Goal: Task Accomplishment & Management: Complete application form

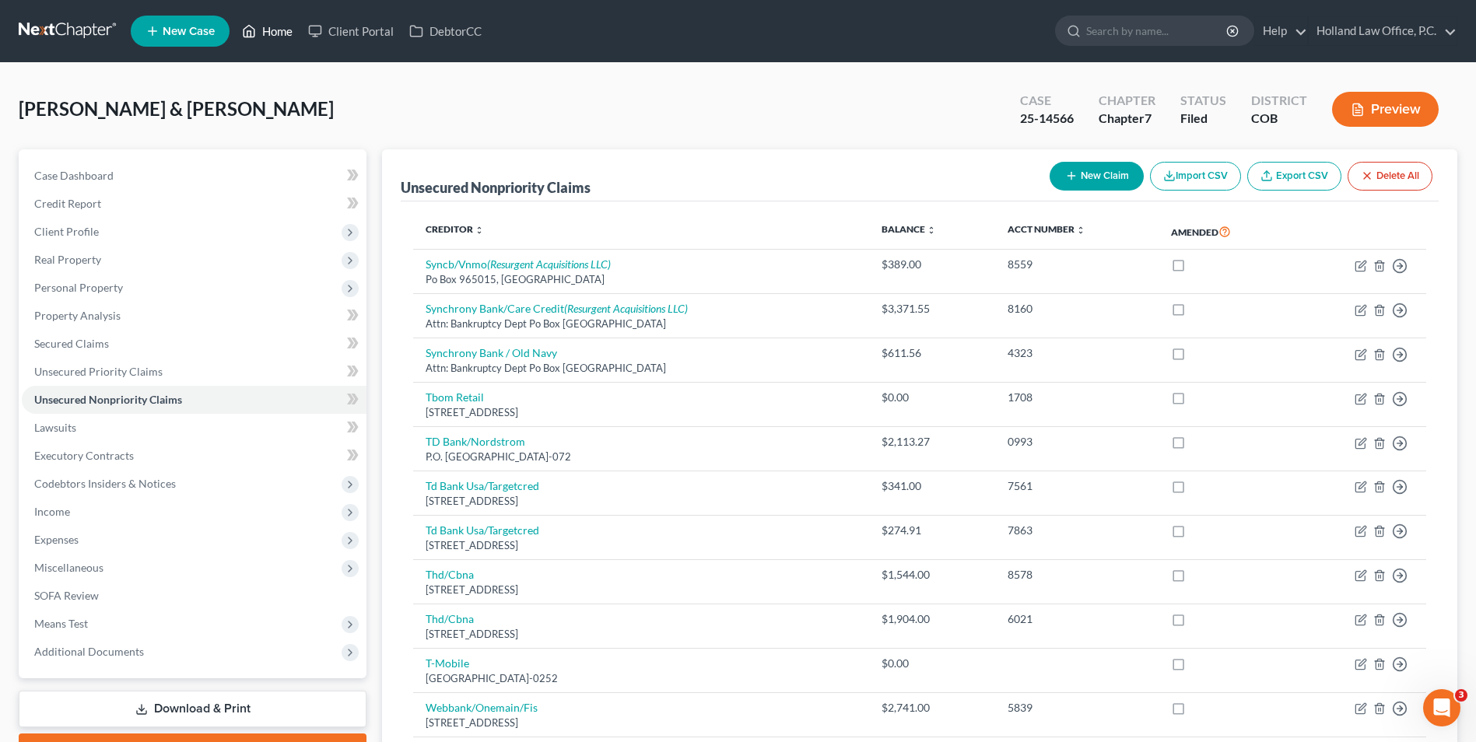
click at [264, 31] on link "Home" at bounding box center [267, 31] width 66 height 28
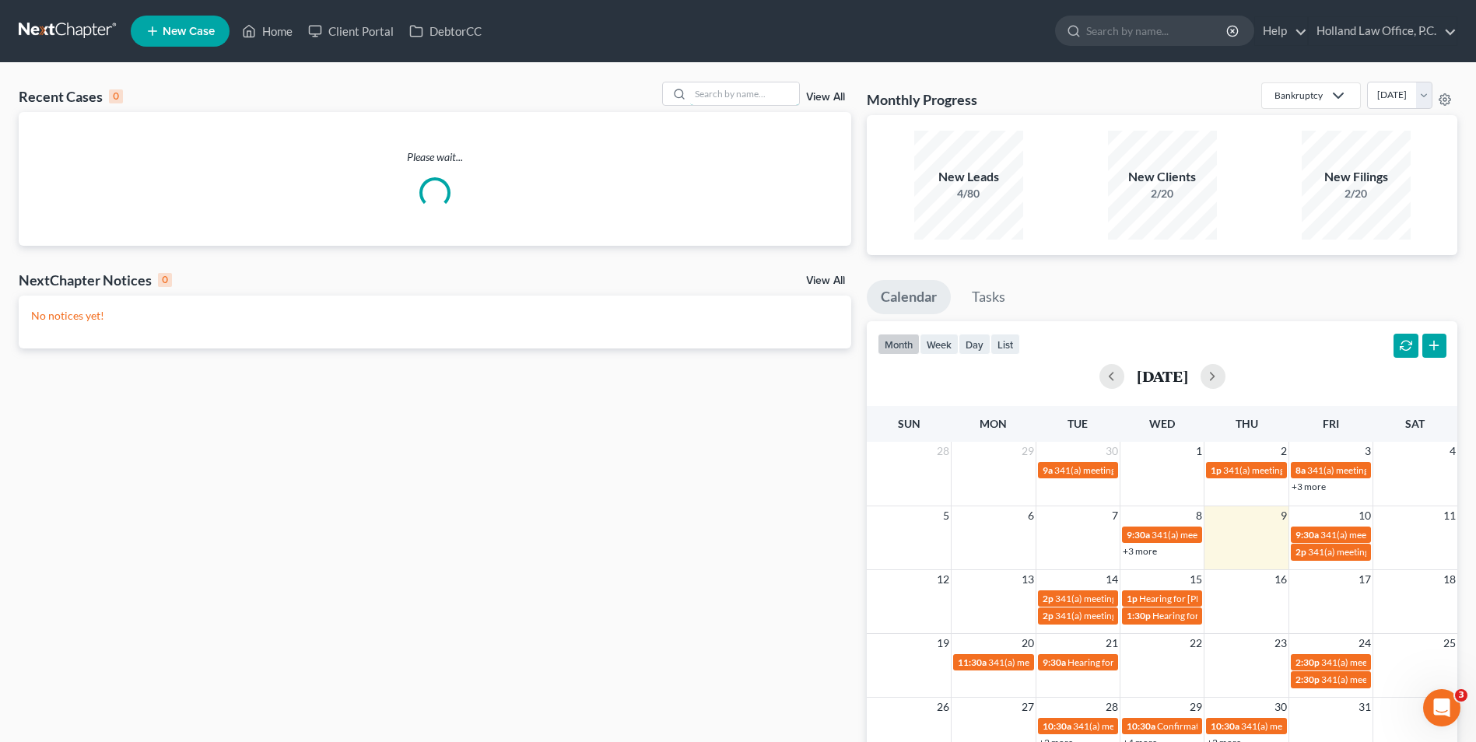
click at [712, 94] on input "search" at bounding box center [744, 93] width 109 height 23
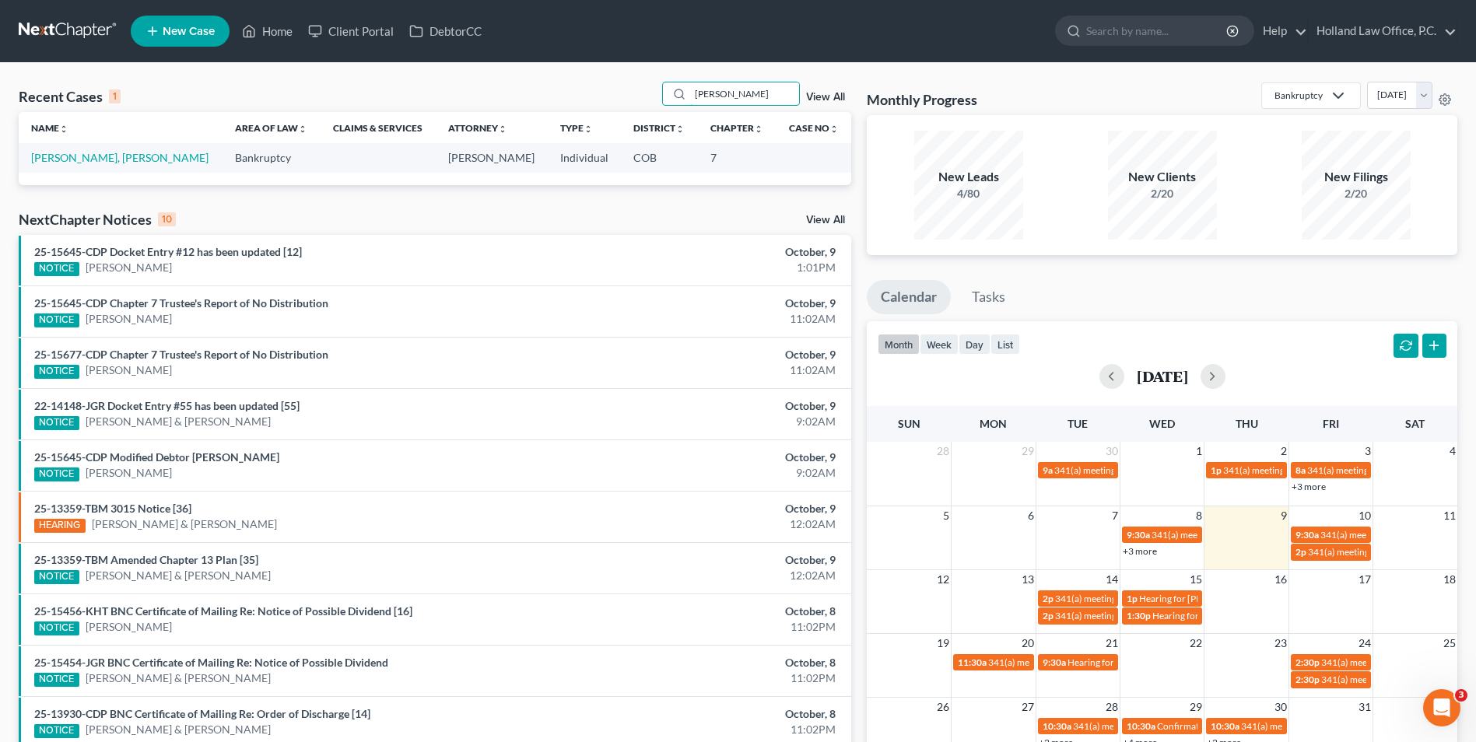
type input "peirce"
click at [68, 166] on td "[PERSON_NAME], [PERSON_NAME]" at bounding box center [121, 157] width 204 height 29
click at [66, 156] on link "[PERSON_NAME], [PERSON_NAME]" at bounding box center [119, 157] width 177 height 13
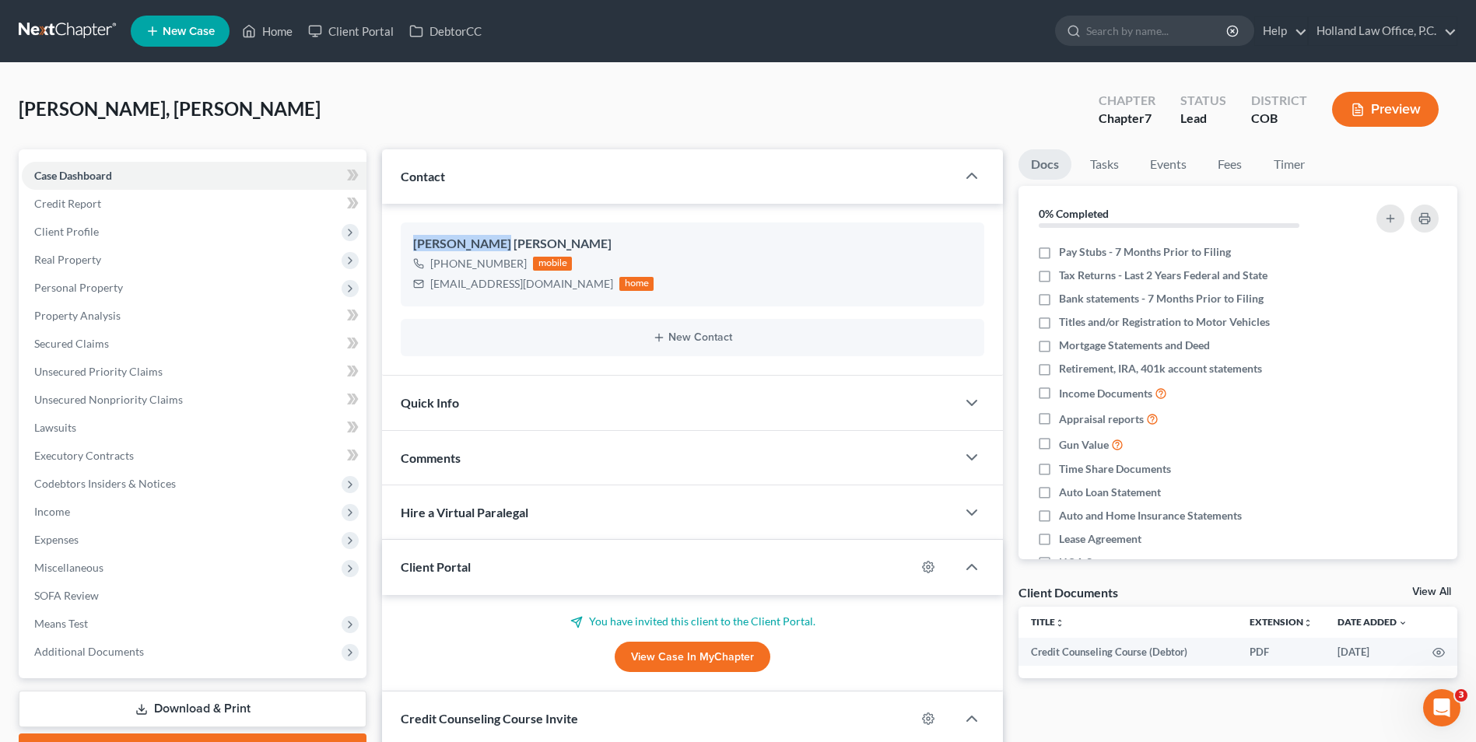
drag, startPoint x: 490, startPoint y: 248, endPoint x: 397, endPoint y: 247, distance: 93.4
click at [397, 247] on div "Peirce Barber +1 (720) 255-8616 mobile Peircebarber33@gmail.com home New Contact" at bounding box center [692, 290] width 621 height 172
click at [516, 95] on div "Barber, Peirce Upgraded Chapter Chapter 7 Status Lead District COB Preview" at bounding box center [738, 116] width 1439 height 68
click at [513, 102] on div "Barber, Peirce Upgraded Chapter Chapter 7 Status Lead District COB Preview" at bounding box center [738, 116] width 1439 height 68
drag, startPoint x: 103, startPoint y: 202, endPoint x: 112, endPoint y: 202, distance: 9.4
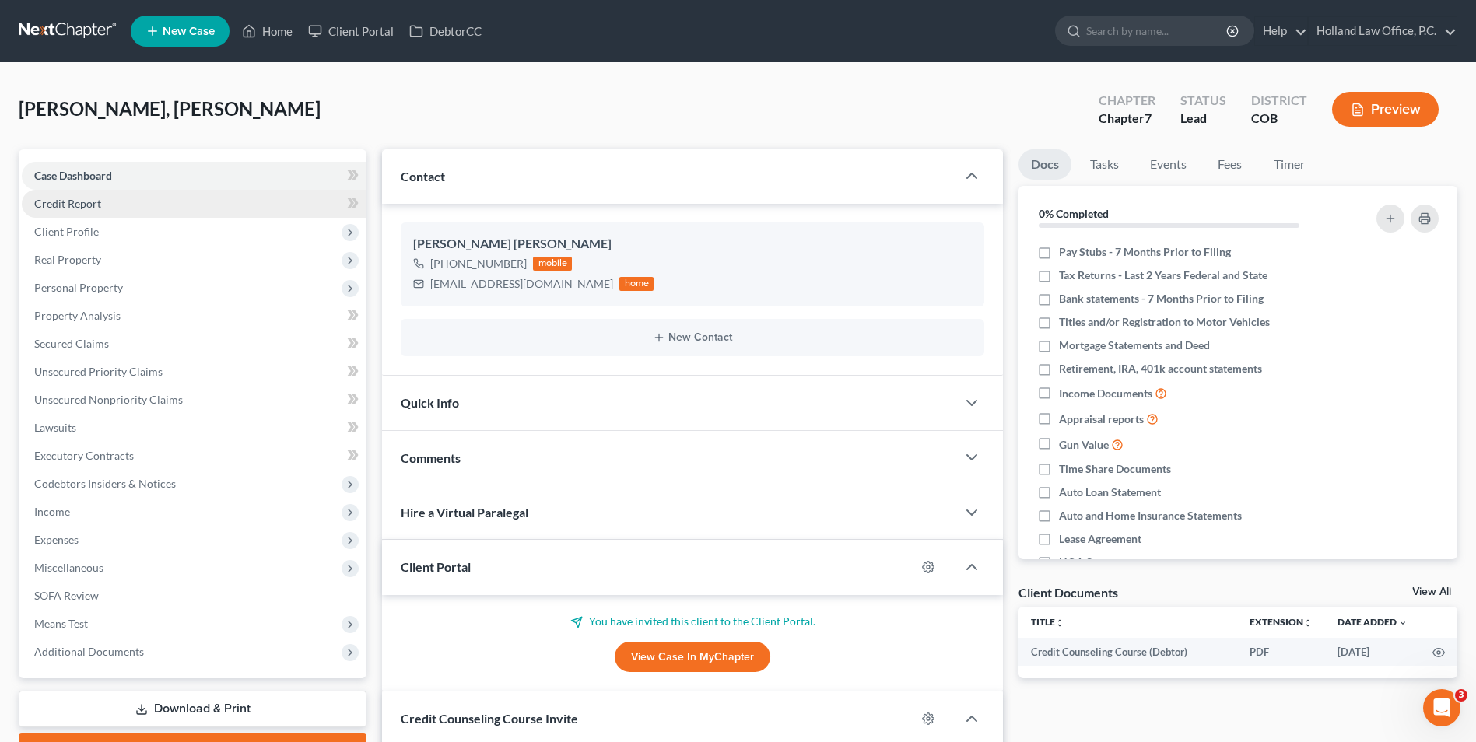
click at [103, 202] on link "Credit Report" at bounding box center [194, 204] width 345 height 28
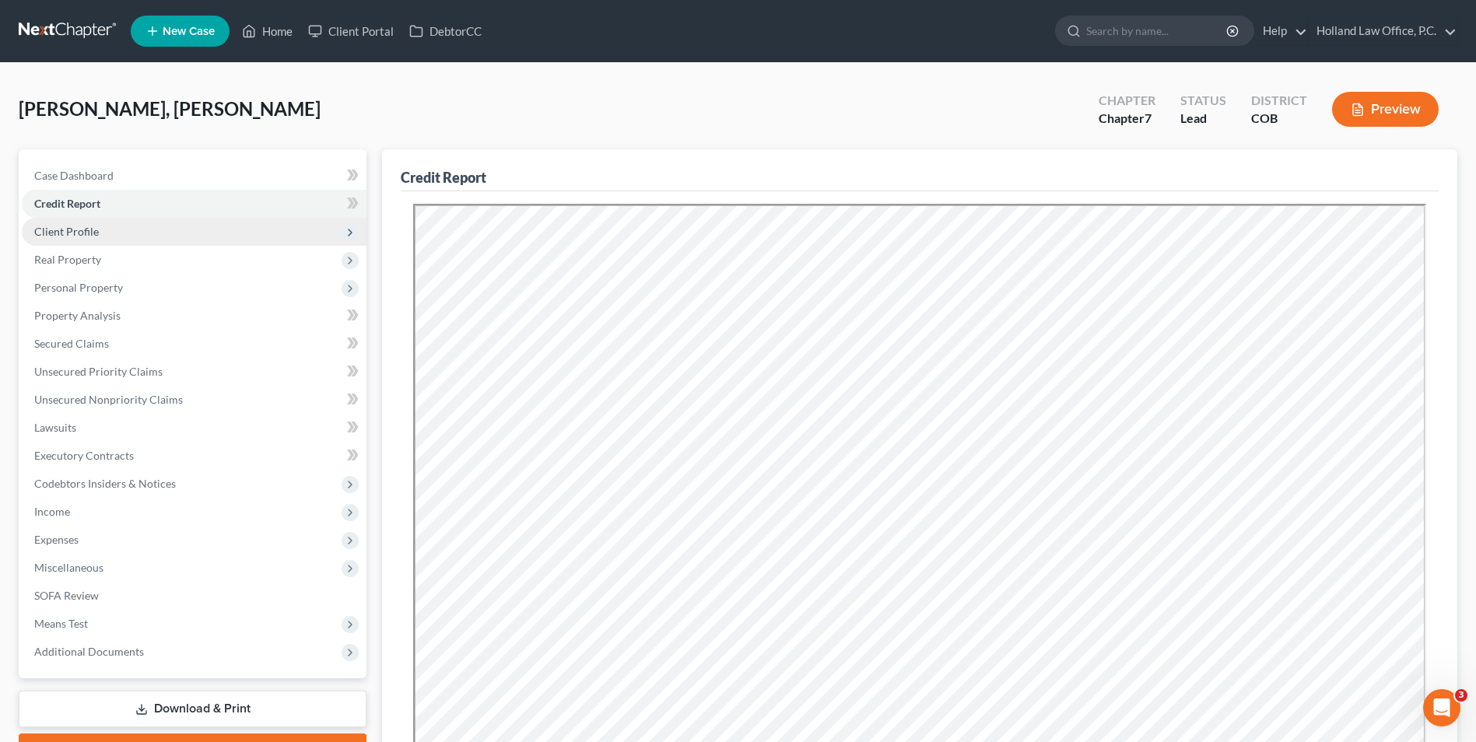
click at [109, 232] on span "Client Profile" at bounding box center [194, 232] width 345 height 28
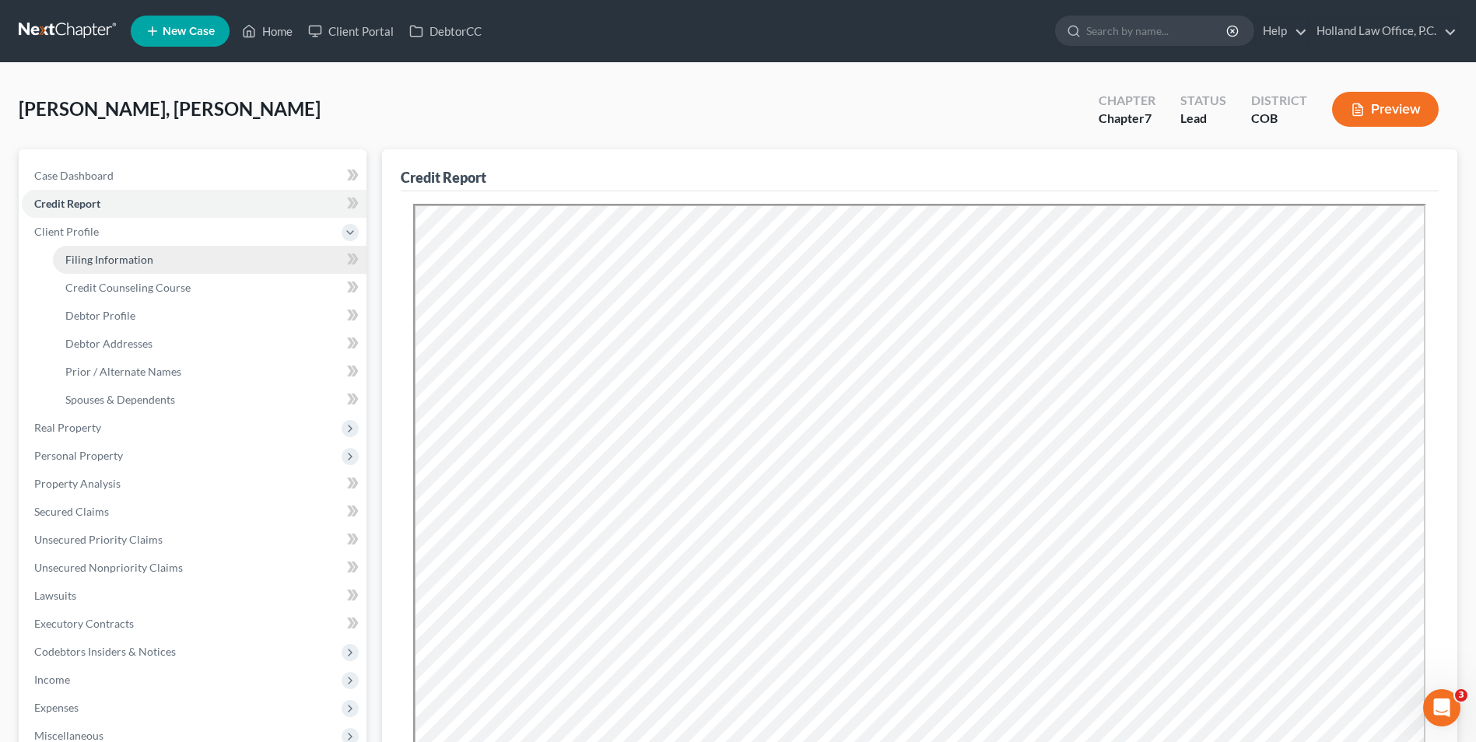
click at [122, 253] on span "Filing Information" at bounding box center [109, 259] width 88 height 13
select select "1"
select select "0"
select select "11"
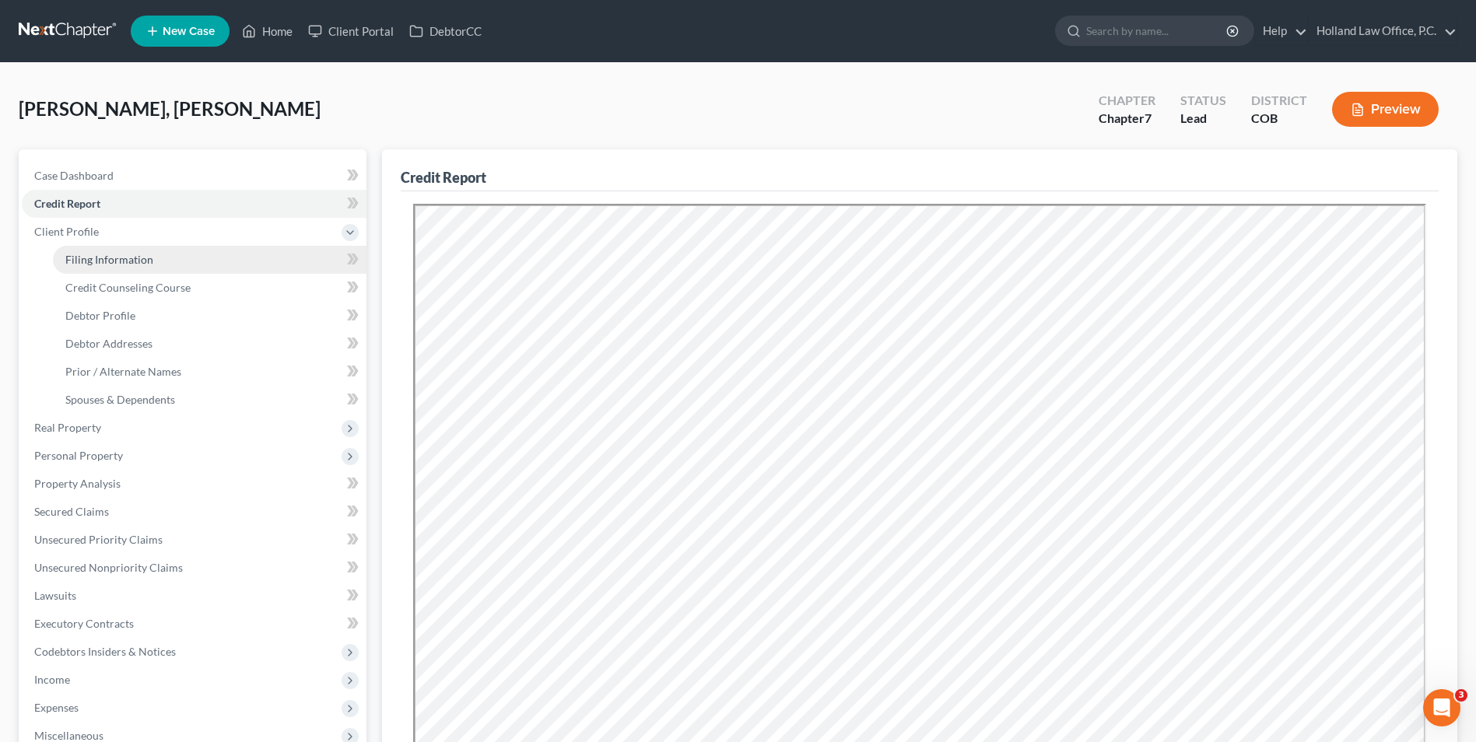
select select "0"
select select "5"
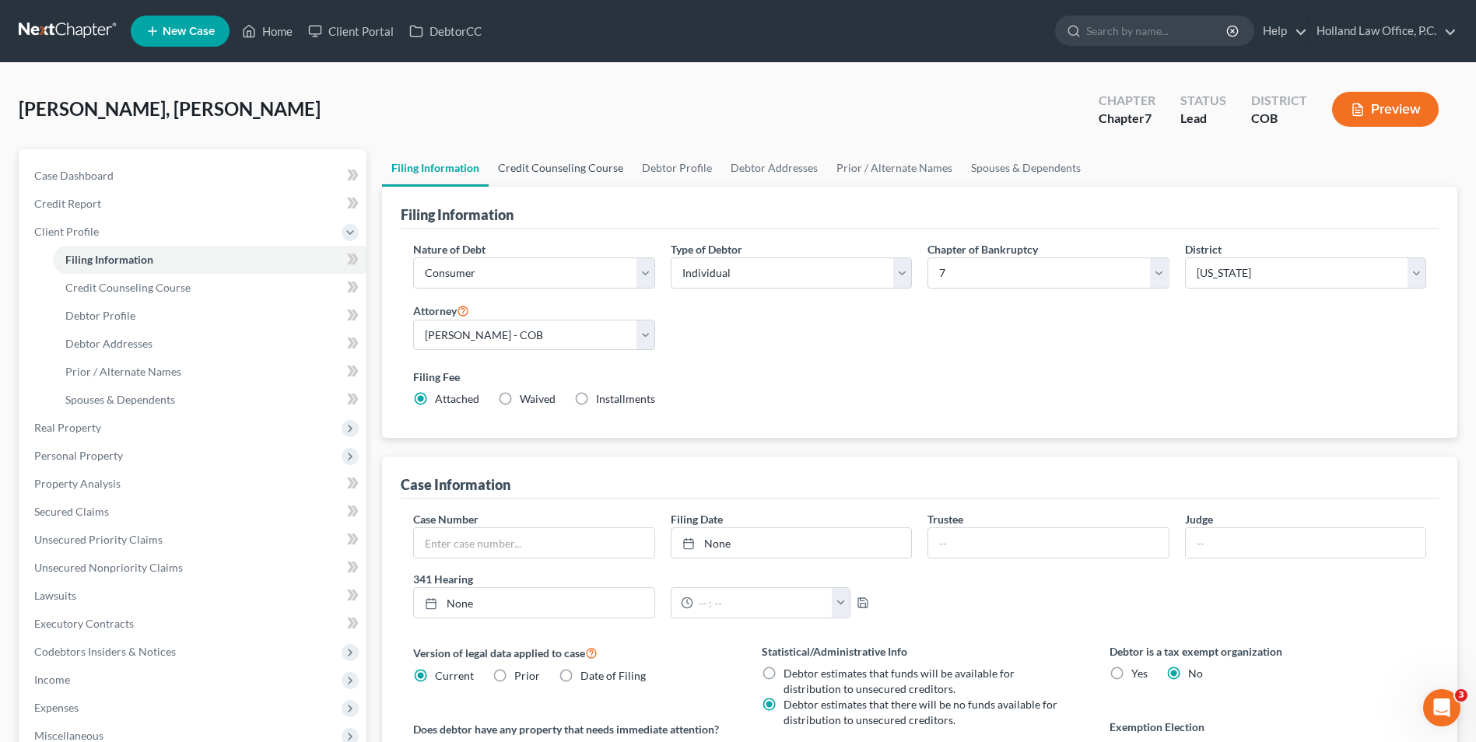
click at [603, 182] on link "Credit Counseling Course" at bounding box center [561, 167] width 144 height 37
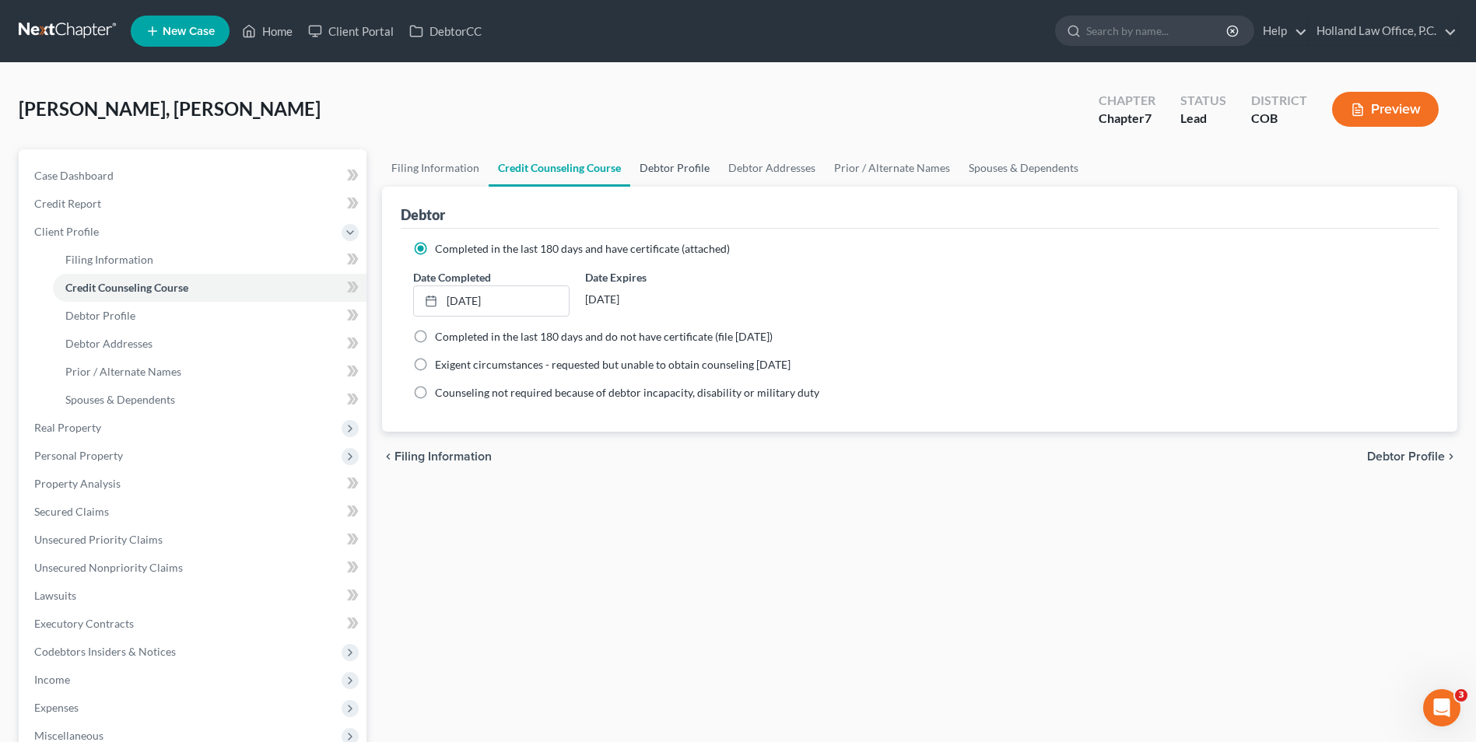
click at [650, 173] on link "Debtor Profile" at bounding box center [674, 167] width 89 height 37
select select "0"
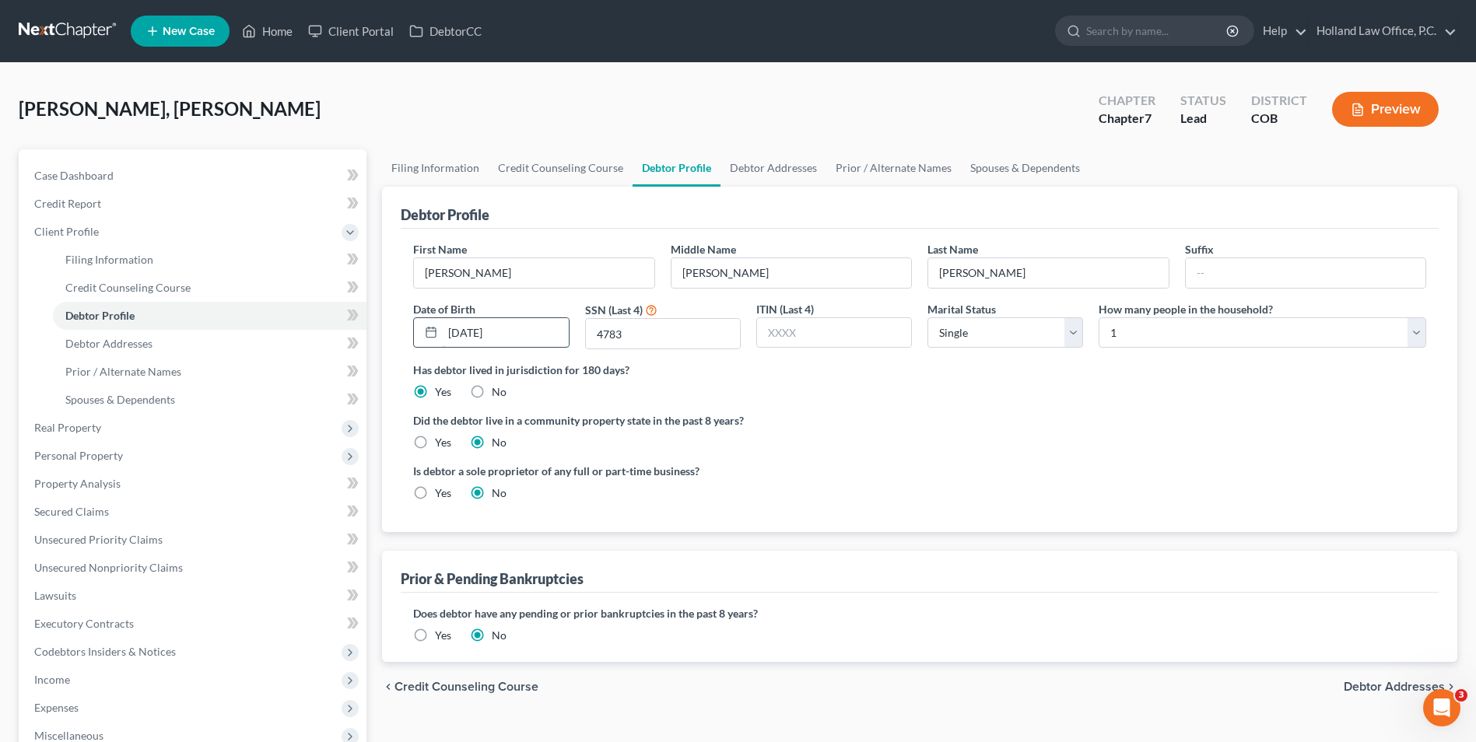
drag, startPoint x: 514, startPoint y: 335, endPoint x: 482, endPoint y: 344, distance: 33.8
click at [482, 344] on input "05/01/2028" at bounding box center [505, 333] width 125 height 30
type input "[DATE]"
click at [764, 167] on link "Debtor Addresses" at bounding box center [774, 167] width 106 height 37
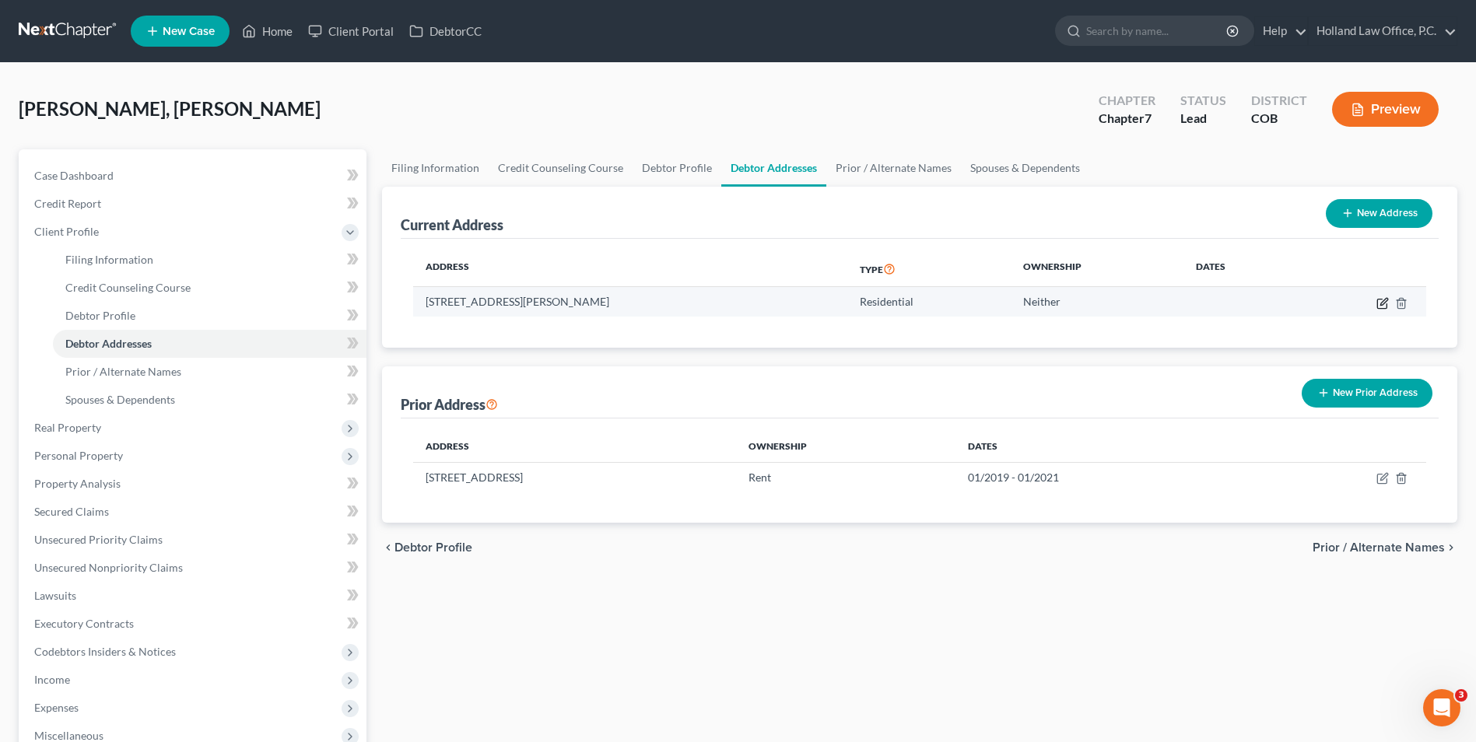
click at [1384, 302] on icon "button" at bounding box center [1382, 303] width 12 height 12
select select "5"
select select "0"
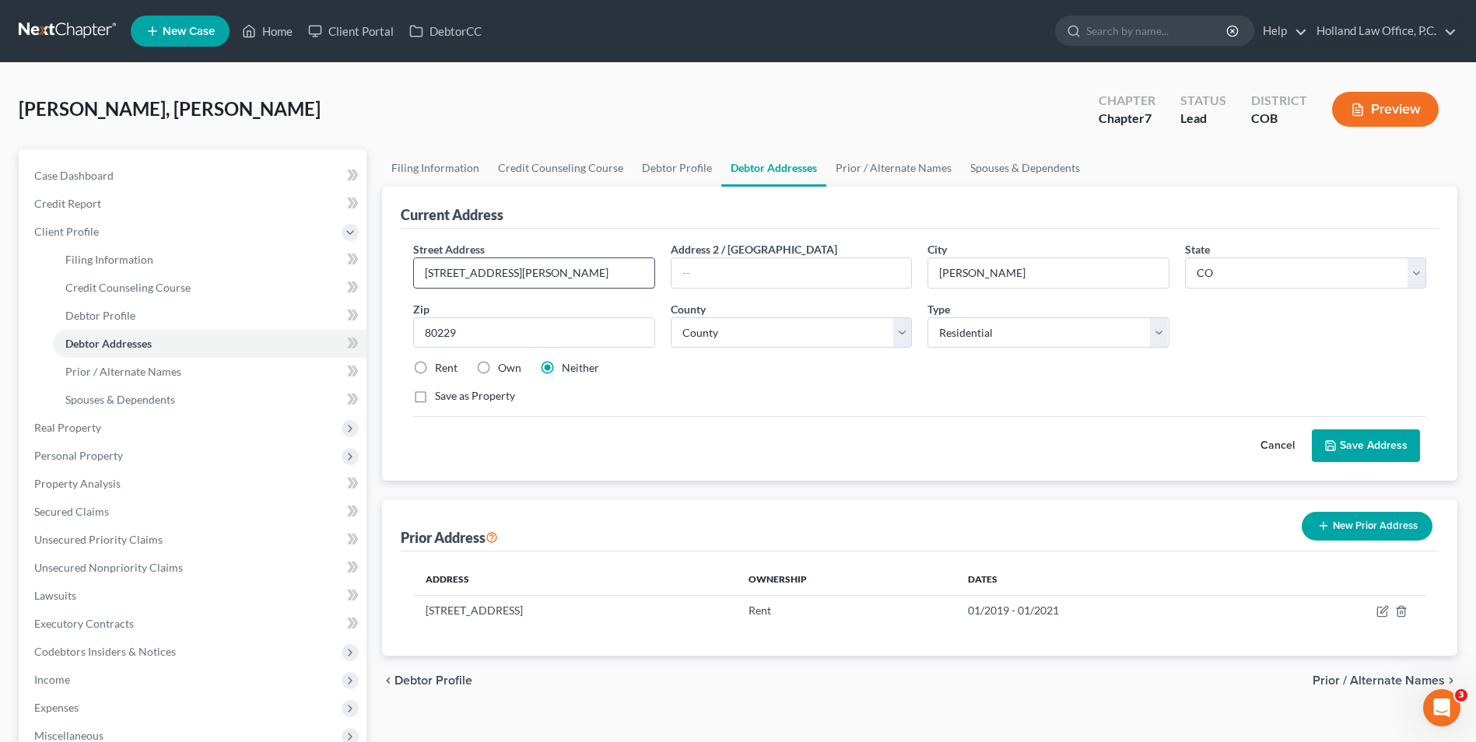
click at [503, 279] on input "2541 Eppinger blvd" at bounding box center [534, 273] width 240 height 30
type input "[STREET_ADDRESS][PERSON_NAME]"
click at [1384, 442] on button "Save Address" at bounding box center [1366, 446] width 108 height 33
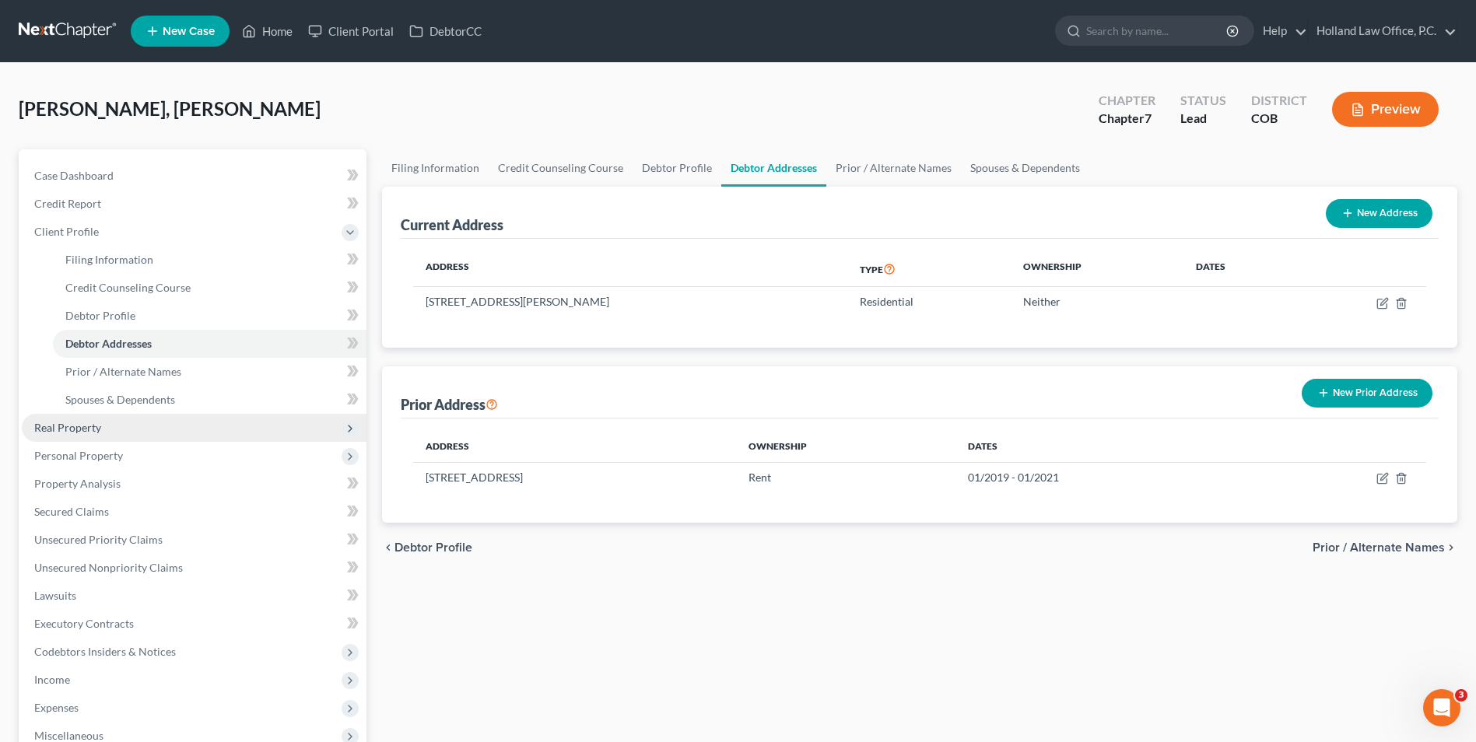
click at [101, 420] on span "Real Property" at bounding box center [194, 428] width 345 height 28
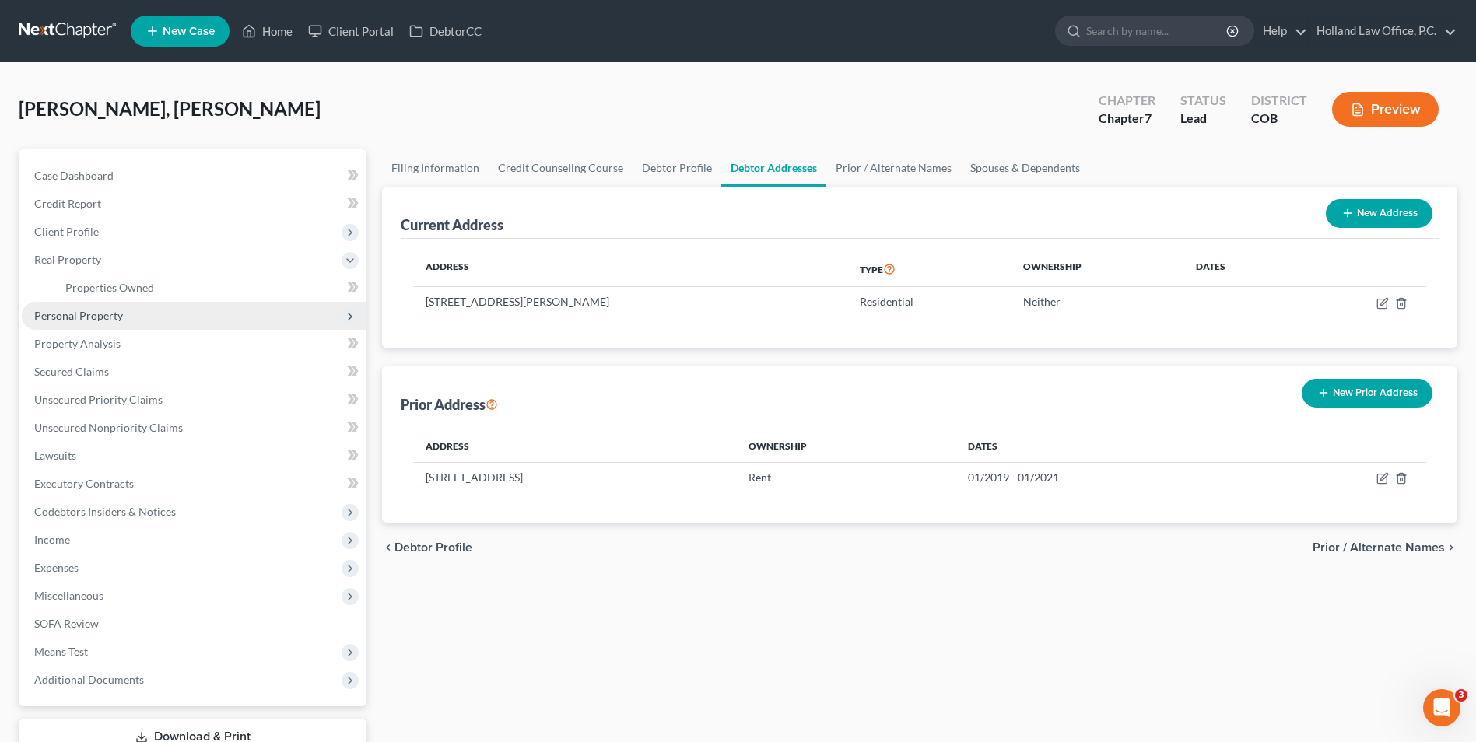
click at [101, 324] on span "Personal Property" at bounding box center [194, 316] width 345 height 28
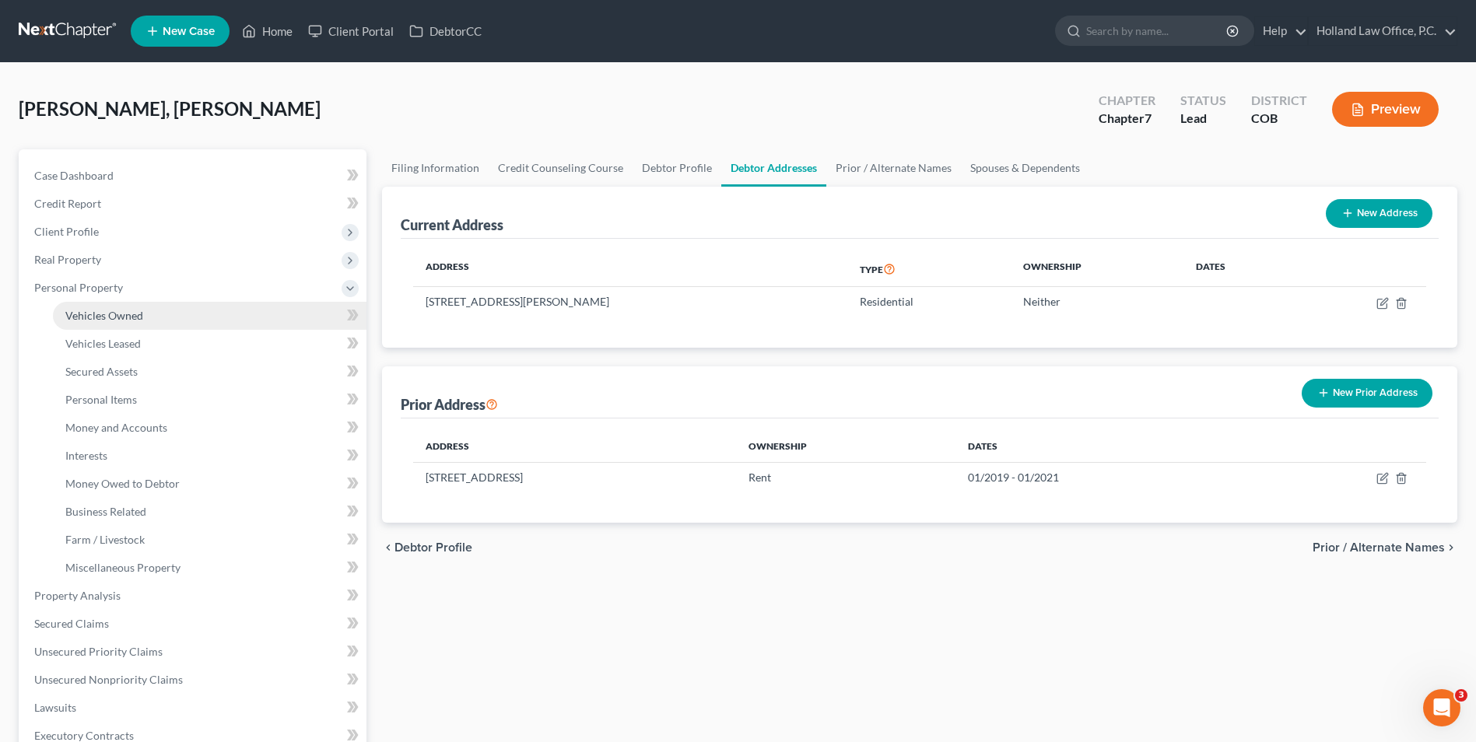
click at [107, 317] on span "Vehicles Owned" at bounding box center [104, 315] width 78 height 13
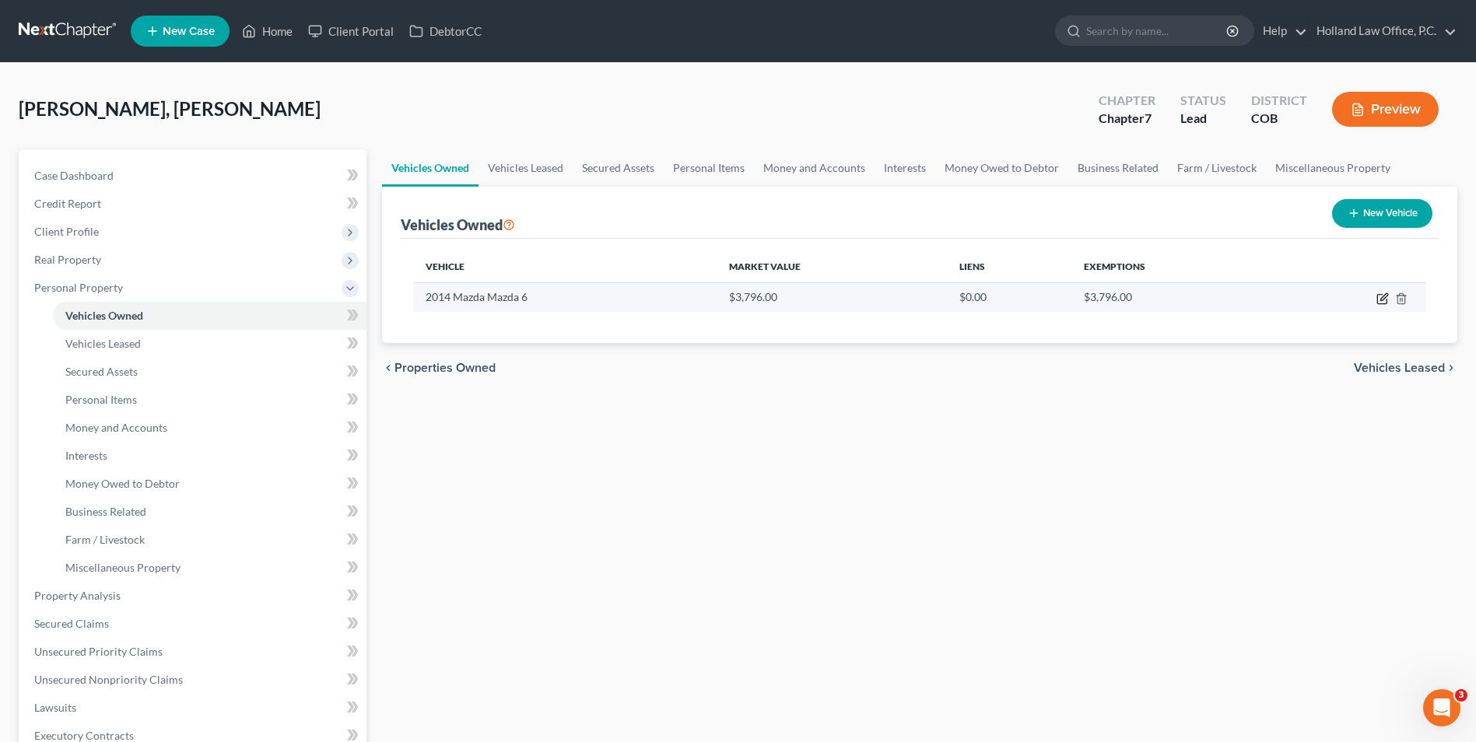
click at [1382, 296] on icon "button" at bounding box center [1382, 299] width 12 height 12
select select "0"
select select "12"
select select "2"
select select "0"
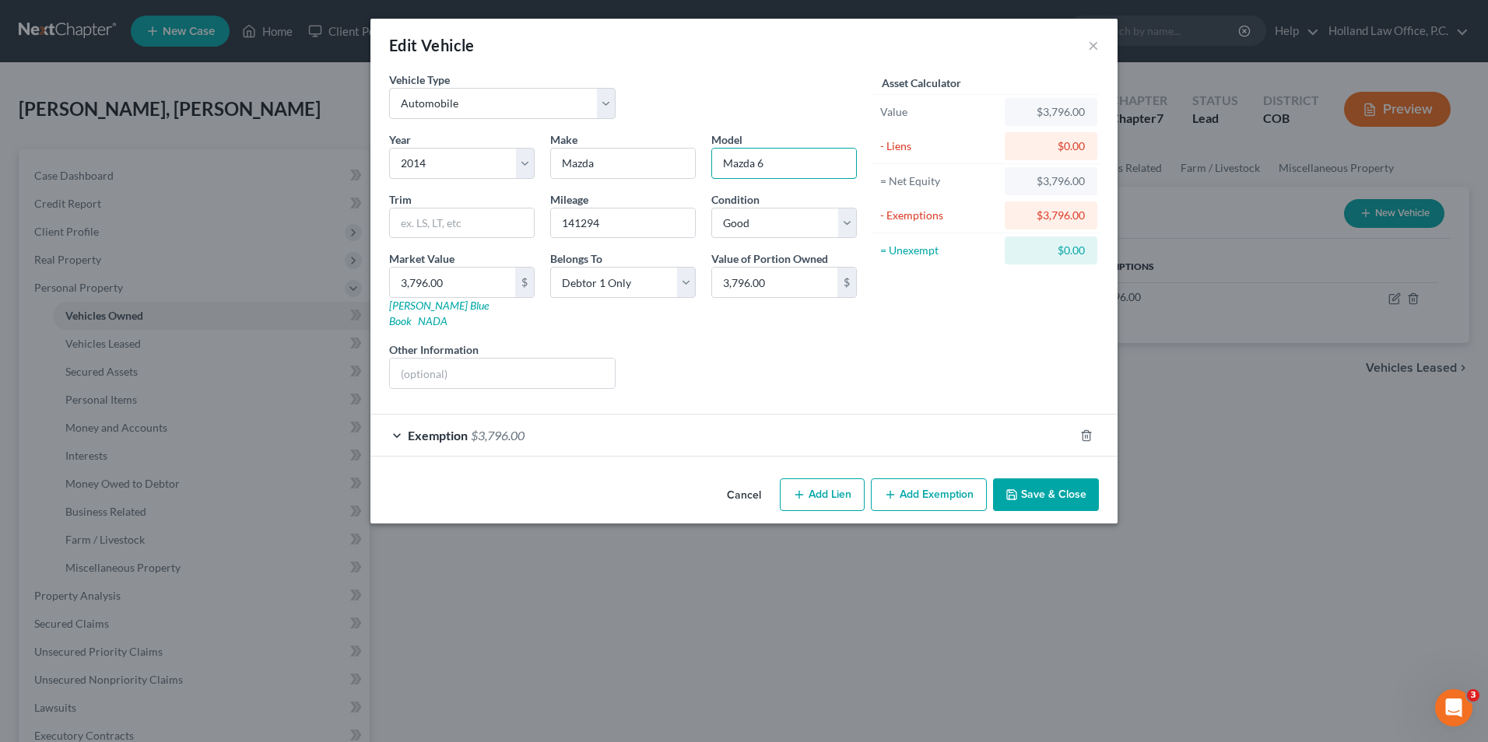
drag, startPoint x: 759, startPoint y: 167, endPoint x: 700, endPoint y: 167, distance: 58.4
click at [700, 167] on div "Year Select 2026 2025 2024 2023 2022 2021 2020 2019 2018 2017 2016 2015 2014 20…" at bounding box center [622, 267] width 483 height 270
click at [770, 113] on div "Vehicle Type Select Automobile Truck Trailer Watercraft Aircraft Motor Home Atv…" at bounding box center [622, 102] width 483 height 60
drag, startPoint x: 758, startPoint y: 164, endPoint x: 705, endPoint y: 170, distance: 53.2
click at [707, 169] on div "Model Mazda 6" at bounding box center [783, 155] width 161 height 47
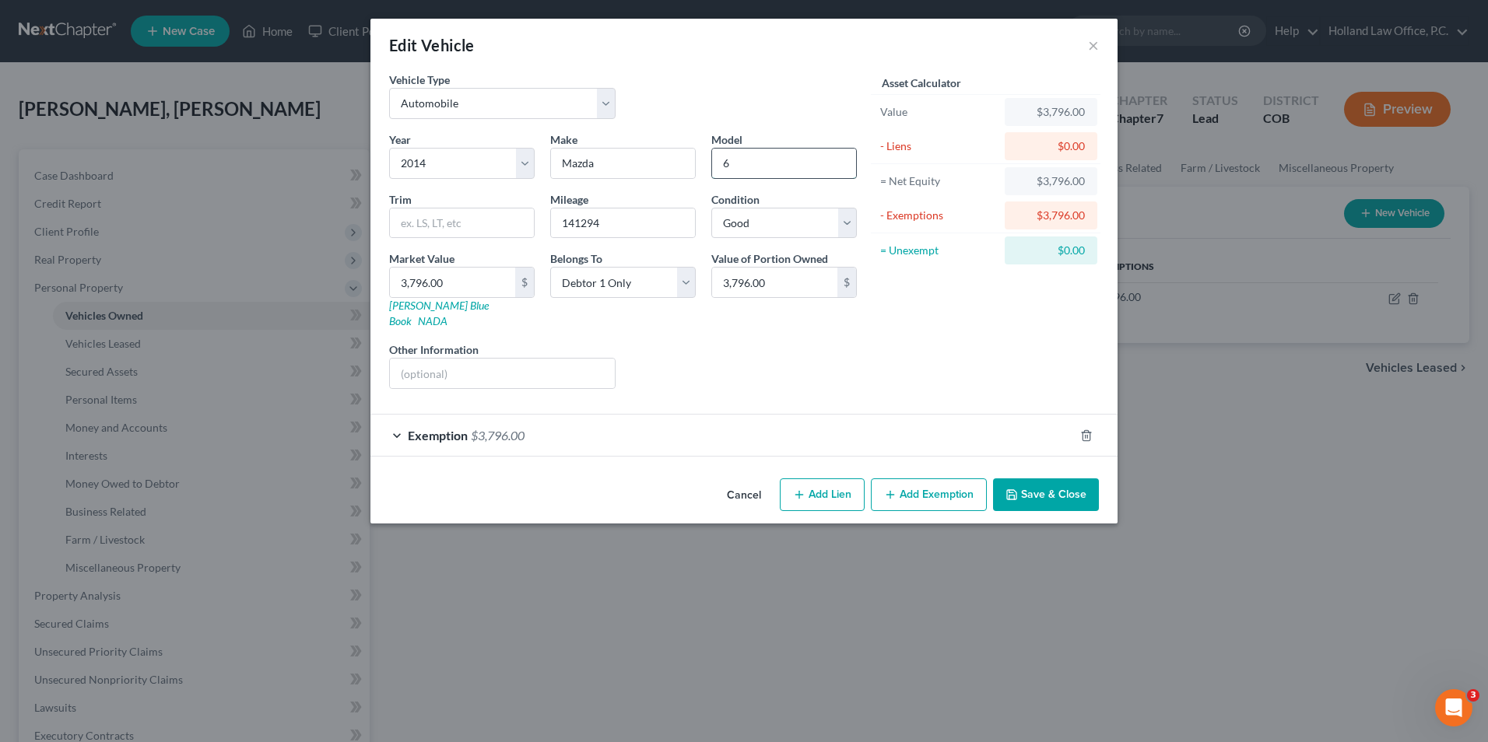
click at [792, 162] on input "6" at bounding box center [784, 164] width 144 height 30
type input "6"
click at [467, 272] on input "3,796.00" at bounding box center [452, 283] width 125 height 30
click at [1070, 481] on button "Save & Close" at bounding box center [1046, 495] width 106 height 33
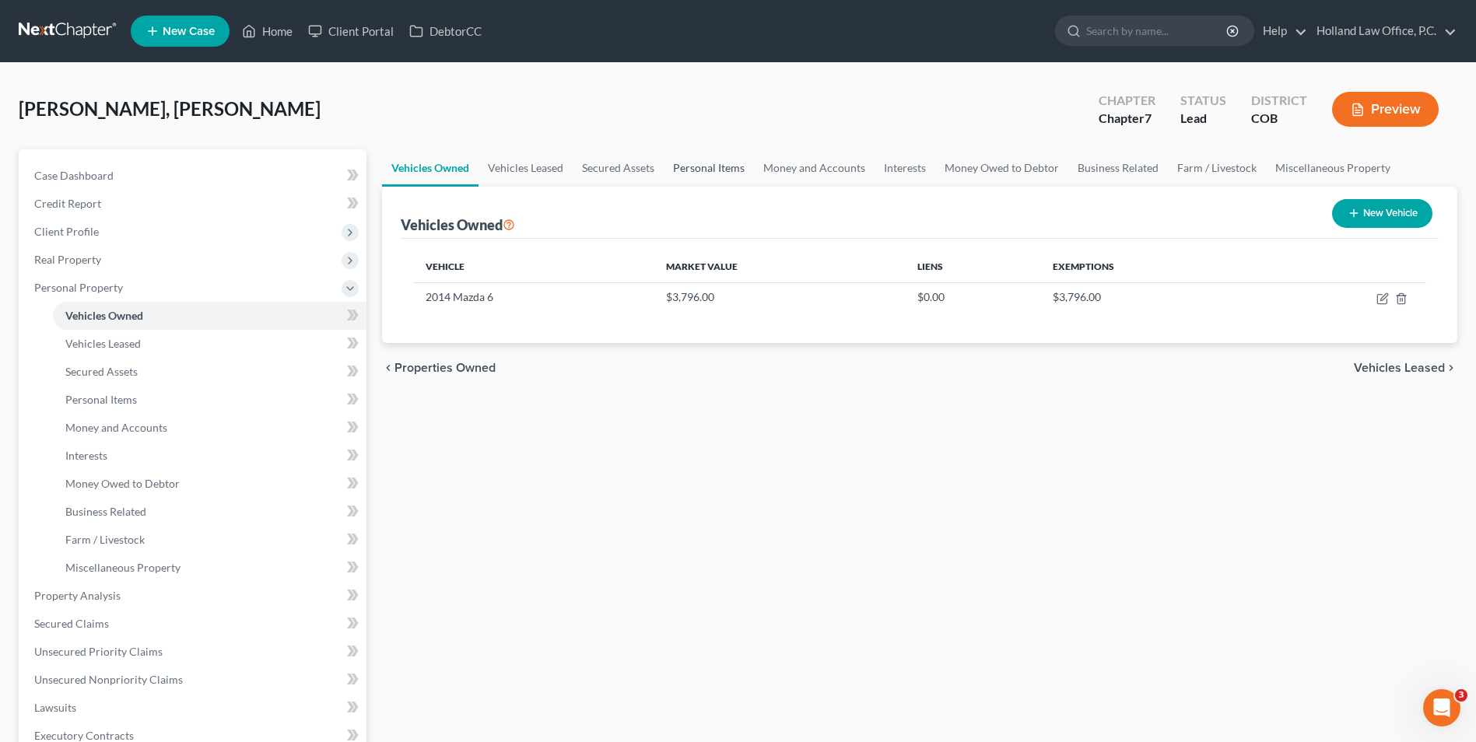
click at [734, 180] on link "Personal Items" at bounding box center [709, 167] width 90 height 37
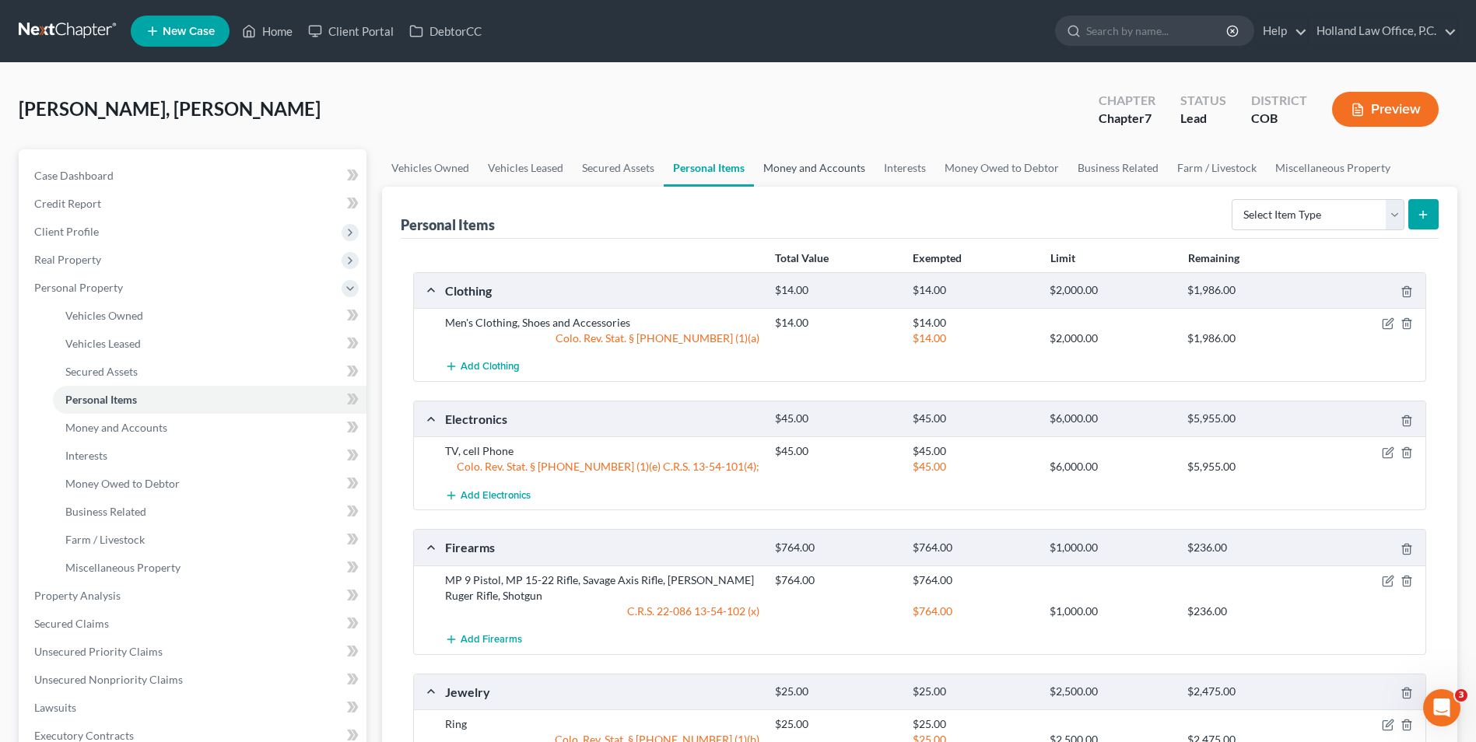
click at [830, 168] on link "Money and Accounts" at bounding box center [814, 167] width 121 height 37
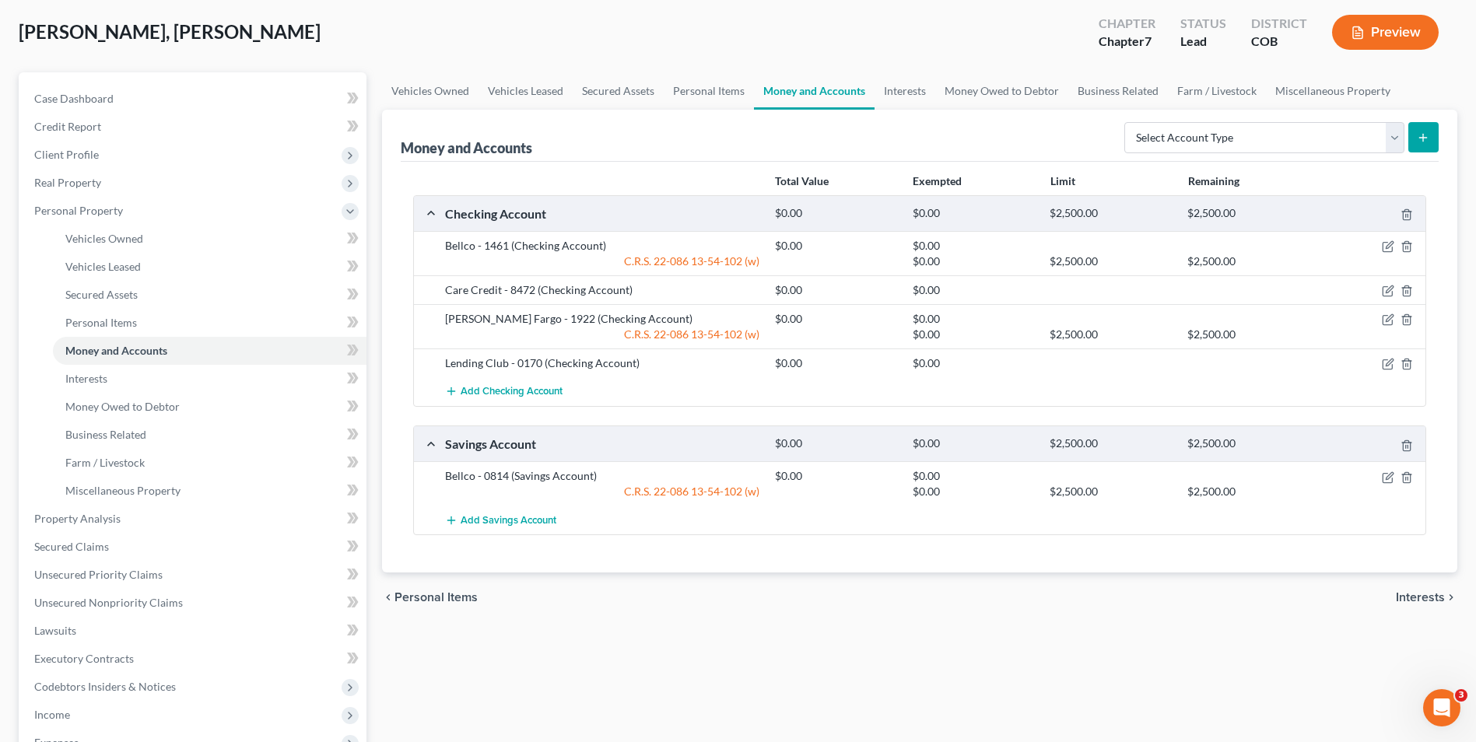
scroll to position [78, 0]
click at [1383, 290] on icon "button" at bounding box center [1387, 290] width 9 height 9
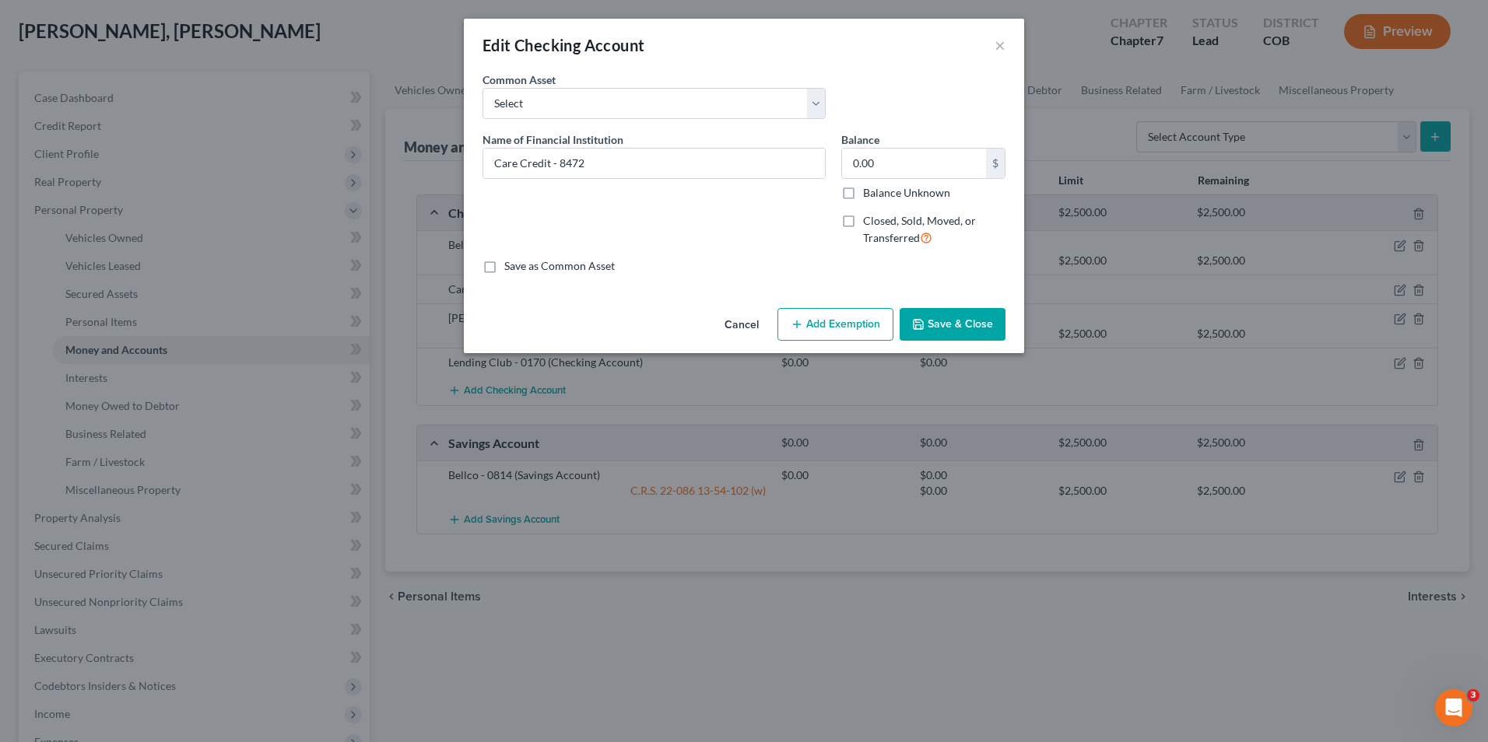
click at [821, 328] on button "Add Exemption" at bounding box center [835, 324] width 116 height 33
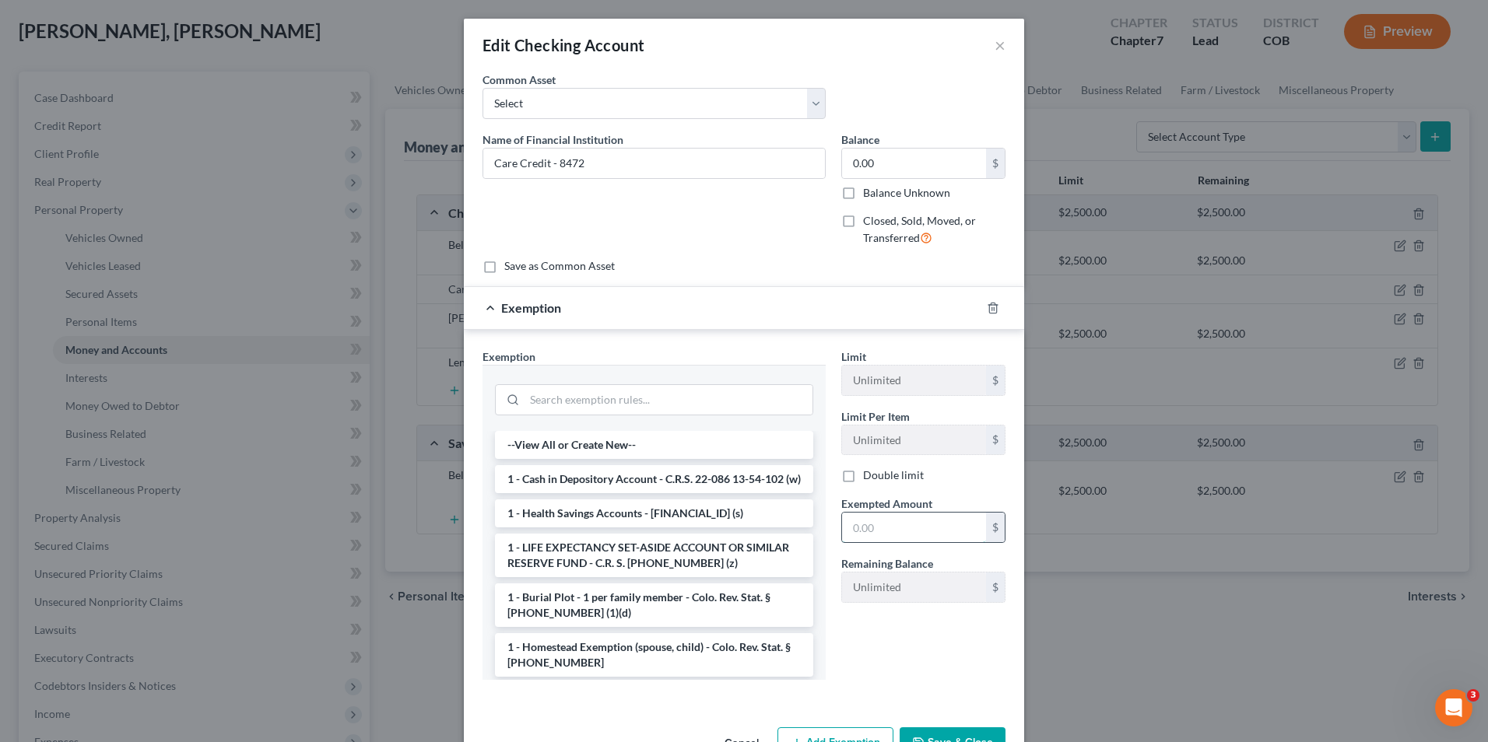
click at [911, 517] on input "text" at bounding box center [914, 528] width 144 height 30
type input "0.00"
click at [629, 489] on li "1 - Cash in Depository Account - C.R.S. 22-086 13-54-102 (w)" at bounding box center [654, 479] width 318 height 28
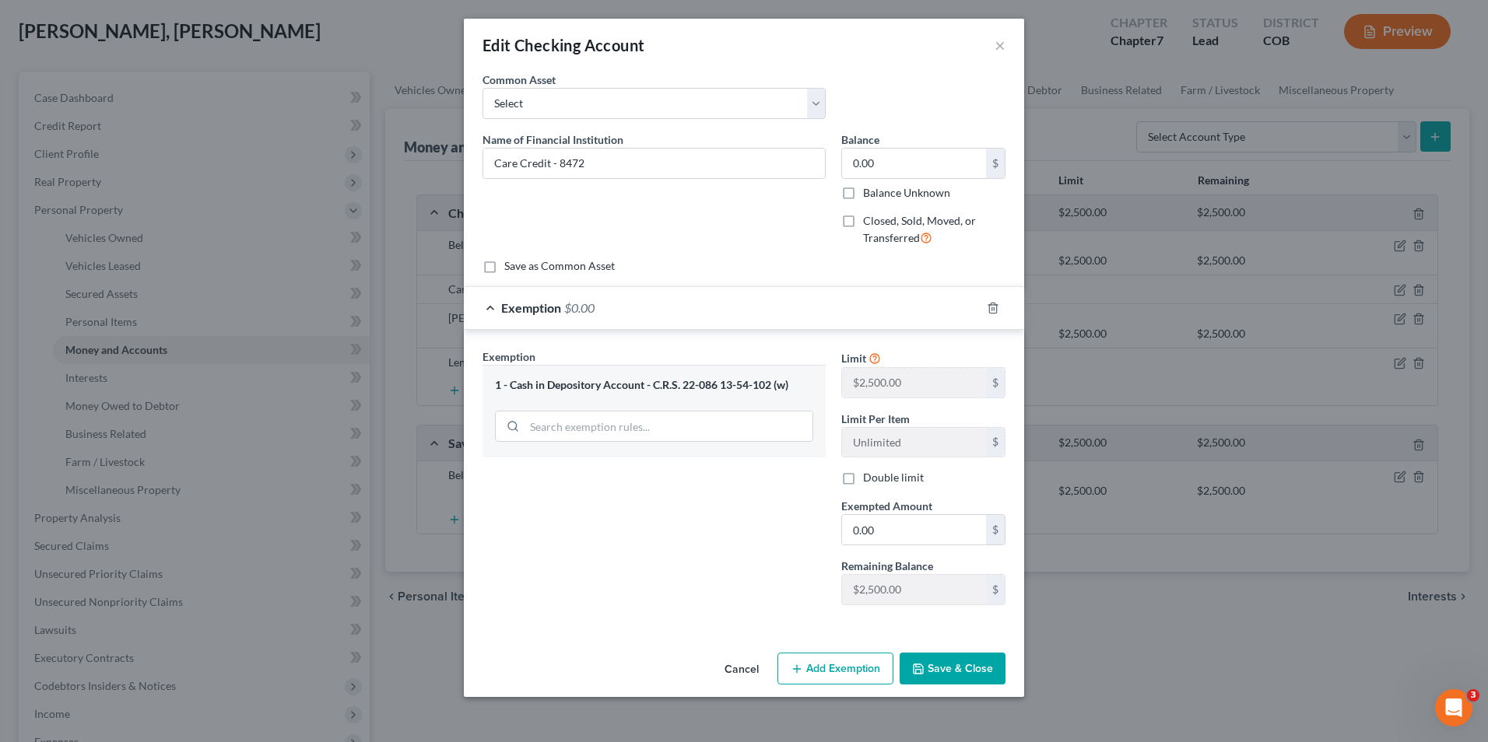
click at [978, 673] on button "Save & Close" at bounding box center [952, 669] width 106 height 33
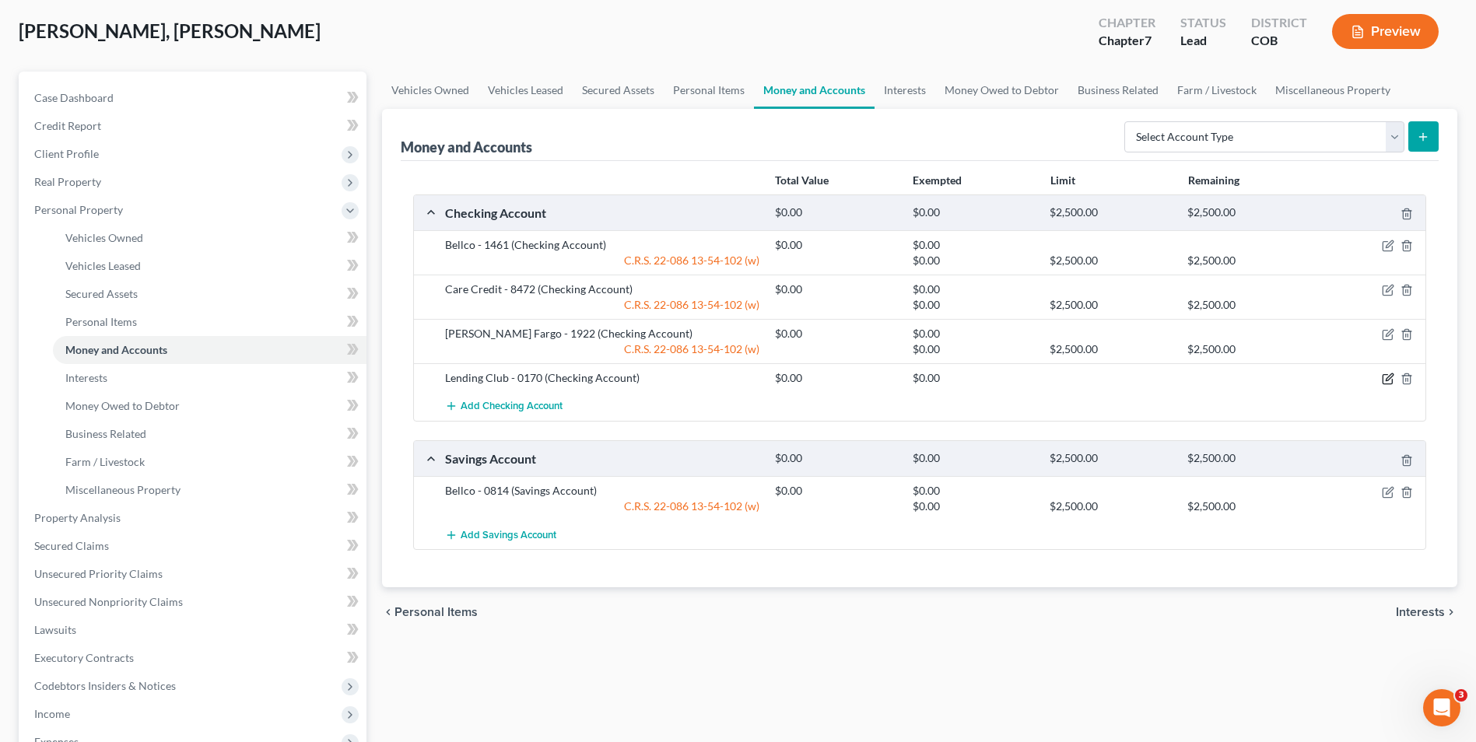
click at [1388, 377] on icon "button" at bounding box center [1389, 377] width 7 height 7
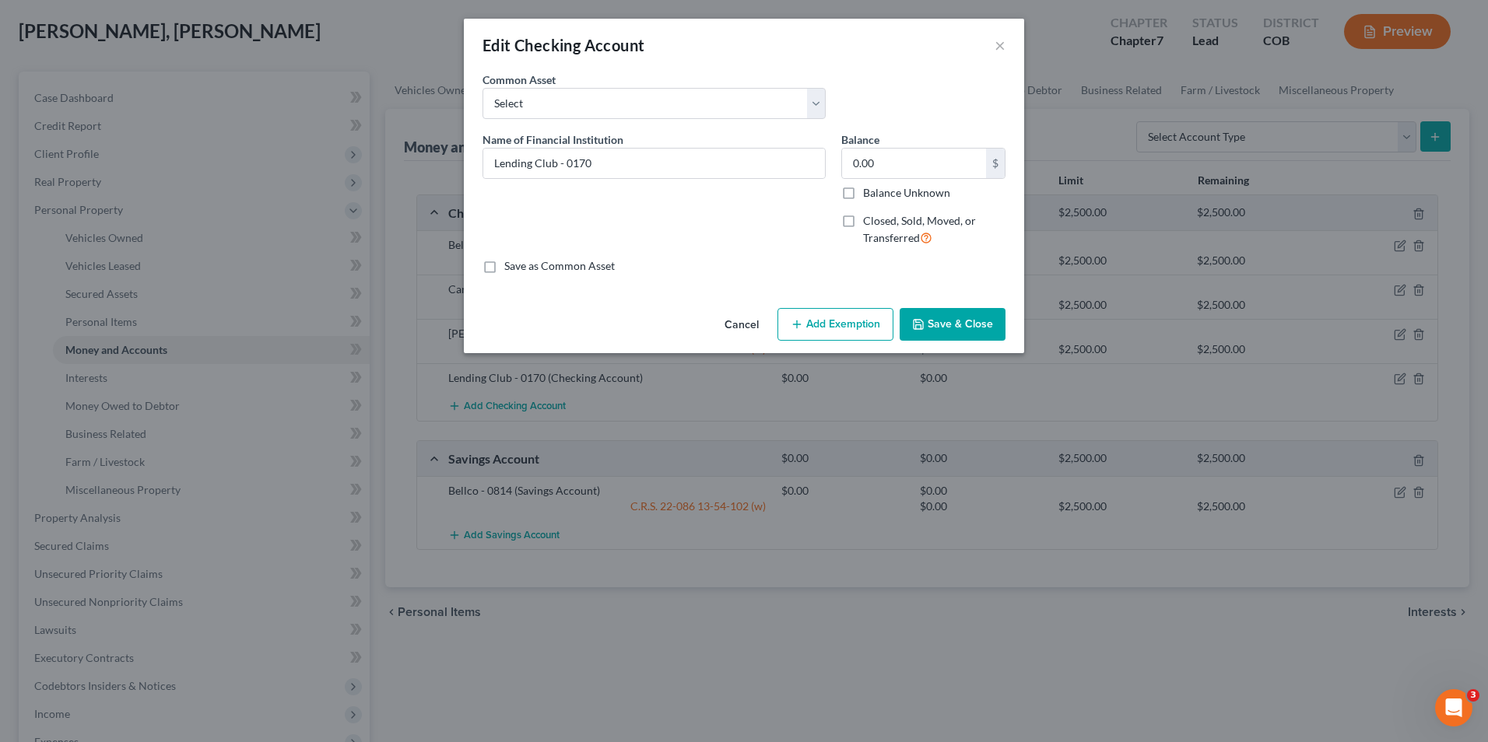
drag, startPoint x: 844, startPoint y: 326, endPoint x: 834, endPoint y: 376, distance: 50.8
click at [844, 323] on button "Add Exemption" at bounding box center [835, 324] width 116 height 33
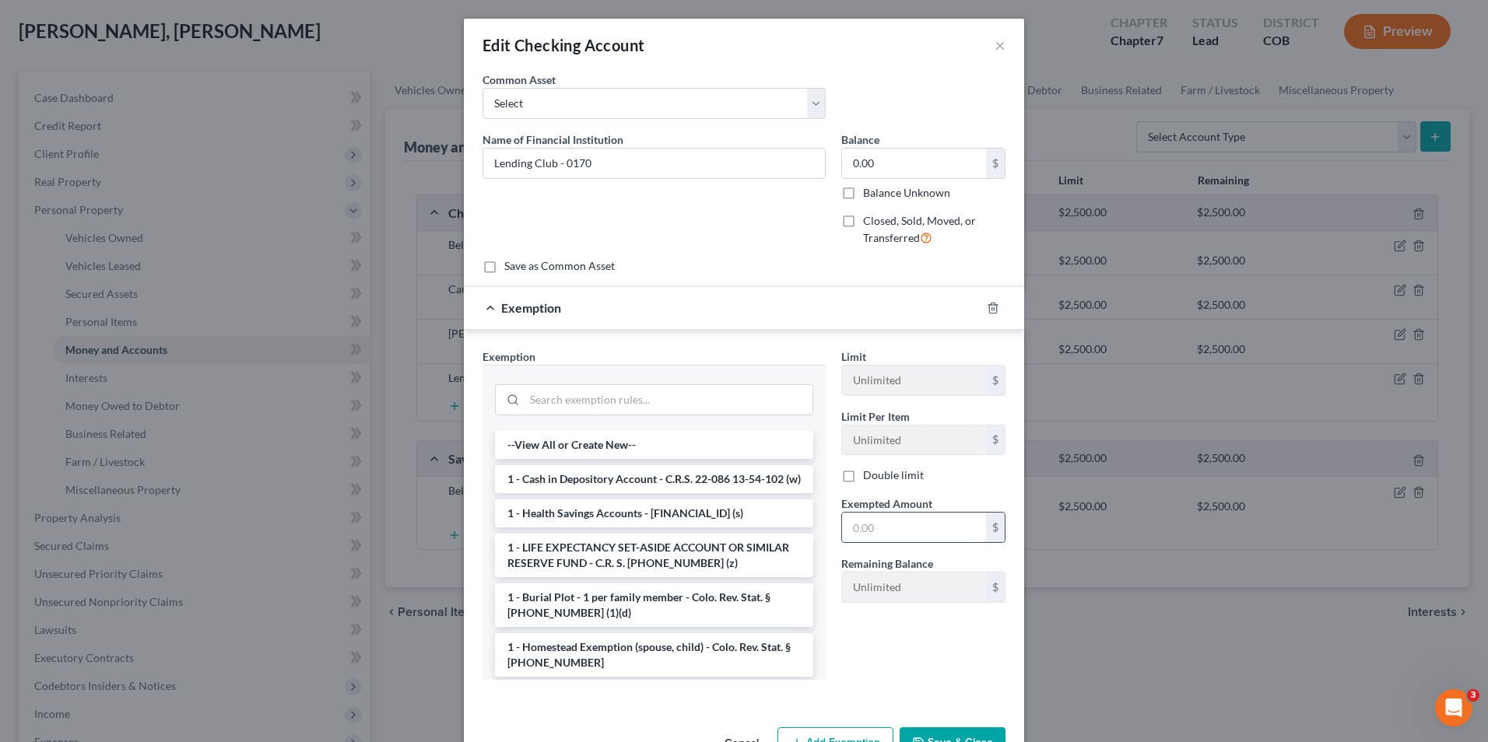
drag, startPoint x: 881, startPoint y: 535, endPoint x: 864, endPoint y: 514, distance: 26.6
click at [881, 535] on input "text" at bounding box center [914, 528] width 144 height 30
type input "0.00"
click at [592, 484] on li "1 - Cash in Depository Account - C.R.S. 22-086 13-54-102 (w)" at bounding box center [654, 479] width 318 height 28
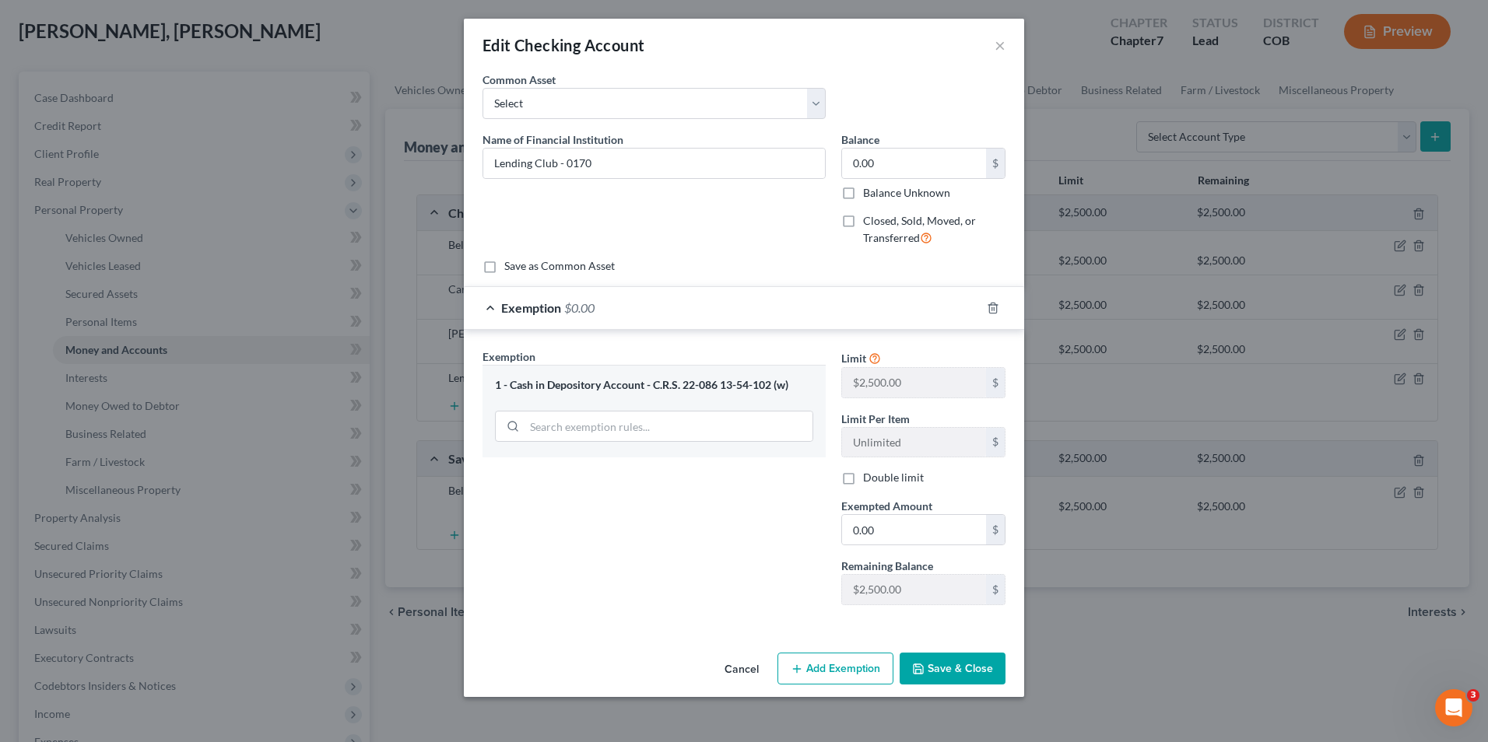
click at [973, 678] on button "Save & Close" at bounding box center [952, 669] width 106 height 33
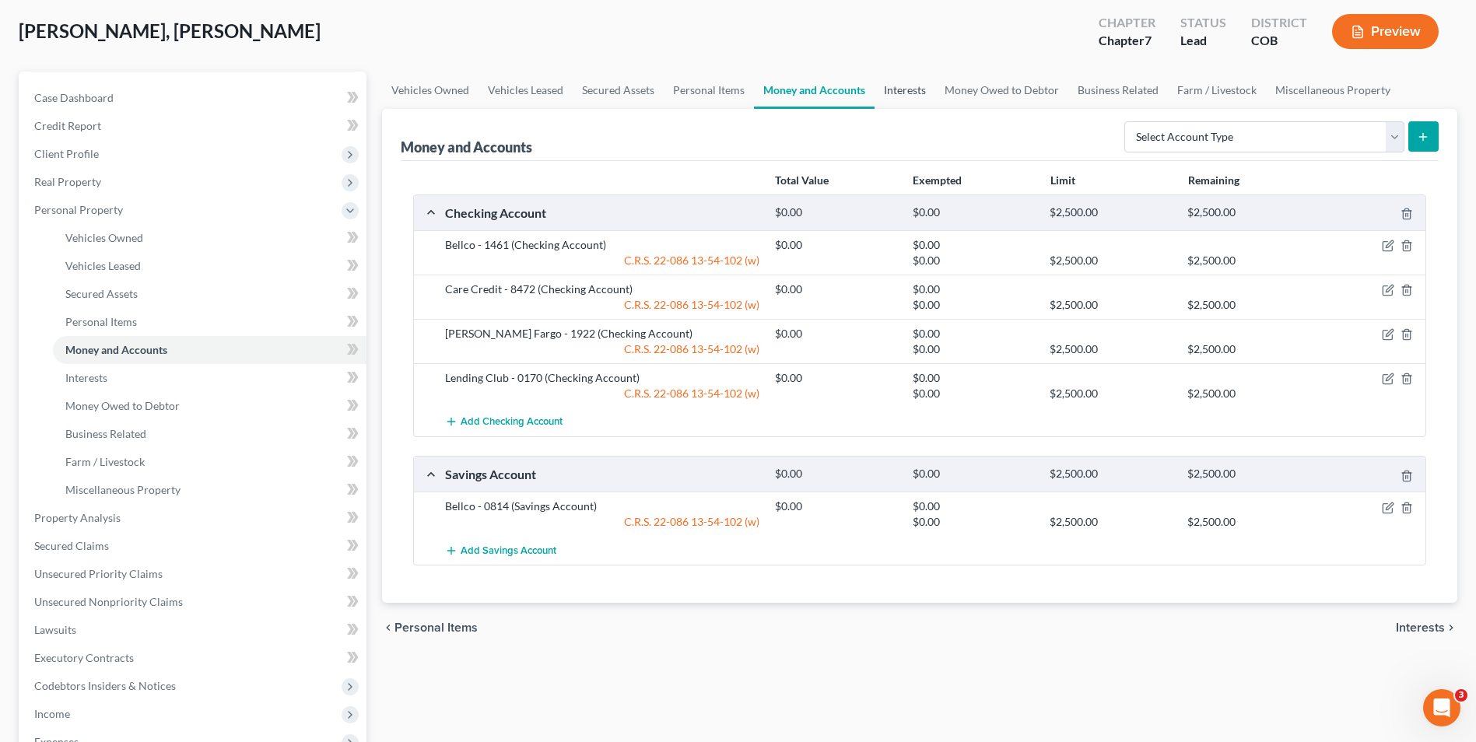
click at [899, 88] on link "Interests" at bounding box center [905, 90] width 61 height 37
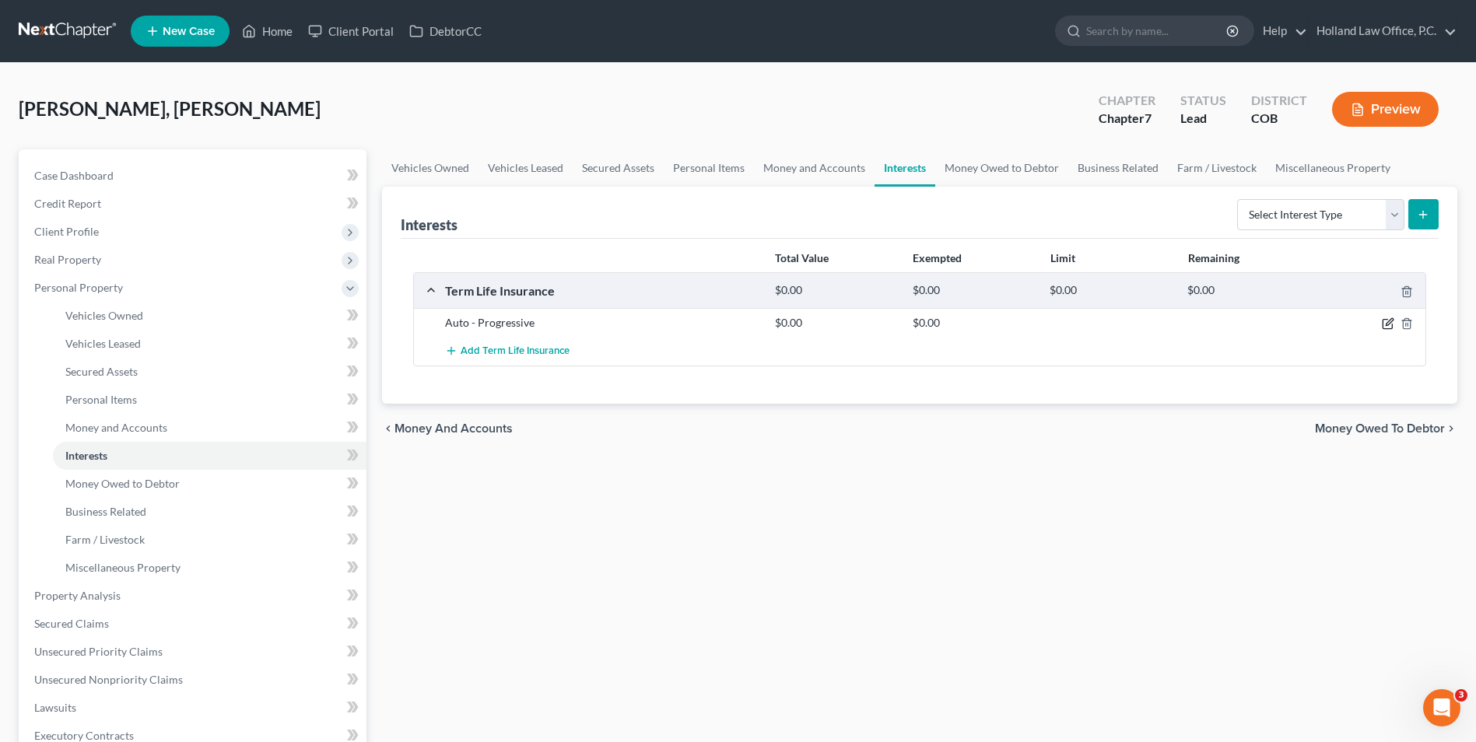
click at [1387, 323] on icon "button" at bounding box center [1388, 323] width 12 height 12
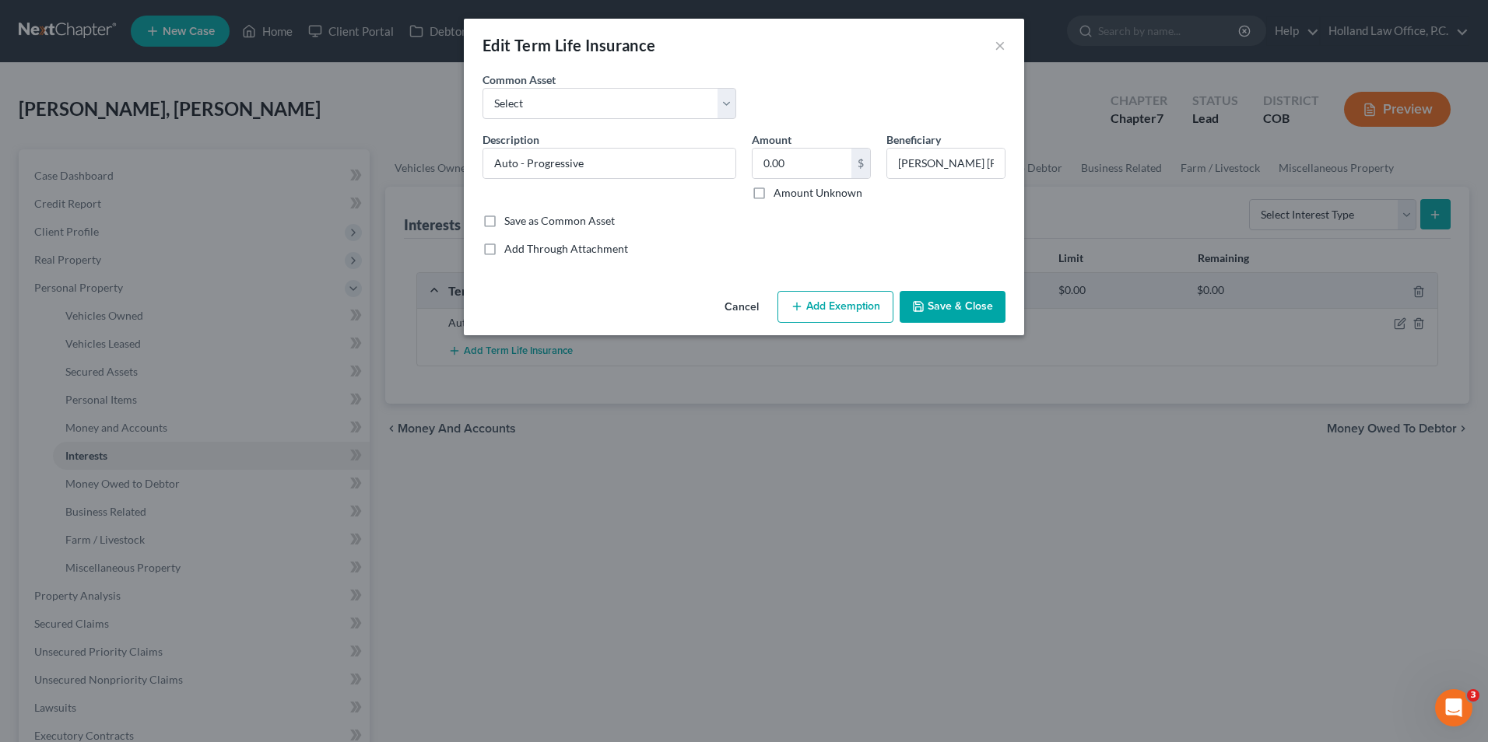
click at [942, 310] on button "Save & Close" at bounding box center [952, 307] width 106 height 33
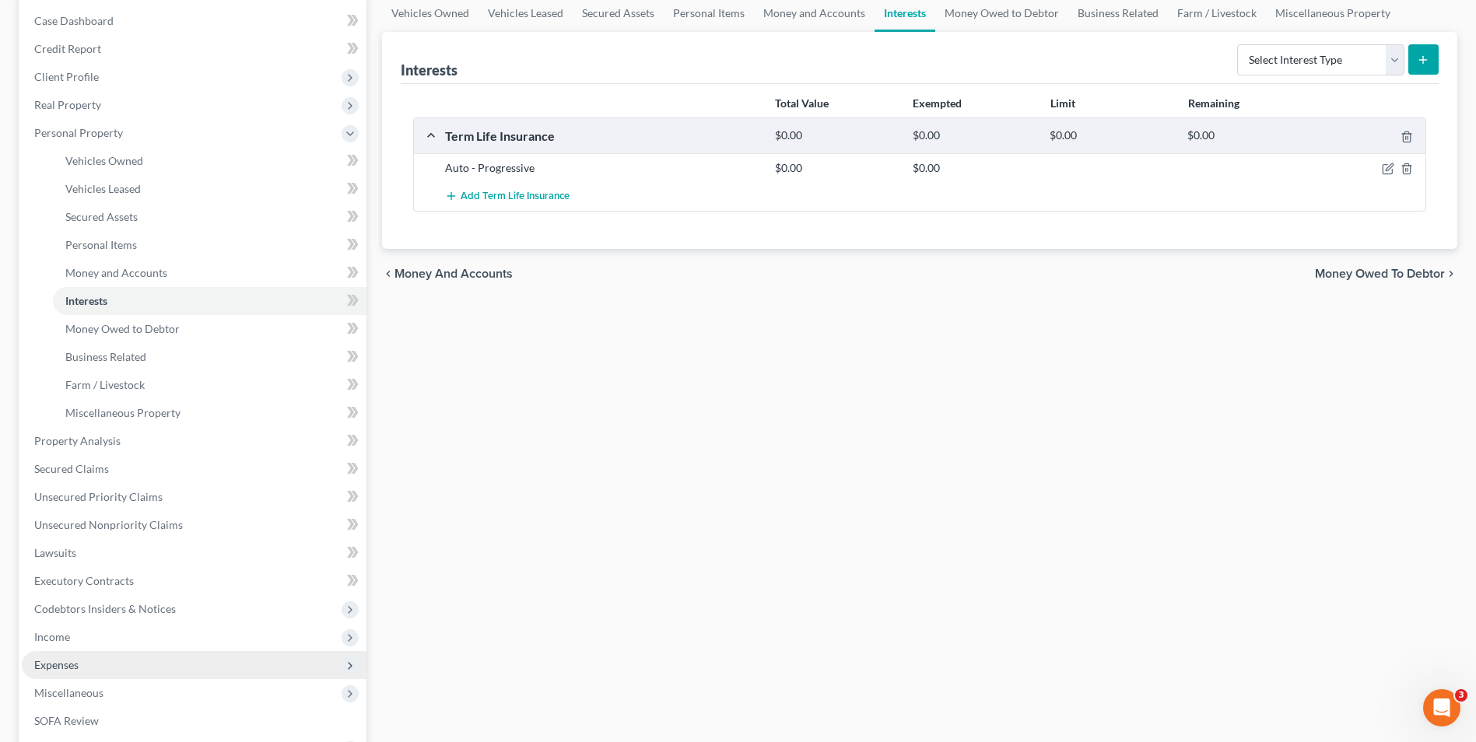
scroll to position [156, 0]
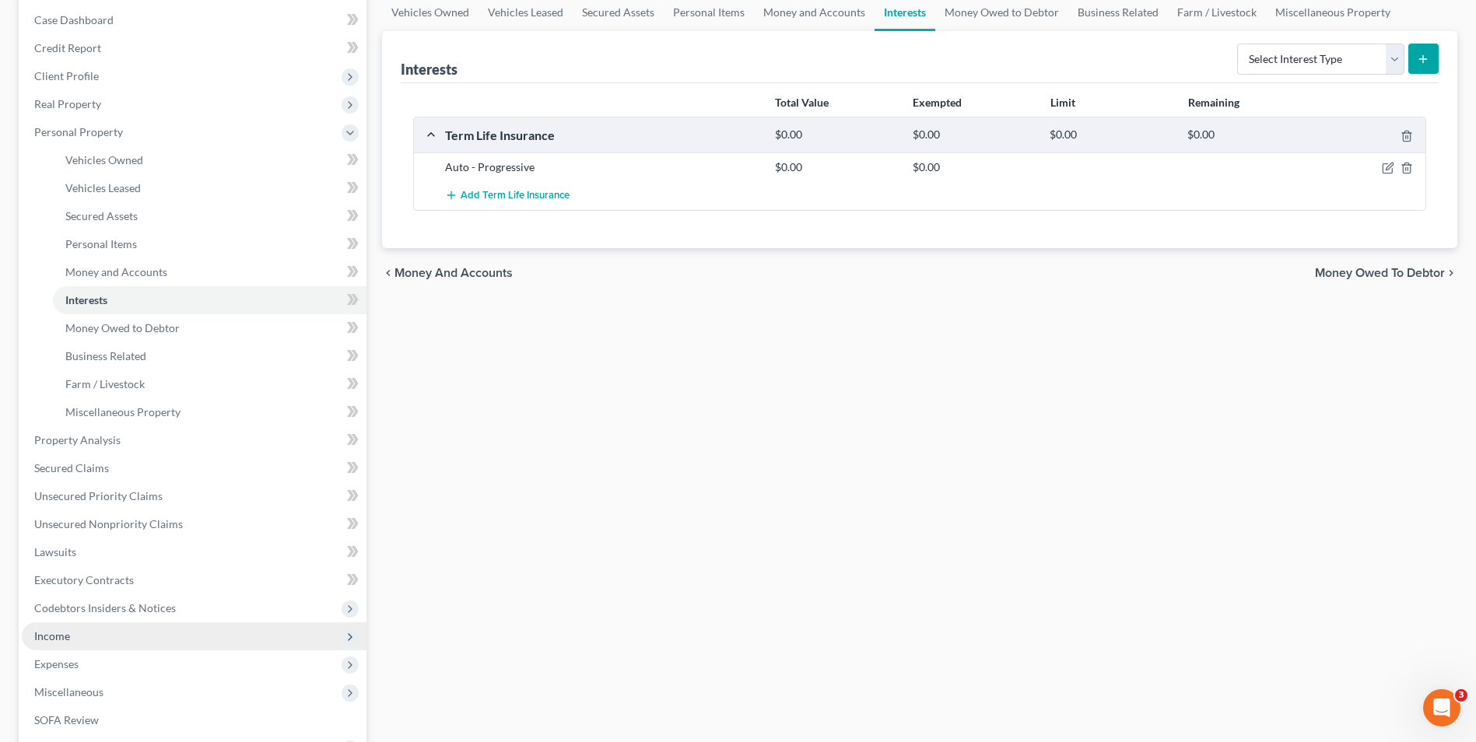
click at [100, 636] on span "Income" at bounding box center [194, 636] width 345 height 28
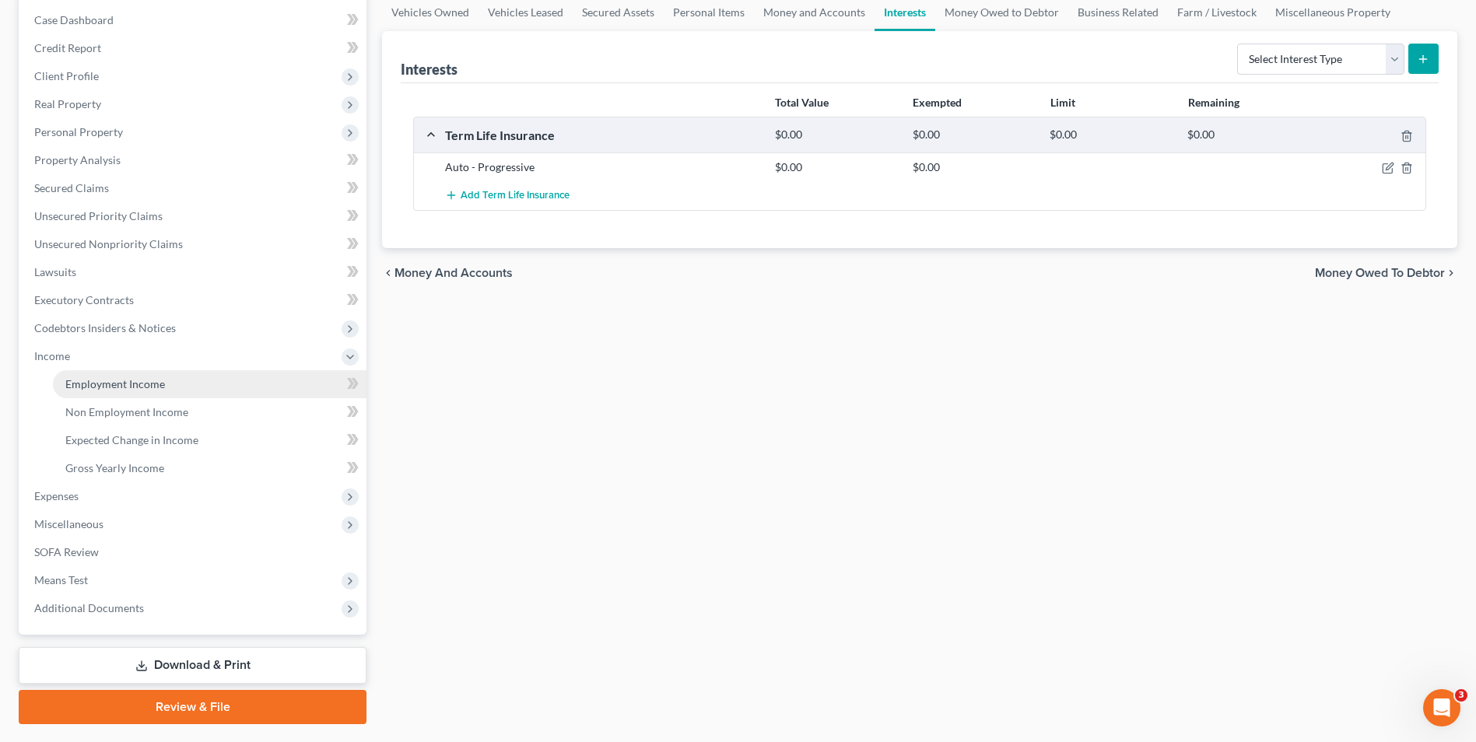
click at [149, 385] on span "Employment Income" at bounding box center [115, 383] width 100 height 13
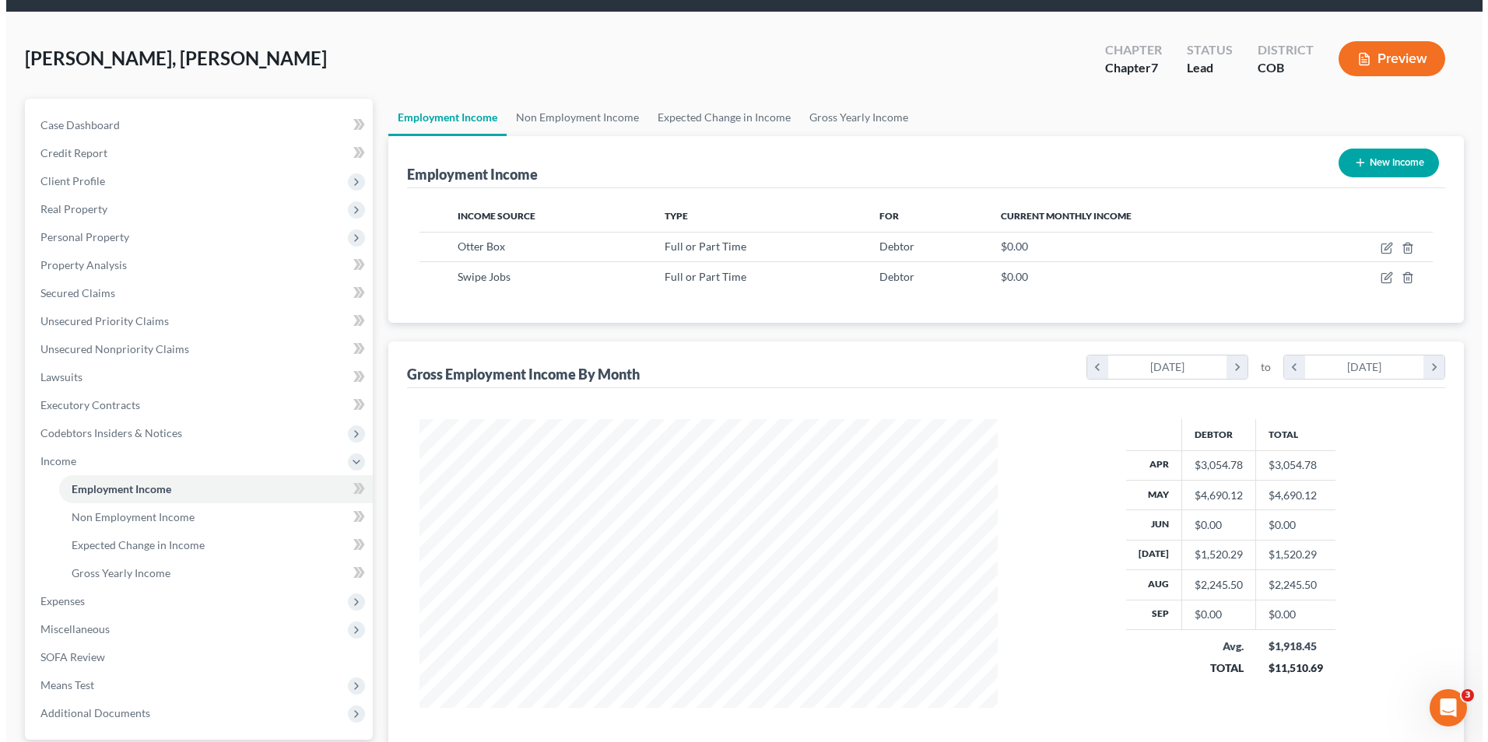
scroll to position [78, 0]
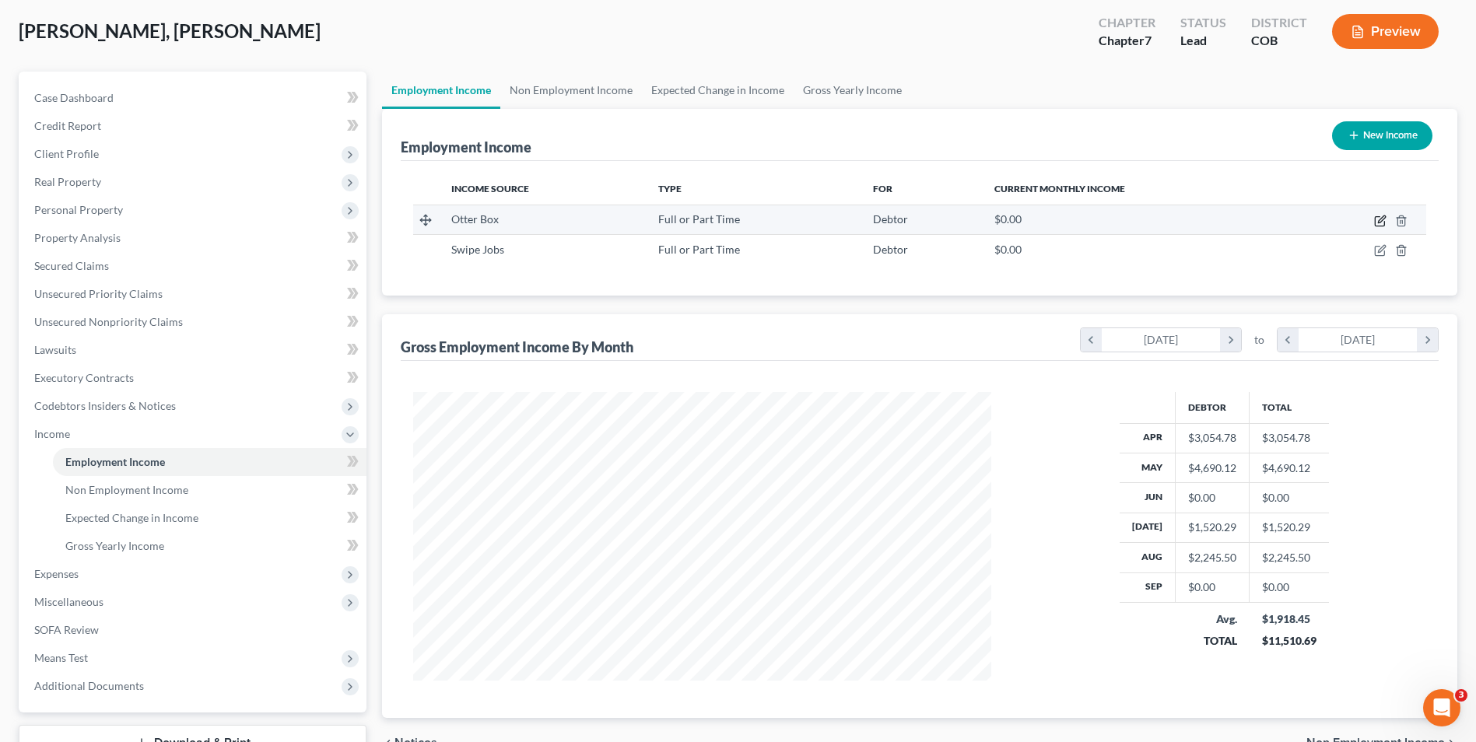
click at [1376, 219] on icon "button" at bounding box center [1380, 221] width 12 height 12
select select "0"
select select "5"
select select "2"
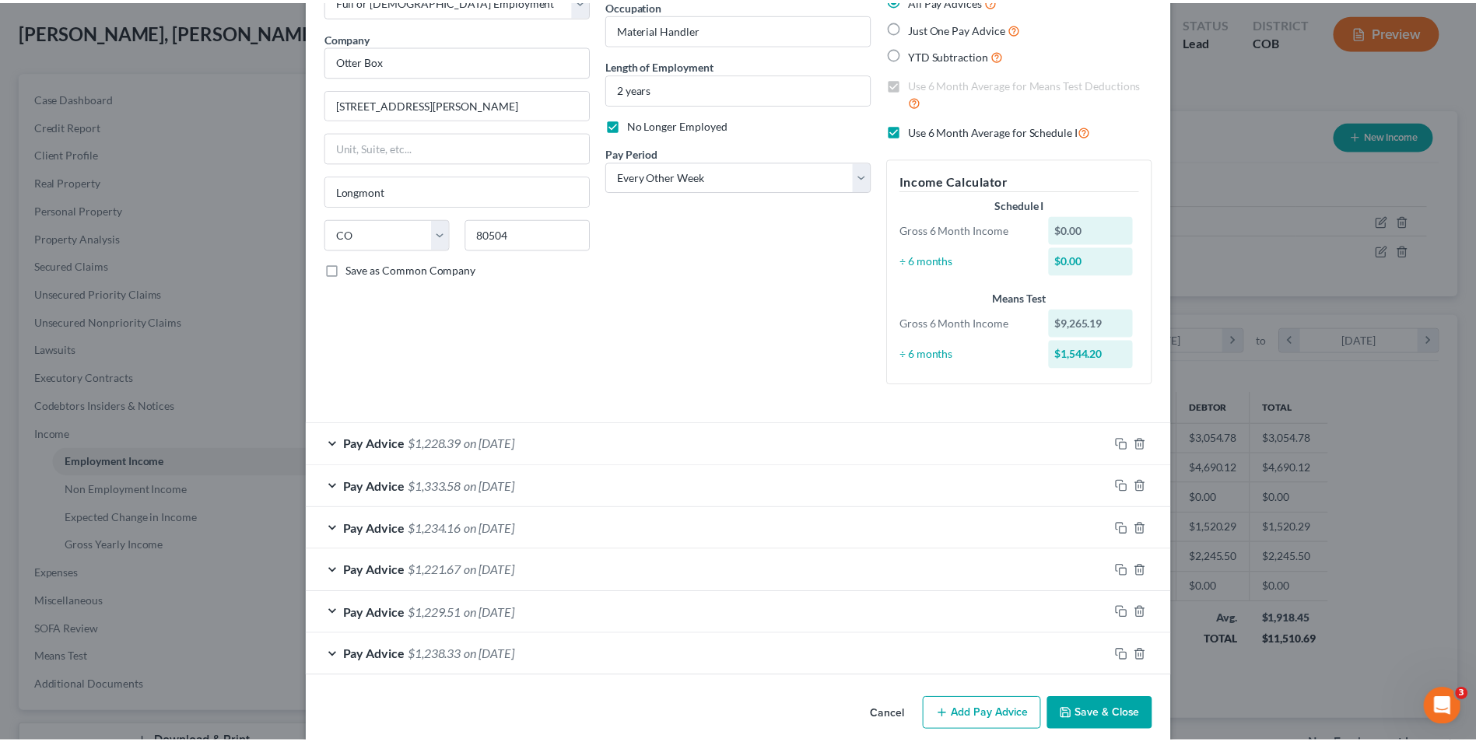
scroll to position [123, 0]
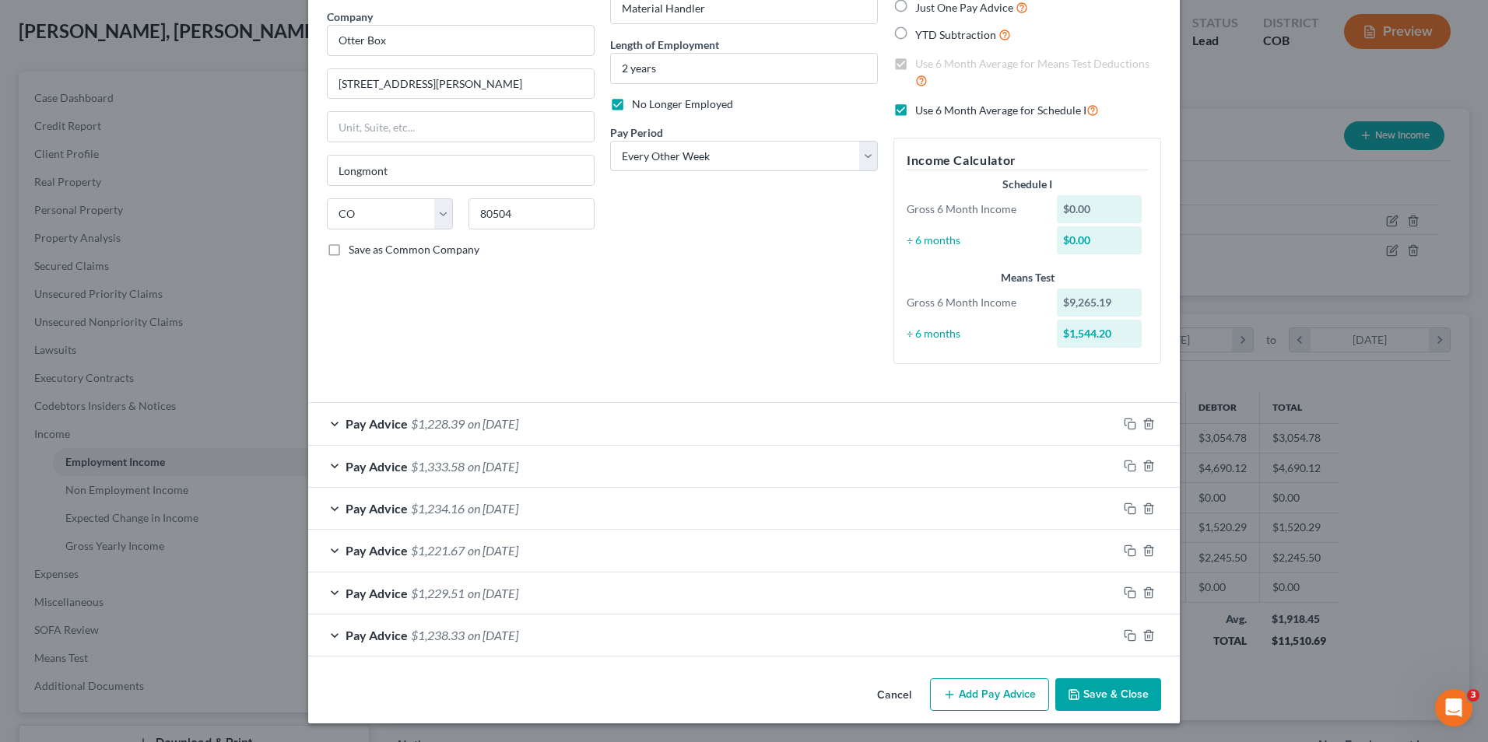
click at [1089, 685] on button "Save & Close" at bounding box center [1108, 695] width 106 height 33
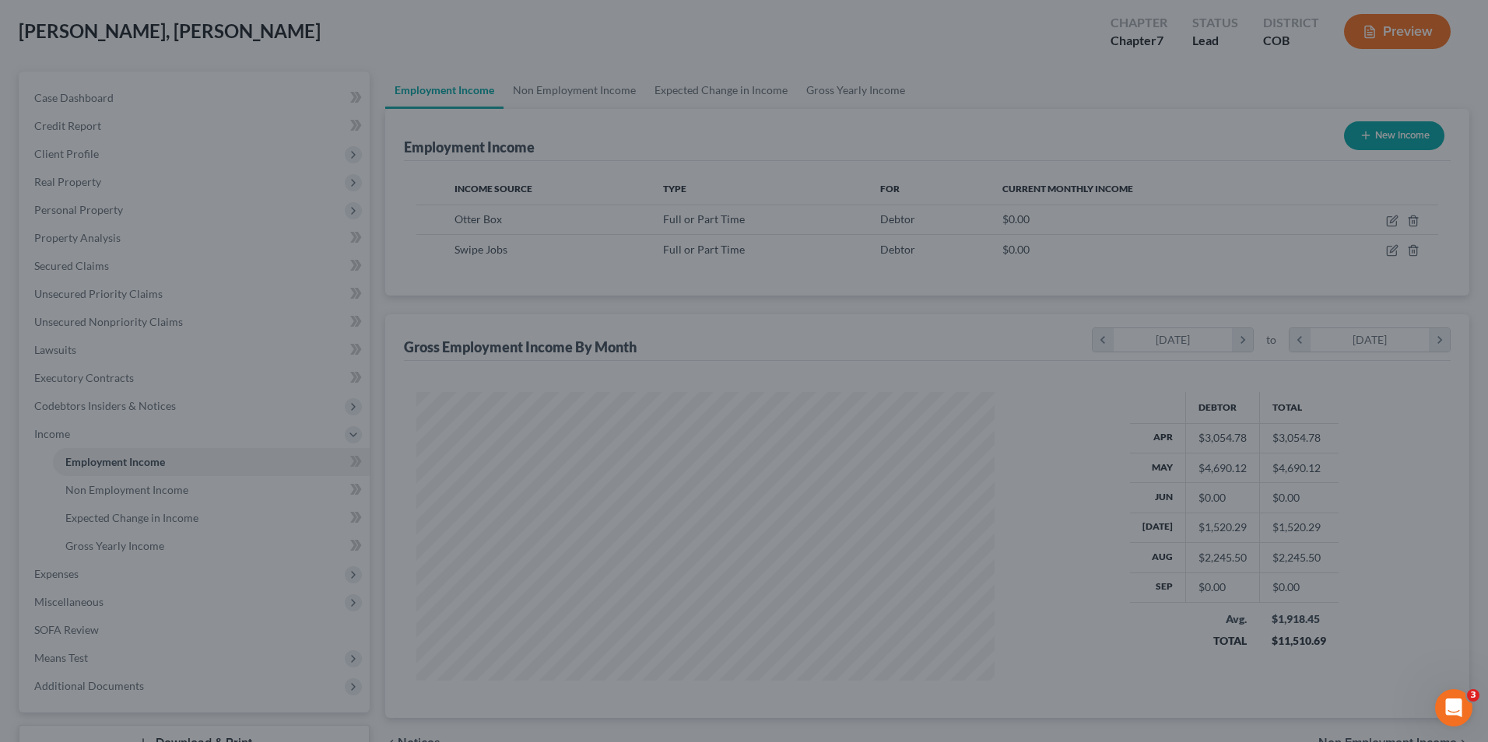
scroll to position [777821, 777501]
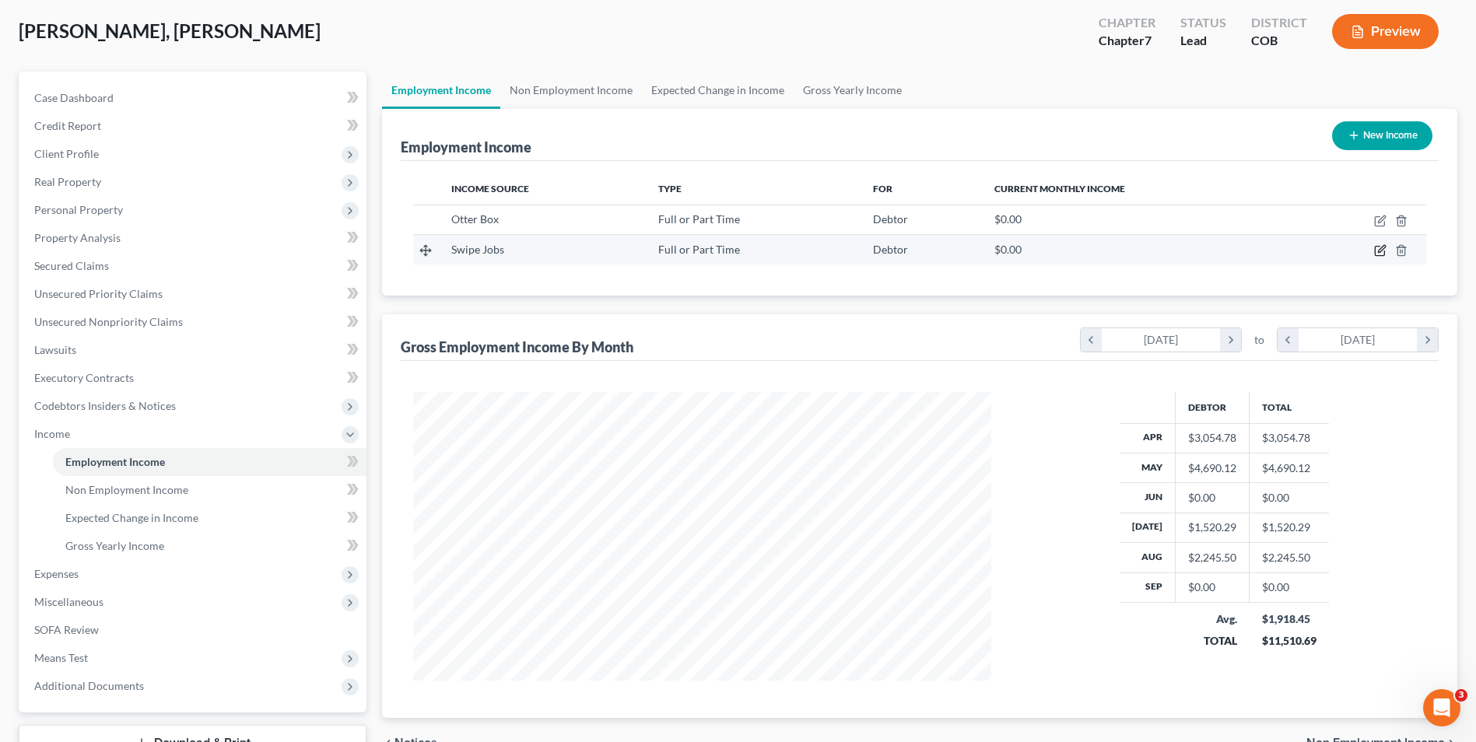
click at [1380, 250] on icon "button" at bounding box center [1381, 249] width 7 height 7
select select "0"
select select "45"
select select "3"
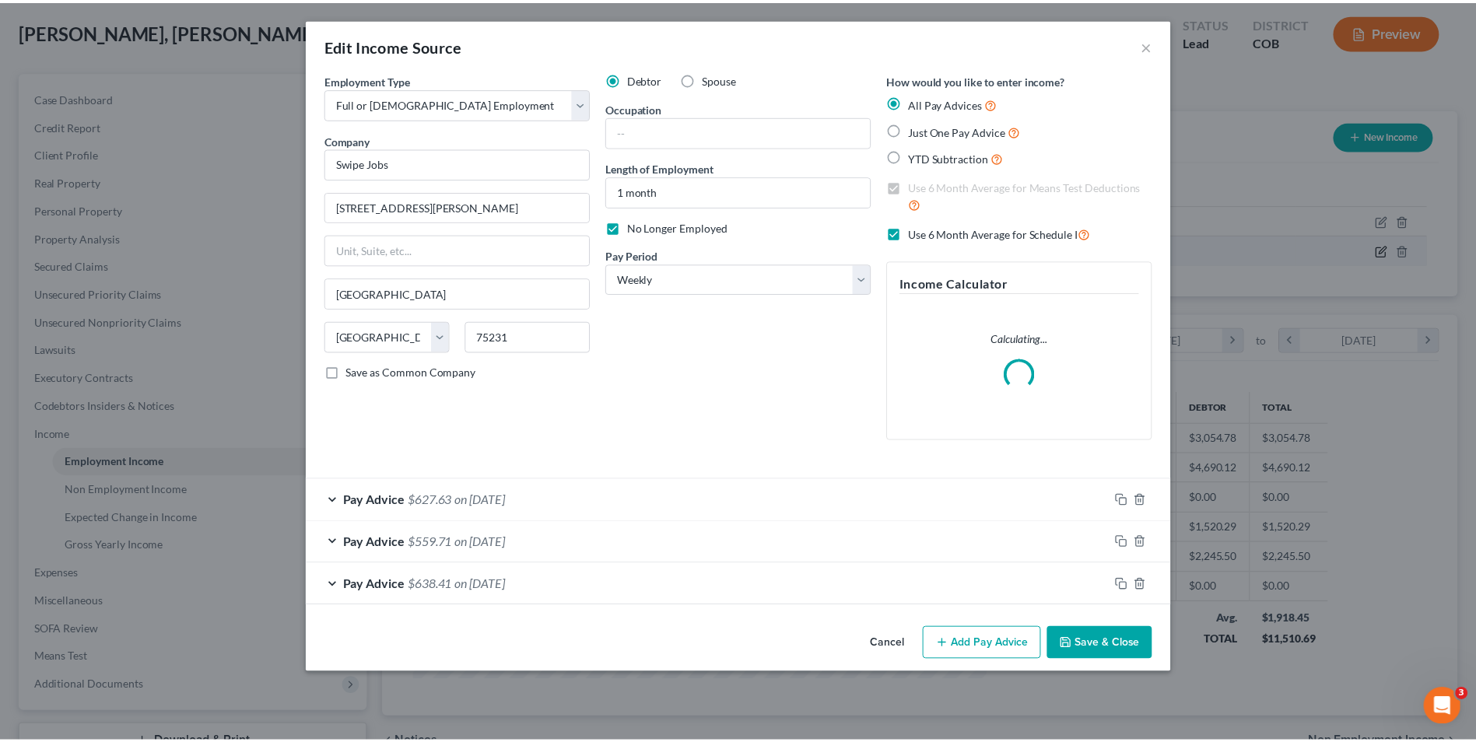
scroll to position [291, 615]
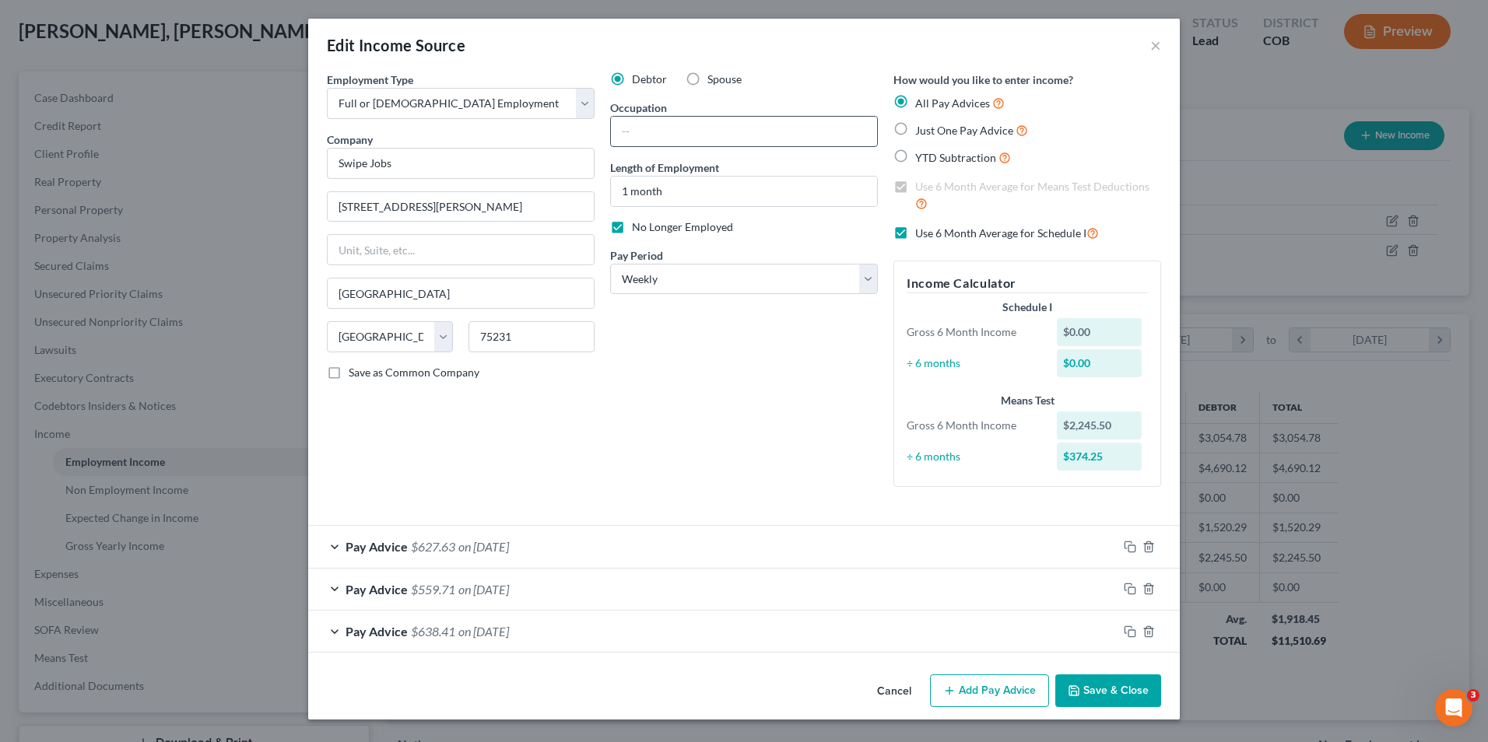
click at [679, 124] on input "text" at bounding box center [744, 132] width 266 height 30
drag, startPoint x: 666, startPoint y: 138, endPoint x: 648, endPoint y: 137, distance: 17.9
click at [648, 137] on input "Builder" at bounding box center [744, 132] width 266 height 30
drag, startPoint x: 724, startPoint y: 134, endPoint x: 477, endPoint y: 116, distance: 248.1
click at [477, 116] on div "Employment Type * Select Full or Part Time Employment Self Employment Company *…" at bounding box center [744, 292] width 850 height 441
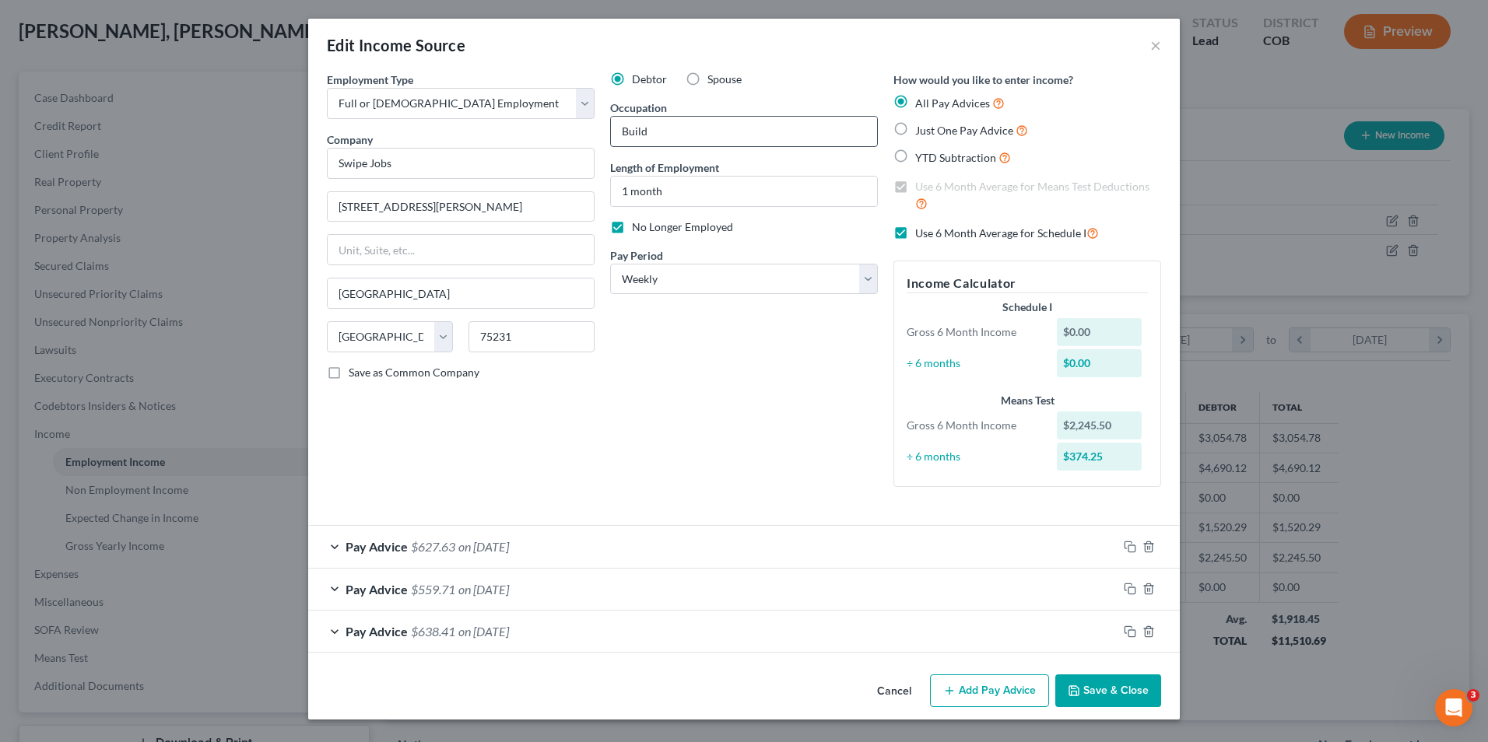
drag, startPoint x: 397, startPoint y: 22, endPoint x: 726, endPoint y: 121, distance: 343.7
click at [814, 127] on input "Build" at bounding box center [744, 132] width 266 height 30
type input "B"
type input "Cabinet Assembler"
click at [1095, 672] on div "Cancel Add Pay Advice Save & Close" at bounding box center [743, 693] width 871 height 51
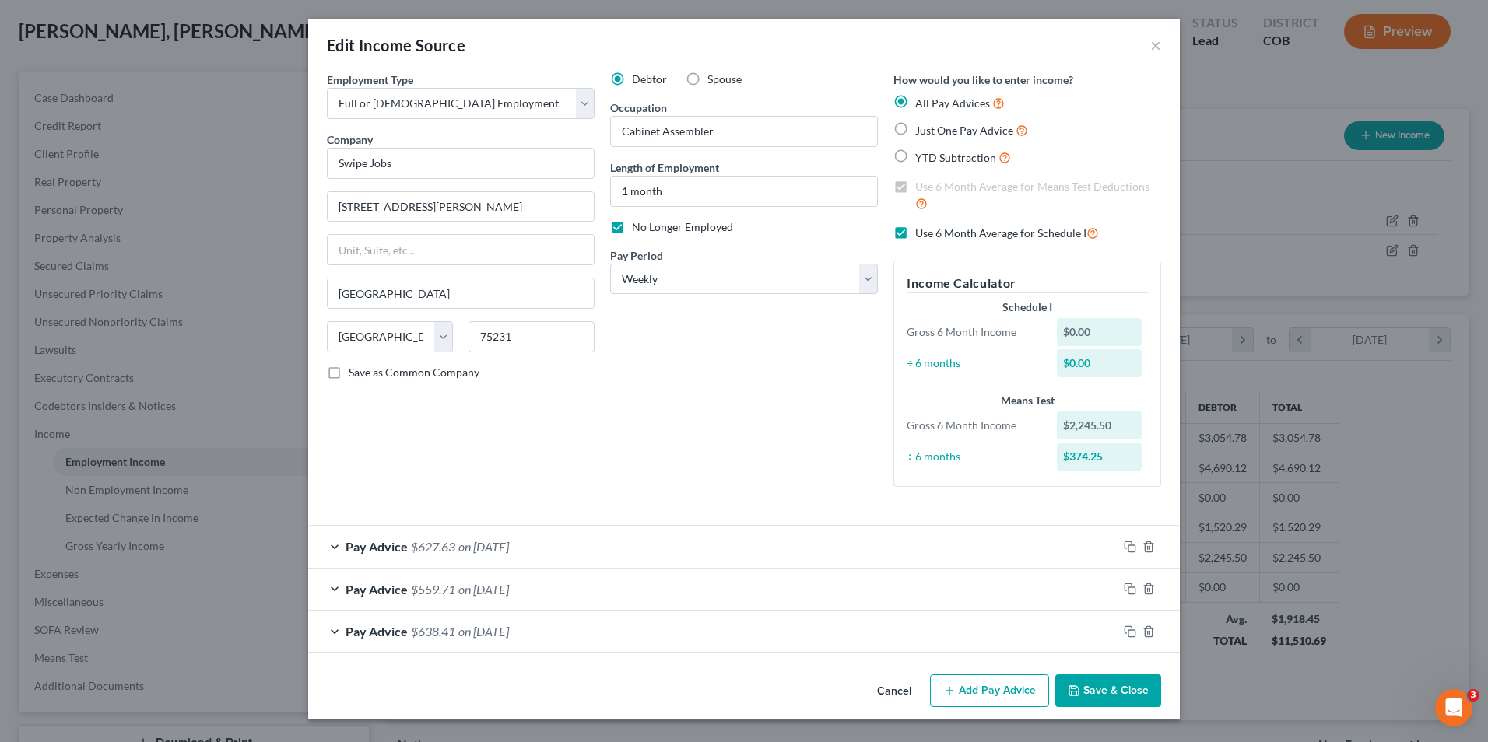
click at [1112, 682] on button "Save & Close" at bounding box center [1108, 691] width 106 height 33
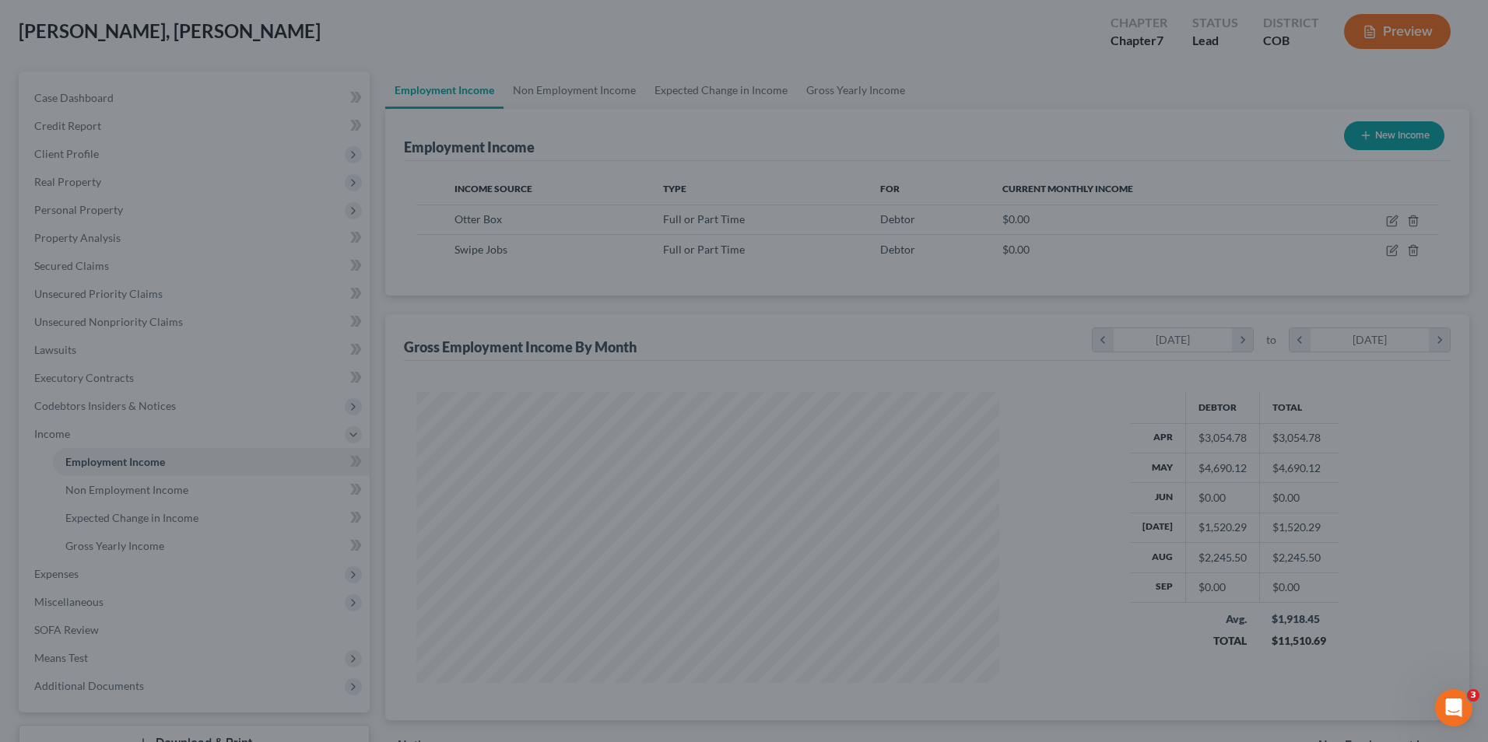
scroll to position [777821, 777501]
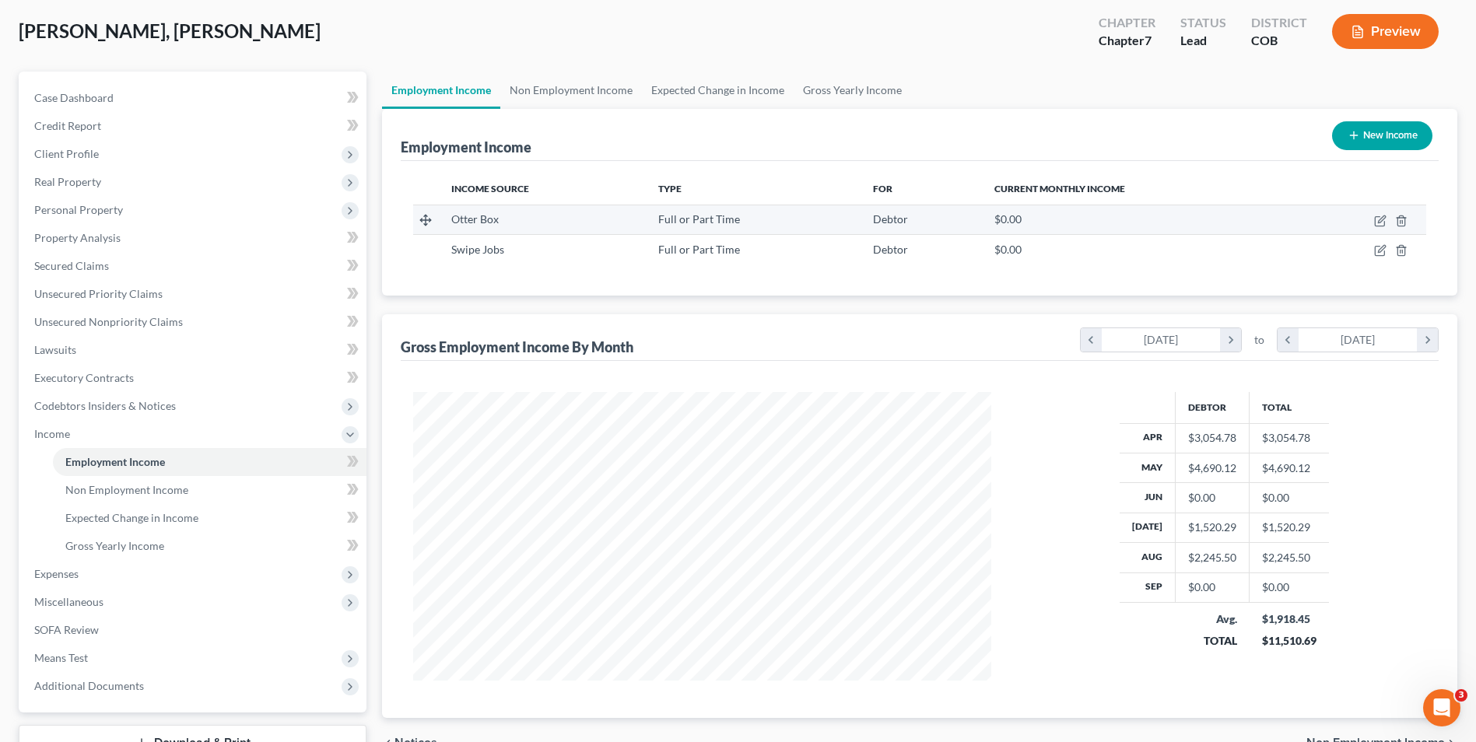
click at [1373, 220] on td at bounding box center [1361, 220] width 131 height 30
click at [1379, 223] on icon "button" at bounding box center [1381, 219] width 7 height 7
select select "0"
select select "5"
select select "2"
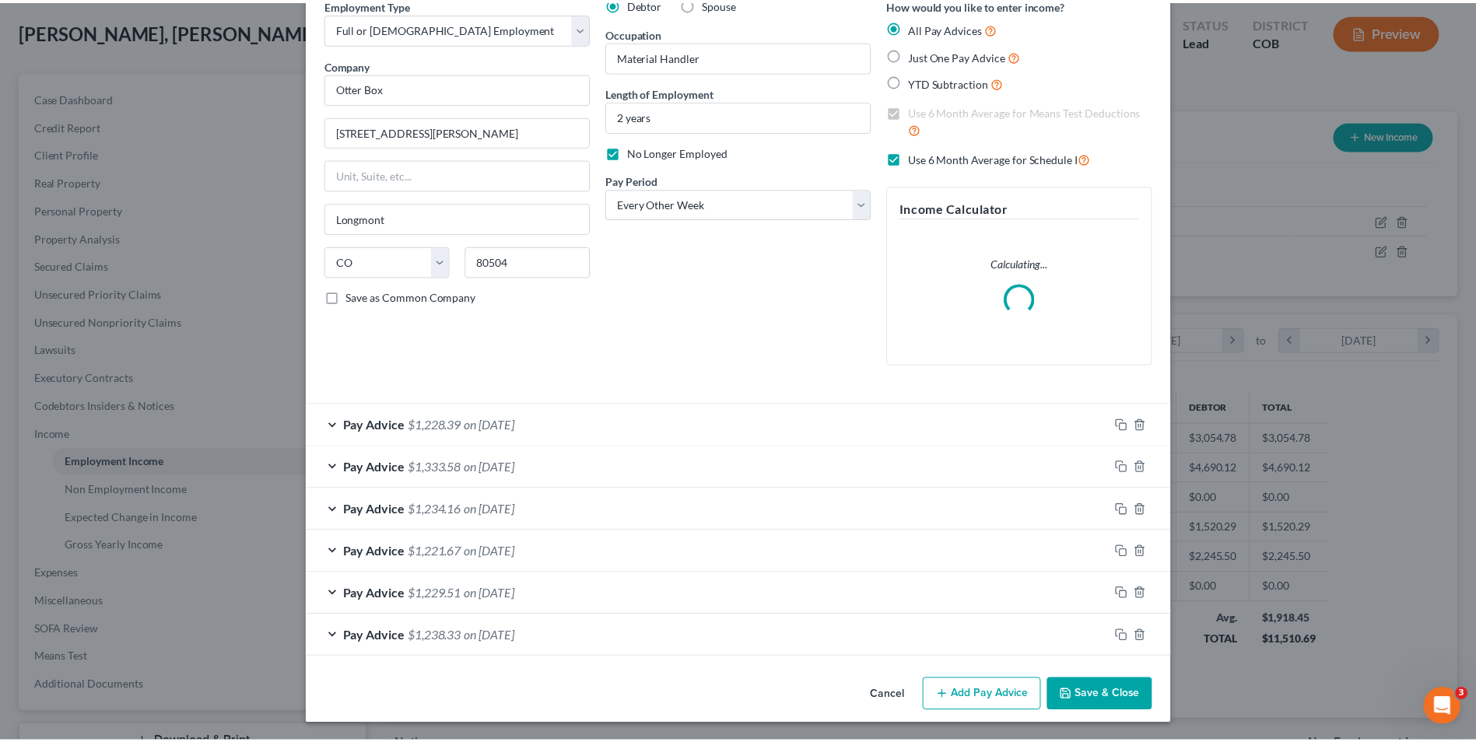
scroll to position [76, 0]
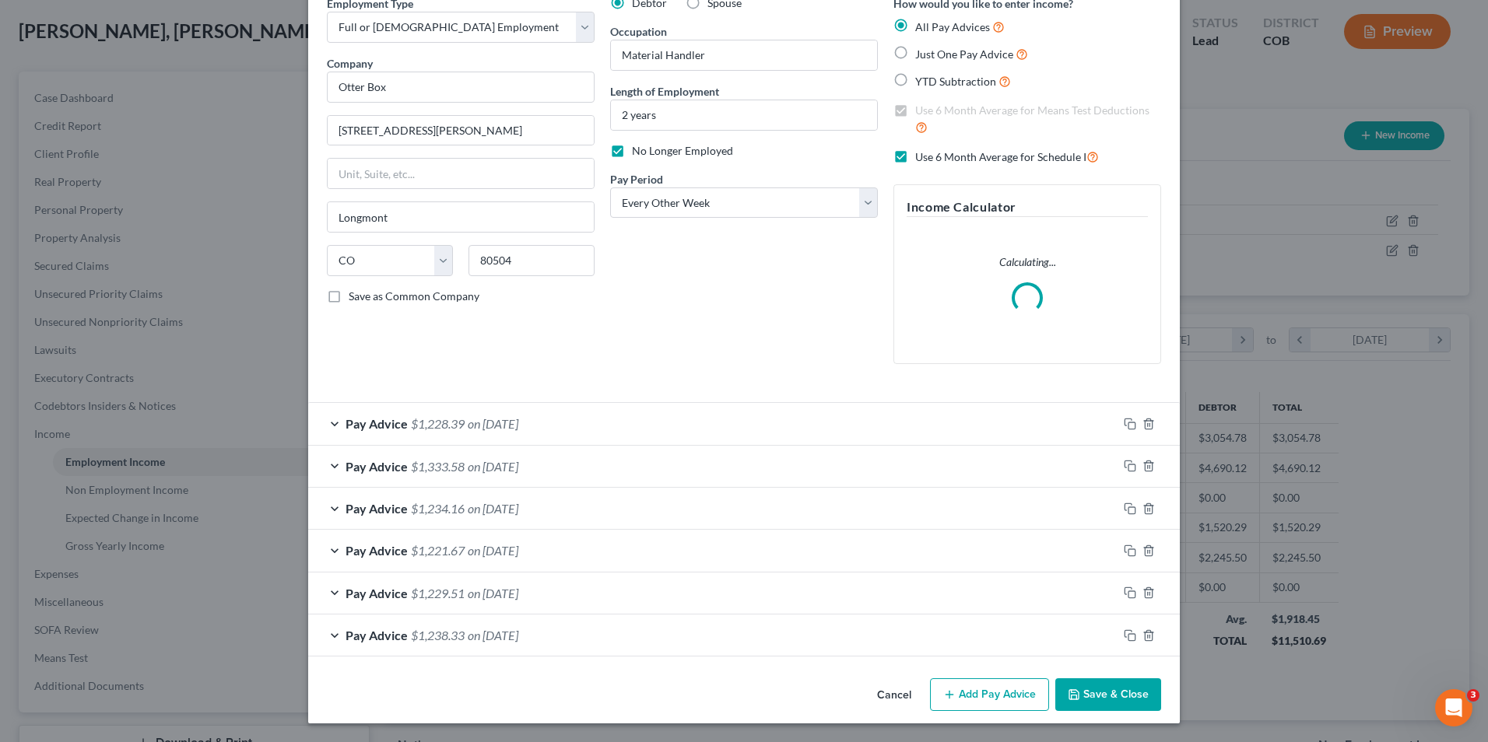
click at [1103, 688] on button "Save & Close" at bounding box center [1108, 695] width 106 height 33
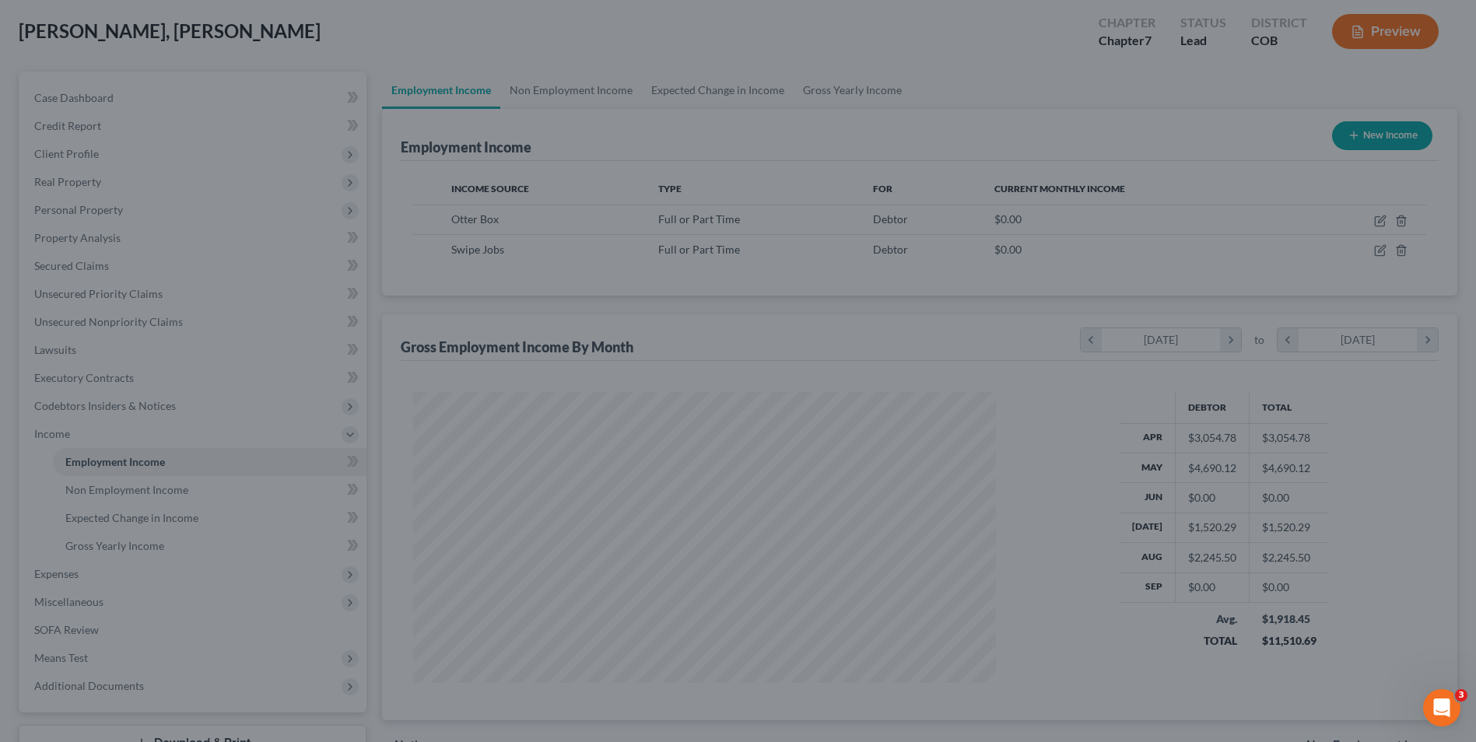
scroll to position [777821, 777501]
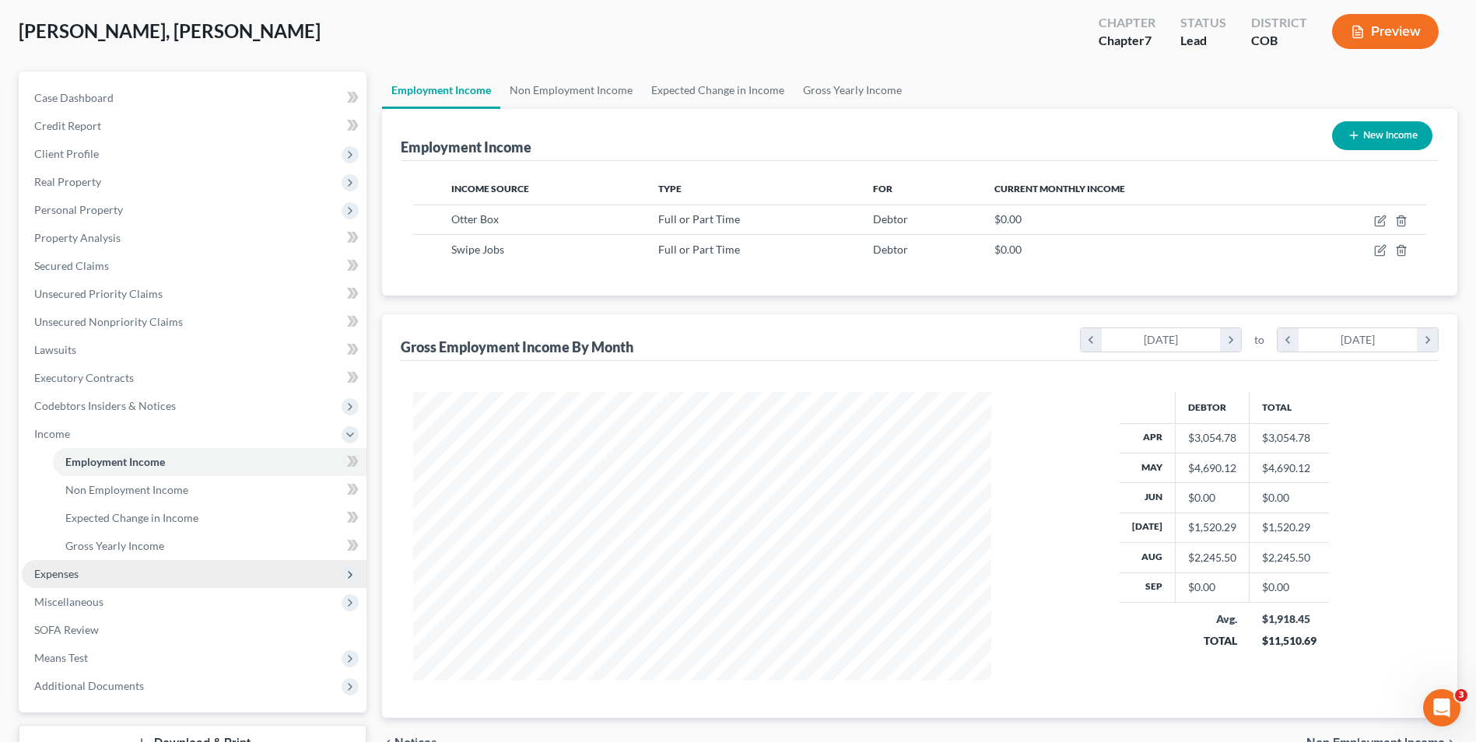
click at [107, 567] on span "Expenses" at bounding box center [194, 574] width 345 height 28
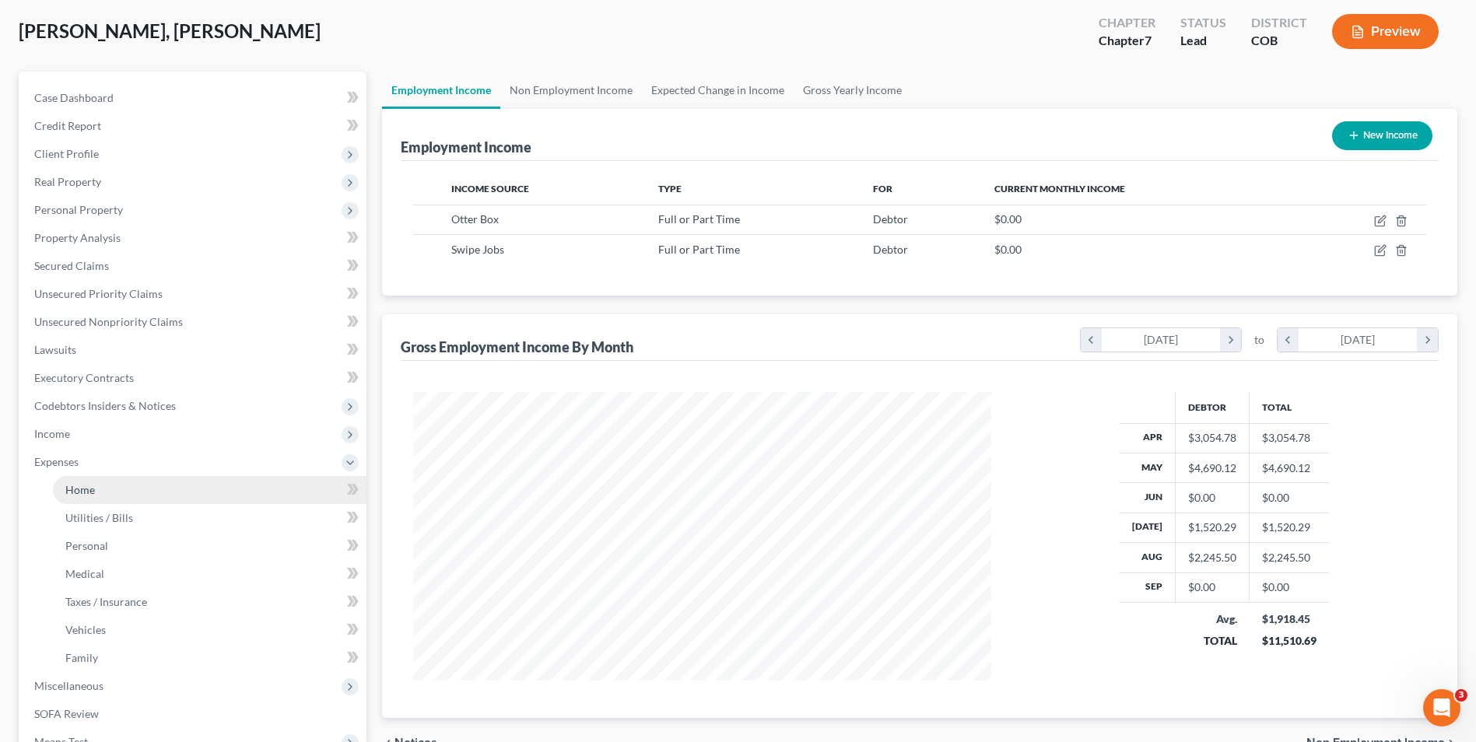
click at [146, 489] on link "Home" at bounding box center [210, 490] width 314 height 28
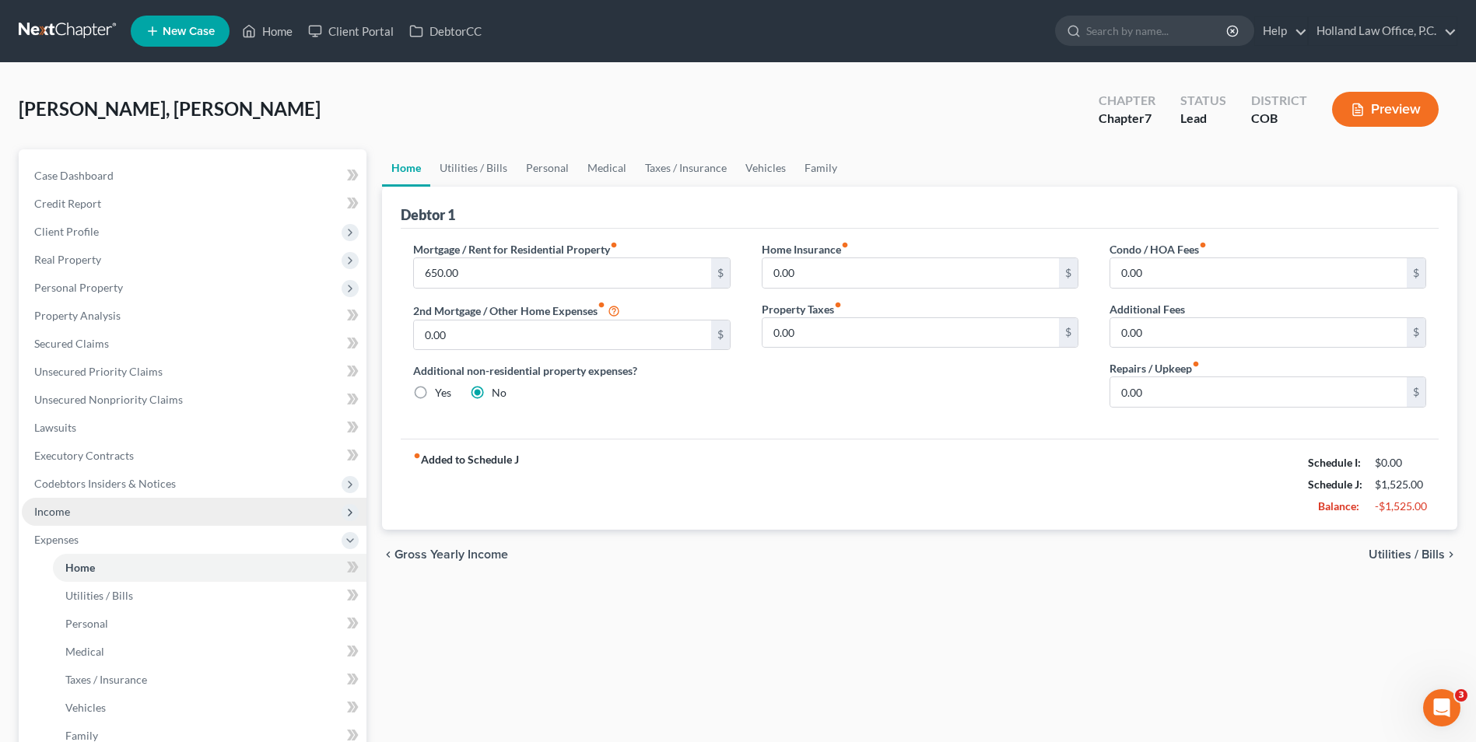
click at [101, 505] on span "Income" at bounding box center [194, 512] width 345 height 28
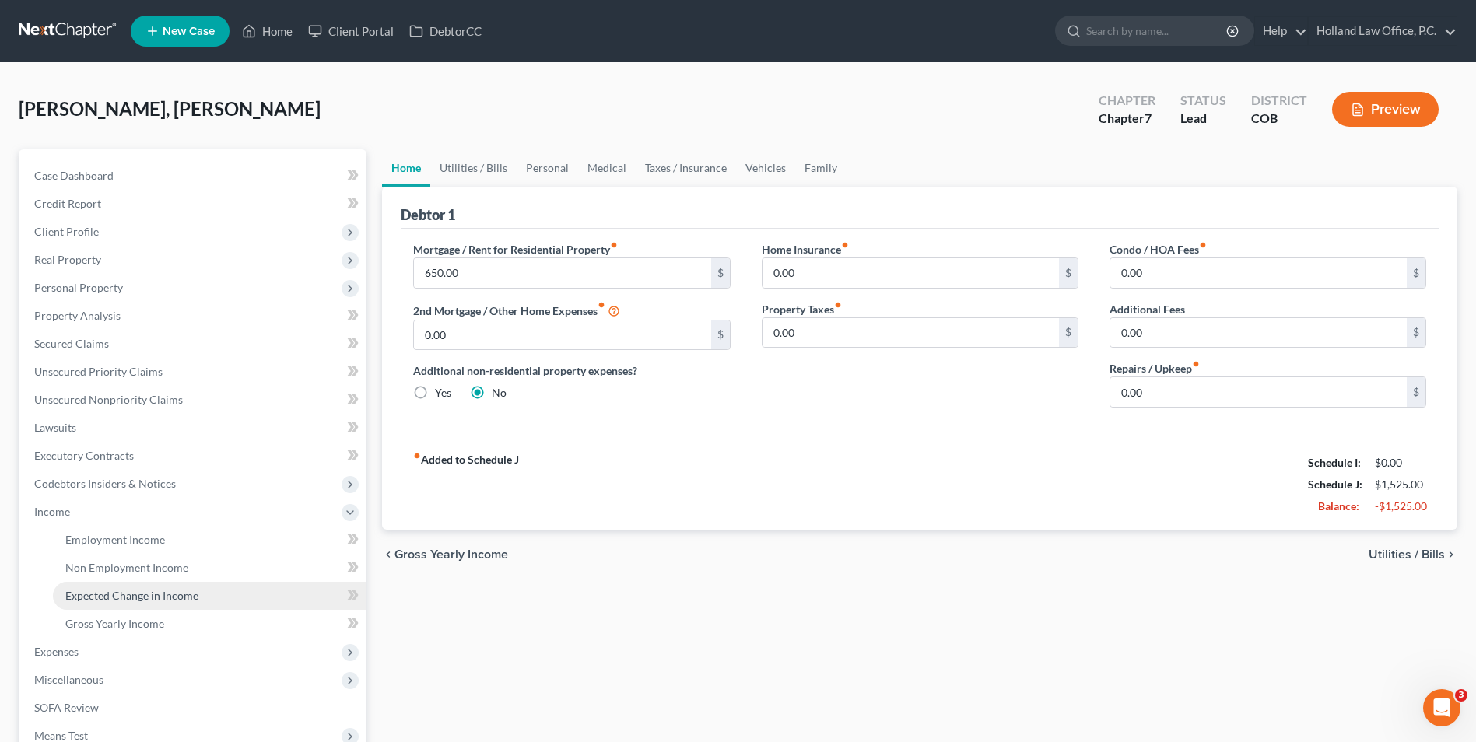
click at [145, 599] on span "Expected Change in Income" at bounding box center [131, 595] width 133 height 13
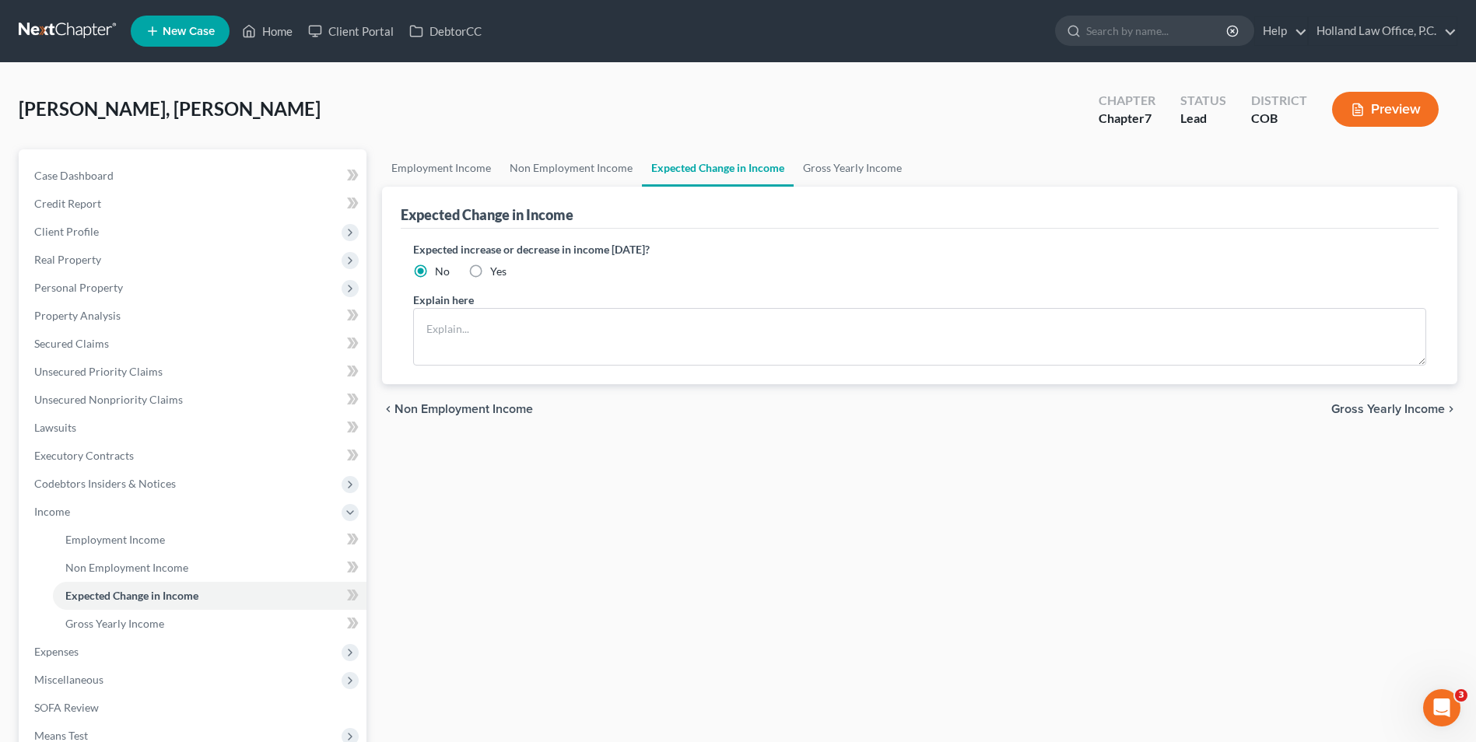
click at [490, 271] on label "Yes" at bounding box center [498, 272] width 16 height 16
click at [496, 271] on input "Yes" at bounding box center [501, 269] width 10 height 10
radio input "true"
click at [458, 324] on textarea at bounding box center [919, 337] width 1013 height 58
type textarea "Expected to get a new job before the end of the year."
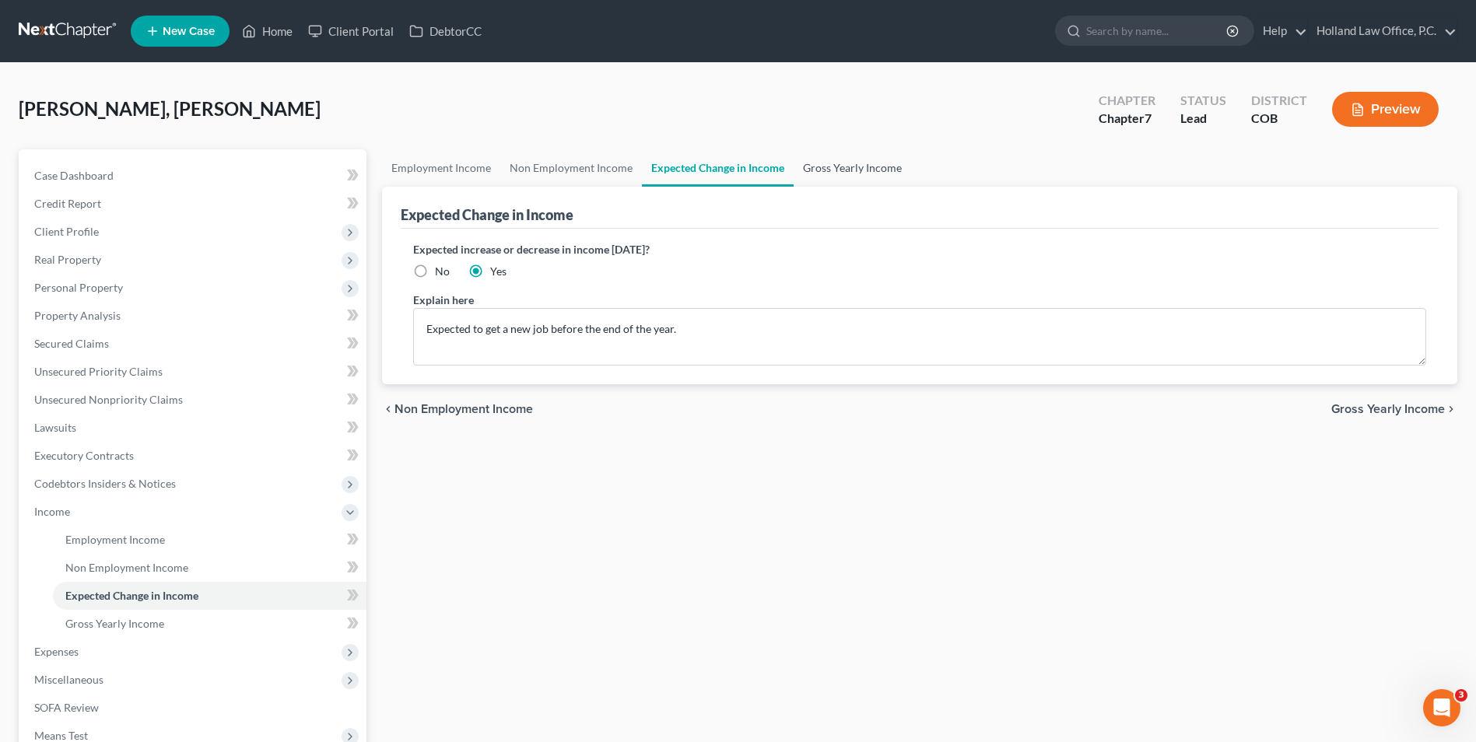
drag, startPoint x: 874, startPoint y: 160, endPoint x: 804, endPoint y: 185, distance: 74.6
click at [874, 160] on link "Gross Yearly Income" at bounding box center [852, 167] width 117 height 37
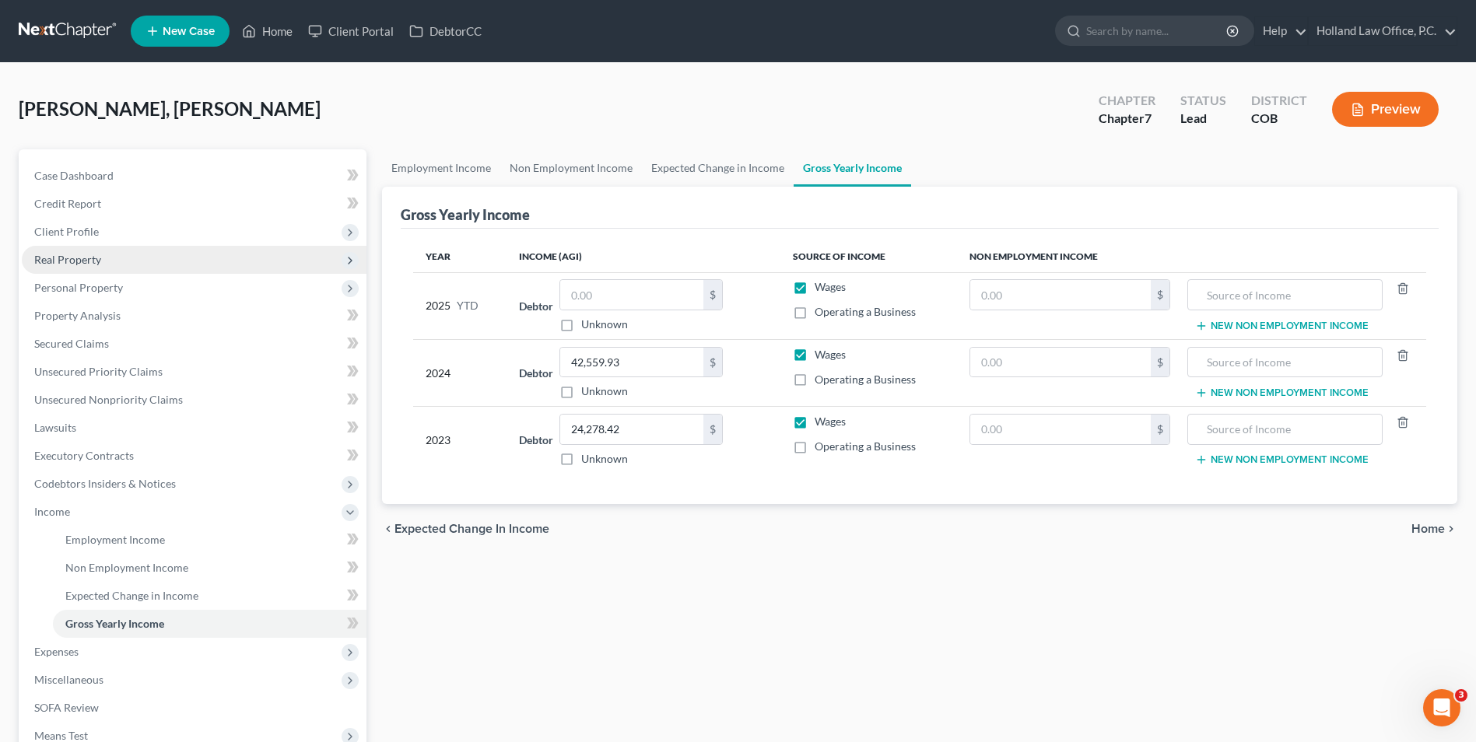
click at [97, 265] on span "Real Property" at bounding box center [67, 259] width 67 height 13
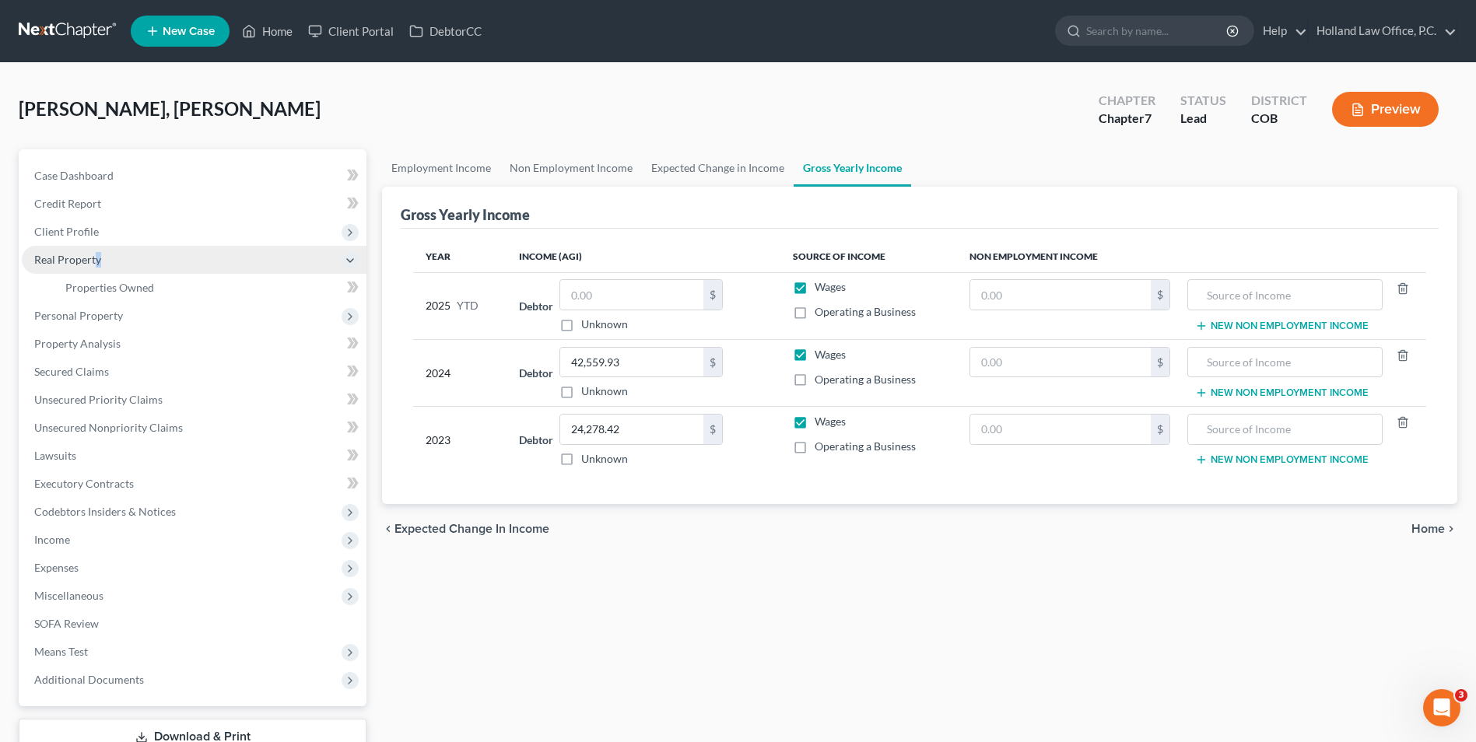
drag, startPoint x: 96, startPoint y: 268, endPoint x: 107, endPoint y: 262, distance: 11.9
click at [107, 262] on span "Real Property" at bounding box center [194, 260] width 345 height 28
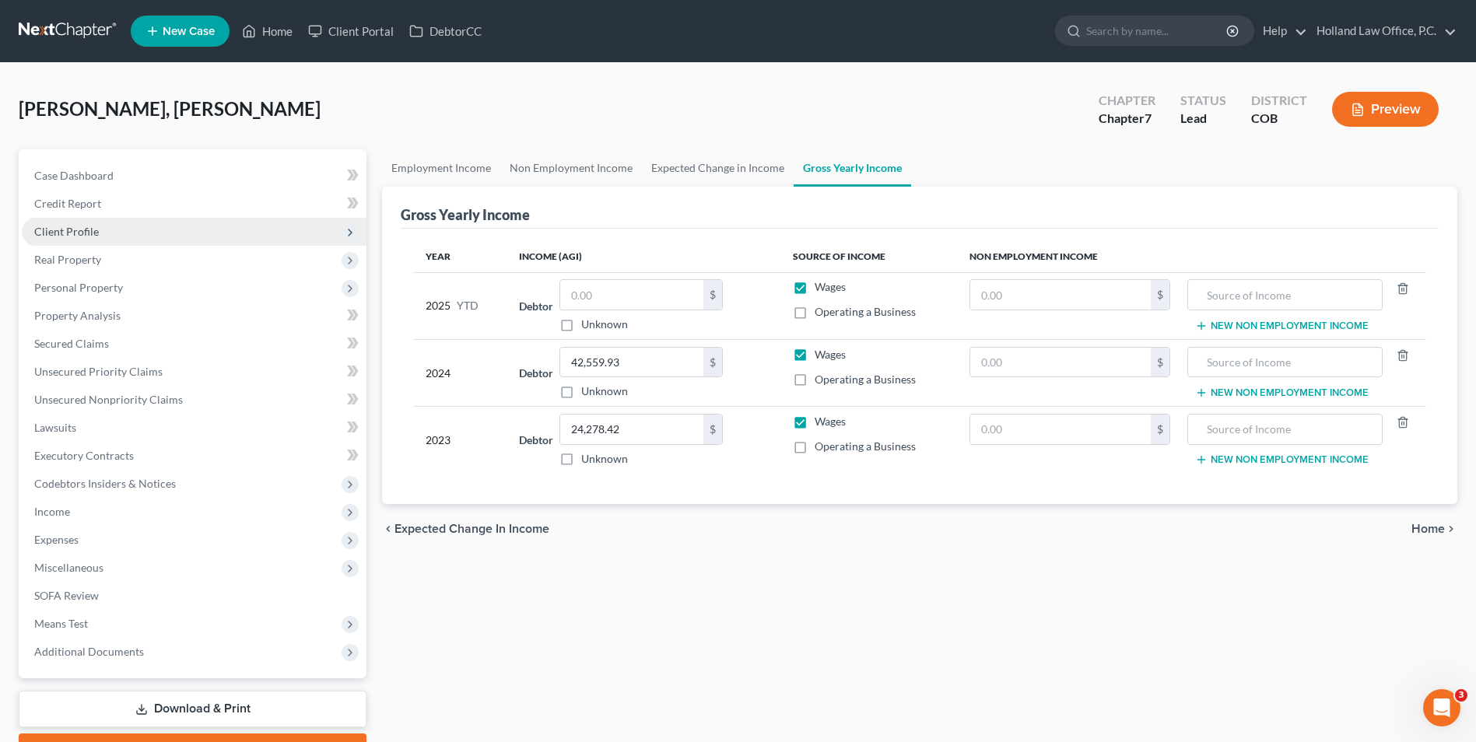
click at [114, 221] on span "Client Profile" at bounding box center [194, 232] width 345 height 28
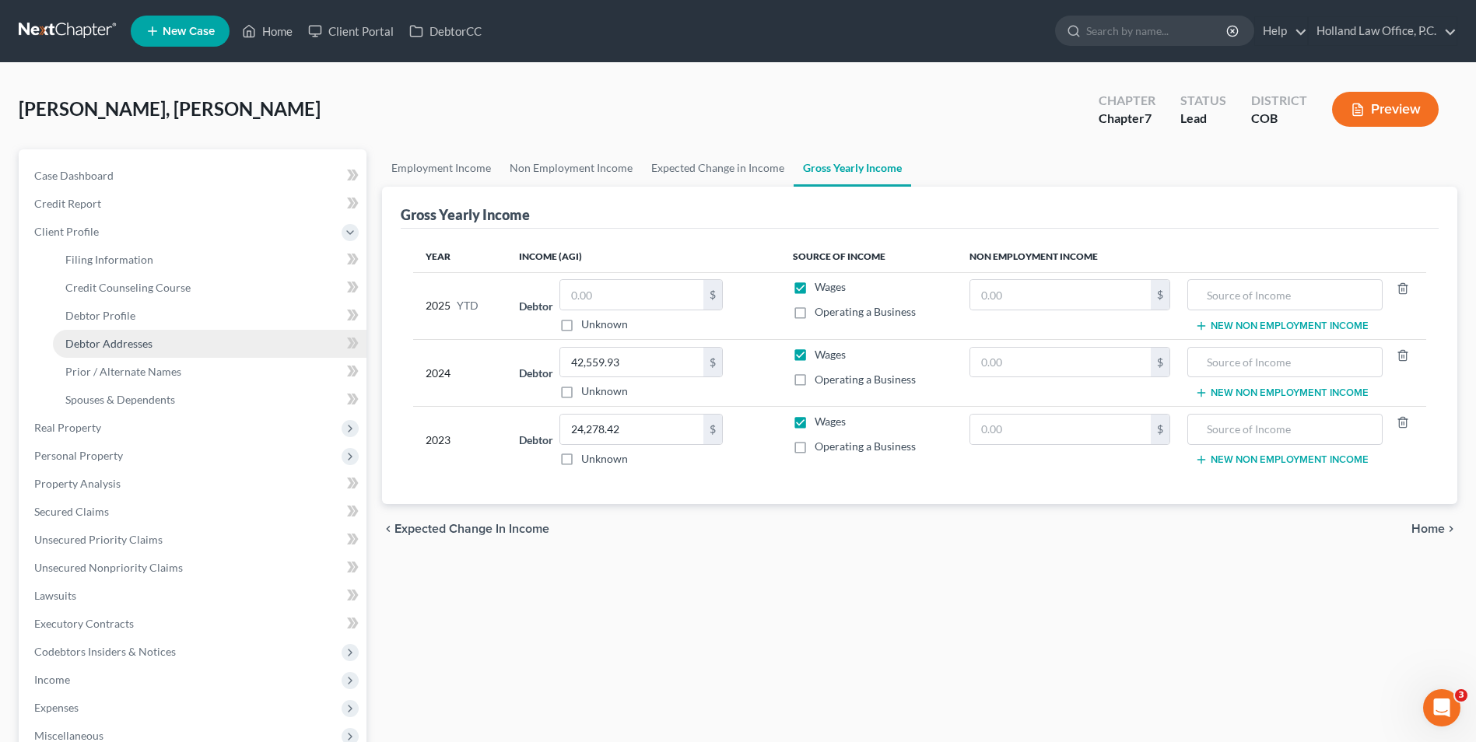
click at [149, 348] on span "Debtor Addresses" at bounding box center [108, 343] width 87 height 13
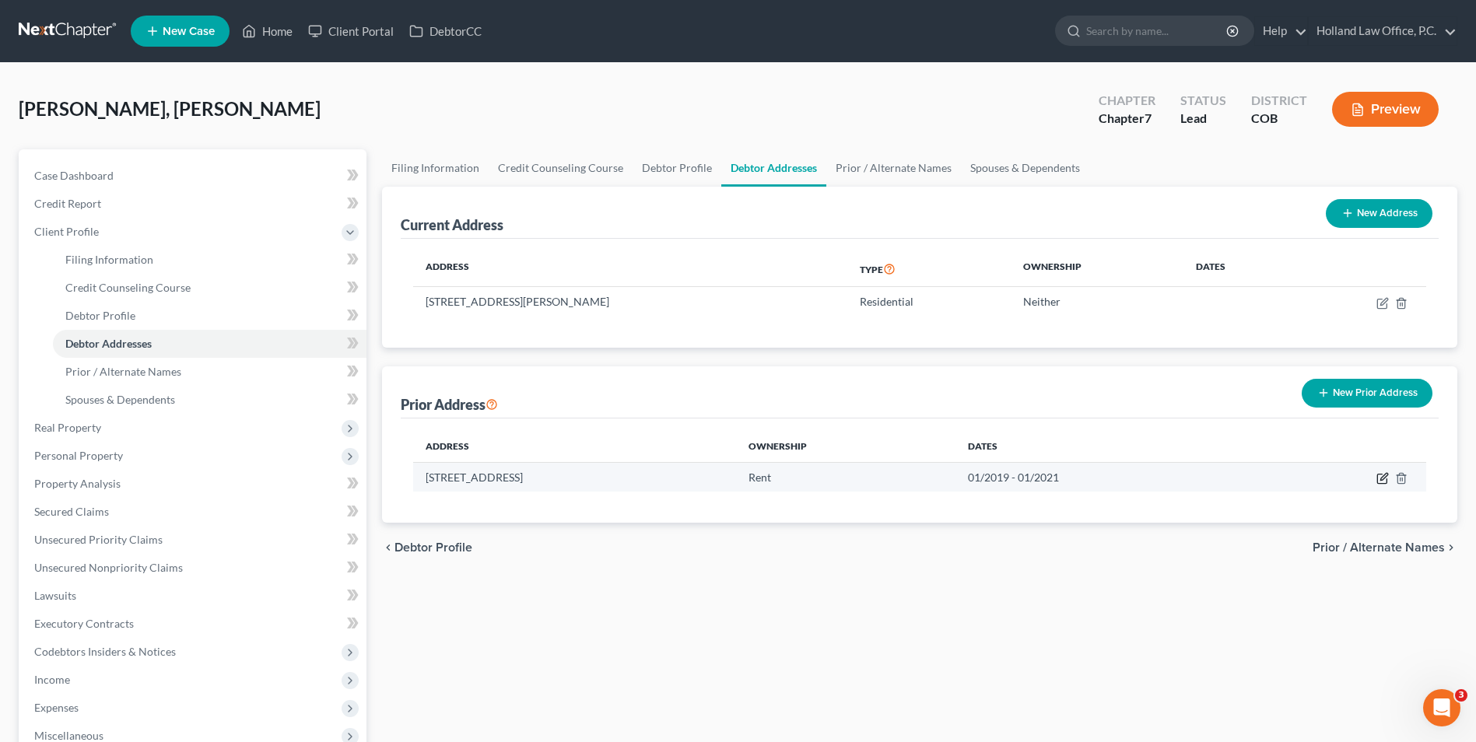
click at [1377, 475] on icon "button" at bounding box center [1381, 479] width 9 height 9
select select "5"
select select "30"
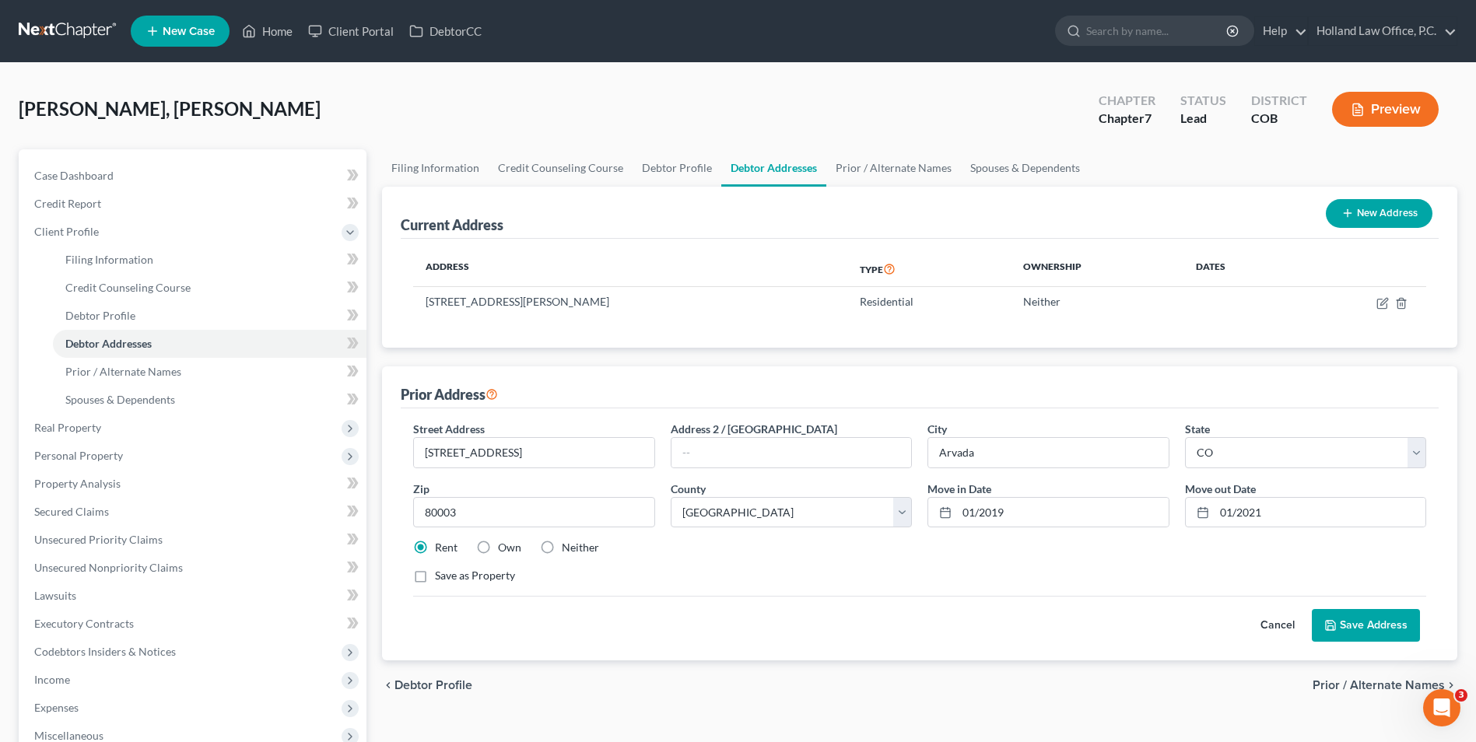
click at [1382, 617] on button "Save Address" at bounding box center [1366, 625] width 108 height 33
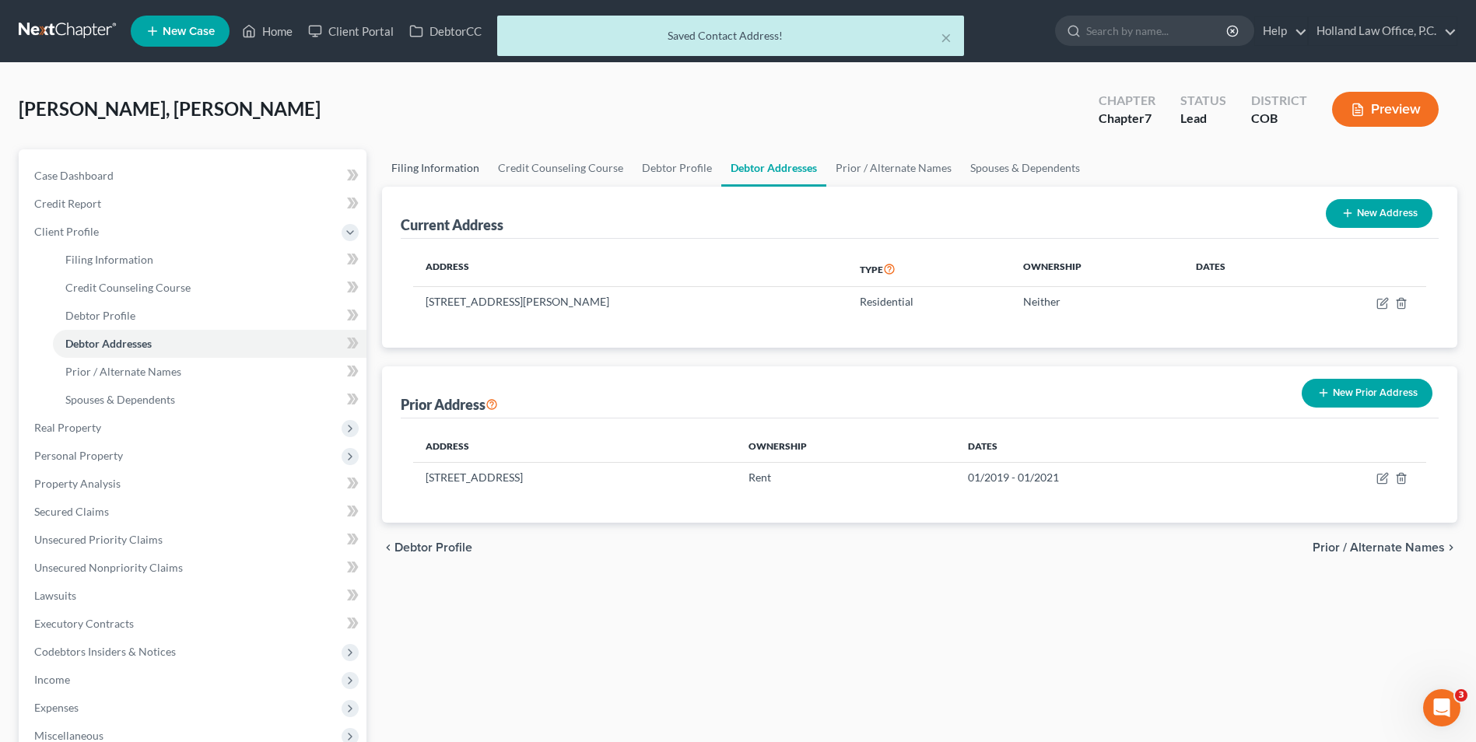
click at [430, 167] on link "Filing Information" at bounding box center [435, 167] width 107 height 37
select select "1"
select select "0"
select select "11"
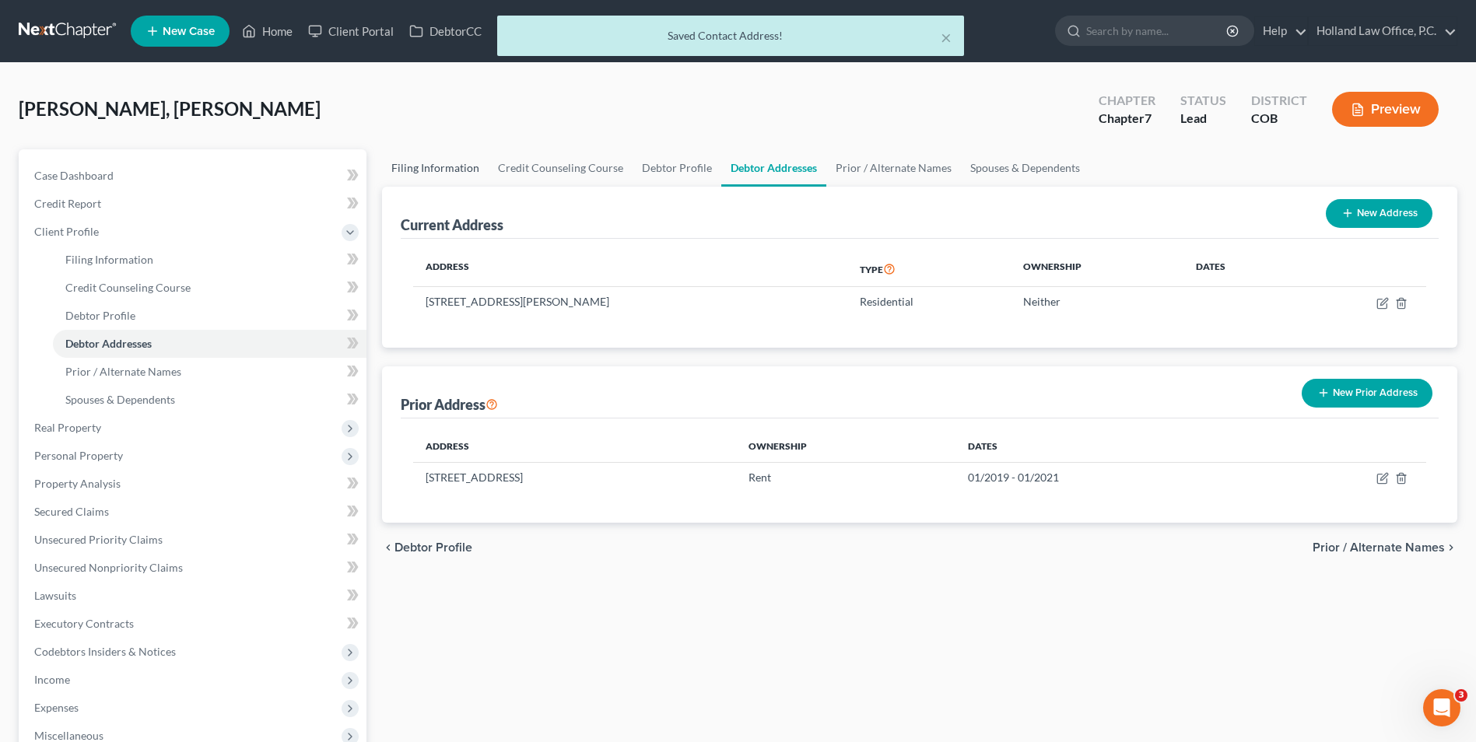
select select "0"
select select "5"
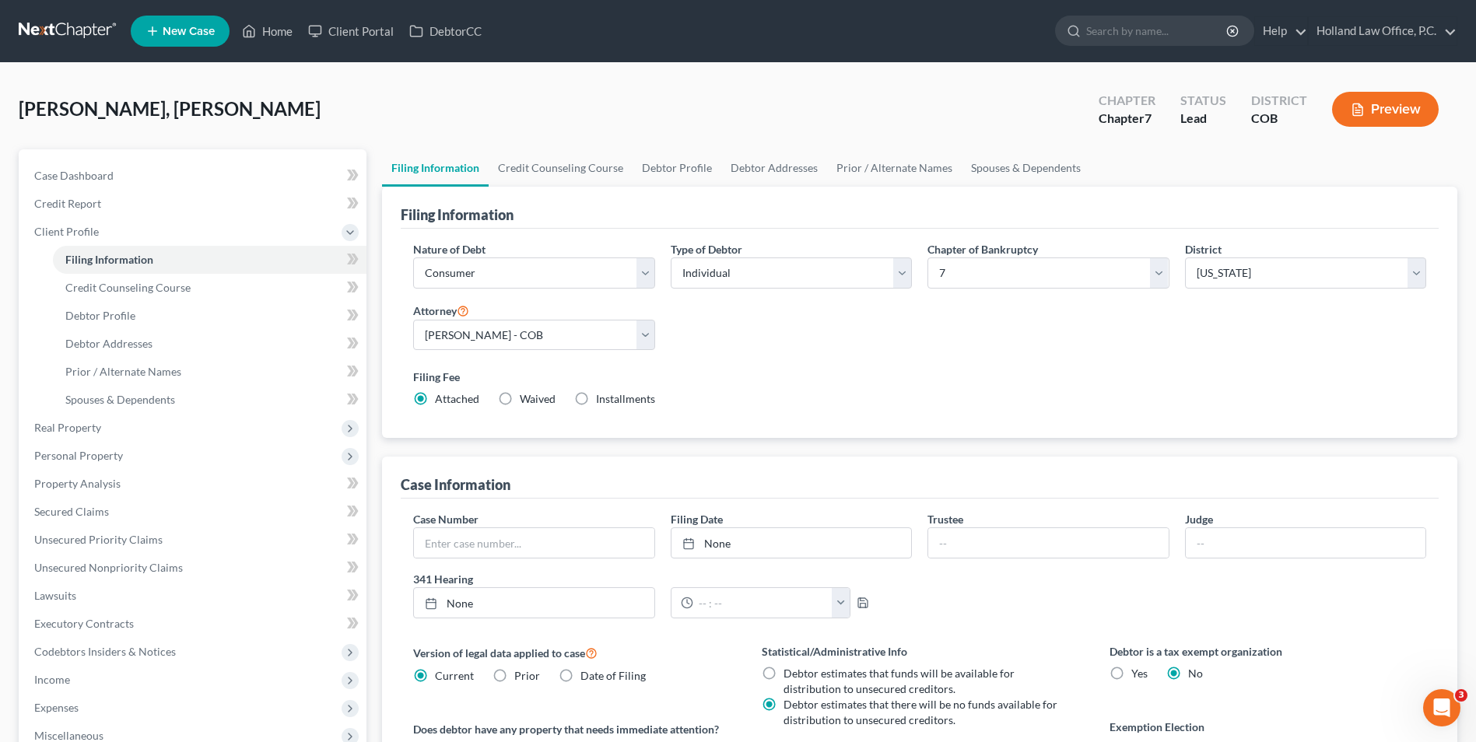
click at [656, 146] on div "Barber, Peirce Upgraded Chapter Chapter 7 Status Lead District COB Preview" at bounding box center [738, 116] width 1439 height 68
click at [664, 141] on div "Barber, Peirce Upgraded Chapter Chapter 7 Status Lead District COB Preview" at bounding box center [738, 116] width 1439 height 68
click at [668, 154] on link "Debtor Profile" at bounding box center [677, 167] width 89 height 37
select select "0"
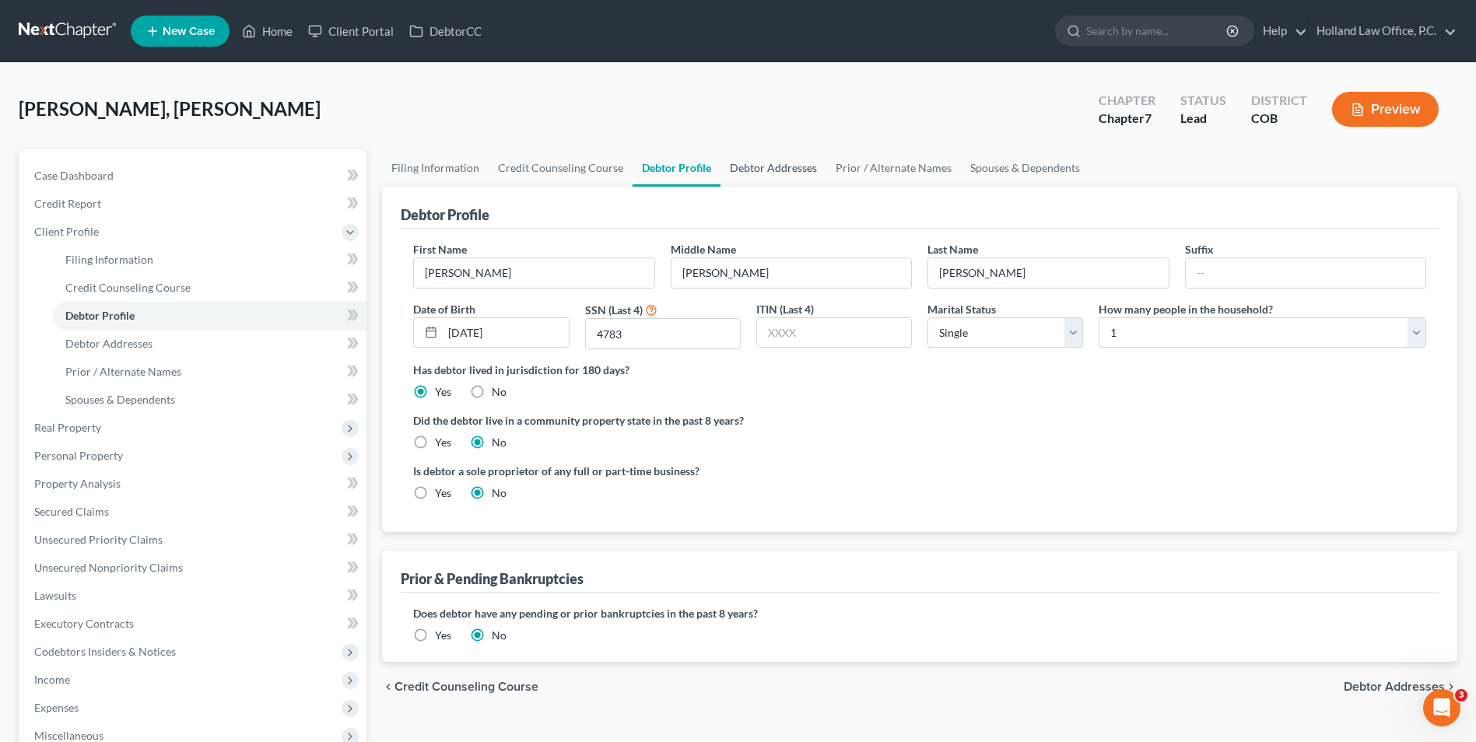
click at [766, 169] on link "Debtor Addresses" at bounding box center [774, 167] width 106 height 37
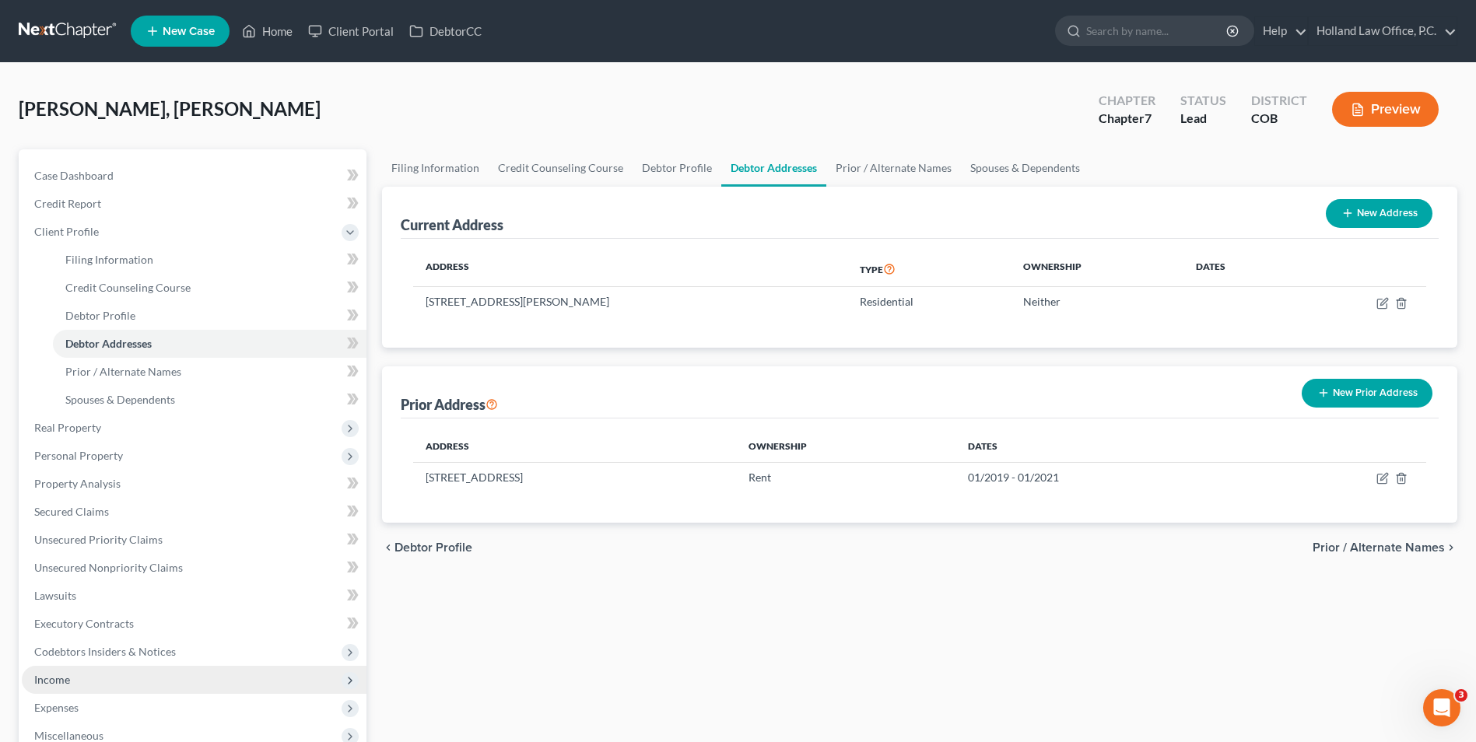
click at [59, 686] on span "Income" at bounding box center [52, 679] width 36 height 13
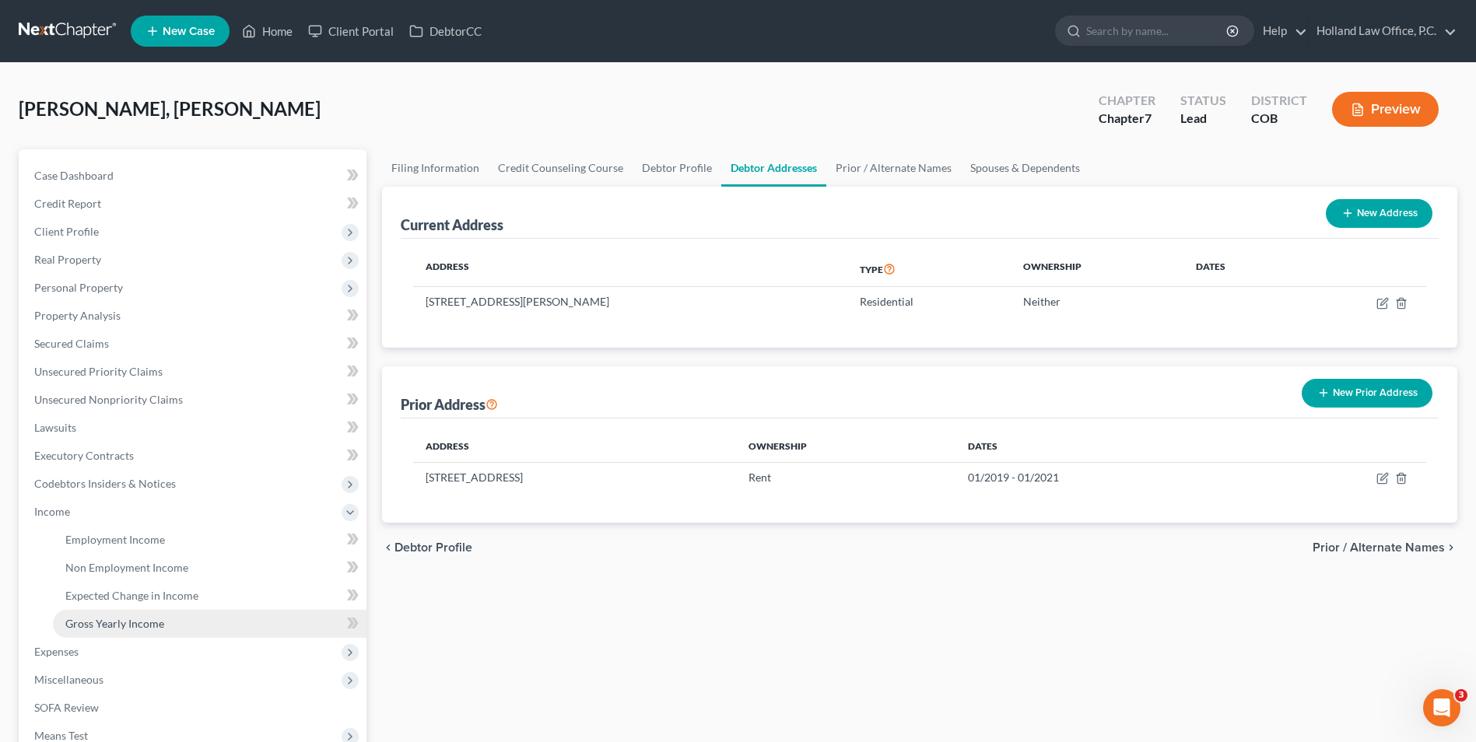
click at [100, 628] on span "Gross Yearly Income" at bounding box center [114, 623] width 99 height 13
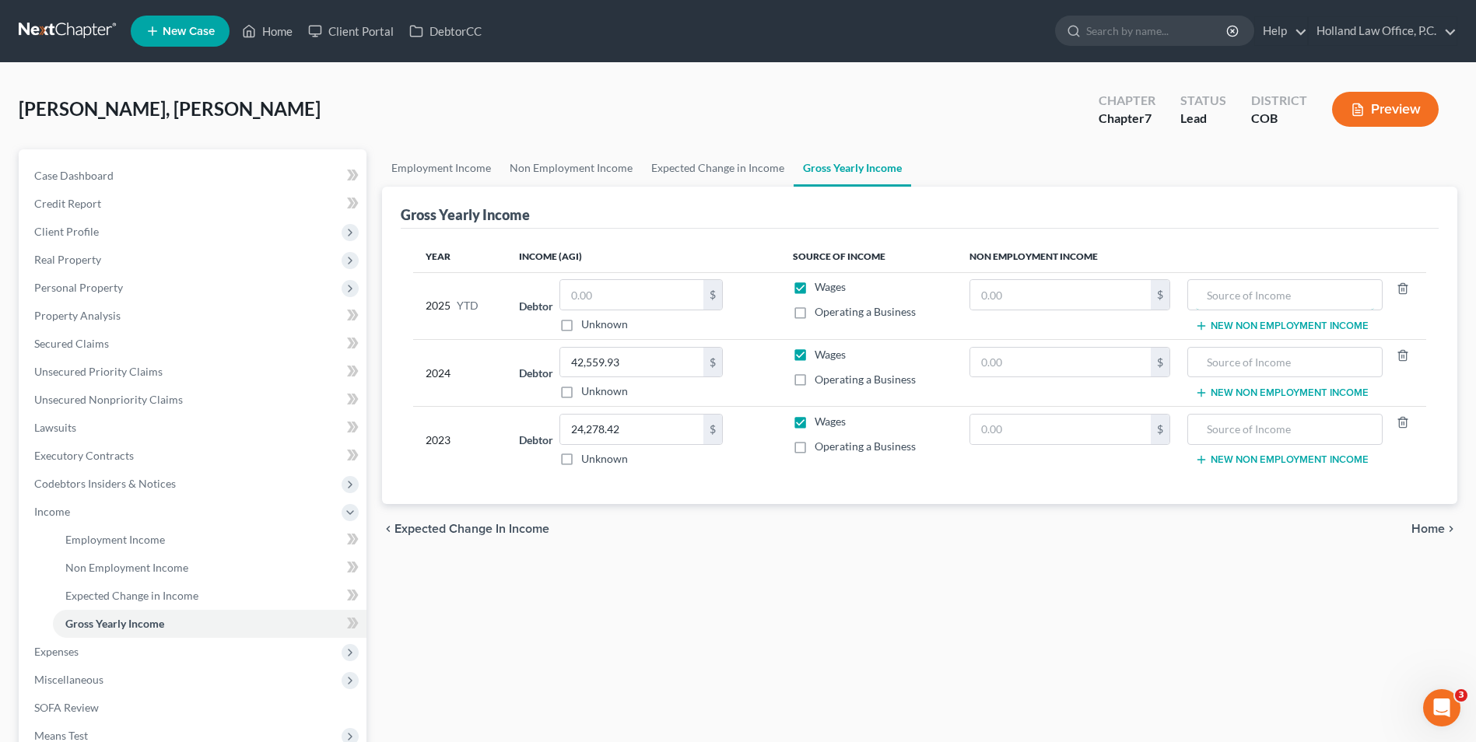
drag, startPoint x: 1281, startPoint y: 291, endPoint x: 1319, endPoint y: 259, distance: 49.7
click at [1281, 291] on input "text" at bounding box center [1285, 295] width 178 height 30
type input "8"
type input "[US_STATE] [PERSON_NAME]"
click at [1136, 301] on input "text" at bounding box center [1060, 295] width 181 height 30
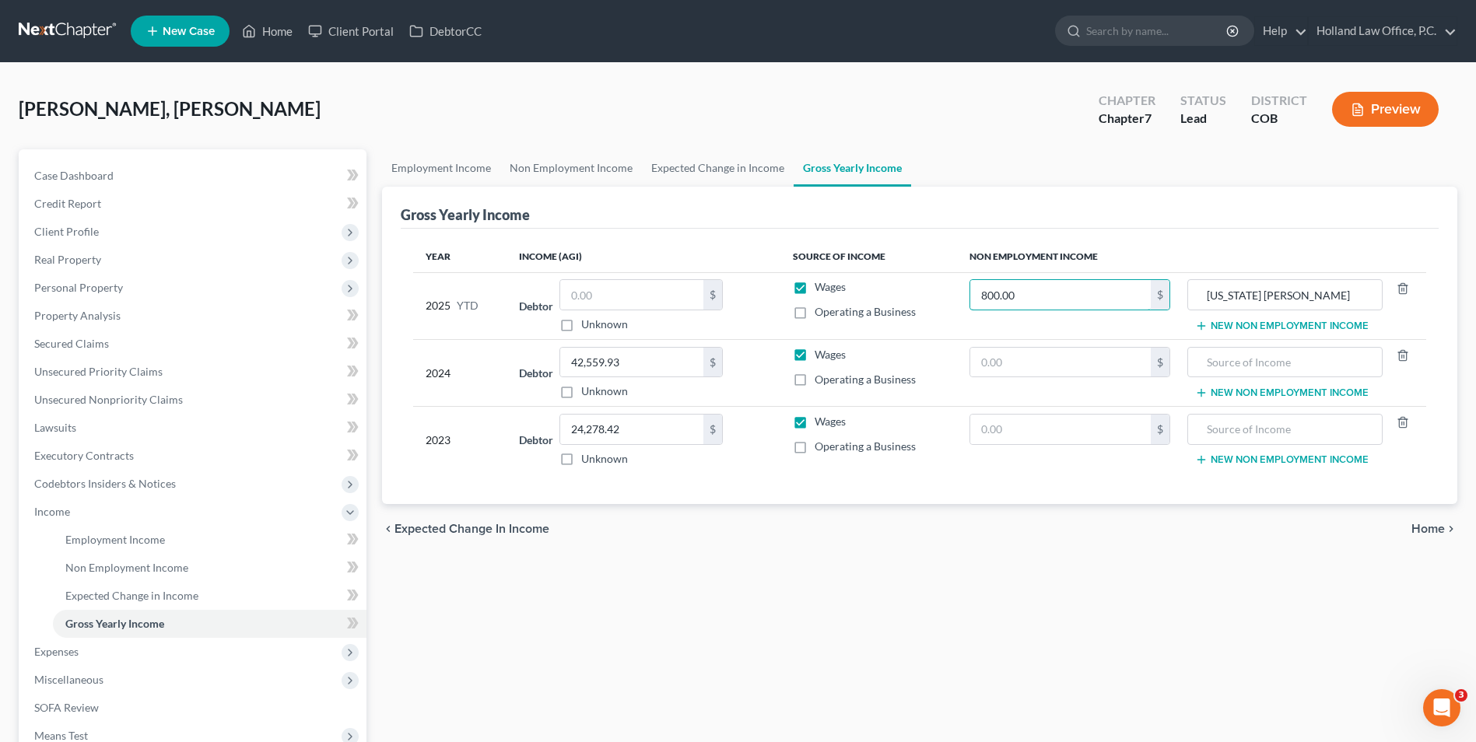
type input "800.00"
click at [1048, 359] on input "text" at bounding box center [1060, 363] width 181 height 30
type input "177.00"
click at [1296, 357] on input "text" at bounding box center [1285, 363] width 178 height 30
type input "[US_STATE] [PERSON_NAME]"
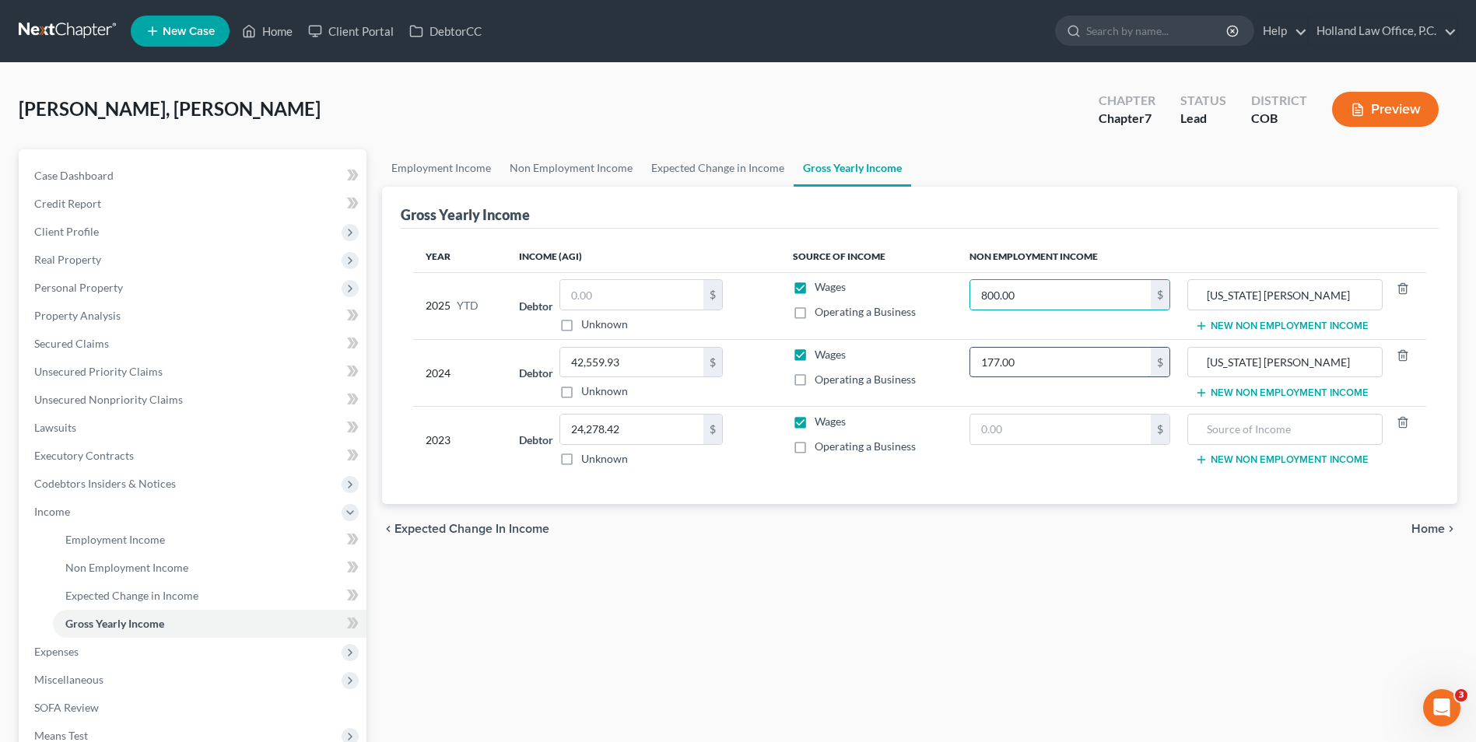
click at [1016, 363] on input "177.00" at bounding box center [1060, 363] width 181 height 30
type input "800.00"
click at [1052, 307] on input "800.00" at bounding box center [1060, 295] width 181 height 30
type input "177.00"
click at [654, 181] on link "Expected Change in Income" at bounding box center [718, 167] width 152 height 37
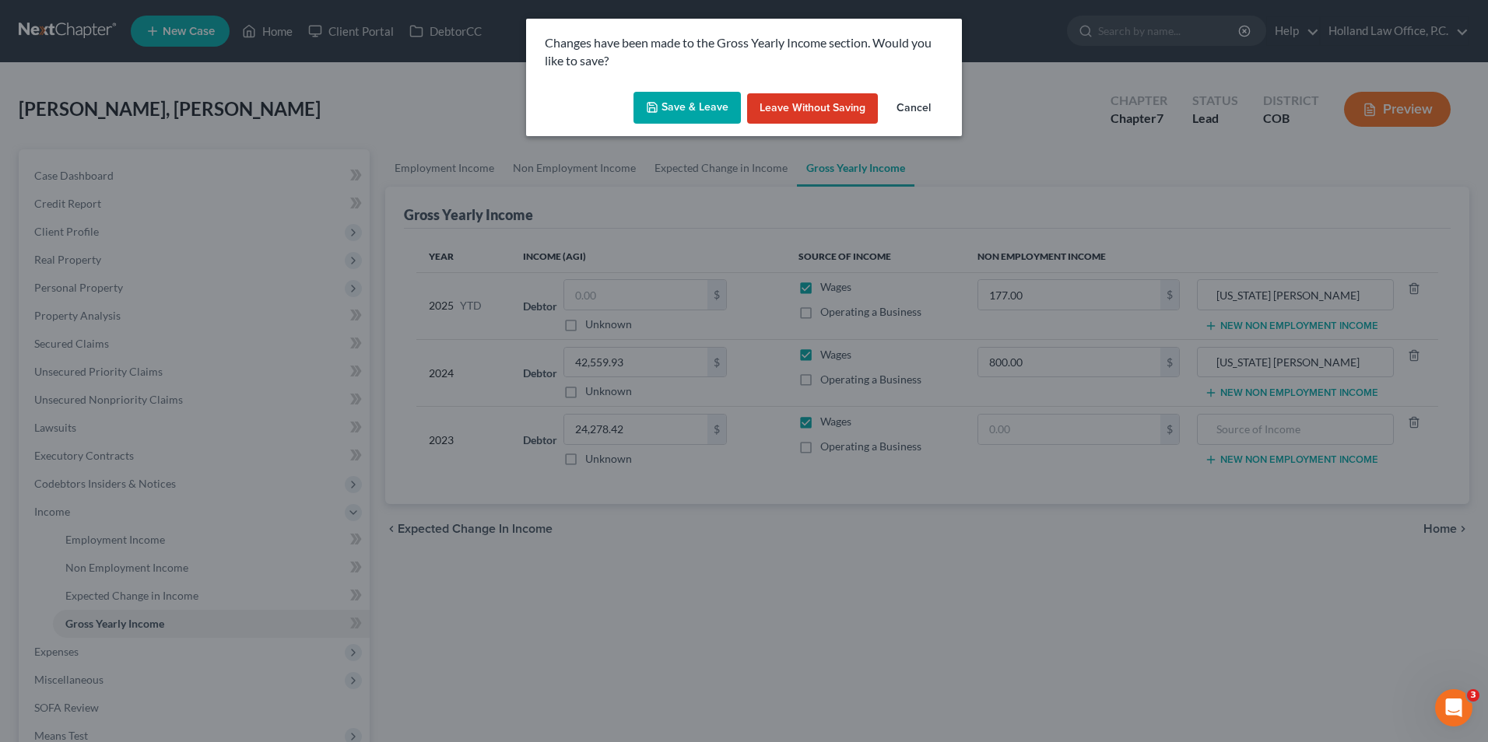
click at [667, 107] on button "Save & Leave" at bounding box center [686, 108] width 107 height 33
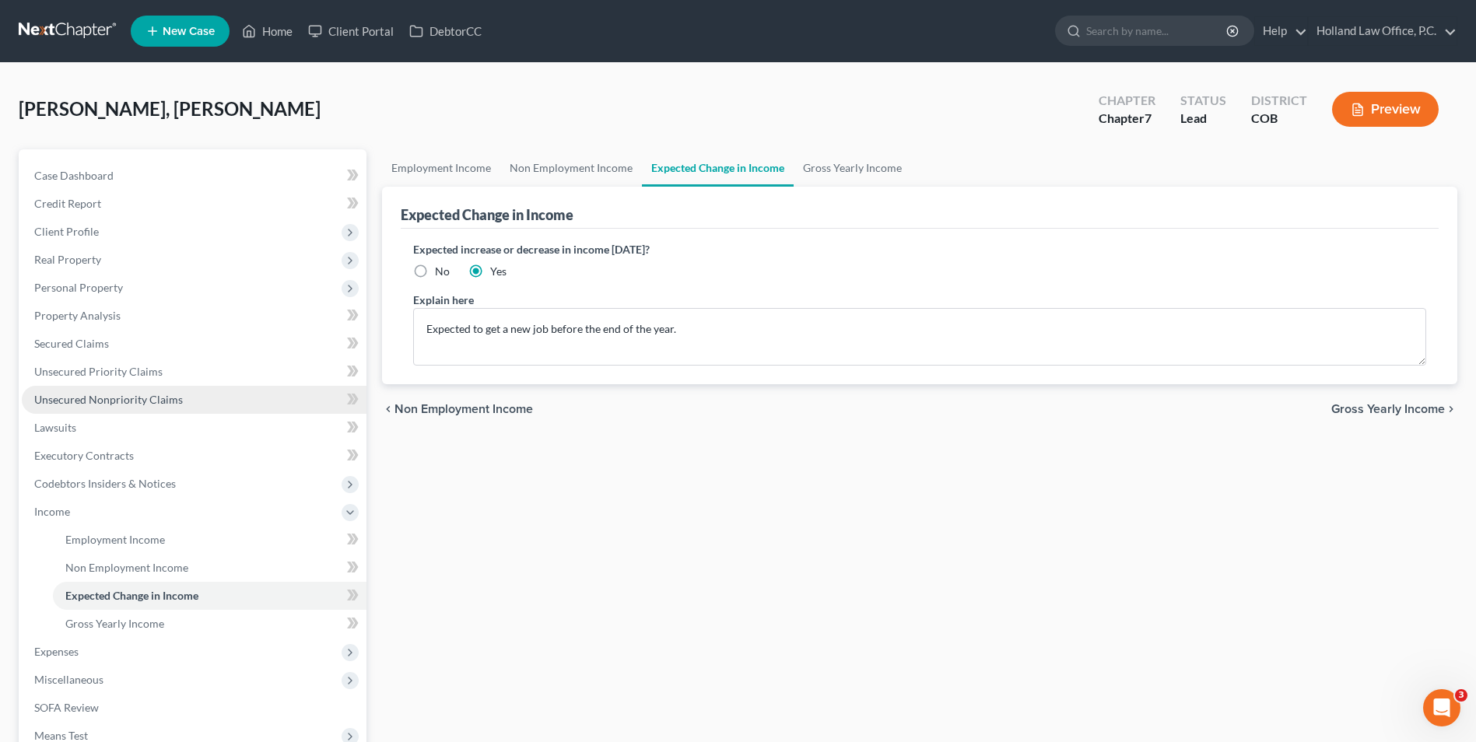
click at [220, 395] on link "Unsecured Nonpriority Claims" at bounding box center [194, 400] width 345 height 28
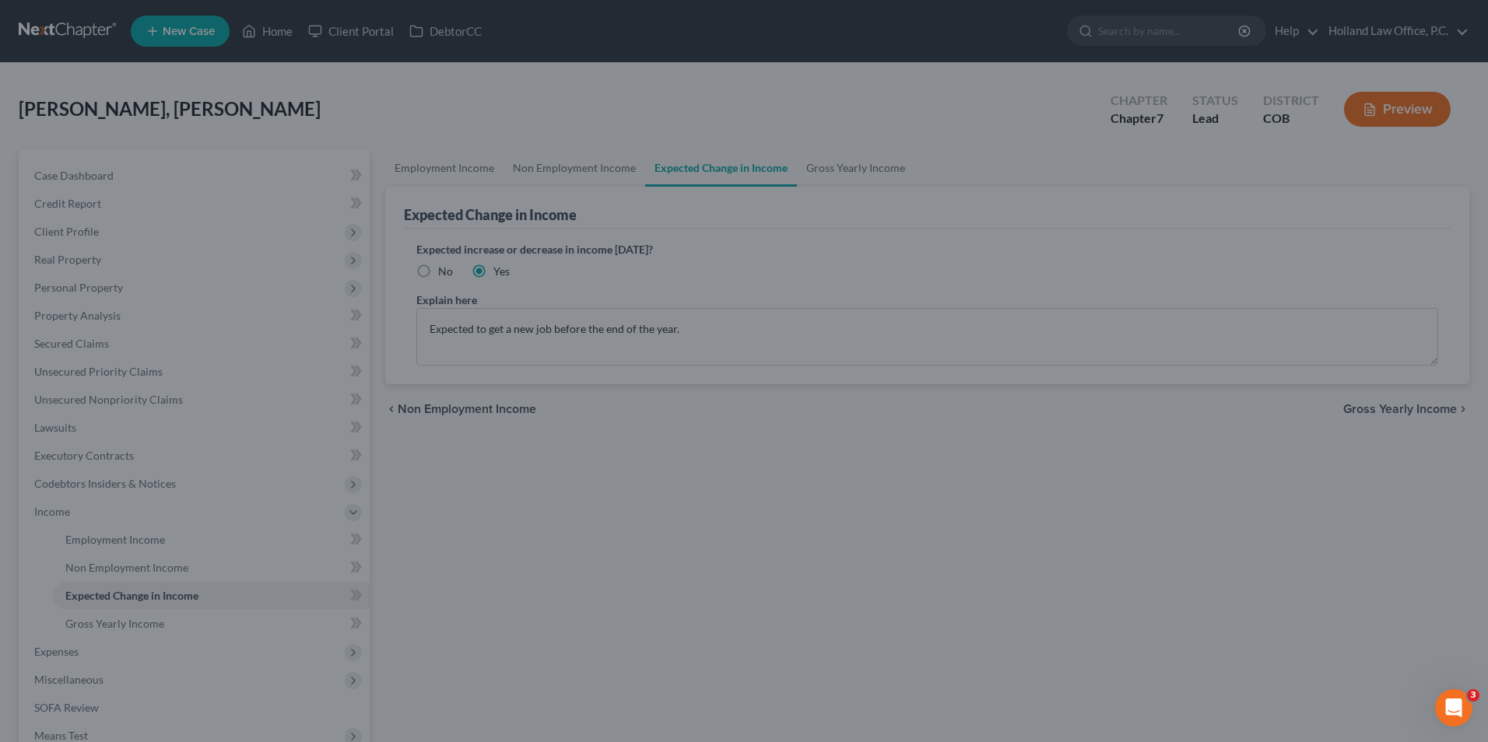
click at [211, 365] on div at bounding box center [744, 371] width 1488 height 742
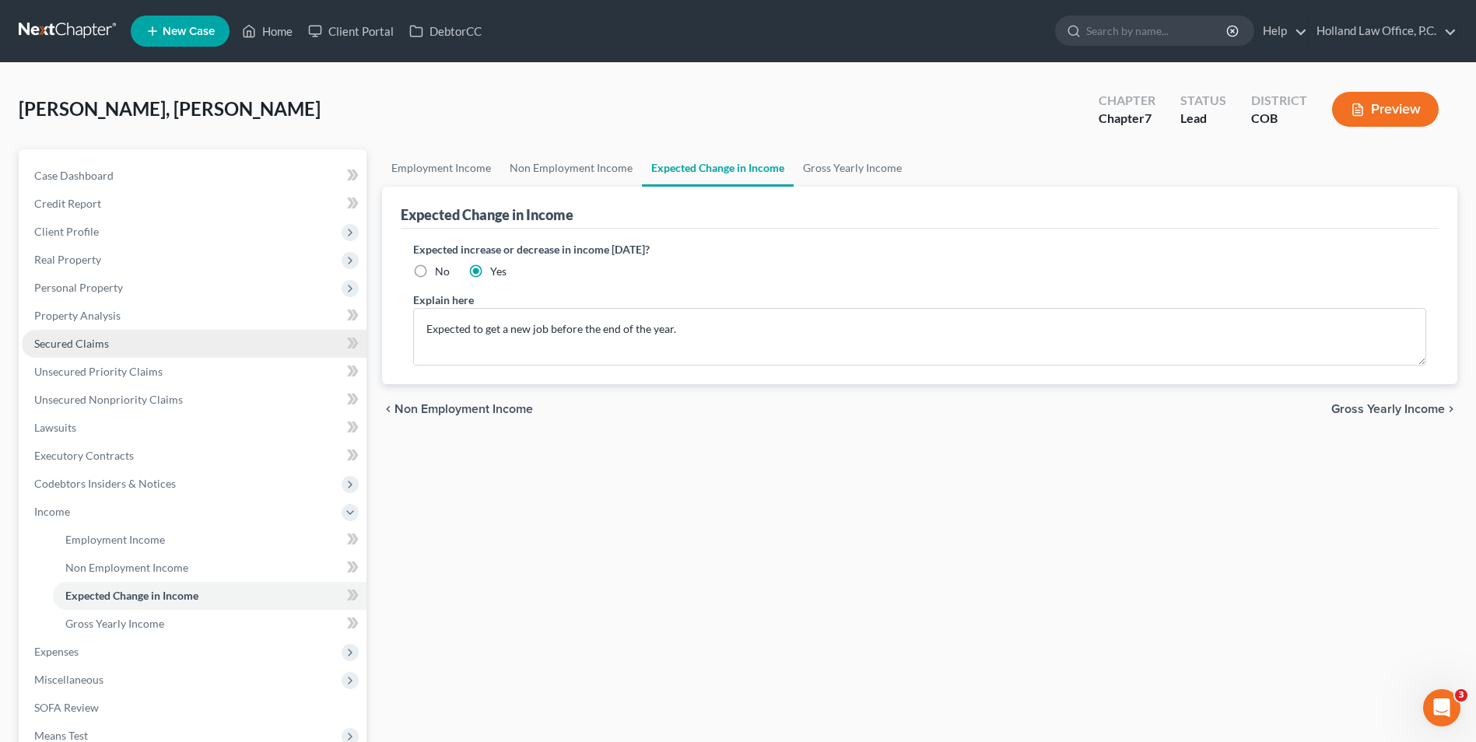
click at [93, 344] on span "Secured Claims" at bounding box center [71, 343] width 75 height 13
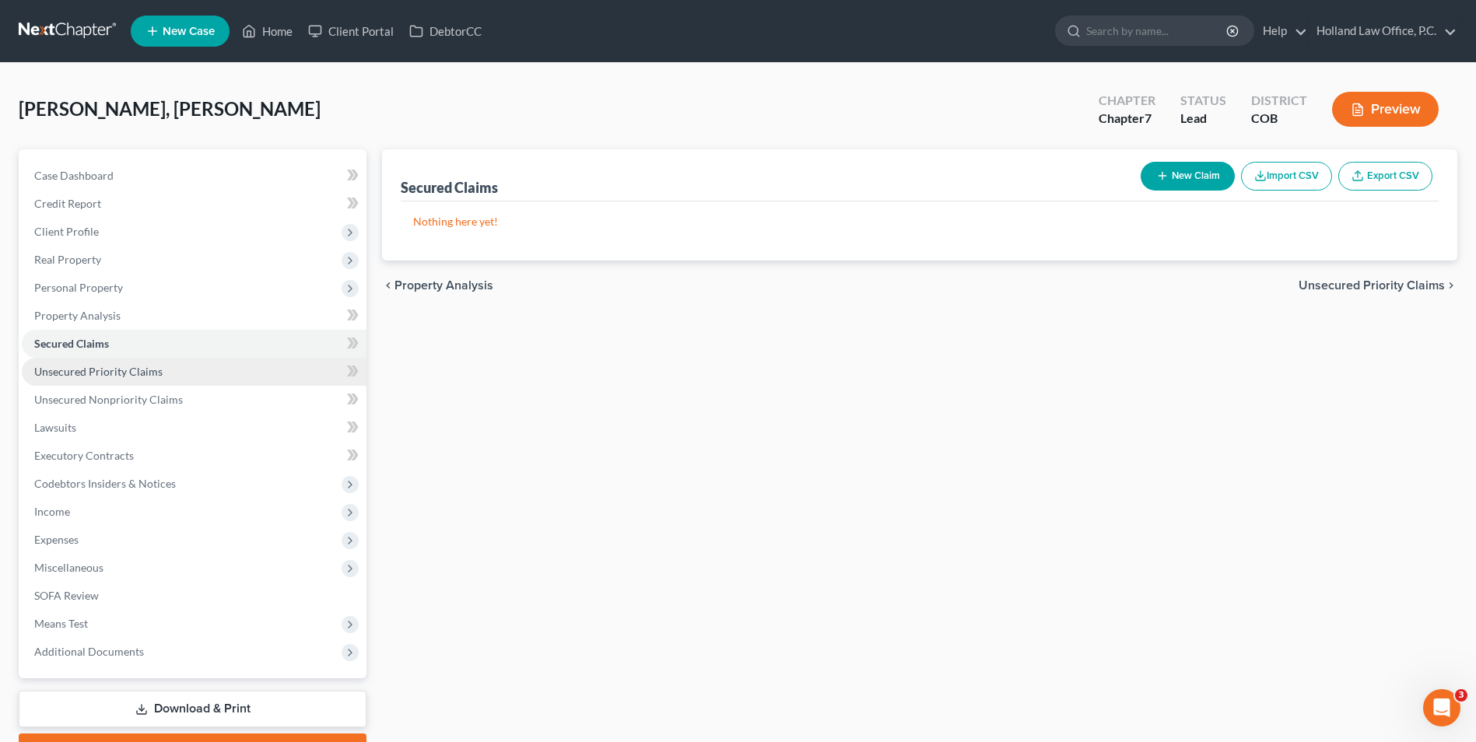
click at [106, 381] on link "Unsecured Priority Claims" at bounding box center [194, 372] width 345 height 28
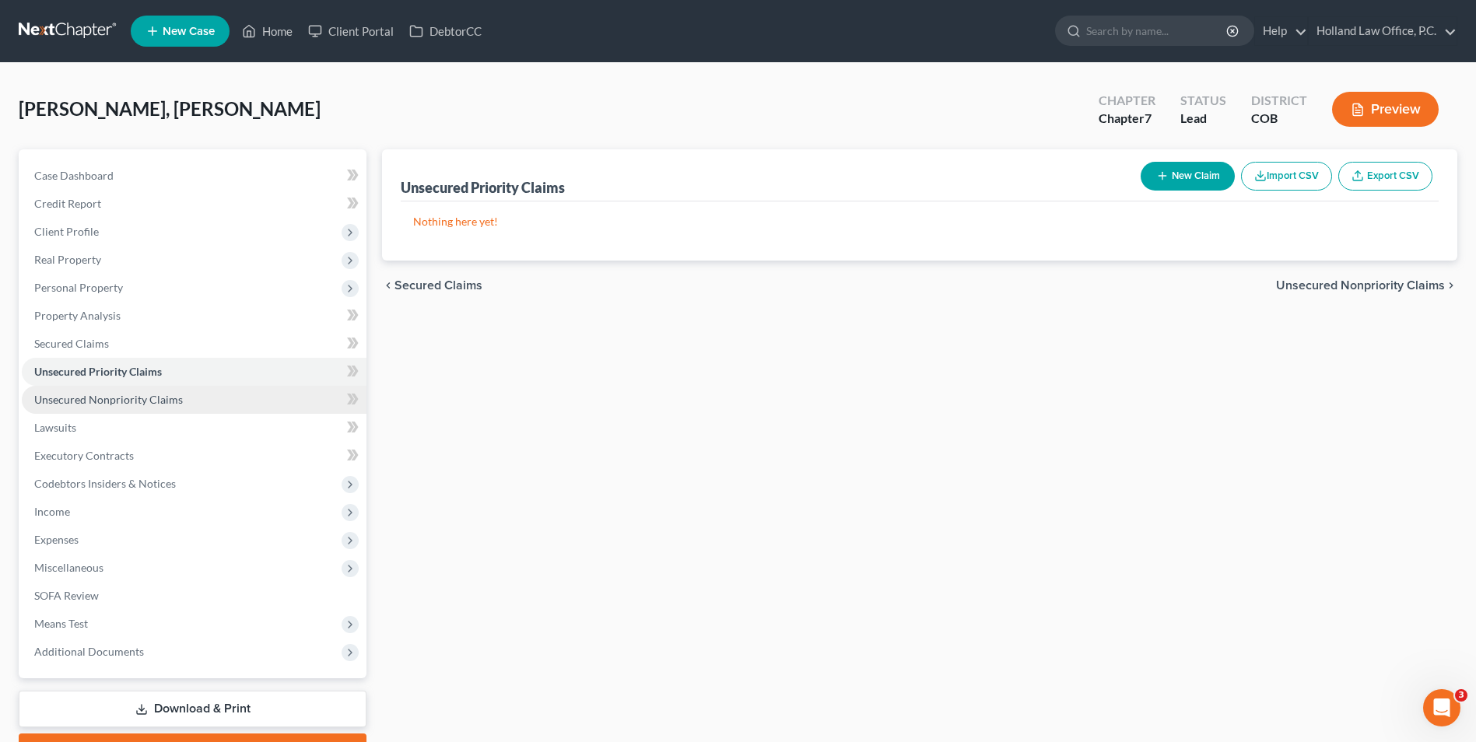
click at [103, 406] on link "Unsecured Nonpriority Claims" at bounding box center [194, 400] width 345 height 28
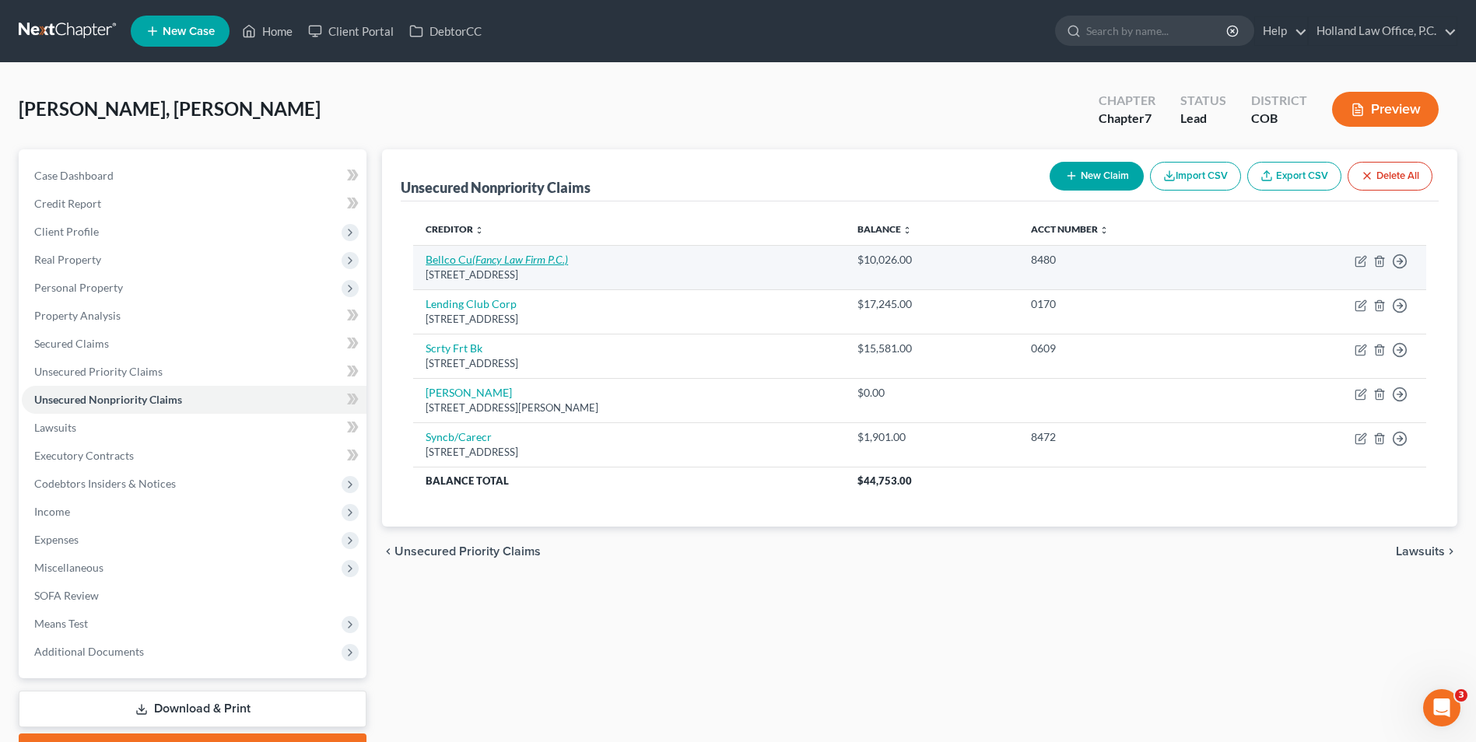
click at [495, 261] on icon "(Fancy Law Firm P.C.)" at bounding box center [520, 259] width 96 height 13
select select "5"
select select "2"
select select "0"
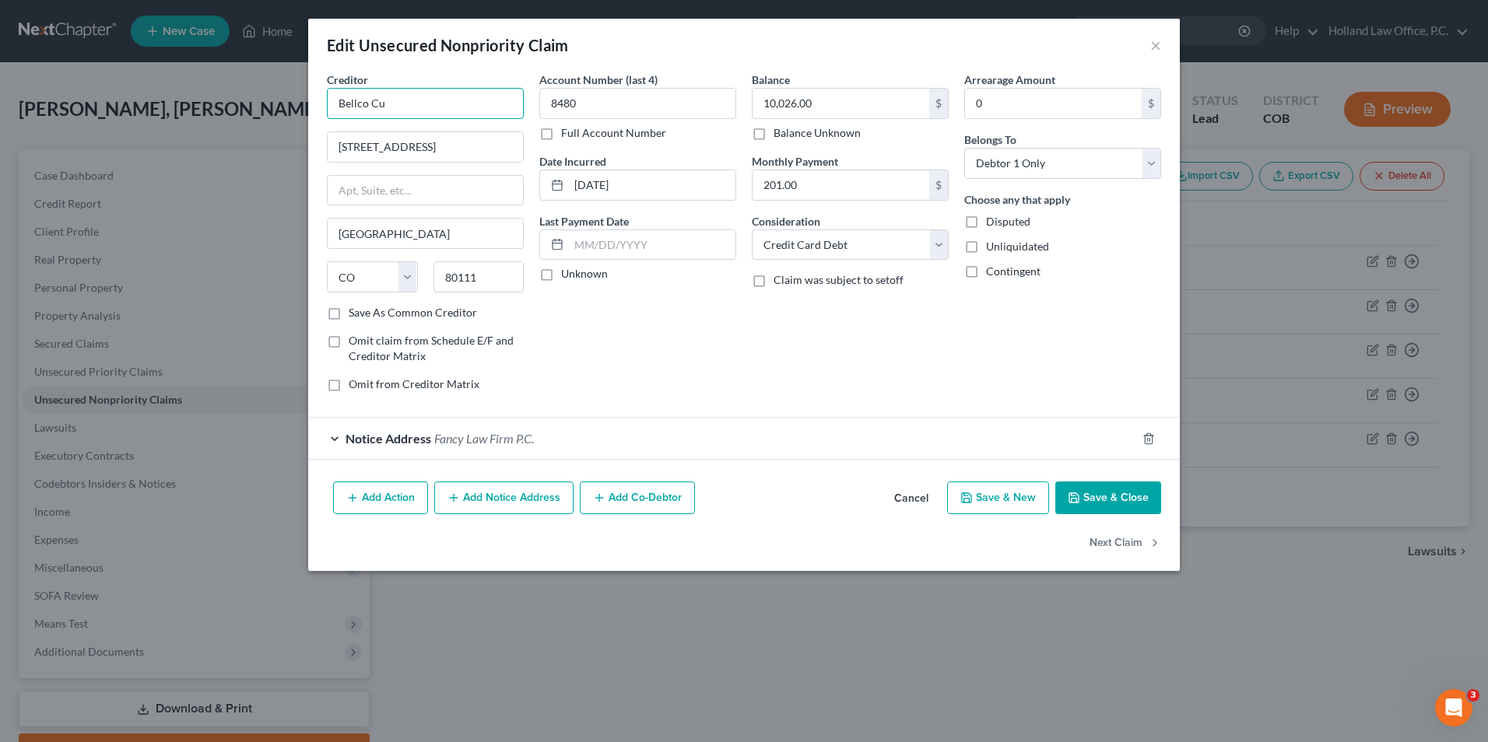
drag, startPoint x: 392, startPoint y: 90, endPoint x: 308, endPoint y: 98, distance: 84.4
click at [310, 107] on div "Creditor * Bellco Cu 7600 E Orchard Rd Ste 400n Greenwood Village State AL AK A…" at bounding box center [743, 274] width 871 height 404
click at [482, 150] on div "Attn: Correspondance P.O. Box 6611, Greenwood Village, CO 80155" at bounding box center [427, 145] width 177 height 13
type input "Bellco Credit Union"
type input "Attn: Correspondance"
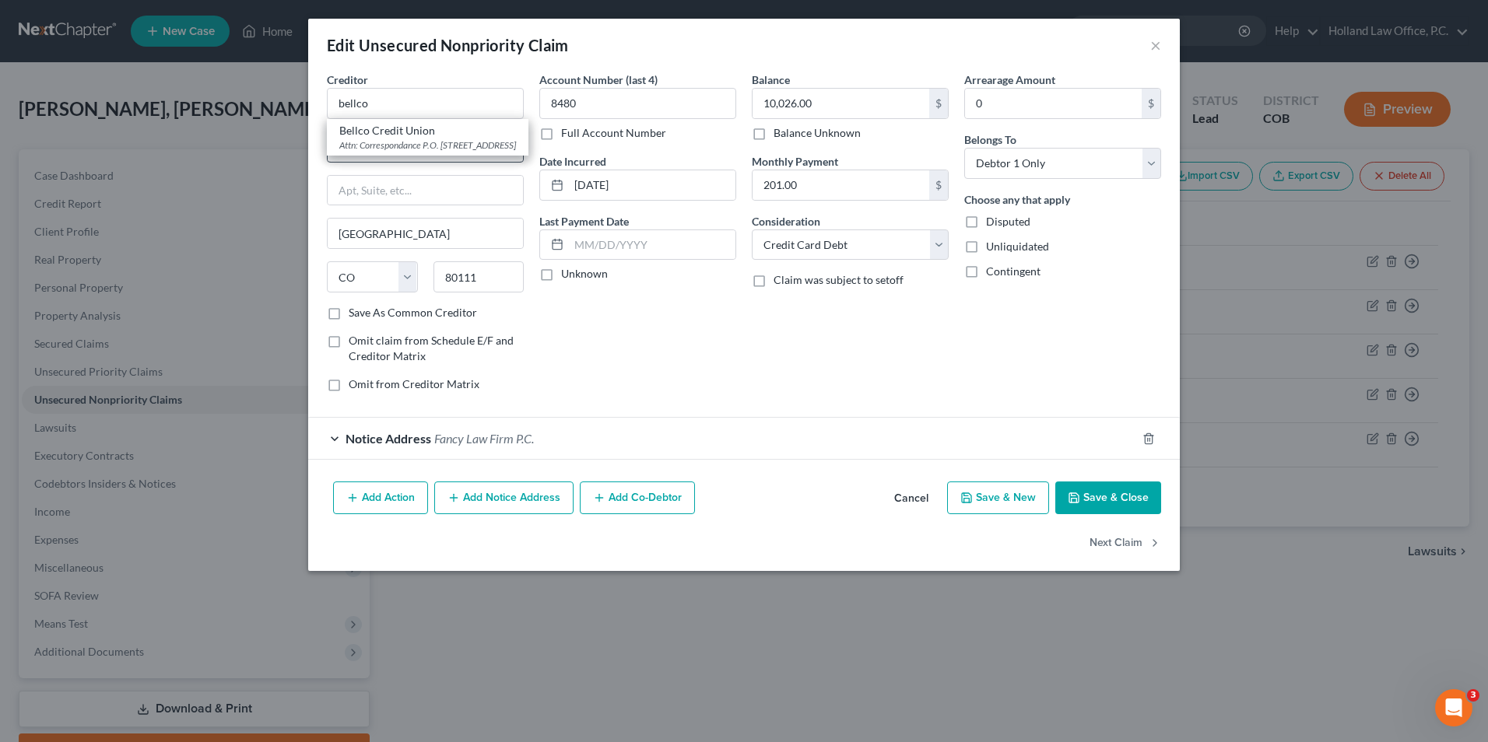
type input "P.O. Box 6611"
type input "80155"
drag, startPoint x: 109, startPoint y: 175, endPoint x: 49, endPoint y: 207, distance: 67.9
click at [50, 197] on div "Edit Unsecured Nonpriority Claim × Creditor * Bellco Credit Union Attn: Corresp…" at bounding box center [744, 371] width 1488 height 742
click at [349, 194] on input "P. O. Box 6611" at bounding box center [425, 191] width 195 height 30
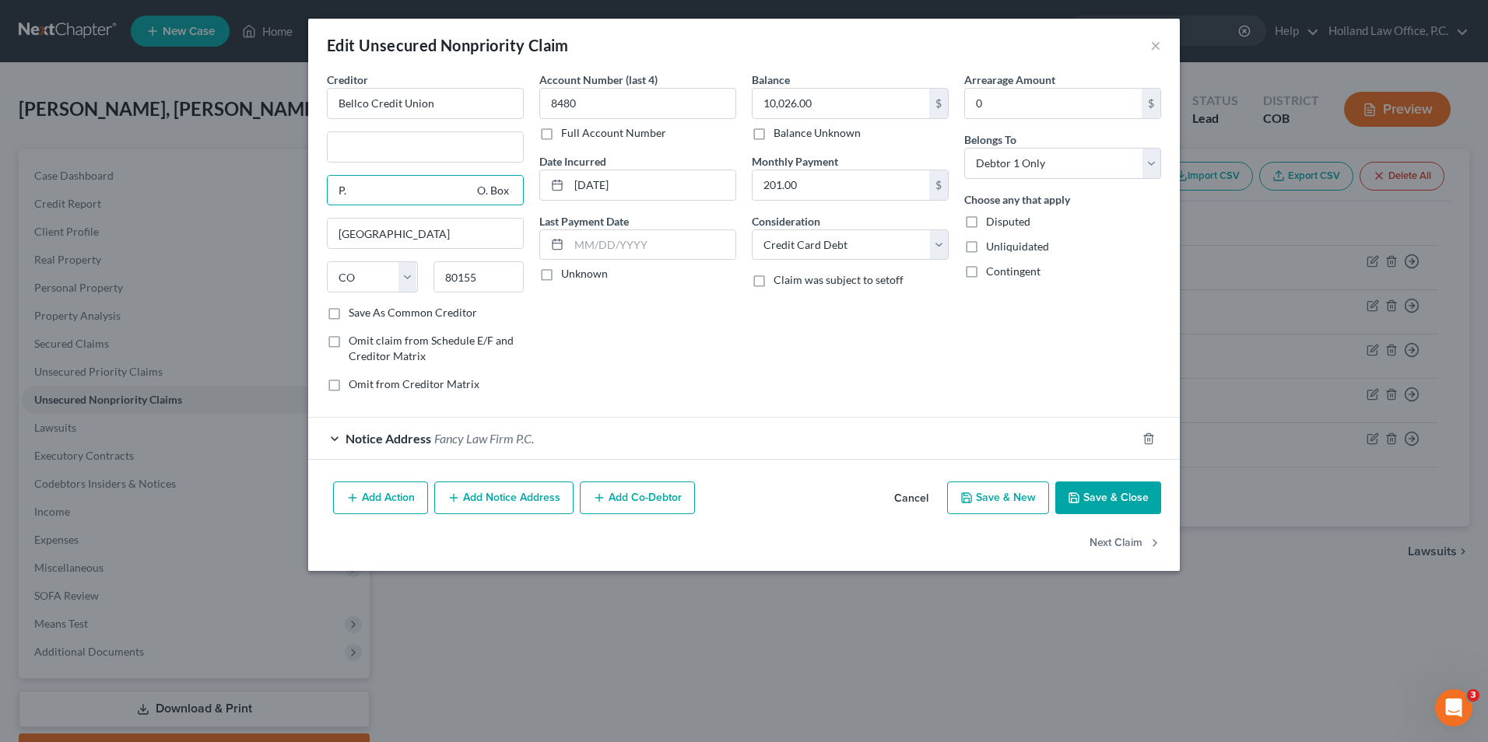
drag, startPoint x: 464, startPoint y: 191, endPoint x: 342, endPoint y: 174, distance: 122.7
click at [342, 174] on div "Creditor * Bellco Credit Union P. O. Box 6611 Greenwood Village State AL AK AR …" at bounding box center [425, 188] width 197 height 233
type input "P.O. Box 6611"
drag, startPoint x: 453, startPoint y: 188, endPoint x: 327, endPoint y: 182, distance: 126.2
click at [327, 182] on div "P.O. Box 6611" at bounding box center [425, 190] width 197 height 31
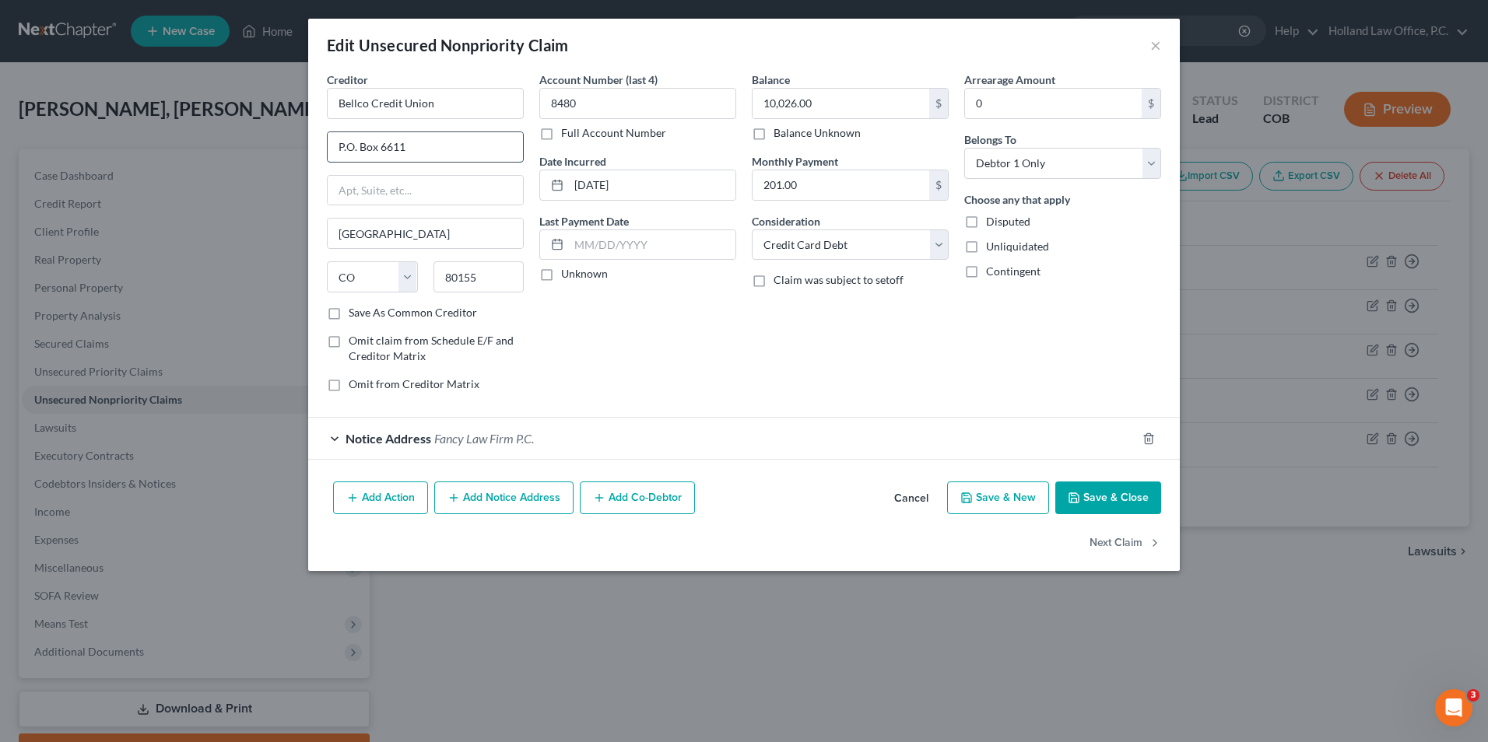
click at [354, 149] on input "P.O. Box 6611" at bounding box center [425, 147] width 195 height 30
type input "P.O. Box 6611"
click at [1063, 496] on button "Save & Close" at bounding box center [1108, 498] width 106 height 33
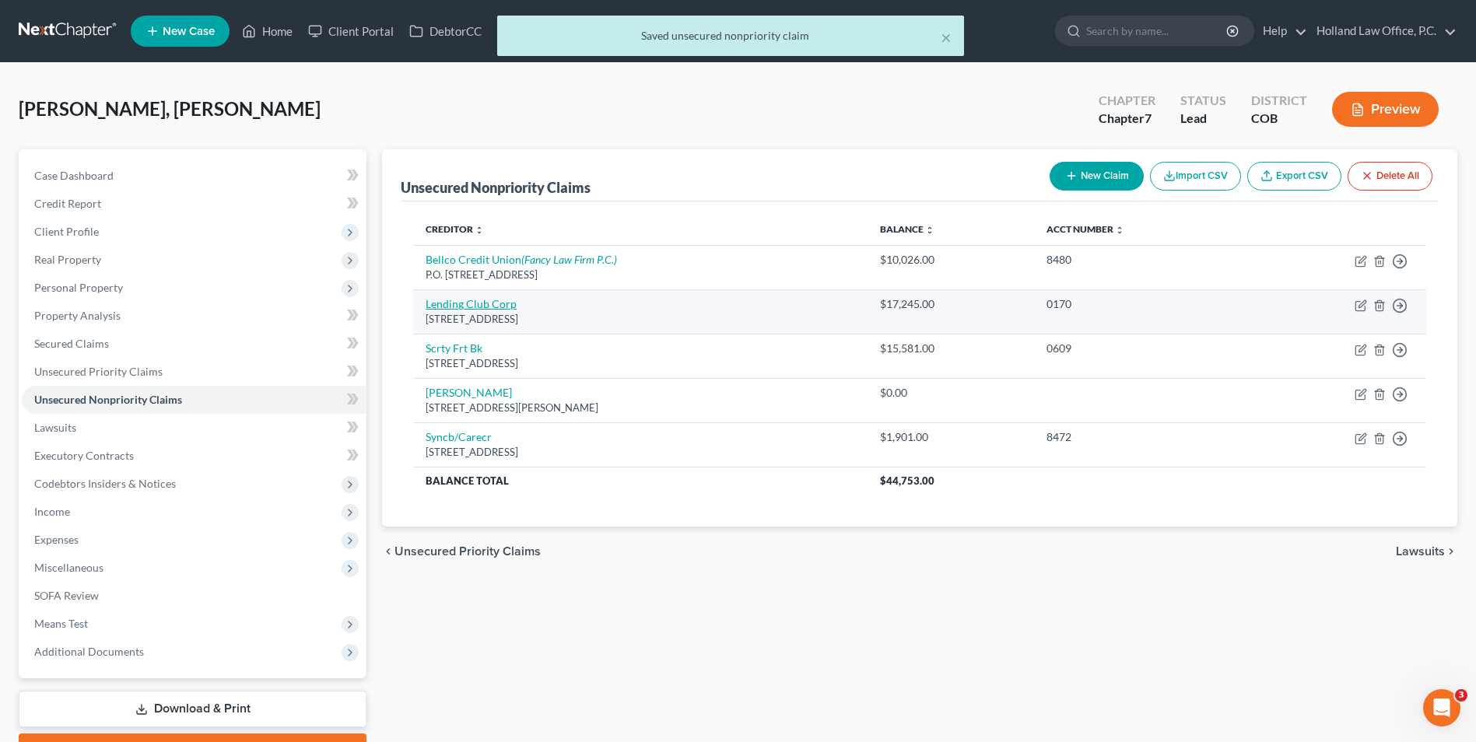
click at [479, 301] on link "Lending Club Corp" at bounding box center [471, 303] width 91 height 13
select select "4"
select select "0"
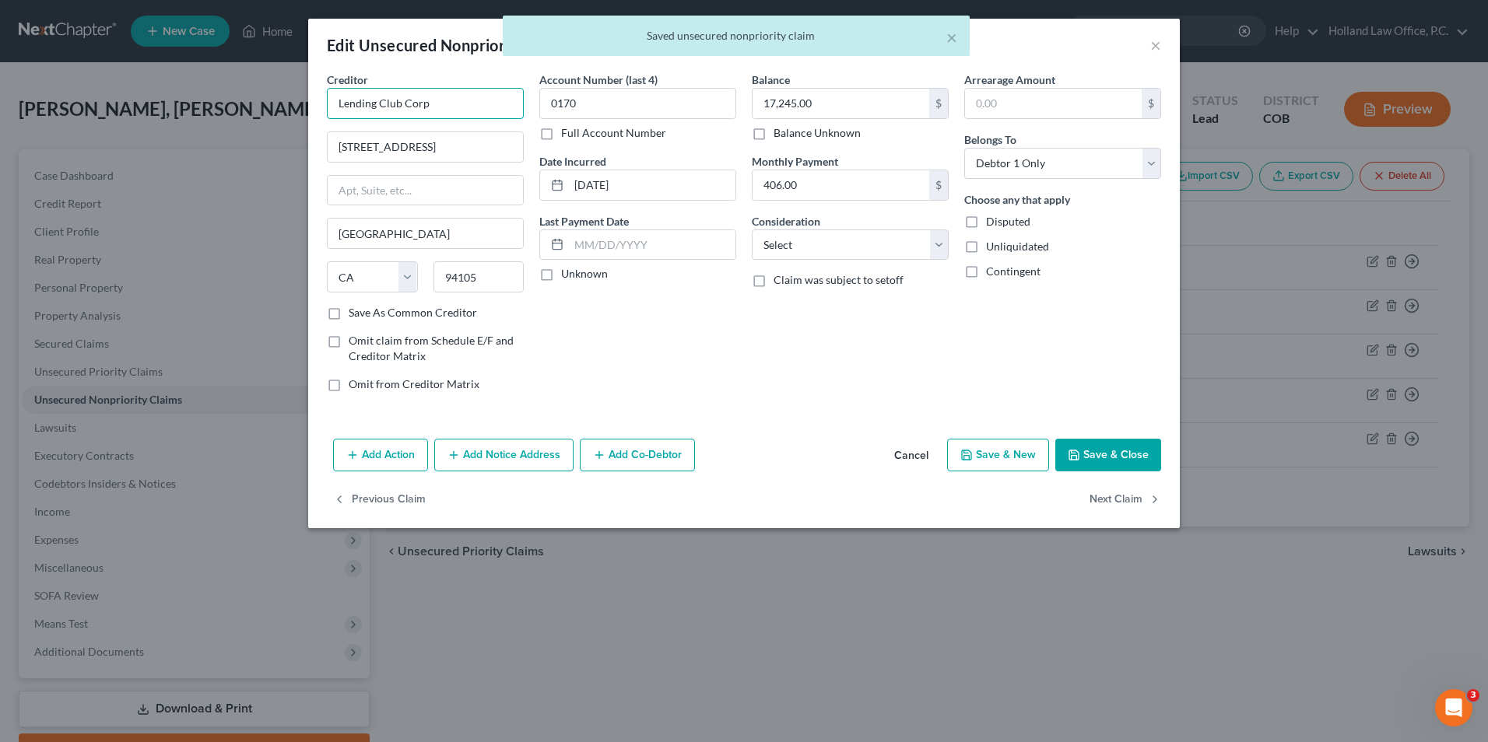
click at [395, 113] on input "Lending Club Corp" at bounding box center [425, 103] width 197 height 31
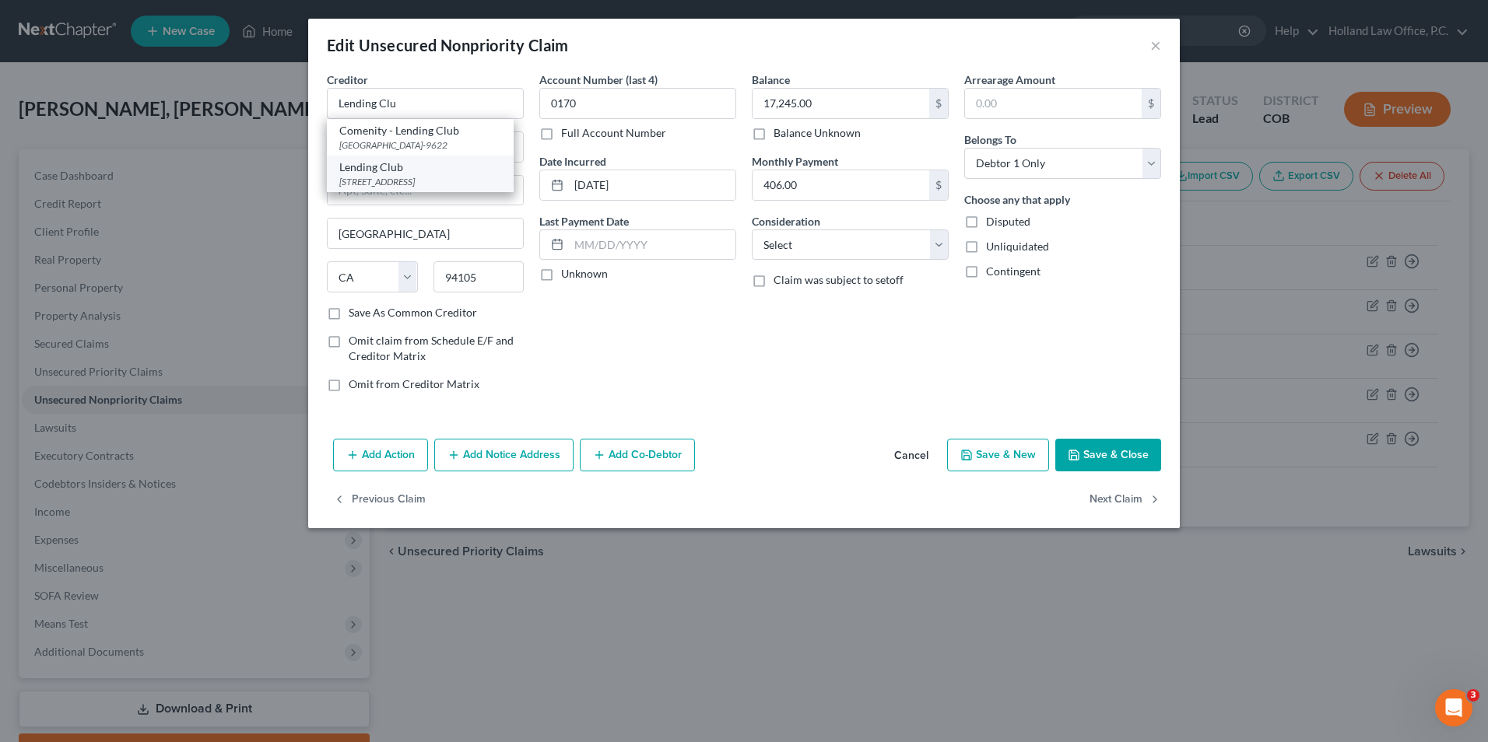
click at [434, 188] on div "[STREET_ADDRESS]" at bounding box center [420, 181] width 162 height 13
type input "Lending Club"
type input "595 Market St #400"
click at [1093, 464] on button "Save & Close" at bounding box center [1108, 455] width 106 height 33
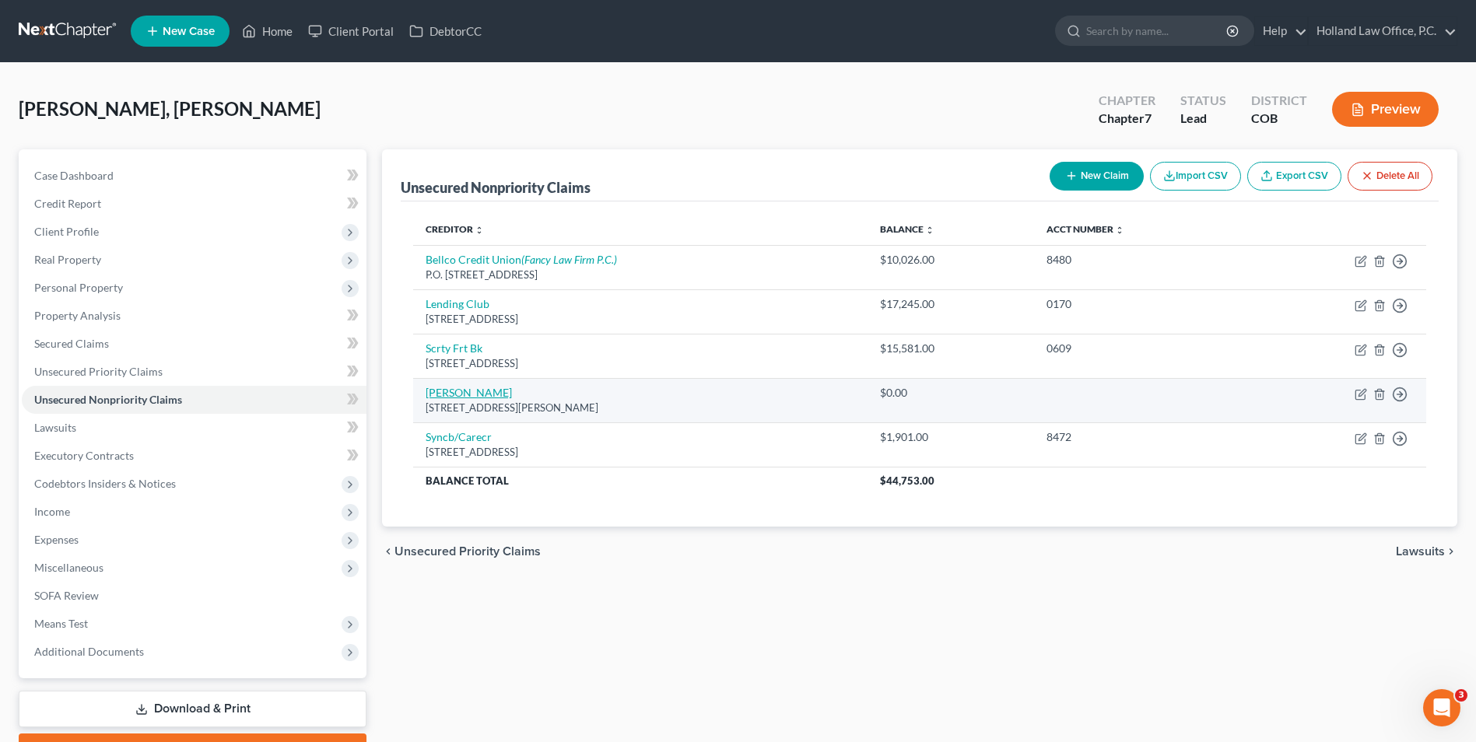
click at [458, 398] on link "[PERSON_NAME]" at bounding box center [469, 392] width 86 height 13
select select "5"
select select "14"
select select "0"
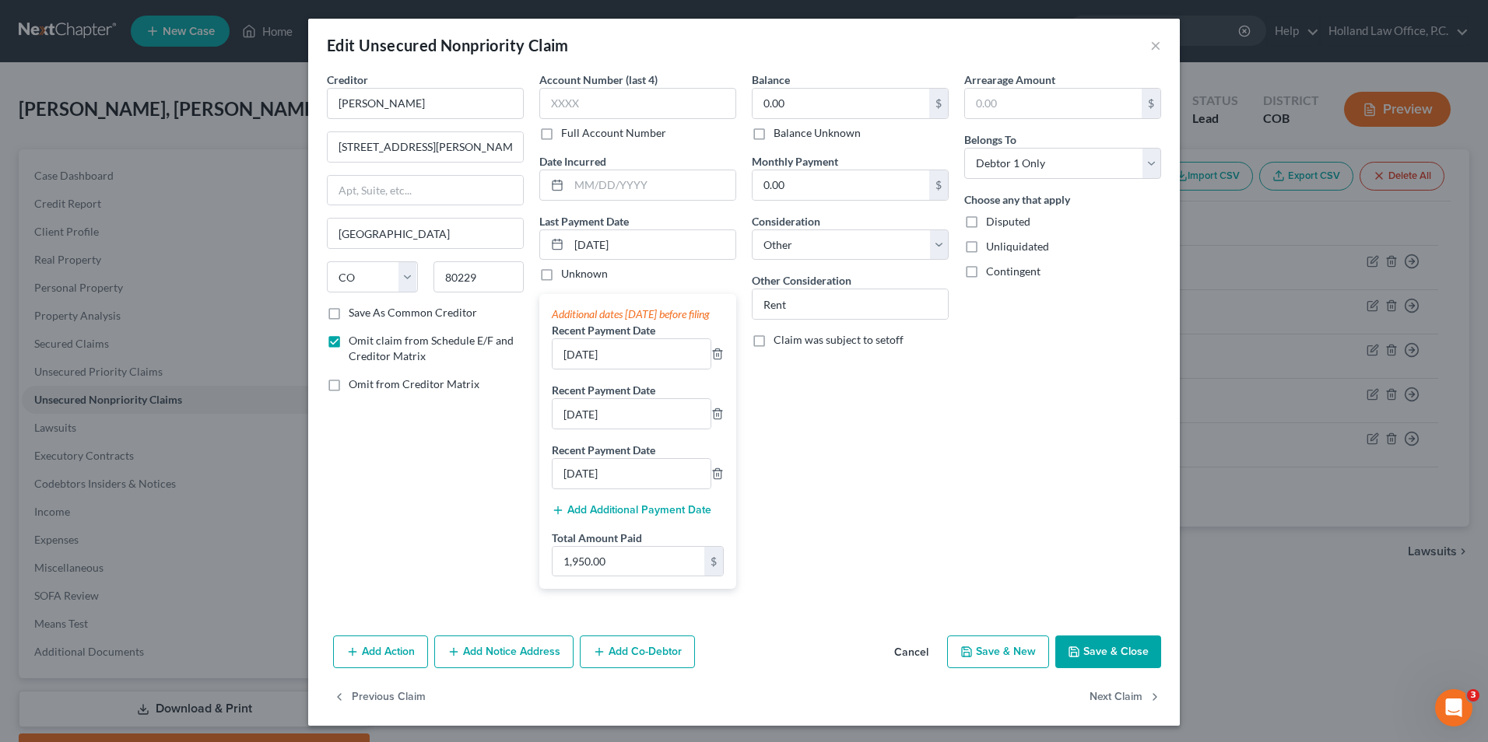
click at [1095, 668] on button "Save & Close" at bounding box center [1108, 652] width 106 height 33
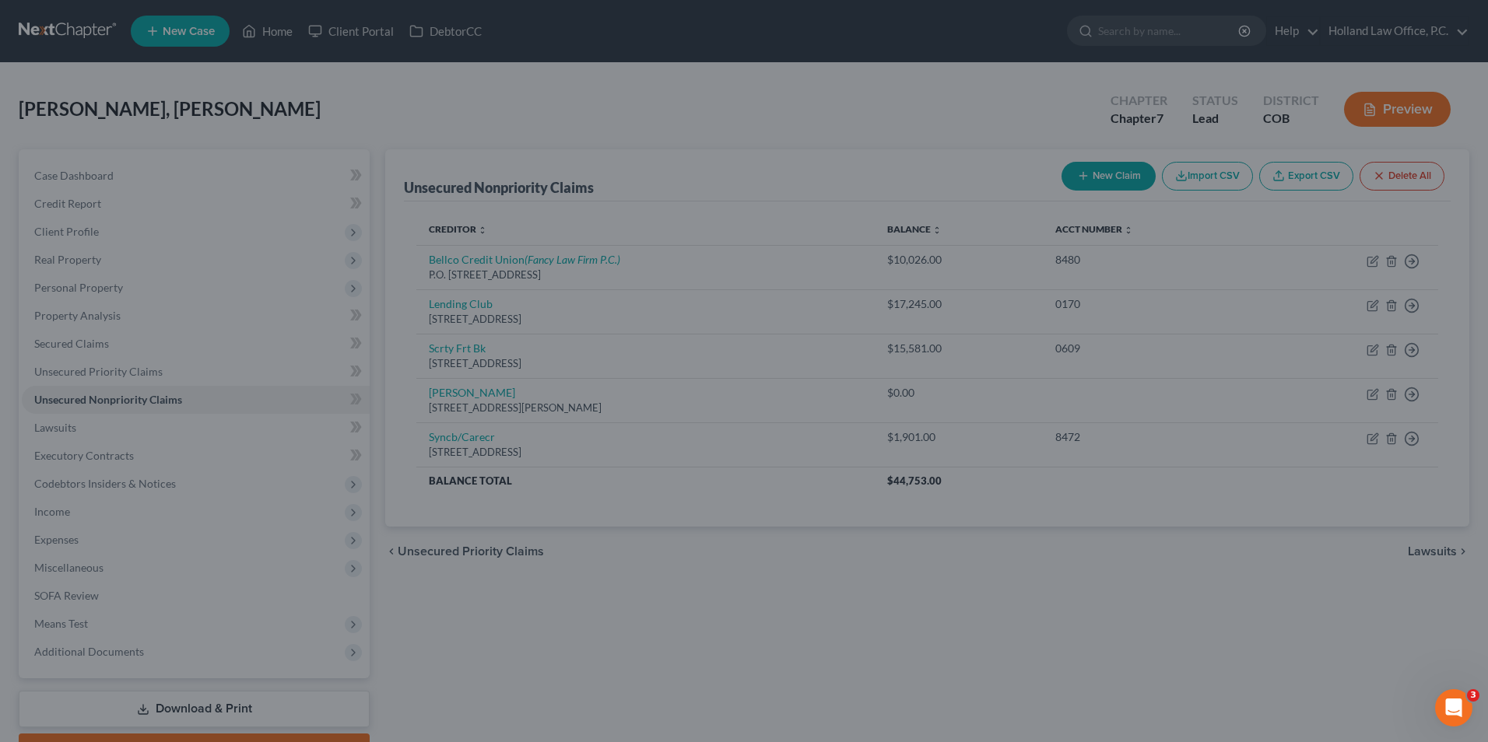
type input "0"
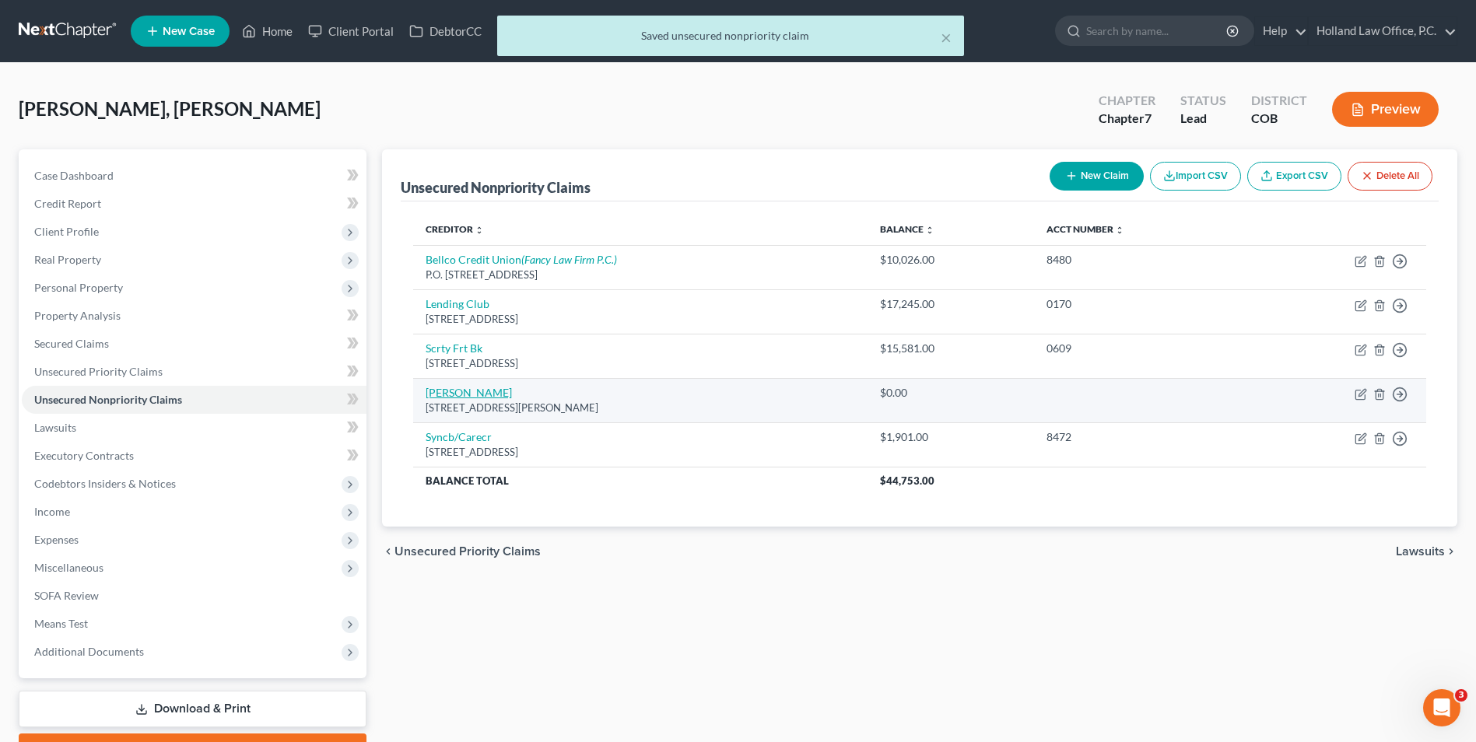
click at [482, 395] on link "[PERSON_NAME]" at bounding box center [469, 392] width 86 height 13
select select "5"
select select "14"
select select "0"
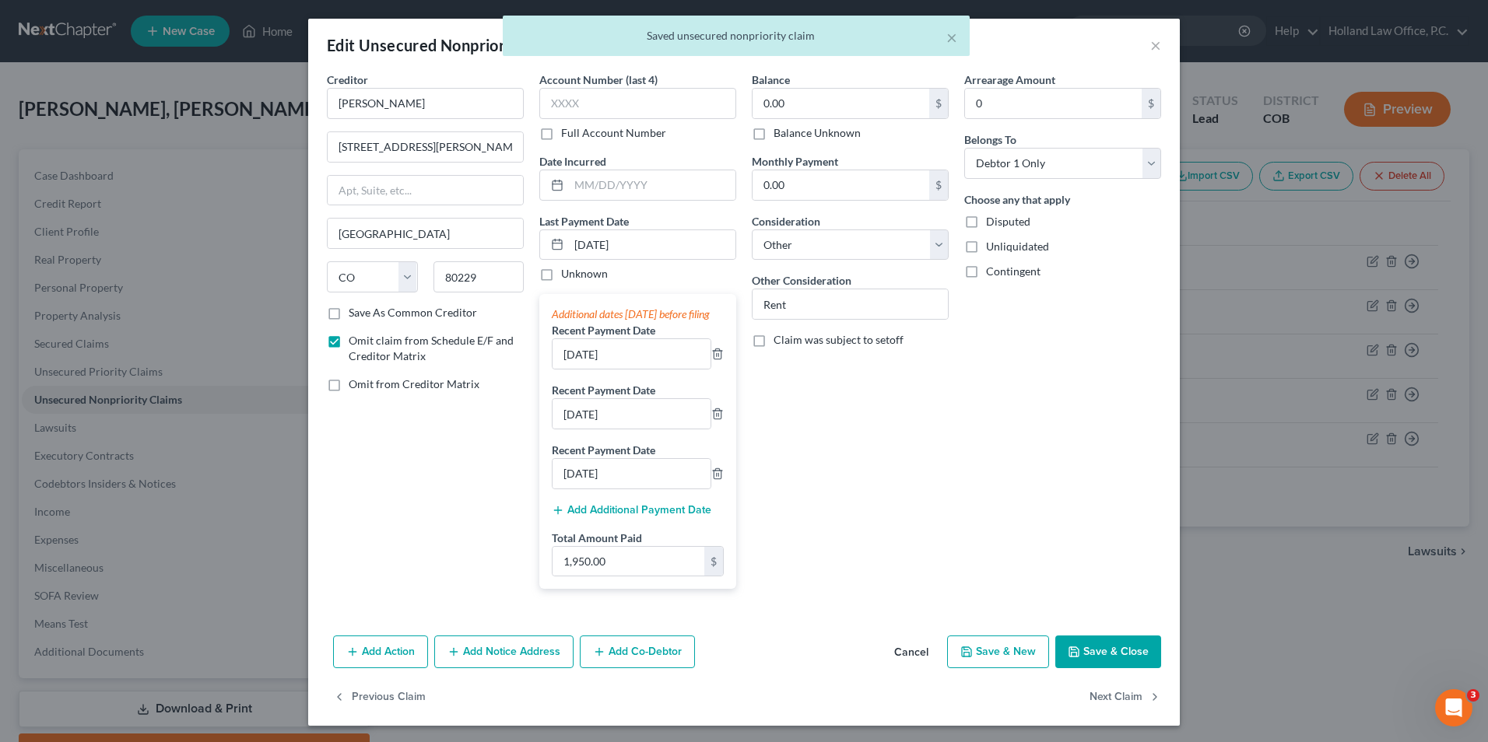
click at [349, 392] on label "Omit from Creditor Matrix" at bounding box center [414, 385] width 131 height 16
click at [355, 387] on input "Omit from Creditor Matrix" at bounding box center [360, 382] width 10 height 10
checkbox input "true"
click at [1078, 668] on button "Save & Close" at bounding box center [1108, 652] width 106 height 33
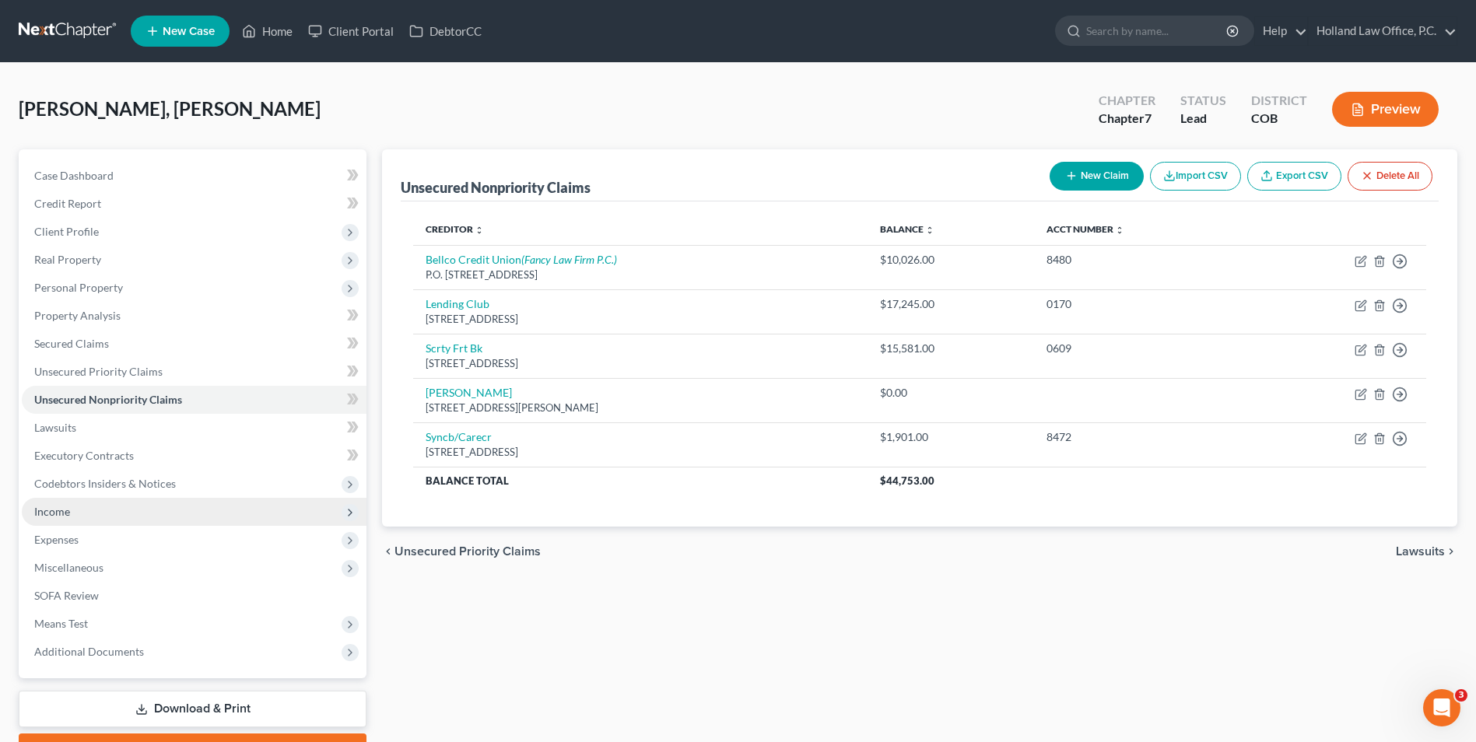
click at [80, 516] on span "Income" at bounding box center [194, 512] width 345 height 28
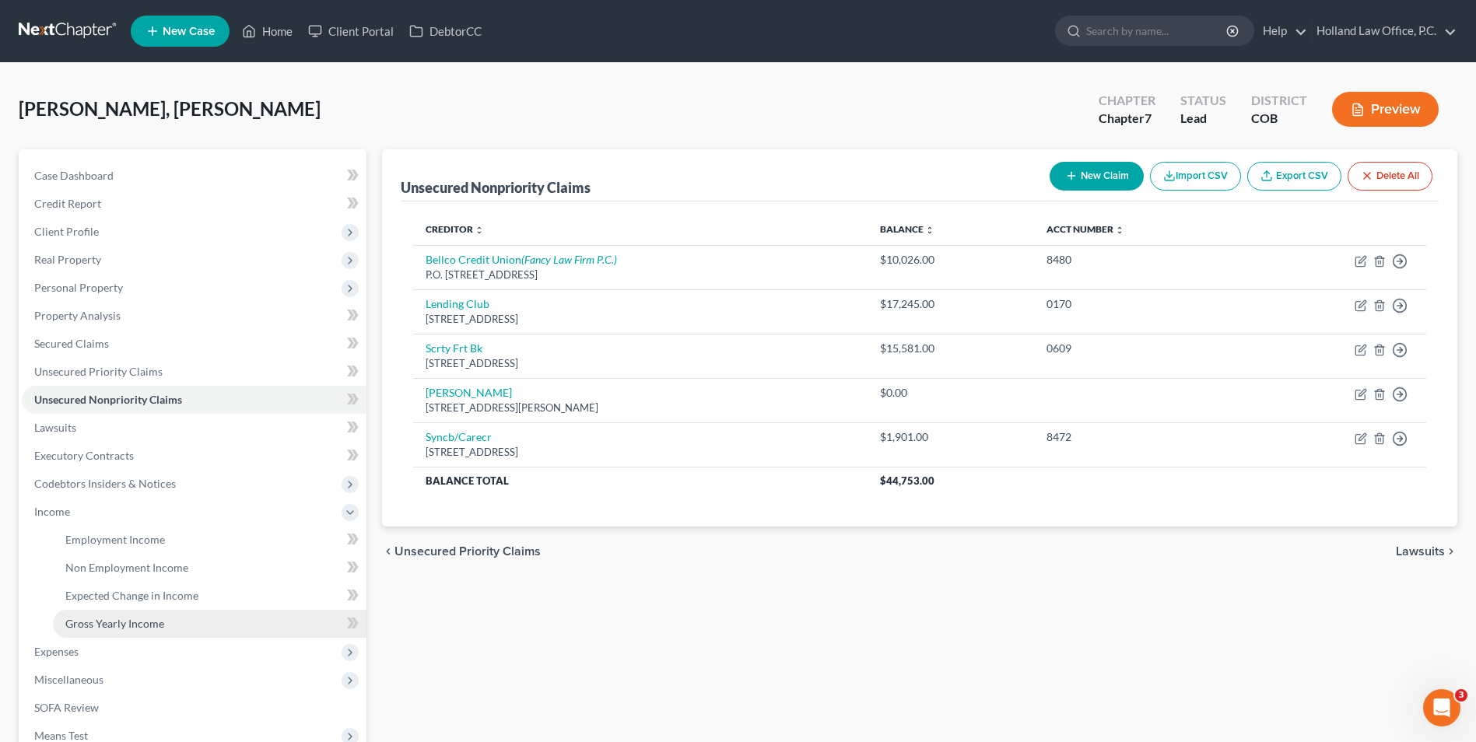
click at [111, 627] on span "Gross Yearly Income" at bounding box center [114, 623] width 99 height 13
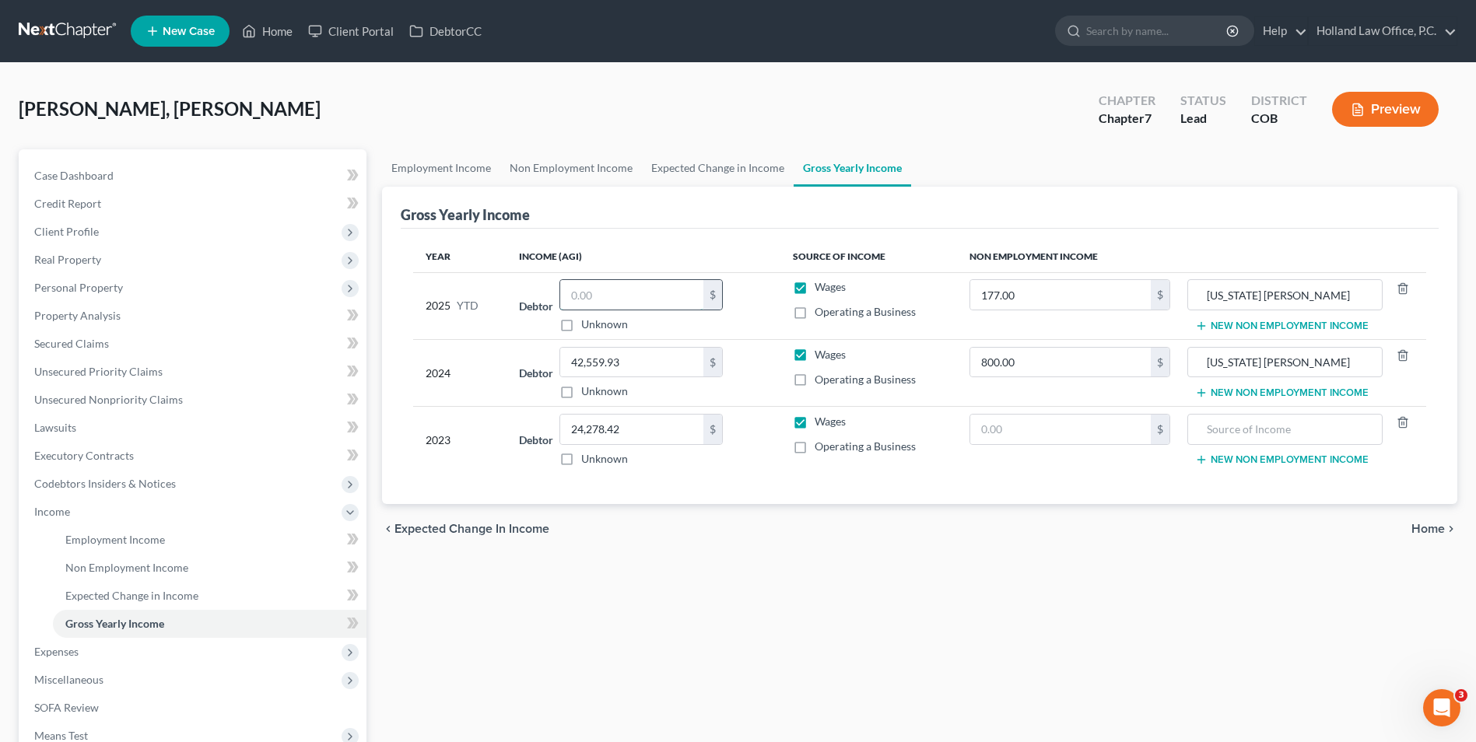
click at [612, 293] on input "text" at bounding box center [631, 295] width 143 height 30
type input "19,846.51"
click at [467, 168] on link "Employment Income" at bounding box center [441, 167] width 118 height 37
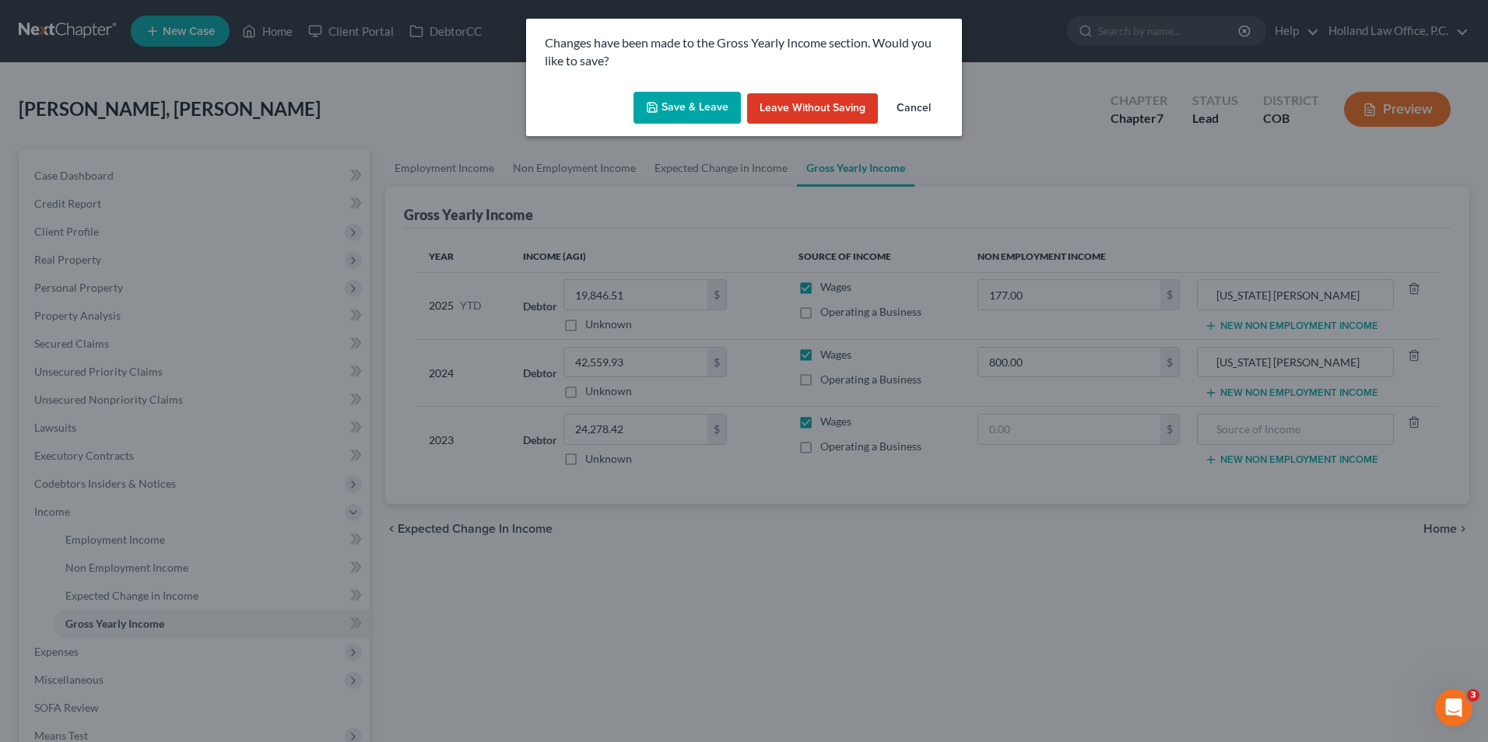
click at [686, 117] on button "Save & Leave" at bounding box center [686, 108] width 107 height 33
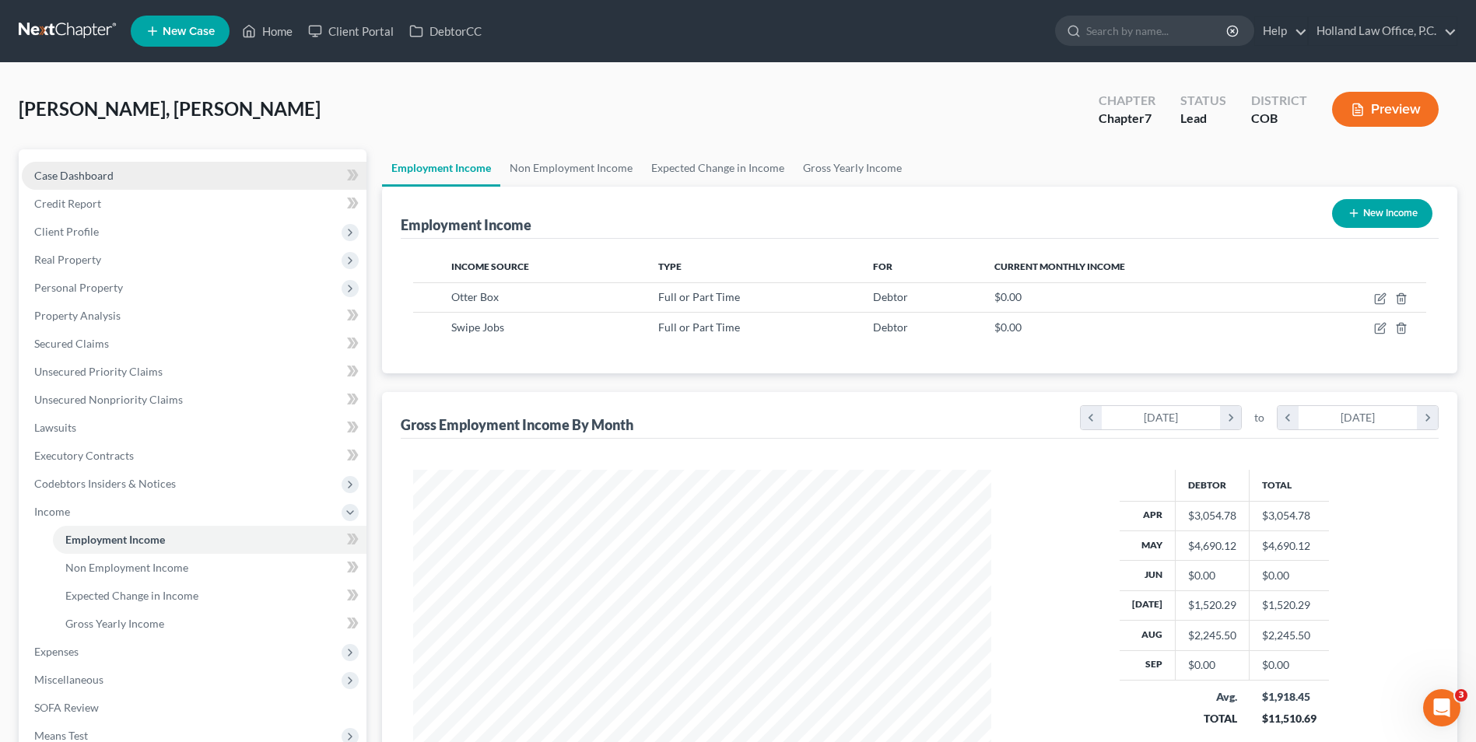
click at [116, 167] on link "Case Dashboard" at bounding box center [194, 176] width 345 height 28
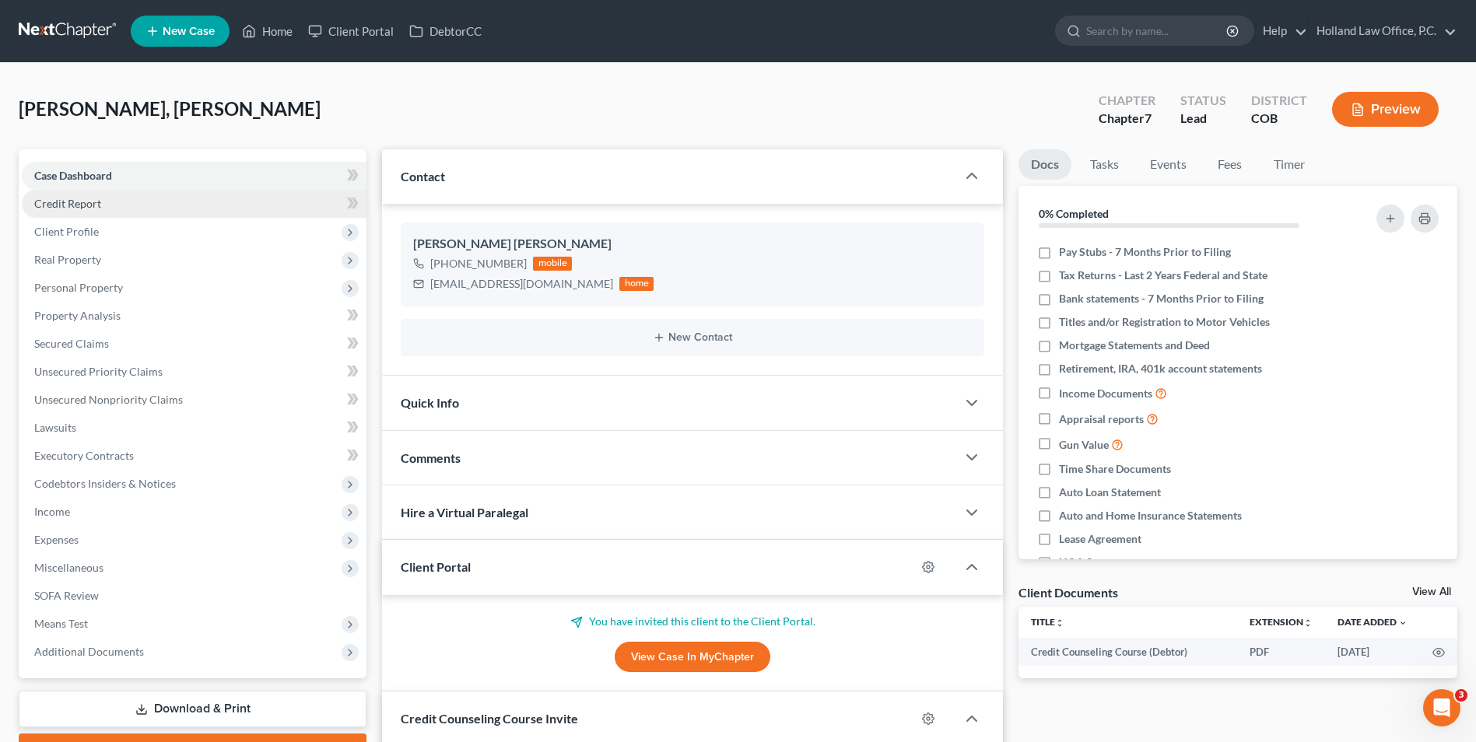
click at [104, 202] on link "Credit Report" at bounding box center [194, 204] width 345 height 28
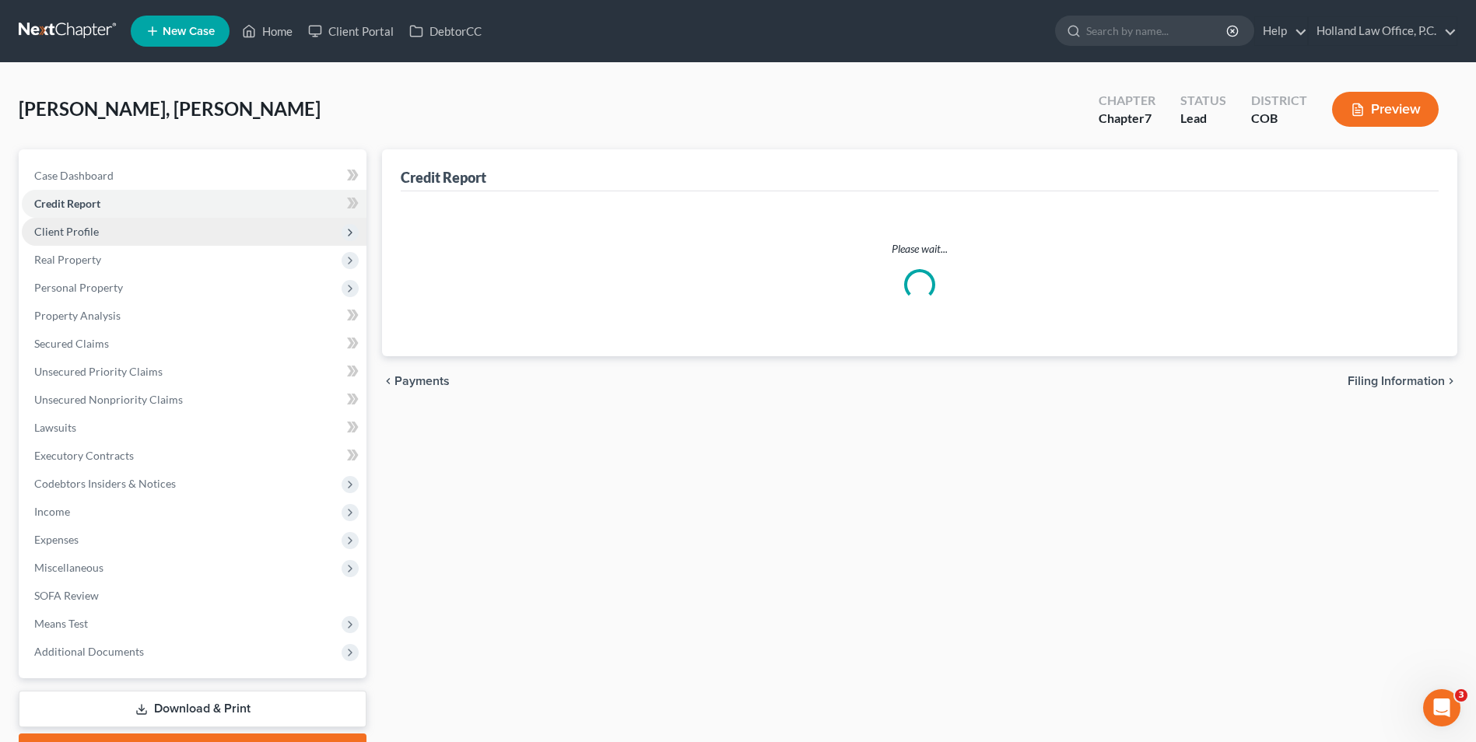
click at [103, 227] on span "Client Profile" at bounding box center [194, 232] width 345 height 28
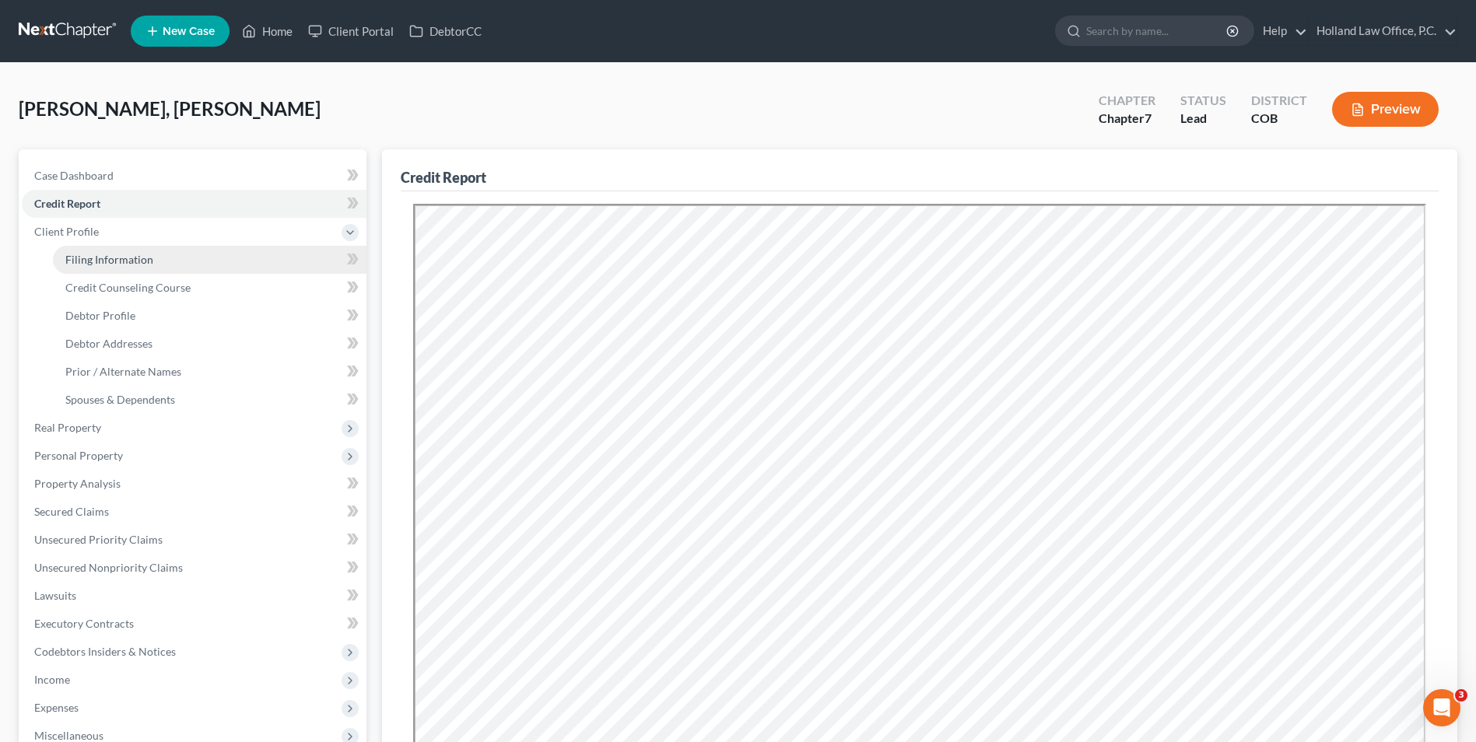
click at [105, 262] on span "Filing Information" at bounding box center [109, 259] width 88 height 13
select select "1"
select select "0"
select select "5"
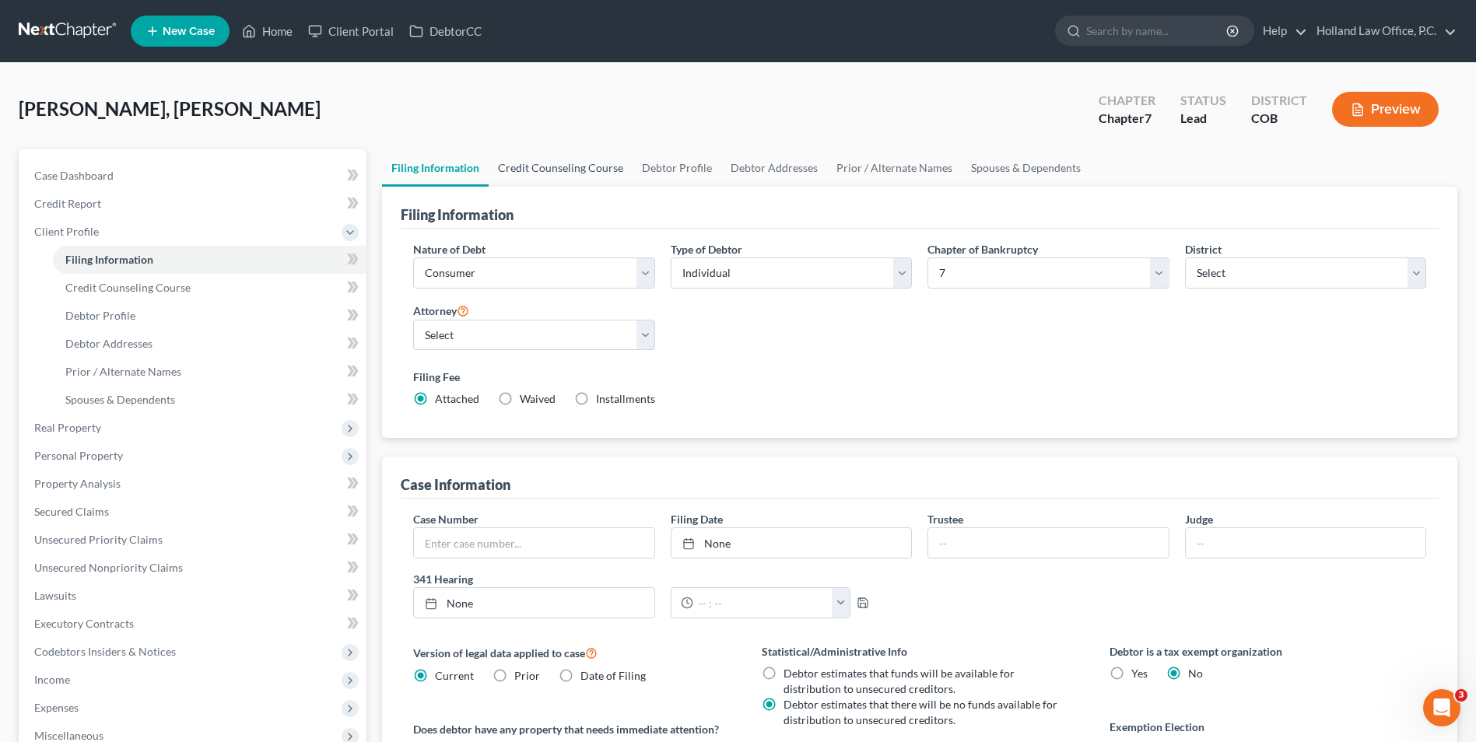
click at [537, 184] on link "Credit Counseling Course" at bounding box center [561, 167] width 144 height 37
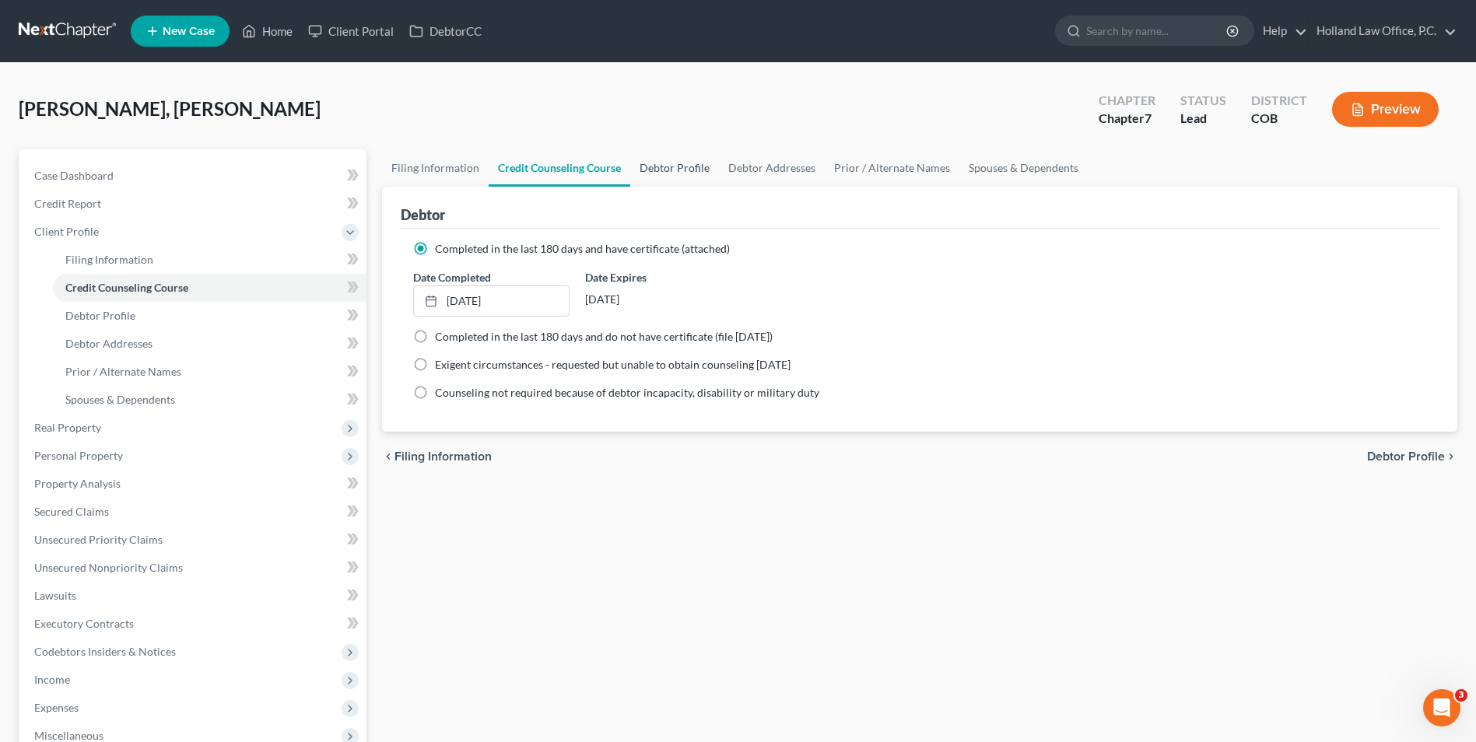
click at [693, 177] on link "Debtor Profile" at bounding box center [674, 167] width 89 height 37
select select "0"
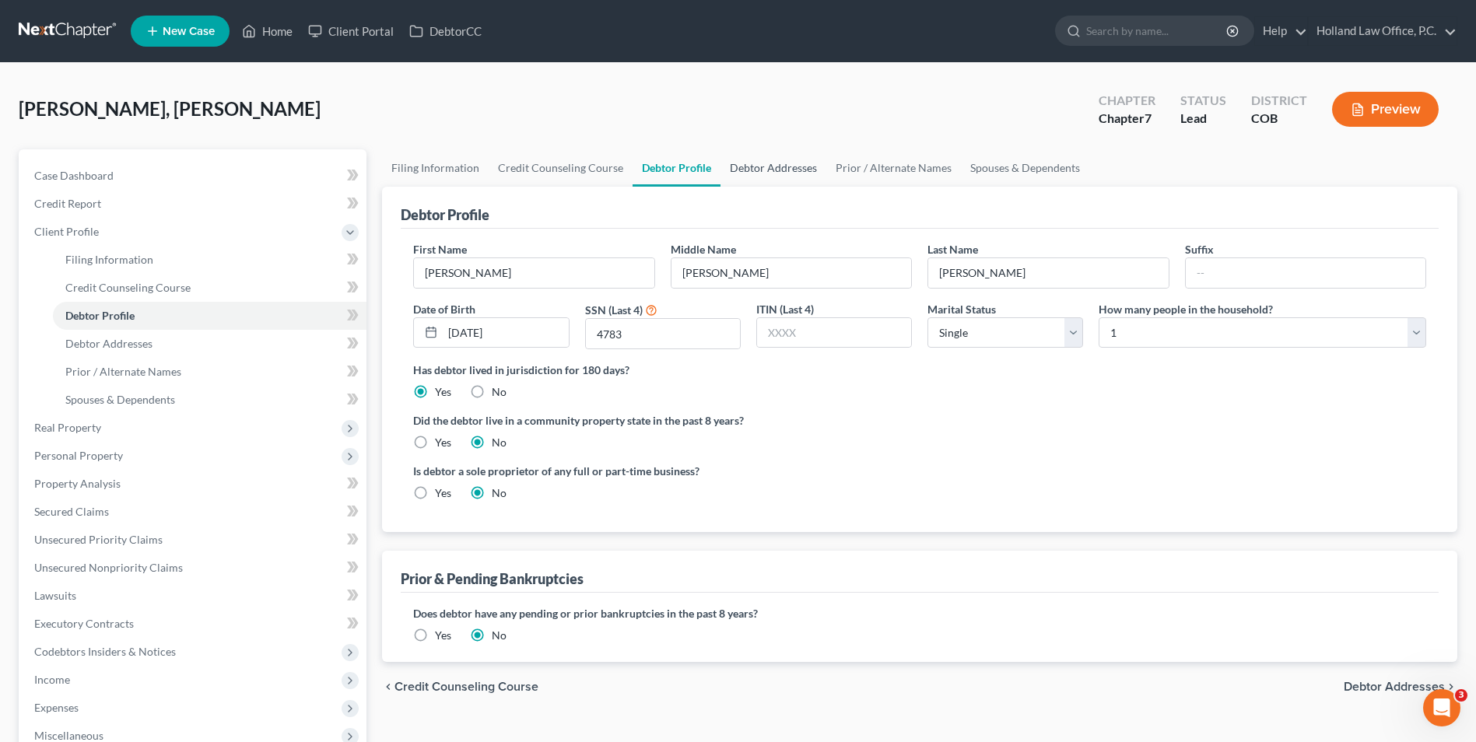
click at [743, 168] on link "Debtor Addresses" at bounding box center [774, 167] width 106 height 37
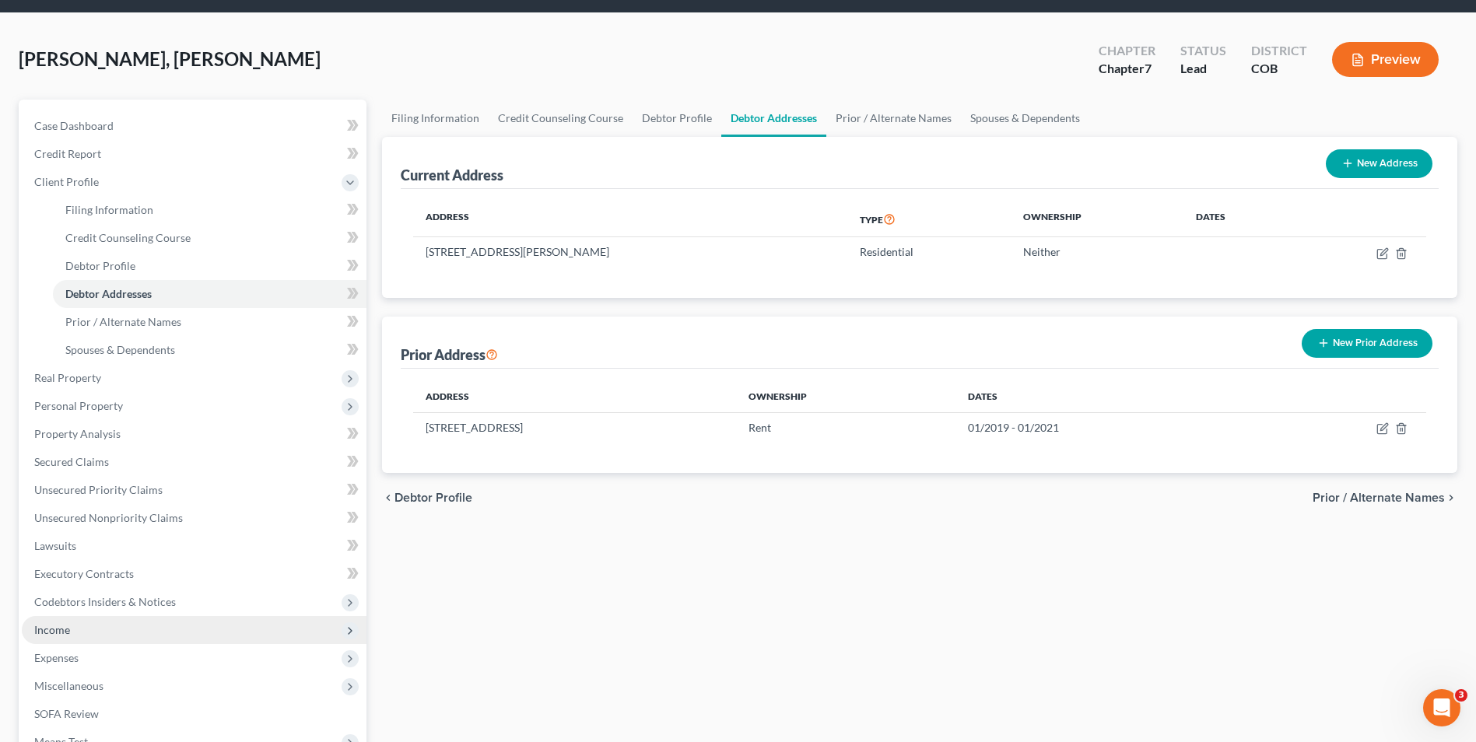
scroll to position [78, 0]
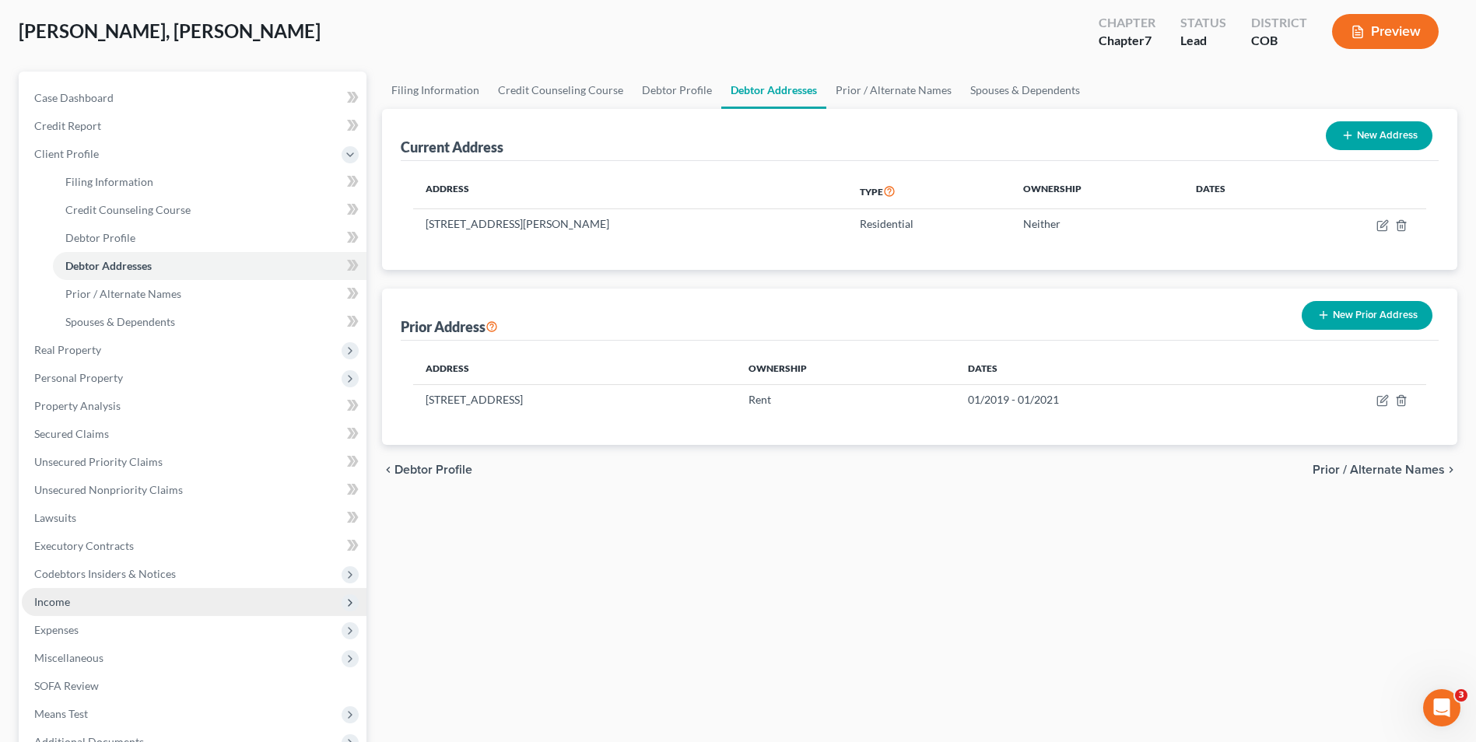
click at [79, 591] on span "Income" at bounding box center [194, 602] width 345 height 28
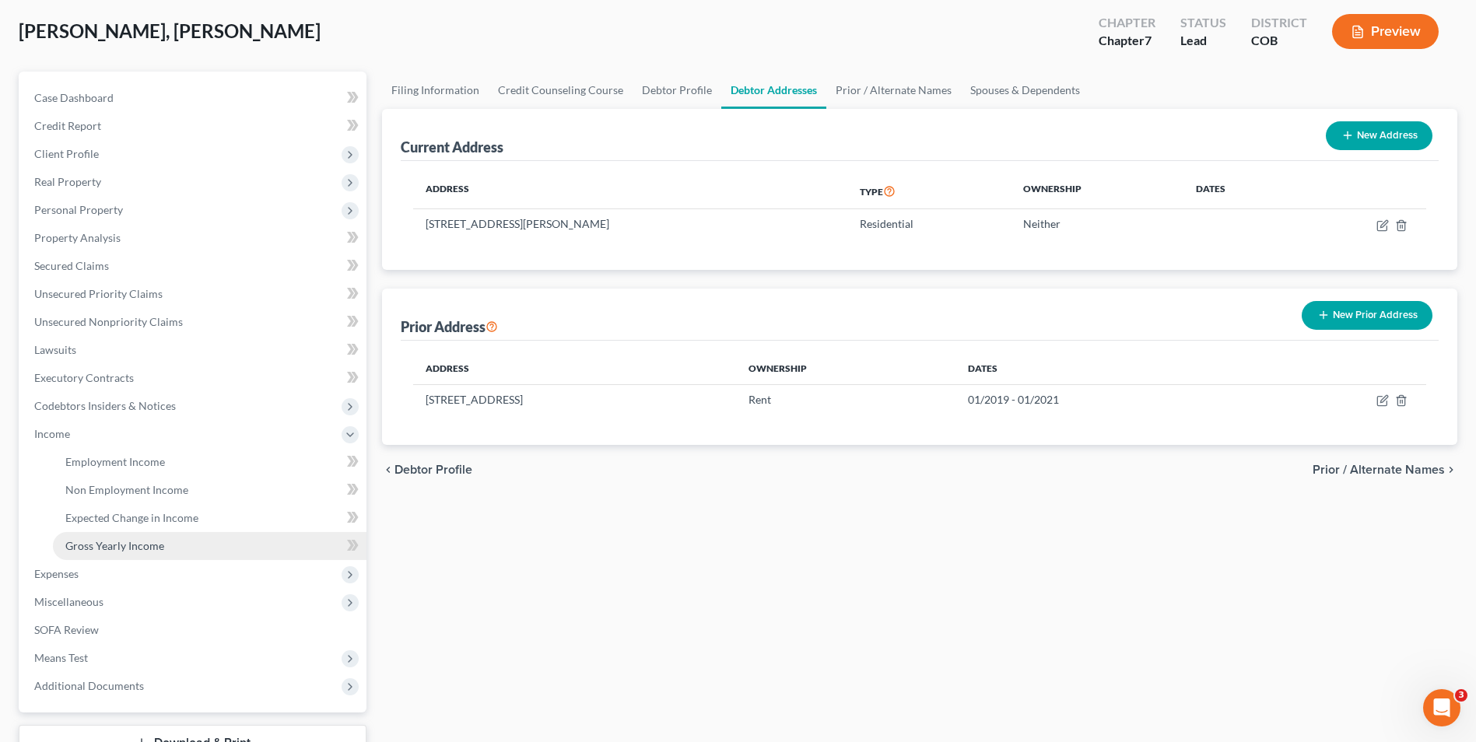
click at [167, 535] on link "Gross Yearly Income" at bounding box center [210, 546] width 314 height 28
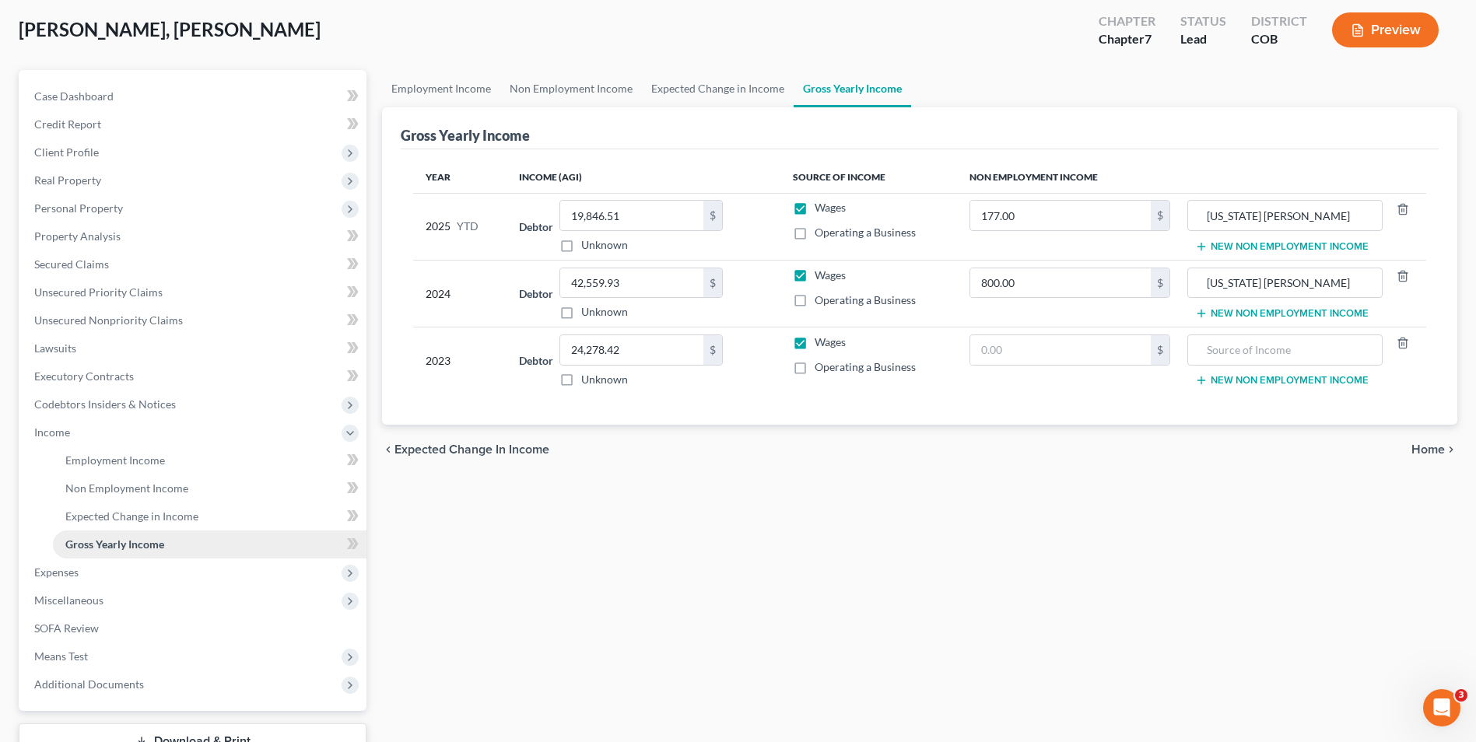
scroll to position [197, 0]
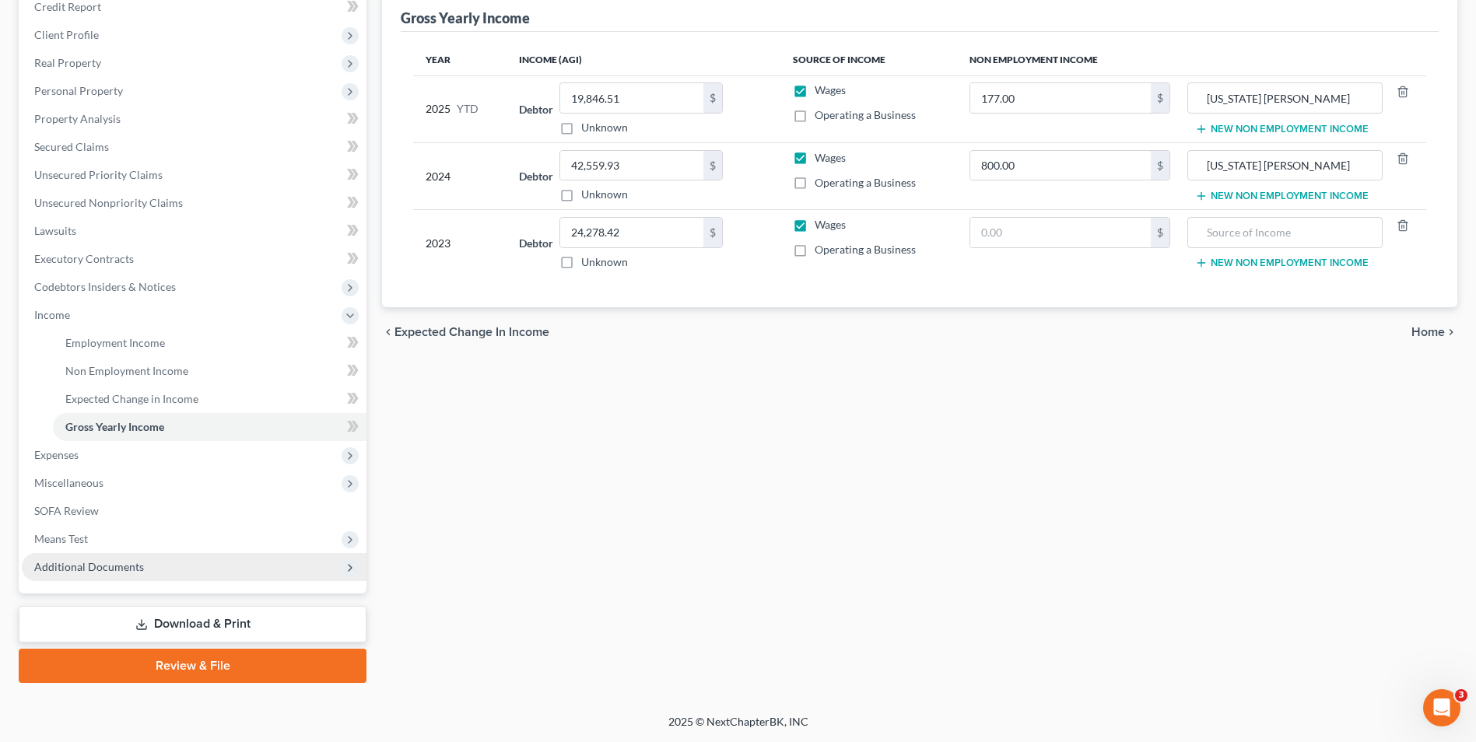
click at [88, 572] on span "Additional Documents" at bounding box center [89, 566] width 110 height 13
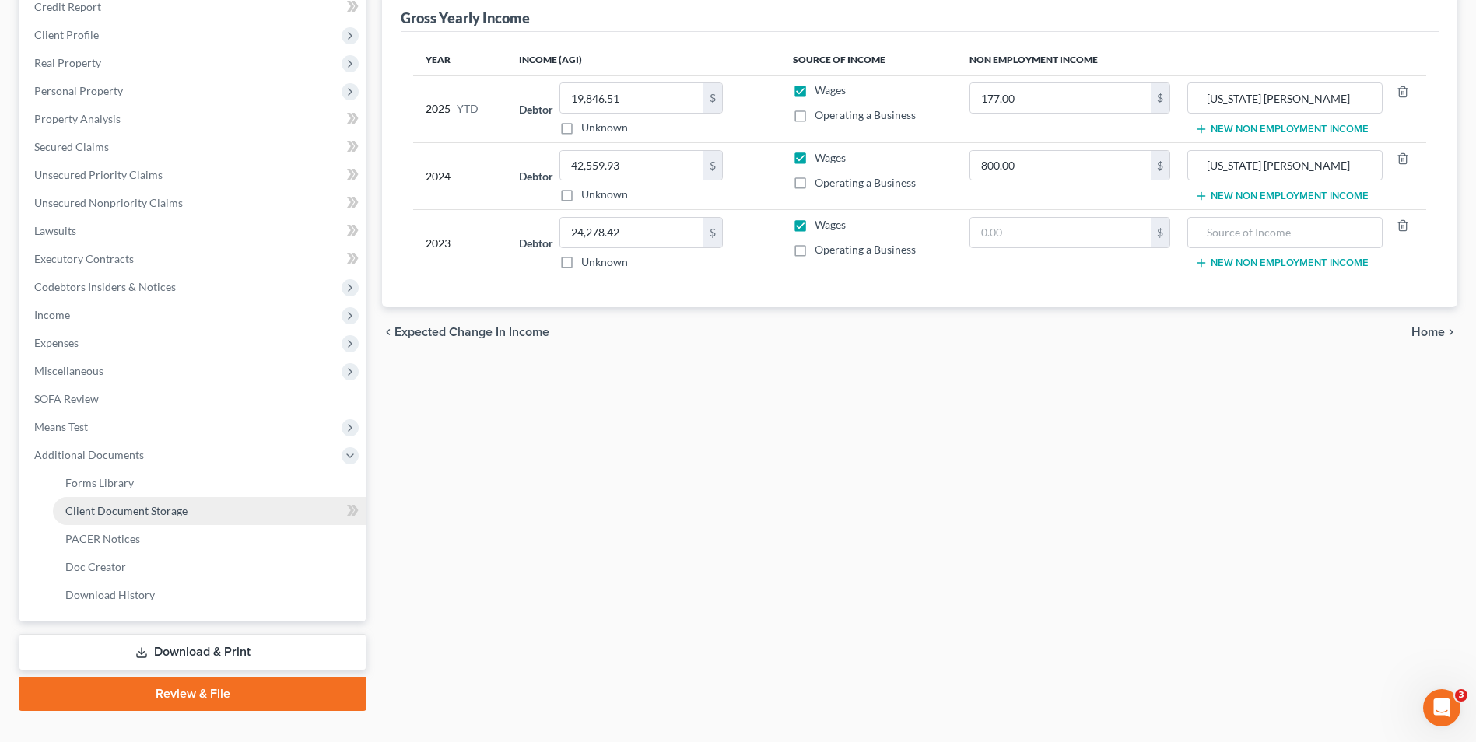
click at [145, 517] on link "Client Document Storage" at bounding box center [210, 511] width 314 height 28
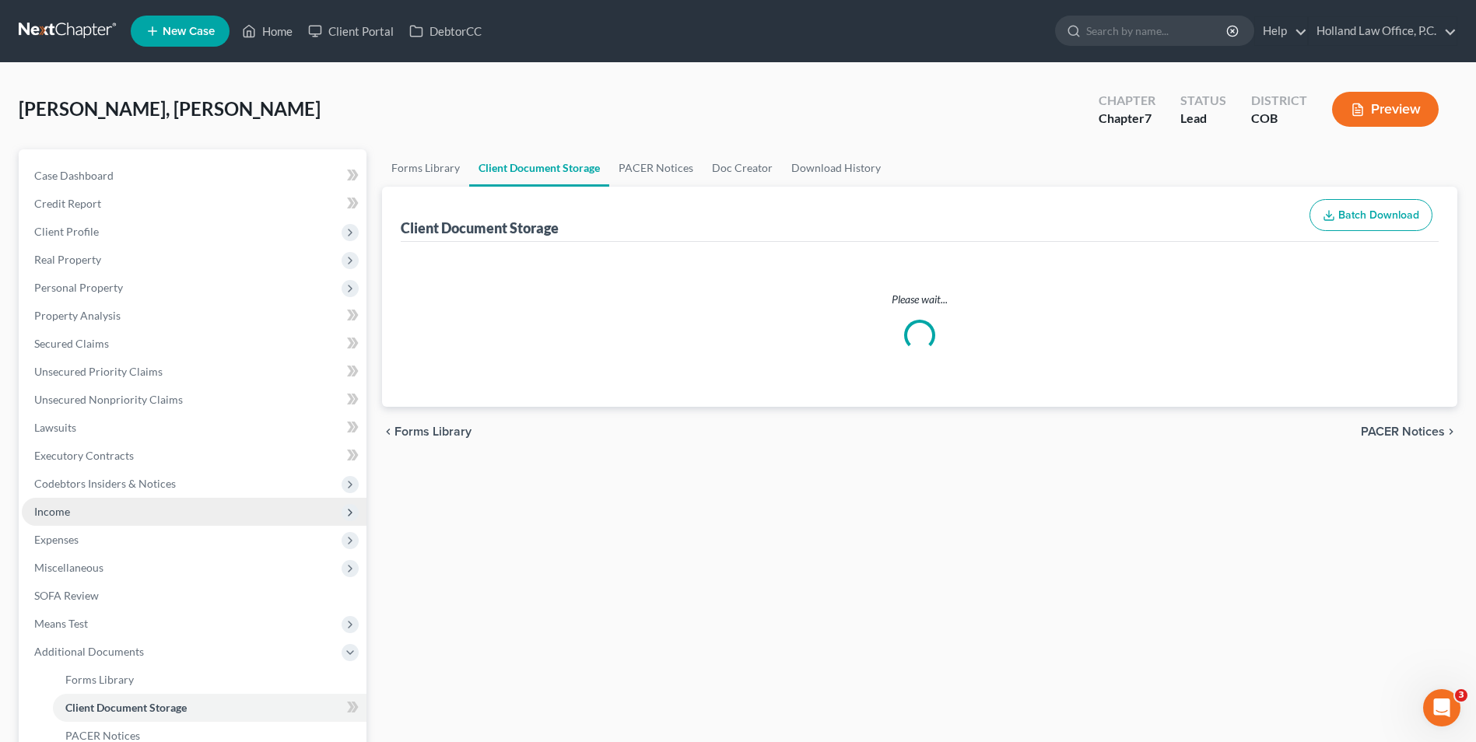
select select "5"
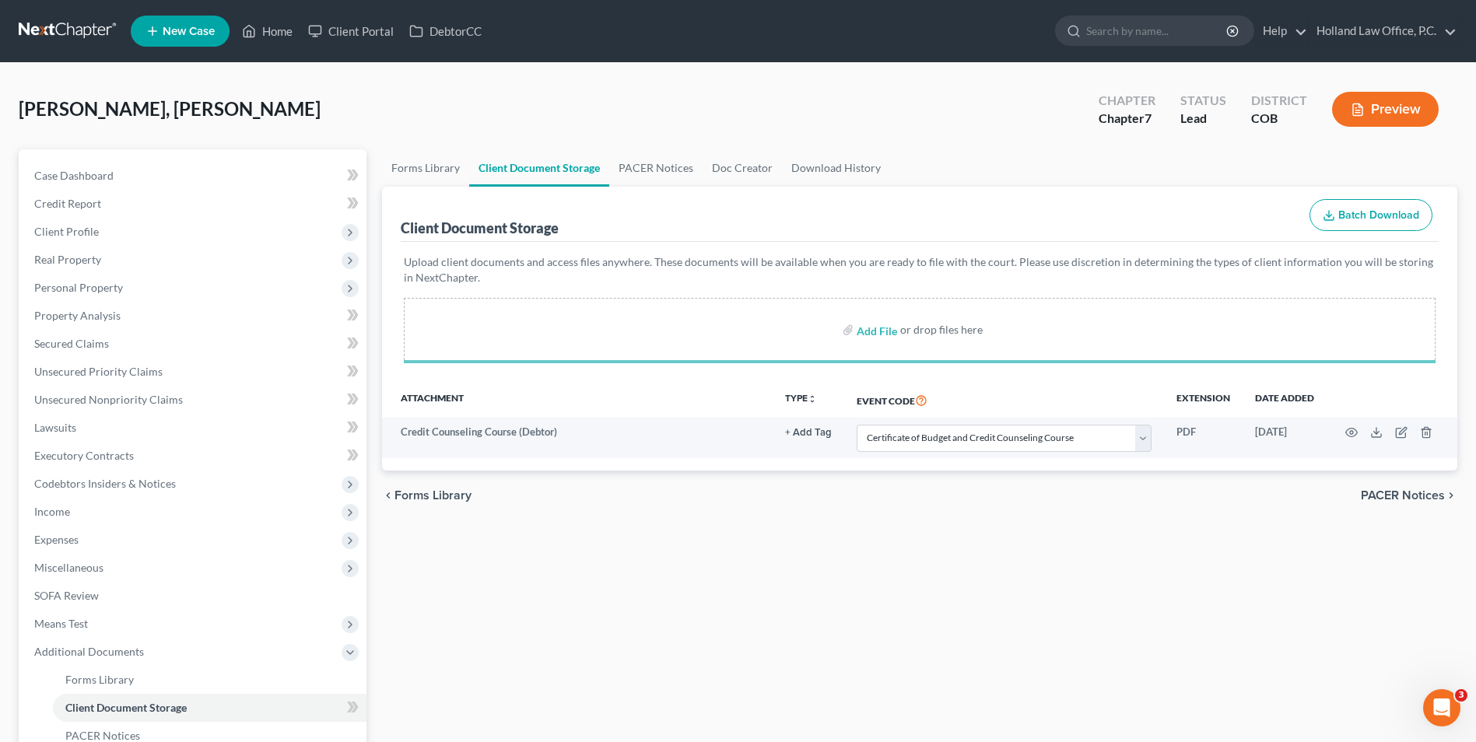
select select "5"
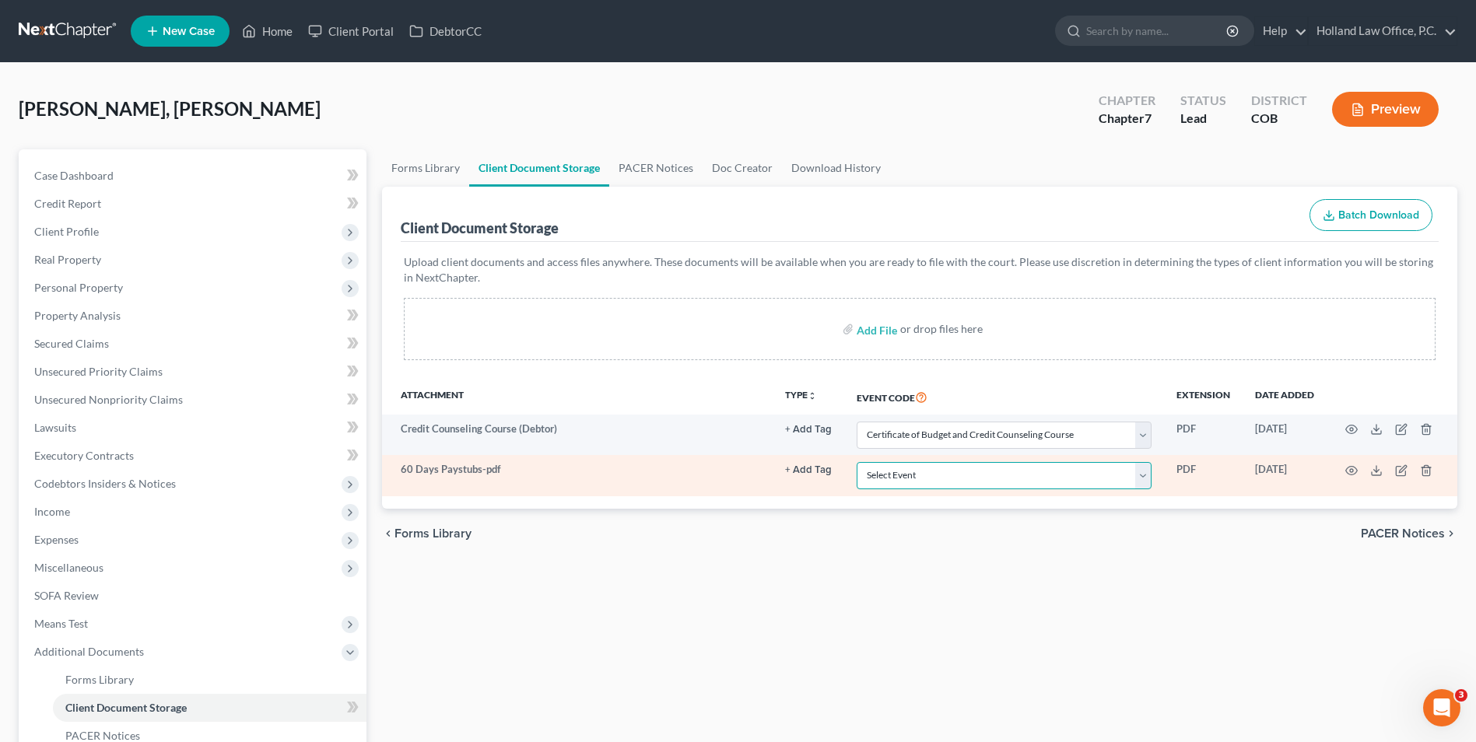
click at [936, 473] on select "Select Event 1009-1.1 Notice of Amendments 20 Largest Unsecured Creditors Amend…" at bounding box center [1004, 475] width 295 height 27
select select "28"
click at [857, 462] on select "Select Event 1009-1.1 Notice of Amendments 20 Largest Unsecured Creditors Amend…" at bounding box center [1004, 475] width 295 height 27
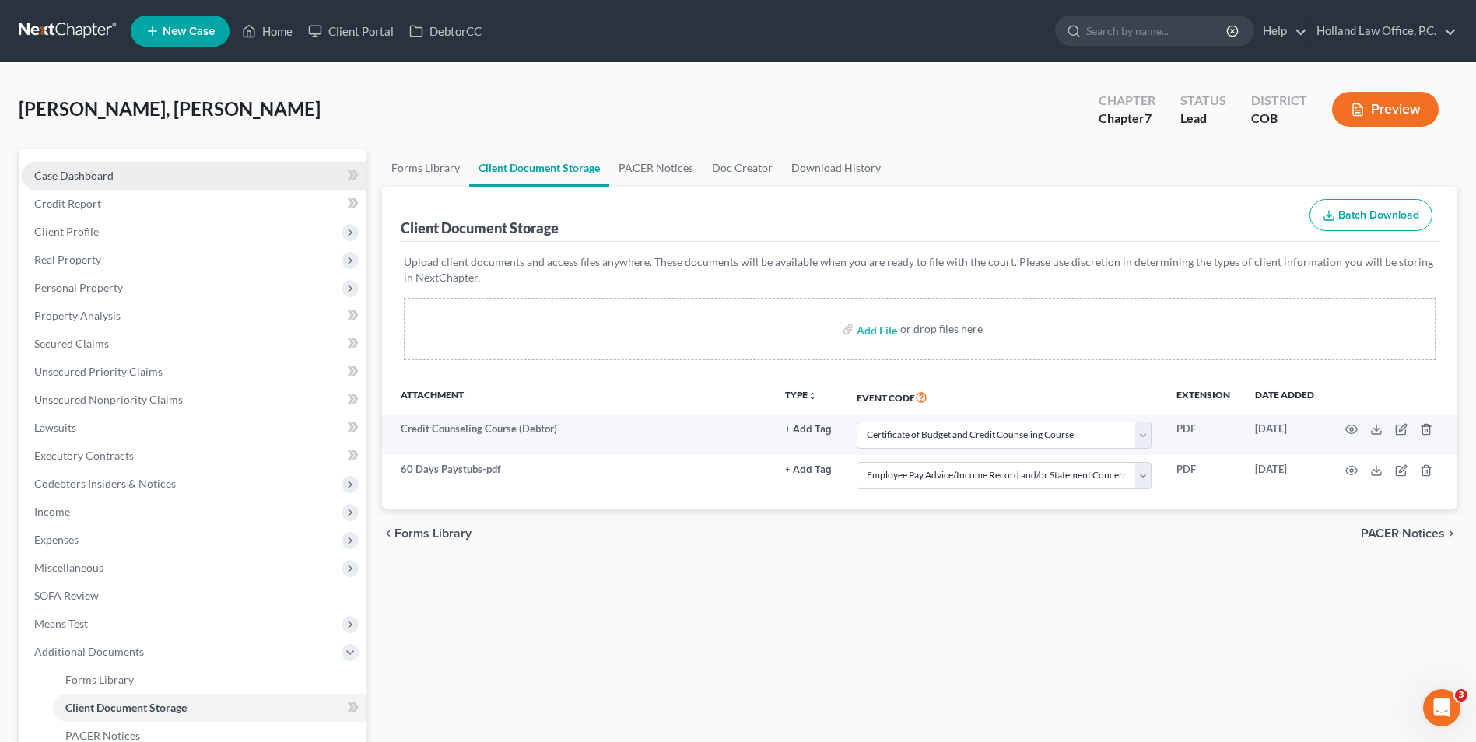
click at [93, 175] on span "Case Dashboard" at bounding box center [73, 175] width 79 height 13
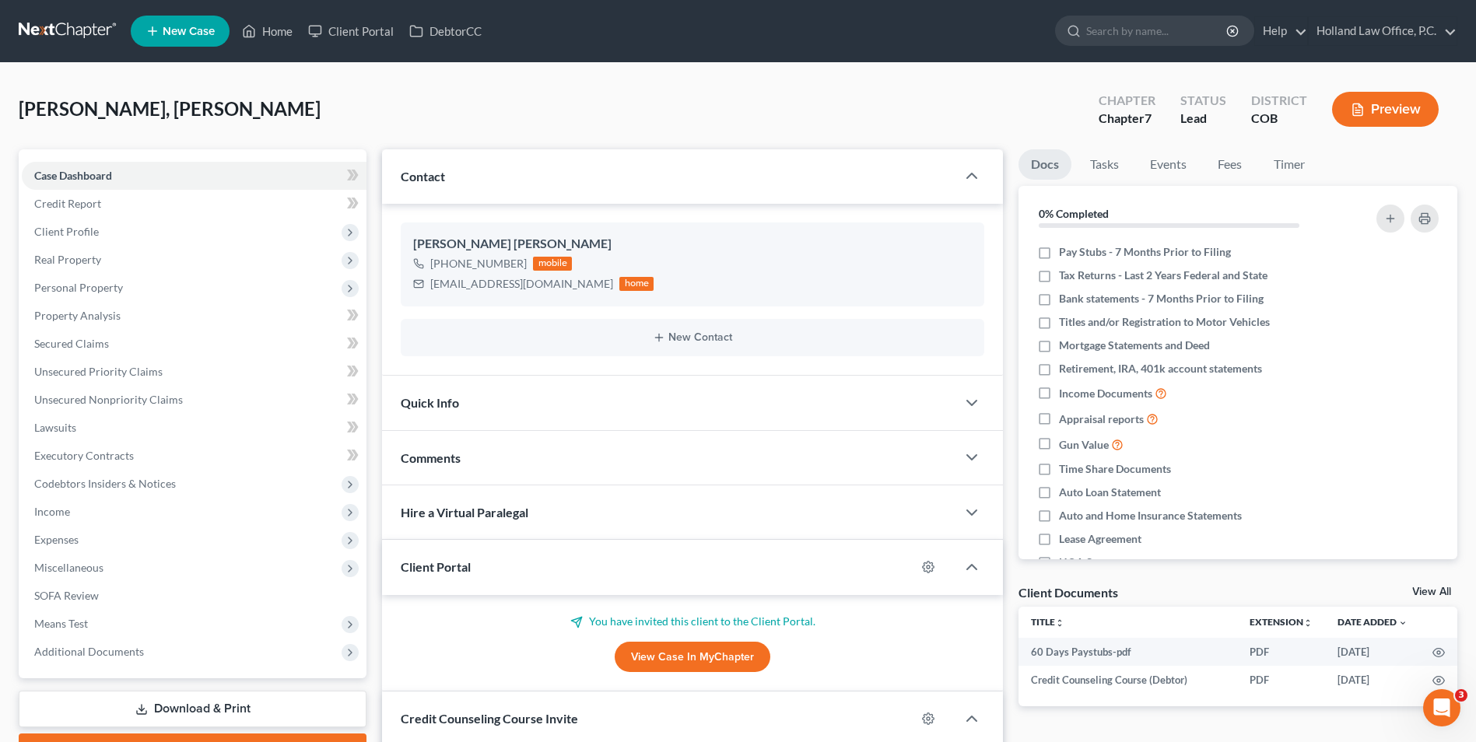
click at [230, 8] on nav "Home New Case Client Portal DebtorCC Holland Law Office, P.C. tayler@hollandlaw…" at bounding box center [738, 31] width 1476 height 62
click at [263, 23] on link "Home" at bounding box center [267, 31] width 66 height 28
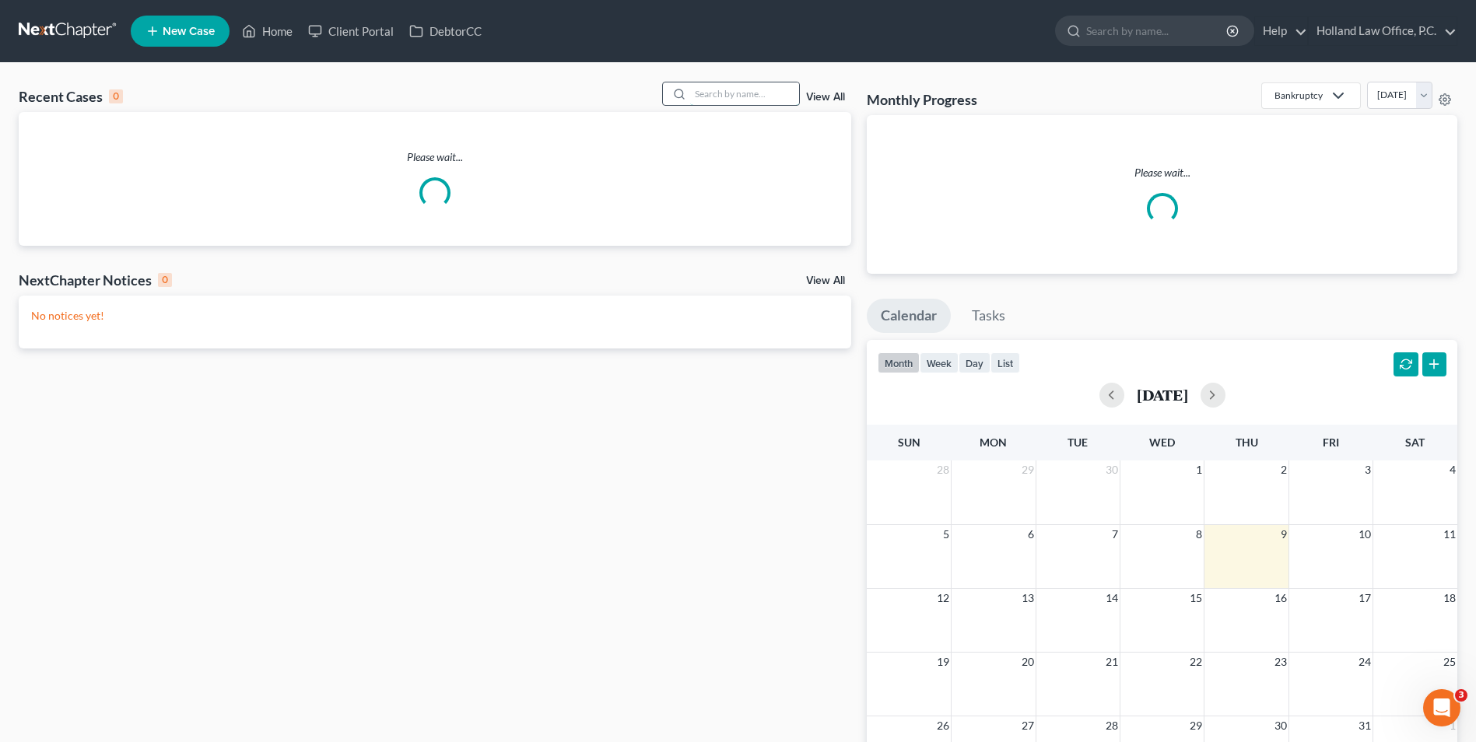
click at [731, 86] on input "search" at bounding box center [744, 93] width 109 height 23
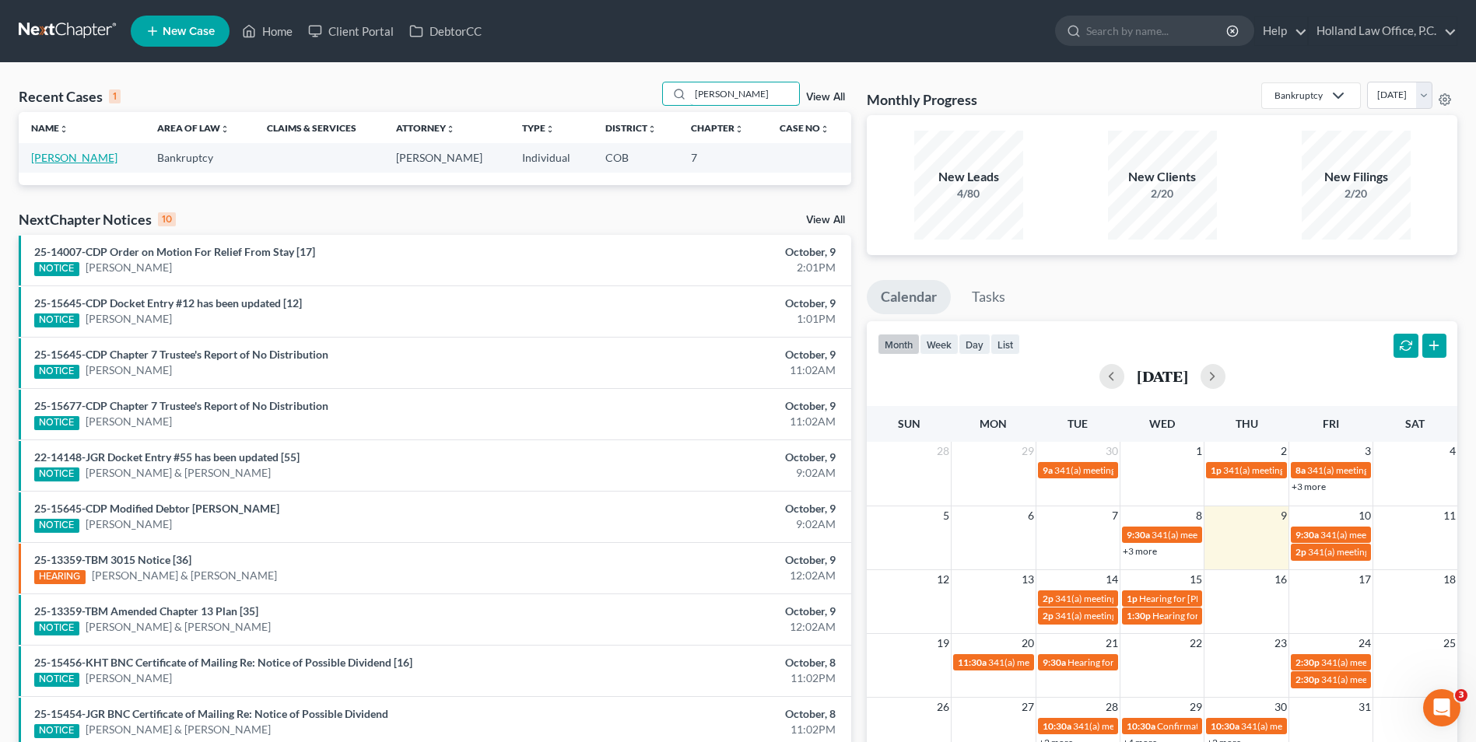
type input "angela diaz"
click at [75, 160] on link "[PERSON_NAME]" at bounding box center [74, 157] width 86 height 13
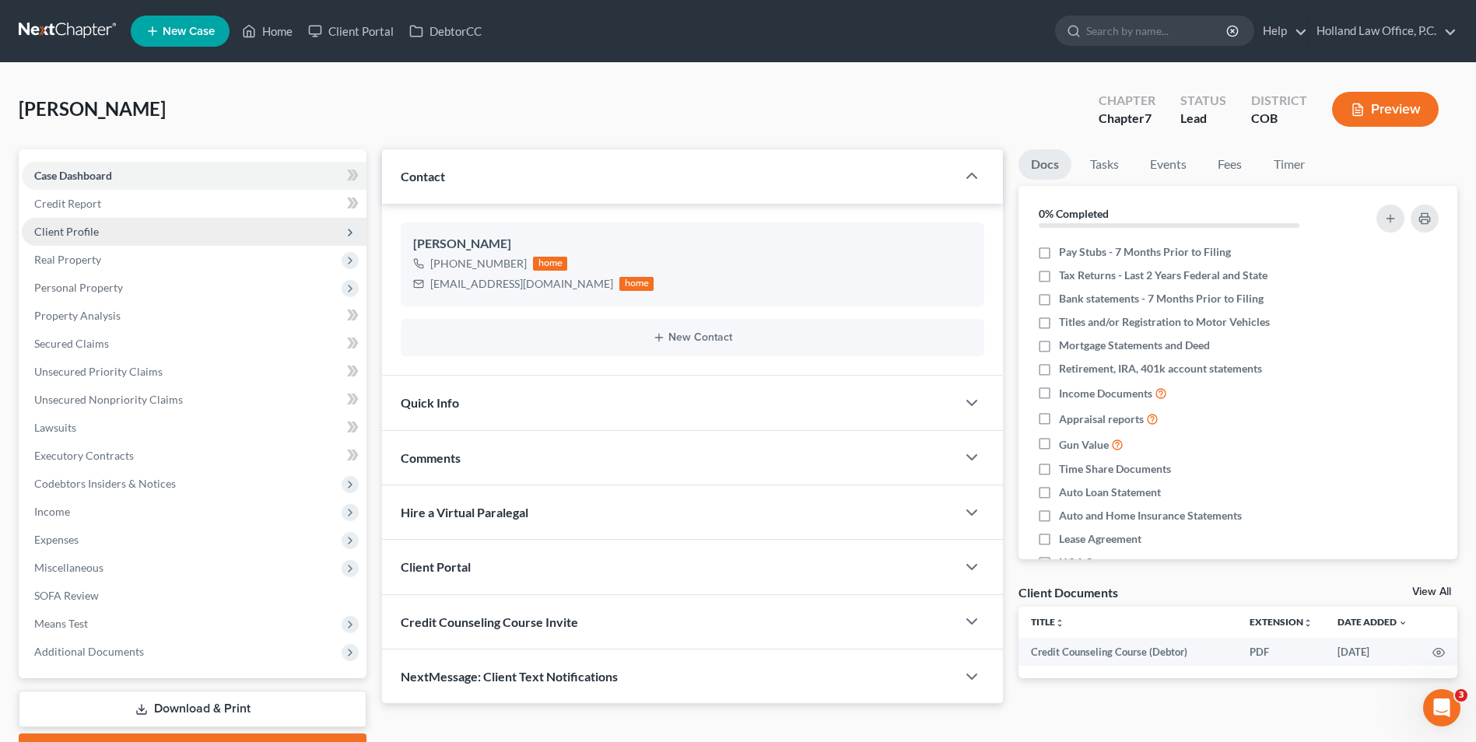
click at [94, 243] on span "Client Profile" at bounding box center [194, 232] width 345 height 28
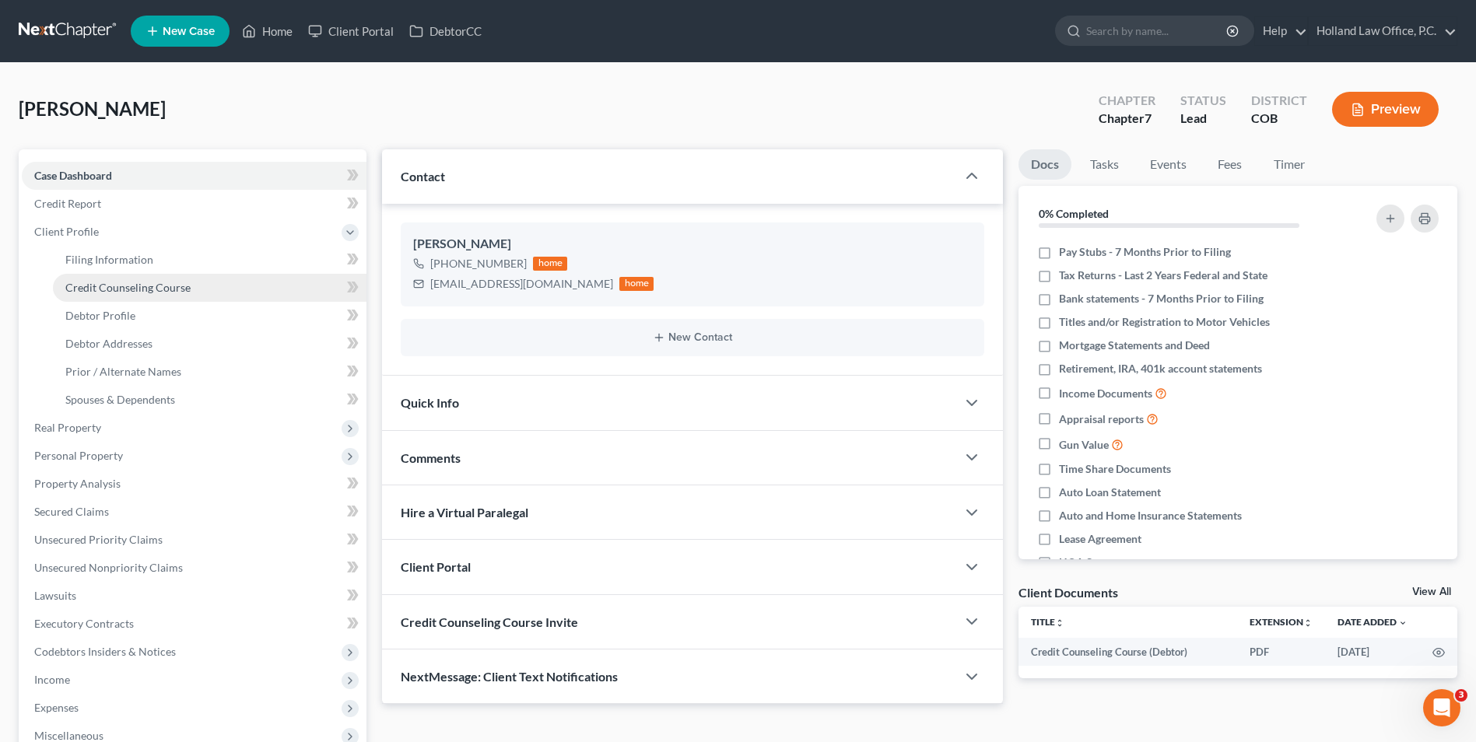
click at [111, 286] on span "Credit Counseling Course" at bounding box center [127, 287] width 125 height 13
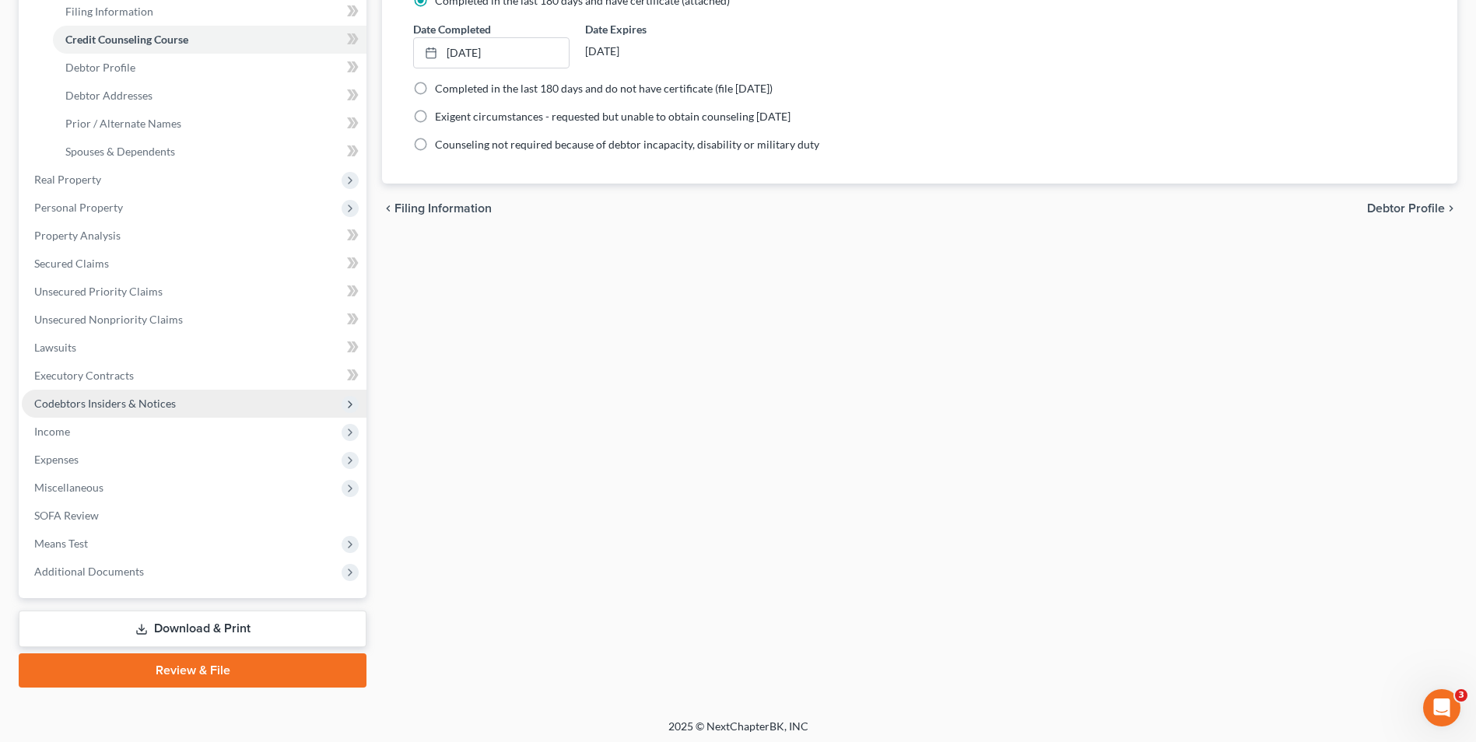
scroll to position [253, 0]
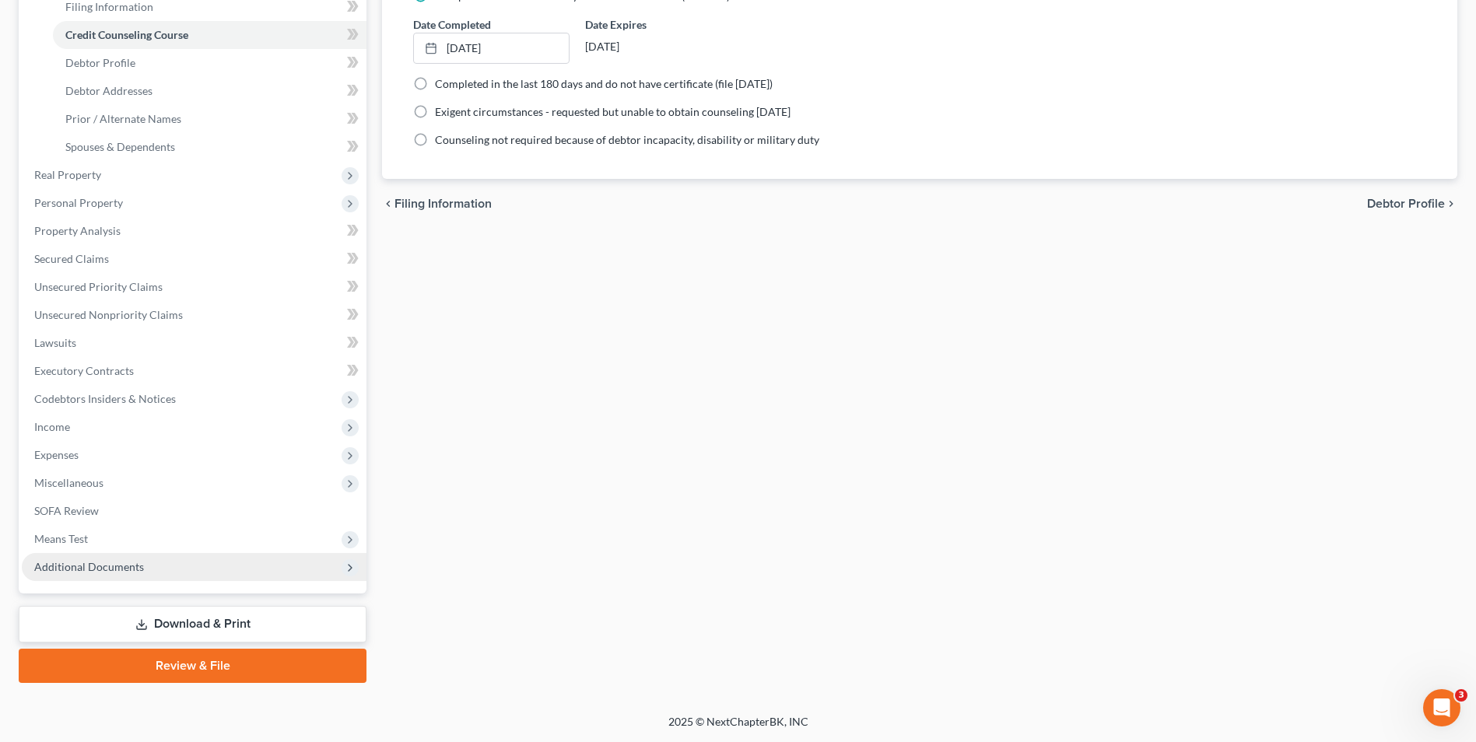
click at [150, 570] on span "Additional Documents" at bounding box center [194, 567] width 345 height 28
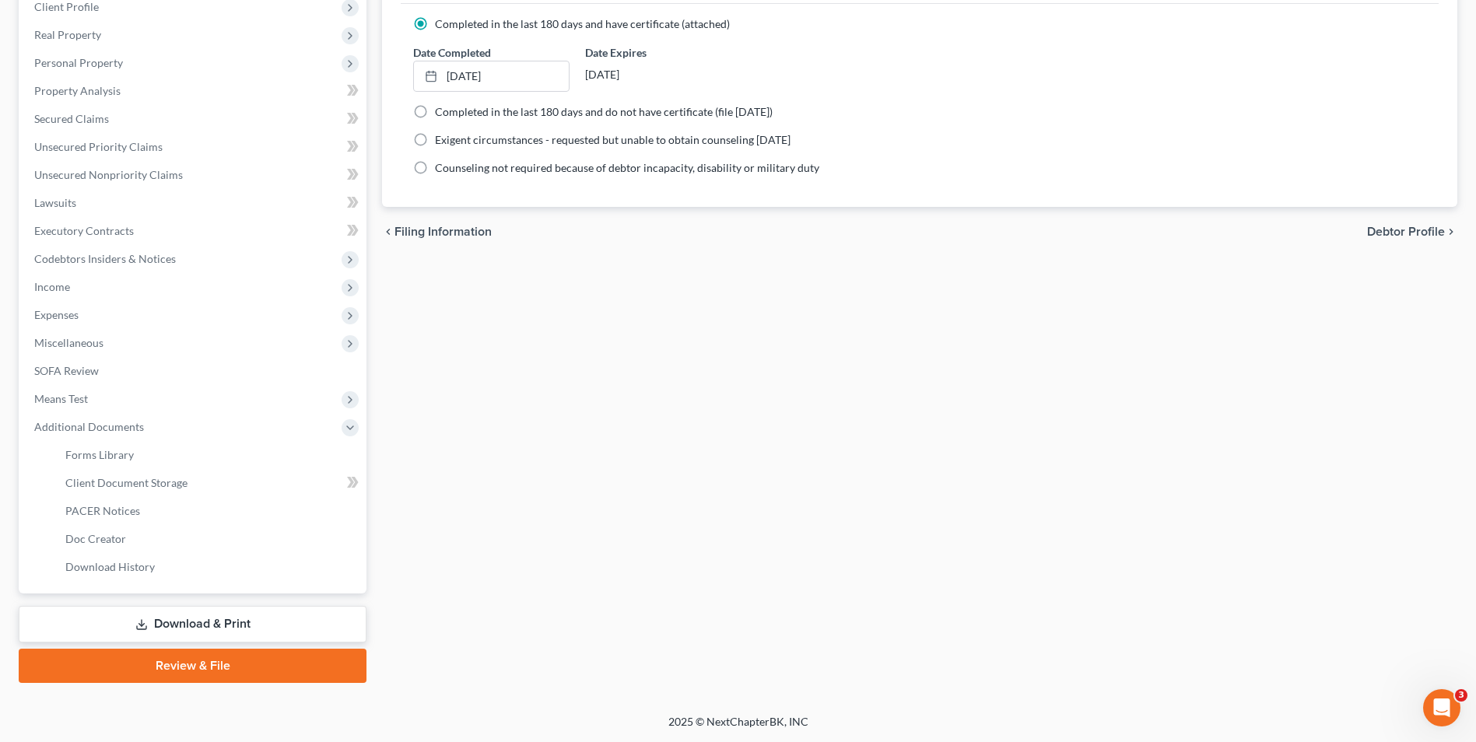
scroll to position [0, 0]
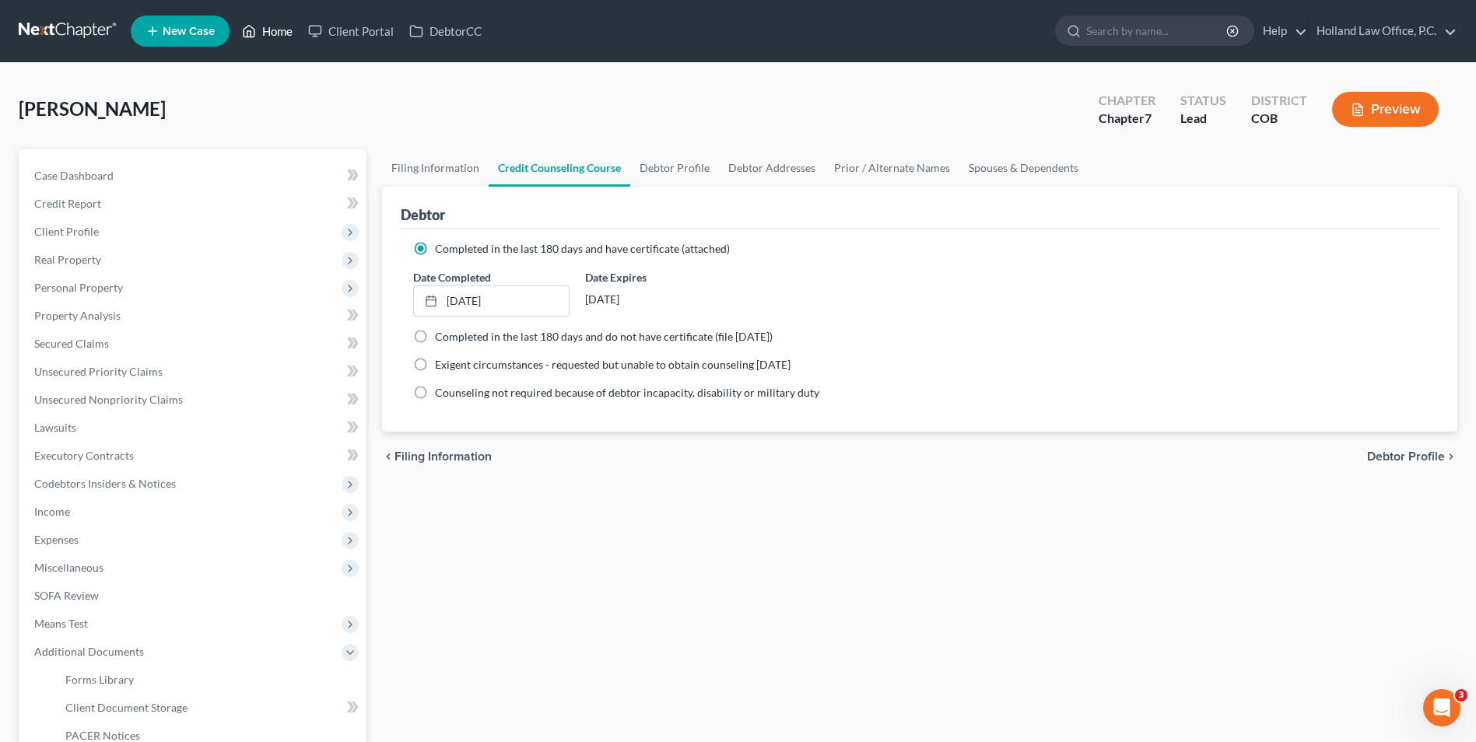
click at [273, 21] on link "Home" at bounding box center [267, 31] width 66 height 28
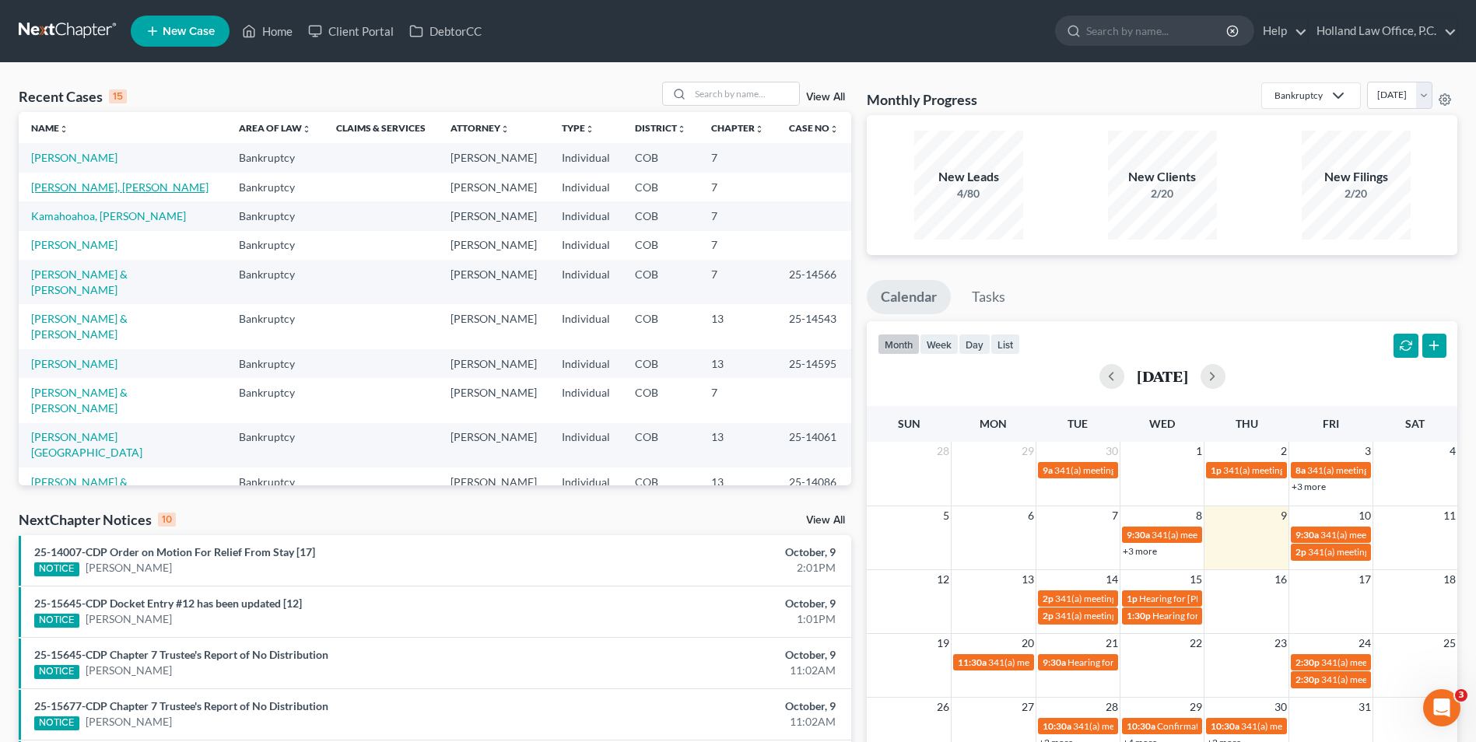
click at [68, 191] on link "[PERSON_NAME], [PERSON_NAME]" at bounding box center [119, 187] width 177 height 13
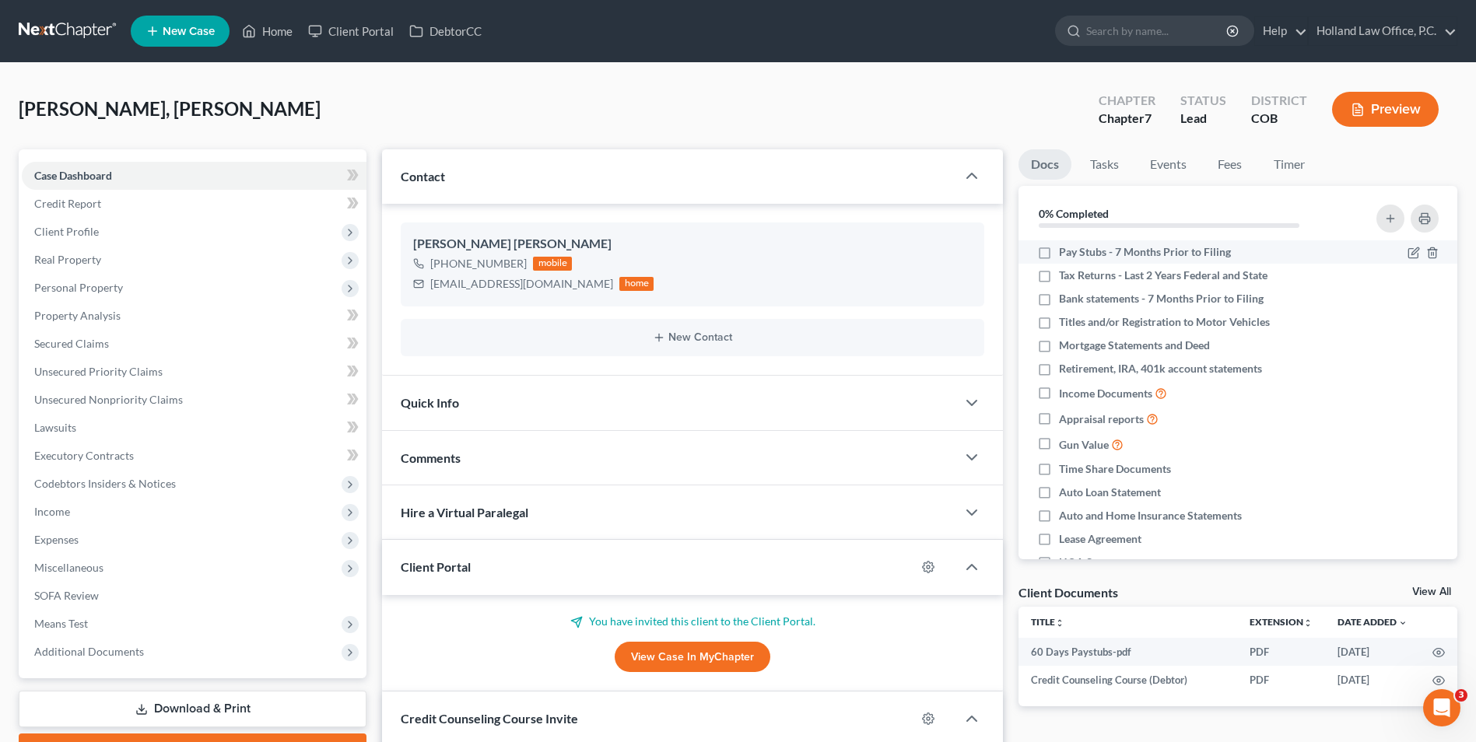
drag, startPoint x: 1261, startPoint y: 224, endPoint x: 1271, endPoint y: 257, distance: 34.2
drag, startPoint x: 1271, startPoint y: 257, endPoint x: 996, endPoint y: 53, distance: 342.7
click at [986, 83] on div "Barber, Peirce Upgraded Chapter Chapter 7 Status Lead District COB Preview" at bounding box center [738, 116] width 1439 height 68
click at [292, 25] on link "Home" at bounding box center [267, 31] width 66 height 28
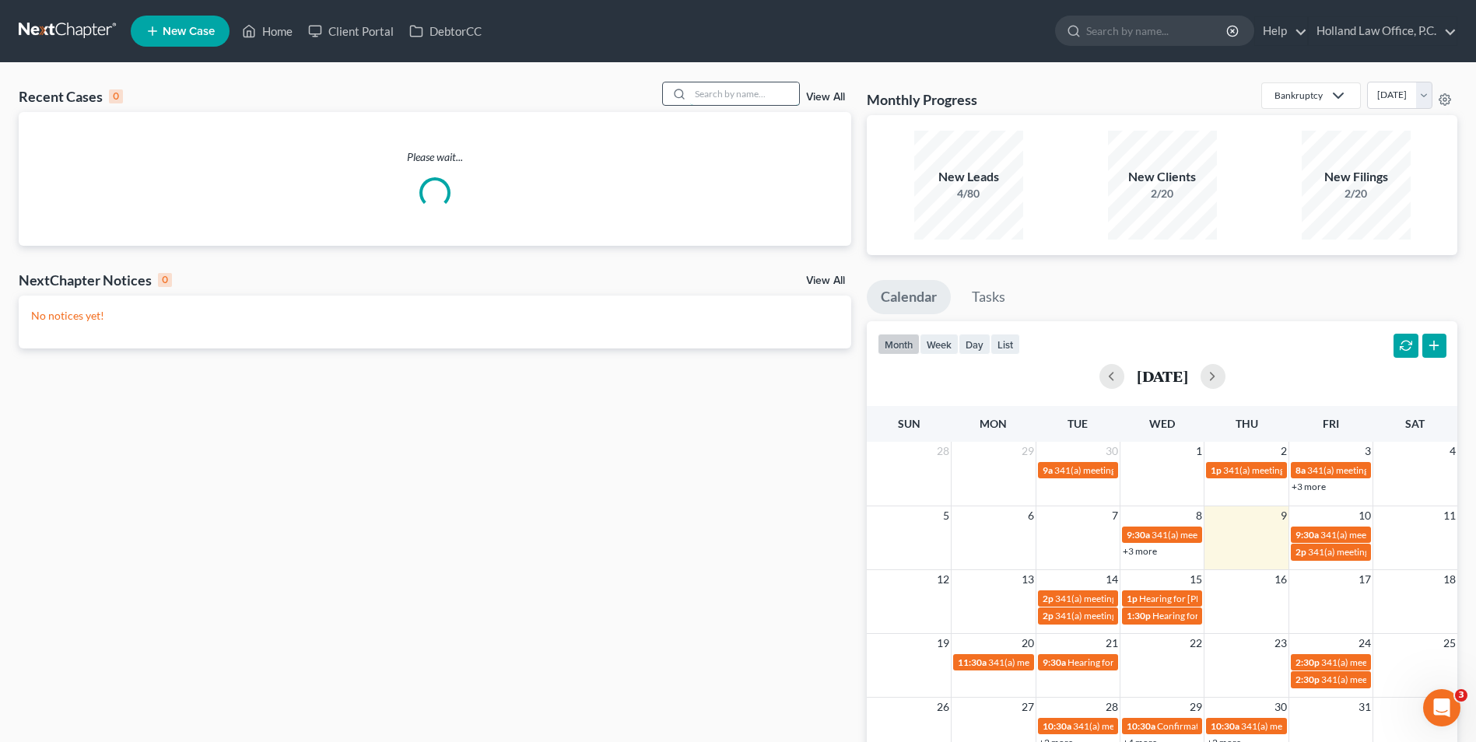
click at [722, 92] on input "search" at bounding box center [744, 93] width 109 height 23
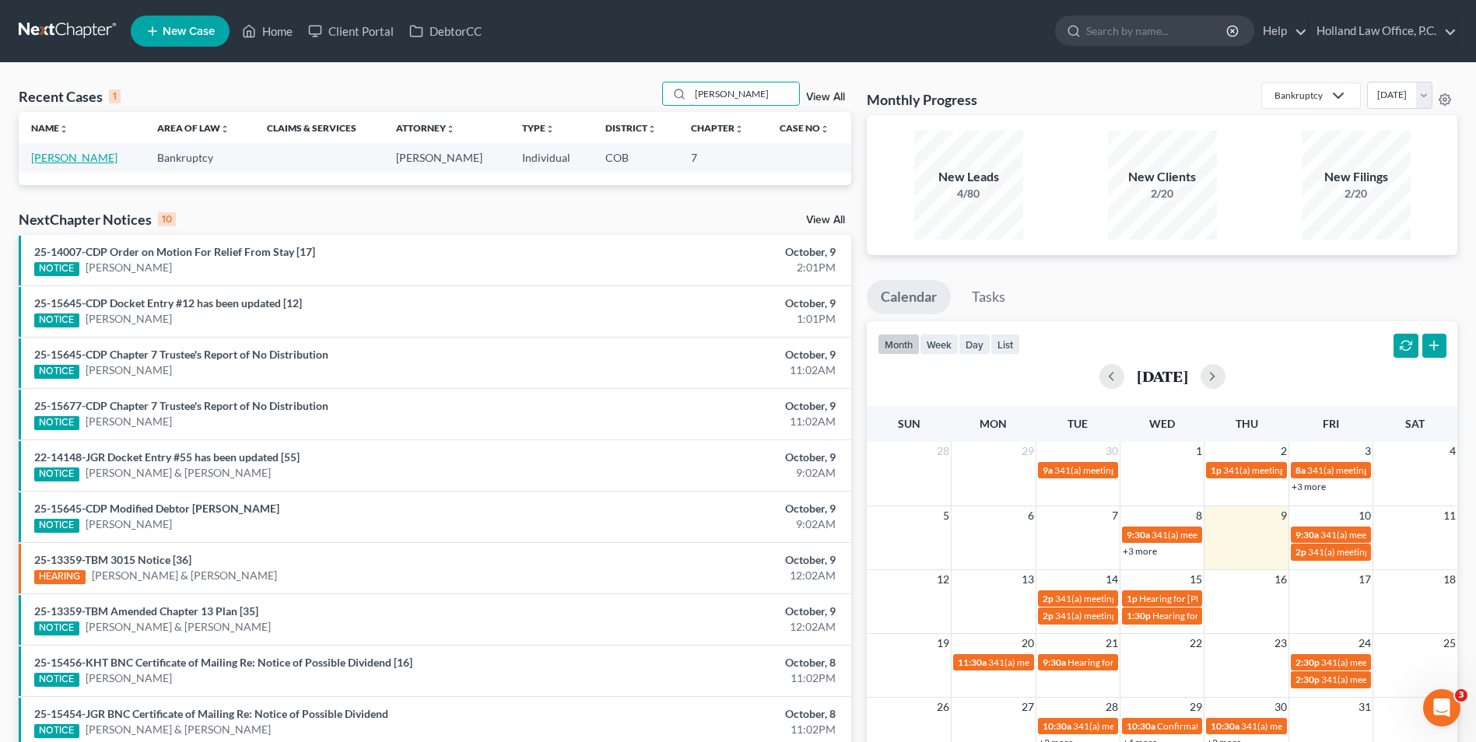
type input "nealey"
click at [49, 156] on link "[PERSON_NAME]" at bounding box center [74, 157] width 86 height 13
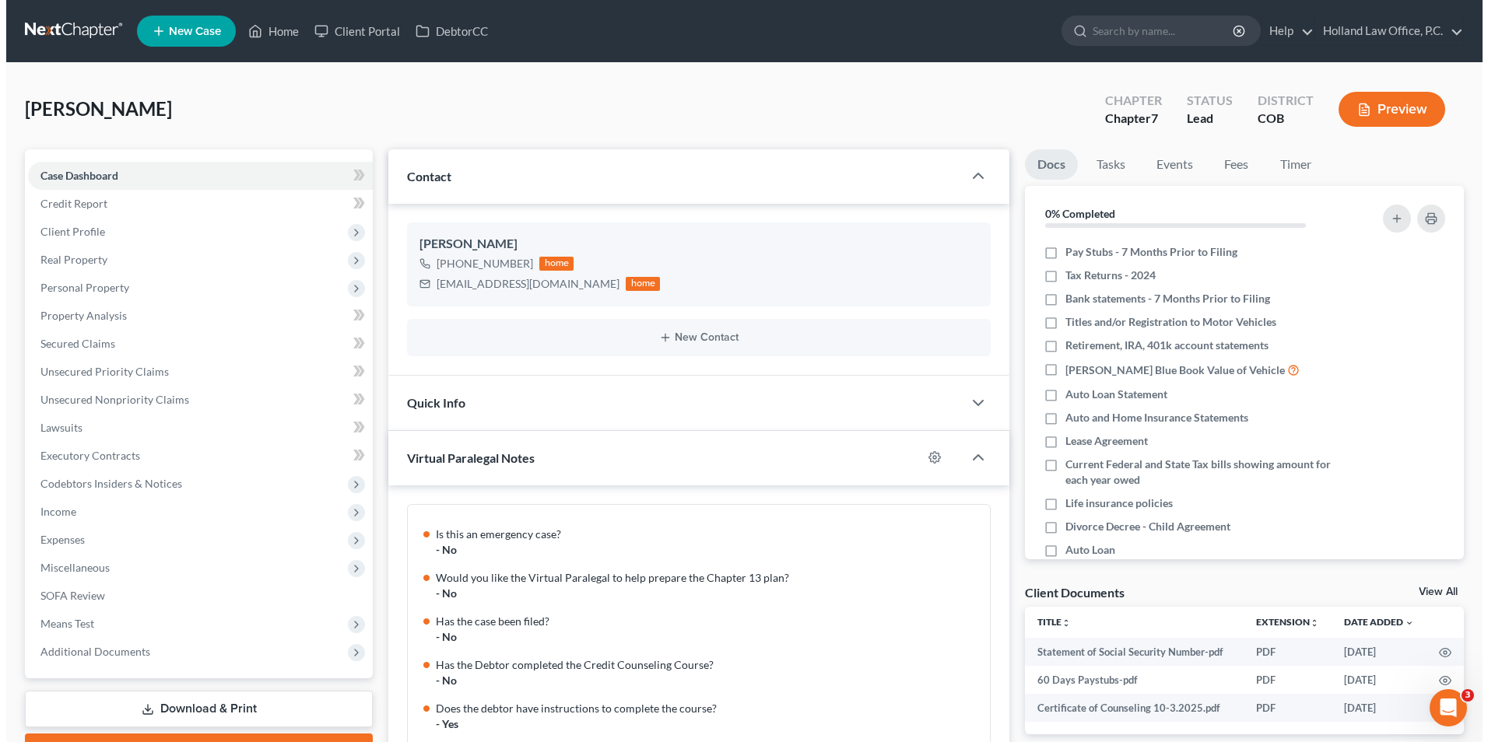
scroll to position [1260, 0]
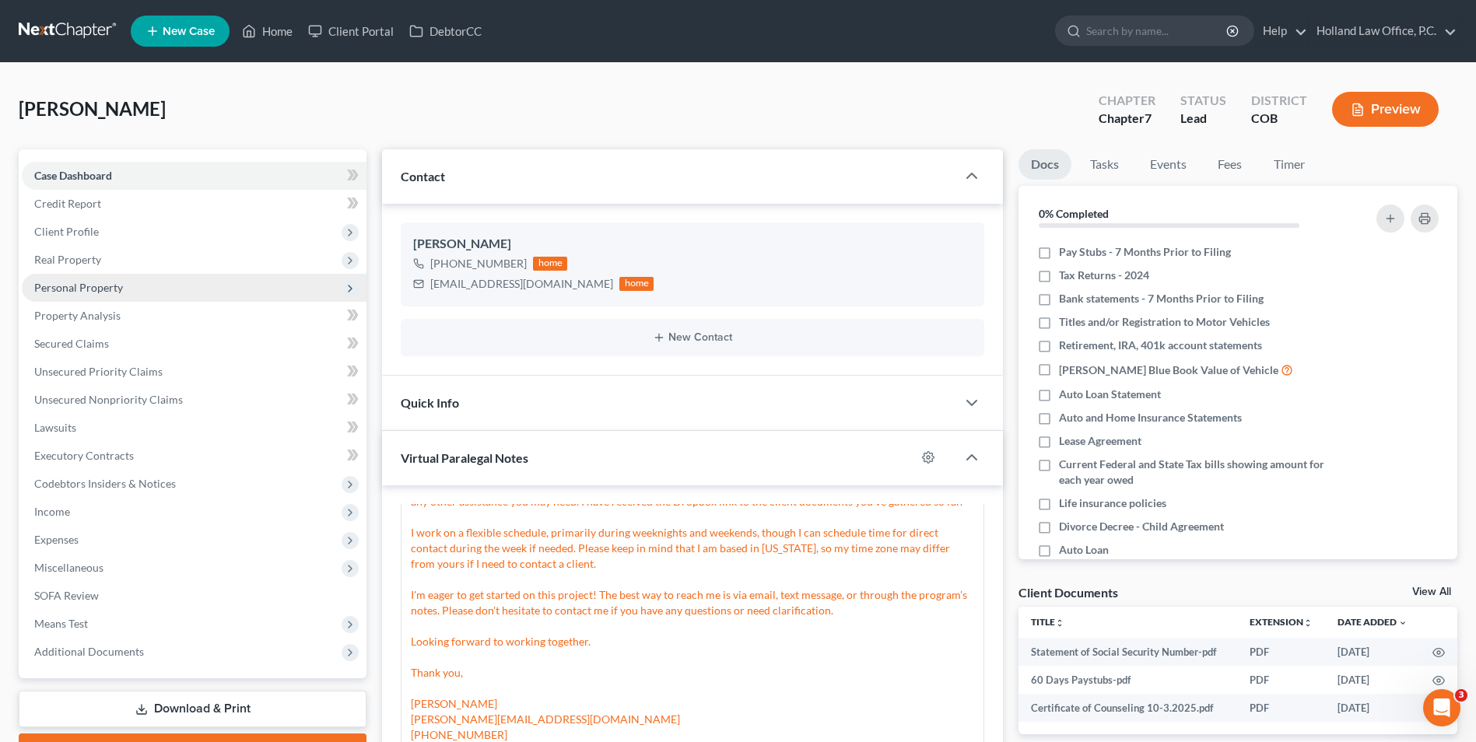
click at [82, 290] on span "Personal Property" at bounding box center [78, 287] width 89 height 13
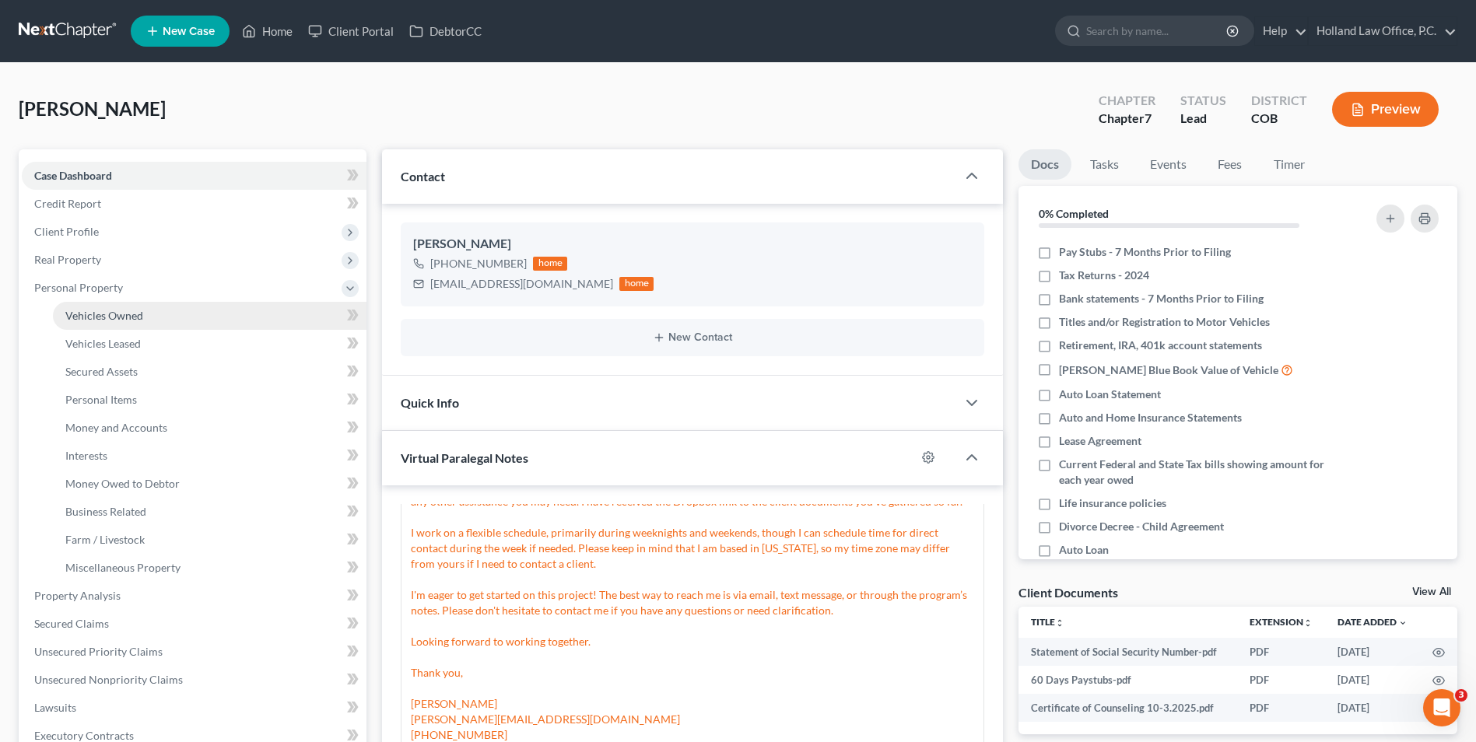
click at [100, 309] on span "Vehicles Owned" at bounding box center [104, 315] width 78 height 13
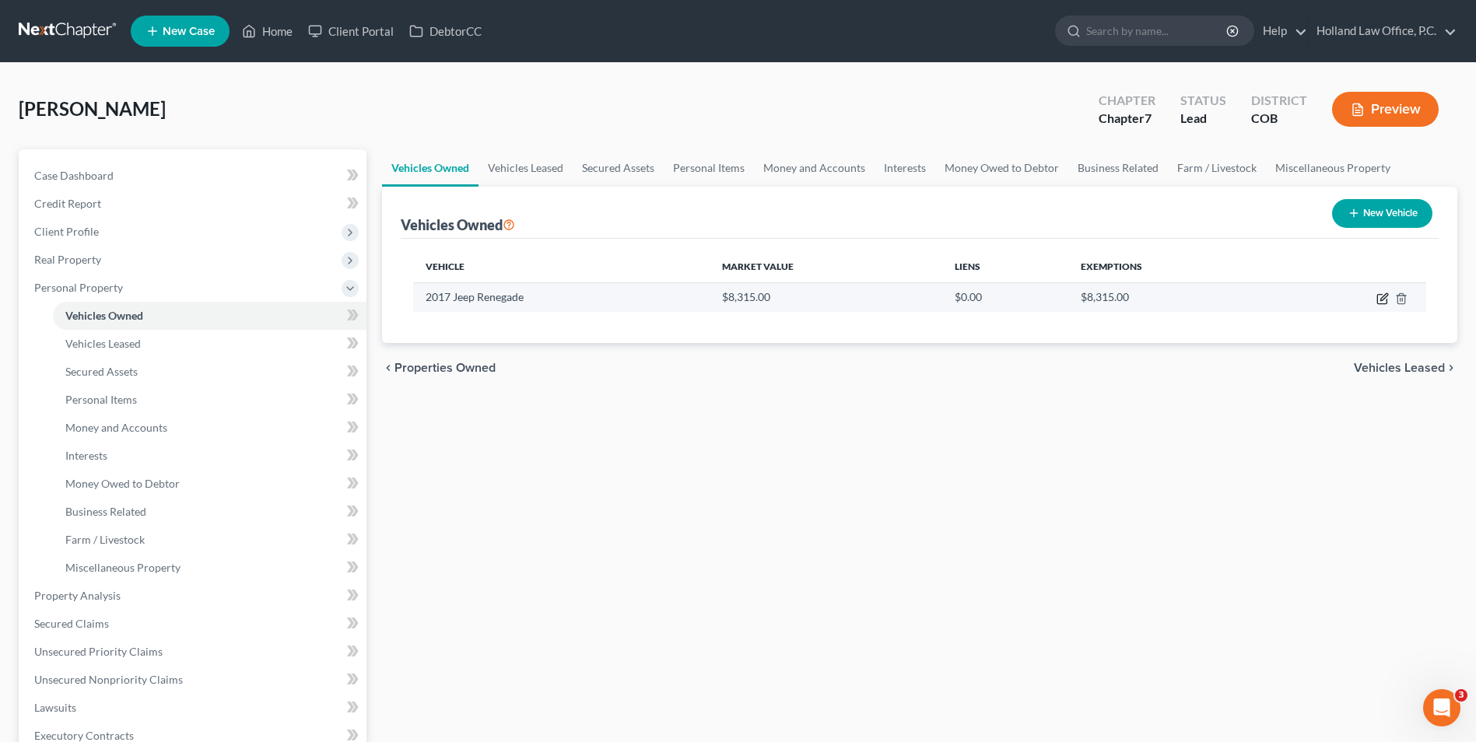
click at [1380, 299] on icon "button" at bounding box center [1382, 299] width 12 height 12
select select "0"
select select "9"
select select "3"
select select "0"
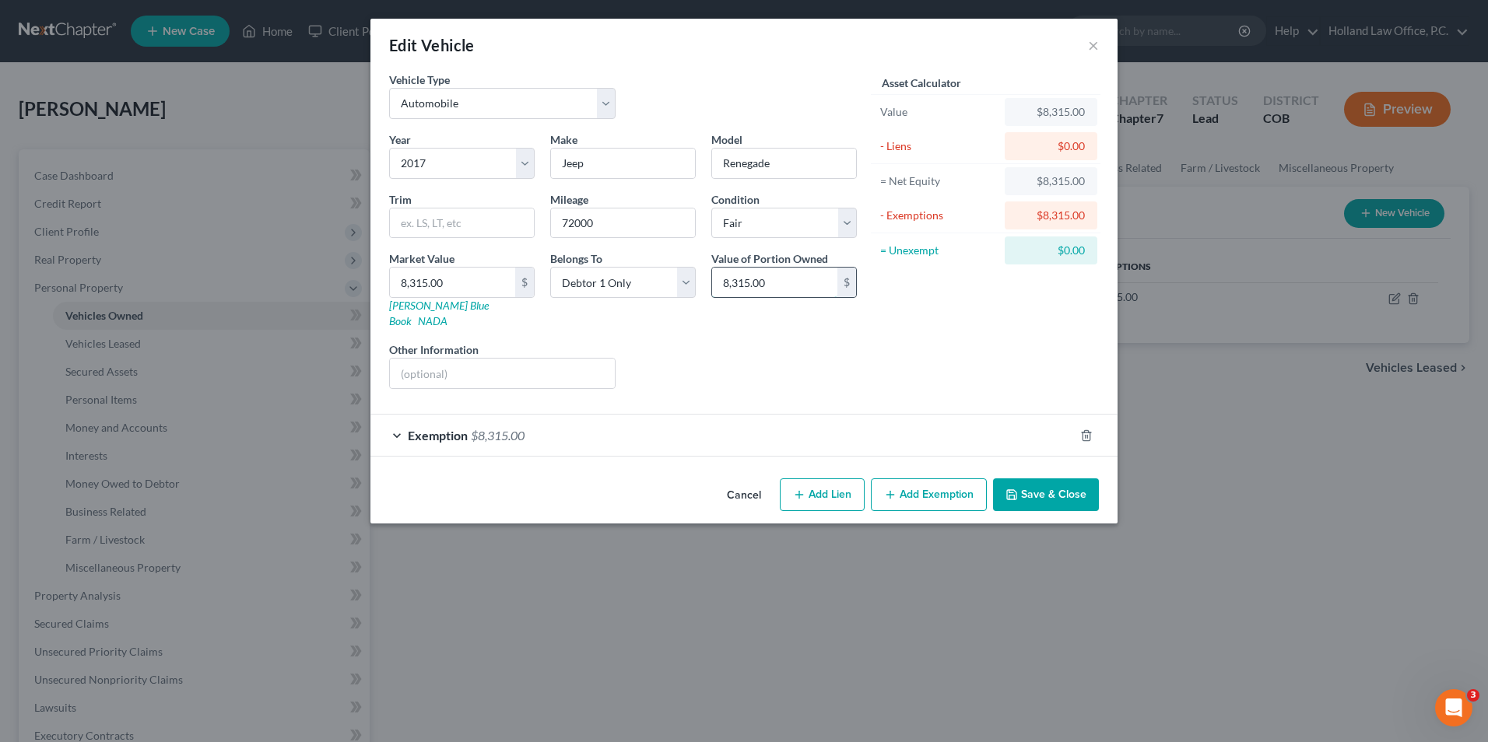
click at [789, 288] on input "8,315.00" at bounding box center [774, 283] width 125 height 30
type input "6,300.00"
click at [500, 289] on input "8,315.00" at bounding box center [452, 283] width 125 height 30
type input "6"
type input "6.00"
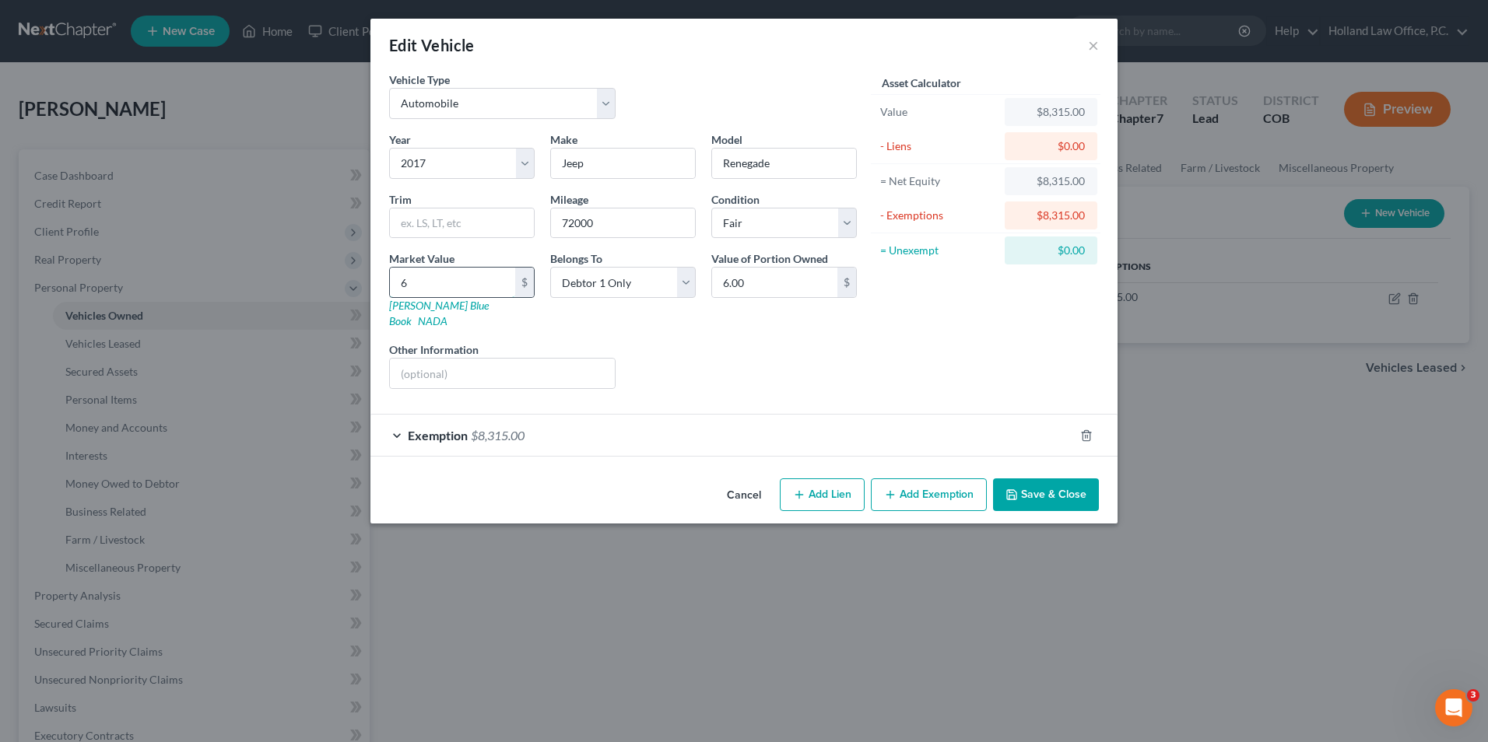
type input "63"
type input "63.00"
type input "630"
type input "630.00"
type input "6300"
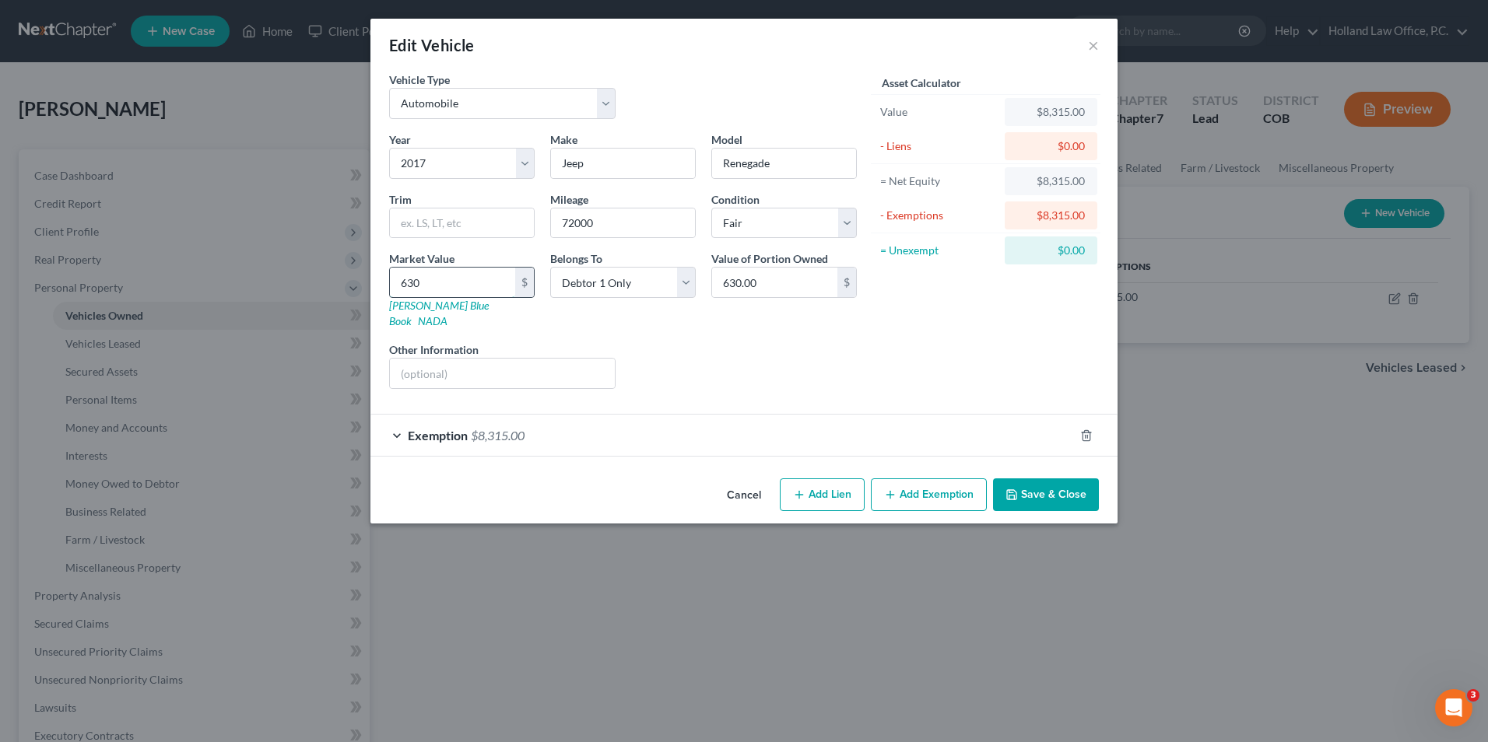
type input "6,300.00"
click at [440, 368] on input "text" at bounding box center [502, 374] width 225 height 30
type input "#"
type input "$2000 in front end damage repairs"
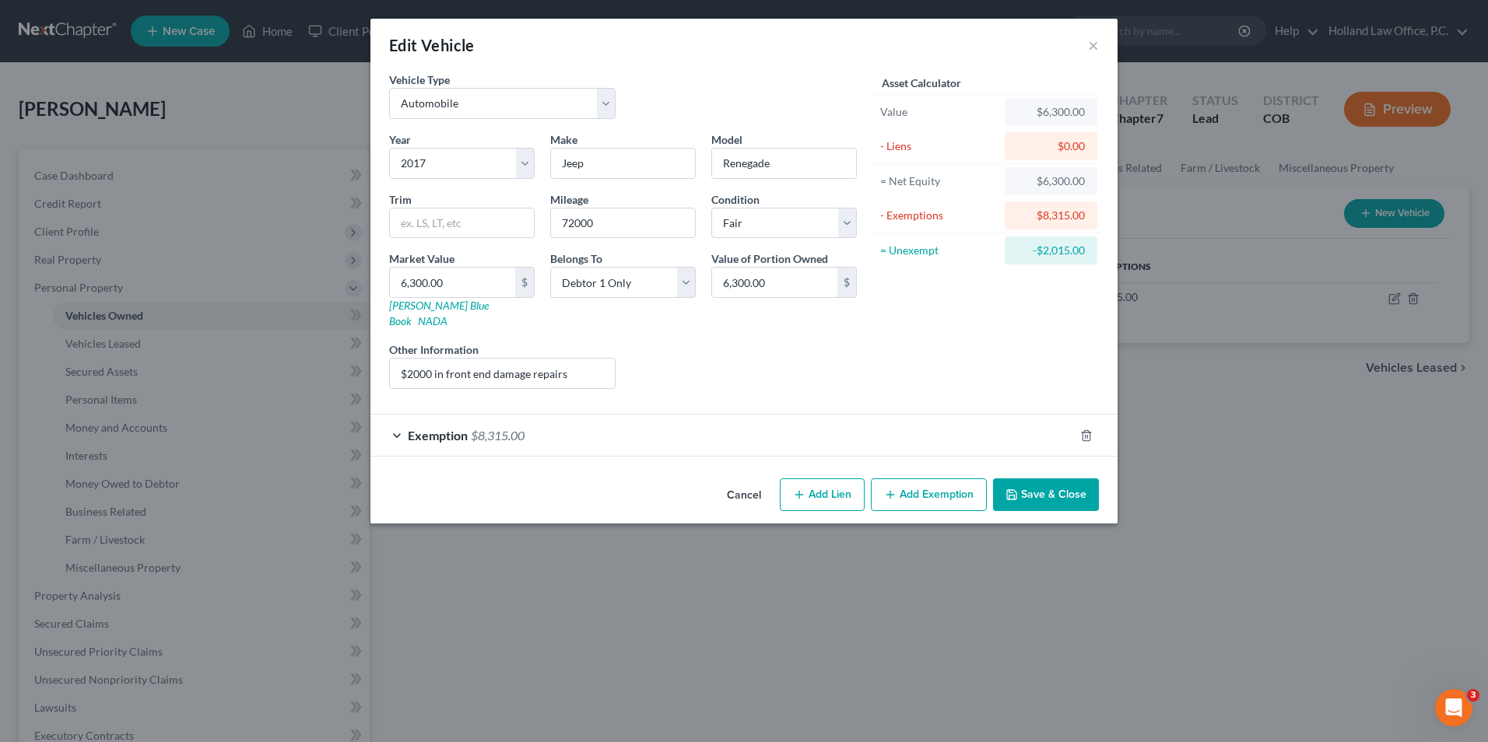
click at [524, 428] on span "$8,315.00" at bounding box center [498, 435] width 54 height 15
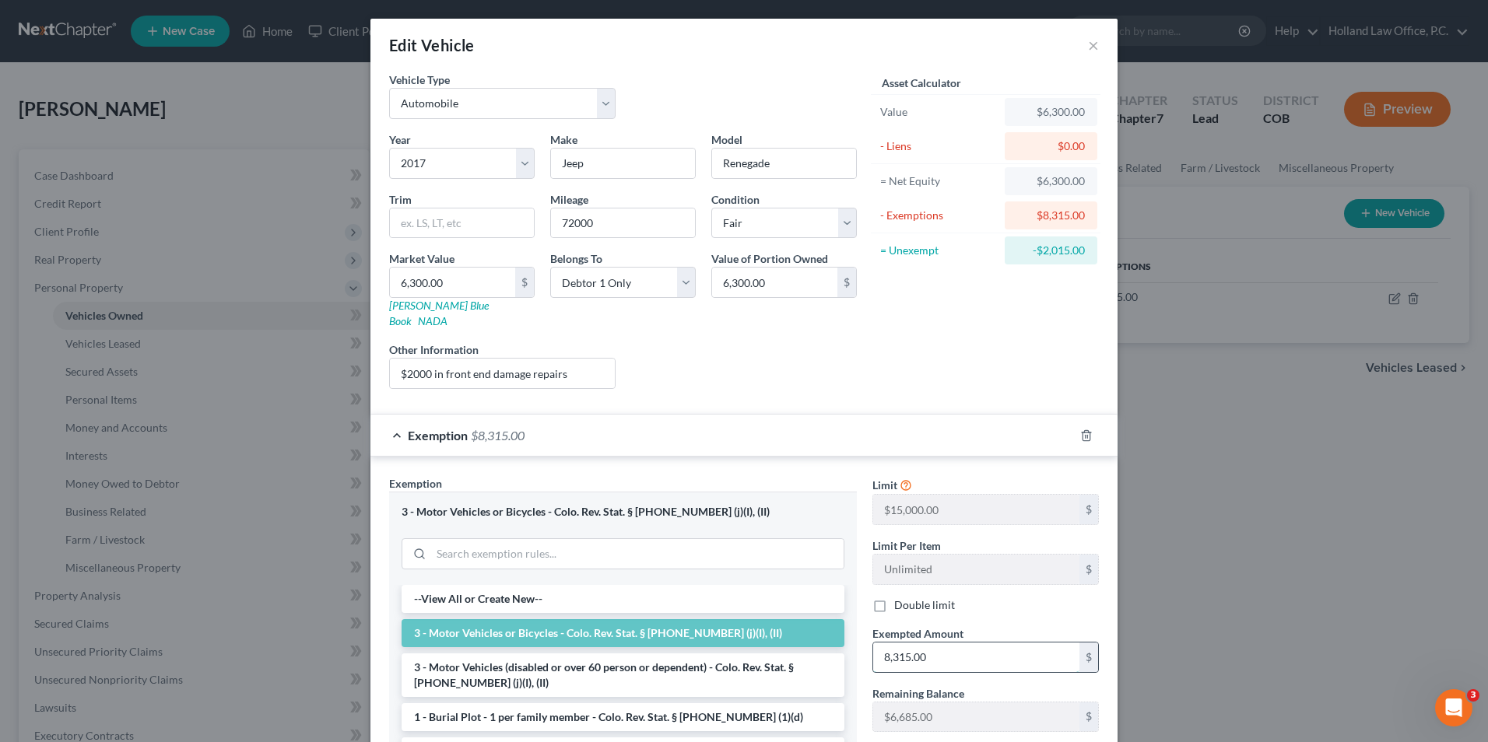
click at [972, 643] on input "8,315.00" at bounding box center [976, 658] width 206 height 30
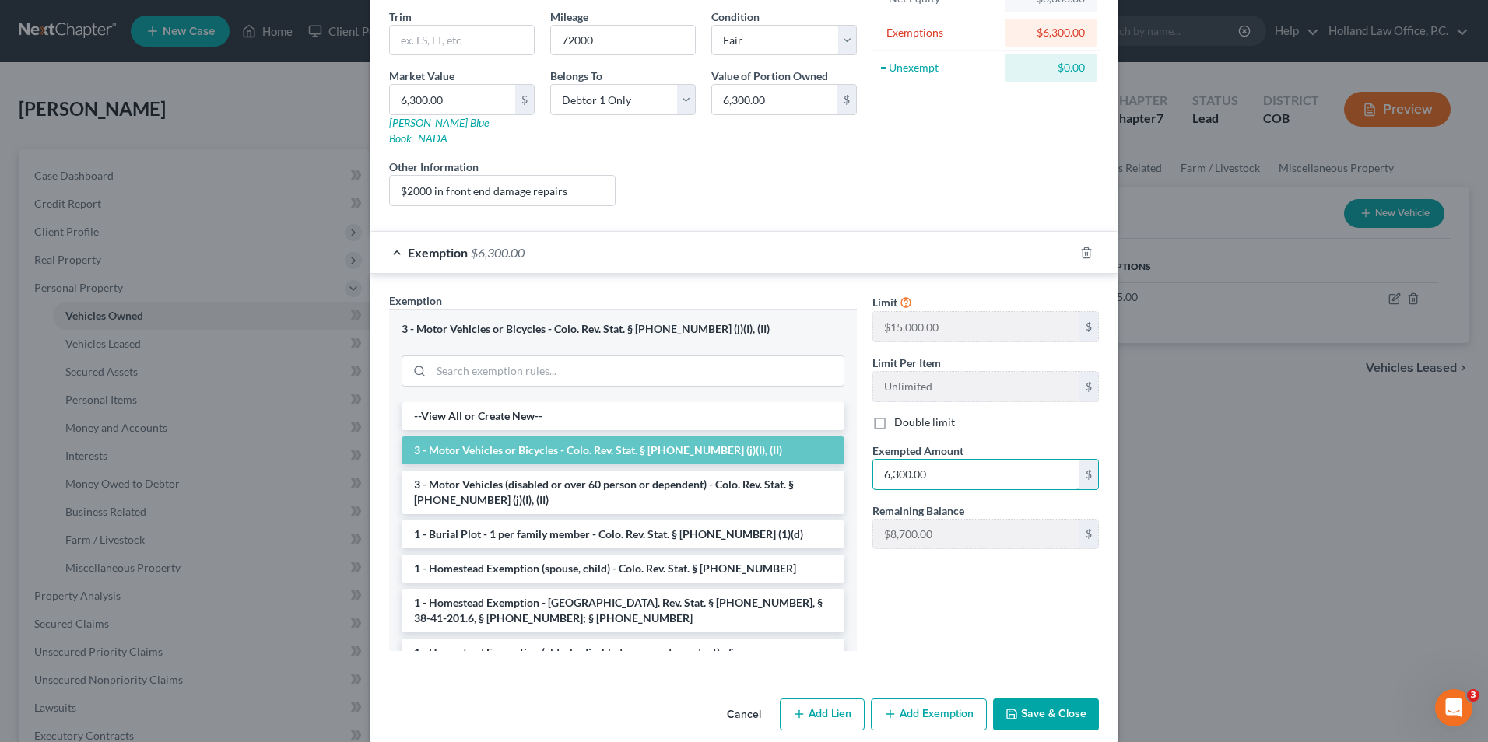
scroll to position [187, 0]
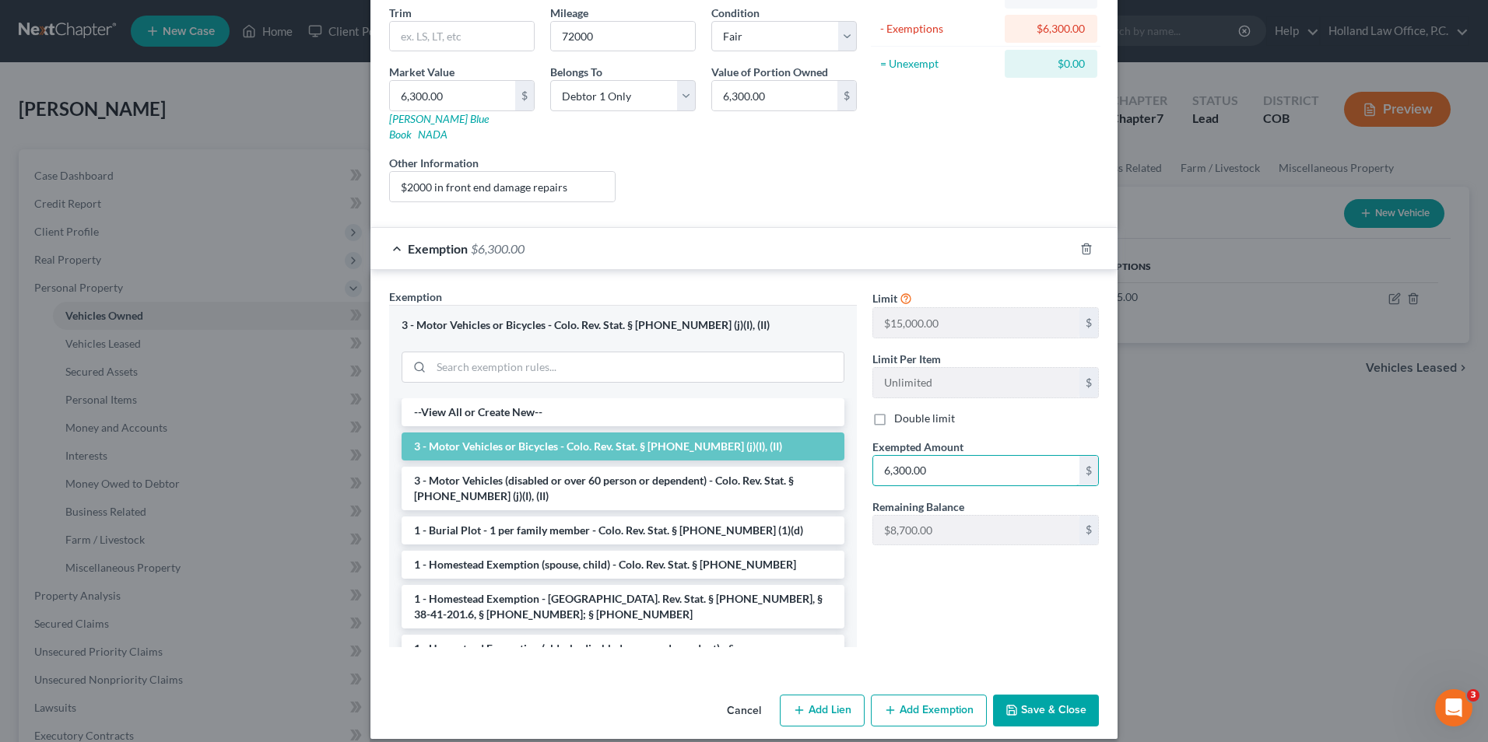
type input "6,300.00"
click at [998, 580] on div "Limit $15,000.00 $ Limit Per Item Unlimited $ Double limit Exempted Amount * 6,…" at bounding box center [985, 474] width 242 height 370
click at [1028, 695] on button "Save & Close" at bounding box center [1046, 711] width 106 height 33
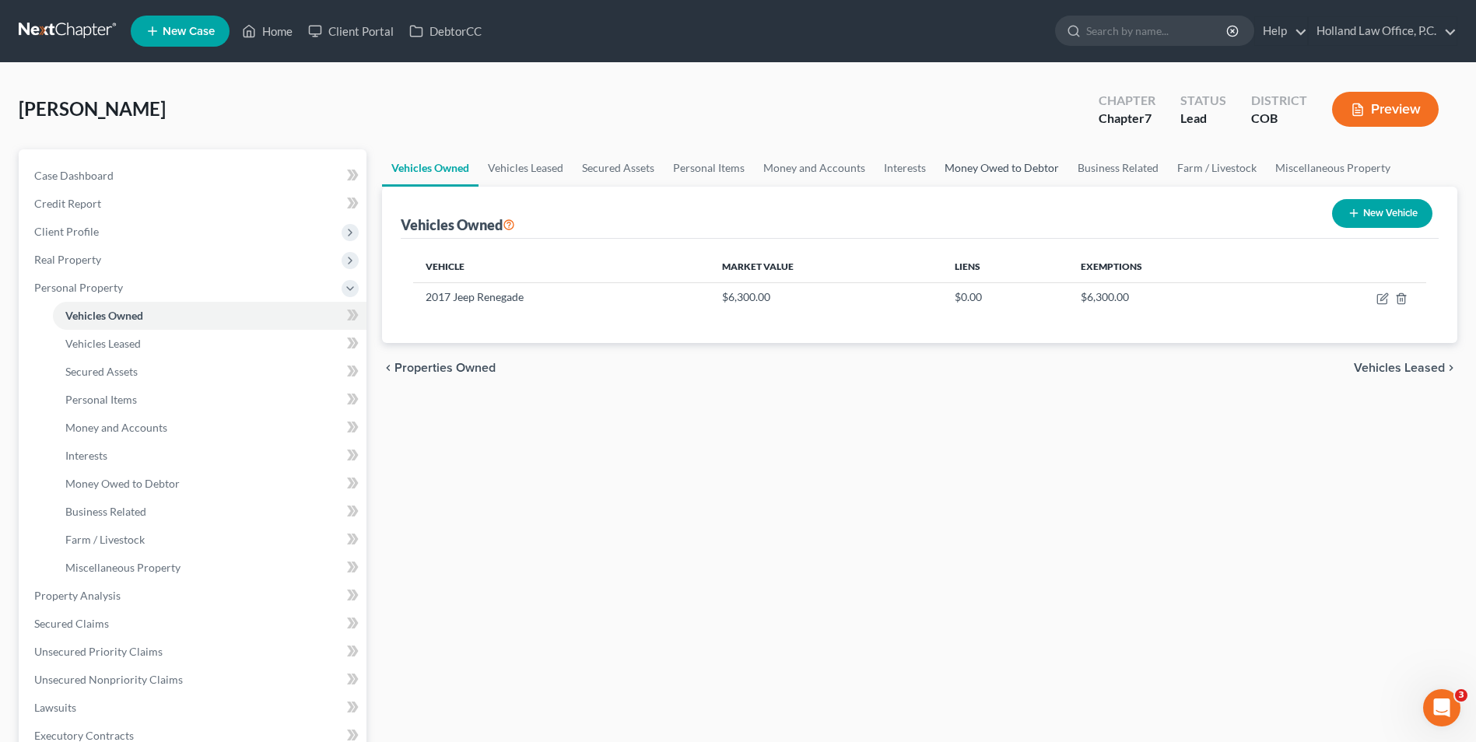
click at [1008, 159] on link "Money Owed to Debtor" at bounding box center [1001, 167] width 133 height 37
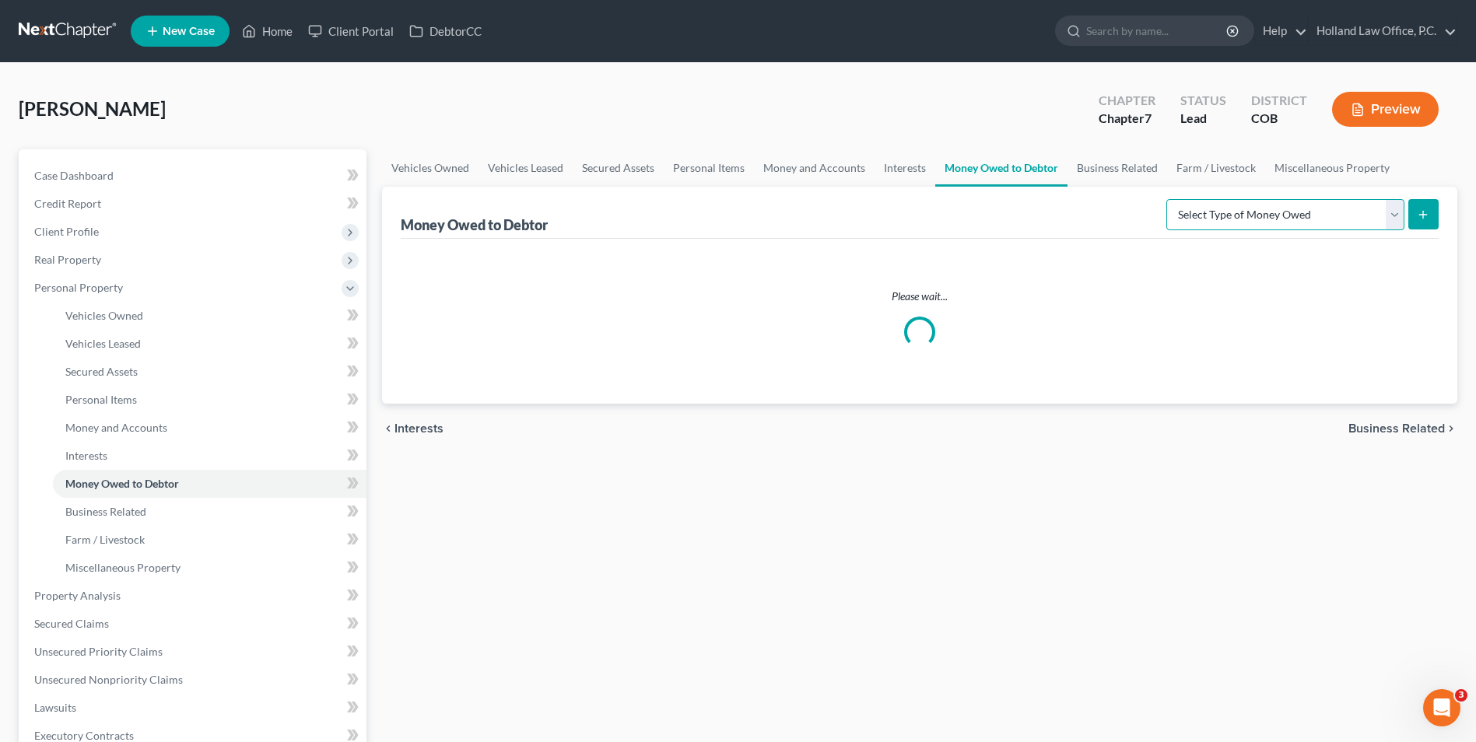
click at [1331, 210] on select "Select Type of Money Owed Accounts Receivable Alimony Child Support Claims Agai…" at bounding box center [1285, 214] width 238 height 31
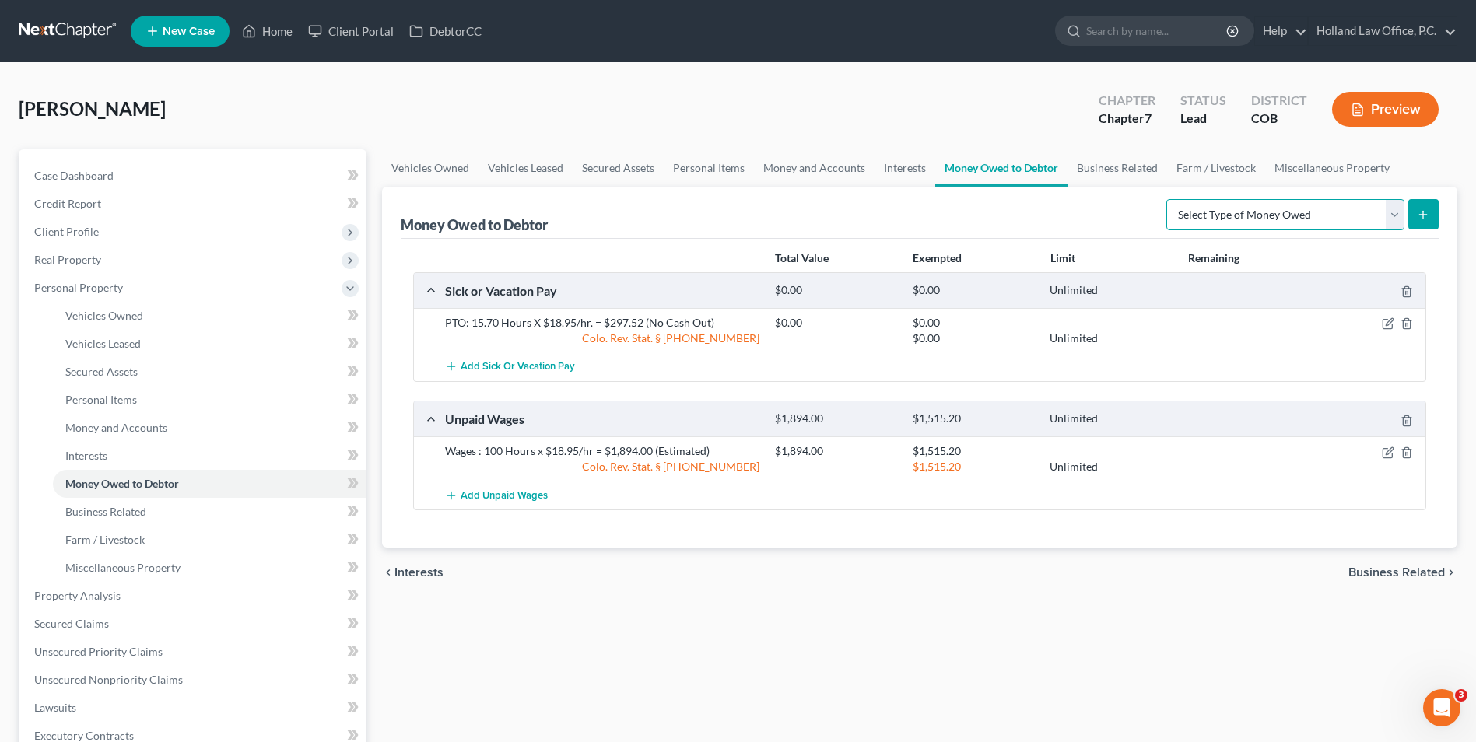
select select "expected_tax_refund"
click at [1169, 199] on select "Select Type of Money Owed Accounts Receivable Alimony Child Support Claims Agai…" at bounding box center [1285, 214] width 238 height 31
click at [1420, 207] on button "submit" at bounding box center [1423, 214] width 30 height 30
select select "0"
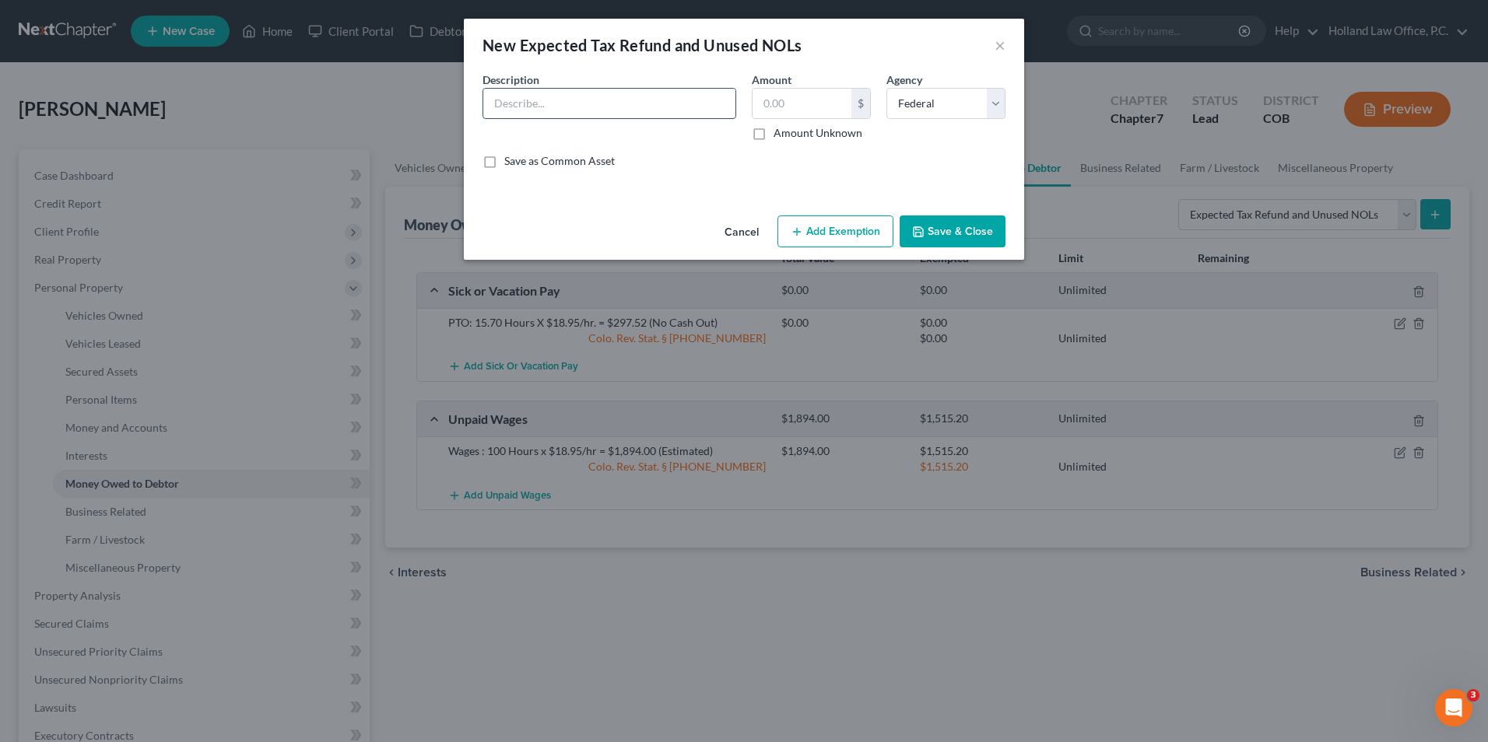
click at [584, 107] on input "text" at bounding box center [609, 104] width 252 height 30
type input "2025 Tax Refund"
click at [826, 136] on label "Amount Unknown" at bounding box center [817, 133] width 89 height 16
click at [790, 135] on input "Amount Unknown" at bounding box center [785, 130] width 10 height 10
checkbox input "true"
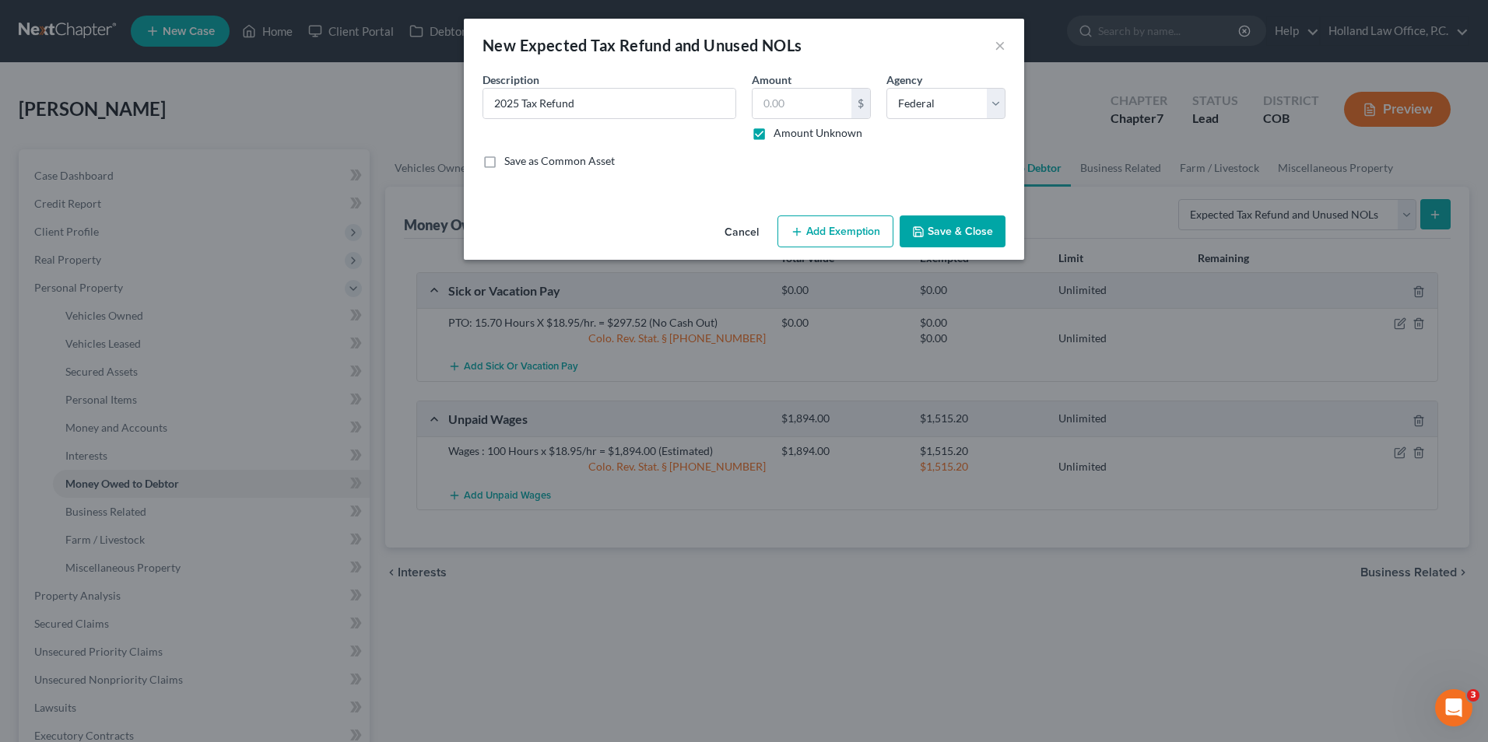
type input "0.00"
click at [928, 239] on button "Save & Close" at bounding box center [952, 232] width 106 height 33
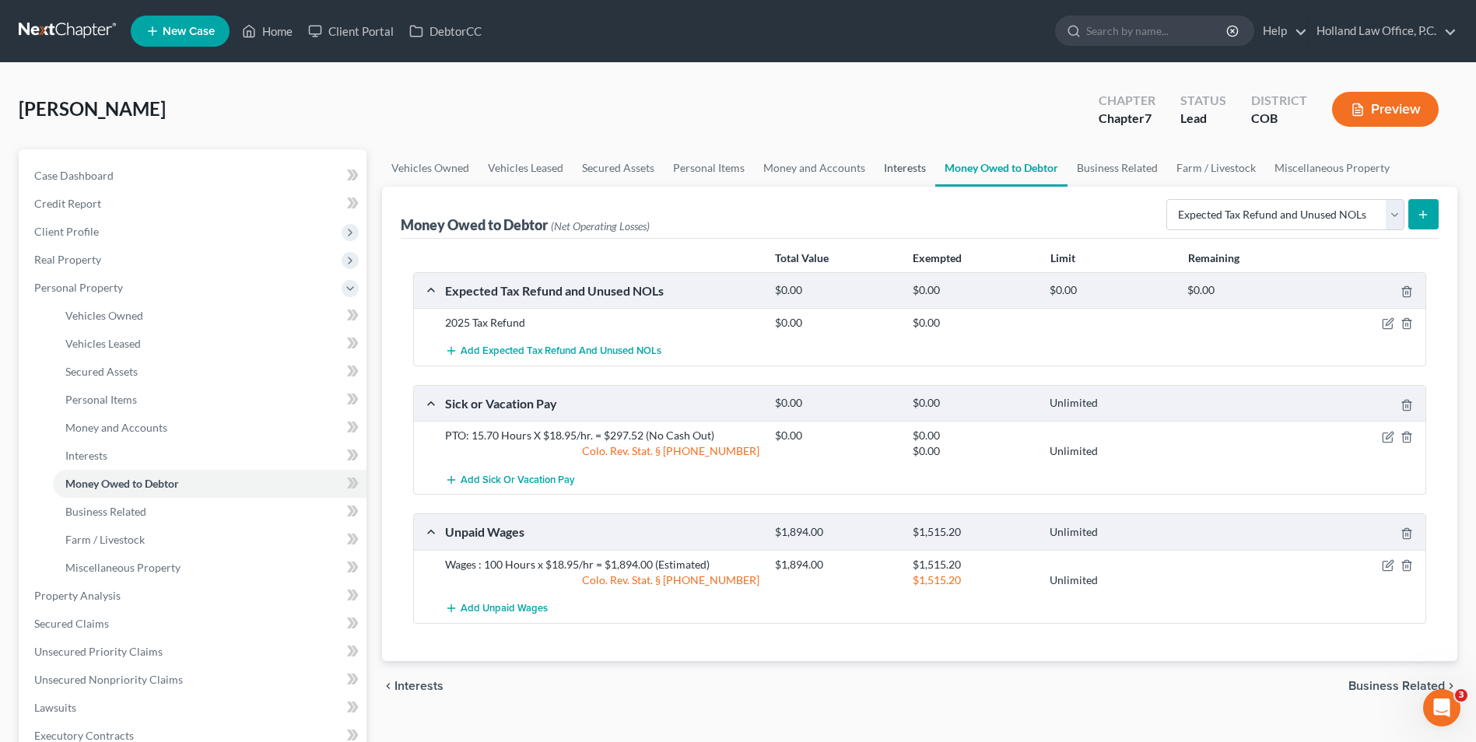
click at [916, 174] on link "Interests" at bounding box center [905, 167] width 61 height 37
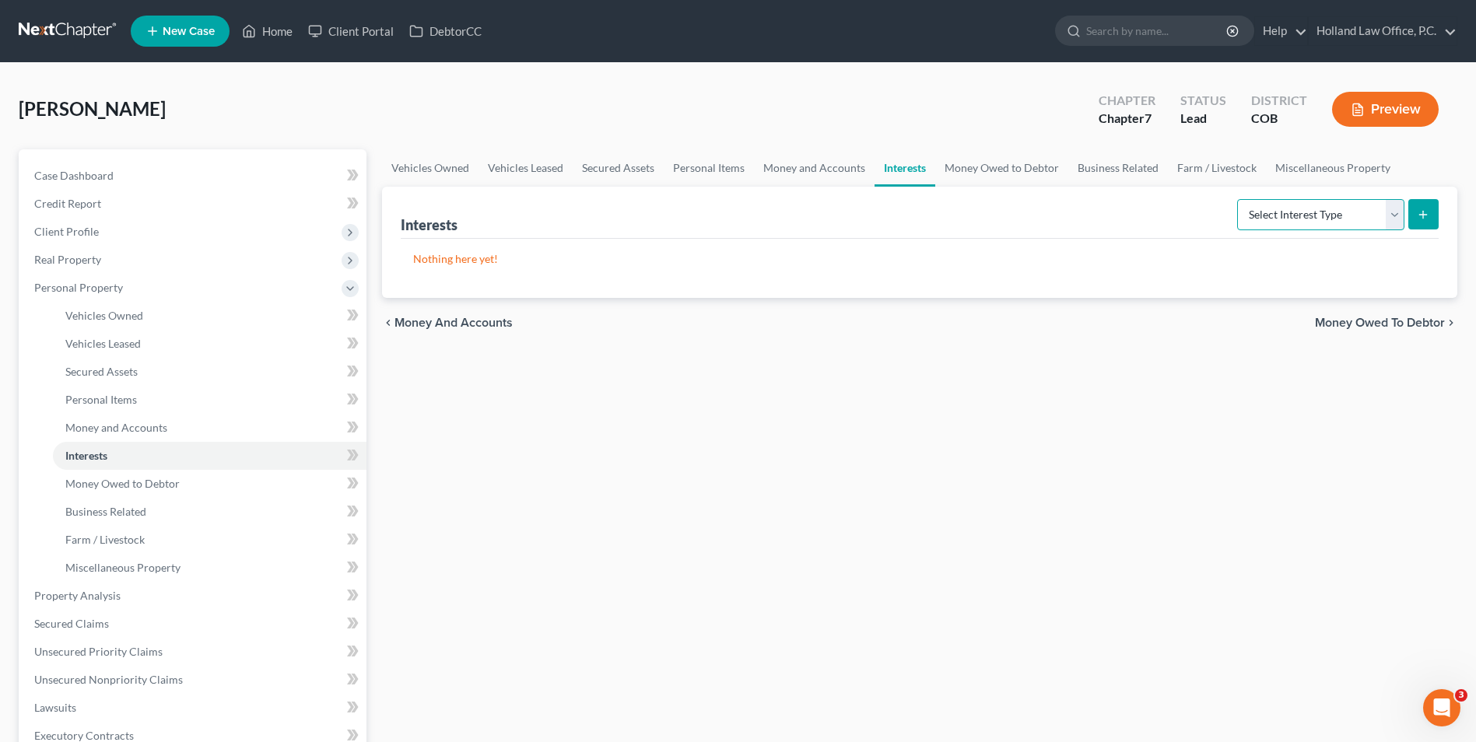
click at [1337, 222] on select "Select Interest Type 401K Annuity Bond Education IRA Government Bond Government…" at bounding box center [1320, 214] width 167 height 31
select select "term_life_insurance"
click at [1239, 199] on select "Select Interest Type 401K Annuity Bond Education IRA Government Bond Government…" at bounding box center [1320, 214] width 167 height 31
click at [1430, 209] on button "submit" at bounding box center [1423, 214] width 30 height 30
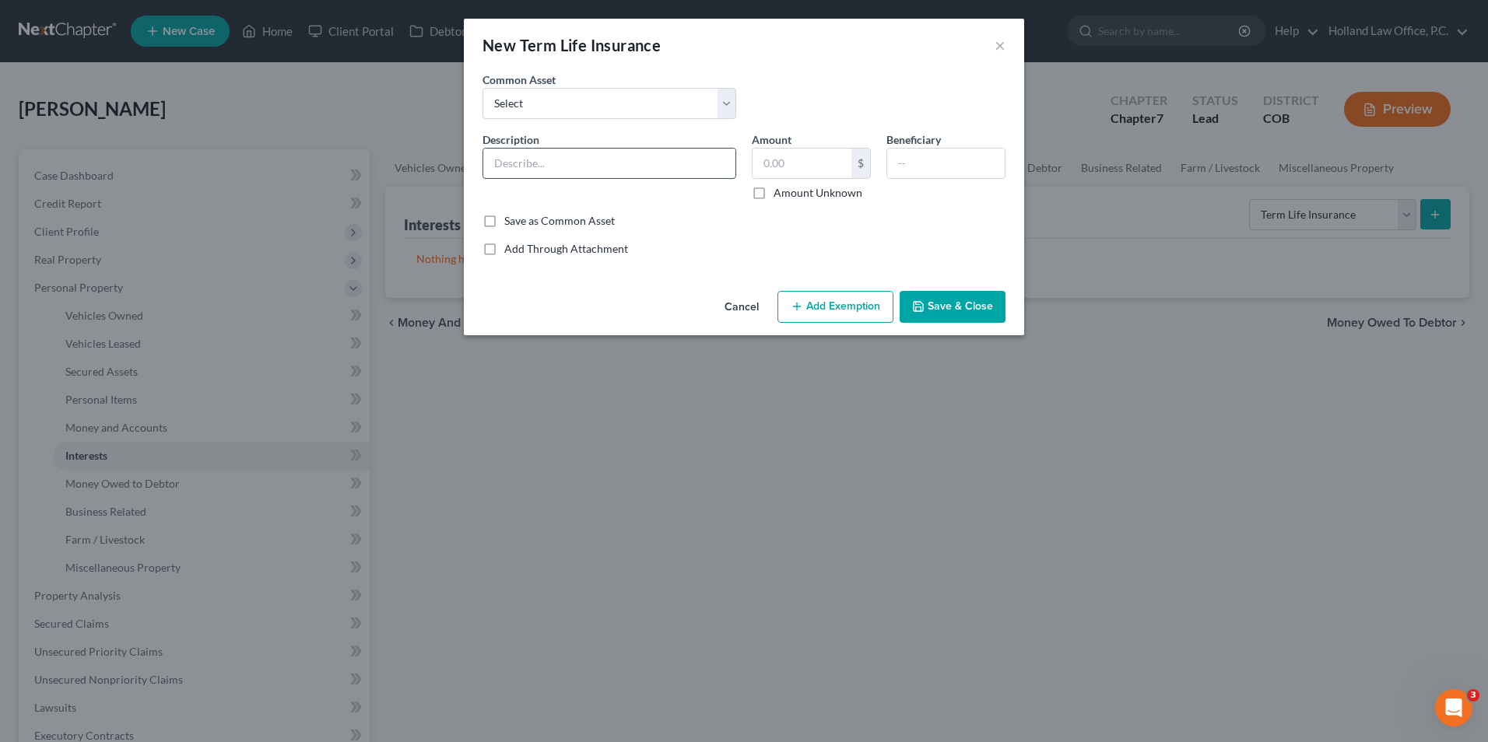
click at [561, 158] on input "text" at bounding box center [609, 164] width 252 height 30
type input "Auto Insurance - Geico"
click at [952, 151] on input "text" at bounding box center [945, 164] width 117 height 30
type input "[PERSON_NAME]"
click at [812, 174] on input "text" at bounding box center [801, 164] width 99 height 30
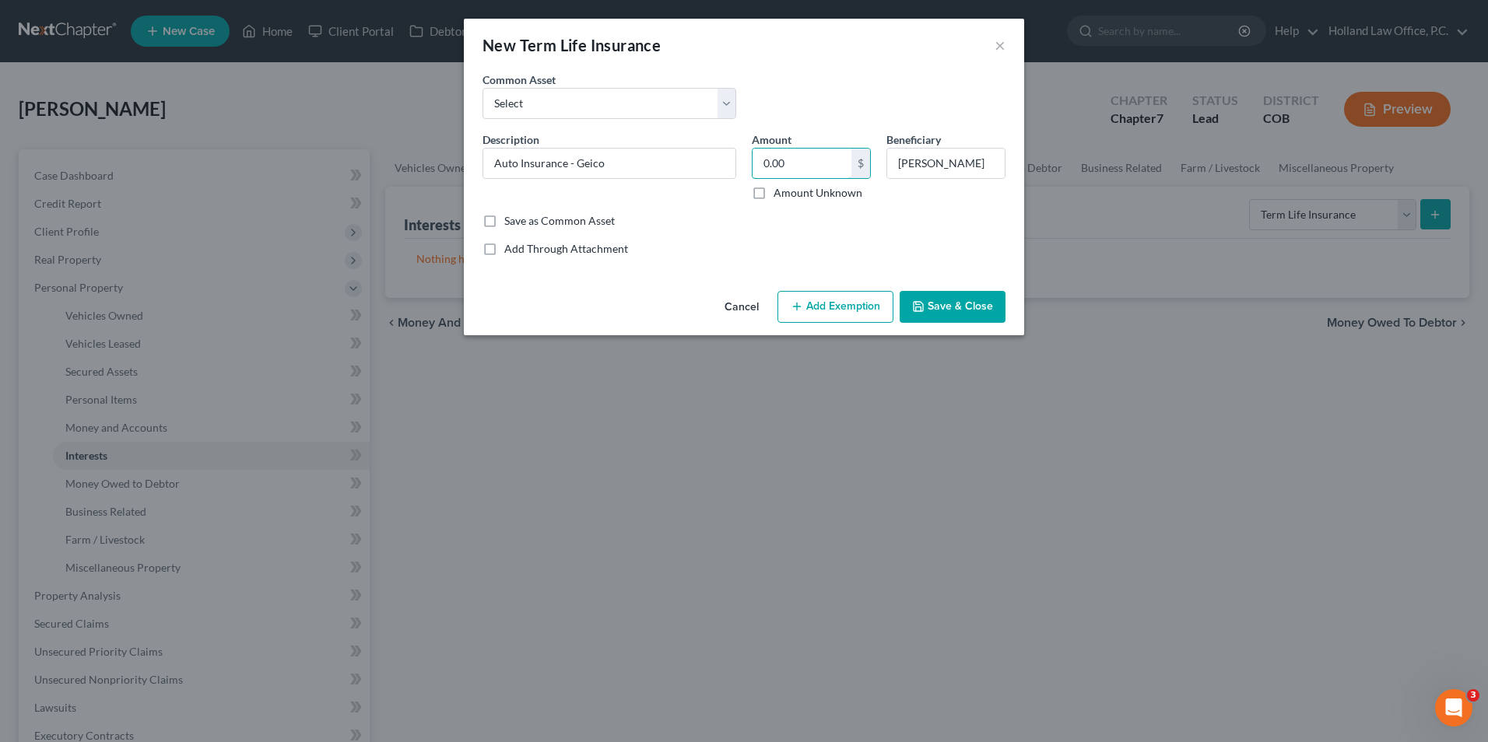
type input "0.00"
click at [970, 309] on button "Save & Close" at bounding box center [952, 307] width 106 height 33
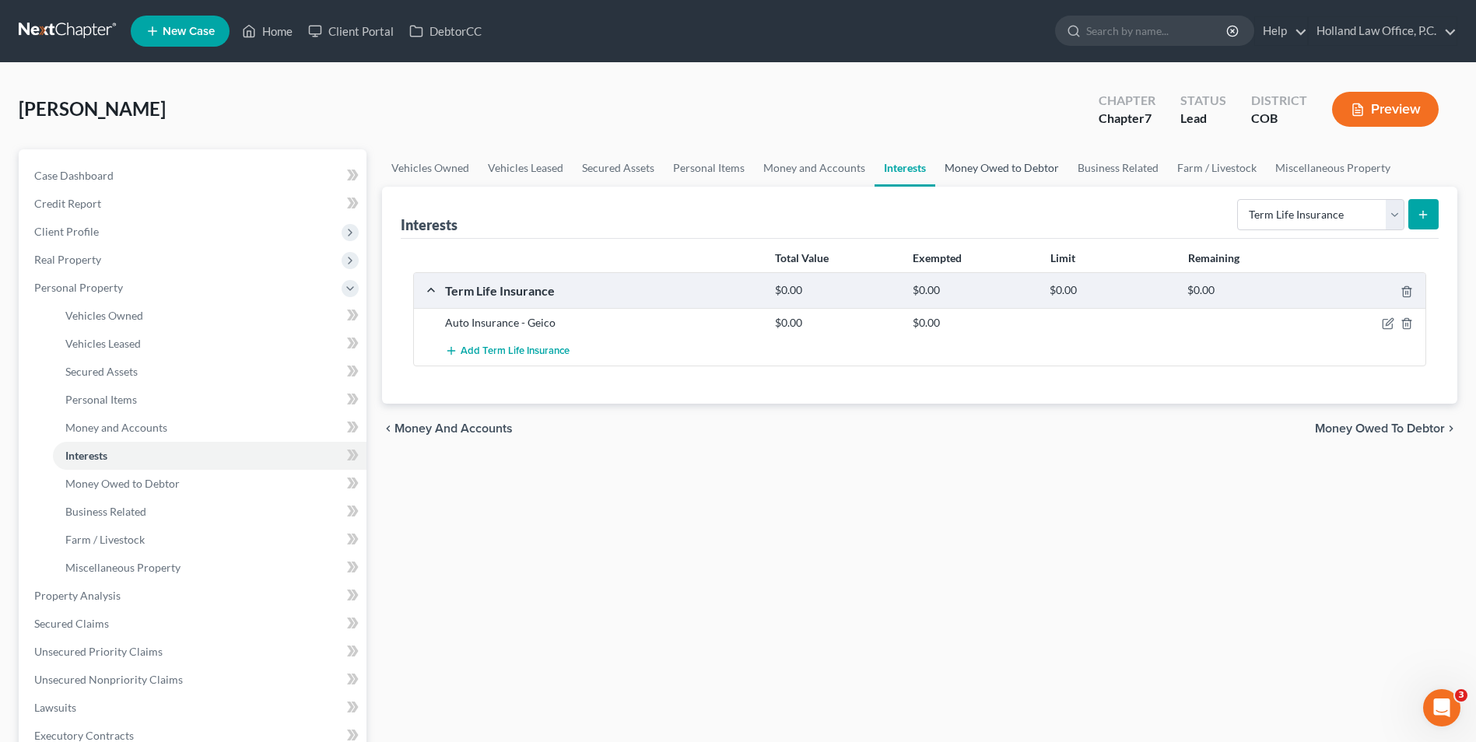
click at [942, 160] on link "Money Owed to Debtor" at bounding box center [1001, 167] width 133 height 37
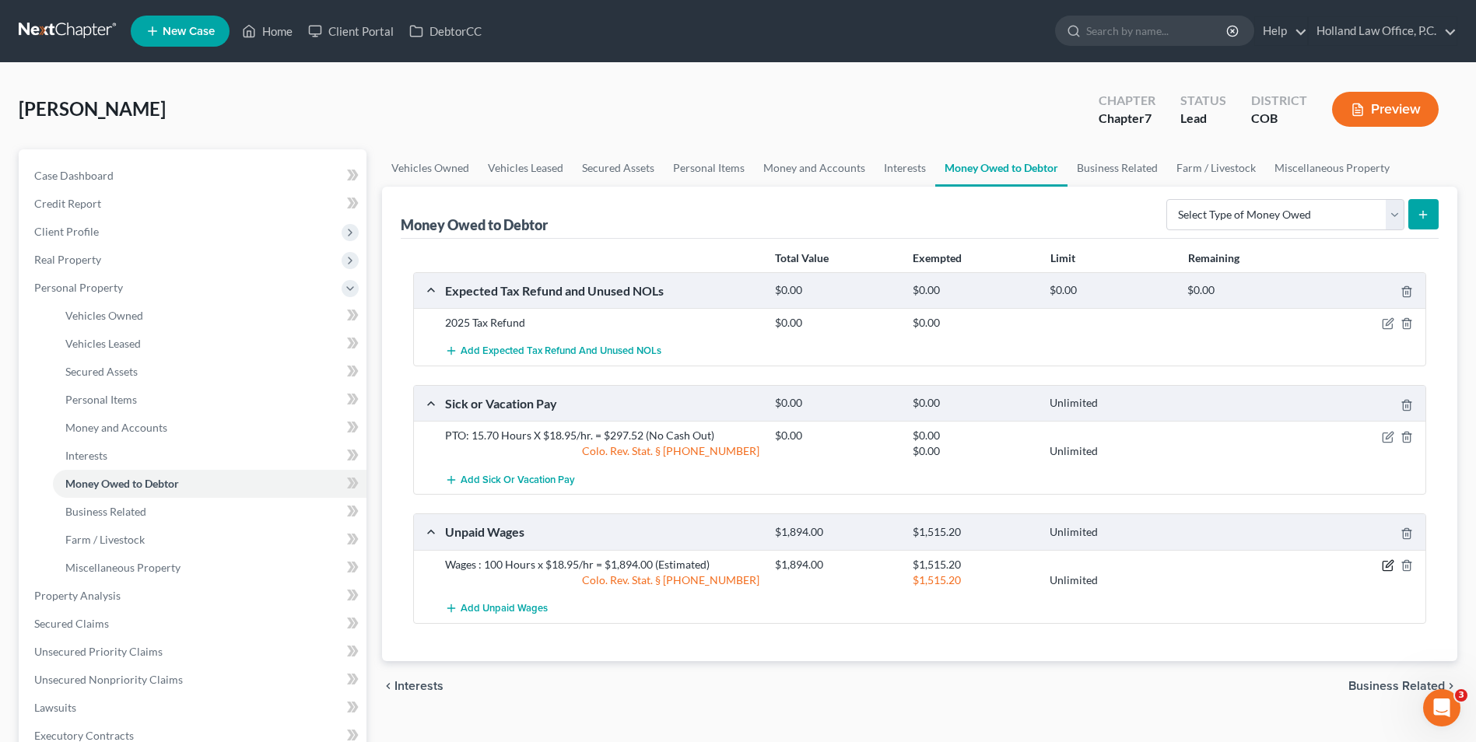
click at [1384, 564] on icon "button" at bounding box center [1388, 565] width 12 height 12
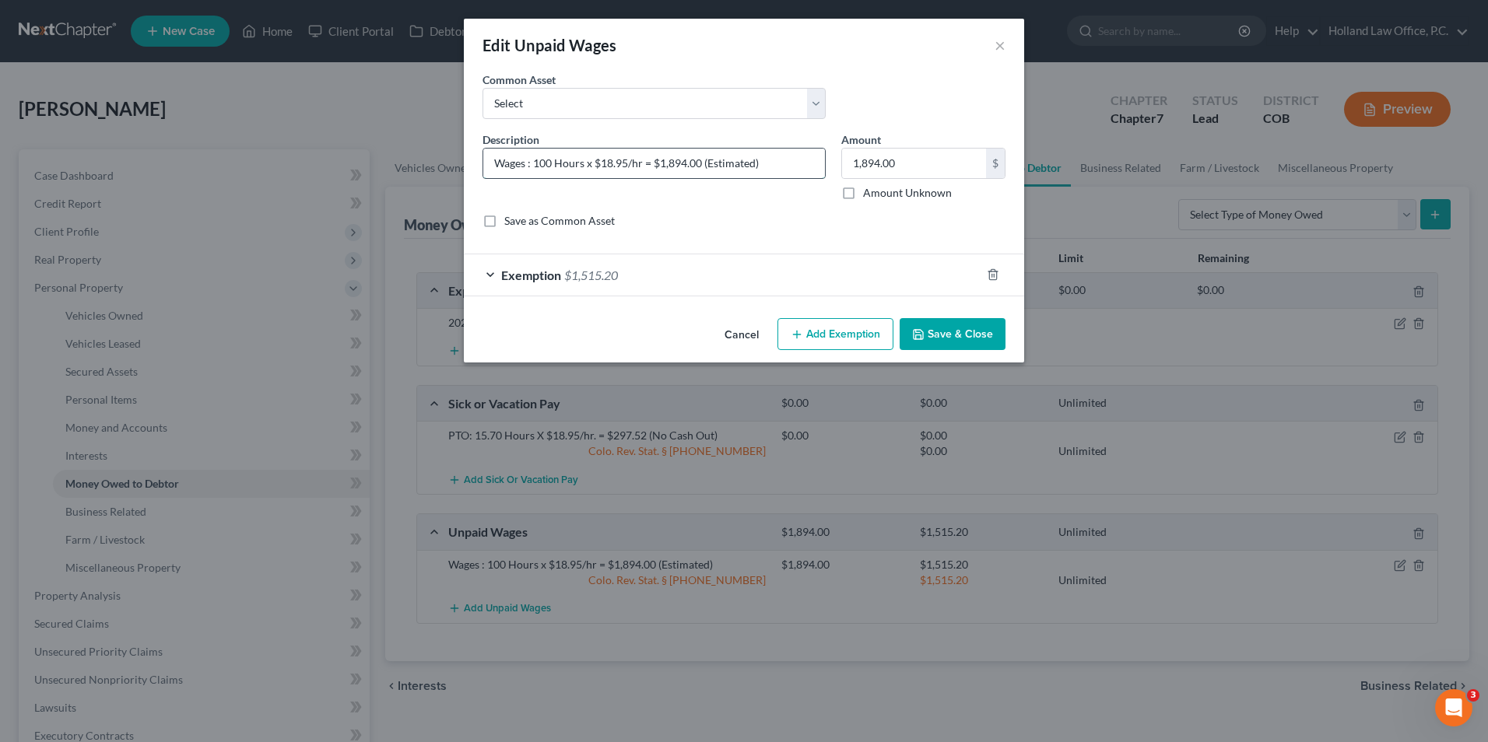
drag, startPoint x: 773, startPoint y: 160, endPoint x: 535, endPoint y: 177, distance: 238.7
click at [535, 177] on input "Wages : 100 Hours x $18.95/hr = $1,894.00 (Estimated)" at bounding box center [654, 164] width 342 height 30
drag, startPoint x: 579, startPoint y: 159, endPoint x: 477, endPoint y: 149, distance: 102.4
click at [477, 149] on div "Description * Wages : $686.25" at bounding box center [654, 166] width 359 height 69
type input "Unpaid Wages"
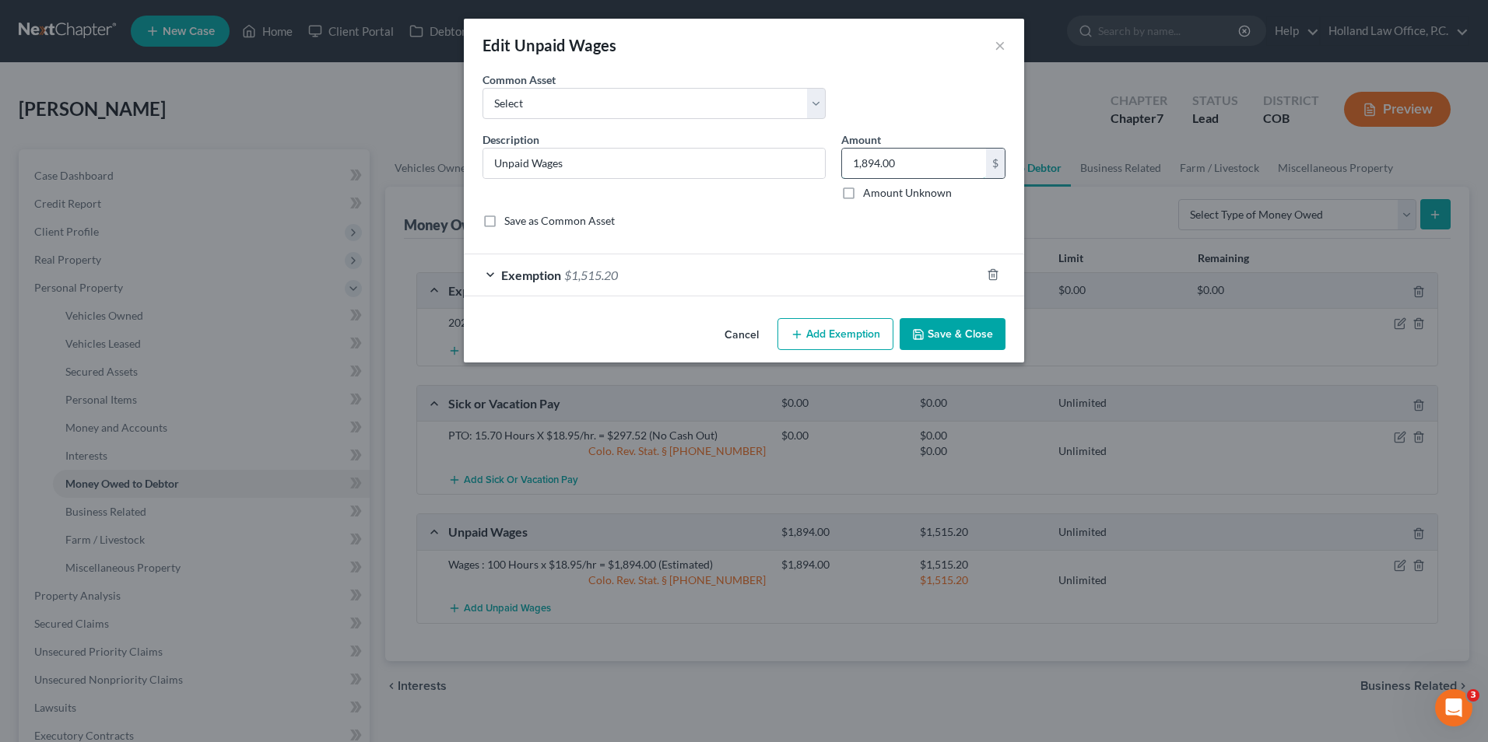
click at [887, 168] on input "1,894.00" at bounding box center [914, 164] width 144 height 30
type input "686.25"
click at [759, 271] on div "Exemption $1,515.20" at bounding box center [722, 274] width 517 height 41
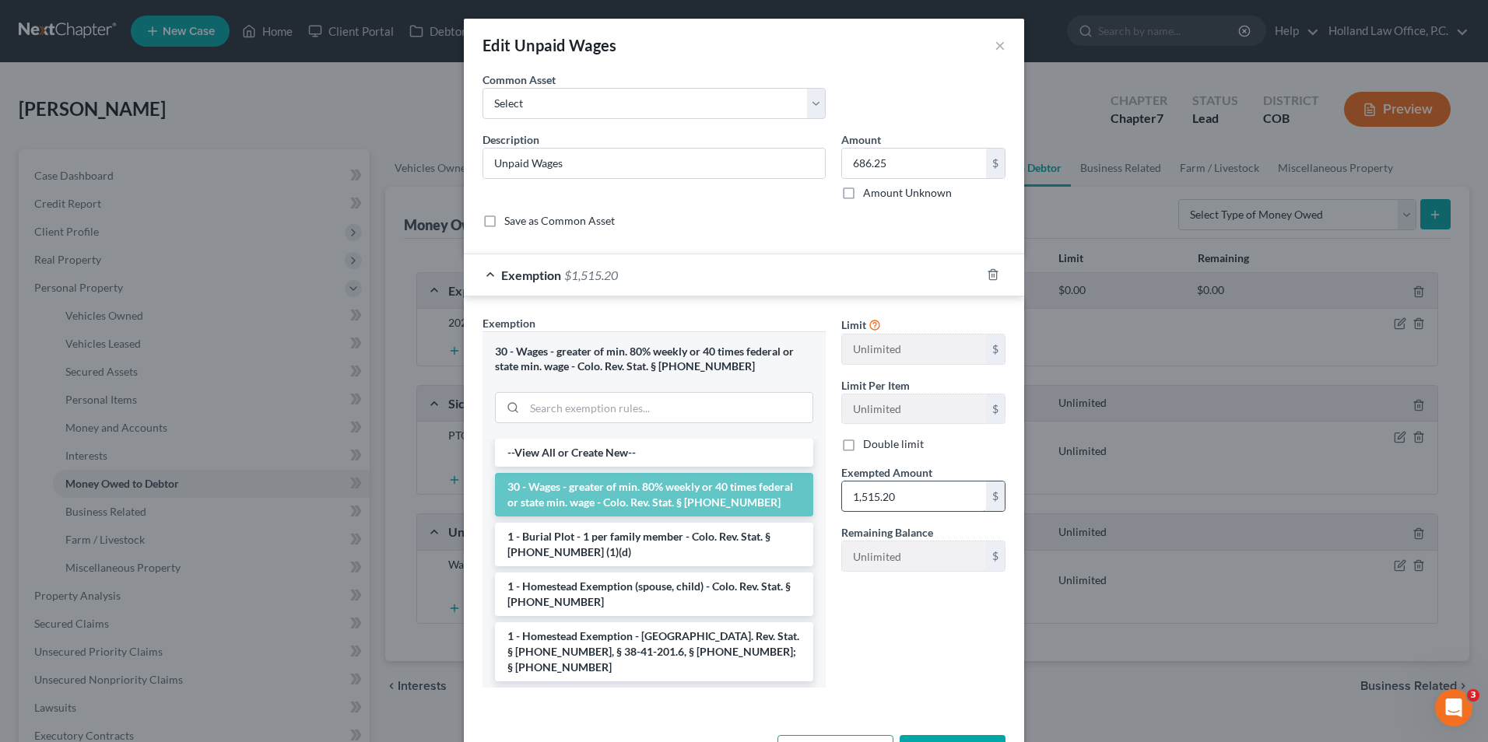
click at [920, 496] on input "1,515.20" at bounding box center [914, 497] width 144 height 30
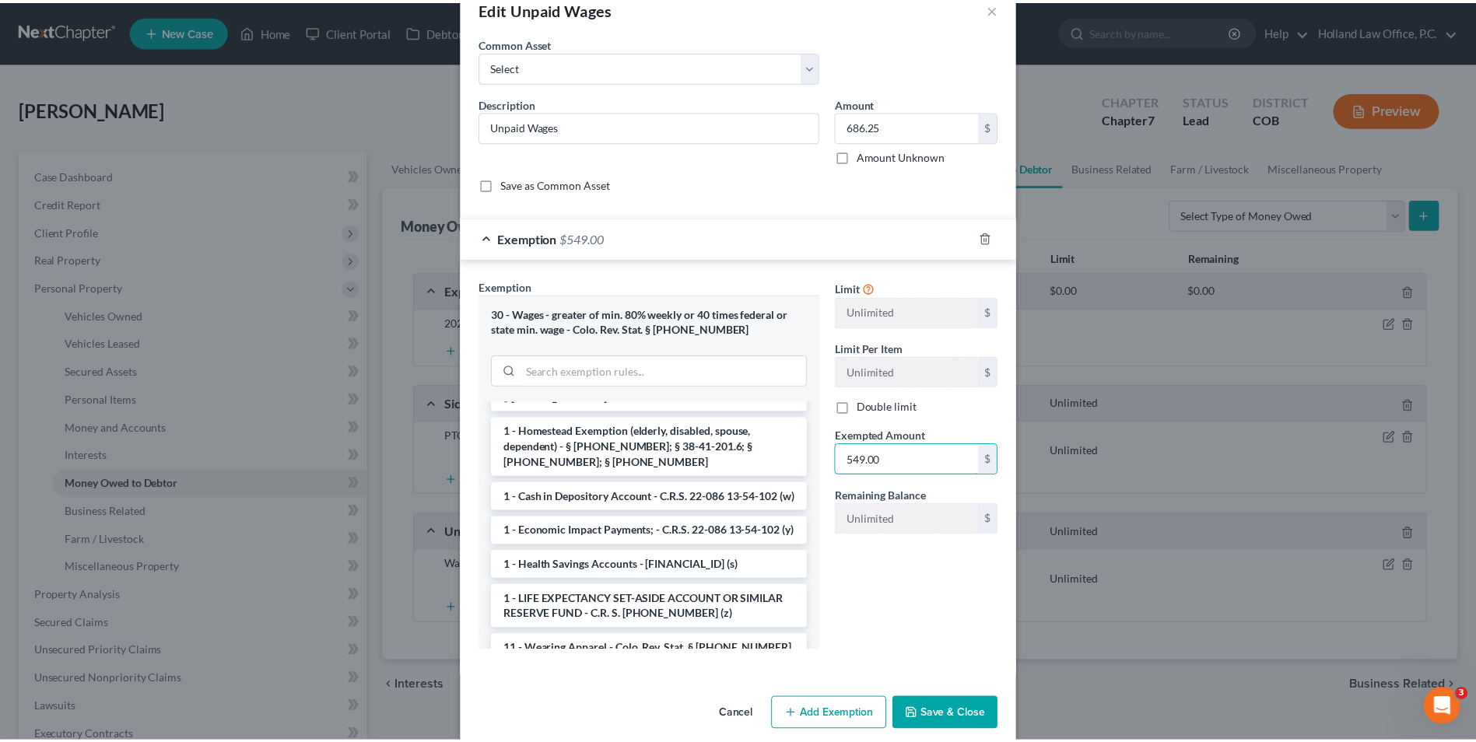
scroll to position [57, 0]
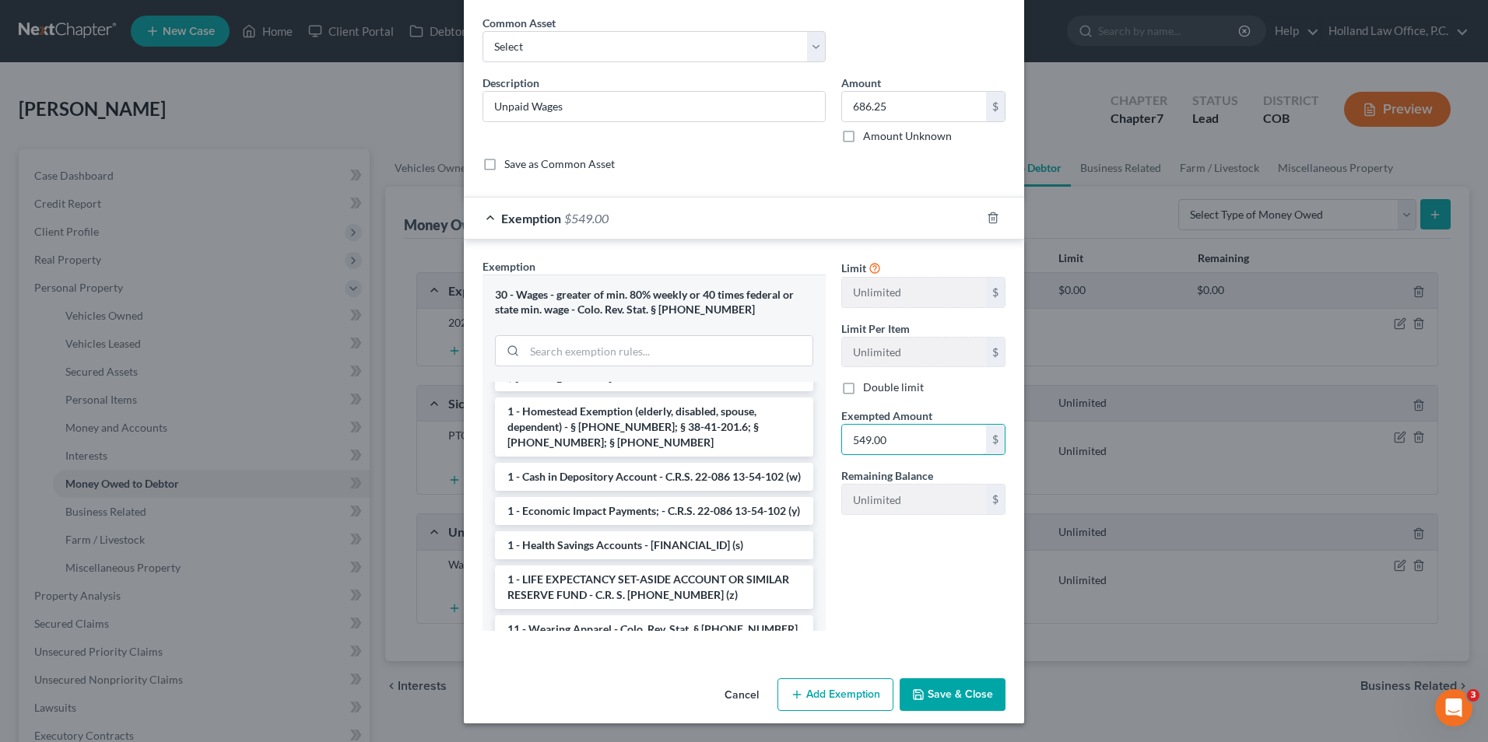
type input "549.00"
click at [944, 684] on button "Save & Close" at bounding box center [952, 695] width 106 height 33
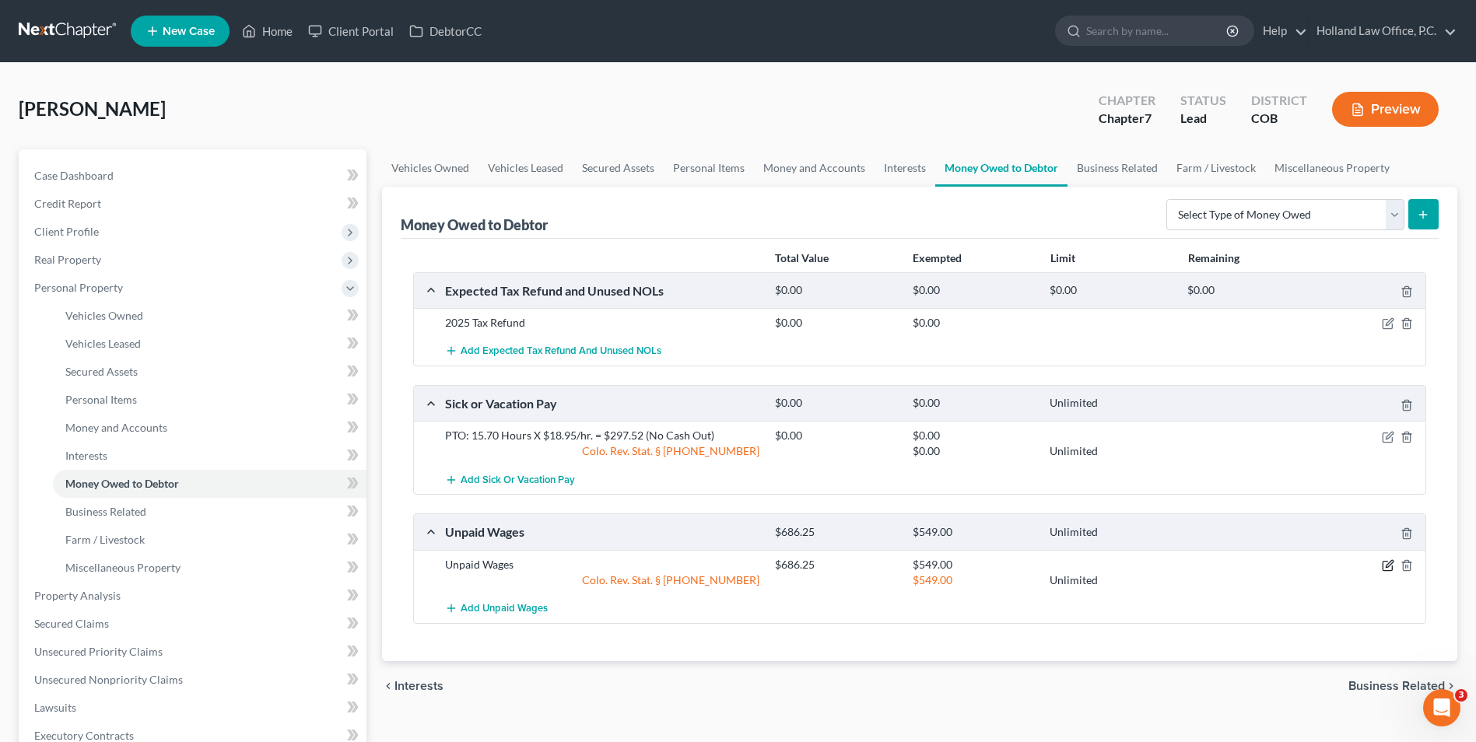
click at [1387, 559] on icon "button" at bounding box center [1388, 565] width 12 height 12
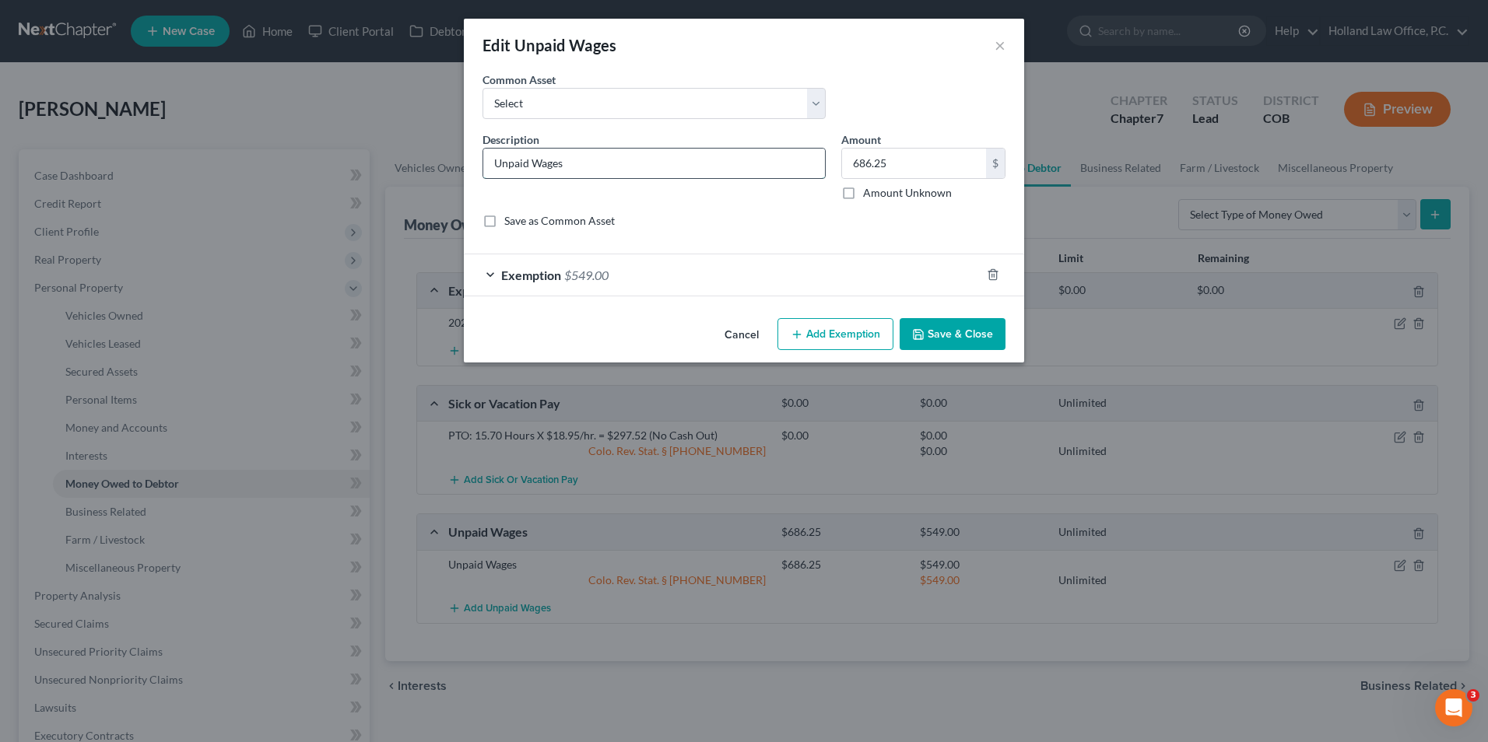
click at [667, 170] on input "Unpaid Wages" at bounding box center [654, 164] width 342 height 30
type input "Unpaid Wages"
click at [967, 343] on button "Save & Close" at bounding box center [952, 334] width 106 height 33
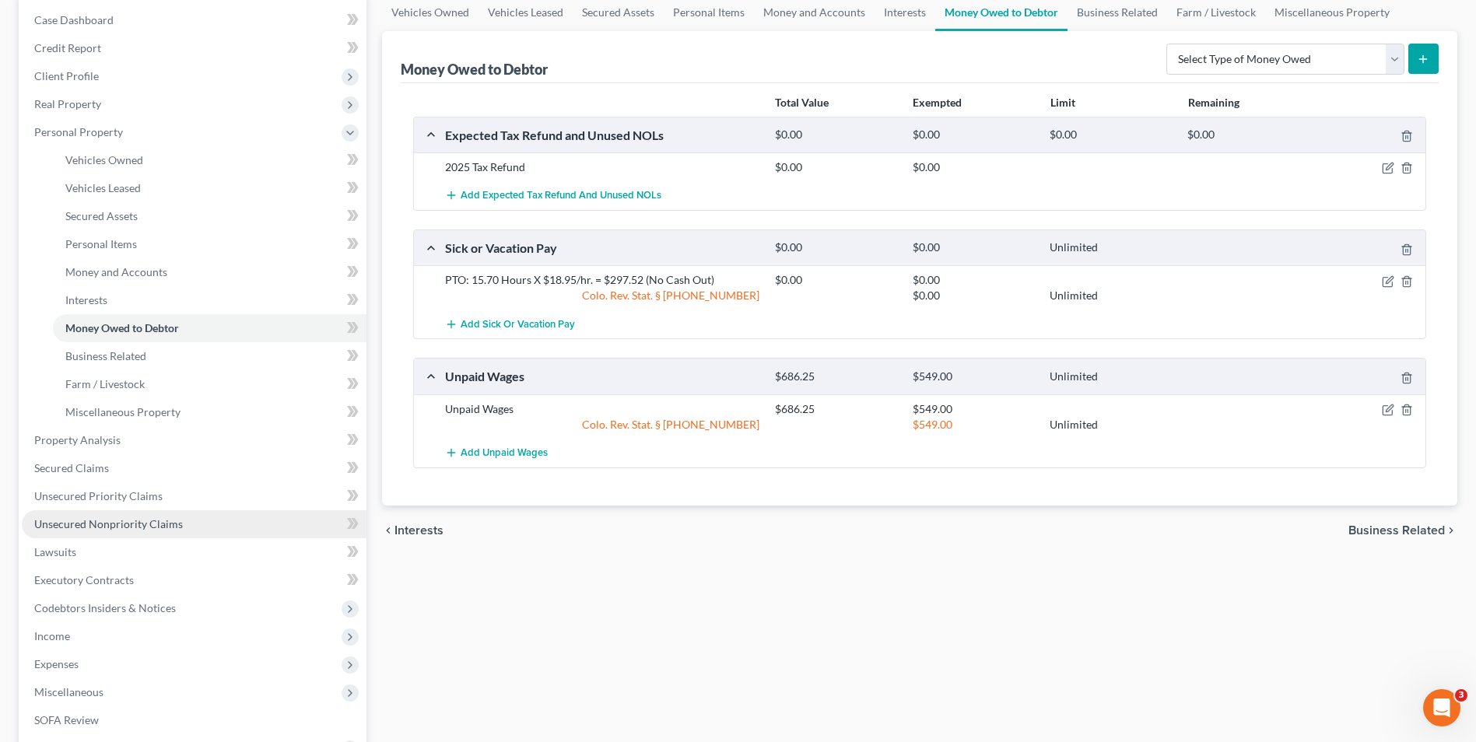
click at [122, 520] on span "Unsecured Nonpriority Claims" at bounding box center [108, 523] width 149 height 13
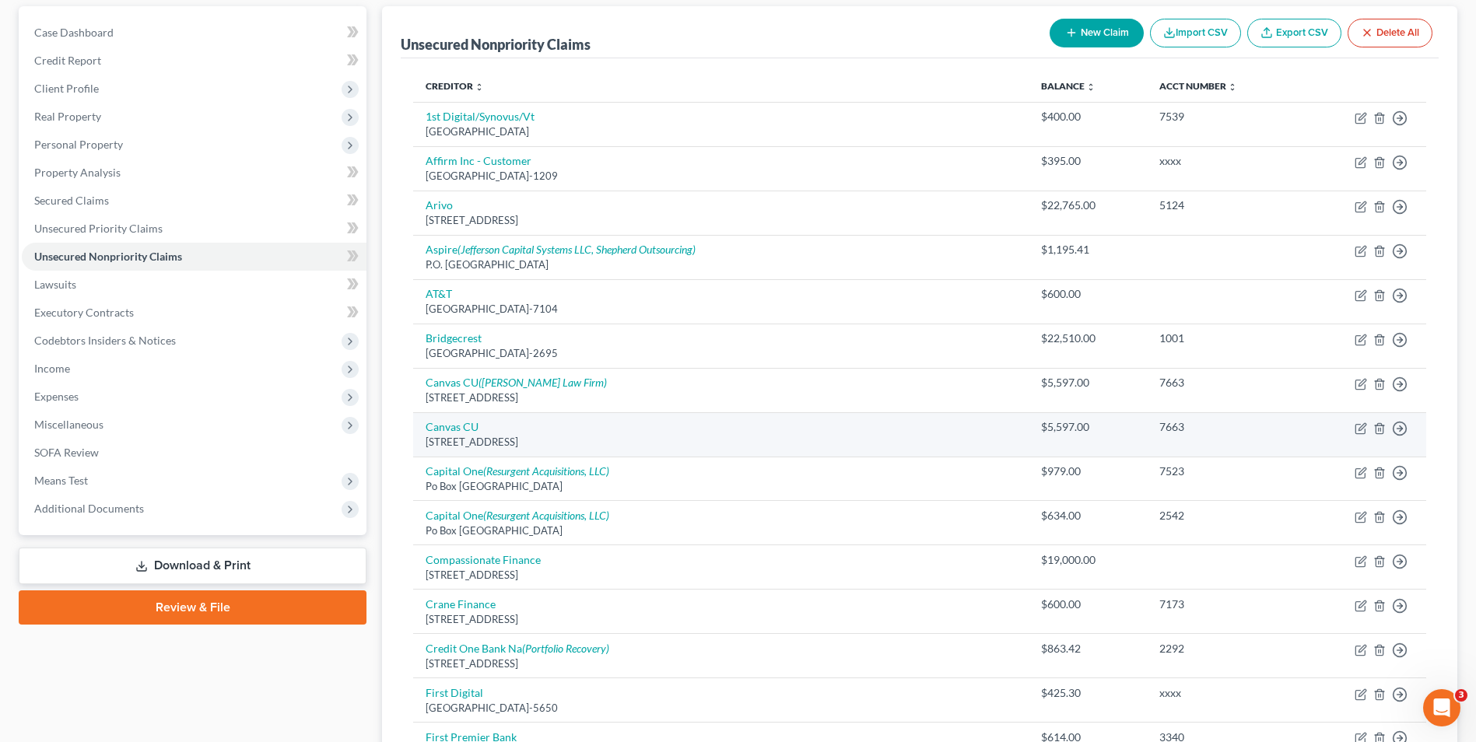
scroll to position [233, 0]
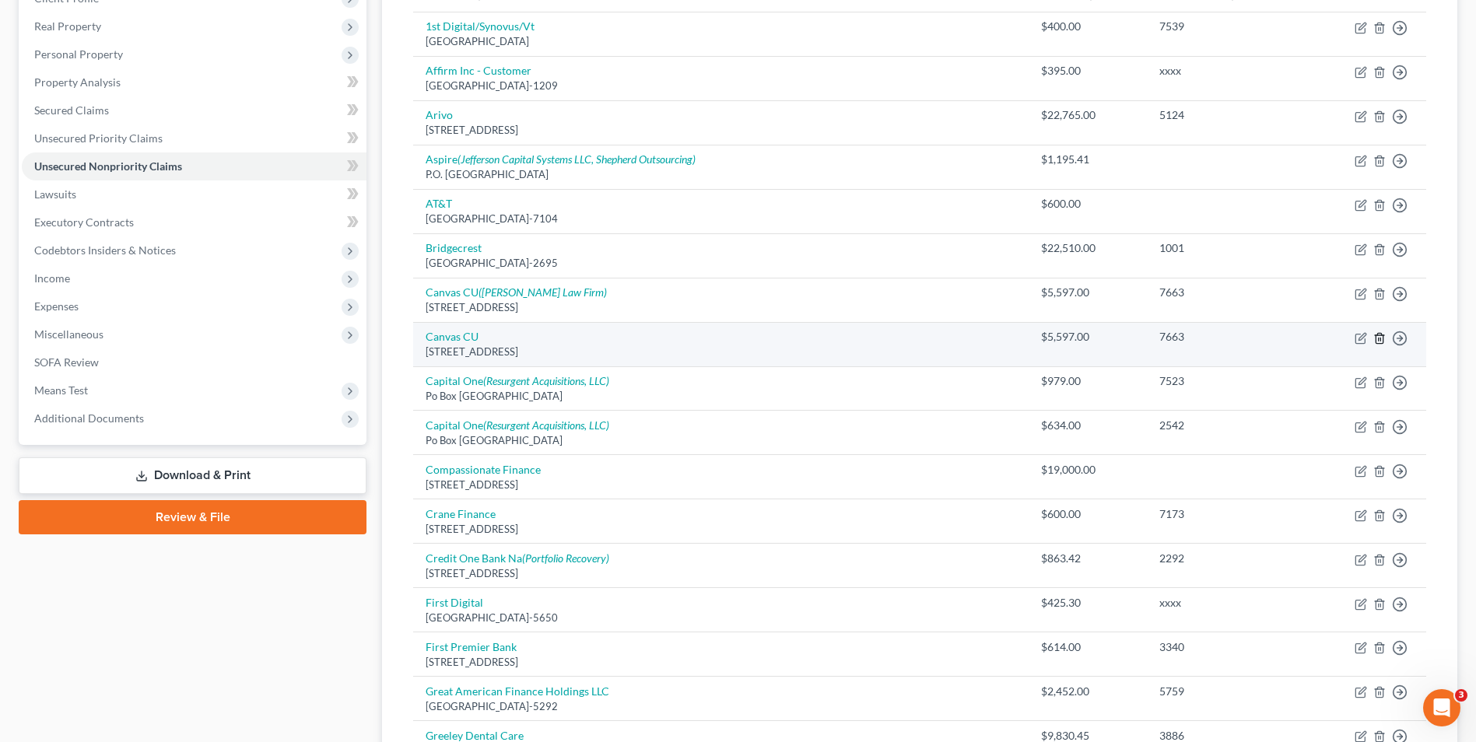
click at [1375, 340] on icon "button" at bounding box center [1379, 338] width 12 height 12
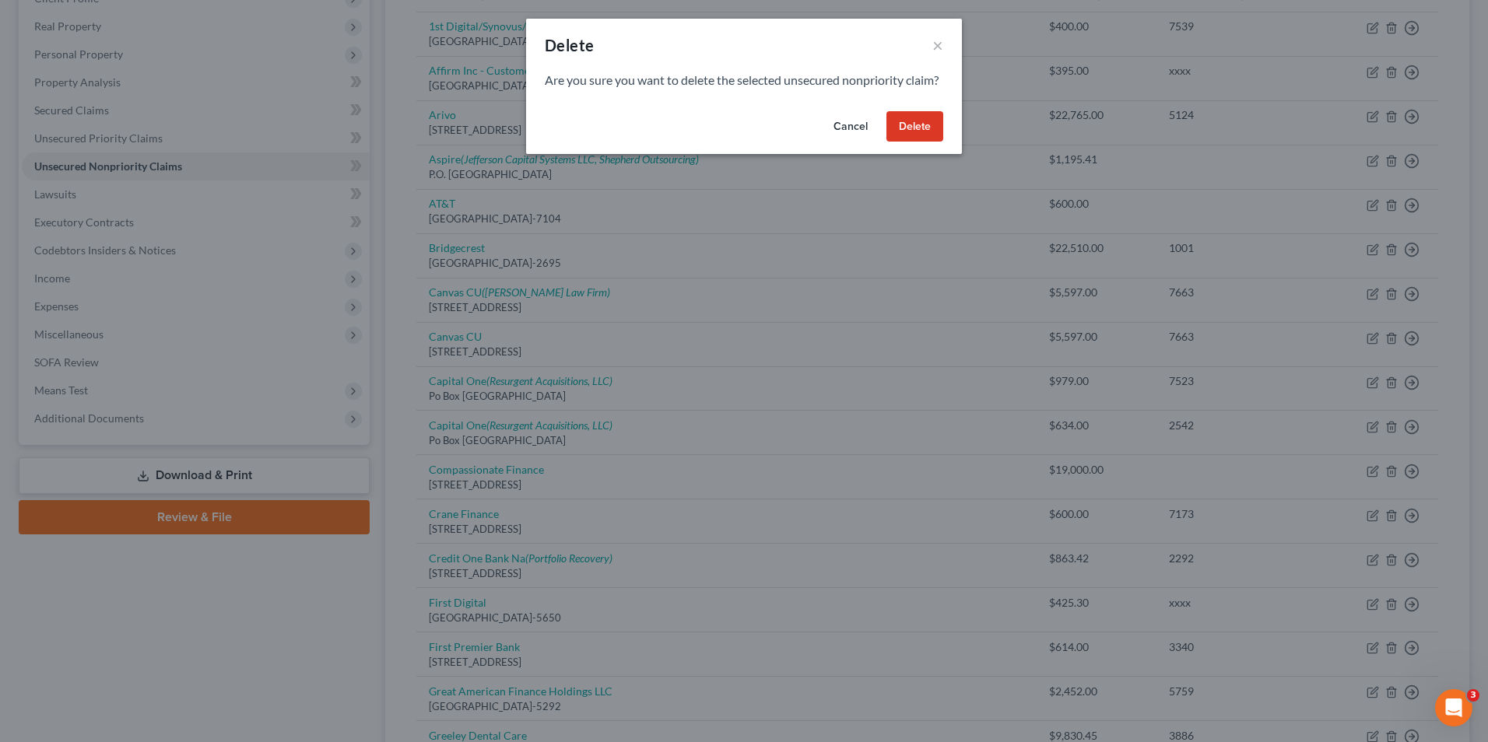
click at [921, 139] on button "Delete" at bounding box center [914, 126] width 57 height 31
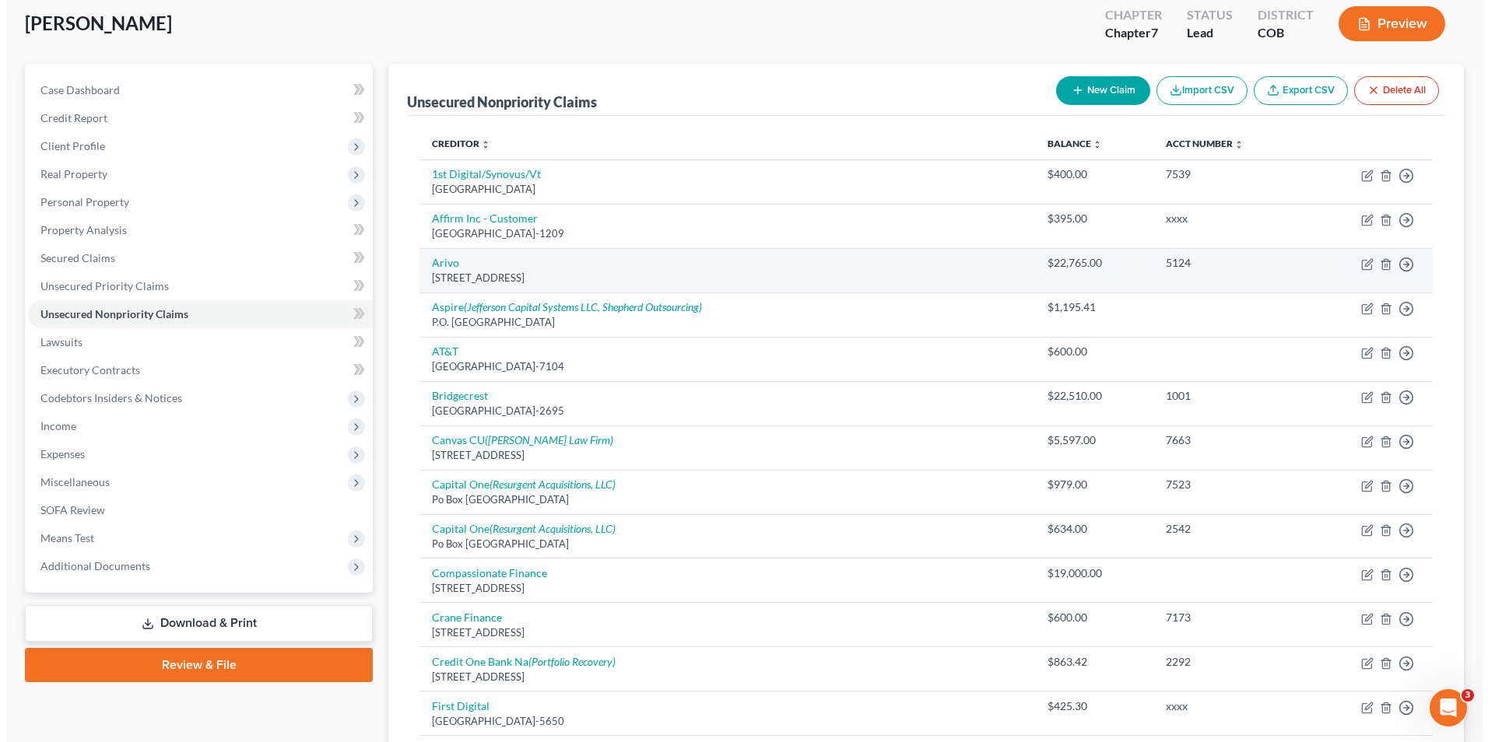
scroll to position [0, 0]
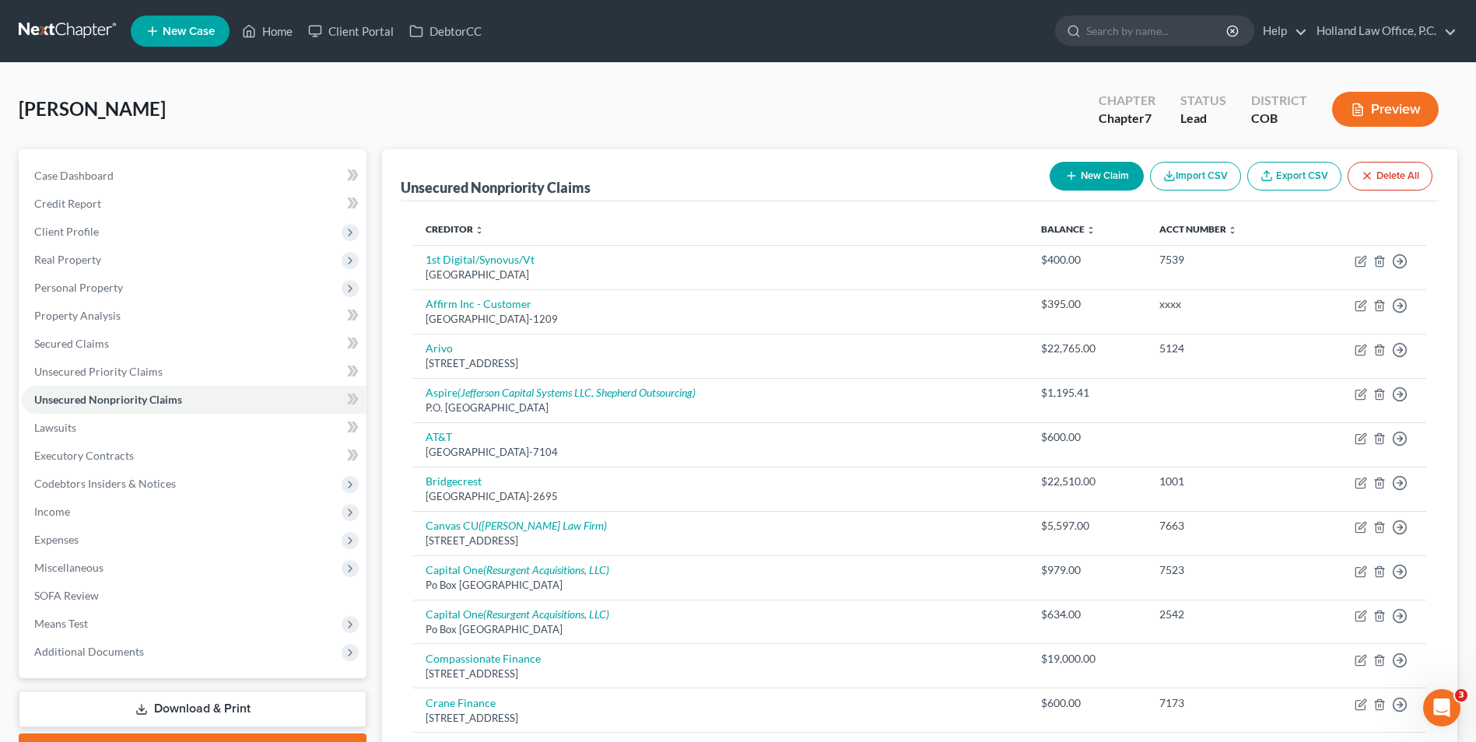
click at [1084, 174] on button "New Claim" at bounding box center [1097, 176] width 94 height 29
select select "0"
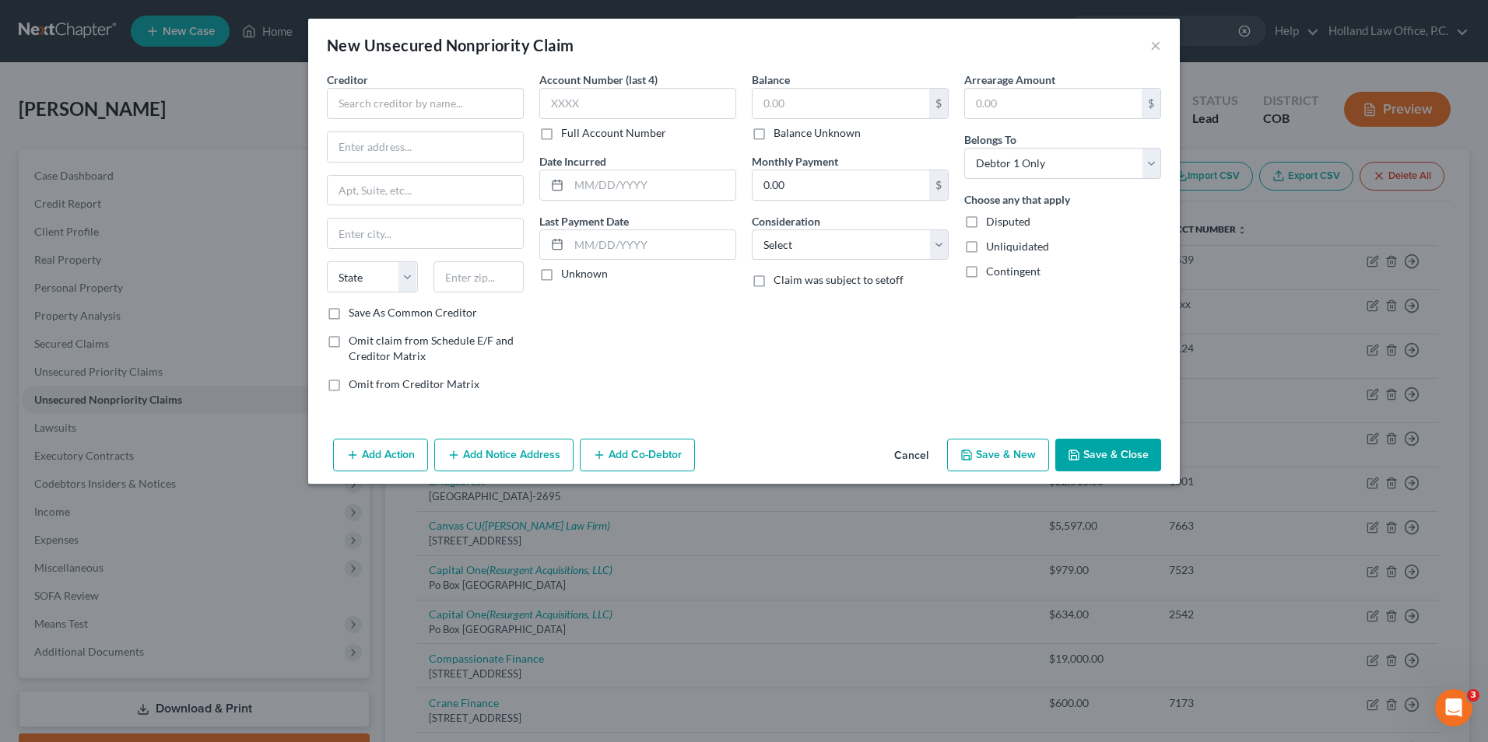
click at [444, 120] on div "Creditor * State AL AK AR AZ CA CO CT DE DC FL GA GU HI ID IL IN IA KS KY LA ME…" at bounding box center [425, 188] width 197 height 233
click at [444, 110] on input "text" at bounding box center [425, 103] width 197 height 31
type input "Weld County Division of Child Support Enforcement"
click at [416, 156] on input "text" at bounding box center [425, 147] width 195 height 30
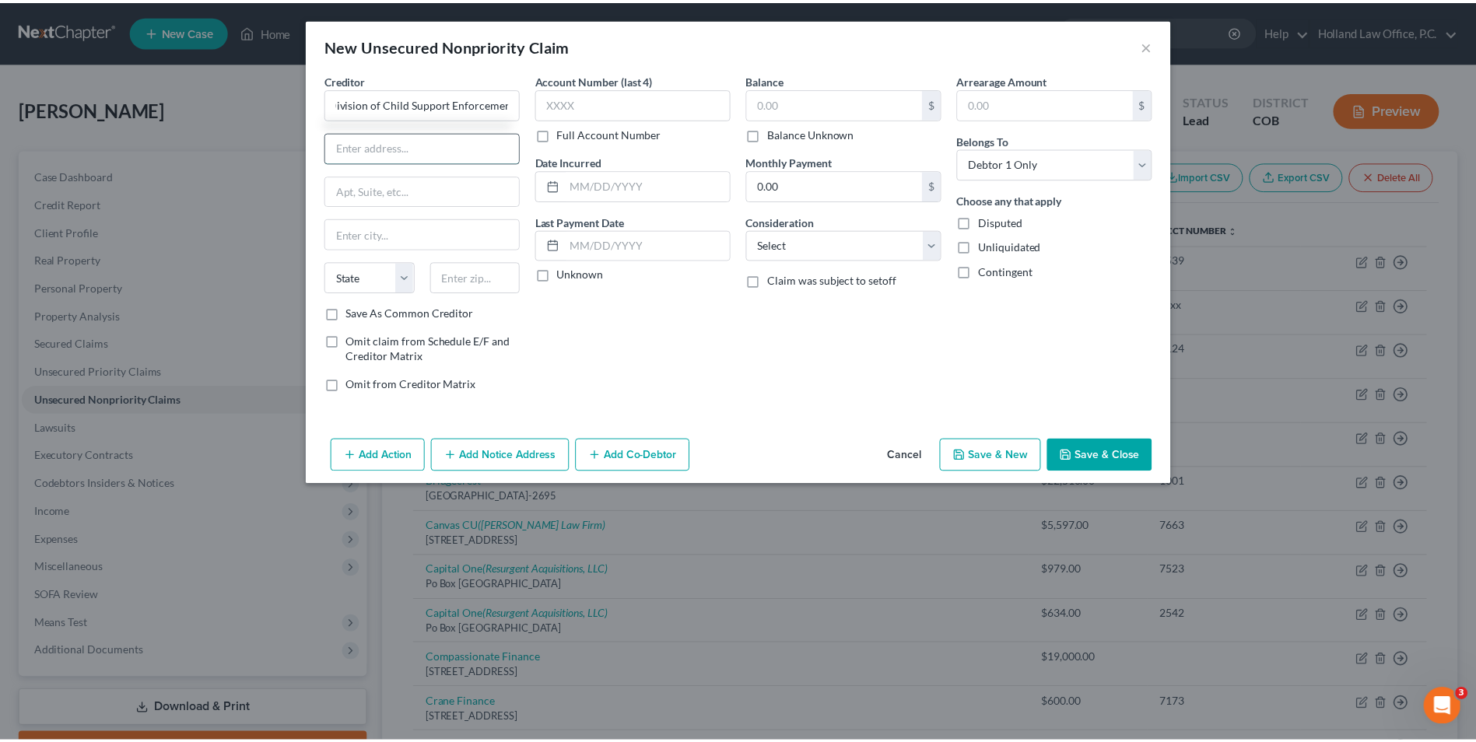
scroll to position [0, 0]
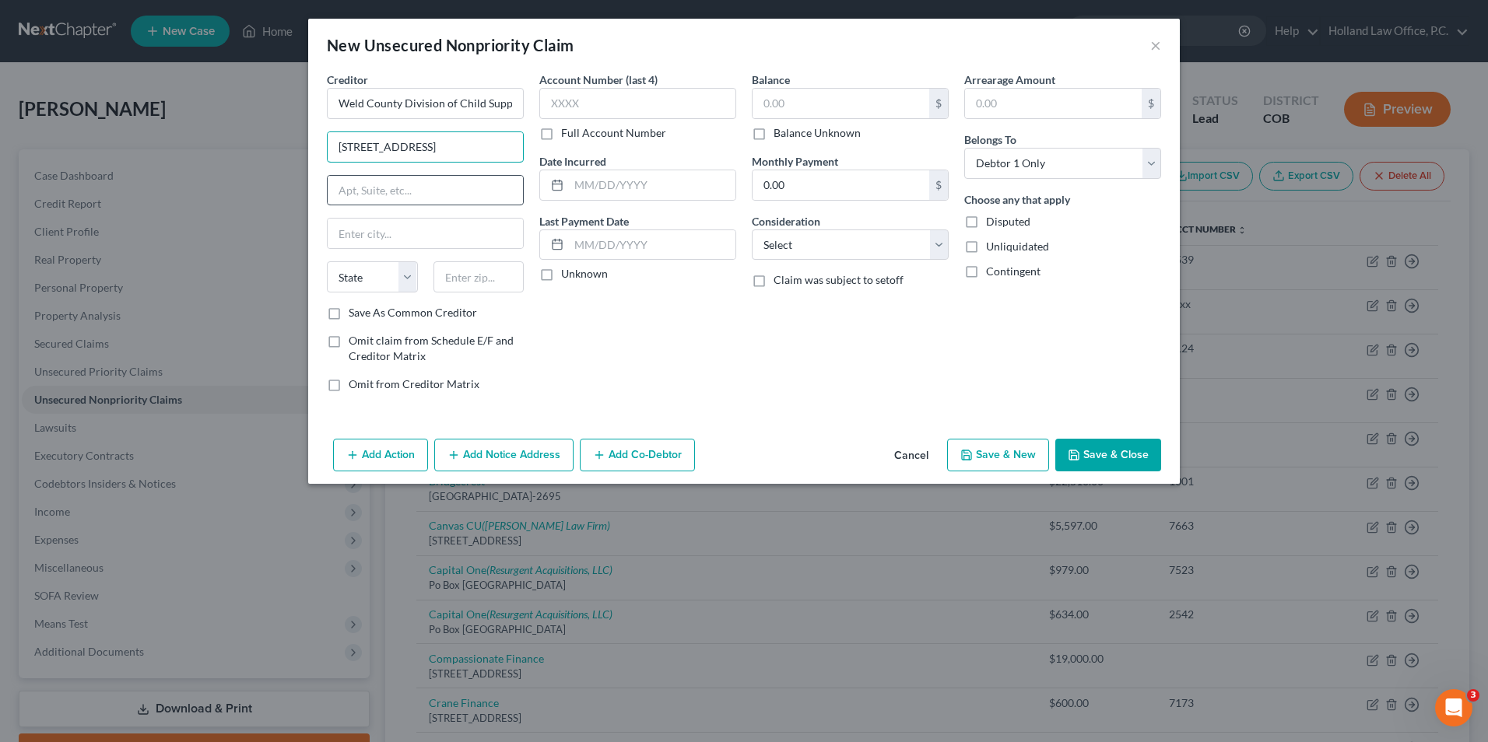
type input "822 7th St."
click at [377, 183] on input "text" at bounding box center [425, 191] width 195 height 30
type input "6th Fl."
click at [492, 276] on input "text" at bounding box center [478, 276] width 91 height 31
type input "80631"
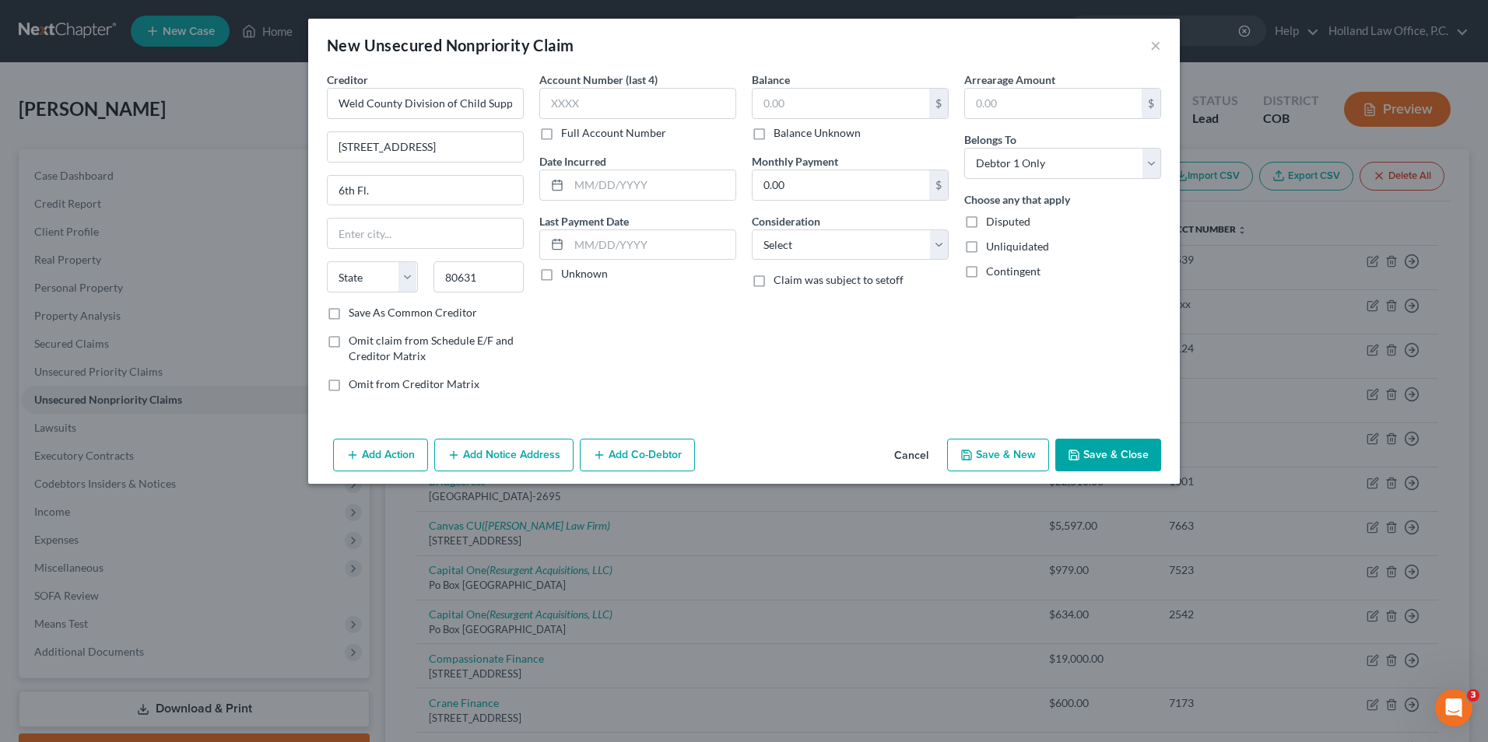
click at [876, 359] on div "Balance $ Balance Unknown Balance Undetermined $ Balance Unknown Monthly Paymen…" at bounding box center [850, 238] width 212 height 333
type input "Greeley"
select select "5"
click at [822, 132] on label "Balance Unknown" at bounding box center [816, 133] width 87 height 16
click at [790, 132] on input "Balance Unknown" at bounding box center [785, 130] width 10 height 10
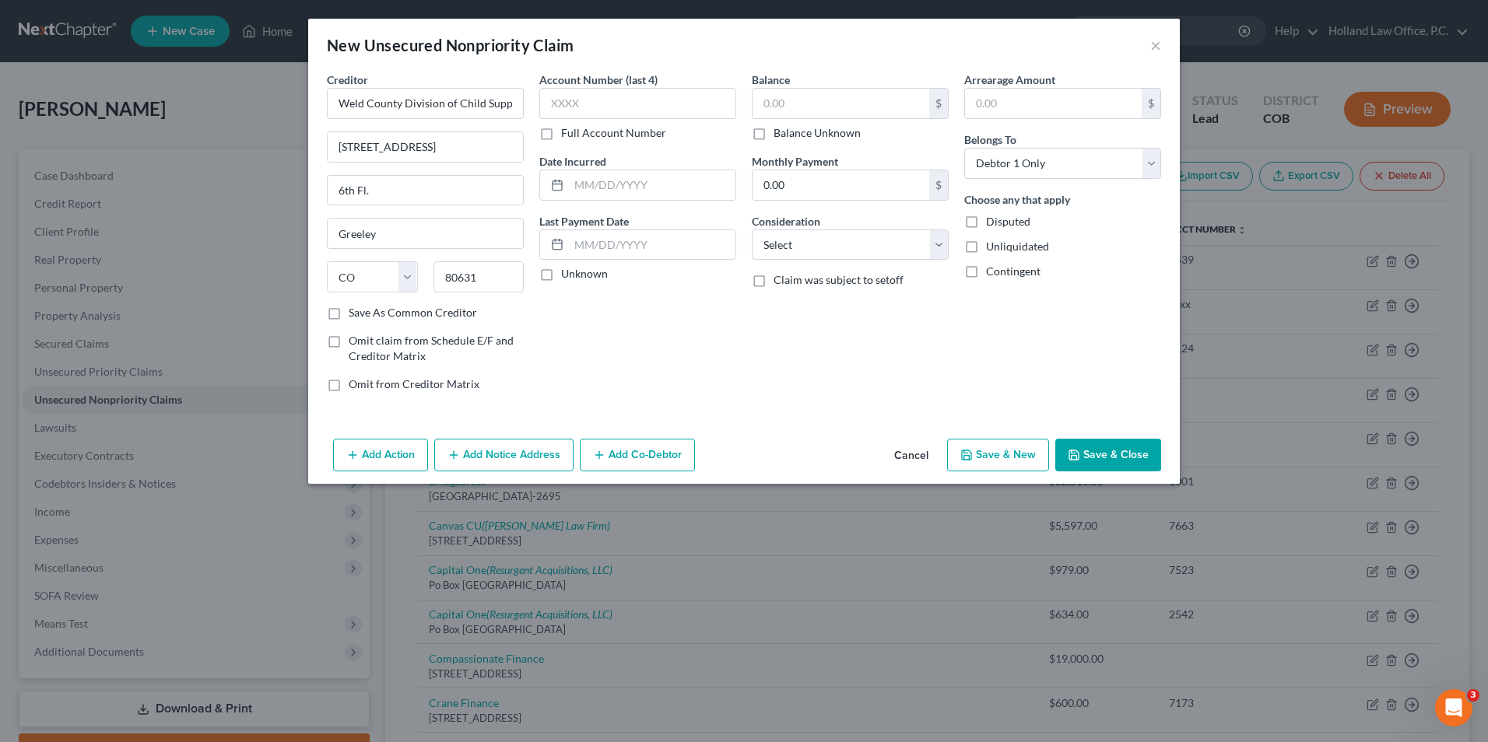
checkbox input "true"
type input "0.00"
click at [1110, 457] on button "Save & Close" at bounding box center [1108, 455] width 106 height 33
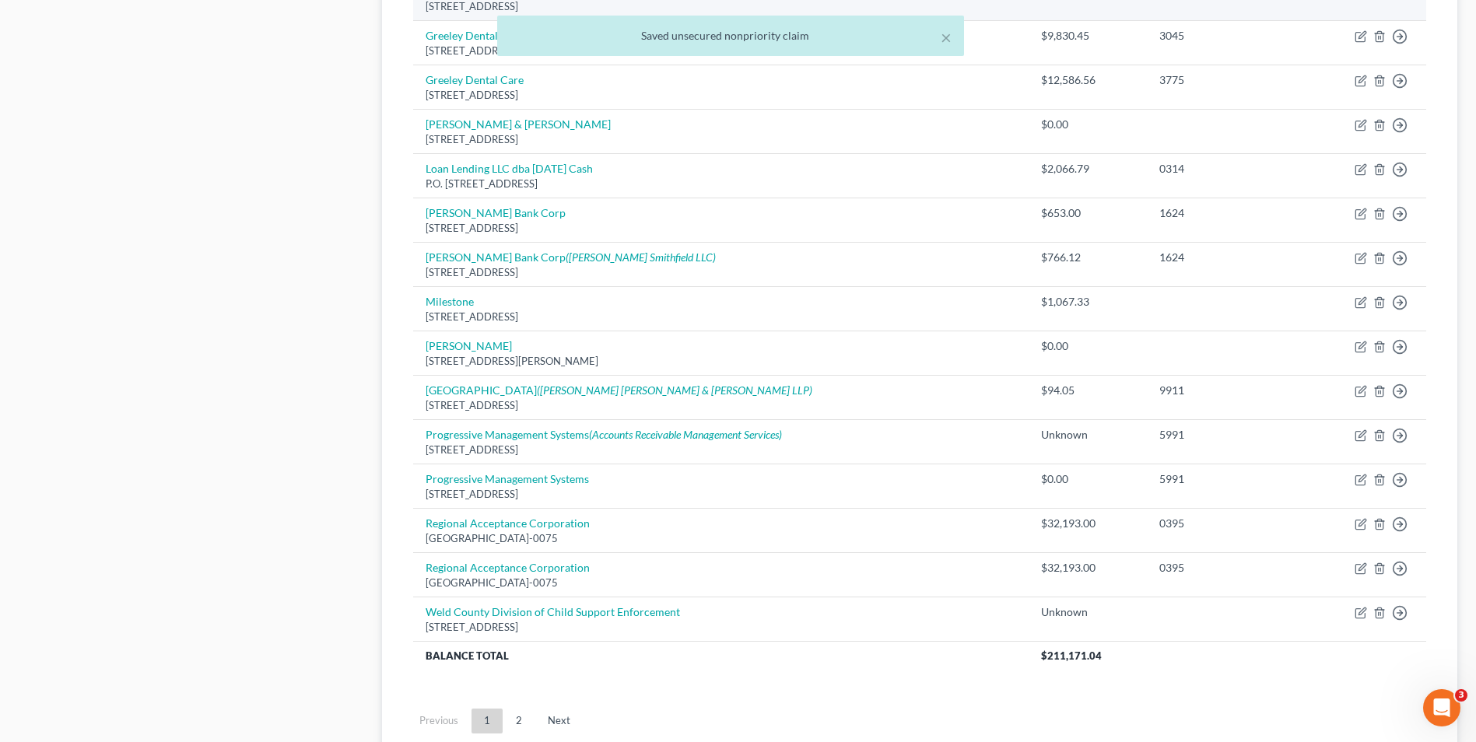
scroll to position [1054, 0]
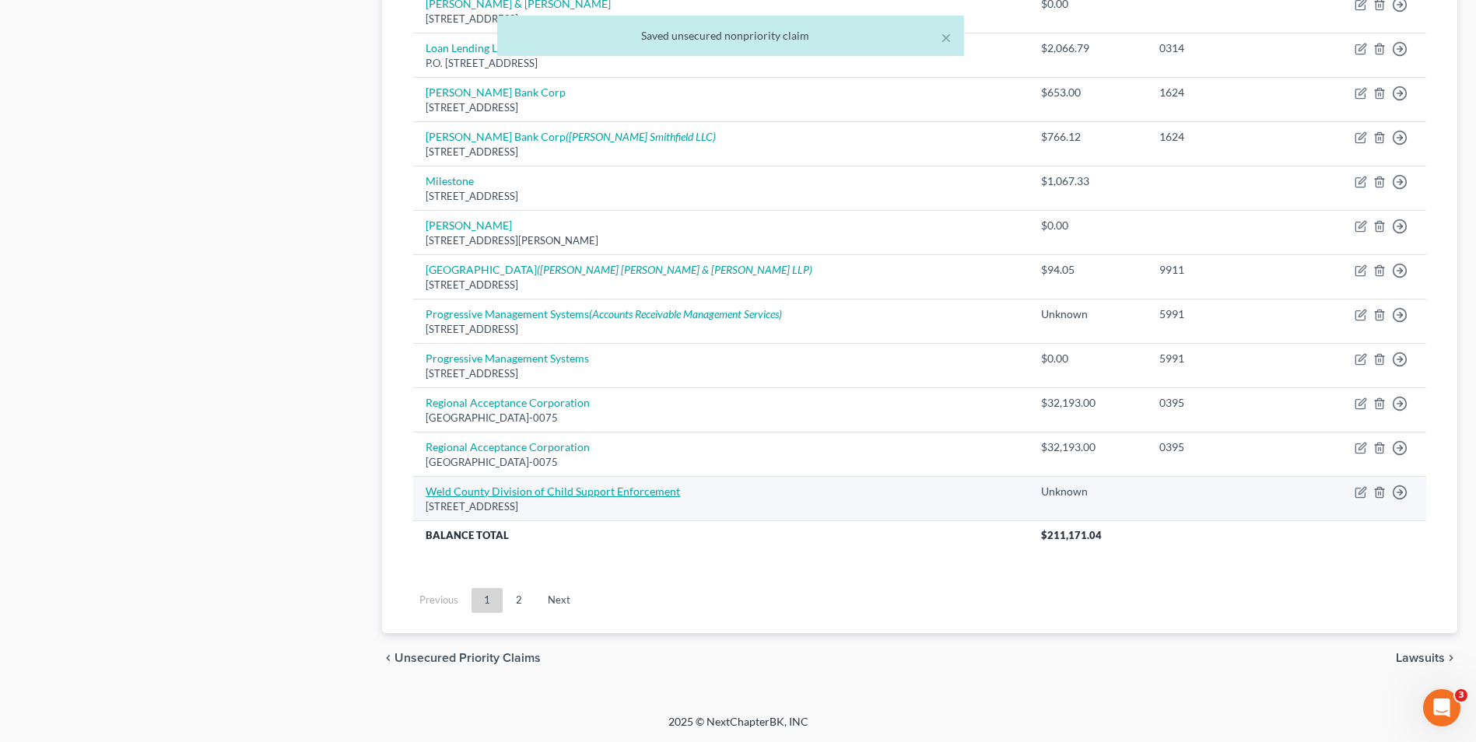
click at [595, 496] on link "Weld County Division of Child Support Enforcement" at bounding box center [553, 491] width 254 height 13
select select "5"
select select "0"
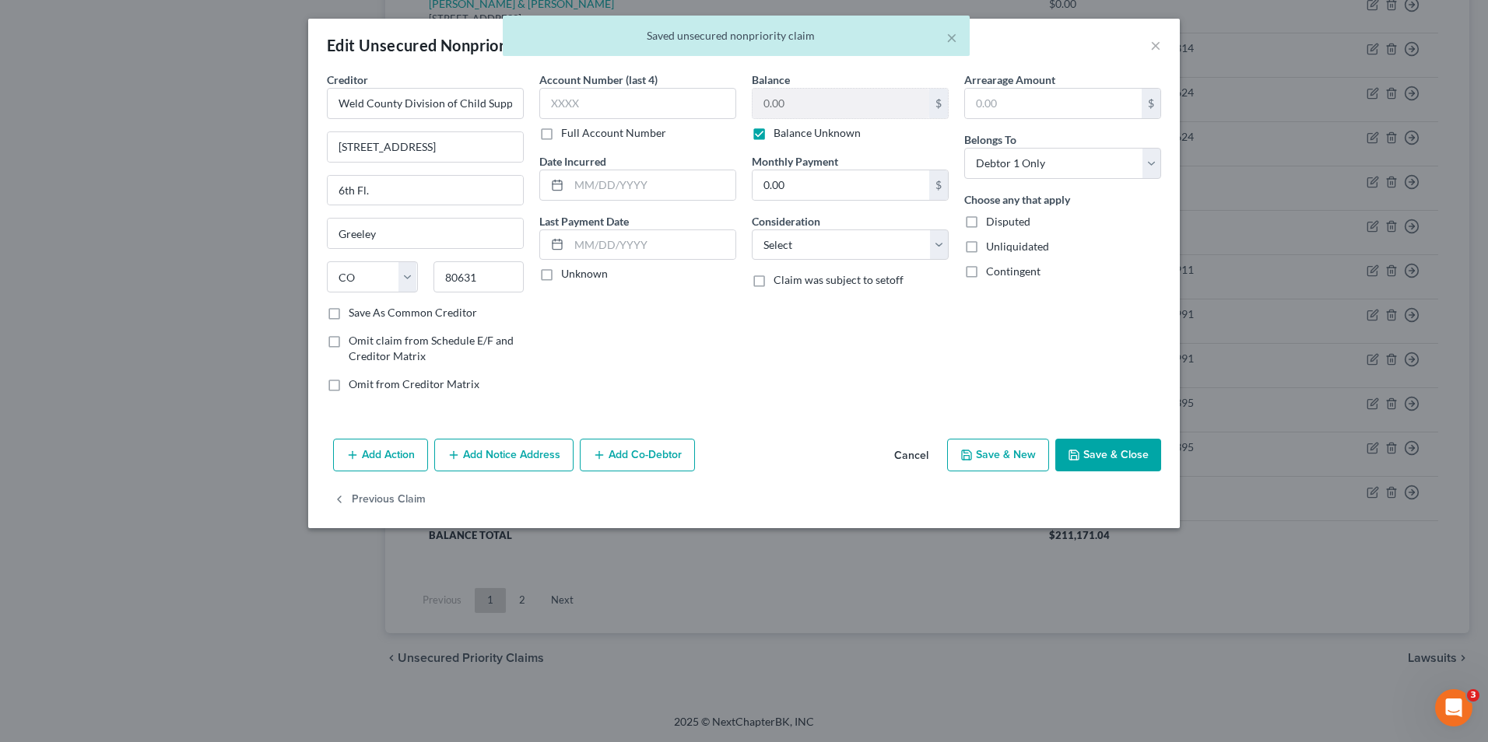
click at [1091, 444] on button "Save & Close" at bounding box center [1108, 455] width 106 height 33
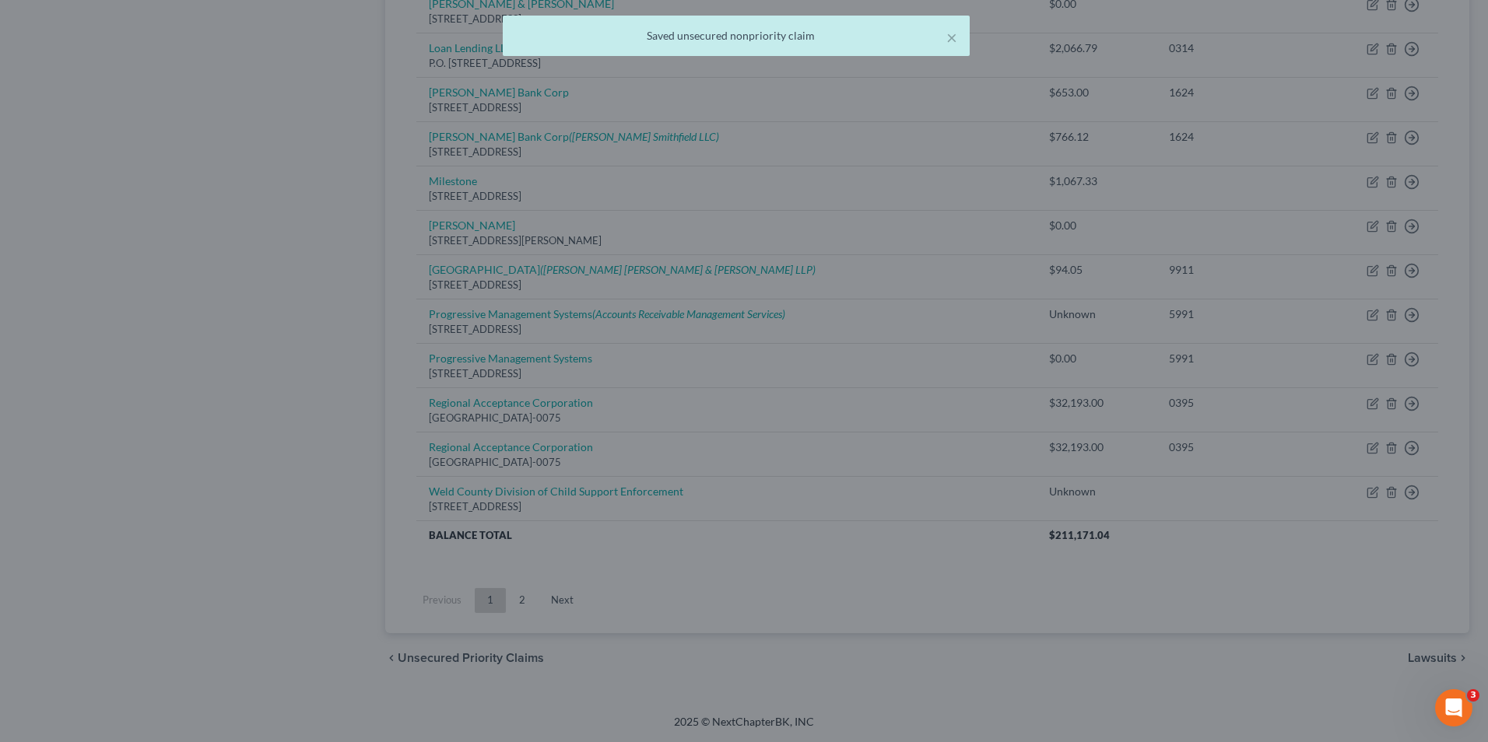
type input "0"
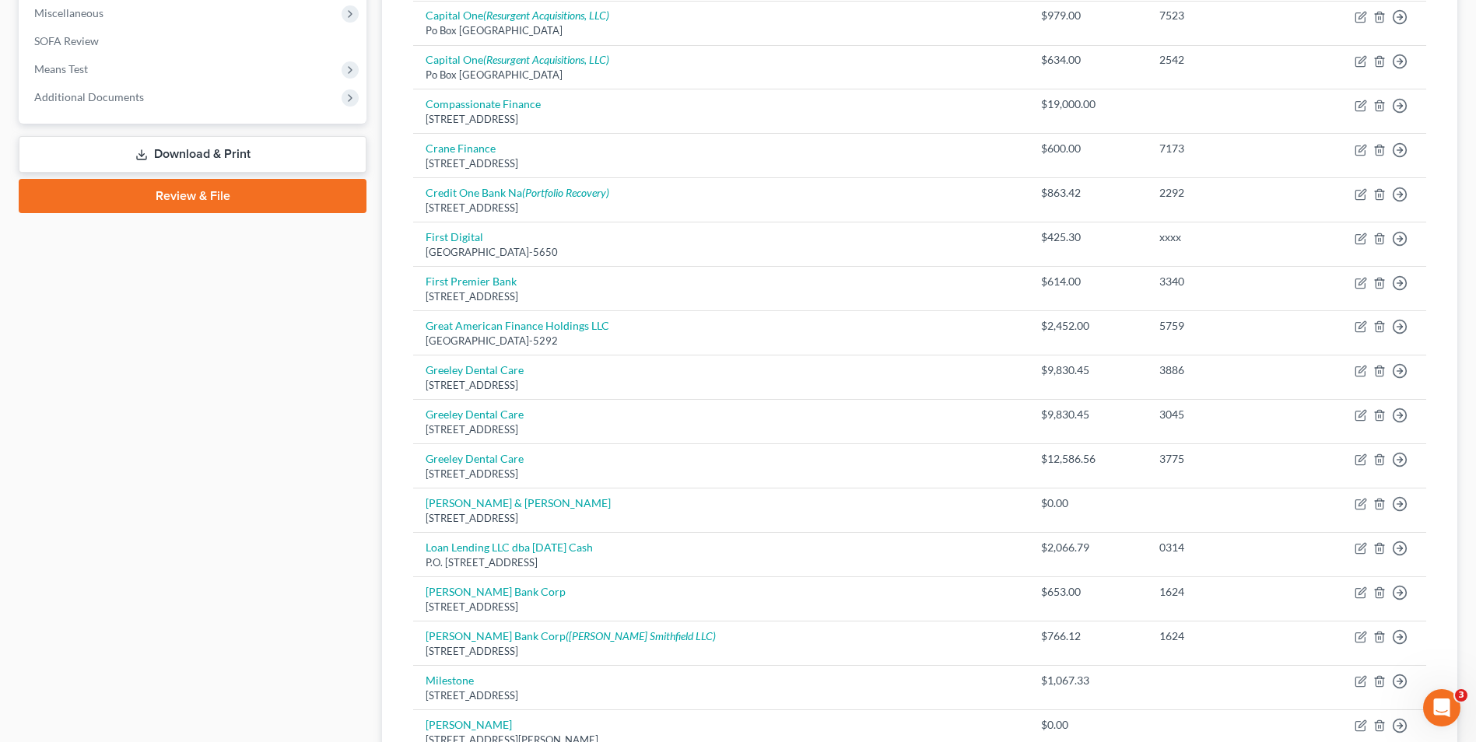
scroll to position [432, 0]
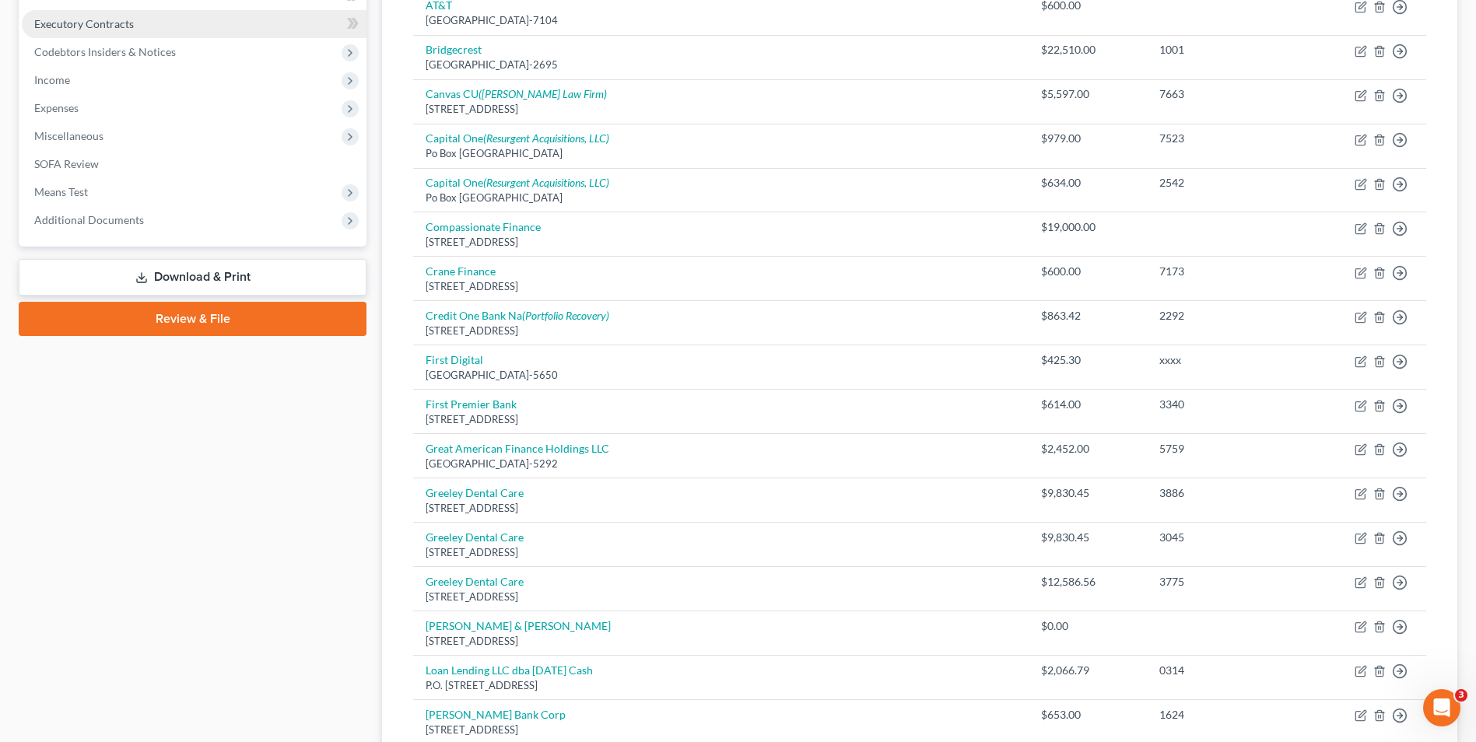
click at [104, 25] on span "Executory Contracts" at bounding box center [84, 23] width 100 height 13
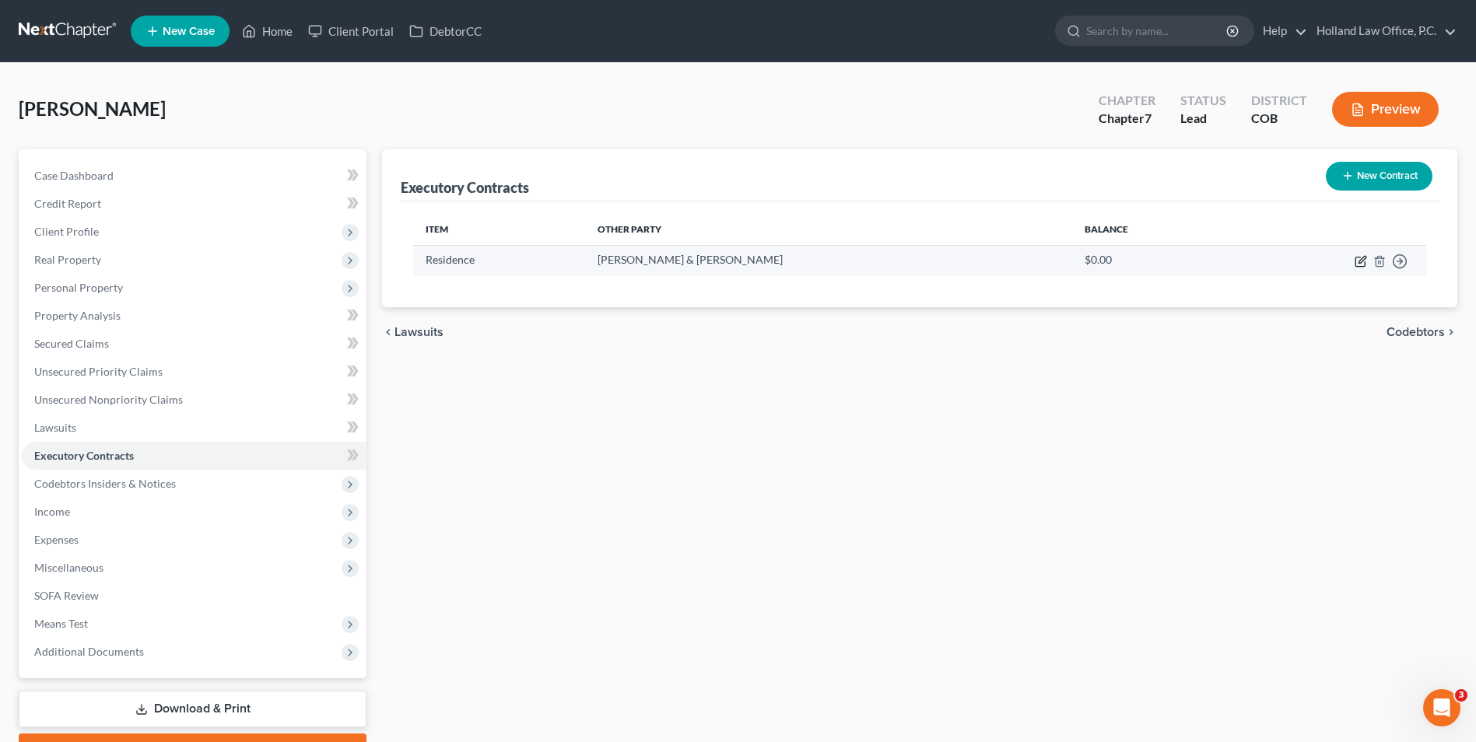
click at [1359, 263] on icon "button" at bounding box center [1362, 259] width 7 height 7
select select "3"
select select "5"
select select "0"
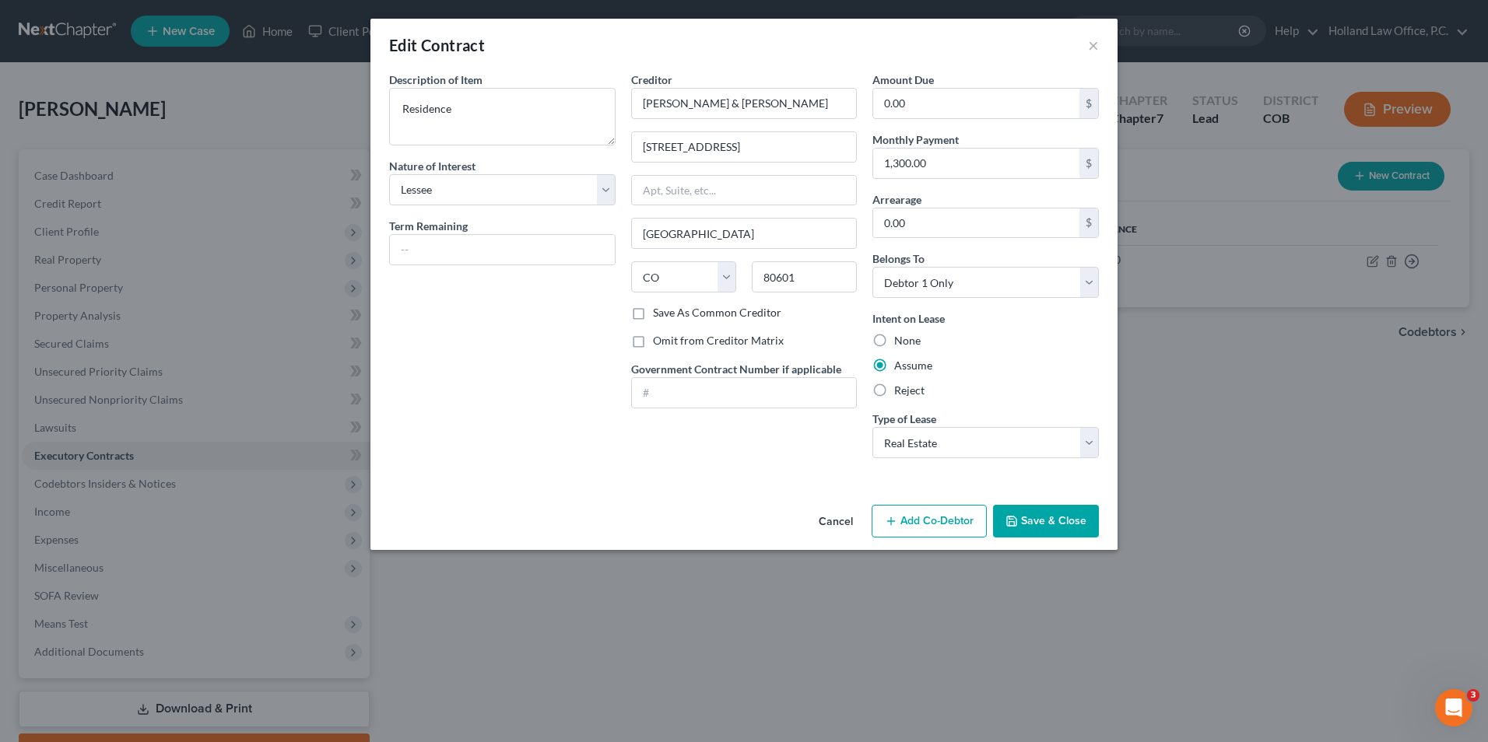
click at [1037, 519] on button "Save & Close" at bounding box center [1046, 521] width 106 height 33
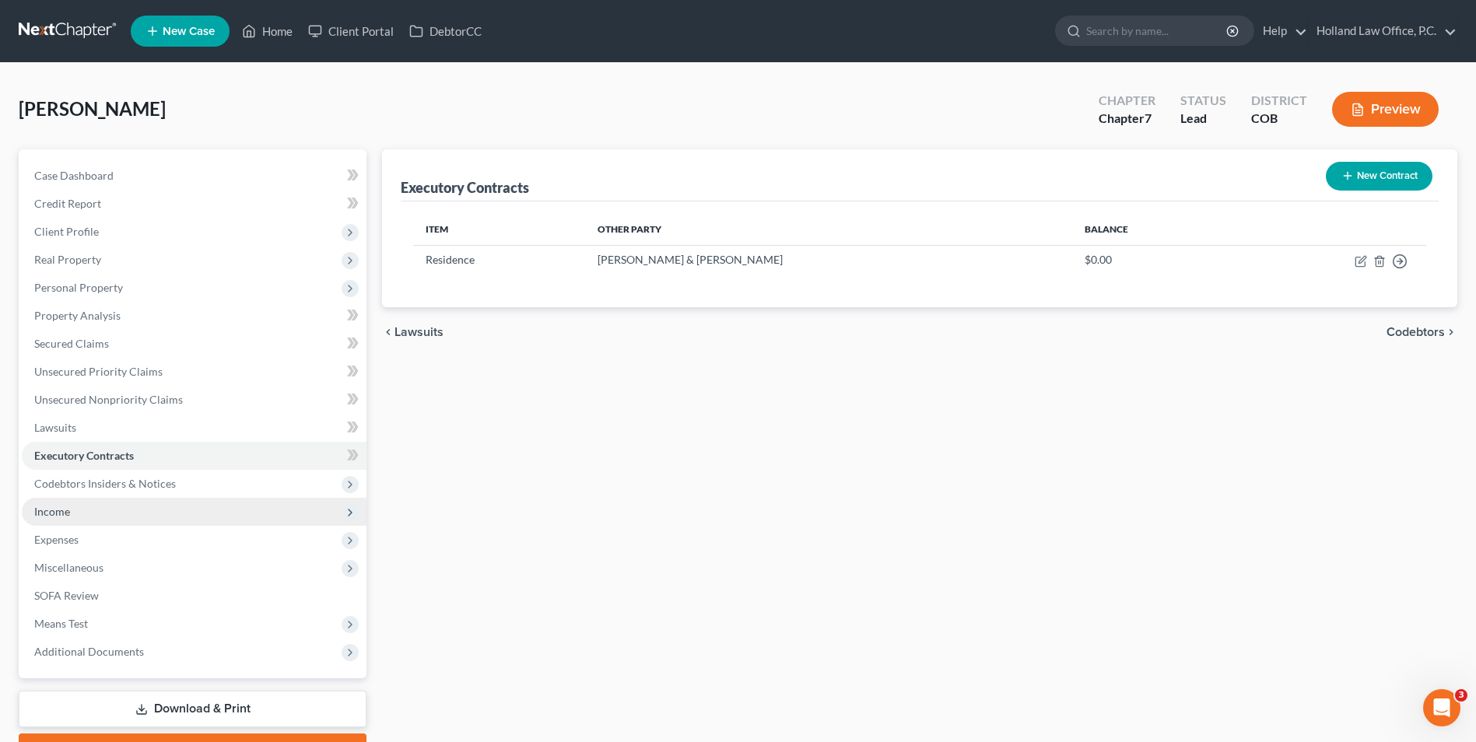
click at [52, 503] on span "Income" at bounding box center [194, 512] width 345 height 28
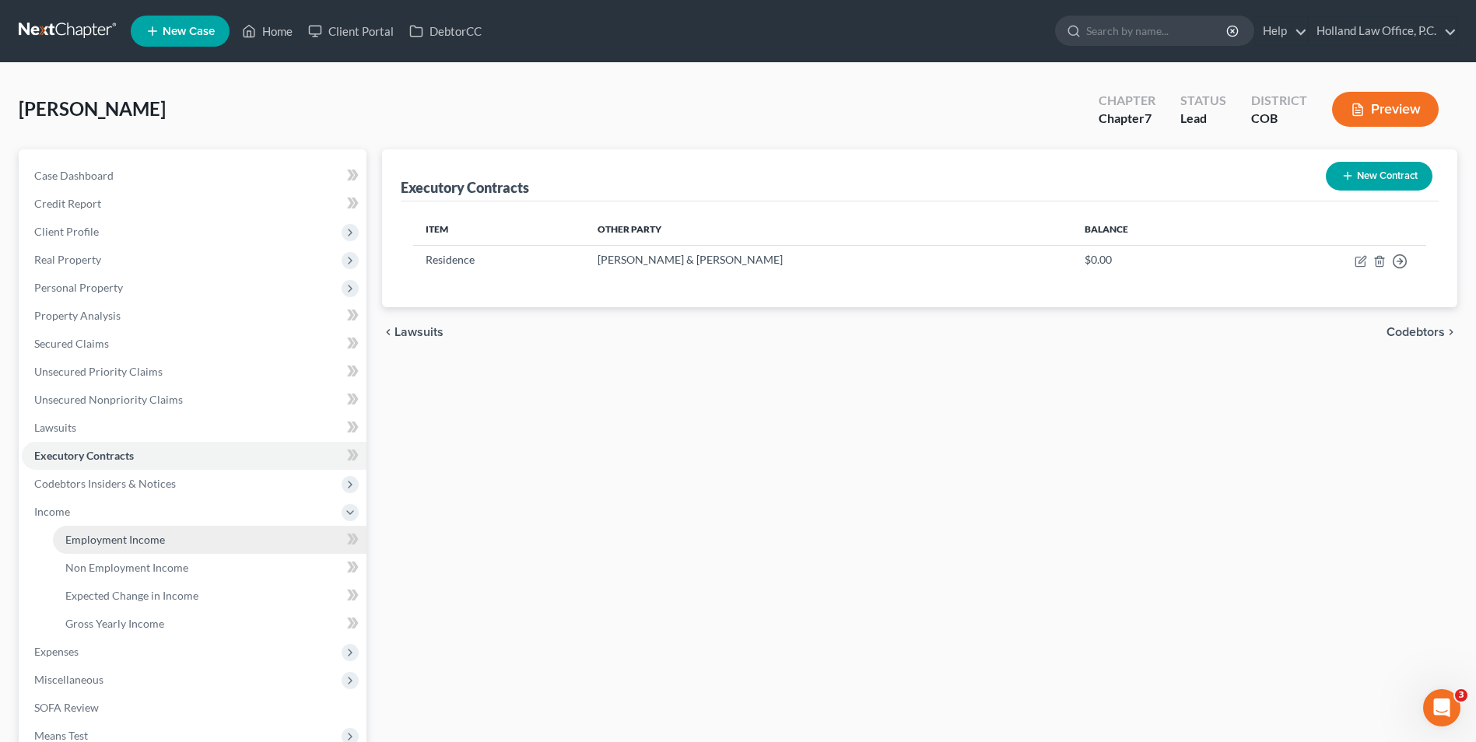
click at [145, 539] on span "Employment Income" at bounding box center [115, 539] width 100 height 13
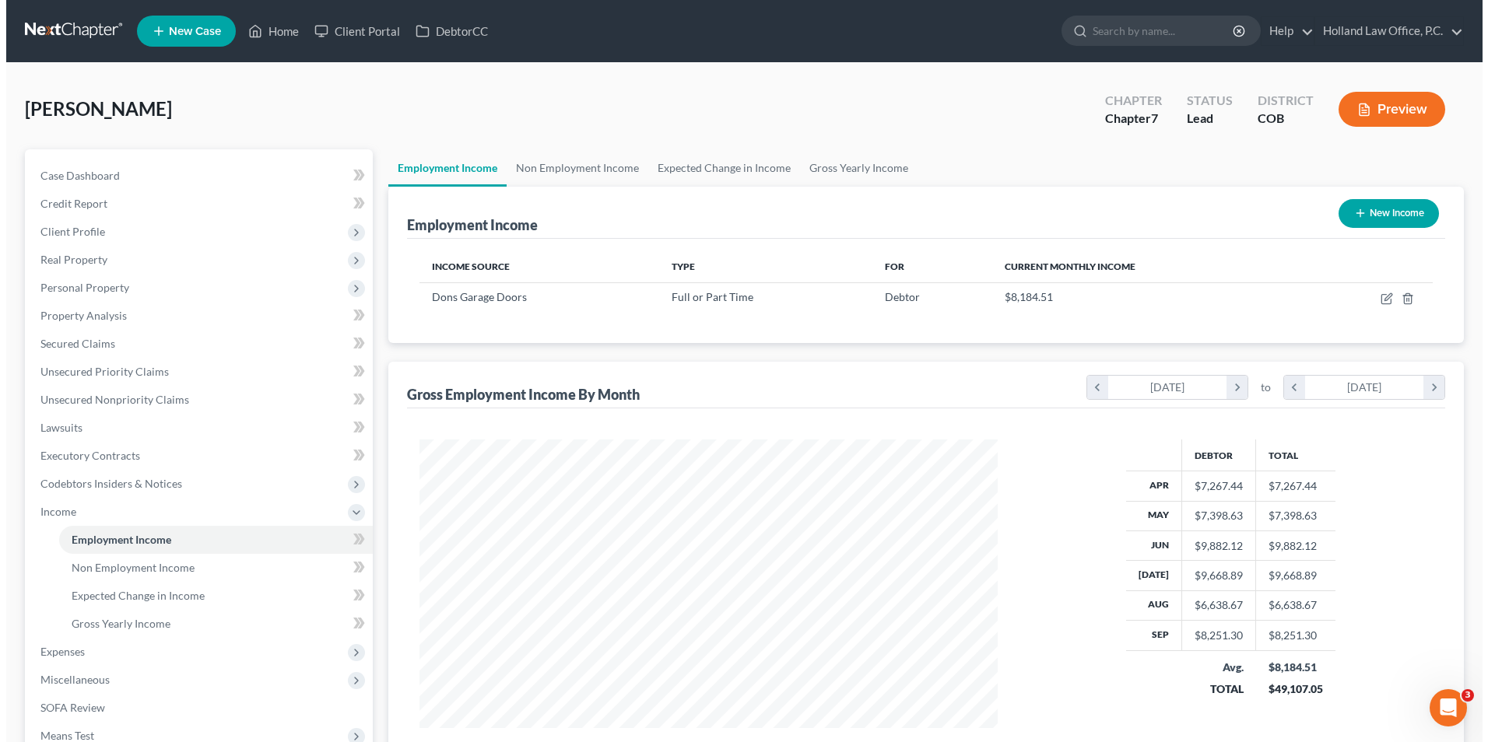
scroll to position [289, 608]
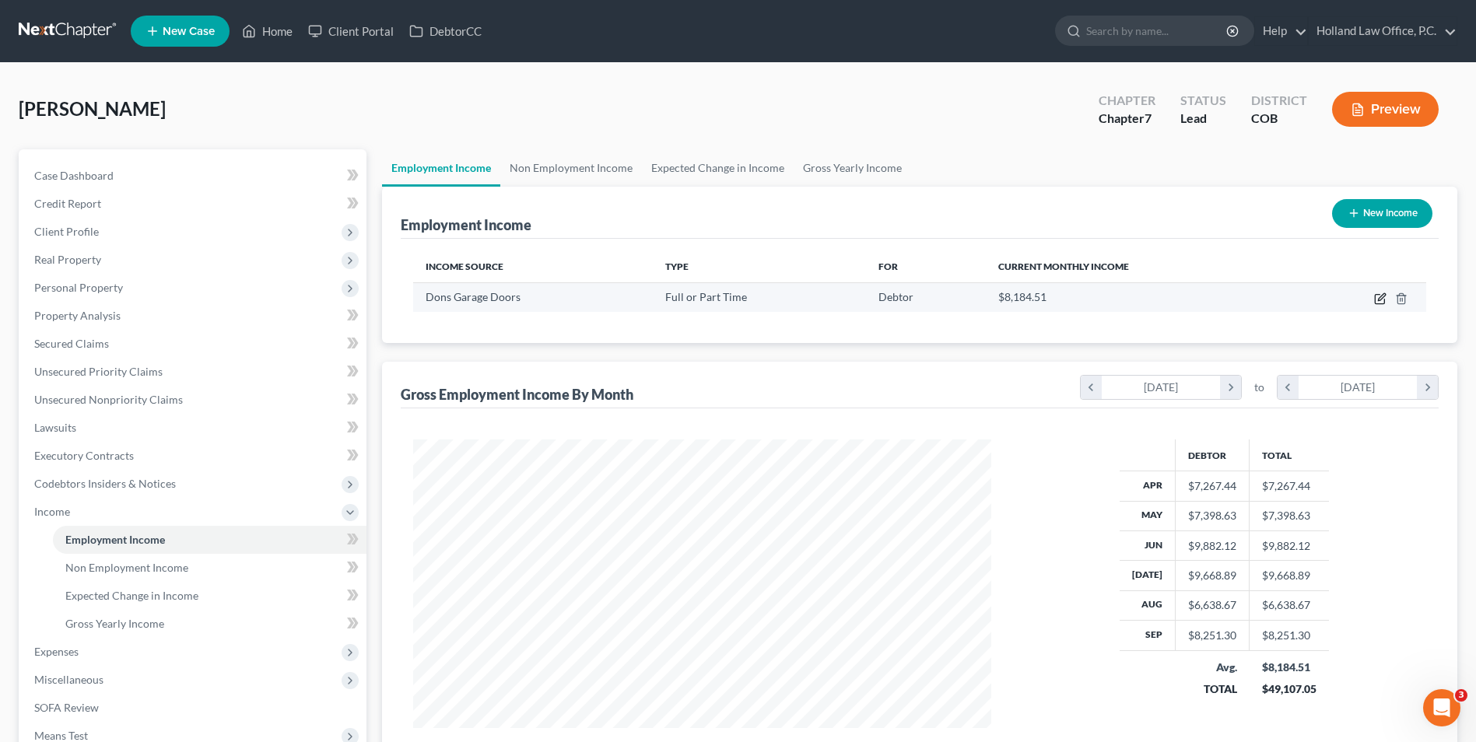
click at [1378, 302] on icon "button" at bounding box center [1380, 299] width 12 height 12
select select "0"
select select "5"
select select "3"
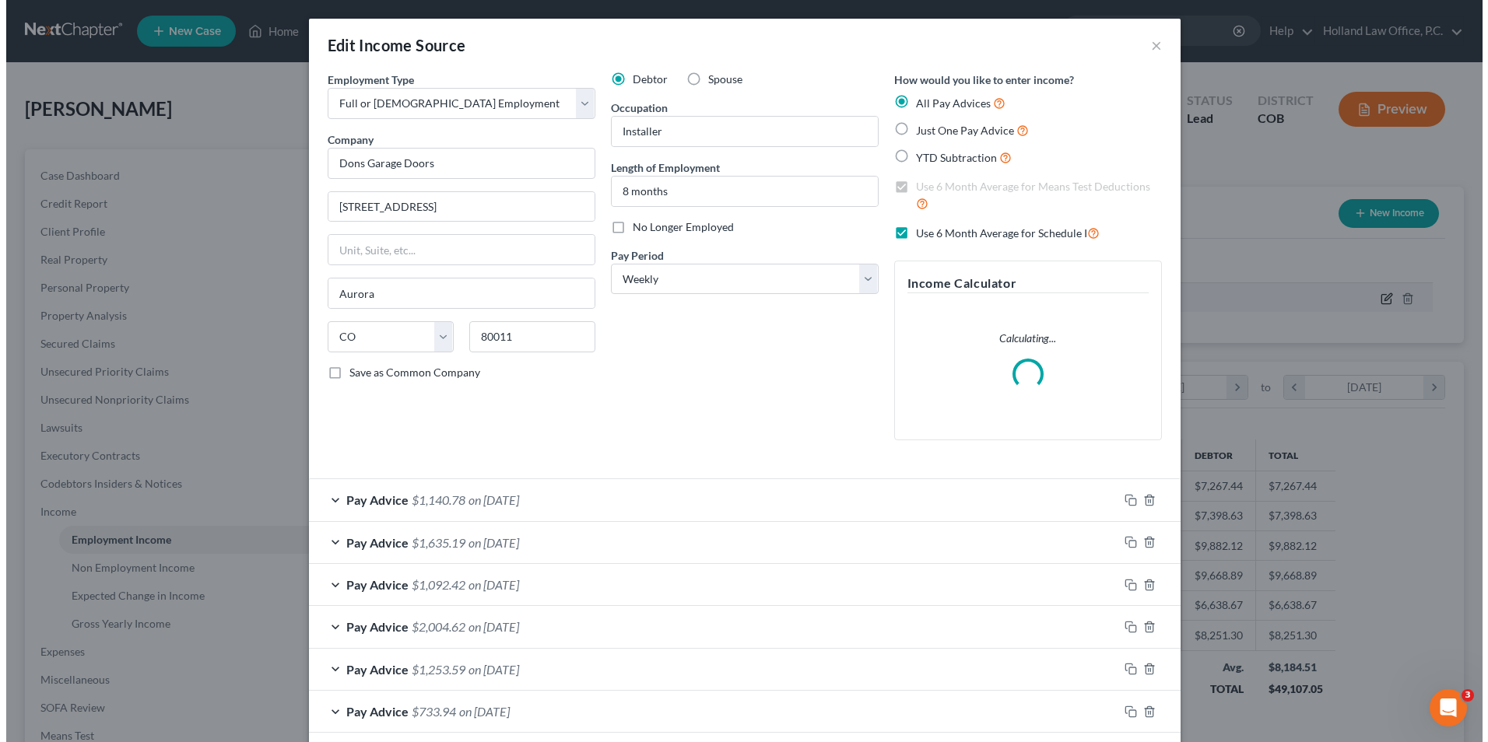
scroll to position [291, 615]
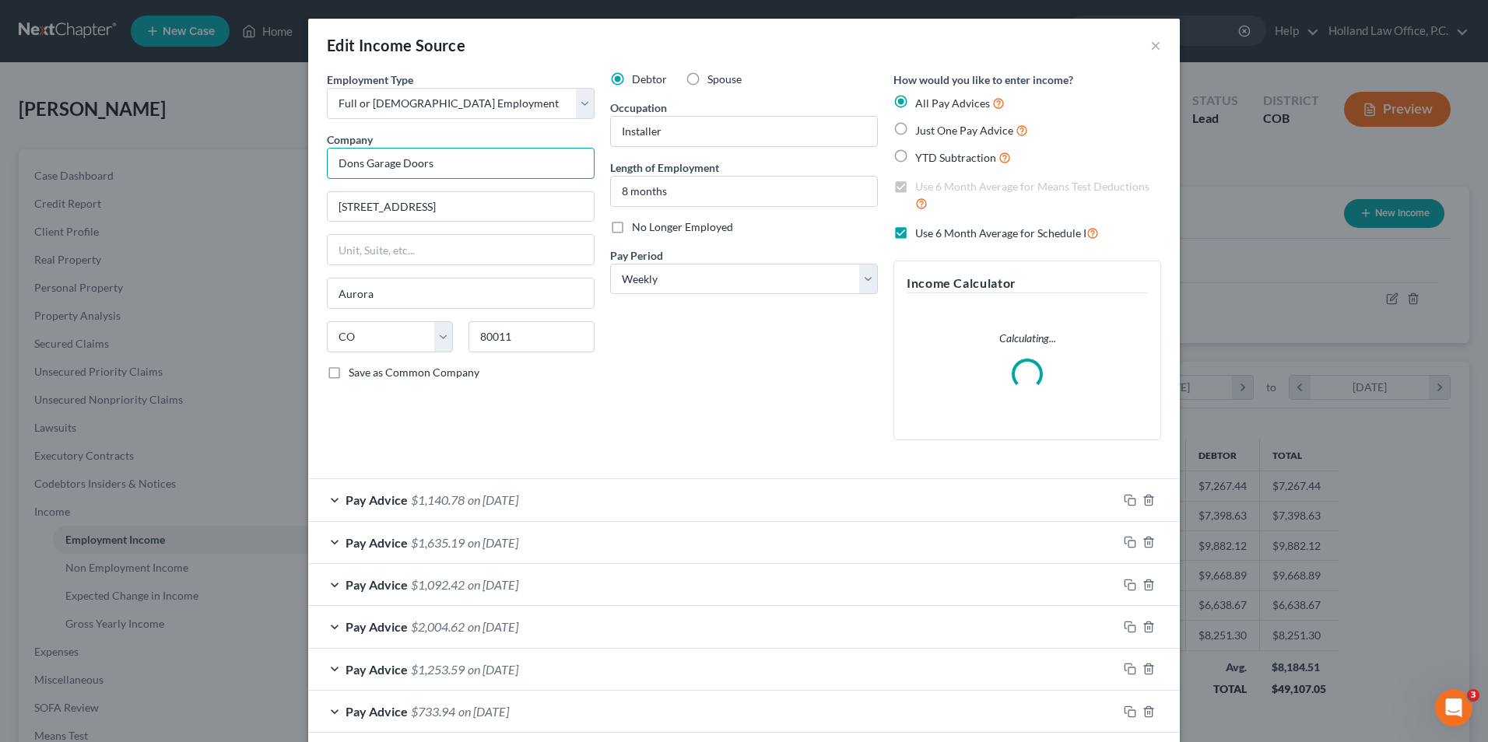
click at [490, 166] on input "Dons Garage Doors" at bounding box center [461, 163] width 268 height 31
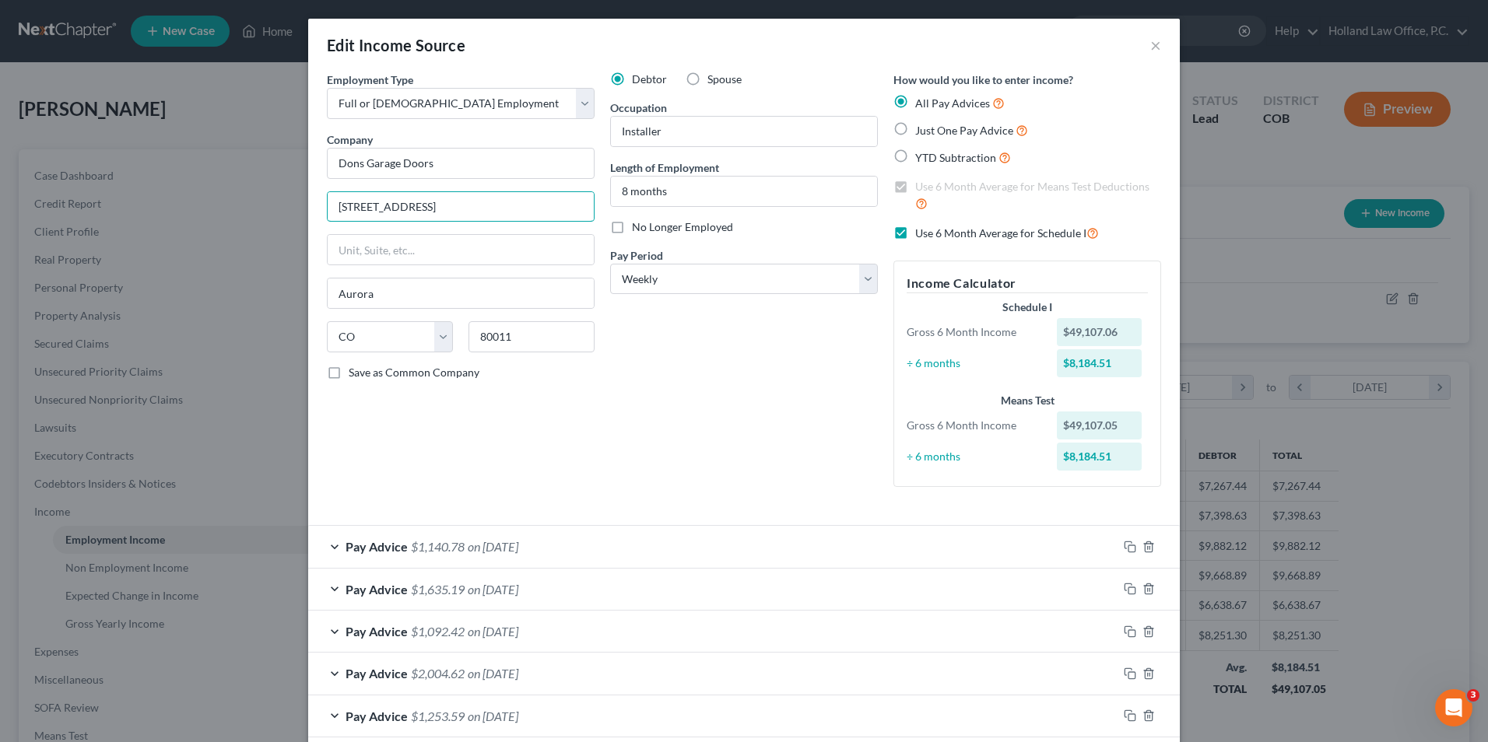
drag, startPoint x: 457, startPoint y: 207, endPoint x: 226, endPoint y: 179, distance: 232.0
click at [228, 170] on div "Edit Income Source × Employment Type * Select Full or Part Time Employment Self…" at bounding box center [744, 371] width 1488 height 742
type input "5081 Kingston St"
drag, startPoint x: 540, startPoint y: 356, endPoint x: 534, endPoint y: 341, distance: 16.8
click at [535, 345] on div "State AL AK AR AZ CA CO CT DE DC FL GA GU HI ID IL IN IA KS KY LA ME MD MA MI M…" at bounding box center [460, 343] width 283 height 44
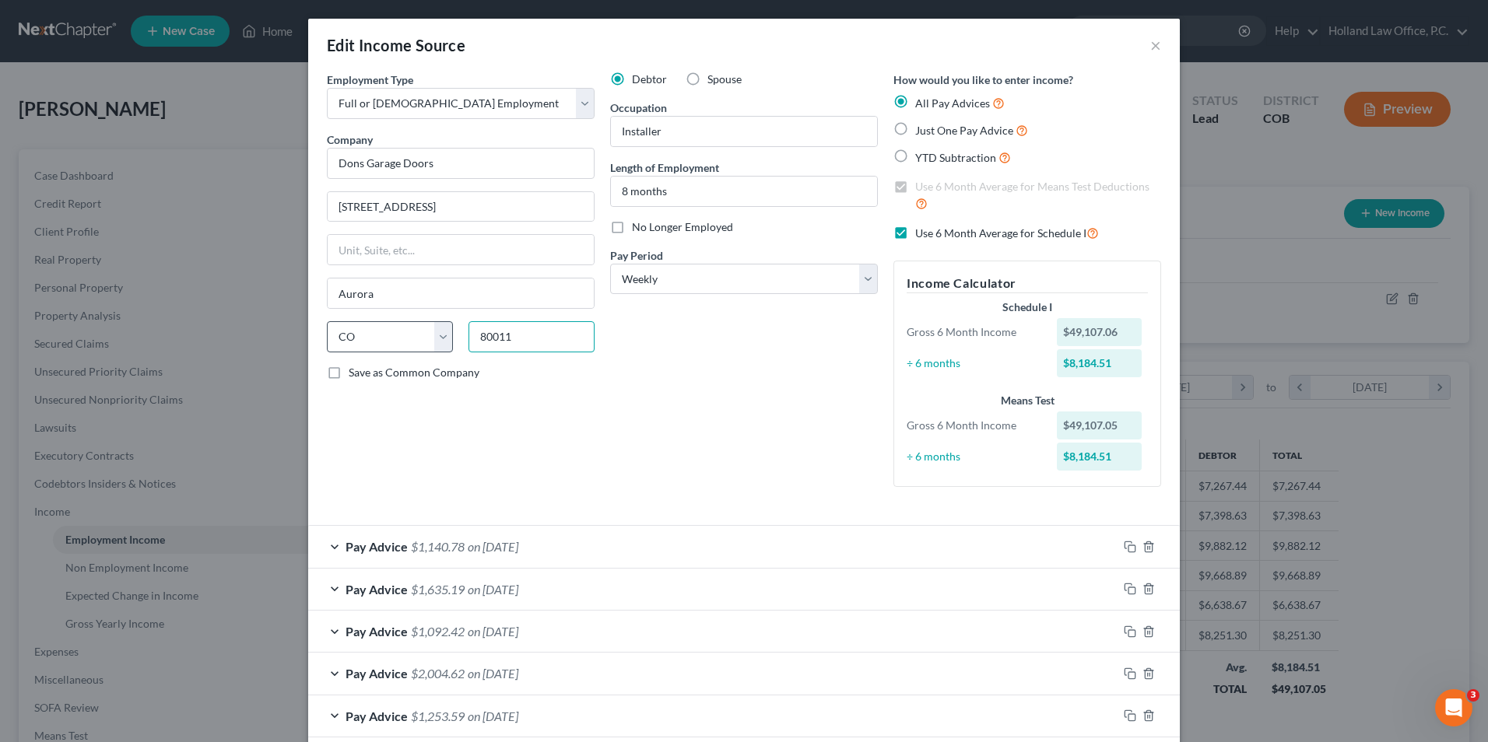
drag, startPoint x: 534, startPoint y: 341, endPoint x: 428, endPoint y: 337, distance: 105.9
click at [428, 337] on div "State AL AK AR AZ CA CO CT DE DC FL GA GU HI ID IL IN IA KS KY LA ME MD MA MI M…" at bounding box center [460, 343] width 283 height 44
type input "5"
type input "80239"
click at [629, 403] on div "Debtor Spouse Occupation Installer Length of Employment 8 months No Longer Empl…" at bounding box center [743, 286] width 283 height 428
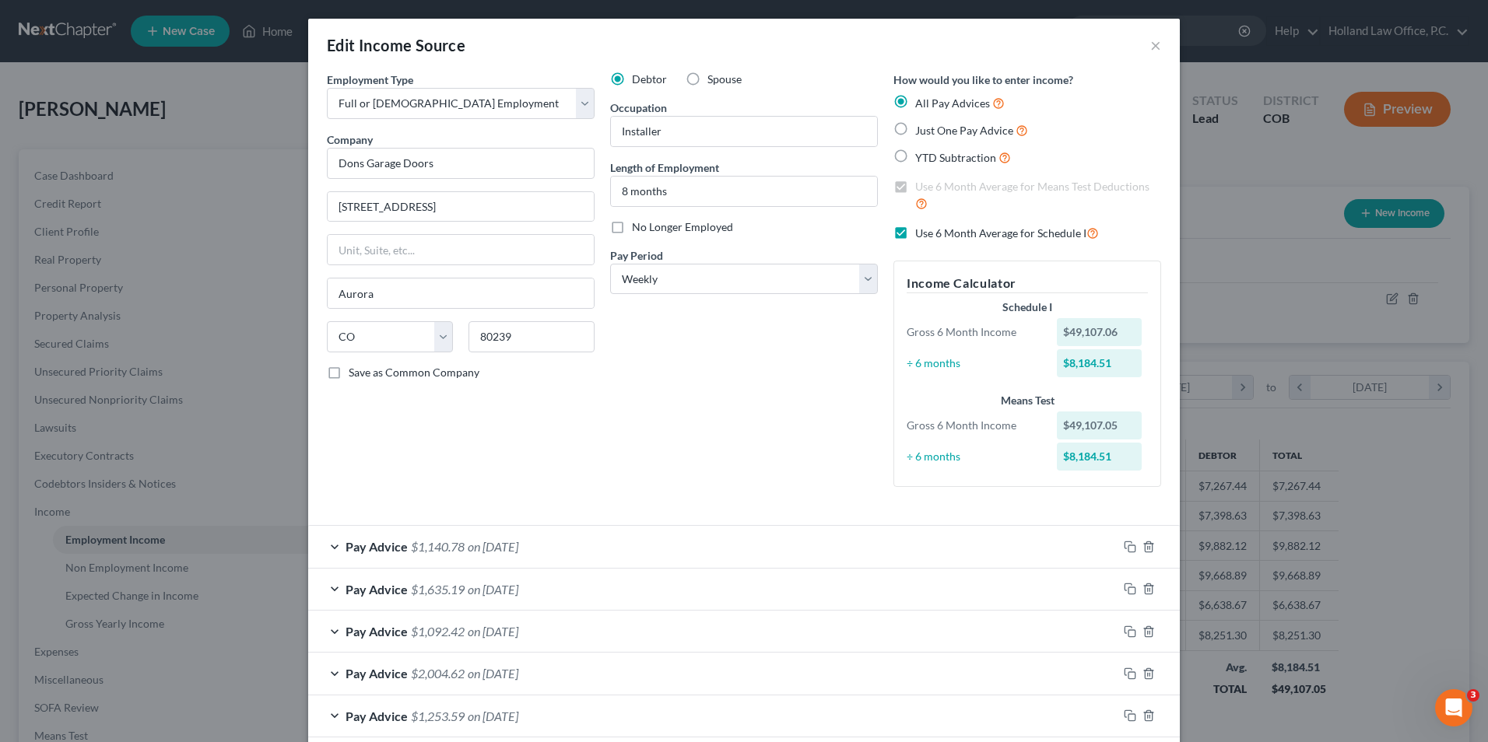
type input "[GEOGRAPHIC_DATA]"
drag, startPoint x: 703, startPoint y: 199, endPoint x: 581, endPoint y: 203, distance: 122.2
click at [582, 205] on div "Employment Type * Select Full or Part Time Employment Self Employment Company *…" at bounding box center [744, 292] width 850 height 441
type input "1 year, 2 months"
click at [686, 374] on div "Debtor Spouse Occupation Installer Length of Employment 1 year, 2 months No Lon…" at bounding box center [743, 286] width 283 height 428
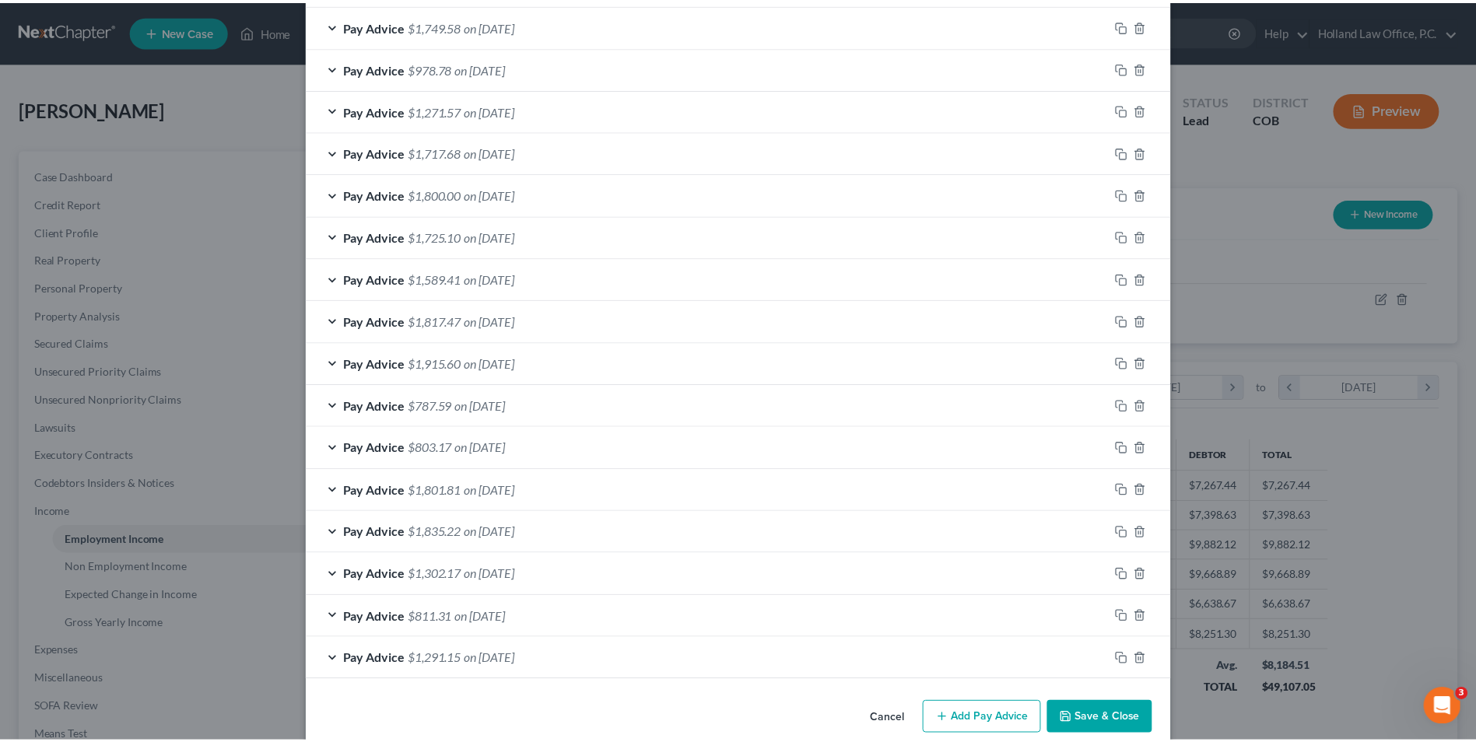
scroll to position [926, 0]
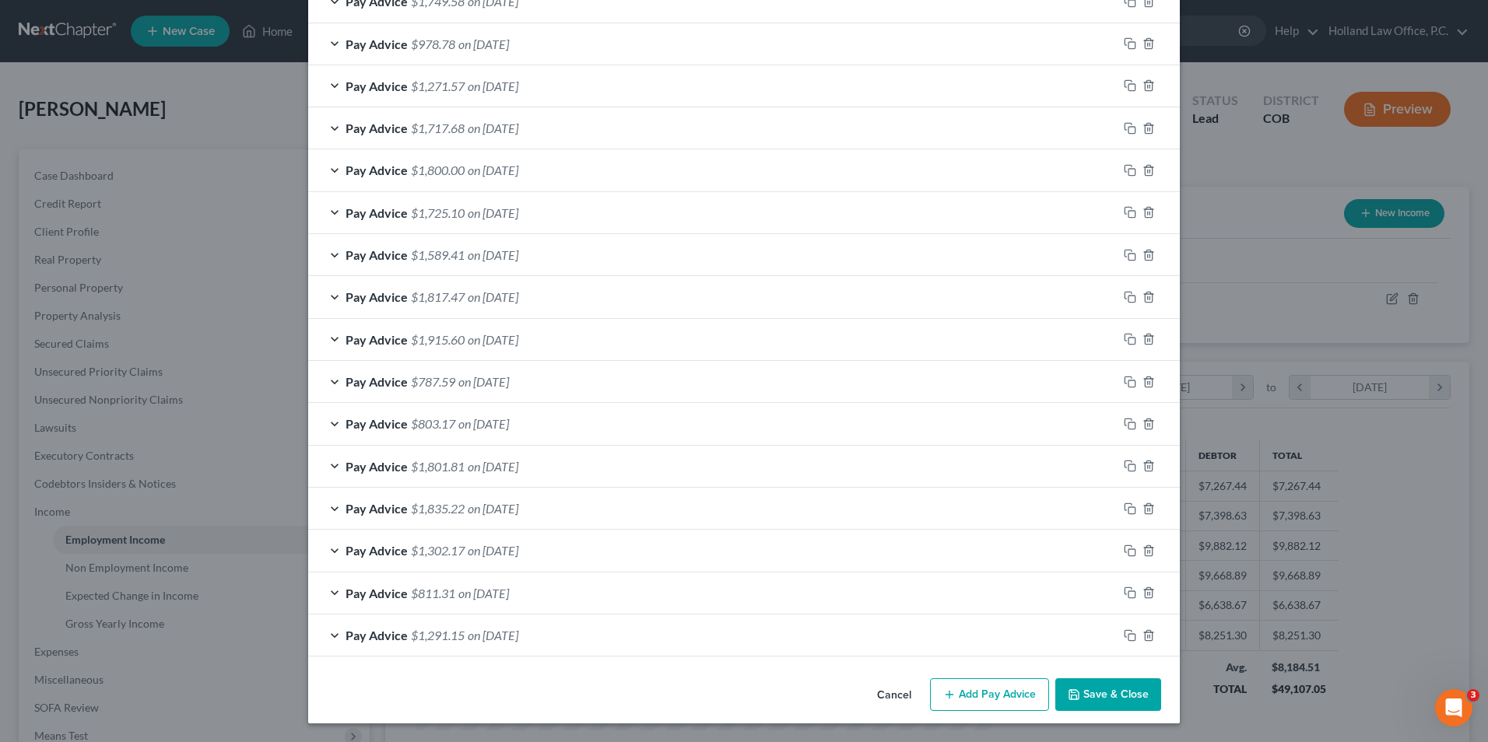
click at [1106, 693] on button "Save & Close" at bounding box center [1108, 695] width 106 height 33
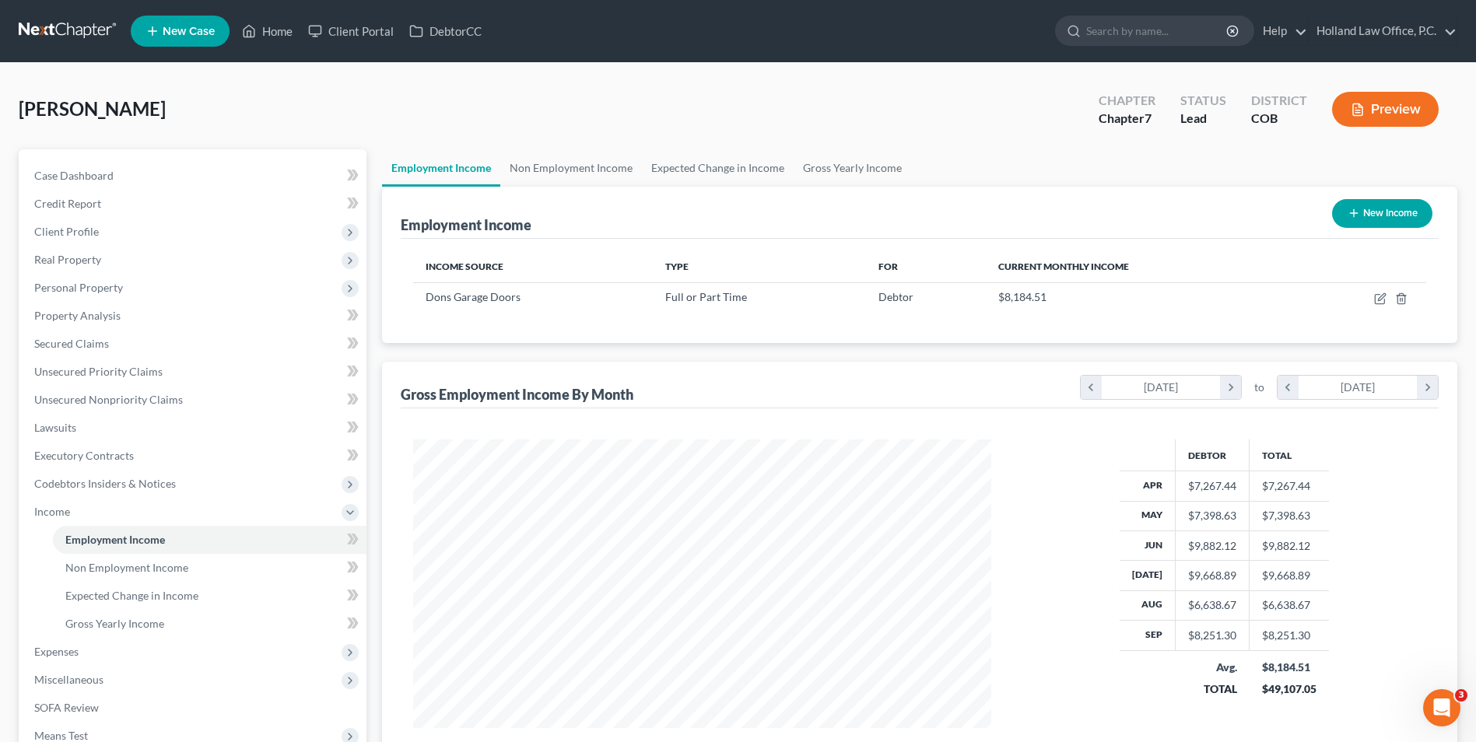
scroll to position [777821, 777501]
click at [643, 162] on link "Expected Change in Income" at bounding box center [718, 167] width 152 height 37
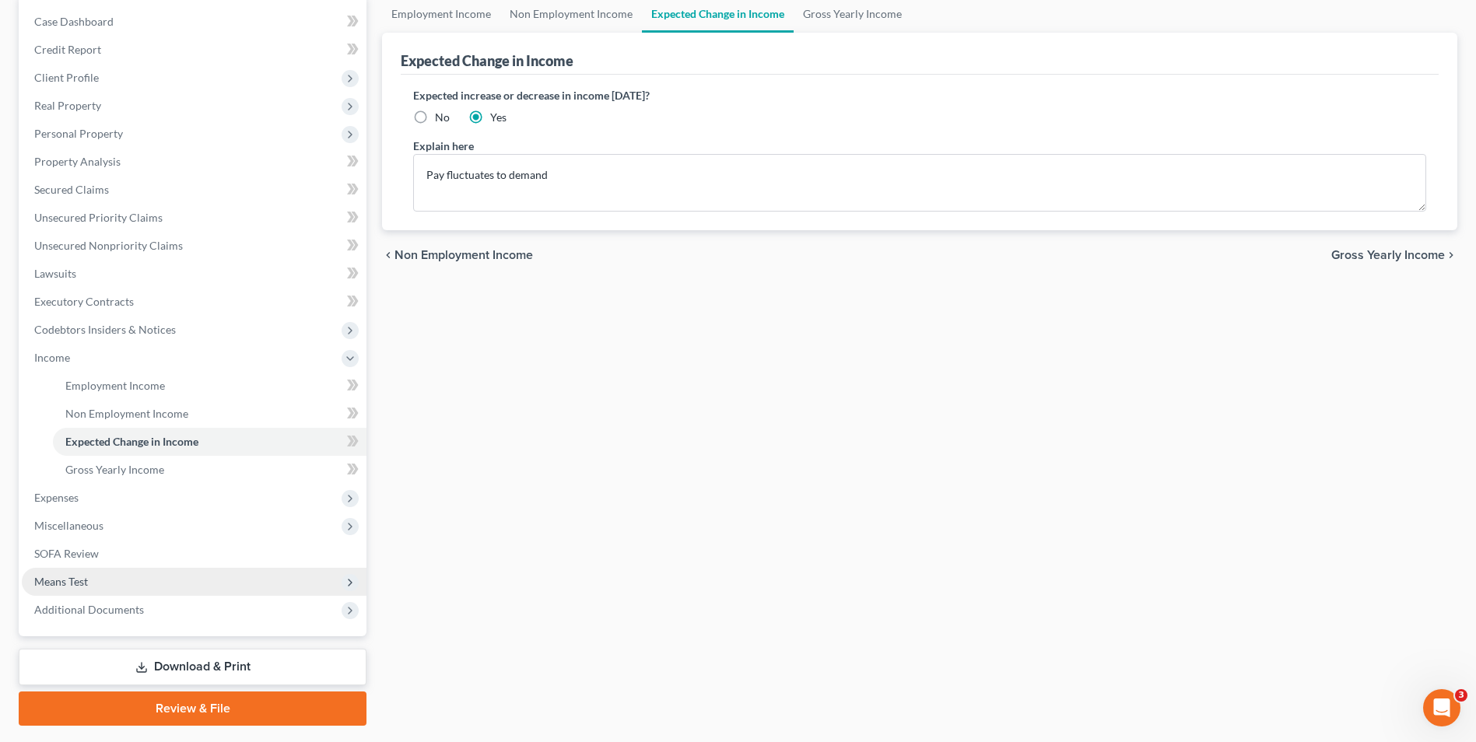
scroll to position [156, 0]
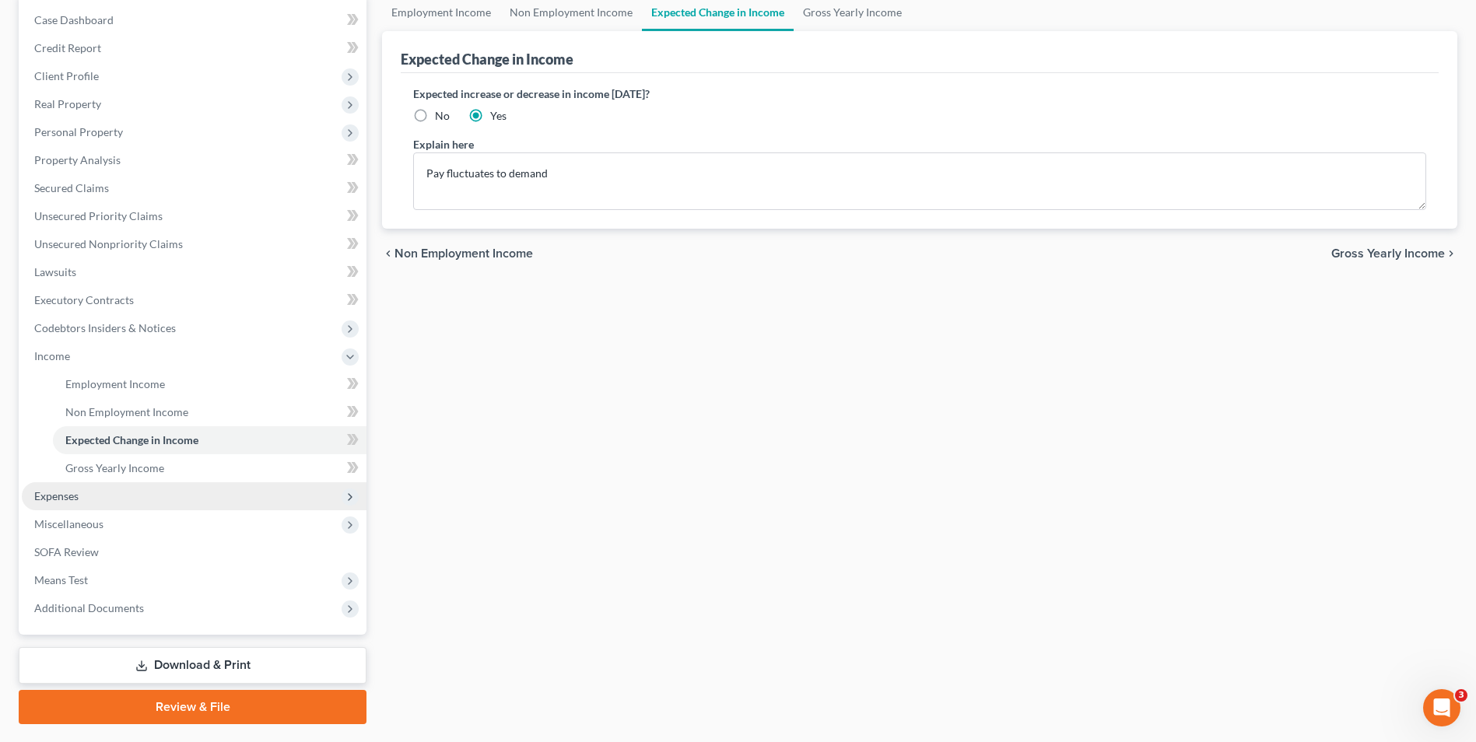
click at [62, 507] on span "Expenses" at bounding box center [194, 496] width 345 height 28
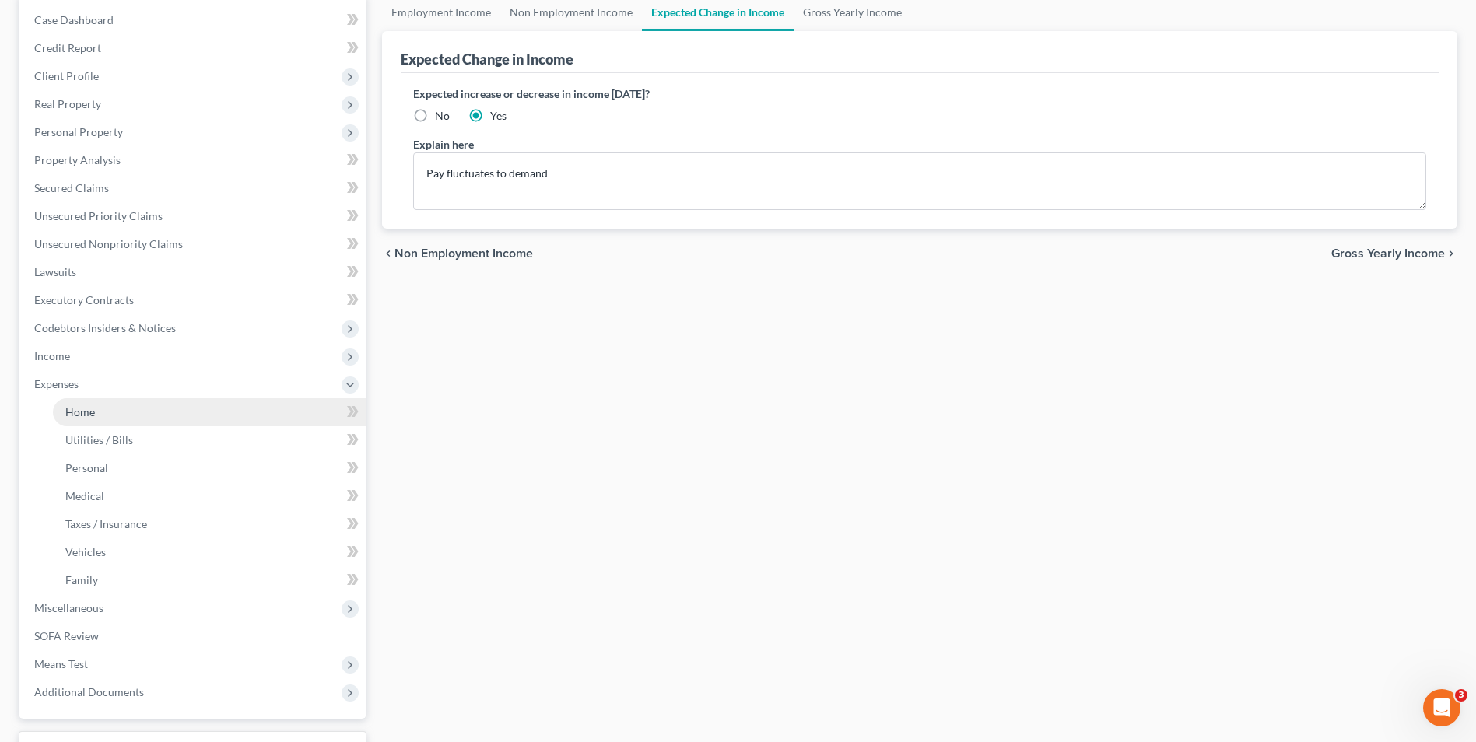
click at [117, 403] on link "Home" at bounding box center [210, 412] width 314 height 28
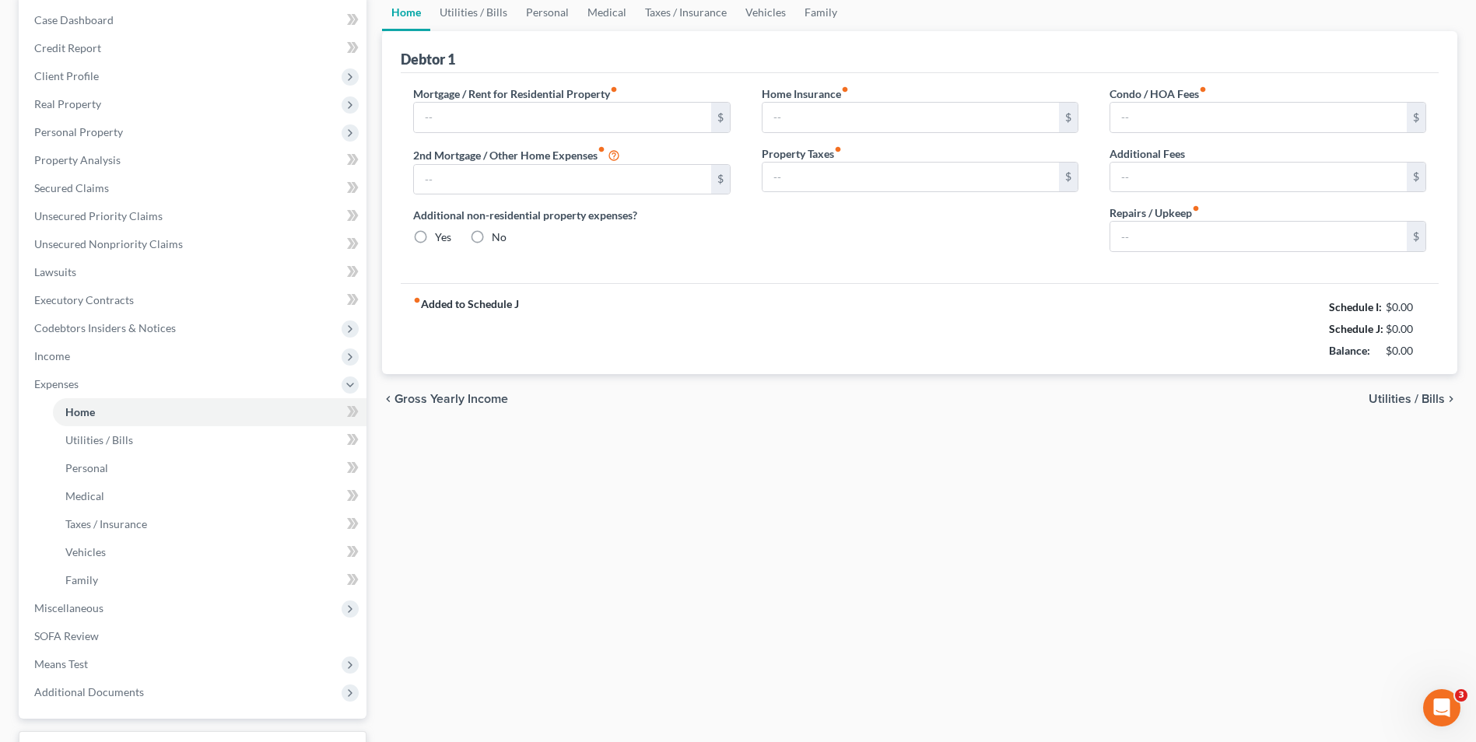
scroll to position [16, 0]
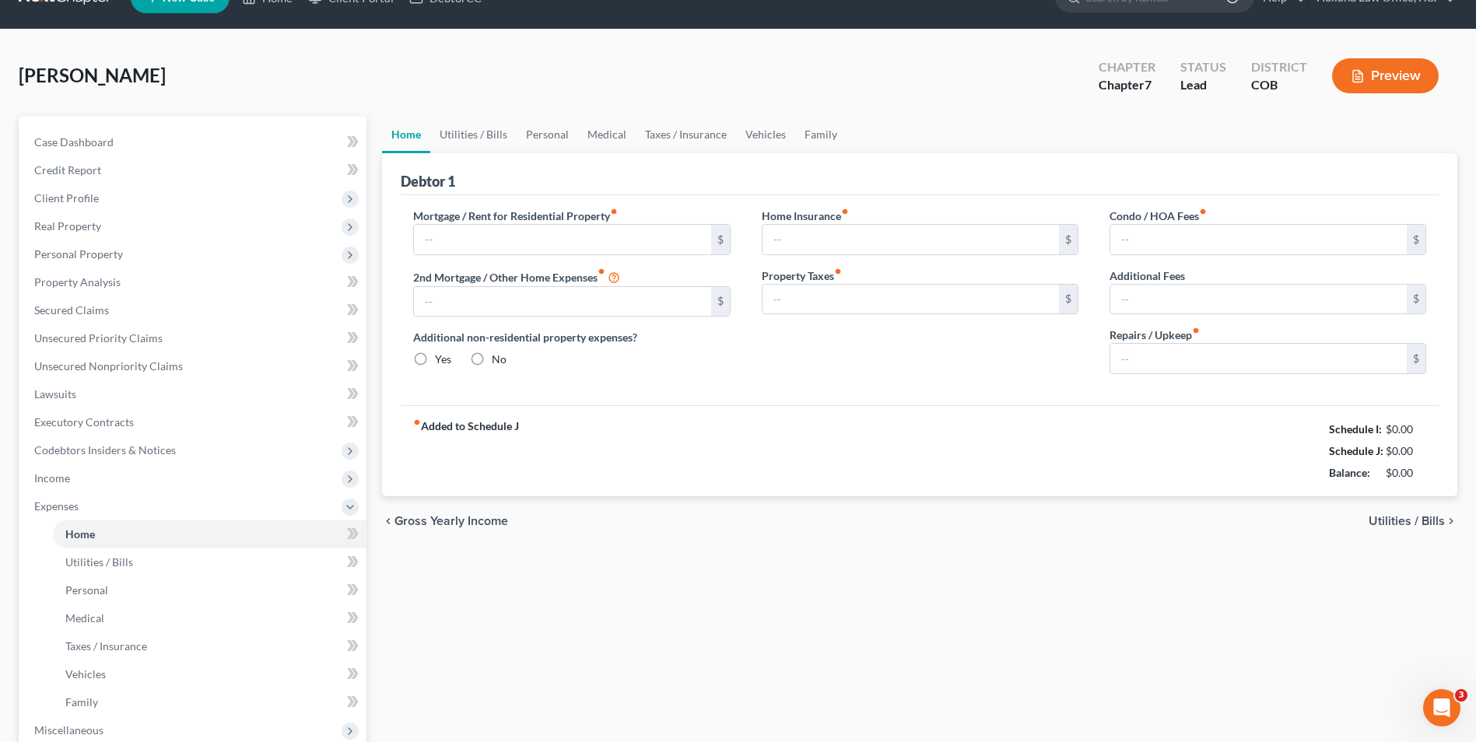
type input "1,300.00"
radio input "true"
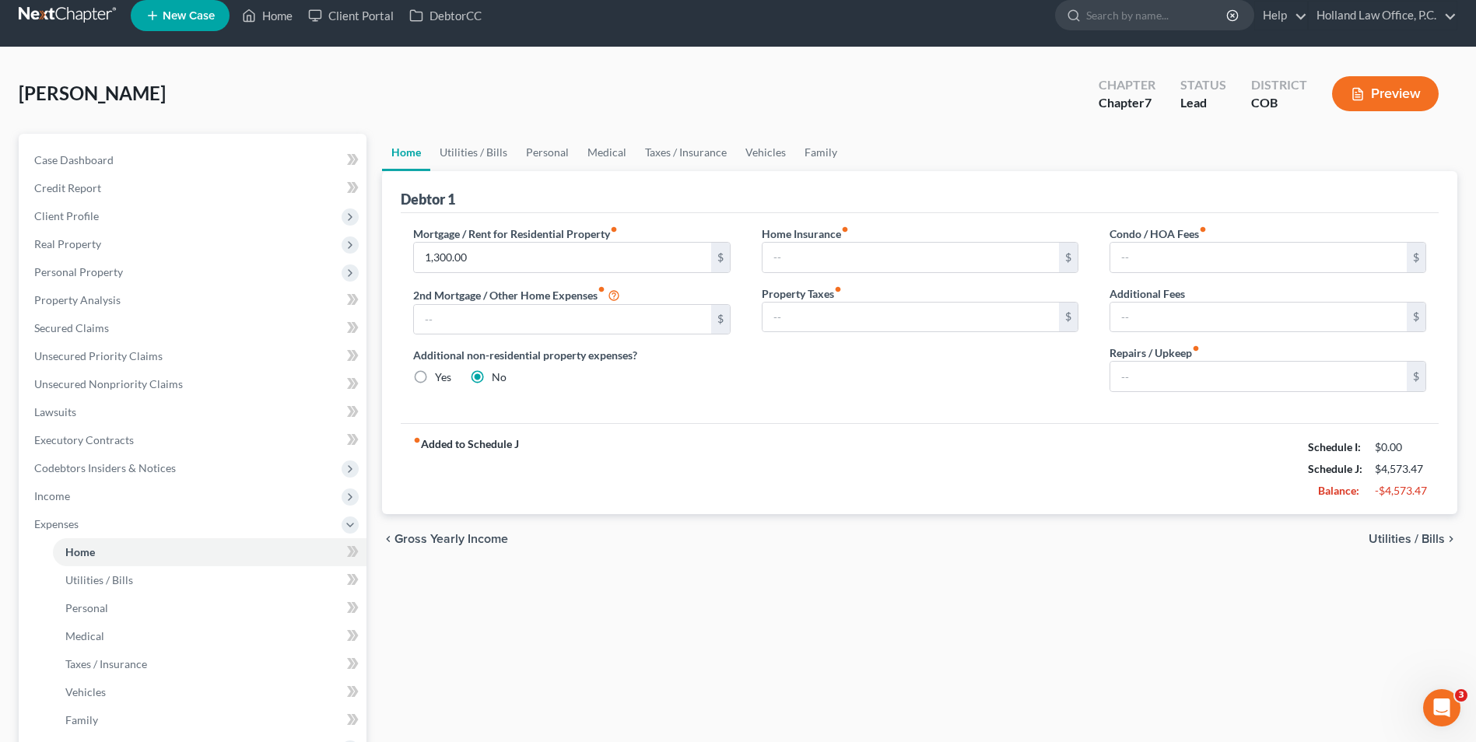
scroll to position [0, 0]
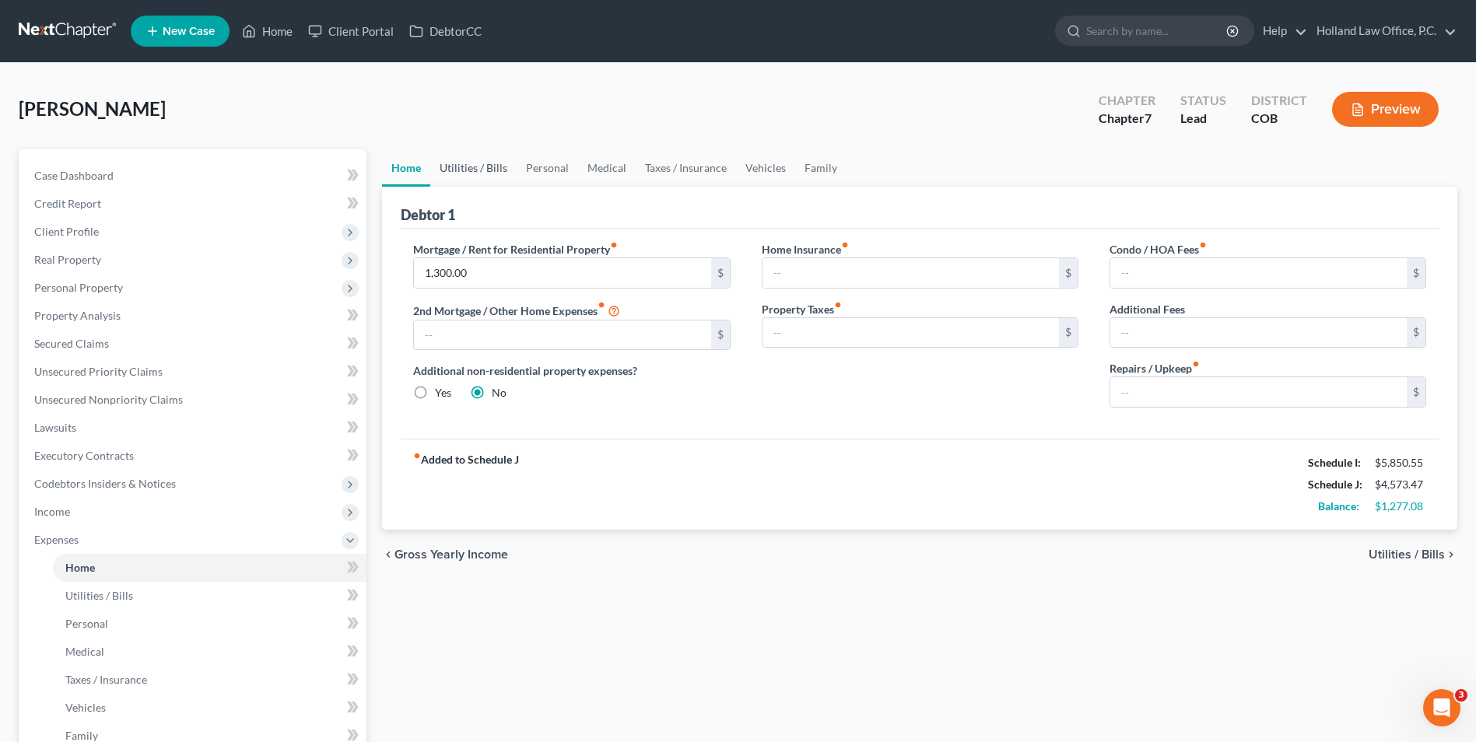
click at [478, 164] on link "Utilities / Bills" at bounding box center [473, 167] width 86 height 37
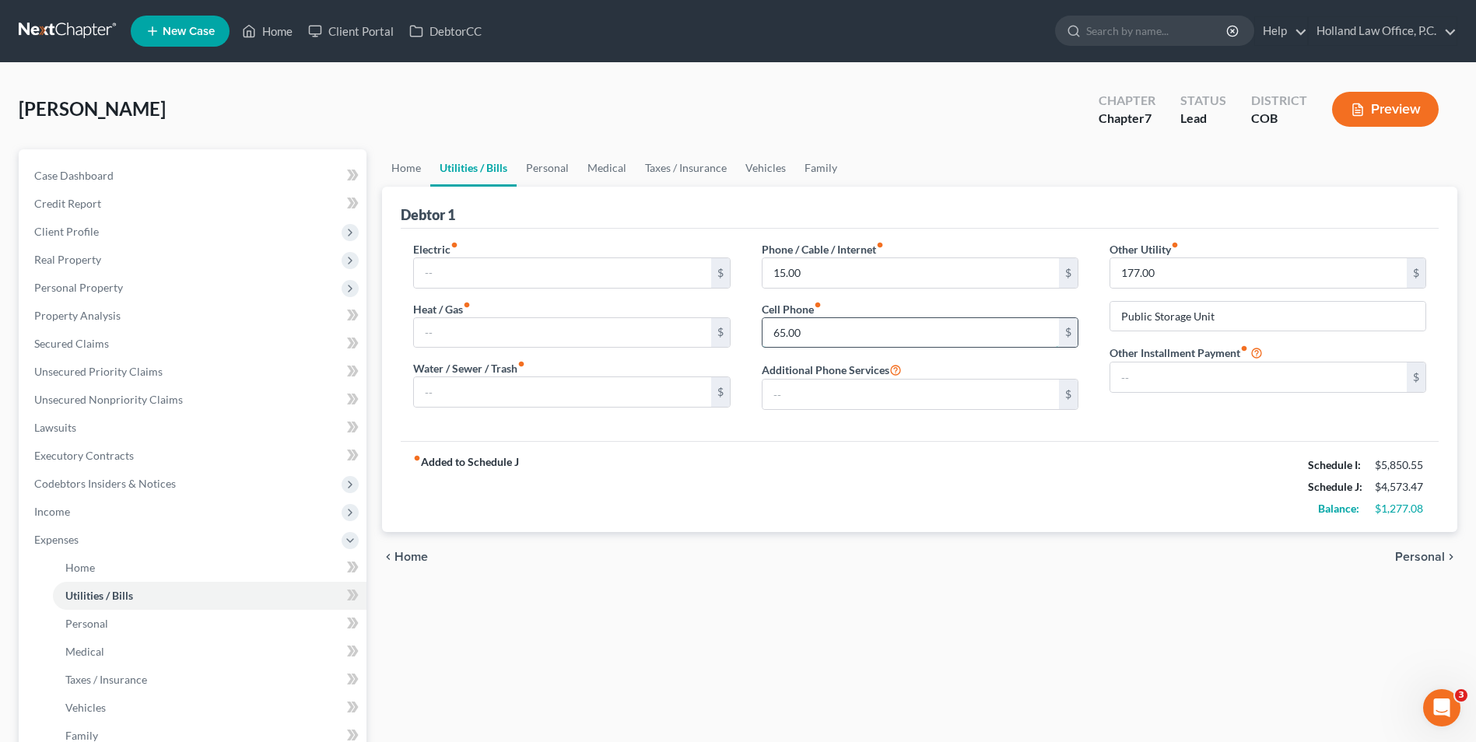
click at [832, 320] on input "65.00" at bounding box center [911, 333] width 296 height 30
click at [805, 268] on input "15.00" at bounding box center [911, 273] width 296 height 30
click at [808, 337] on input "text" at bounding box center [911, 333] width 296 height 30
type input "125.00"
click at [557, 176] on link "Personal" at bounding box center [547, 167] width 61 height 37
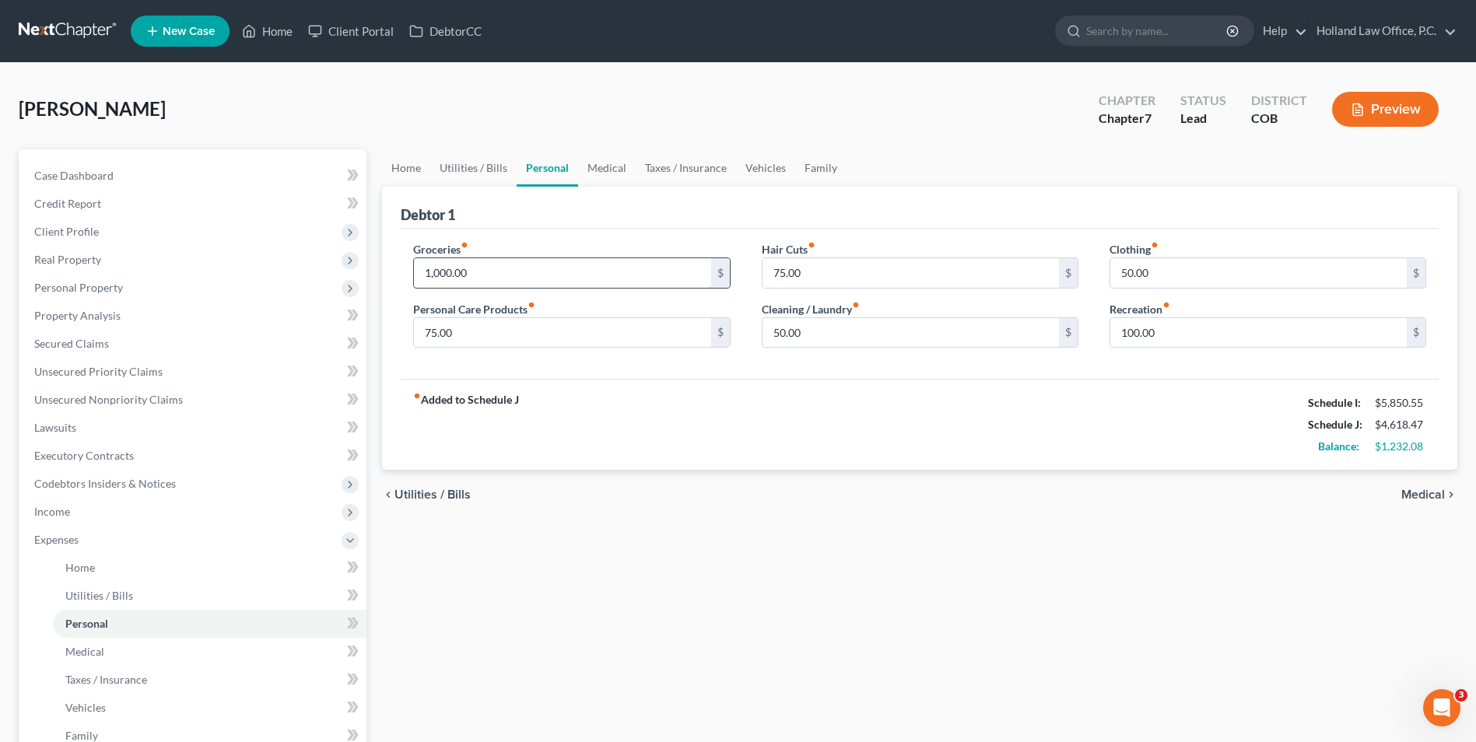
click at [488, 268] on input "1,000.00" at bounding box center [562, 273] width 296 height 30
type input "1,350.00"
click at [601, 167] on link "Medical" at bounding box center [607, 167] width 58 height 37
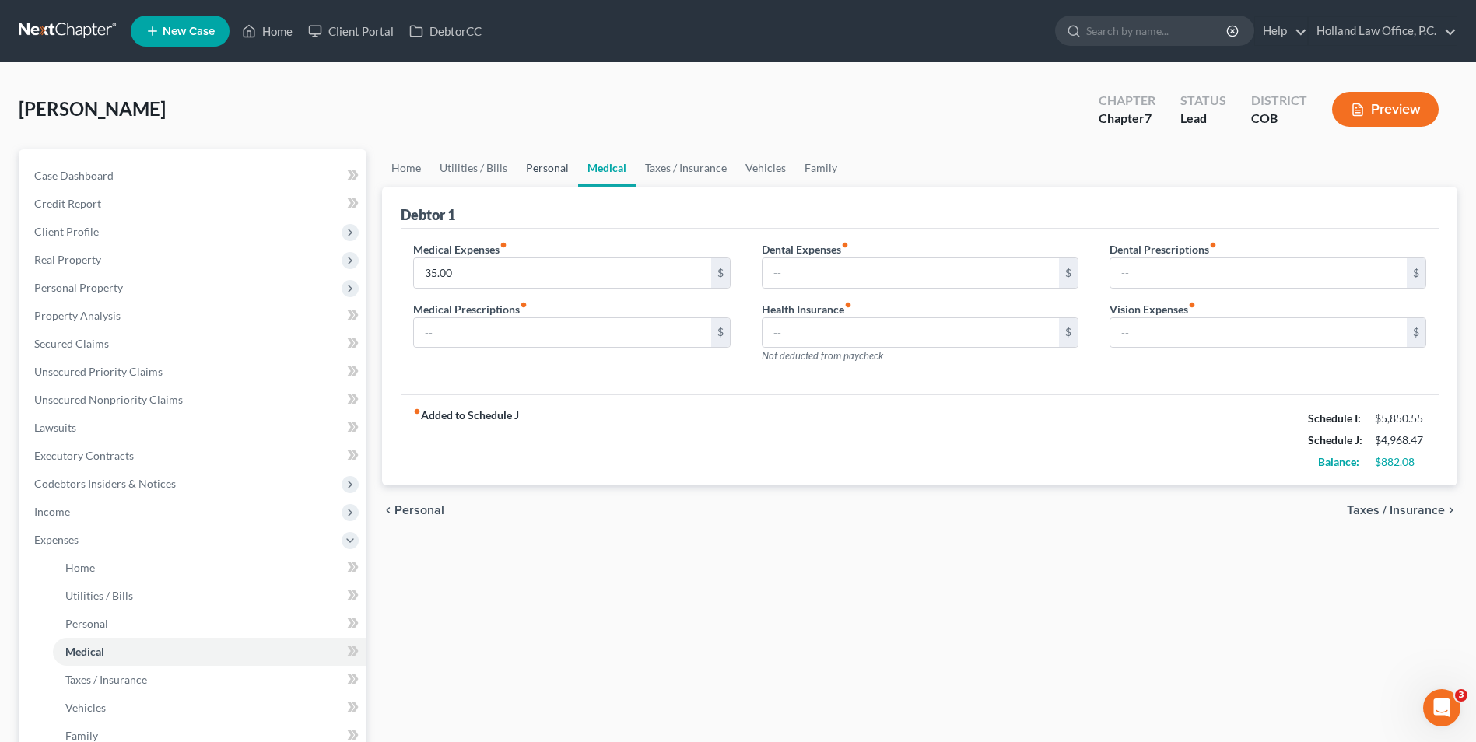
click at [530, 166] on link "Personal" at bounding box center [547, 167] width 61 height 37
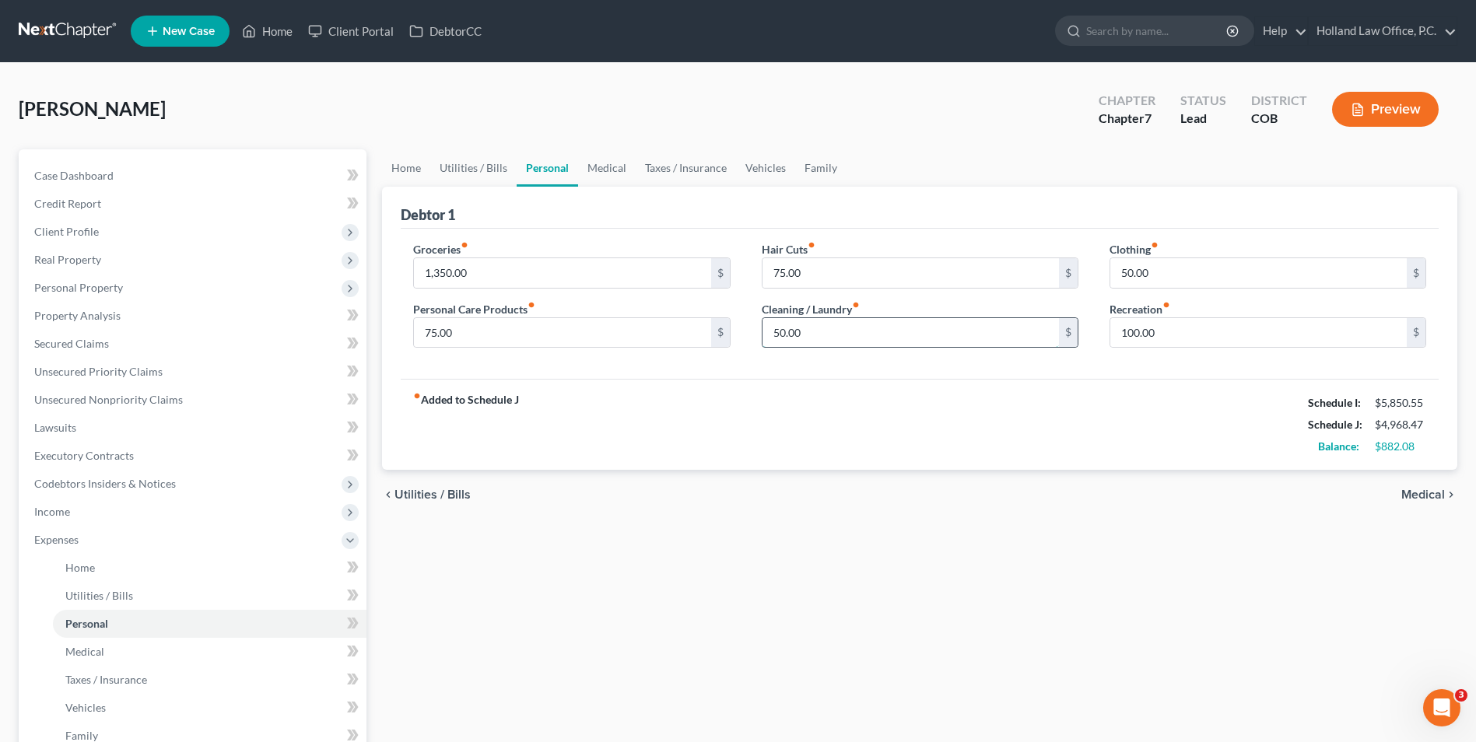
click at [951, 336] on input "50.00" at bounding box center [911, 333] width 296 height 30
type input "50"
click at [1182, 272] on input "50.00" at bounding box center [1258, 273] width 296 height 30
type input "250.00"
click at [591, 329] on input "75.00" at bounding box center [562, 333] width 296 height 30
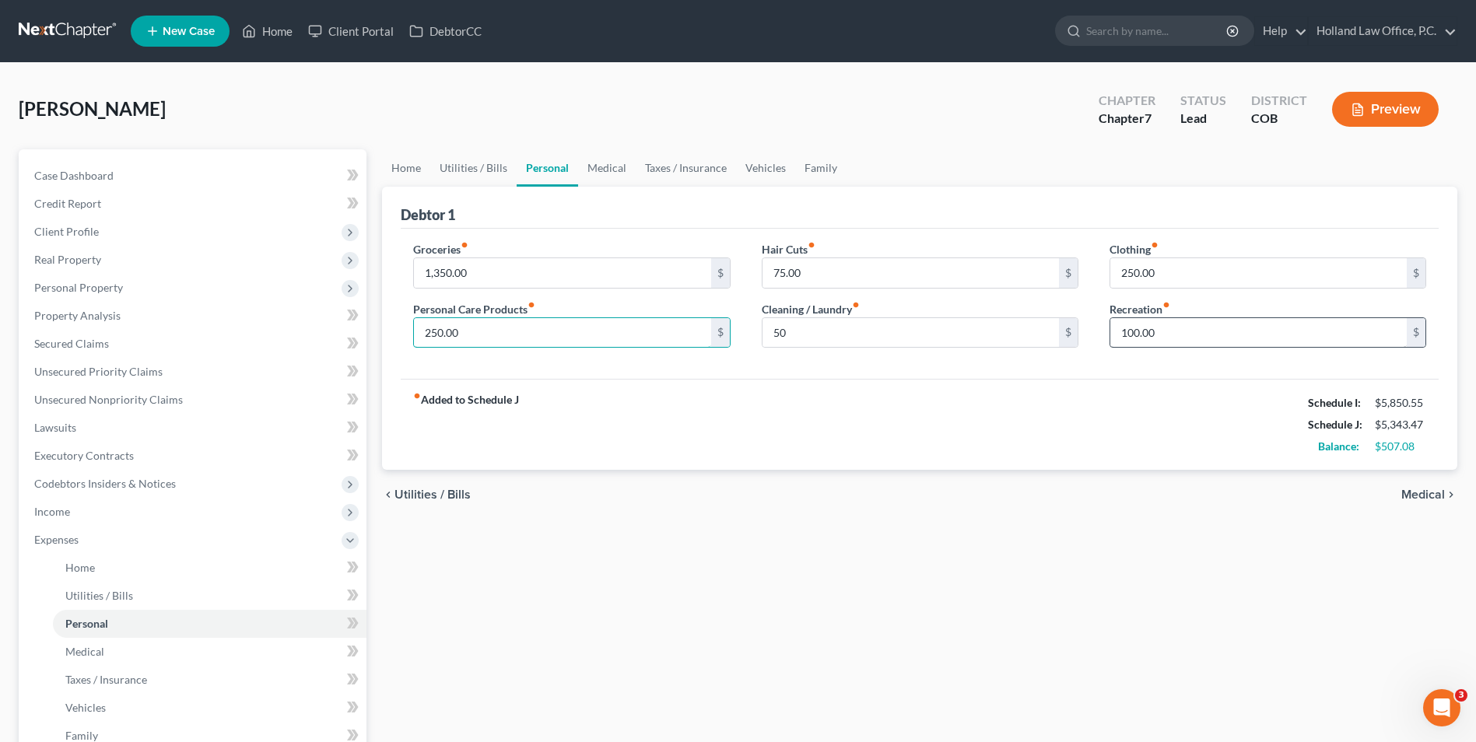
type input "250.00"
click at [1155, 336] on input "100.00" at bounding box center [1258, 333] width 296 height 30
type input "200.00"
click at [808, 162] on link "Family" at bounding box center [820, 167] width 51 height 37
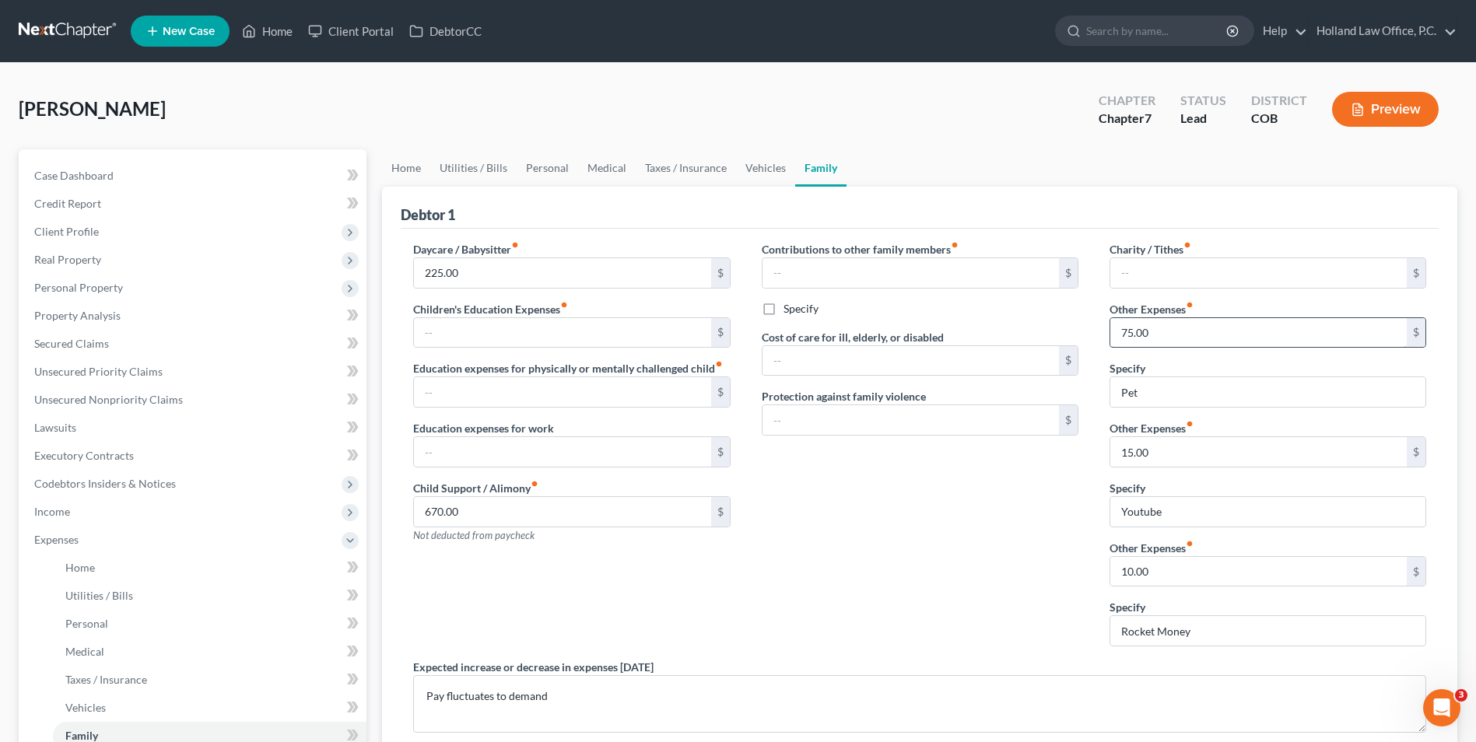
click at [1172, 320] on input "75.00" at bounding box center [1258, 333] width 296 height 30
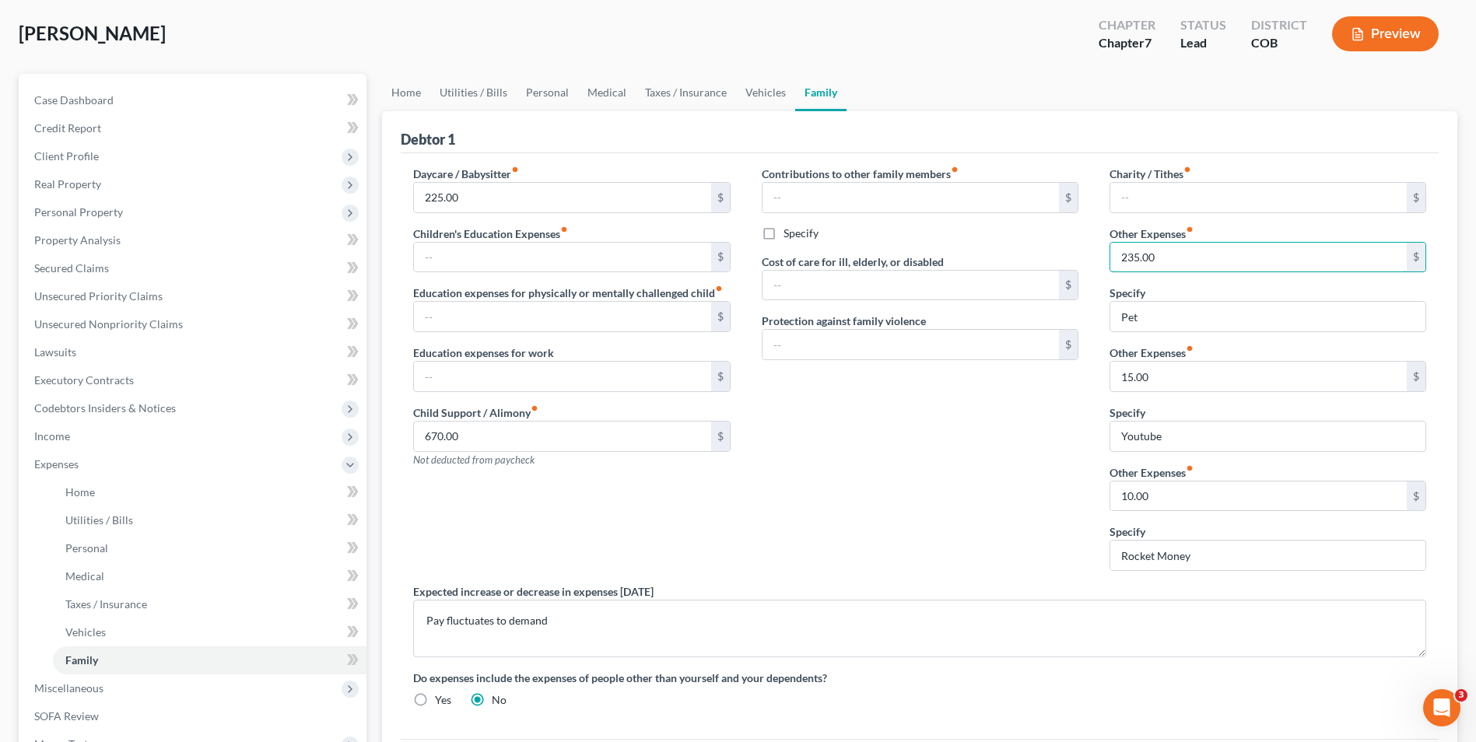
scroll to position [47, 0]
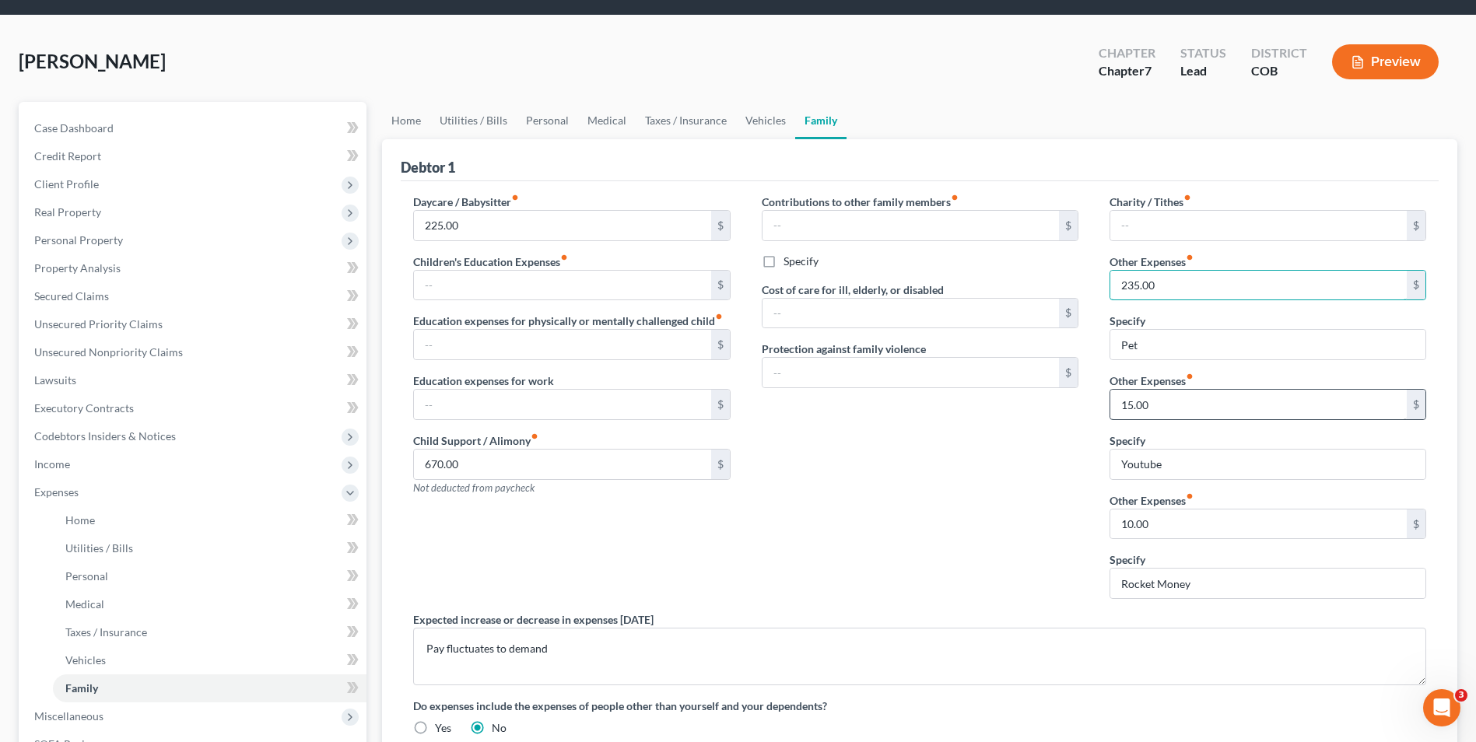
type input "235.00"
click at [1161, 395] on input "15.00" at bounding box center [1258, 405] width 296 height 30
click at [1198, 466] on input "Youtube" at bounding box center [1267, 465] width 315 height 30
click at [472, 125] on link "Utilities / Bills" at bounding box center [473, 120] width 86 height 37
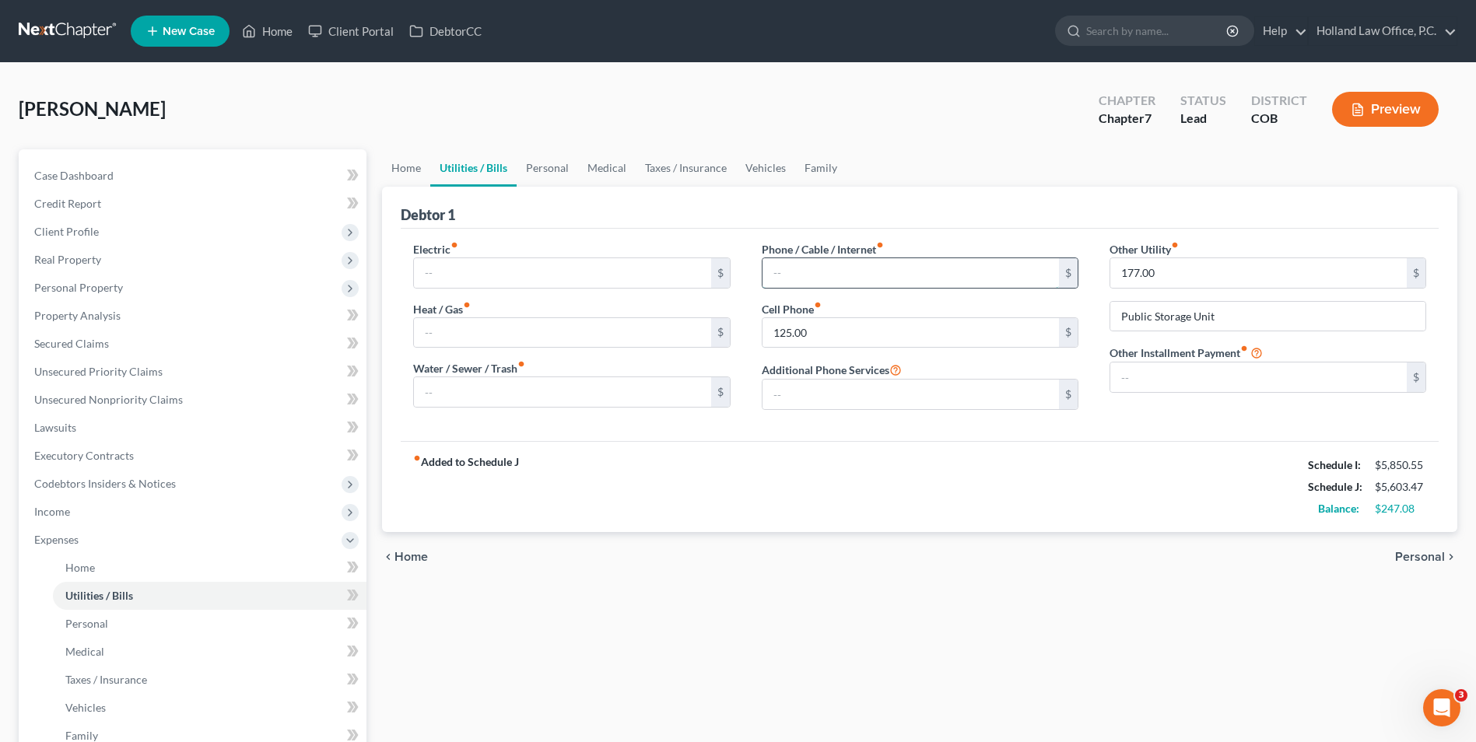
click at [916, 274] on input "text" at bounding box center [911, 273] width 296 height 30
click at [790, 271] on input "150.00" at bounding box center [911, 273] width 296 height 30
type input "15.00"
click at [858, 225] on div "Debtor 1" at bounding box center [920, 208] width 1038 height 42
click at [812, 140] on div "Nealey, John Upgraded Chapter Chapter 7 Status Lead District COB Preview" at bounding box center [738, 116] width 1439 height 68
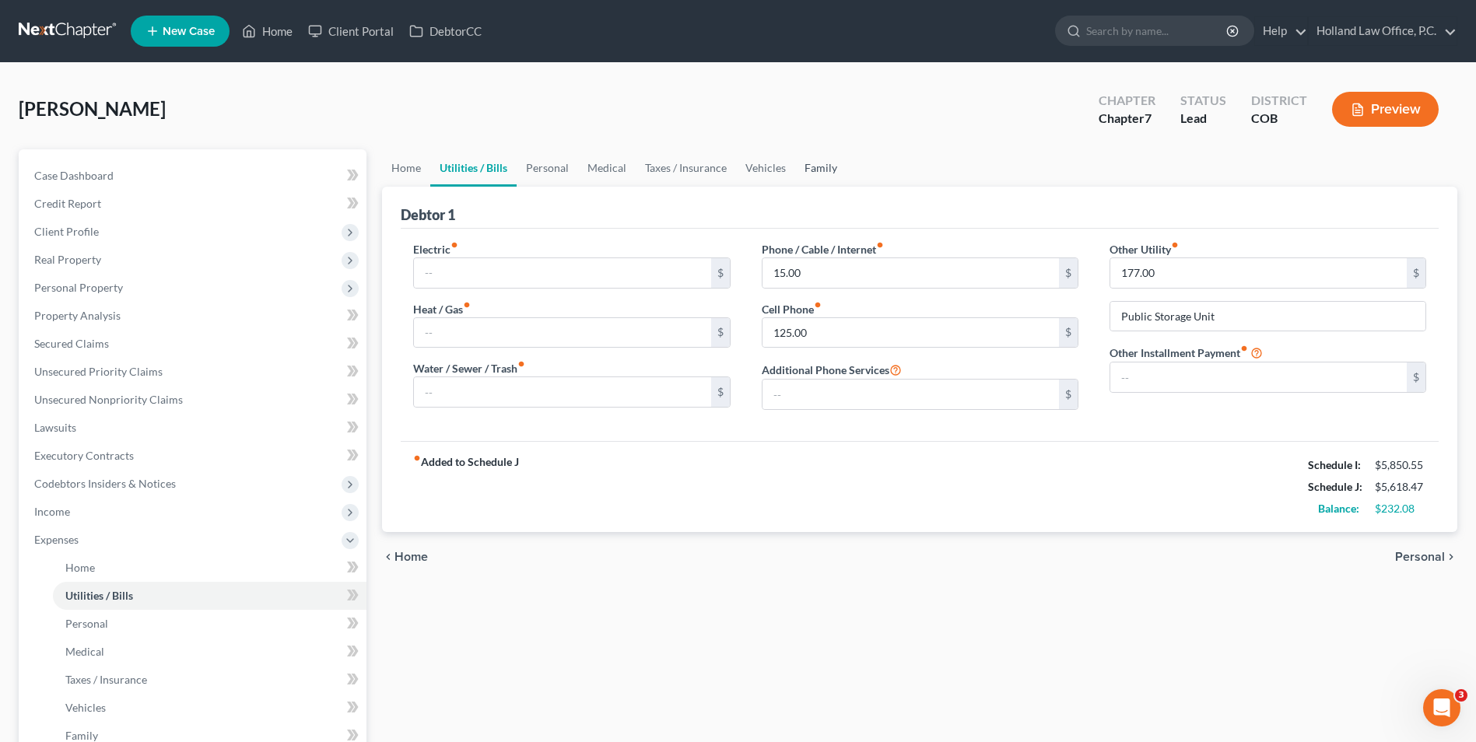
click at [808, 163] on link "Family" at bounding box center [820, 167] width 51 height 37
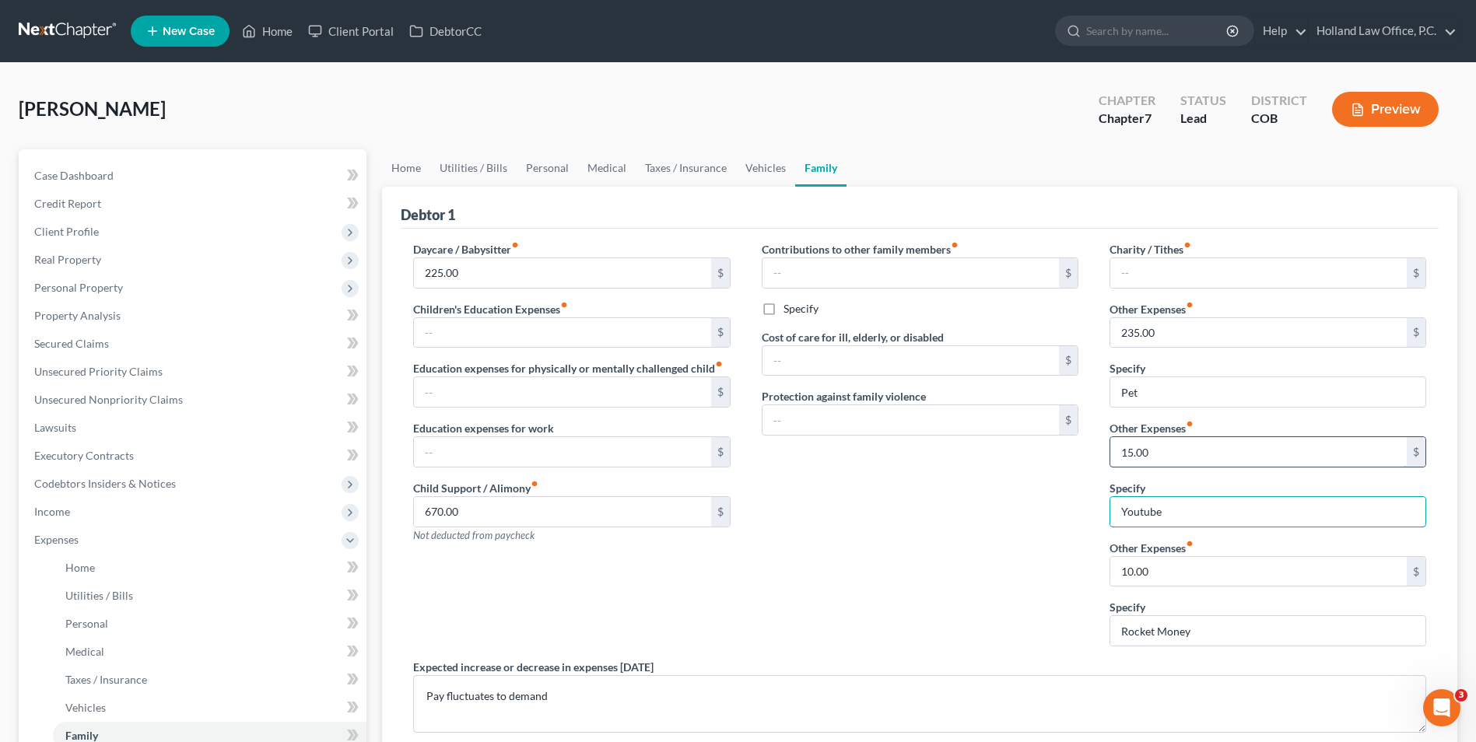
drag, startPoint x: 1187, startPoint y: 512, endPoint x: 1133, endPoint y: 454, distance: 79.3
click at [1080, 493] on div "Daycare / Babysitter fiber_manual_record 225.00 $ Children's Education Expenses…" at bounding box center [920, 518] width 1044 height 555
type input "250.00"
click at [1155, 528] on div "Charity / Tithes fiber_manual_record $ Other Expenses fiber_manual_record 235.0…" at bounding box center [1268, 450] width 348 height 418
click at [1156, 515] on input "text" at bounding box center [1267, 512] width 315 height 30
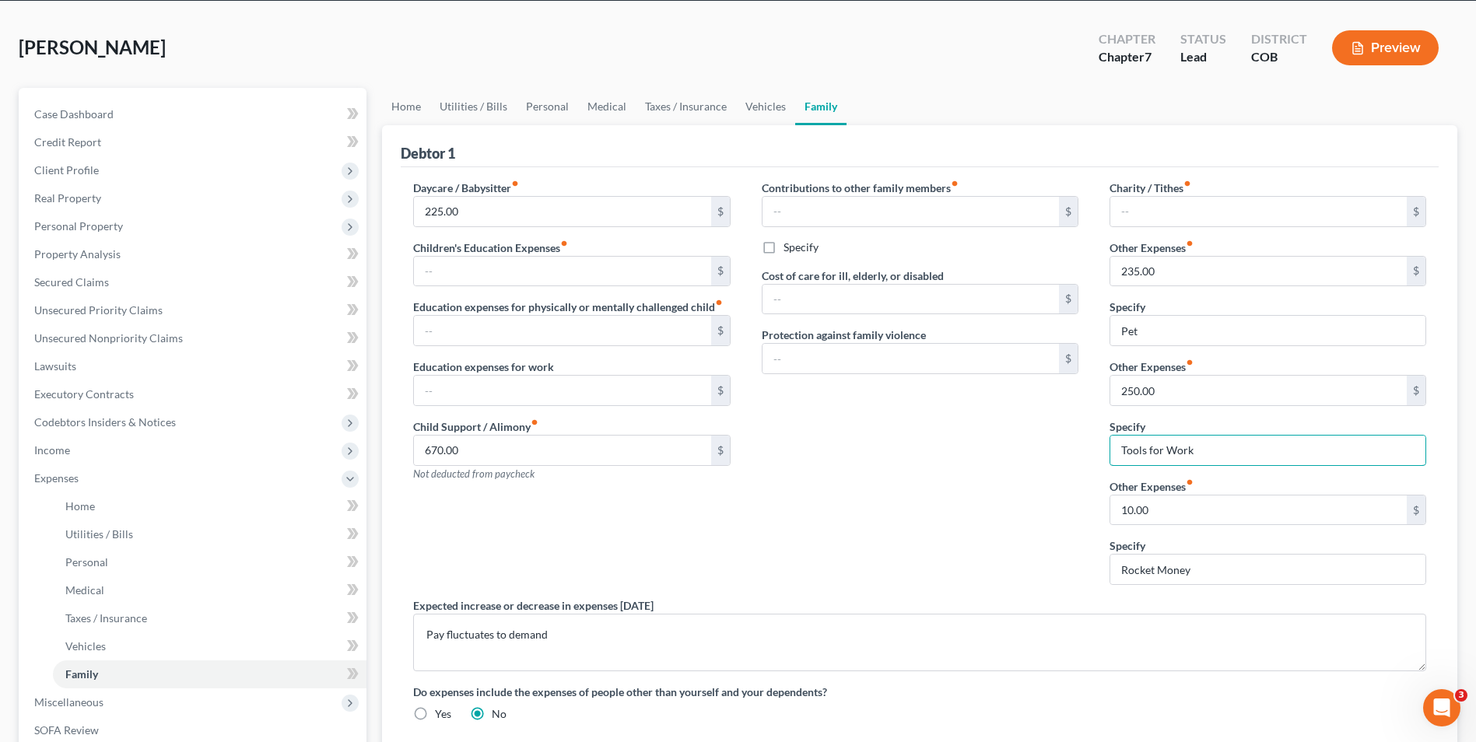
scroll to position [47, 0]
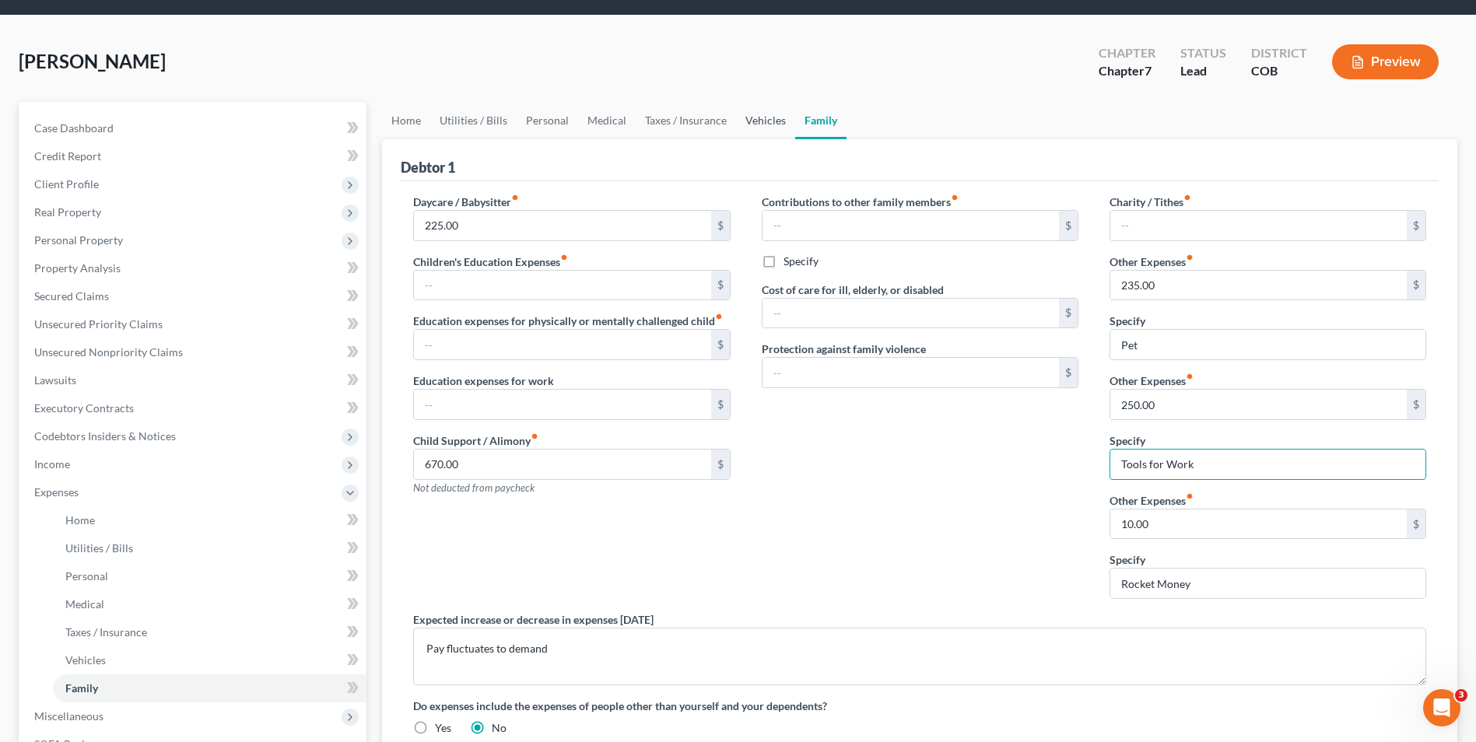
type input "Tools for Work"
click at [748, 114] on link "Vehicles" at bounding box center [765, 120] width 59 height 37
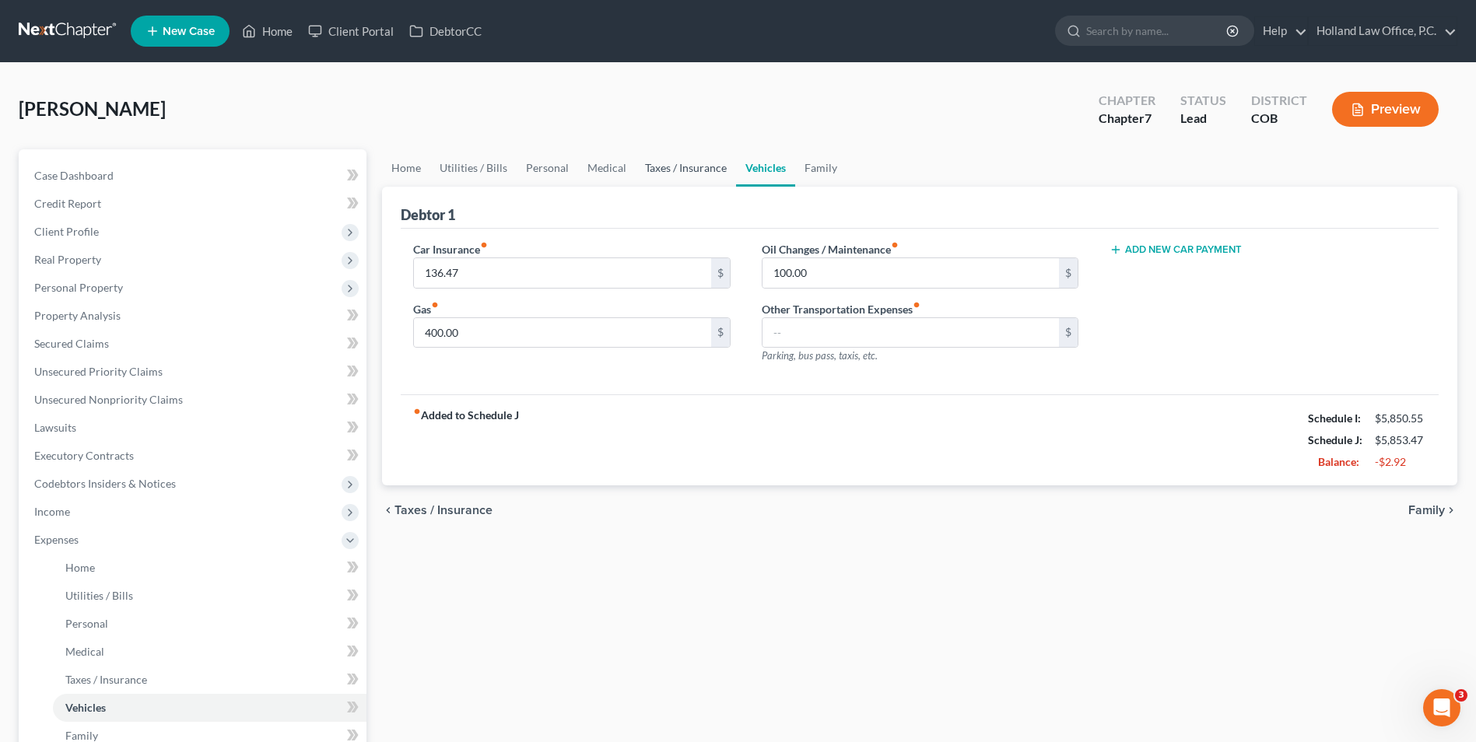
click at [675, 160] on link "Taxes / Insurance" at bounding box center [686, 167] width 100 height 37
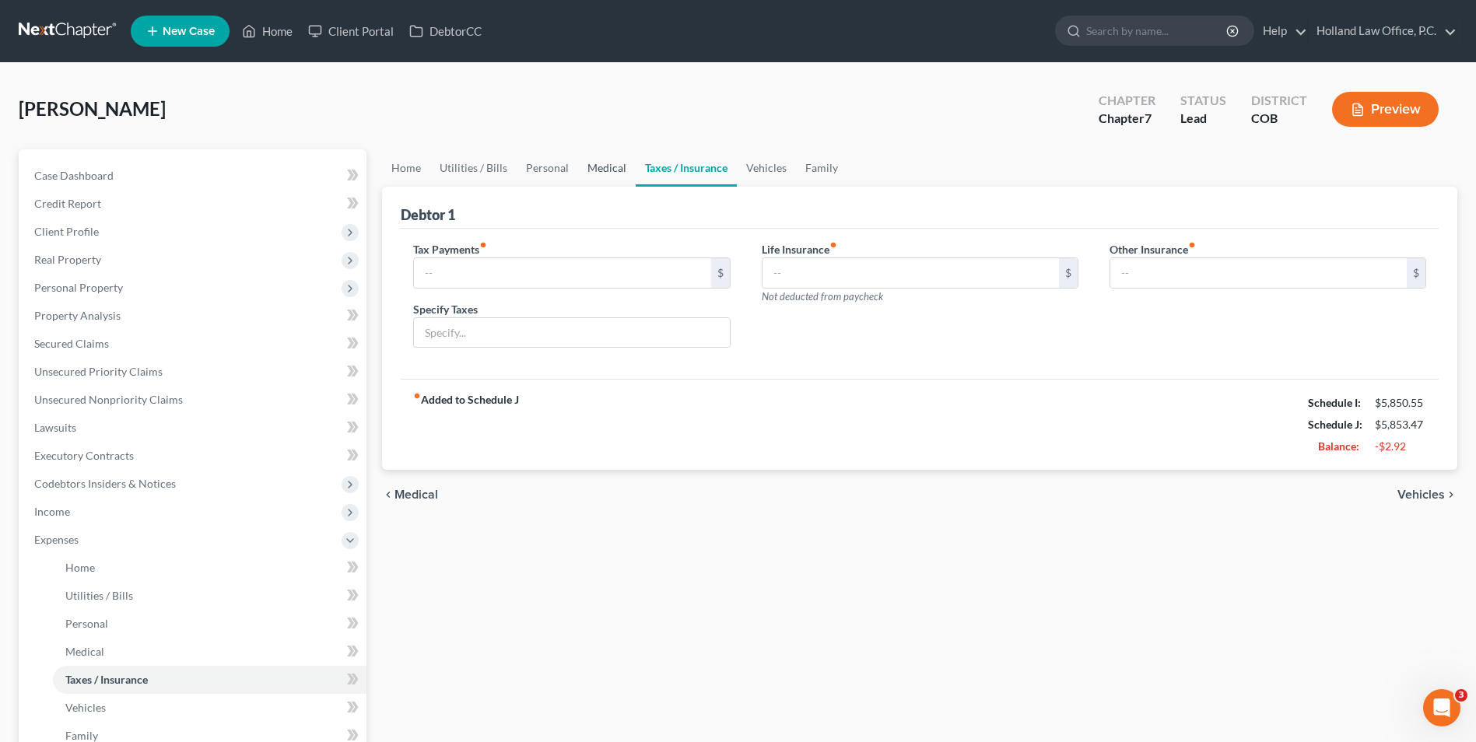
click at [593, 174] on link "Medical" at bounding box center [607, 167] width 58 height 37
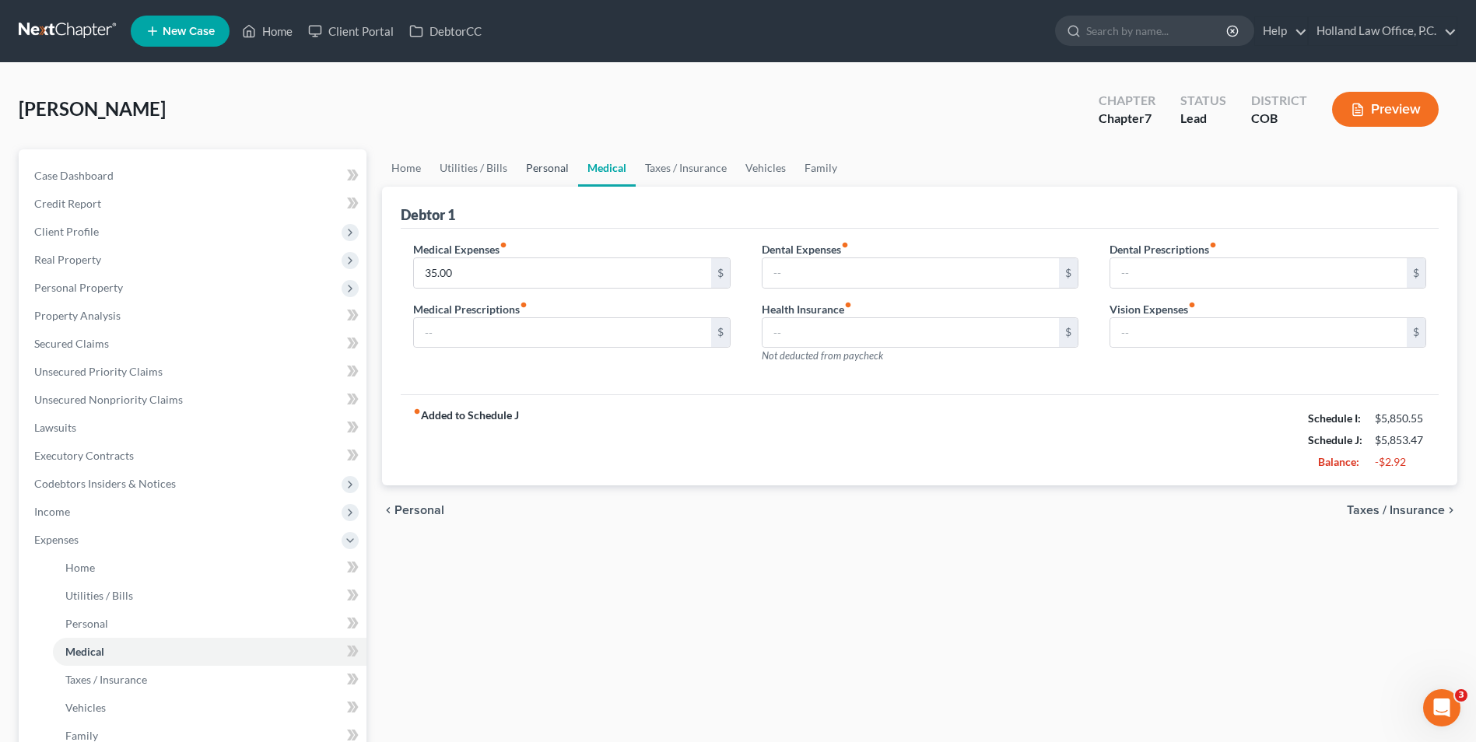
click at [559, 172] on link "Personal" at bounding box center [547, 167] width 61 height 37
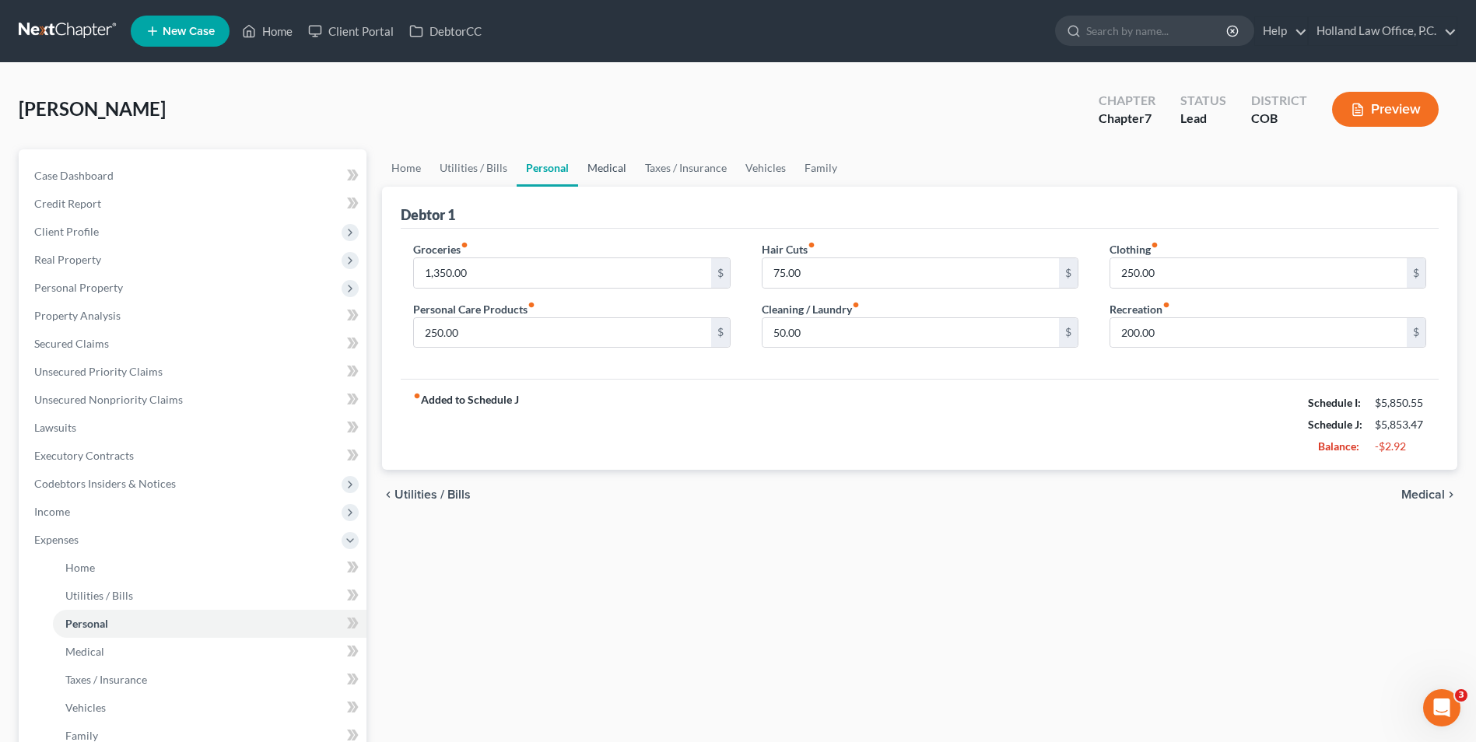
click at [611, 166] on link "Medical" at bounding box center [607, 167] width 58 height 37
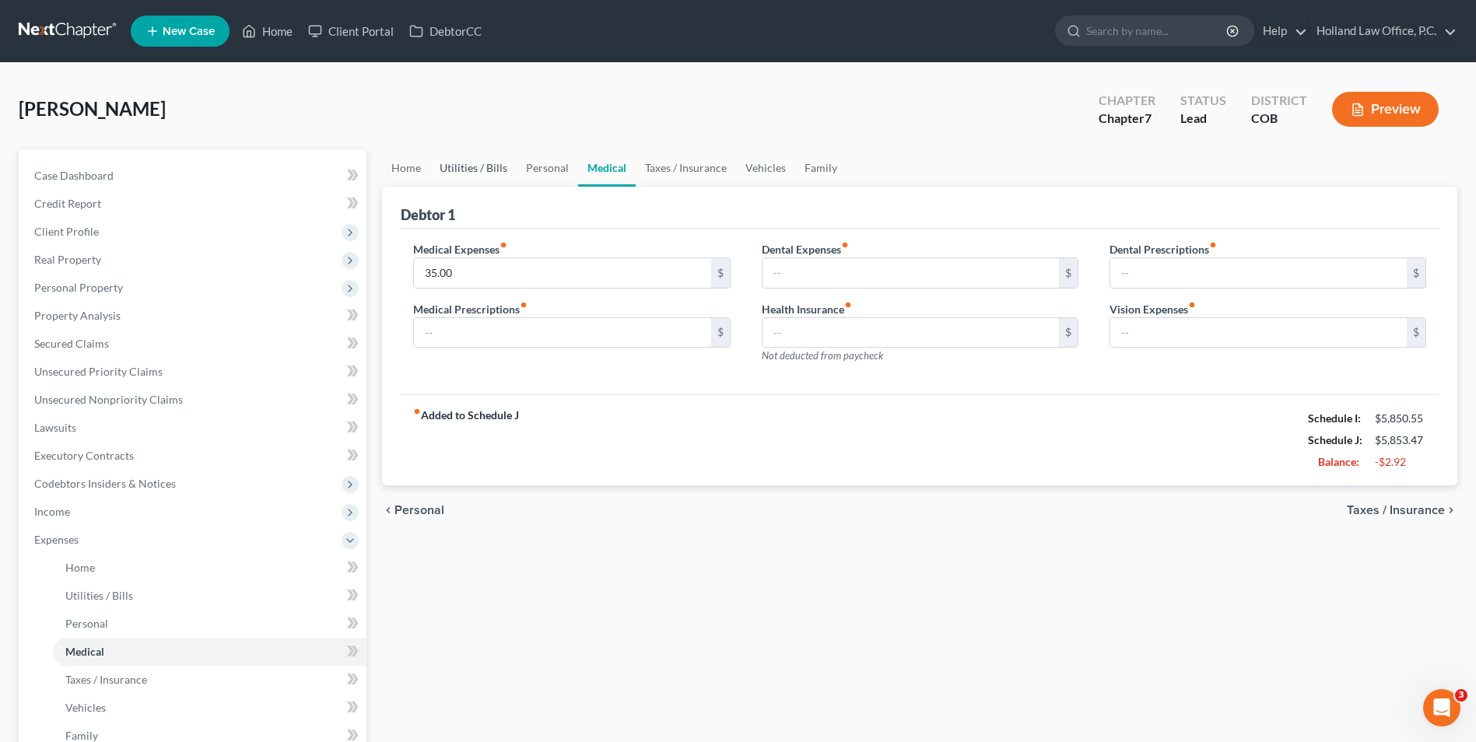
click at [507, 180] on link "Utilities / Bills" at bounding box center [473, 167] width 86 height 37
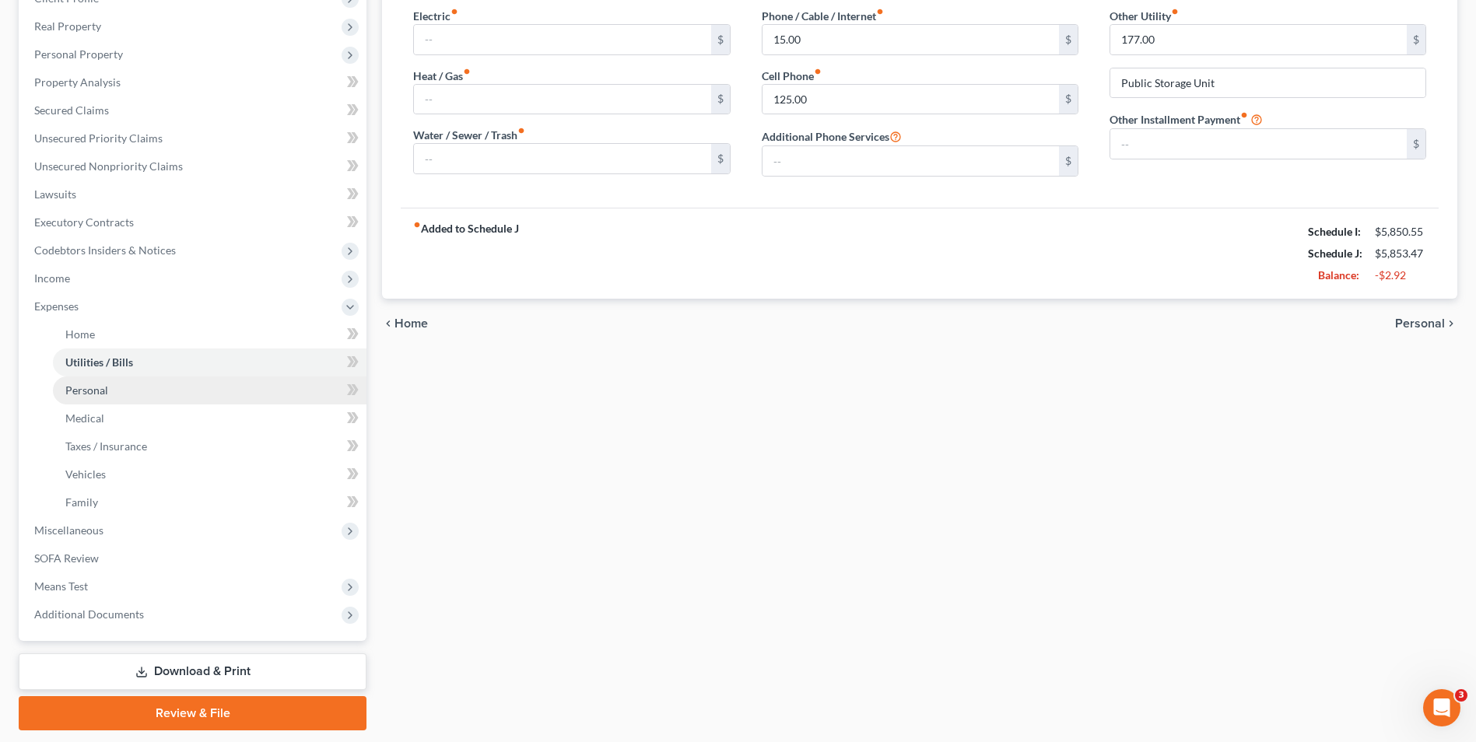
click at [149, 395] on link "Personal" at bounding box center [210, 391] width 314 height 28
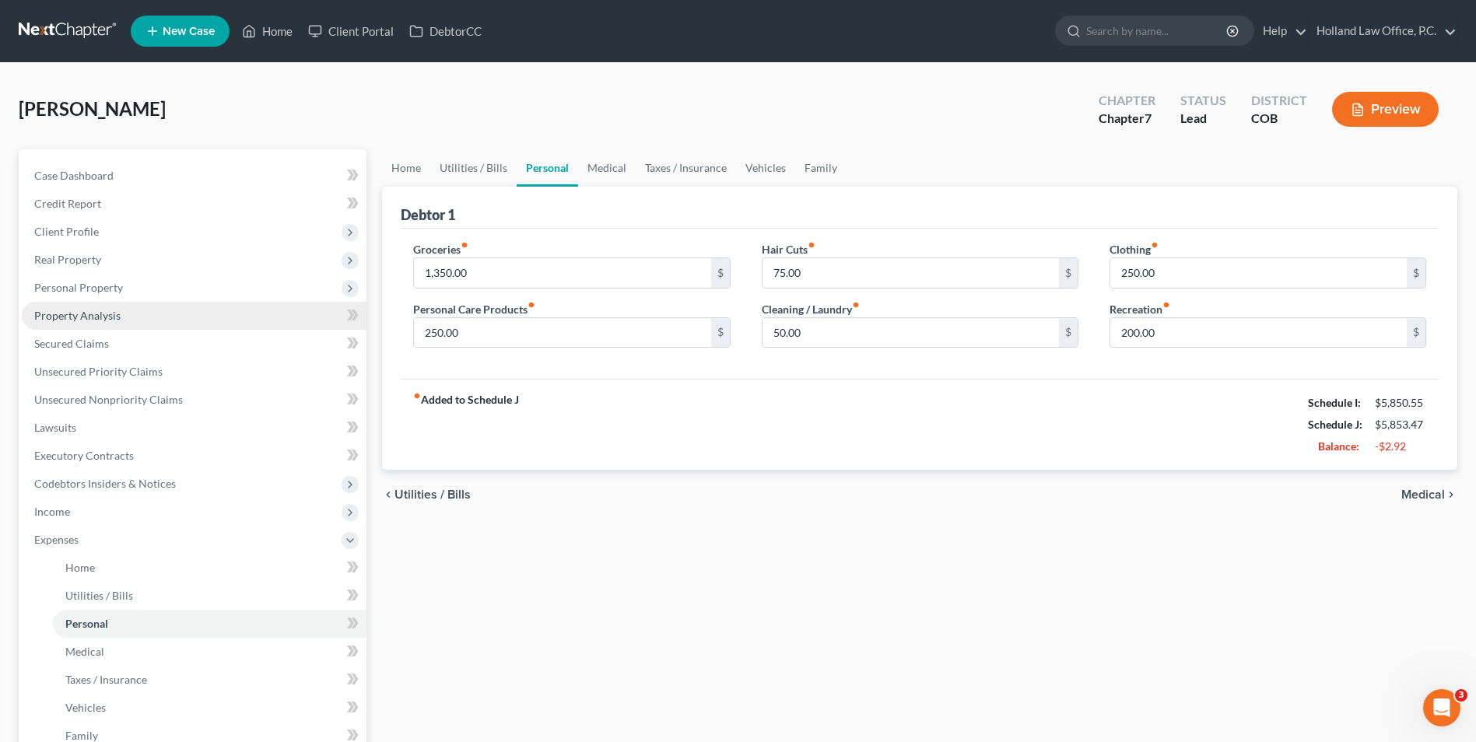
click at [298, 314] on link "Property Analysis" at bounding box center [194, 316] width 345 height 28
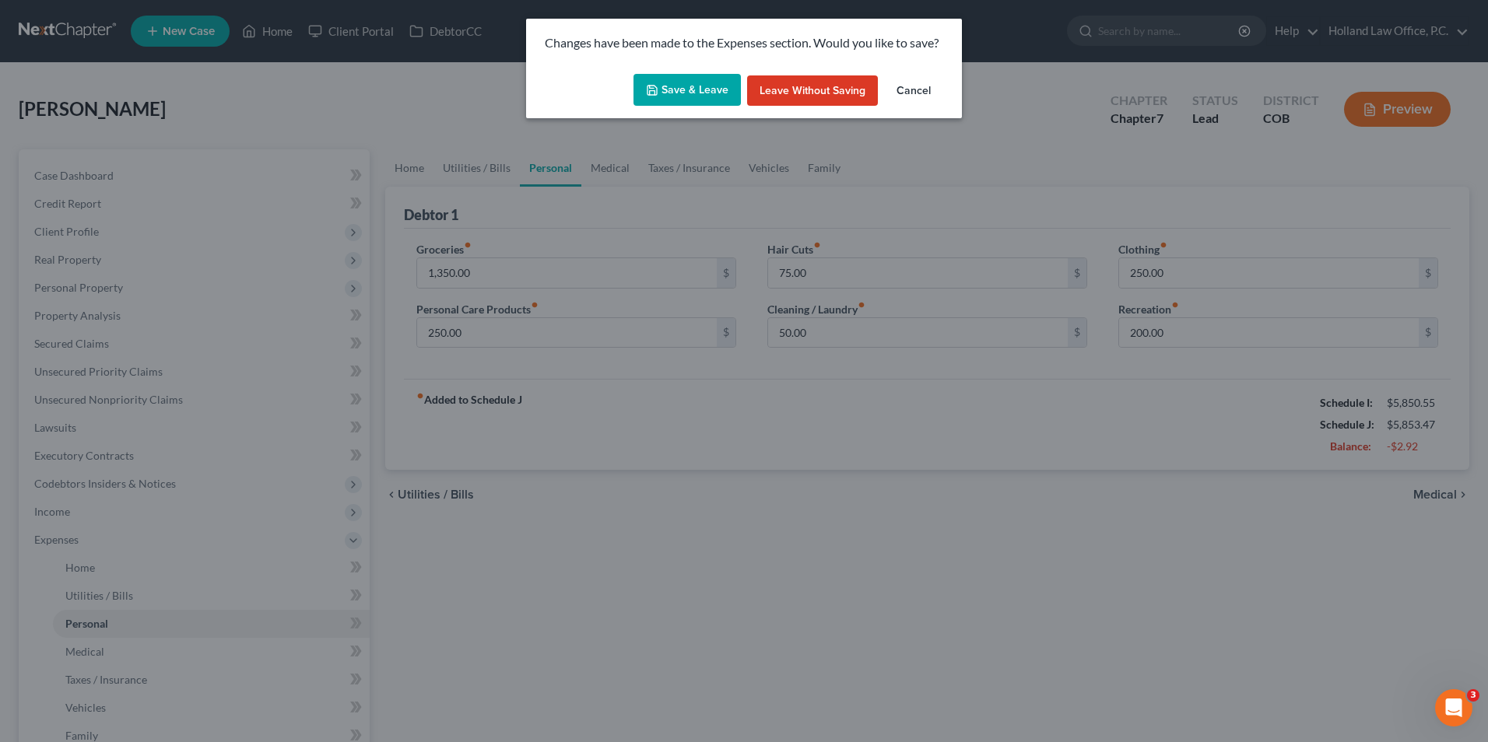
click at [690, 99] on button "Save & Leave" at bounding box center [686, 90] width 107 height 33
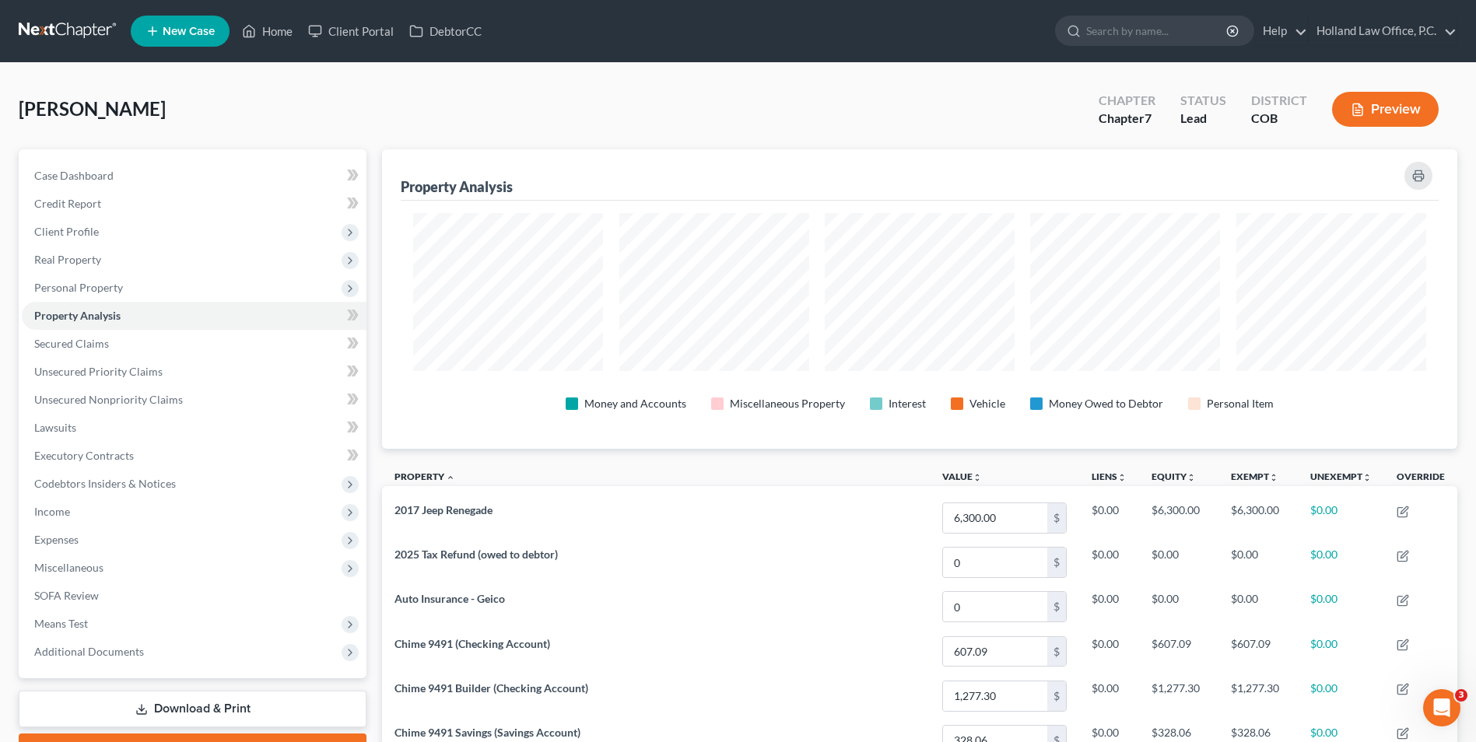
scroll to position [300, 1075]
click at [79, 521] on span "Income" at bounding box center [194, 512] width 345 height 28
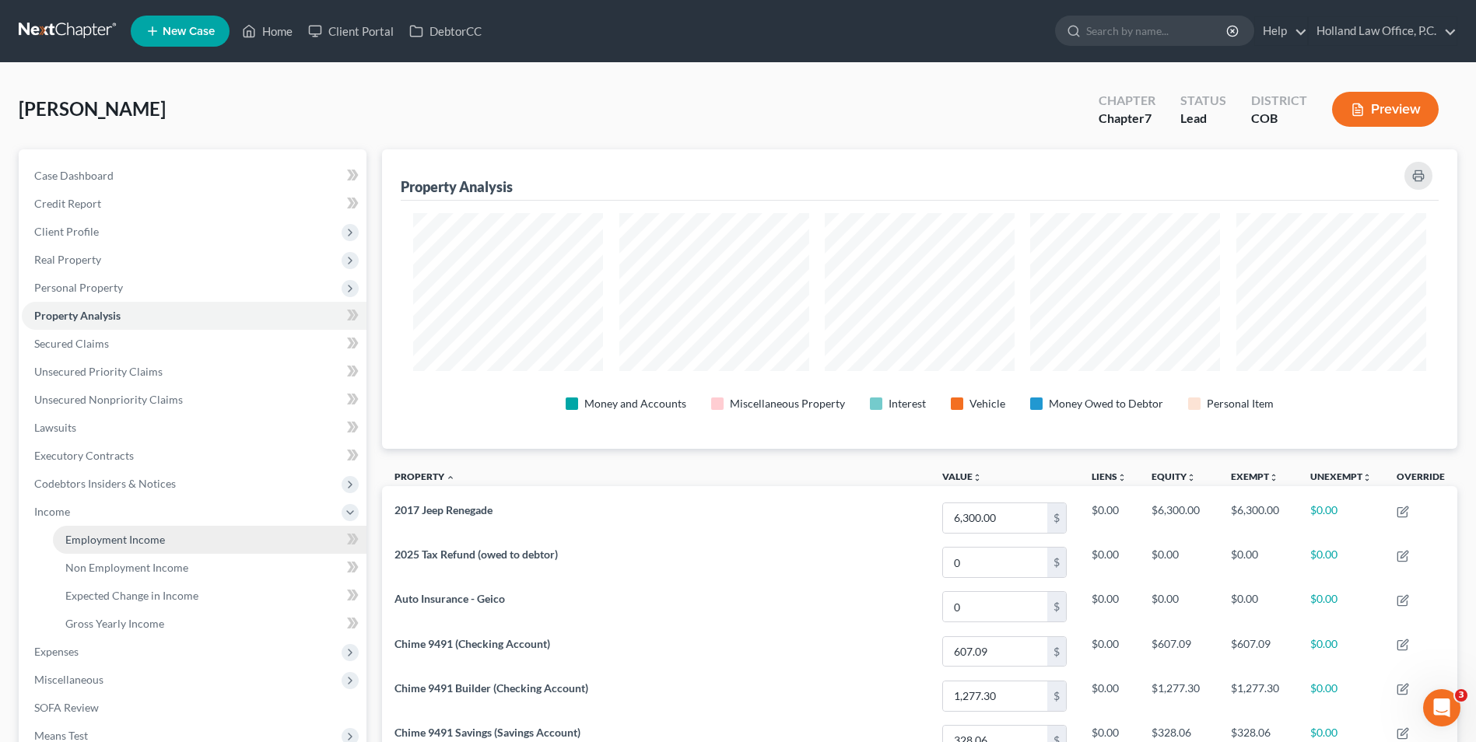
click at [128, 545] on span "Employment Income" at bounding box center [115, 539] width 100 height 13
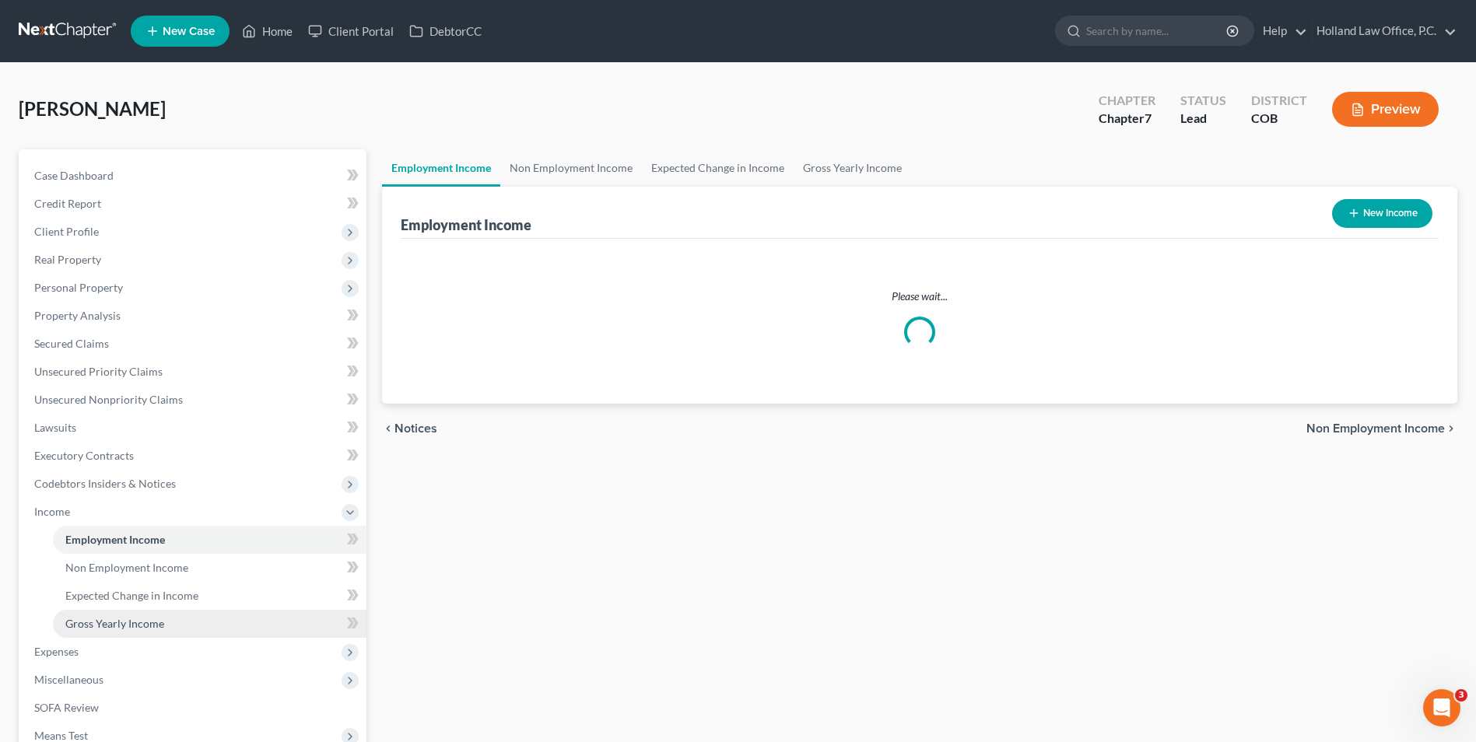
click at [133, 619] on span "Gross Yearly Income" at bounding box center [114, 623] width 99 height 13
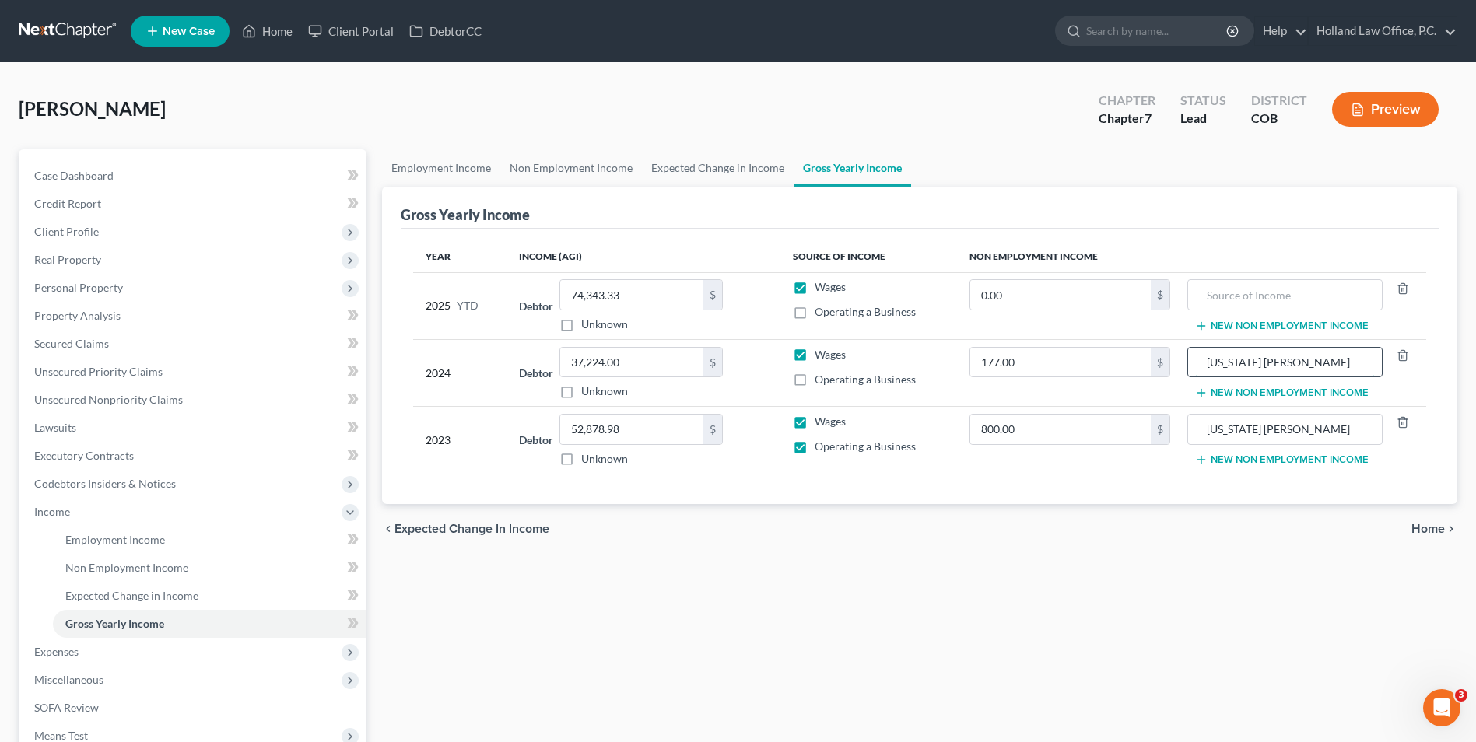
drag, startPoint x: 1288, startPoint y: 368, endPoint x: 1202, endPoint y: 363, distance: 85.7
click at [1198, 363] on input "[US_STATE] [PERSON_NAME]" at bounding box center [1285, 363] width 178 height 30
type input "[US_STATE] [PERSON_NAME]"
type input "0"
type input "177.00"
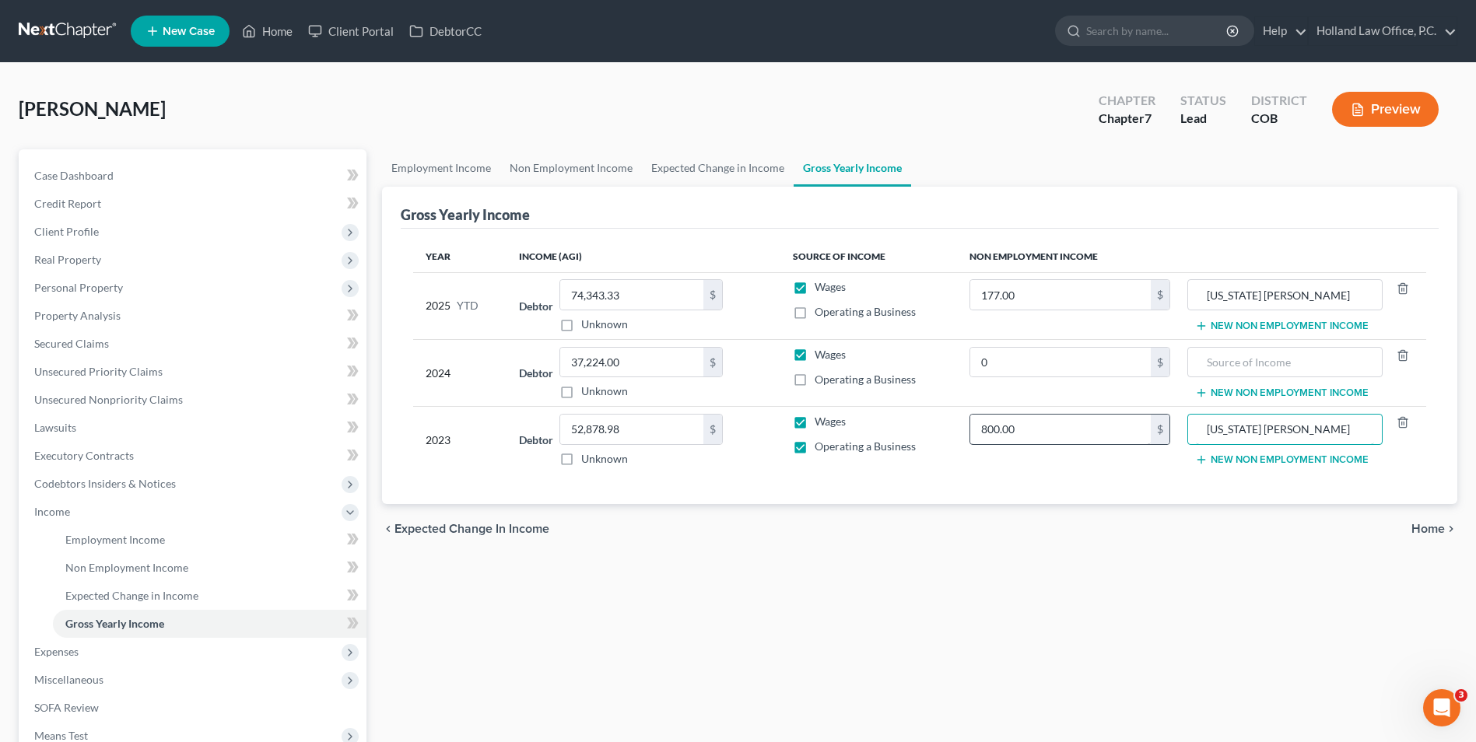
drag, startPoint x: 1316, startPoint y: 431, endPoint x: 1144, endPoint y: 419, distance: 172.4
click at [1137, 423] on tr "2023 Debtor 52,878.98 $ Unknown Balance Undetermined 52,878.98 $ Unknown Wages …" at bounding box center [919, 440] width 1013 height 67
type input "[US_STATE] [PERSON_NAME]"
type input "0"
type input "800.00"
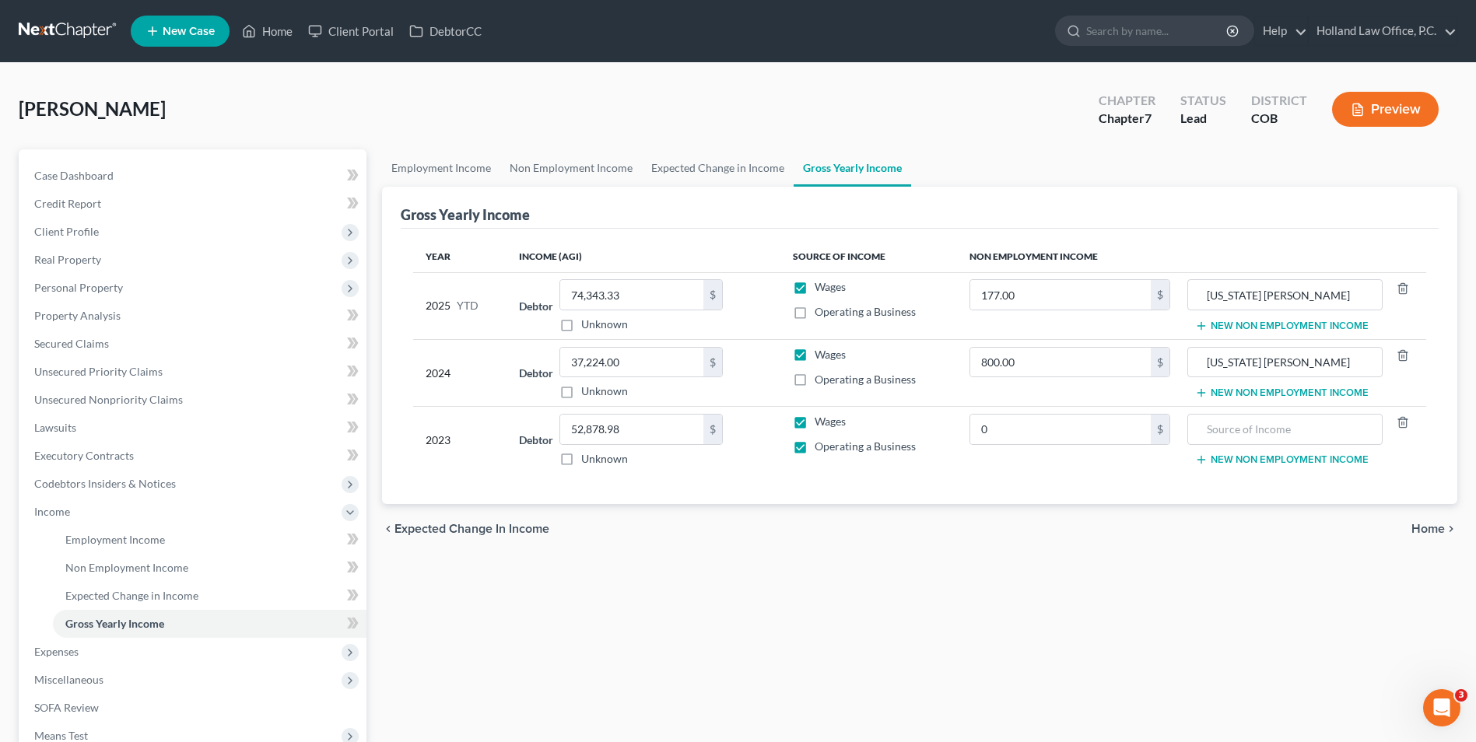
click at [955, 507] on div "chevron_left Expected Change in Income Home chevron_right" at bounding box center [919, 529] width 1075 height 50
click at [108, 395] on span "Unsecured Nonpriority Claims" at bounding box center [108, 399] width 149 height 13
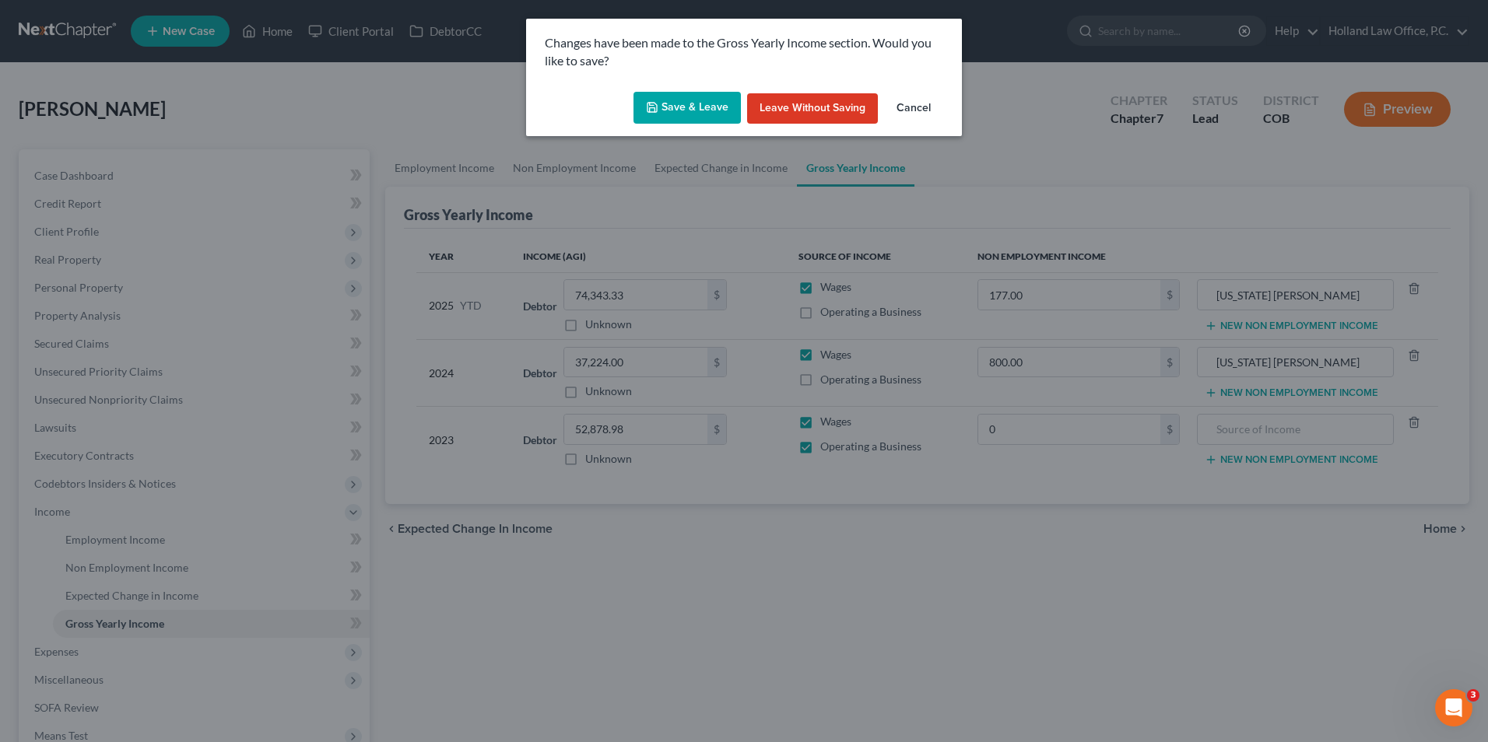
click at [708, 115] on button "Save & Leave" at bounding box center [686, 108] width 107 height 33
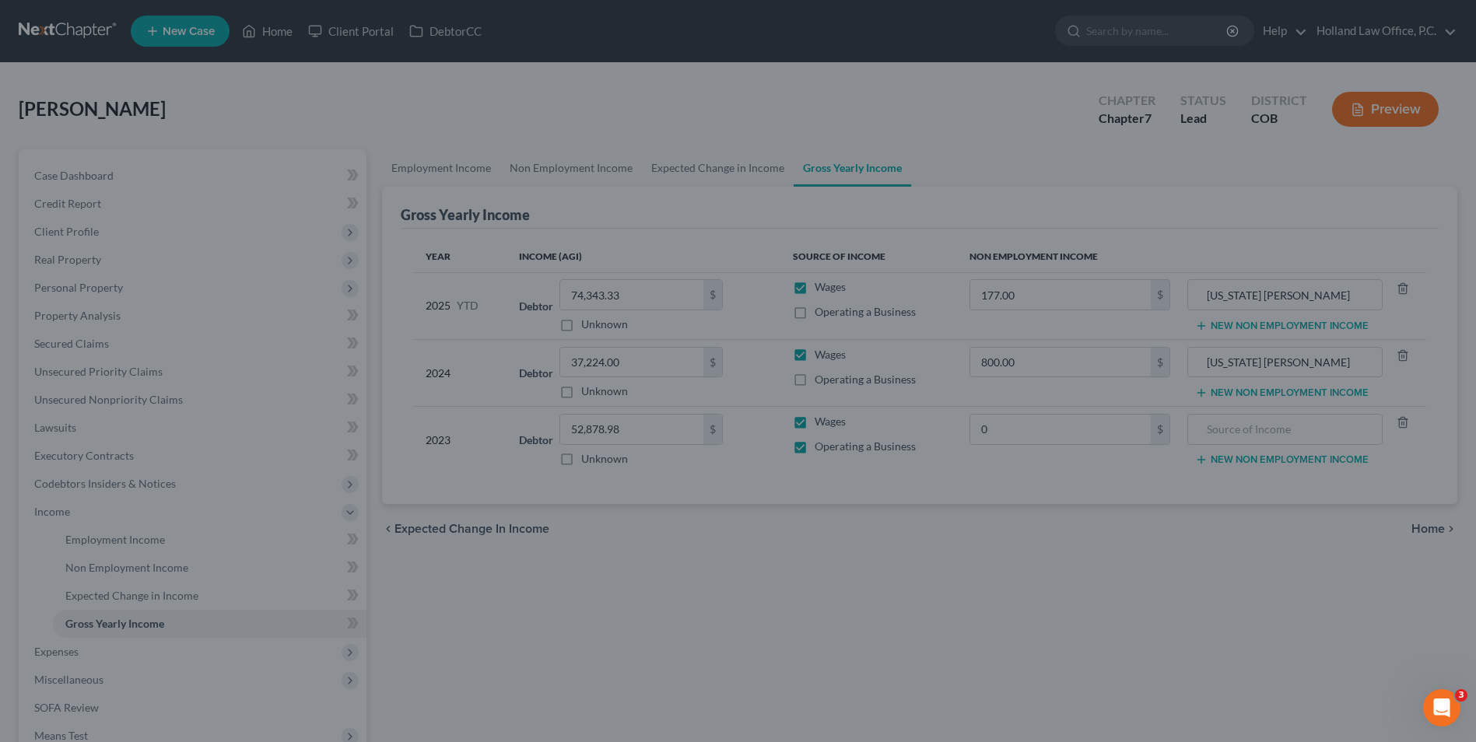
type input "0.00"
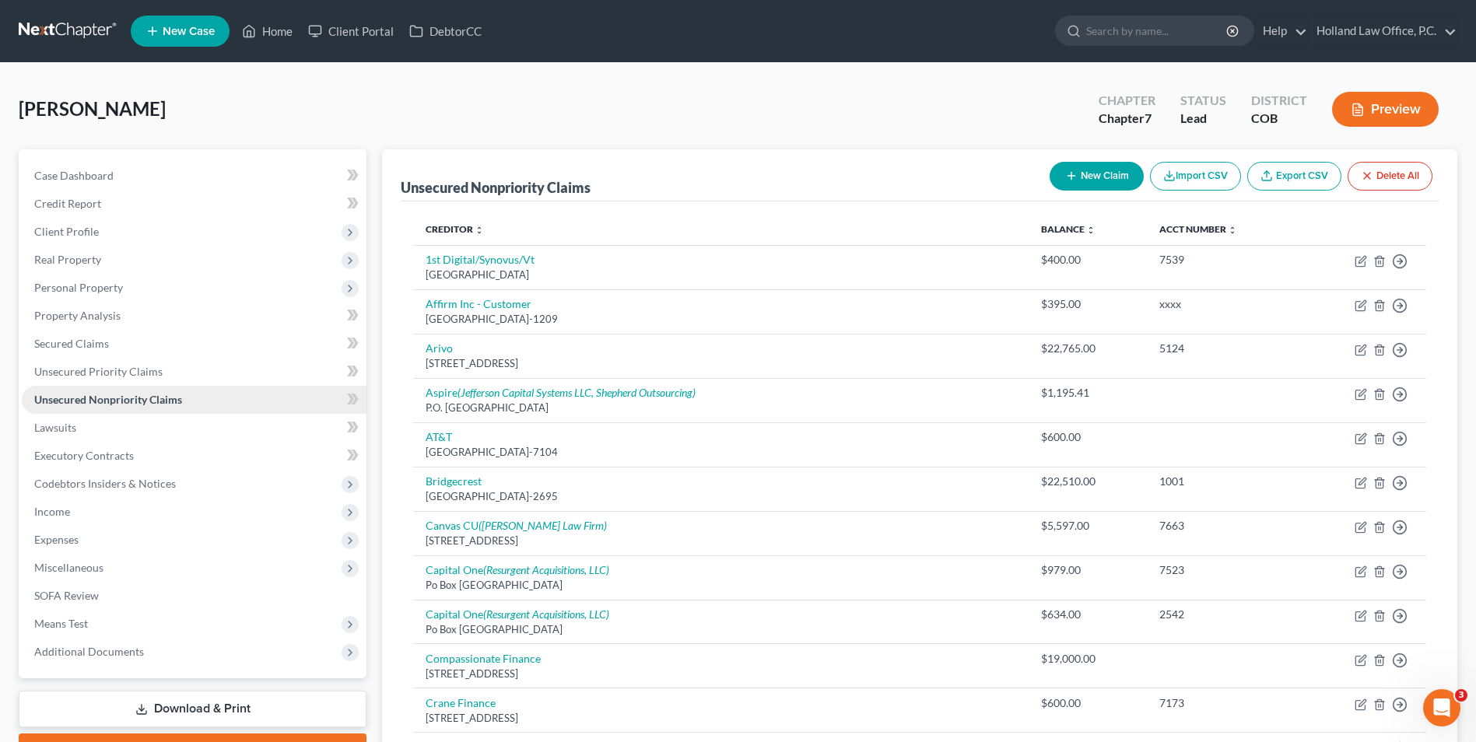
click at [94, 391] on link "Unsecured Nonpriority Claims" at bounding box center [194, 400] width 345 height 28
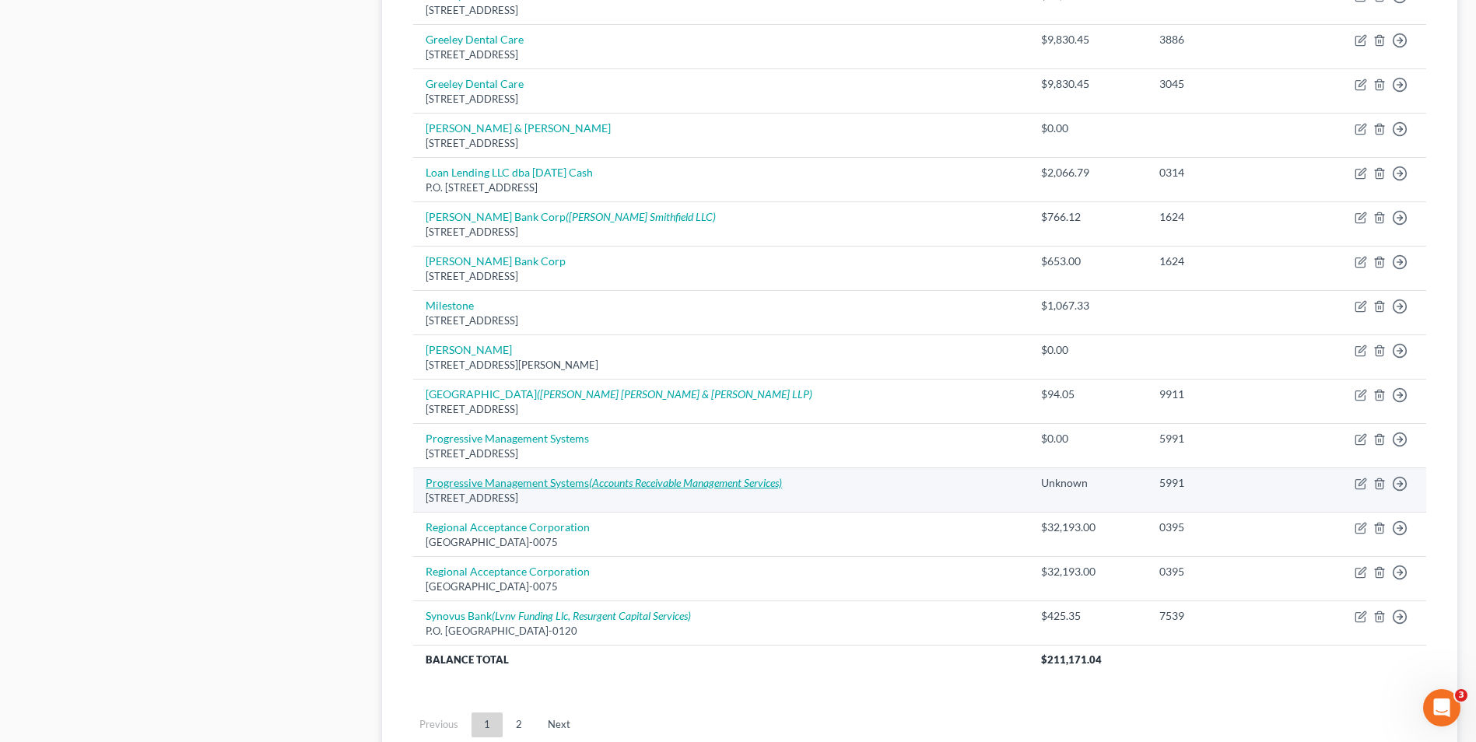
scroll to position [934, 0]
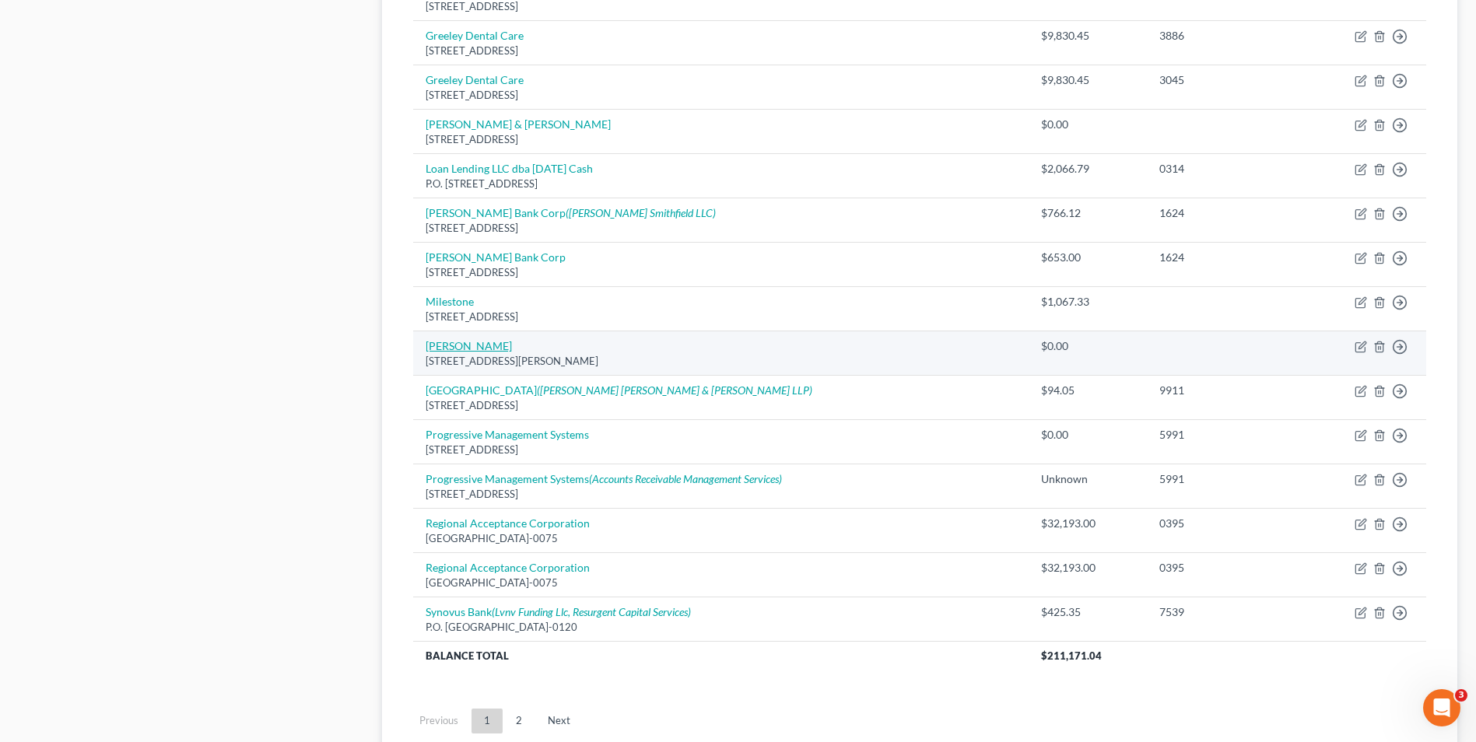
click at [466, 349] on link "[PERSON_NAME]" at bounding box center [469, 345] width 86 height 13
select select "5"
select select "14"
select select "0"
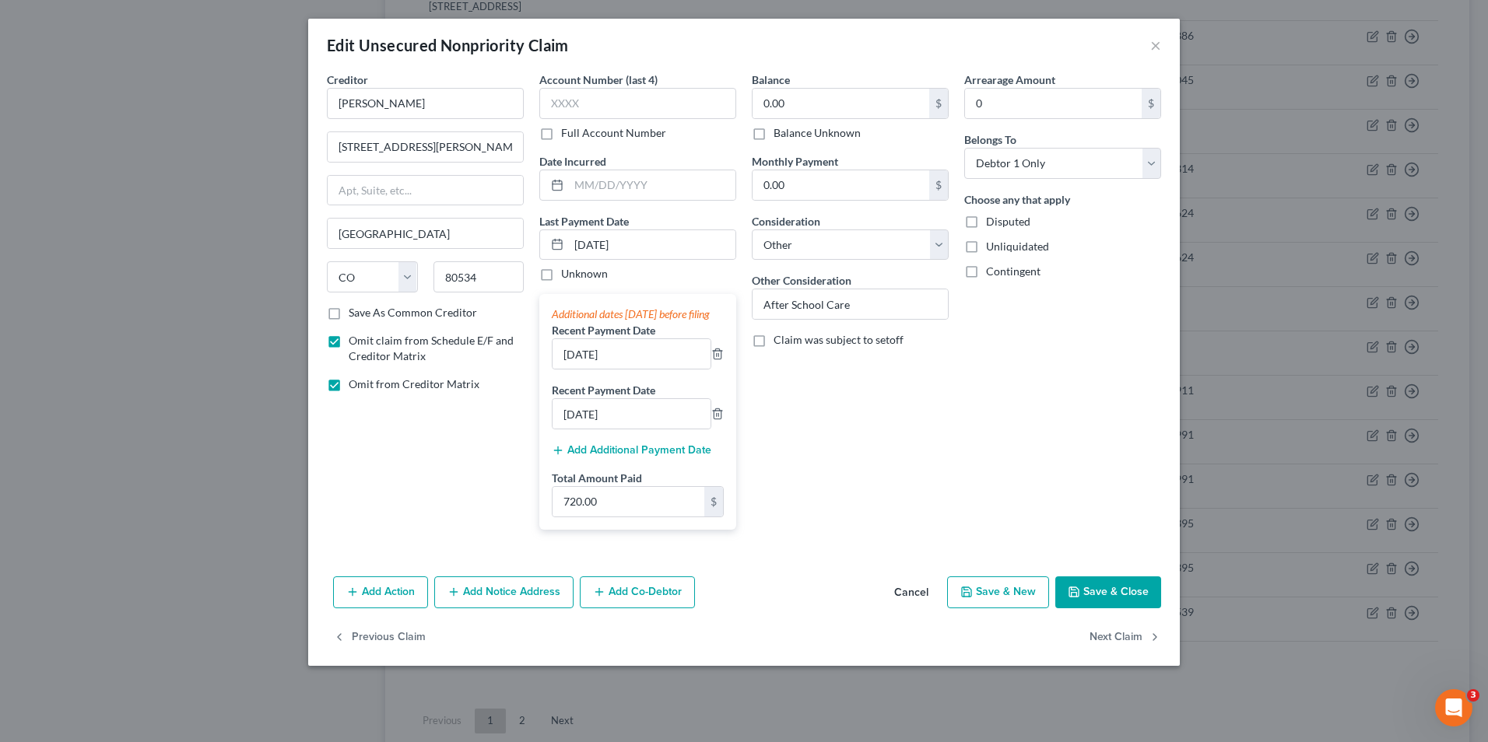
click at [906, 609] on button "Cancel" at bounding box center [911, 593] width 59 height 31
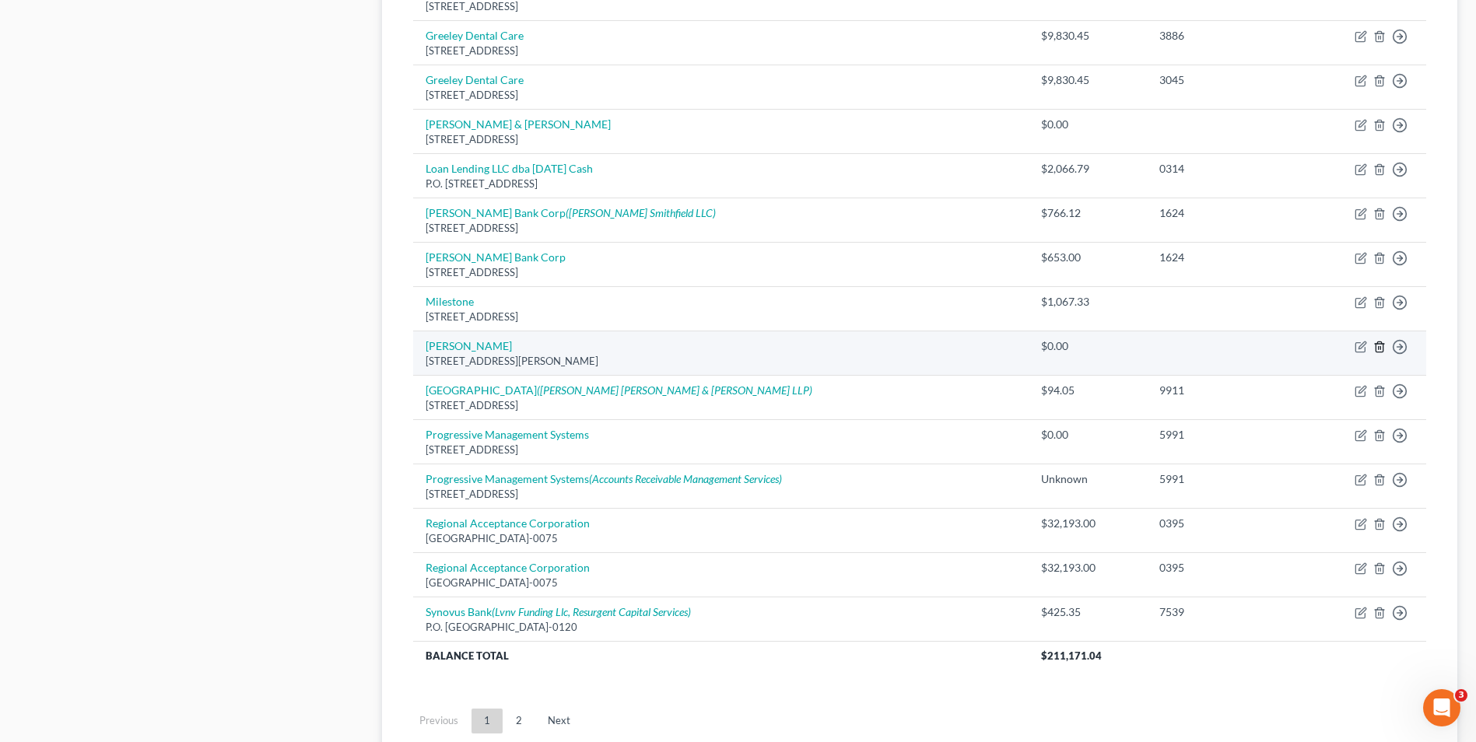
click at [1376, 349] on icon "button" at bounding box center [1379, 347] width 7 height 10
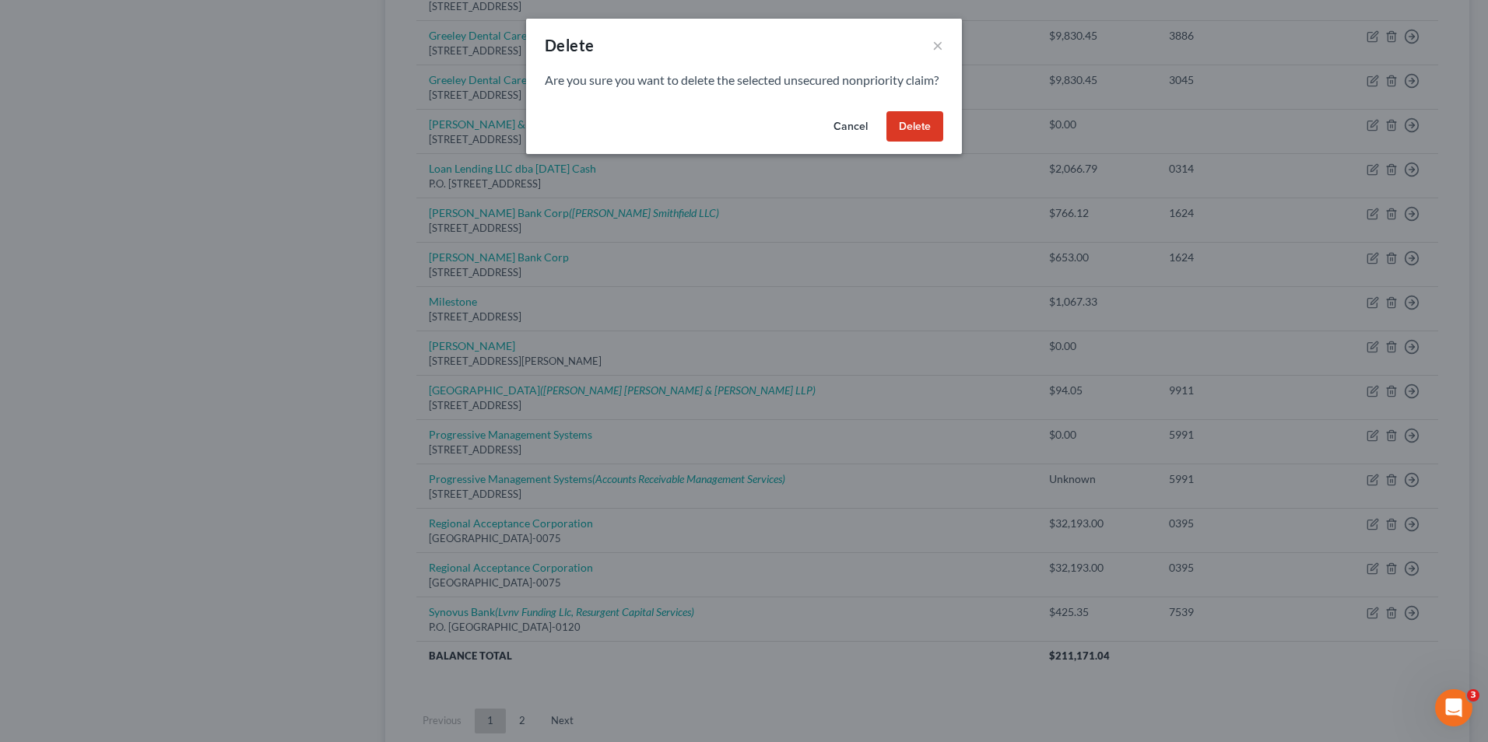
click at [927, 142] on button "Delete" at bounding box center [914, 126] width 57 height 31
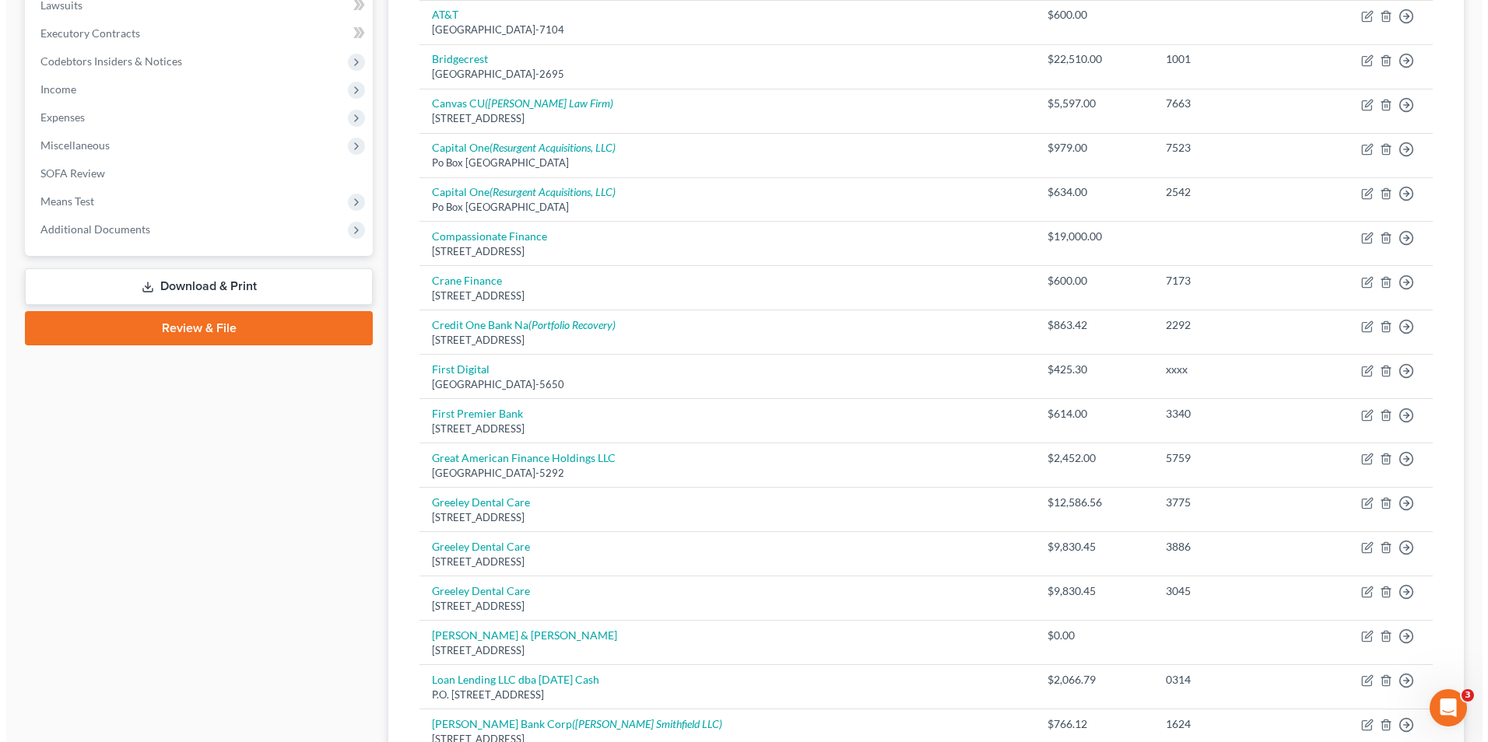
scroll to position [387, 0]
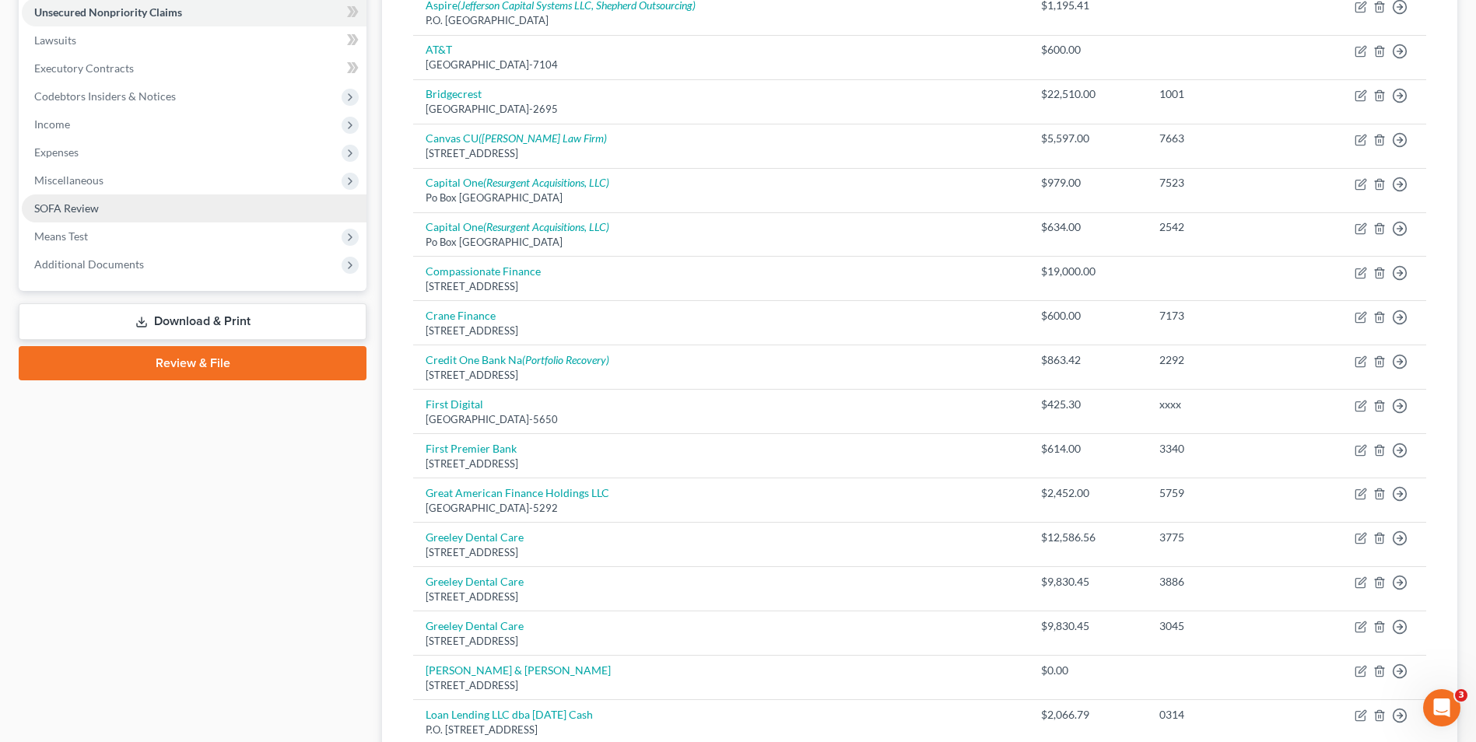
click at [88, 205] on span "SOFA Review" at bounding box center [66, 208] width 65 height 13
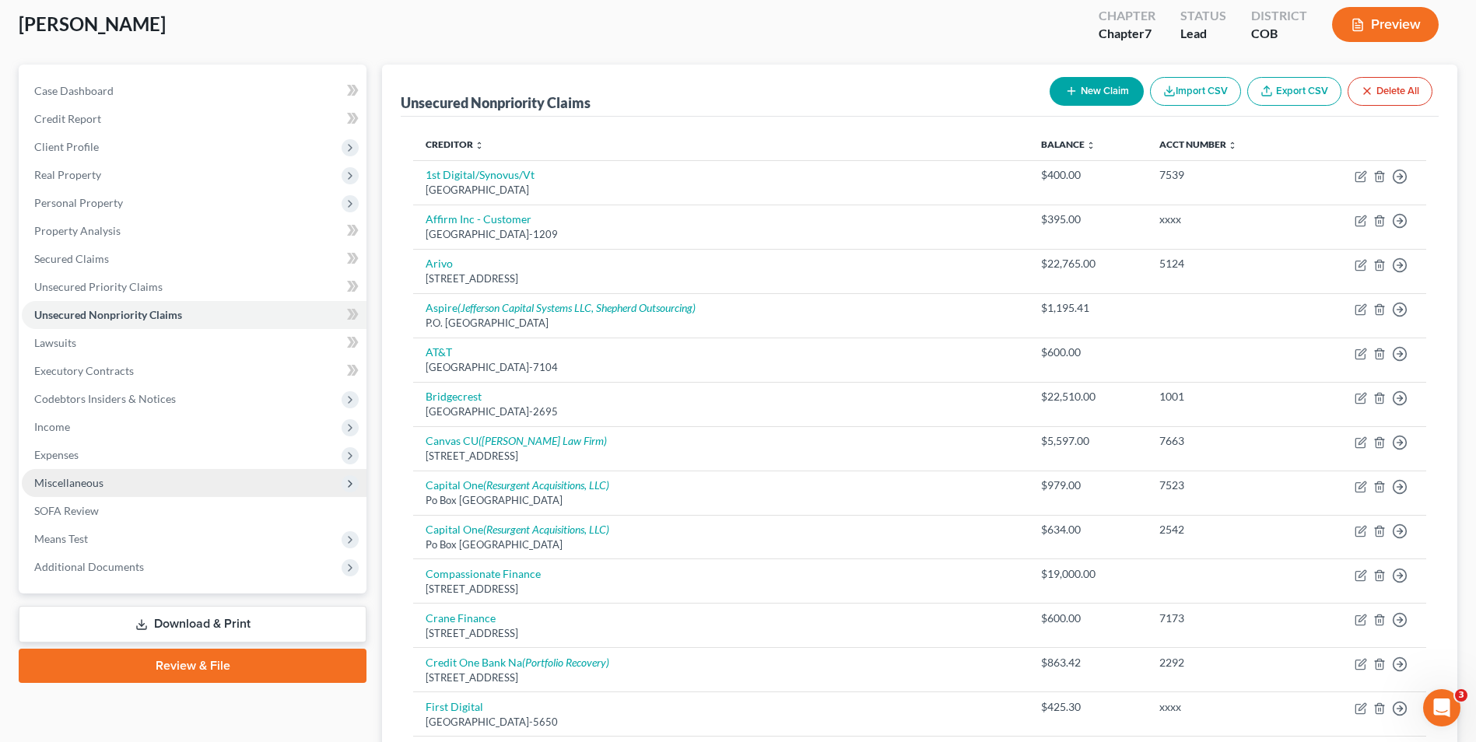
click at [59, 484] on span "Miscellaneous" at bounding box center [68, 482] width 69 height 13
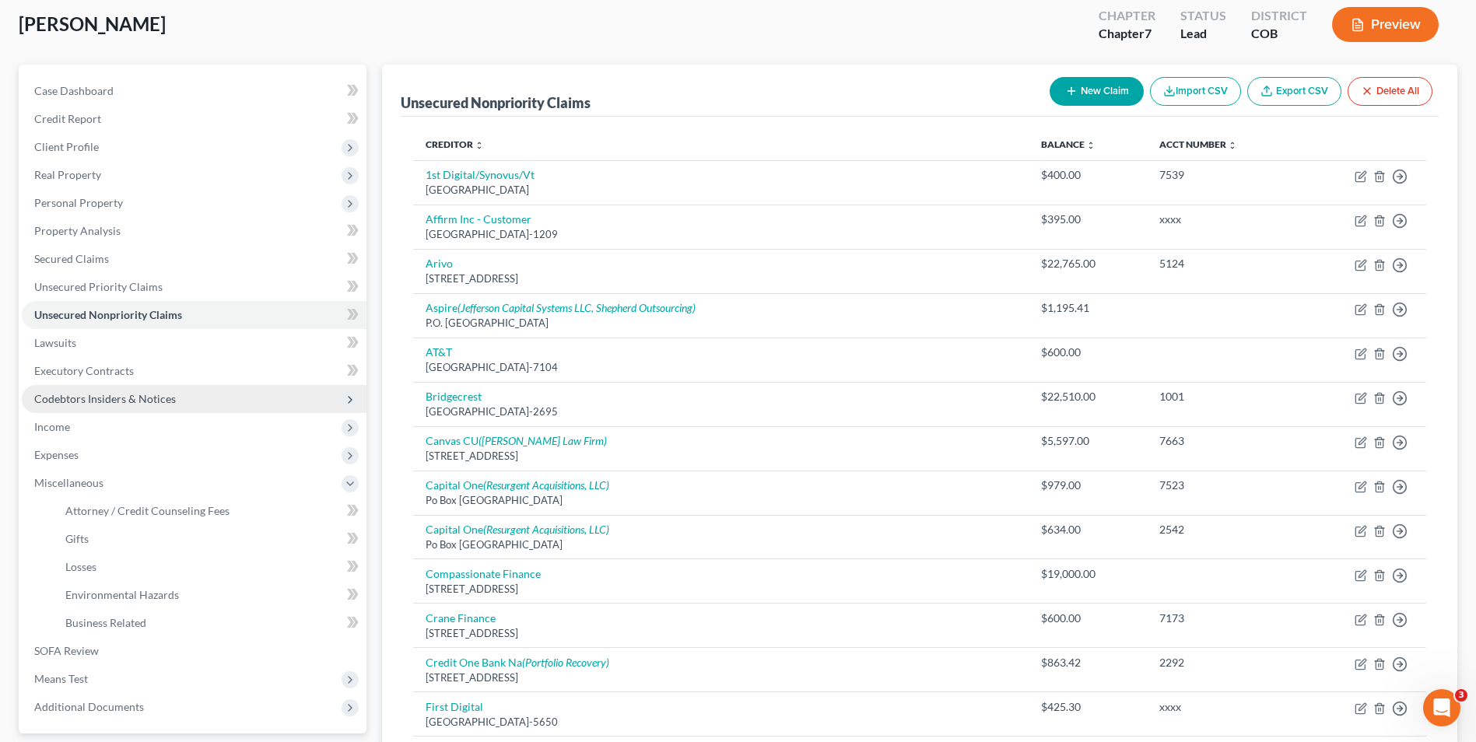
click at [90, 395] on span "Codebtors Insiders & Notices" at bounding box center [105, 398] width 142 height 13
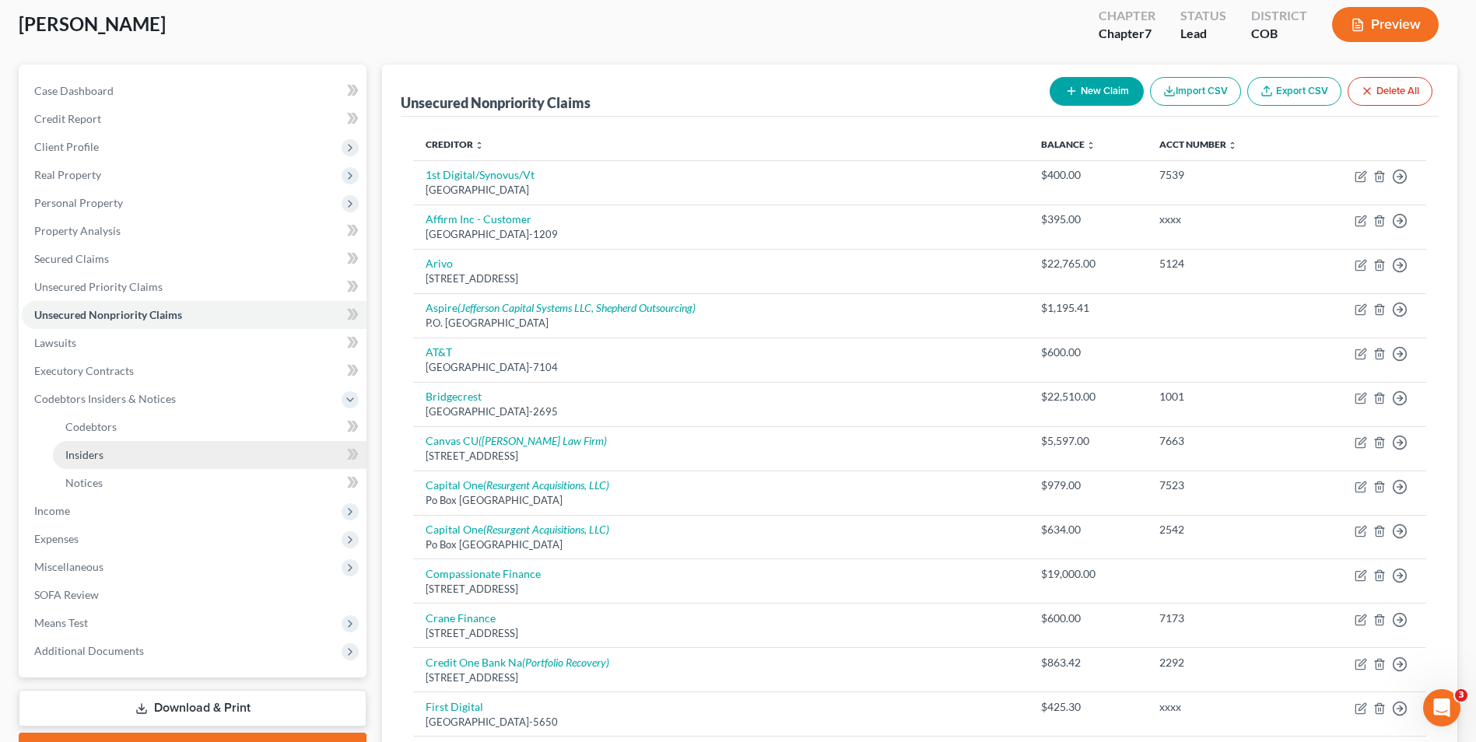
click at [92, 450] on span "Insiders" at bounding box center [84, 454] width 38 height 13
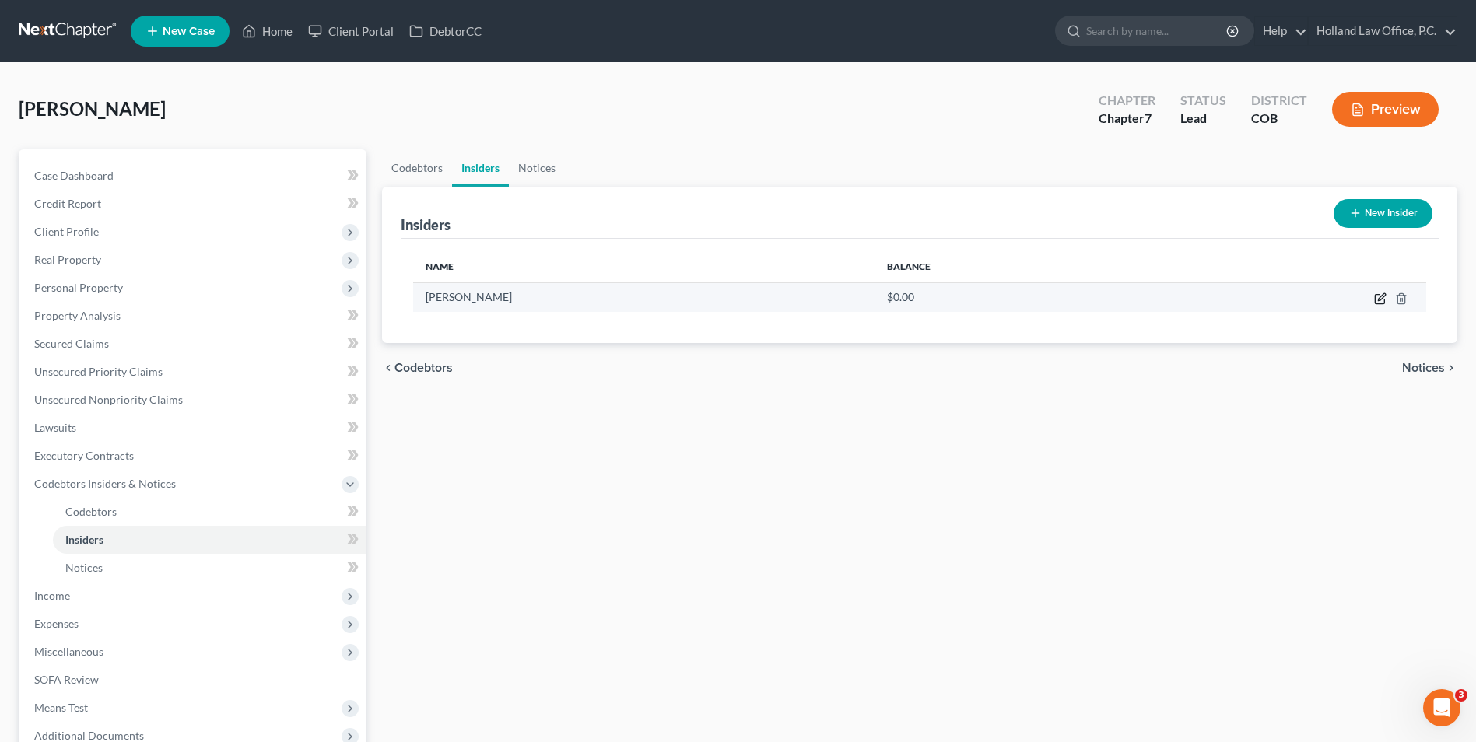
drag, startPoint x: 1376, startPoint y: 301, endPoint x: 1372, endPoint y: 293, distance: 8.7
click at [1373, 297] on td at bounding box center [1293, 297] width 268 height 30
click at [1377, 301] on icon "button" at bounding box center [1380, 299] width 12 height 12
select select "5"
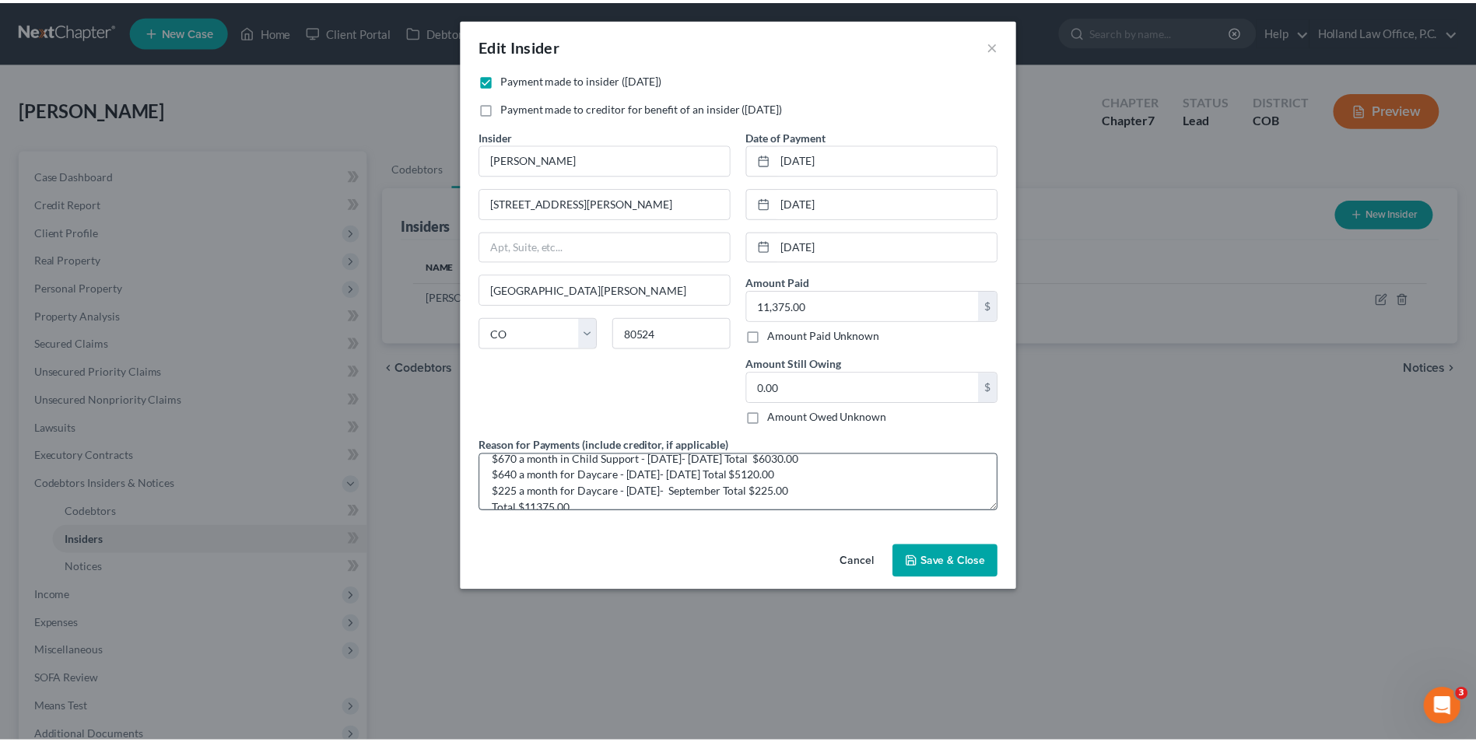
scroll to position [49, 0]
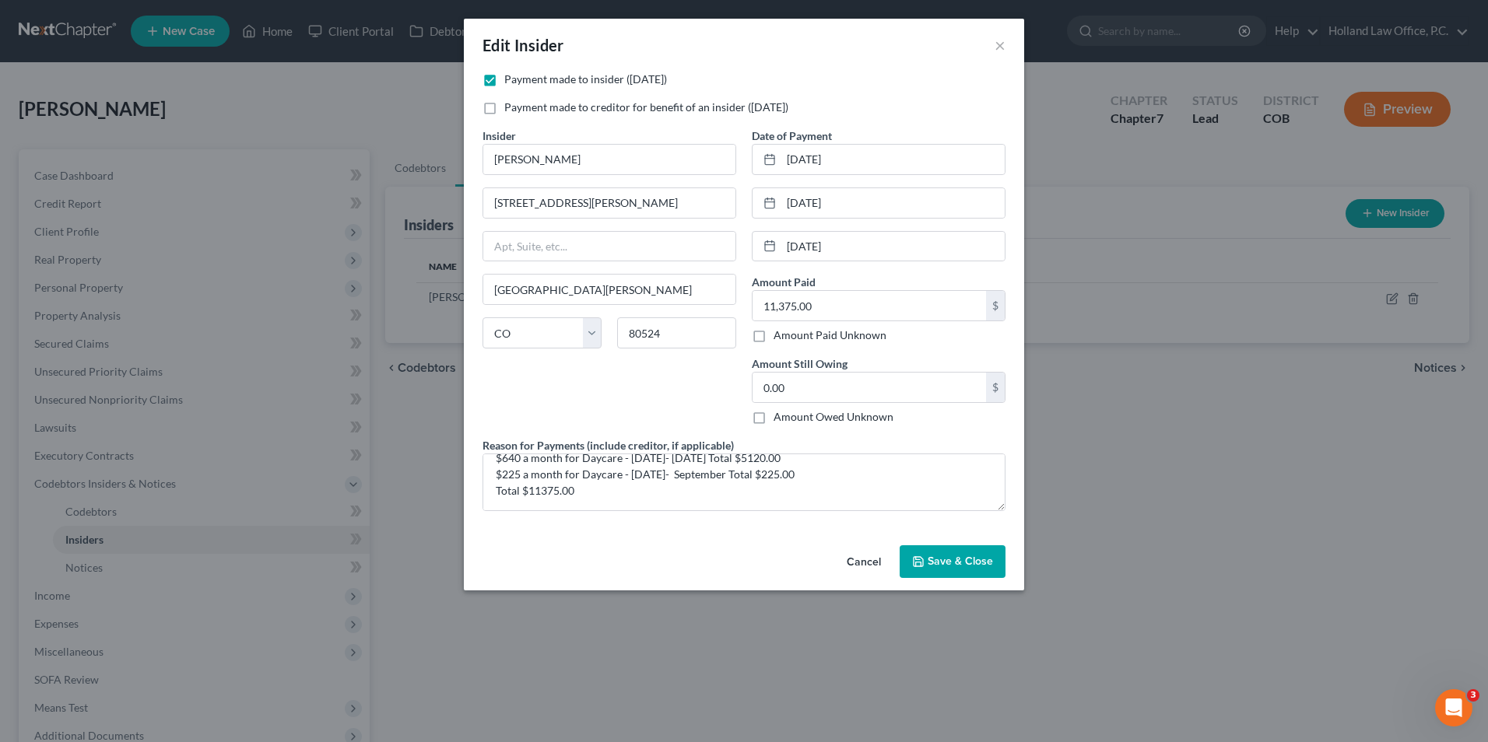
click at [966, 562] on span "Save & Close" at bounding box center [960, 561] width 65 height 13
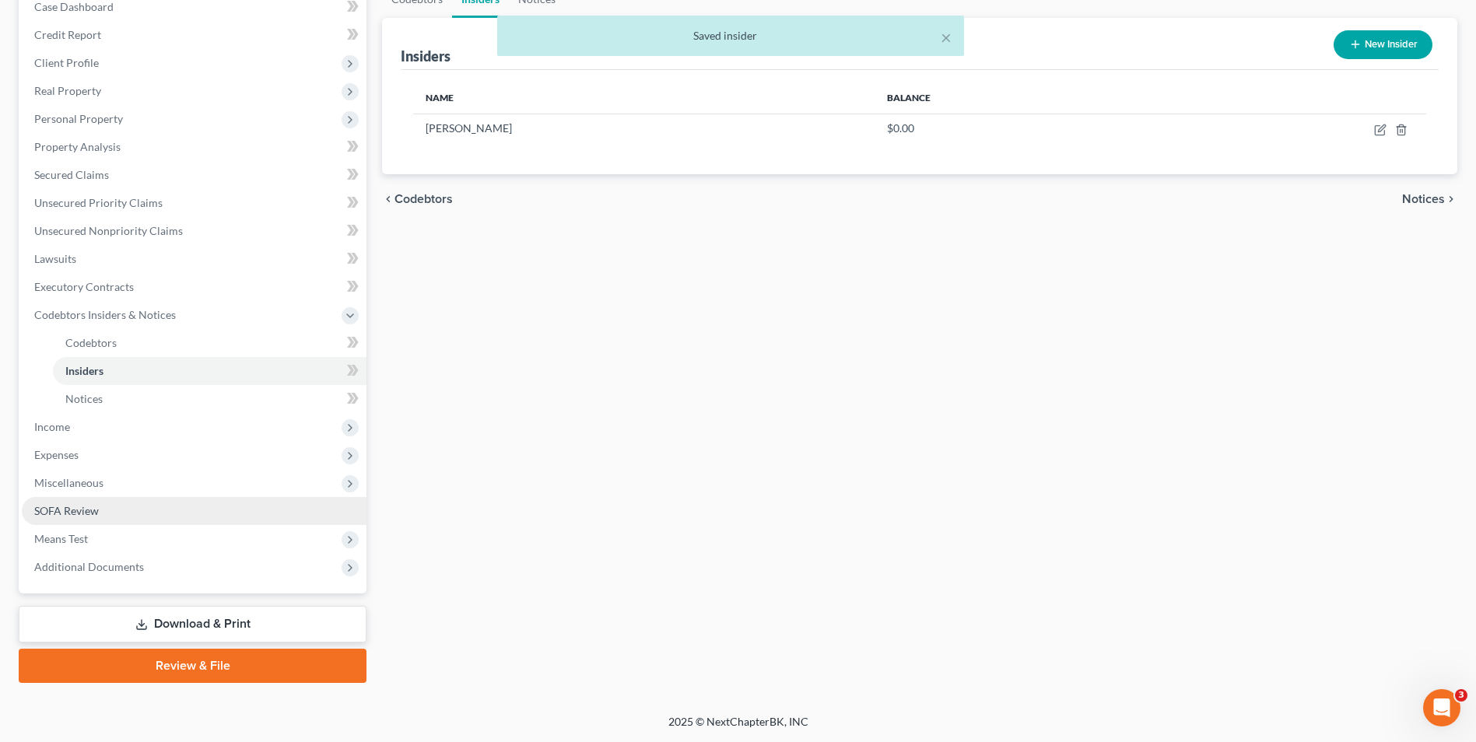
click at [139, 514] on link "SOFA Review" at bounding box center [194, 511] width 345 height 28
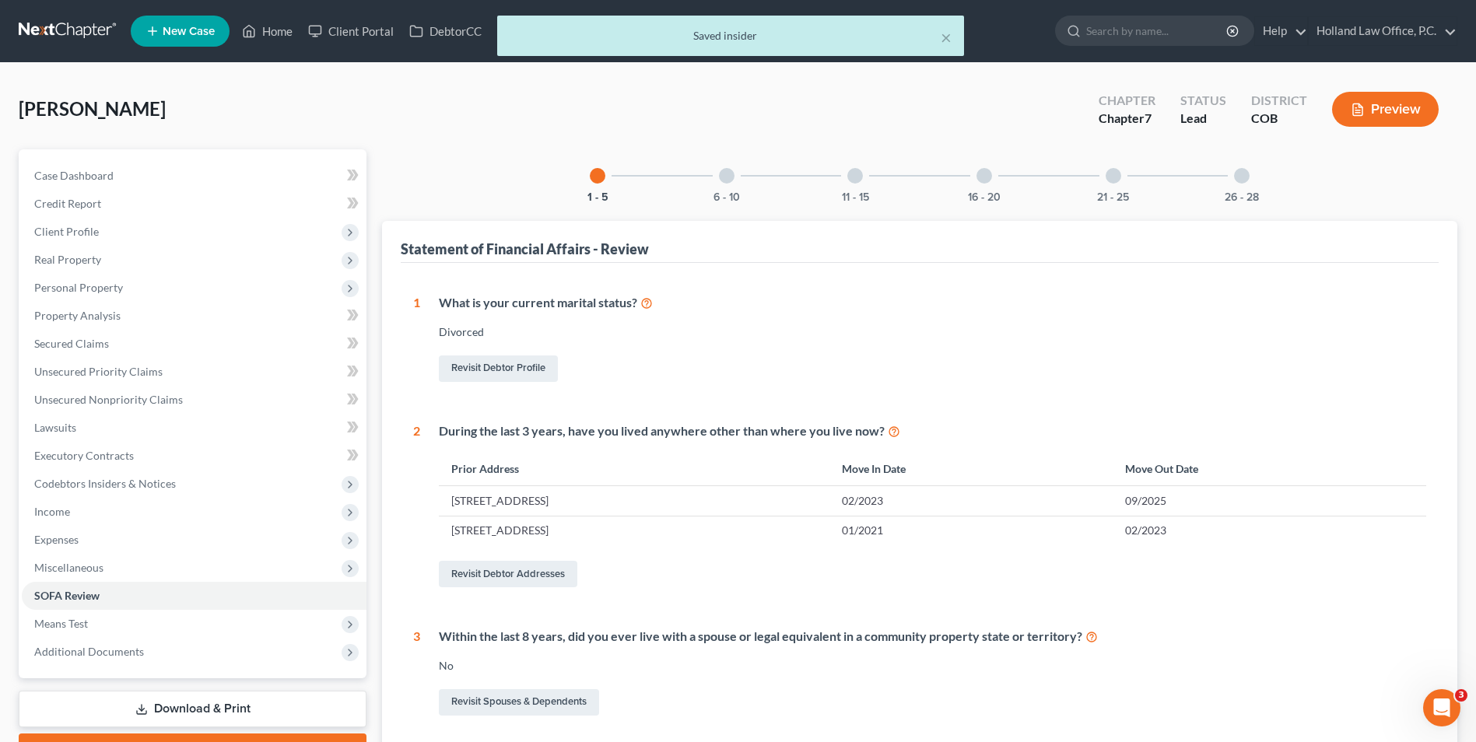
click at [725, 177] on div at bounding box center [727, 176] width 16 height 16
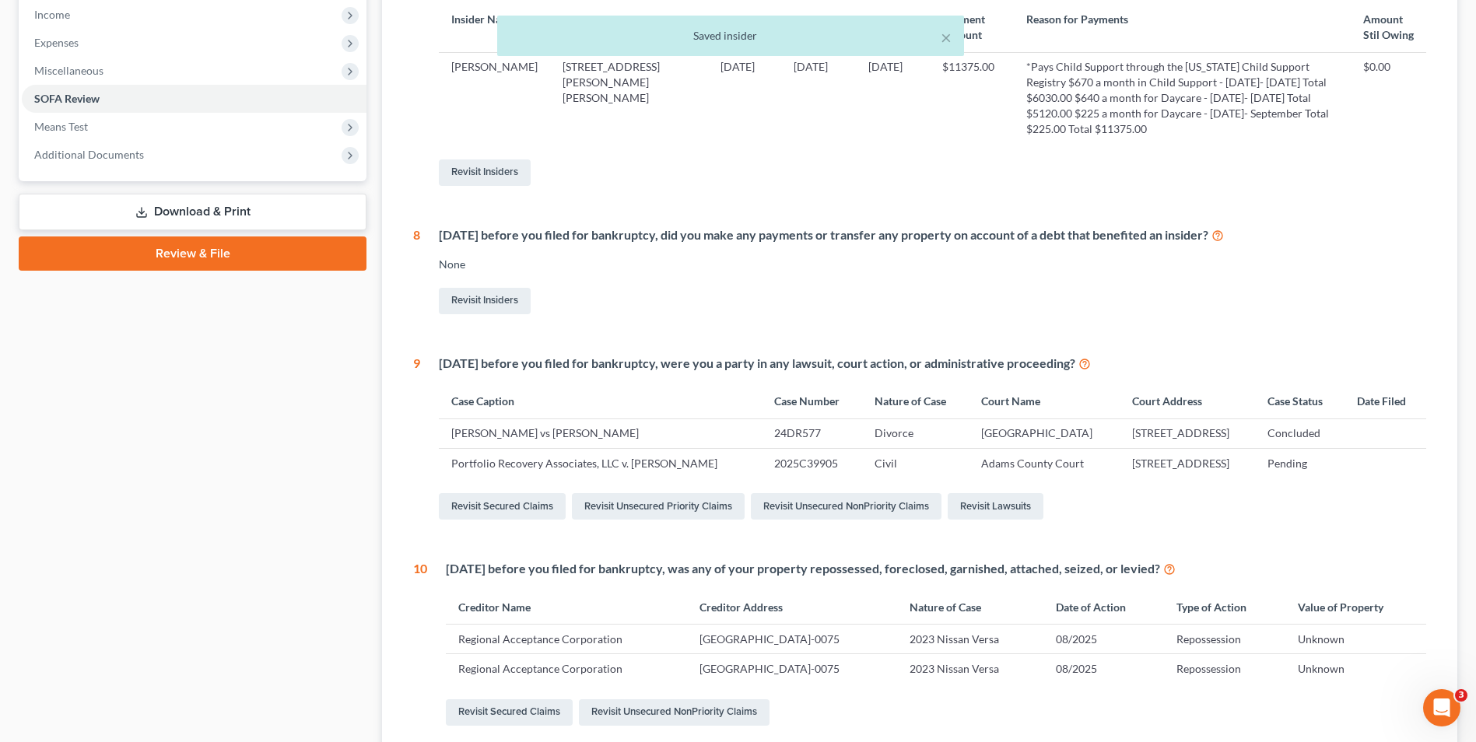
scroll to position [649, 0]
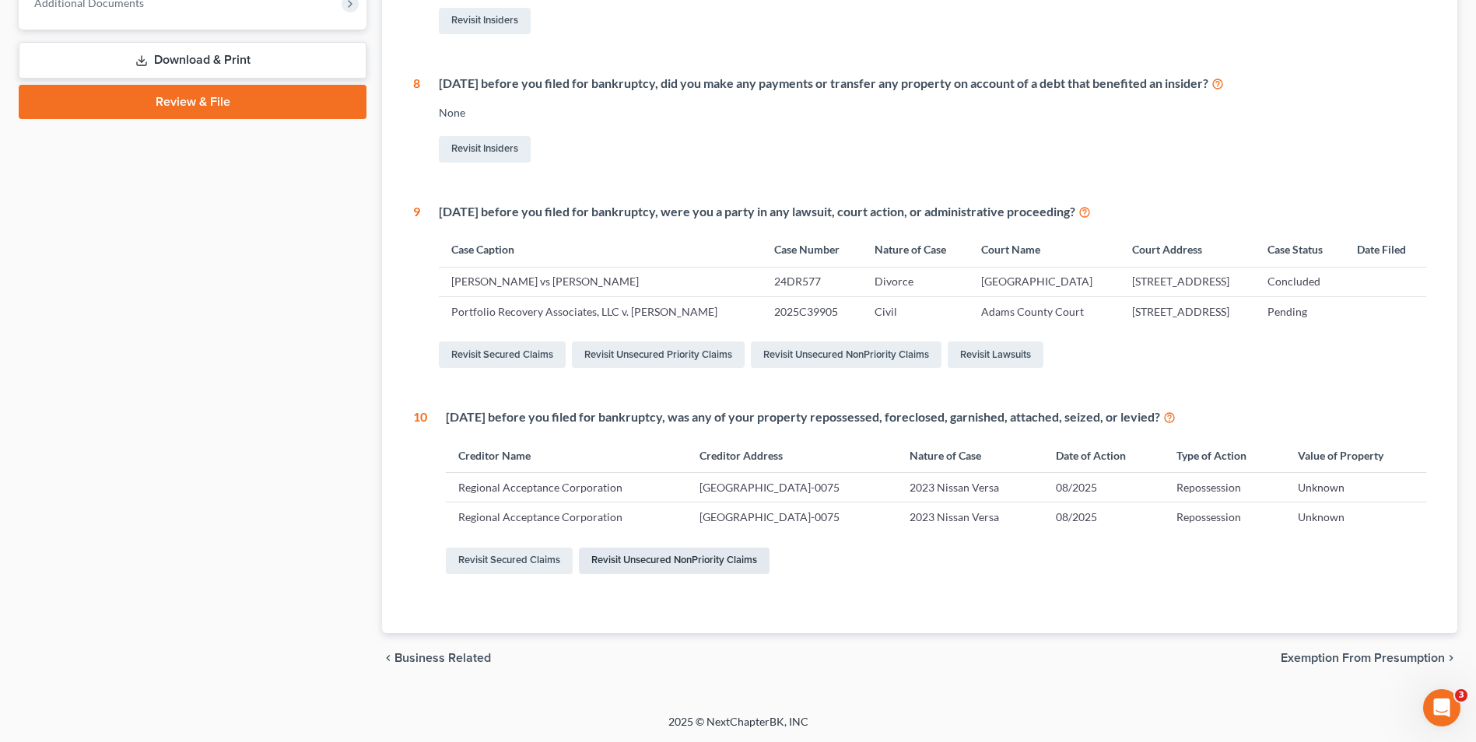
click at [622, 561] on link "Revisit Unsecured NonPriority Claims" at bounding box center [674, 561] width 191 height 26
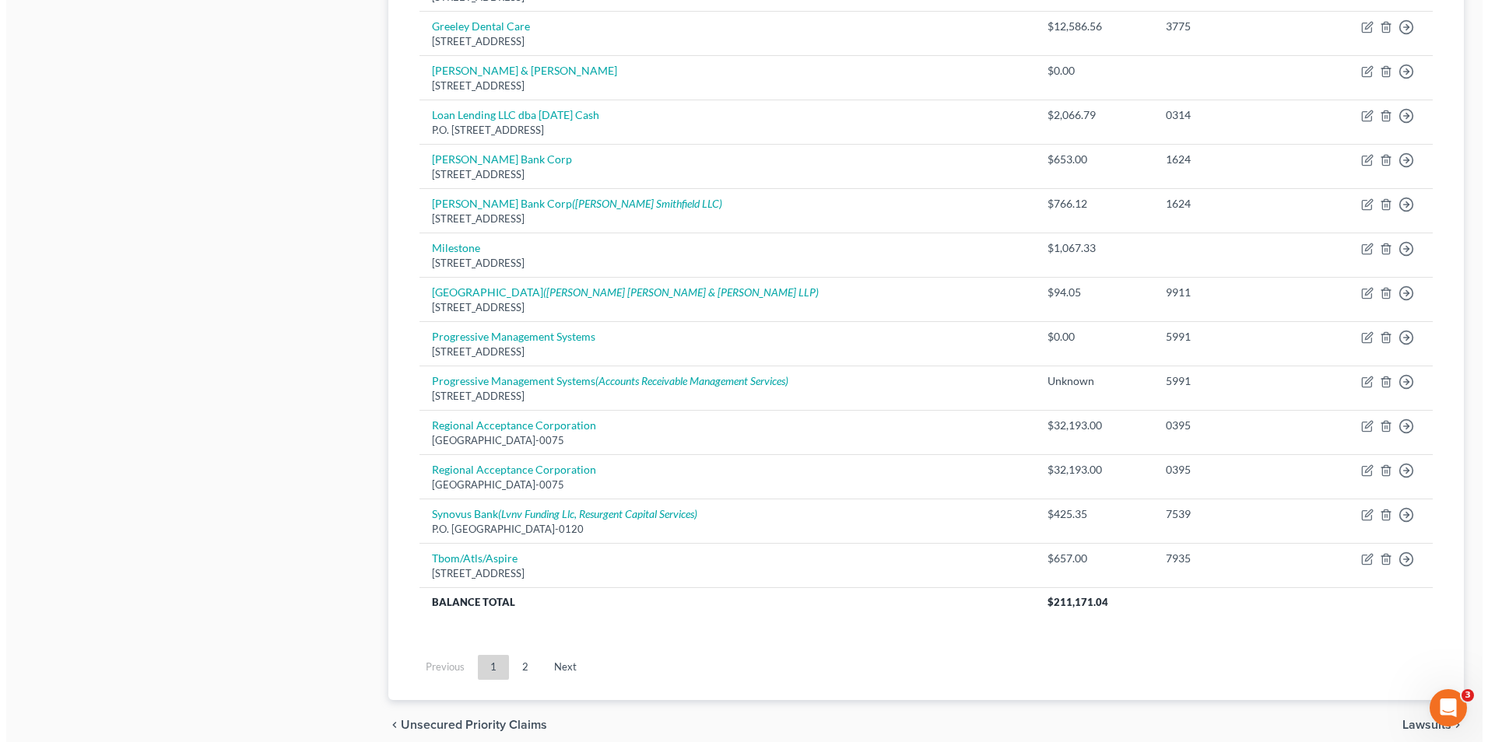
scroll to position [1054, 0]
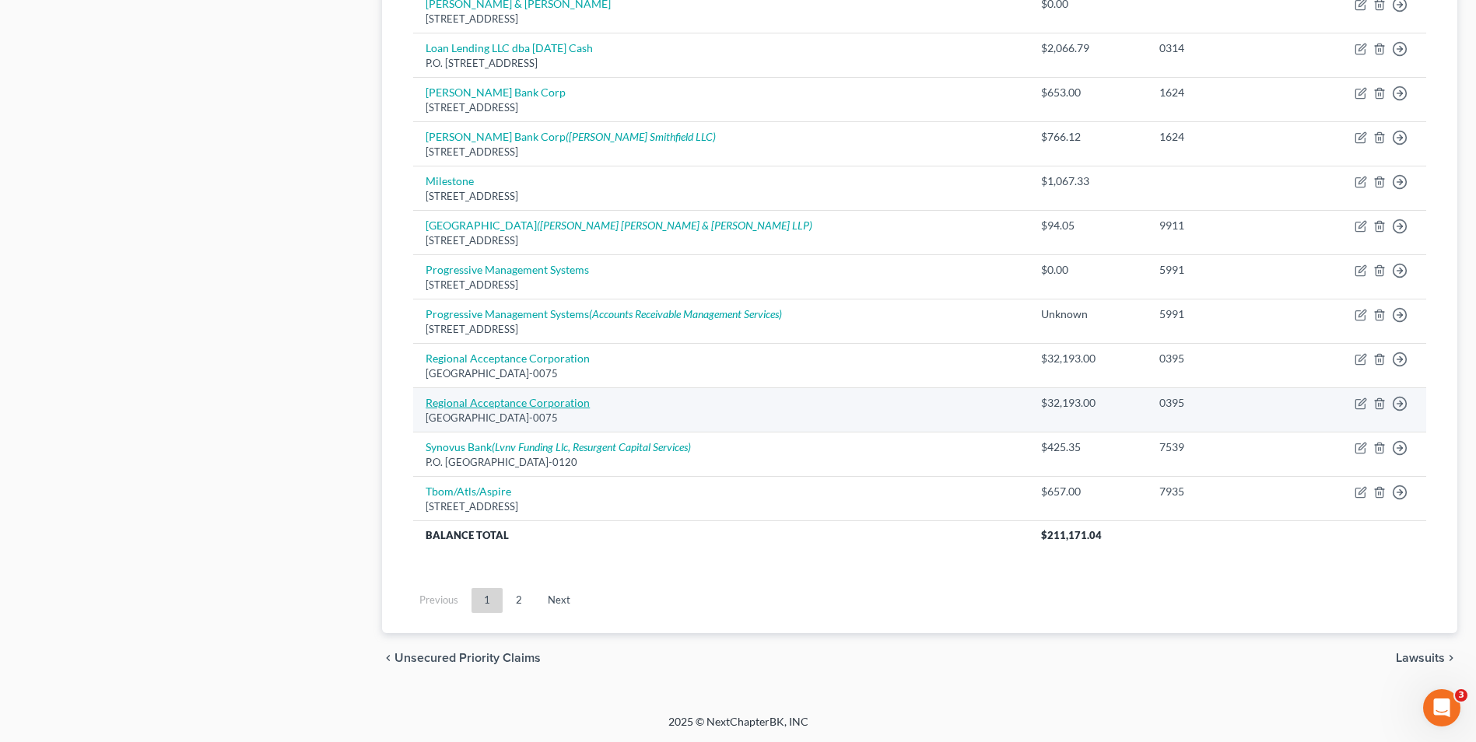
click at [513, 404] on link "Regional Acceptance Corporation" at bounding box center [508, 402] width 164 height 13
select select "28"
select select "0"
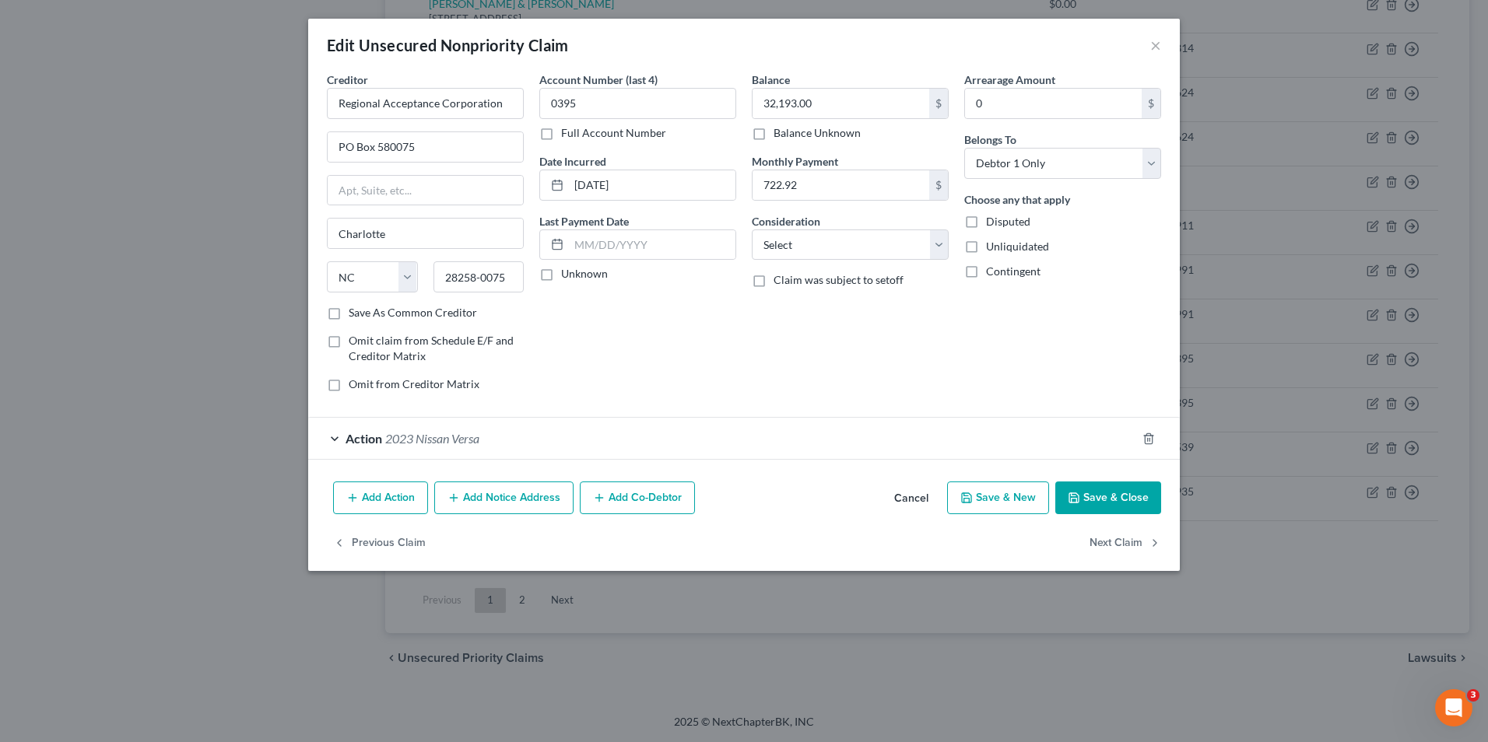
click at [931, 499] on button "Cancel" at bounding box center [911, 498] width 59 height 31
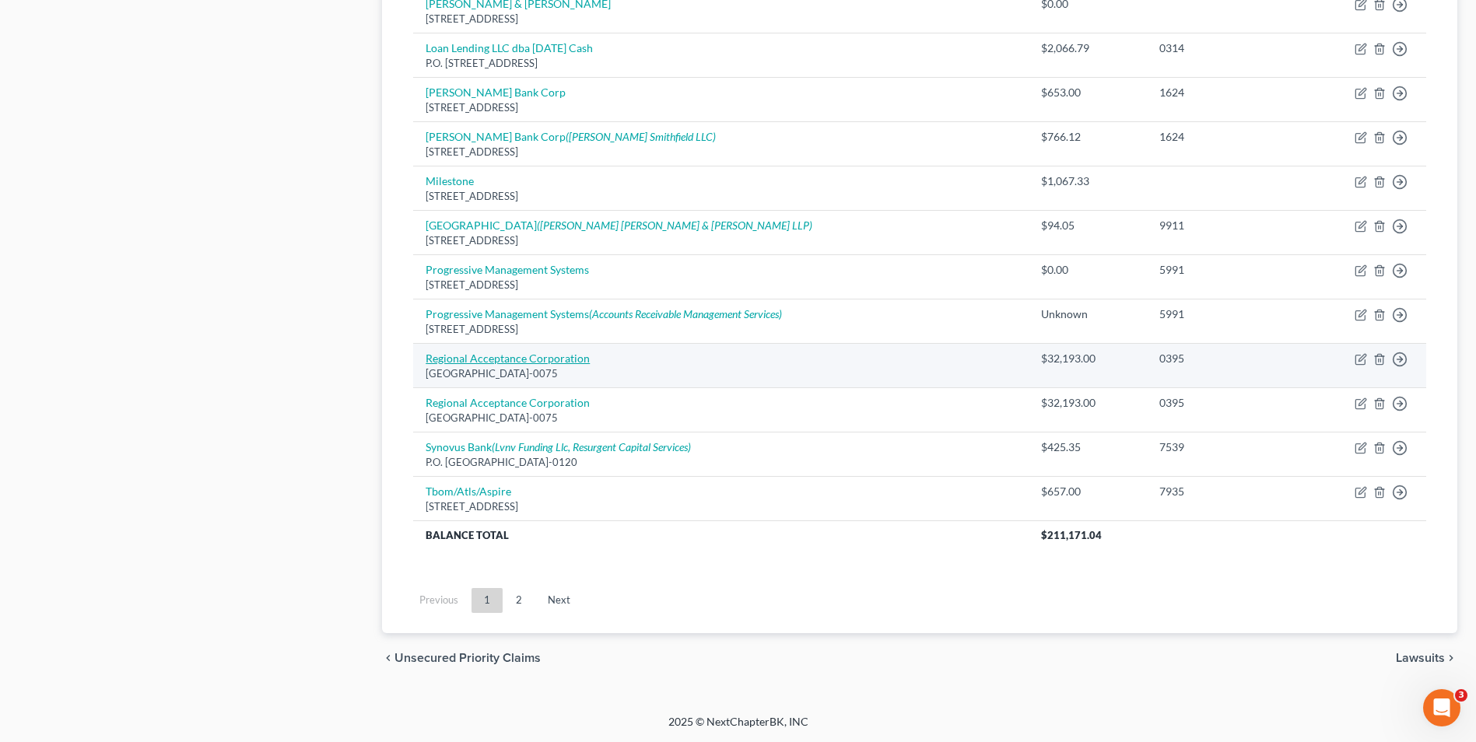
click at [526, 363] on link "Regional Acceptance Corporation" at bounding box center [508, 358] width 164 height 13
select select "28"
select select "0"
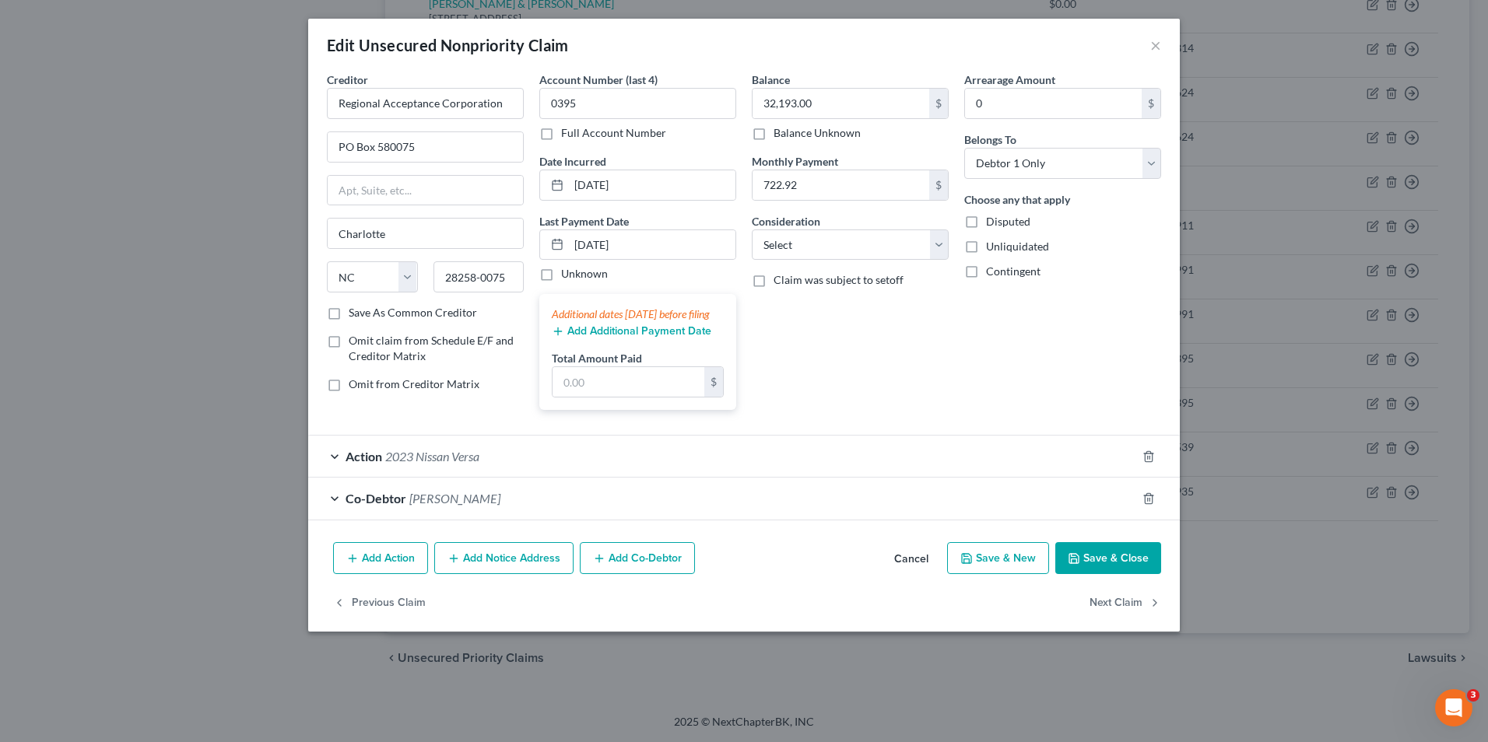
click at [917, 571] on button "Cancel" at bounding box center [911, 559] width 59 height 31
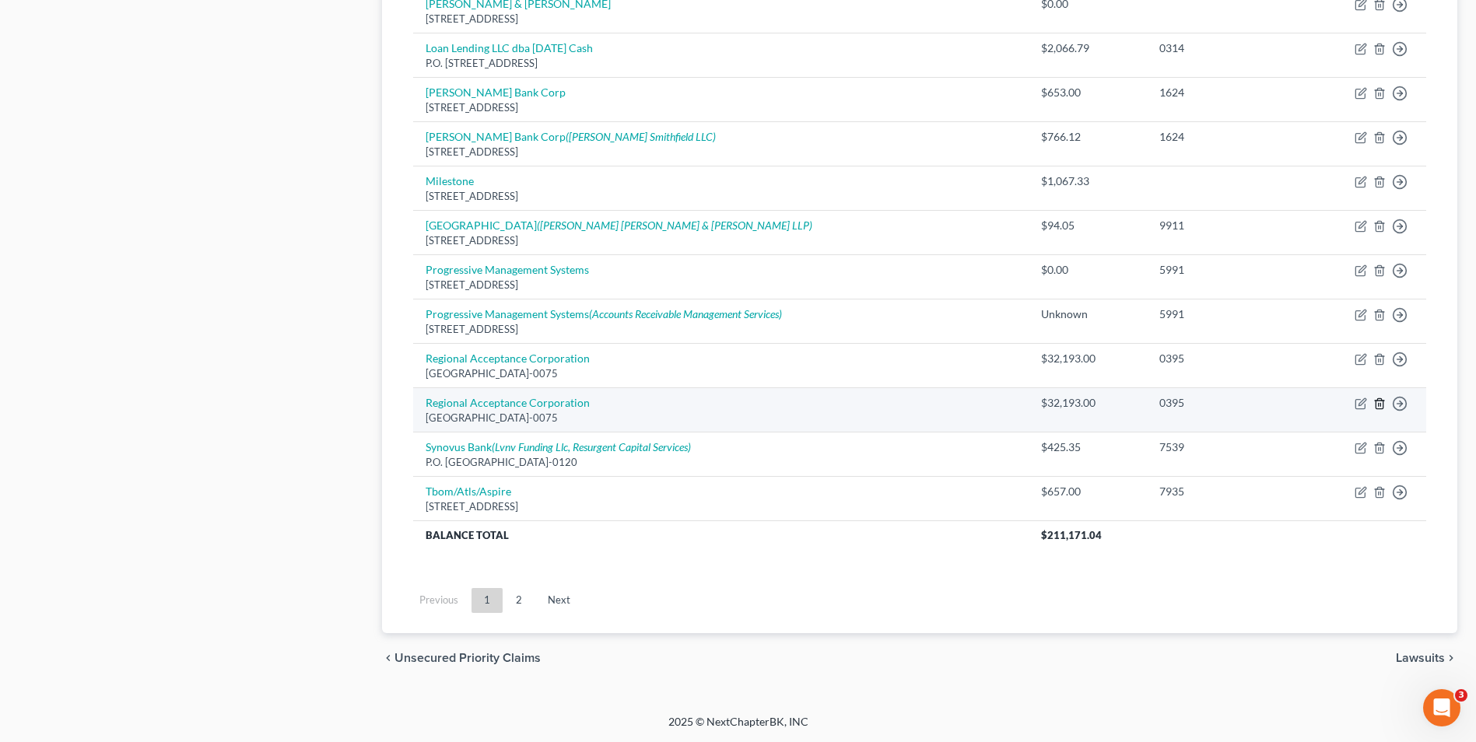
click at [1375, 402] on icon "button" at bounding box center [1379, 404] width 12 height 12
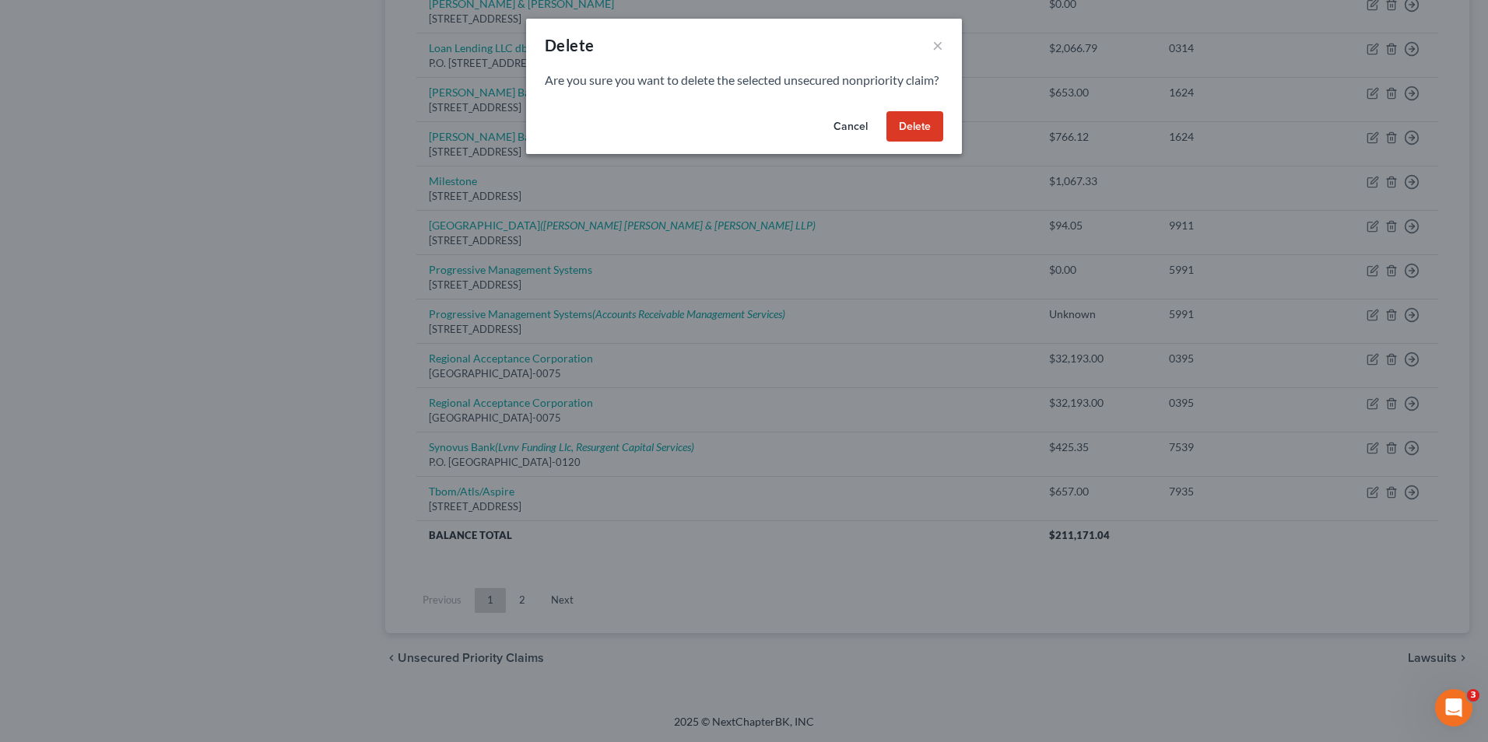
click at [910, 135] on button "Delete" at bounding box center [914, 126] width 57 height 31
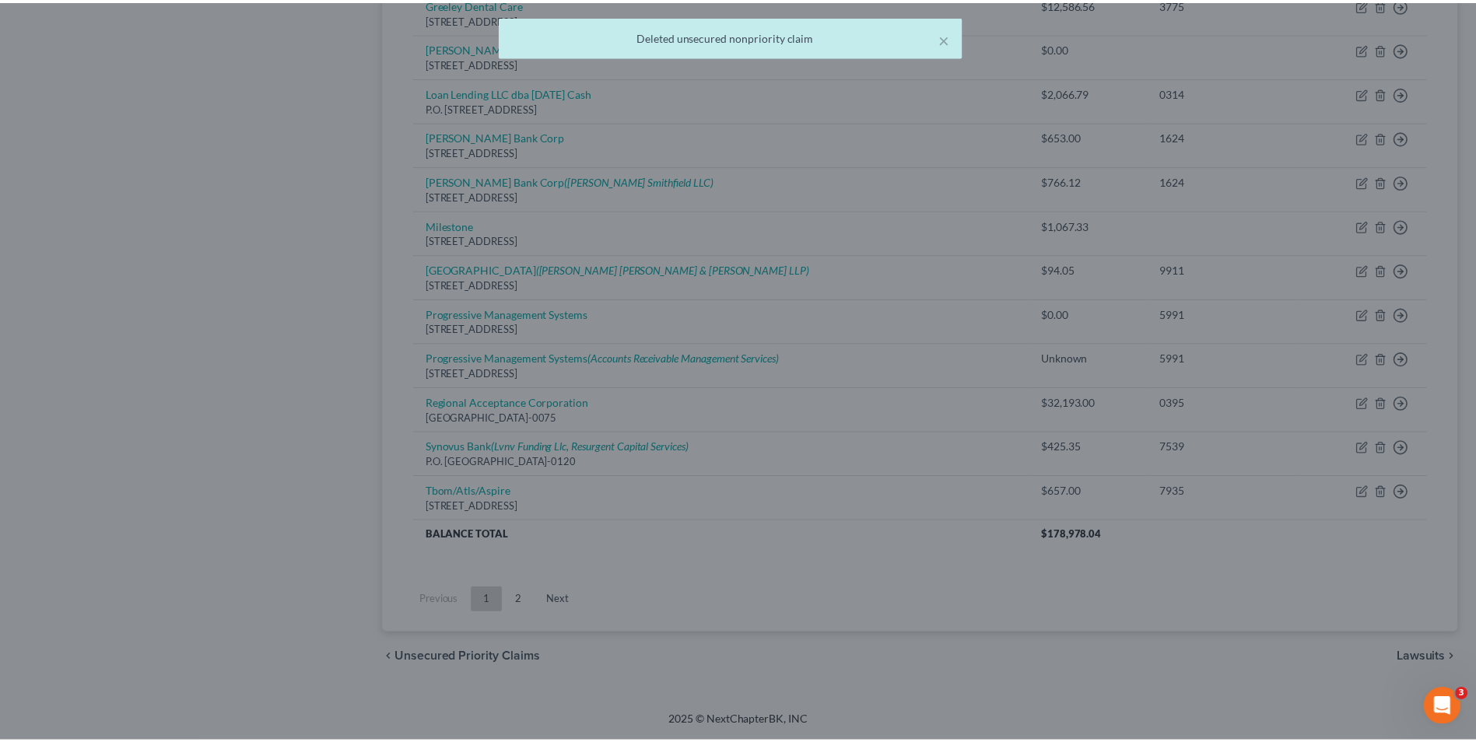
scroll to position [1010, 0]
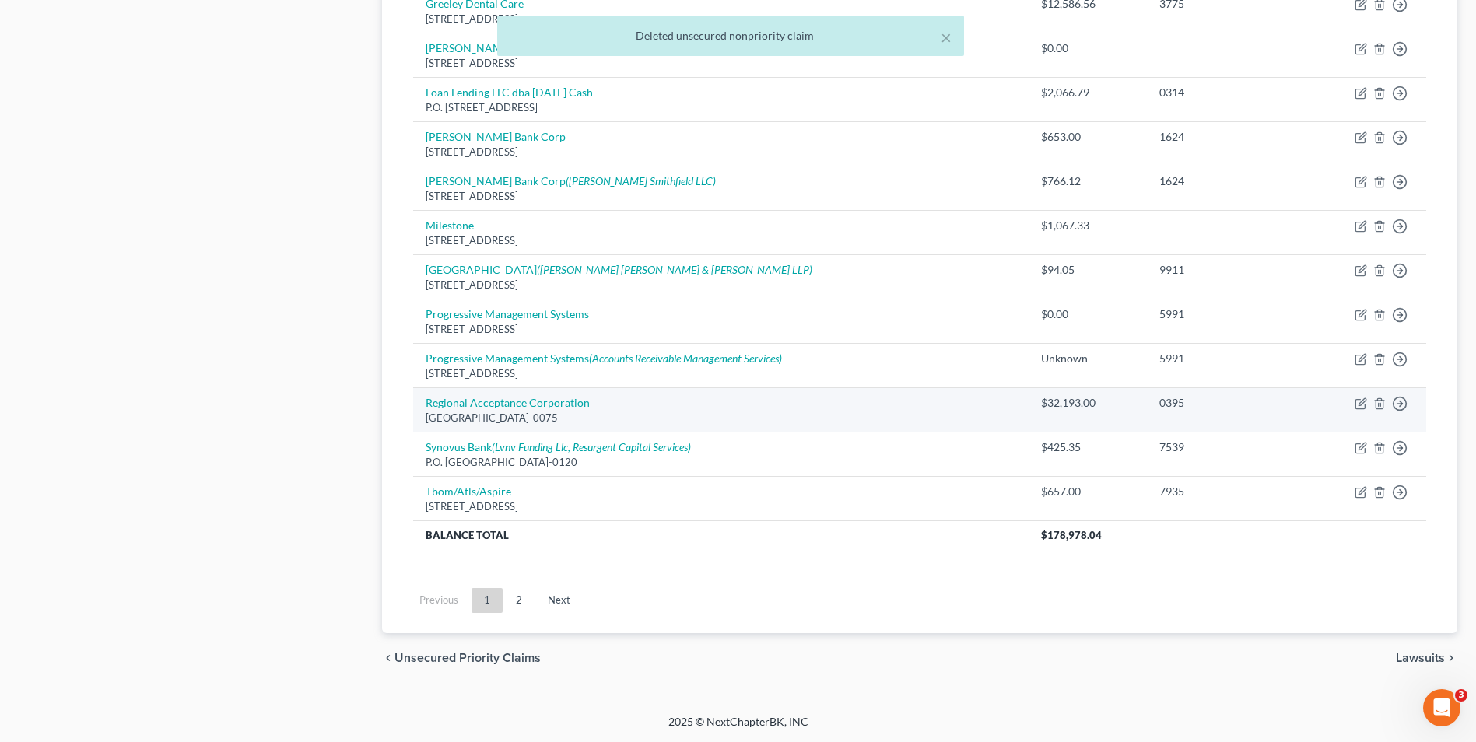
click at [511, 400] on link "Regional Acceptance Corporation" at bounding box center [508, 402] width 164 height 13
select select "28"
select select "0"
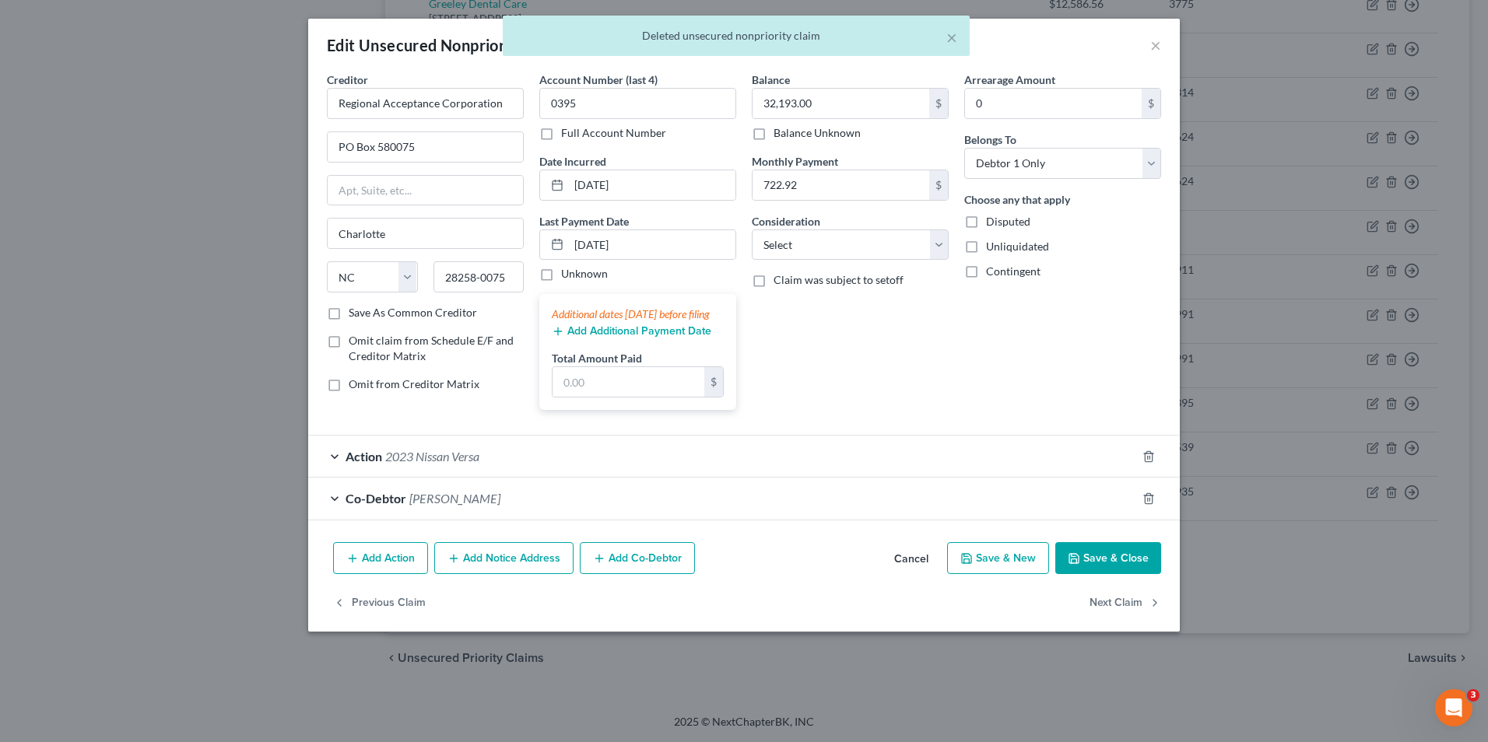
click at [1127, 572] on button "Save & Close" at bounding box center [1108, 558] width 106 height 33
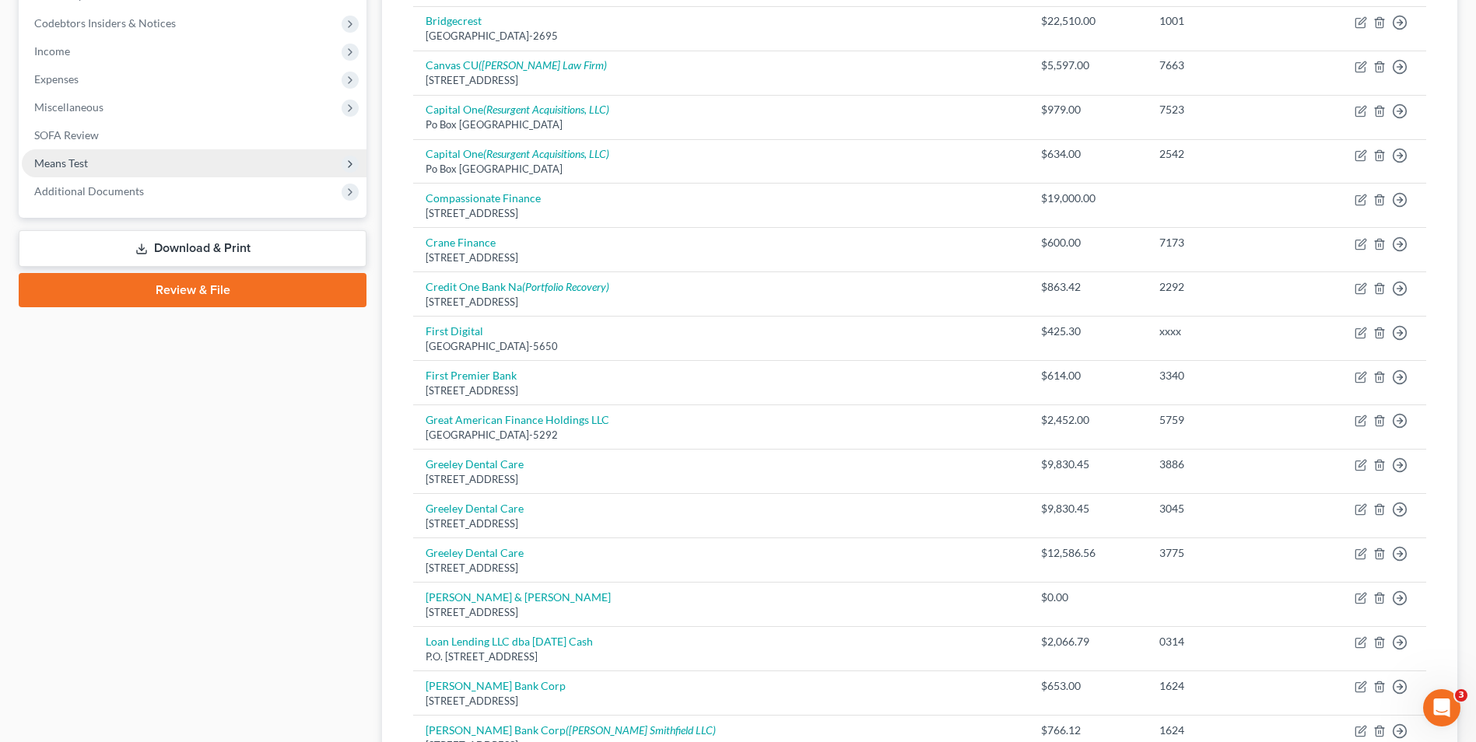
scroll to position [310, 0]
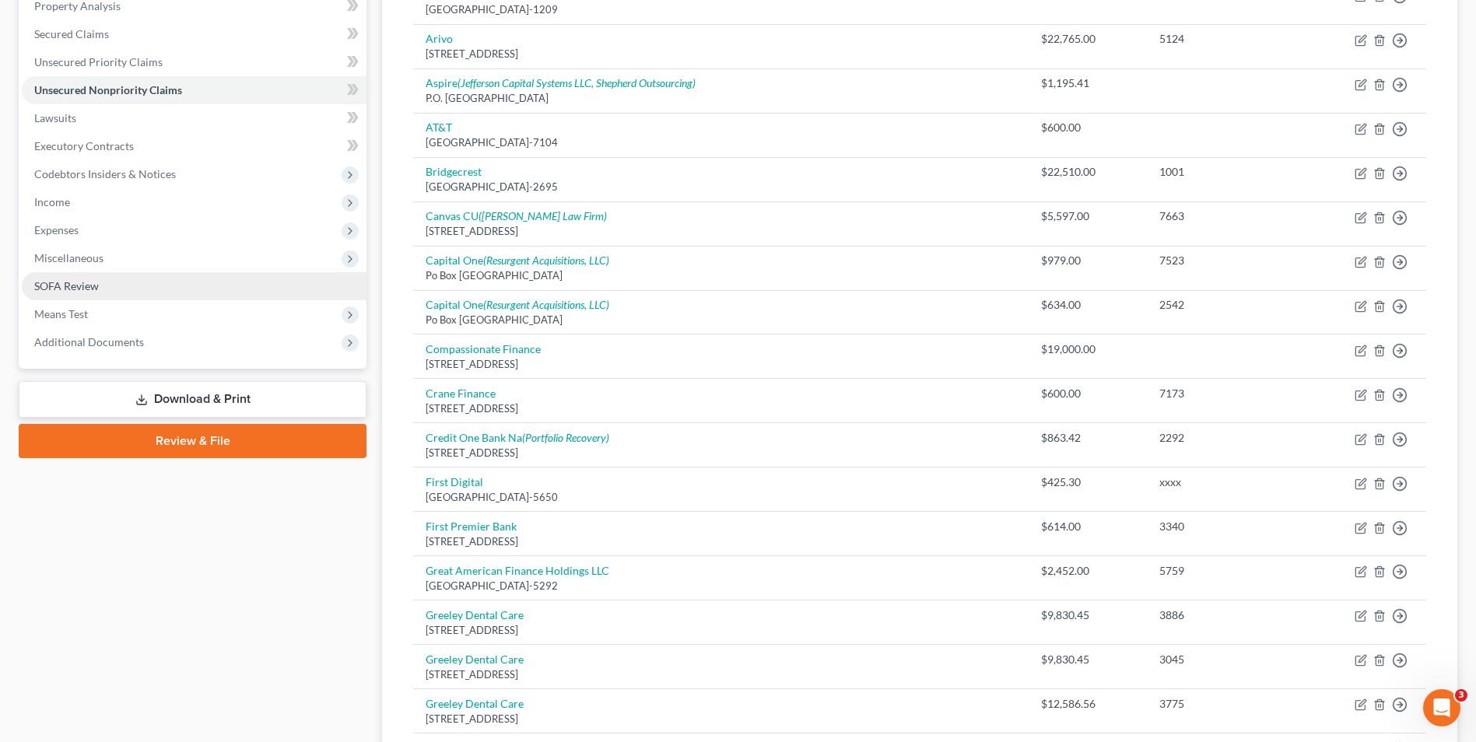
click at [101, 286] on link "SOFA Review" at bounding box center [194, 286] width 345 height 28
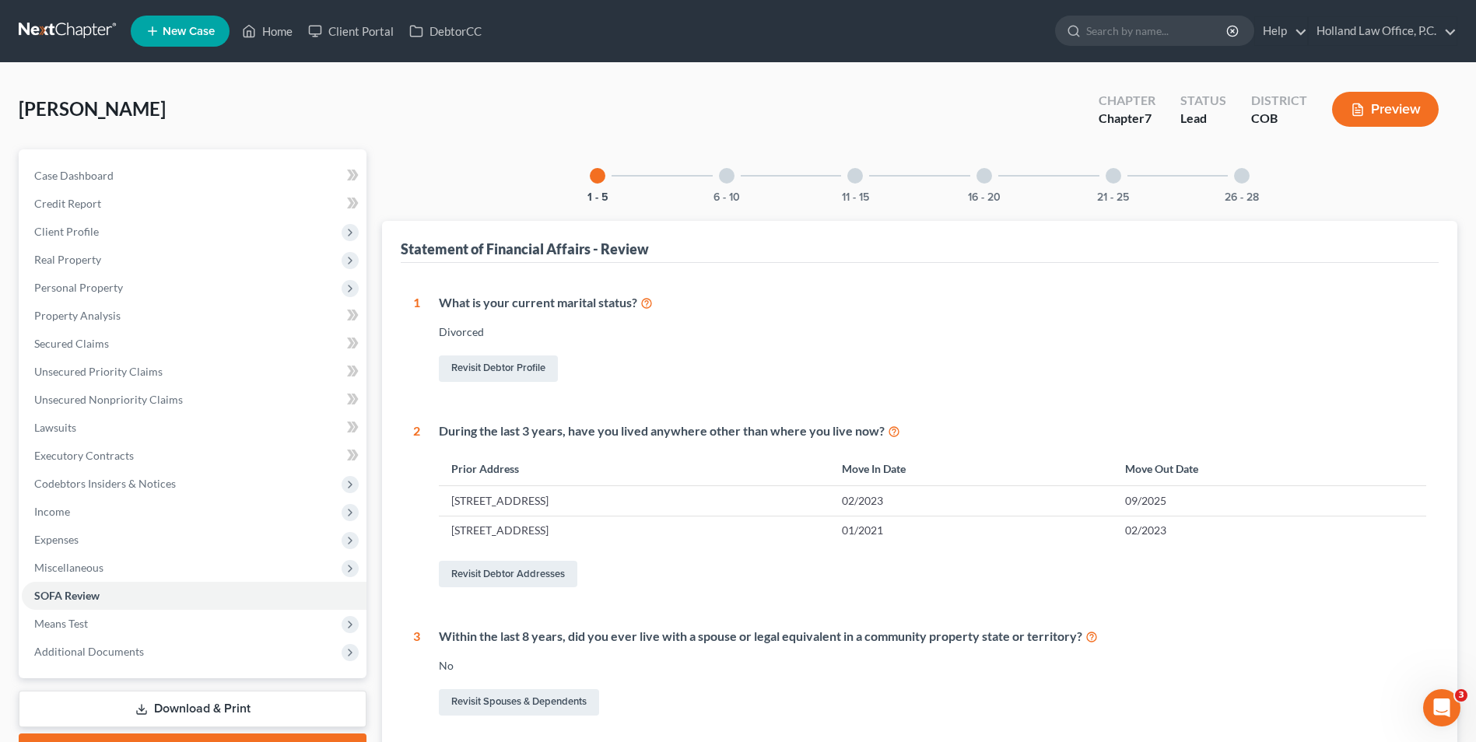
click at [987, 184] on div "16 - 20" at bounding box center [984, 175] width 53 height 53
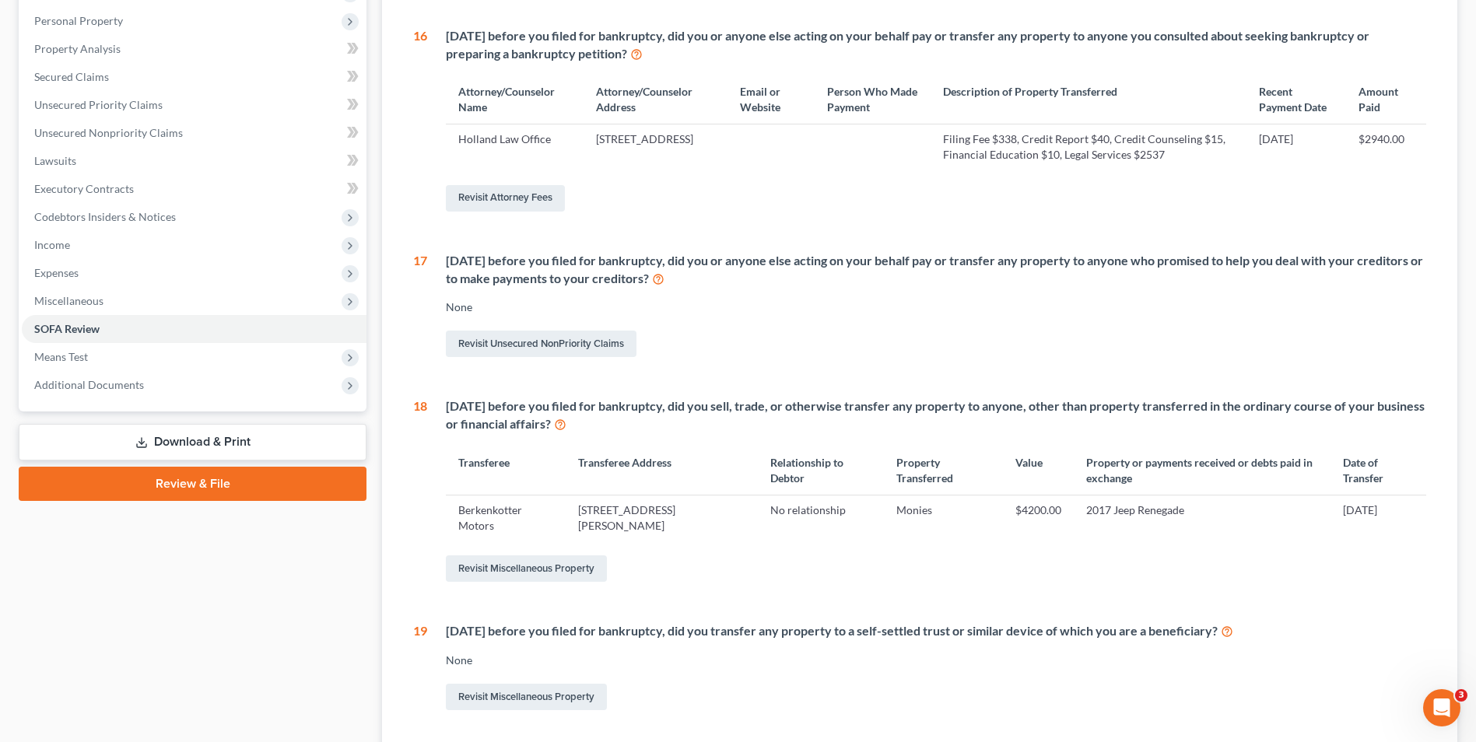
scroll to position [311, 0]
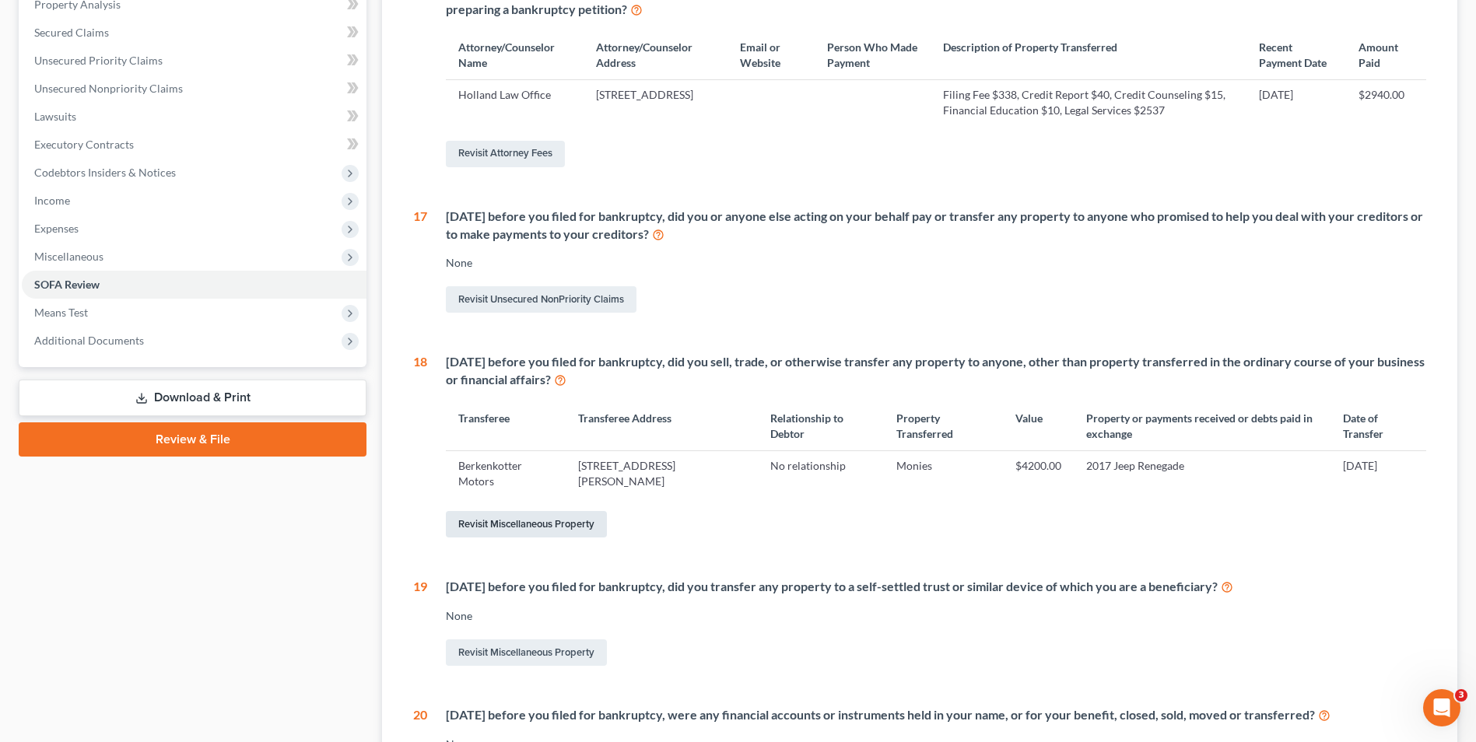
click at [542, 523] on link "Revisit Miscellaneous Property" at bounding box center [526, 524] width 161 height 26
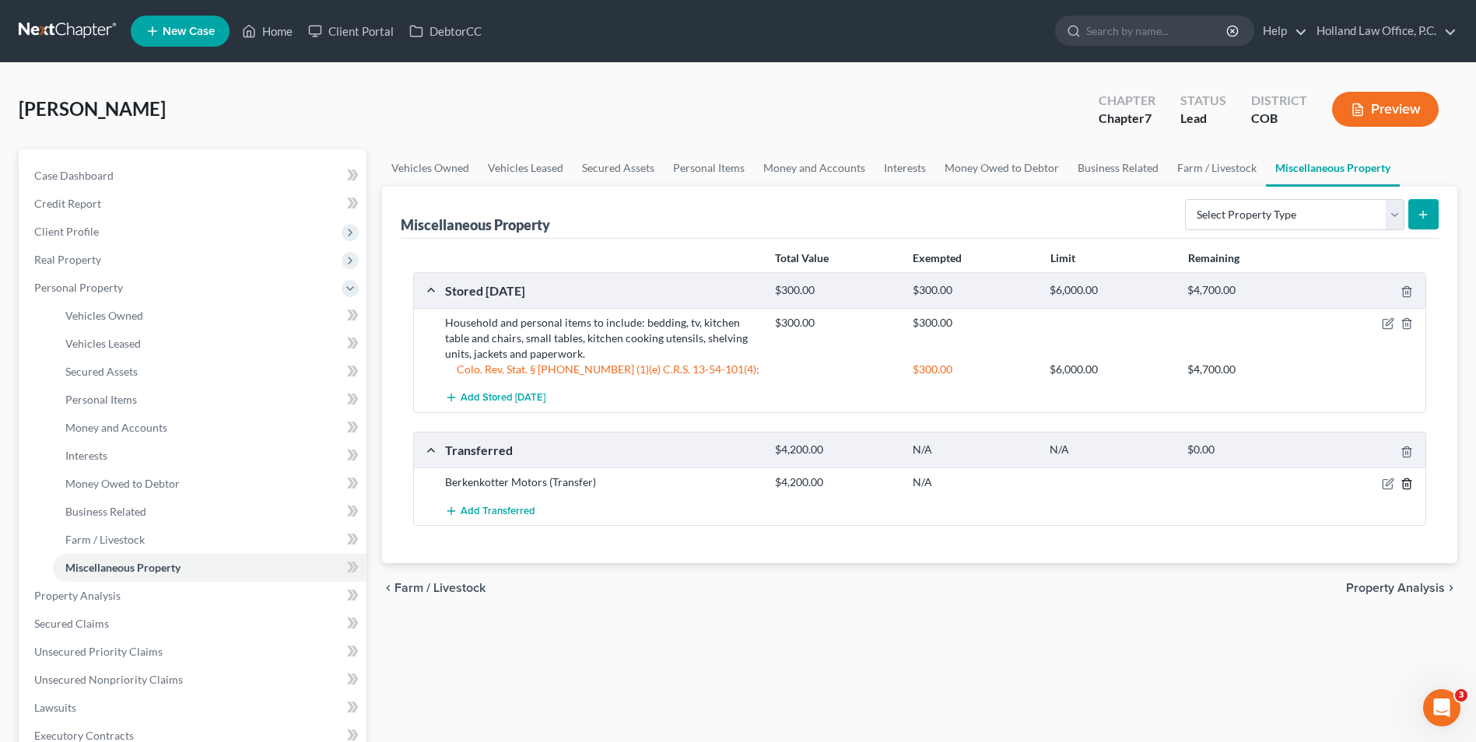
click at [1406, 482] on icon "button" at bounding box center [1407, 484] width 12 height 12
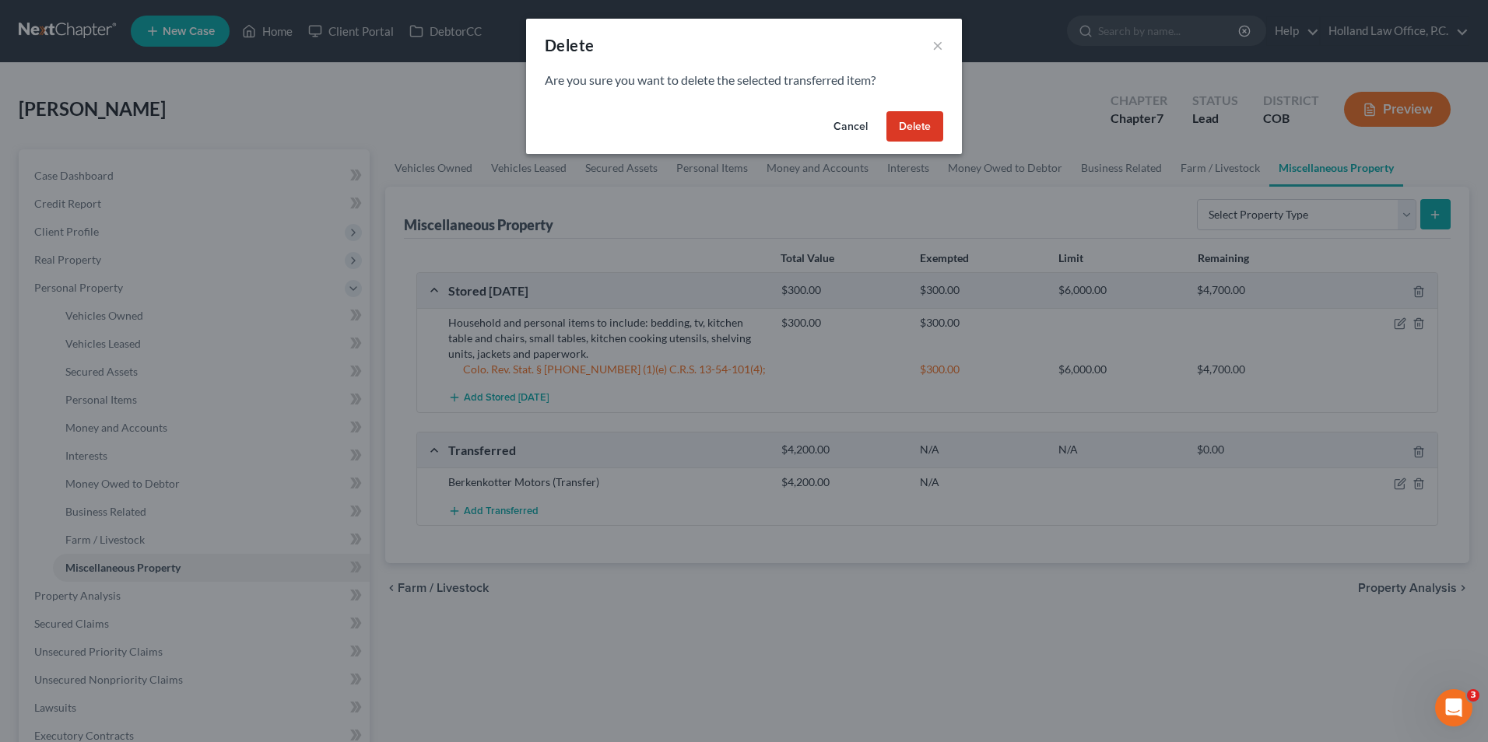
click at [938, 125] on button "Delete" at bounding box center [914, 126] width 57 height 31
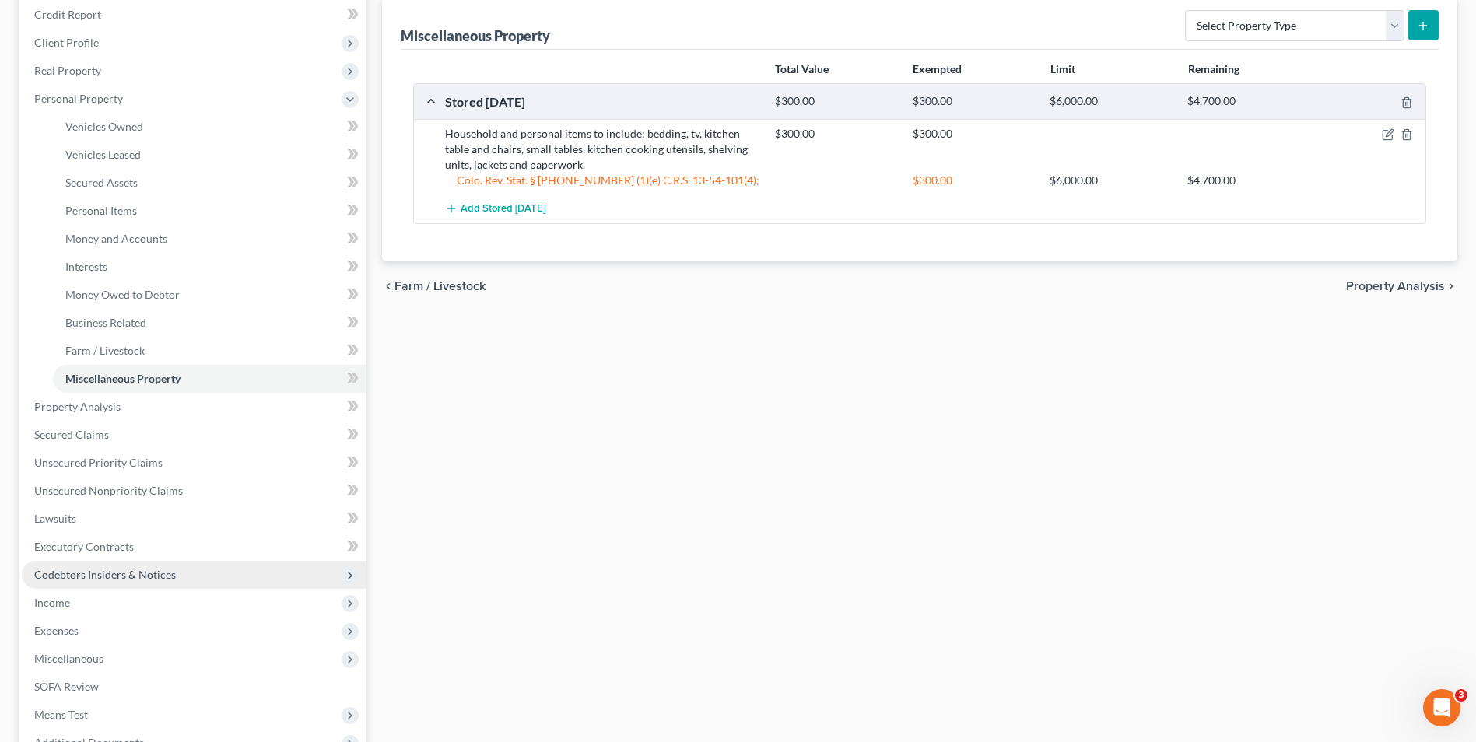
scroll to position [233, 0]
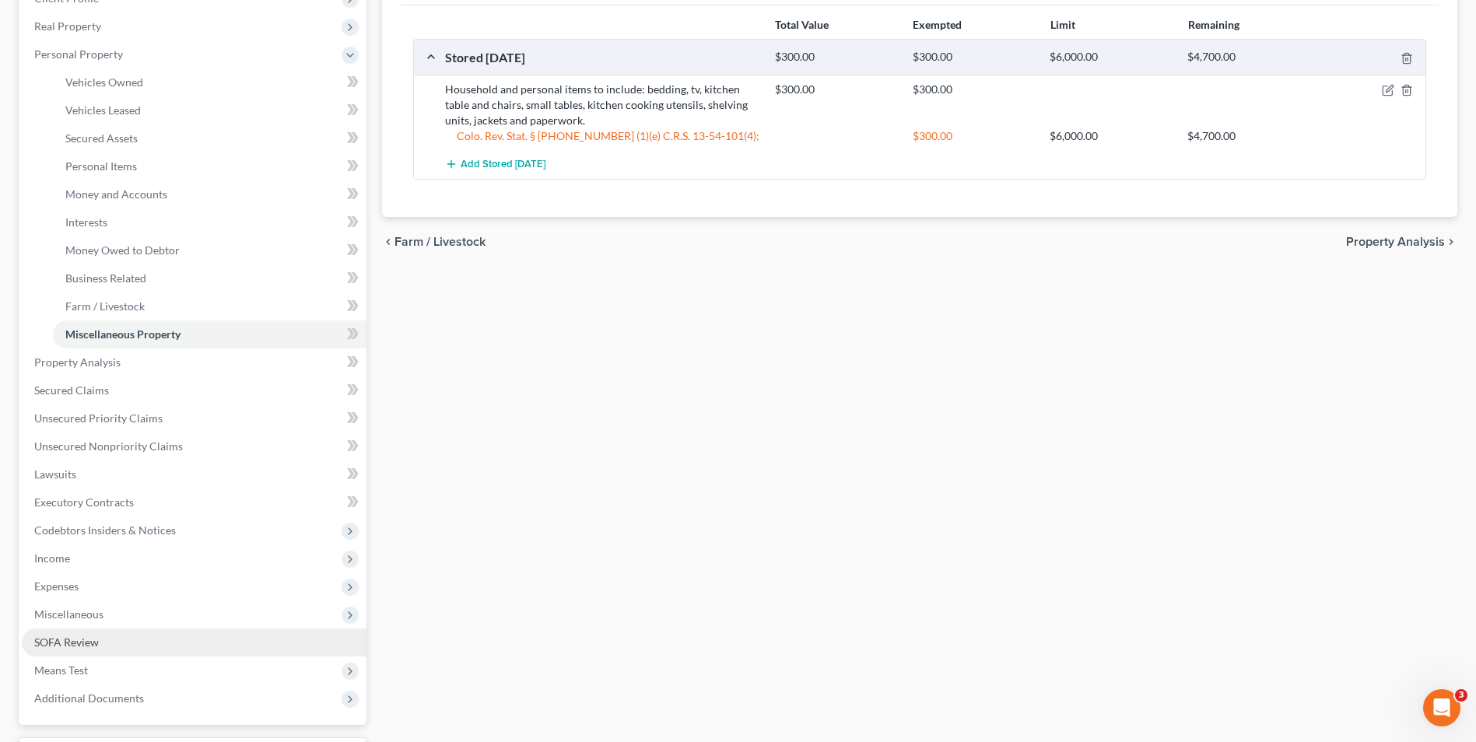
click at [80, 640] on span "SOFA Review" at bounding box center [66, 642] width 65 height 13
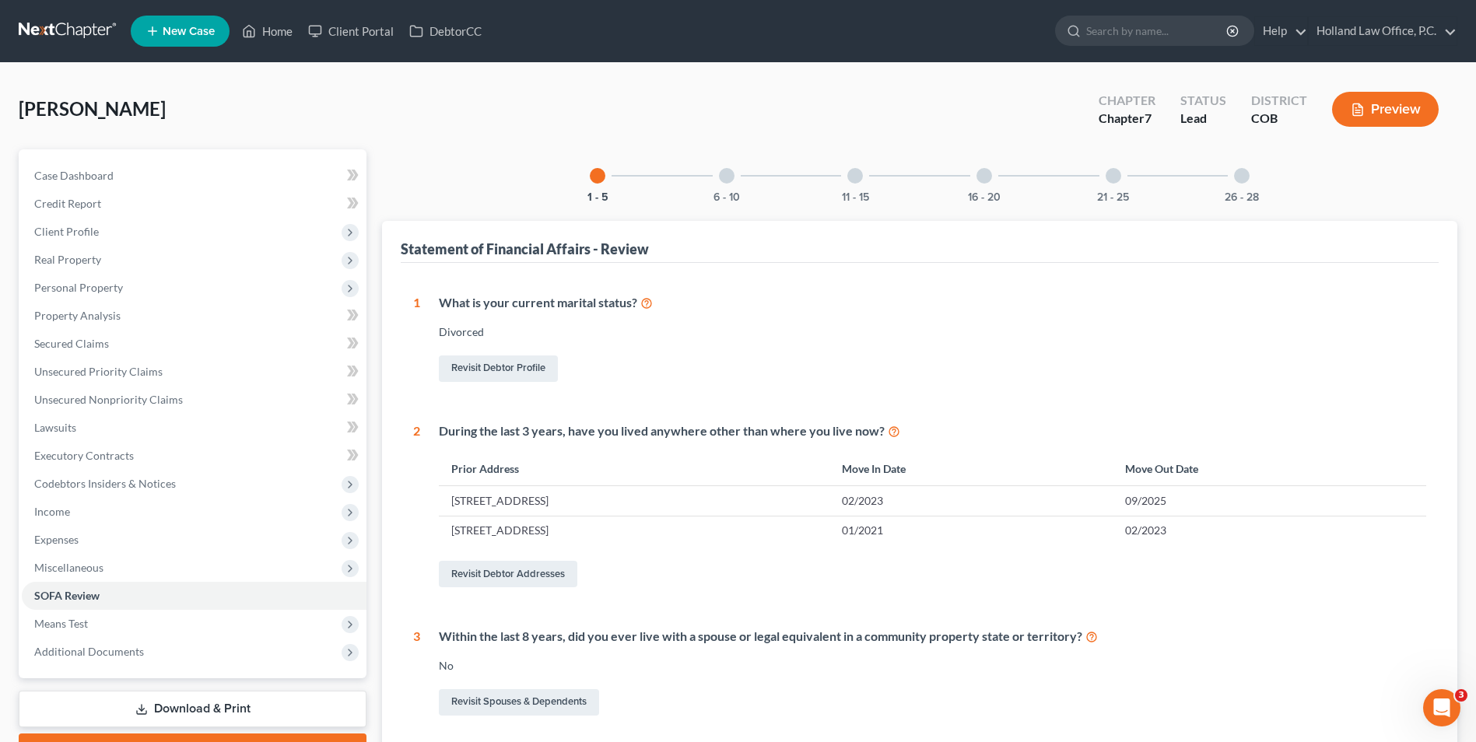
click at [727, 179] on div at bounding box center [727, 176] width 16 height 16
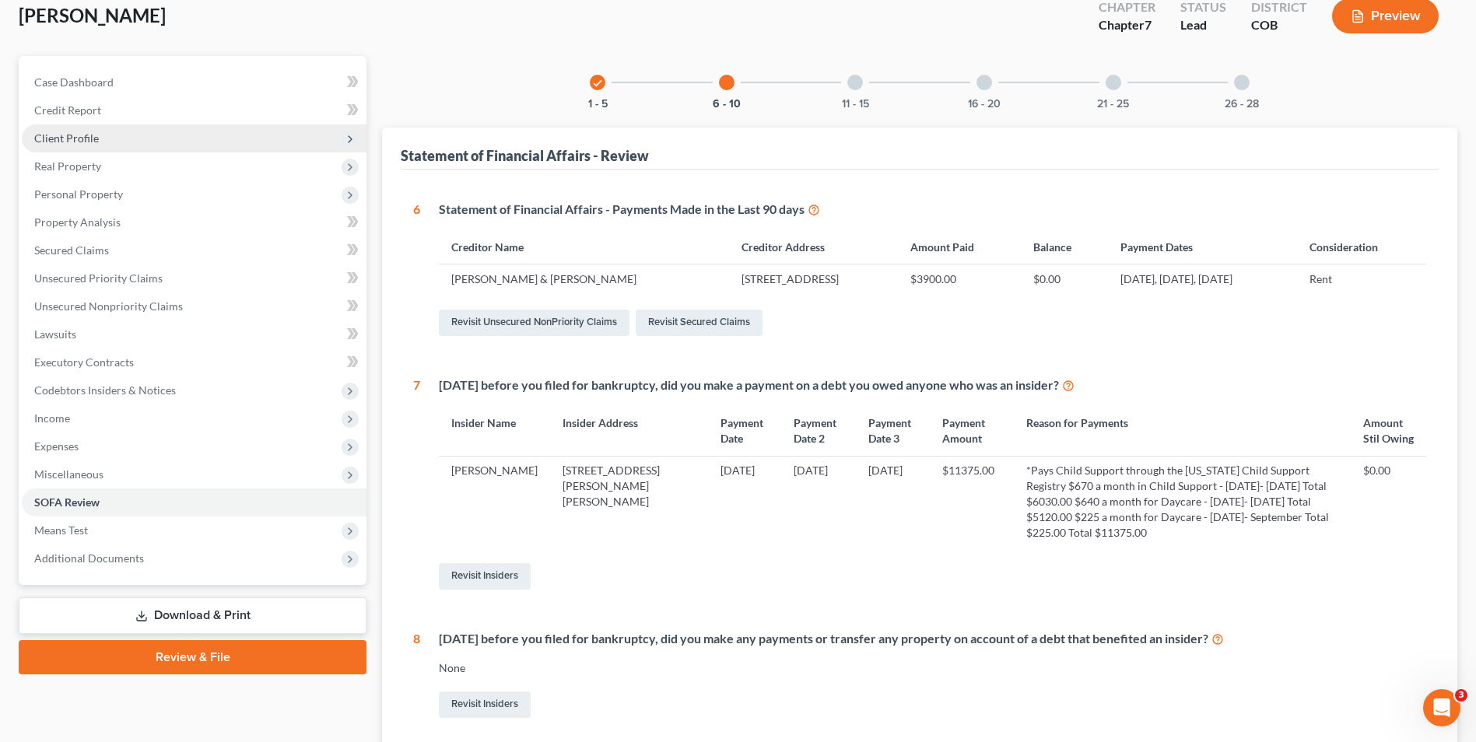
scroll to position [74, 0]
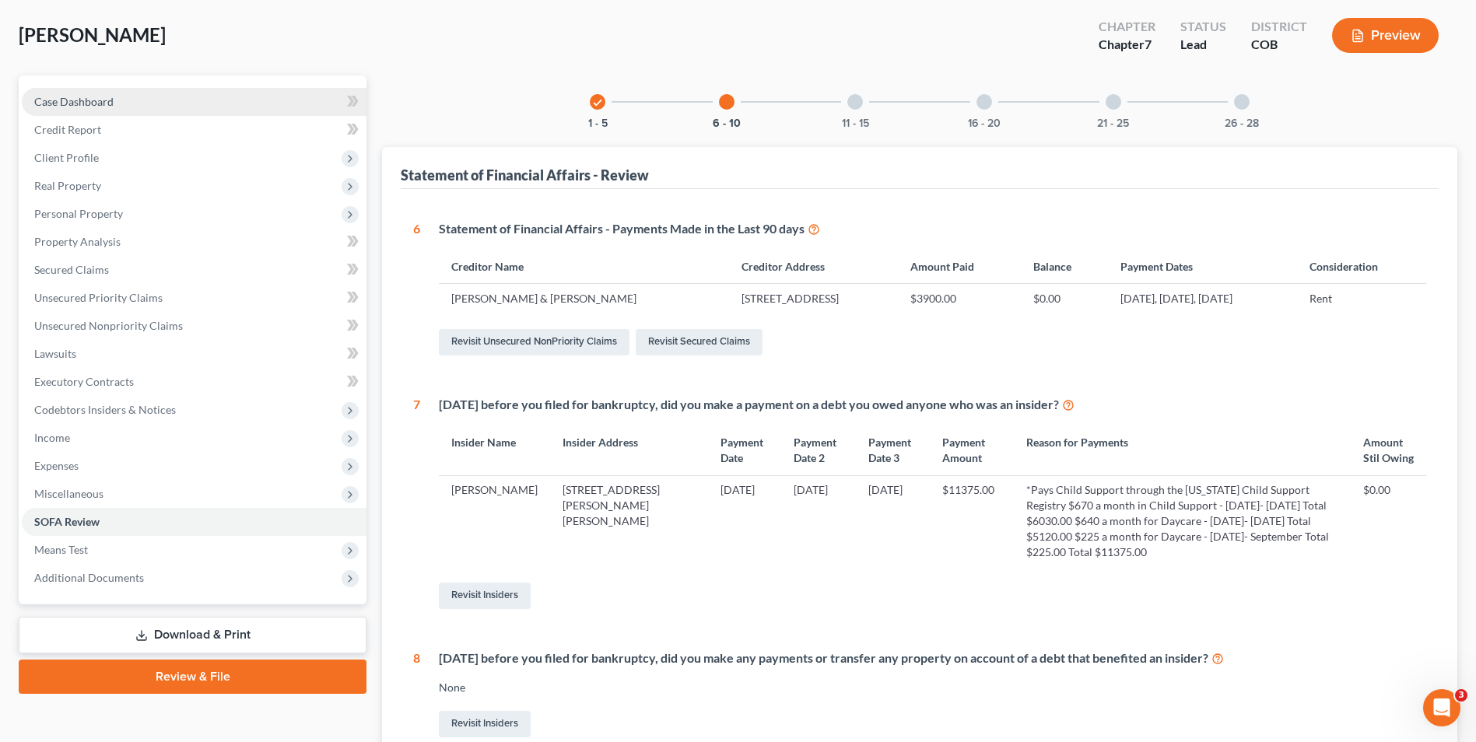
click at [97, 107] on span "Case Dashboard" at bounding box center [73, 101] width 79 height 13
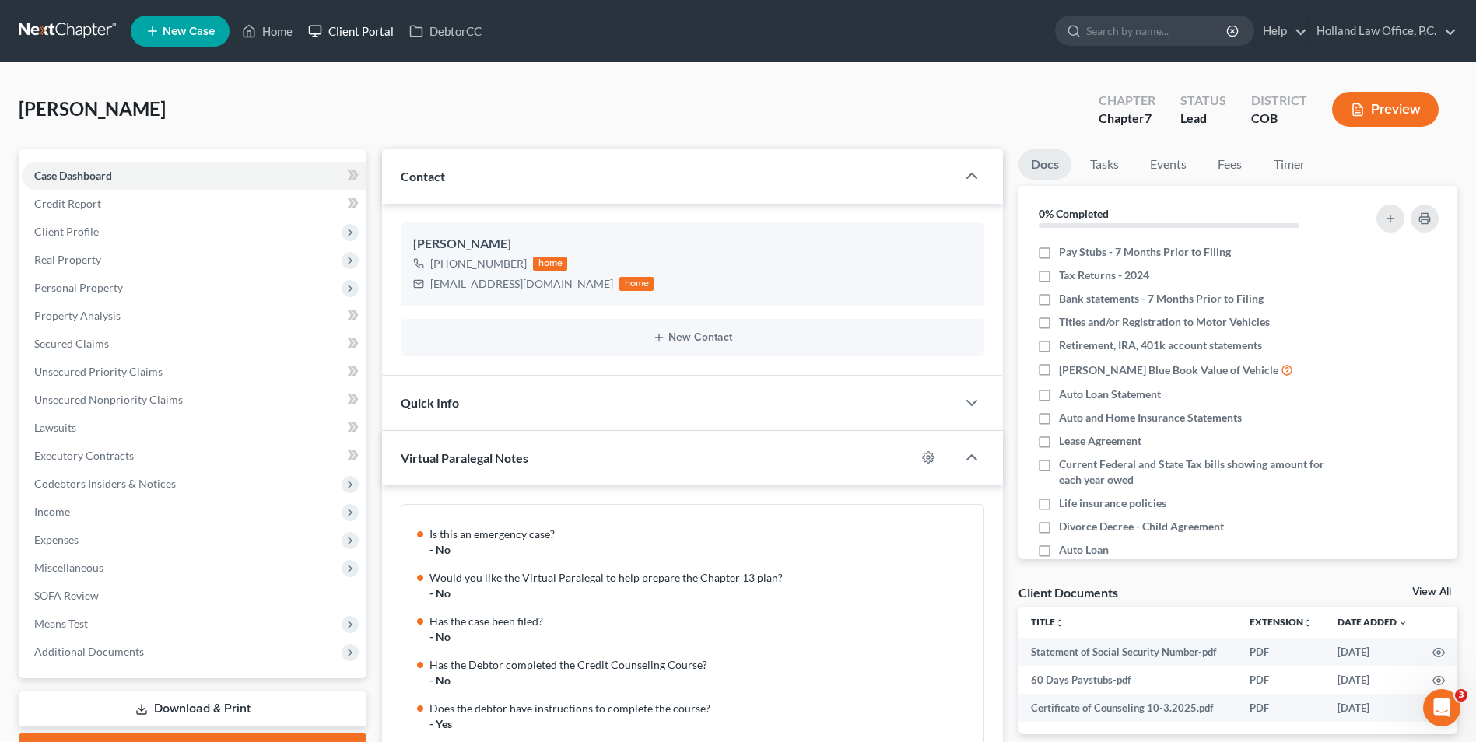
scroll to position [1260, 0]
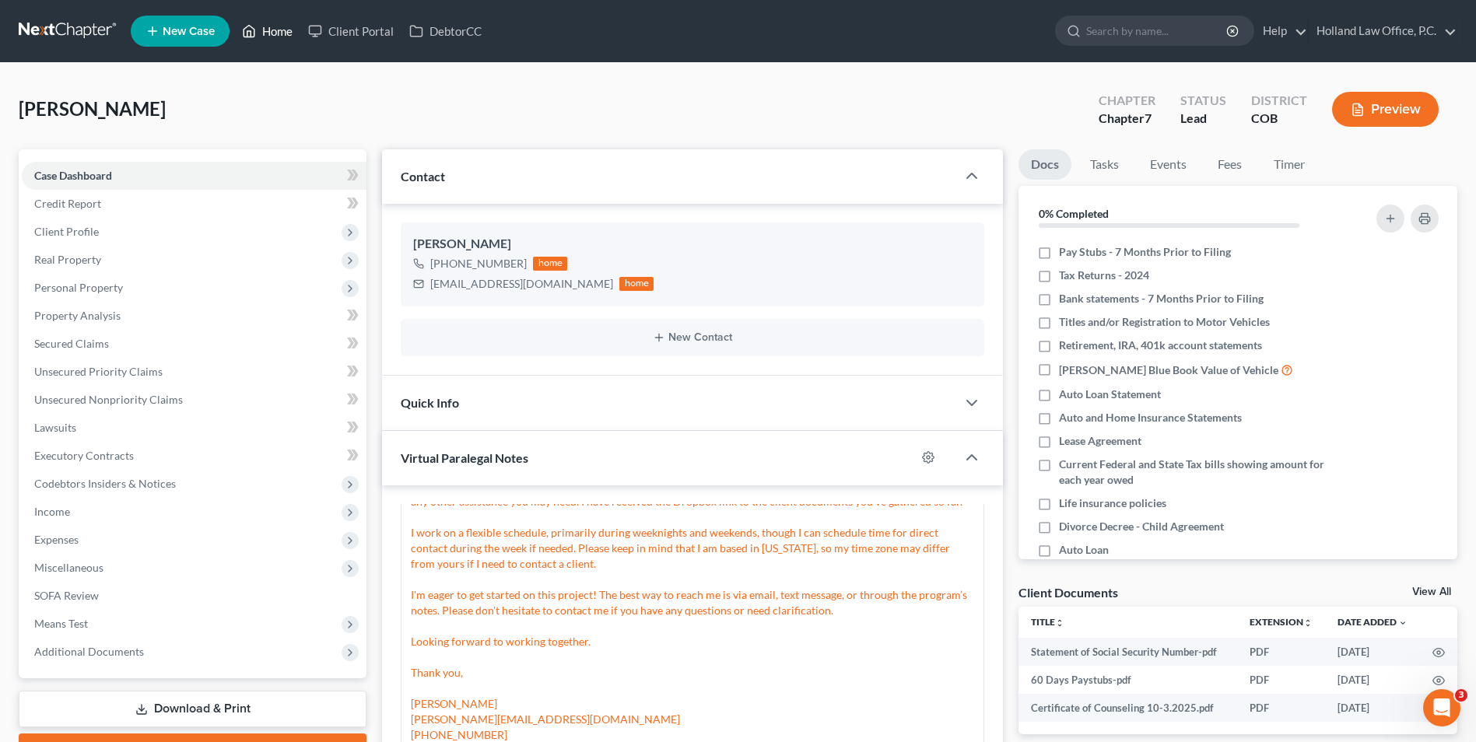
click at [258, 33] on link "Home" at bounding box center [267, 31] width 66 height 28
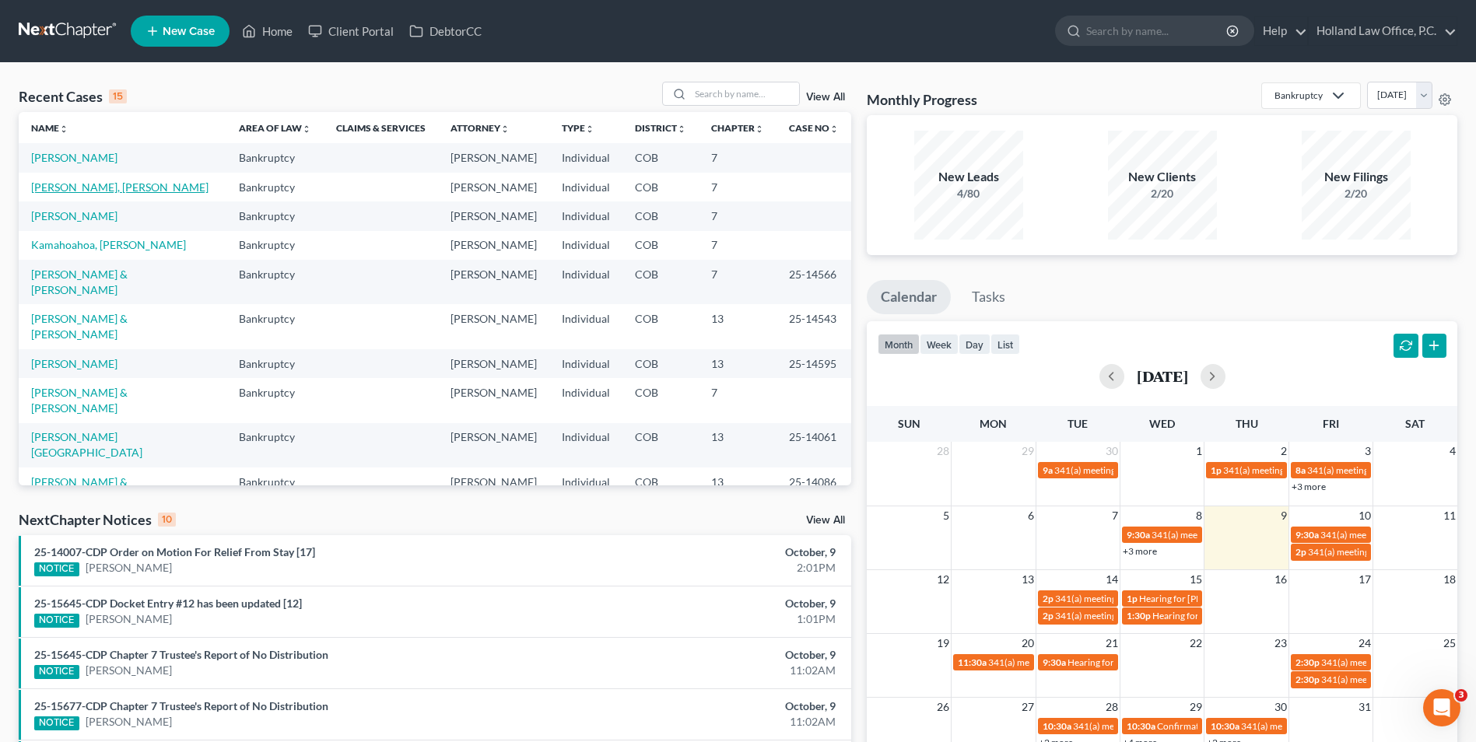
click at [81, 187] on link "[PERSON_NAME], [PERSON_NAME]" at bounding box center [119, 187] width 177 height 13
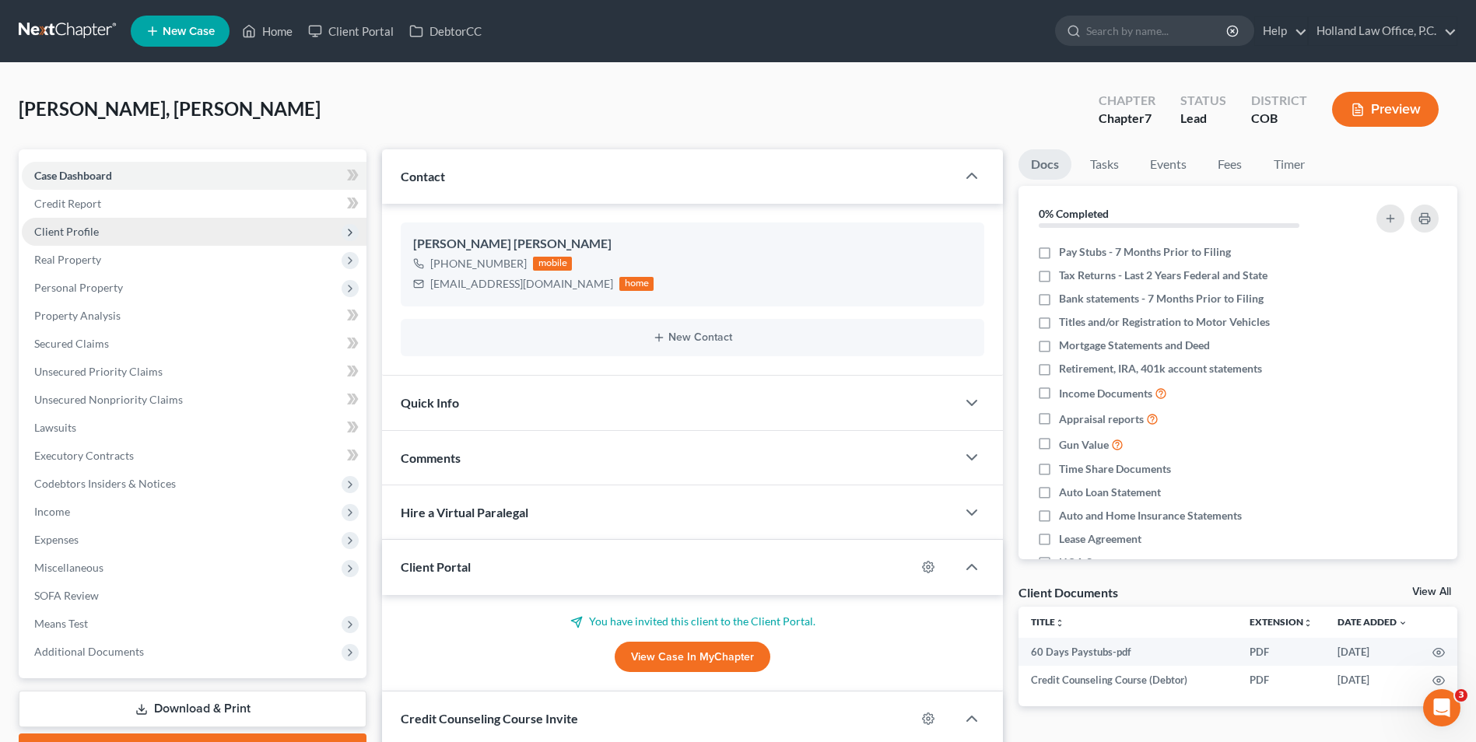
click at [104, 233] on span "Client Profile" at bounding box center [194, 232] width 345 height 28
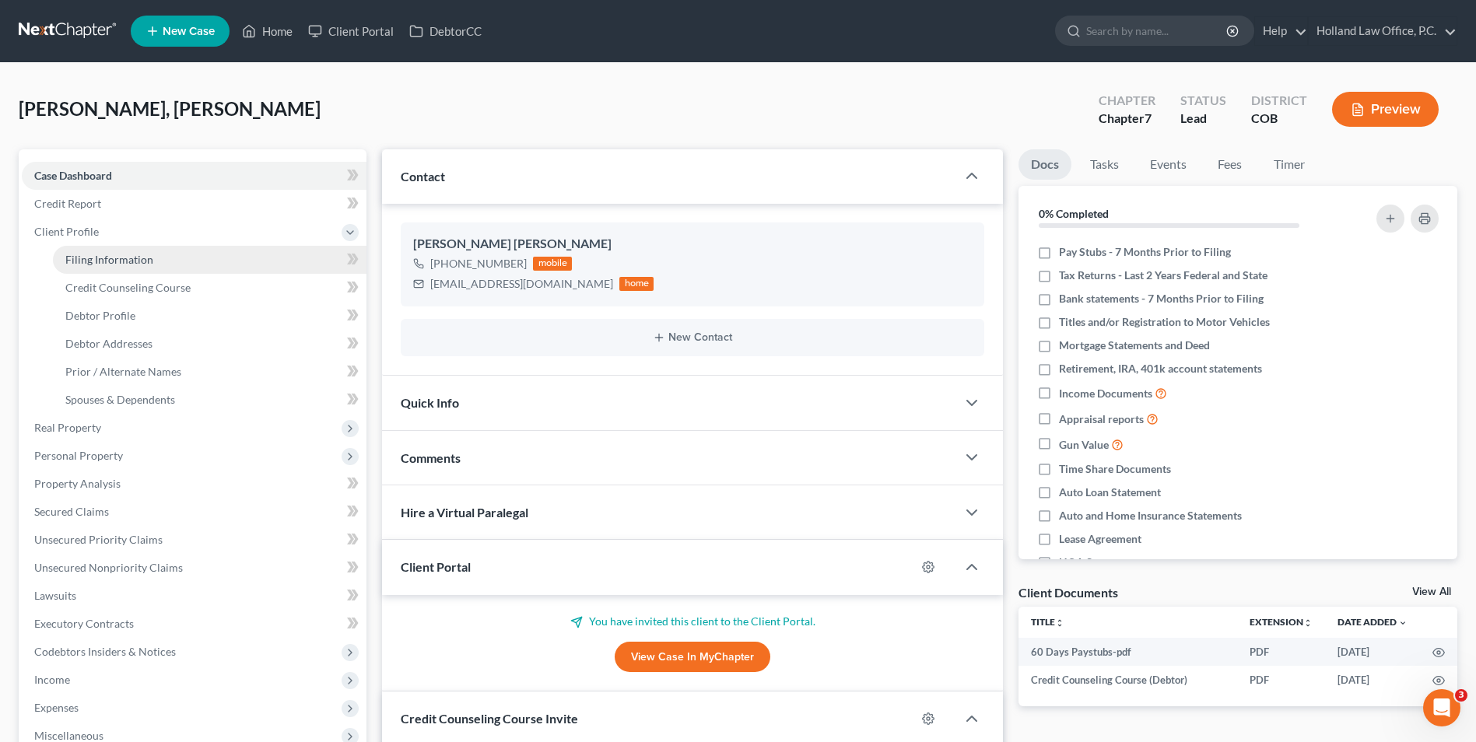
click at [110, 253] on span "Filing Information" at bounding box center [109, 259] width 88 height 13
select select "1"
select select "0"
select select "5"
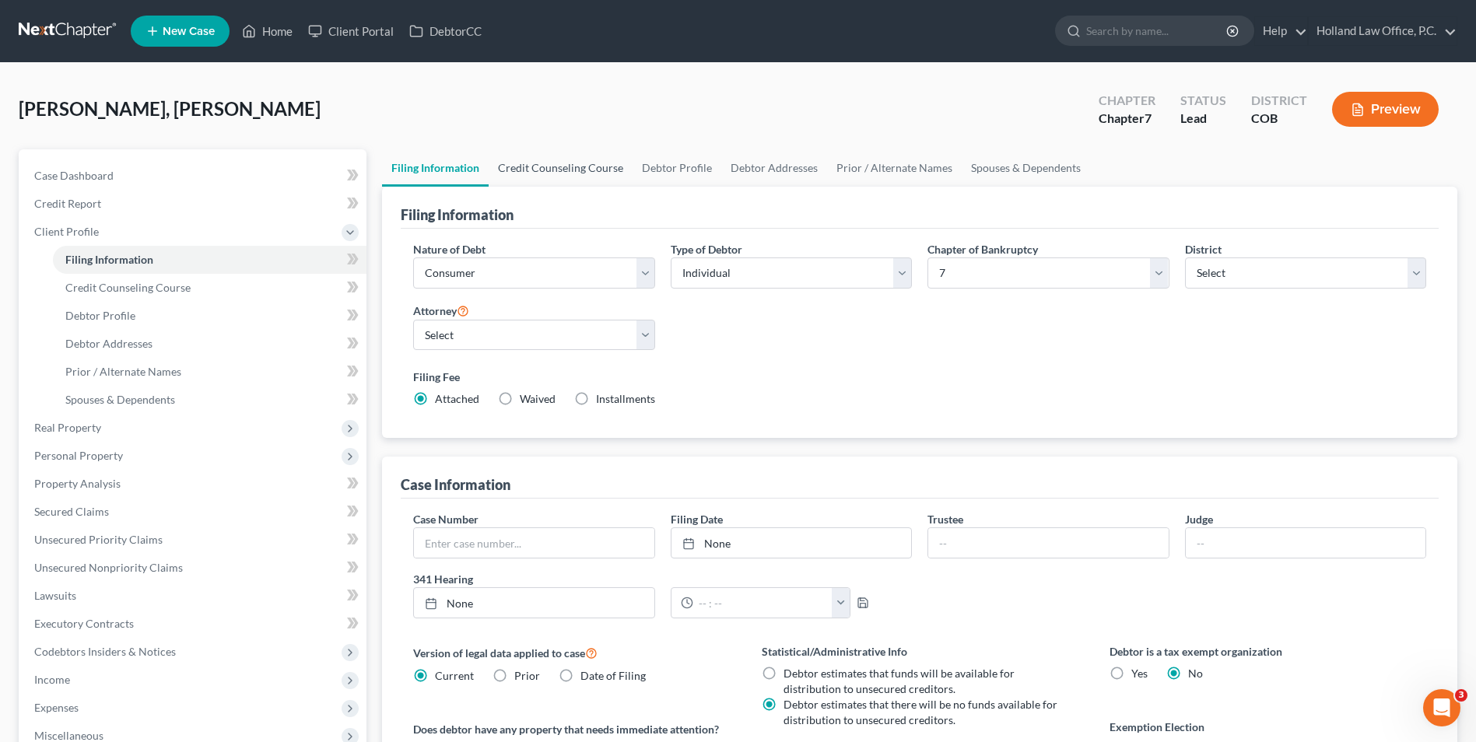
click at [595, 165] on link "Credit Counseling Course" at bounding box center [561, 167] width 144 height 37
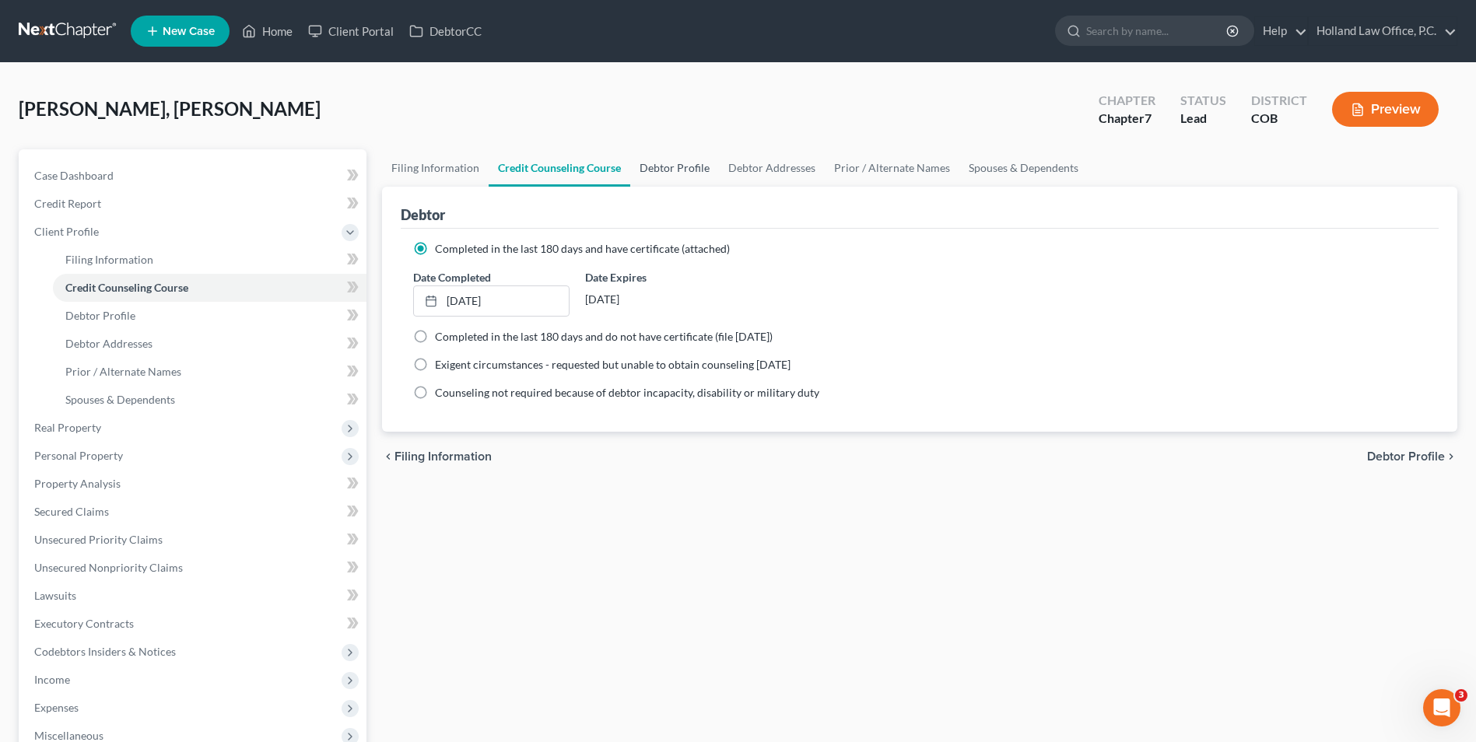
click at [693, 173] on link "Debtor Profile" at bounding box center [674, 167] width 89 height 37
select select "0"
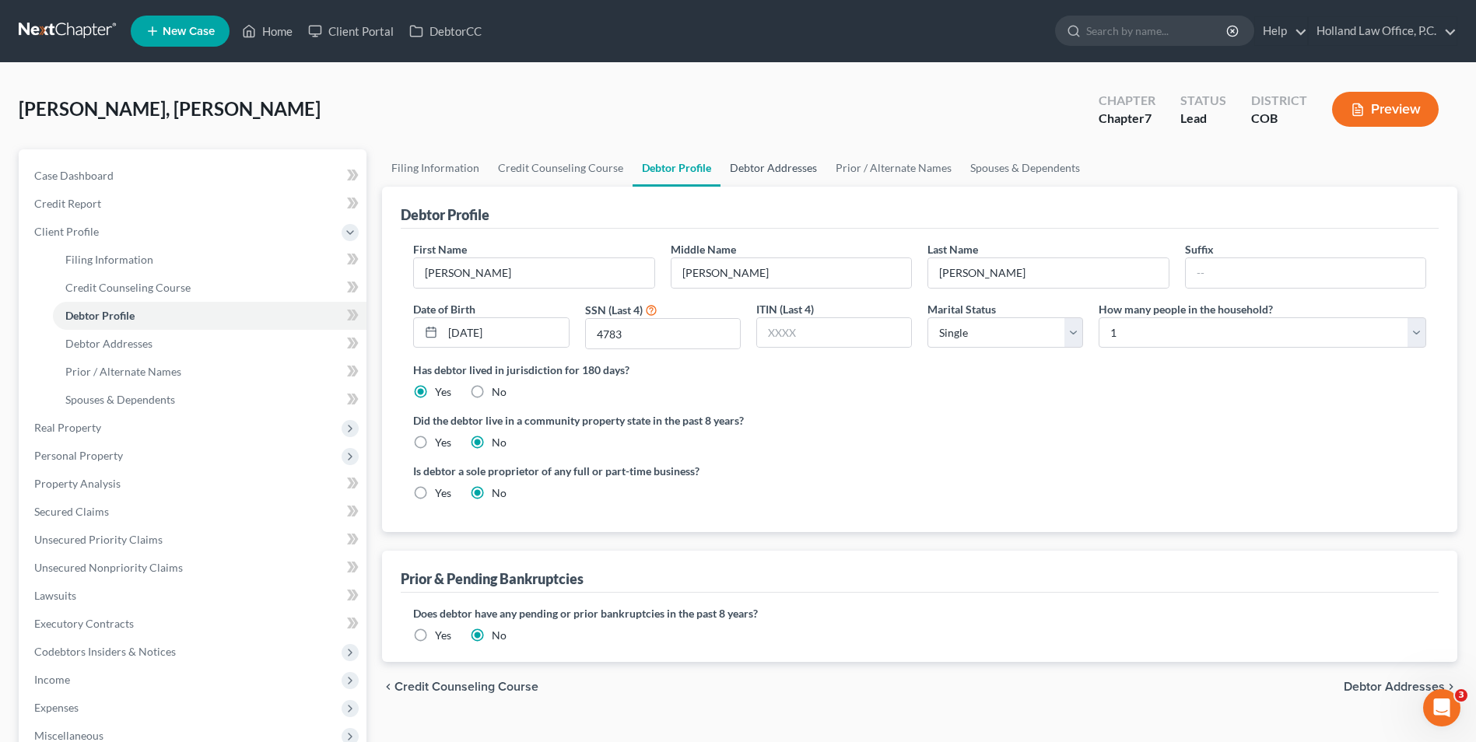
click at [772, 180] on link "Debtor Addresses" at bounding box center [774, 167] width 106 height 37
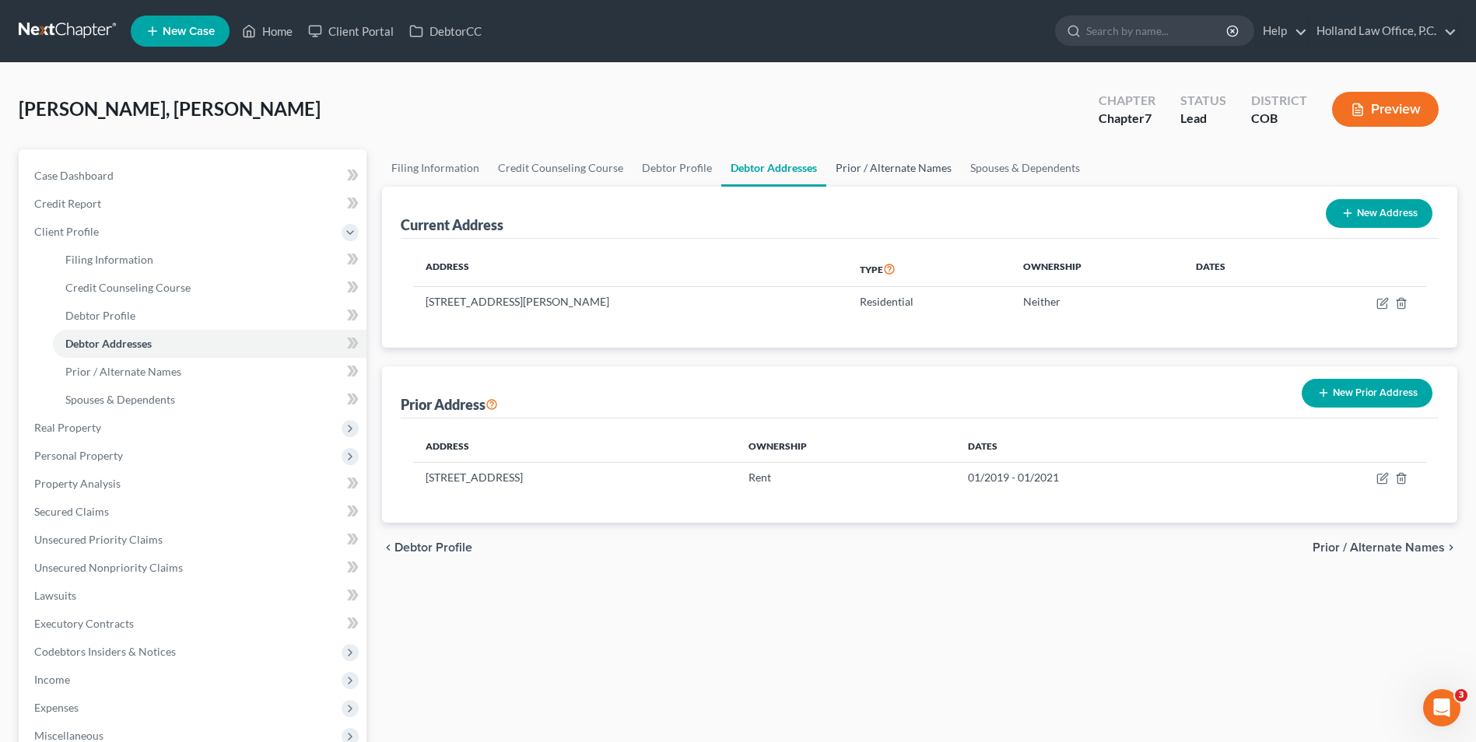
drag, startPoint x: 859, startPoint y: 171, endPoint x: 878, endPoint y: 167, distance: 19.8
click at [860, 171] on link "Prior / Alternate Names" at bounding box center [893, 167] width 135 height 37
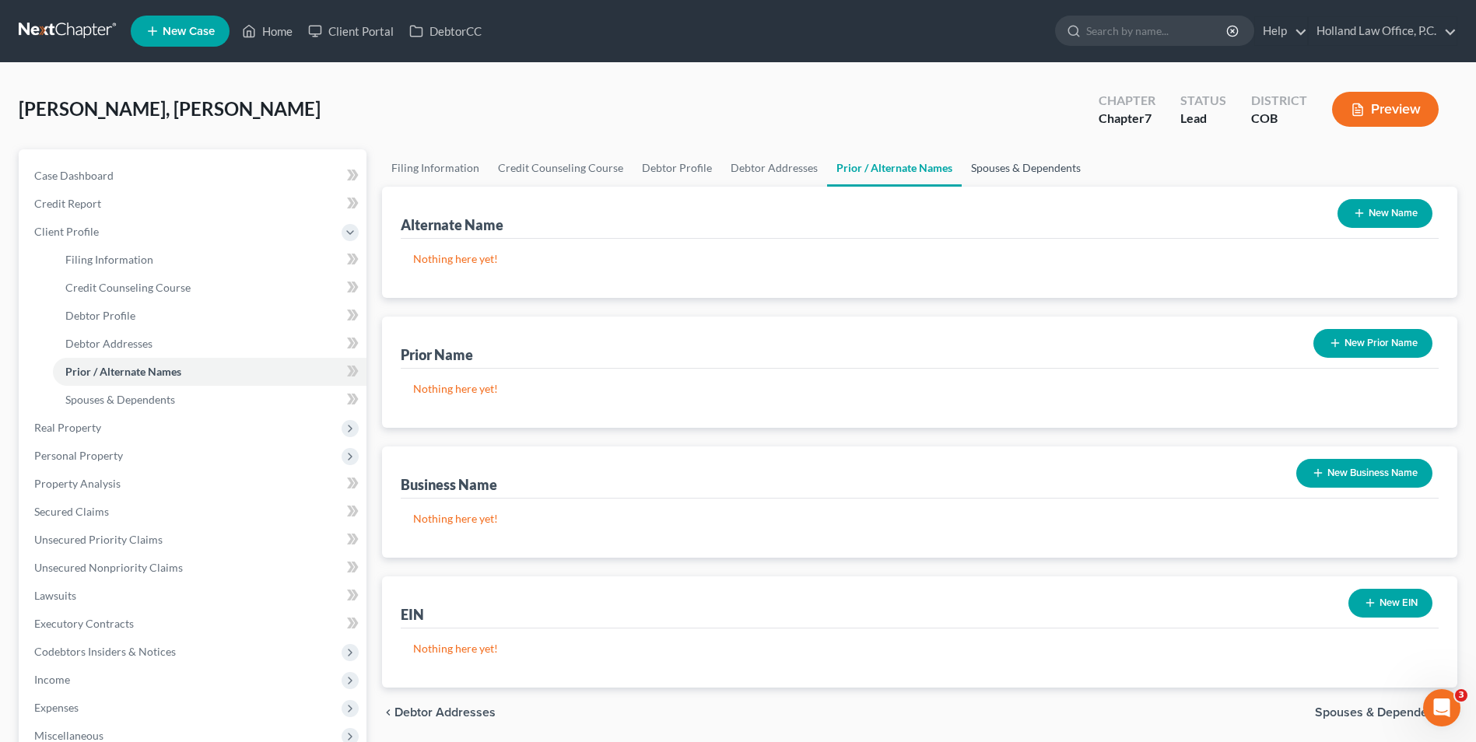
click at [997, 175] on link "Spouses & Dependents" at bounding box center [1026, 167] width 128 height 37
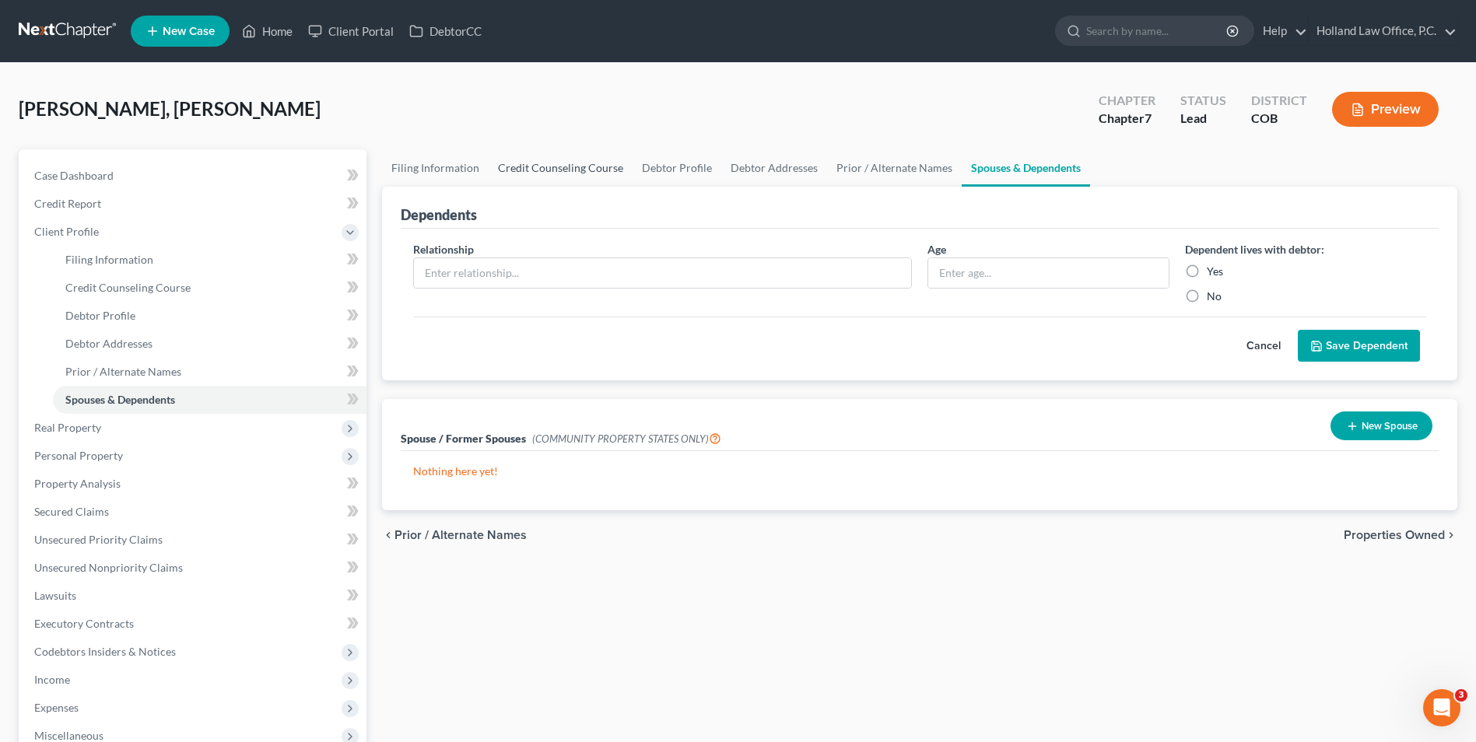
click at [510, 169] on link "Credit Counseling Course" at bounding box center [561, 167] width 144 height 37
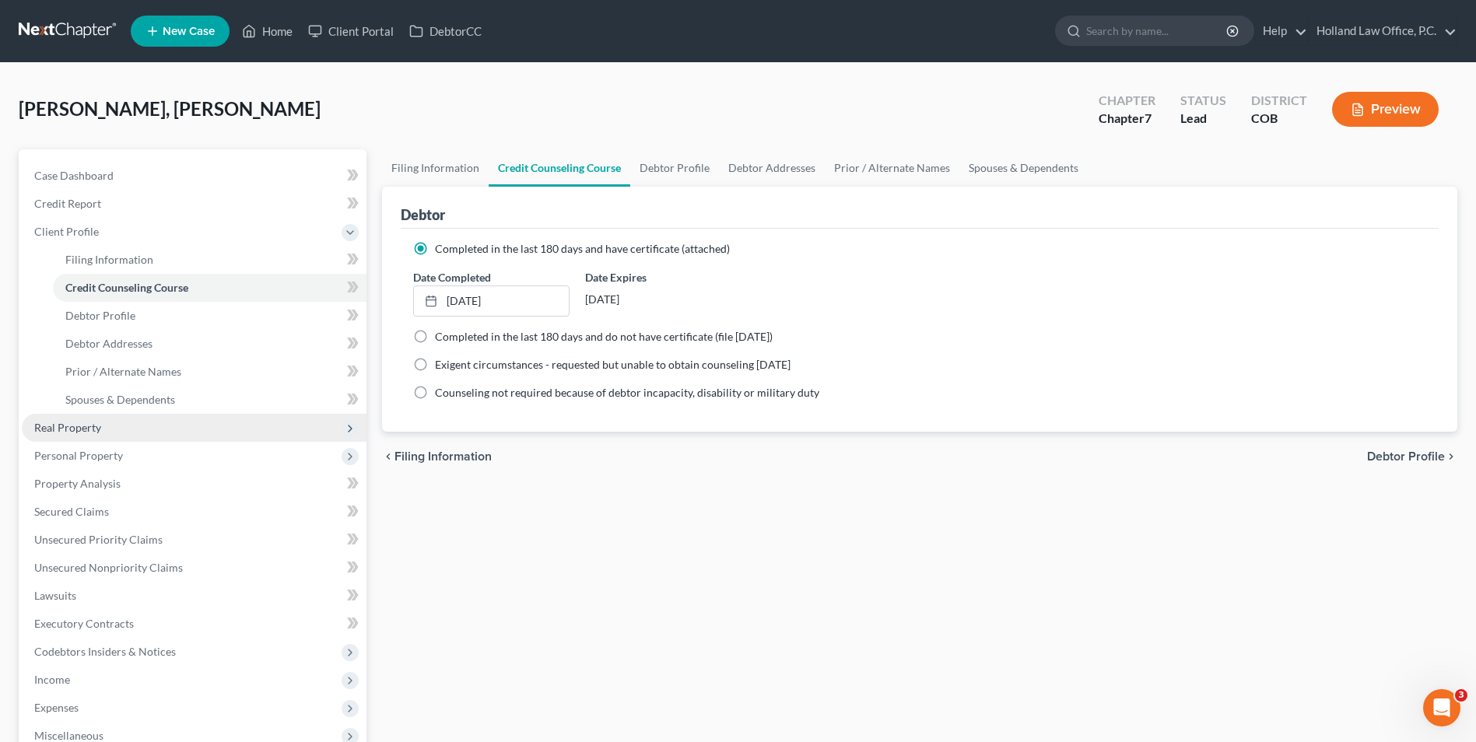
click at [93, 437] on span "Real Property" at bounding box center [194, 428] width 345 height 28
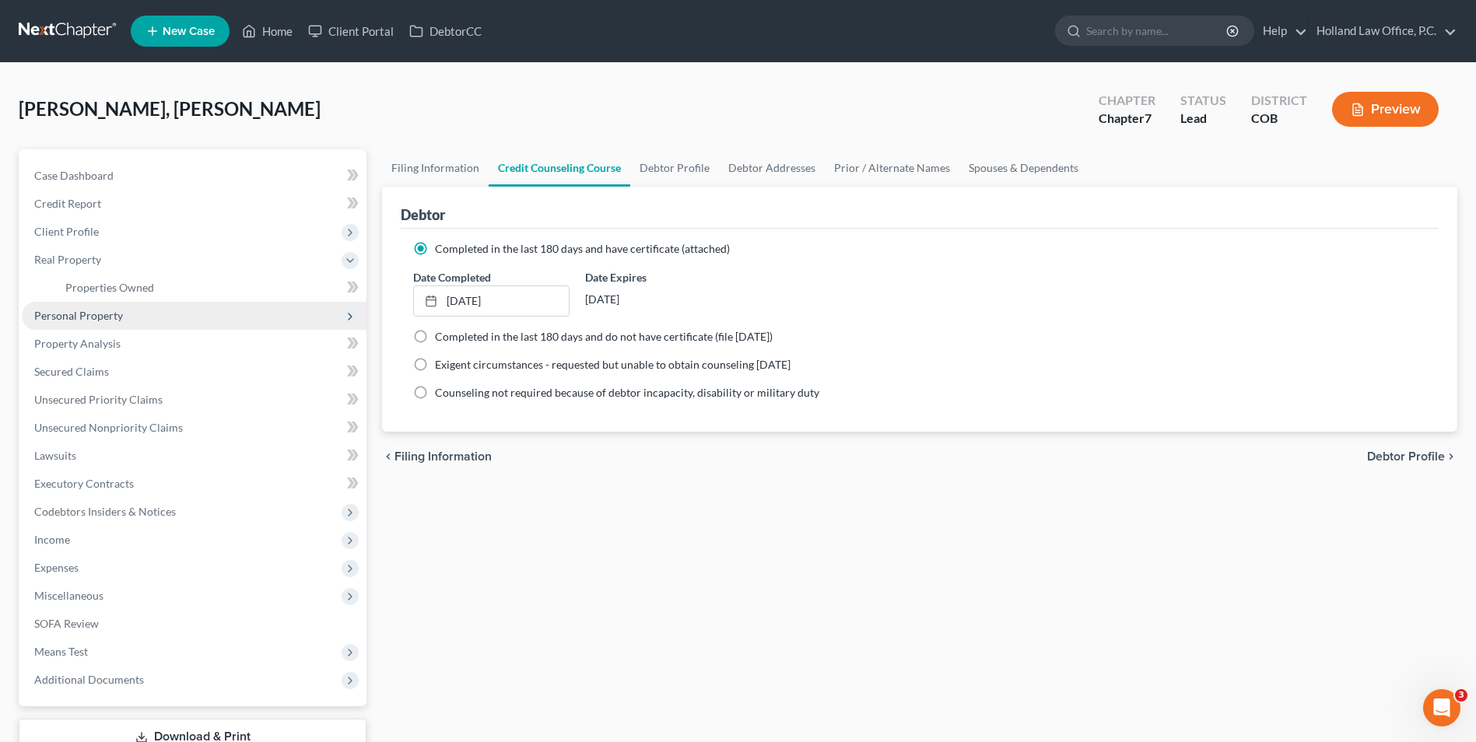
click at [103, 312] on span "Personal Property" at bounding box center [78, 315] width 89 height 13
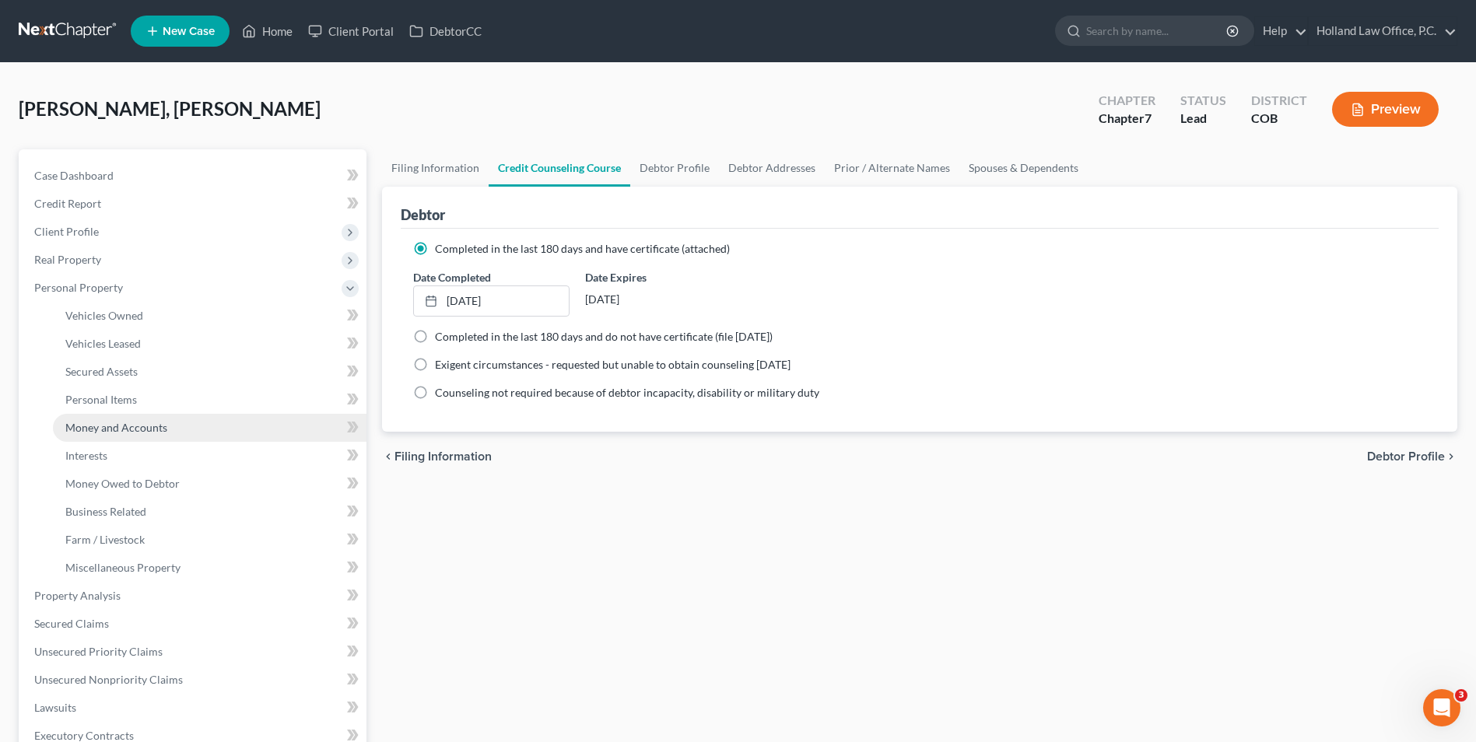
click at [124, 431] on span "Money and Accounts" at bounding box center [116, 427] width 102 height 13
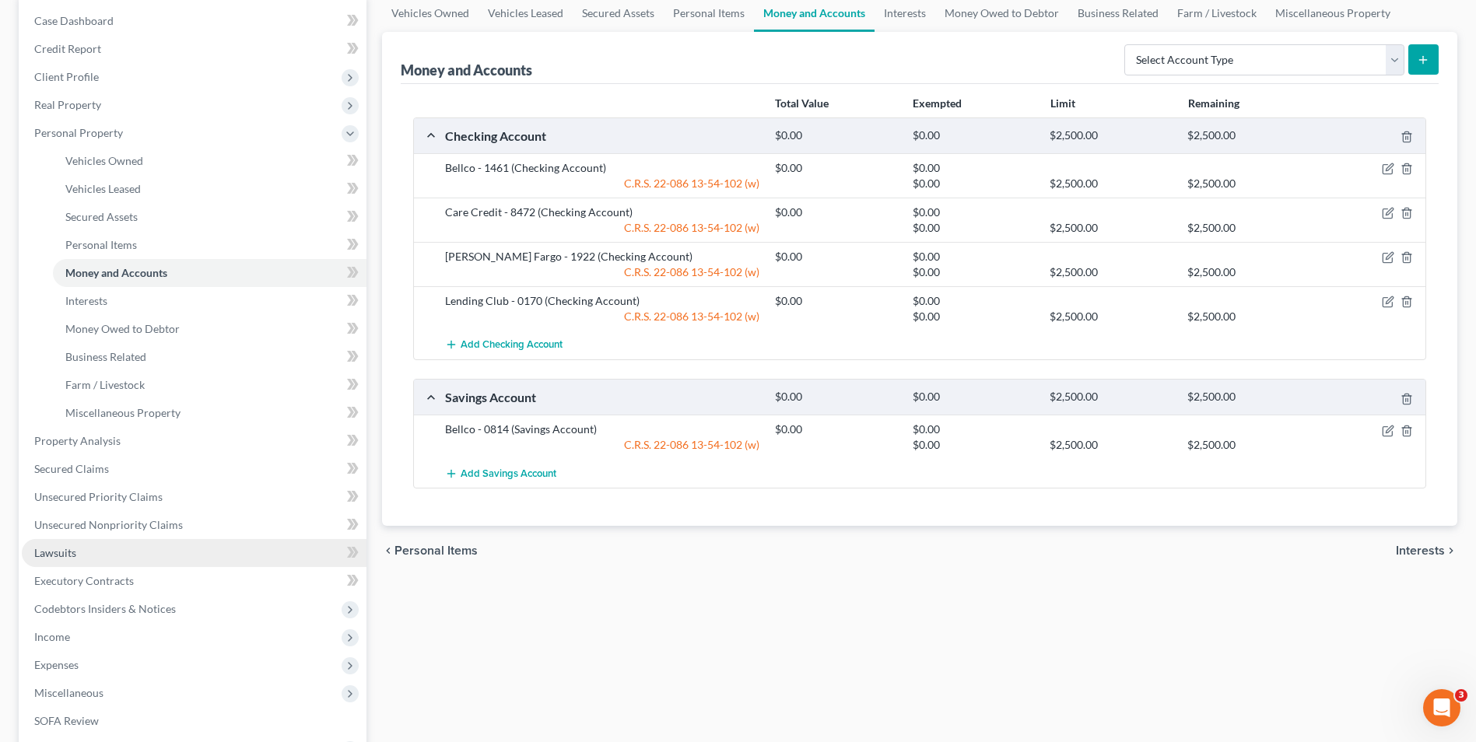
scroll to position [156, 0]
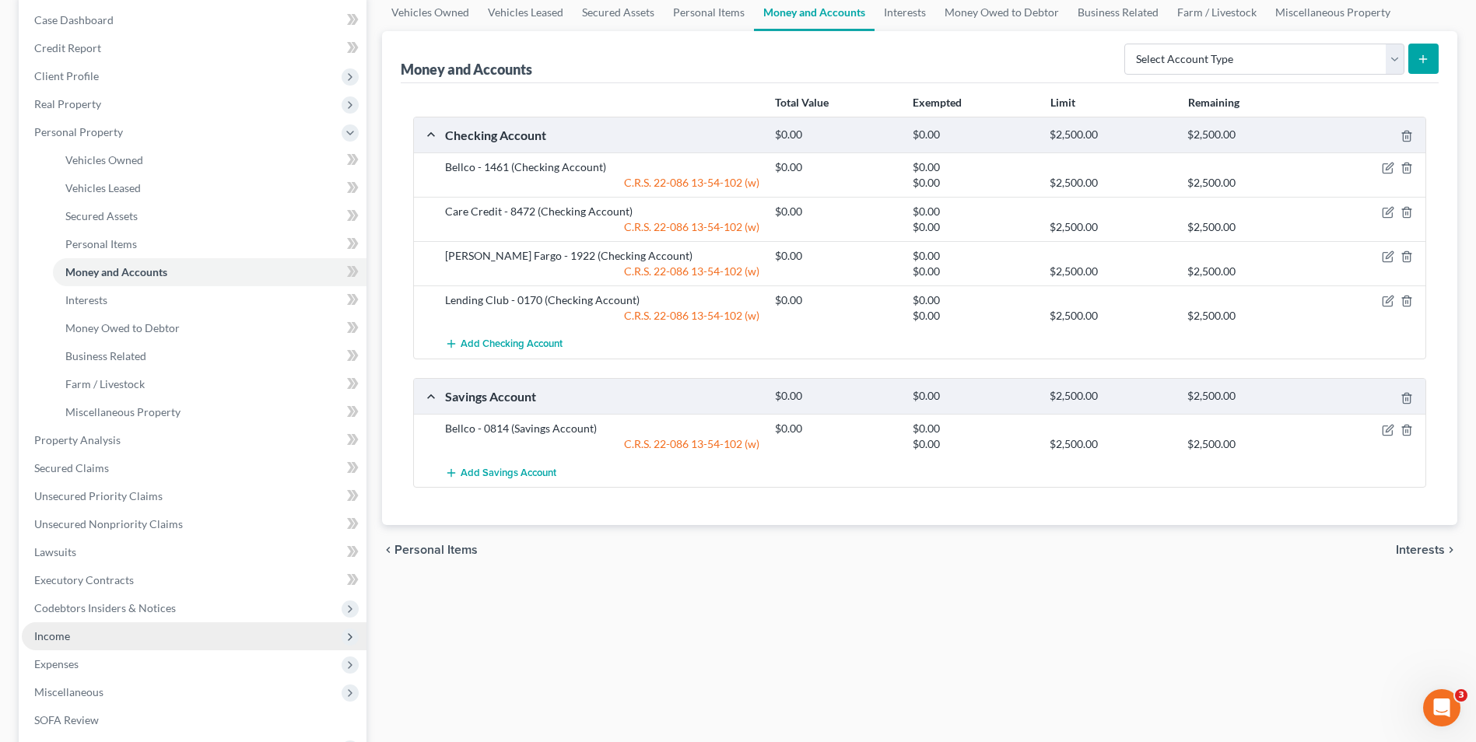
click at [99, 639] on span "Income" at bounding box center [194, 636] width 345 height 28
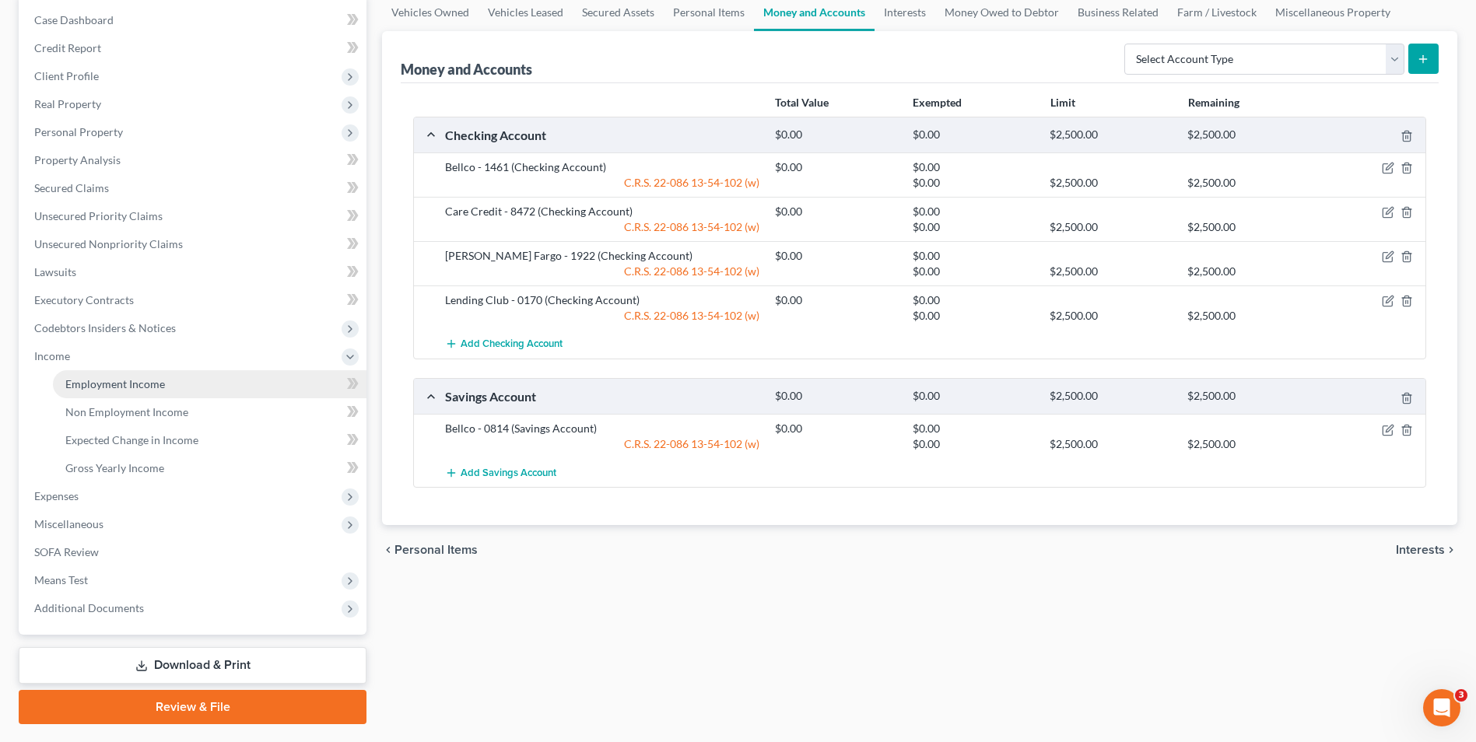
click at [132, 386] on span "Employment Income" at bounding box center [115, 383] width 100 height 13
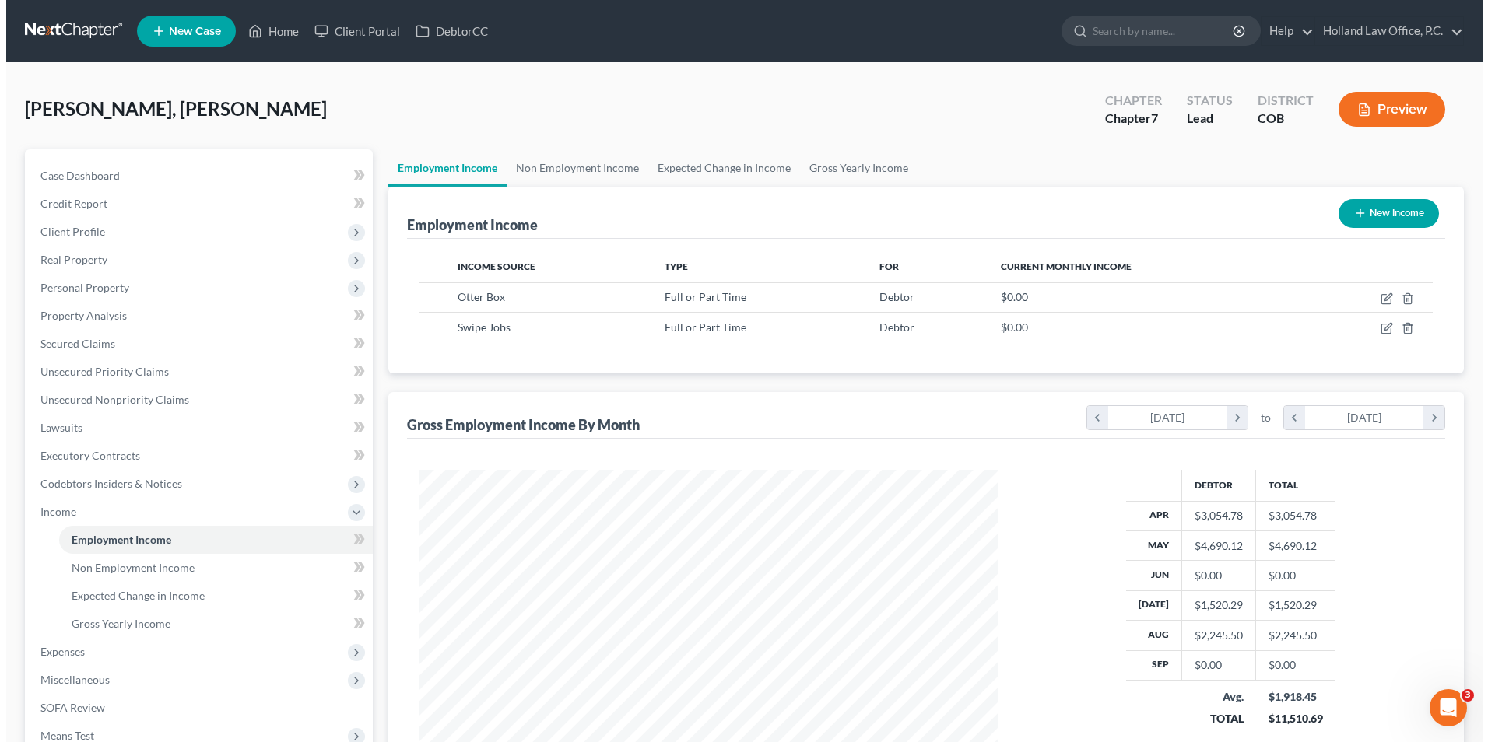
scroll to position [289, 608]
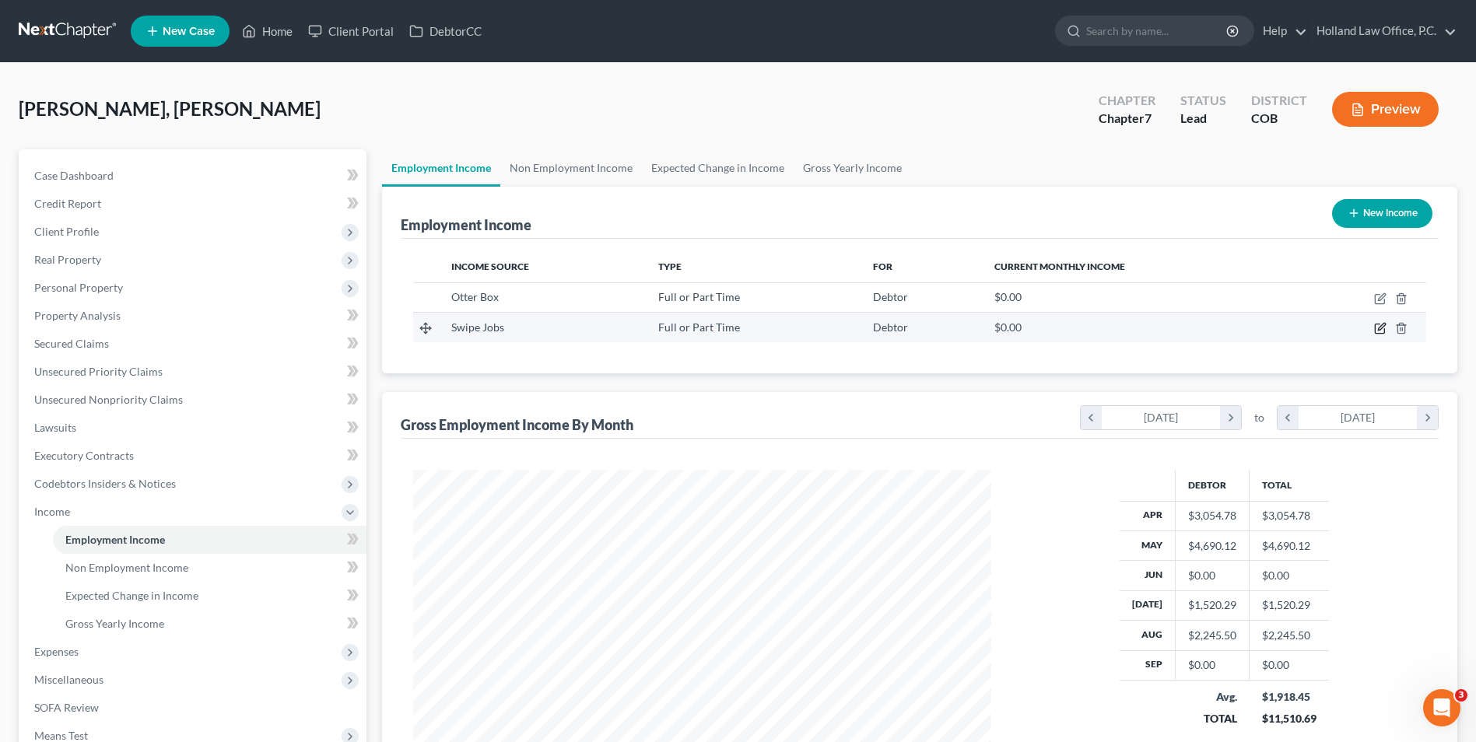
click at [1383, 332] on icon "button" at bounding box center [1380, 328] width 12 height 12
select select "0"
select select "45"
select select "3"
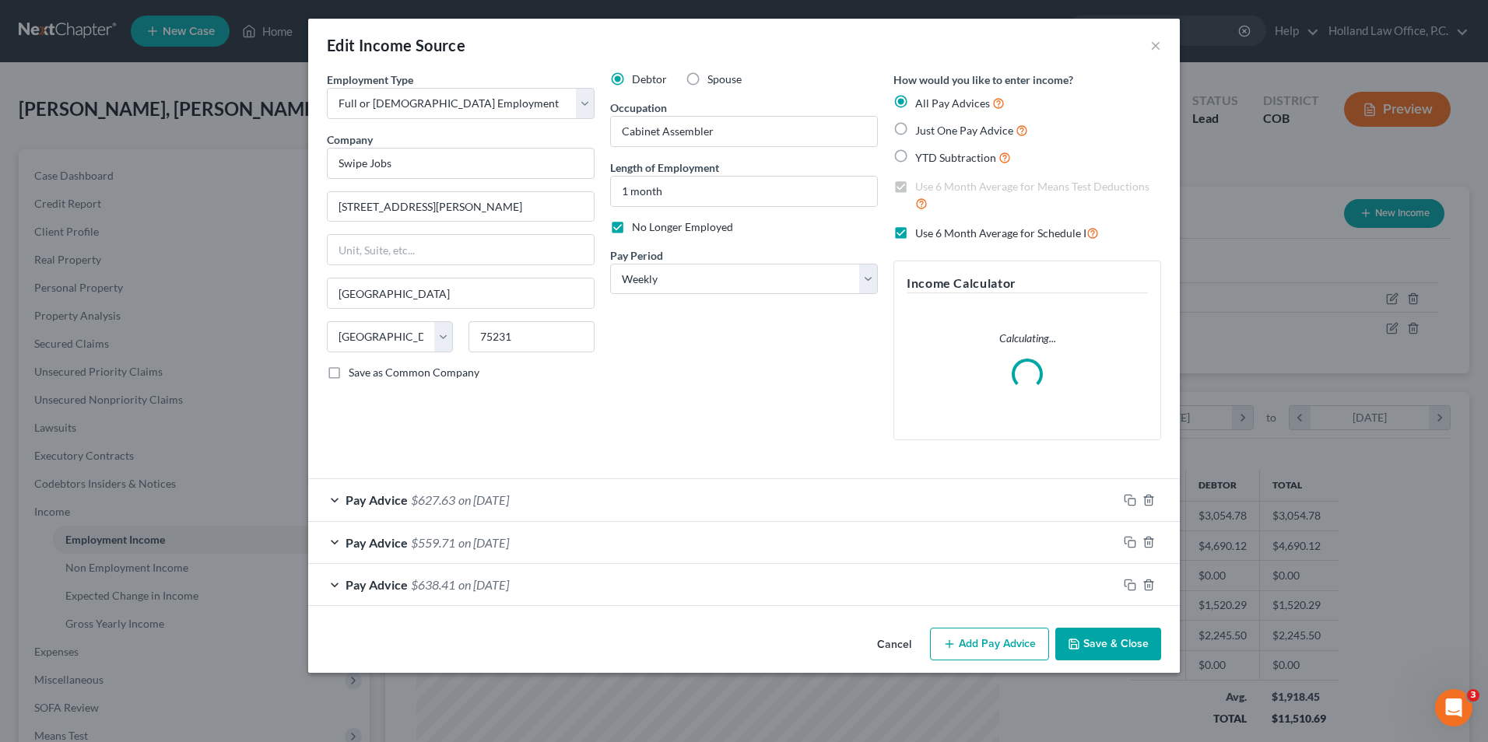
scroll to position [291, 615]
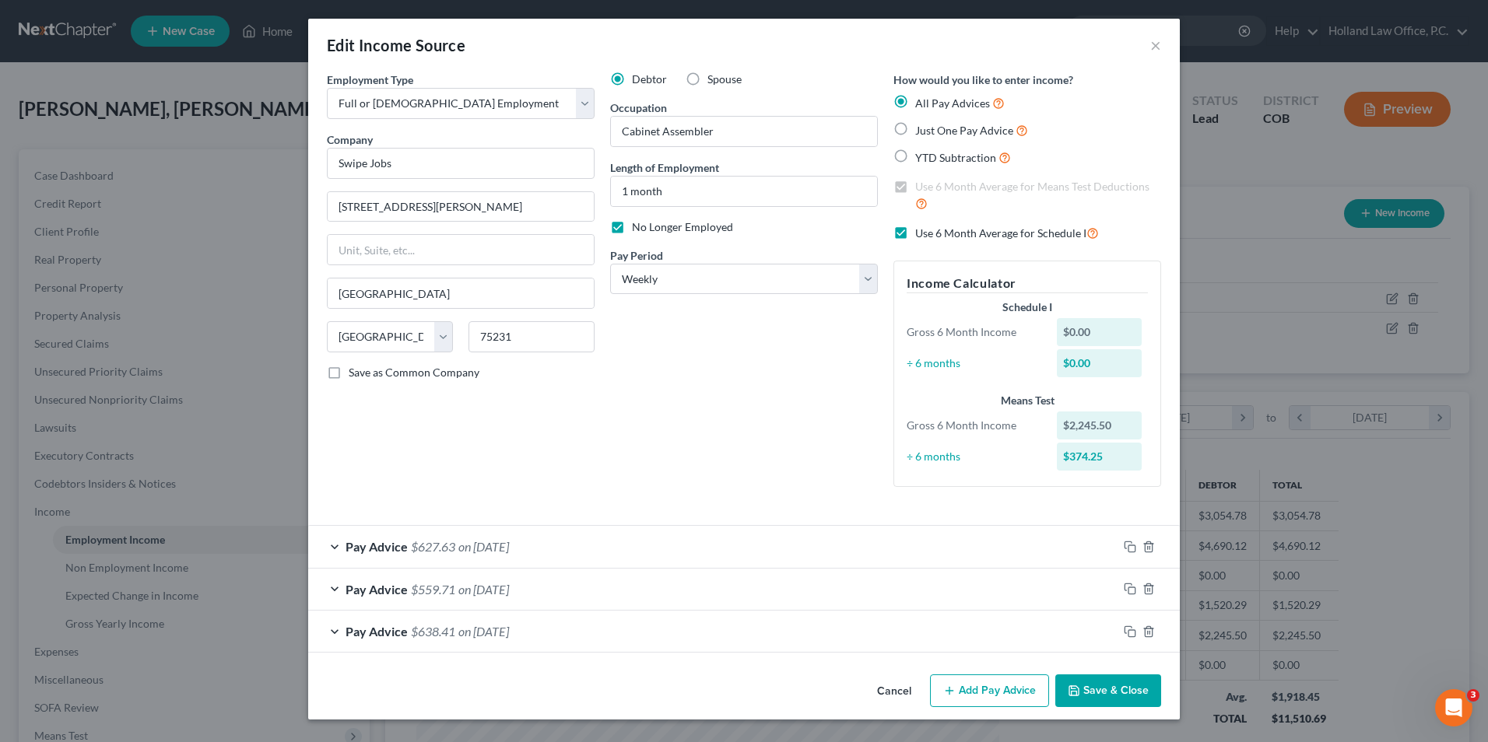
click at [994, 695] on button "Add Pay Advice" at bounding box center [989, 691] width 119 height 33
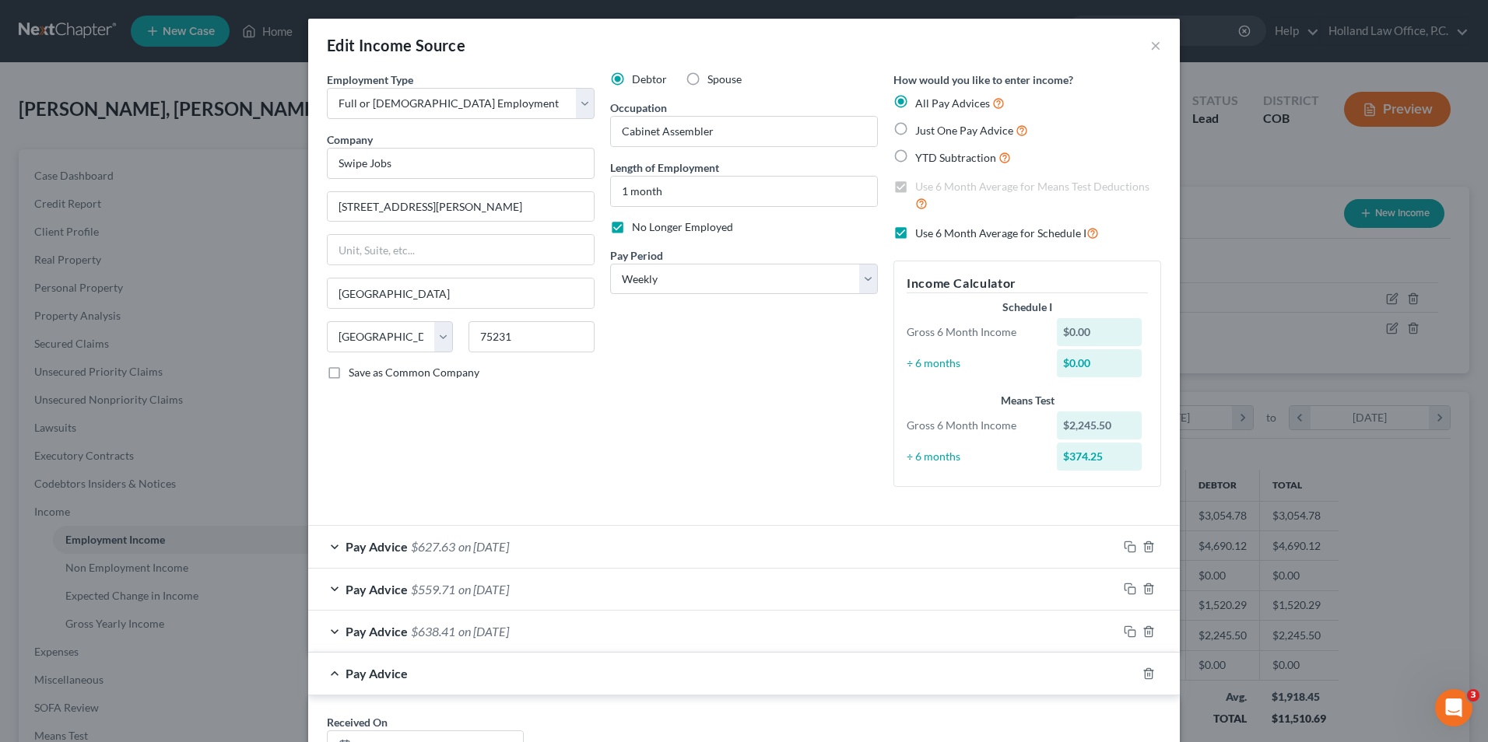
scroll to position [233, 0]
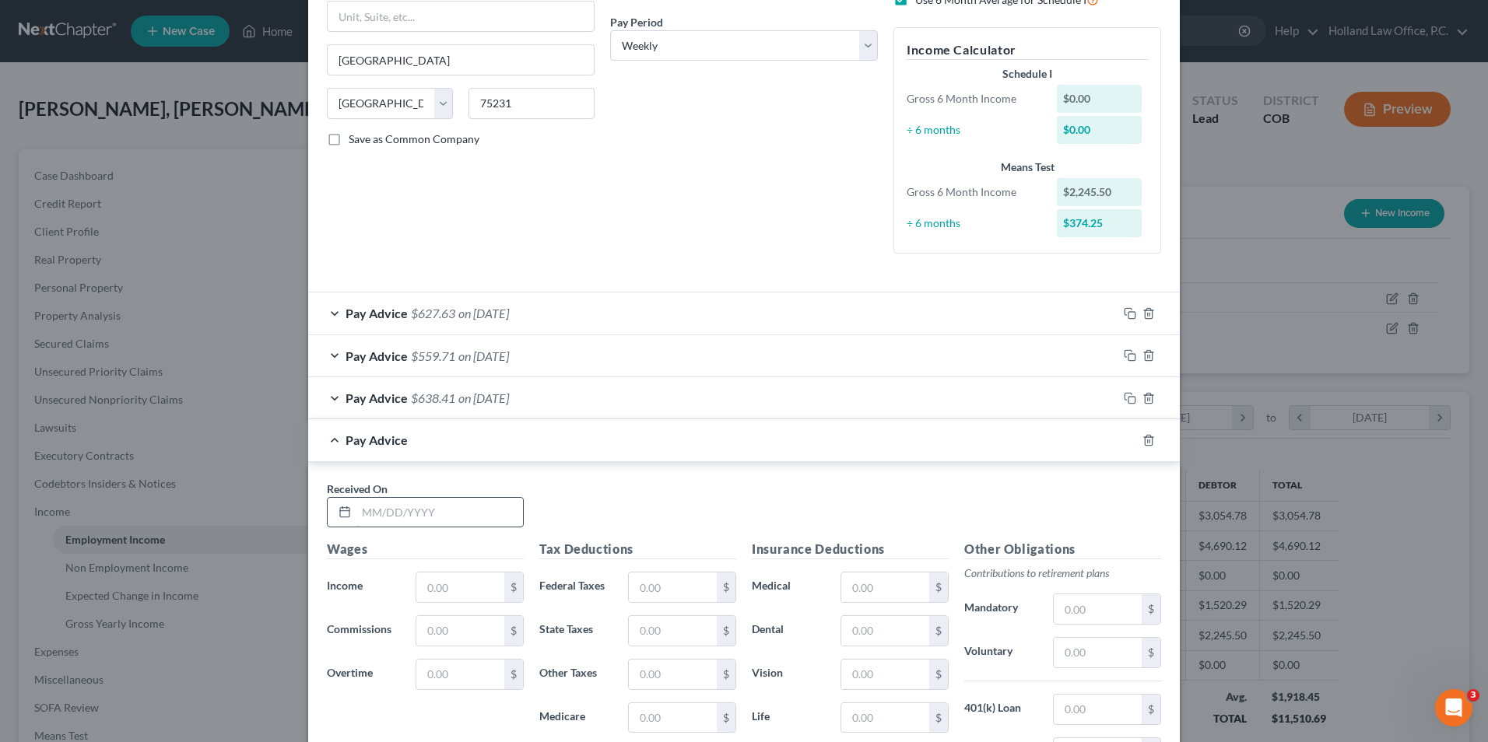
click at [432, 514] on input "text" at bounding box center [439, 513] width 167 height 30
type input "[DATE]"
click at [429, 577] on input "text" at bounding box center [460, 588] width 88 height 30
type input "628.20"
click at [667, 592] on input "text" at bounding box center [673, 588] width 88 height 30
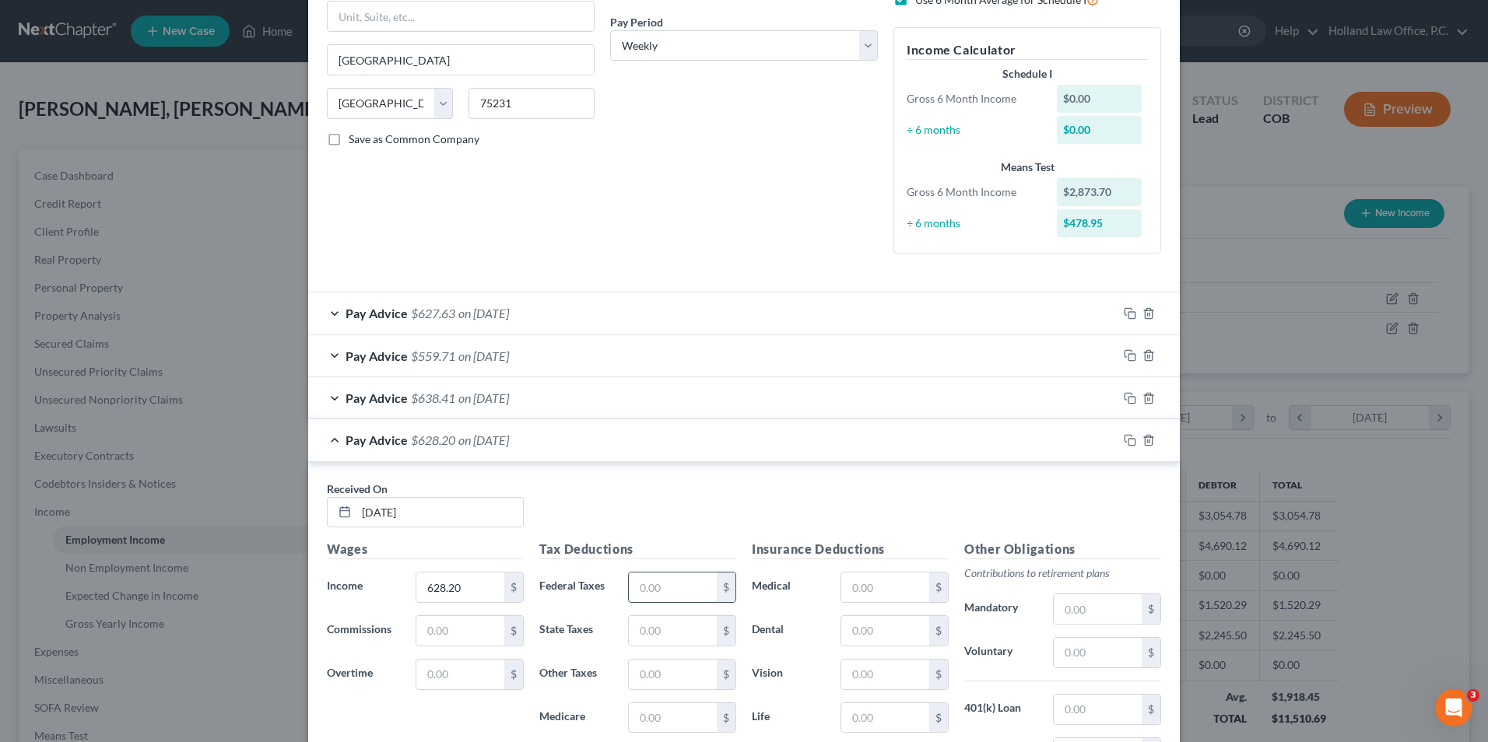
click at [664, 591] on input "text" at bounding box center [673, 588] width 88 height 30
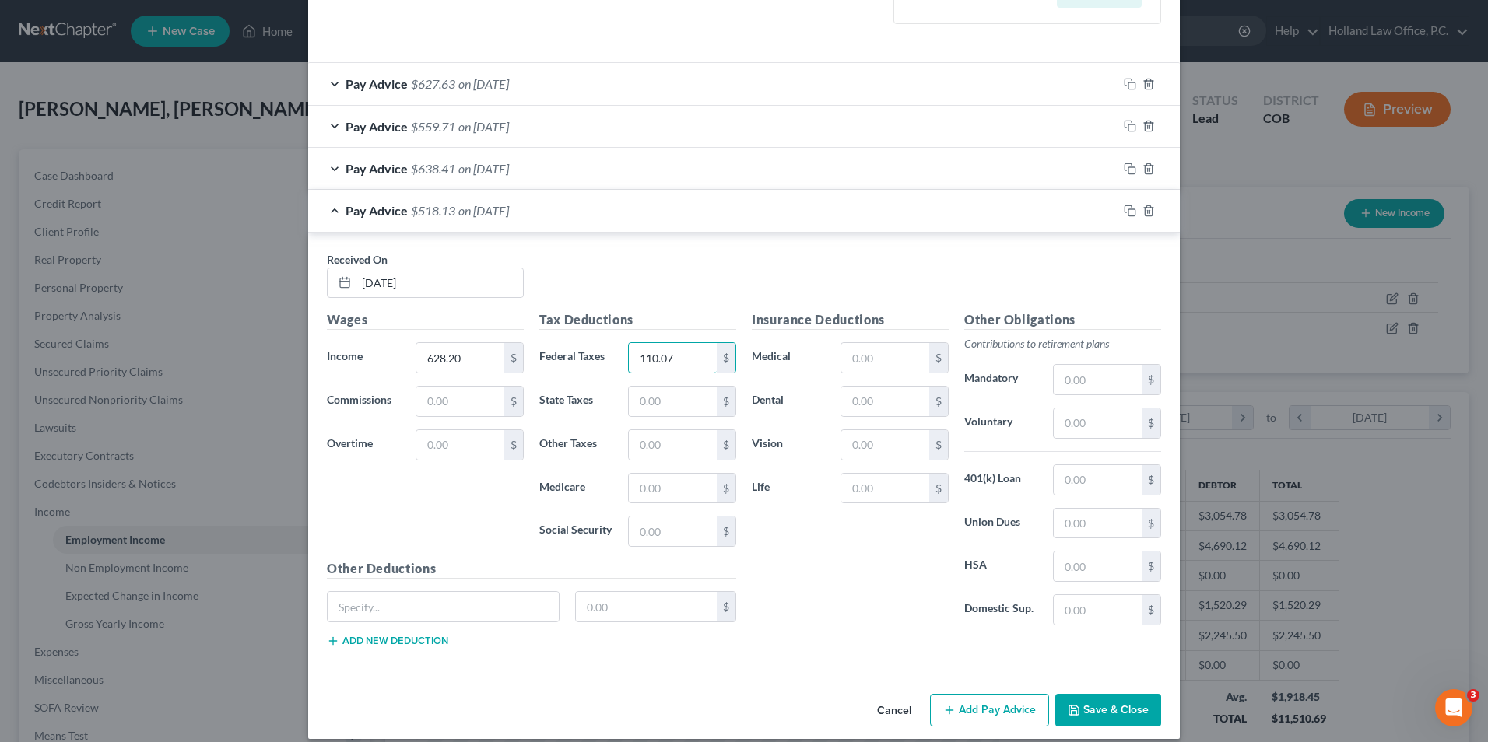
scroll to position [479, 0]
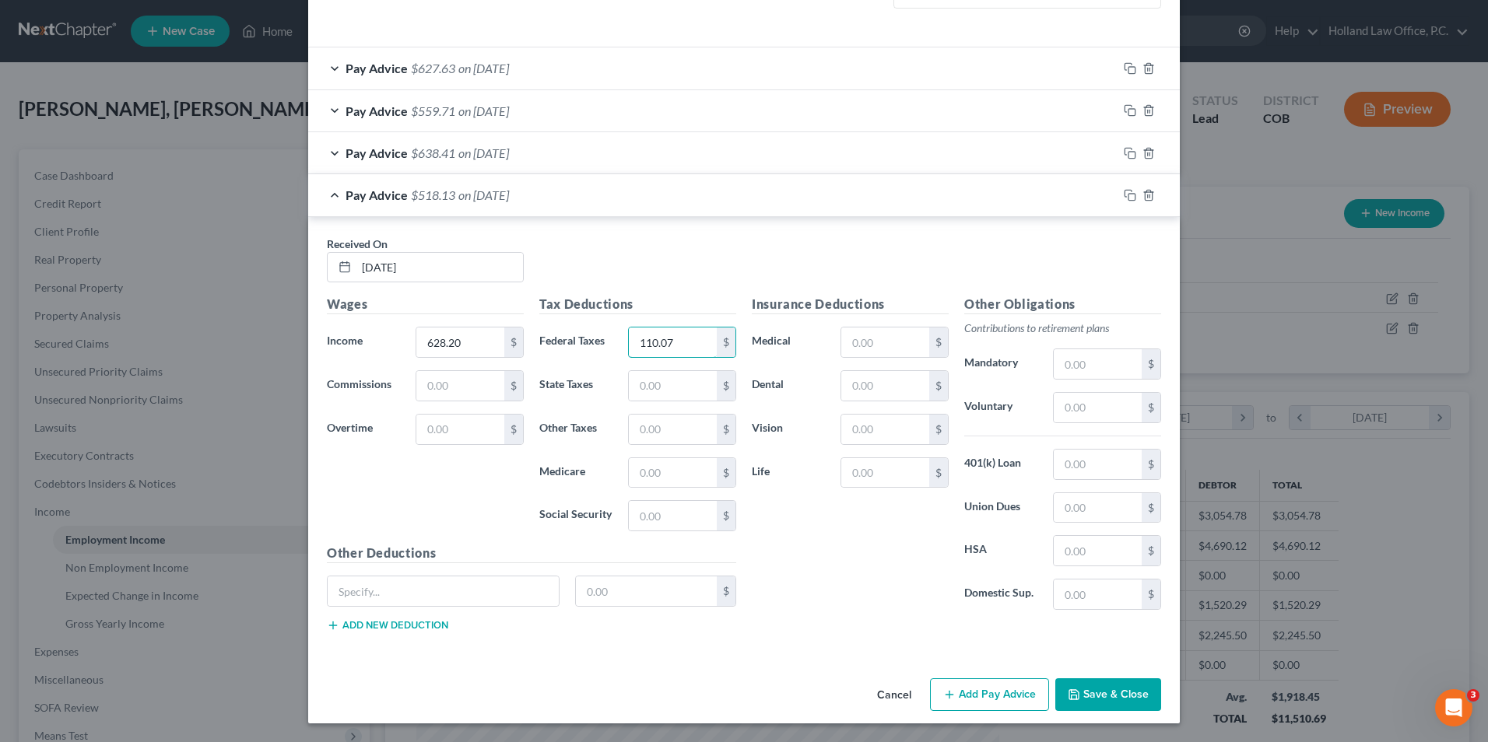
type input "110.07"
click at [1033, 709] on button "Add Pay Advice" at bounding box center [989, 695] width 119 height 33
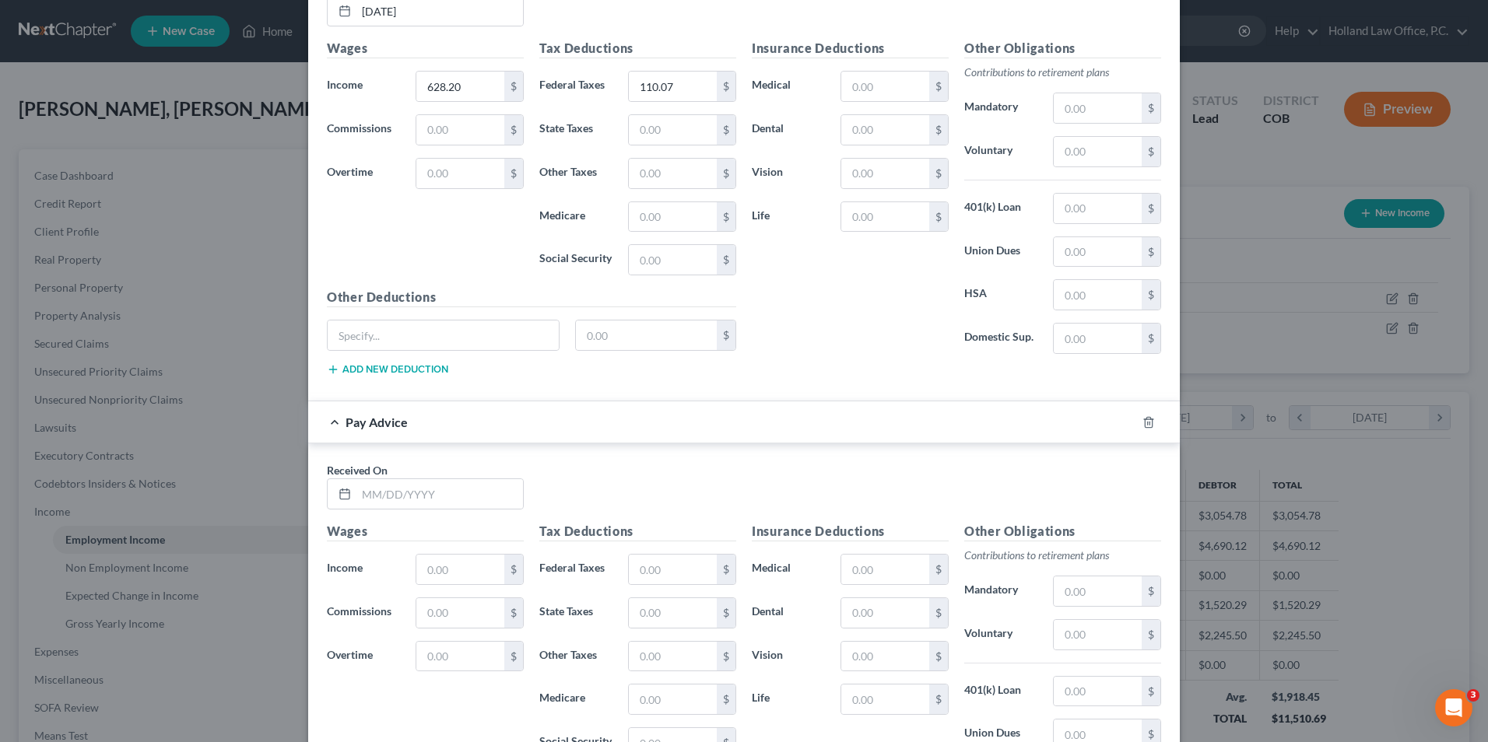
scroll to position [790, 0]
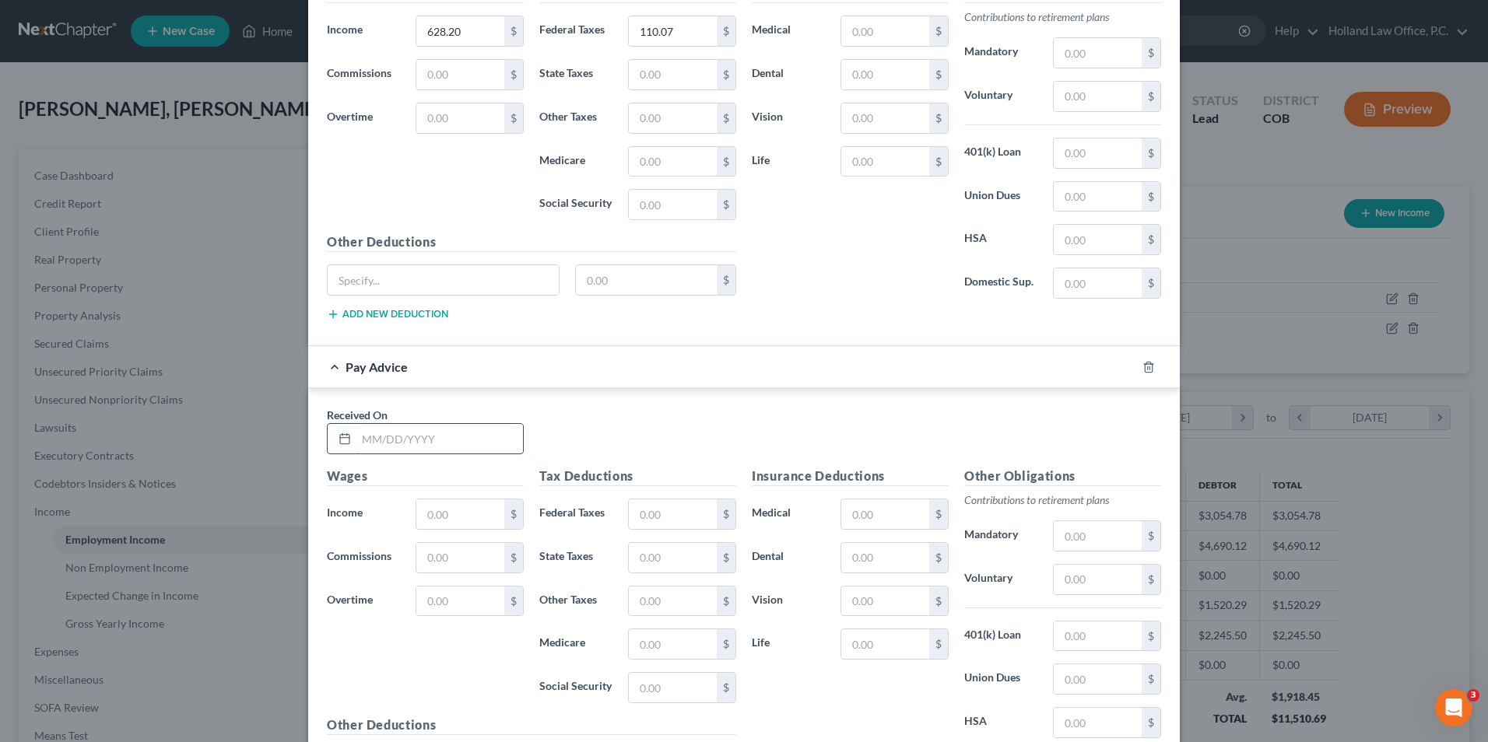
click at [396, 448] on input "text" at bounding box center [439, 439] width 167 height 30
type input "[DATE]"
click at [433, 521] on input "text" at bounding box center [460, 515] width 88 height 30
type input "617.40"
click at [661, 517] on input "text" at bounding box center [673, 515] width 88 height 30
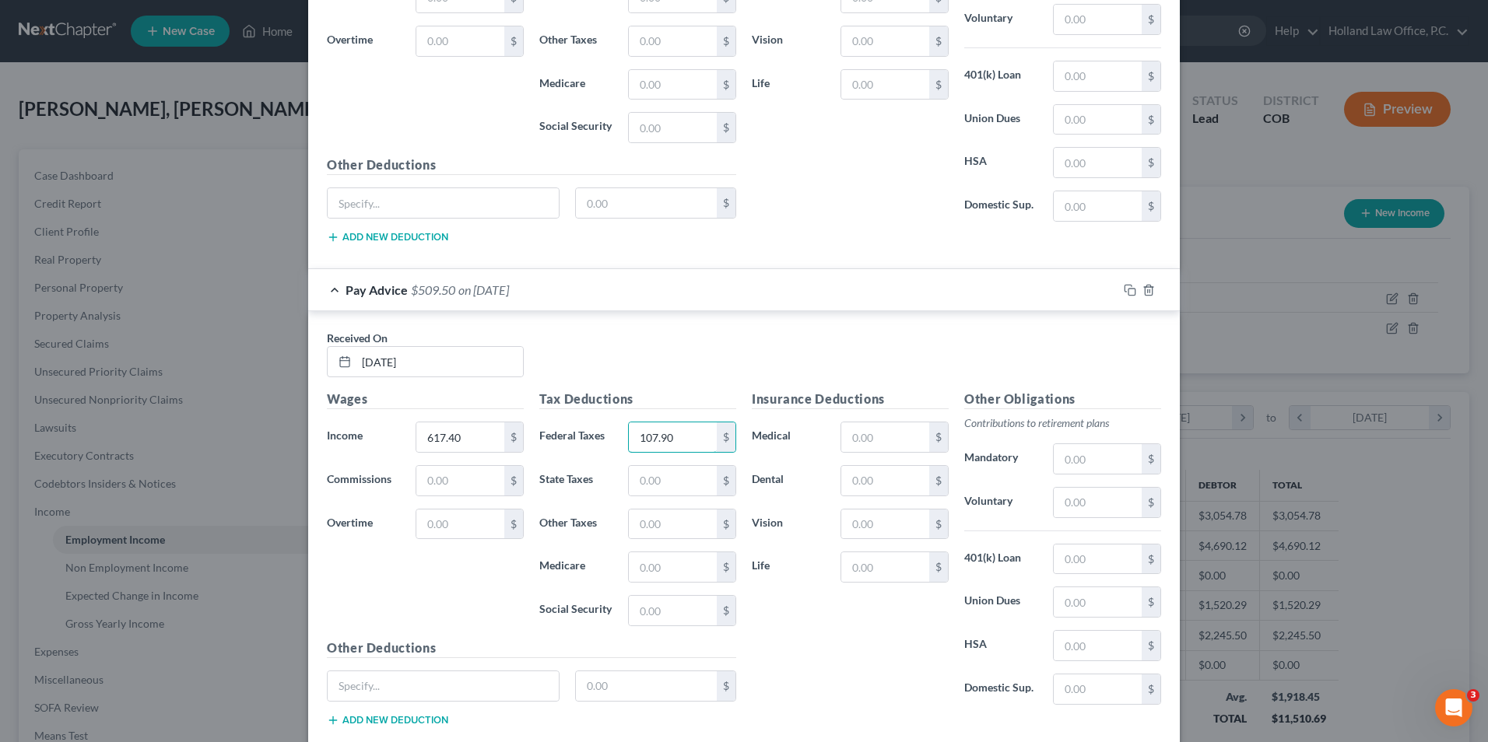
scroll to position [961, 0]
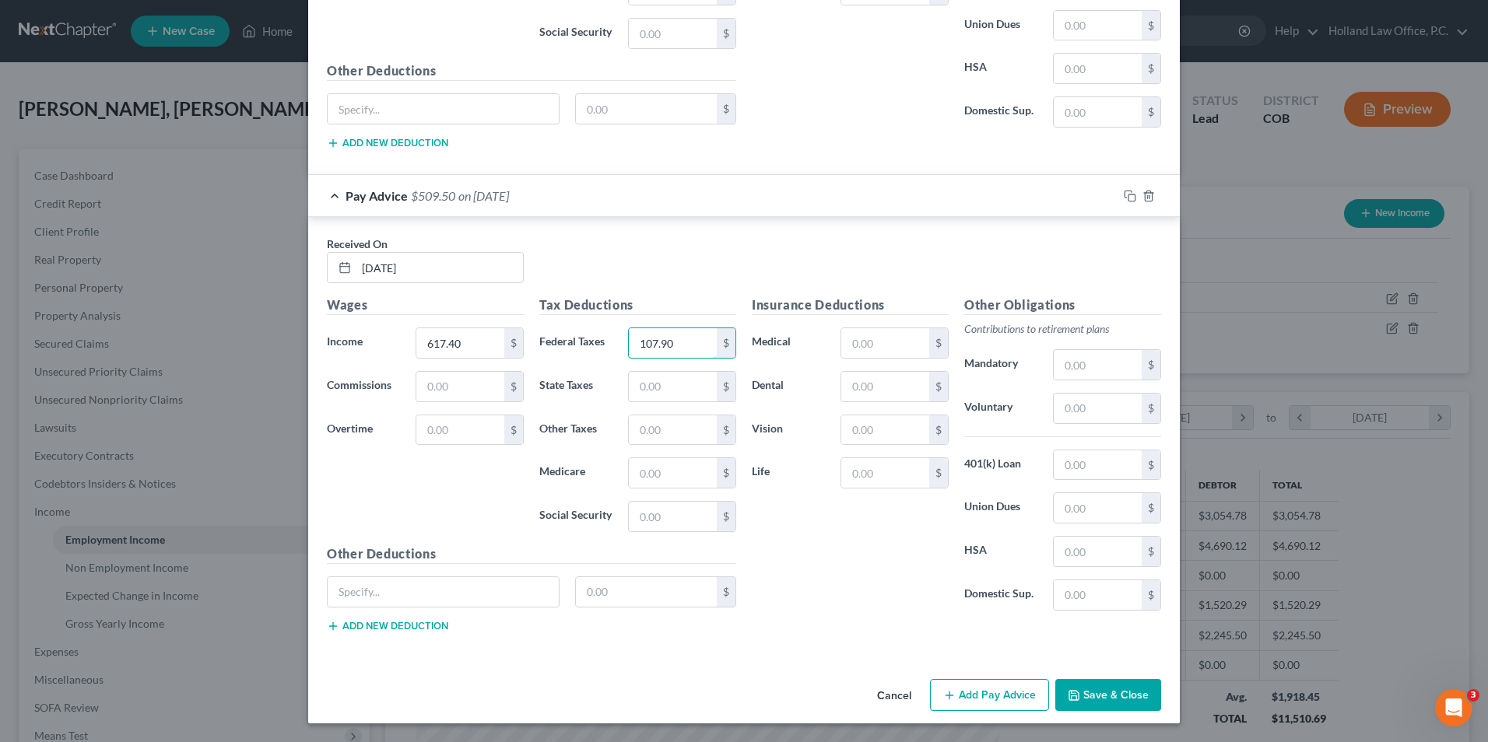
type input "107.90"
click at [987, 690] on button "Add Pay Advice" at bounding box center [989, 695] width 119 height 33
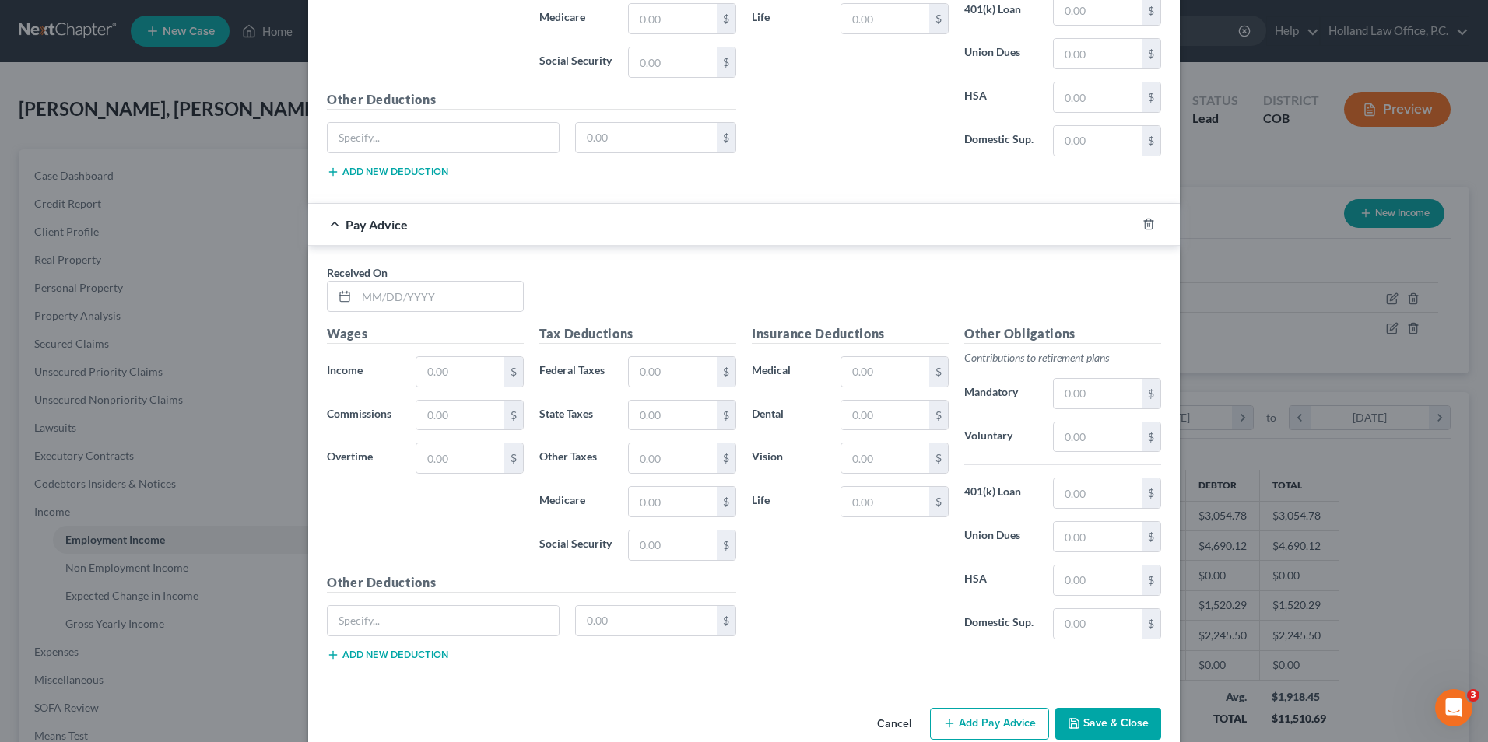
scroll to position [1428, 0]
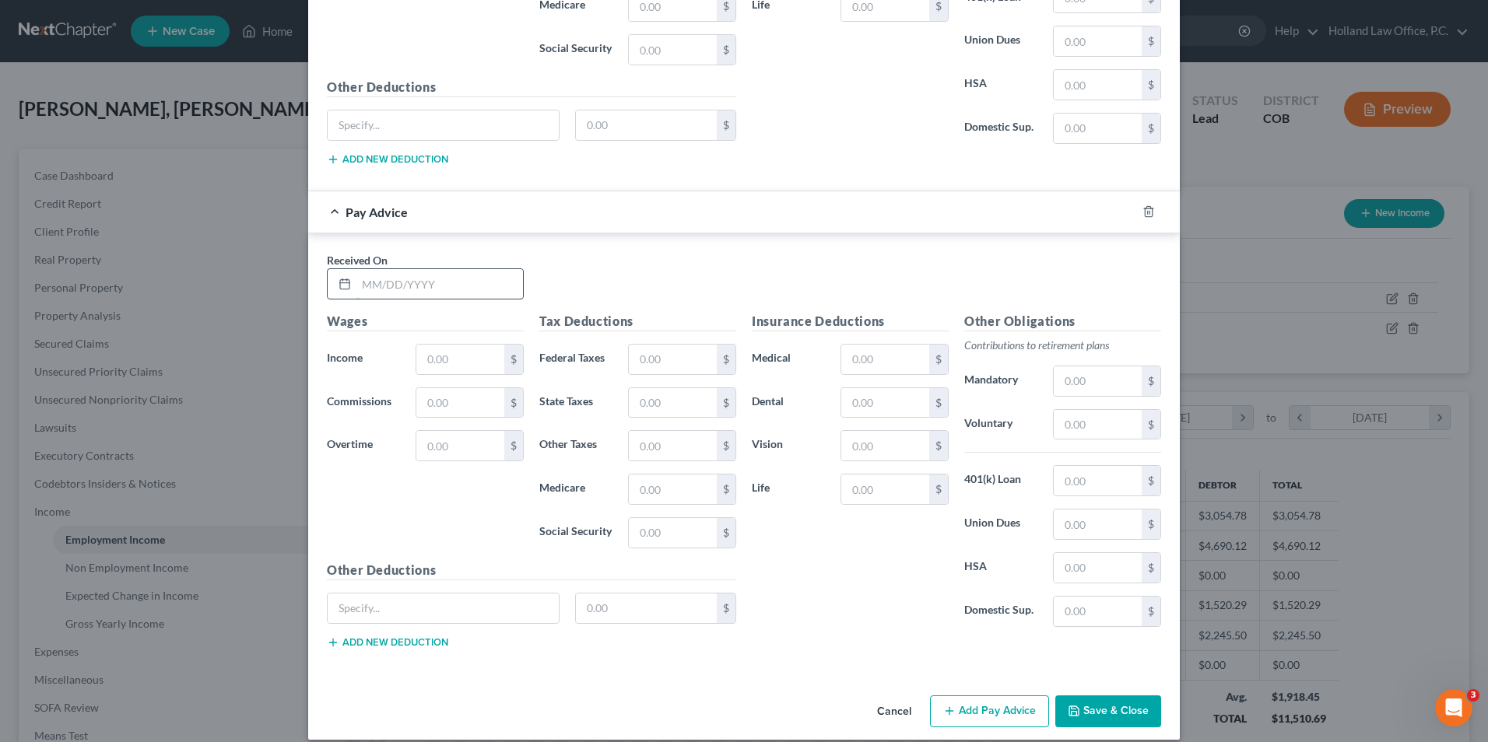
click at [416, 286] on input "text" at bounding box center [439, 284] width 167 height 30
type input "[DATE]"
click at [432, 363] on input "text" at bounding box center [460, 360] width 88 height 30
type input "625.32"
click at [666, 366] on input "text" at bounding box center [673, 360] width 88 height 30
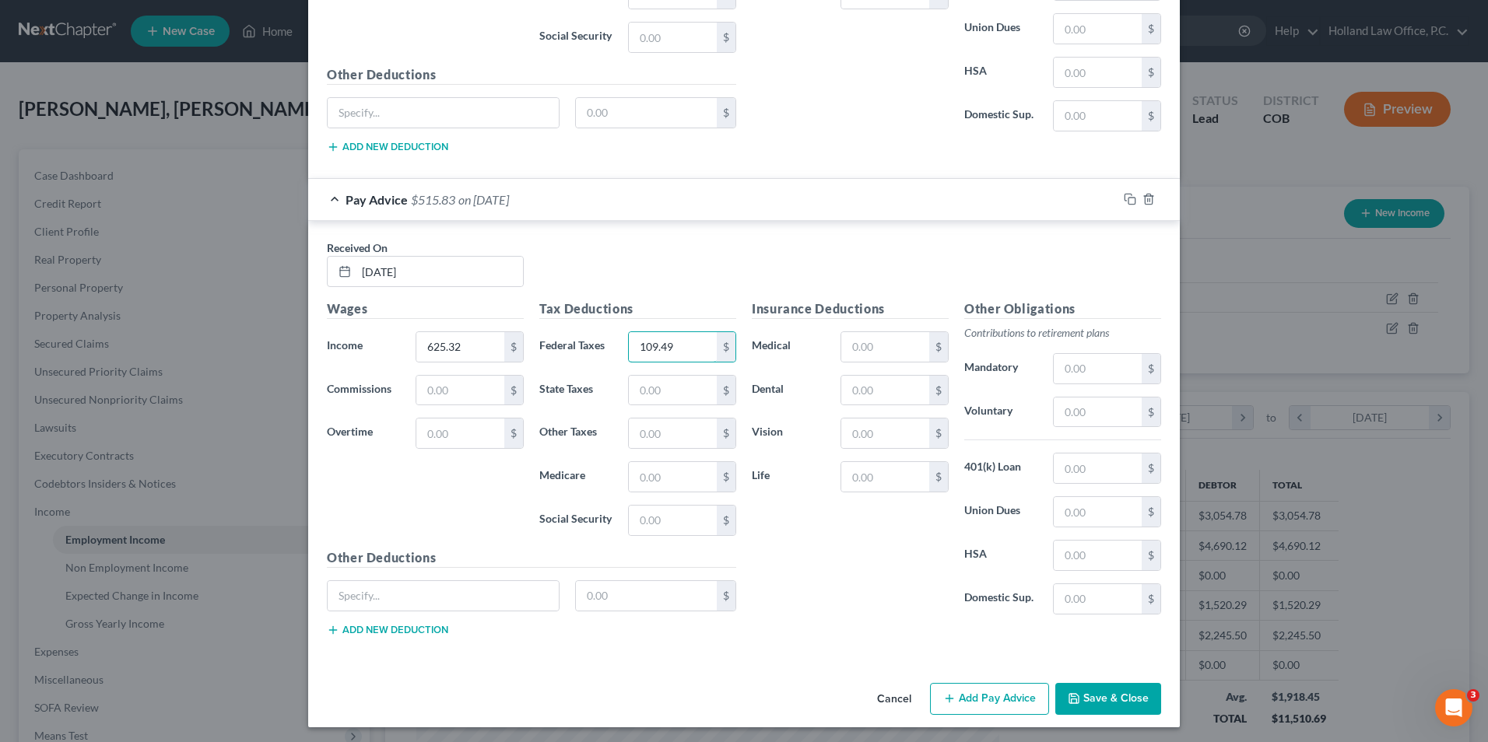
scroll to position [1444, 0]
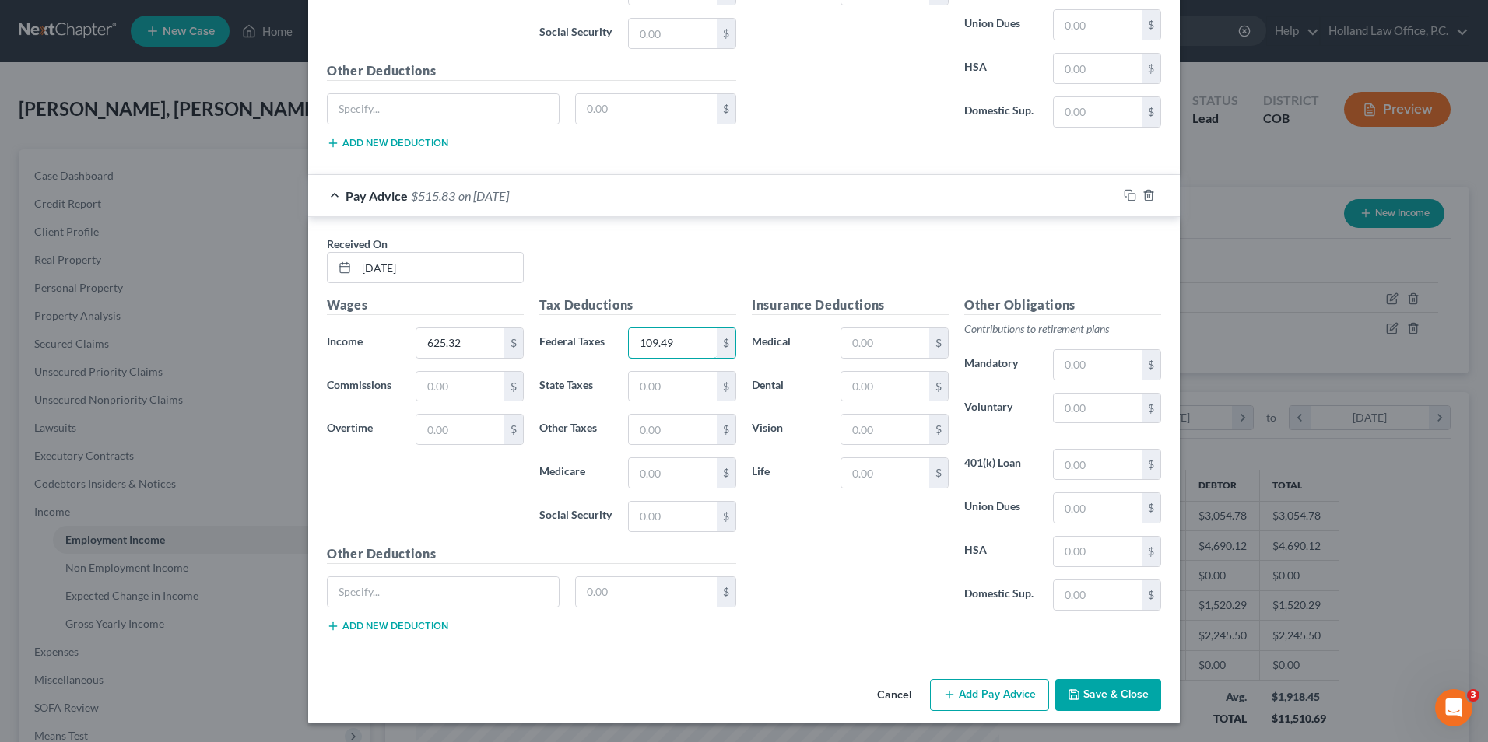
type input "109.49"
click at [1009, 701] on button "Add Pay Advice" at bounding box center [989, 695] width 119 height 33
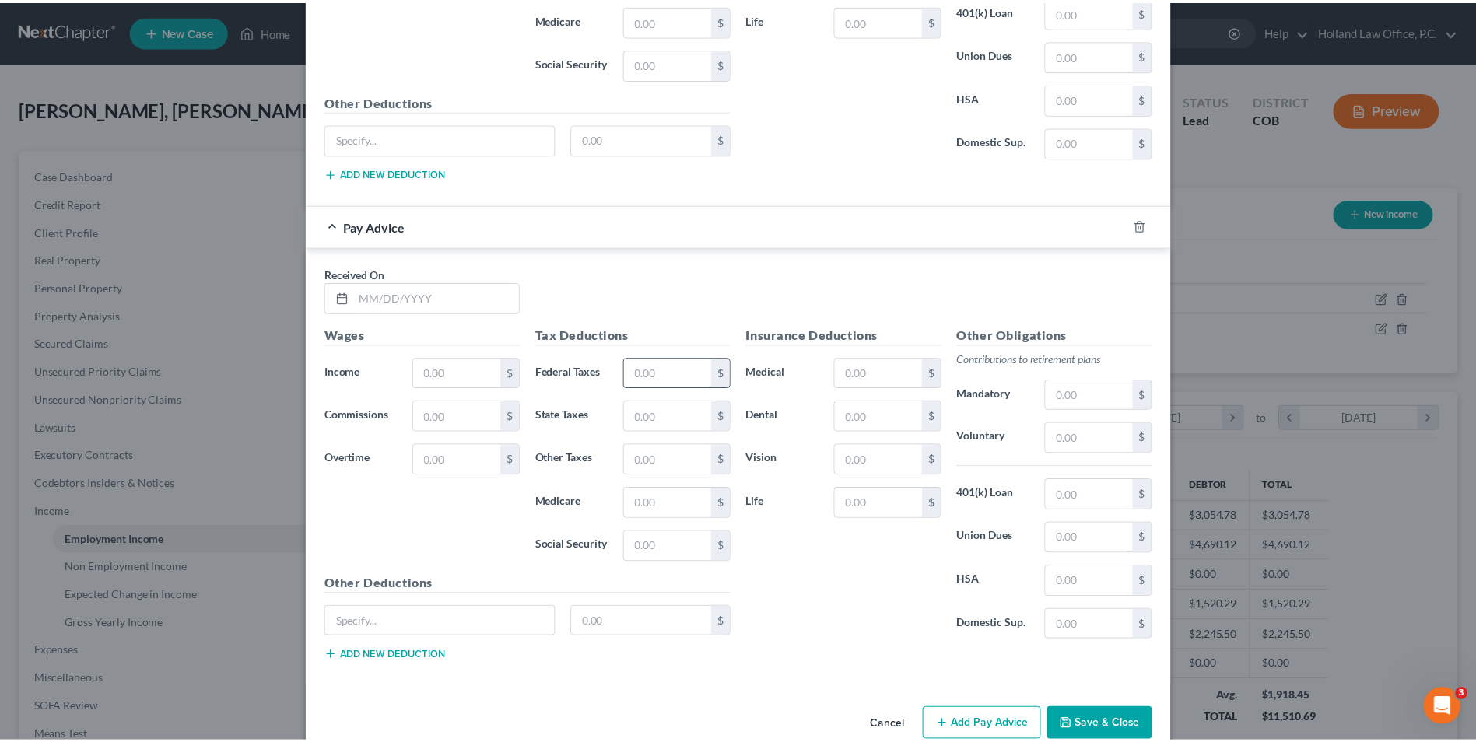
scroll to position [1927, 0]
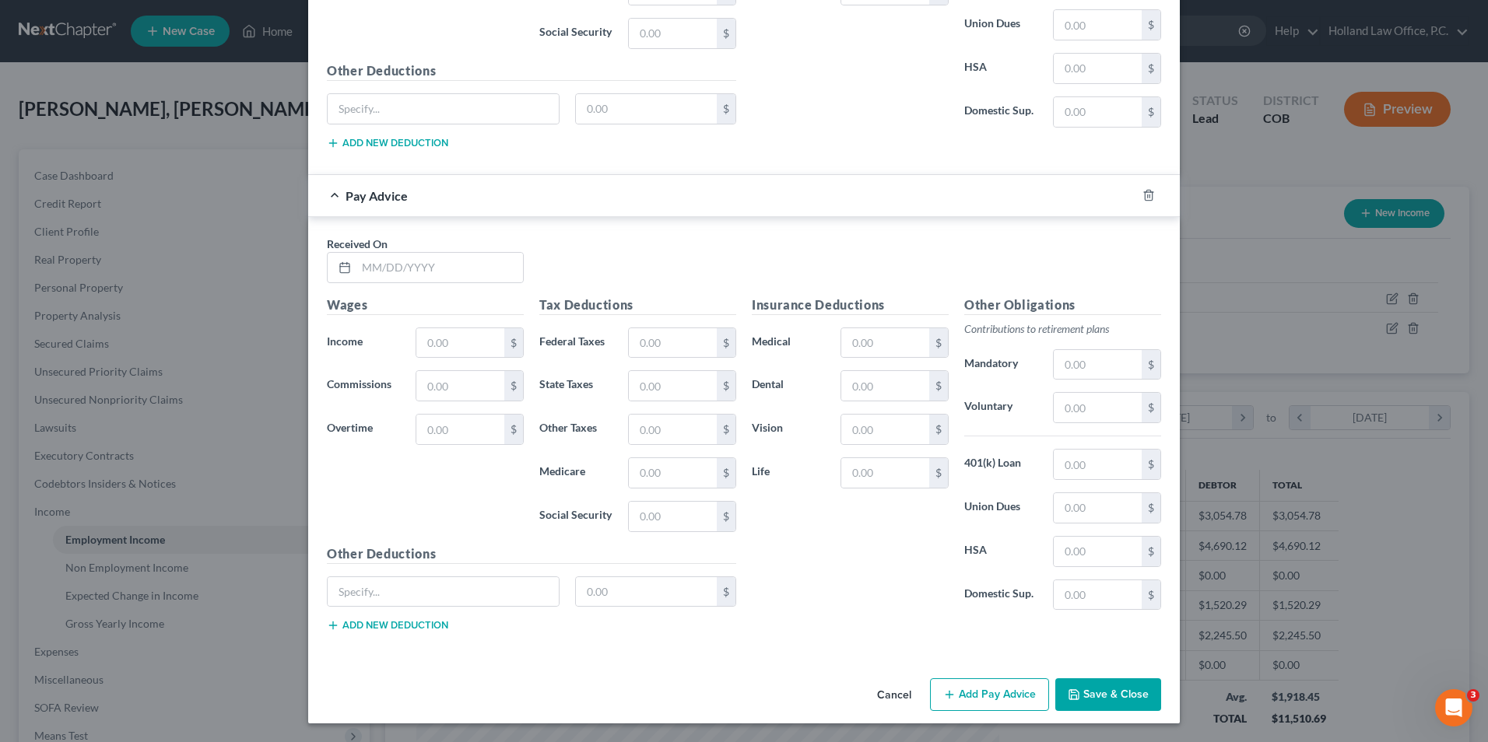
click at [953, 688] on button "Add Pay Advice" at bounding box center [989, 695] width 119 height 33
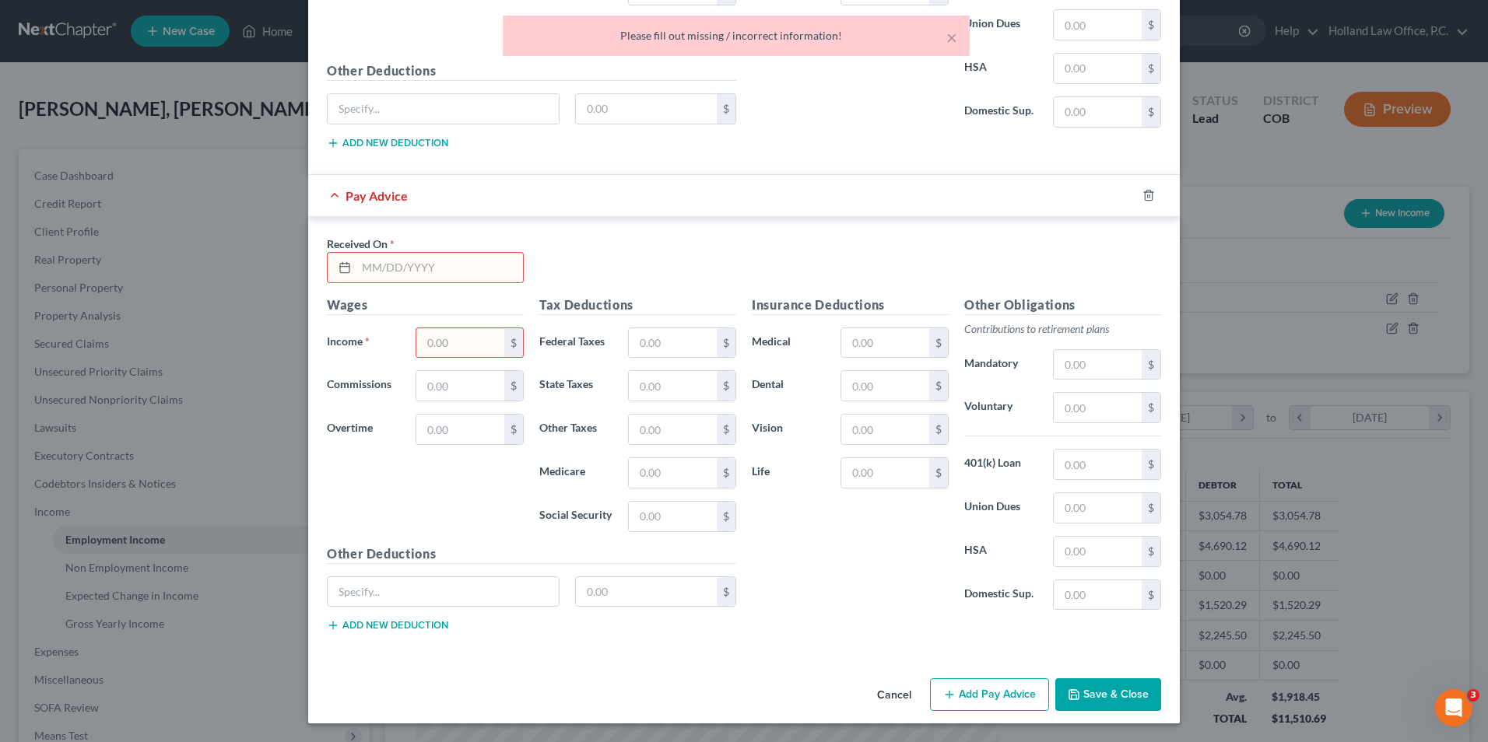
click at [399, 267] on input "text" at bounding box center [439, 268] width 167 height 30
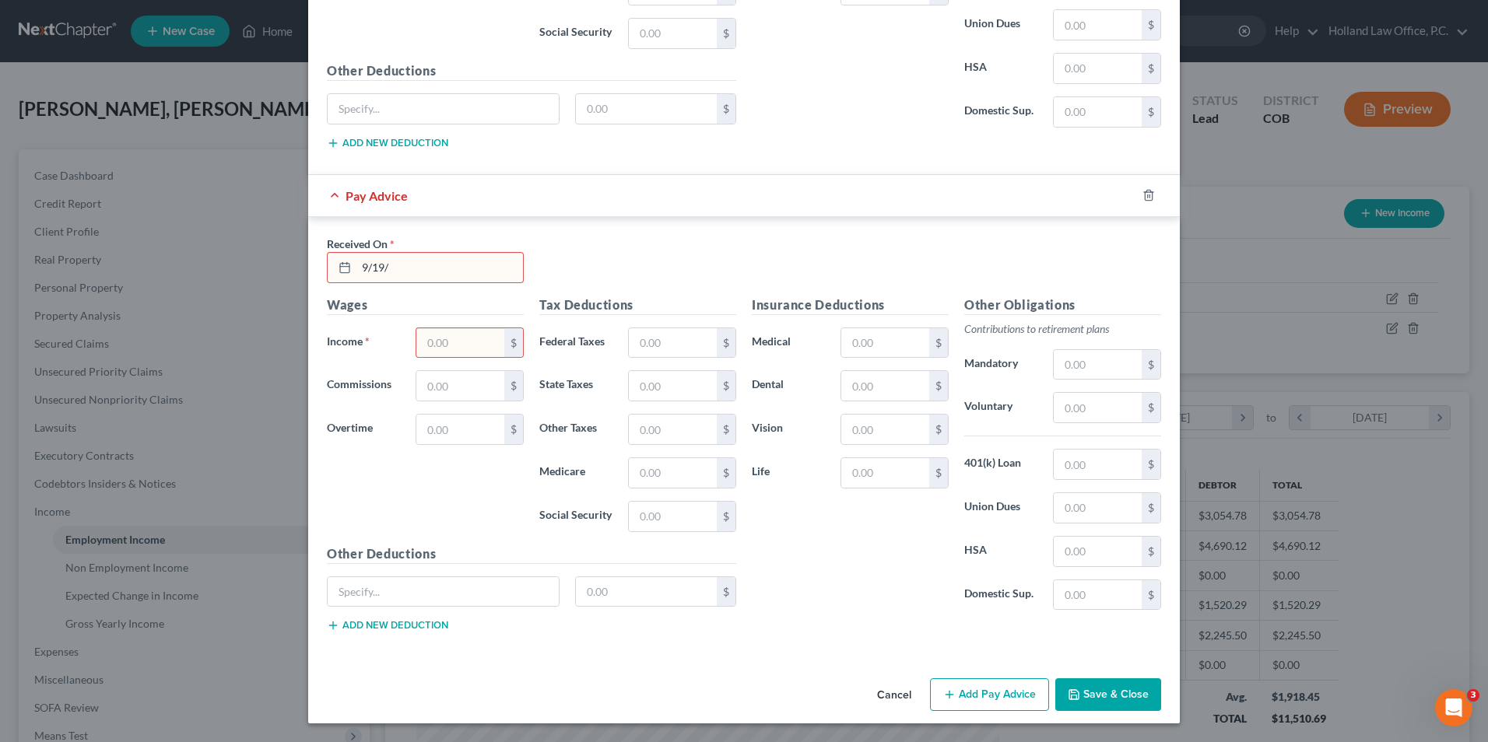
drag, startPoint x: 406, startPoint y: 266, endPoint x: 366, endPoint y: 275, distance: 40.6
click at [366, 275] on input "9/19/" at bounding box center [439, 268] width 167 height 30
type input "[DATE]"
click at [437, 350] on input "text" at bounding box center [460, 343] width 88 height 30
click at [440, 345] on input "text" at bounding box center [460, 343] width 88 height 30
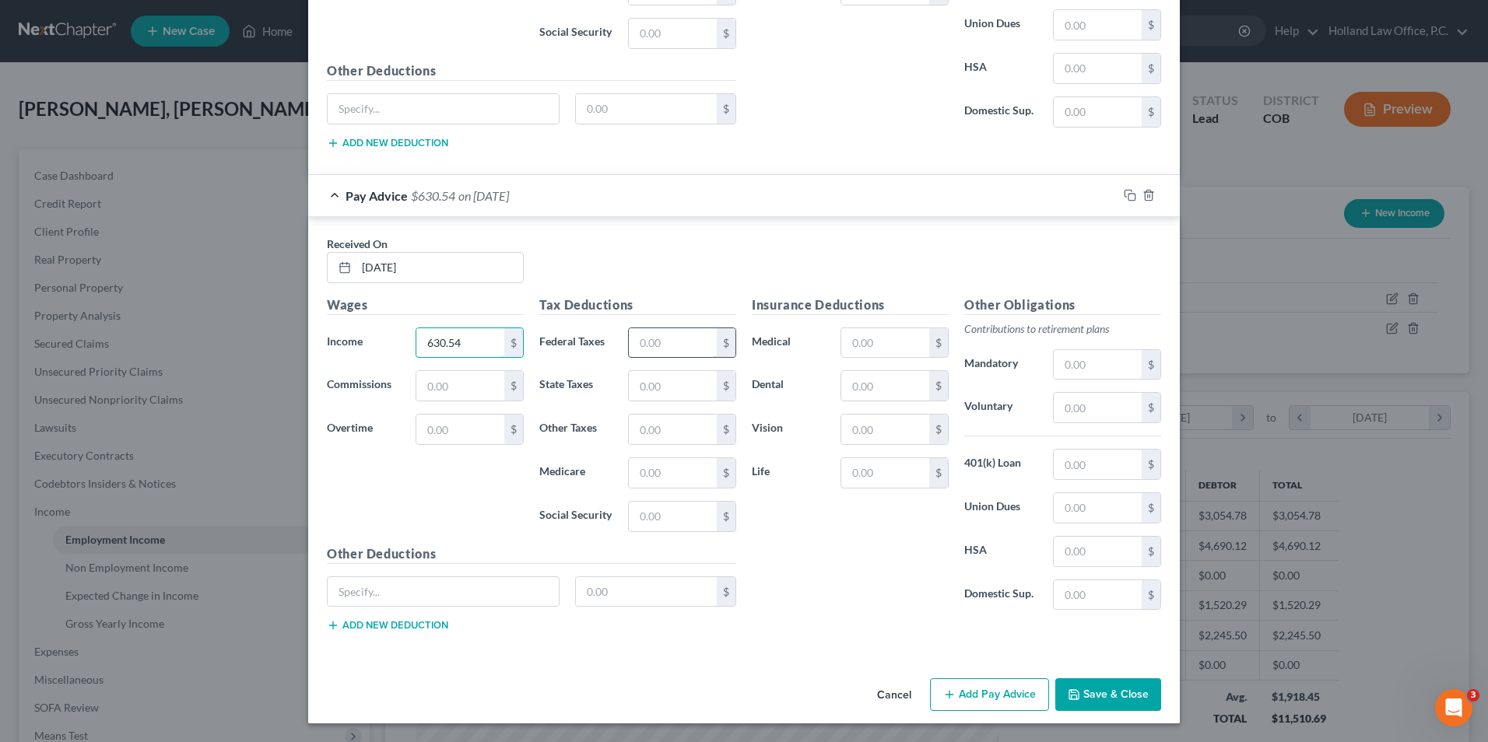
type input "630.54"
click at [639, 340] on input "text" at bounding box center [673, 343] width 88 height 30
type input "111.53"
click at [1068, 698] on icon "button" at bounding box center [1074, 695] width 12 height 12
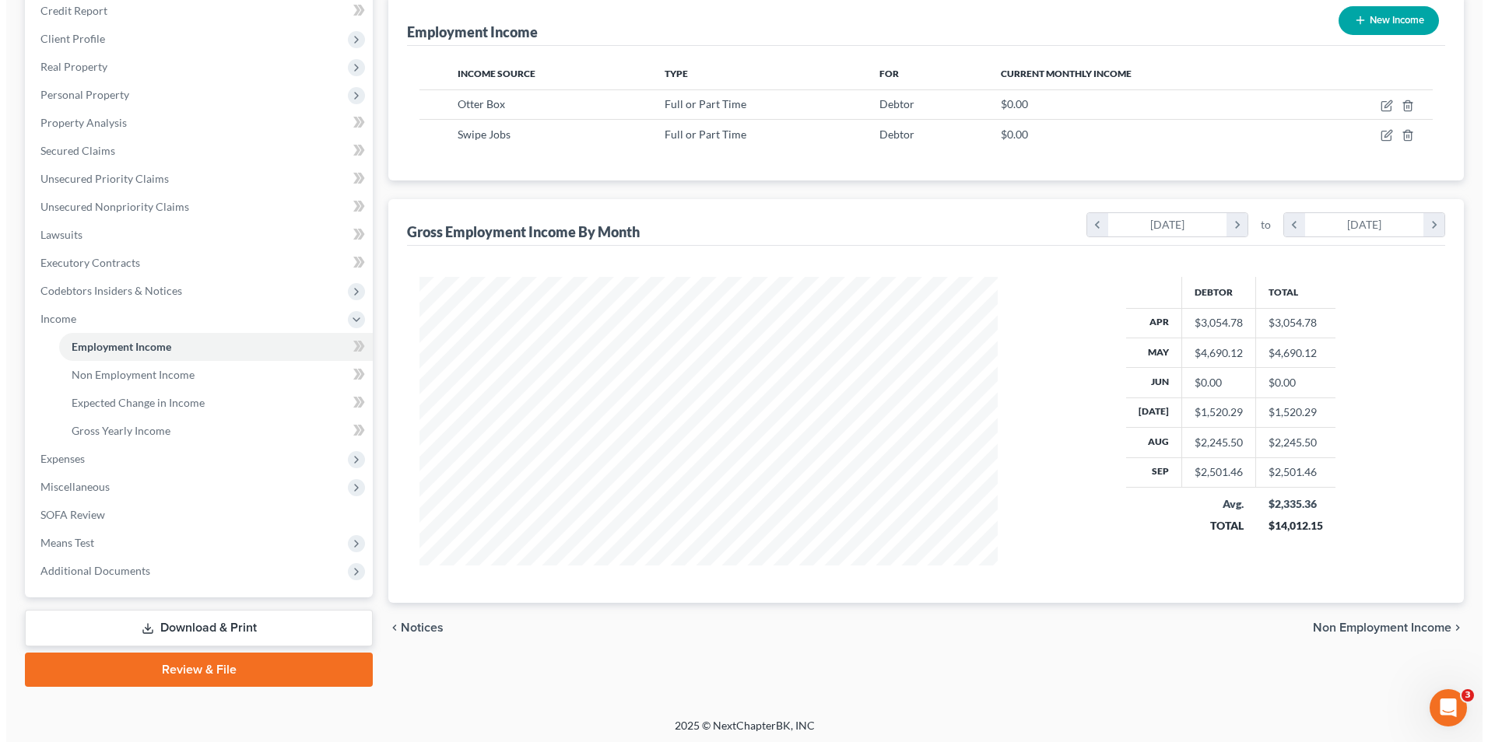
scroll to position [197, 0]
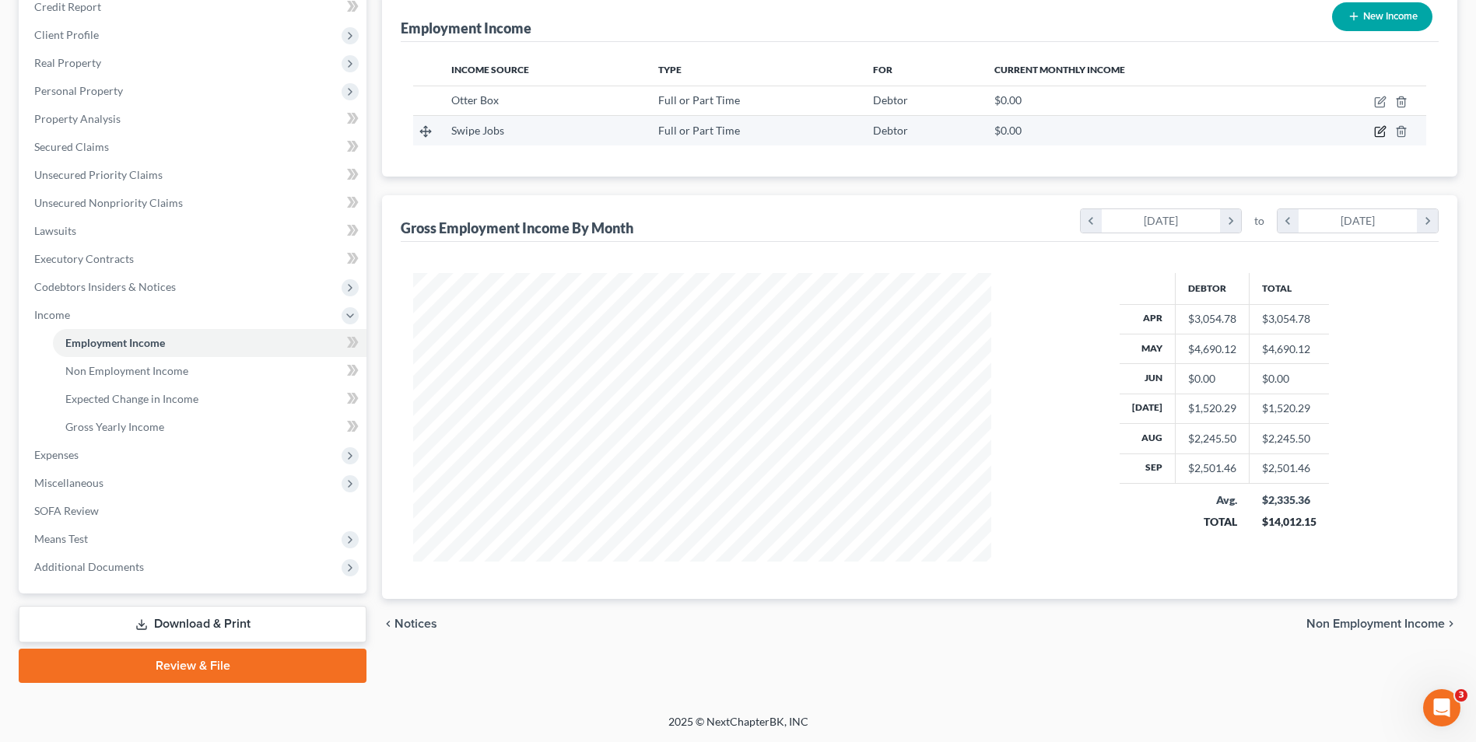
click at [1375, 133] on icon "button" at bounding box center [1379, 132] width 9 height 9
select select "0"
select select "45"
select select "3"
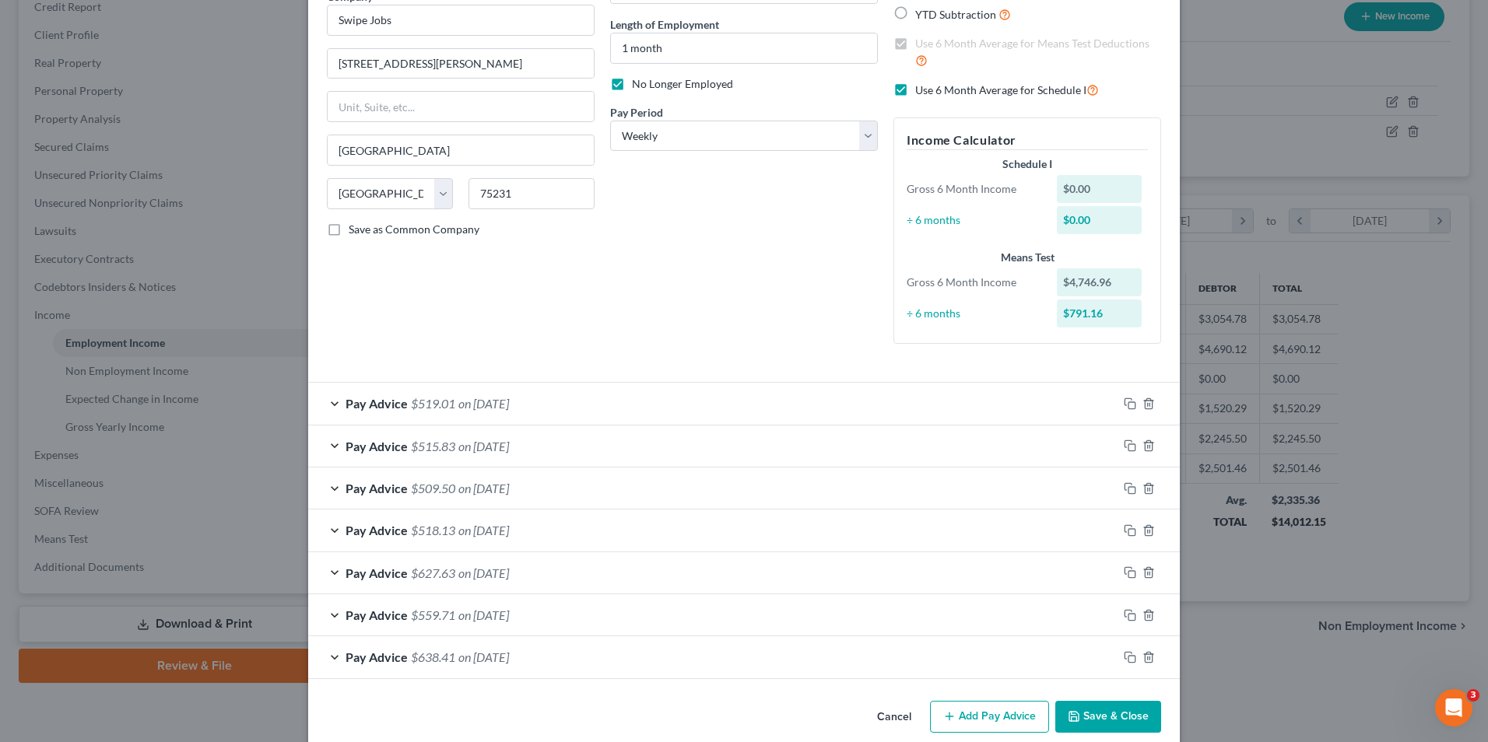
scroll to position [165, 0]
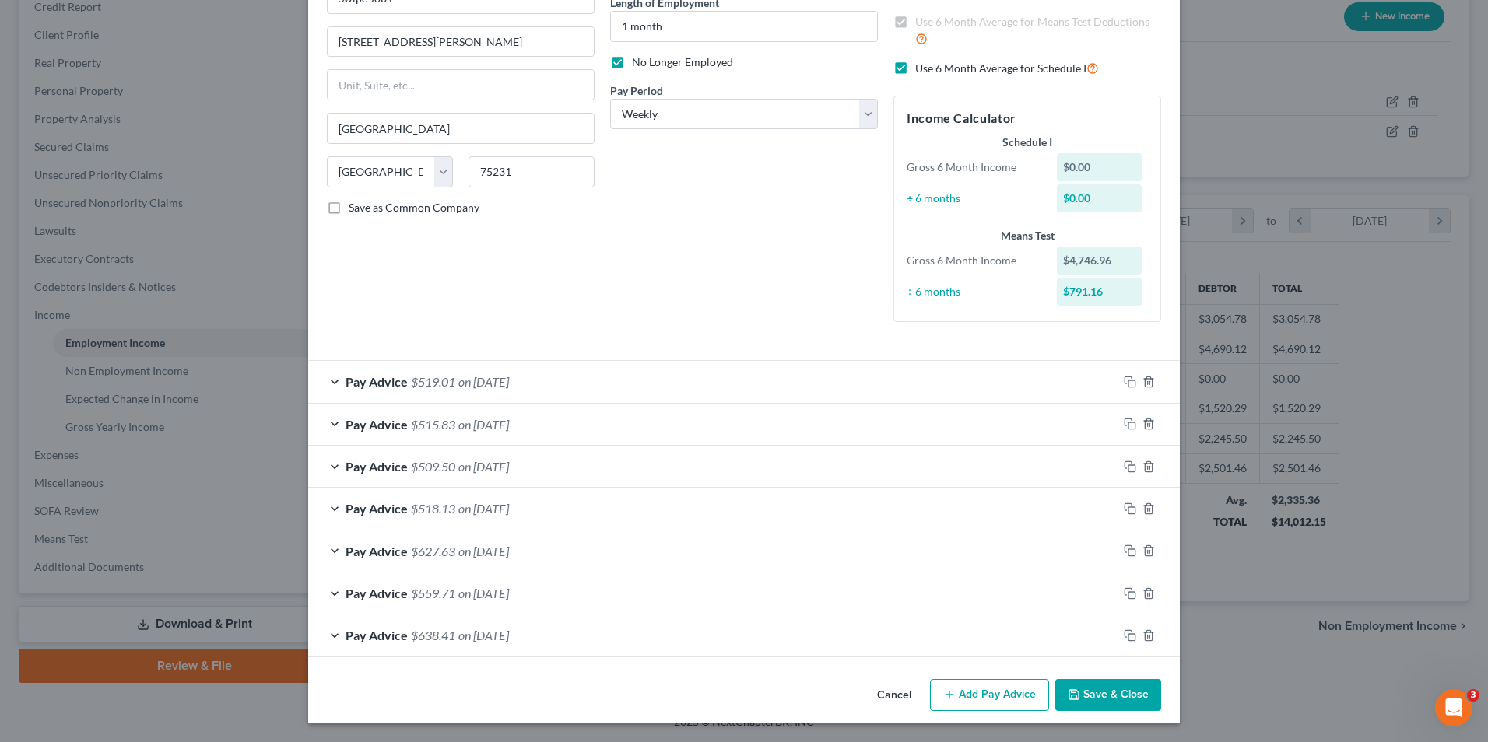
click at [682, 65] on span "No Longer Employed" at bounding box center [682, 61] width 101 height 13
click at [648, 65] on input "No Longer Employed" at bounding box center [643, 59] width 10 height 10
checkbox input "false"
click at [1117, 703] on button "Save & Close" at bounding box center [1108, 695] width 106 height 33
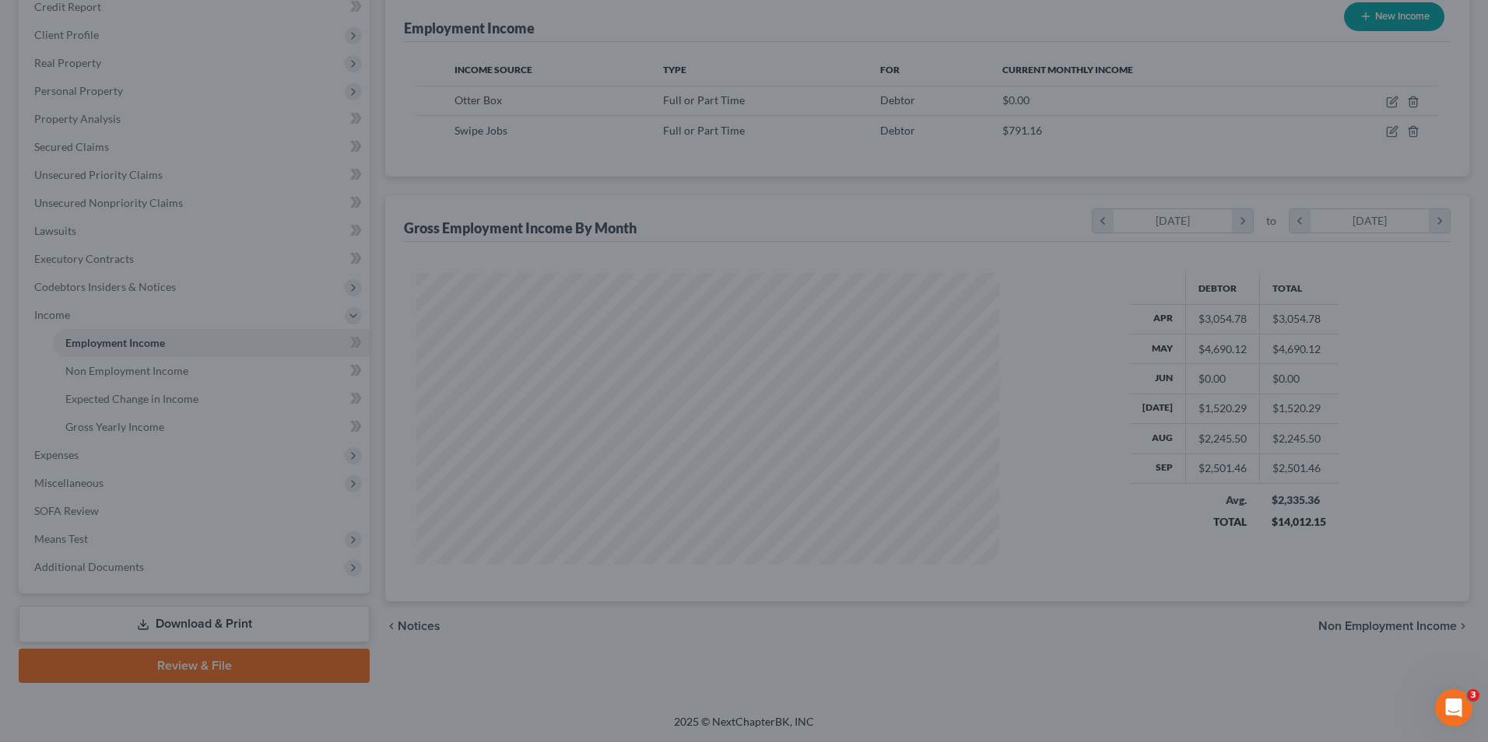
scroll to position [777821, 777501]
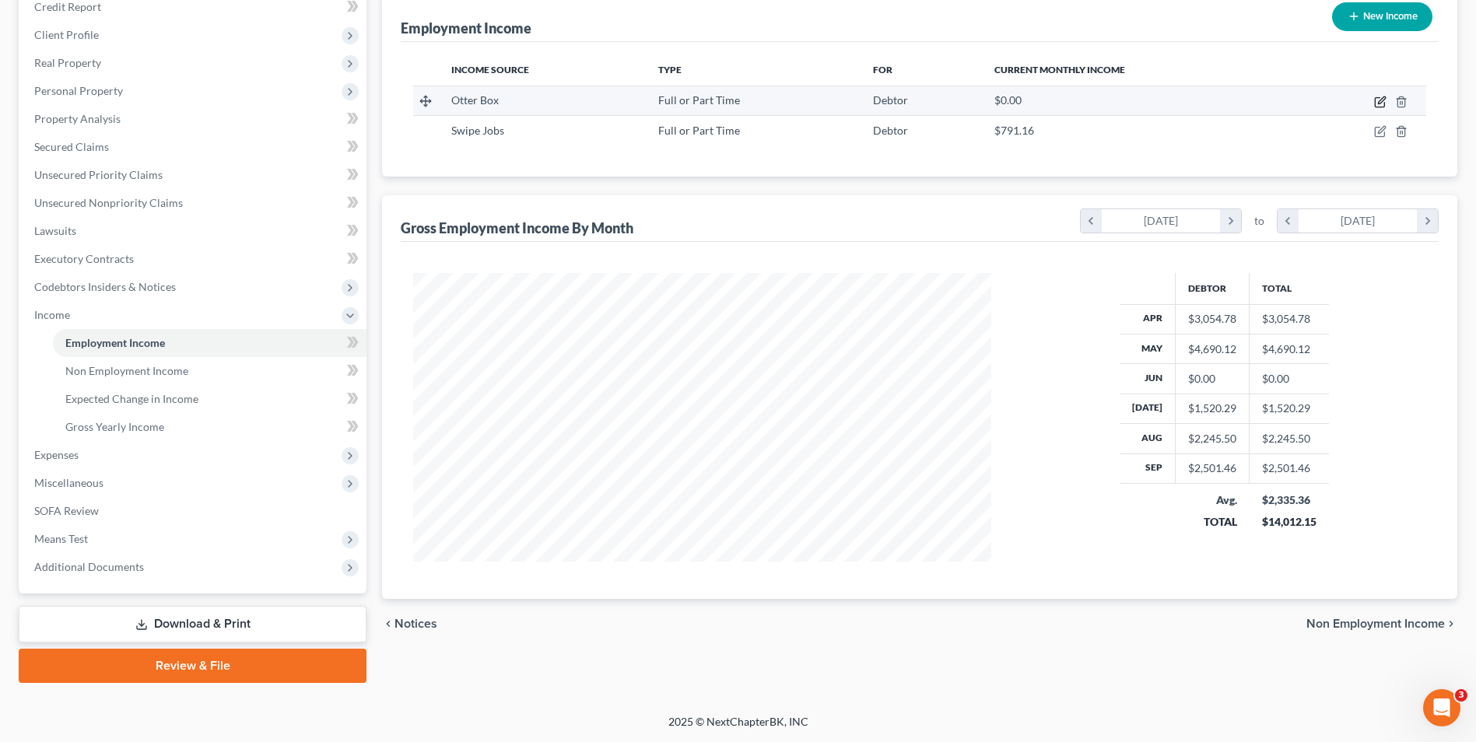
click at [1381, 99] on icon "button" at bounding box center [1380, 102] width 12 height 12
select select "0"
select select "5"
select select "2"
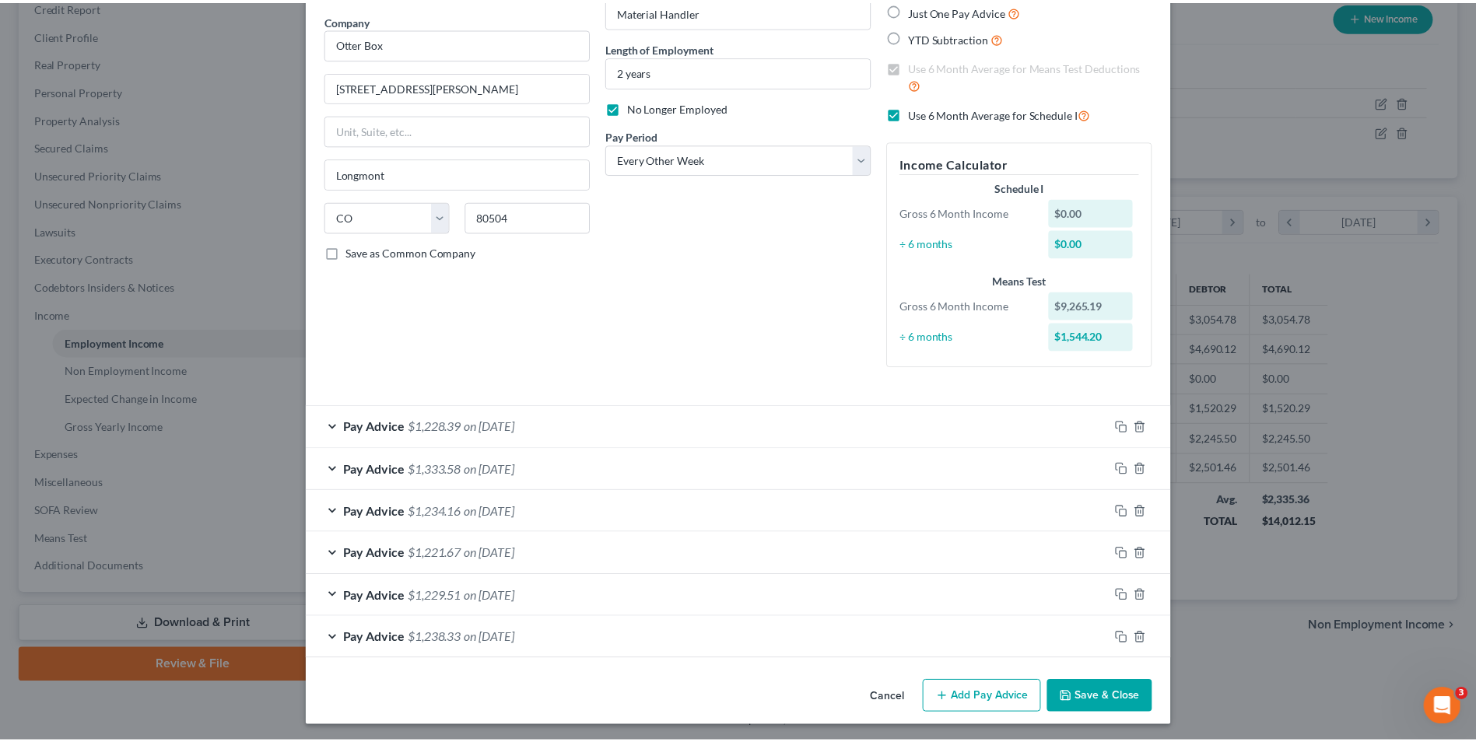
scroll to position [123, 0]
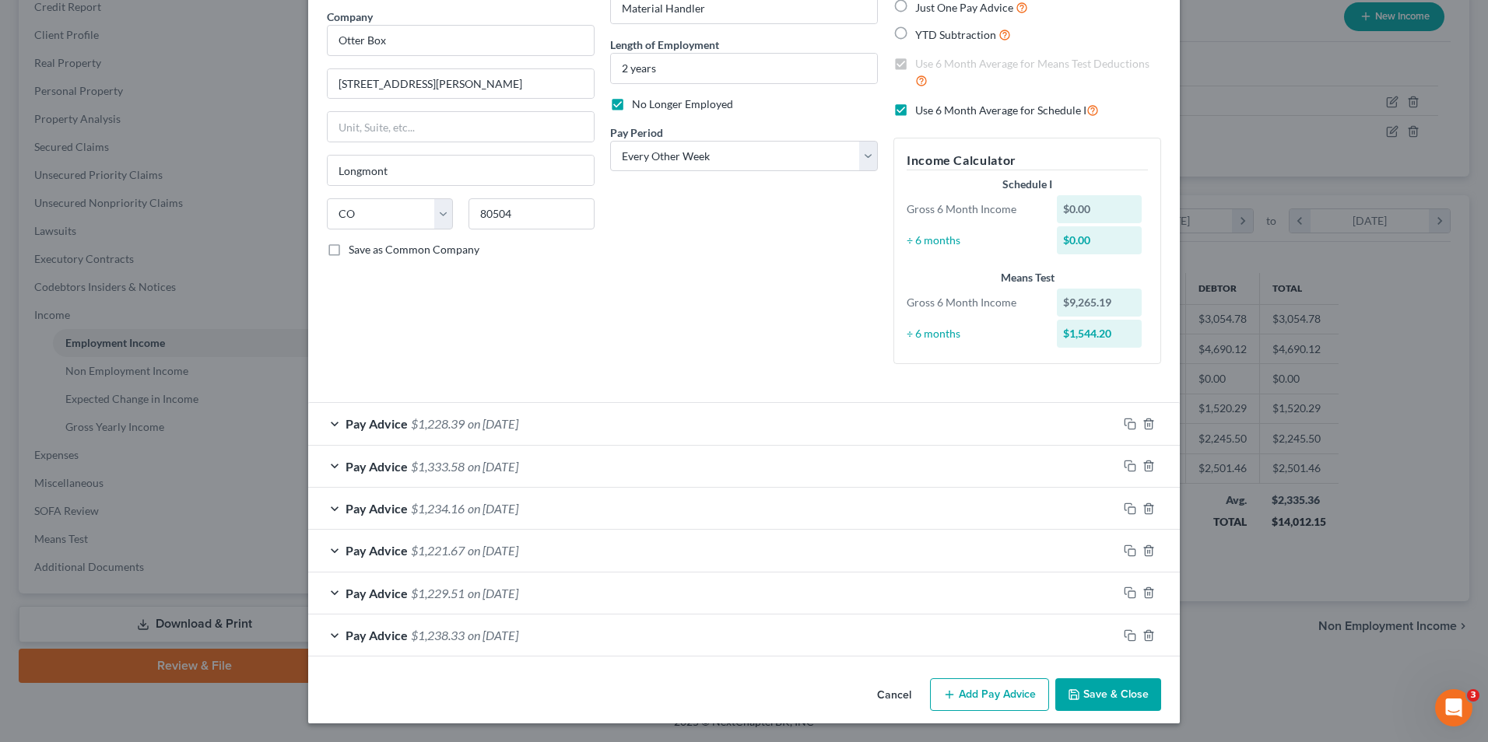
click at [1085, 701] on button "Save & Close" at bounding box center [1108, 695] width 106 height 33
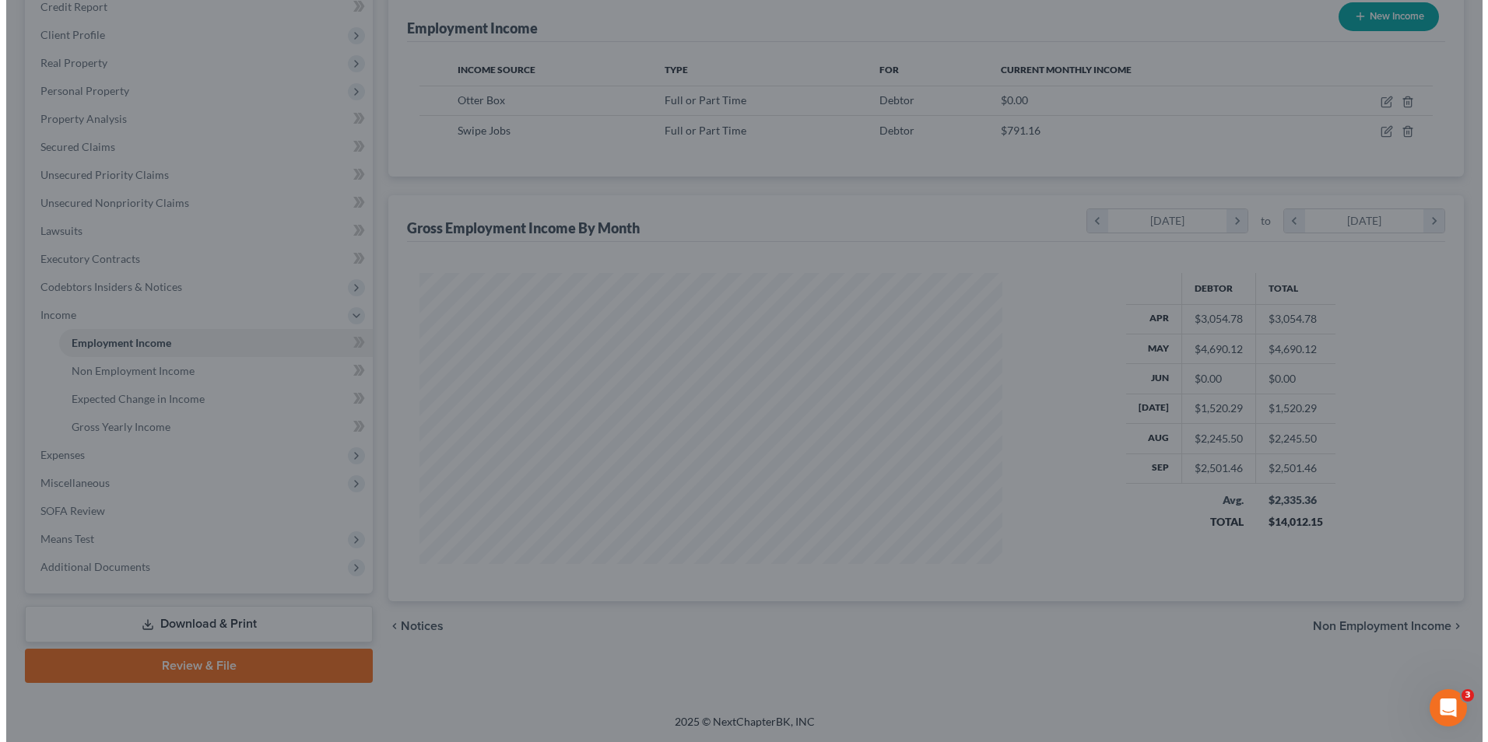
scroll to position [777821, 777501]
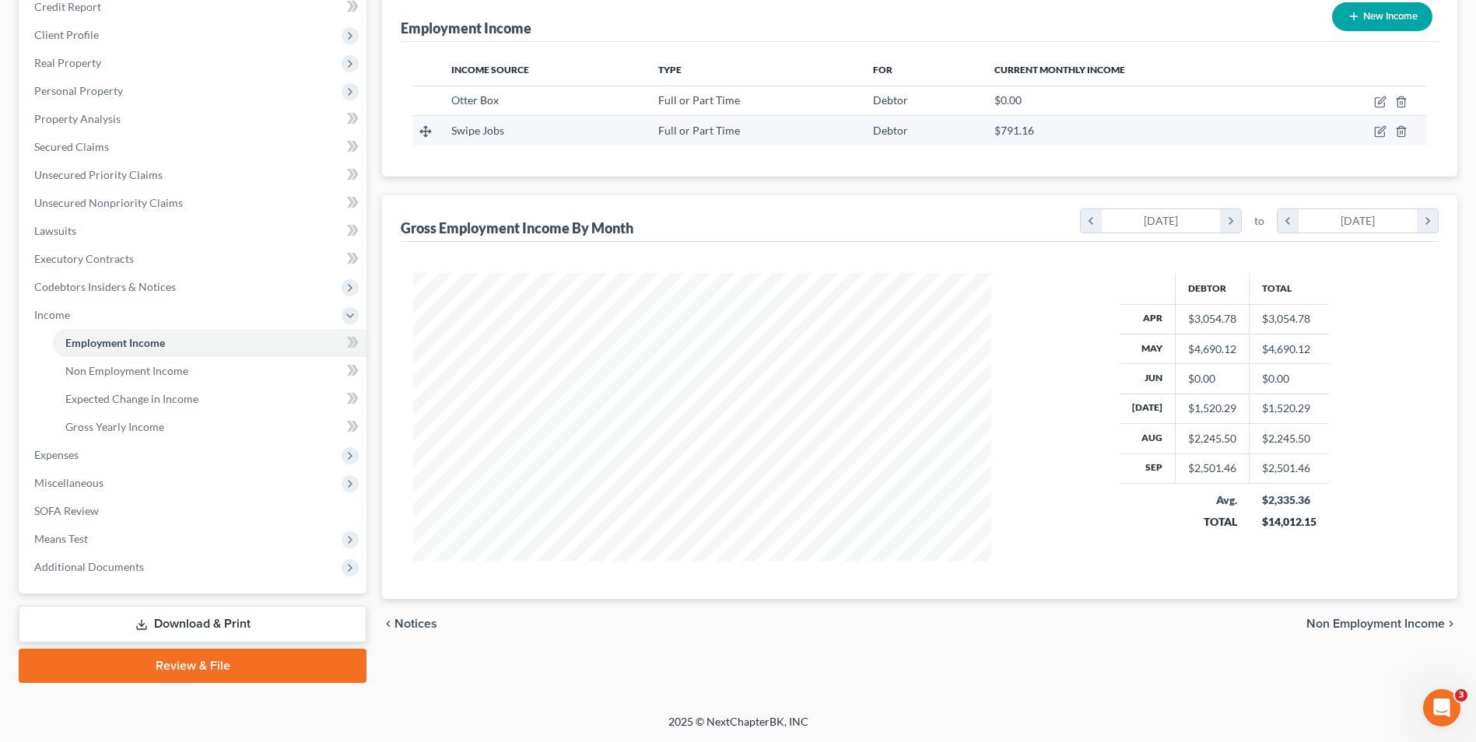
click at [1373, 128] on td at bounding box center [1361, 131] width 131 height 30
click at [1377, 130] on icon "button" at bounding box center [1380, 131] width 12 height 12
select select "0"
select select "45"
select select "3"
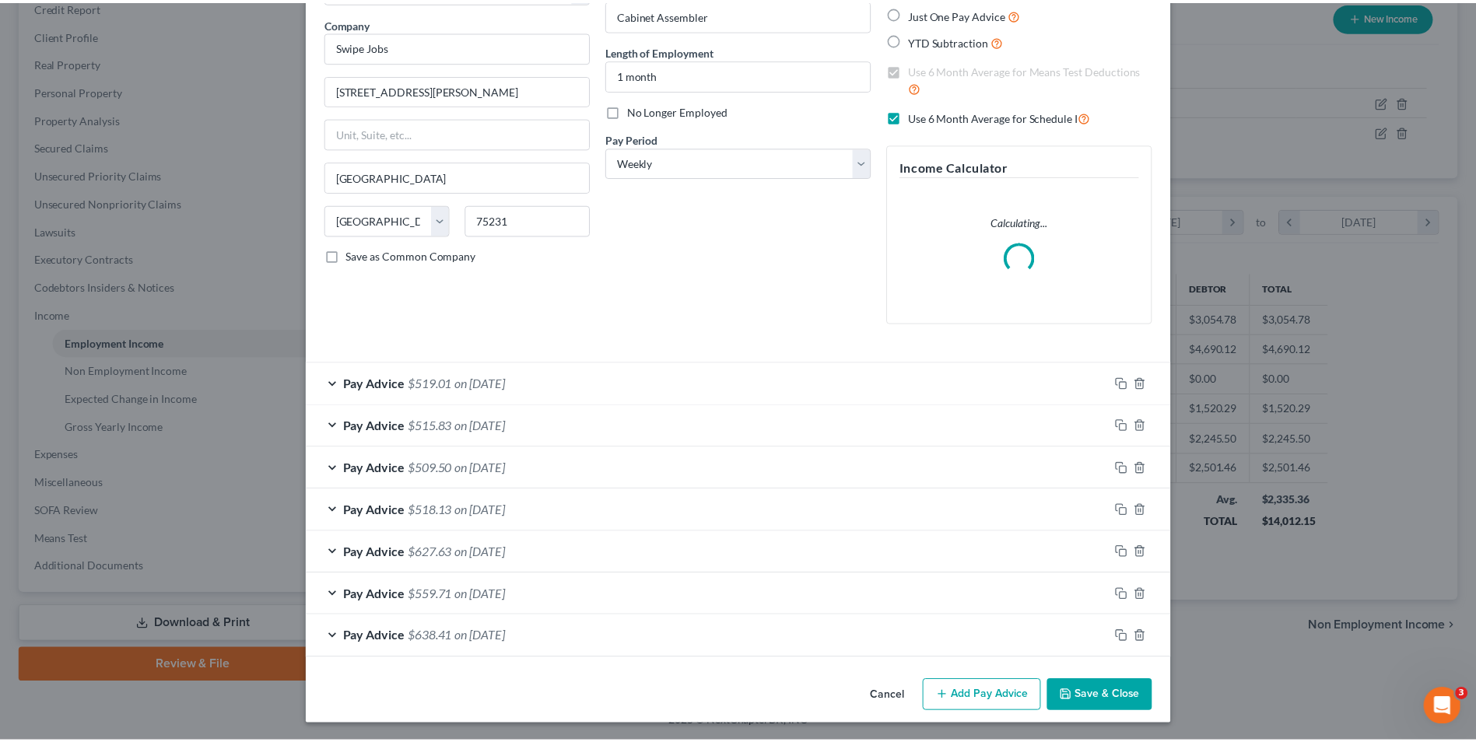
scroll to position [118, 0]
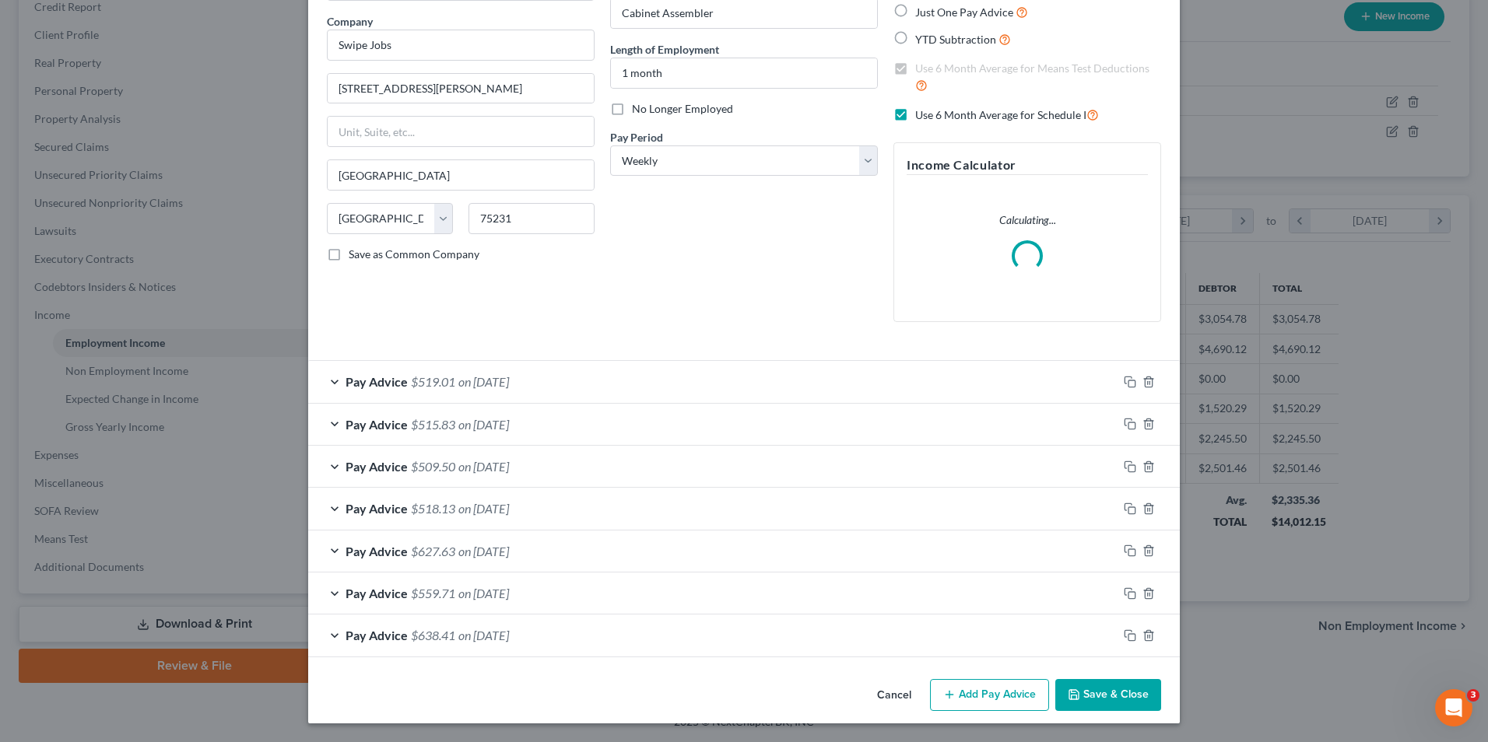
click at [1119, 695] on button "Save & Close" at bounding box center [1108, 695] width 106 height 33
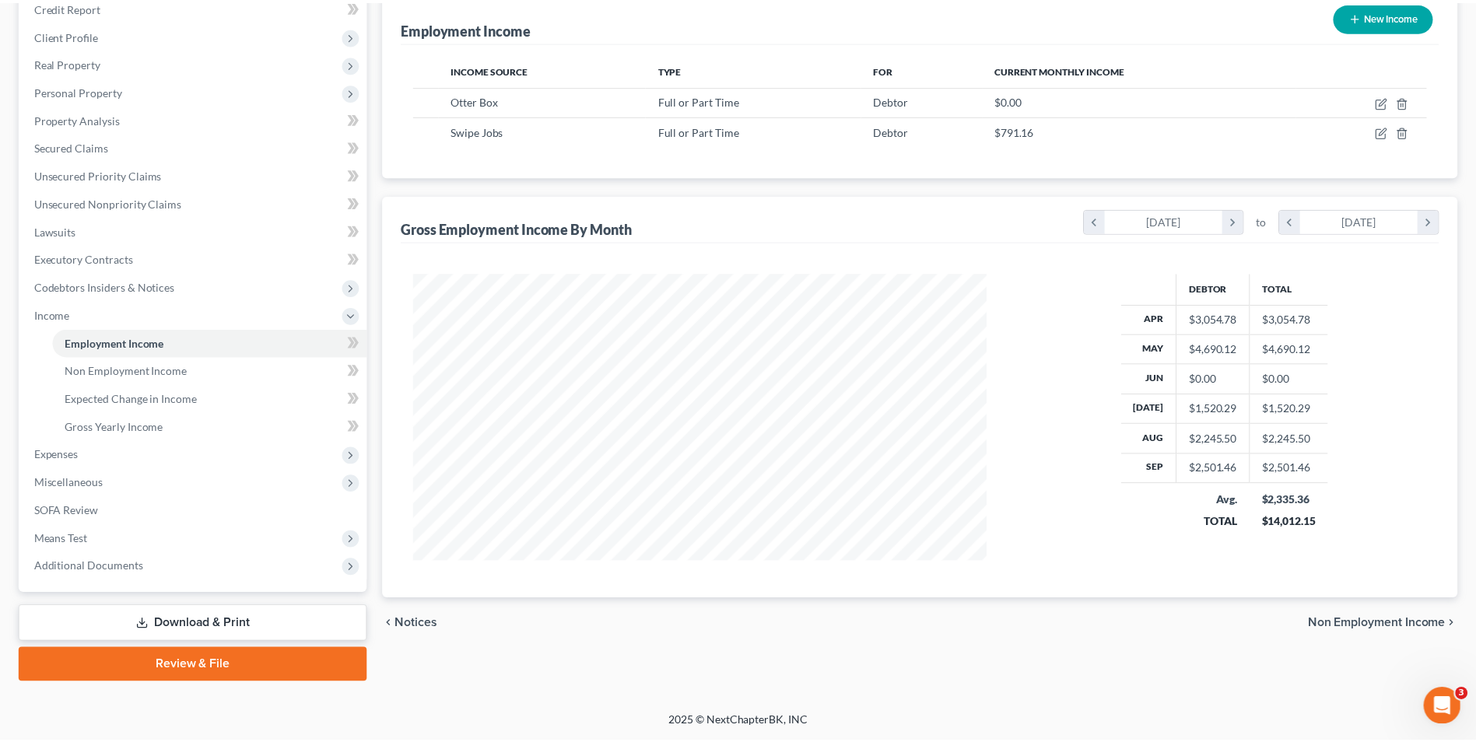
scroll to position [777821, 777501]
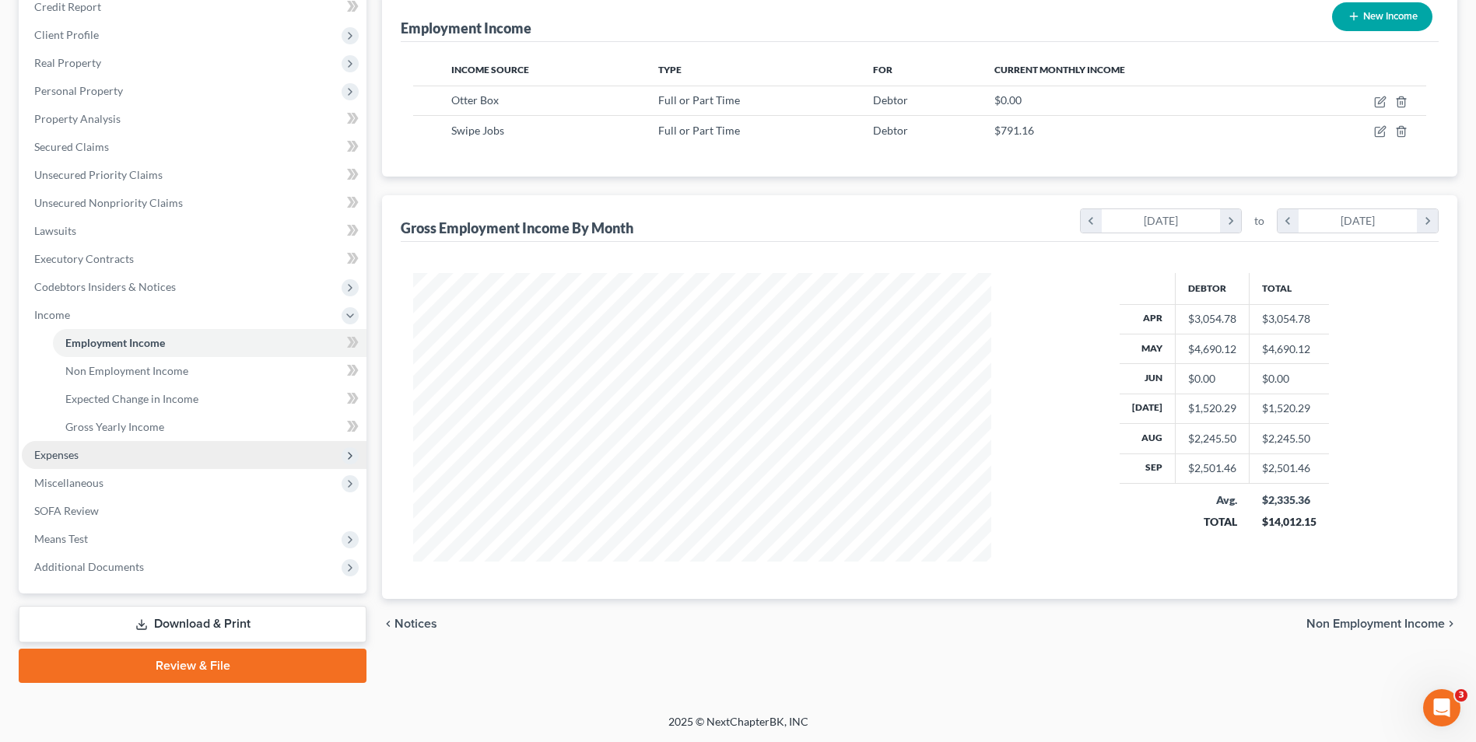
click at [109, 459] on span "Expenses" at bounding box center [194, 455] width 345 height 28
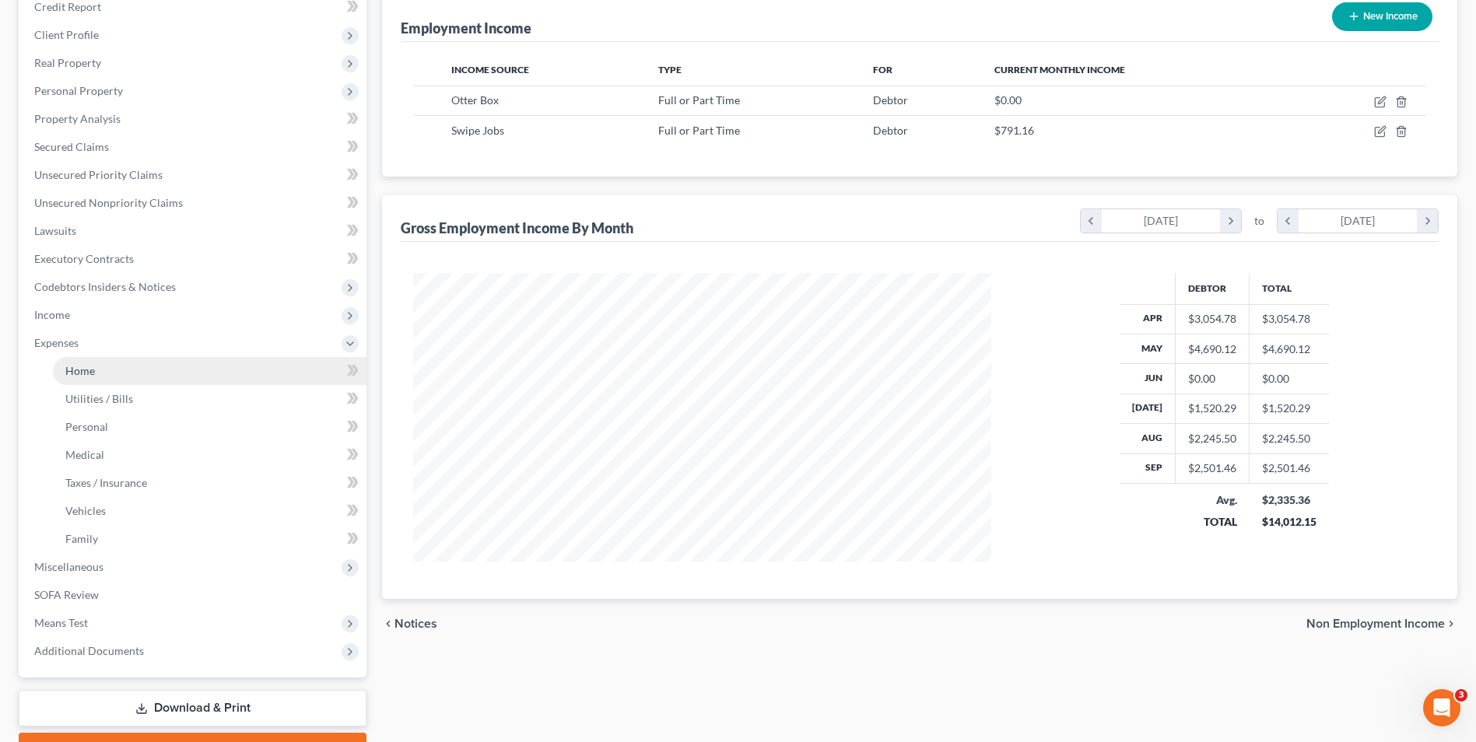
click at [73, 365] on span "Home" at bounding box center [80, 370] width 30 height 13
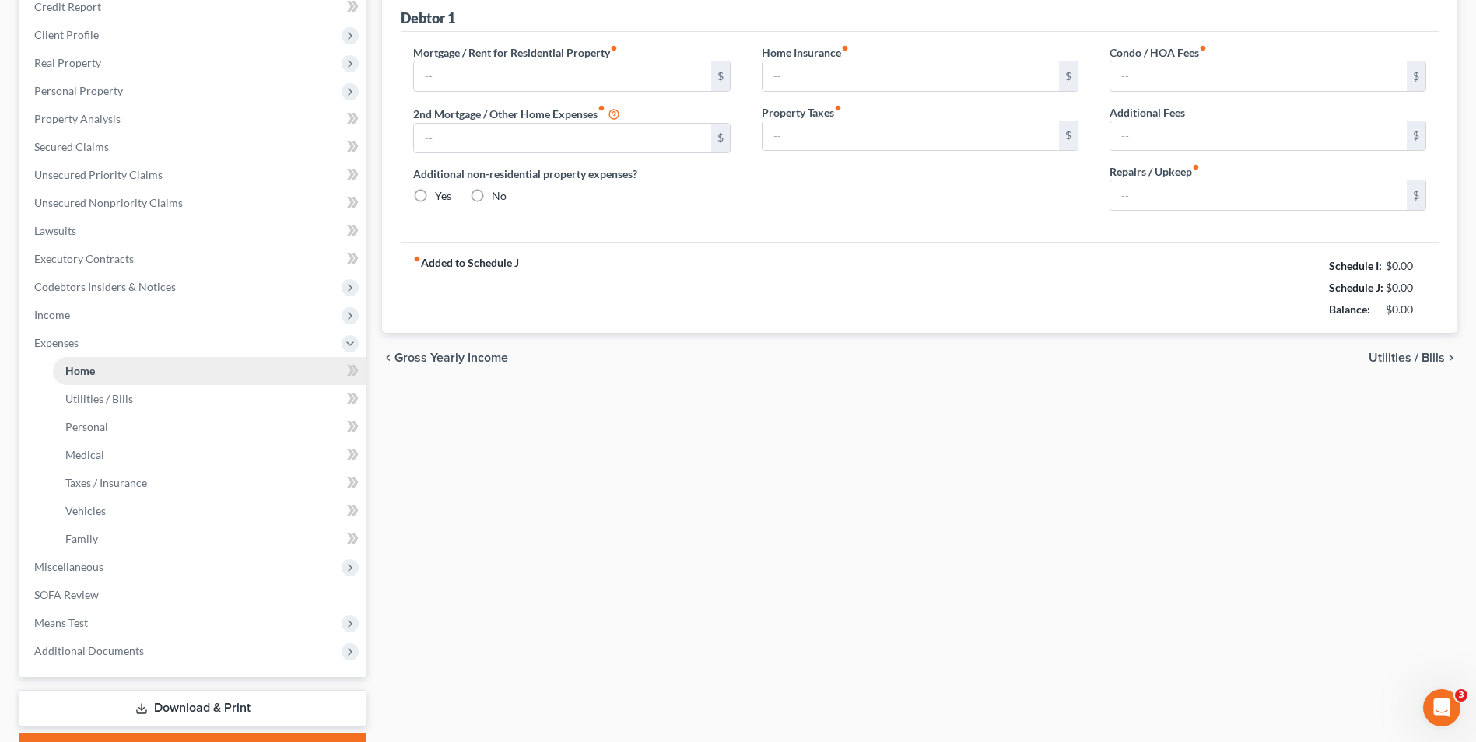
scroll to position [39, 0]
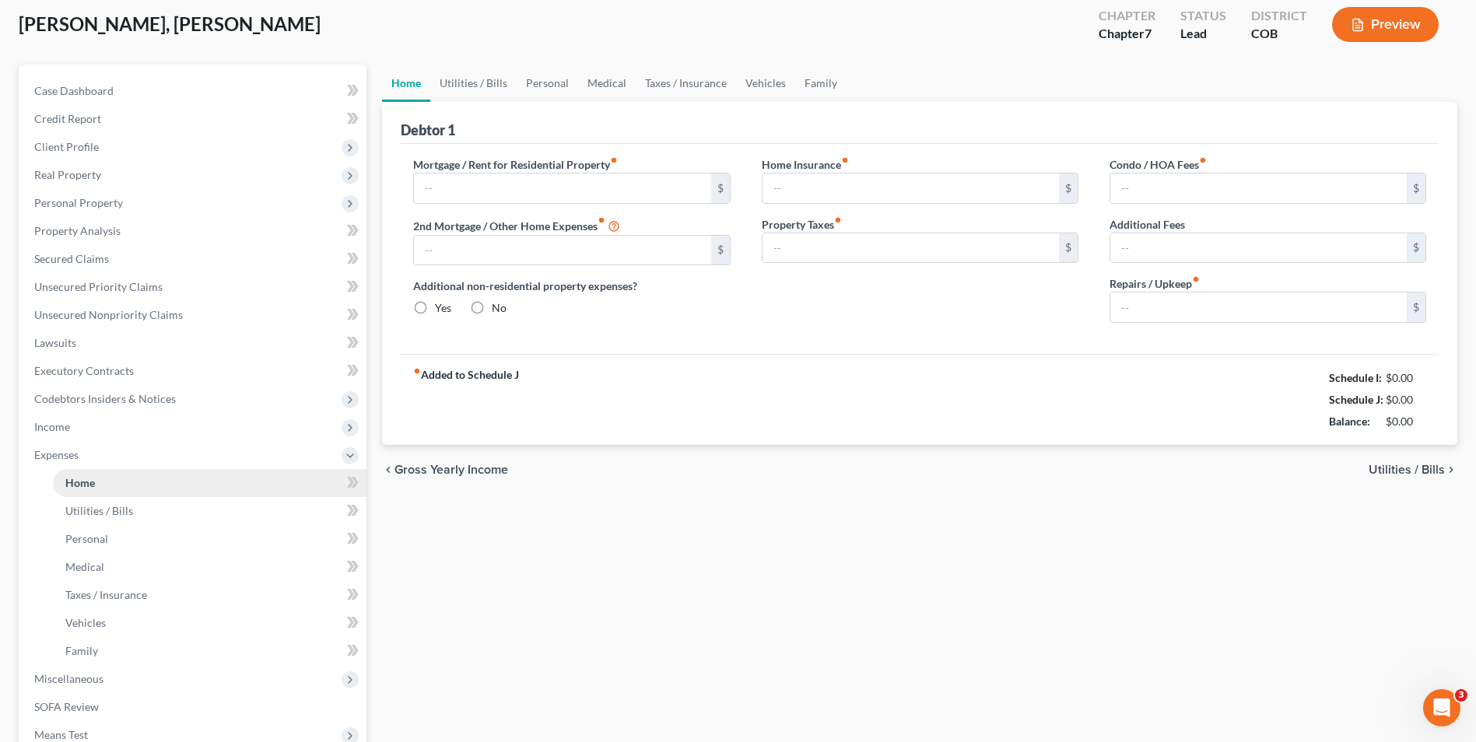
type input "650.00"
type input "0.00"
radio input "true"
type input "0.00"
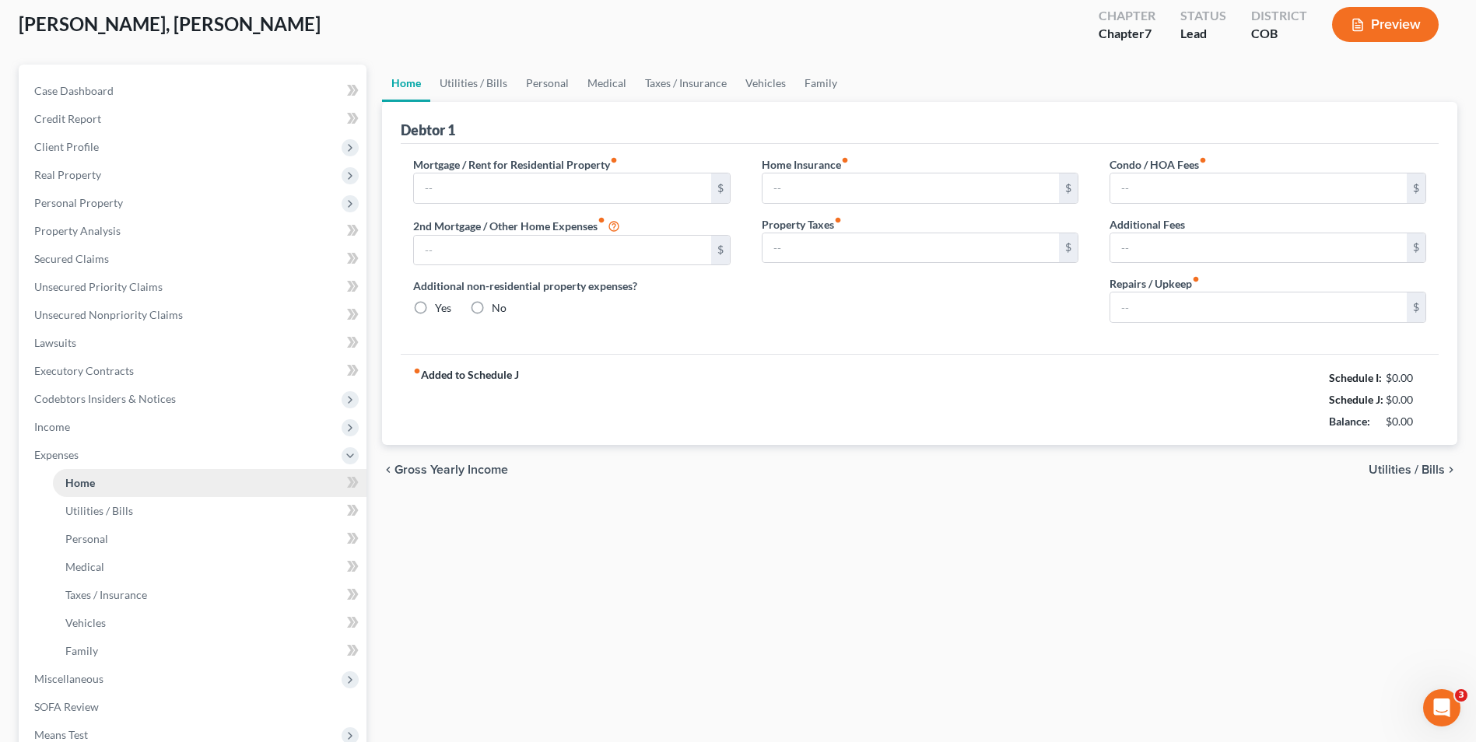
type input "0.00"
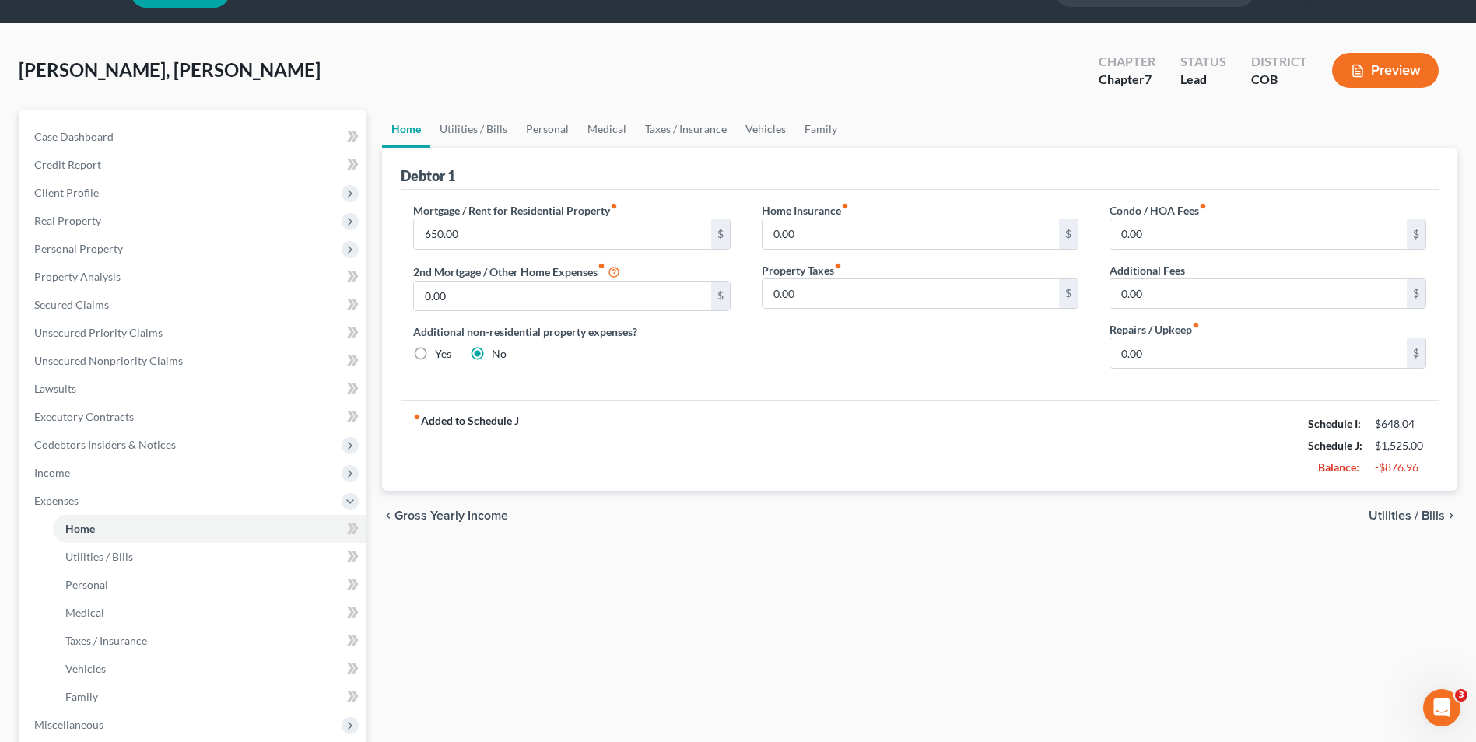
scroll to position [0, 0]
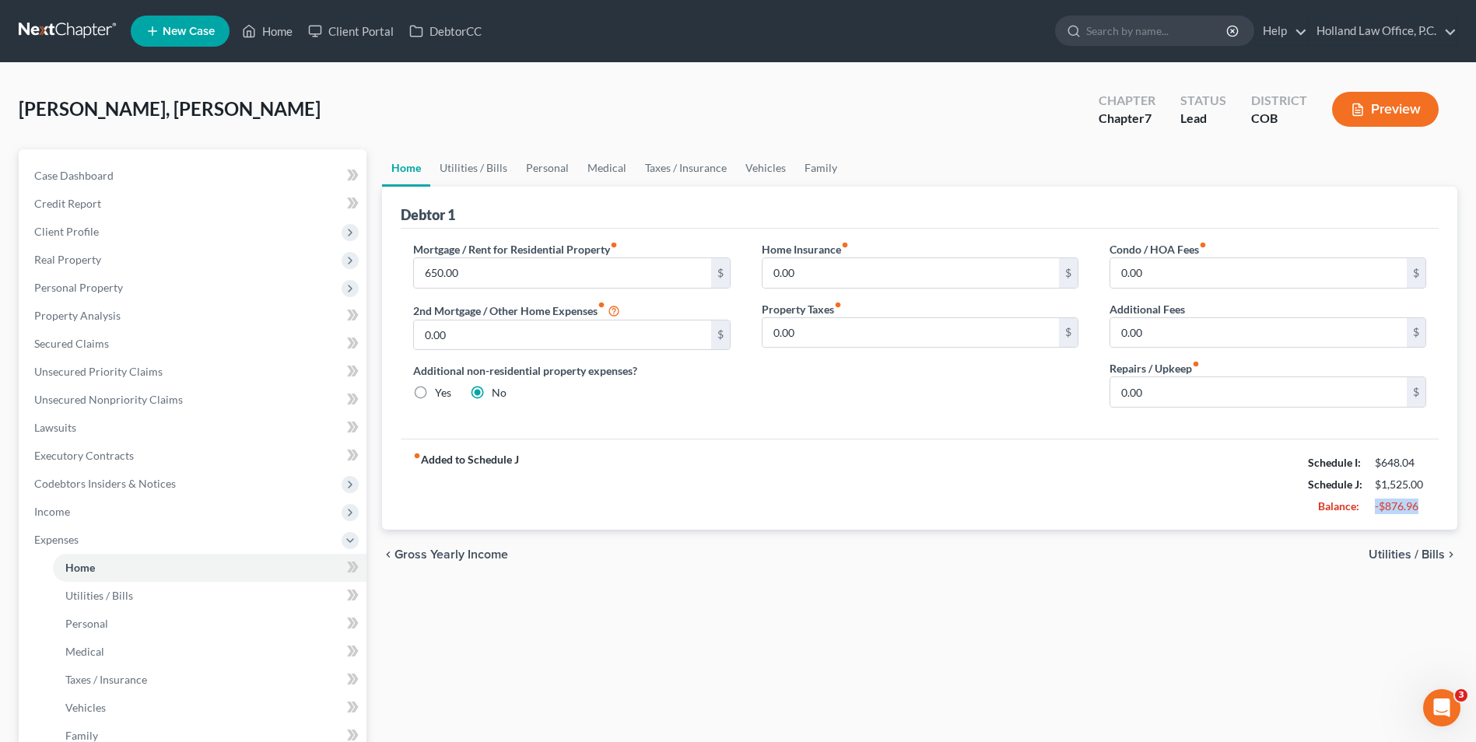
drag, startPoint x: 1376, startPoint y: 502, endPoint x: 1421, endPoint y: 503, distance: 44.4
click at [1421, 503] on div "-$876.96" at bounding box center [1400, 507] width 51 height 16
click at [1162, 551] on div "chevron_left Gross Yearly Income Utilities / Bills chevron_right" at bounding box center [919, 555] width 1075 height 50
click at [73, 515] on span "Income" at bounding box center [194, 512] width 345 height 28
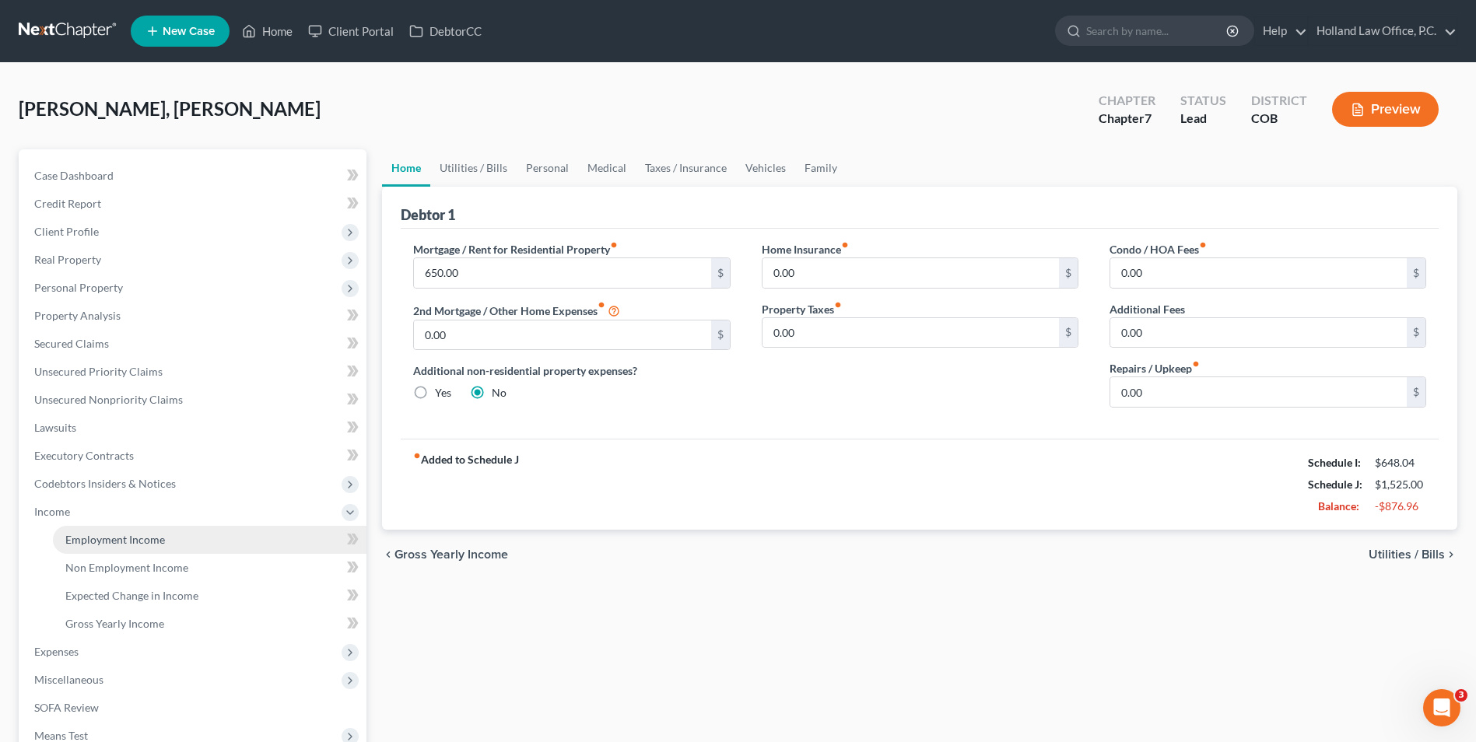
click at [99, 530] on link "Employment Income" at bounding box center [210, 540] width 314 height 28
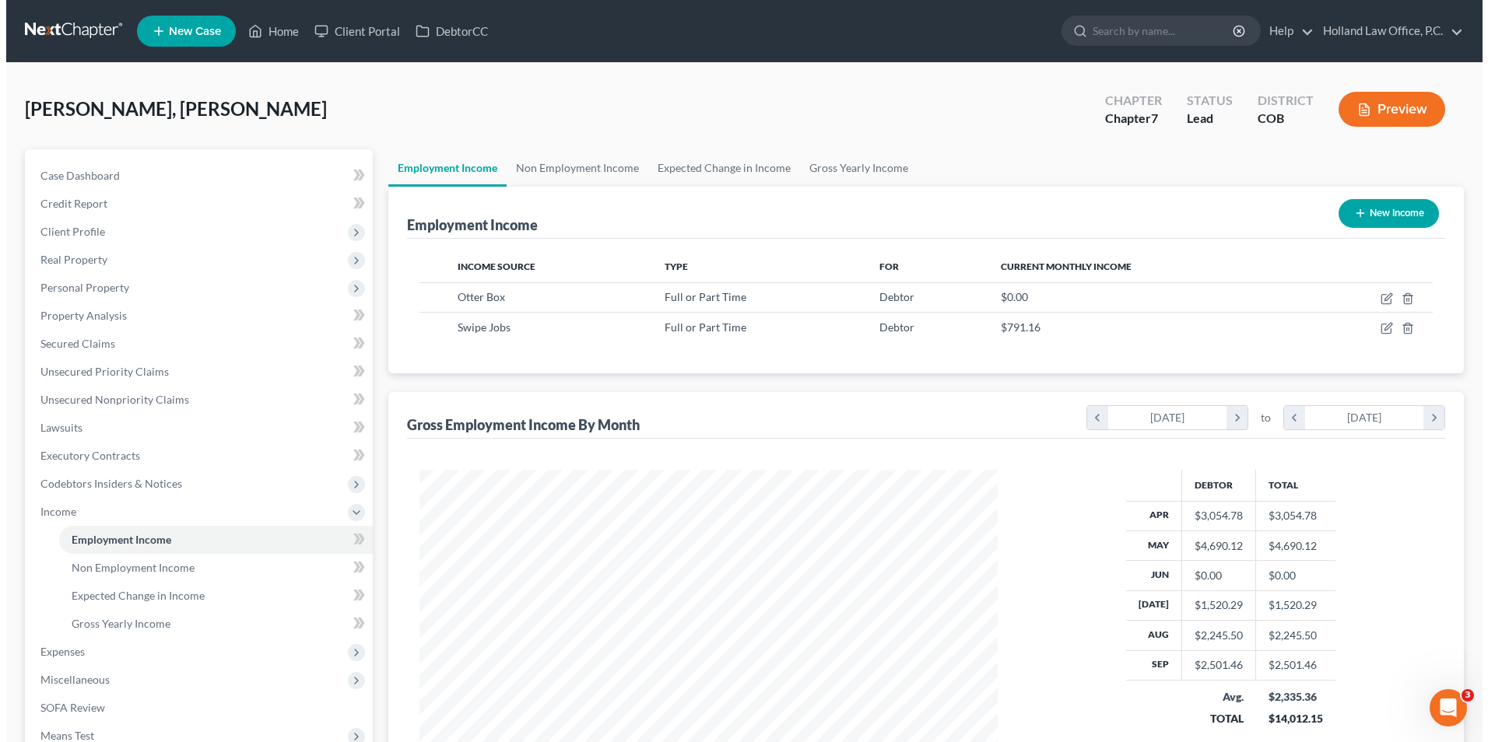
scroll to position [289, 608]
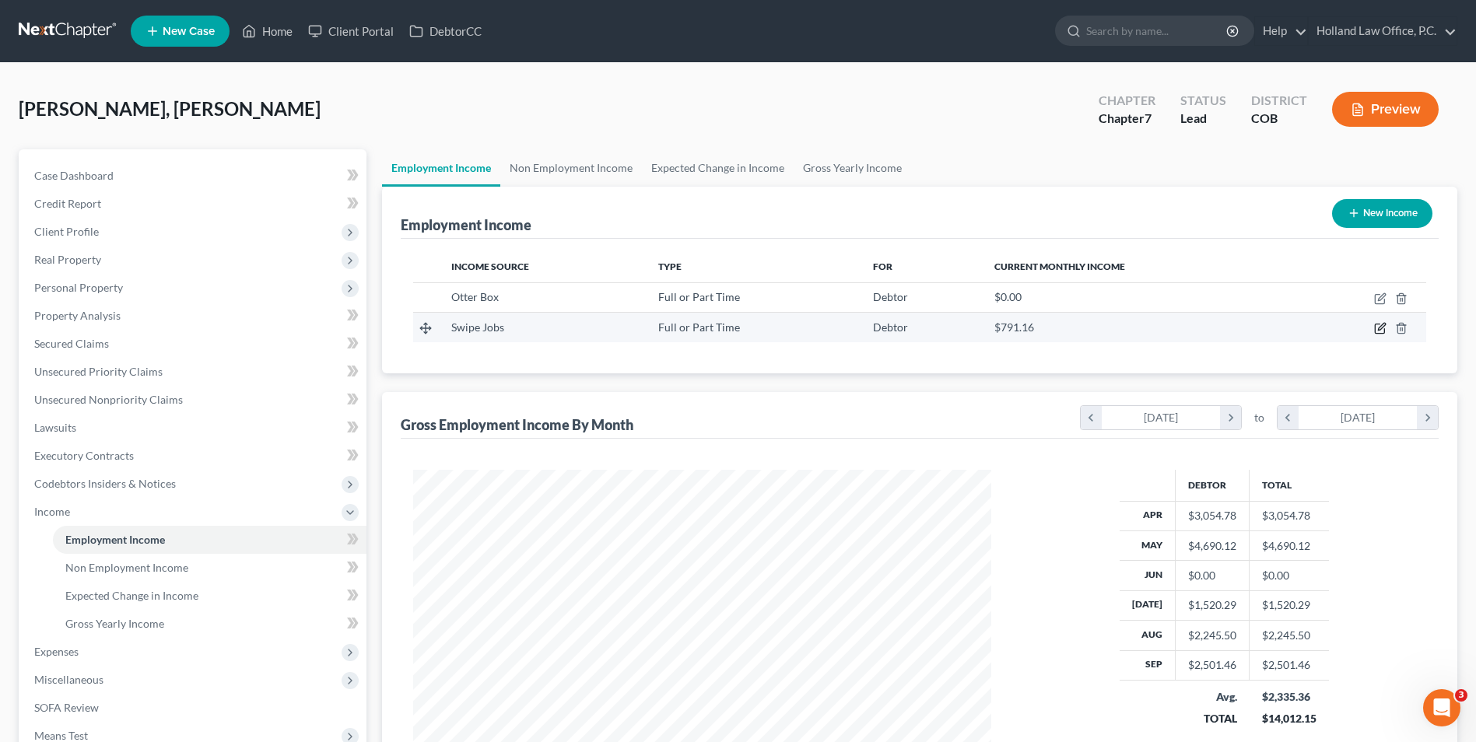
click at [1380, 327] on icon "button" at bounding box center [1380, 328] width 12 height 12
select select "0"
select select "45"
select select "3"
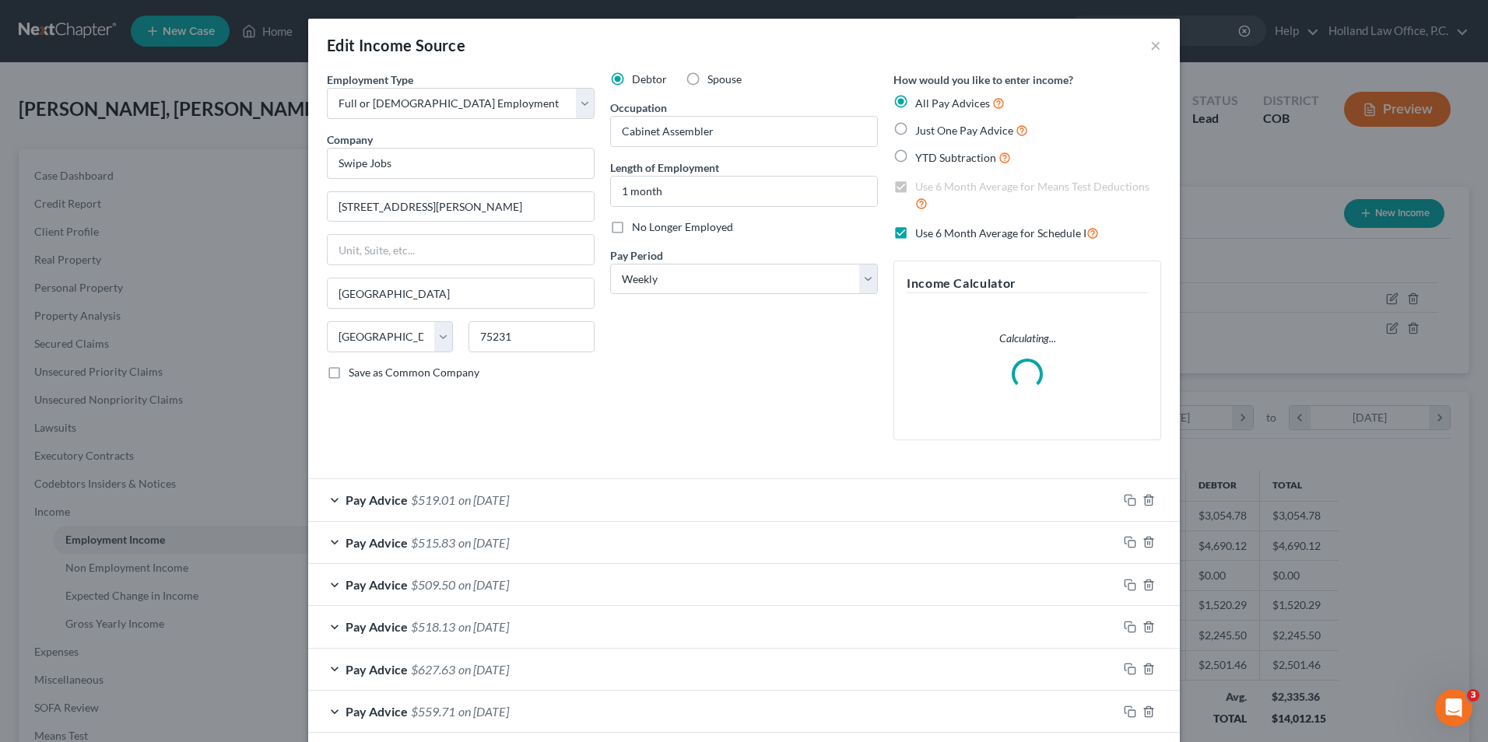
scroll to position [291, 615]
click at [722, 280] on select "Select Monthly Twice Monthly Every Other Week Weekly" at bounding box center [744, 279] width 268 height 31
click at [722, 281] on select "Select Monthly Twice Monthly Every Other Week Weekly" at bounding box center [744, 279] width 268 height 31
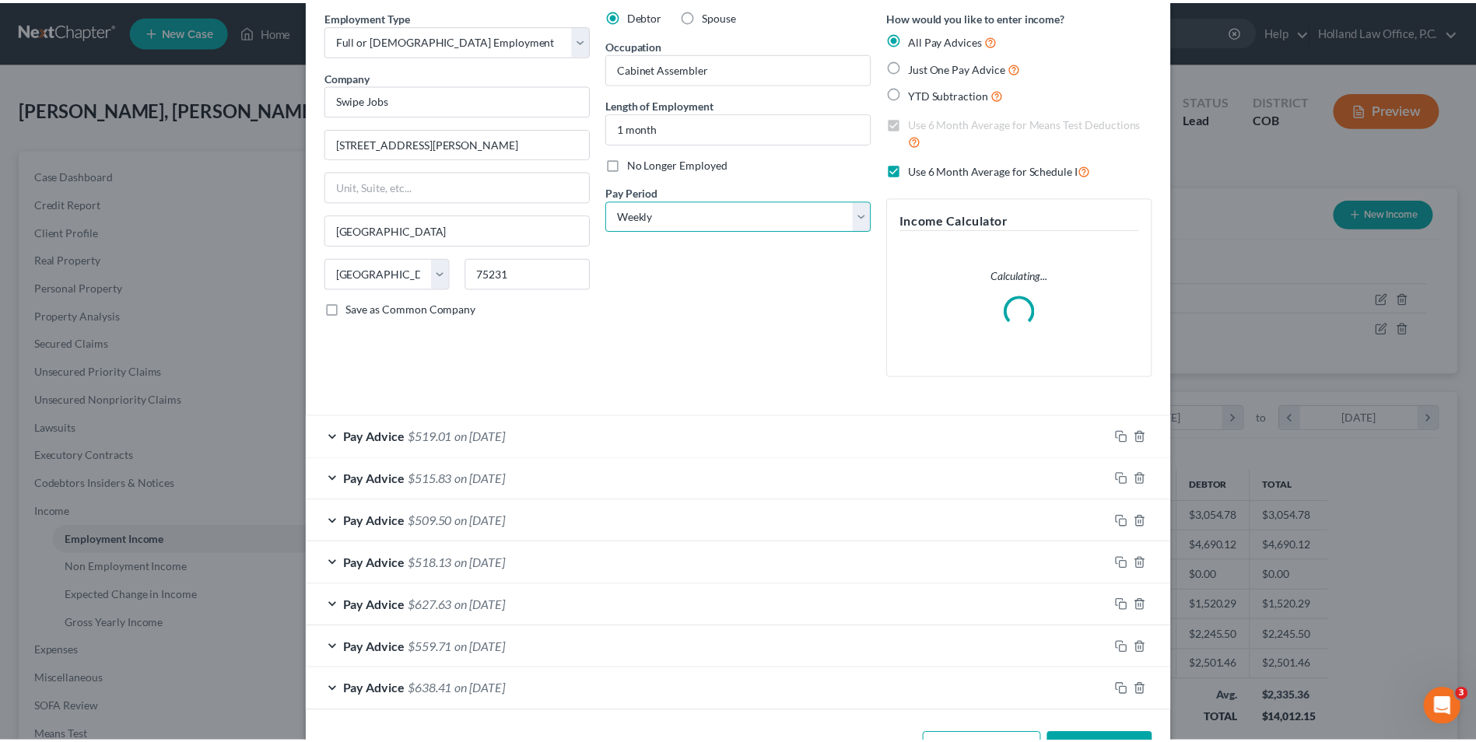
scroll to position [118, 0]
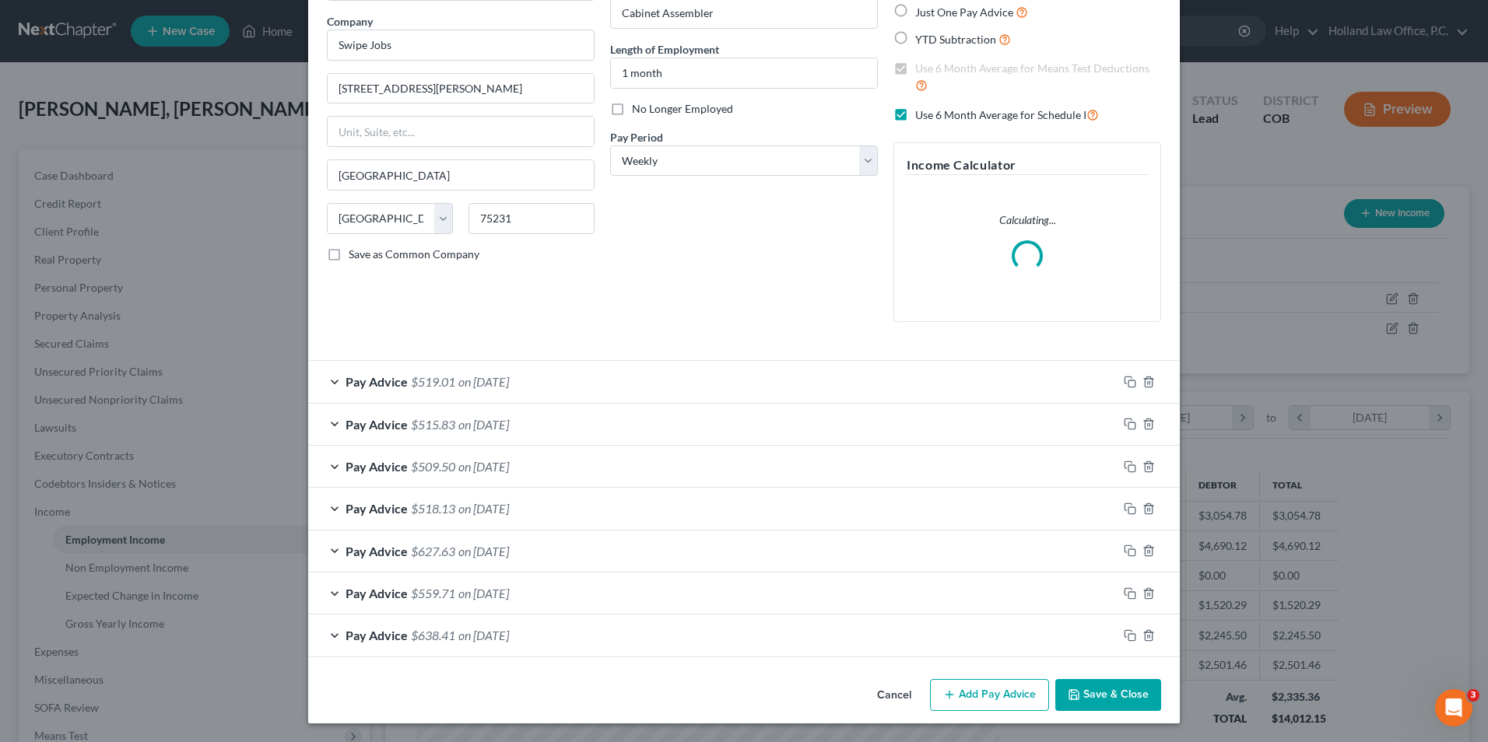
click at [1081, 703] on button "Save & Close" at bounding box center [1108, 695] width 106 height 33
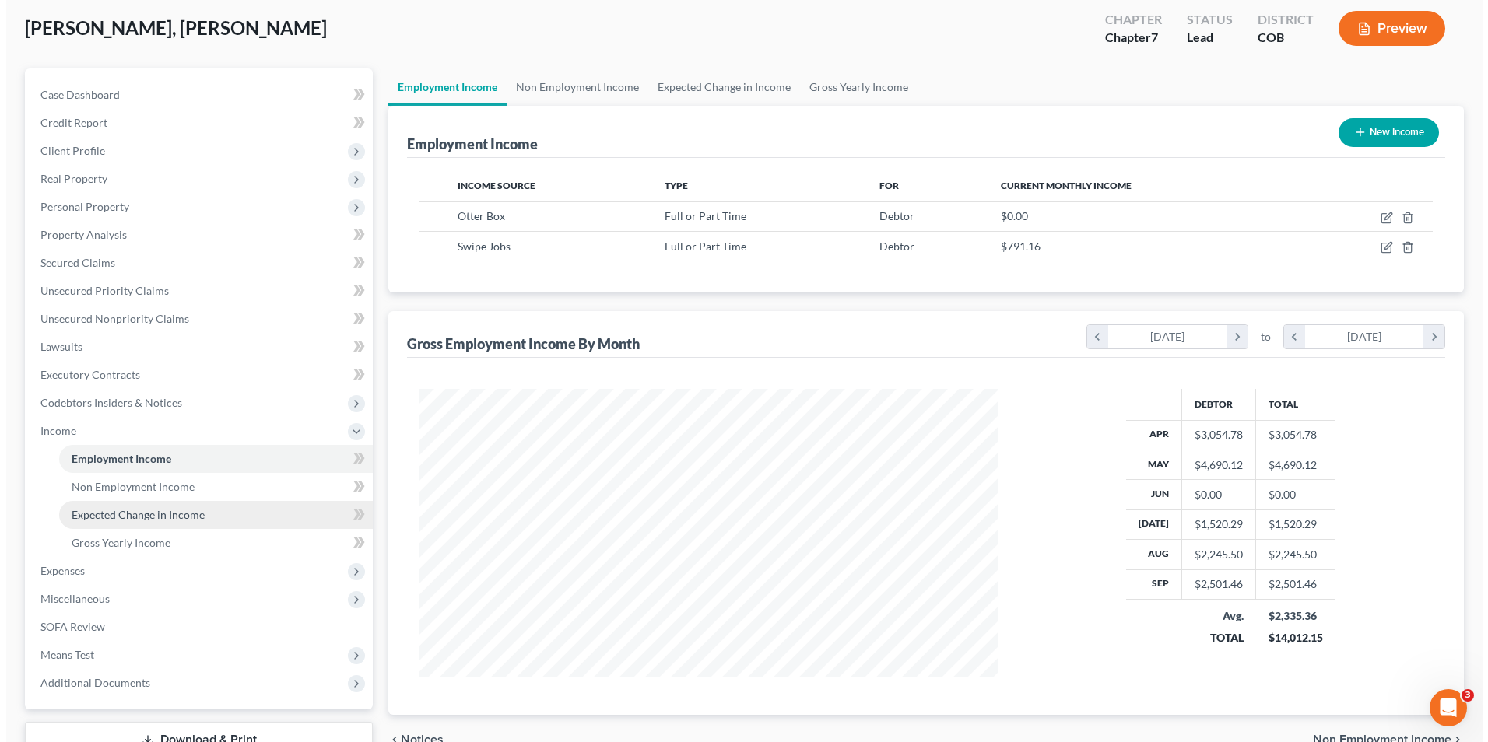
scroll to position [197, 0]
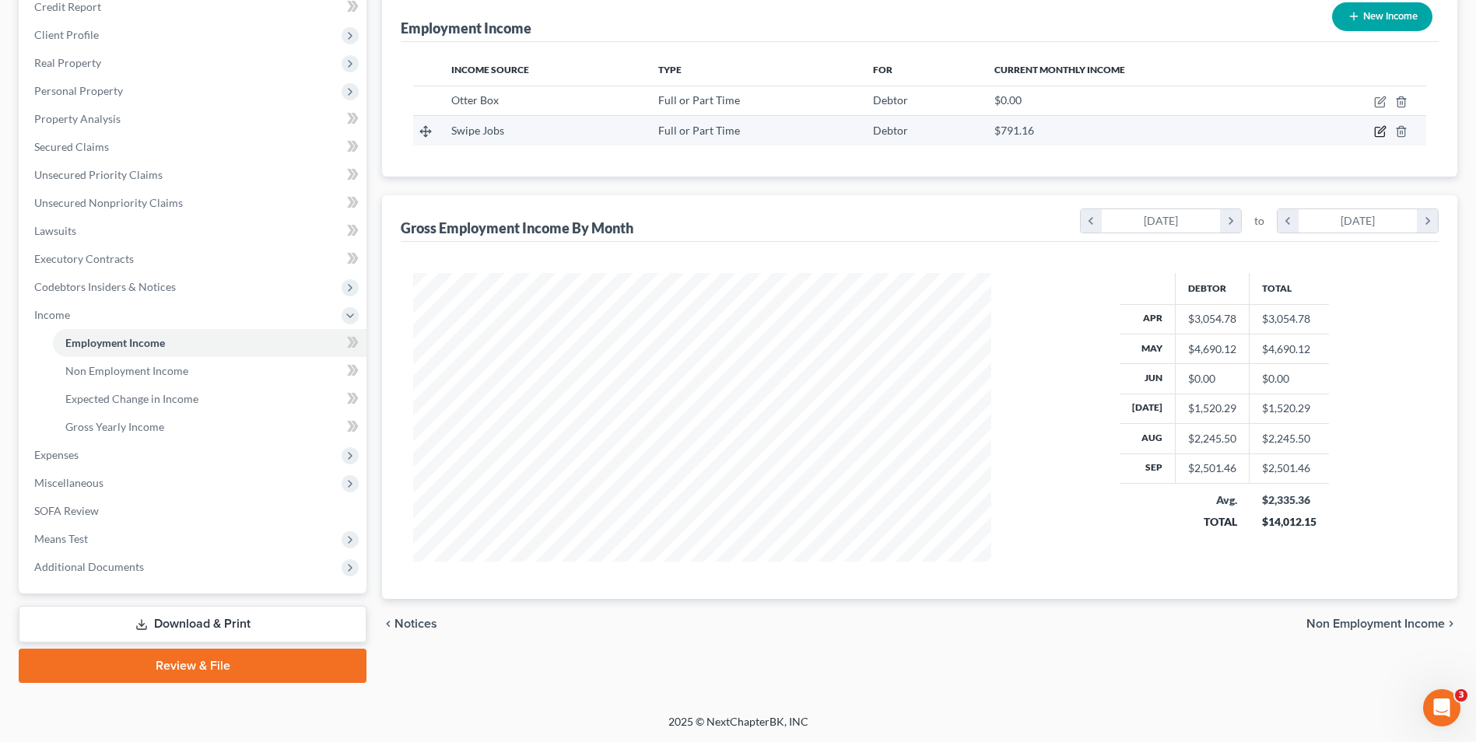
click at [1385, 130] on icon "button" at bounding box center [1380, 131] width 12 height 12
select select "0"
select select "45"
select select "3"
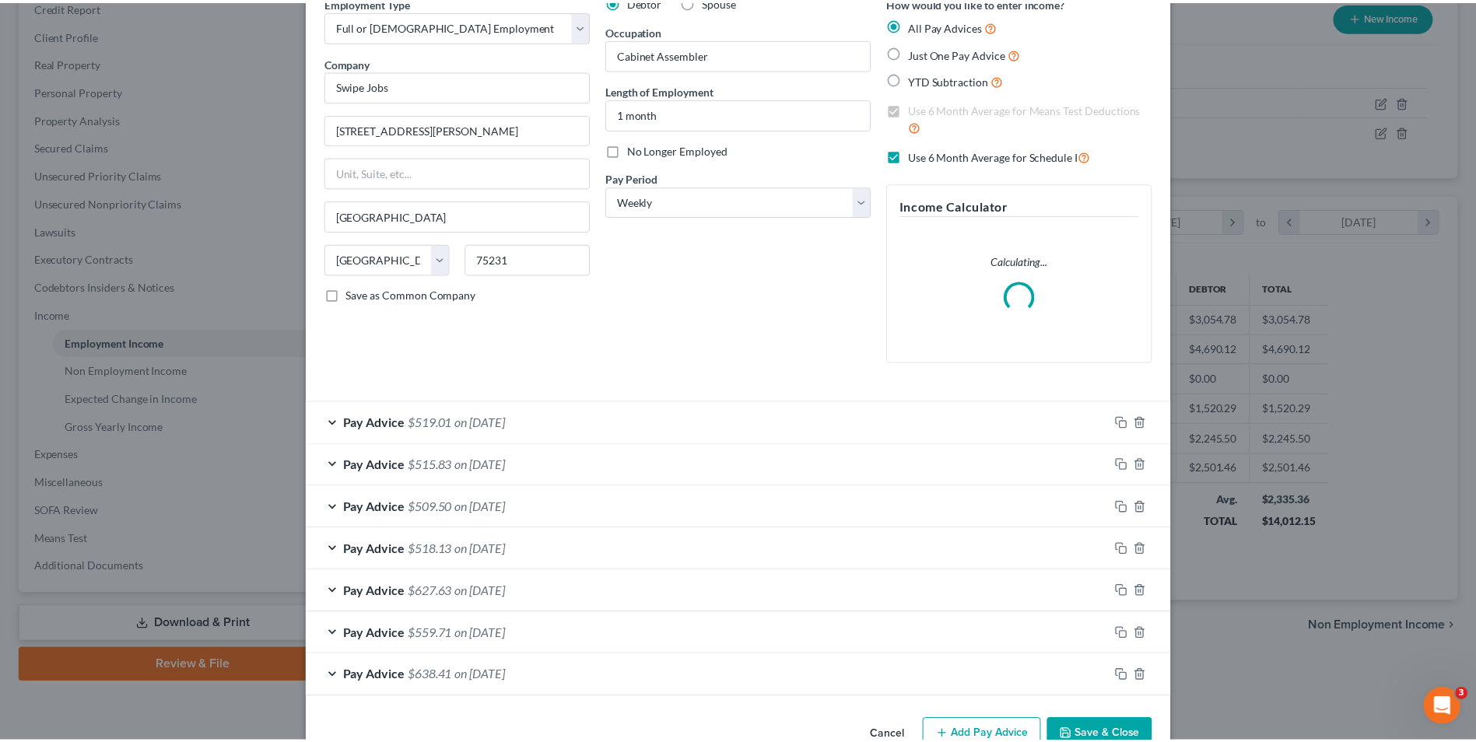
scroll to position [118, 0]
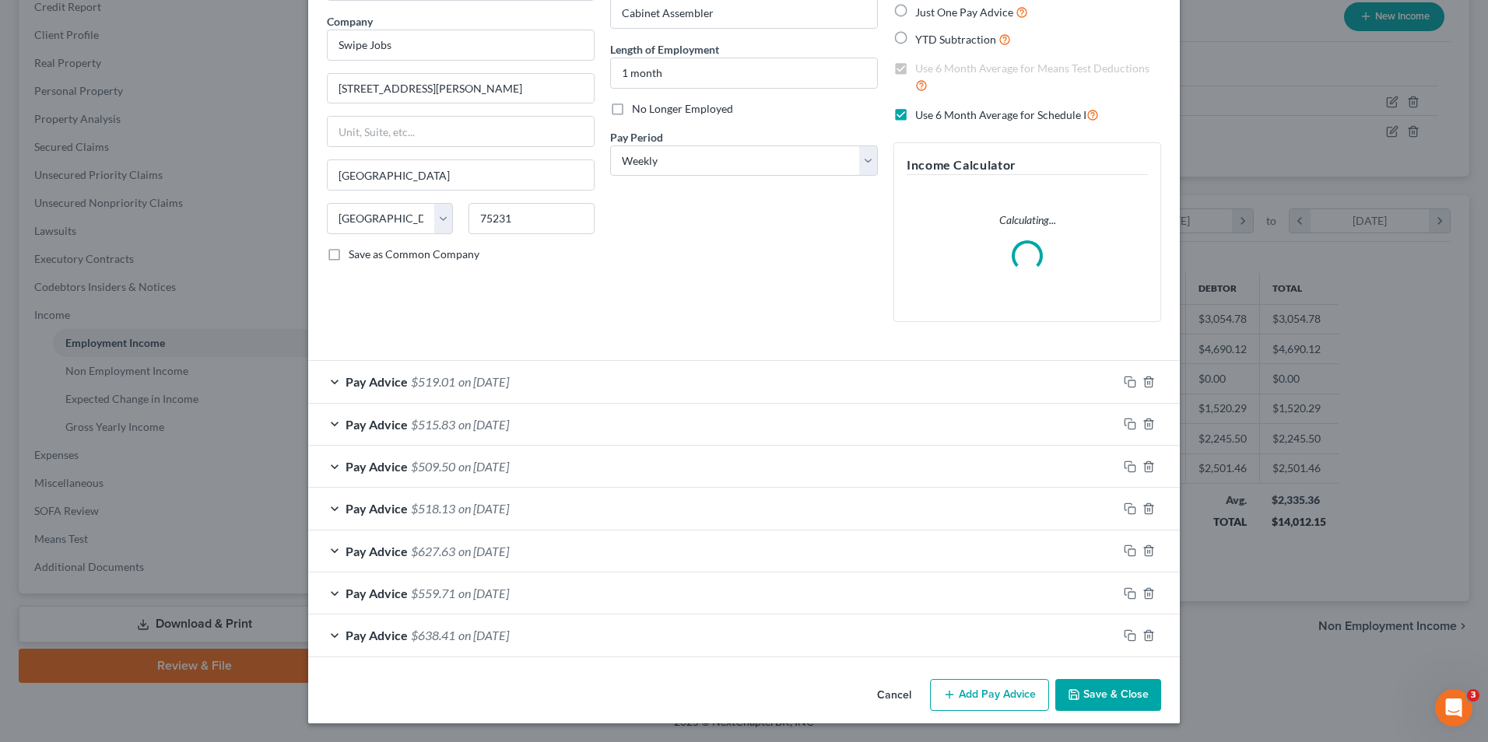
click at [1075, 689] on icon "button" at bounding box center [1074, 695] width 12 height 12
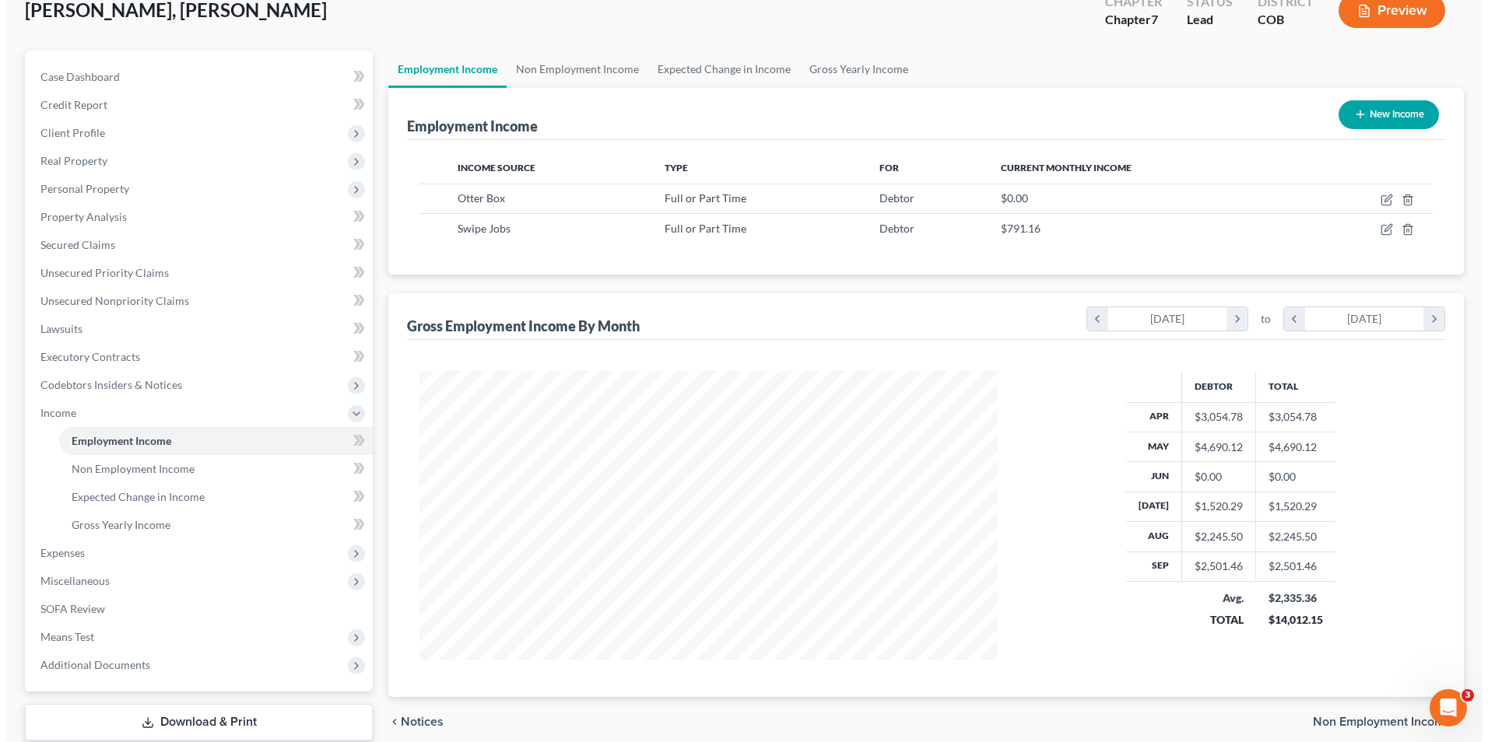
scroll to position [41, 0]
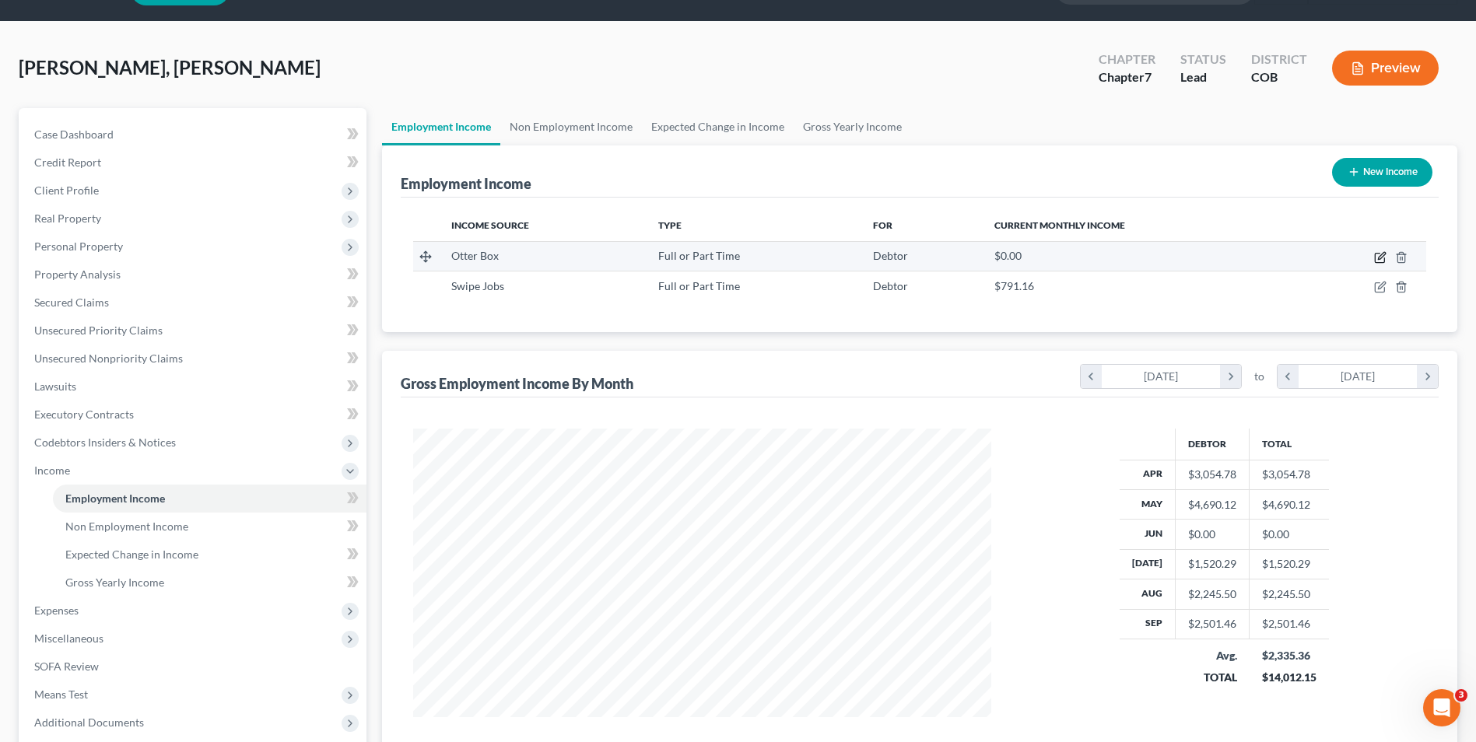
click at [1380, 256] on icon "button" at bounding box center [1380, 257] width 12 height 12
select select "0"
select select "5"
select select "2"
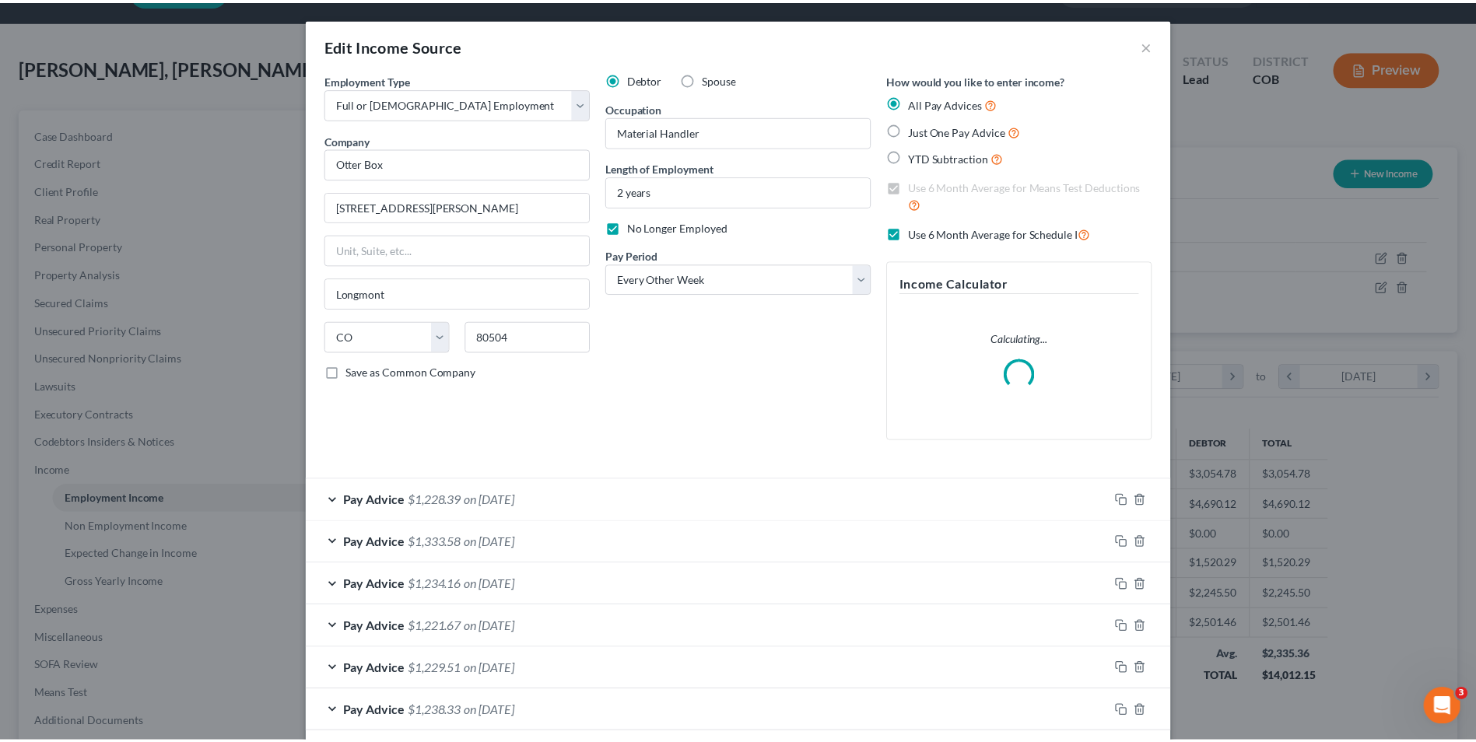
scroll to position [0, 0]
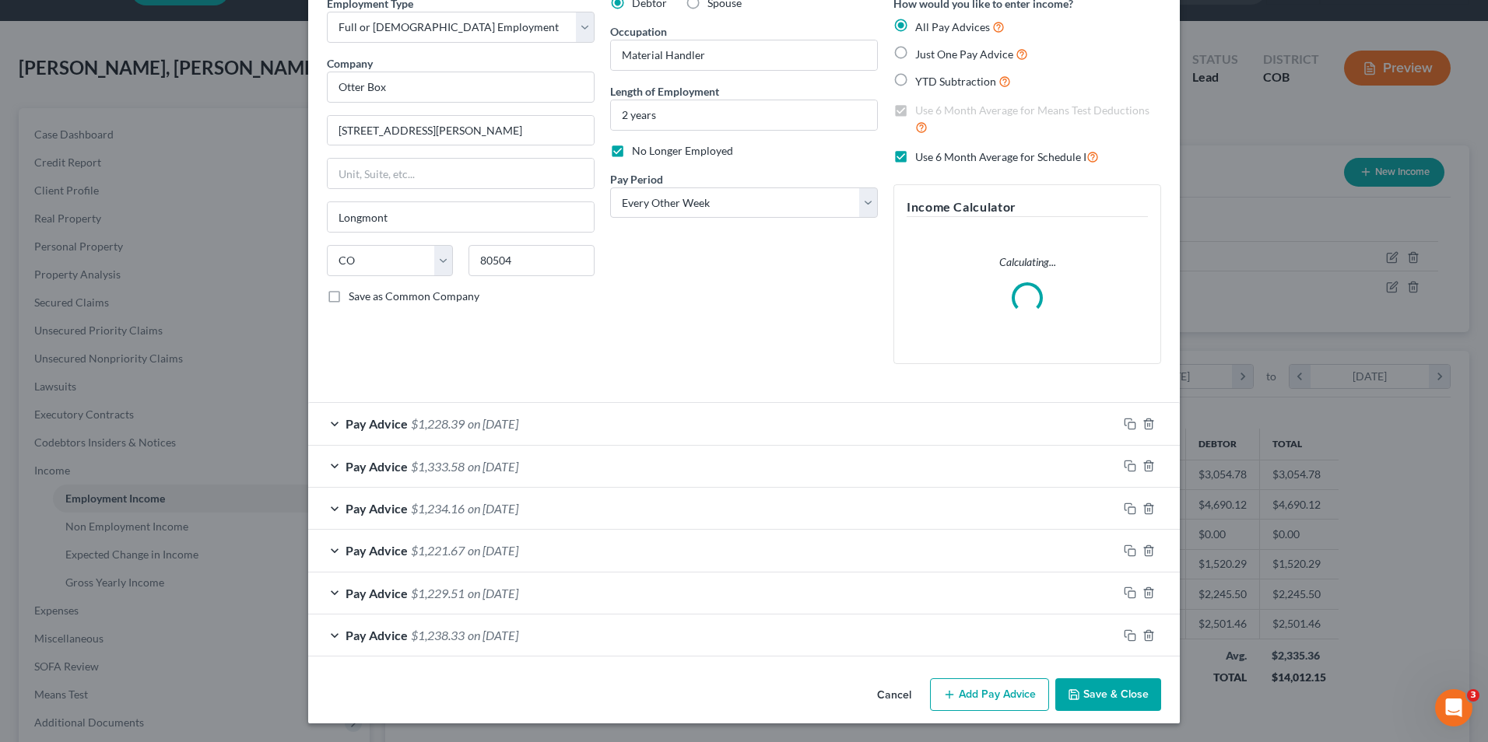
click at [1122, 700] on button "Save & Close" at bounding box center [1108, 695] width 106 height 33
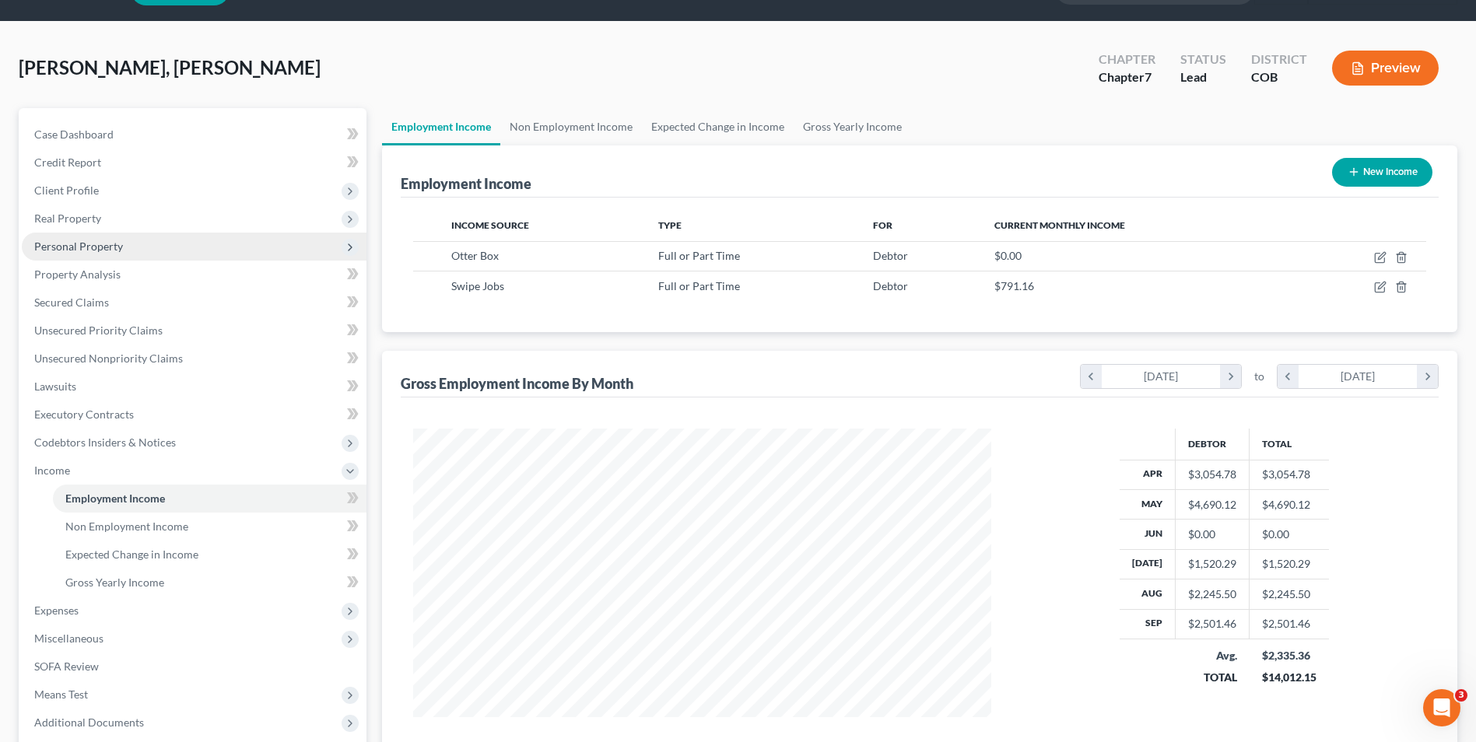
click at [137, 239] on span "Personal Property" at bounding box center [194, 247] width 345 height 28
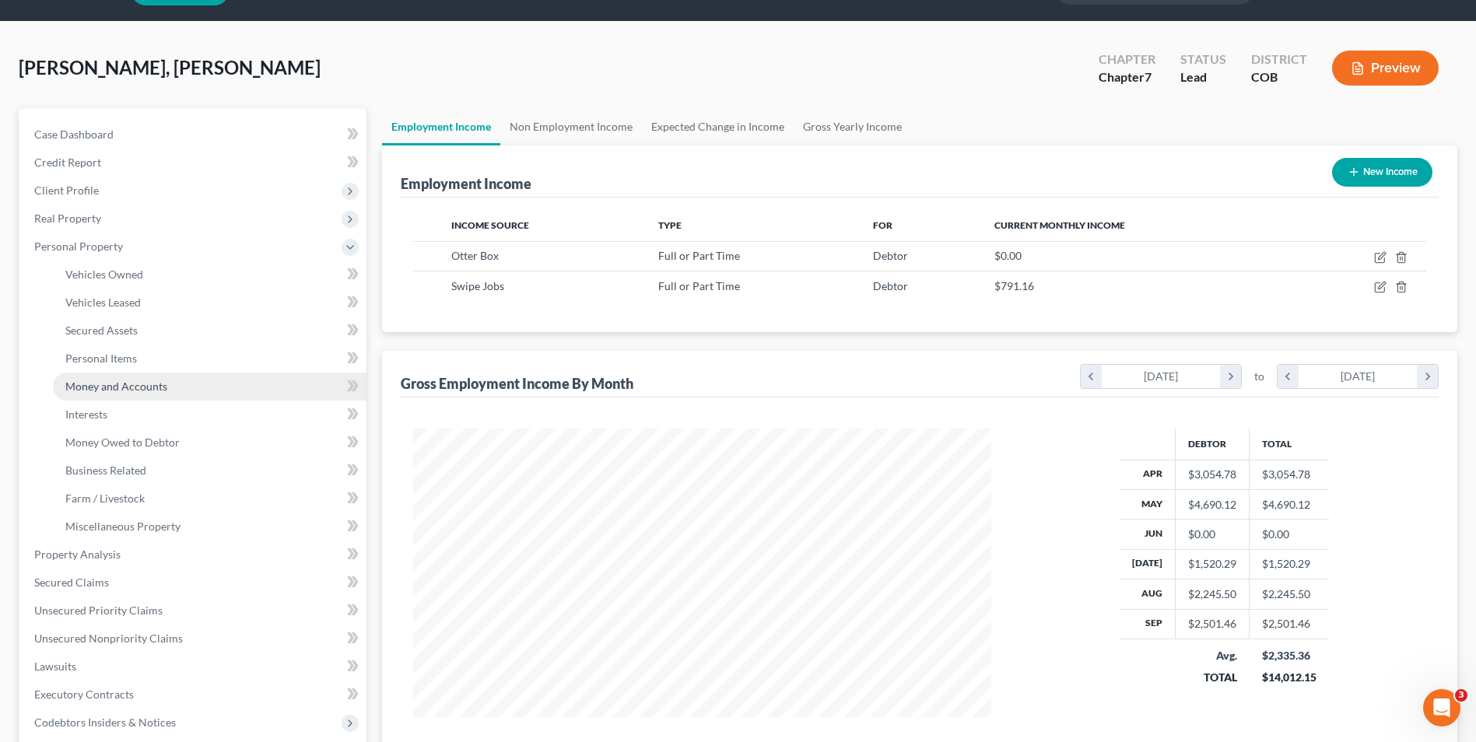
click at [149, 380] on span "Money and Accounts" at bounding box center [116, 386] width 102 height 13
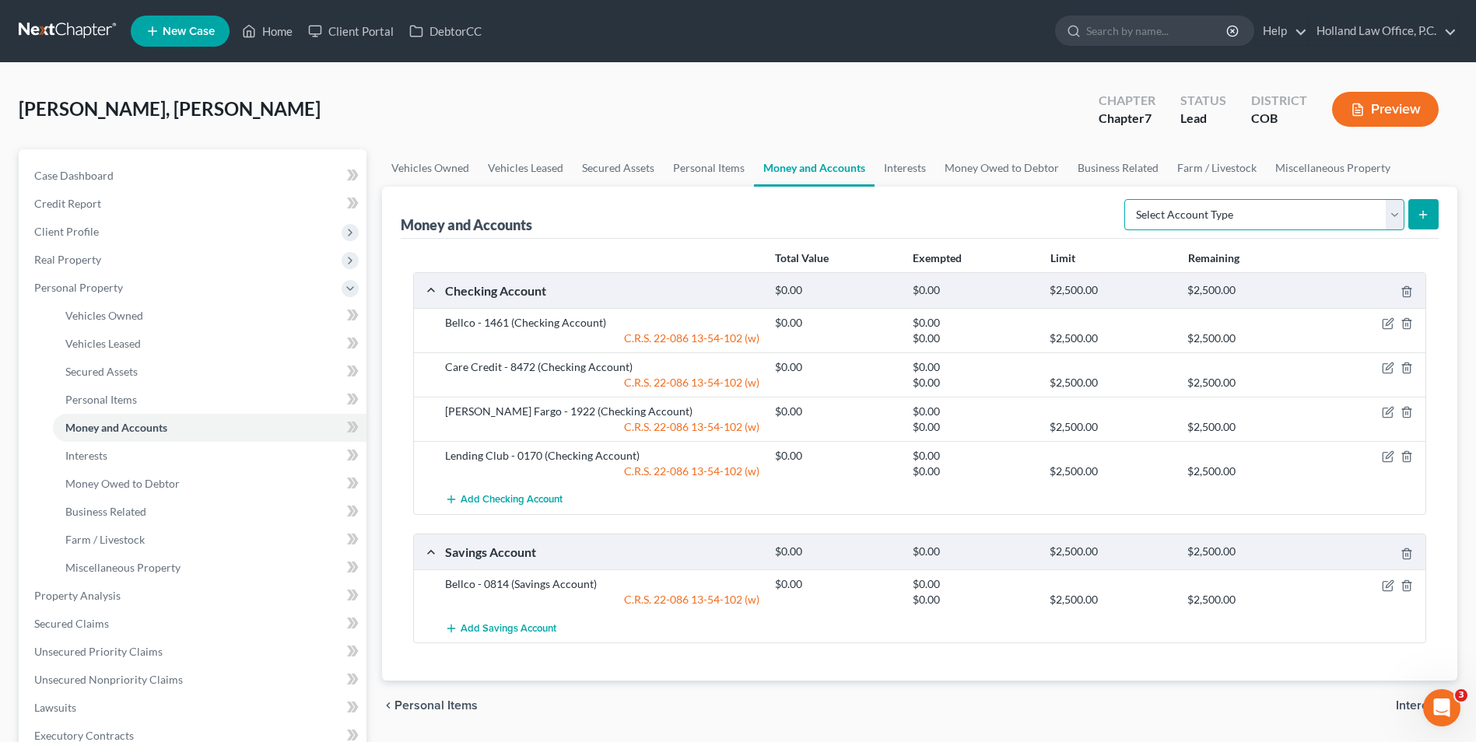
click at [1225, 216] on select "Select Account Type Brokerage Cash on Hand Certificates of Deposit Checking Acc…" at bounding box center [1264, 214] width 280 height 31
click at [679, 267] on div "Total Value Exempted Limit Remaining" at bounding box center [919, 258] width 1029 height 27
click at [1388, 413] on icon "button" at bounding box center [1388, 412] width 12 height 12
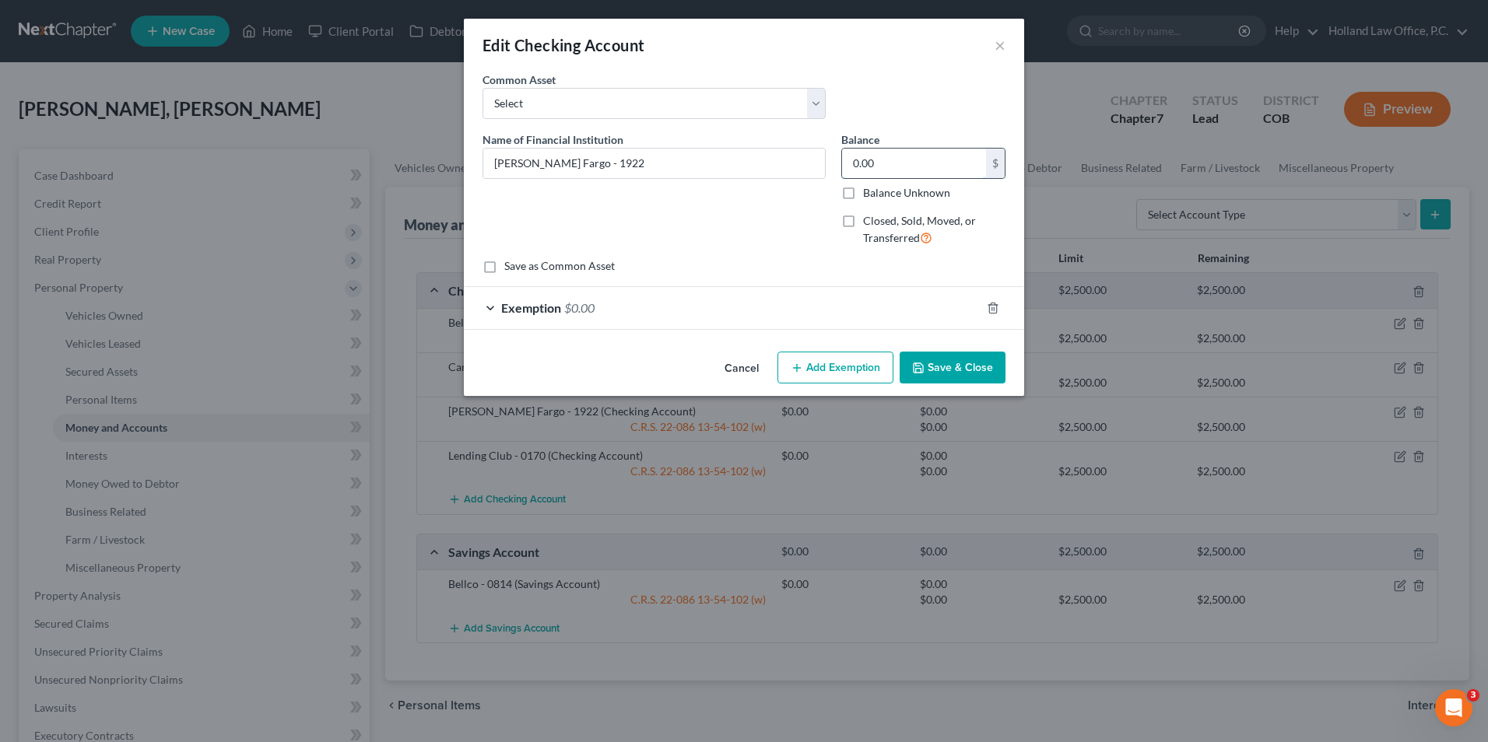
click at [912, 166] on input "0.00" at bounding box center [914, 164] width 144 height 30
click at [928, 163] on input "0.00" at bounding box center [914, 164] width 144 height 30
type input "0"
type input "44.58"
click at [918, 304] on div "Exemption $0.00" at bounding box center [722, 307] width 517 height 41
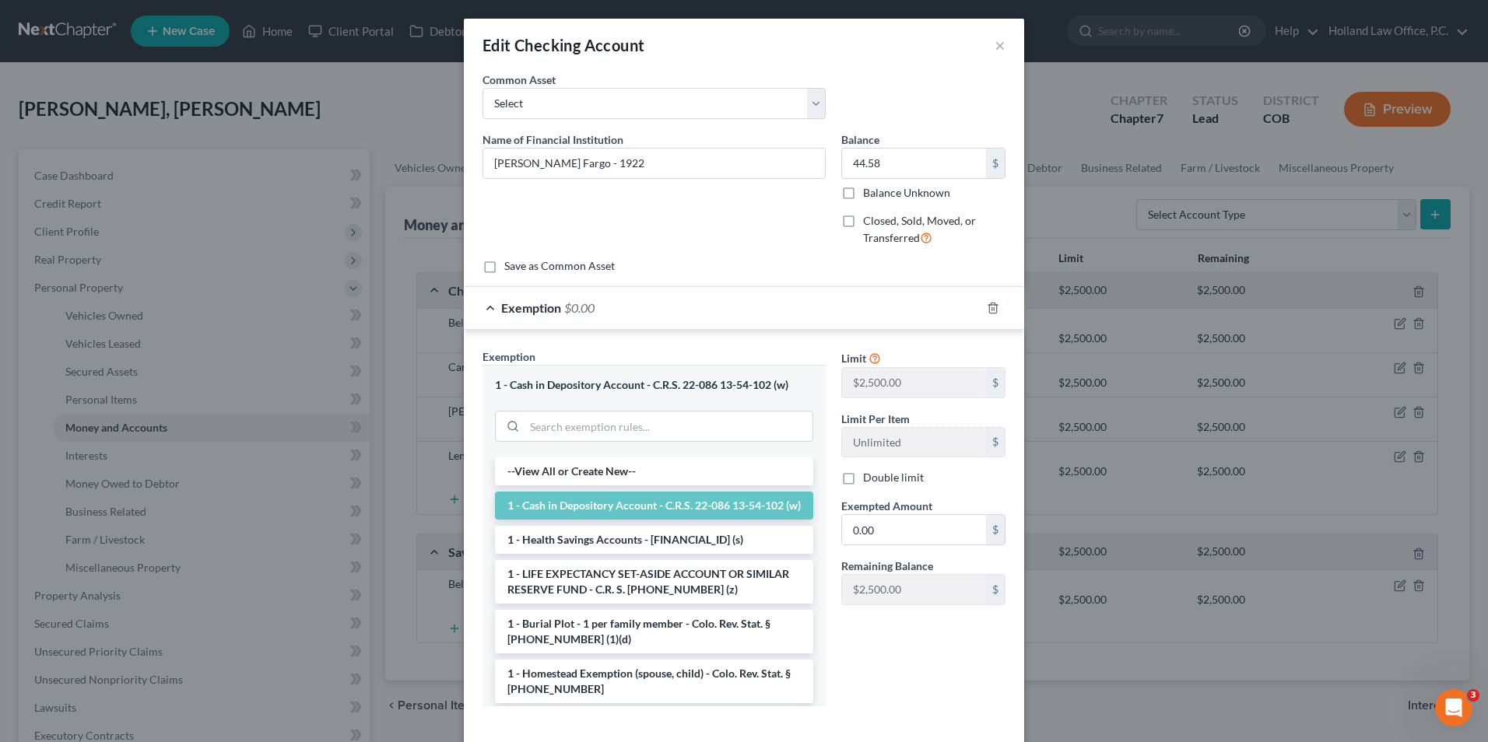
click at [898, 555] on div "Limit $2,500.00 $ Limit Per Item Unlimited $ Double limit Exempted Amount * 0.0…" at bounding box center [923, 483] width 180 height 269
click at [898, 539] on input "0.00" at bounding box center [914, 530] width 144 height 30
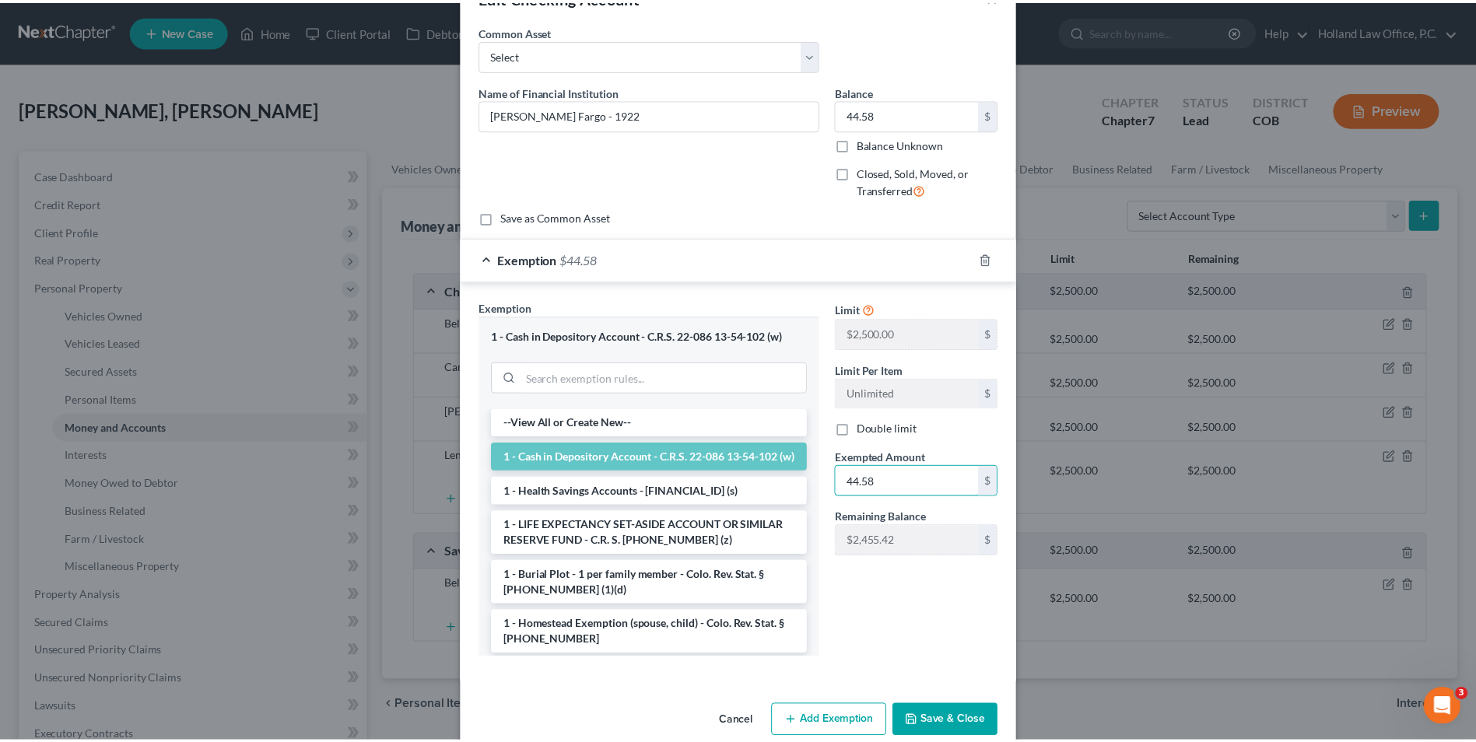
scroll to position [75, 0]
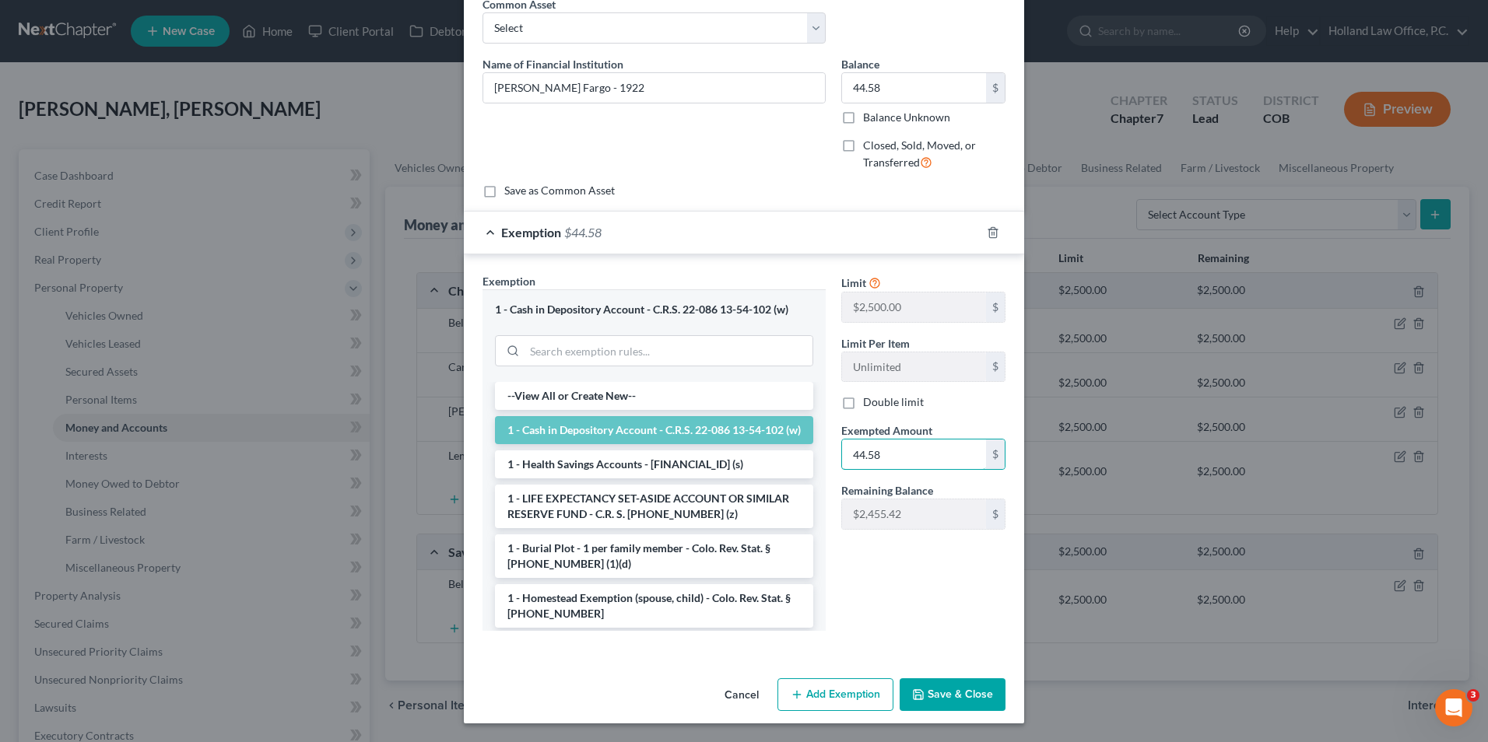
type input "44.58"
click at [937, 698] on button "Save & Close" at bounding box center [952, 695] width 106 height 33
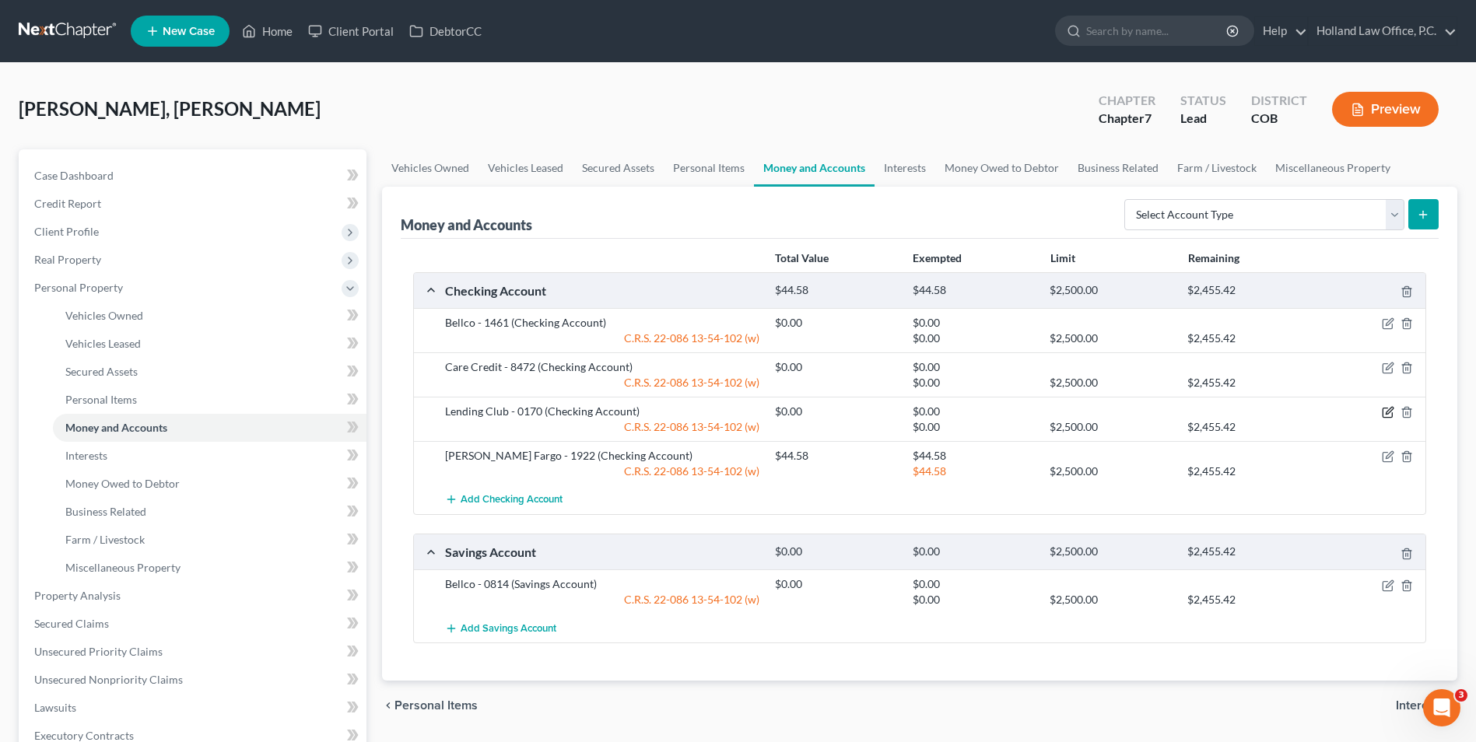
click at [1392, 413] on icon "button" at bounding box center [1387, 413] width 9 height 9
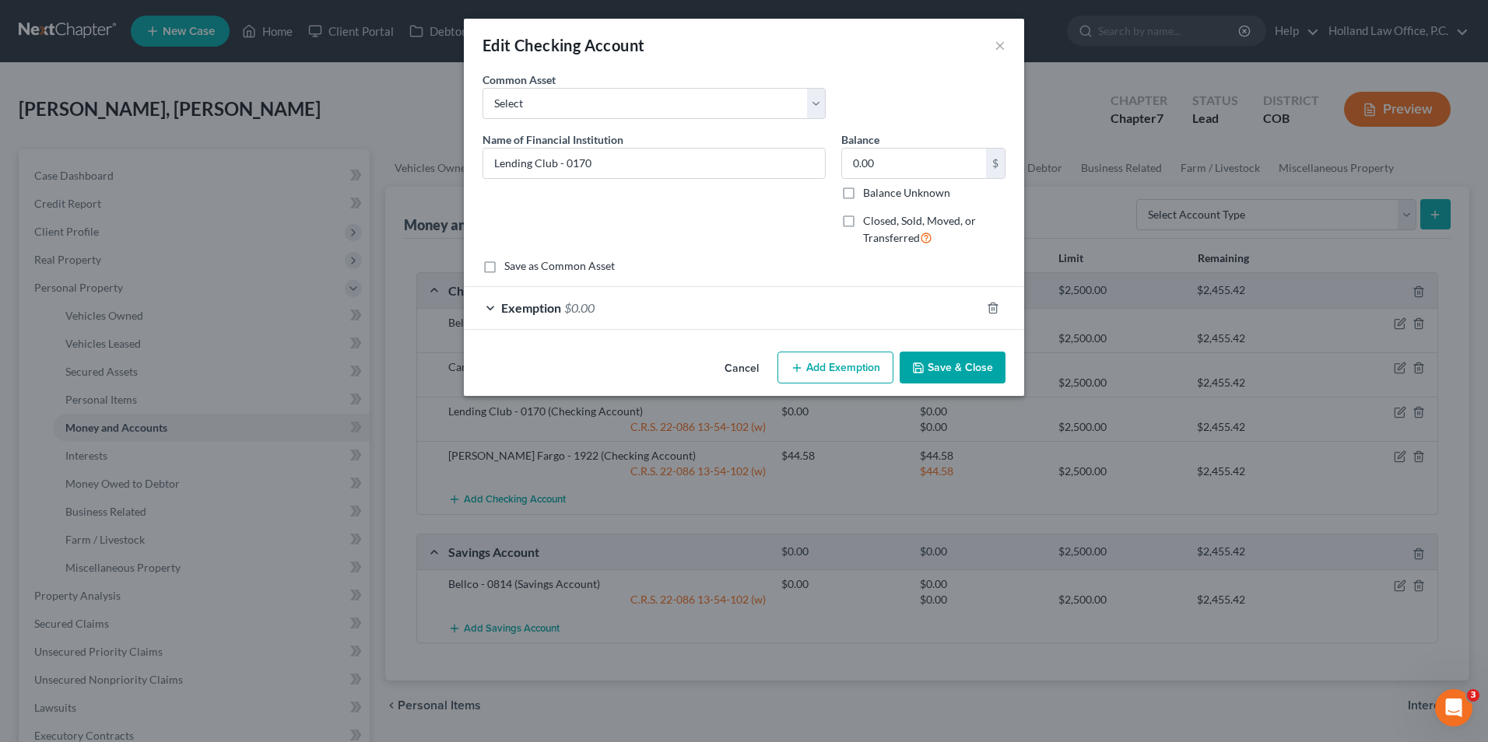
click at [746, 359] on button "Cancel" at bounding box center [741, 368] width 59 height 31
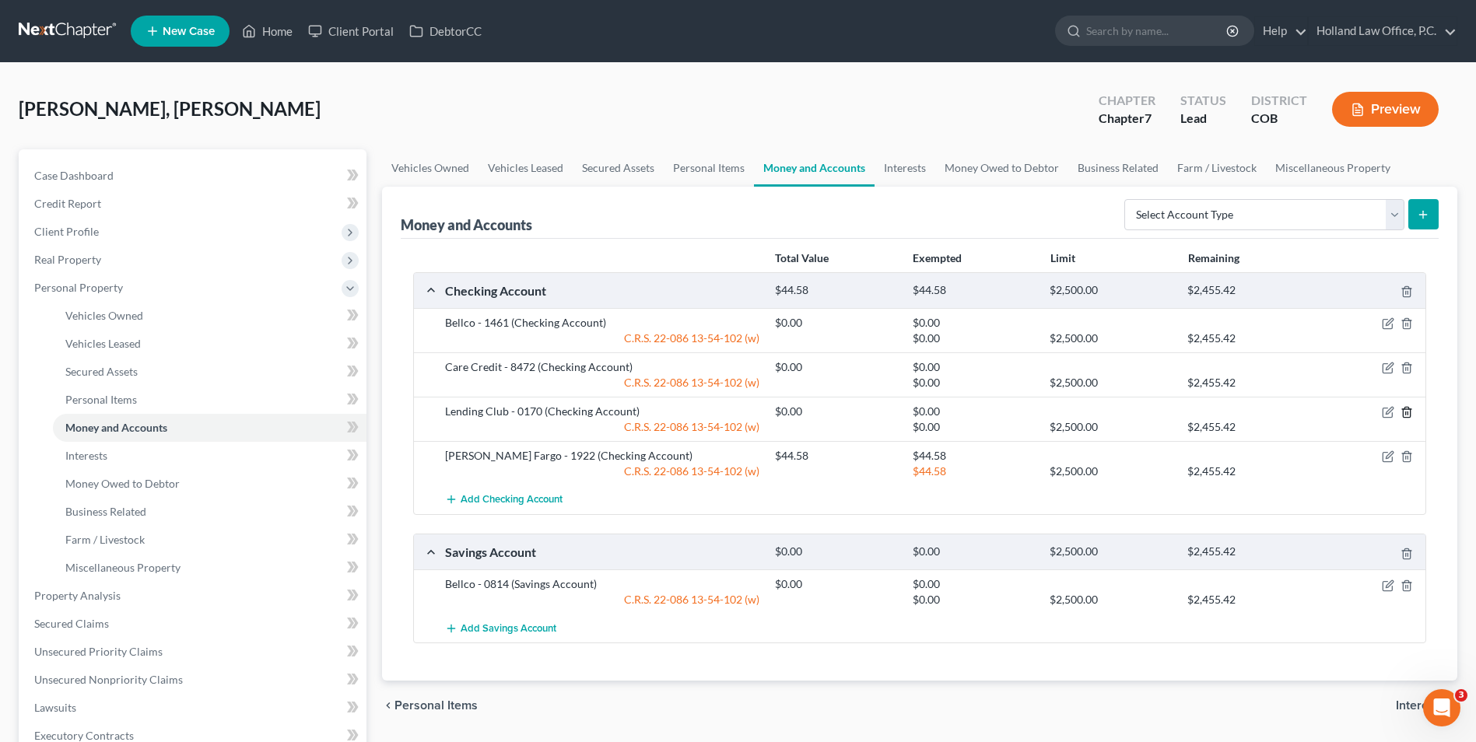
click at [1404, 411] on icon "button" at bounding box center [1407, 412] width 12 height 12
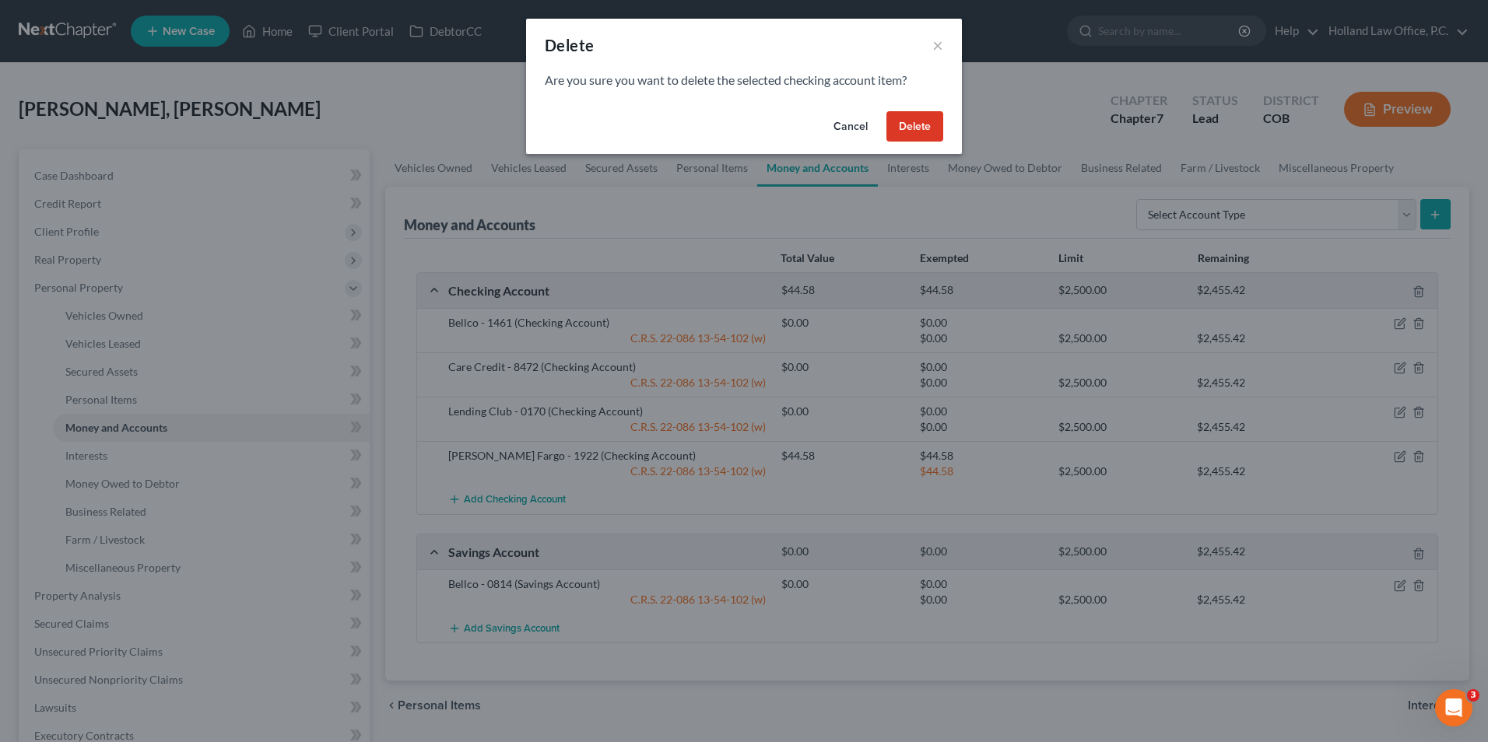
click at [914, 128] on button "Delete" at bounding box center [914, 126] width 57 height 31
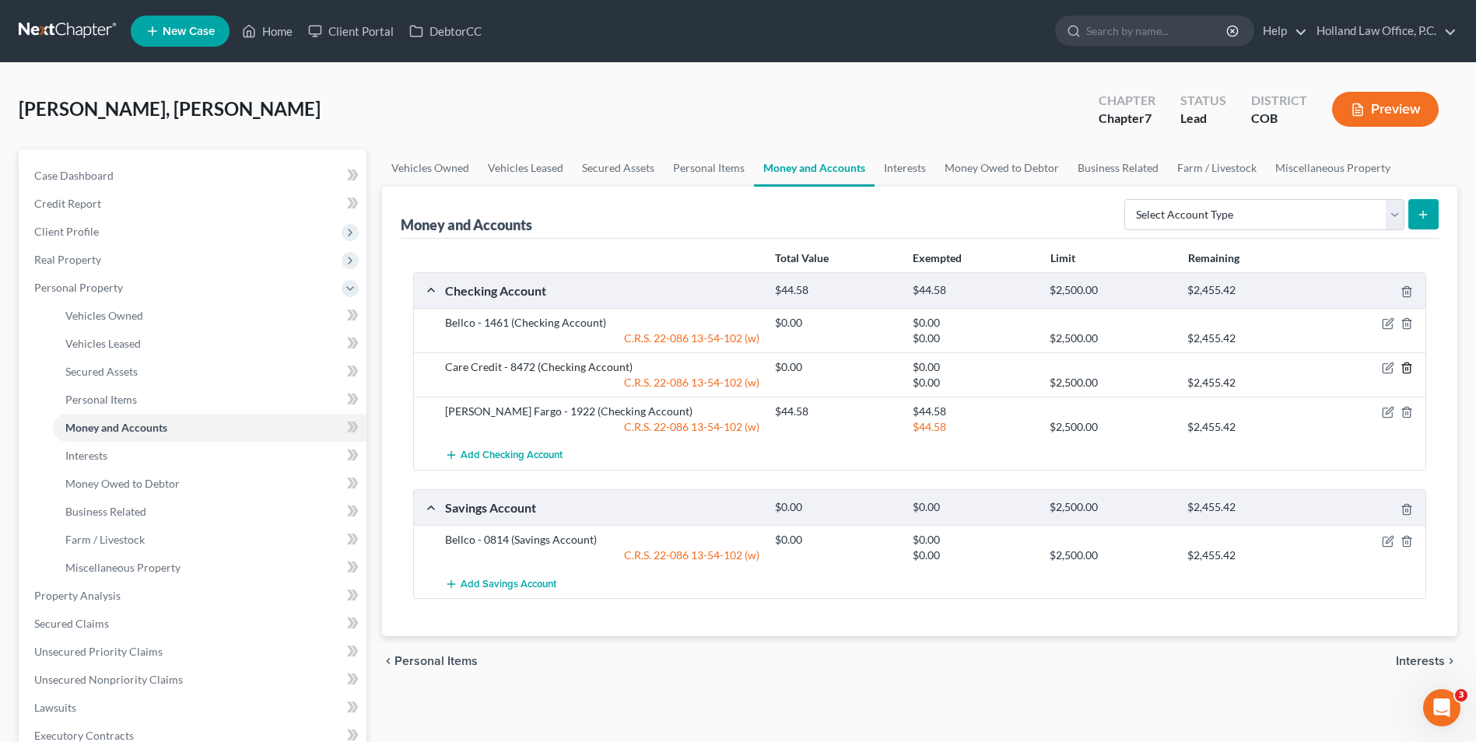
click at [1406, 369] on icon "button" at bounding box center [1407, 368] width 12 height 12
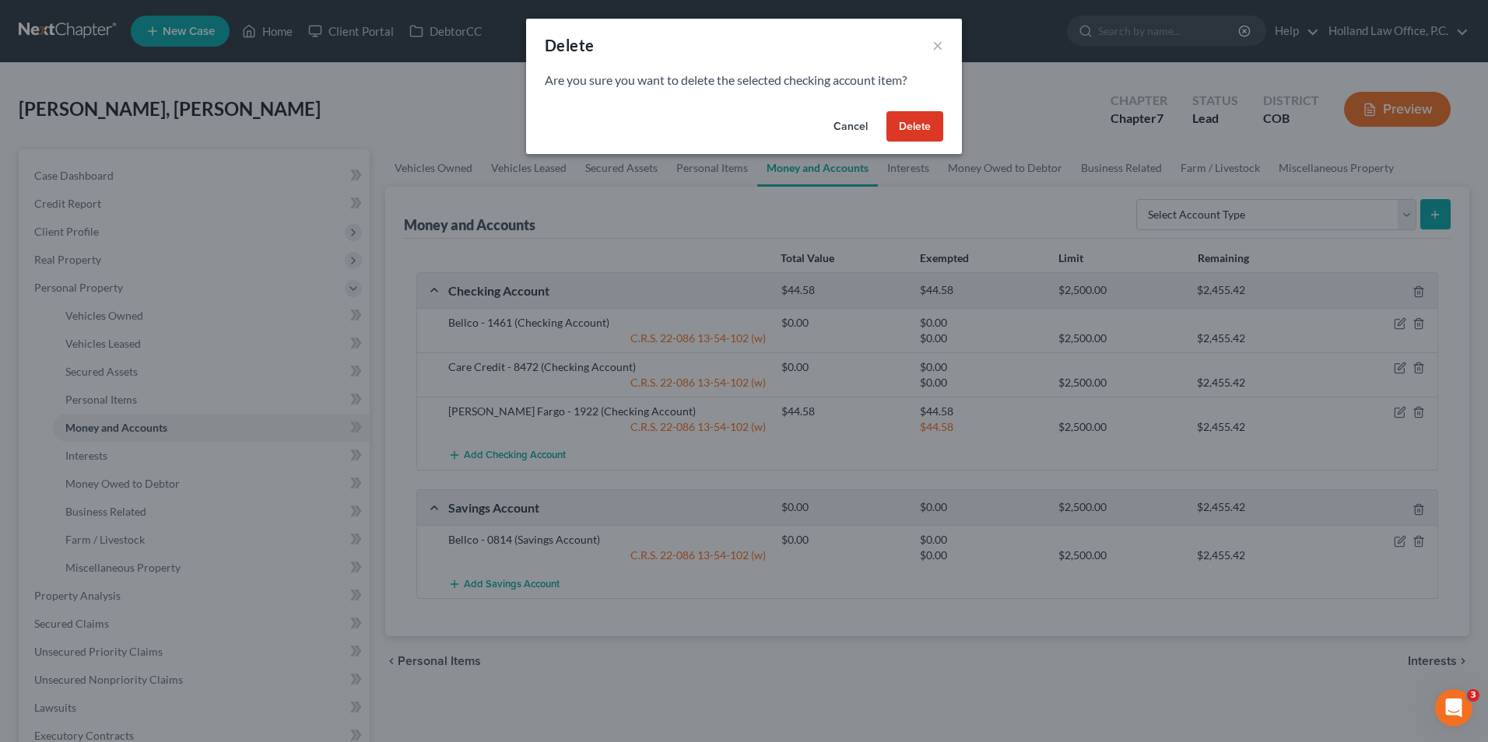
click at [929, 140] on button "Delete" at bounding box center [914, 126] width 57 height 31
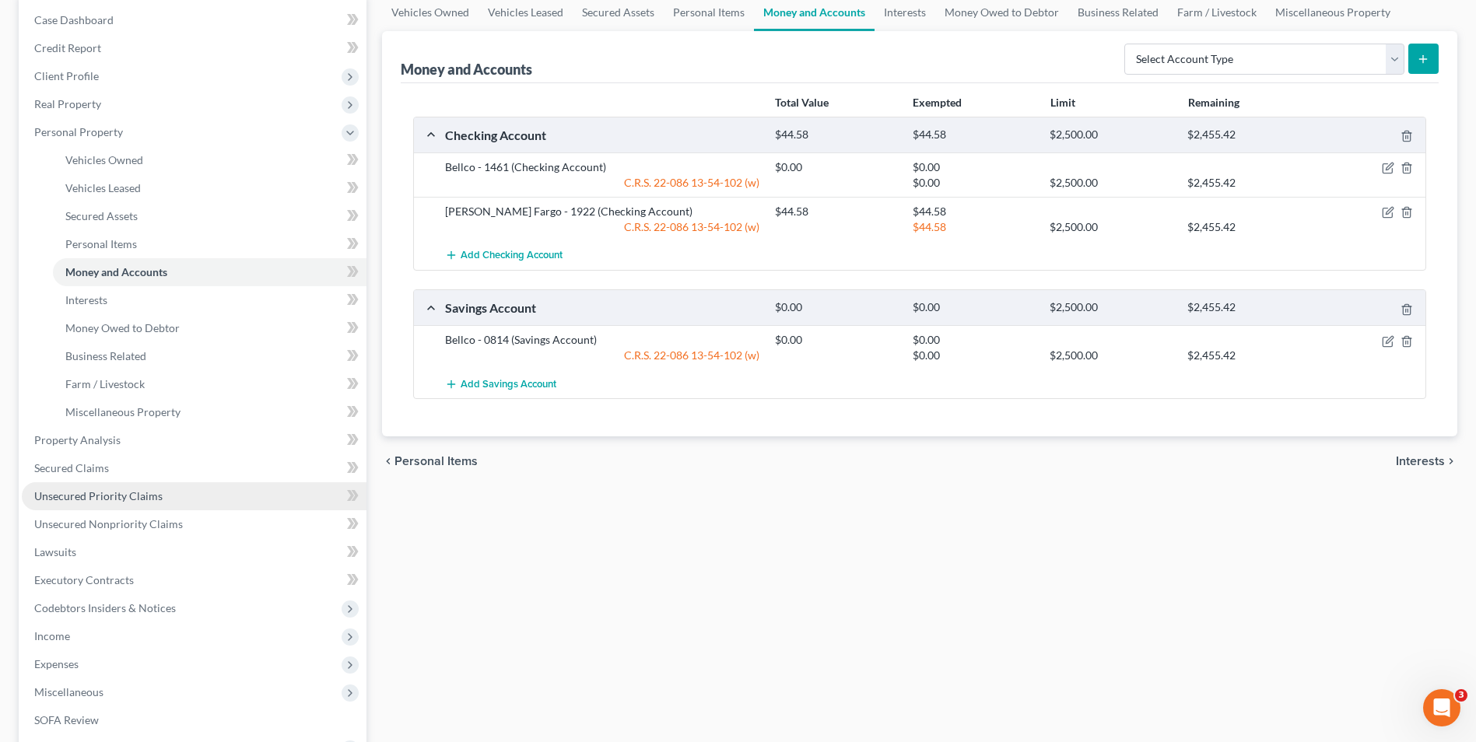
click at [135, 492] on span "Unsecured Priority Claims" at bounding box center [98, 495] width 128 height 13
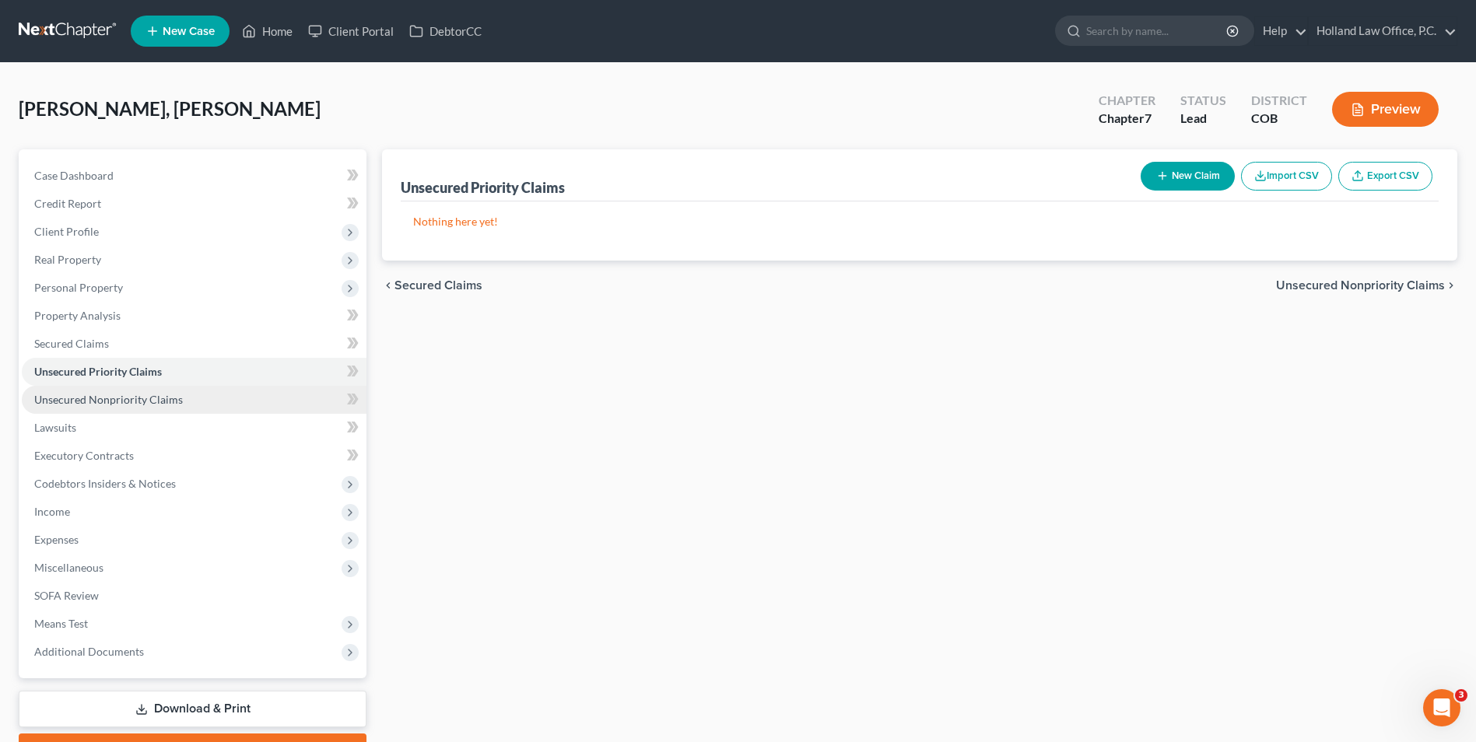
click at [153, 399] on span "Unsecured Nonpriority Claims" at bounding box center [108, 399] width 149 height 13
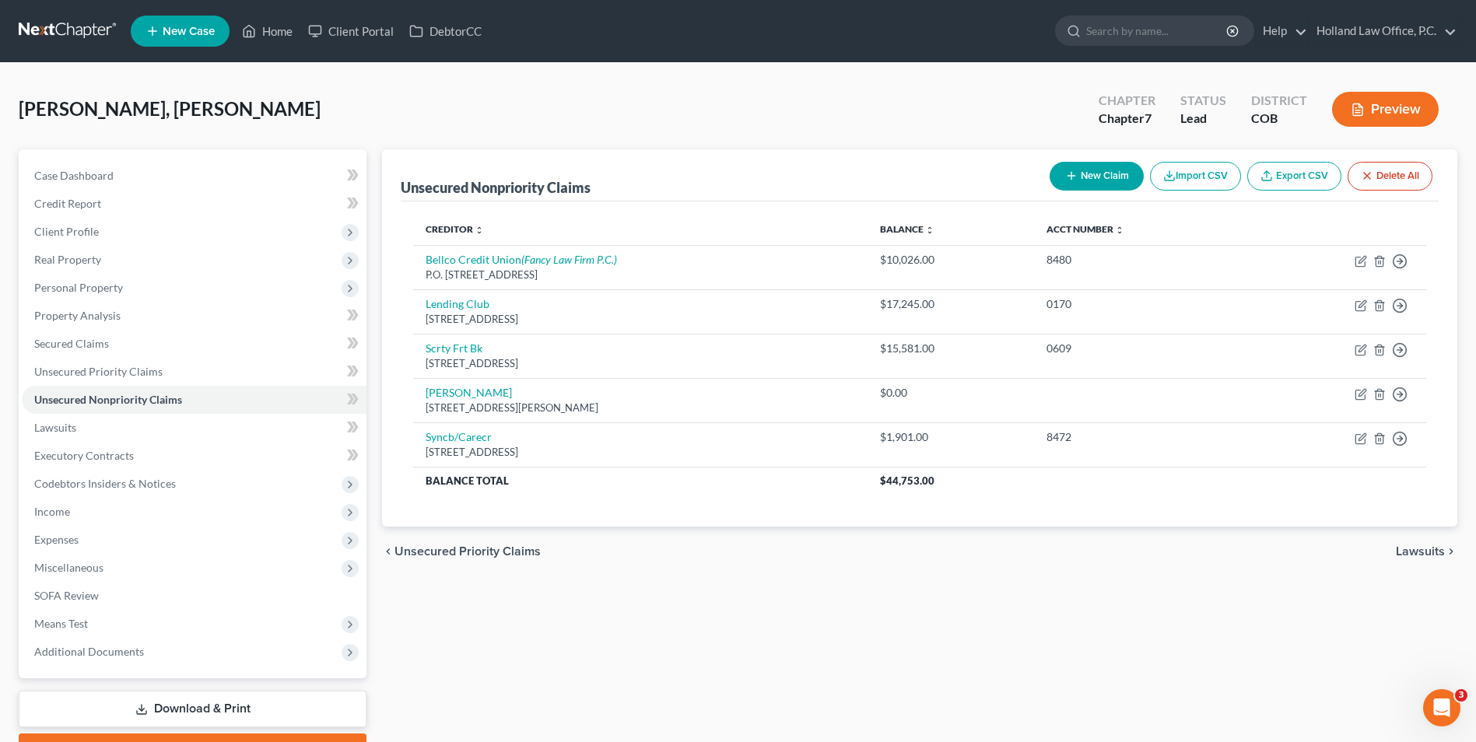
click at [824, 665] on div "Unsecured Nonpriority Claims New Claim Import CSV Export CSV Delete All Credito…" at bounding box center [919, 458] width 1091 height 619
click at [135, 290] on span "Personal Property" at bounding box center [194, 288] width 345 height 28
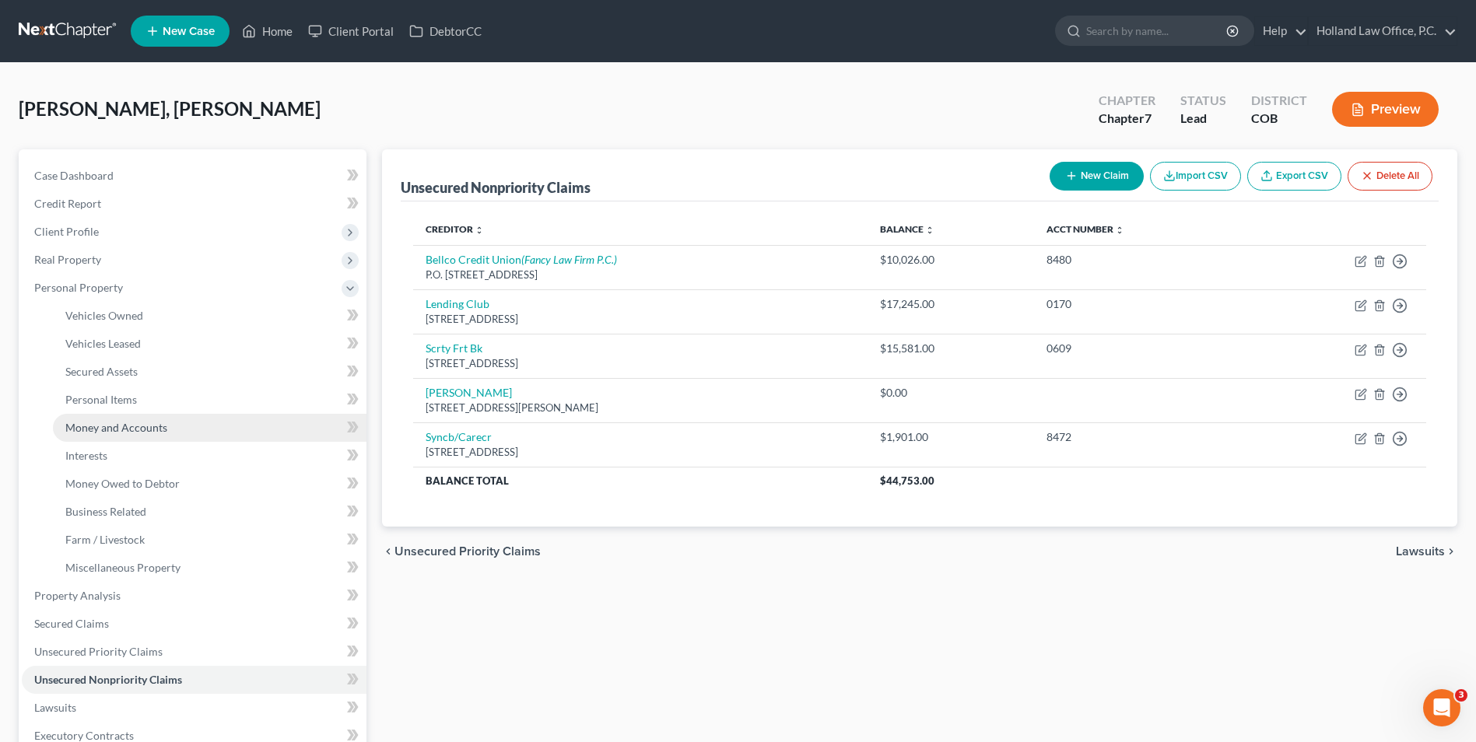
click at [129, 421] on span "Money and Accounts" at bounding box center [116, 427] width 102 height 13
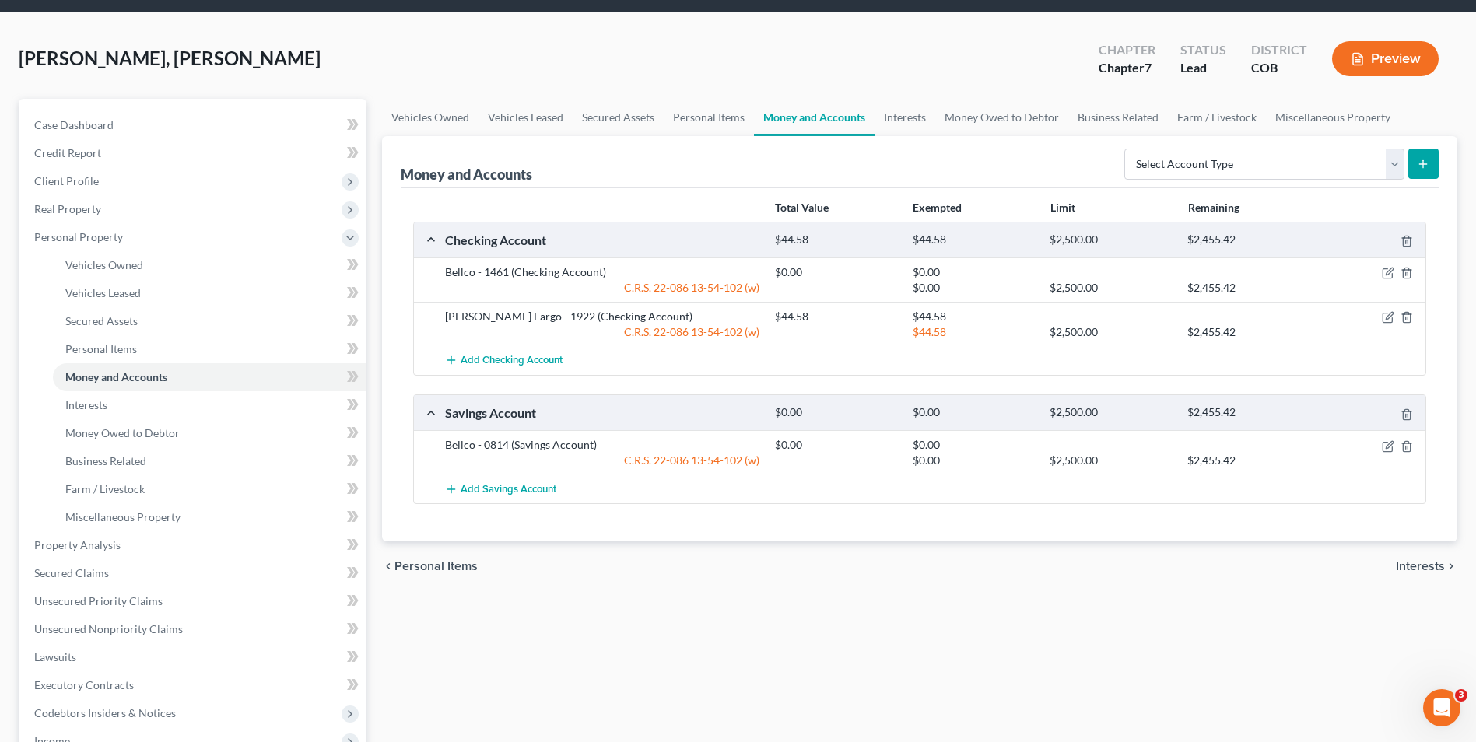
scroll to position [78, 0]
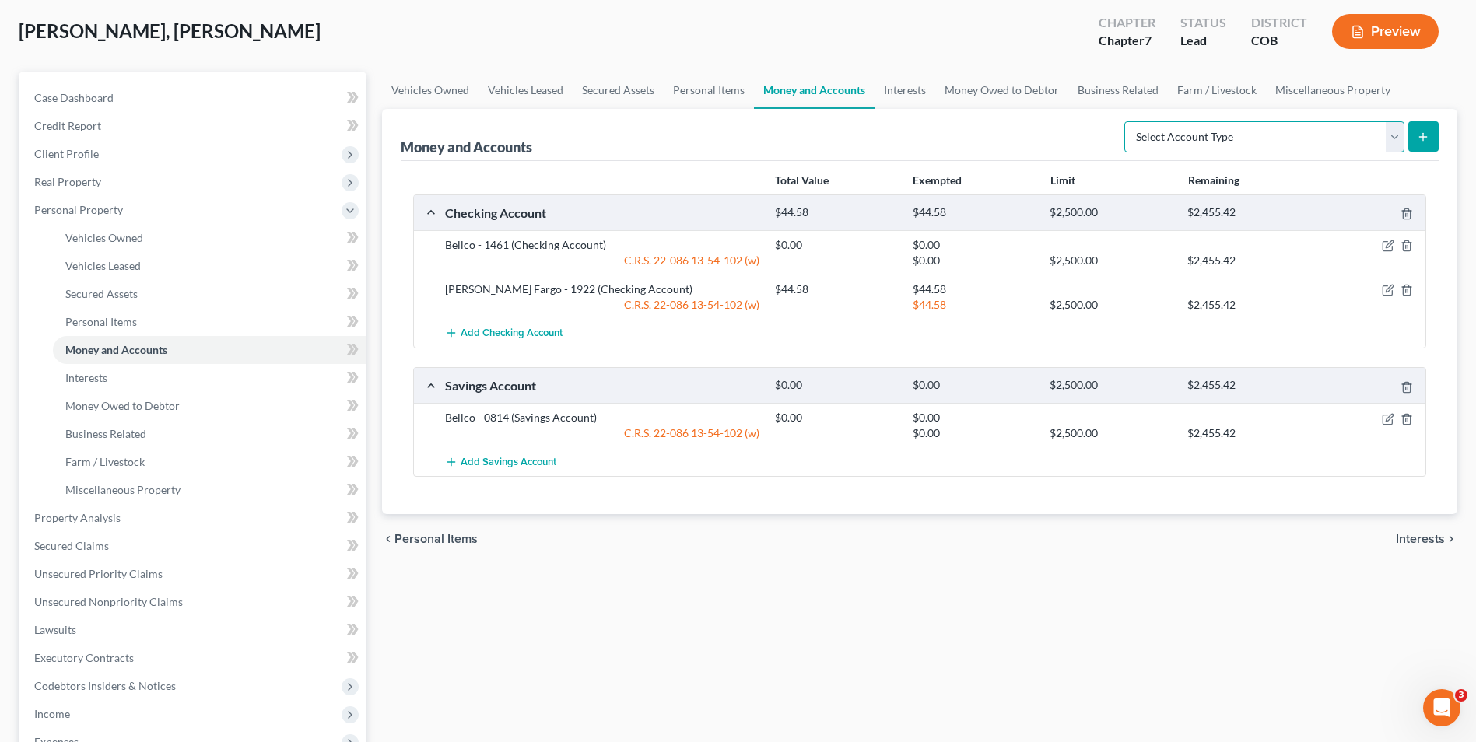
click at [1286, 144] on select "Select Account Type Brokerage Cash on Hand Certificates of Deposit Checking Acc…" at bounding box center [1264, 136] width 280 height 31
click at [1239, 147] on select "Select Account Type Brokerage Cash on Hand Certificates of Deposit Checking Acc…" at bounding box center [1264, 136] width 280 height 31
select select "cash_on_hand"
click at [1127, 121] on select "Select Account Type Brokerage Cash on Hand Certificates of Deposit Checking Acc…" at bounding box center [1264, 136] width 280 height 31
click at [1415, 135] on button "submit" at bounding box center [1423, 136] width 30 height 30
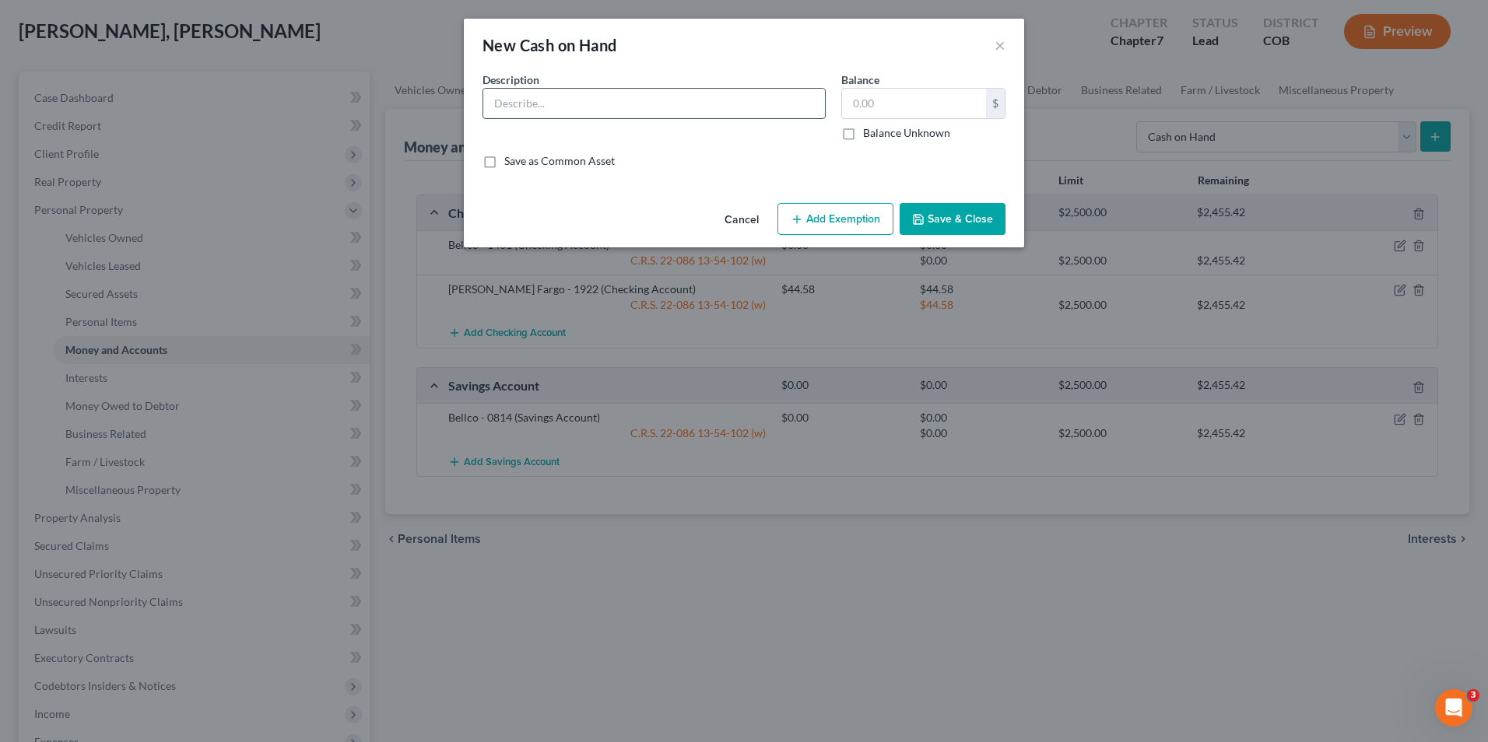
click at [738, 117] on input "text" at bounding box center [654, 104] width 342 height 30
click at [751, 218] on button "Cancel" at bounding box center [741, 220] width 59 height 31
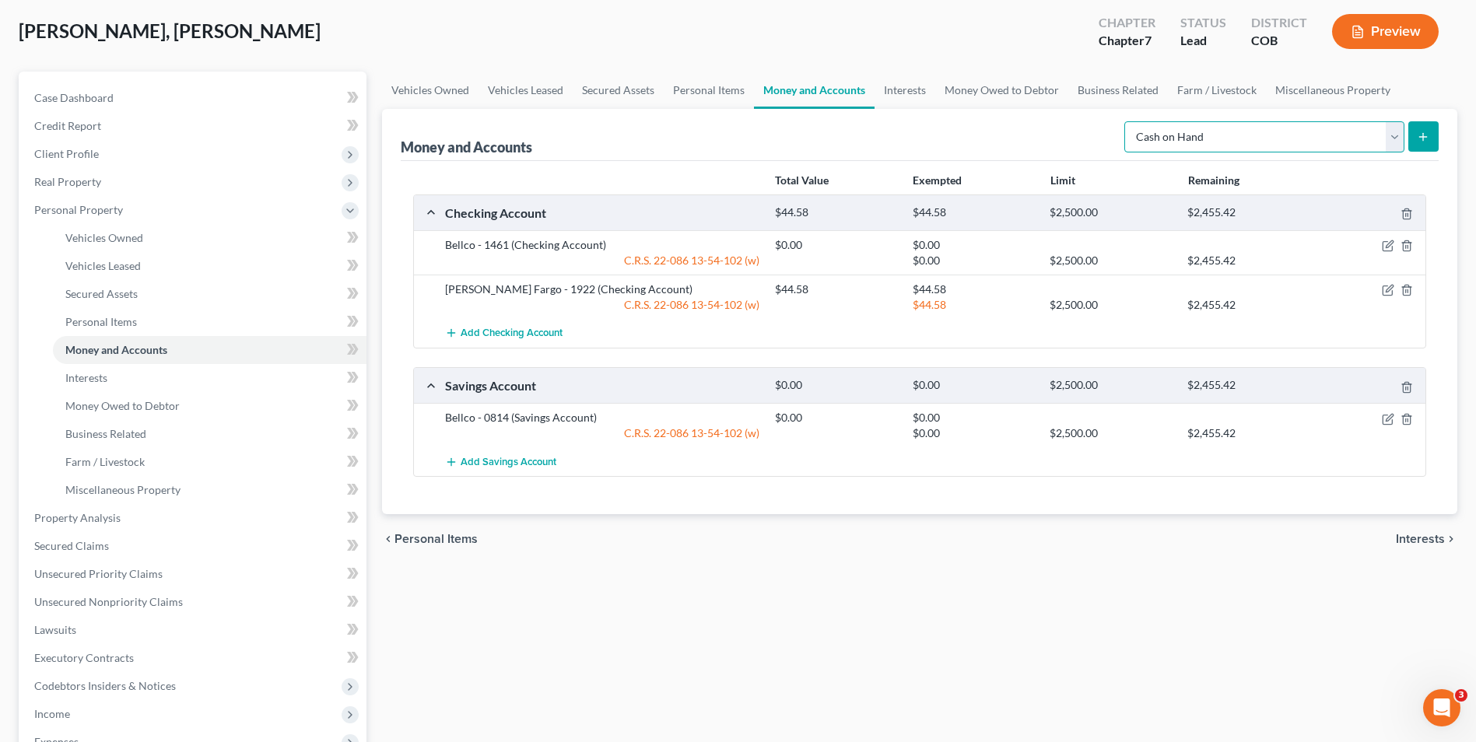
click at [1212, 139] on select "Select Account Type Brokerage Cash on Hand Certificates of Deposit Checking Acc…" at bounding box center [1264, 136] width 280 height 31
click at [1127, 121] on select "Select Account Type Brokerage Cash on Hand Certificates of Deposit Checking Acc…" at bounding box center [1264, 136] width 280 height 31
click at [912, 96] on link "Interests" at bounding box center [905, 90] width 61 height 37
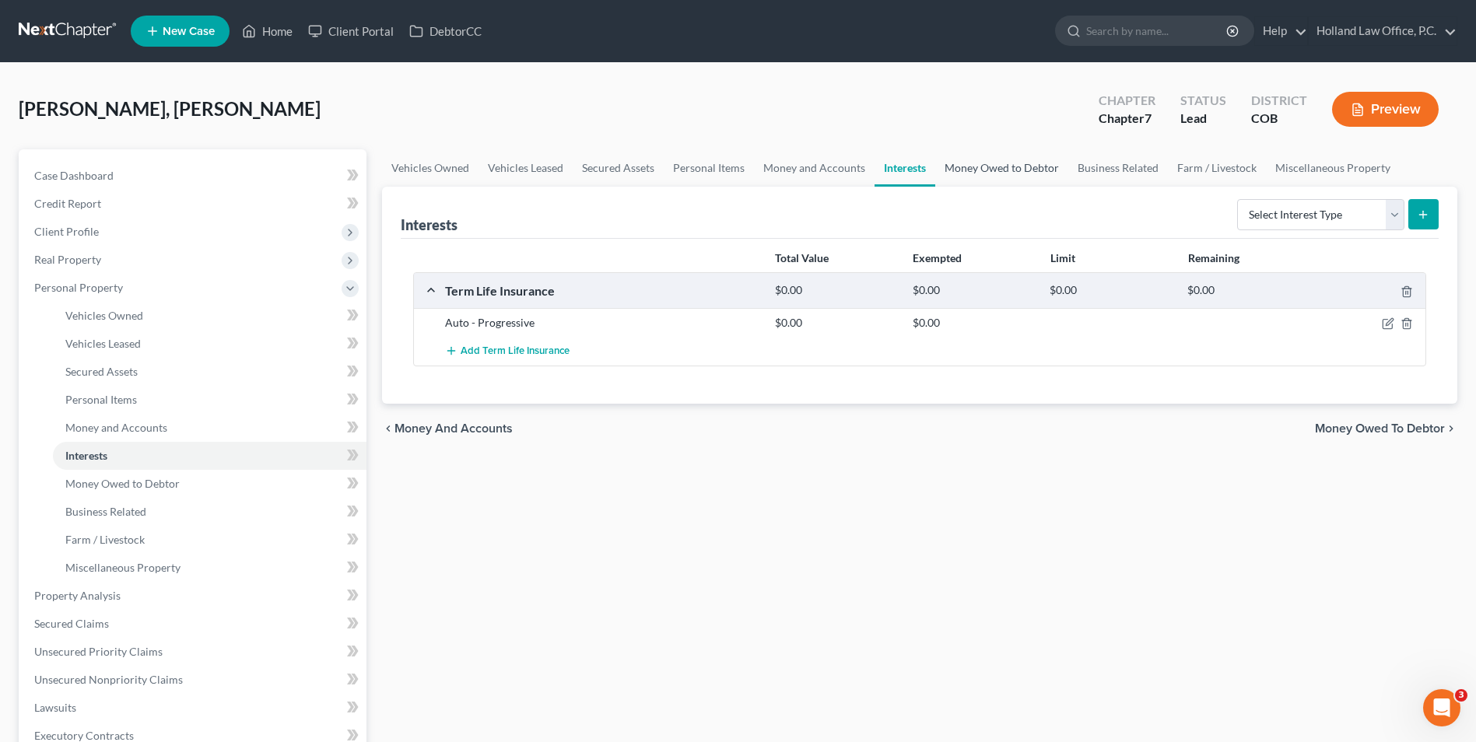
click at [1003, 177] on link "Money Owed to Debtor" at bounding box center [1001, 167] width 133 height 37
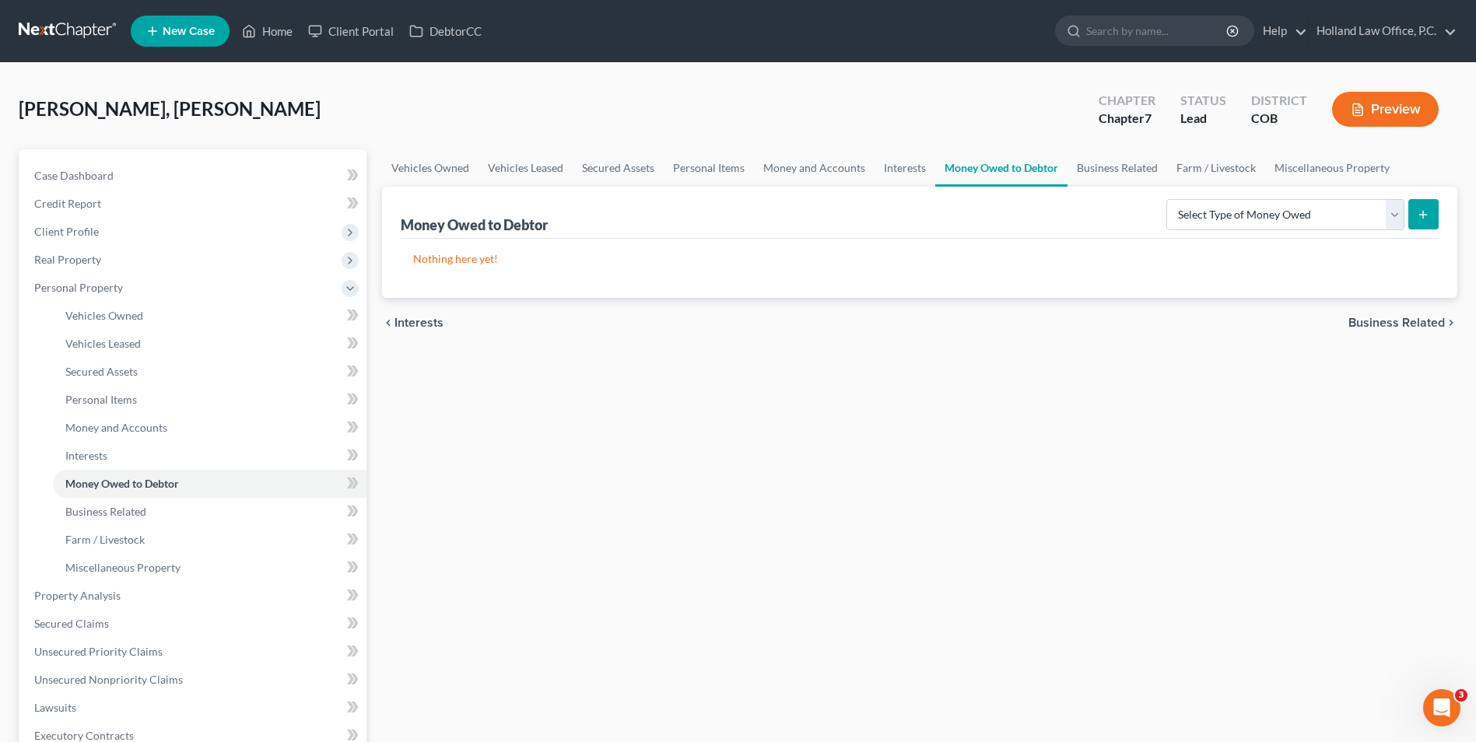
click at [935, 171] on link "Money Owed to Debtor" at bounding box center [1001, 167] width 132 height 37
click at [928, 171] on link "Interests" at bounding box center [905, 167] width 61 height 37
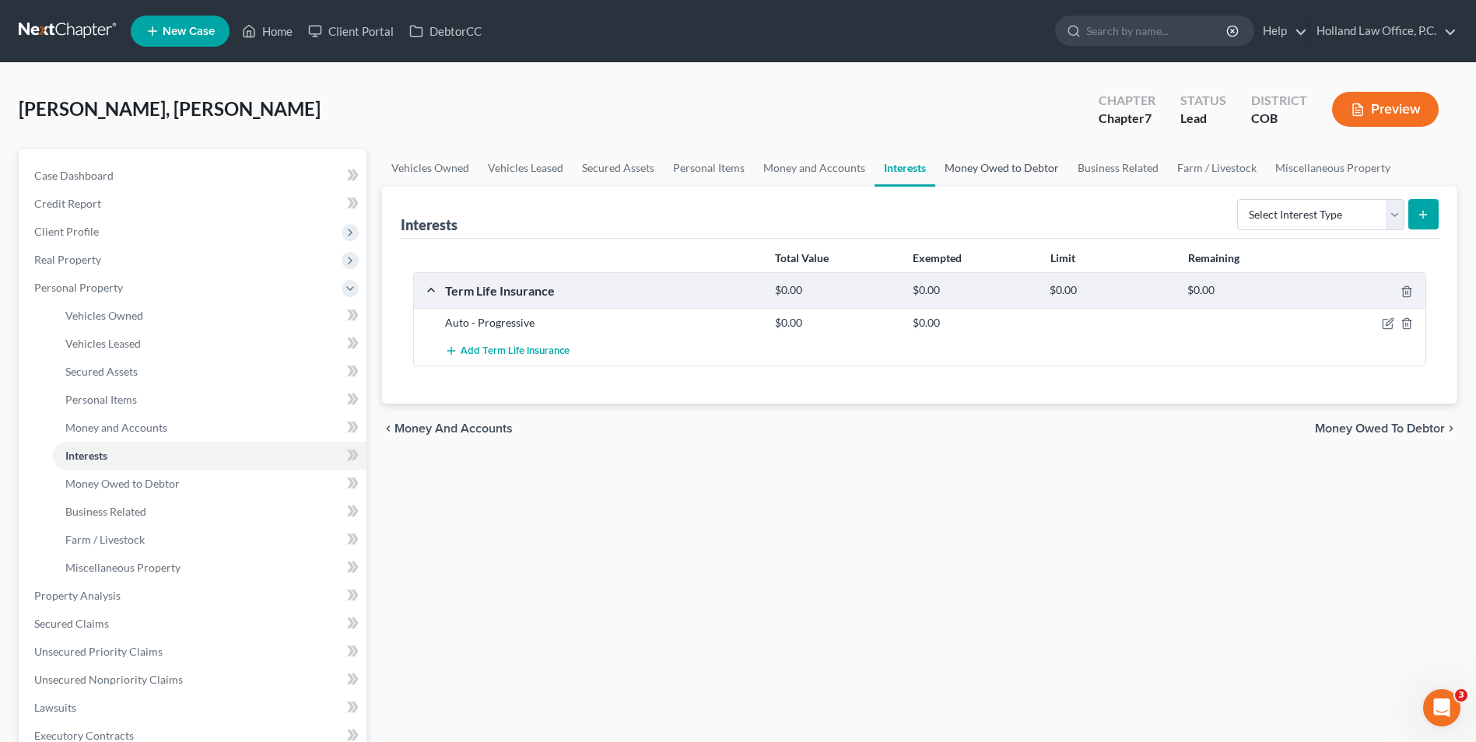
click at [996, 177] on link "Money Owed to Debtor" at bounding box center [1001, 167] width 133 height 37
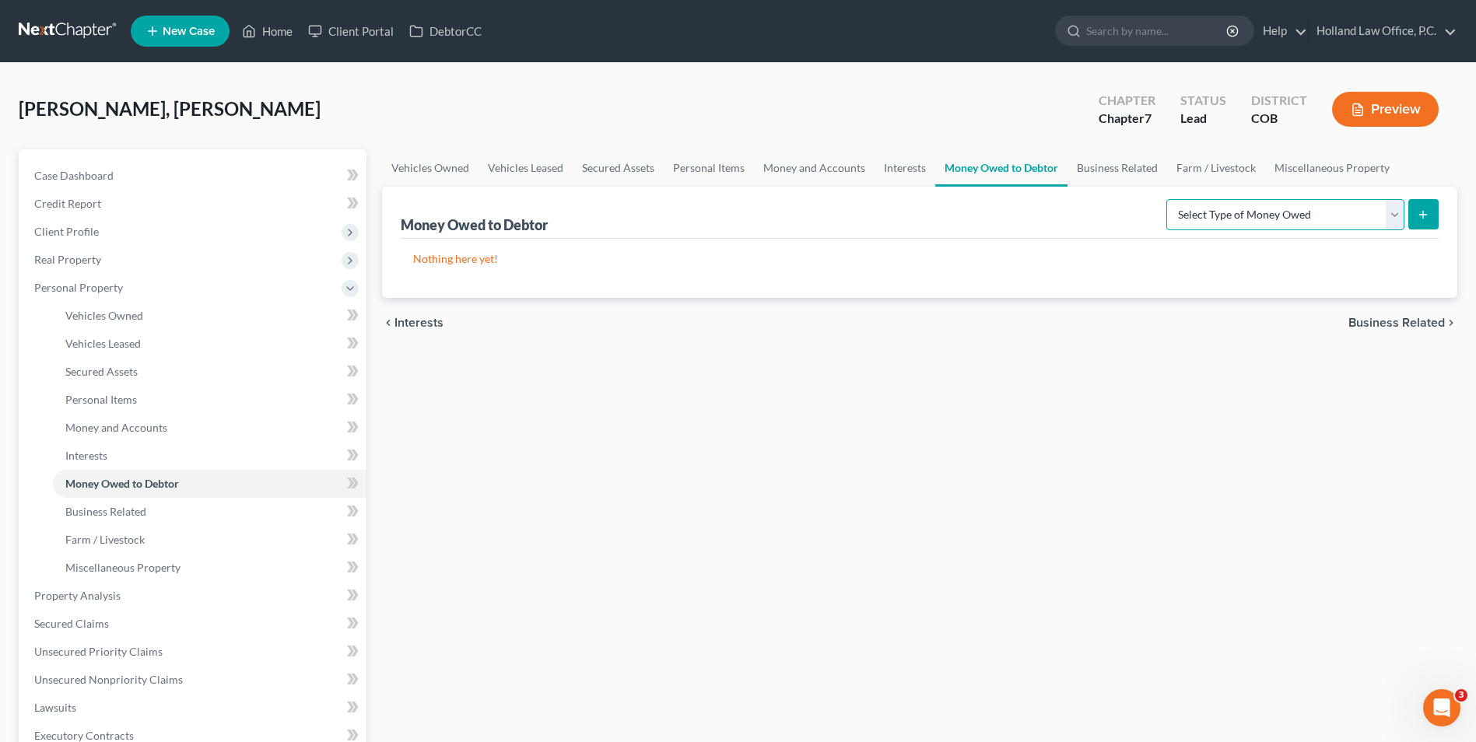
click at [1251, 227] on select "Select Type of Money Owed Accounts Receivable Alimony Child Support Claims Agai…" at bounding box center [1285, 214] width 238 height 31
select select "unpaid_wages"
click at [1169, 199] on select "Select Type of Money Owed Accounts Receivable Alimony Child Support Claims Agai…" at bounding box center [1285, 214] width 238 height 31
click at [1422, 215] on line "submit" at bounding box center [1423, 215] width 7 height 0
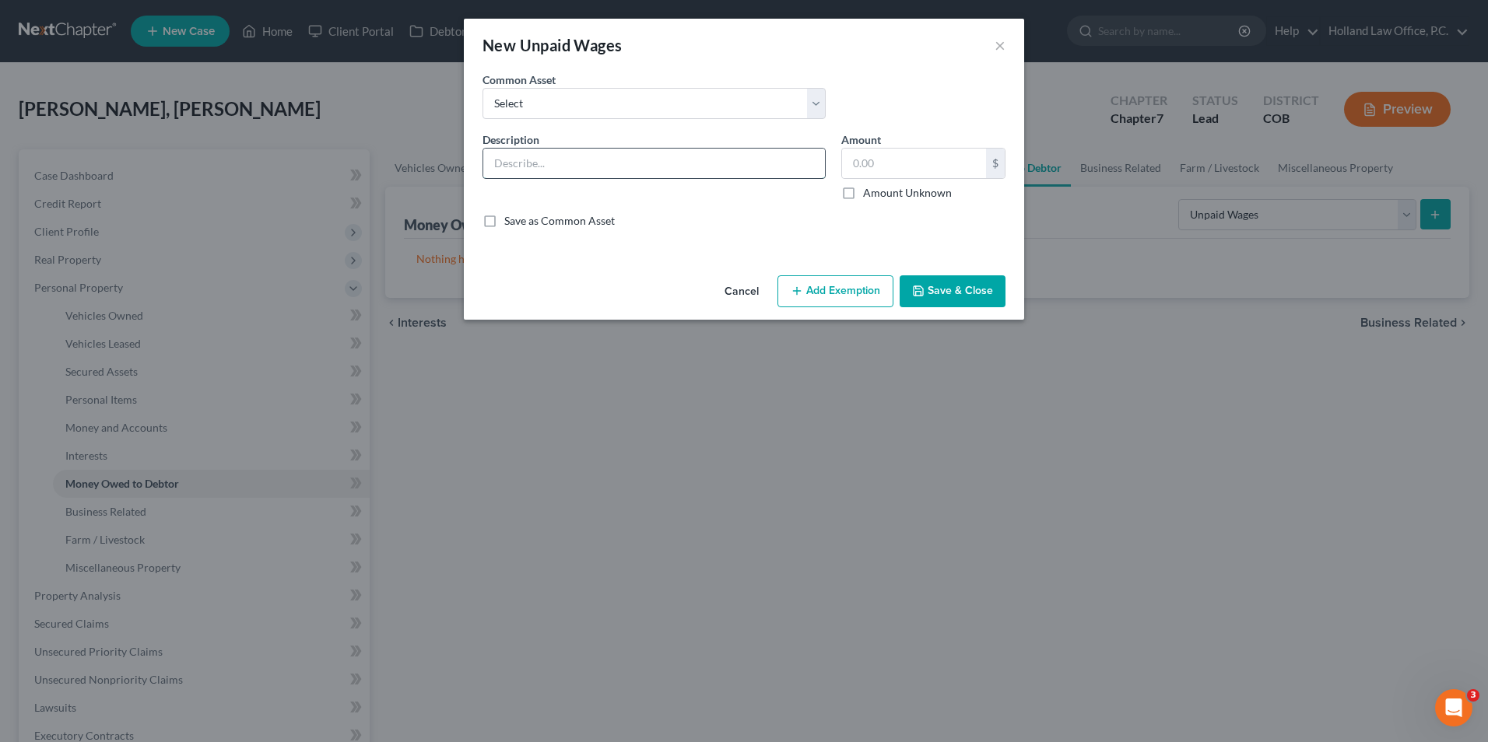
click at [696, 158] on input "text" at bounding box center [654, 164] width 342 height 30
type input "Unpaid Wages: $18/hr x 26hrs ="
click at [928, 169] on input "text" at bounding box center [914, 164] width 144 height 30
type input "468.00"
click at [842, 293] on button "Add Exemption" at bounding box center [835, 291] width 116 height 33
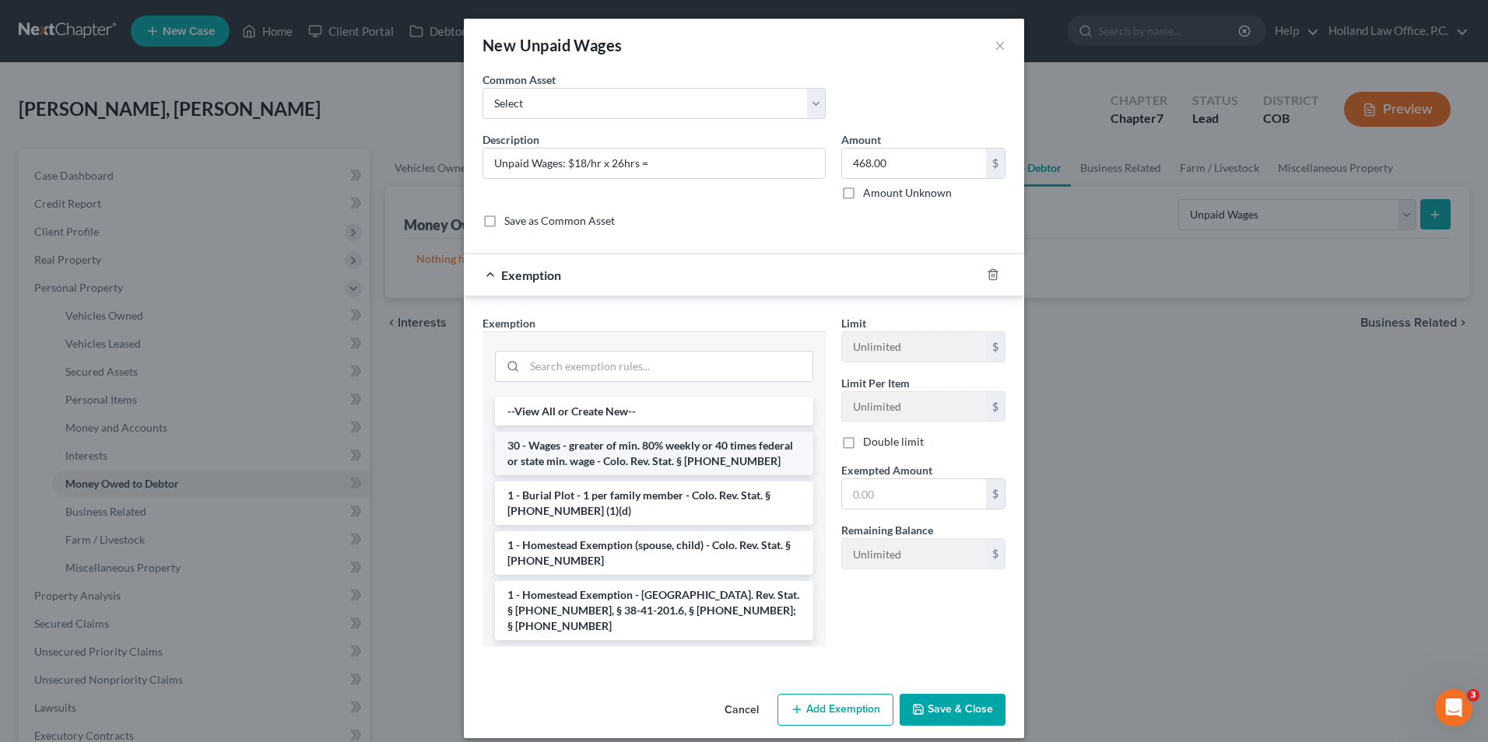
click at [603, 461] on li "30 - Wages - greater of min. 80% weekly or 40 times federal or state min. wage …" at bounding box center [654, 454] width 318 height 44
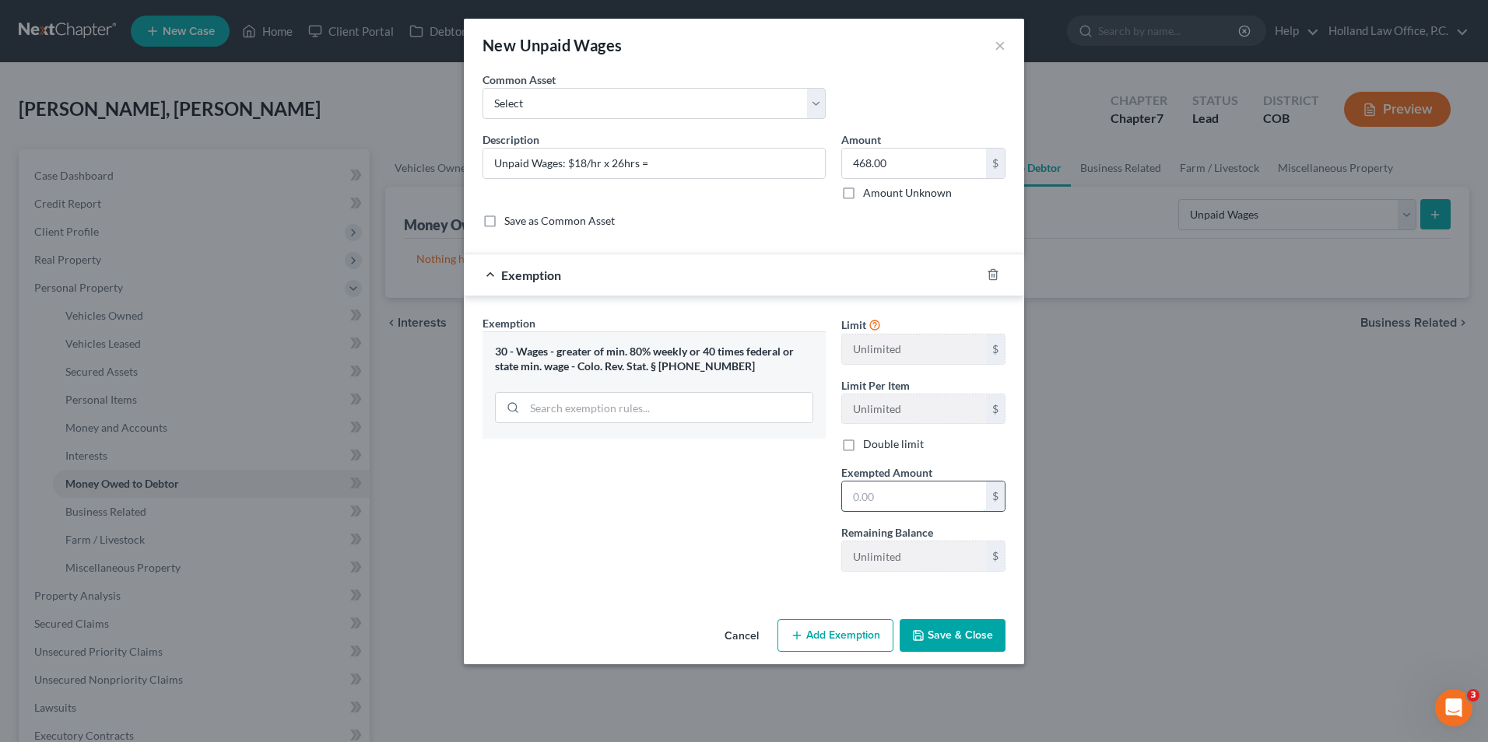
click at [932, 491] on input "text" at bounding box center [914, 497] width 144 height 30
click at [894, 505] on input "text" at bounding box center [914, 497] width 144 height 30
type input "374.40"
click at [948, 635] on button "Save & Close" at bounding box center [952, 635] width 106 height 33
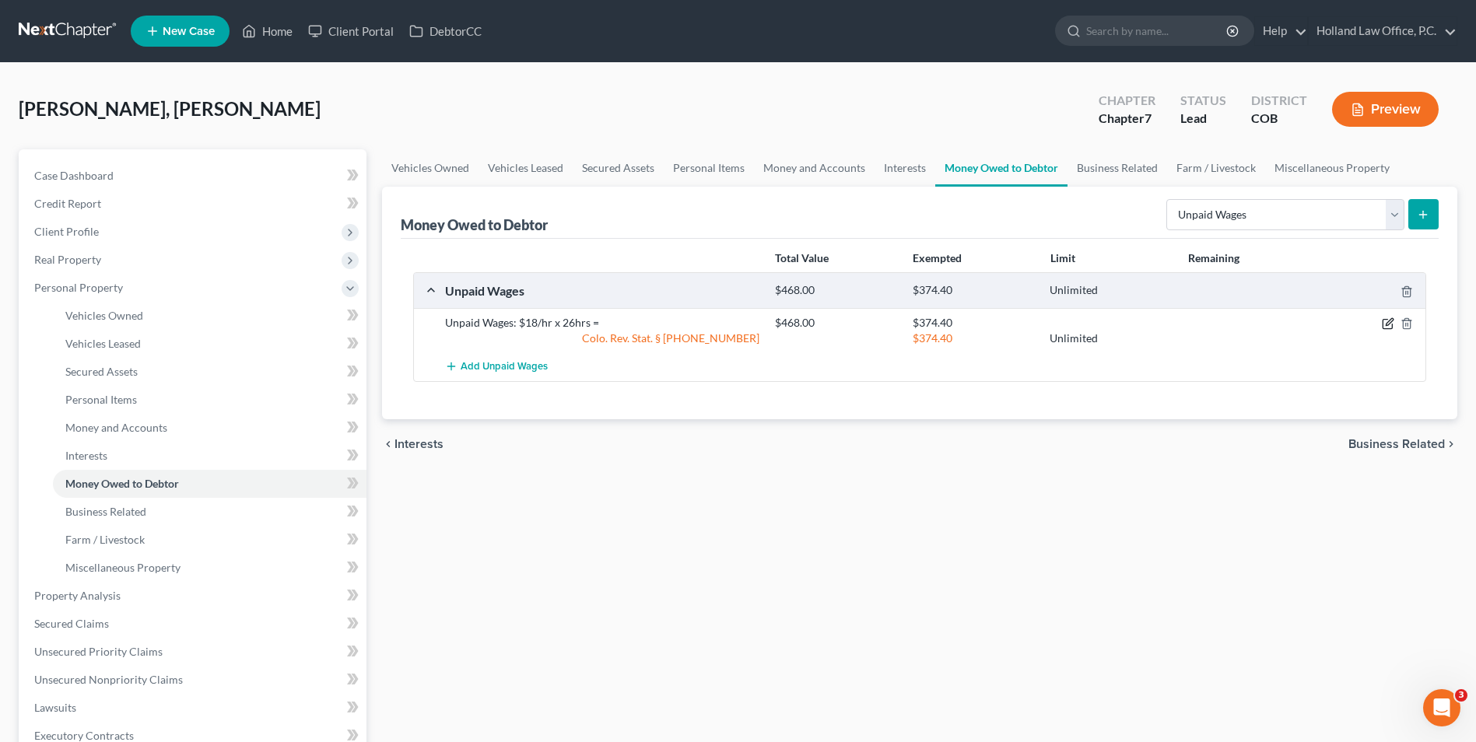
click at [1386, 324] on icon "button" at bounding box center [1388, 323] width 12 height 12
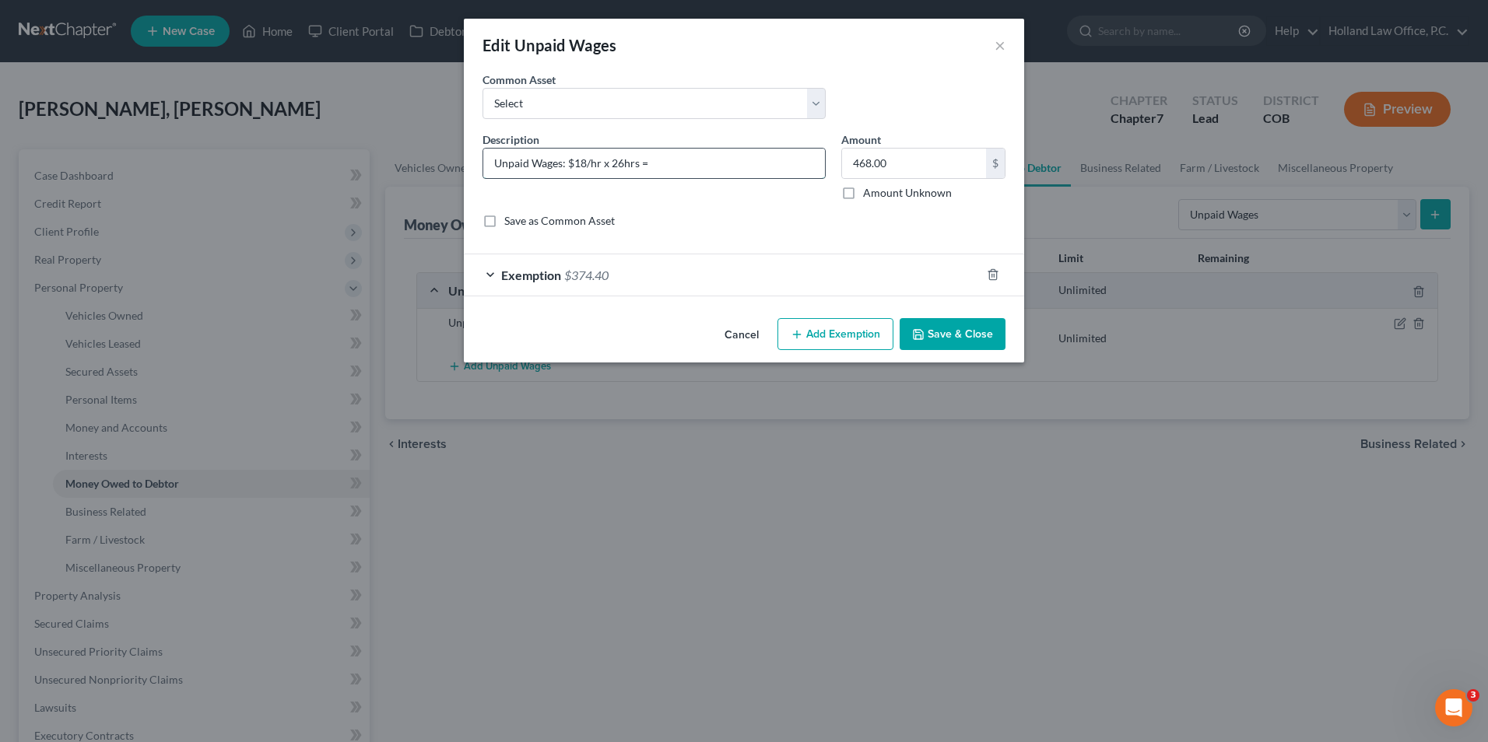
click at [690, 156] on input "Unpaid Wages: $18/hr x 26hrs =" at bounding box center [654, 164] width 342 height 30
type input "Unpaid Wages: $18/hr x 26hrs = $468.00"
click at [947, 331] on button "Save & Close" at bounding box center [952, 334] width 106 height 33
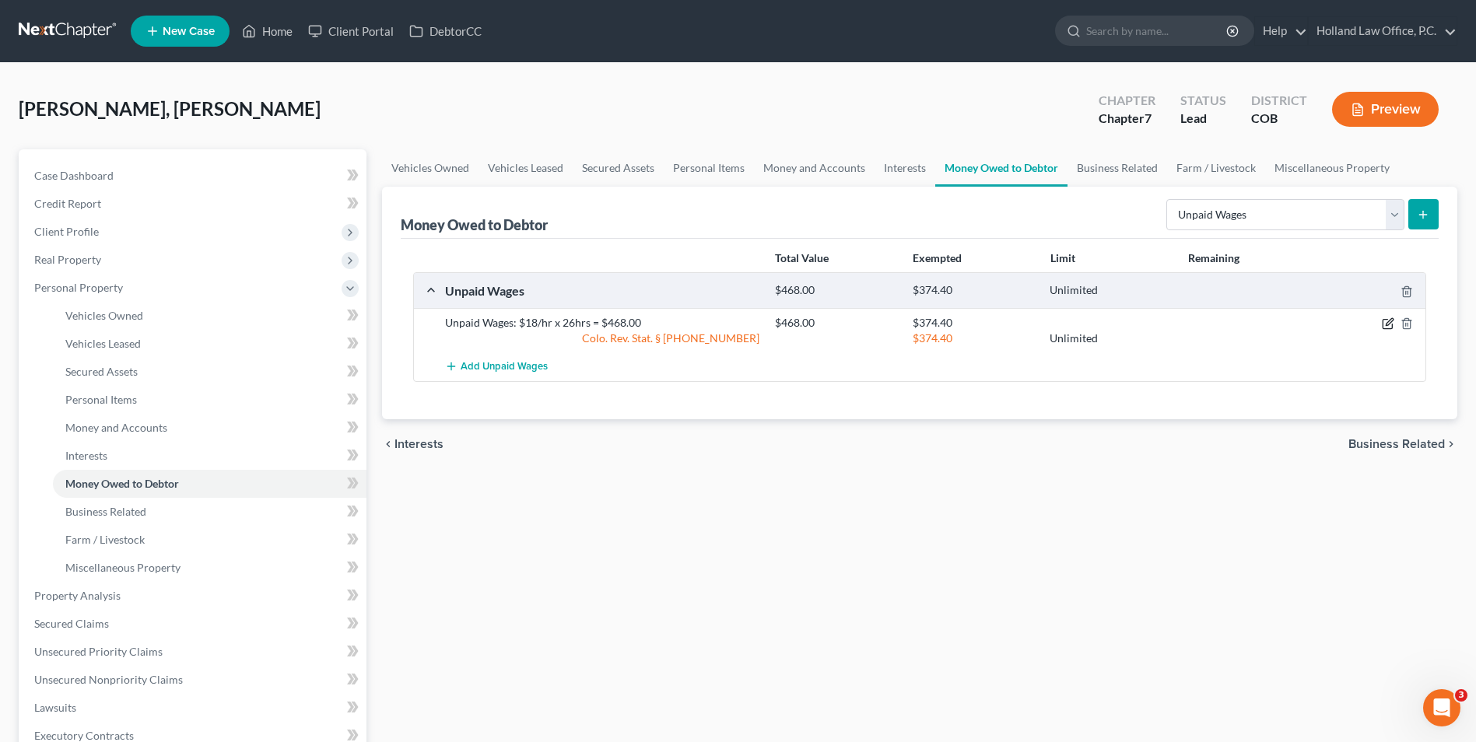
click at [1388, 321] on icon "button" at bounding box center [1388, 323] width 12 height 12
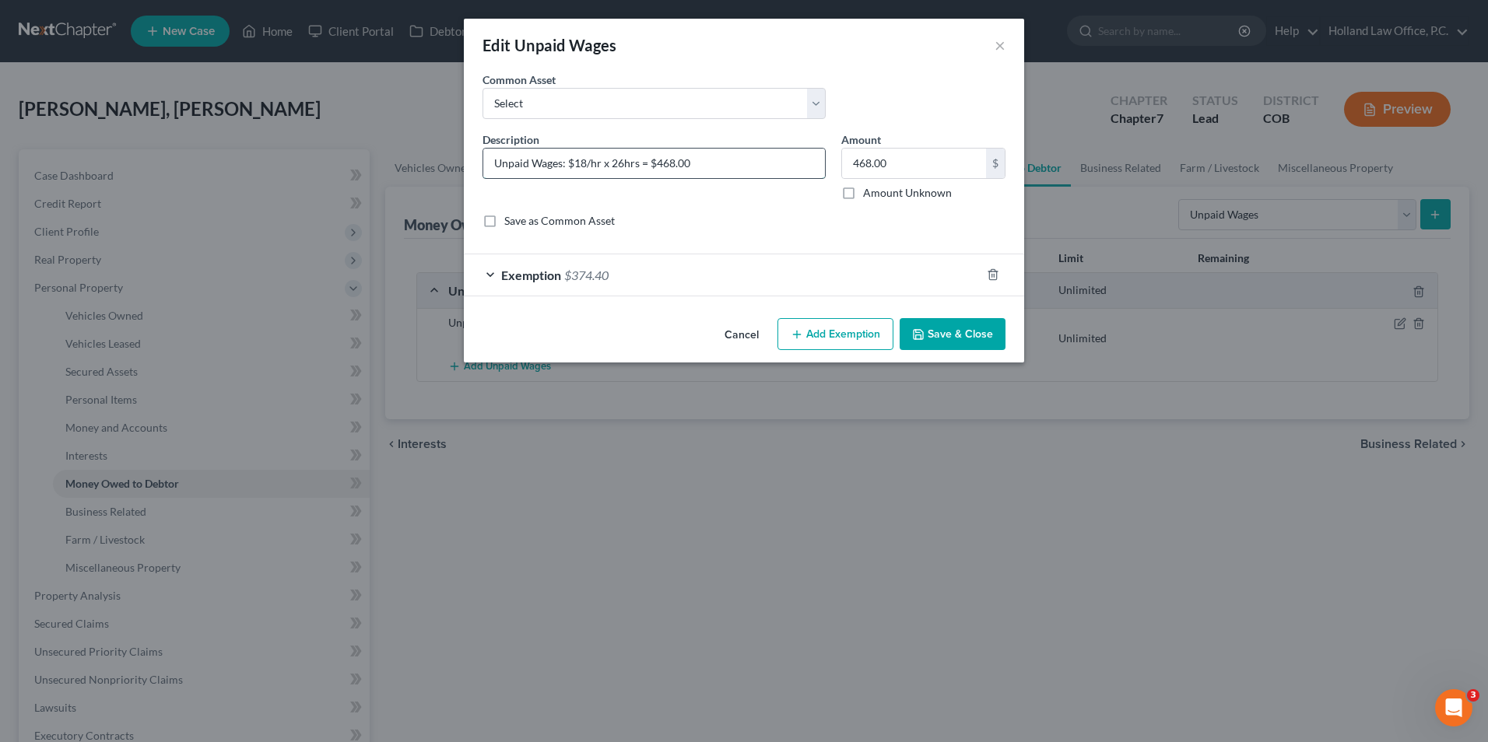
click at [719, 161] on input "Unpaid Wages: $18/hr x 26hrs = $468.00" at bounding box center [654, 164] width 342 height 30
type input "Unpaid Wages: $18/hr x 26hrs = $468.00 (Estimated)"
click at [953, 320] on button "Save & Close" at bounding box center [952, 334] width 106 height 33
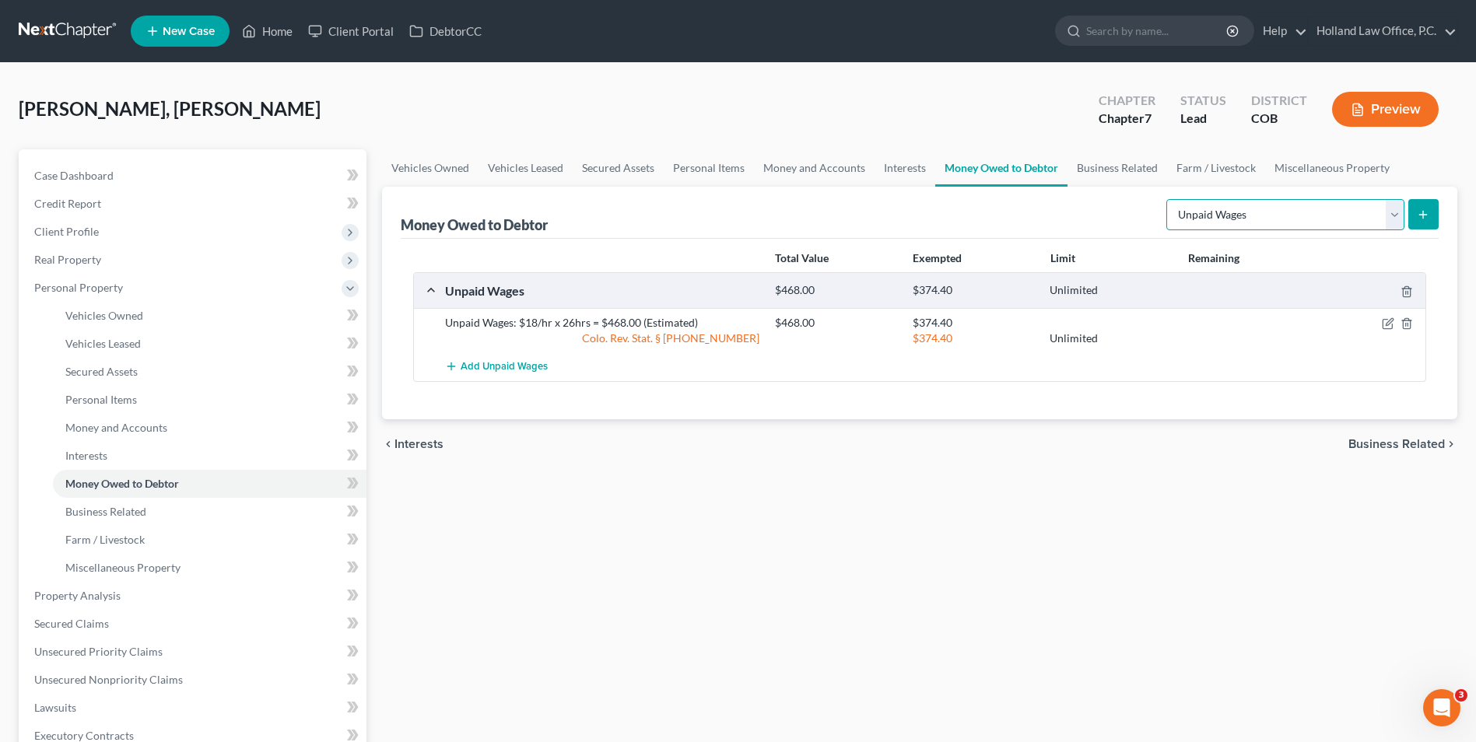
click at [1230, 217] on select "Select Type of Money Owed Accounts Receivable Alimony Child Support Claims Agai…" at bounding box center [1285, 214] width 238 height 31
select select "sick_or_vacation_pay"
click at [1169, 199] on select "Select Type of Money Owed Accounts Receivable Alimony Child Support Claims Agai…" at bounding box center [1285, 214] width 238 height 31
click at [1425, 212] on icon "submit" at bounding box center [1423, 215] width 12 height 12
click at [1410, 216] on button "submit" at bounding box center [1423, 214] width 30 height 30
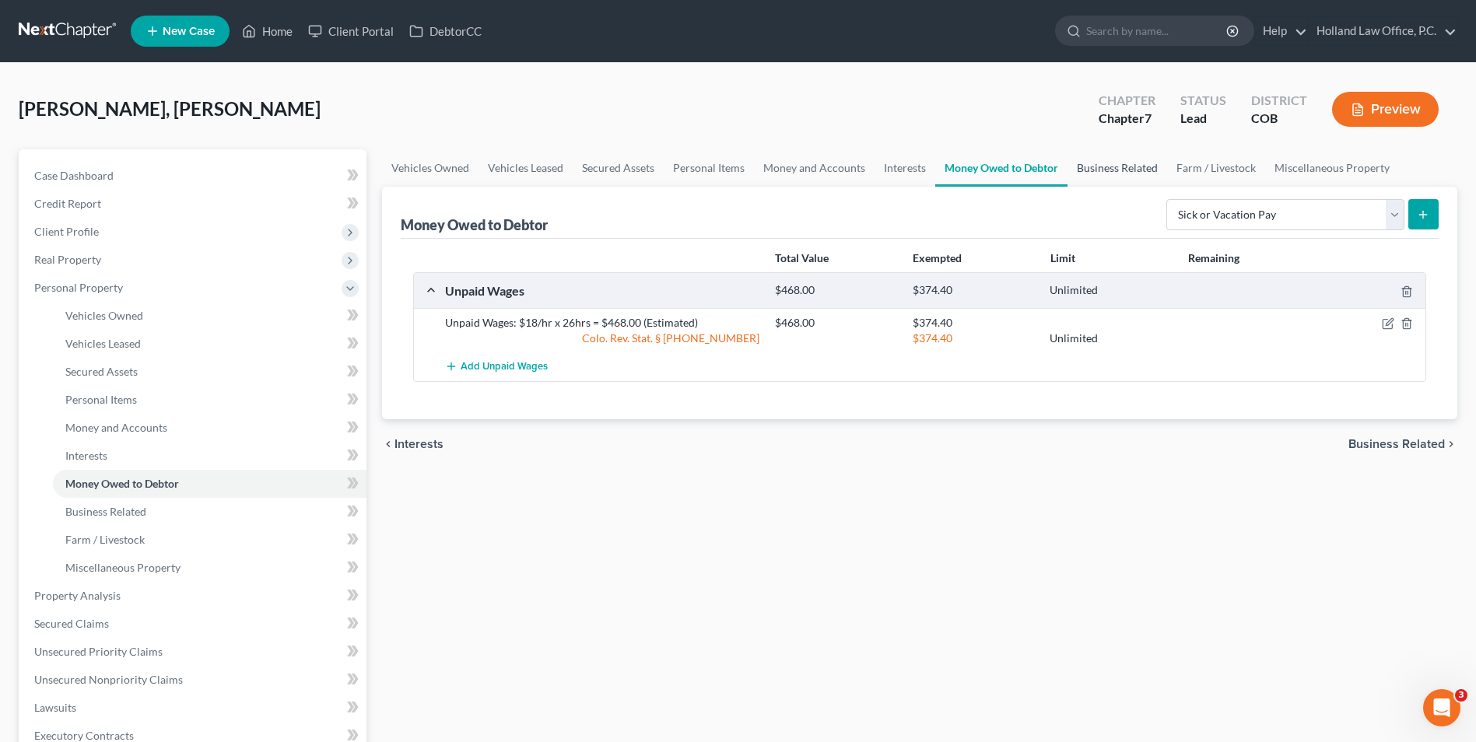
click at [1104, 160] on link "Business Related" at bounding box center [1118, 167] width 100 height 37
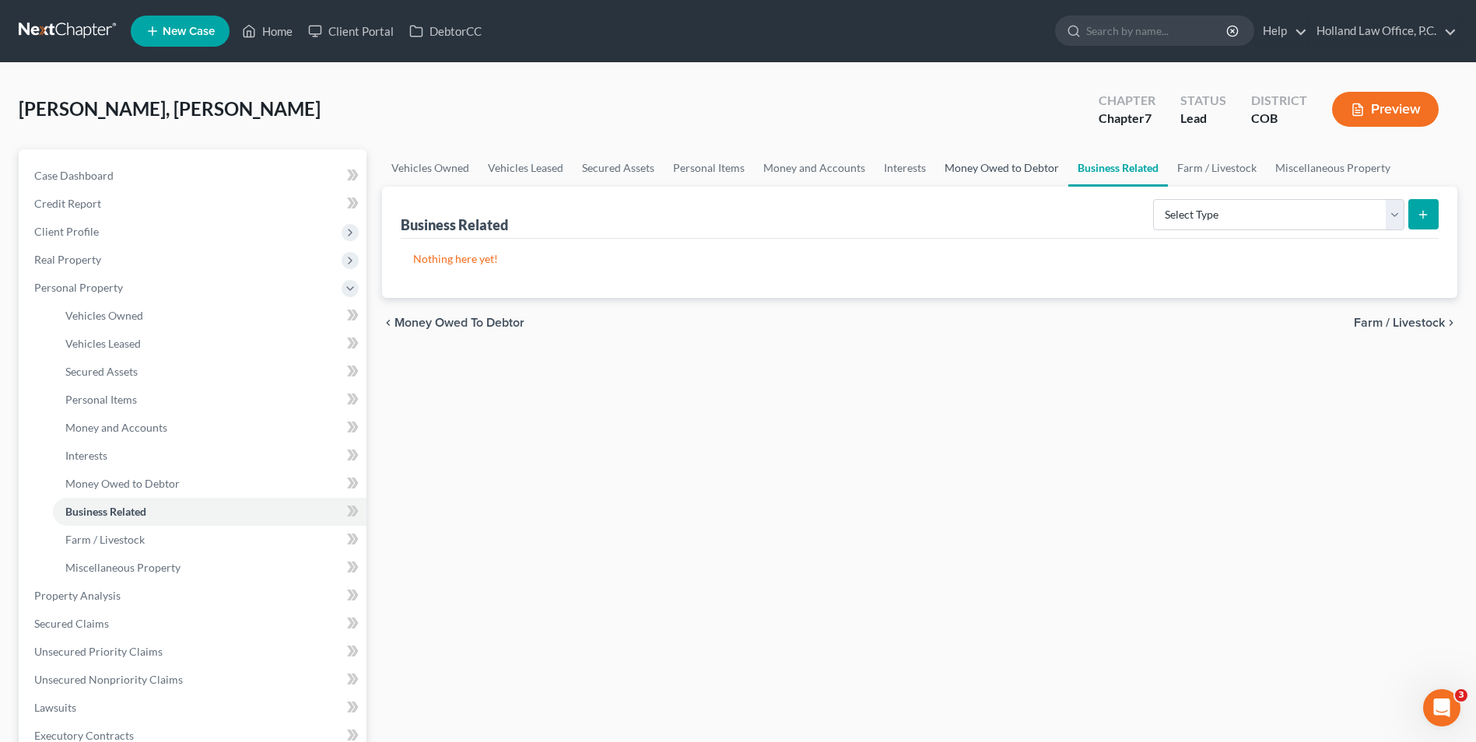
click at [1006, 169] on link "Money Owed to Debtor" at bounding box center [1001, 167] width 133 height 37
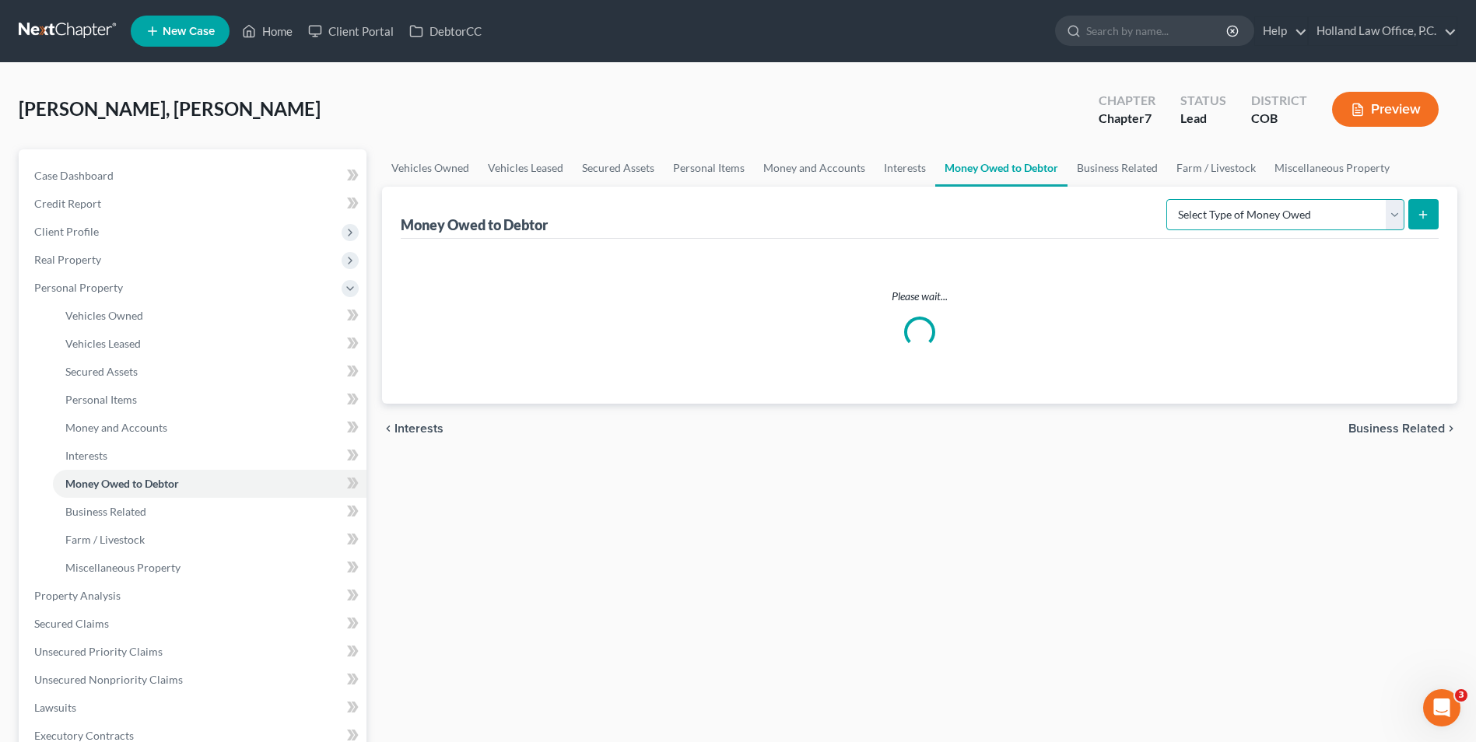
click at [1185, 214] on select "Select Type of Money Owed Accounts Receivable Alimony Child Support Claims Agai…" at bounding box center [1285, 214] width 238 height 31
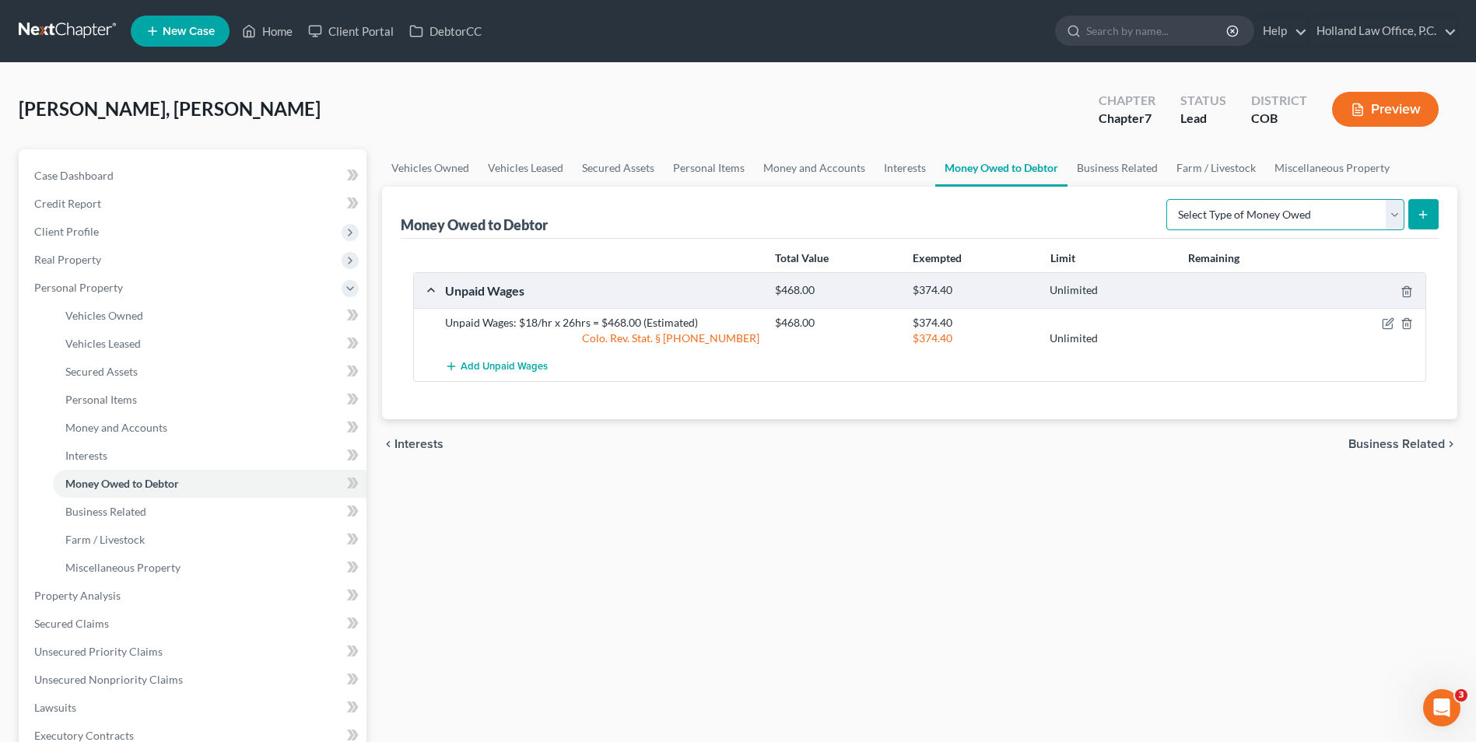
select select "sick_or_vacation_pay"
click at [1169, 199] on select "Select Type of Money Owed Accounts Receivable Alimony Child Support Claims Agai…" at bounding box center [1285, 214] width 238 height 31
click at [1414, 216] on button "submit" at bounding box center [1423, 214] width 30 height 30
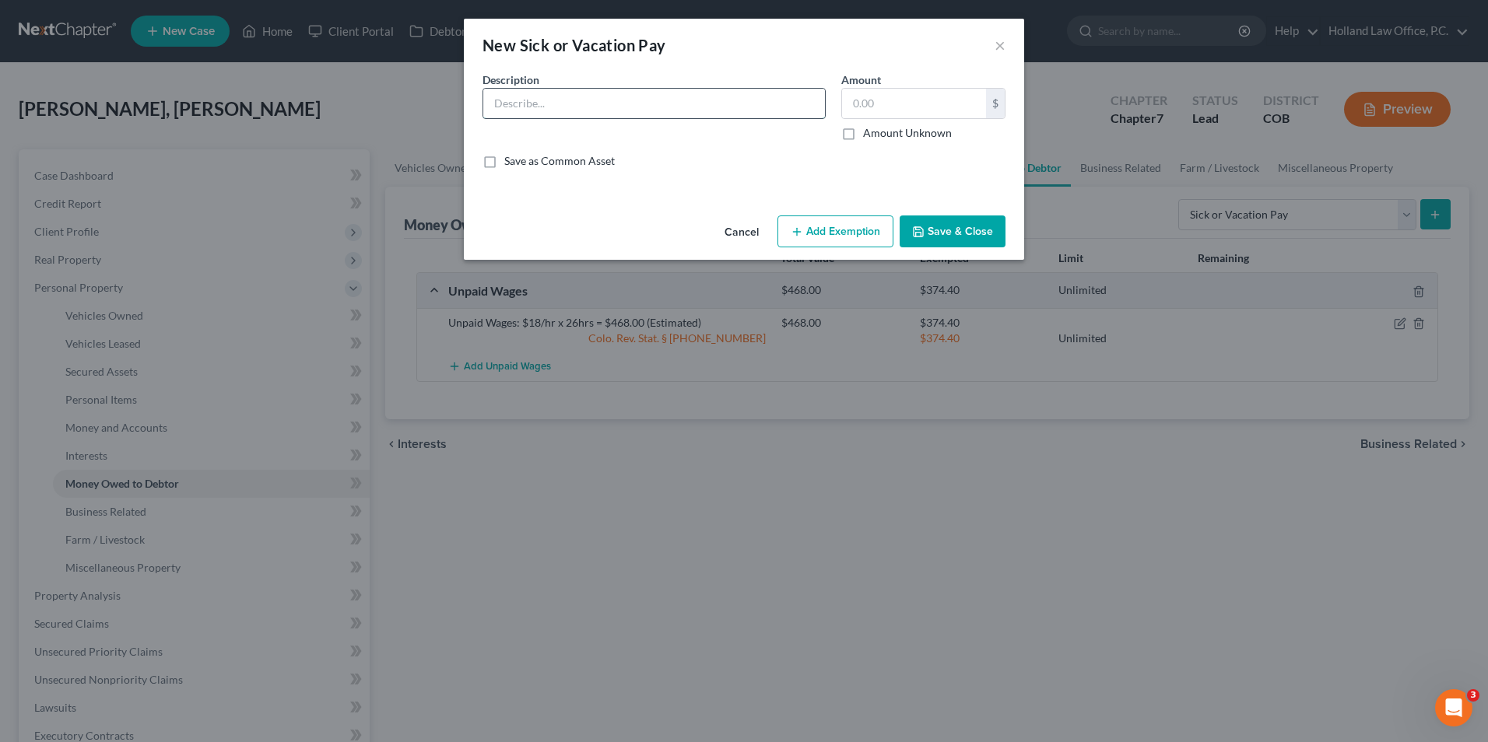
click at [682, 103] on input "text" at bounding box center [654, 104] width 342 height 30
drag, startPoint x: 707, startPoint y: 23, endPoint x: 781, endPoint y: 26, distance: 74.0
click at [781, 26] on div "New Sick or Vacation Pay ×" at bounding box center [744, 45] width 560 height 53
click at [591, 109] on input "Sick: $18/hr x" at bounding box center [654, 104] width 342 height 30
click at [605, 98] on input "Sick: $18/hr x" at bounding box center [654, 104] width 342 height 30
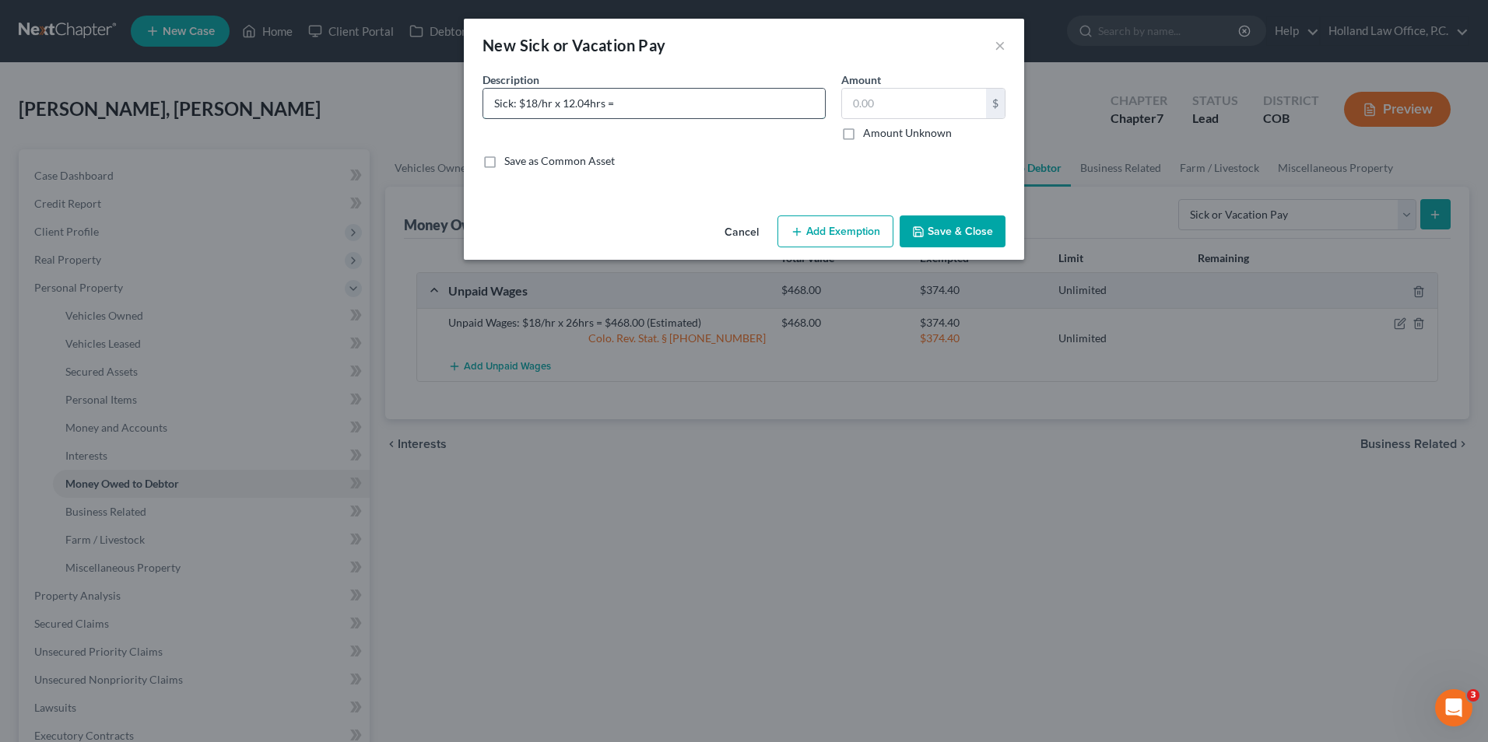
click at [711, 106] on input "Sick: $18/hr x 12.04hrs =" at bounding box center [654, 104] width 342 height 30
click at [613, 101] on input "Sick: $18/hr x 12.04hrs = 216.72" at bounding box center [654, 104] width 342 height 30
click at [750, 108] on input "Sick: $18/hr x 12.04hrs = $216.72" at bounding box center [654, 104] width 342 height 30
type input "Sick: $18/hr x 12.04hrs = $216.72 (No Cash Out)"
click at [964, 95] on input "text" at bounding box center [914, 104] width 144 height 30
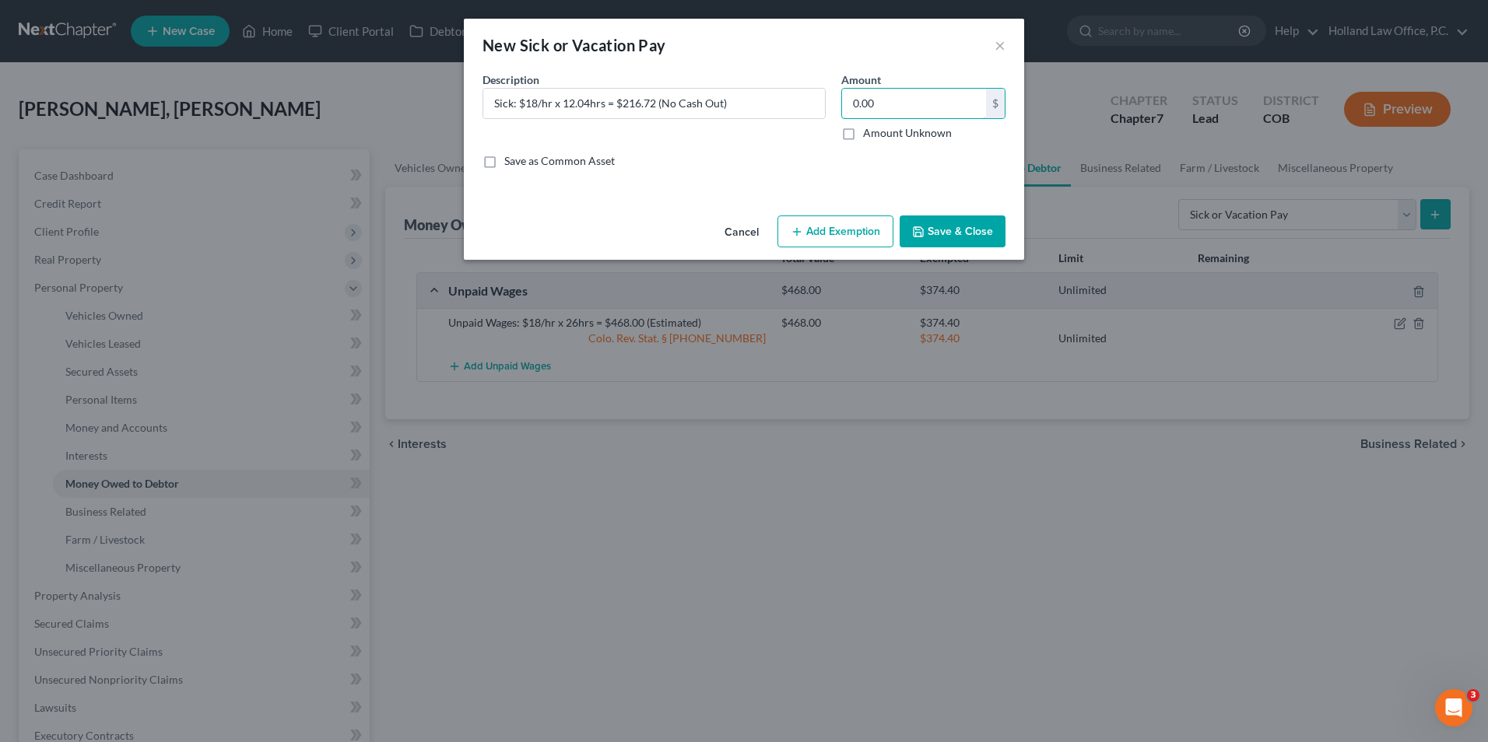
type input "0.00"
click at [865, 230] on button "Add Exemption" at bounding box center [835, 232] width 116 height 33
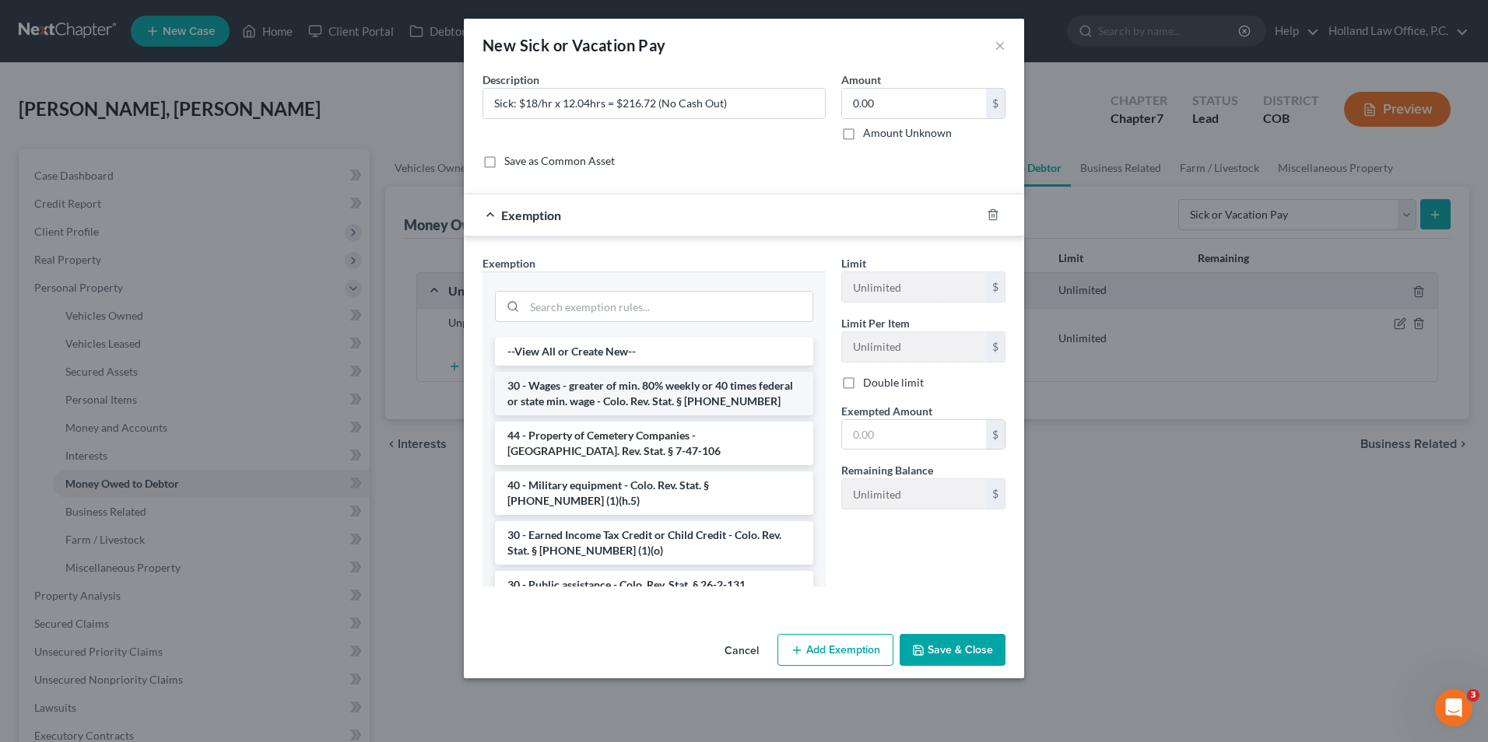
click at [577, 398] on li "30 - Wages - greater of min. 80% weekly or 40 times federal or state min. wage …" at bounding box center [654, 394] width 318 height 44
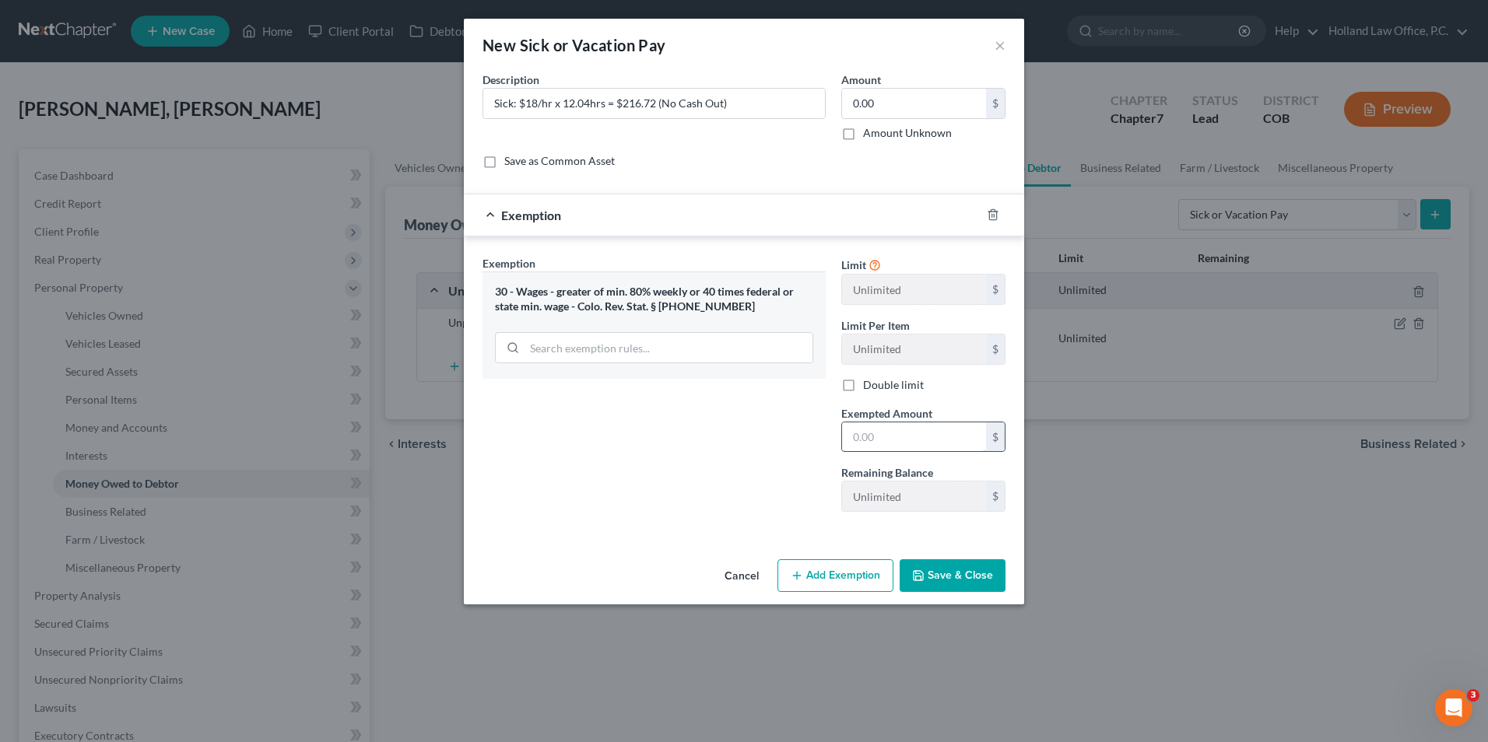
click at [881, 442] on input "text" at bounding box center [914, 438] width 144 height 30
type input "0.00"
click at [689, 455] on div "Exemption Set must be selected for CA. Exemption * 30 - Wages - greater of min.…" at bounding box center [654, 389] width 359 height 269
click at [959, 581] on button "Save & Close" at bounding box center [952, 575] width 106 height 33
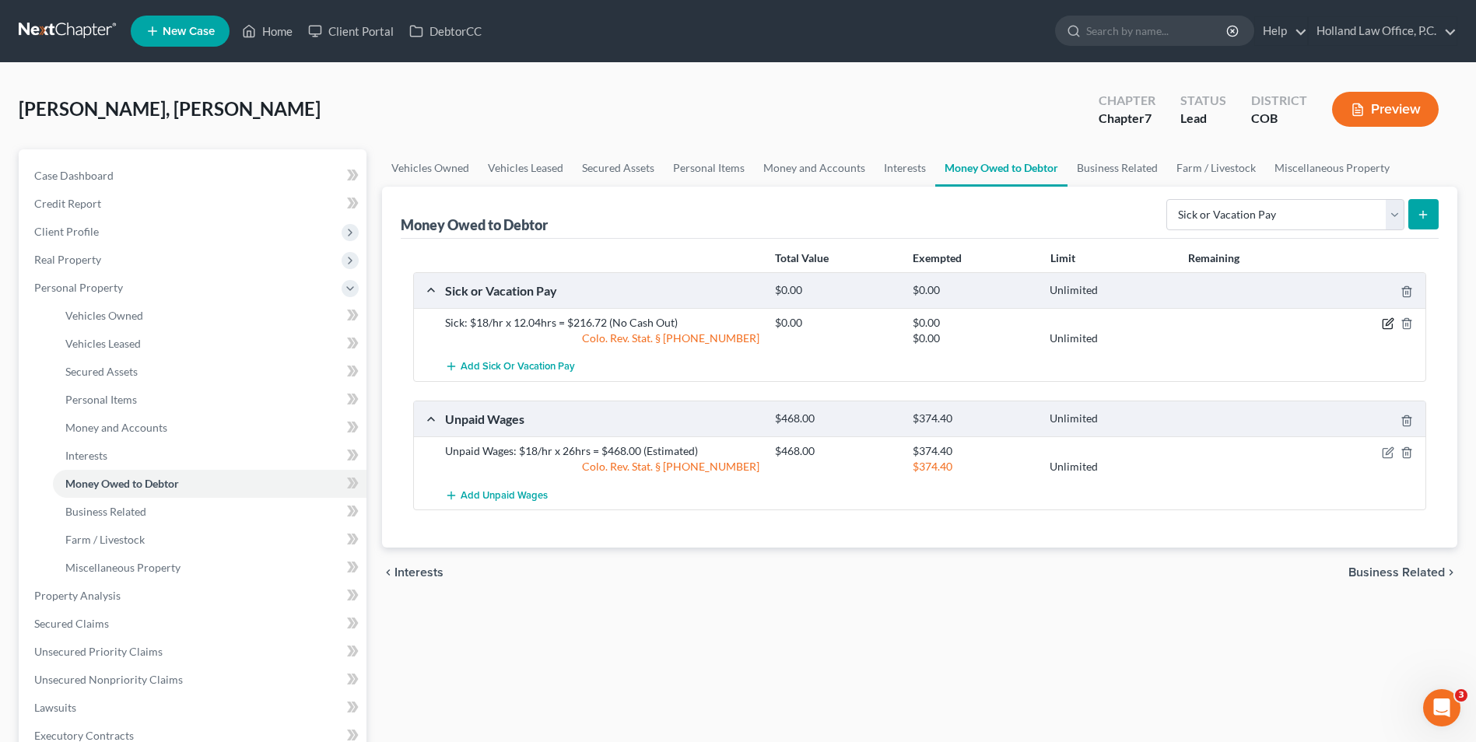
click at [1388, 323] on icon "button" at bounding box center [1389, 322] width 7 height 7
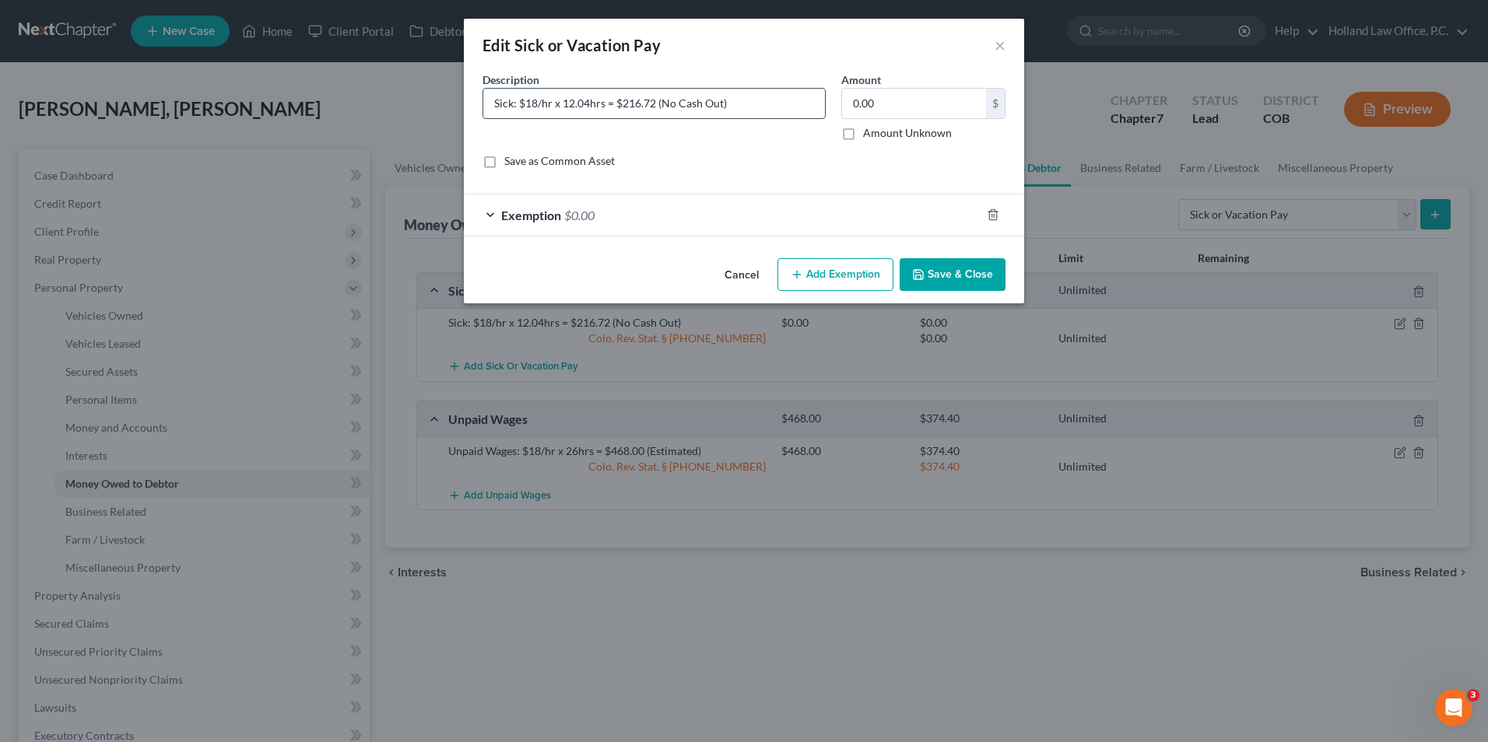
click at [584, 106] on input "Sick: $18/hr x 12.04hrs = $216.72 (No Cash Out)" at bounding box center [654, 104] width 342 height 30
drag, startPoint x: 657, startPoint y: 104, endPoint x: 633, endPoint y: 107, distance: 24.2
click at [633, 107] on input "Sick: $18/hr x 12.08hrs = $216.72 (No Cash Out)" at bounding box center [654, 104] width 342 height 30
type input "Sick: $18/hr x 12.08hrs = $217.44 (No Cash Out)"
click at [959, 281] on button "Save & Close" at bounding box center [952, 274] width 106 height 33
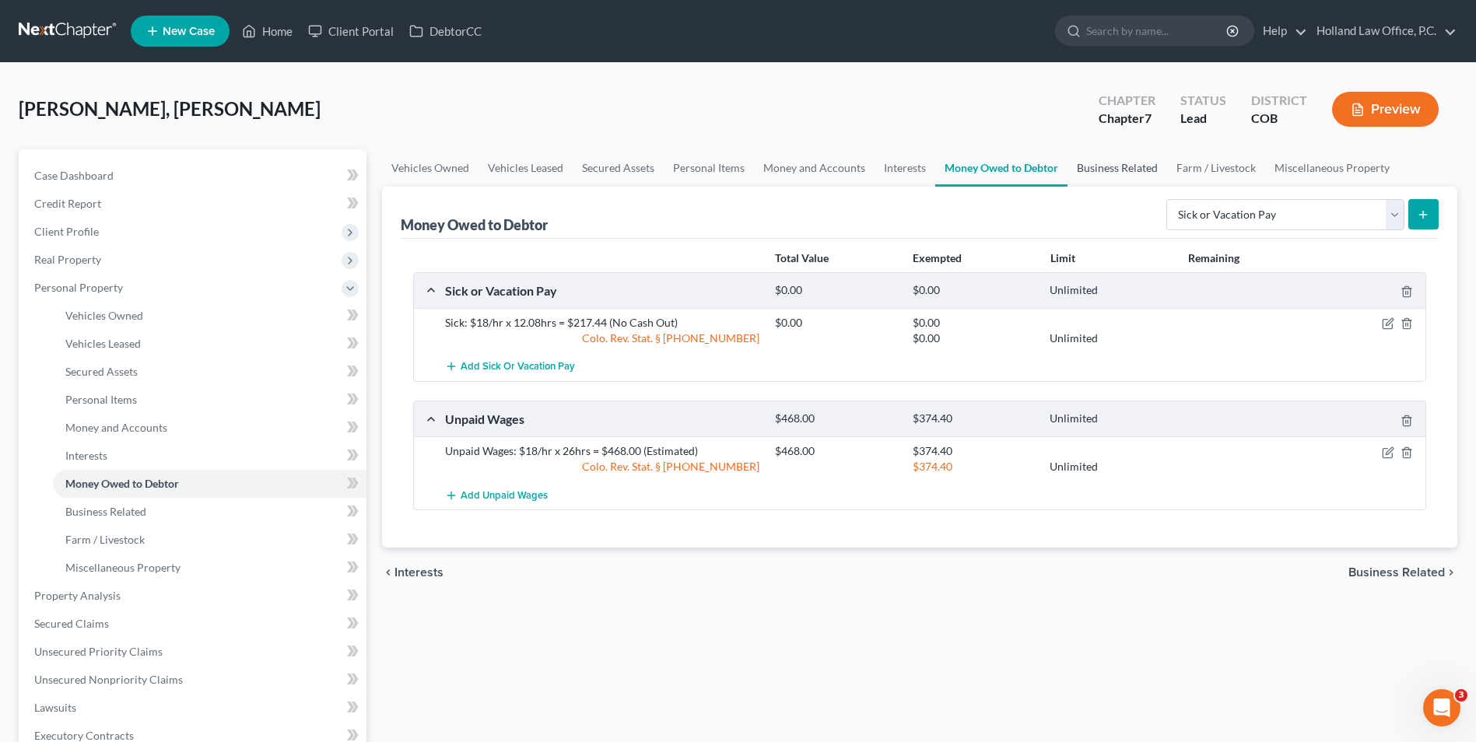
click at [1124, 170] on link "Business Related" at bounding box center [1118, 167] width 100 height 37
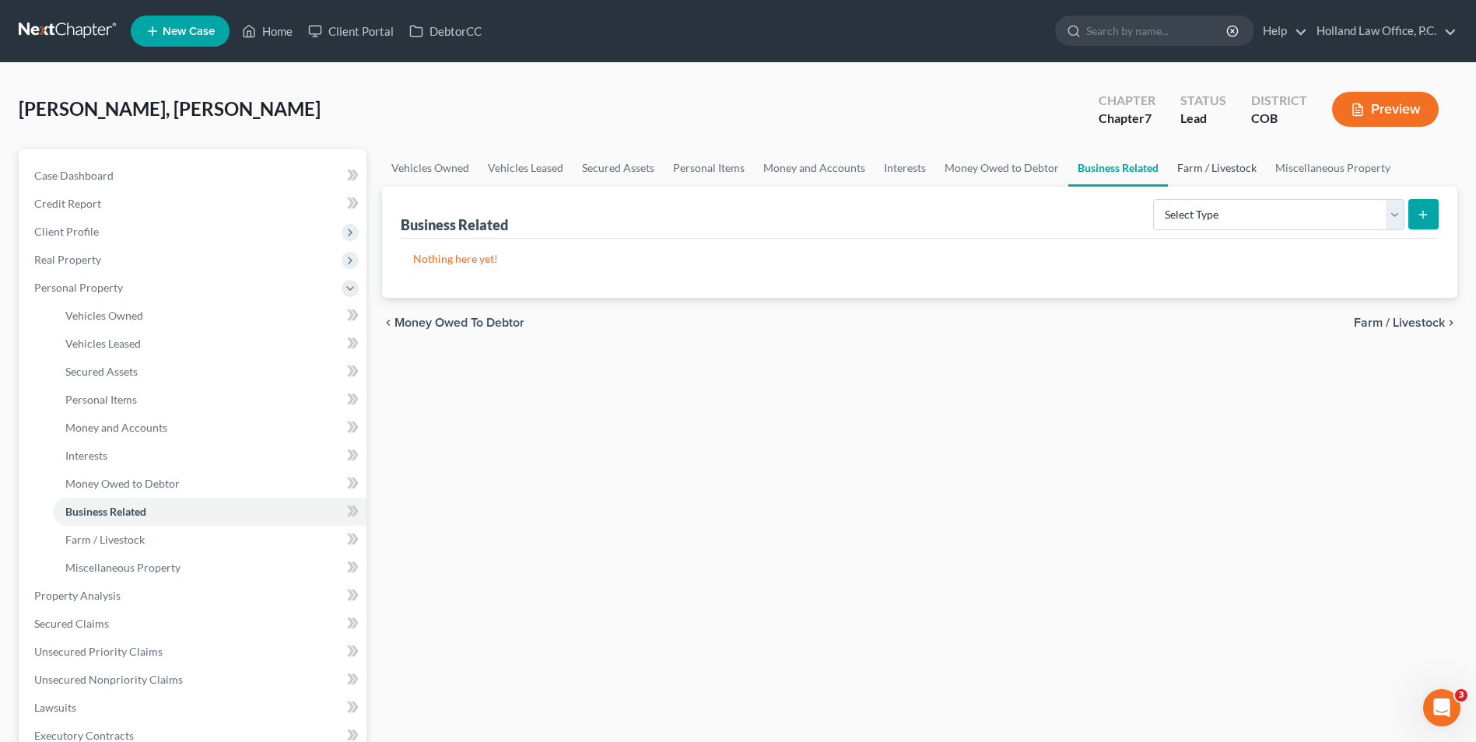
click at [1198, 164] on link "Farm / Livestock" at bounding box center [1217, 167] width 98 height 37
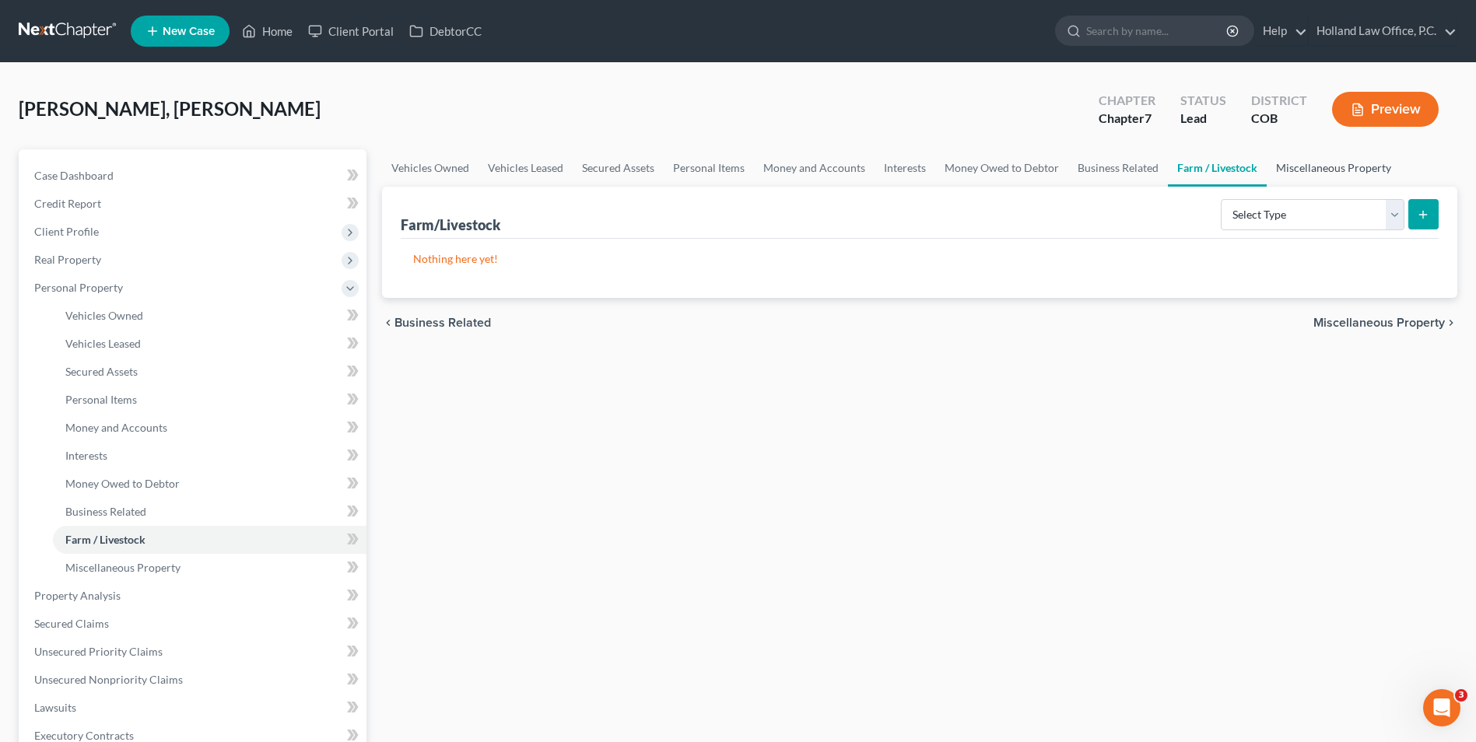
click at [1369, 175] on link "Miscellaneous Property" at bounding box center [1334, 167] width 134 height 37
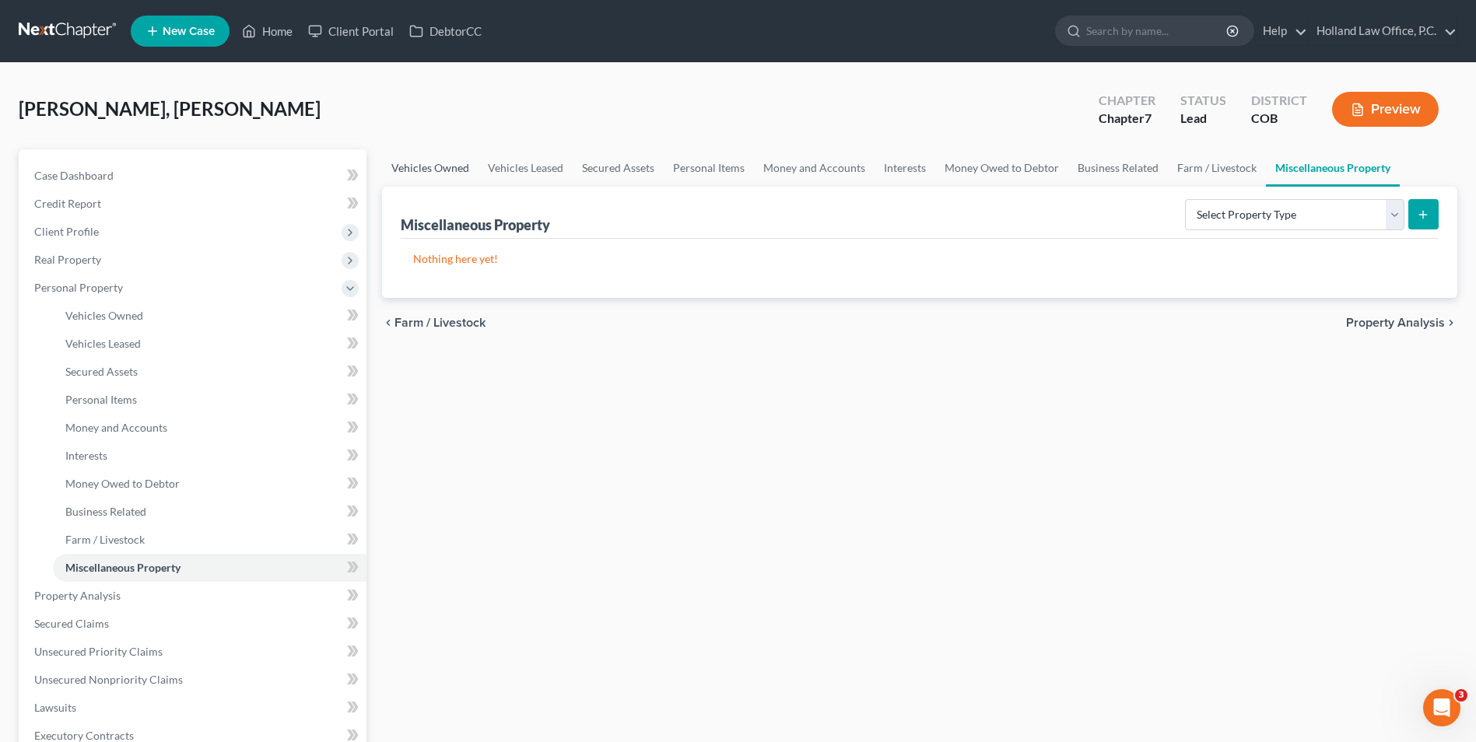
click at [475, 172] on link "Vehicles Owned" at bounding box center [430, 167] width 96 height 37
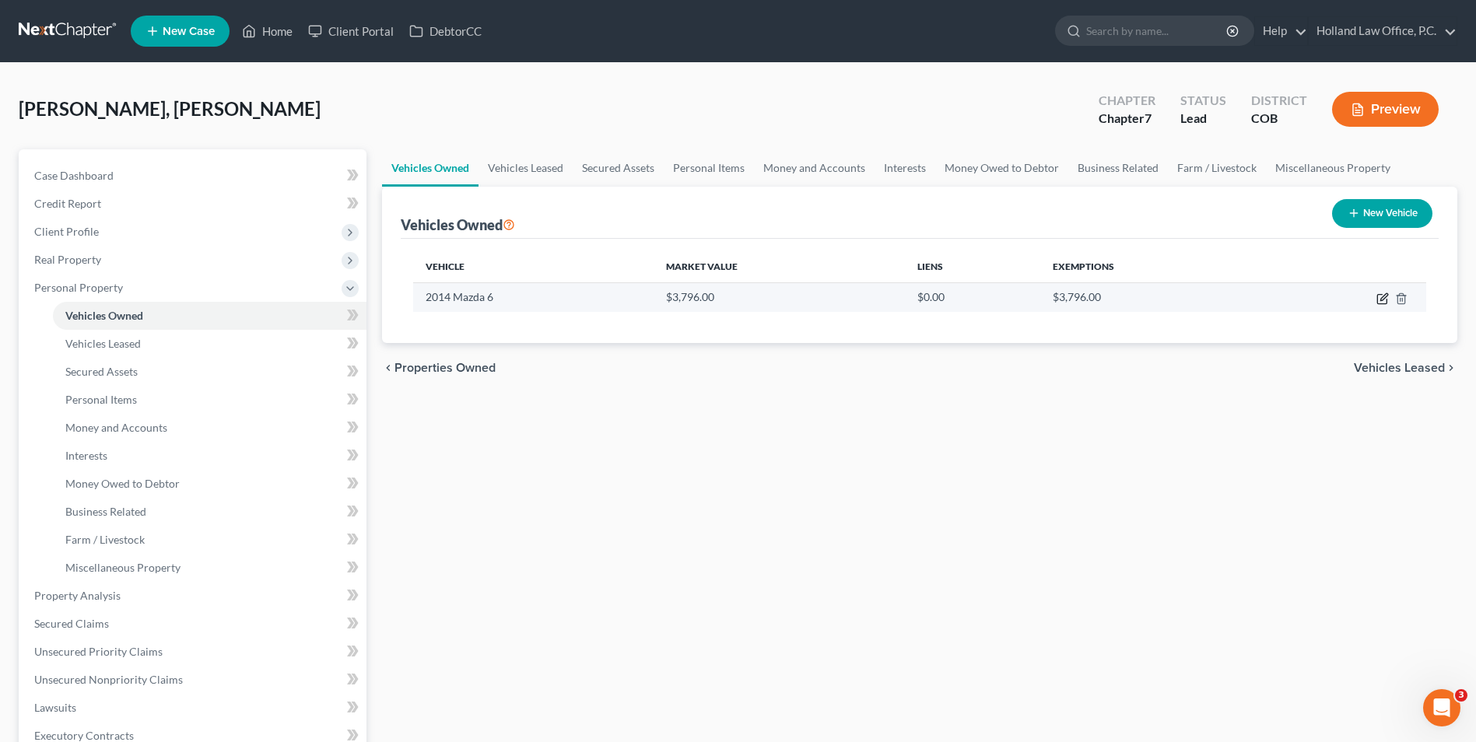
click at [1384, 296] on icon "button" at bounding box center [1383, 296] width 7 height 7
select select "0"
select select "12"
select select "2"
select select "0"
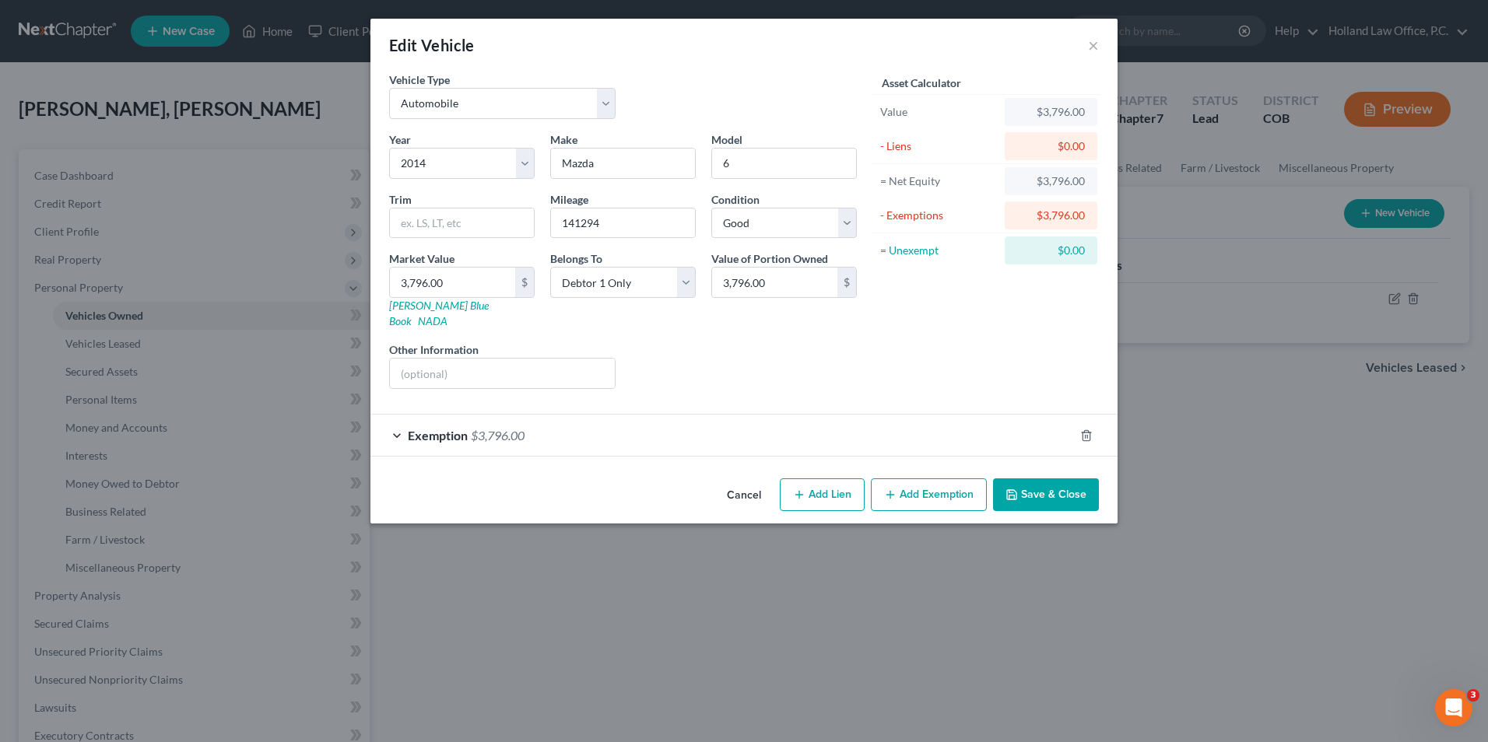
click at [1061, 493] on button "Save & Close" at bounding box center [1046, 495] width 106 height 33
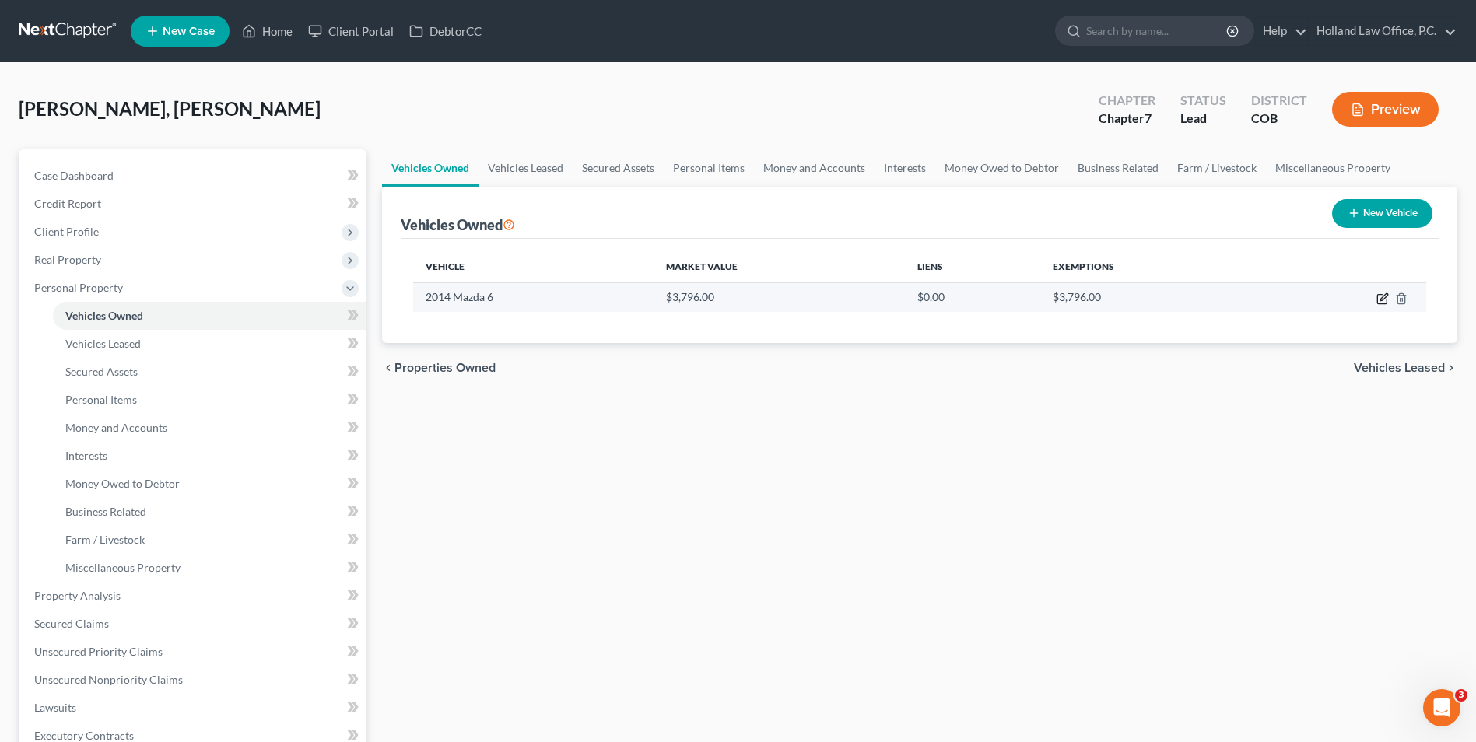
click at [1382, 297] on icon "button" at bounding box center [1383, 296] width 7 height 7
select select "0"
select select "12"
select select "2"
select select "0"
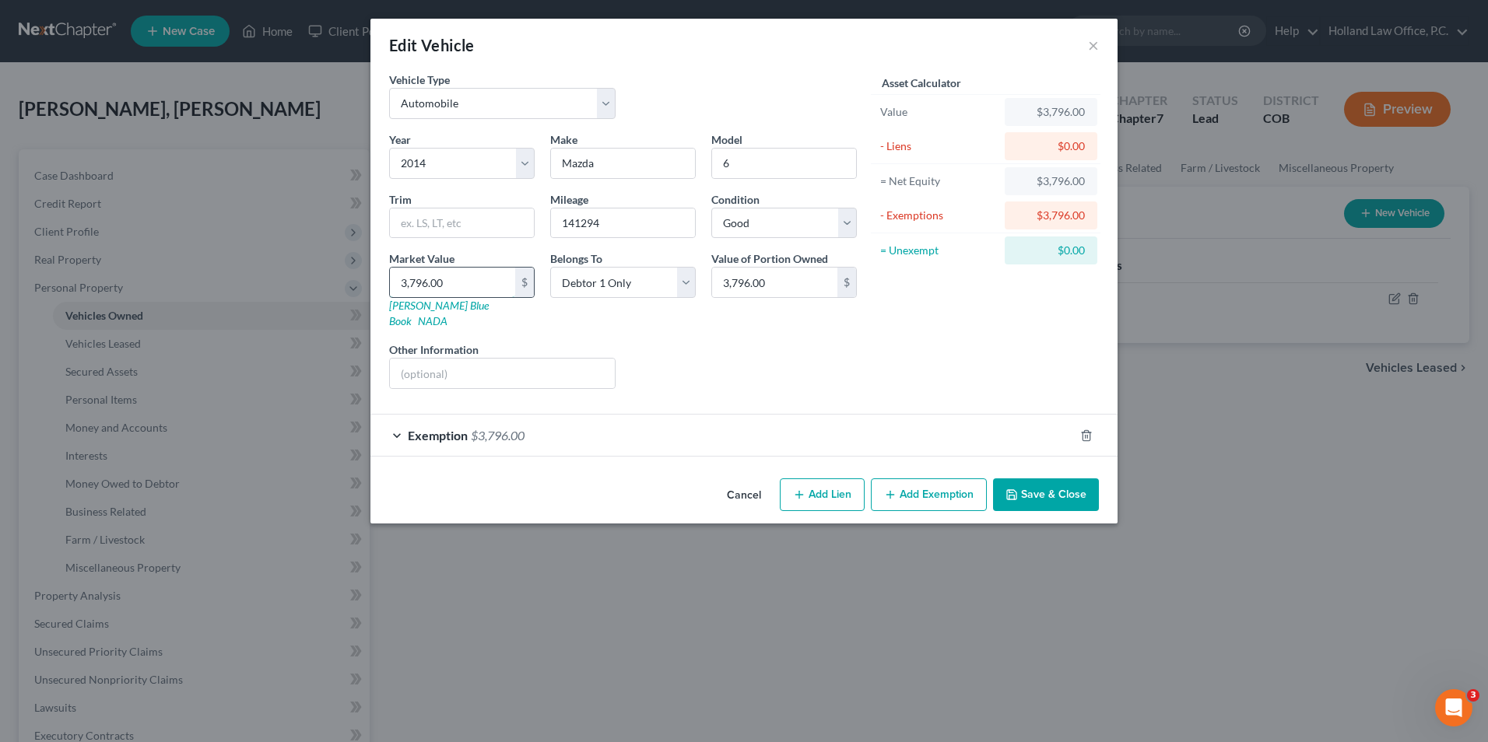
click at [465, 290] on input "3,796.00" at bounding box center [452, 283] width 125 height 30
type input "3"
type input "3.00"
type input "30"
type input "30.00"
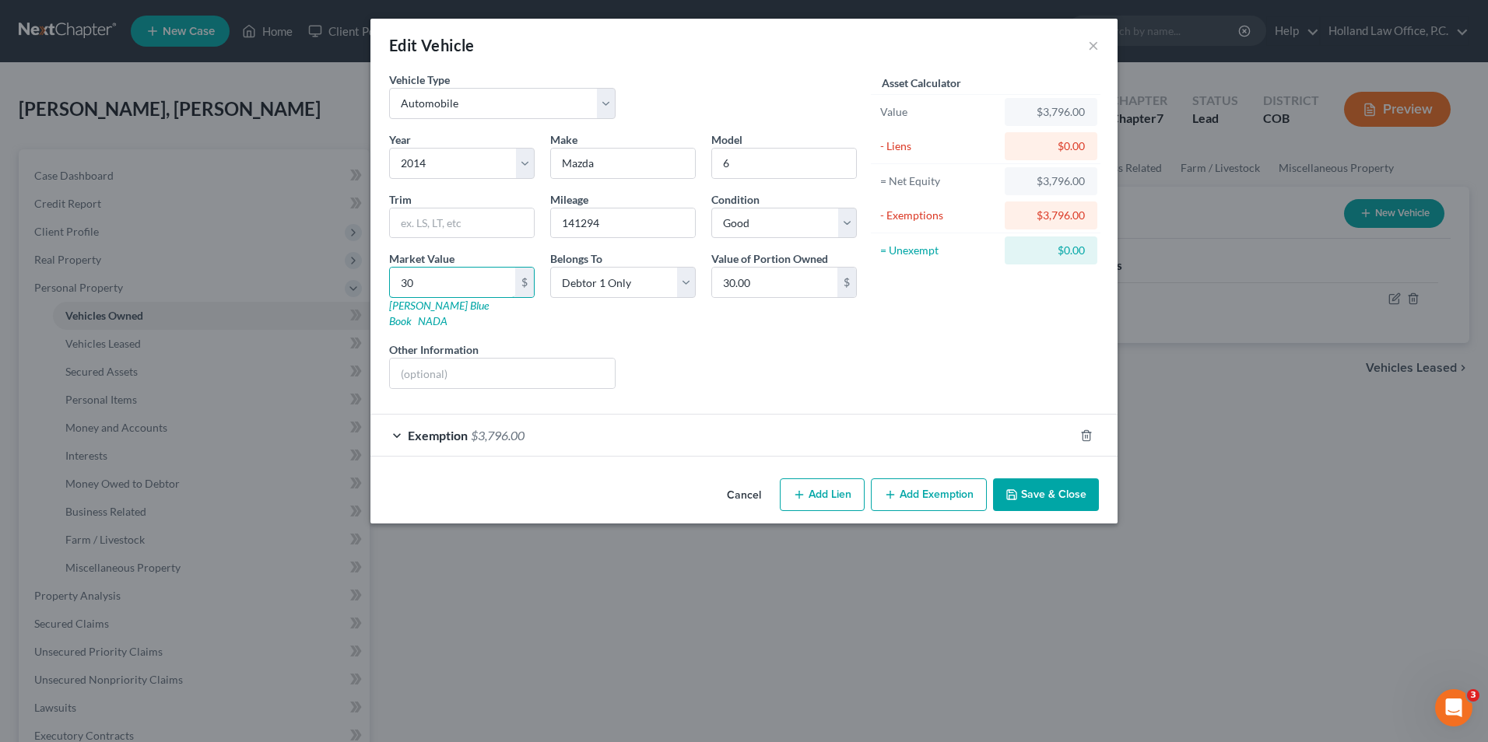
type input "300"
type input "300.00"
type input "3000"
type input "3,000.00"
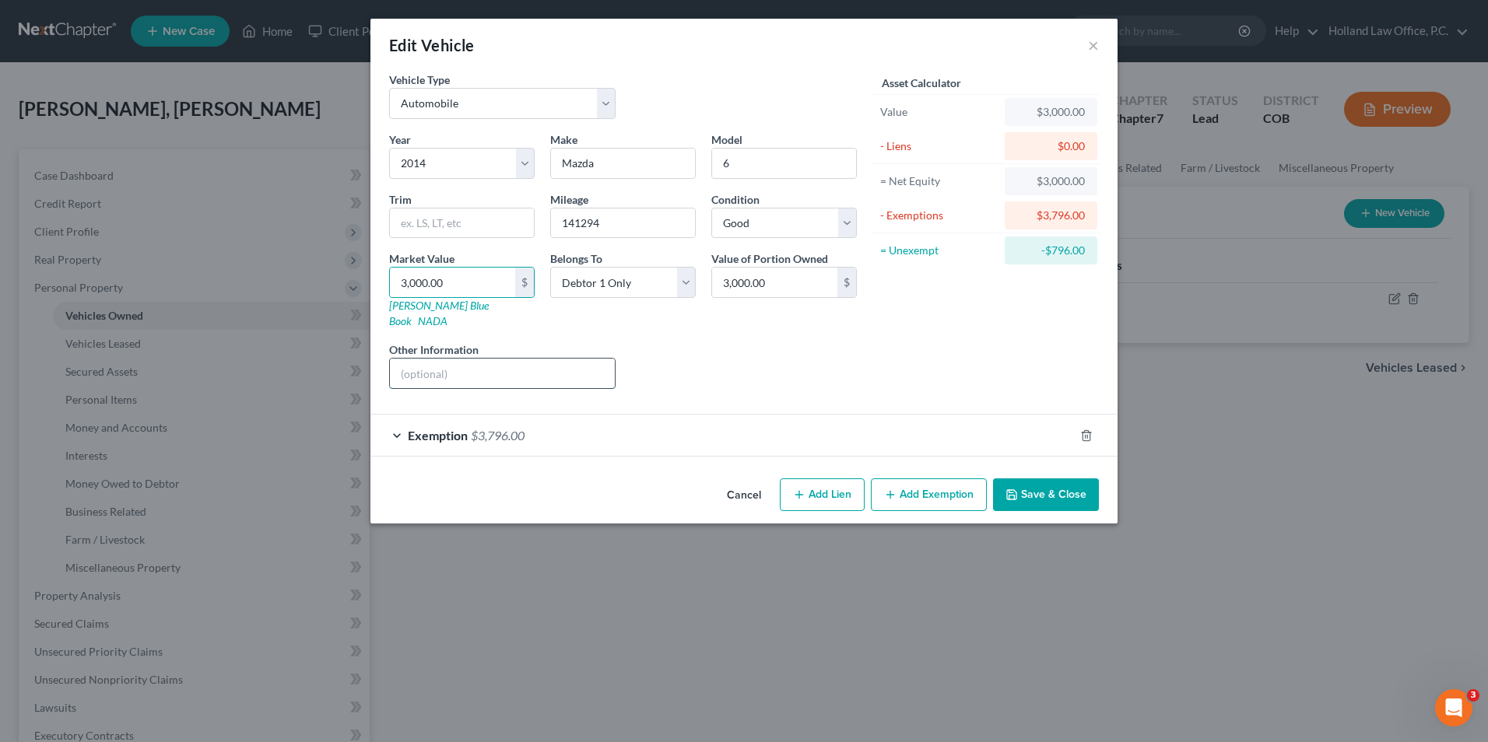
click at [465, 359] on input "text" at bounding box center [502, 374] width 225 height 30
type input "Weather damage and worn"
click at [726, 420] on div "Exemption $3,796.00" at bounding box center [721, 435] width 703 height 41
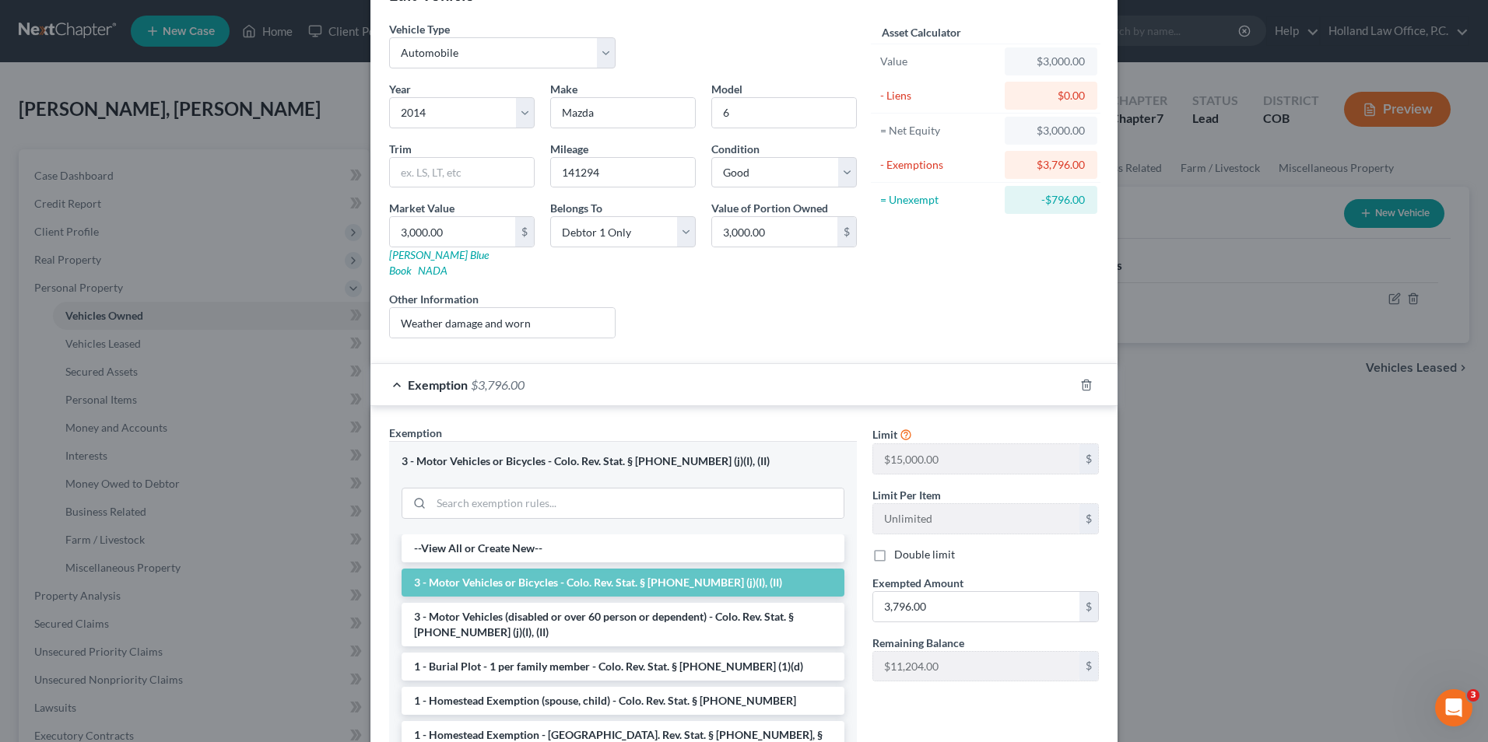
scroll to position [78, 0]
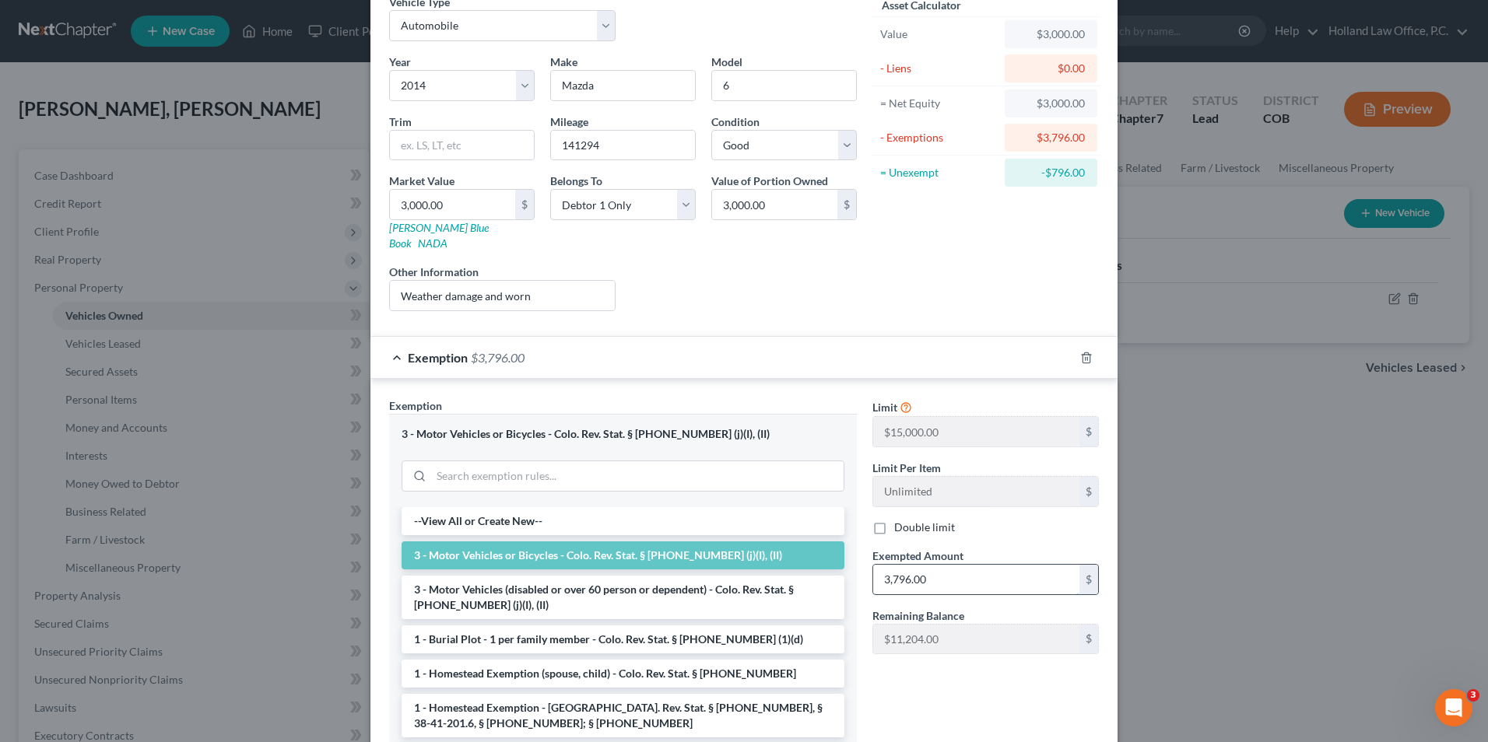
click at [948, 565] on input "3,796.00" at bounding box center [976, 580] width 206 height 30
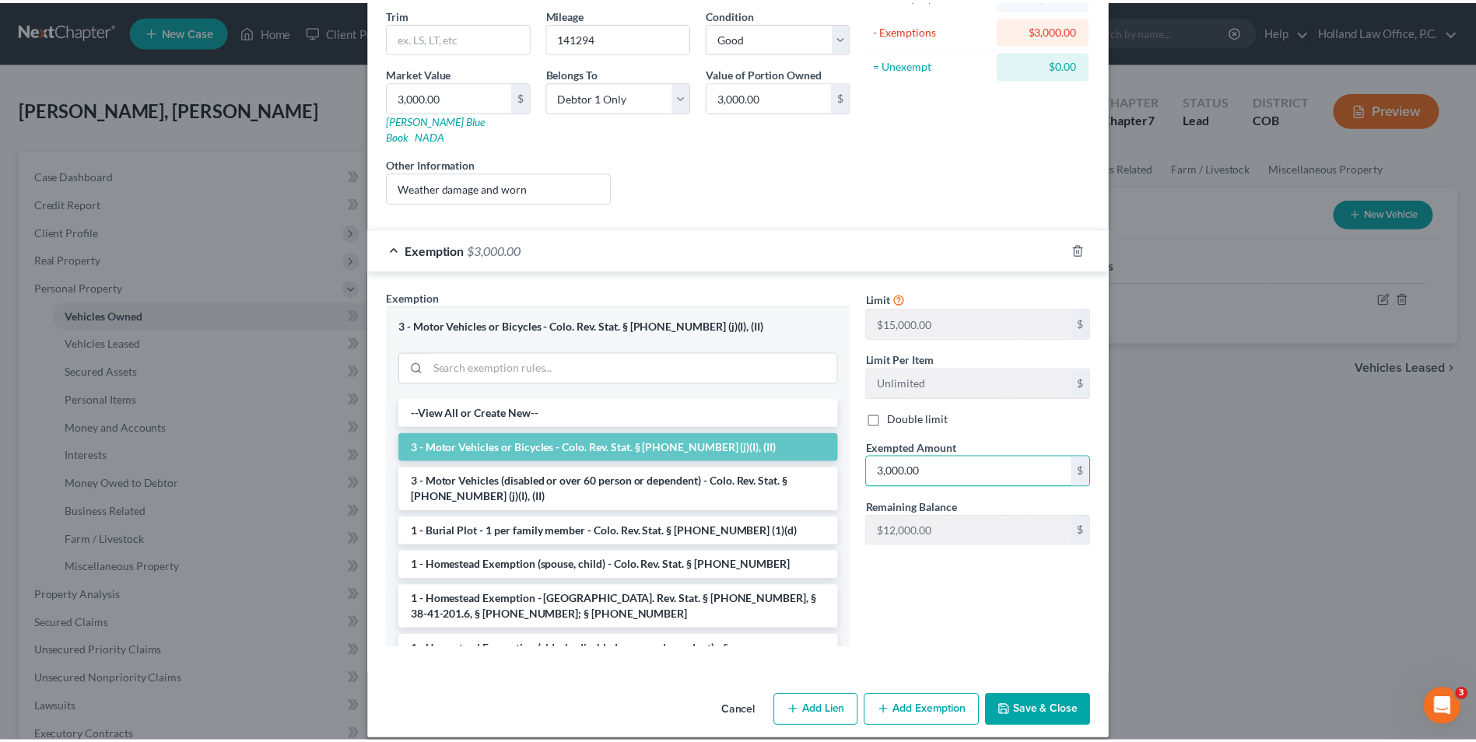
scroll to position [187, 0]
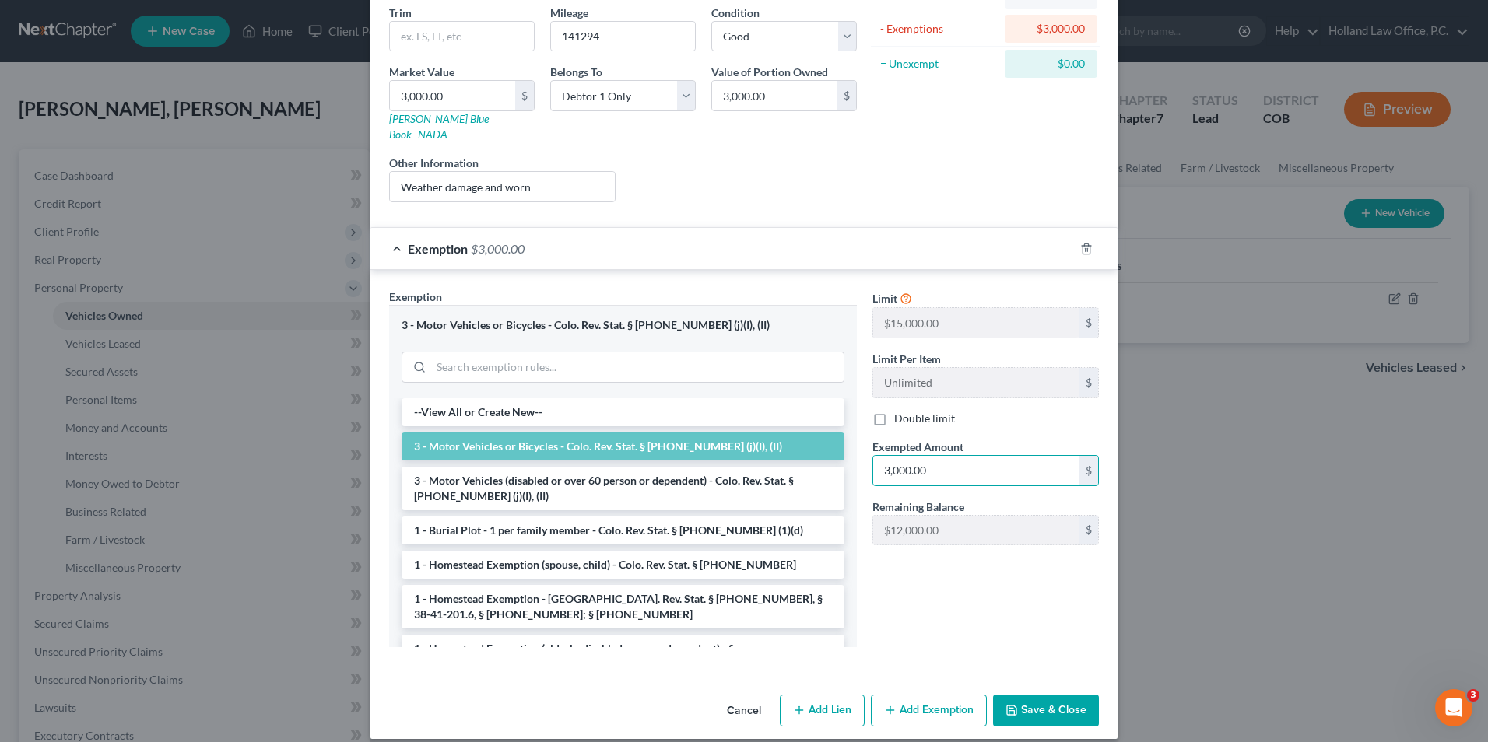
type input "3,000.00"
click at [998, 695] on button "Save & Close" at bounding box center [1046, 711] width 106 height 33
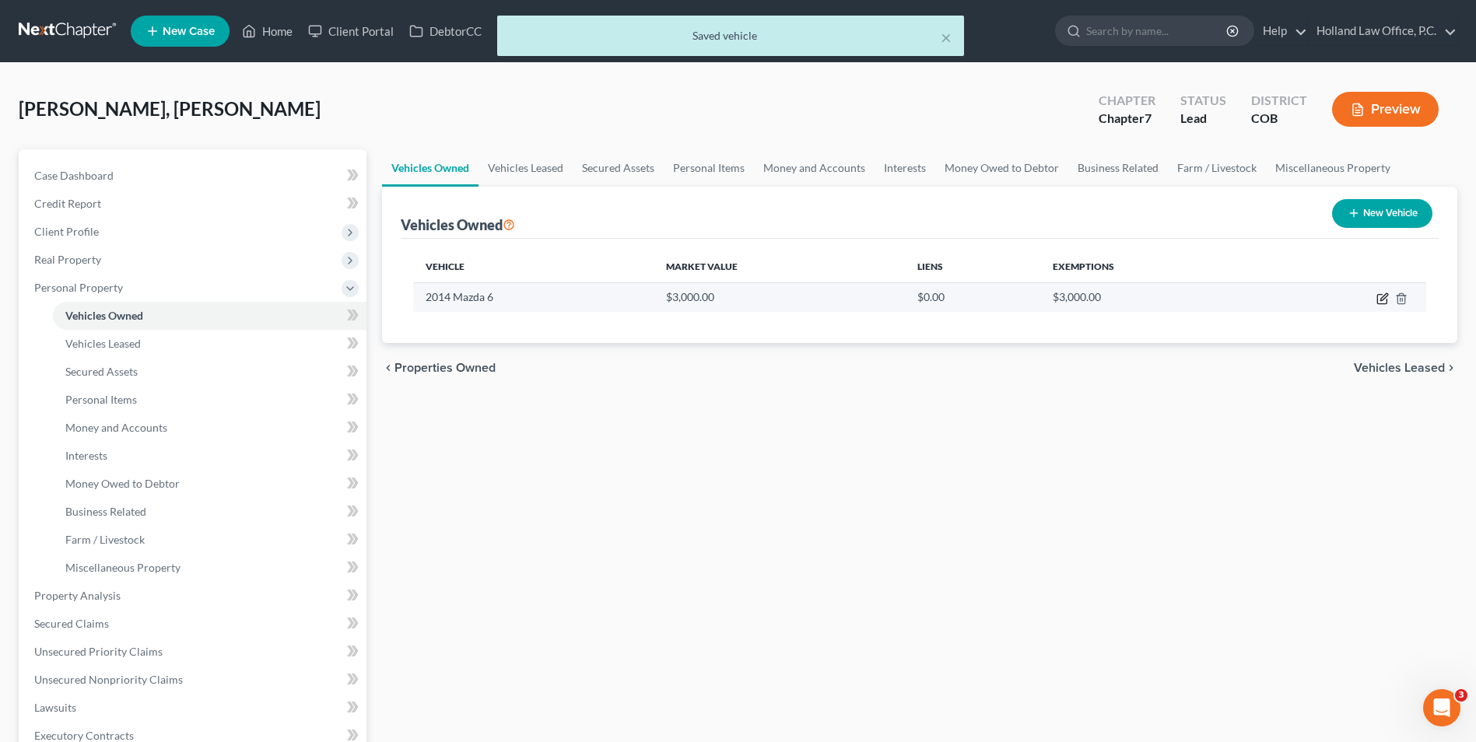
click at [1383, 301] on icon "button" at bounding box center [1382, 299] width 12 height 12
select select "0"
select select "12"
select select "2"
select select "0"
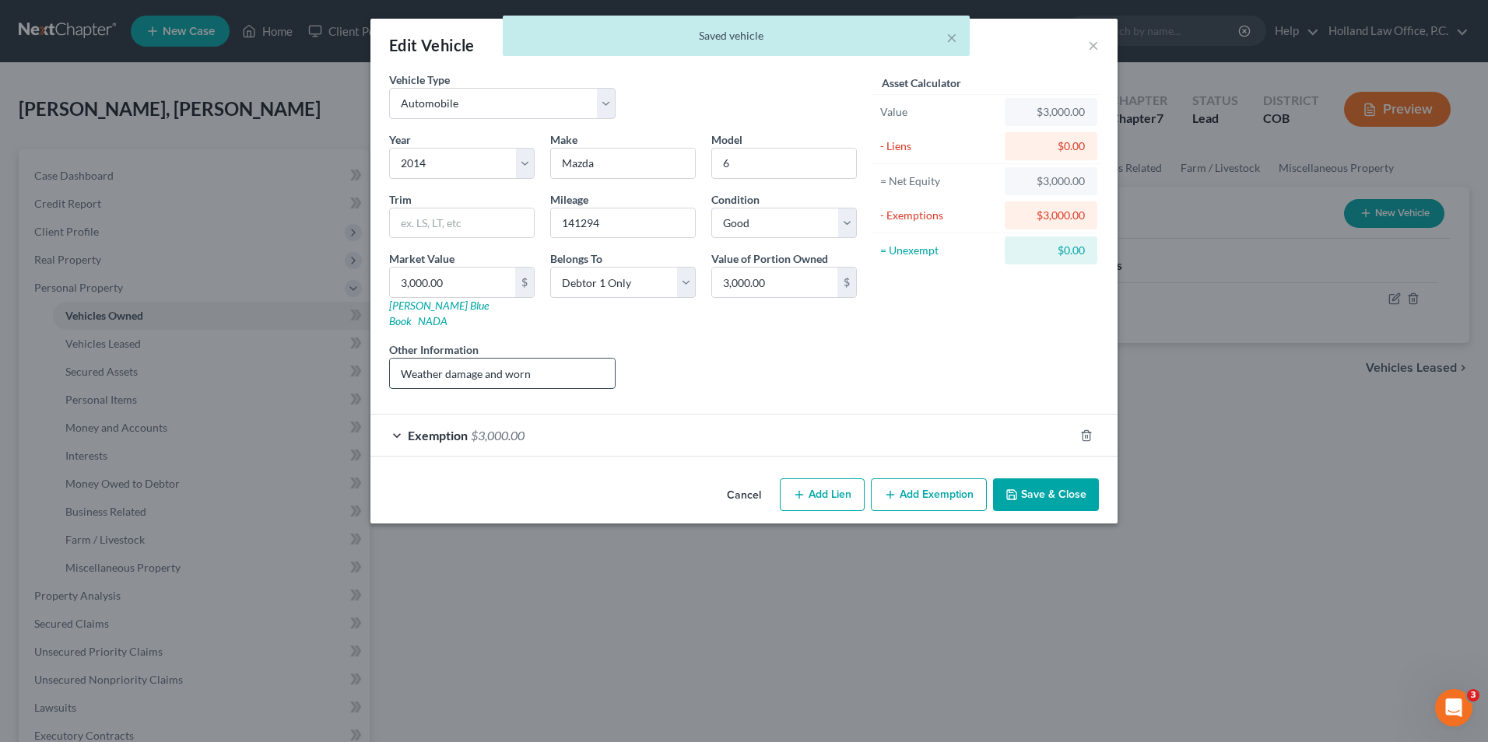
drag, startPoint x: 546, startPoint y: 363, endPoint x: 566, endPoint y: 368, distance: 21.0
click at [566, 368] on input "Weather damage and worn" at bounding box center [502, 374] width 225 height 30
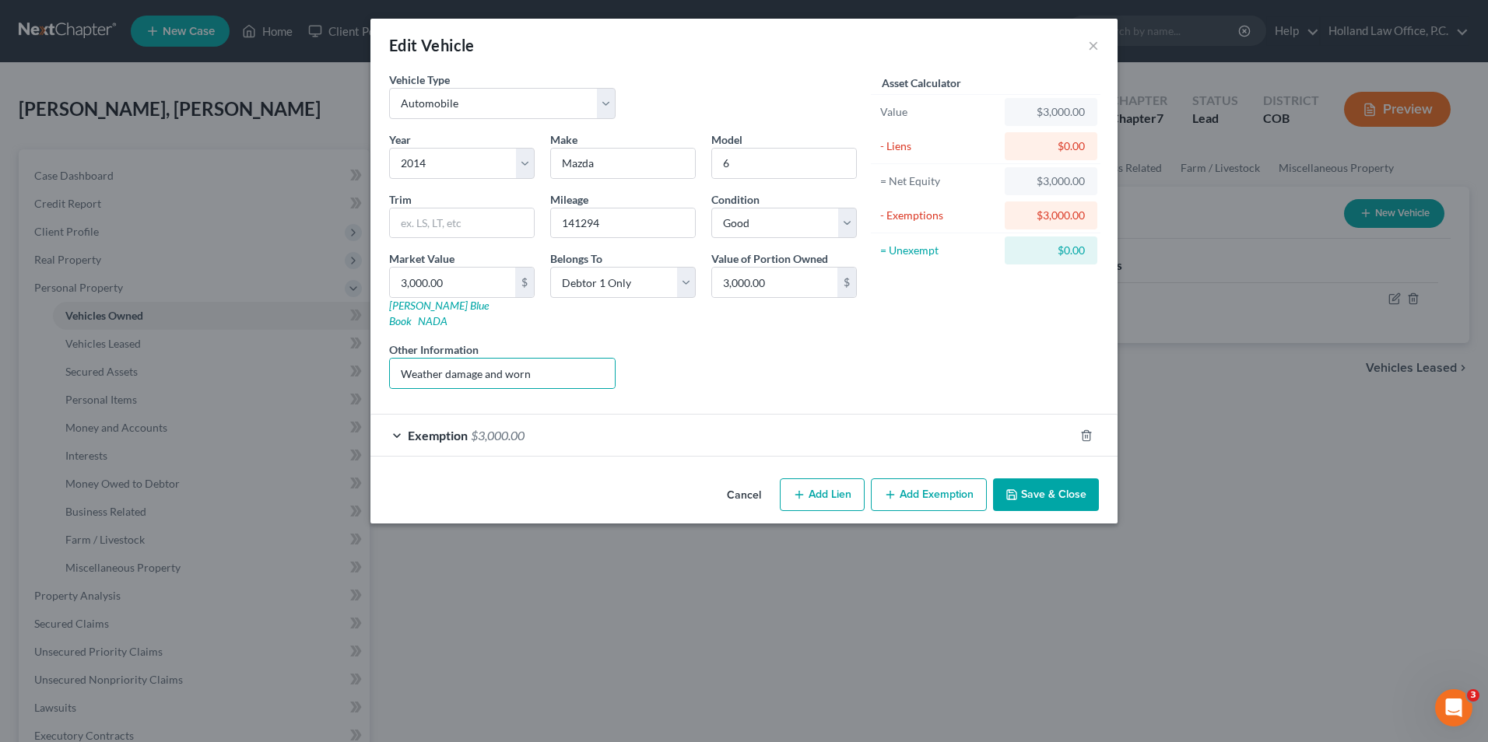
click at [1050, 479] on button "Save & Close" at bounding box center [1046, 495] width 106 height 33
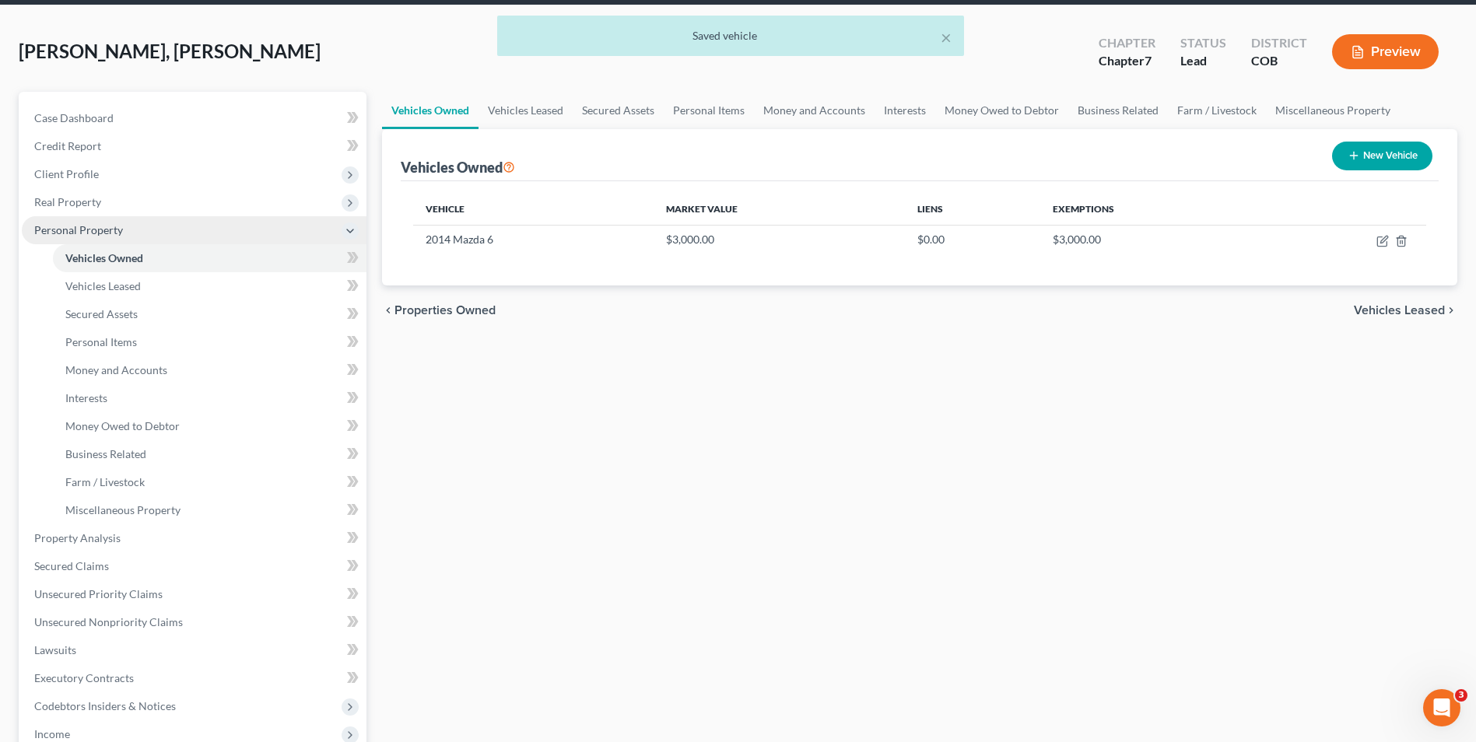
scroll to position [0, 0]
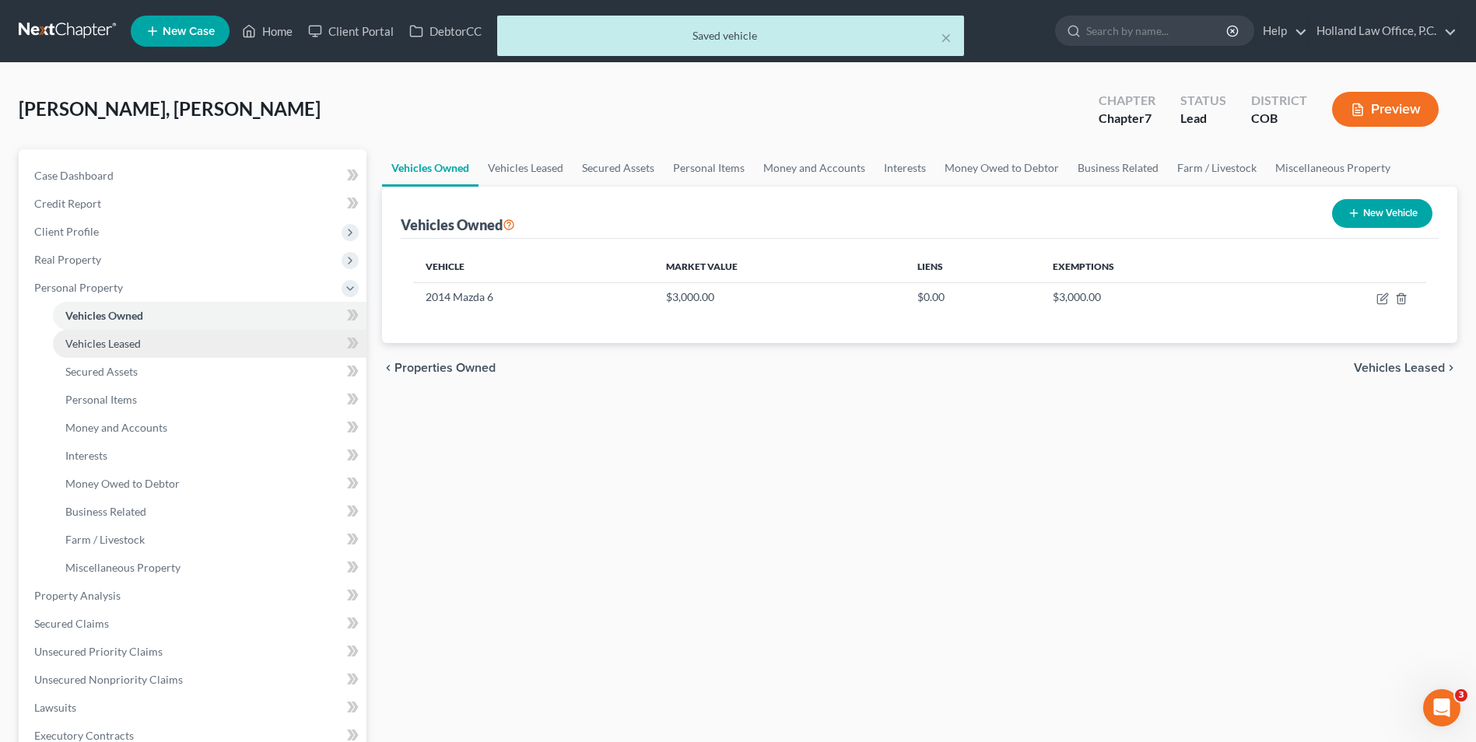
click at [132, 353] on link "Vehicles Leased" at bounding box center [210, 344] width 314 height 28
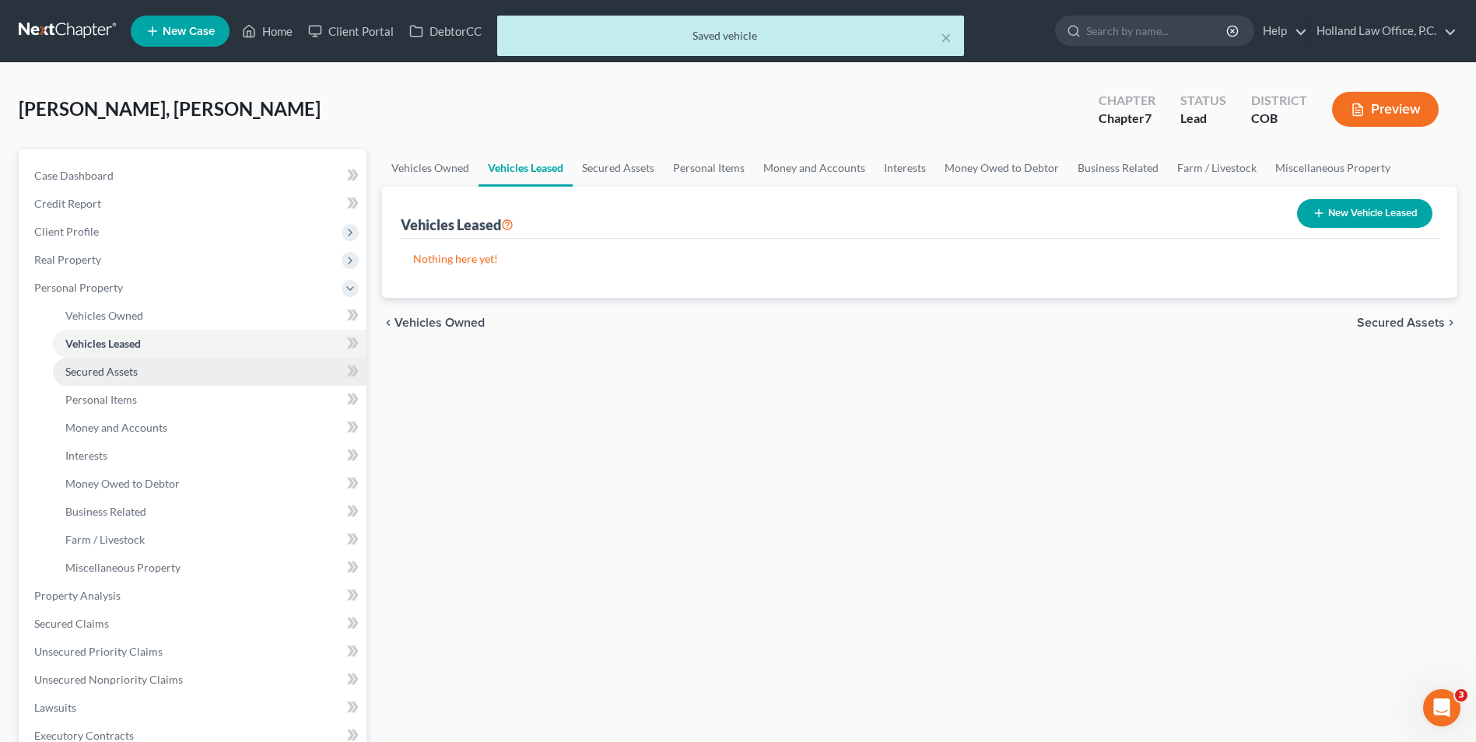
click at [123, 370] on span "Secured Assets" at bounding box center [101, 371] width 72 height 13
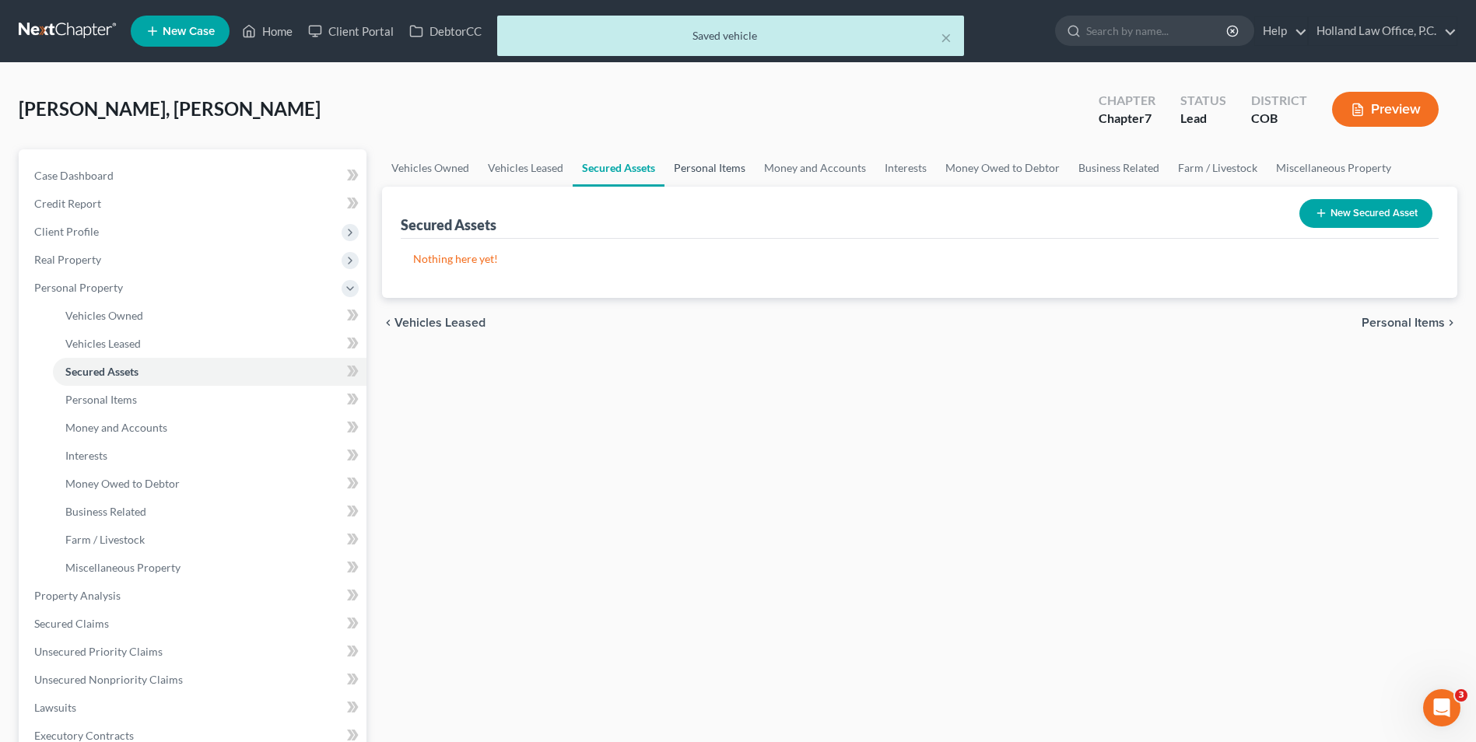
click at [717, 170] on link "Personal Items" at bounding box center [710, 167] width 90 height 37
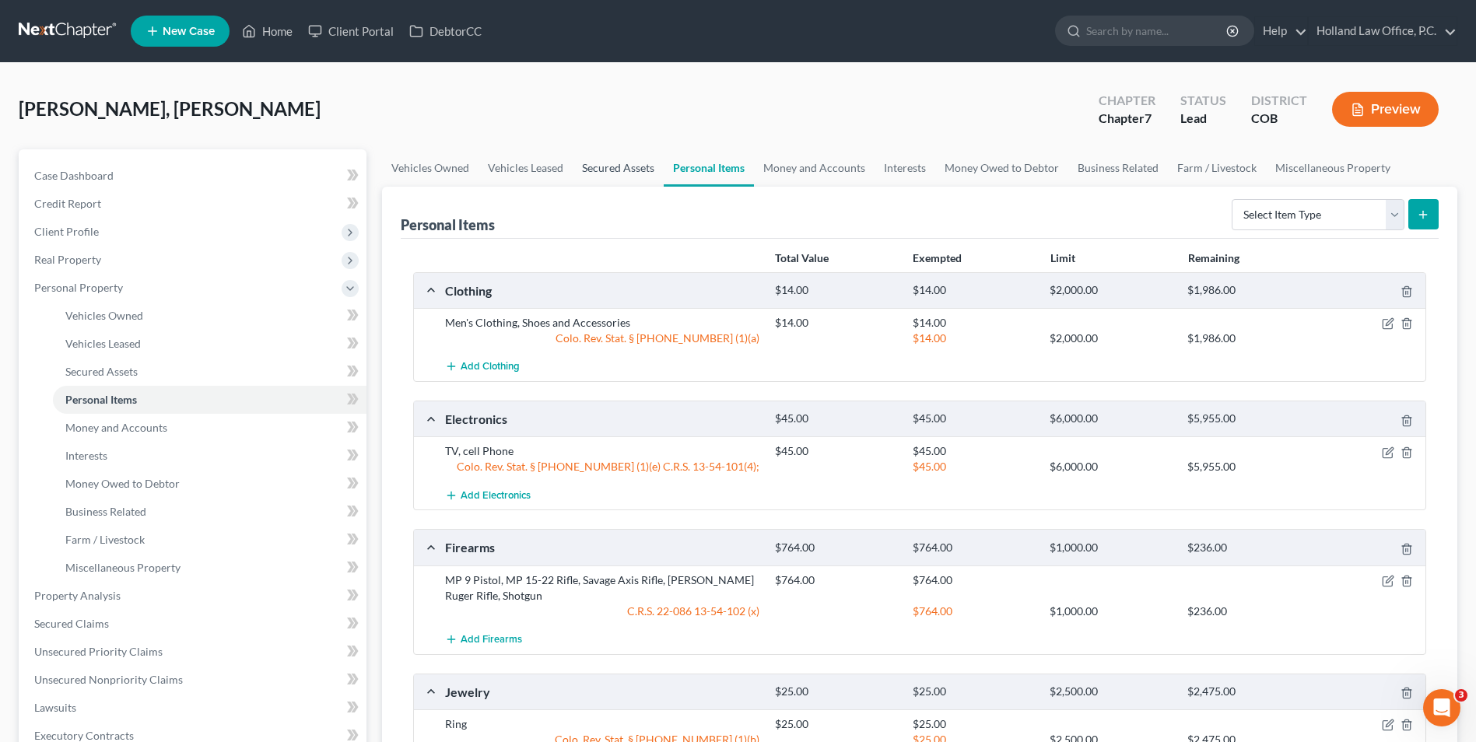
click at [612, 165] on link "Secured Assets" at bounding box center [618, 167] width 91 height 37
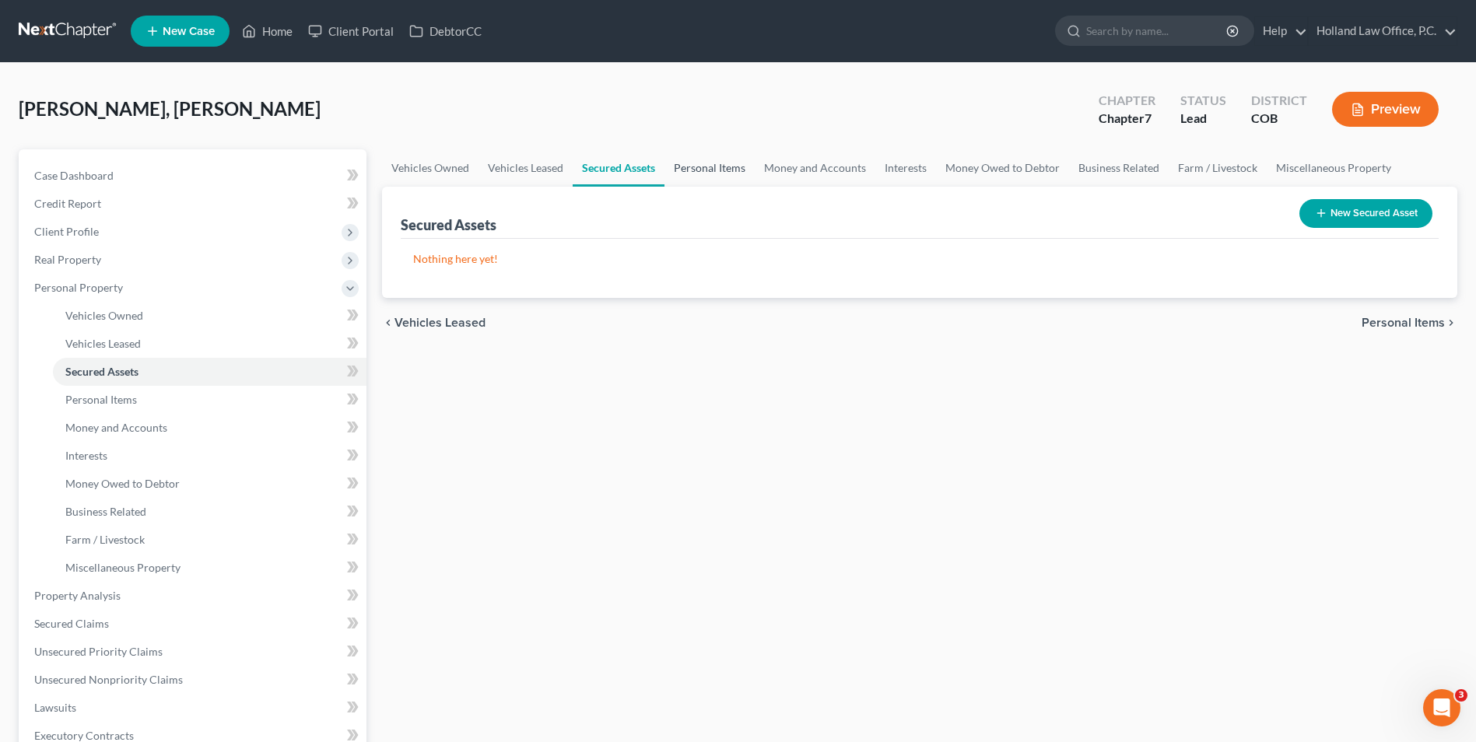
click at [685, 169] on link "Personal Items" at bounding box center [710, 167] width 90 height 37
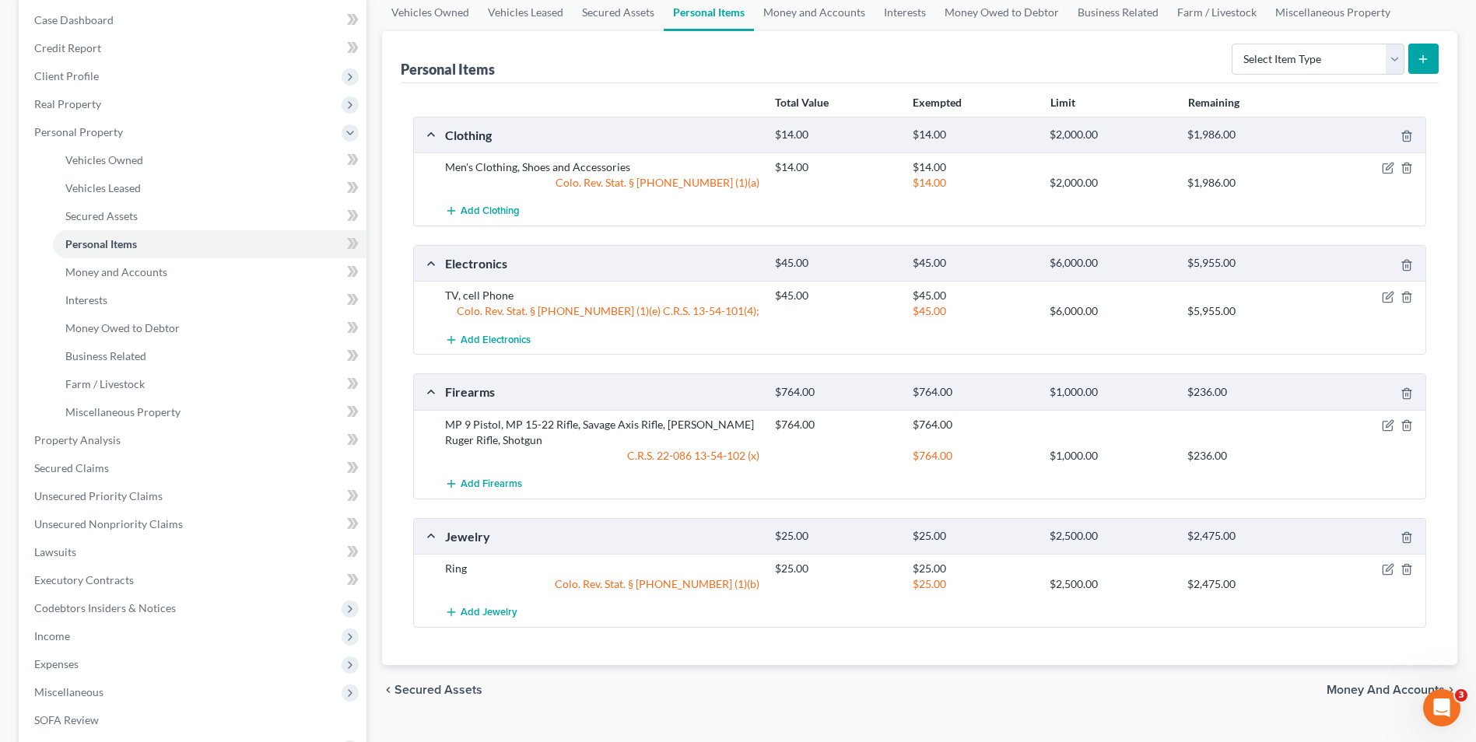
scroll to position [78, 0]
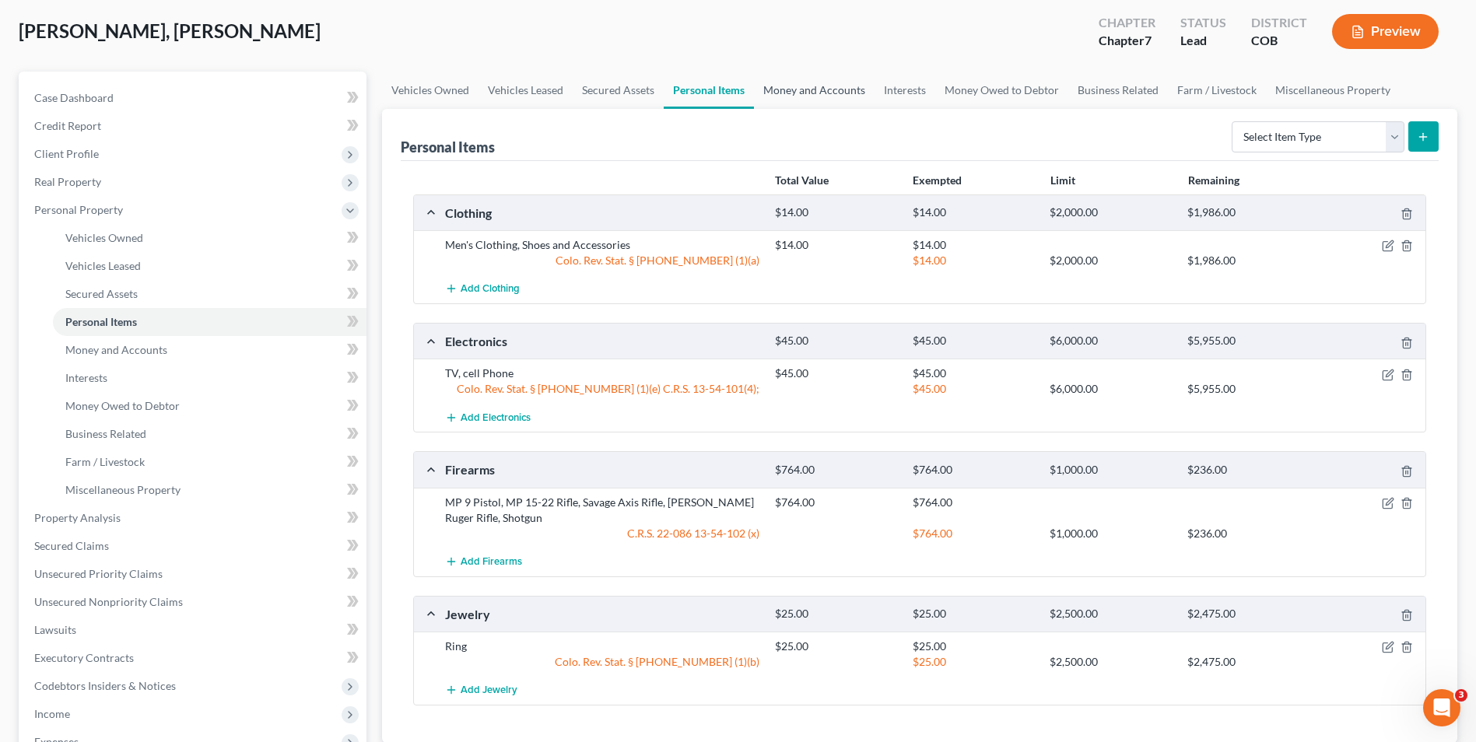
click at [824, 93] on link "Money and Accounts" at bounding box center [814, 90] width 121 height 37
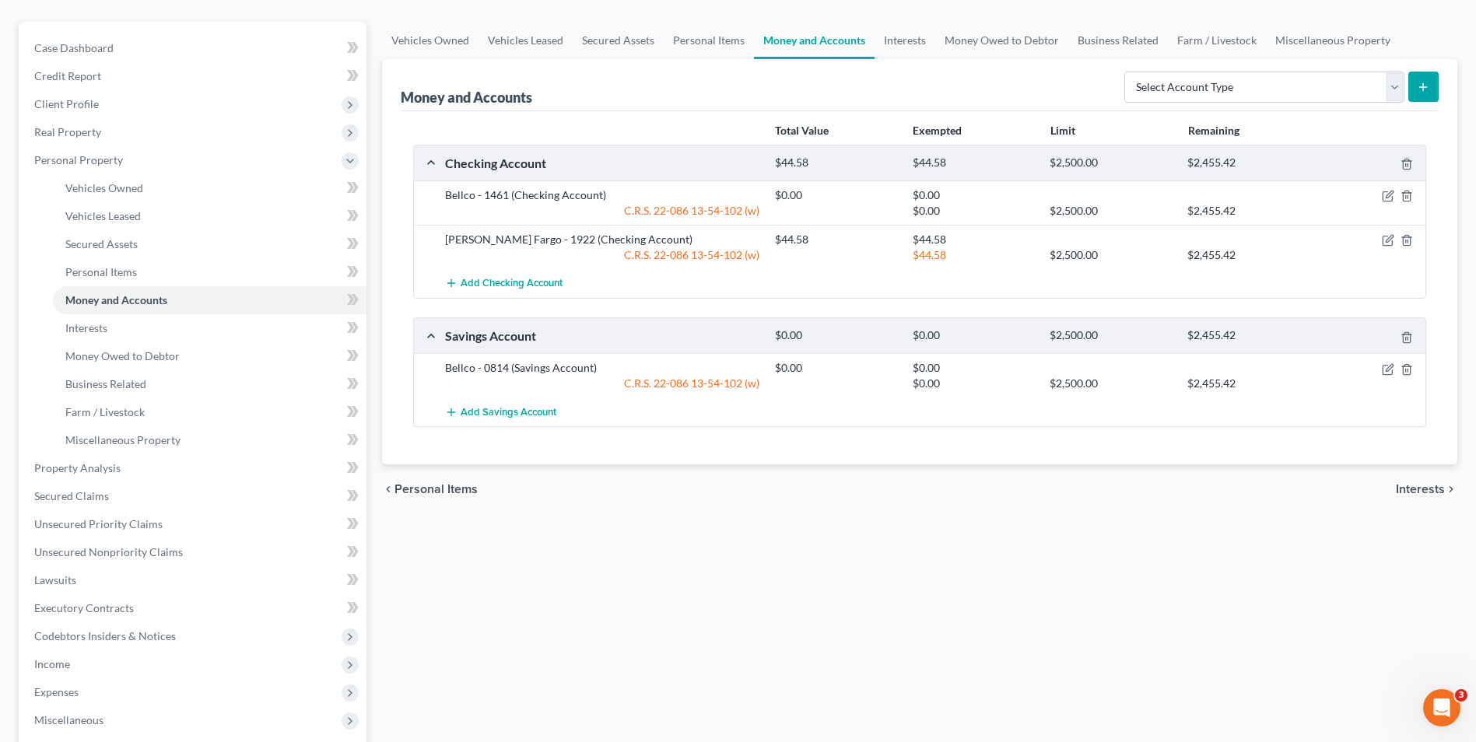
scroll to position [156, 0]
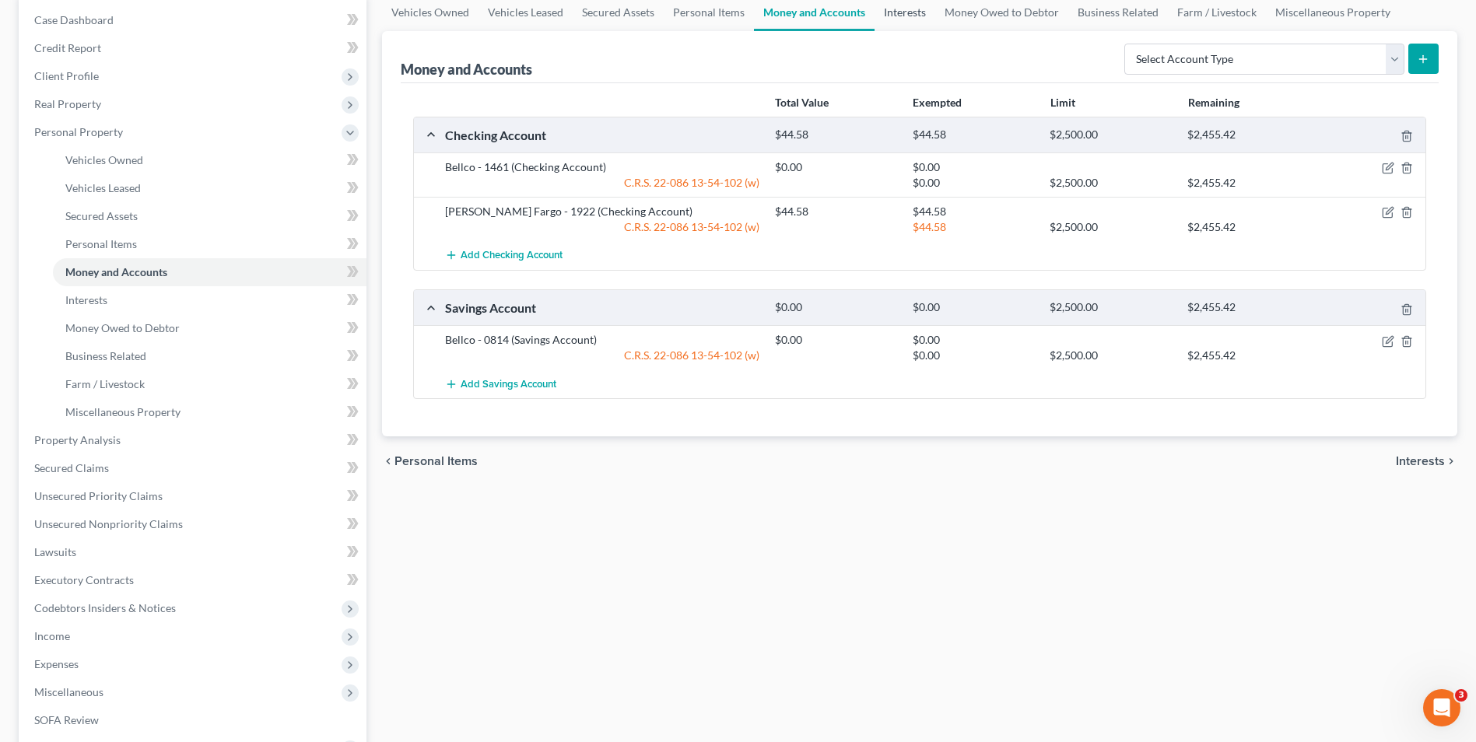
click at [908, 9] on link "Interests" at bounding box center [905, 12] width 61 height 37
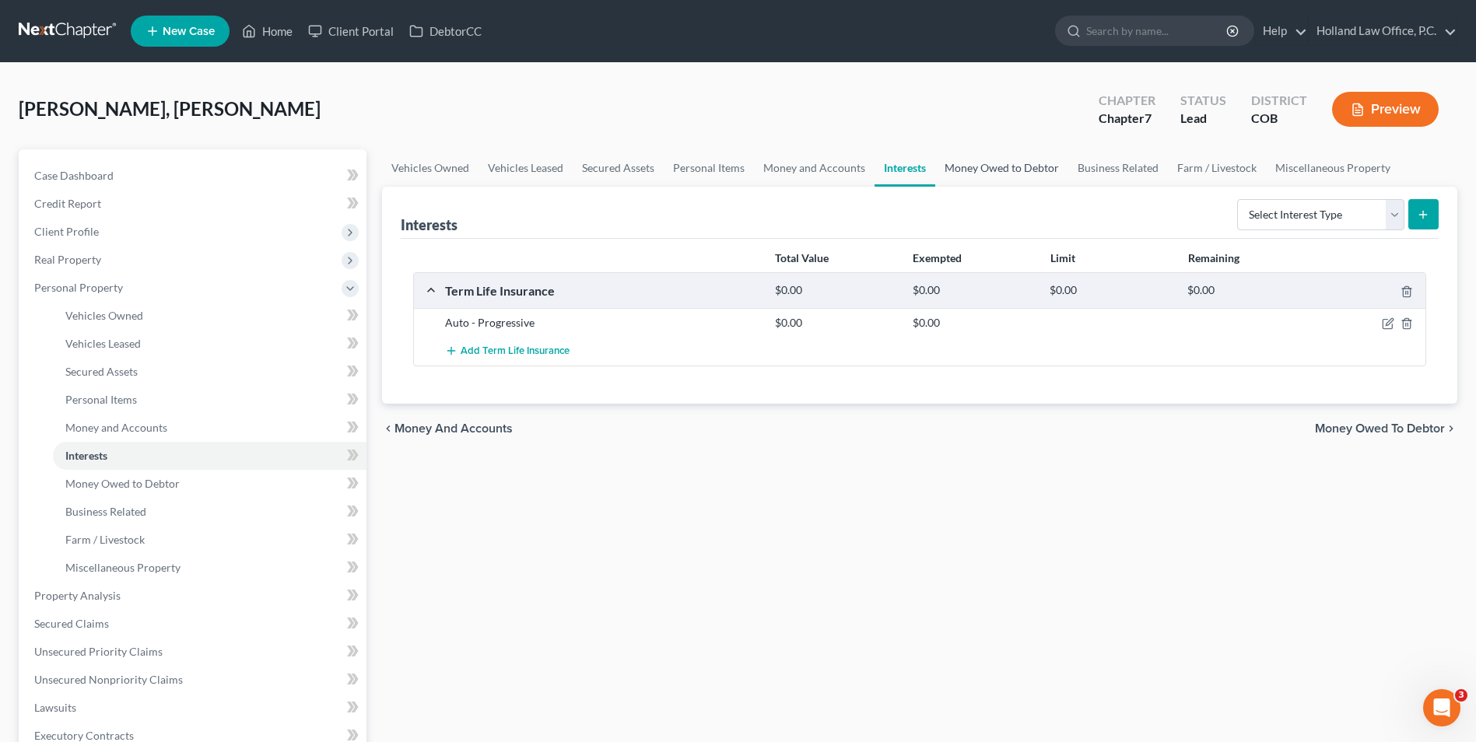
click at [989, 163] on link "Money Owed to Debtor" at bounding box center [1001, 167] width 133 height 37
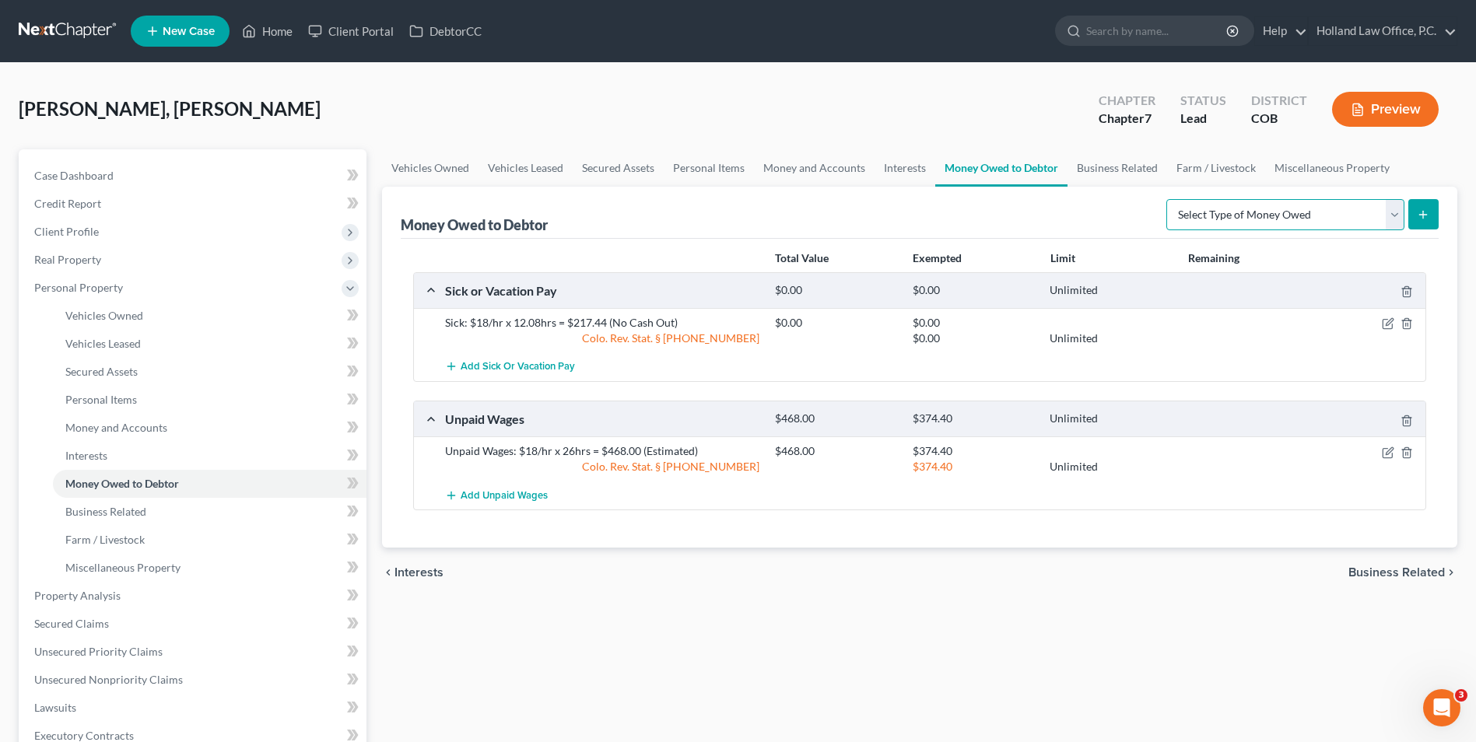
click at [1210, 216] on select "Select Type of Money Owed Accounts Receivable Alimony Child Support Claims Agai…" at bounding box center [1285, 214] width 238 height 31
select select "expected_tax_refund"
click at [1169, 199] on select "Select Type of Money Owed Accounts Receivable Alimony Child Support Claims Agai…" at bounding box center [1285, 214] width 238 height 31
click at [1412, 210] on button "submit" at bounding box center [1423, 214] width 30 height 30
select select "0"
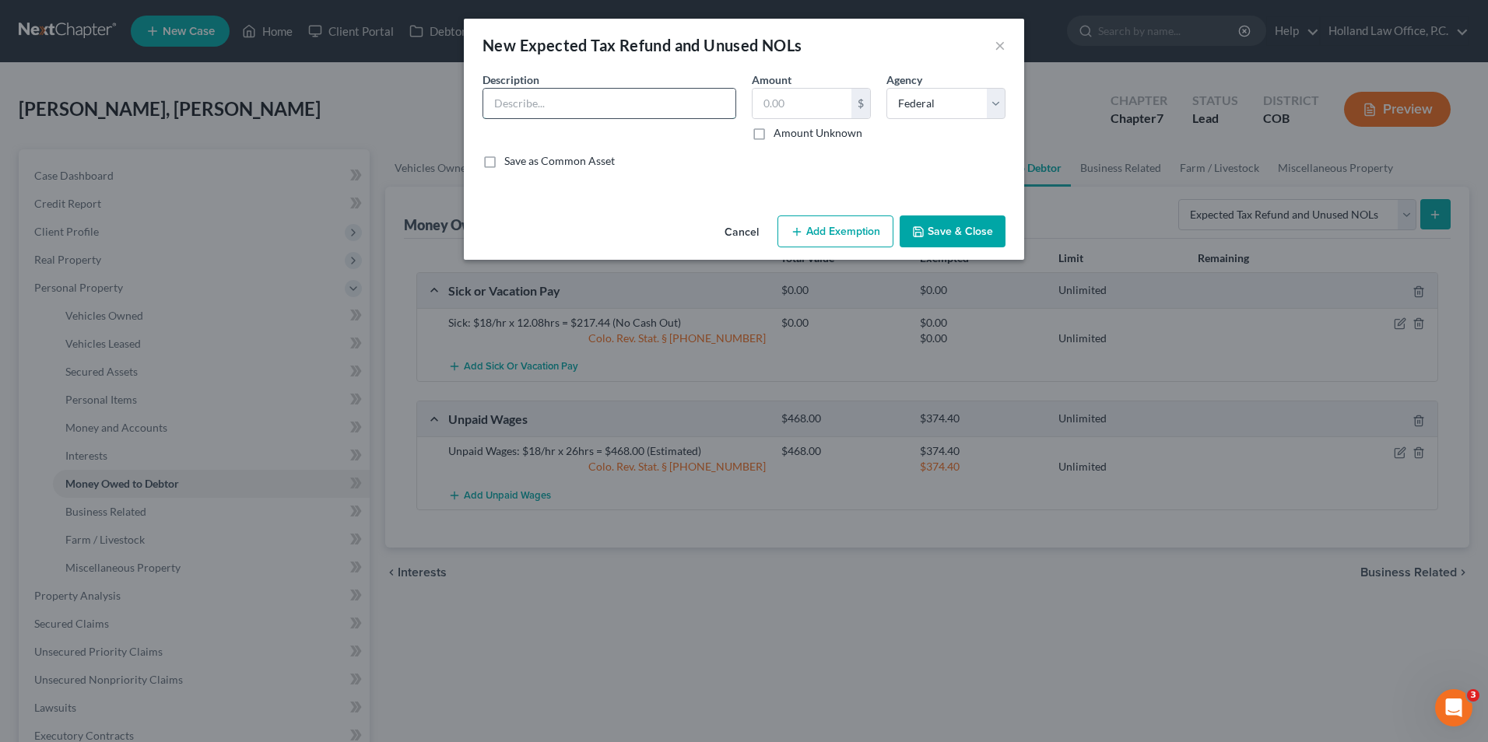
click at [533, 99] on input "text" at bounding box center [609, 104] width 252 height 30
type input "2025 Tax Refund"
click at [831, 139] on label "Amount Unknown" at bounding box center [817, 133] width 89 height 16
click at [790, 135] on input "Amount Unknown" at bounding box center [785, 130] width 10 height 10
checkbox input "true"
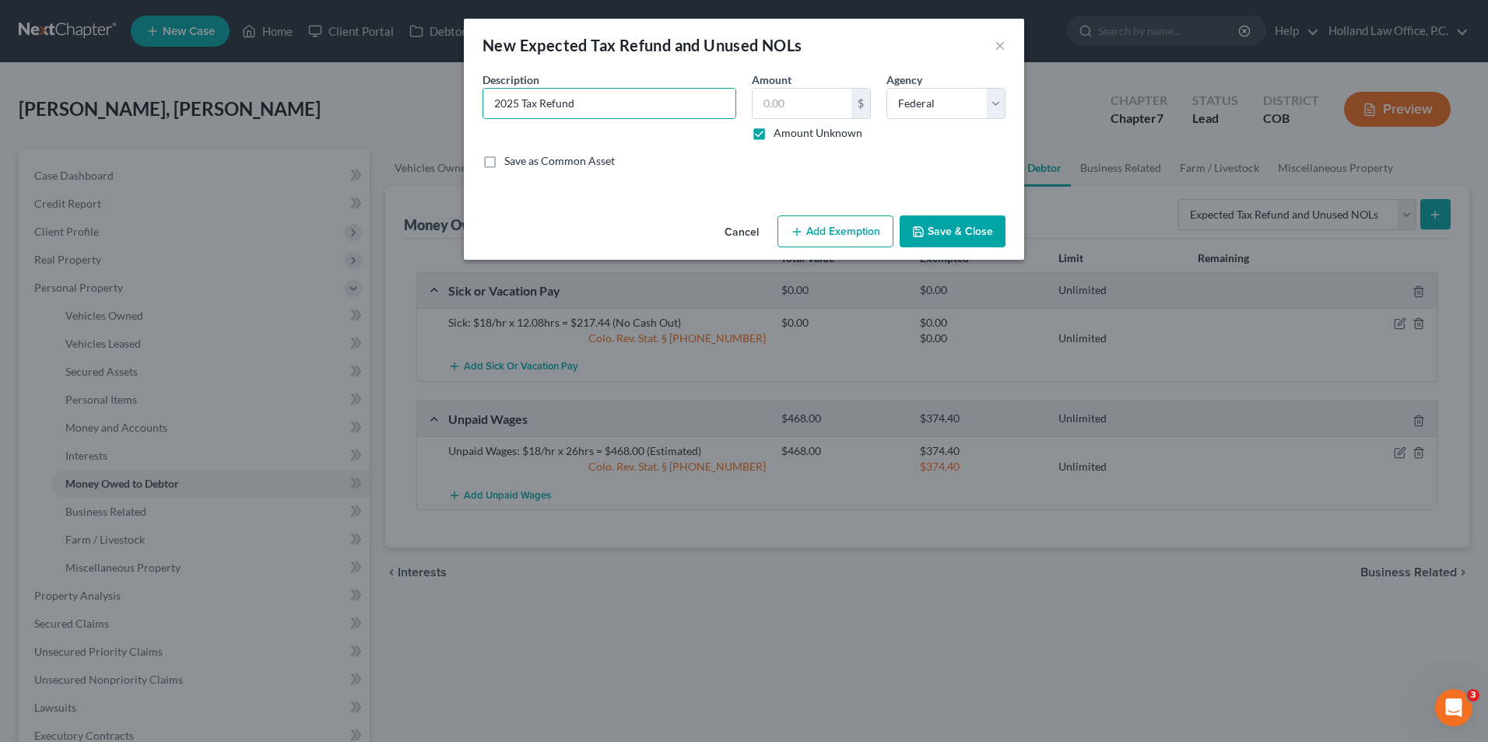
type input "0.00"
click at [917, 226] on icon "button" at bounding box center [918, 232] width 12 height 12
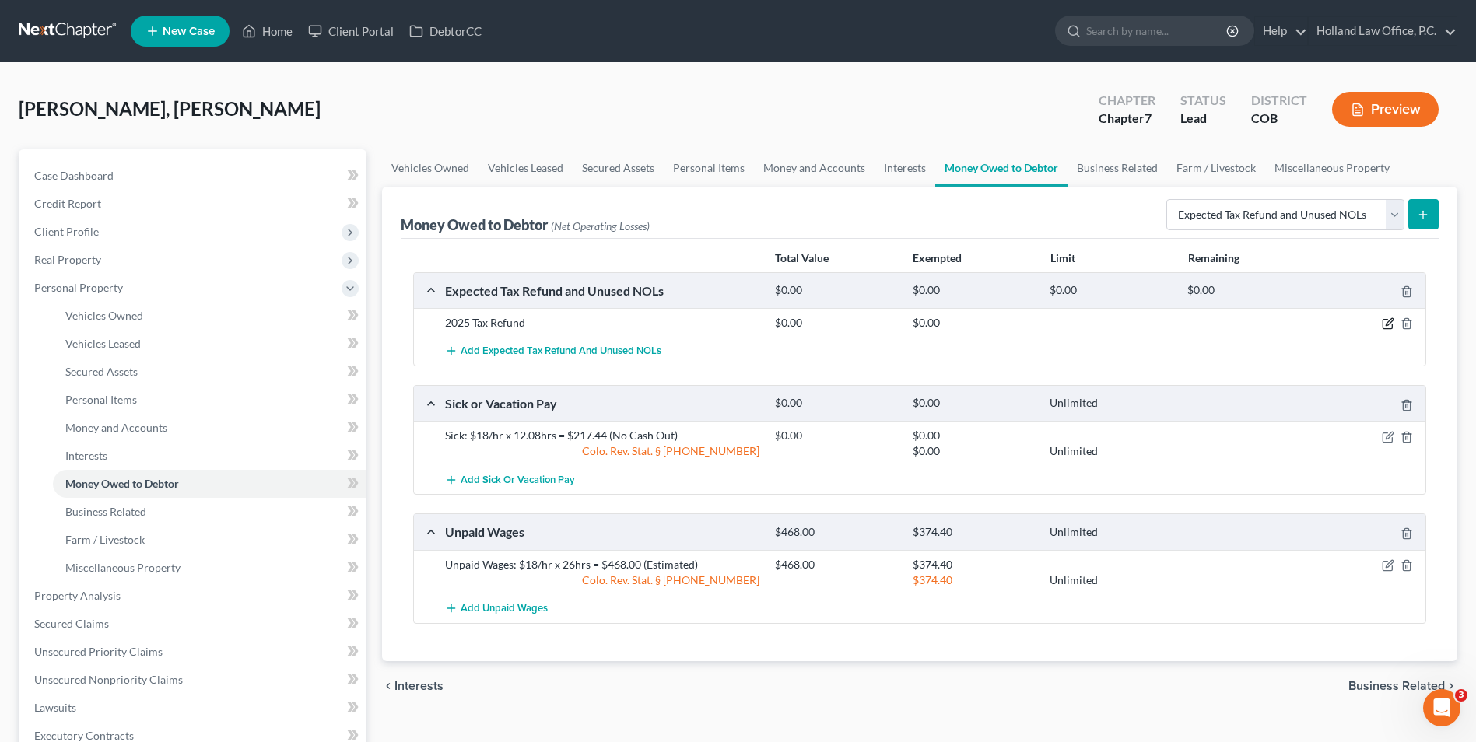
click at [1386, 324] on icon "button" at bounding box center [1388, 323] width 12 height 12
select select "0"
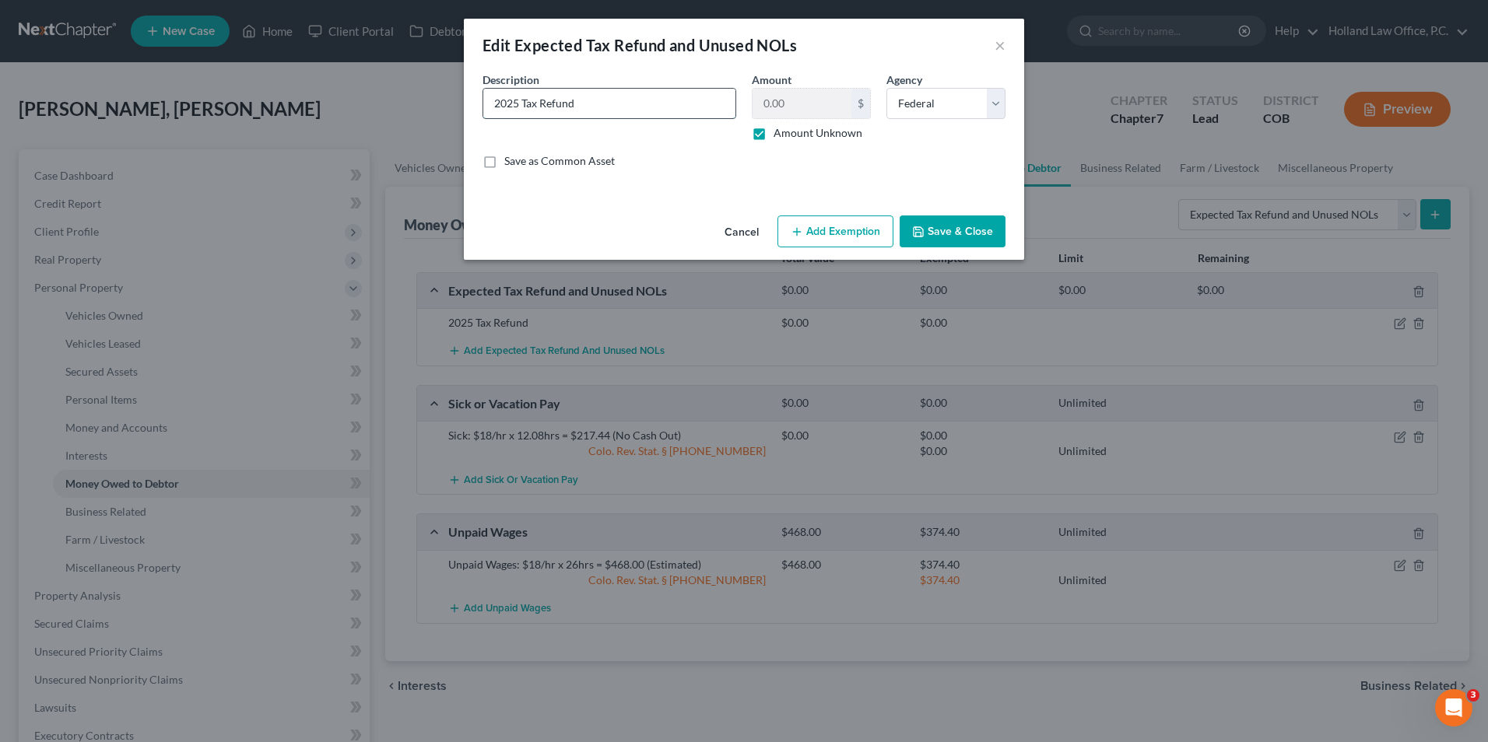
click at [628, 108] on input "2025 Tax Refund" at bounding box center [609, 104] width 252 height 30
click at [929, 223] on button "Save & Close" at bounding box center [952, 232] width 106 height 33
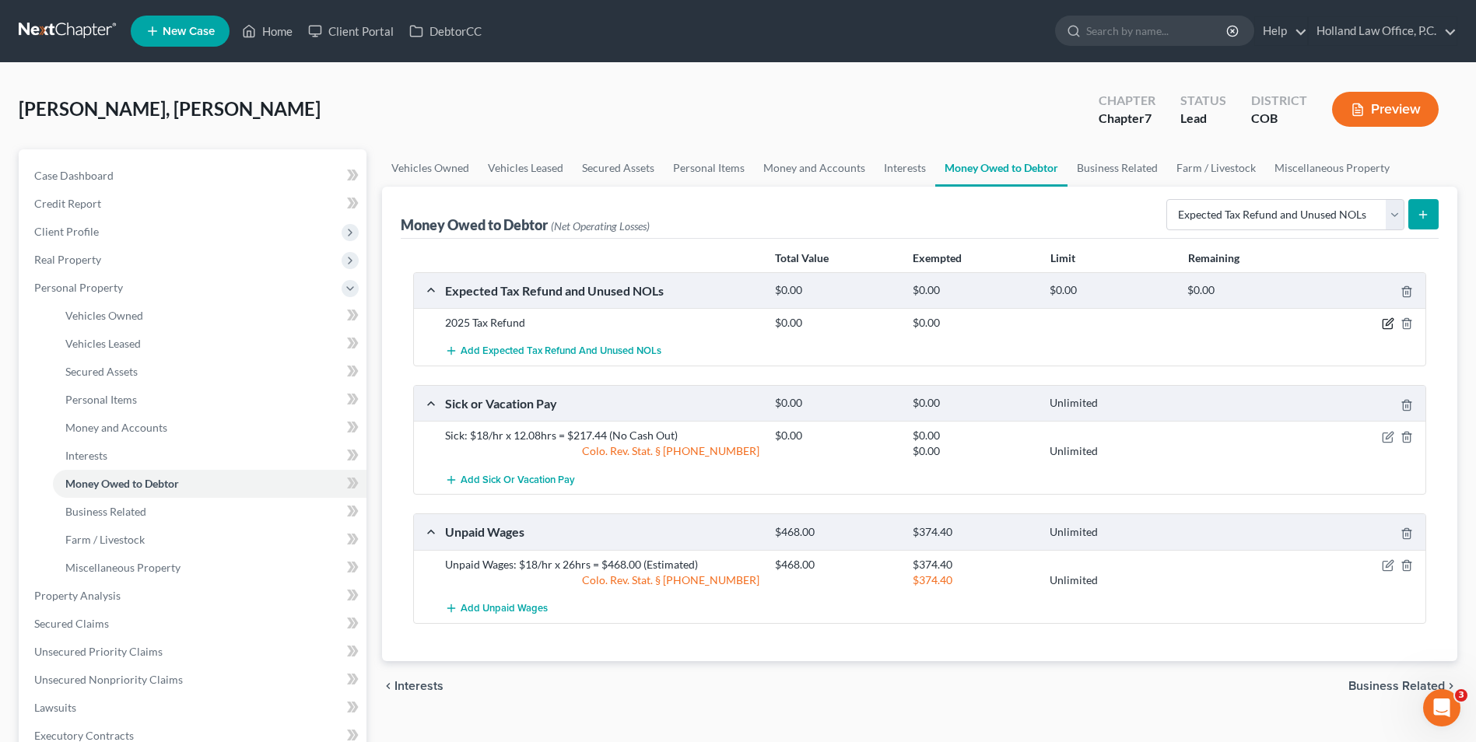
click at [1390, 326] on icon "button" at bounding box center [1388, 323] width 12 height 12
select select "0"
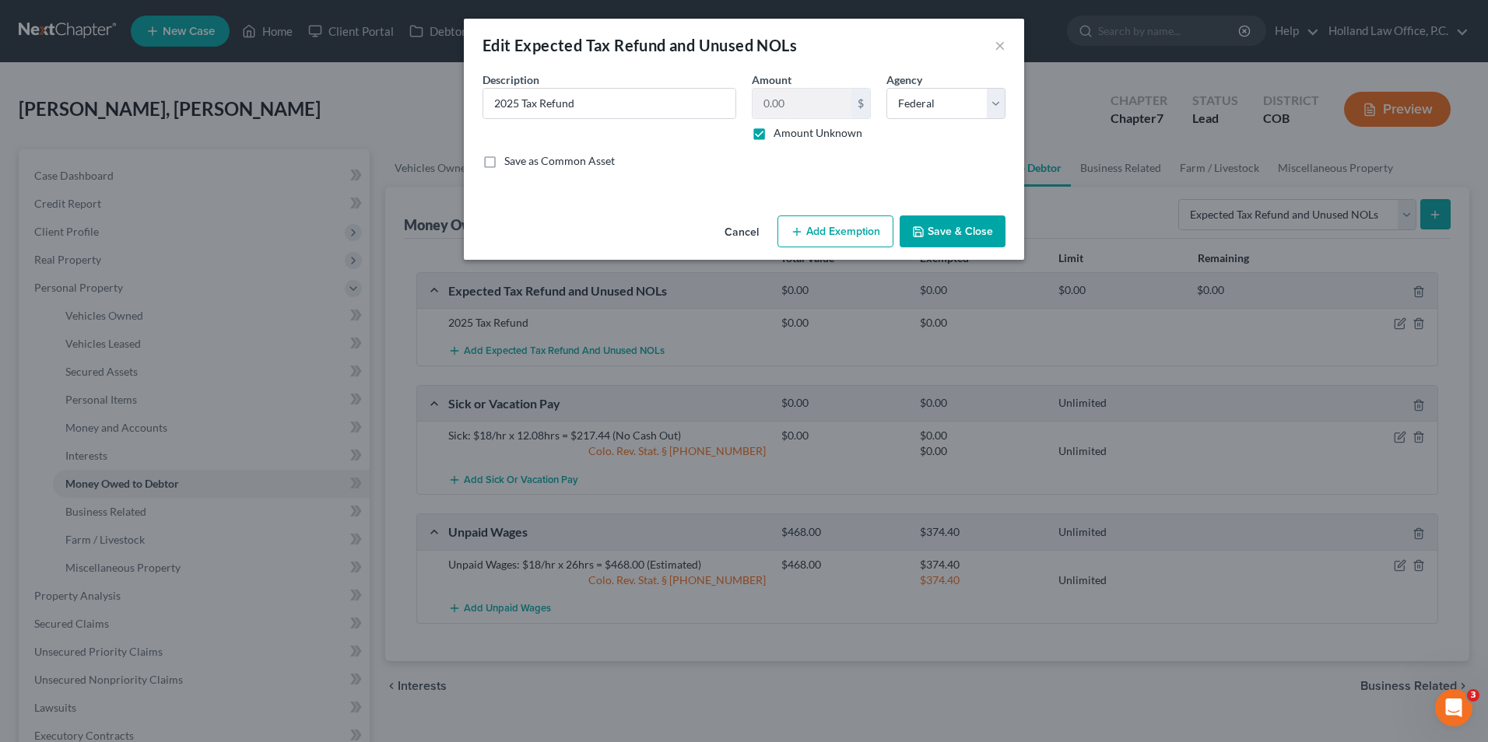
click at [773, 131] on label "Amount Unknown" at bounding box center [817, 133] width 89 height 16
click at [780, 131] on input "Amount Unknown" at bounding box center [785, 130] width 10 height 10
checkbox input "false"
click at [800, 101] on input "0.00" at bounding box center [801, 104] width 99 height 30
click at [975, 234] on button "Save & Close" at bounding box center [952, 232] width 106 height 33
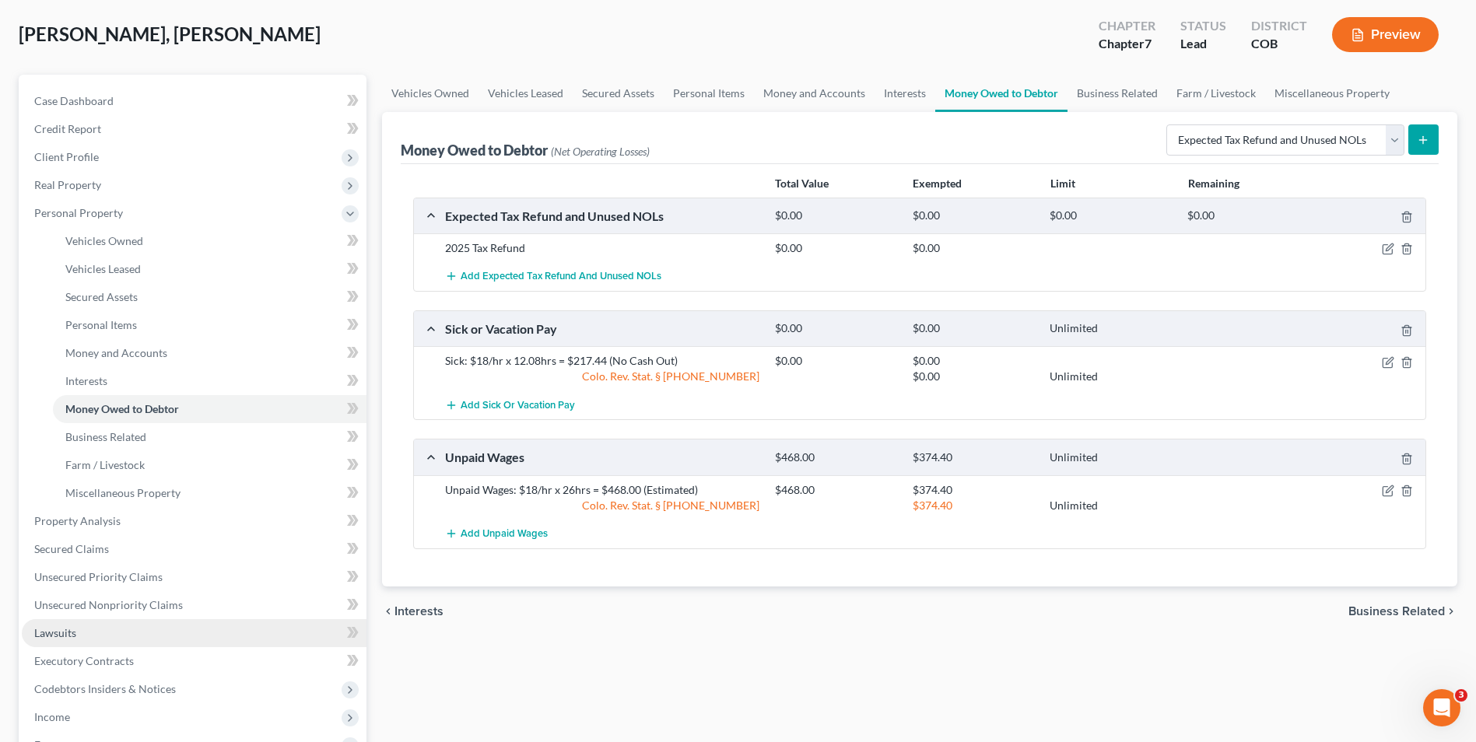
scroll to position [156, 0]
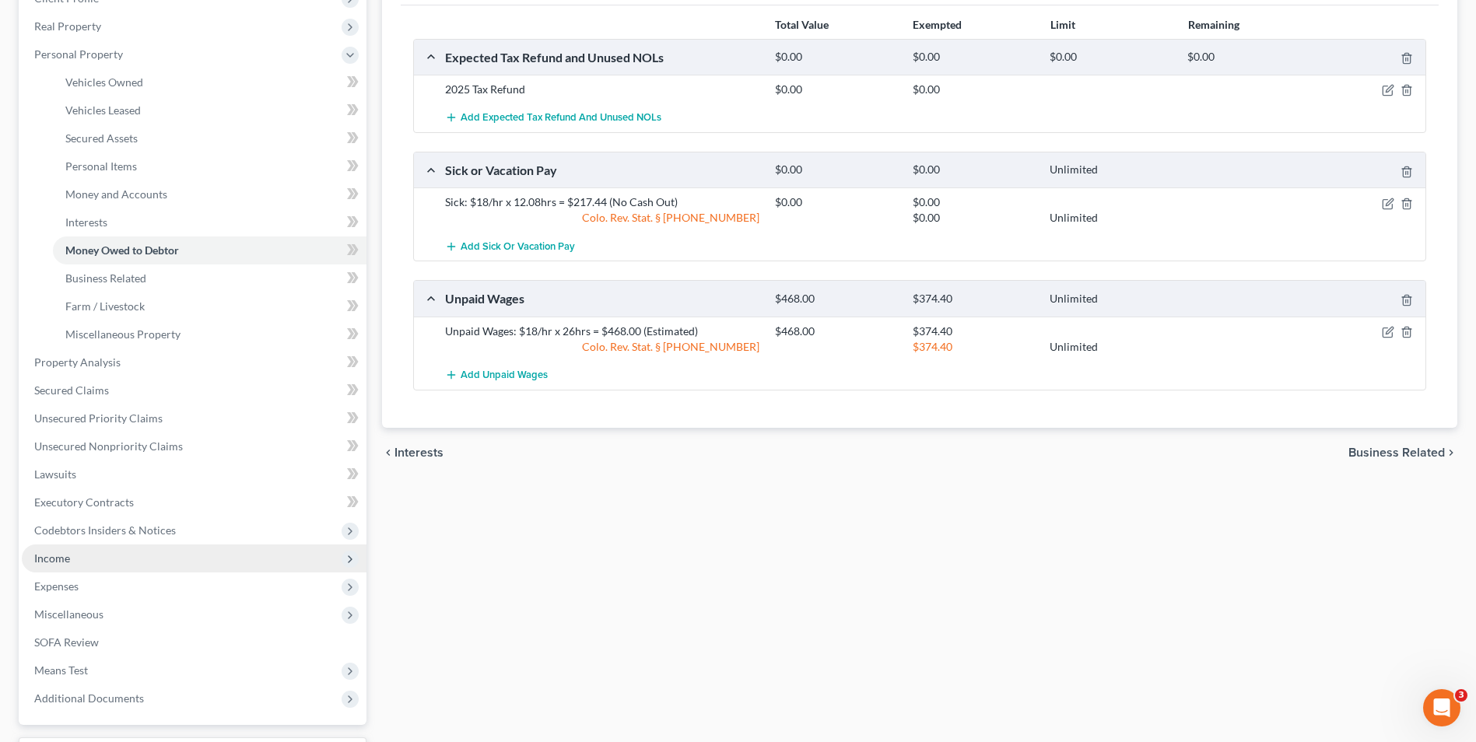
click at [96, 563] on span "Income" at bounding box center [194, 559] width 345 height 28
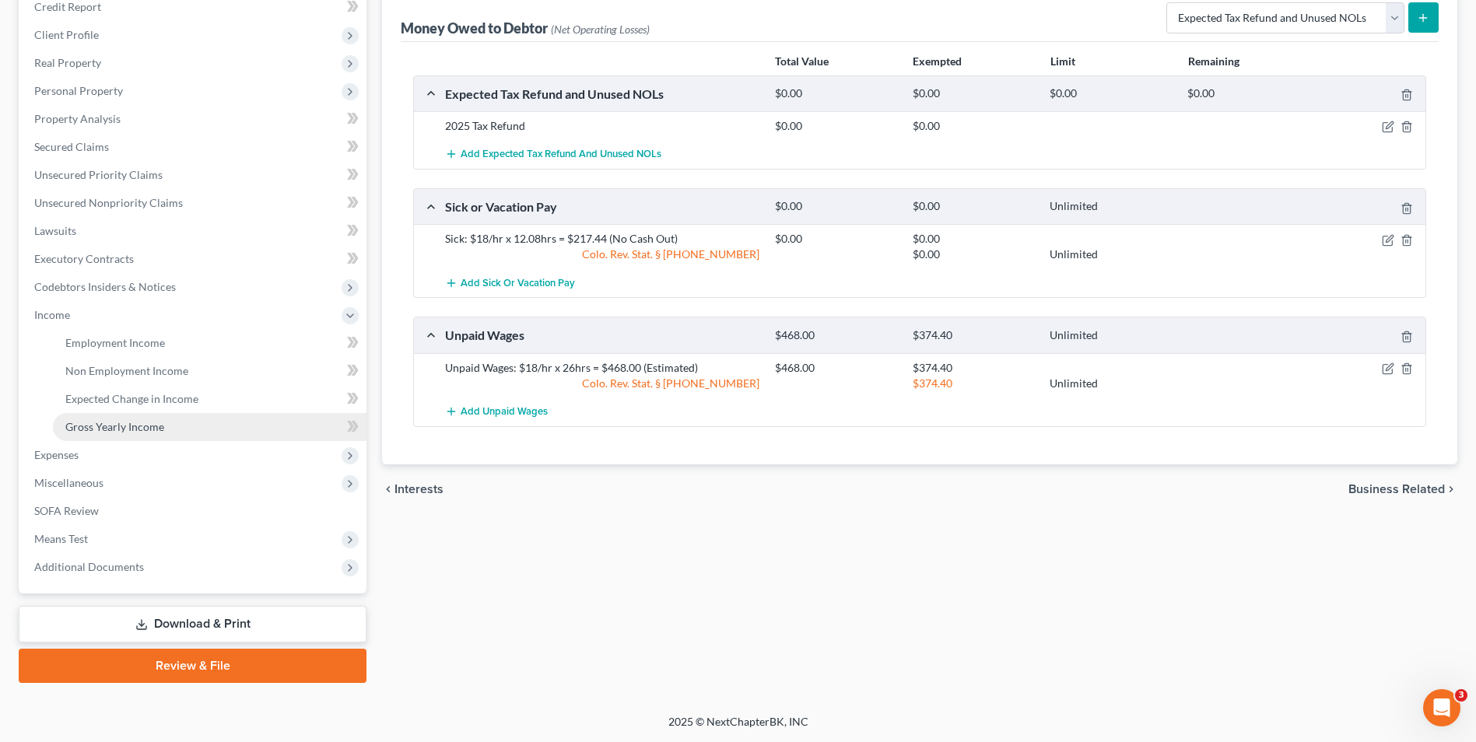
click at [103, 433] on span "Gross Yearly Income" at bounding box center [114, 426] width 99 height 13
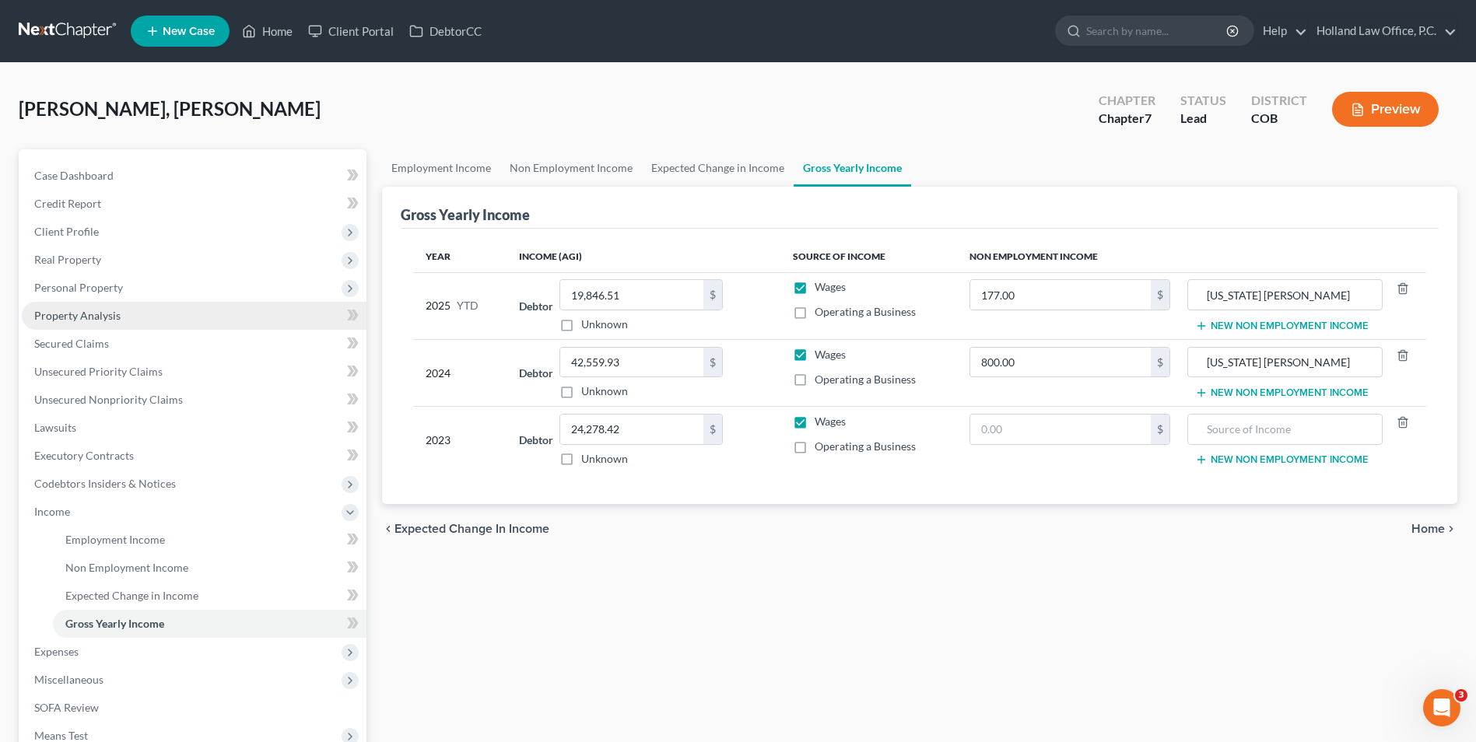
click at [118, 304] on link "Property Analysis" at bounding box center [194, 316] width 345 height 28
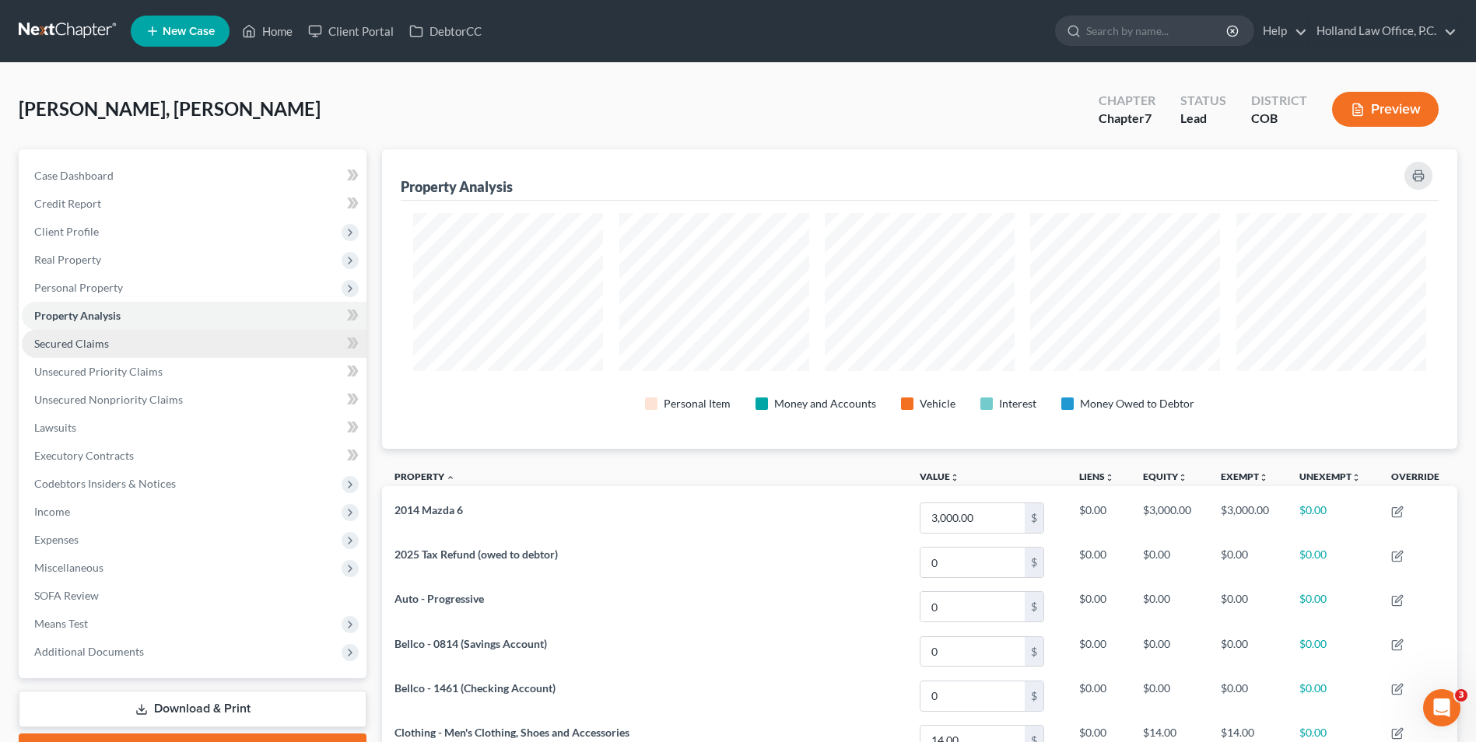
scroll to position [300, 1075]
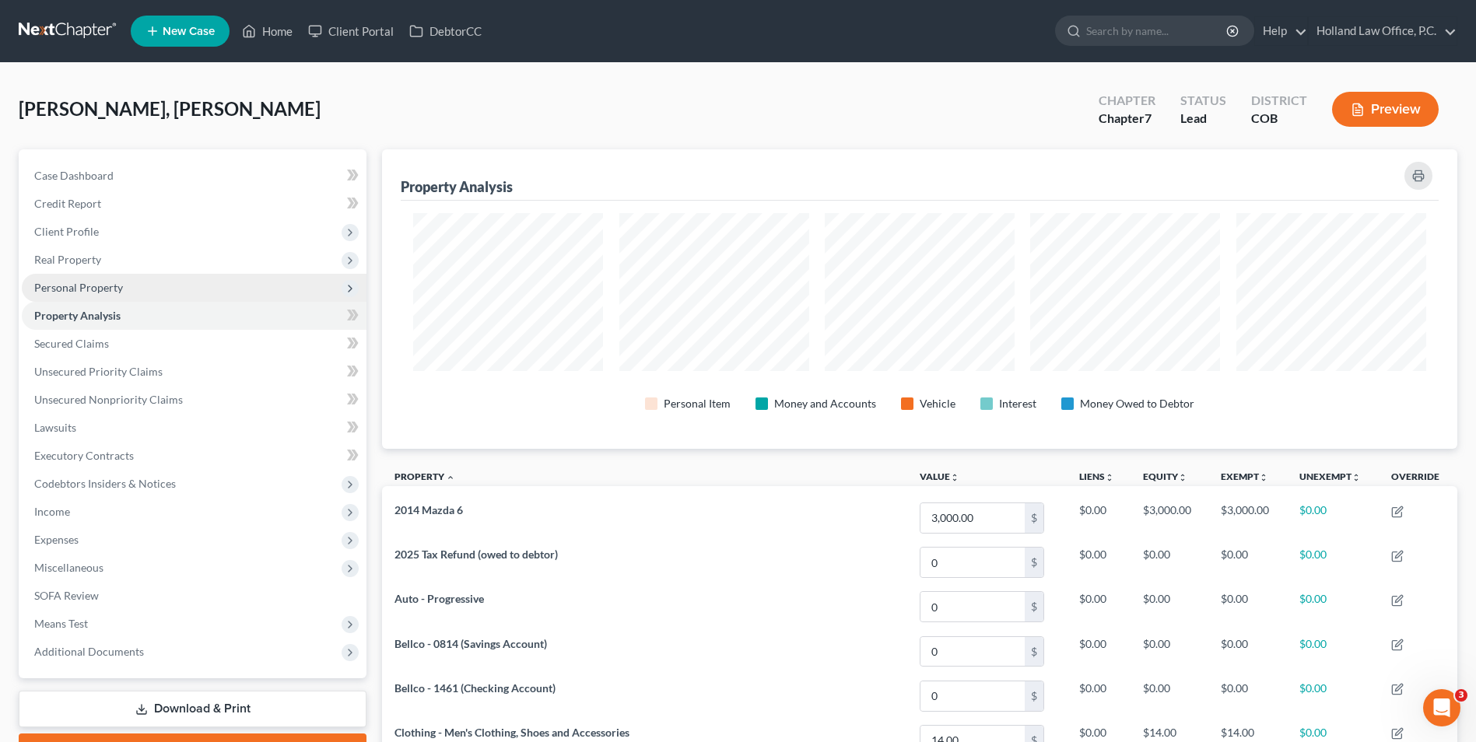
click at [128, 293] on span "Personal Property" at bounding box center [194, 288] width 345 height 28
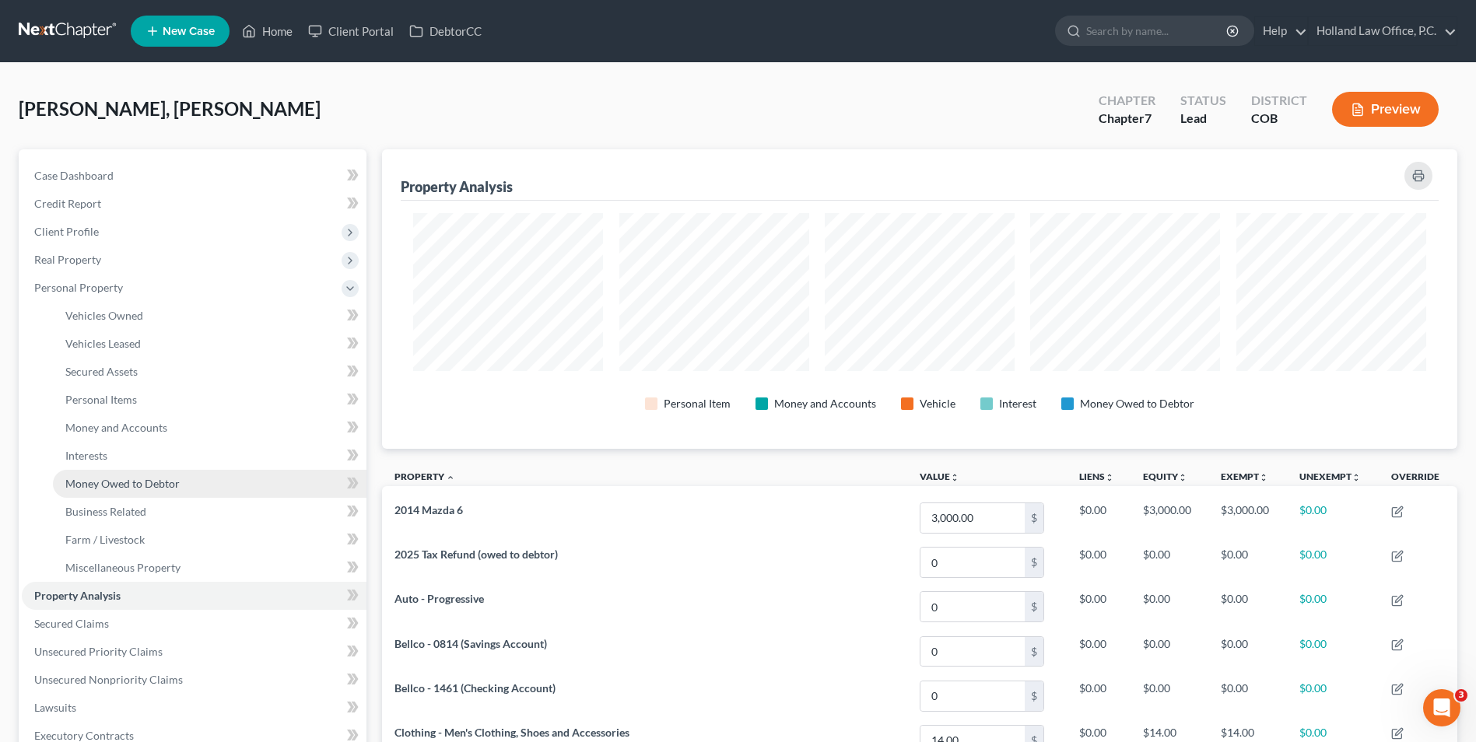
click at [136, 486] on span "Money Owed to Debtor" at bounding box center [122, 483] width 114 height 13
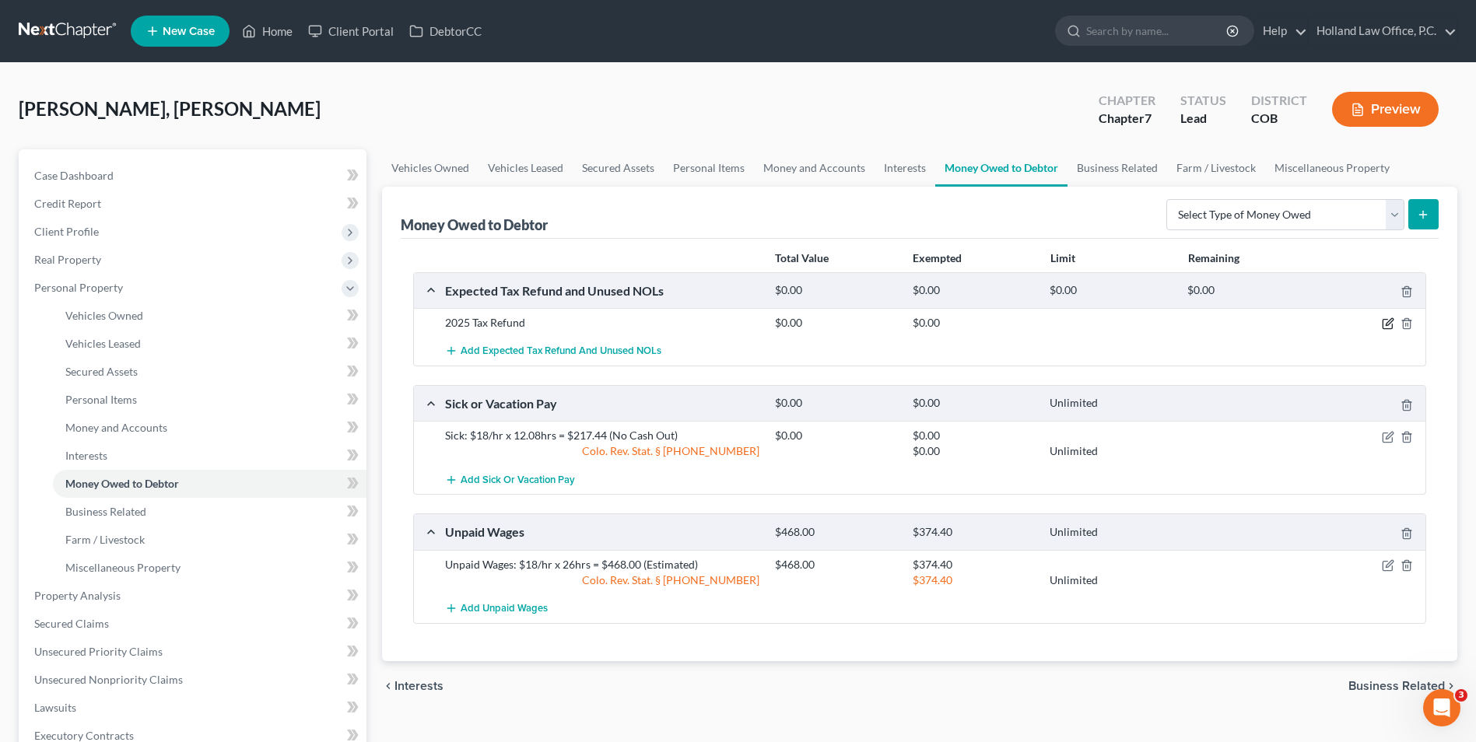
click at [1390, 321] on icon "button" at bounding box center [1388, 323] width 12 height 12
select select "0"
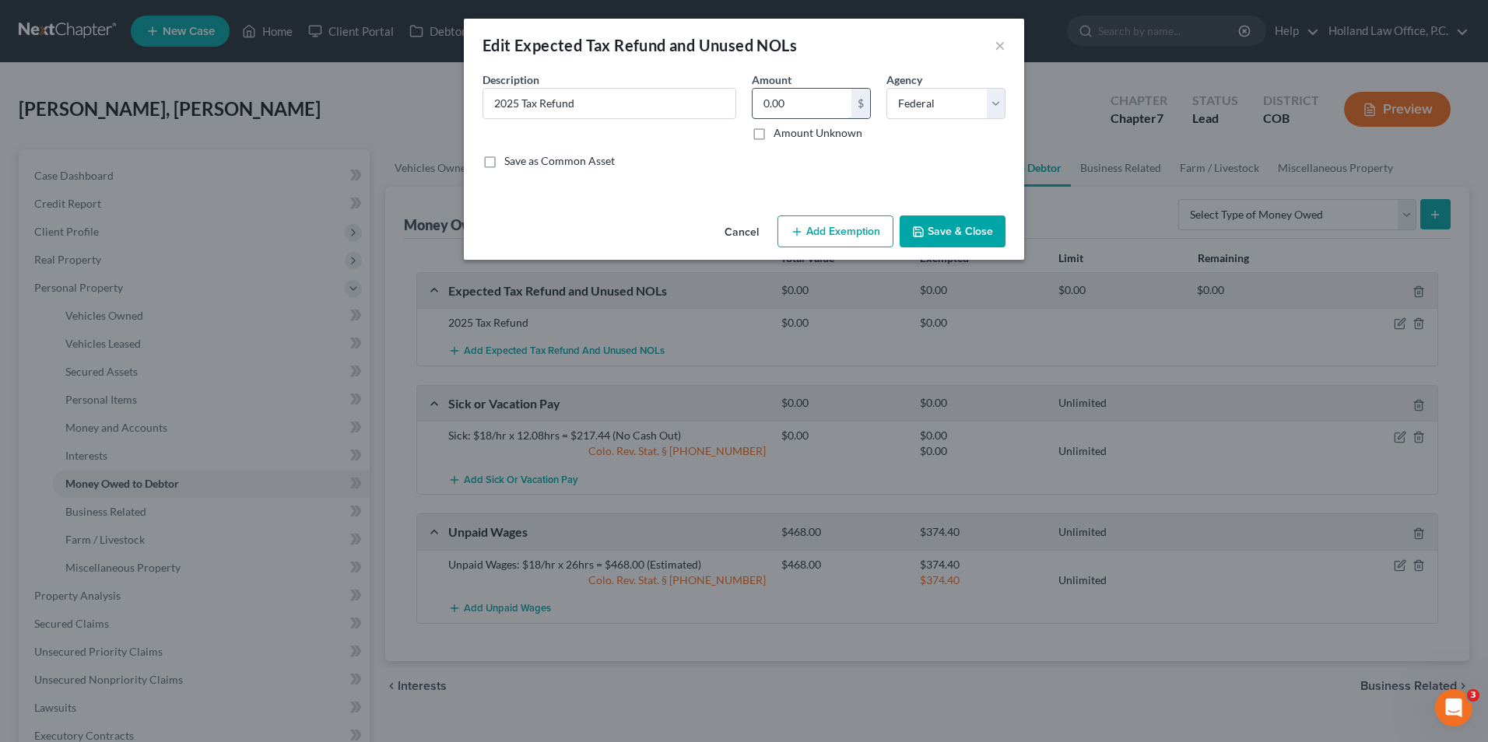
click at [805, 97] on input "0.00" at bounding box center [801, 104] width 99 height 30
click at [648, 99] on input "2025 Tax Refund" at bounding box center [609, 104] width 252 height 30
drag, startPoint x: 768, startPoint y: 132, endPoint x: 784, endPoint y: 107, distance: 30.0
click at [773, 131] on label "Amount Unknown" at bounding box center [817, 133] width 89 height 16
click at [780, 131] on input "Amount Unknown" at bounding box center [785, 130] width 10 height 10
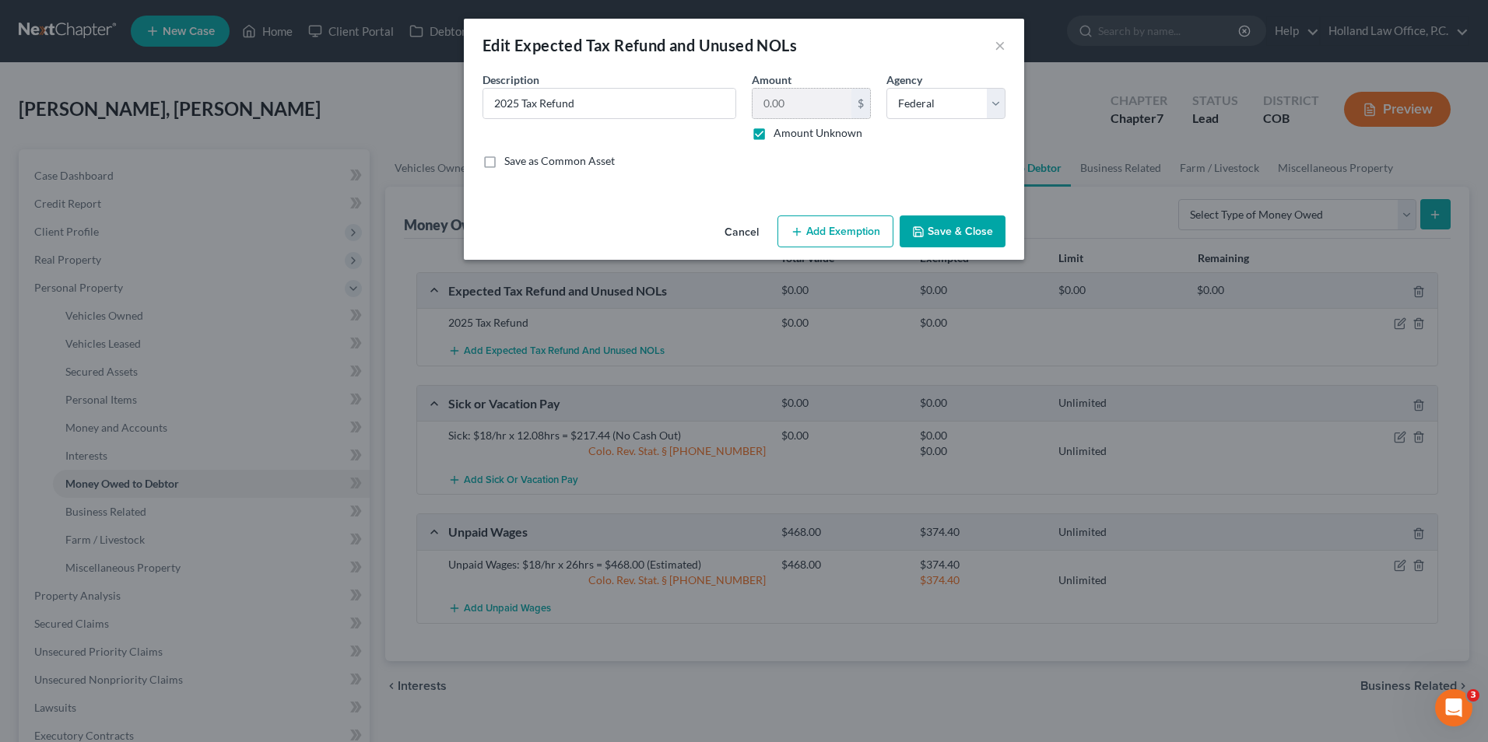
click at [773, 133] on label "Amount Unknown" at bounding box center [817, 133] width 89 height 16
click at [780, 133] on input "Amount Unknown" at bounding box center [785, 130] width 10 height 10
checkbox input "false"
click at [787, 101] on input "0.00" at bounding box center [801, 104] width 99 height 30
type input "80.00"
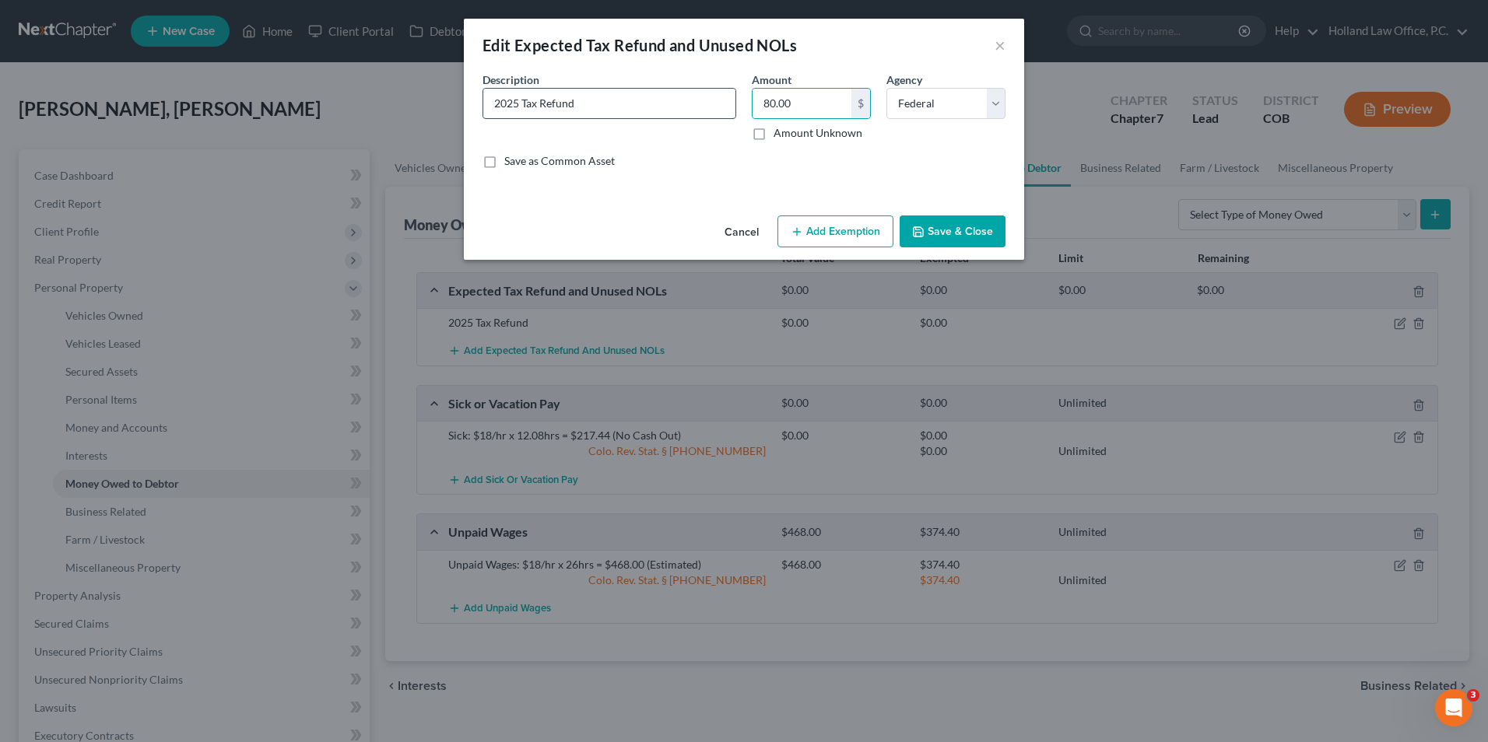
click at [617, 106] on input "2025 Tax Refund" at bounding box center [609, 104] width 252 height 30
type input "2025 Tax Refund (Estimate)"
click at [932, 245] on button "Save & Close" at bounding box center [952, 232] width 106 height 33
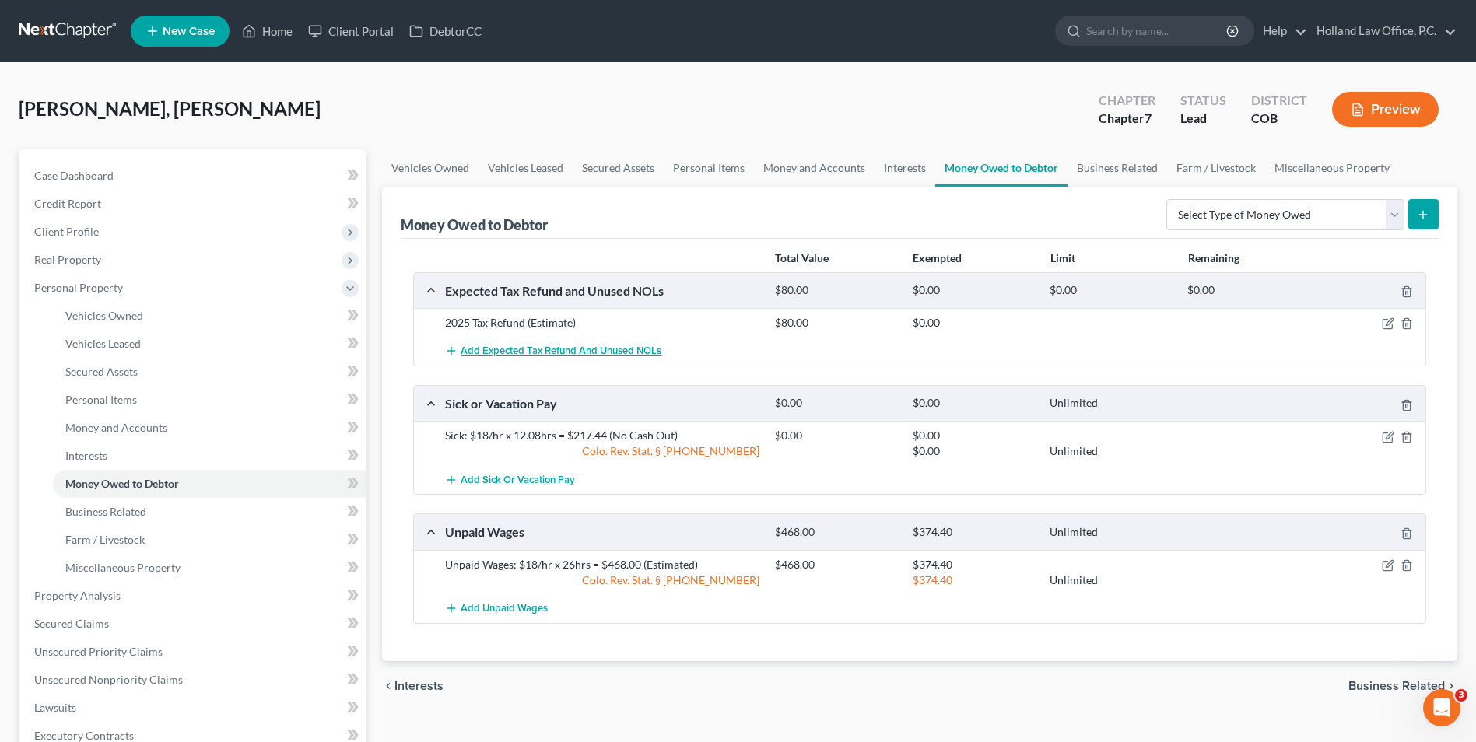
click at [571, 349] on span "Add Expected Tax Refund and Unused NOLs" at bounding box center [561, 351] width 201 height 12
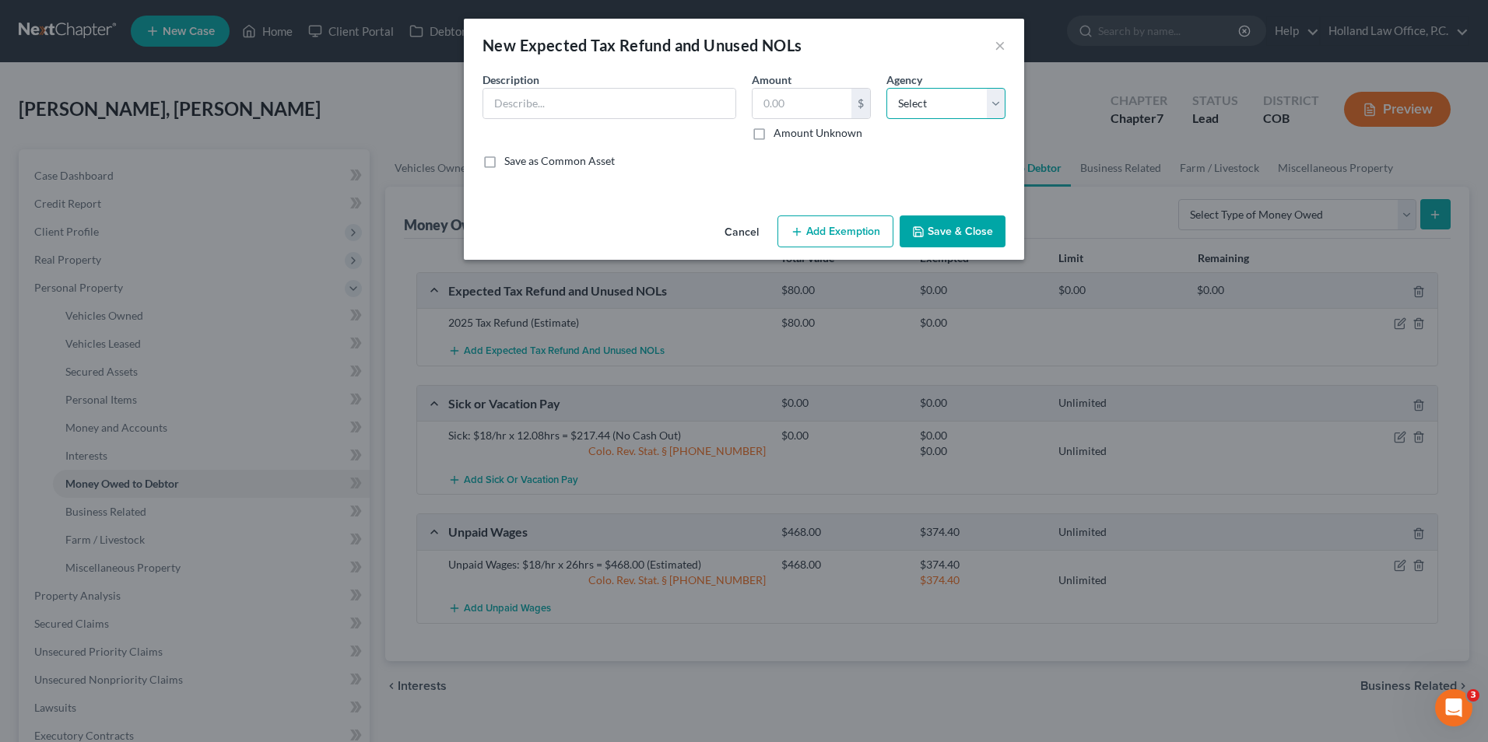
click at [929, 110] on select "Select Federal State Local" at bounding box center [945, 103] width 119 height 31
select select "1"
click at [886, 88] on select "Select Federal State Local" at bounding box center [945, 103] width 119 height 31
click at [630, 102] on input "text" at bounding box center [609, 104] width 252 height 30
type input "2025 Tax Refund (Estimate)"
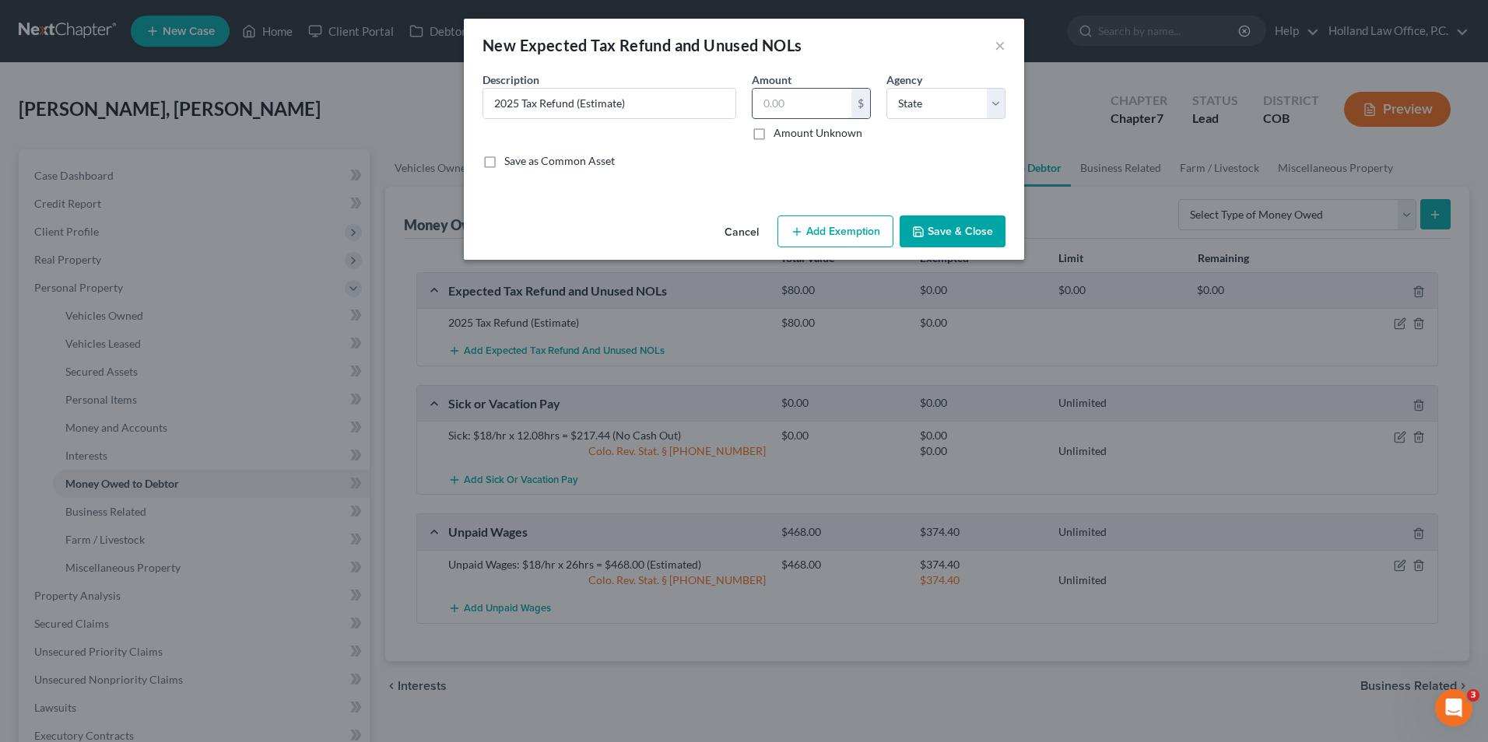
click at [789, 107] on input "text" at bounding box center [801, 104] width 99 height 30
type input "300.00"
click at [954, 228] on button "Save & Close" at bounding box center [952, 232] width 106 height 33
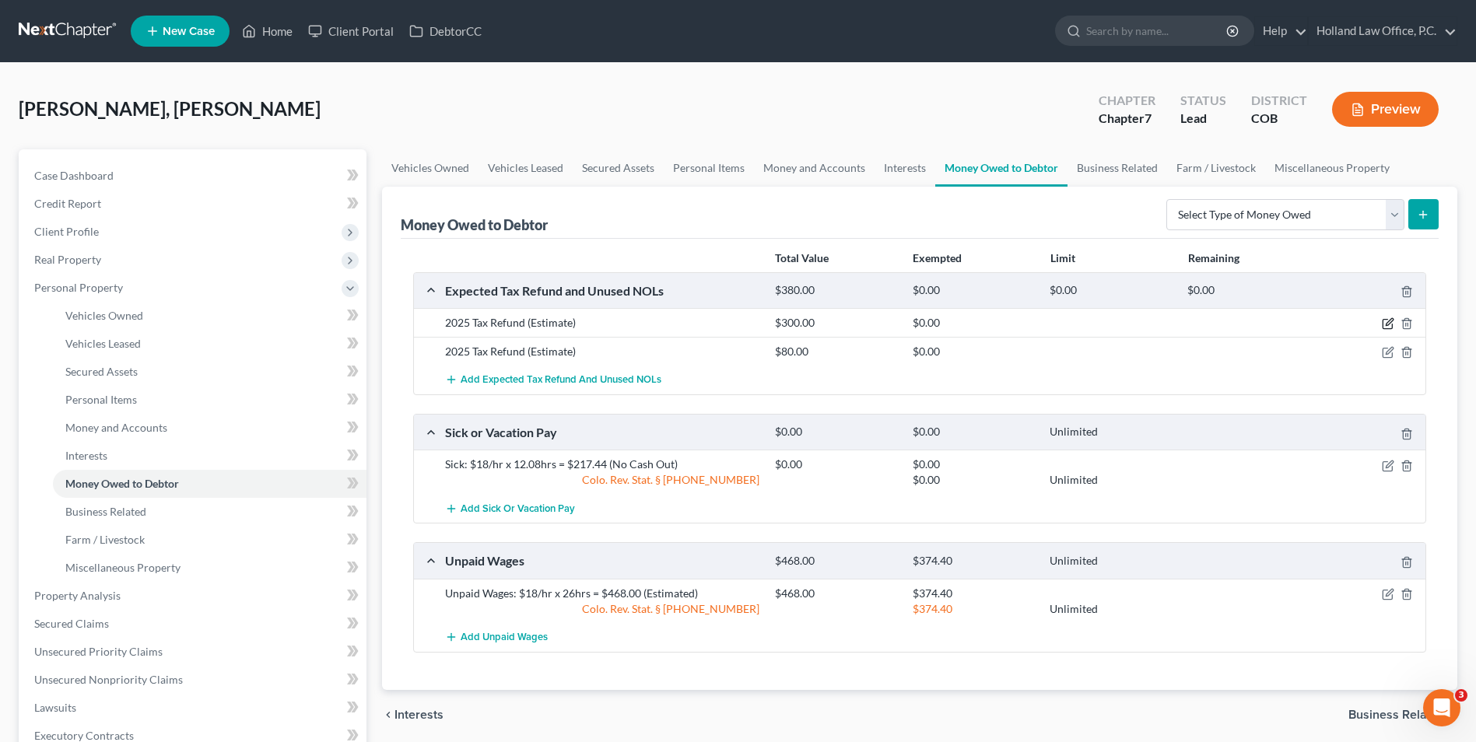
click at [1390, 326] on icon "button" at bounding box center [1388, 323] width 12 height 12
select select "1"
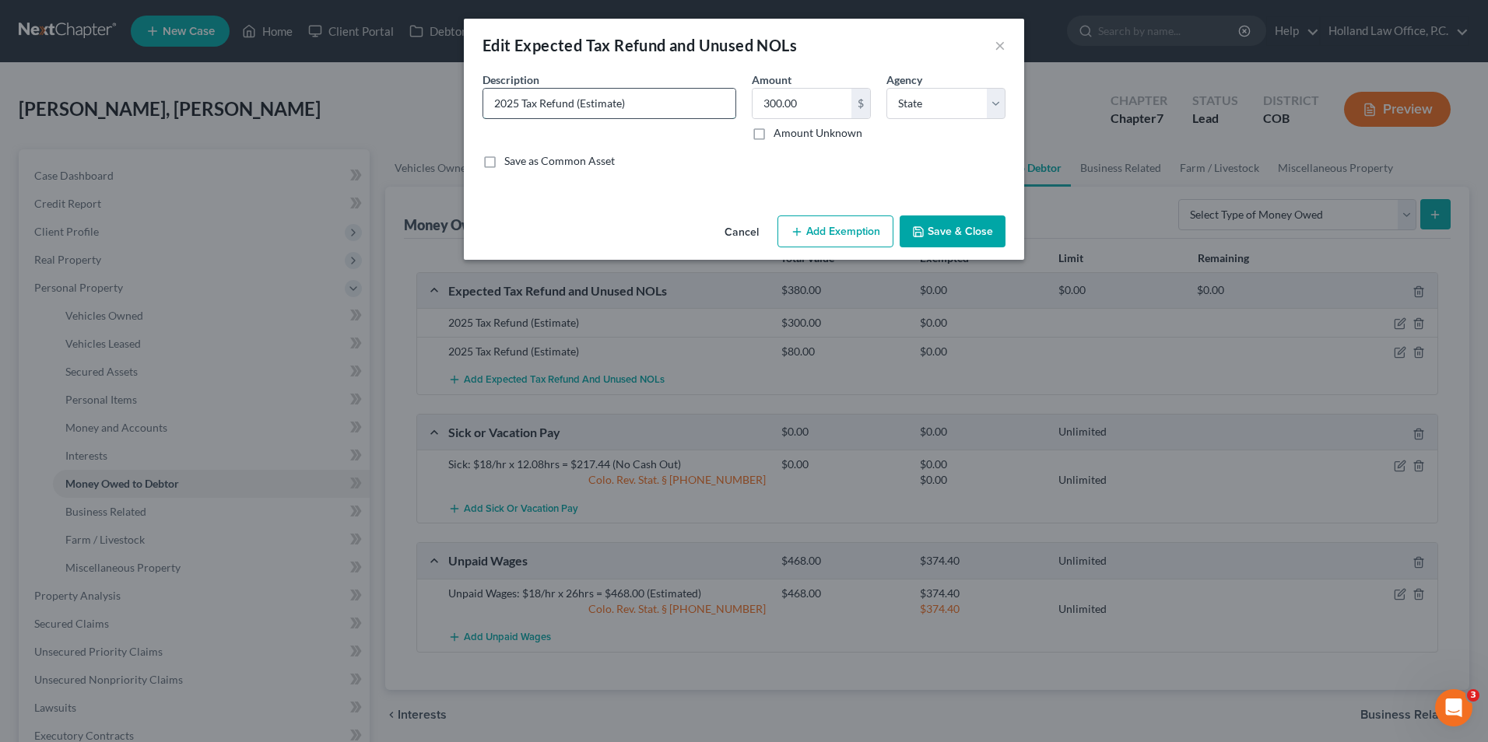
click at [521, 104] on input "2025 Tax Refund (Estimate)" at bounding box center [609, 104] width 252 height 30
type input "2025 State Tax Refund (Estimate)"
click at [950, 231] on button "Save & Close" at bounding box center [952, 232] width 106 height 33
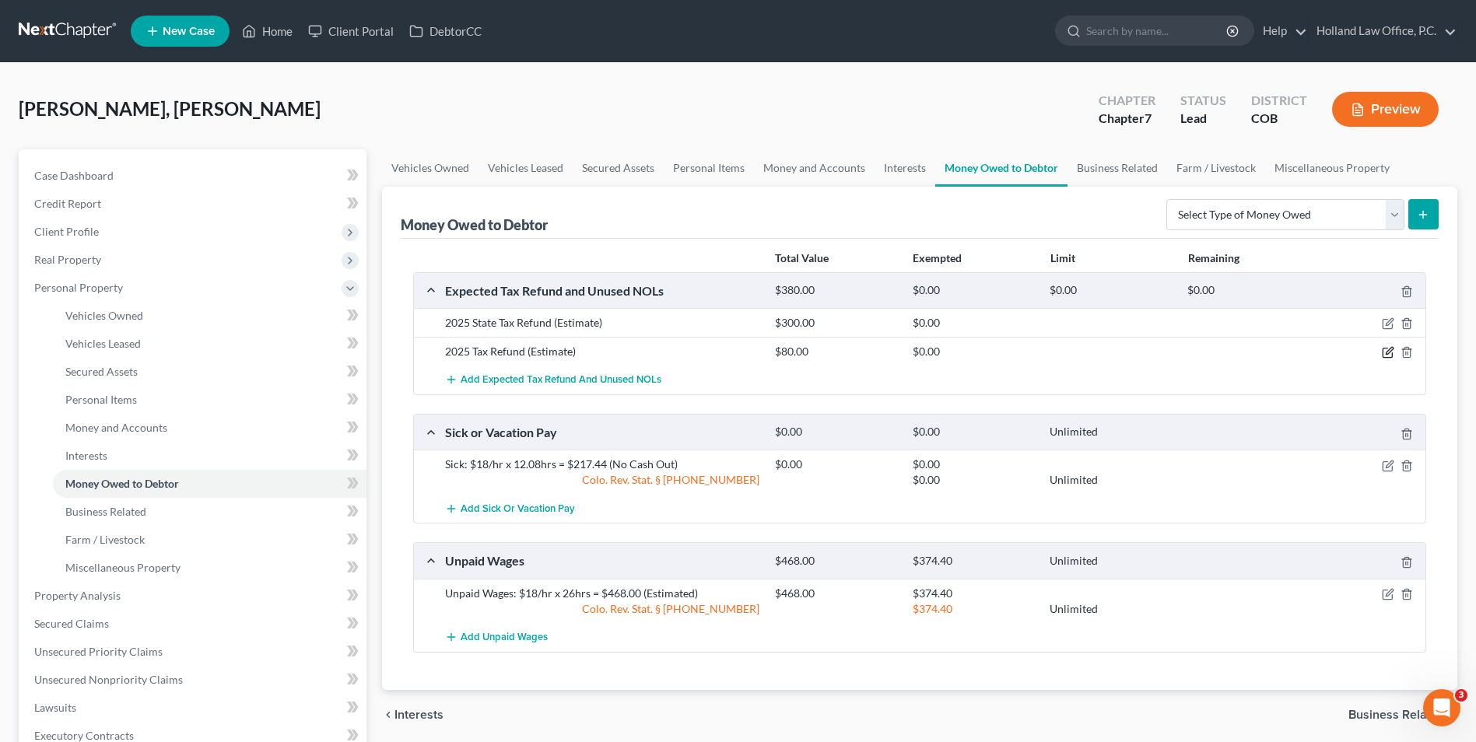
click at [1391, 352] on icon "button" at bounding box center [1388, 352] width 12 height 12
select select "0"
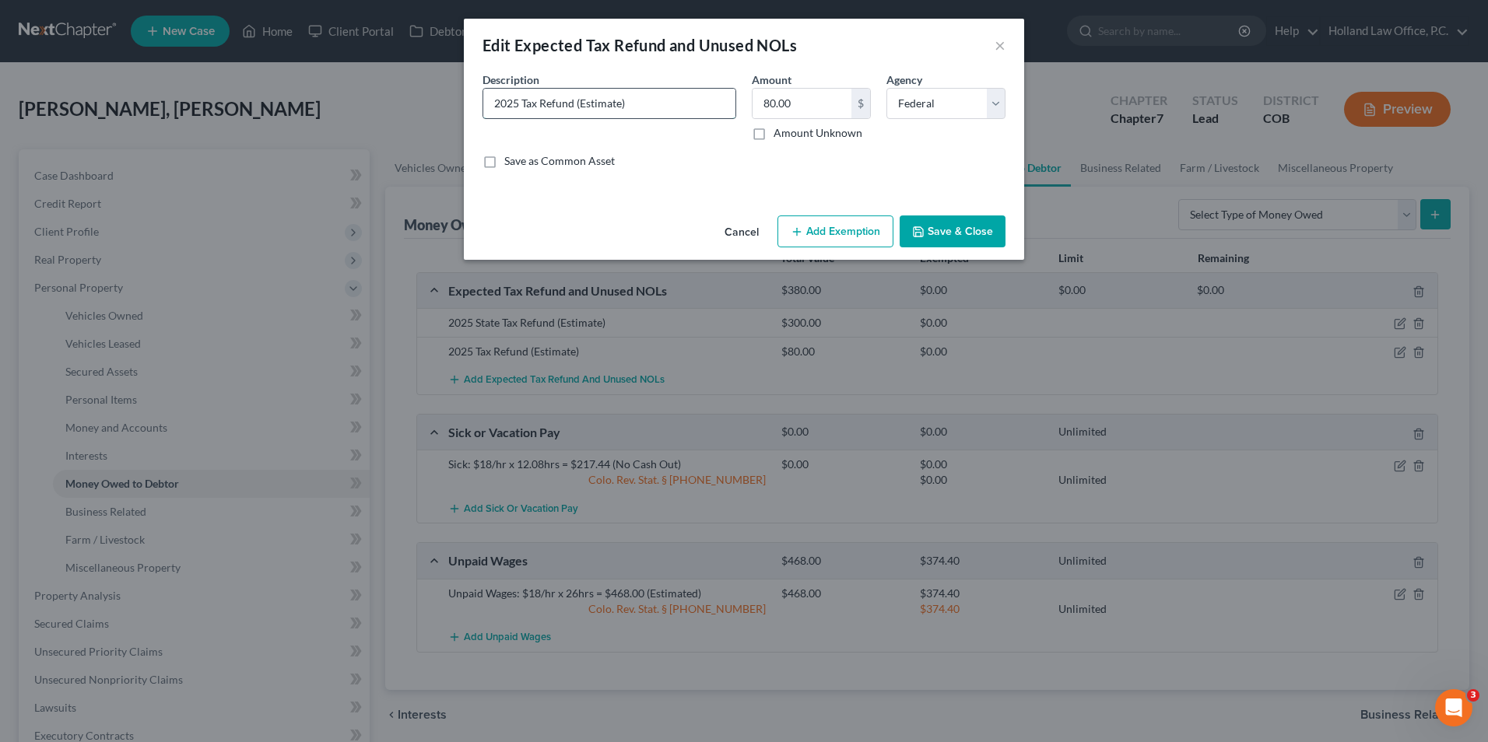
click at [518, 106] on input "2025 Tax Refund (Estimate)" at bounding box center [609, 104] width 252 height 30
type input "2025 Federal Tax Refund (Estimate)"
click at [959, 226] on button "Save & Close" at bounding box center [952, 232] width 106 height 33
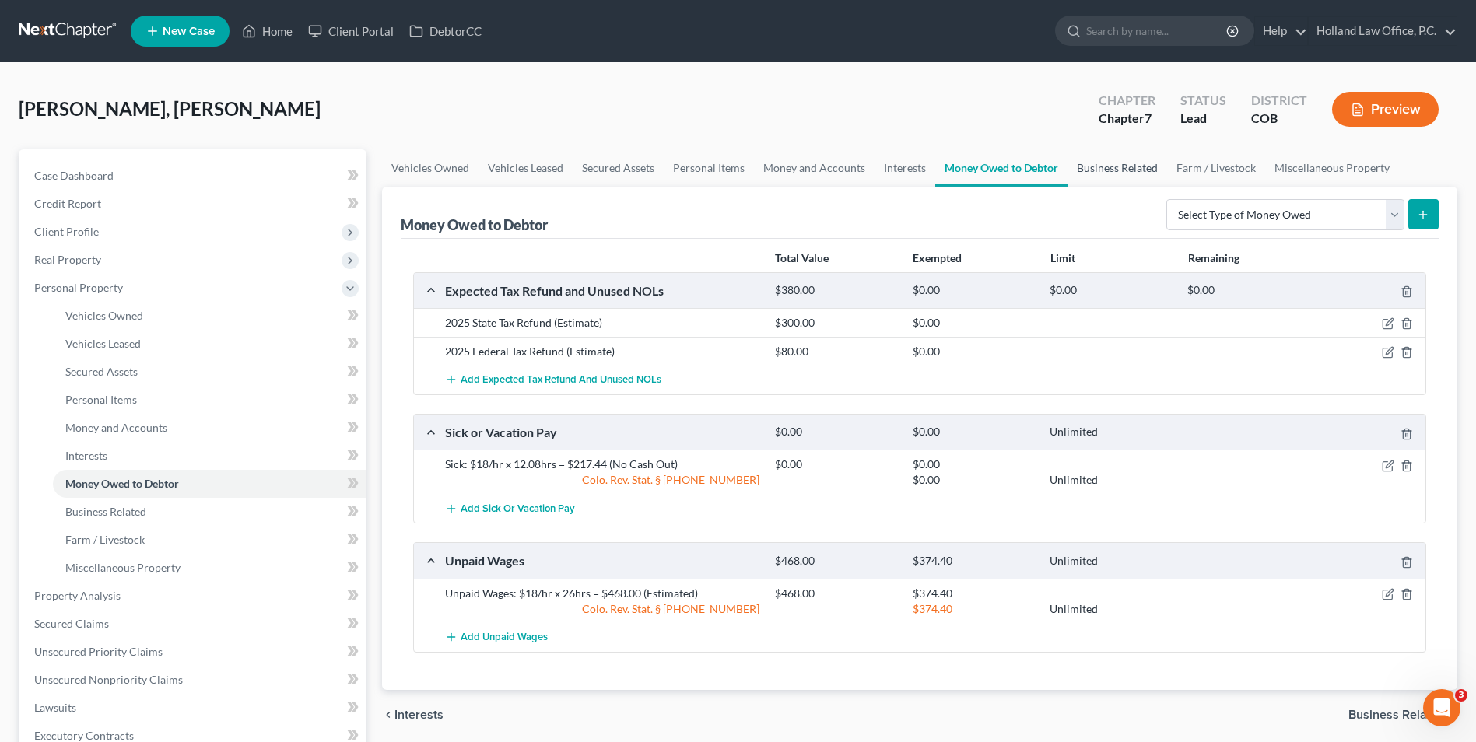
click at [1110, 163] on link "Business Related" at bounding box center [1118, 167] width 100 height 37
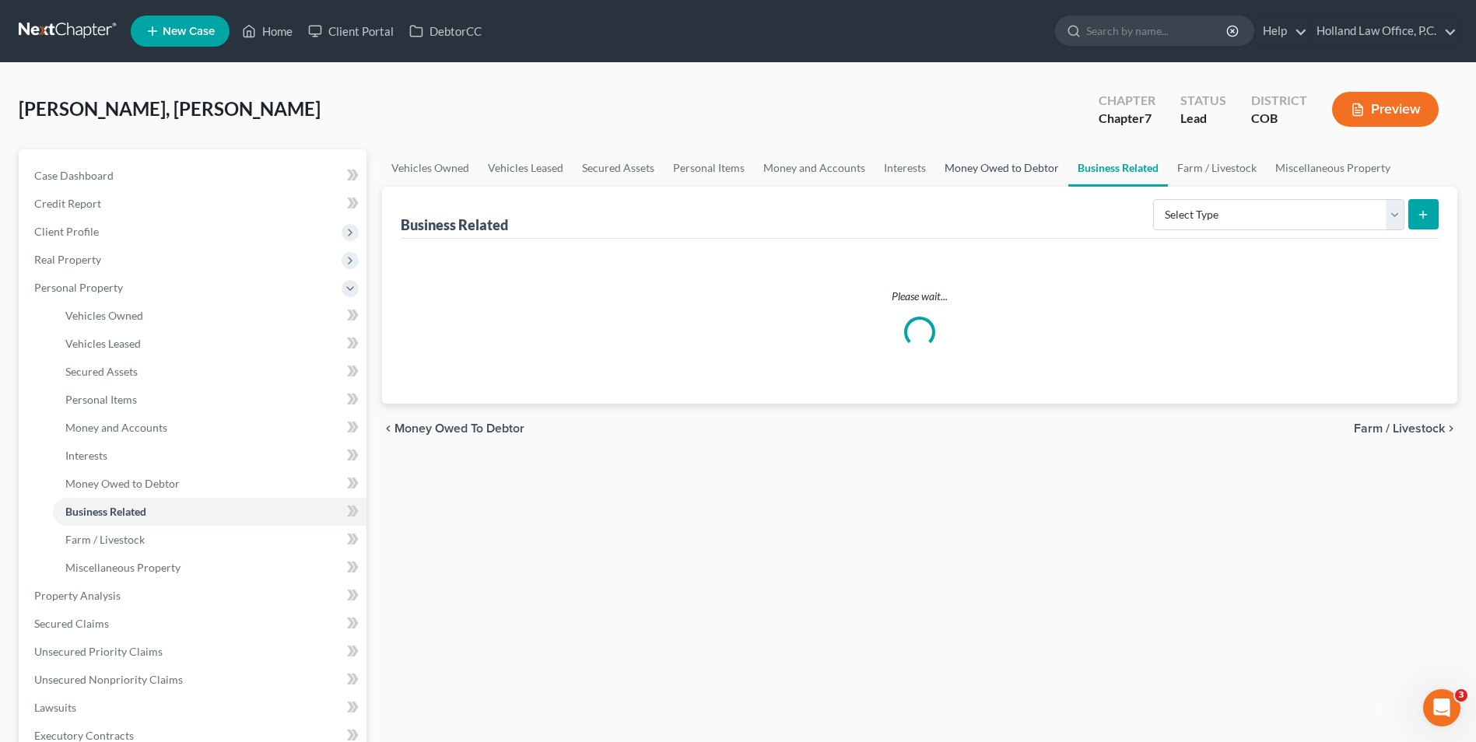
click at [1002, 164] on link "Money Owed to Debtor" at bounding box center [1001, 167] width 133 height 37
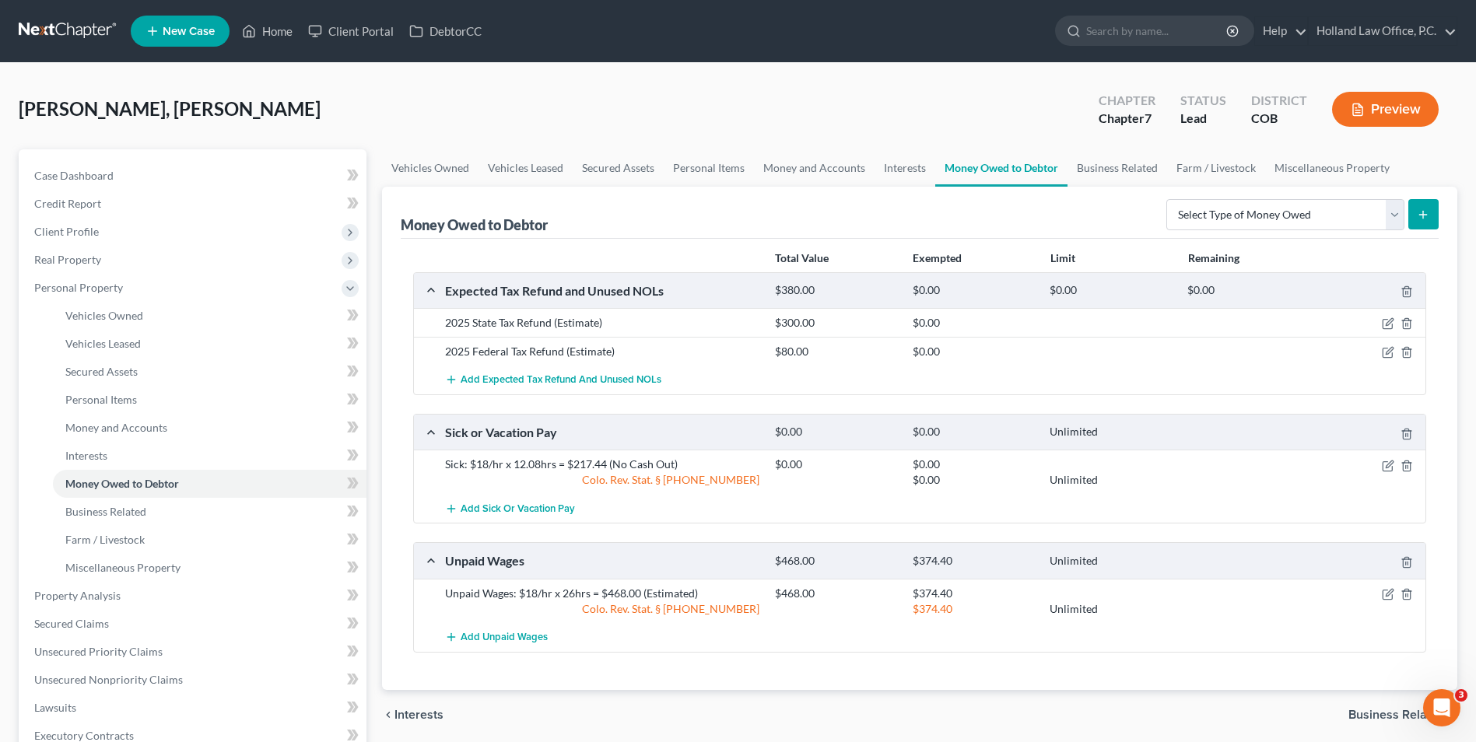
click at [1145, 187] on div "Money Owed to Debtor Select Type of Money Owed Accounts Receivable Alimony Chil…" at bounding box center [920, 213] width 1038 height 52
click at [1144, 168] on link "Business Related" at bounding box center [1118, 167] width 100 height 37
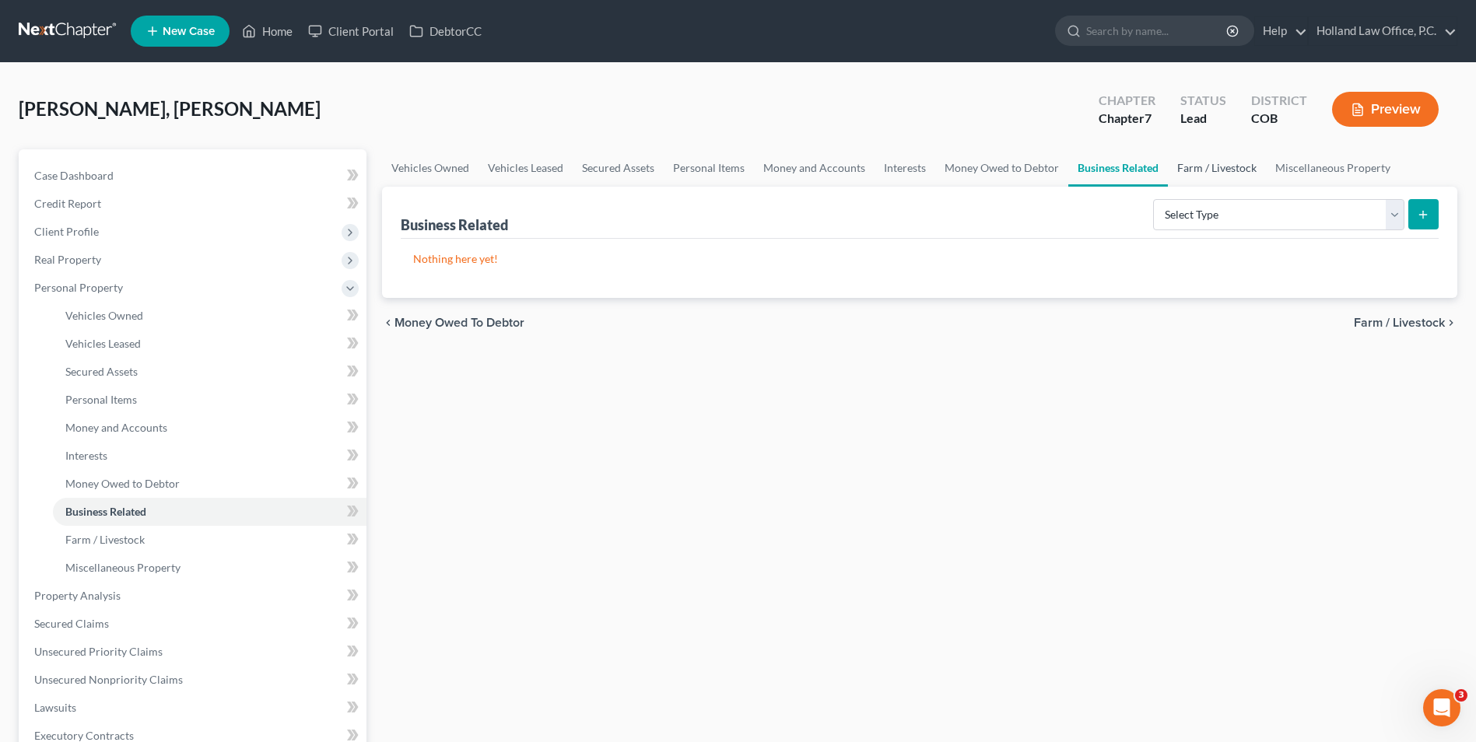
click at [1228, 166] on link "Farm / Livestock" at bounding box center [1217, 167] width 98 height 37
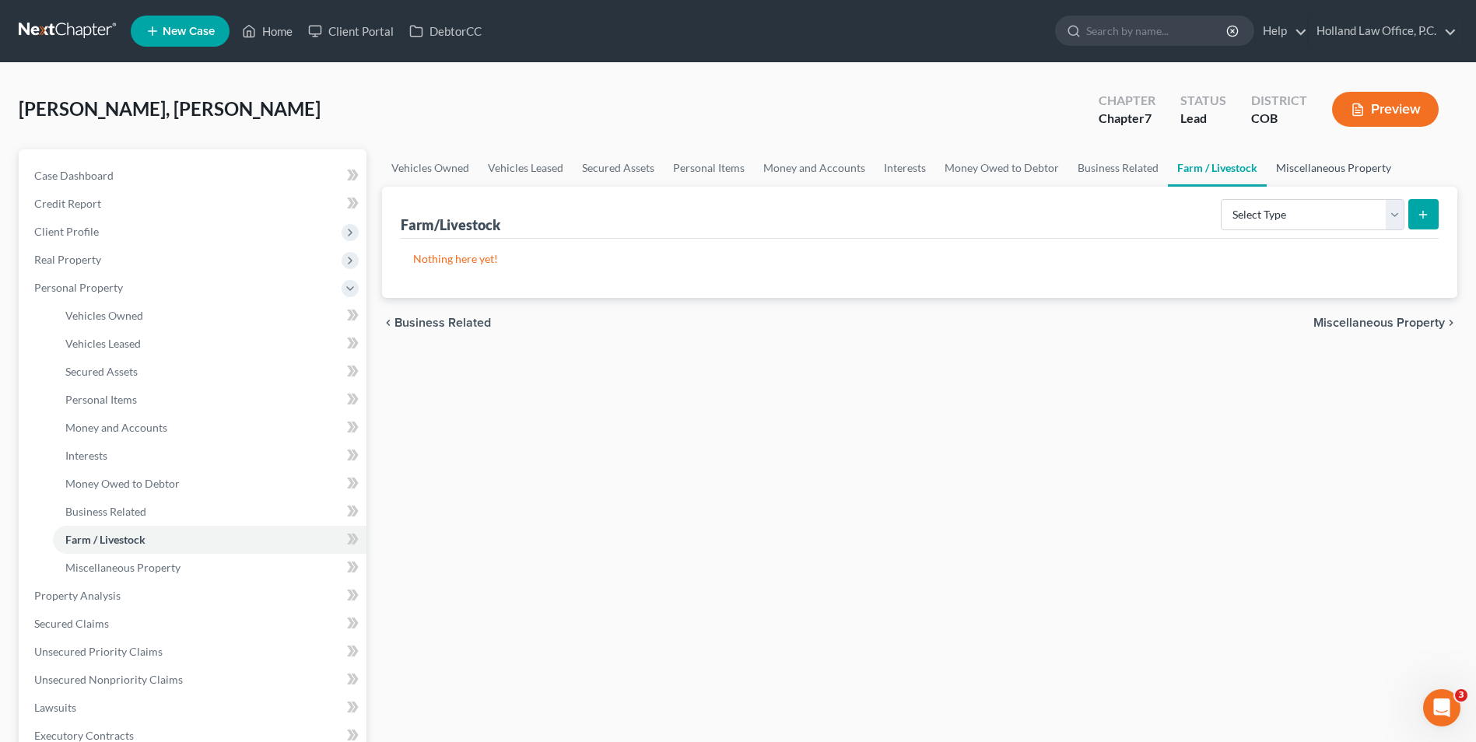
click at [1299, 174] on link "Miscellaneous Property" at bounding box center [1334, 167] width 134 height 37
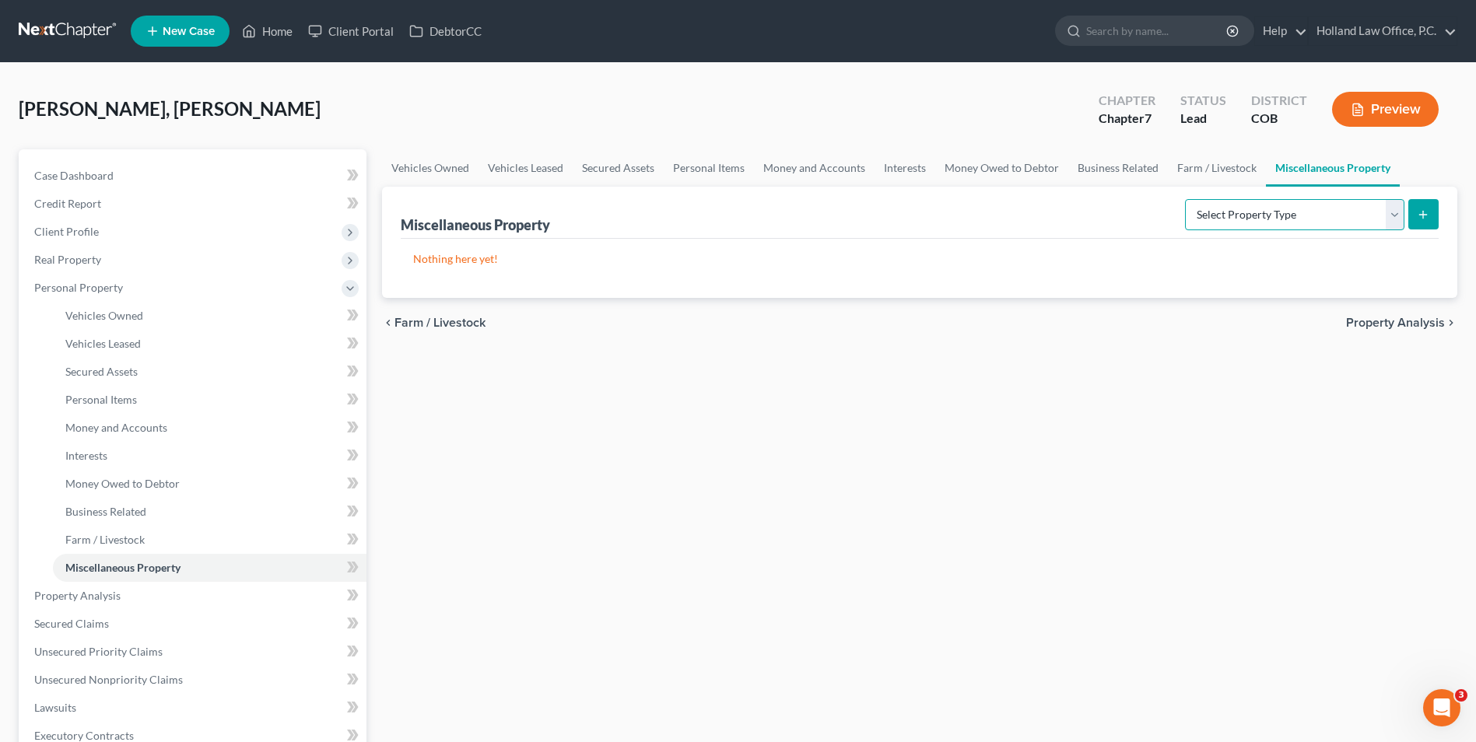
click at [1326, 218] on select "Select Property Type Assigned for Creditor Benefit [DATE] Holding for Another N…" at bounding box center [1294, 214] width 219 height 31
click at [1308, 221] on select "Select Property Type Assigned for Creditor Benefit [DATE] Holding for Another N…" at bounding box center [1294, 214] width 219 height 31
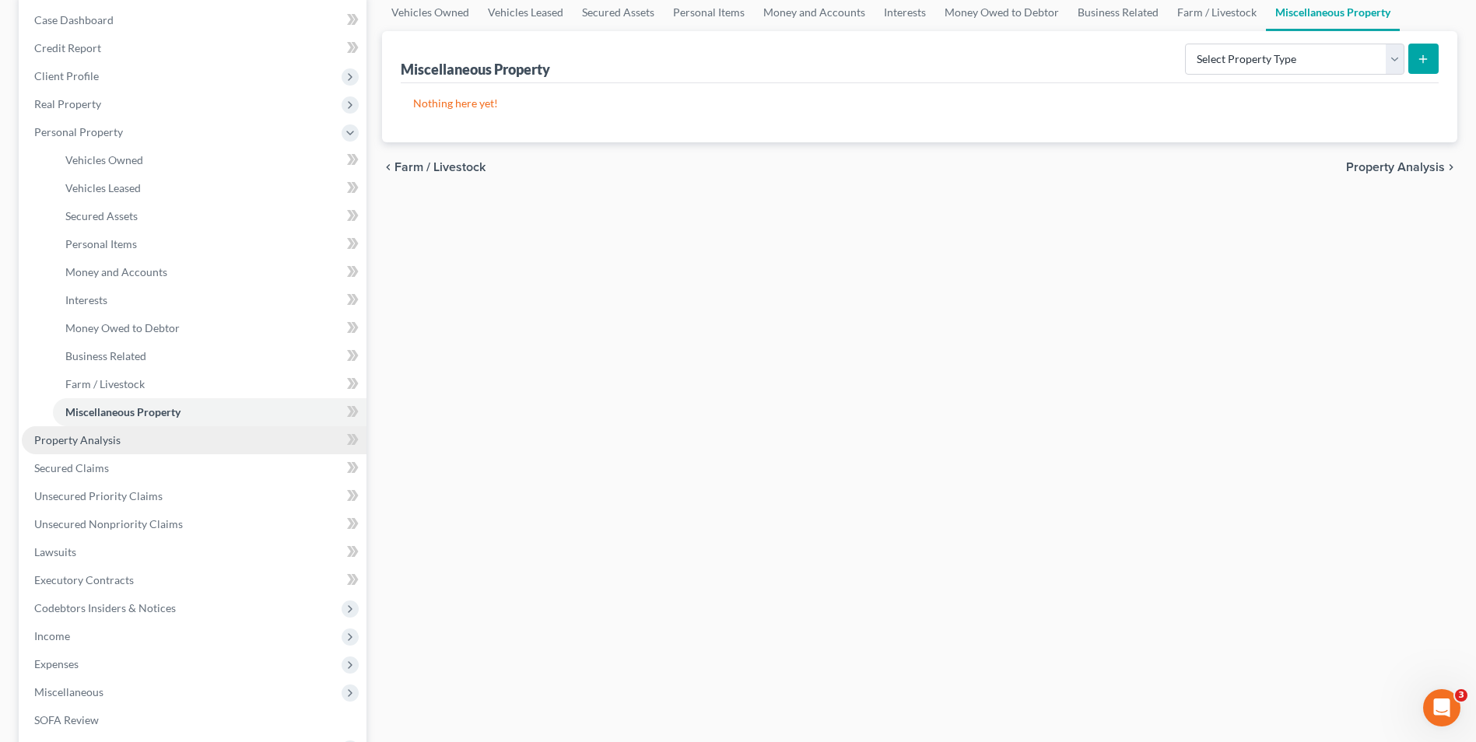
click at [107, 442] on span "Property Analysis" at bounding box center [77, 439] width 86 height 13
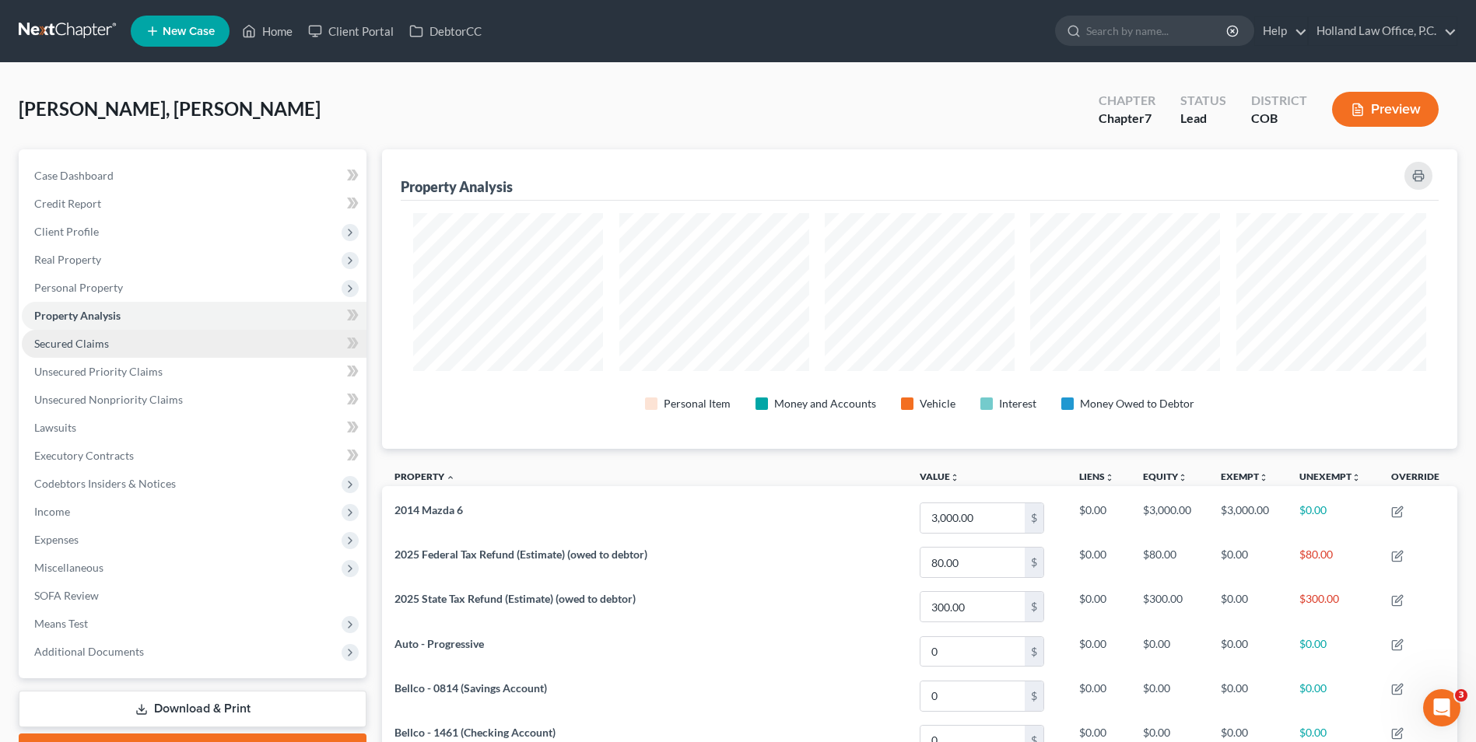
click at [108, 339] on link "Secured Claims" at bounding box center [194, 344] width 345 height 28
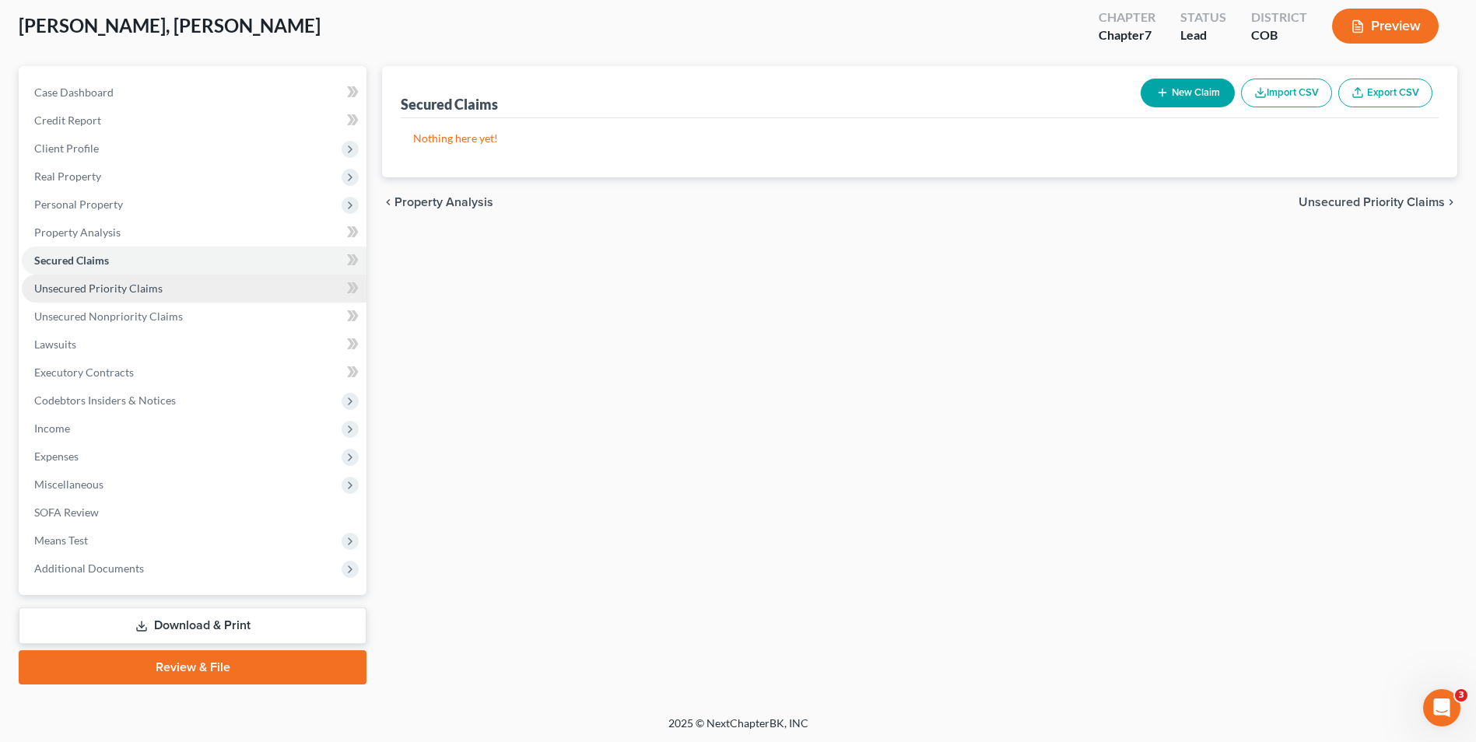
scroll to position [85, 0]
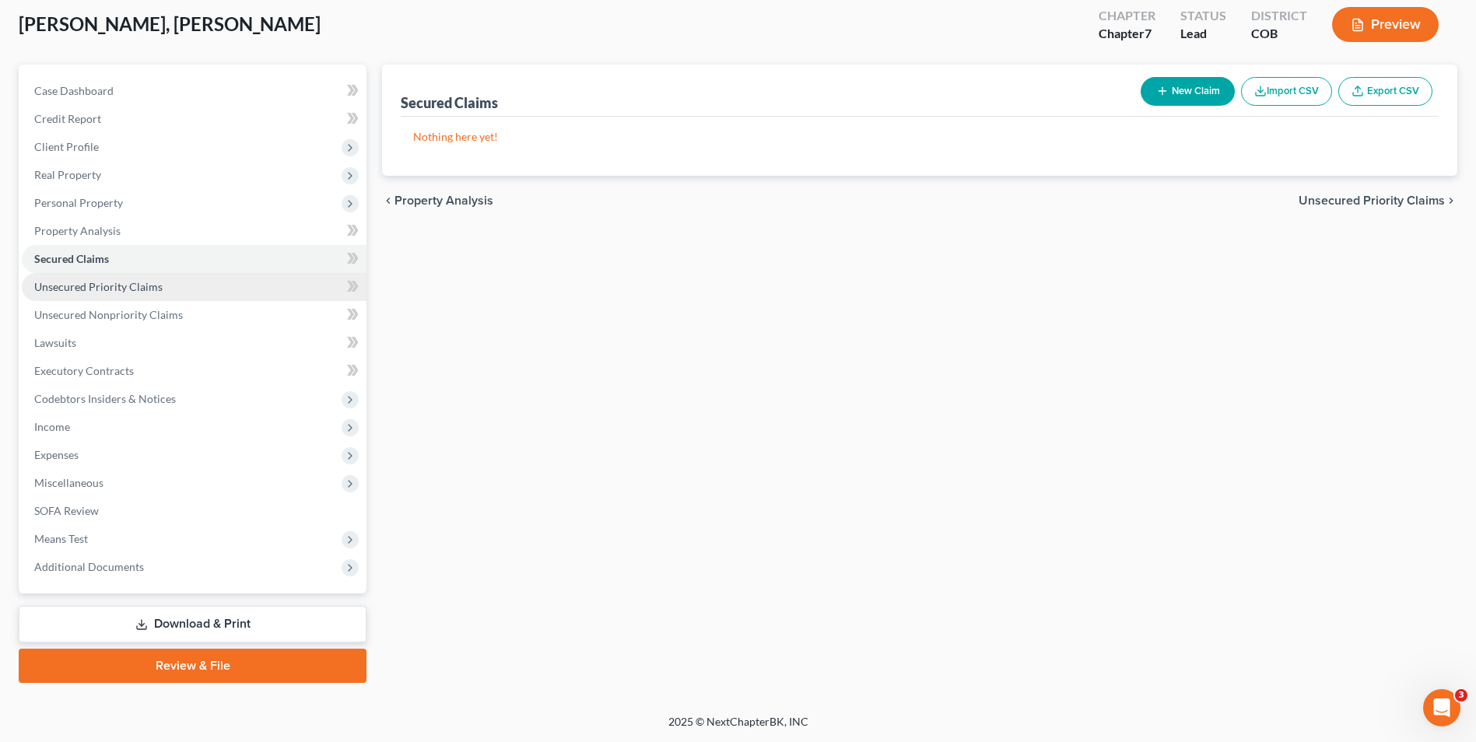
click at [164, 289] on link "Unsecured Priority Claims" at bounding box center [194, 287] width 345 height 28
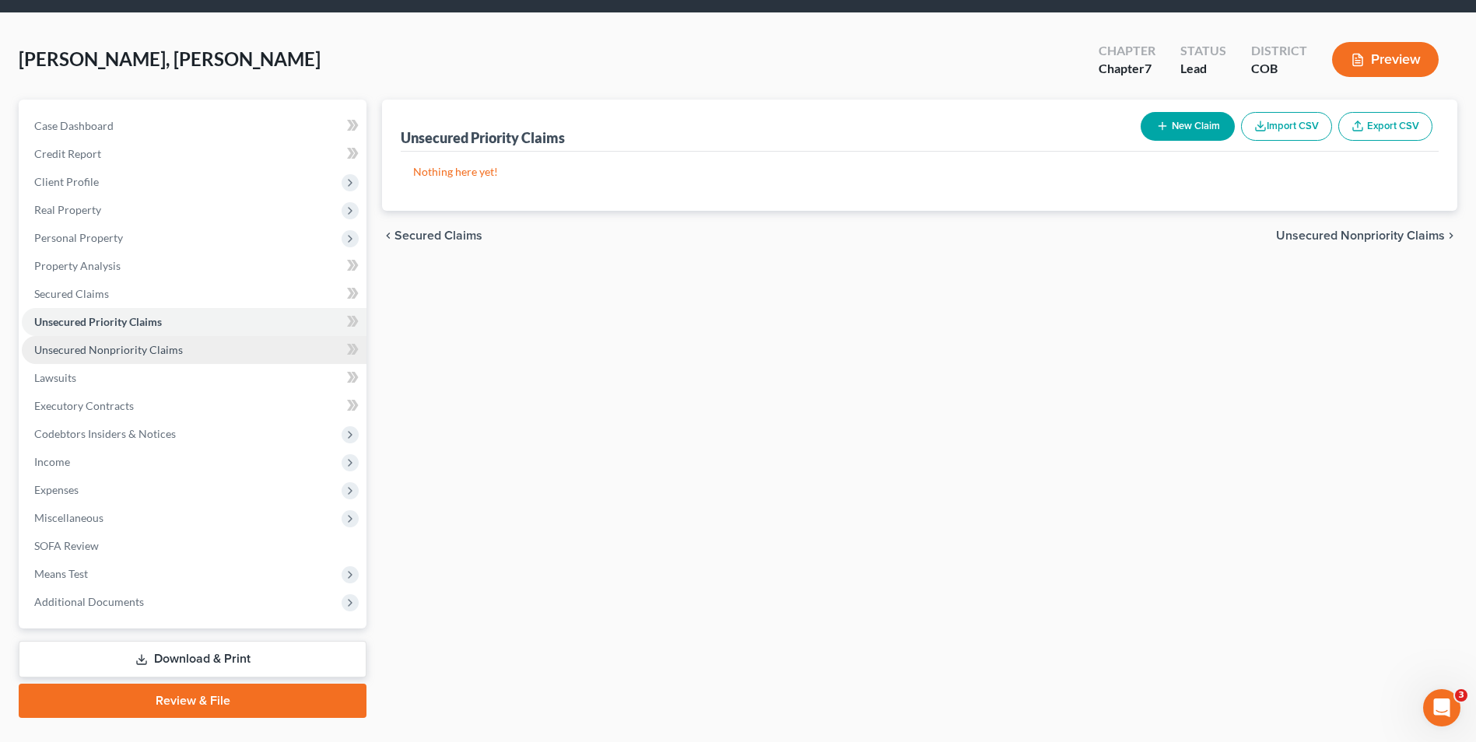
scroll to position [78, 0]
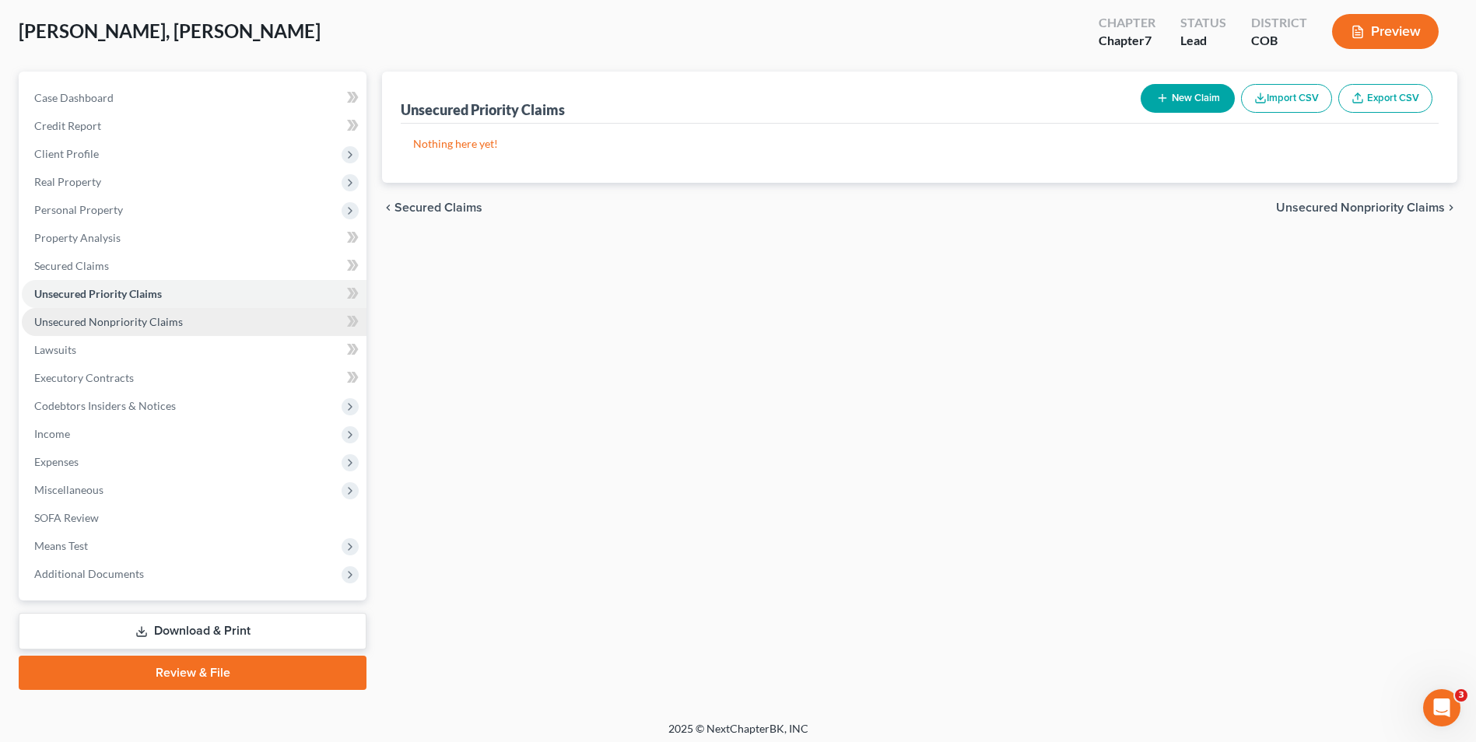
click at [131, 321] on span "Unsecured Nonpriority Claims" at bounding box center [108, 321] width 149 height 13
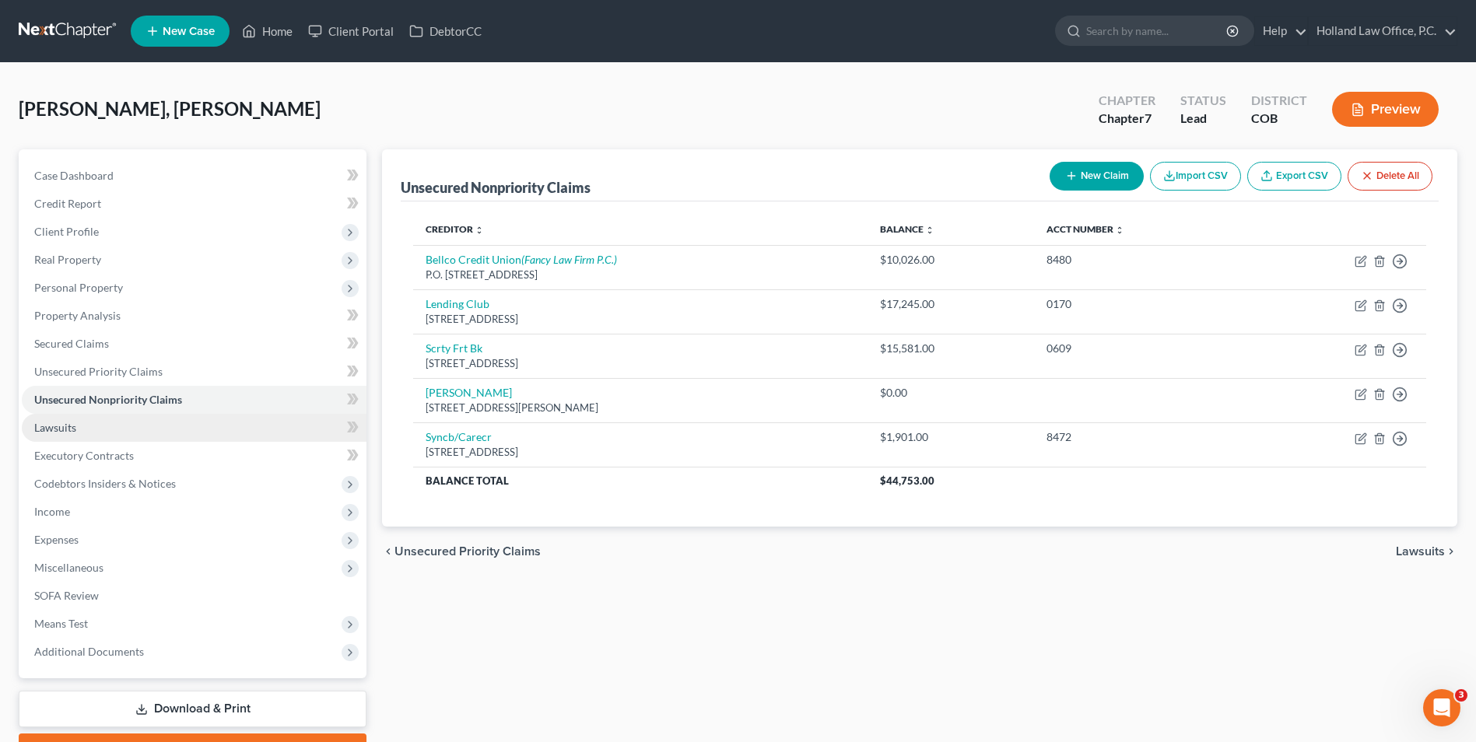
click at [115, 423] on link "Lawsuits" at bounding box center [194, 428] width 345 height 28
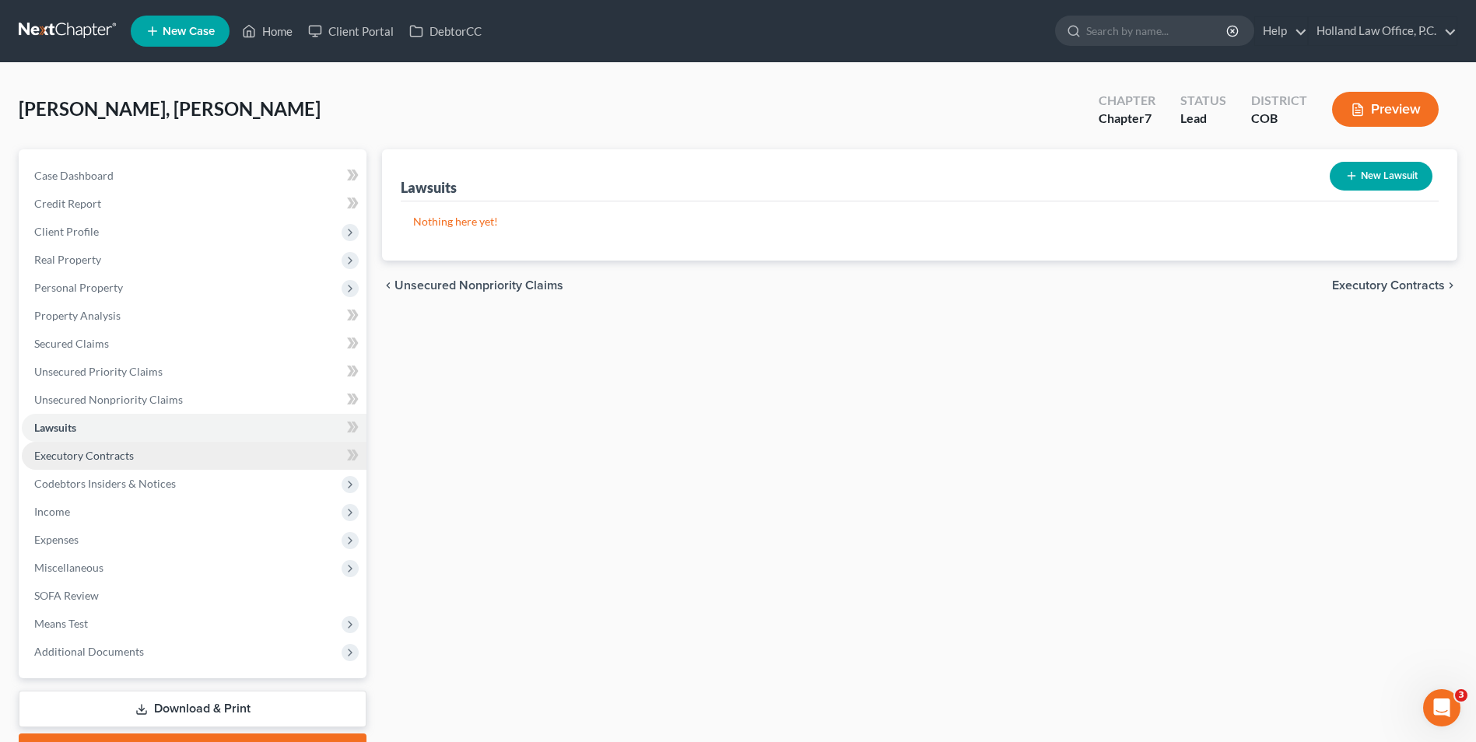
click at [121, 451] on span "Executory Contracts" at bounding box center [84, 455] width 100 height 13
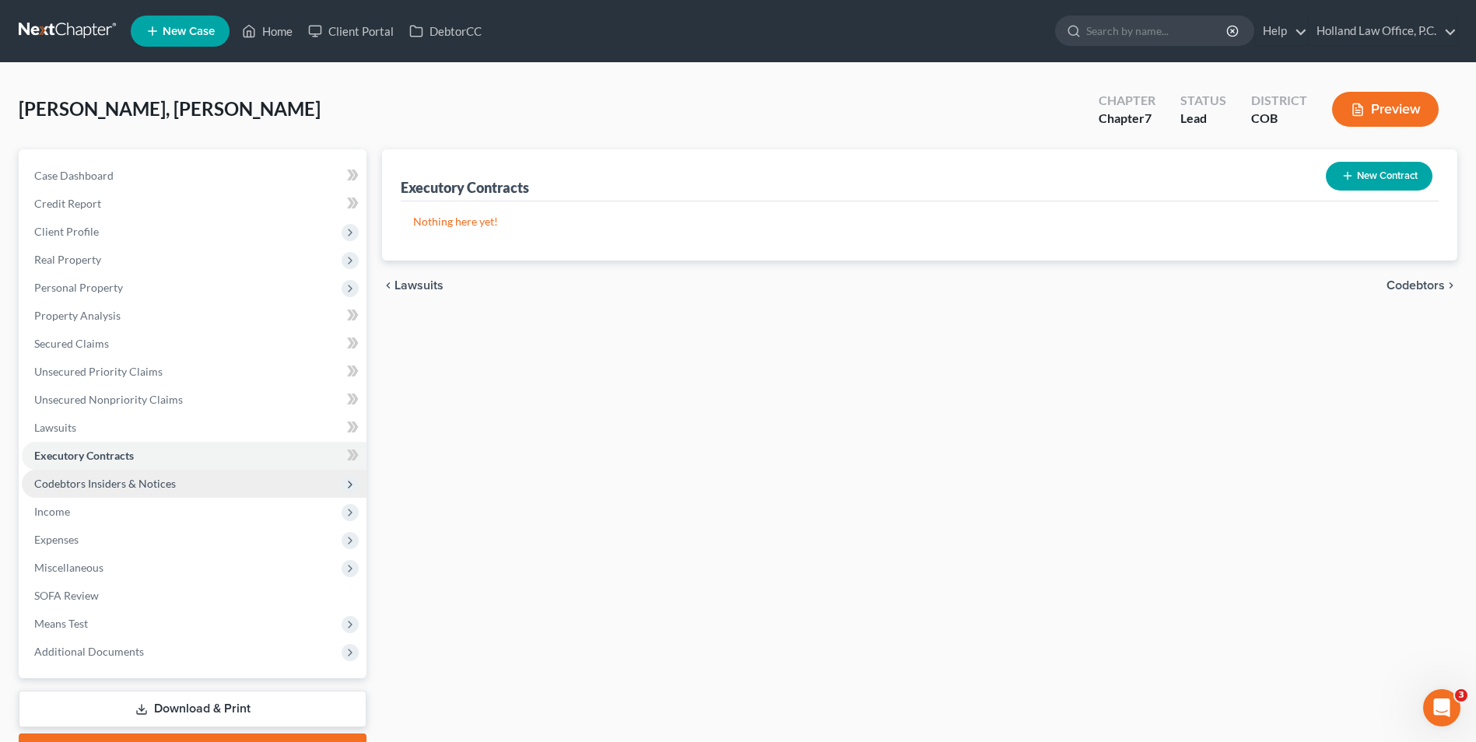
click at [100, 475] on span "Codebtors Insiders & Notices" at bounding box center [194, 484] width 345 height 28
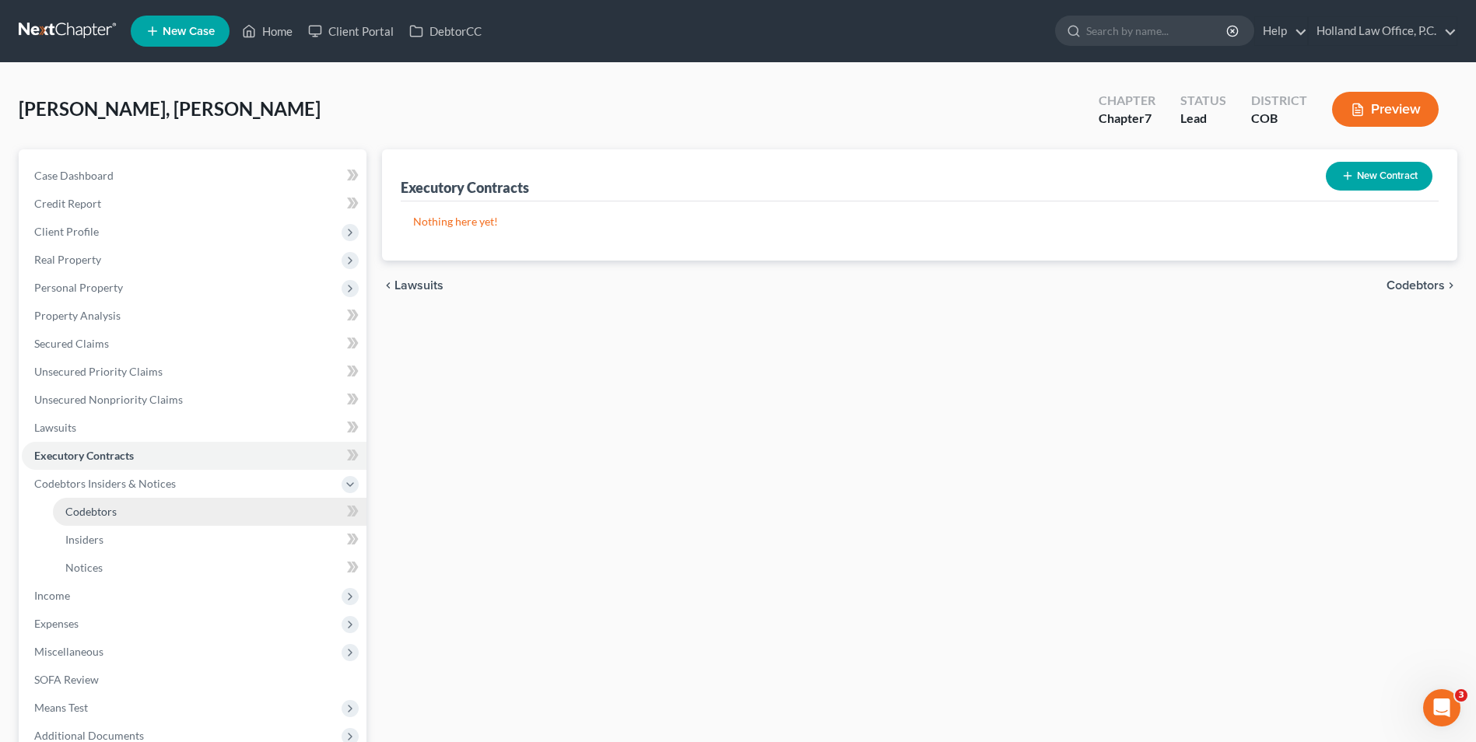
click at [93, 507] on span "Codebtors" at bounding box center [90, 511] width 51 height 13
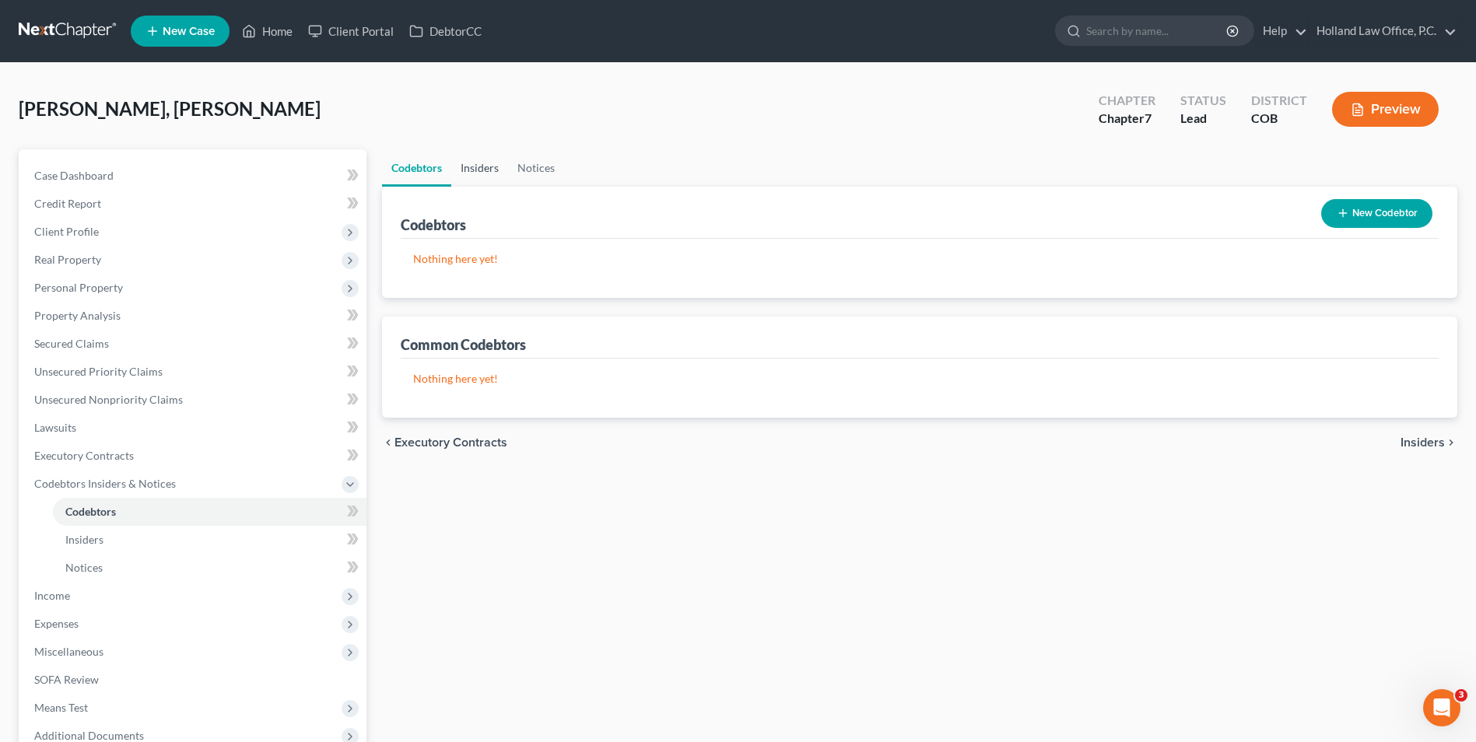
click at [490, 175] on link "Insiders" at bounding box center [479, 167] width 57 height 37
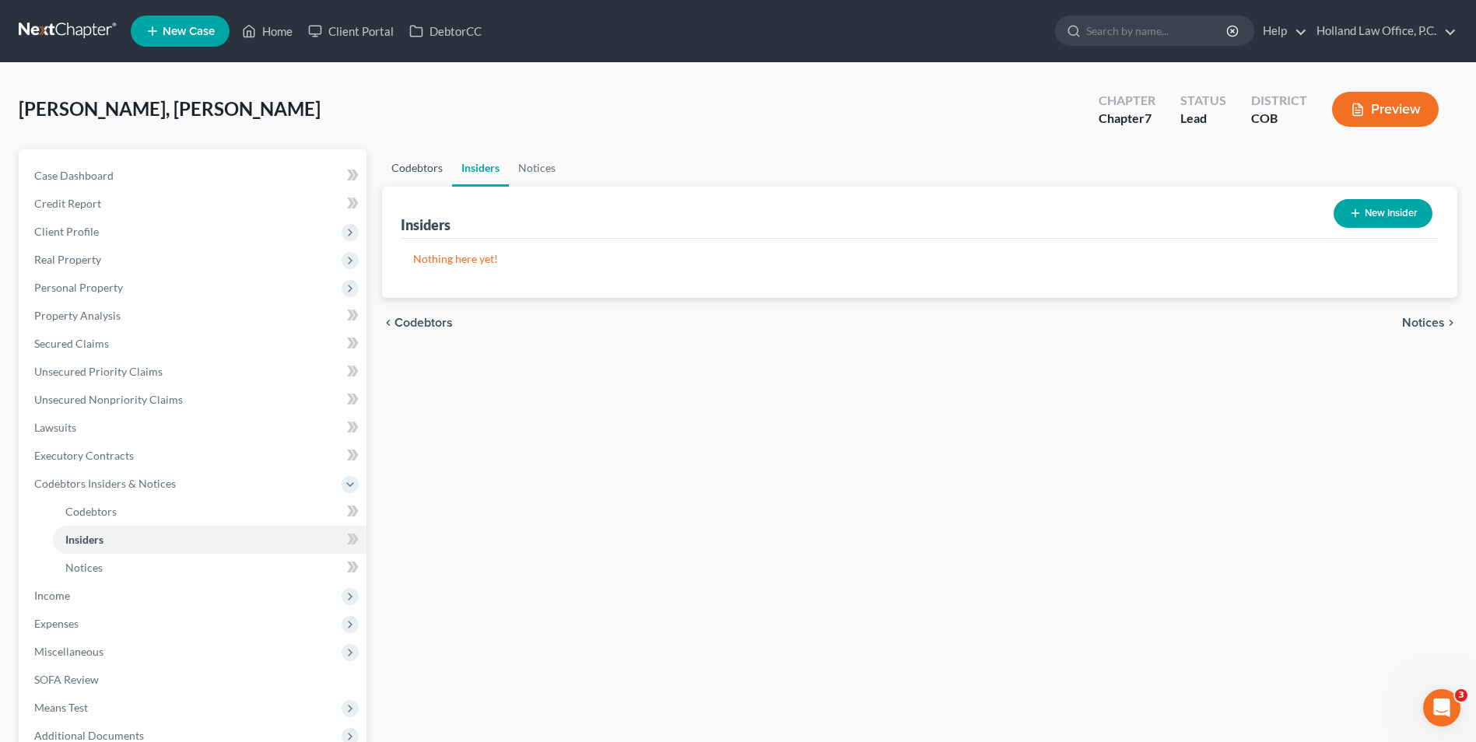
click at [425, 181] on link "Codebtors" at bounding box center [417, 167] width 70 height 37
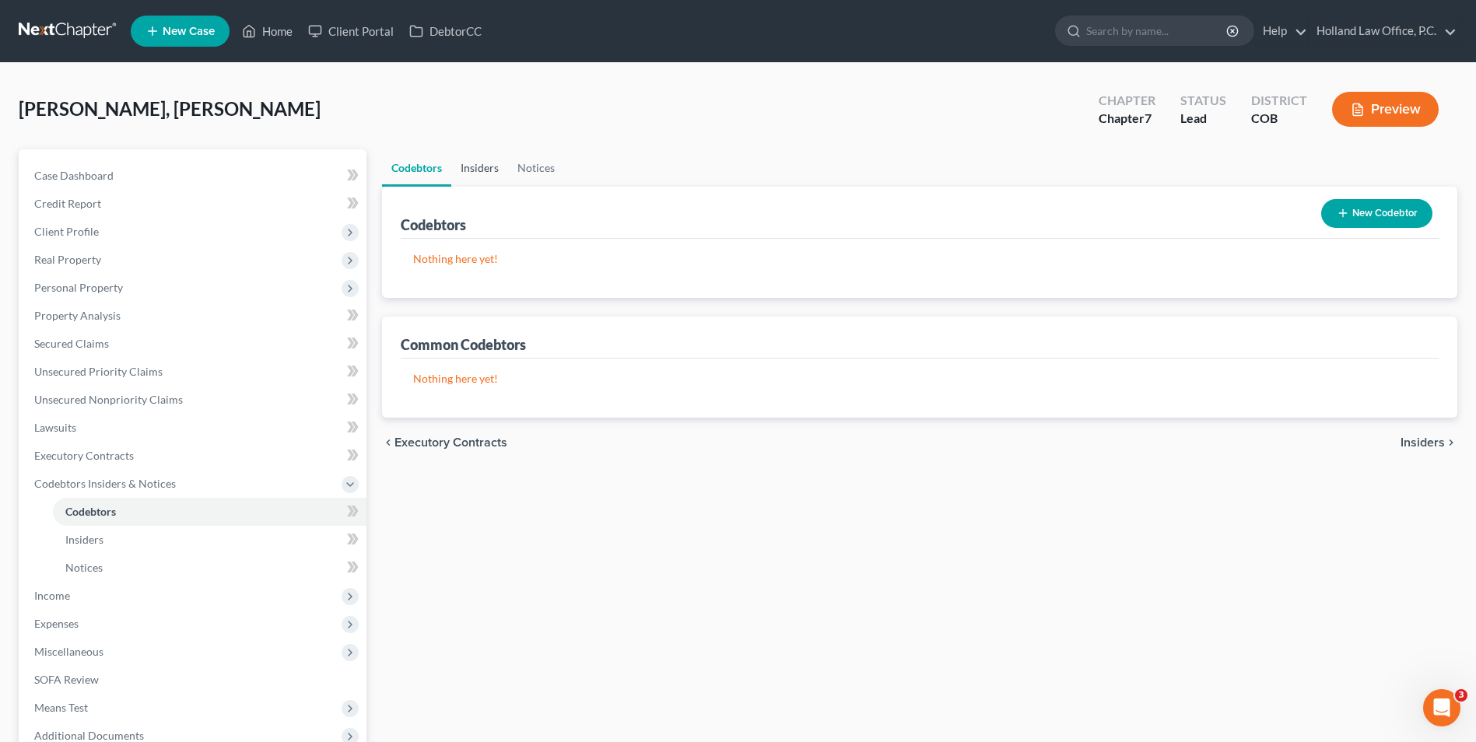
click at [486, 177] on link "Insiders" at bounding box center [479, 167] width 57 height 37
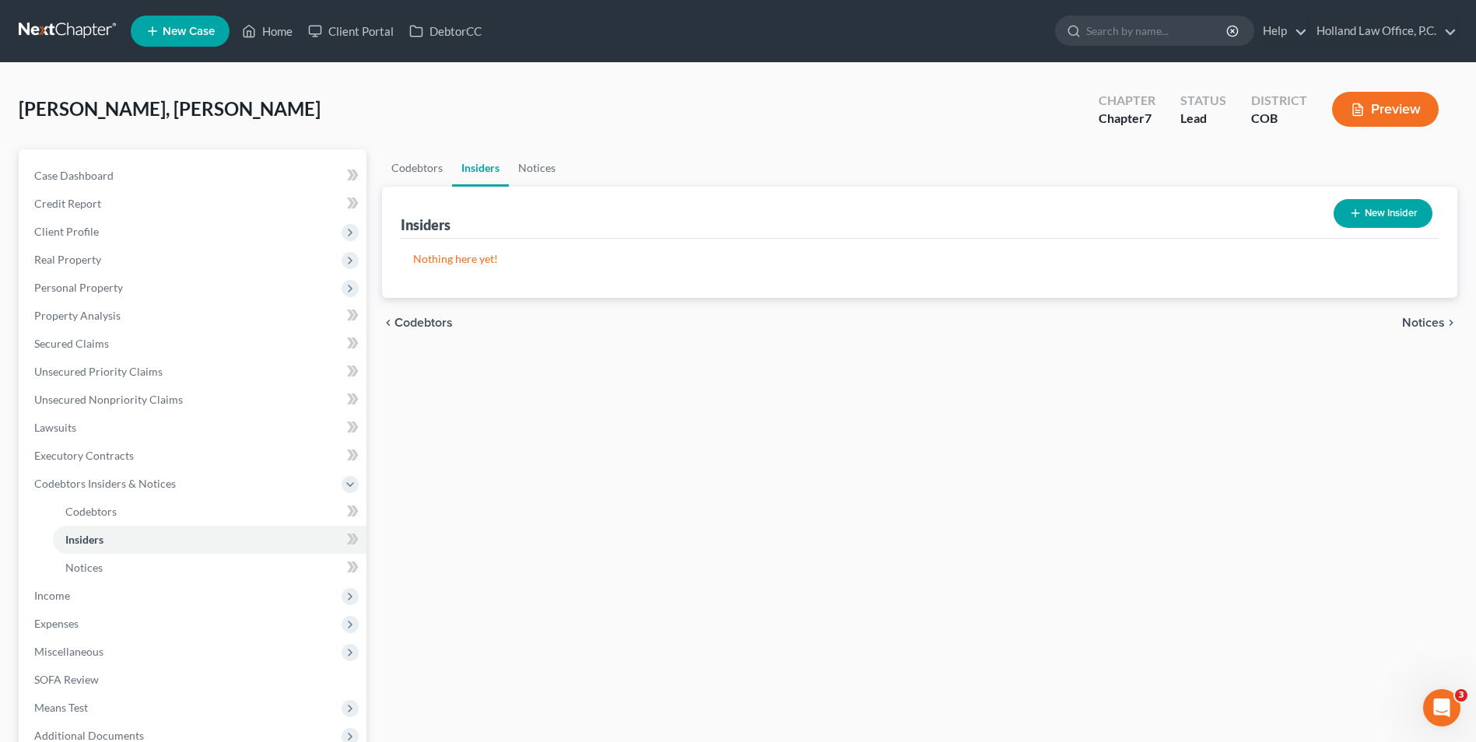
click at [1391, 213] on button "New Insider" at bounding box center [1383, 213] width 99 height 29
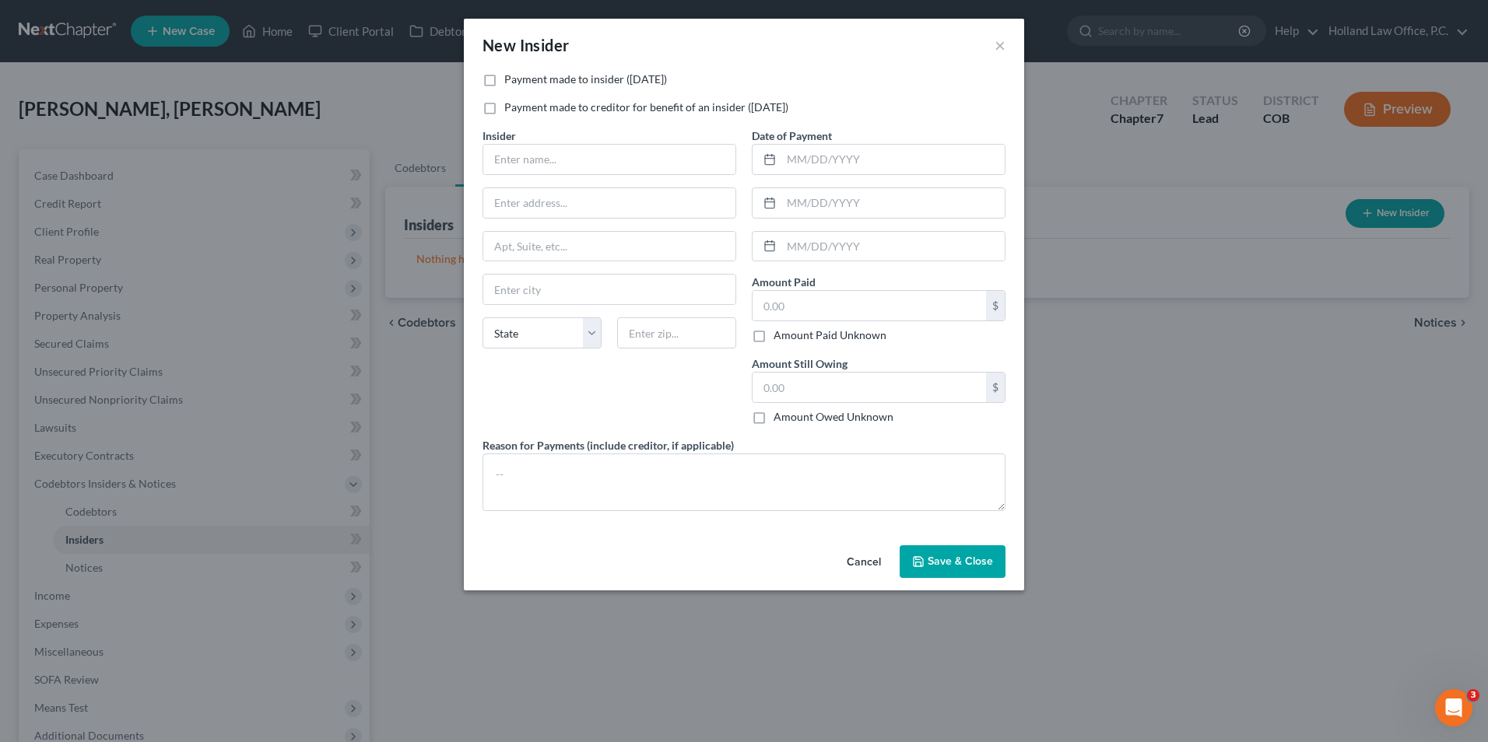
click at [993, 42] on div "New Insider ×" at bounding box center [744, 45] width 560 height 53
click at [1003, 42] on button "×" at bounding box center [999, 45] width 11 height 19
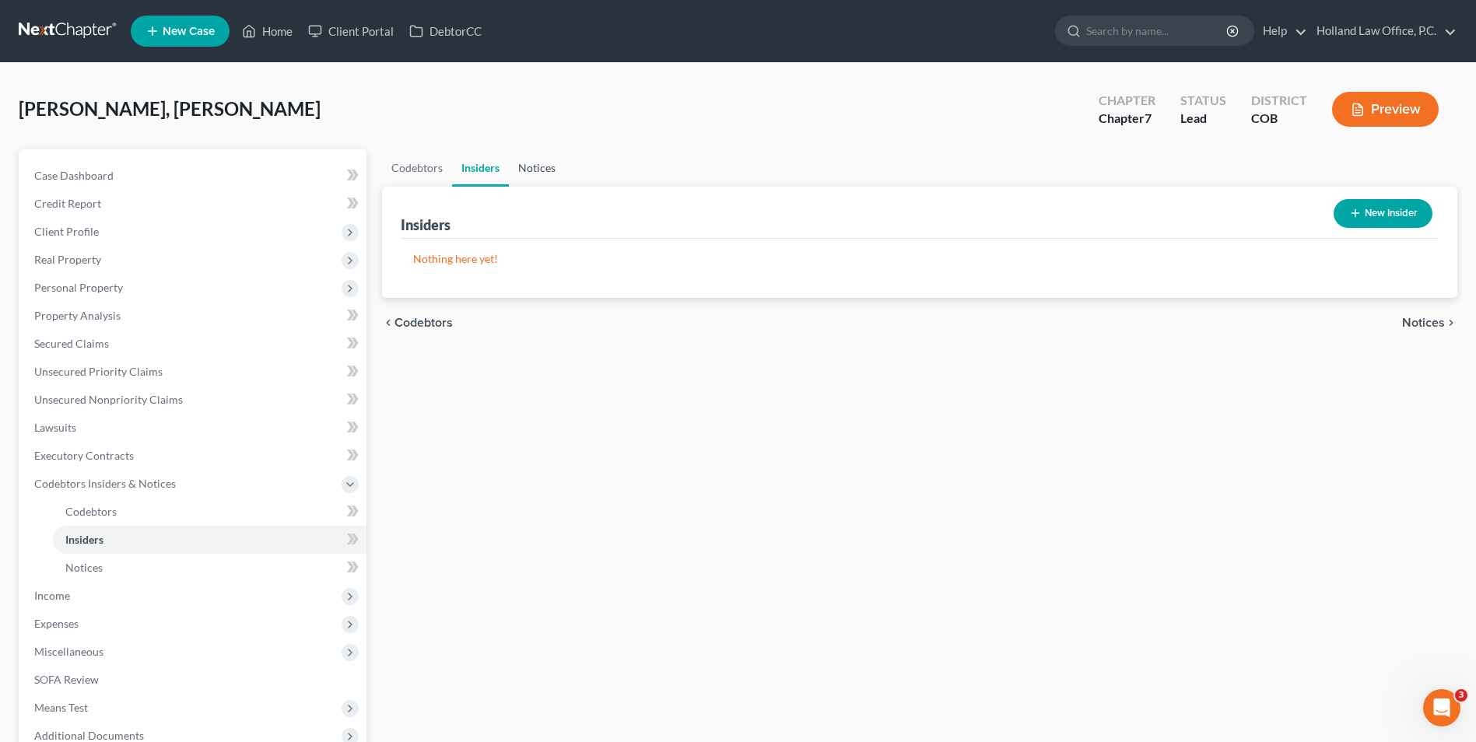
click at [523, 170] on link "Notices" at bounding box center [537, 167] width 56 height 37
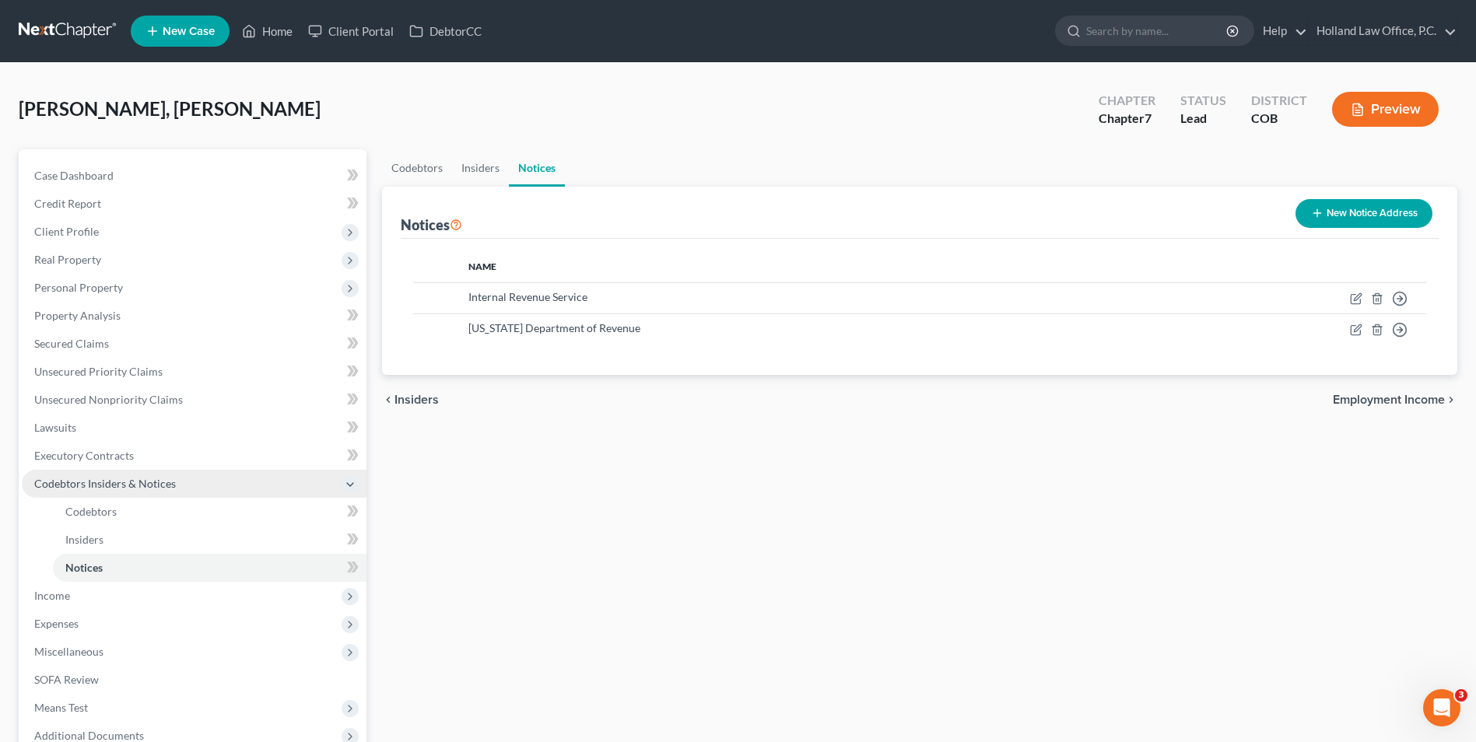
scroll to position [156, 0]
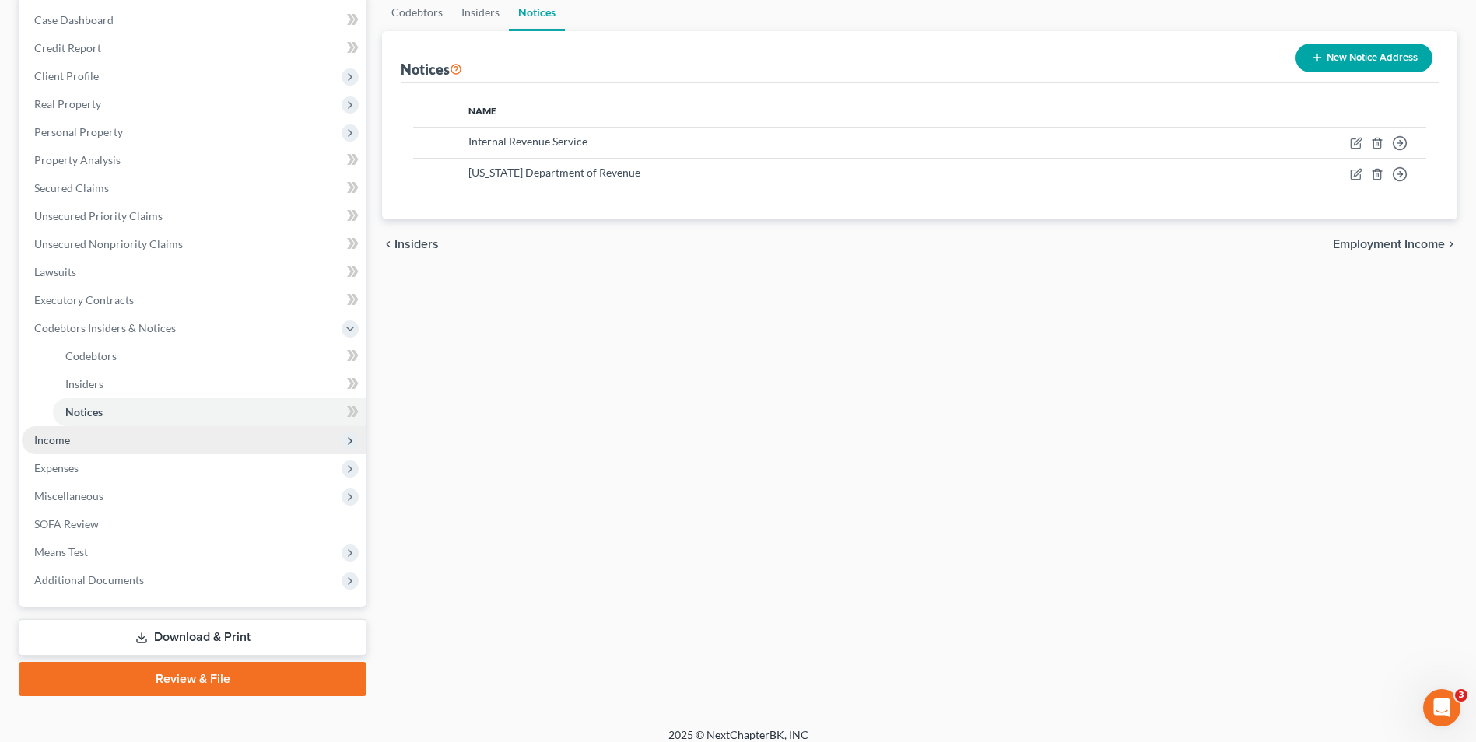
click at [78, 431] on span "Income" at bounding box center [194, 440] width 345 height 28
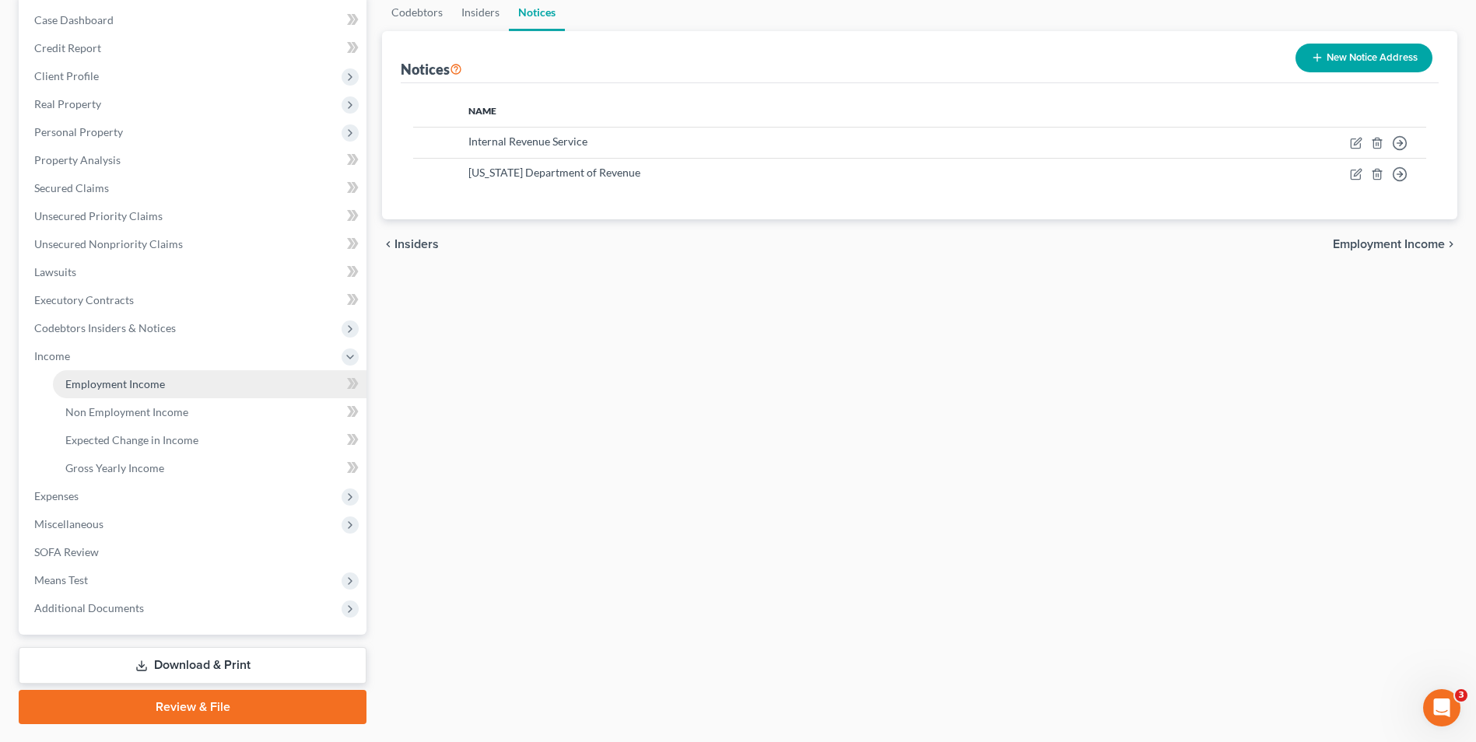
click at [119, 385] on span "Employment Income" at bounding box center [115, 383] width 100 height 13
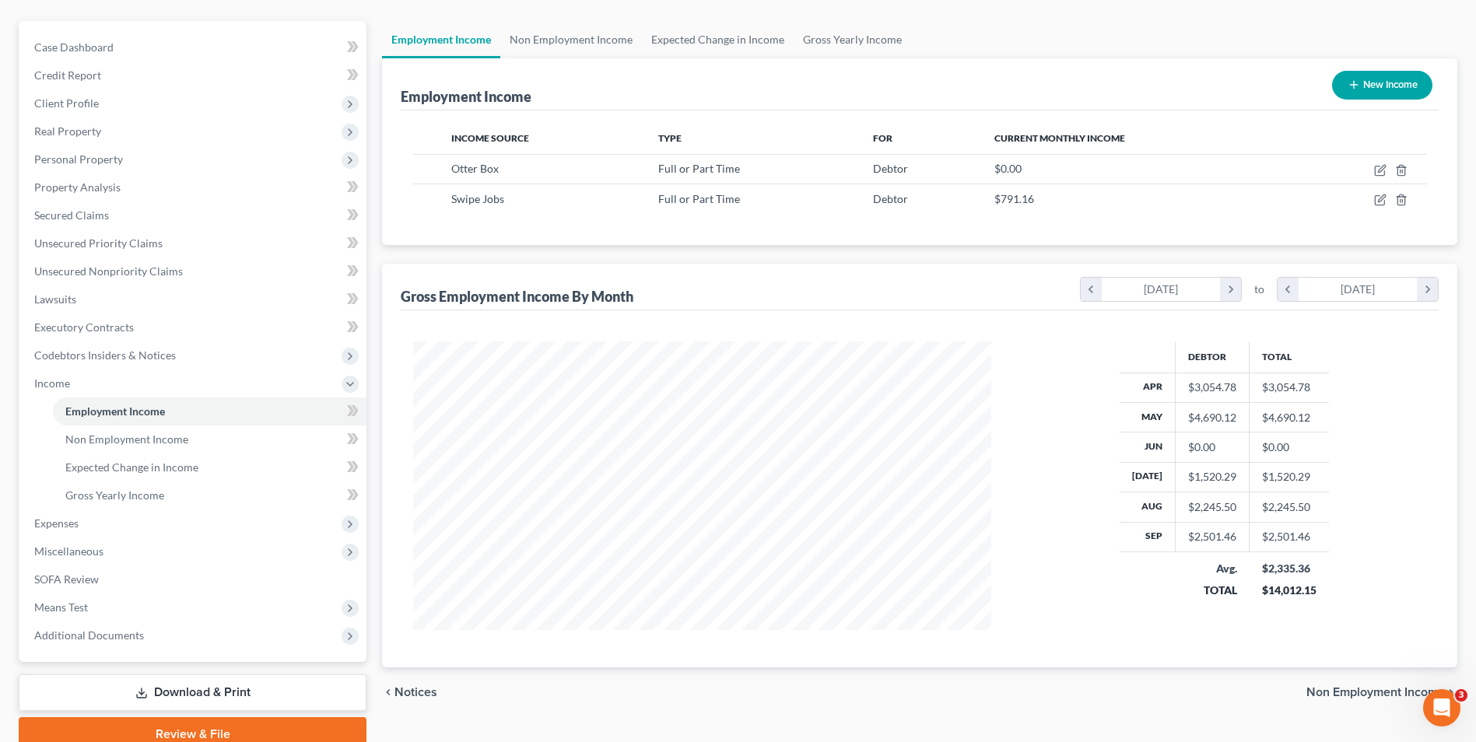
scroll to position [156, 0]
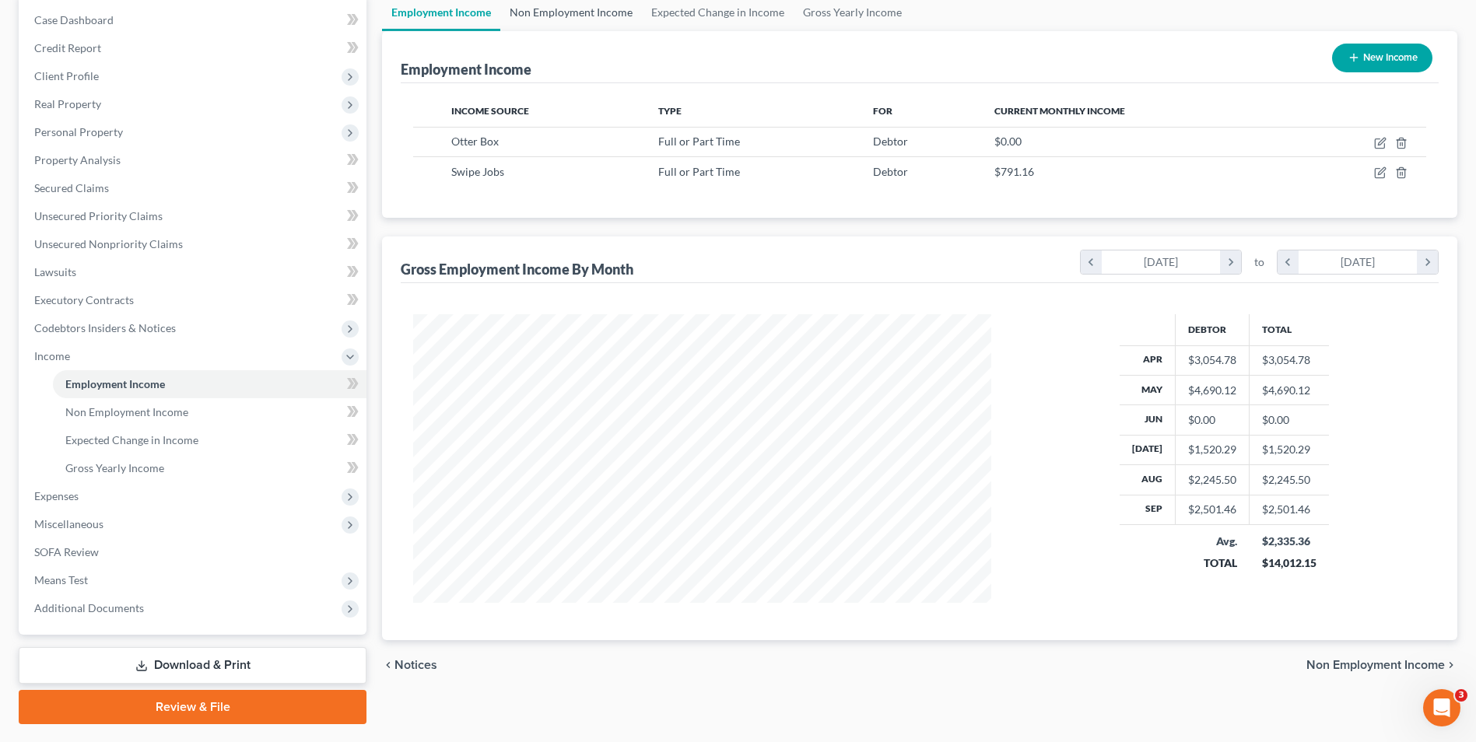
click at [580, 24] on link "Non Employment Income" at bounding box center [571, 12] width 142 height 37
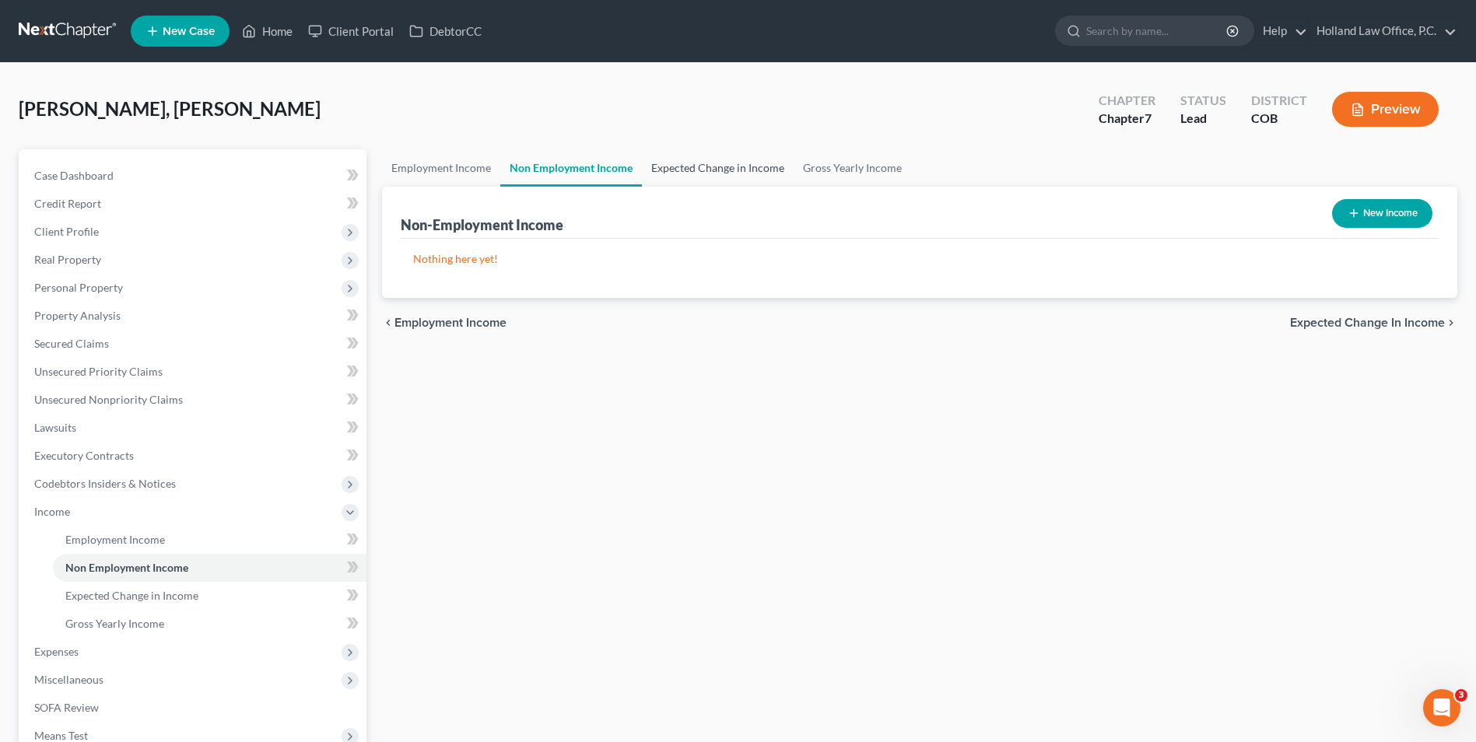
click at [686, 155] on link "Expected Change in Income" at bounding box center [718, 167] width 152 height 37
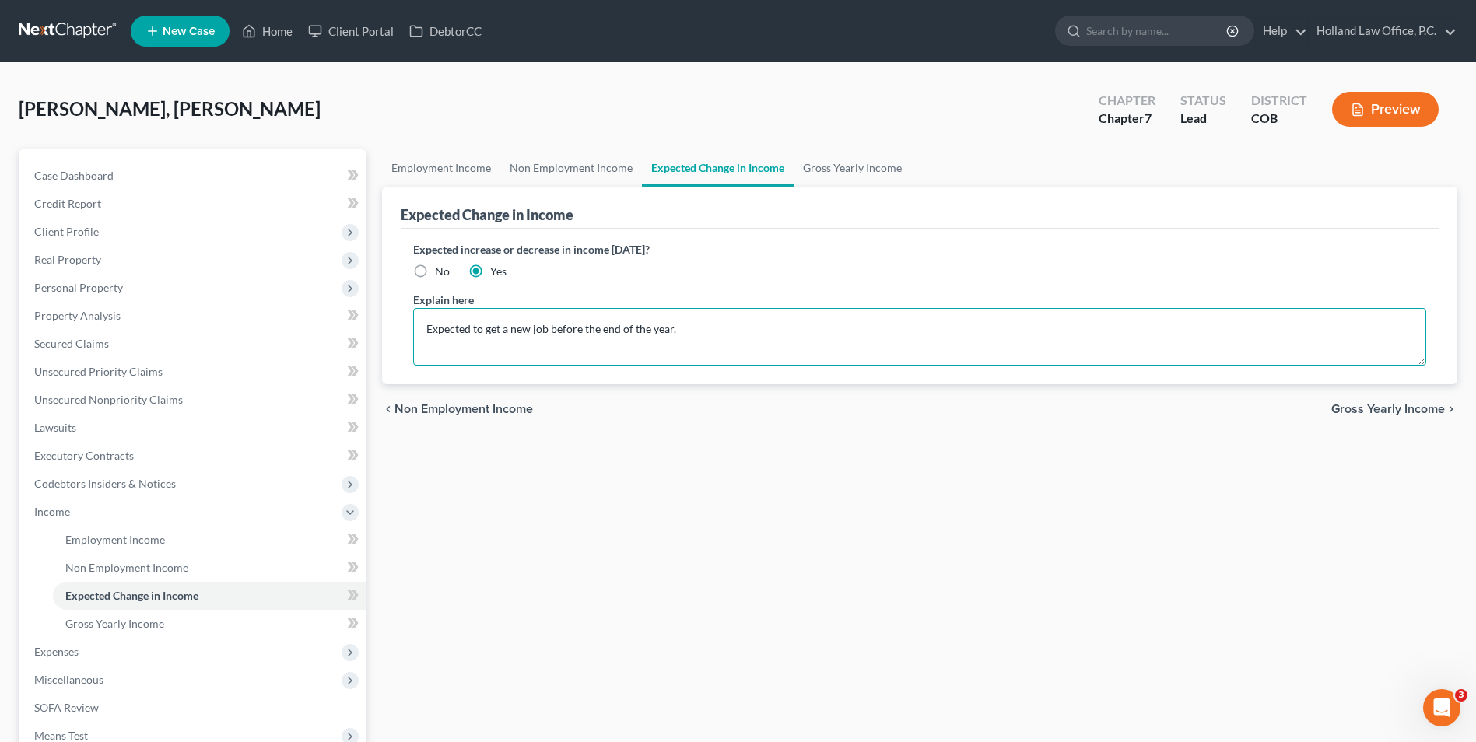
drag, startPoint x: 791, startPoint y: 327, endPoint x: 409, endPoint y: 289, distance: 383.9
click at [409, 289] on div "Expected increase or decrease in income [DATE]? No Yes Explain here Expected to…" at bounding box center [920, 307] width 1038 height 156
click at [684, 313] on textarea "Expected to get a new job before the end of the year." at bounding box center [919, 337] width 1013 height 58
click at [514, 327] on textarea "Expected to get a new job before the end of the year." at bounding box center [919, 337] width 1013 height 58
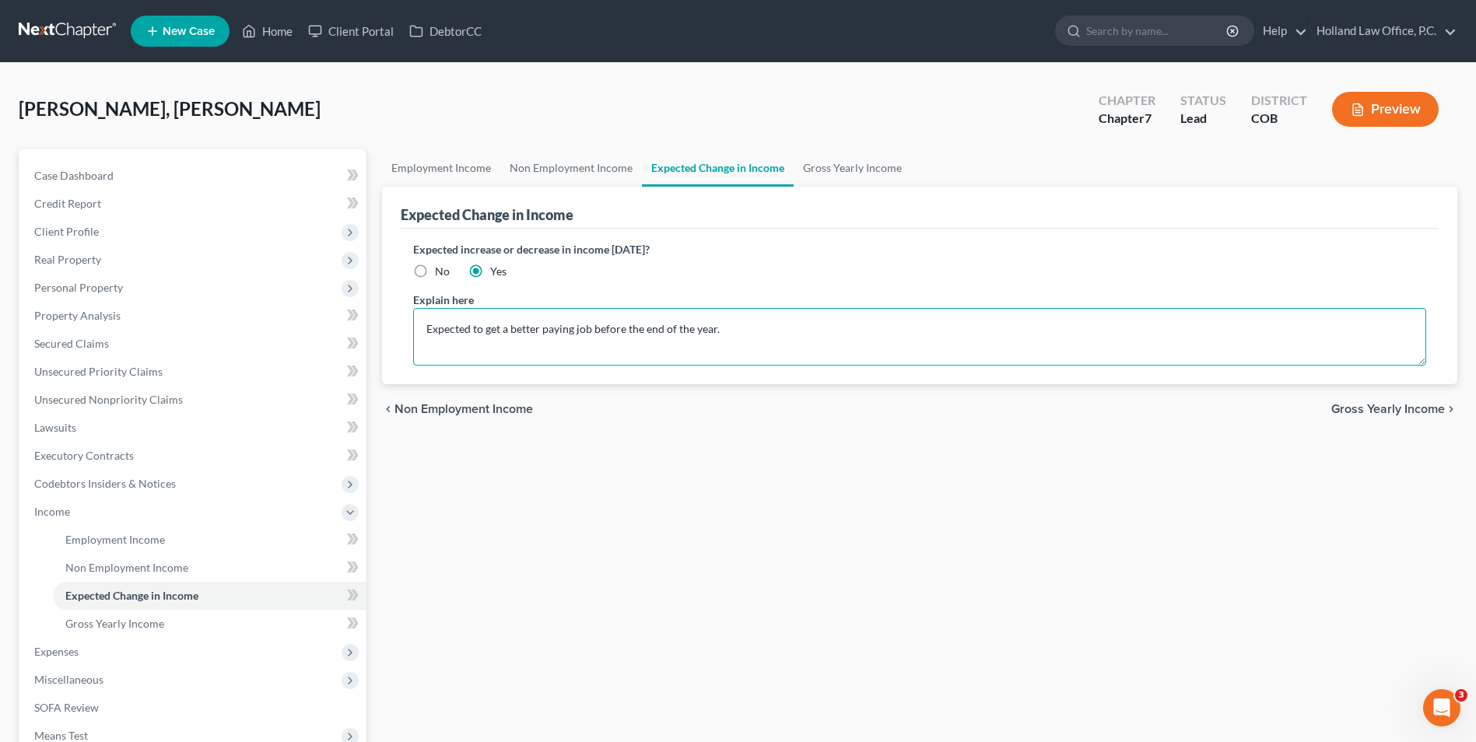
type textarea "Expected to get a better paying job before the end of the year."
click at [802, 372] on div "Expected increase or decrease in income [DATE]? No Yes Explain here Expected to…" at bounding box center [920, 307] width 1038 height 156
click at [804, 258] on div "Expected increase or decrease in income [DATE]? No Yes" at bounding box center [919, 260] width 1013 height 38
click at [828, 171] on link "Gross Yearly Income" at bounding box center [852, 167] width 117 height 37
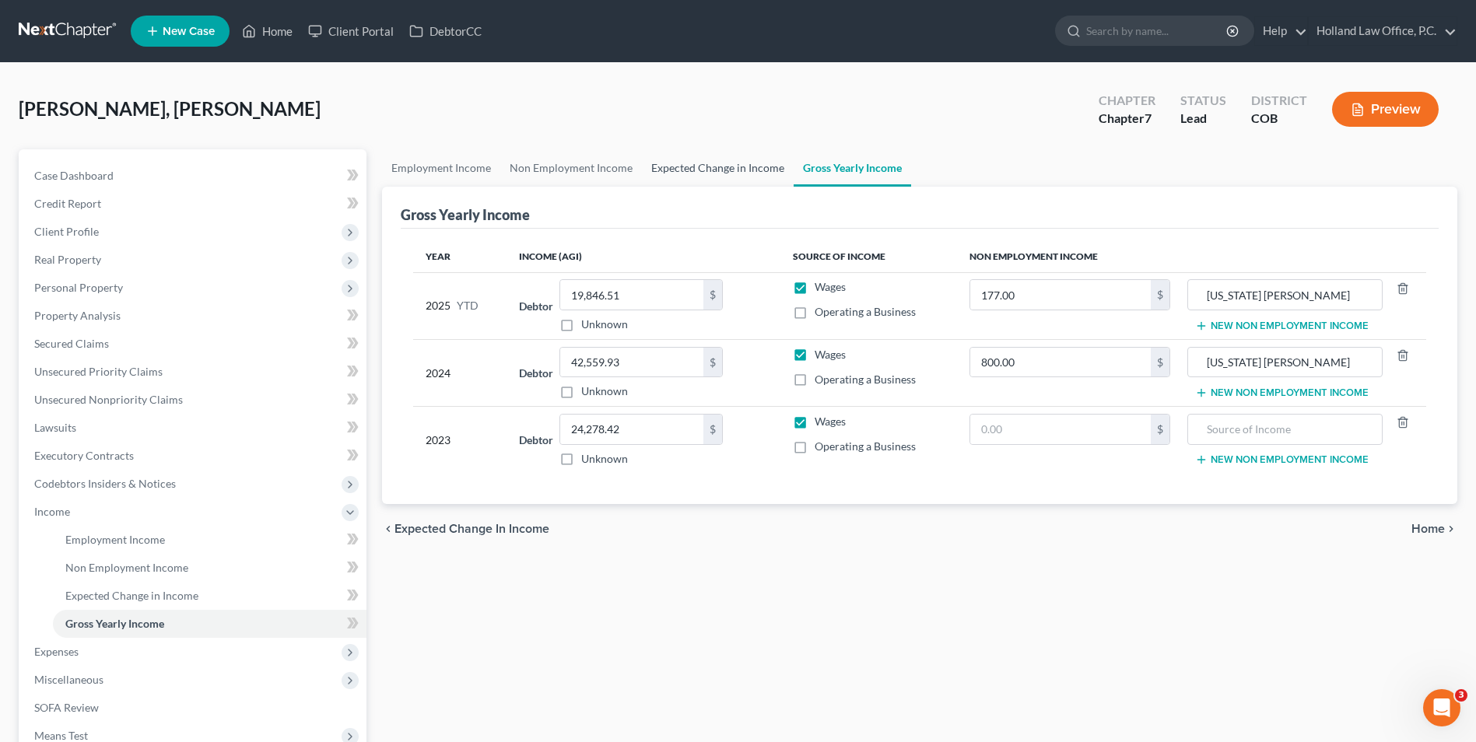
click at [713, 160] on link "Expected Change in Income" at bounding box center [718, 167] width 152 height 37
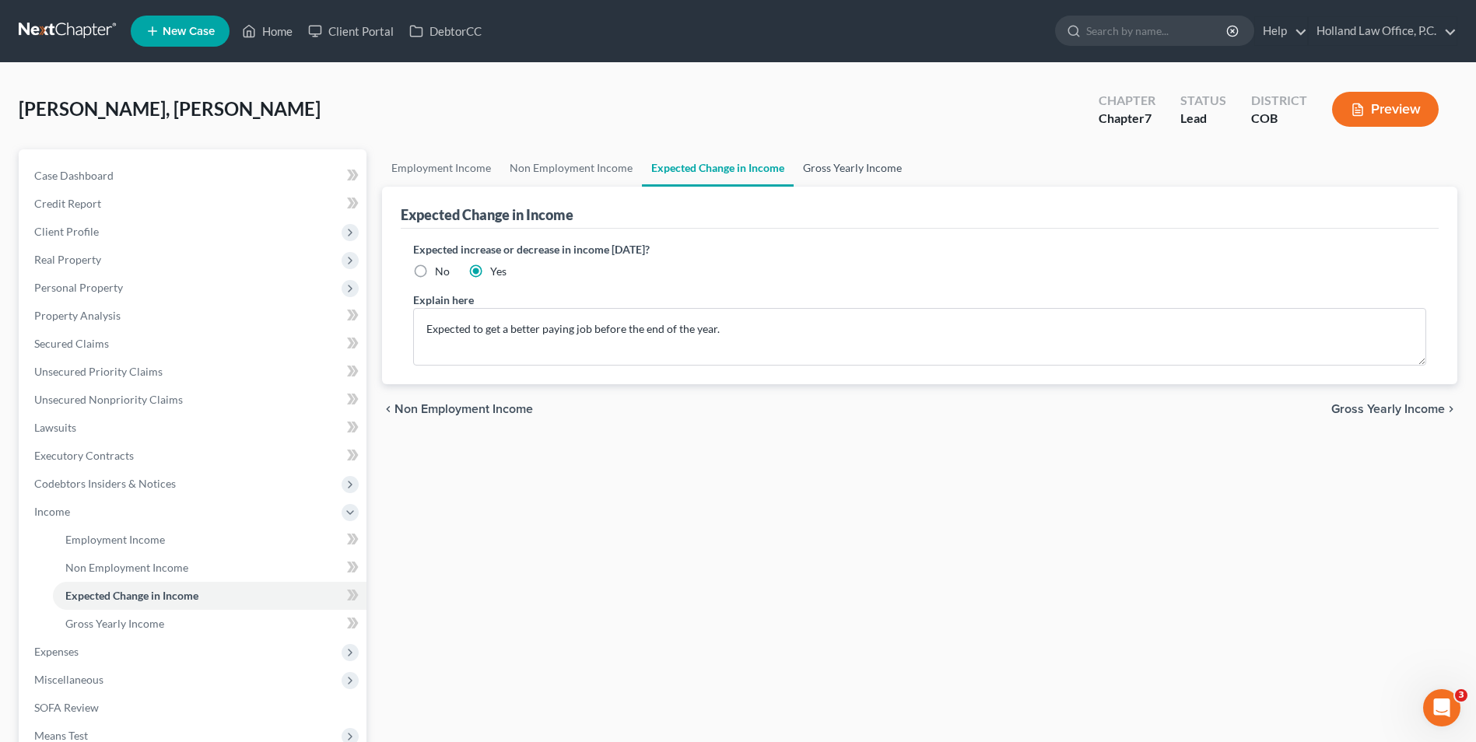
click at [812, 161] on link "Gross Yearly Income" at bounding box center [852, 167] width 117 height 37
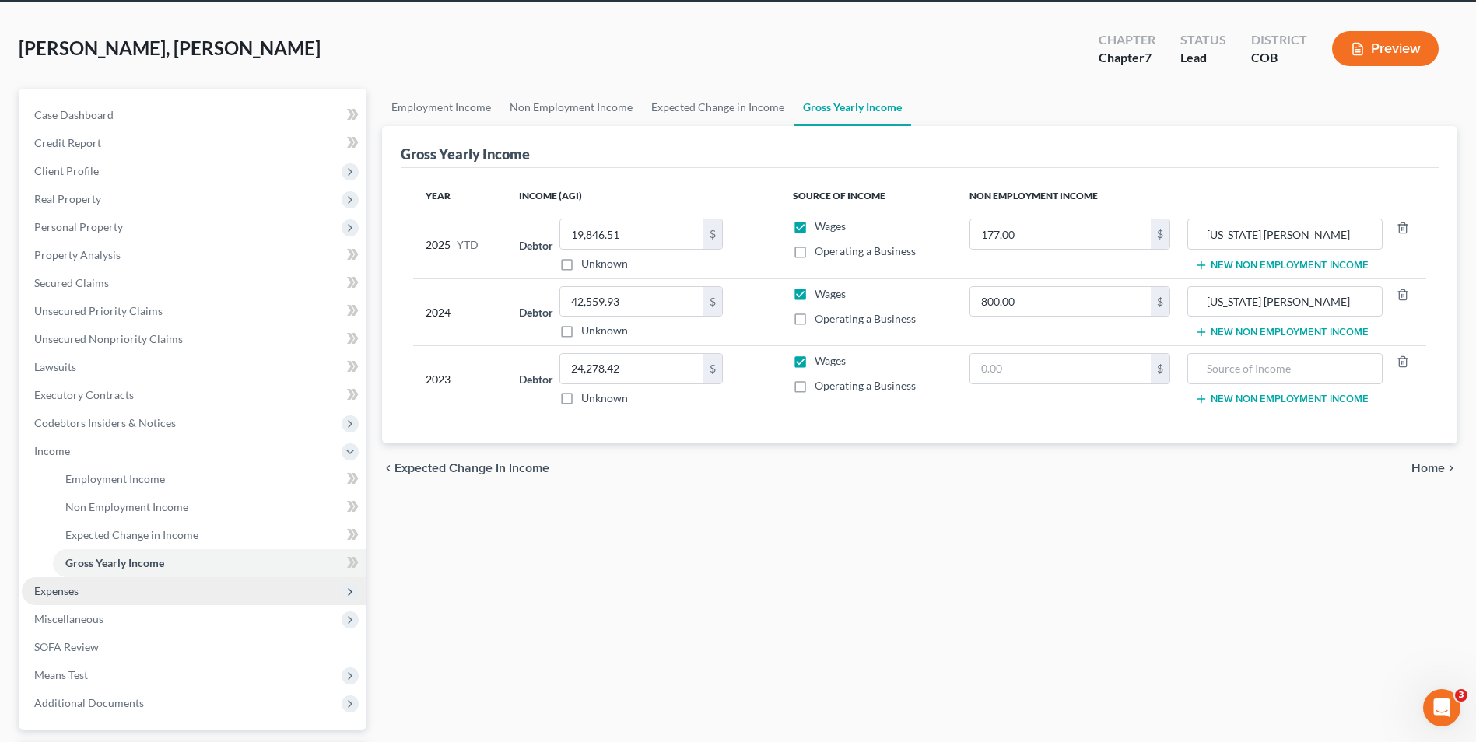
scroll to position [78, 0]
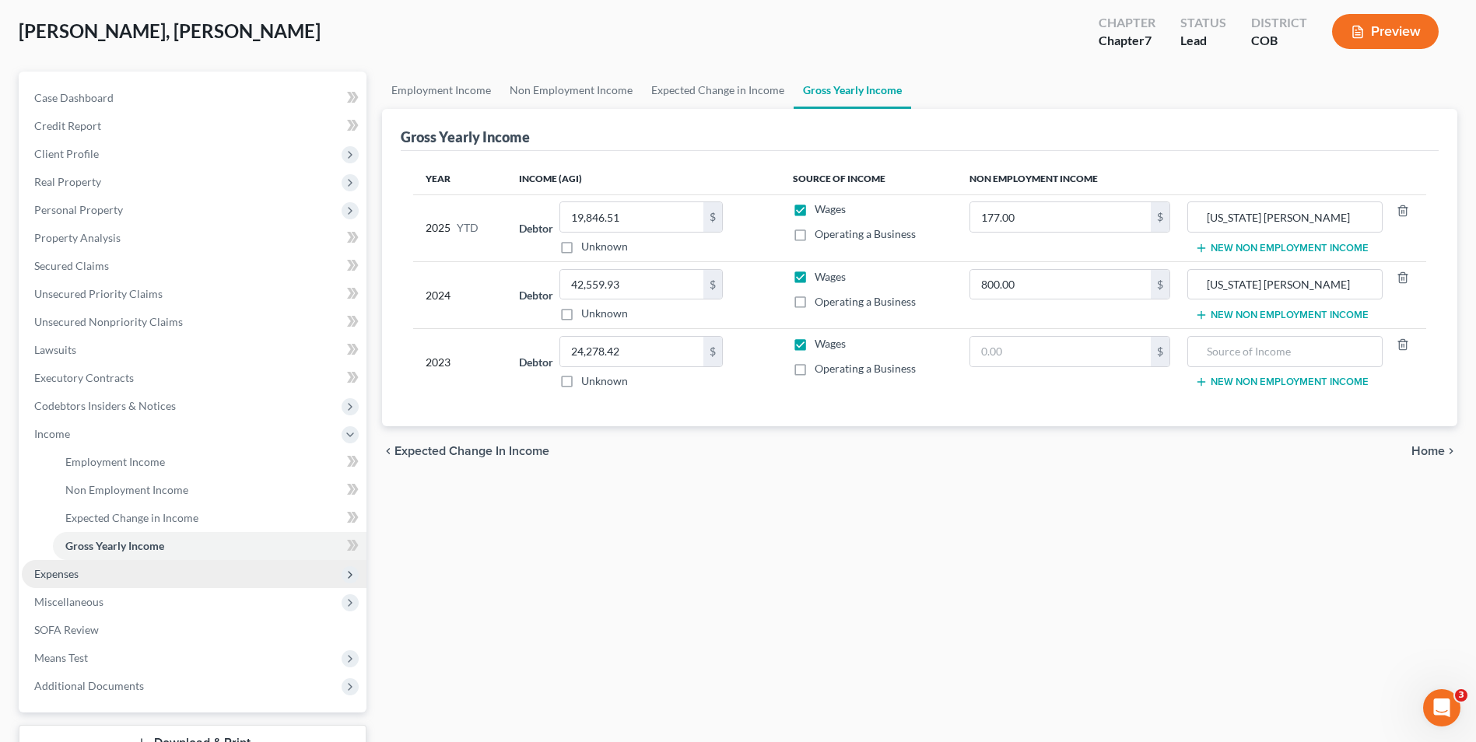
click at [91, 569] on span "Expenses" at bounding box center [194, 574] width 345 height 28
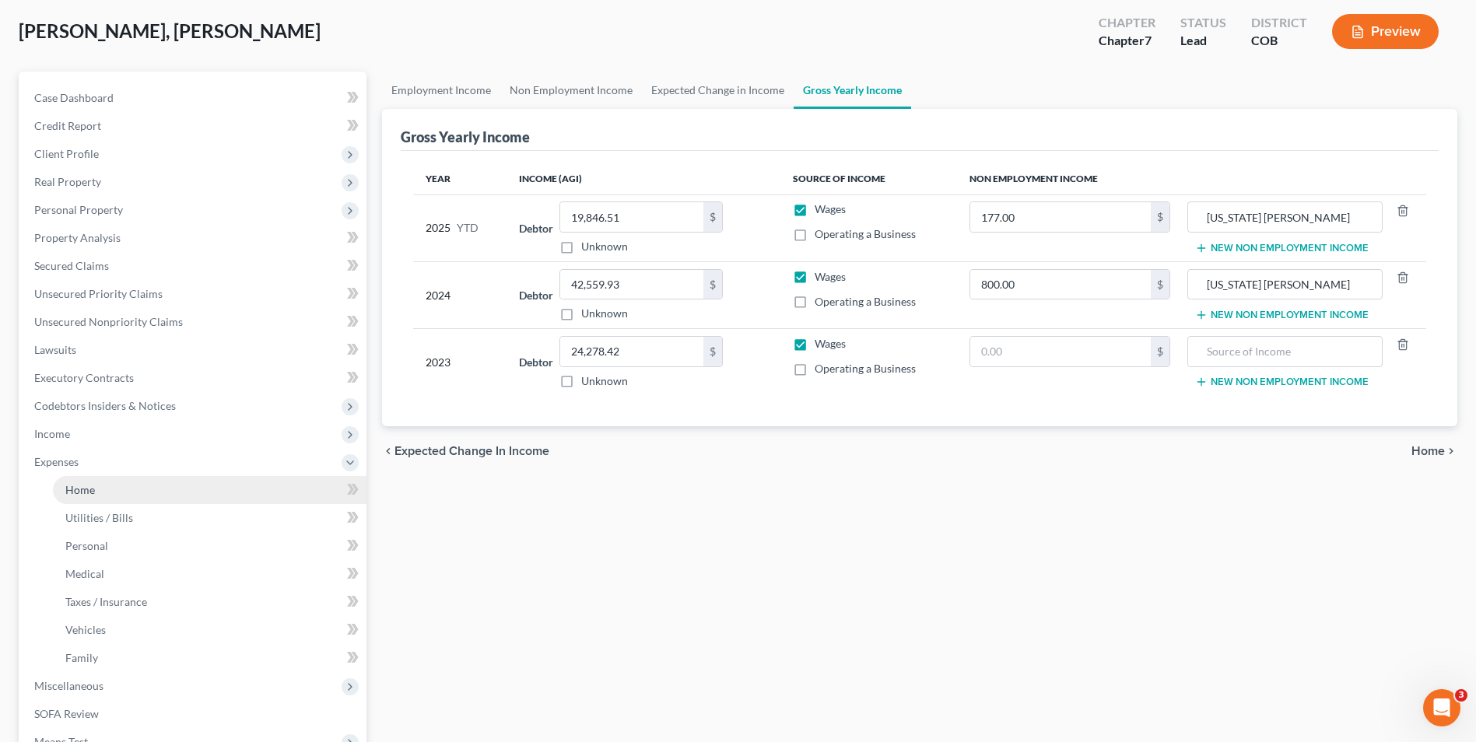
click at [115, 479] on link "Home" at bounding box center [210, 490] width 314 height 28
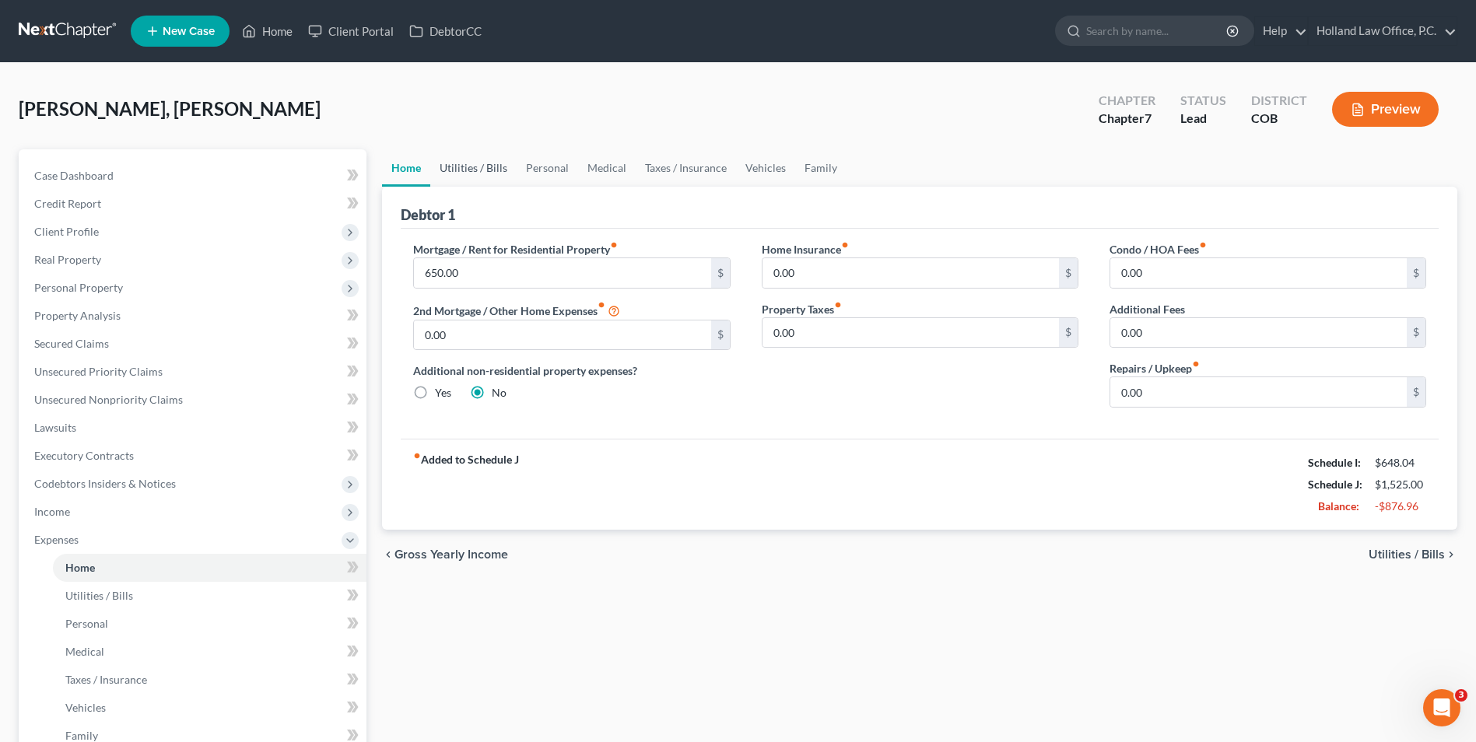
click at [483, 171] on link "Utilities / Bills" at bounding box center [473, 167] width 86 height 37
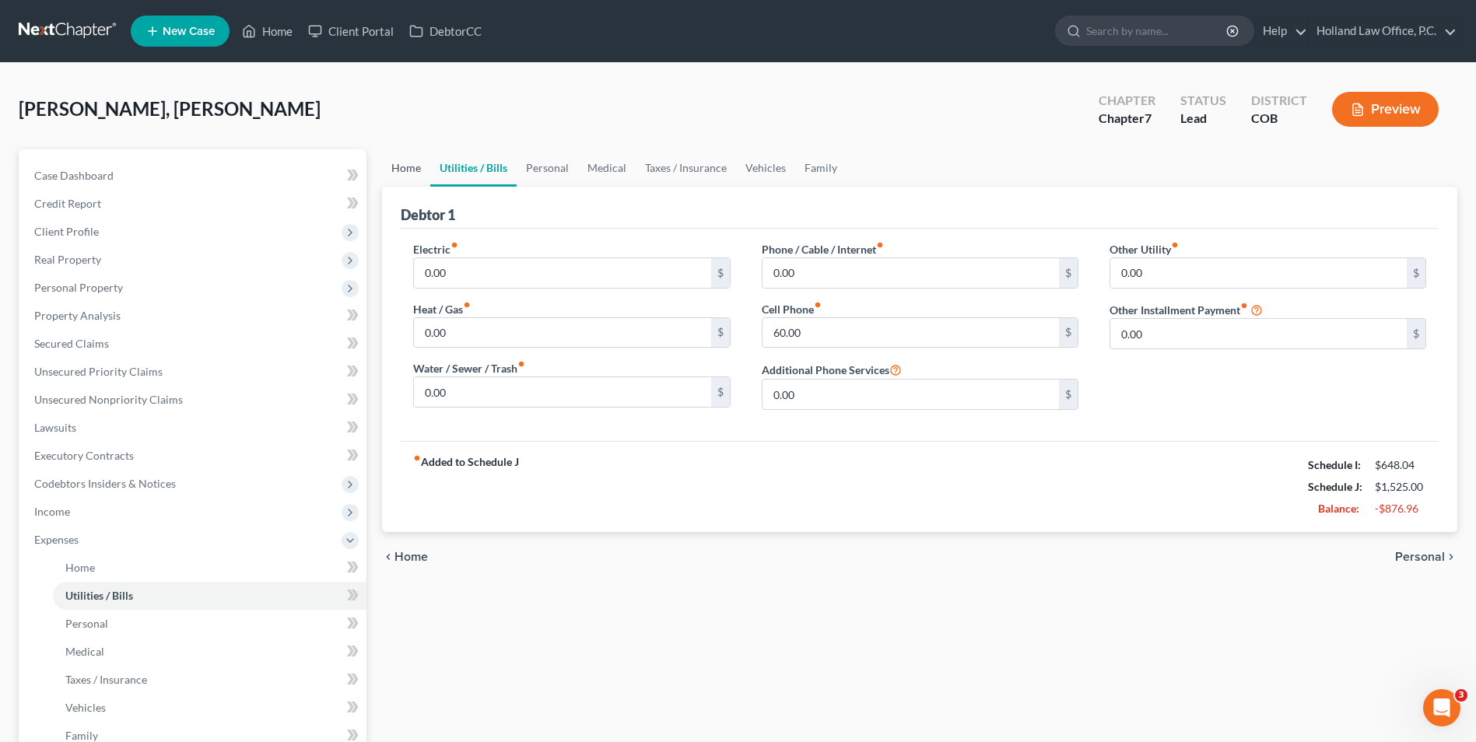
click at [424, 168] on link "Home" at bounding box center [406, 167] width 48 height 37
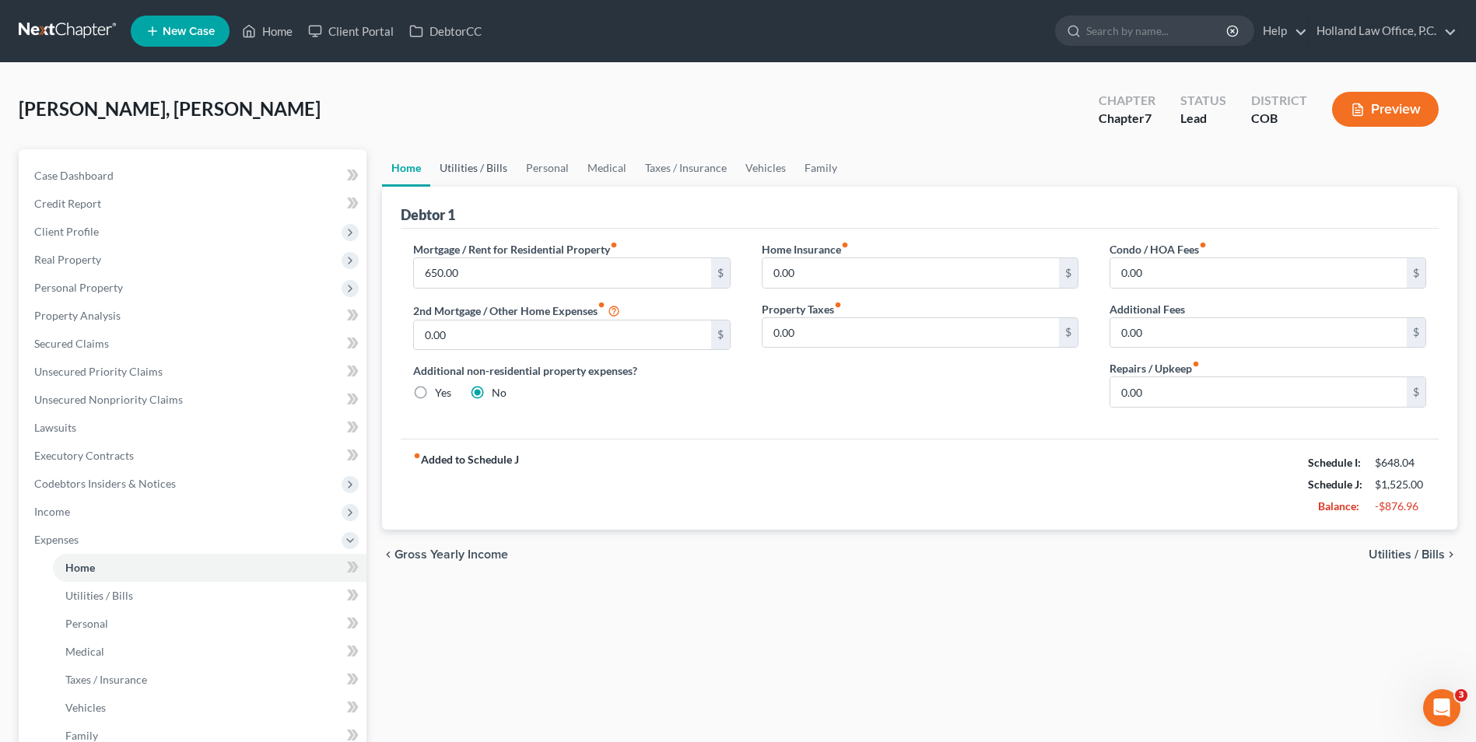
click at [468, 177] on link "Utilities / Bills" at bounding box center [473, 167] width 86 height 37
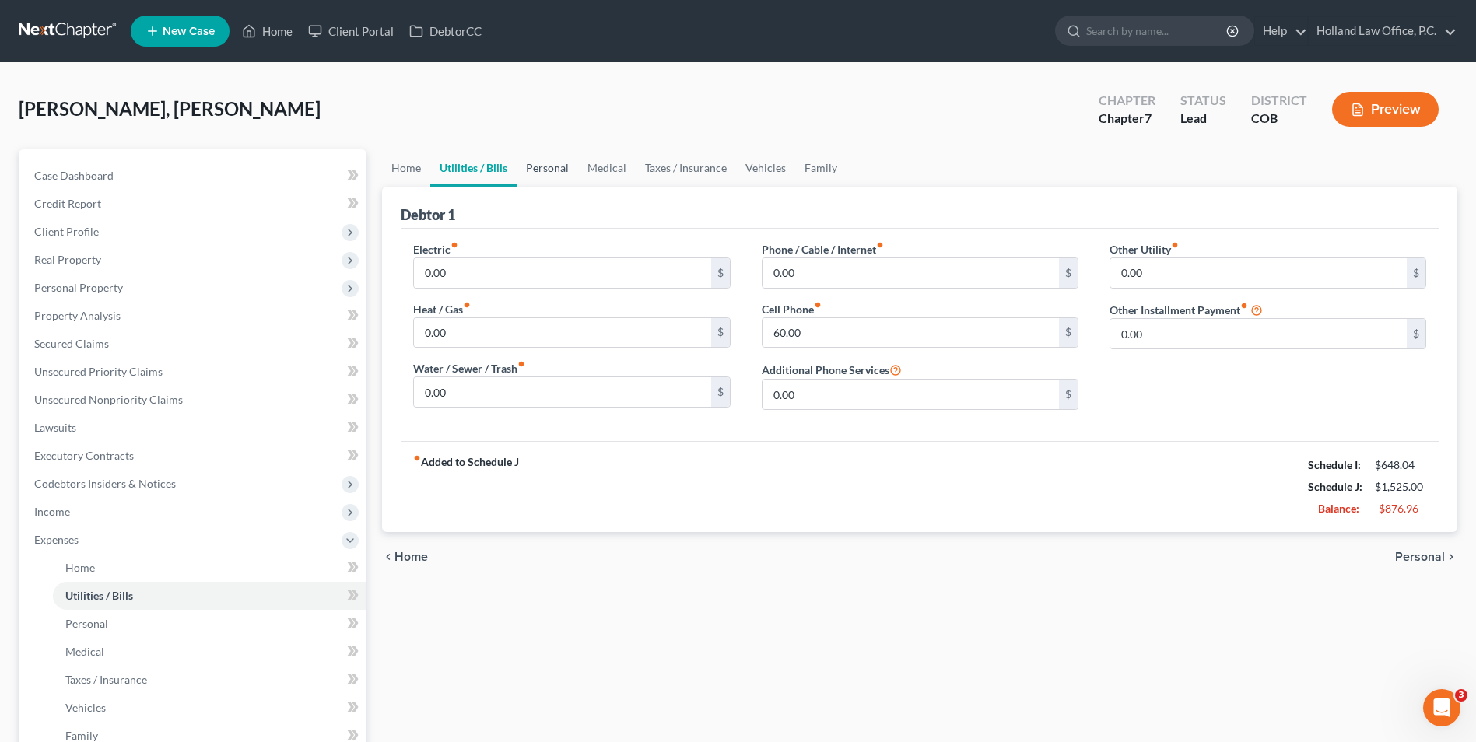
click at [545, 170] on link "Personal" at bounding box center [547, 167] width 61 height 37
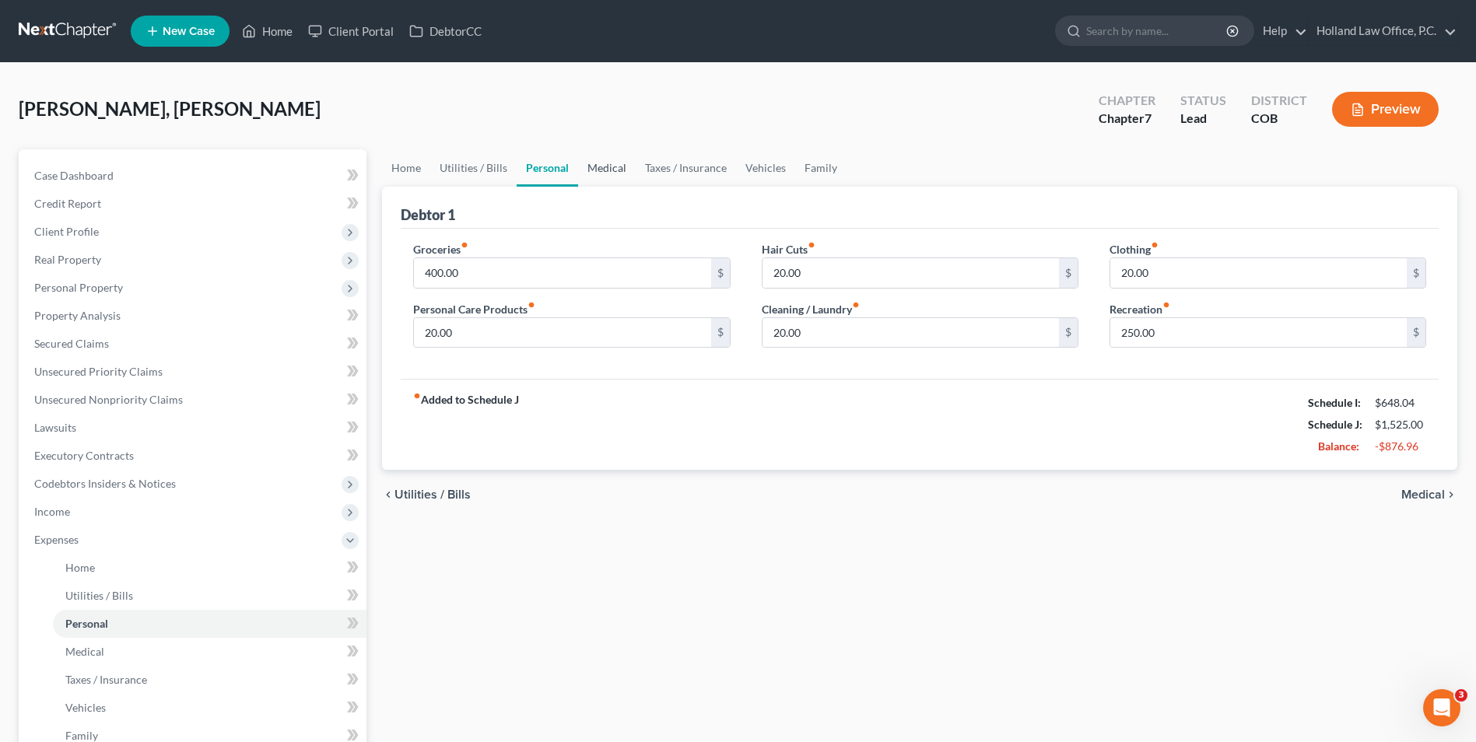
click at [601, 170] on link "Medical" at bounding box center [607, 167] width 58 height 37
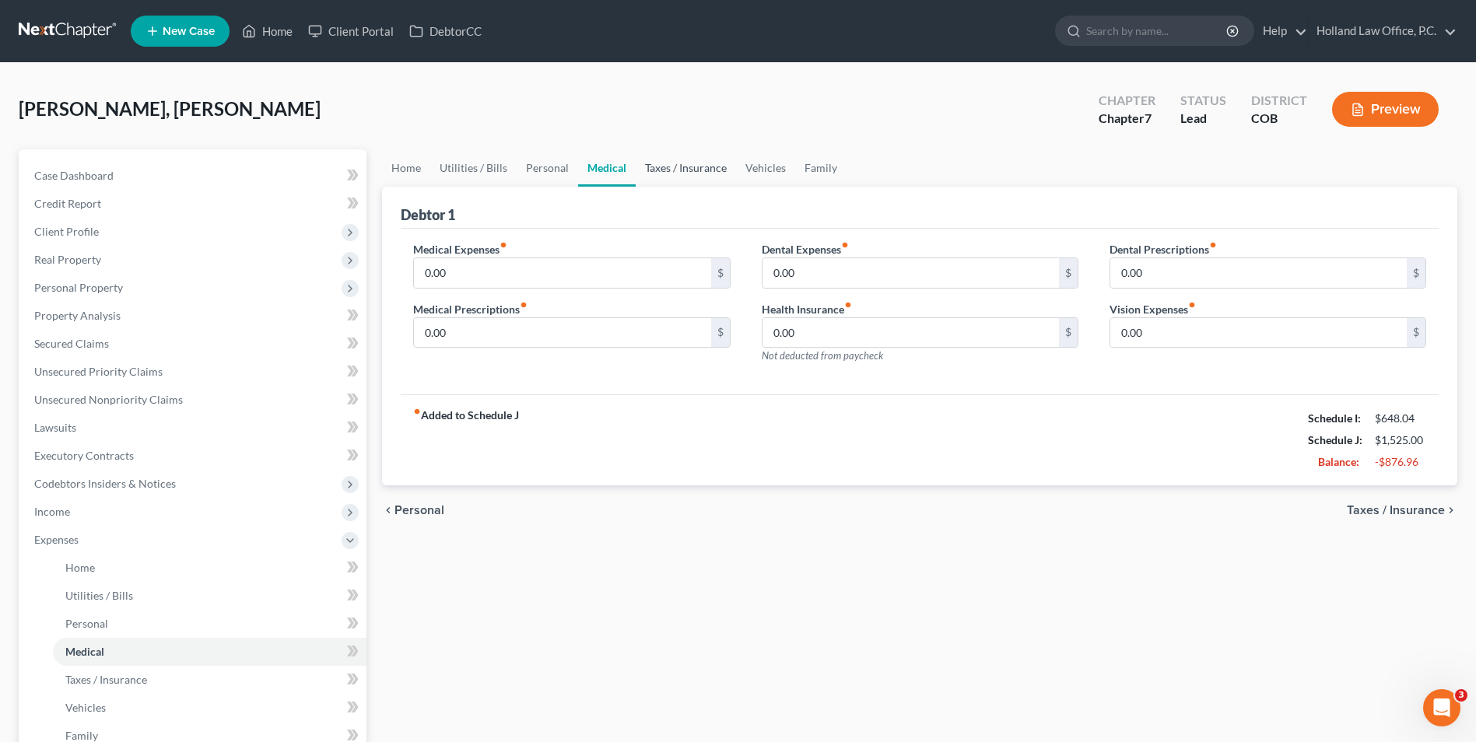
click at [663, 165] on link "Taxes / Insurance" at bounding box center [686, 167] width 100 height 37
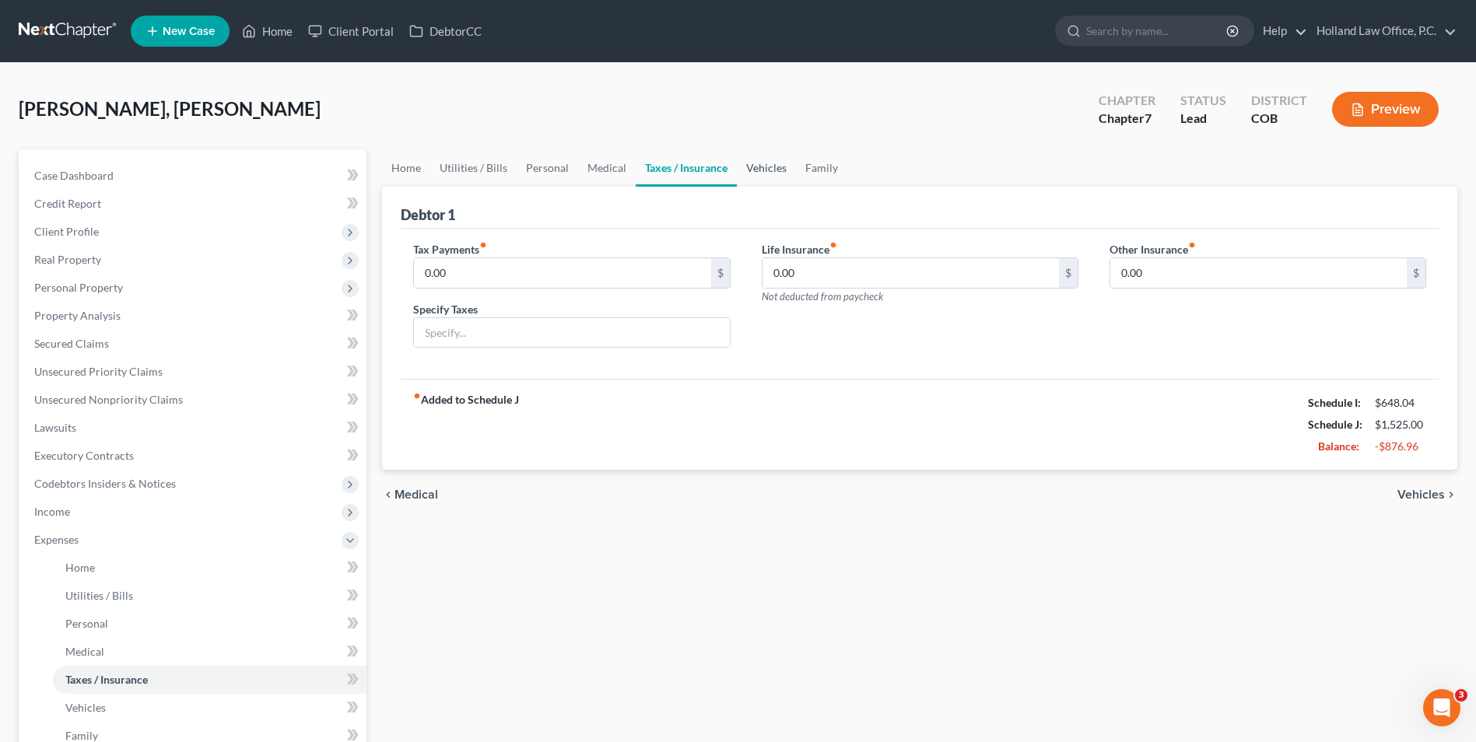
click at [773, 167] on link "Vehicles" at bounding box center [766, 167] width 59 height 37
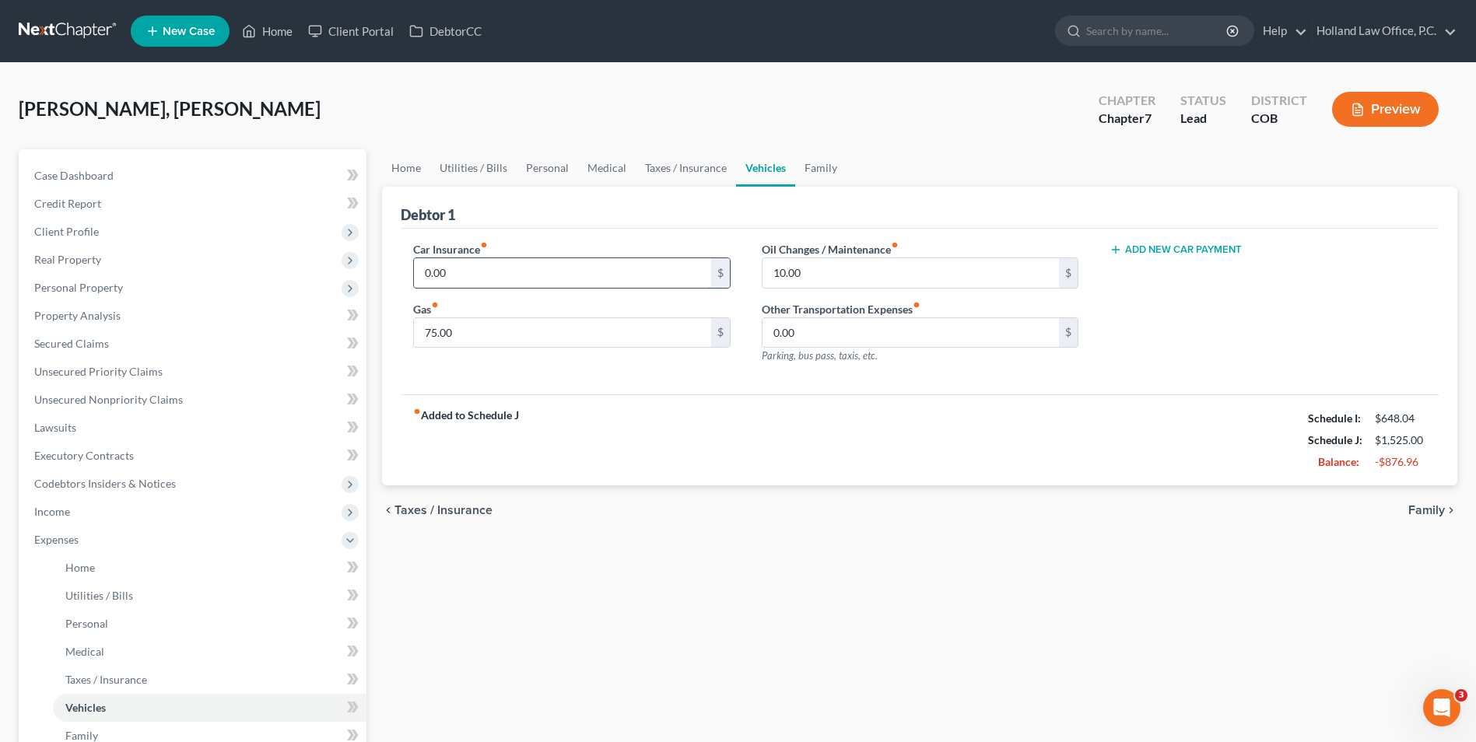
click at [602, 265] on input "0.00" at bounding box center [562, 273] width 296 height 30
type input "71.00"
type input "90.00"
click at [818, 270] on input "10.00" at bounding box center [911, 273] width 296 height 30
click at [827, 207] on div "Debtor 1" at bounding box center [920, 208] width 1038 height 42
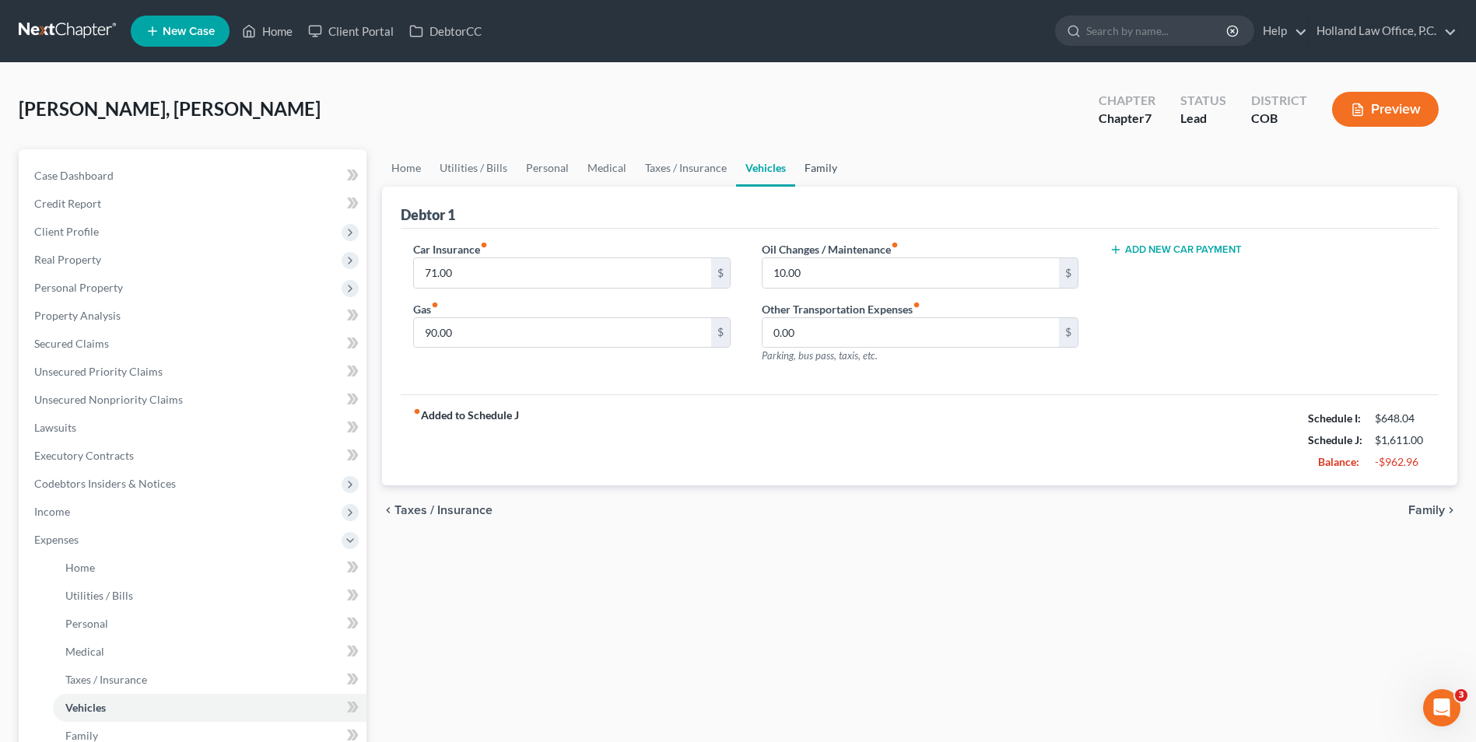
click at [820, 157] on link "Family" at bounding box center [820, 167] width 51 height 37
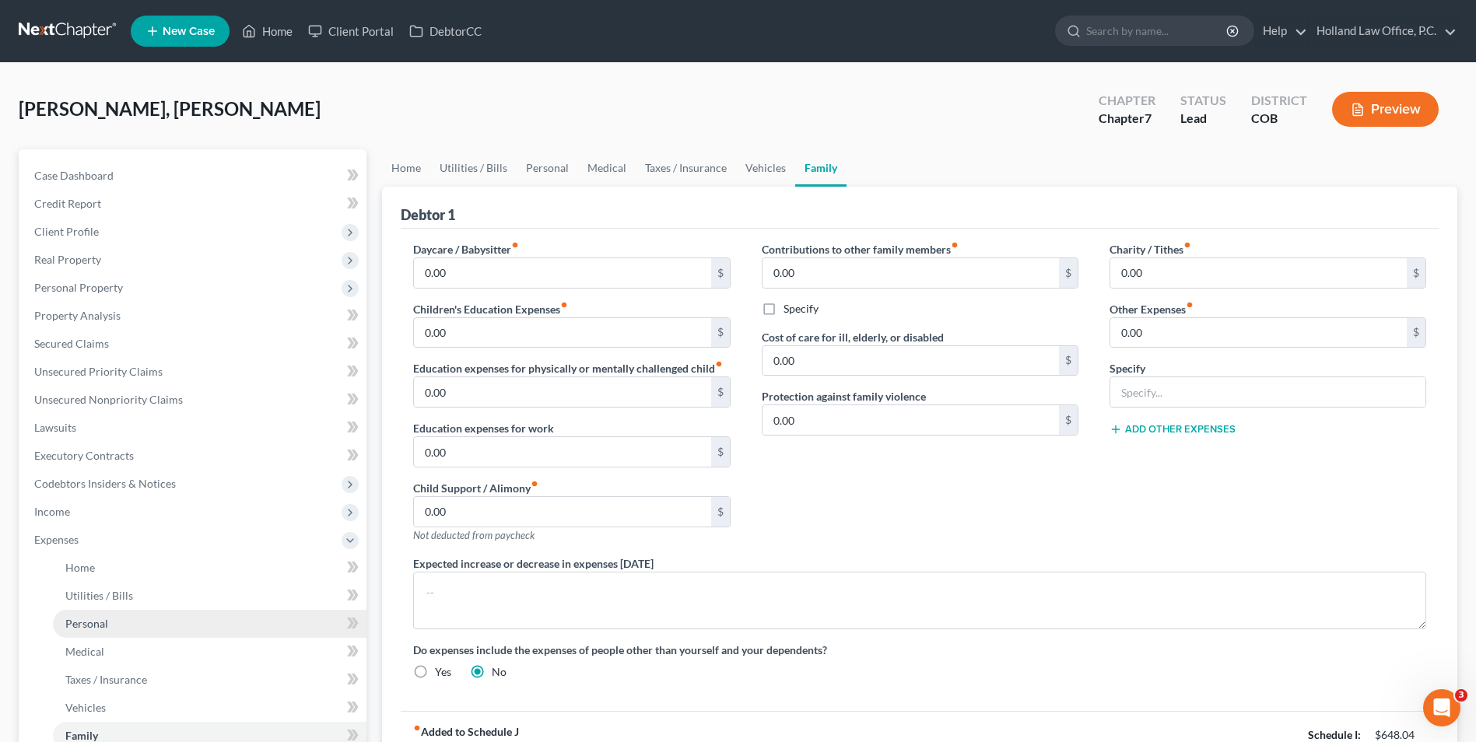
click at [87, 622] on span "Personal" at bounding box center [86, 623] width 43 height 13
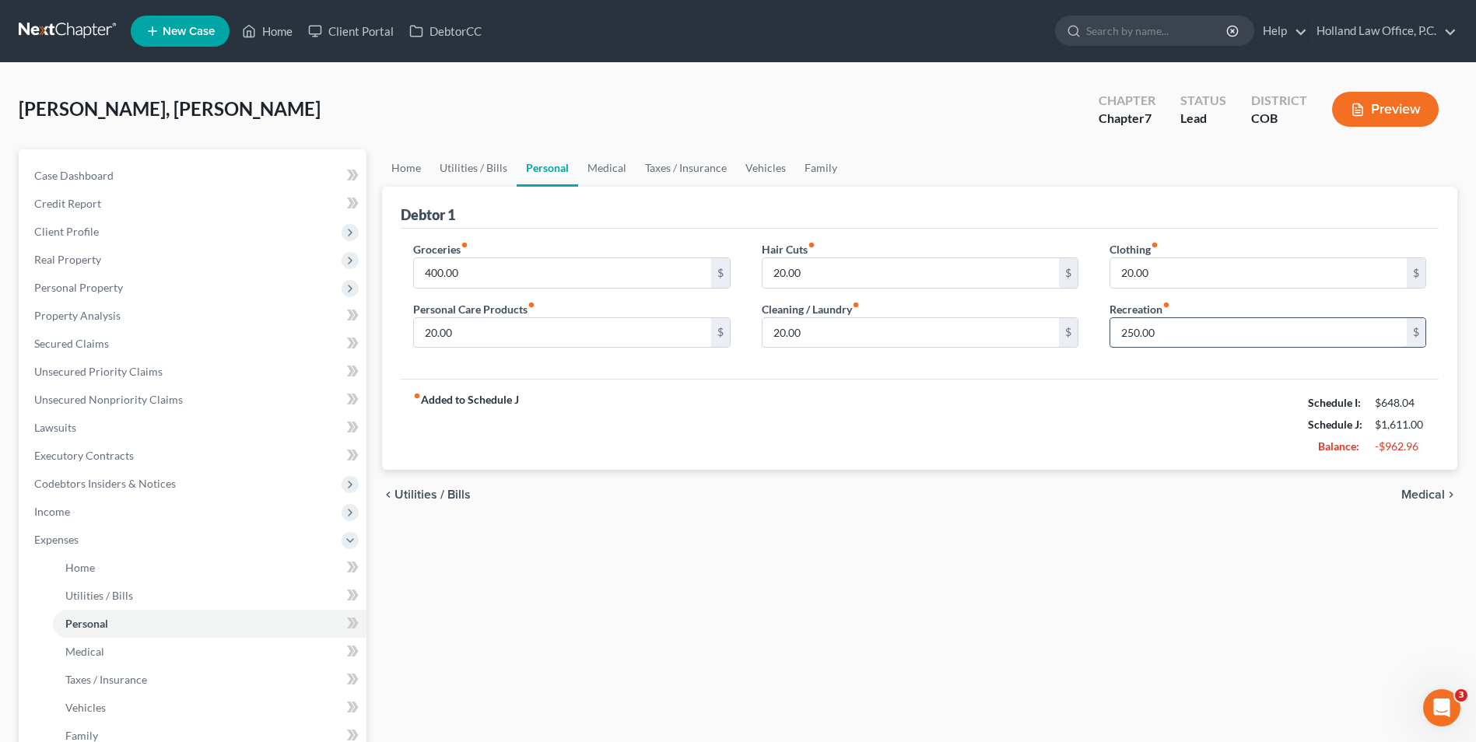
click at [1321, 345] on input "250.00" at bounding box center [1258, 333] width 296 height 30
drag, startPoint x: 1190, startPoint y: 336, endPoint x: 1117, endPoint y: 345, distance: 73.6
click at [1117, 345] on input "100.00" at bounding box center [1258, 333] width 296 height 30
type input "250.00"
click at [493, 175] on link "Utilities / Bills" at bounding box center [473, 167] width 86 height 37
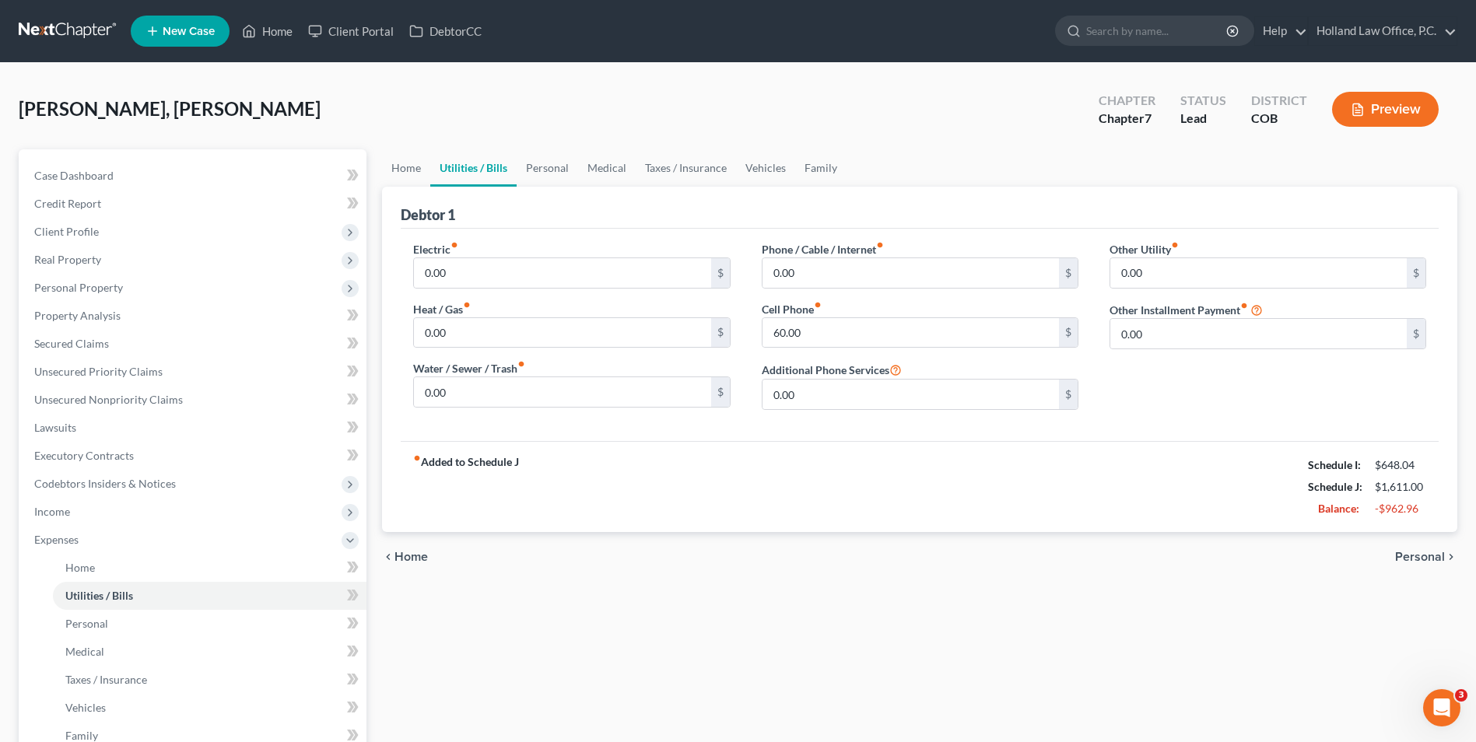
click at [430, 174] on link "Utilities / Bills" at bounding box center [473, 167] width 86 height 37
click at [416, 172] on link "Home" at bounding box center [406, 167] width 48 height 37
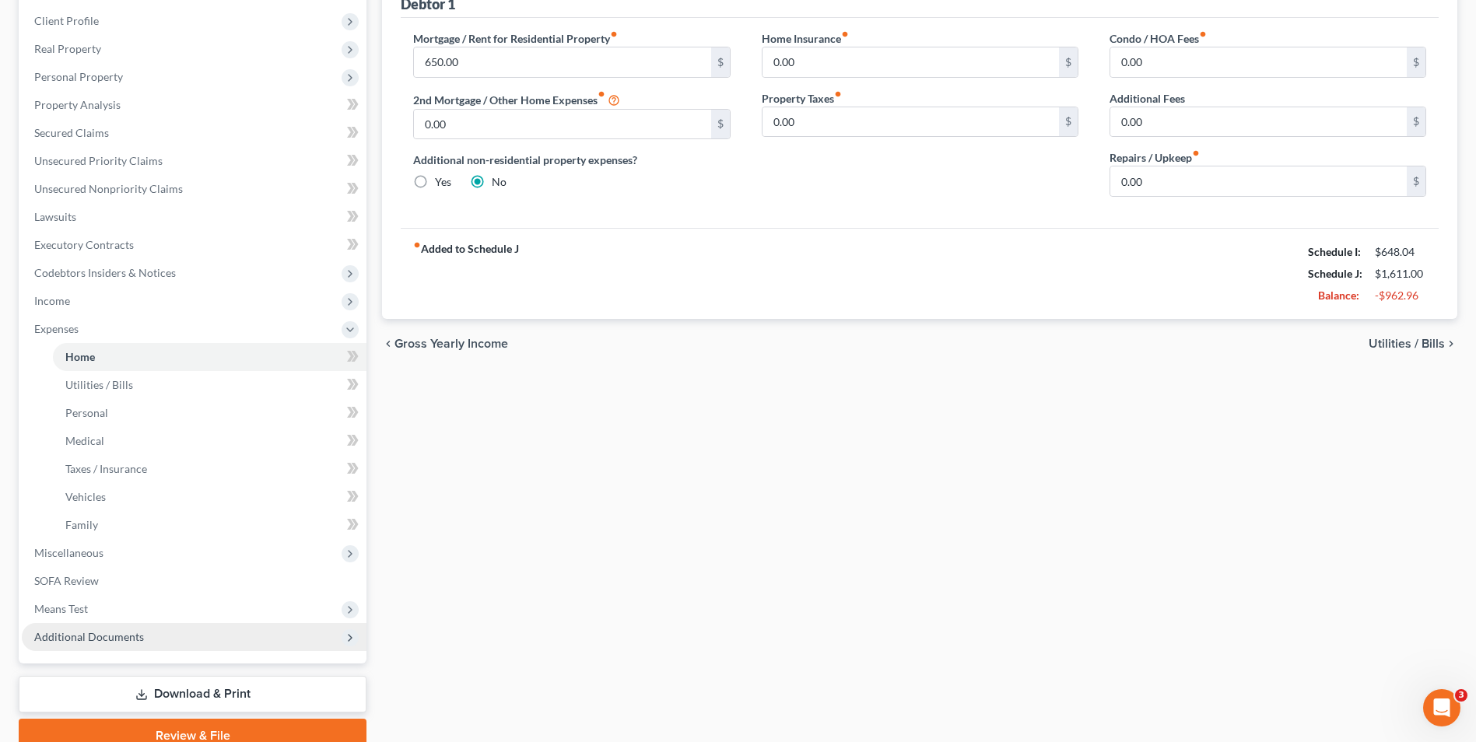
scroll to position [281, 0]
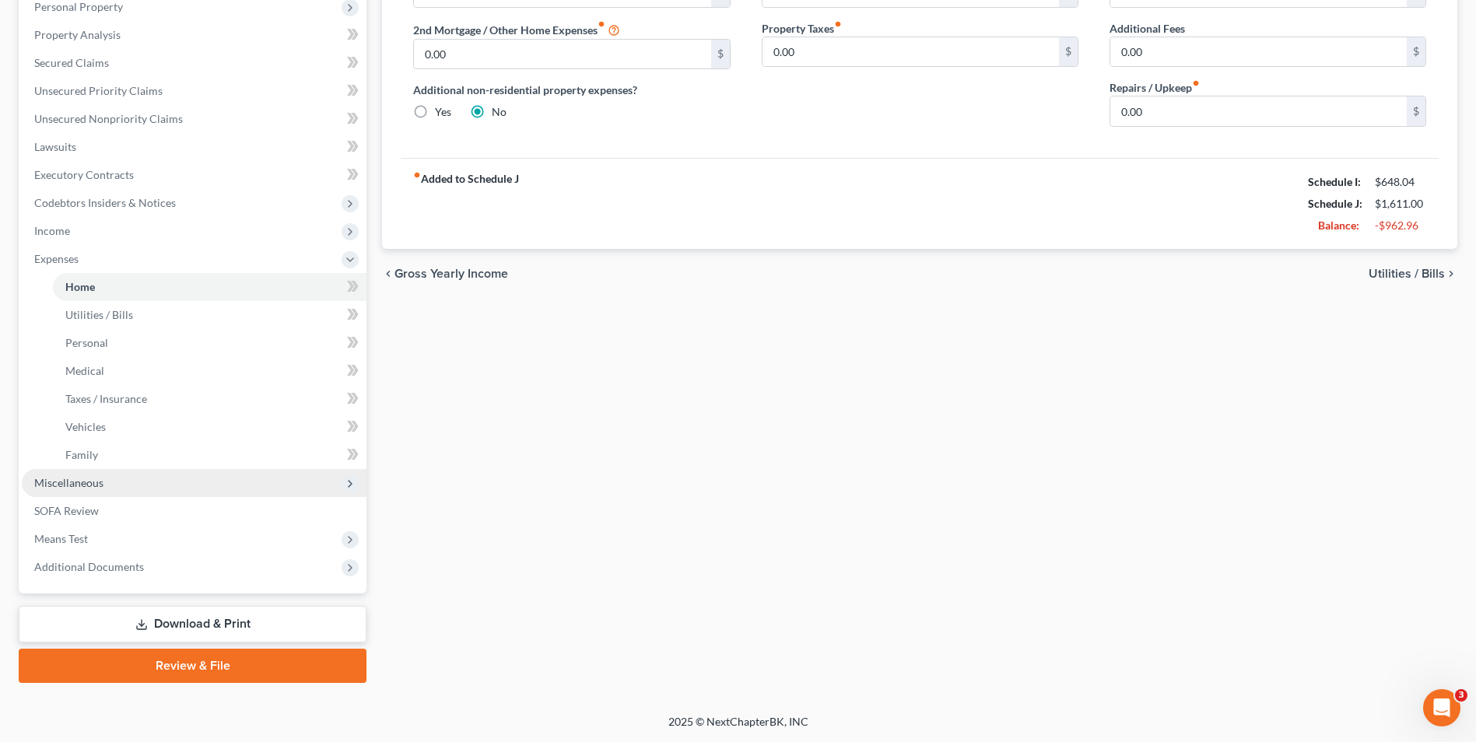
click at [104, 482] on span "Miscellaneous" at bounding box center [194, 483] width 345 height 28
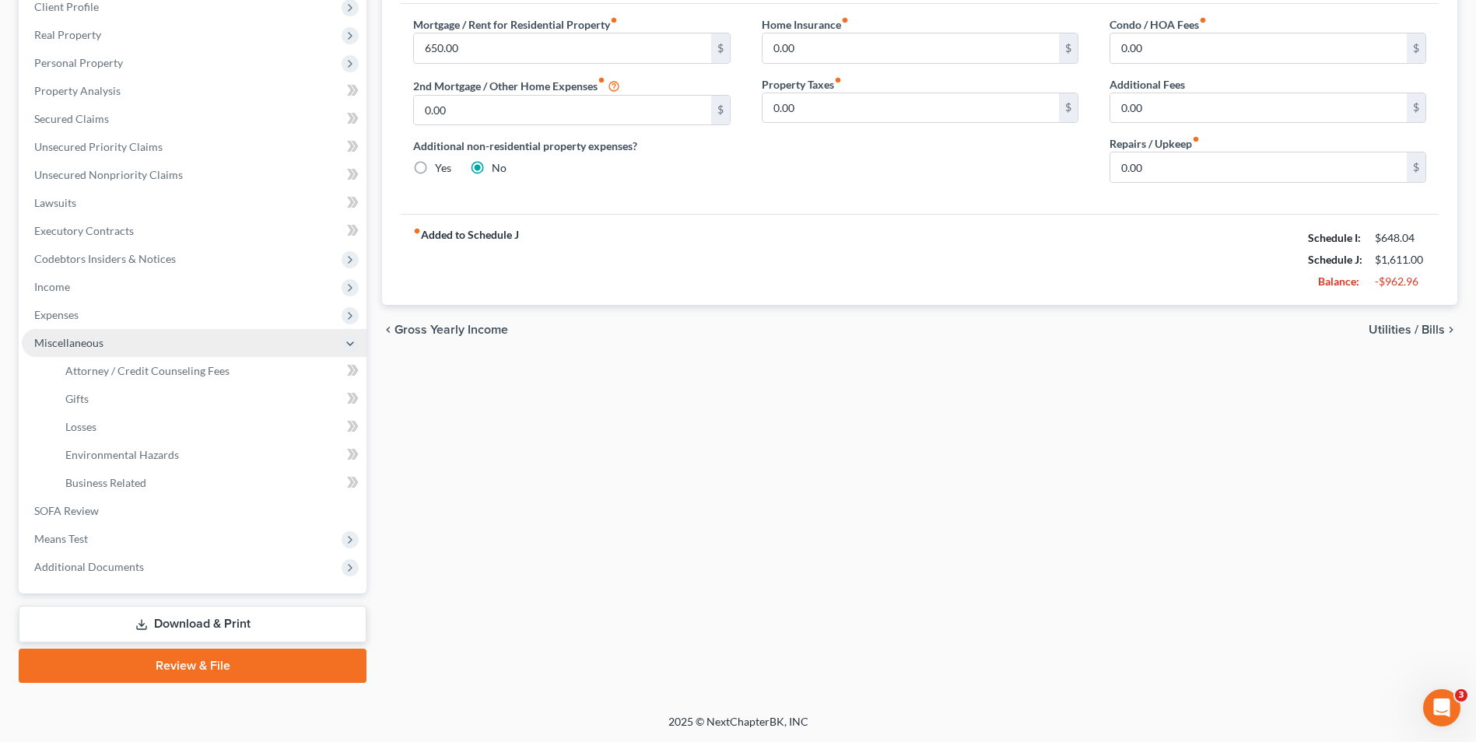
scroll to position [225, 0]
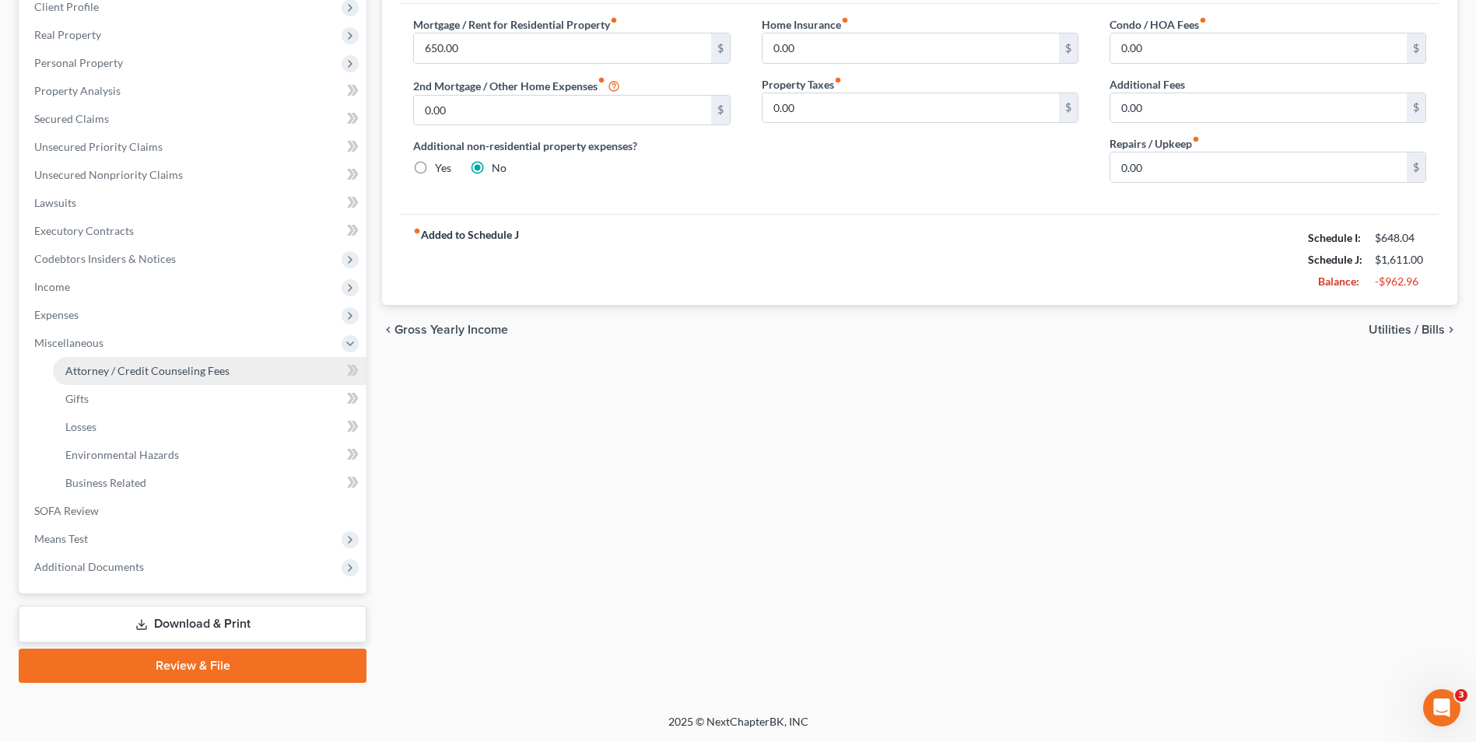
click at [135, 361] on link "Attorney / Credit Counseling Fees" at bounding box center [210, 371] width 314 height 28
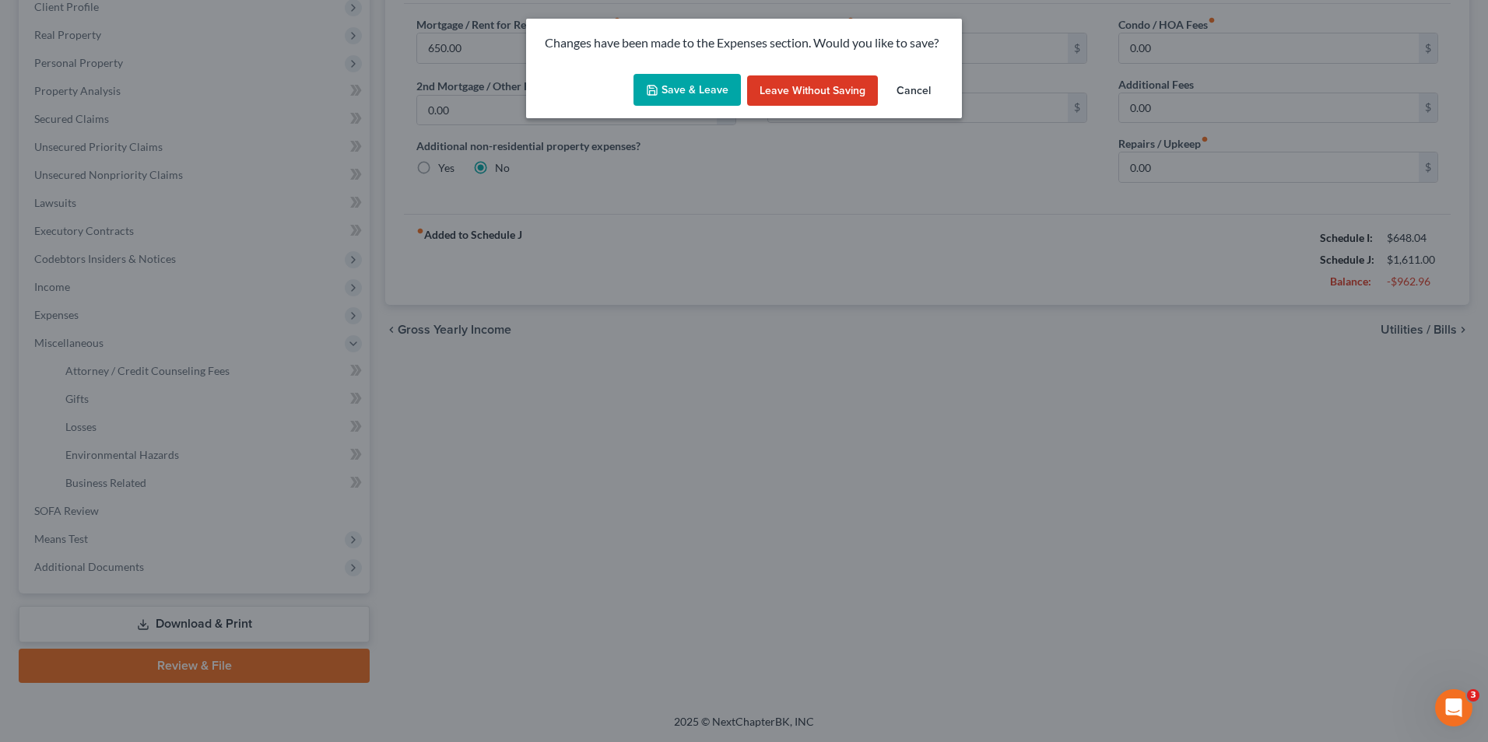
click at [705, 86] on button "Save & Leave" at bounding box center [686, 90] width 107 height 33
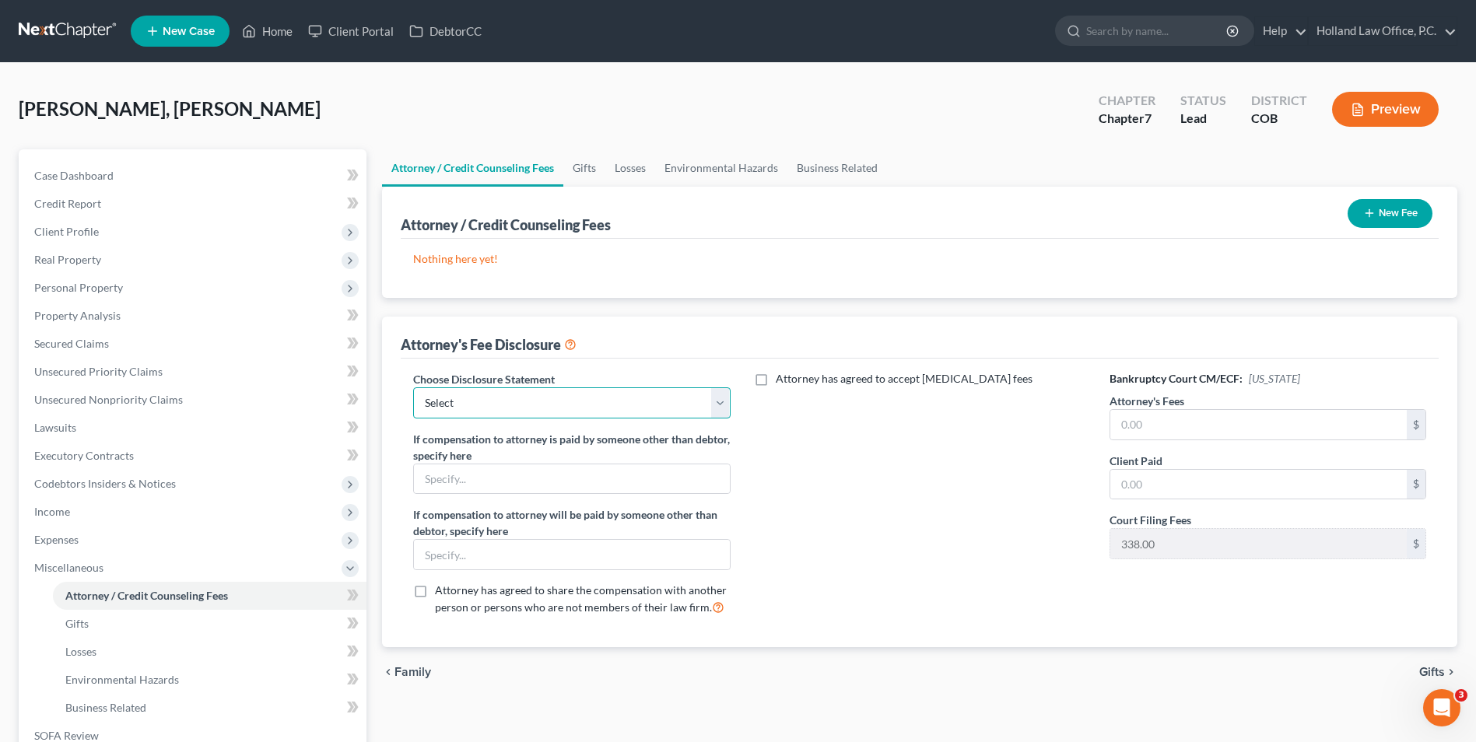
drag, startPoint x: 684, startPoint y: 398, endPoint x: 650, endPoint y: 413, distance: 36.6
click at [684, 398] on select "Select Disclosure" at bounding box center [571, 402] width 317 height 31
select select "0"
click at [413, 387] on select "Select Disclosure" at bounding box center [571, 402] width 317 height 31
click at [1259, 431] on input "text" at bounding box center [1258, 425] width 296 height 30
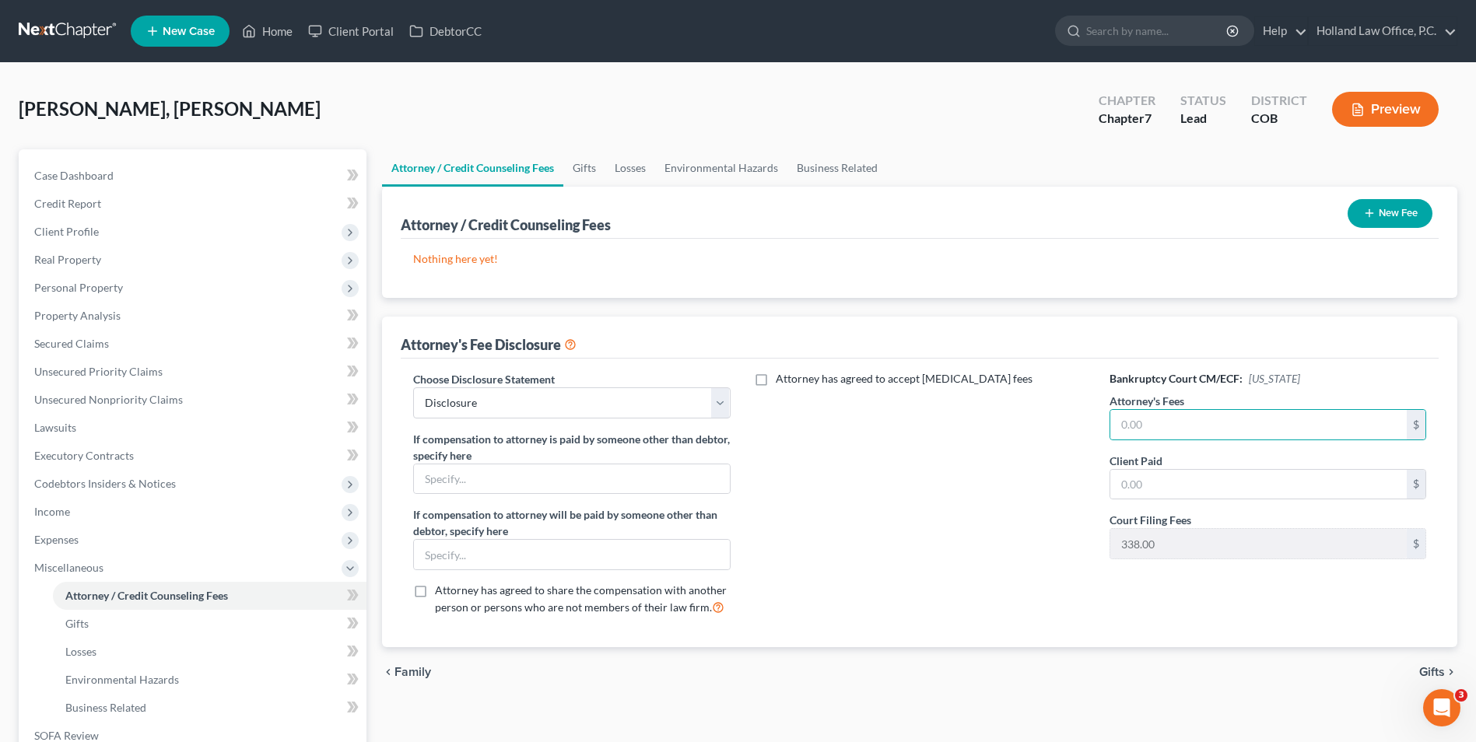
click at [1418, 216] on button "New Fee" at bounding box center [1390, 213] width 85 height 29
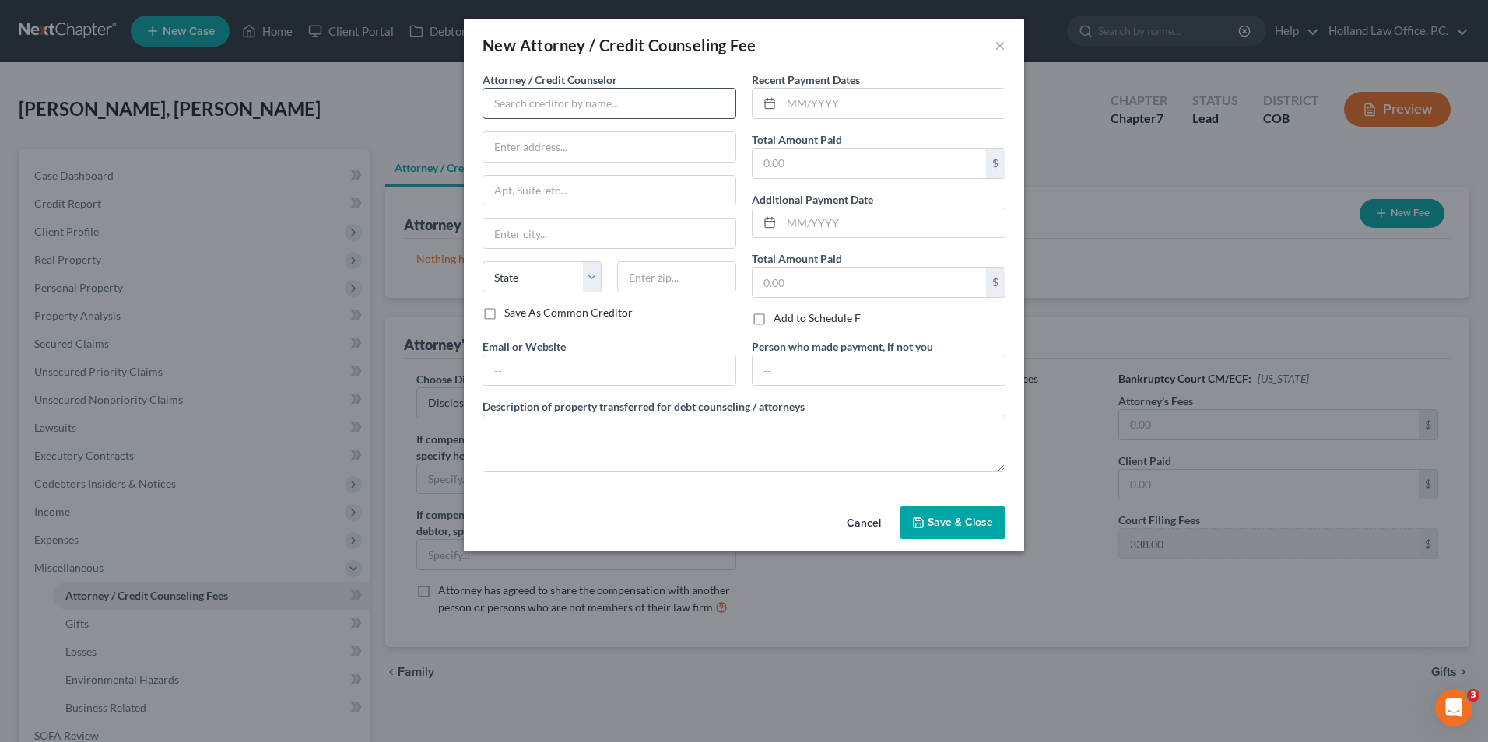
drag, startPoint x: 589, startPoint y: 119, endPoint x: 593, endPoint y: 106, distance: 13.8
click at [589, 120] on div "Attorney / Credit Counselor * State [US_STATE] AK AR AZ CA CO [GEOGRAPHIC_DATA]…" at bounding box center [609, 188] width 254 height 233
click at [594, 103] on input "text" at bounding box center [609, 103] width 254 height 31
type input "Holland Law Office"
type input "[STREET_ADDRESS][PERSON_NAME]"
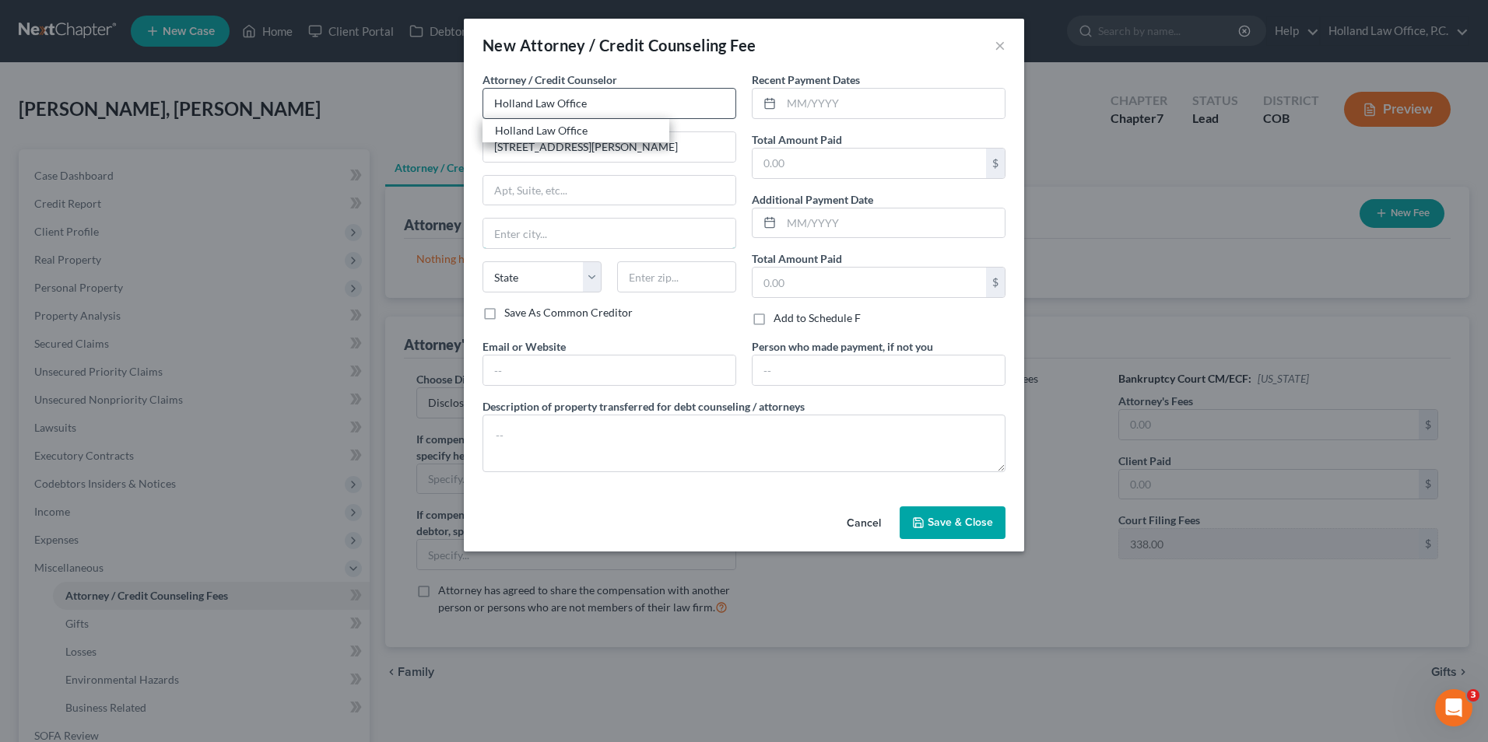
type input "Loveland"
select select "5"
type input "80538"
type input "[PERSON_NAME][EMAIL_ADDRESS][DOMAIN_NAME]"
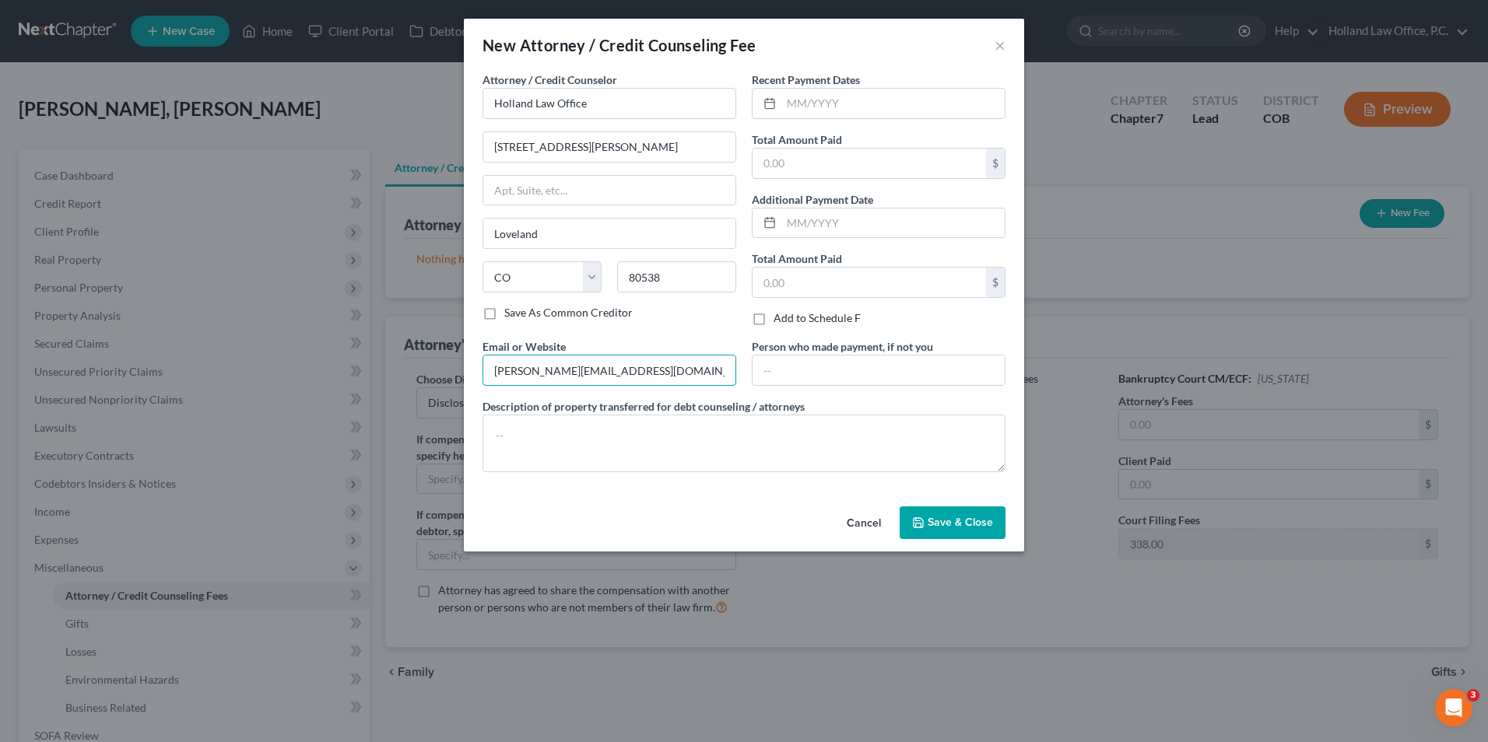
drag, startPoint x: 647, startPoint y: 375, endPoint x: 415, endPoint y: 382, distance: 232.0
click at [416, 383] on div "New Attorney / Credit Counseling Fee × Attorney / Credit Counselor * Holland La…" at bounding box center [744, 371] width 1488 height 742
click at [846, 101] on input "text" at bounding box center [892, 104] width 223 height 30
type input "[DATE]"
click at [833, 169] on input "text" at bounding box center [868, 164] width 233 height 30
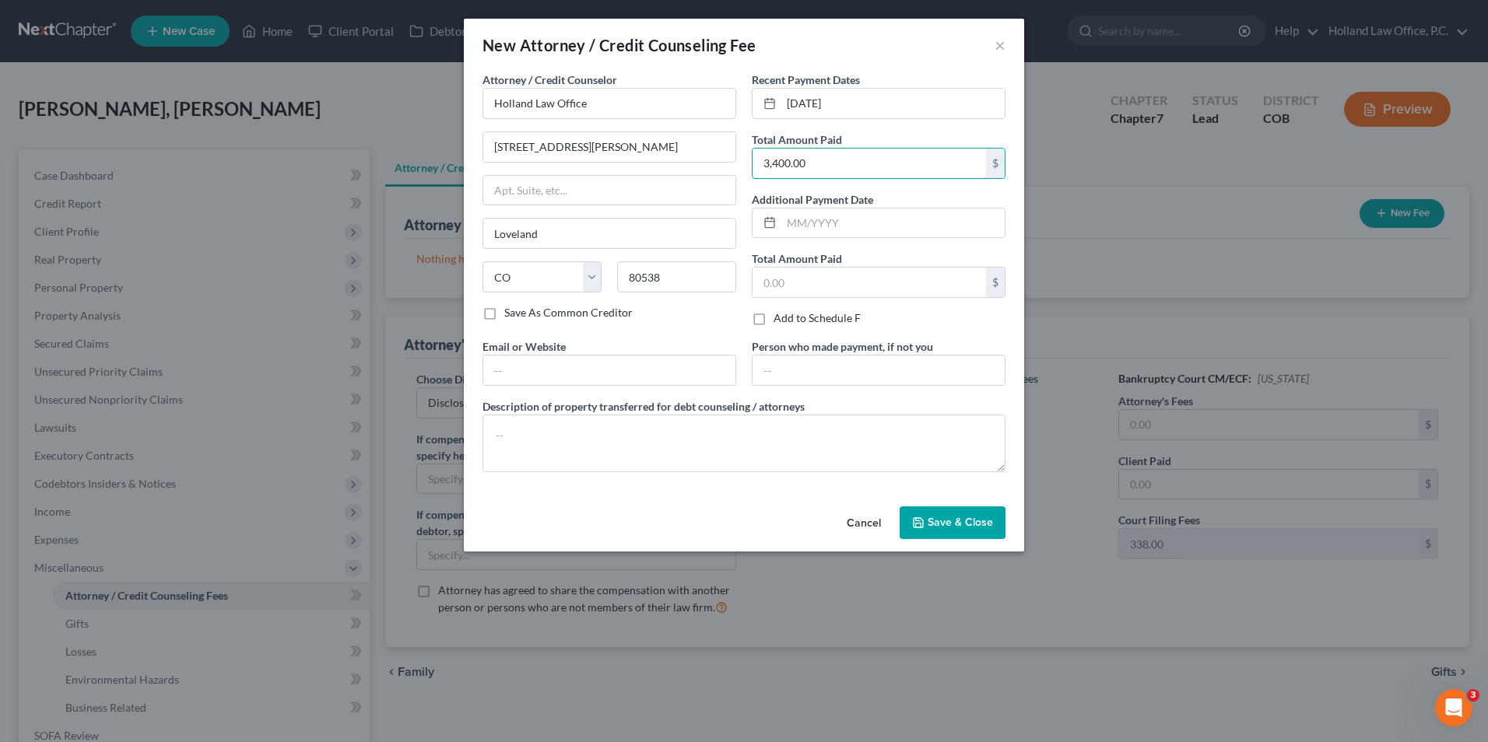
type input "3,400.00"
click at [931, 510] on button "Save & Close" at bounding box center [952, 523] width 106 height 33
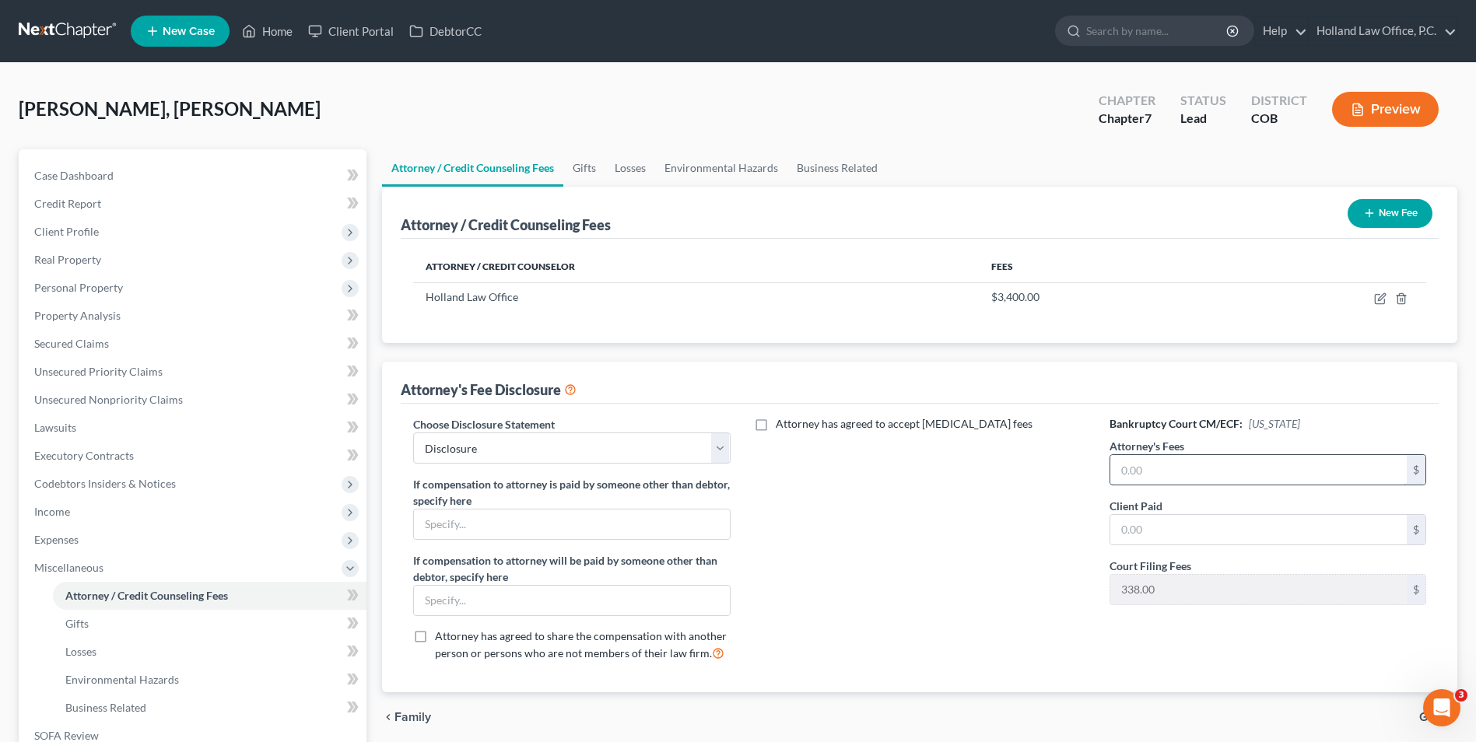
click at [1191, 476] on input "text" at bounding box center [1258, 470] width 296 height 30
type input "2,972.00"
click at [1217, 542] on input "text" at bounding box center [1258, 530] width 296 height 30
type input "2,972.00"
click at [258, 31] on link "Home" at bounding box center [267, 31] width 66 height 28
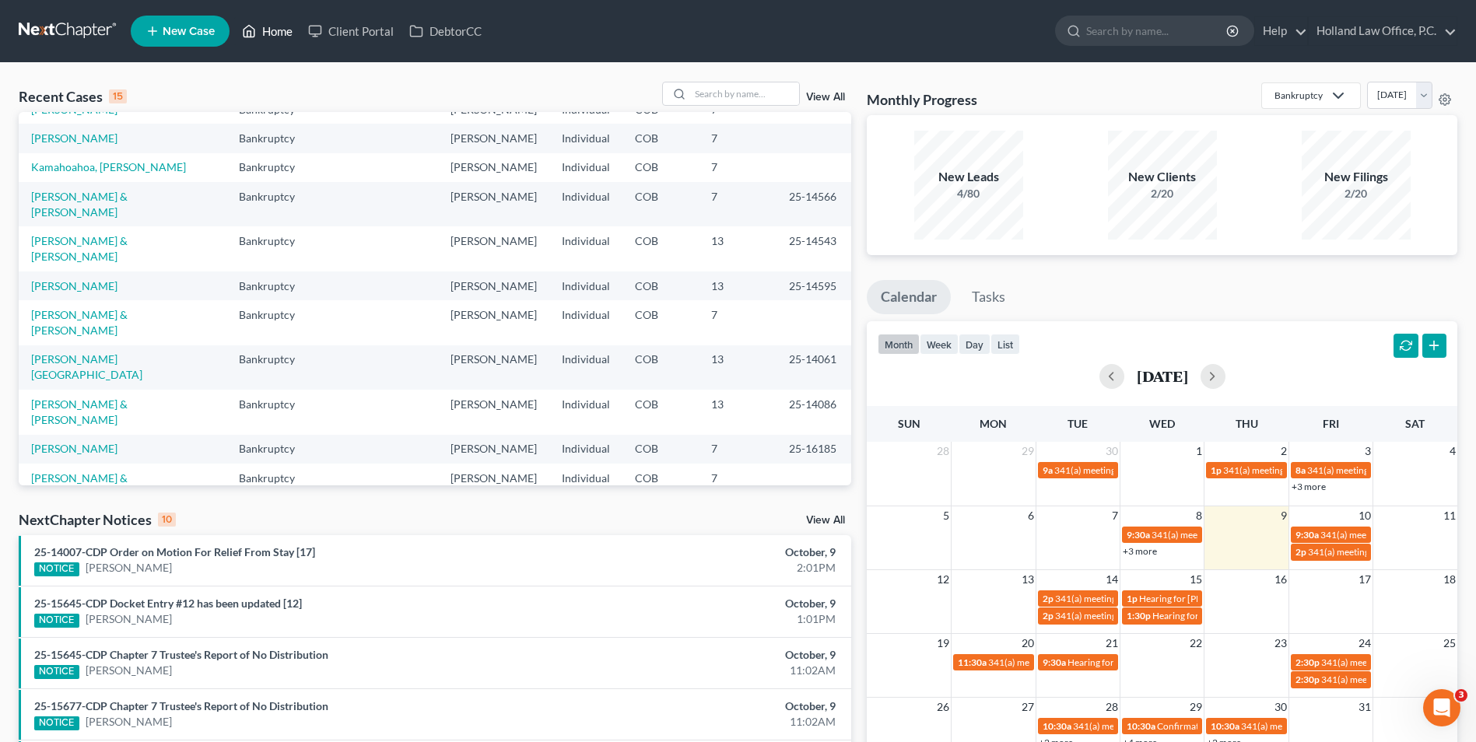
scroll to position [107, 0]
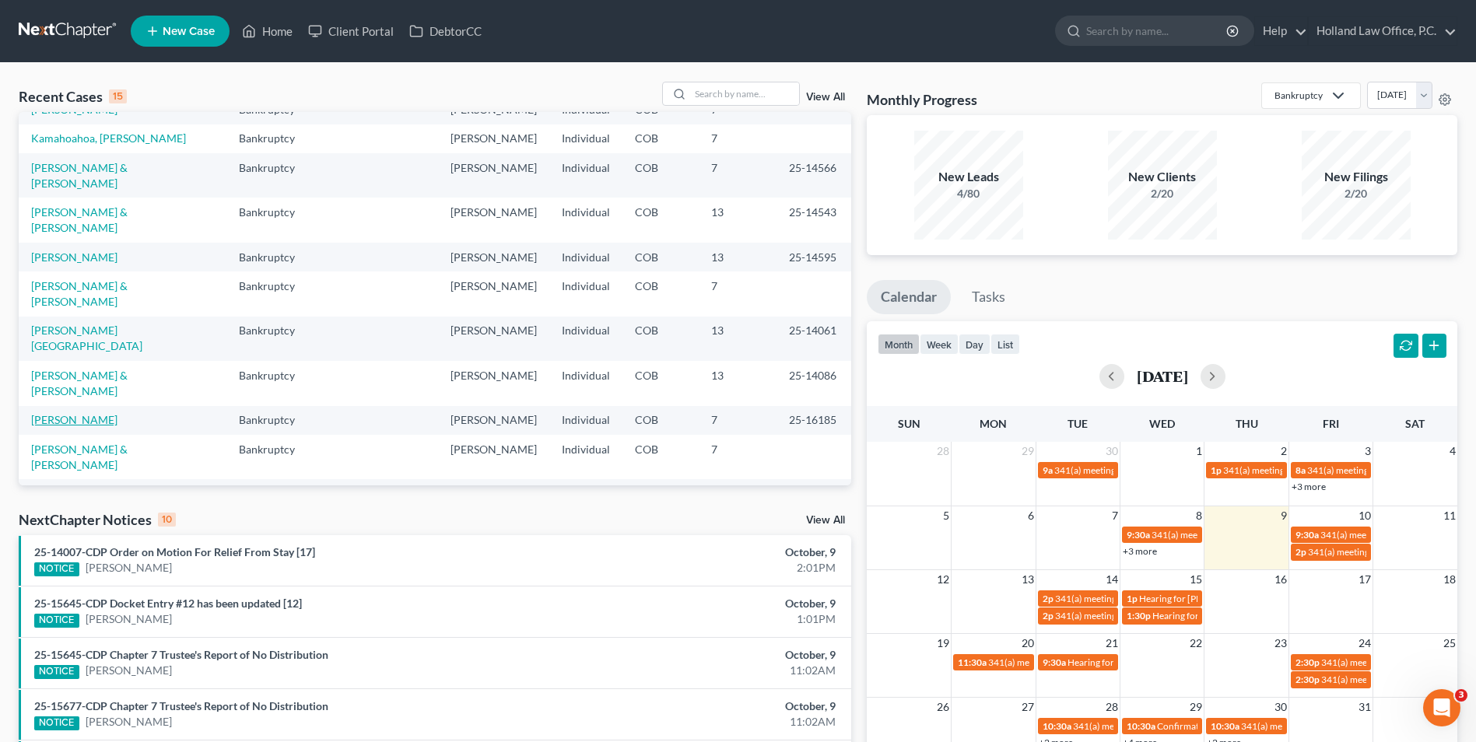
click at [85, 413] on link "[PERSON_NAME]" at bounding box center [74, 419] width 86 height 13
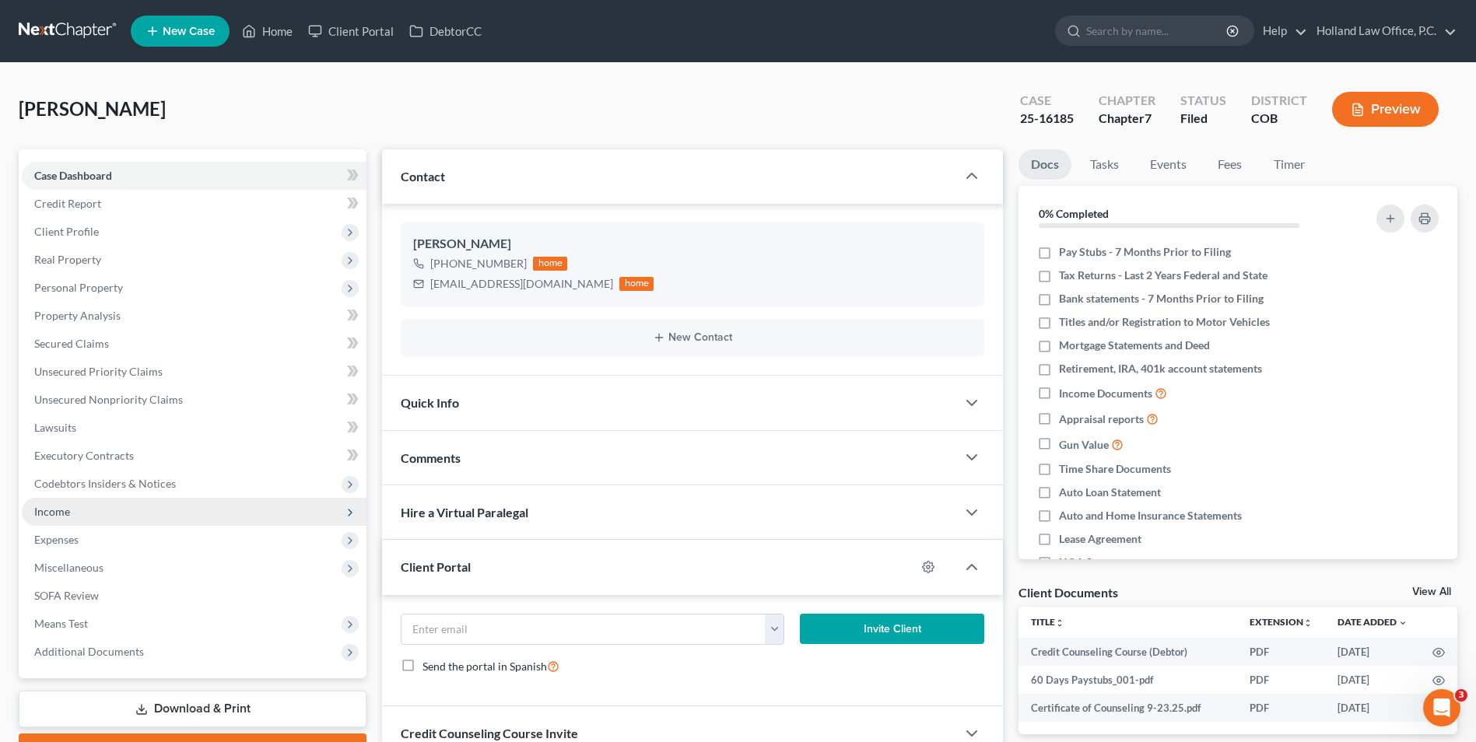
scroll to position [85, 0]
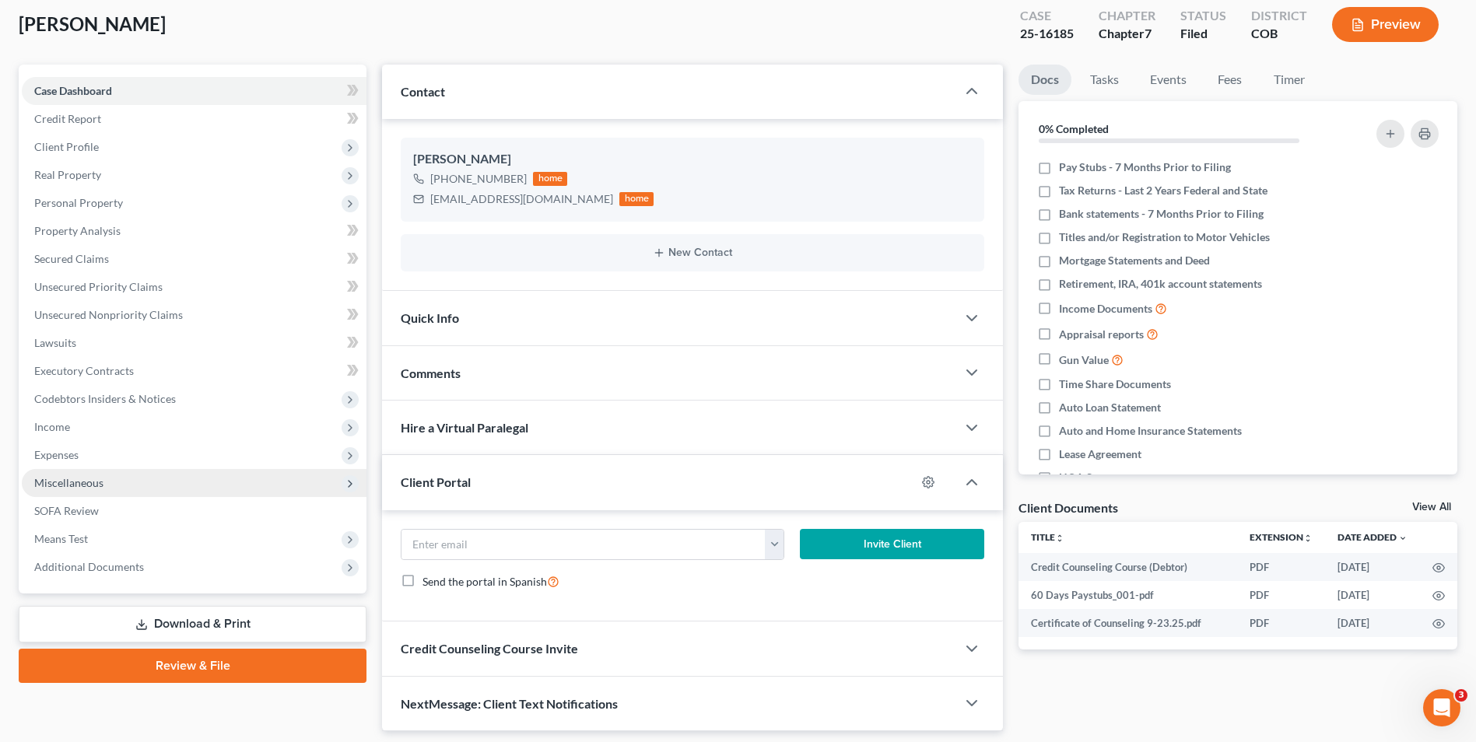
click at [72, 479] on span "Miscellaneous" at bounding box center [68, 482] width 69 height 13
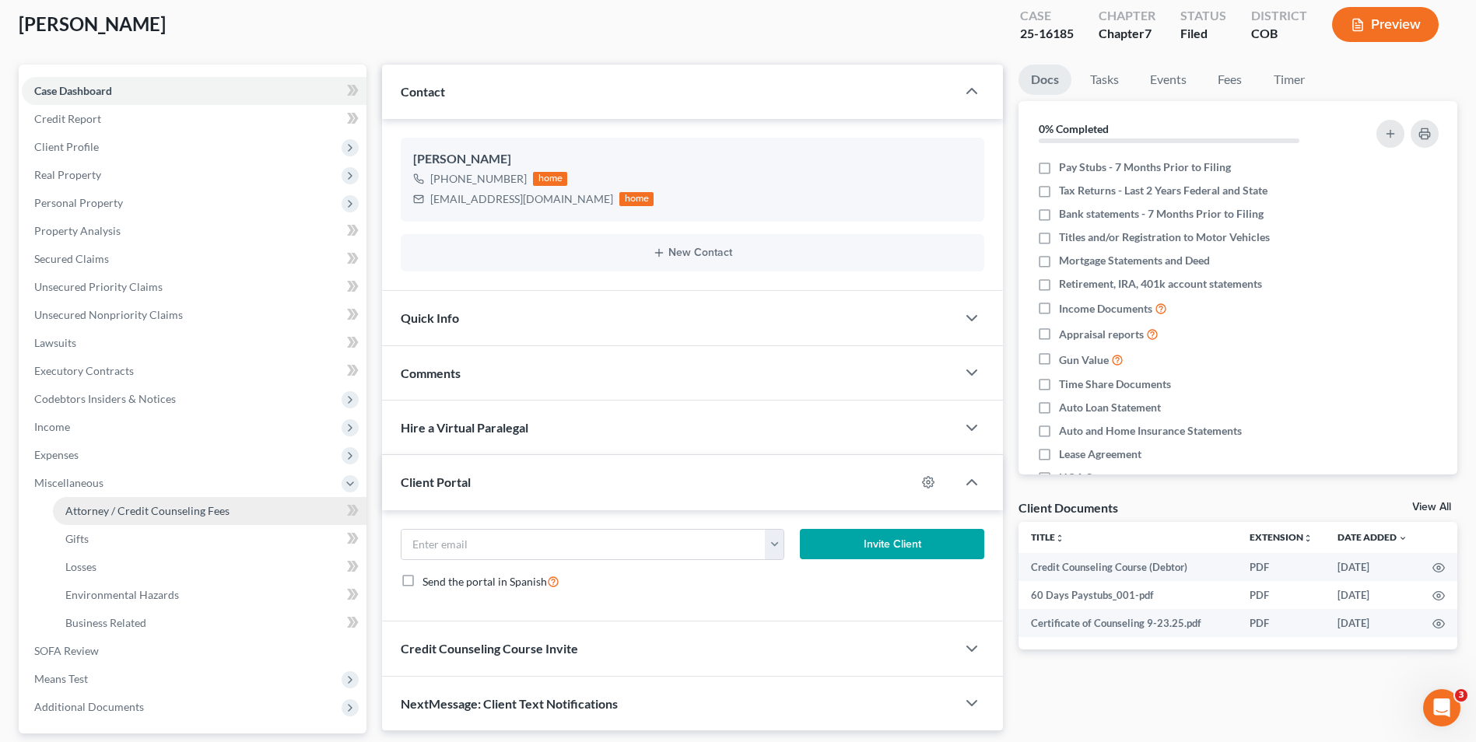
click at [148, 514] on span "Attorney / Credit Counseling Fees" at bounding box center [147, 510] width 164 height 13
select select "0"
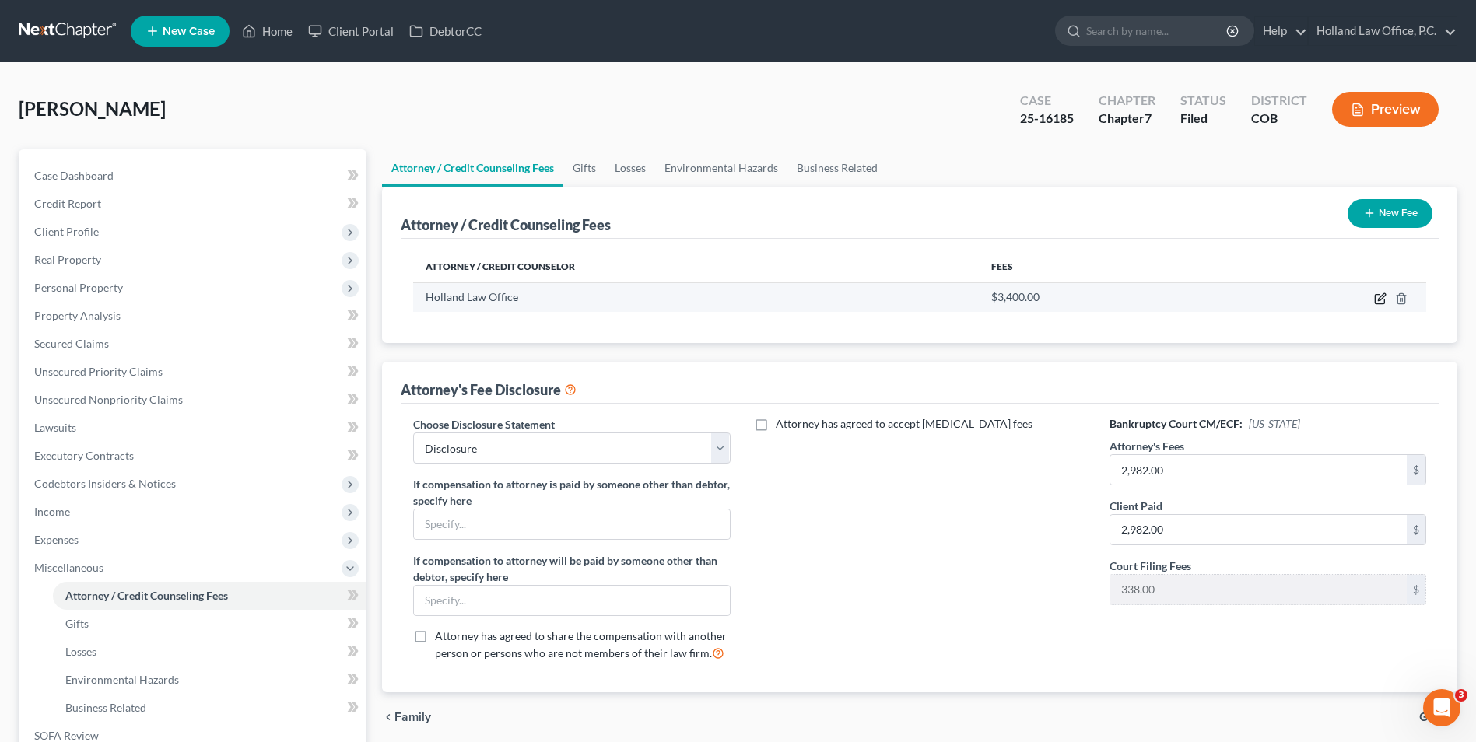
click at [1378, 298] on icon "button" at bounding box center [1380, 299] width 12 height 12
select select "5"
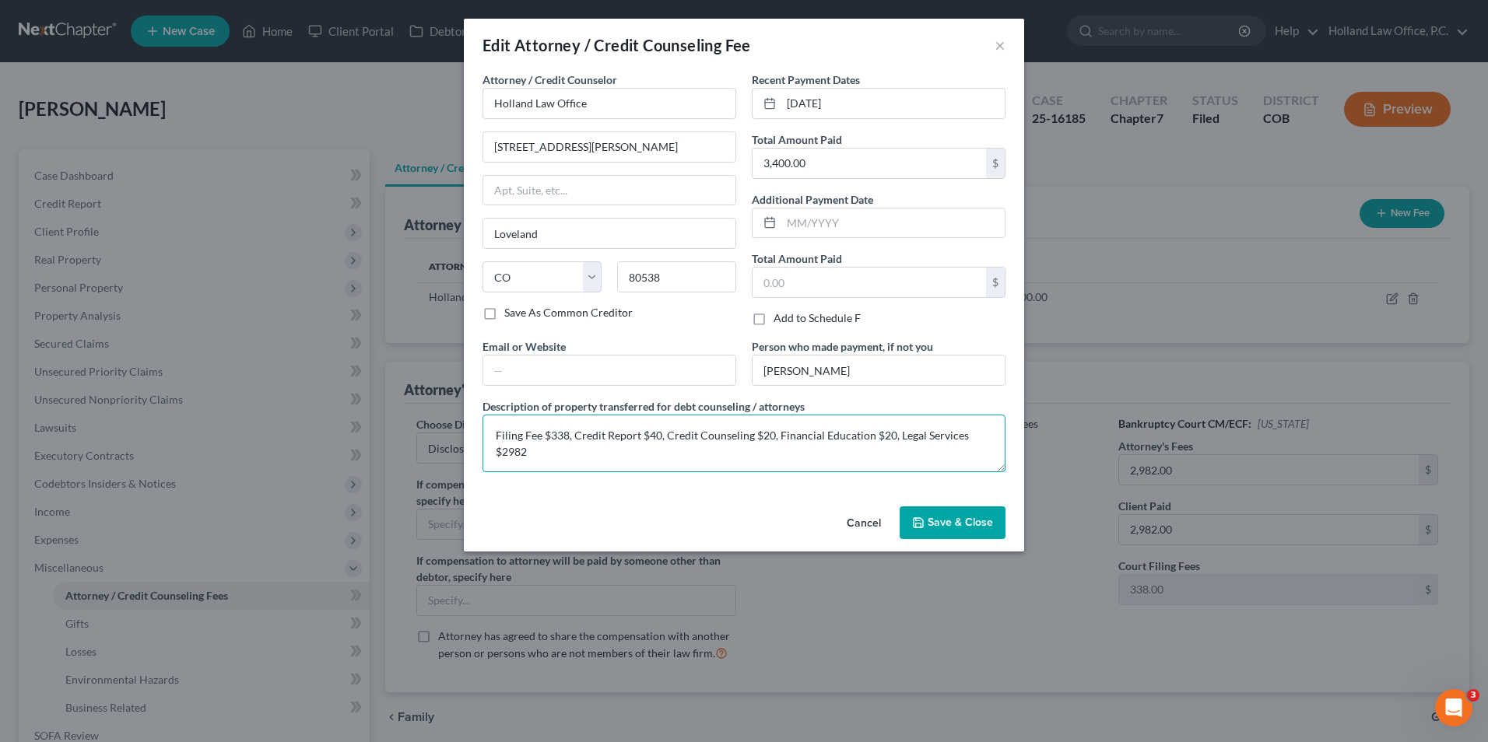
drag, startPoint x: 581, startPoint y: 450, endPoint x: 471, endPoint y: 426, distance: 113.1
click at [471, 426] on div "Attorney / Credit Counselor * Holland Law Office [STREET_ADDRESS][PERSON_NAME] …" at bounding box center [744, 286] width 560 height 429
click at [956, 521] on span "Save & Close" at bounding box center [960, 522] width 65 height 13
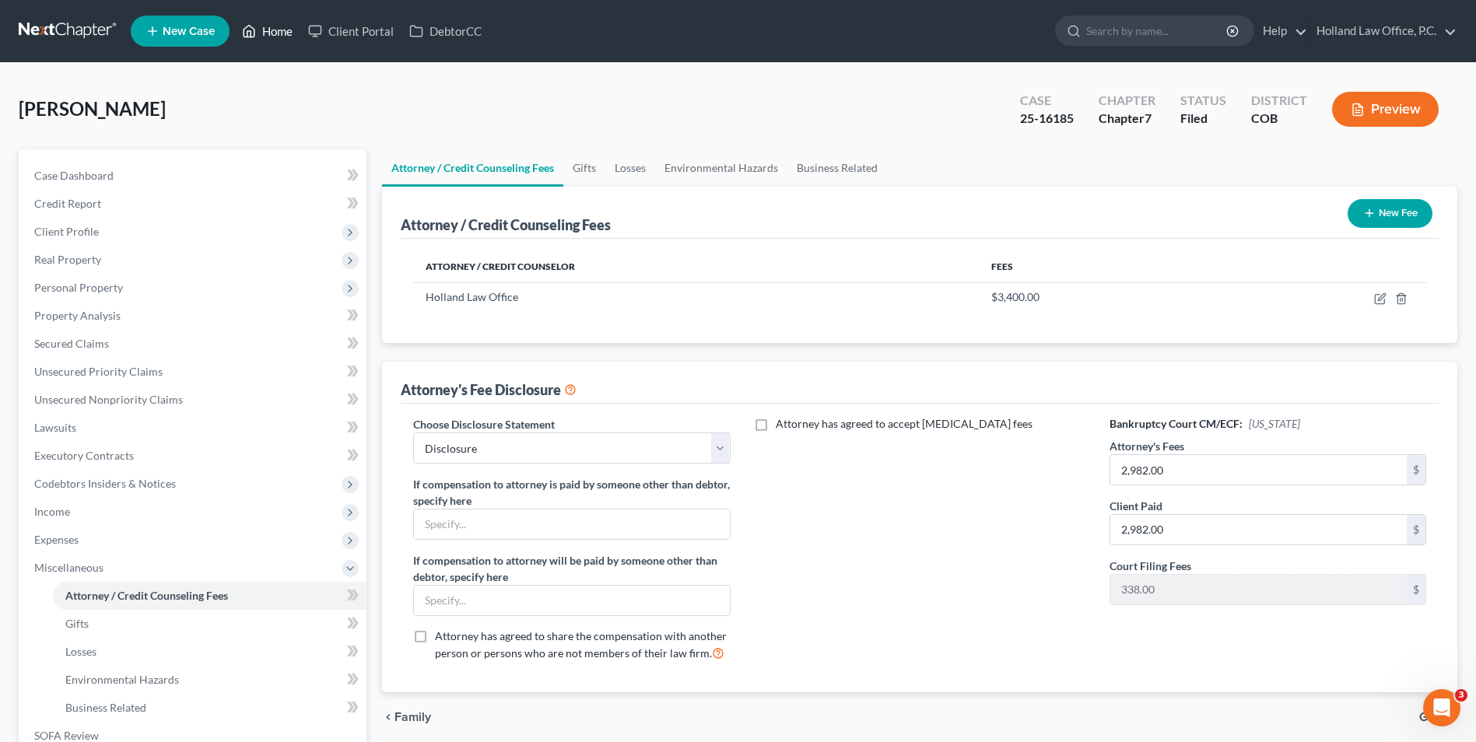
click at [249, 35] on icon at bounding box center [249, 31] width 14 height 19
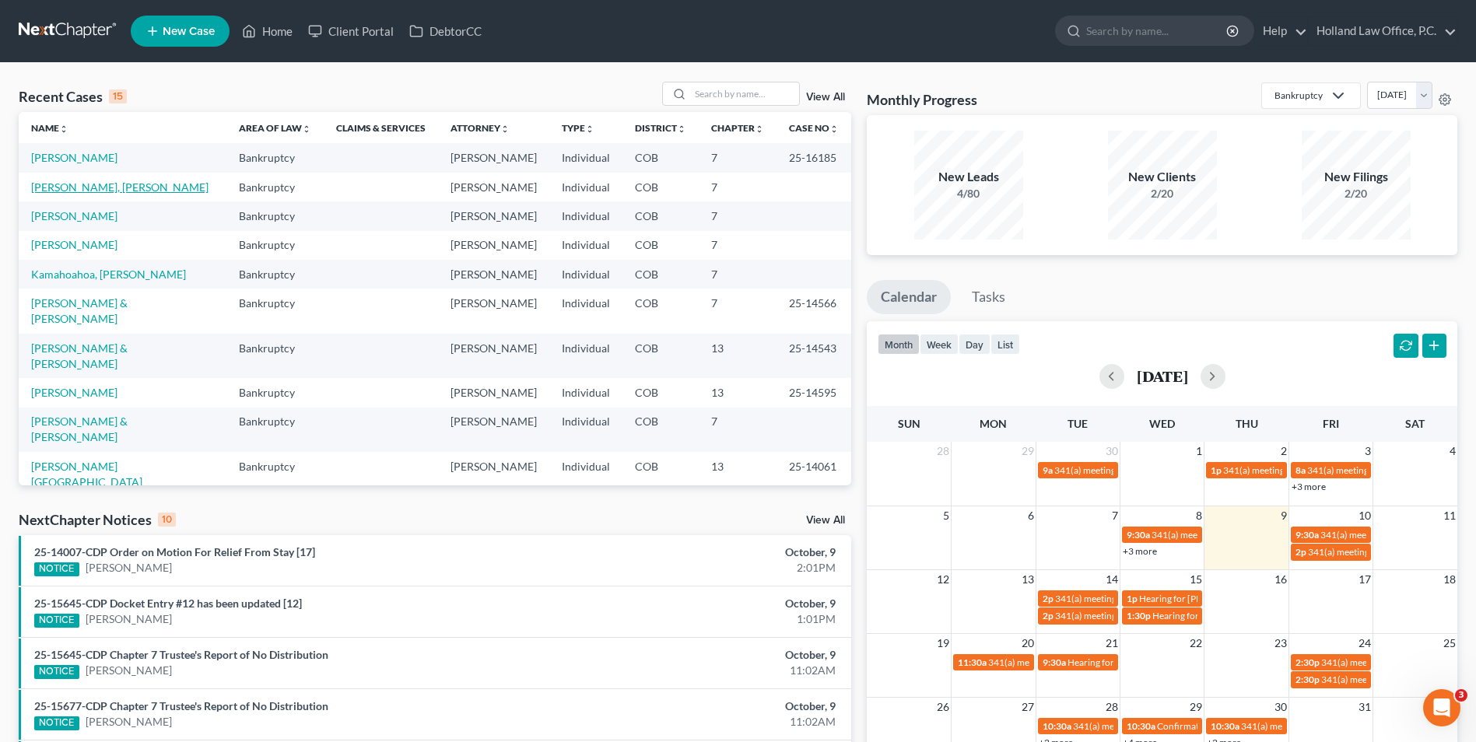
click at [74, 189] on link "[PERSON_NAME], [PERSON_NAME]" at bounding box center [119, 187] width 177 height 13
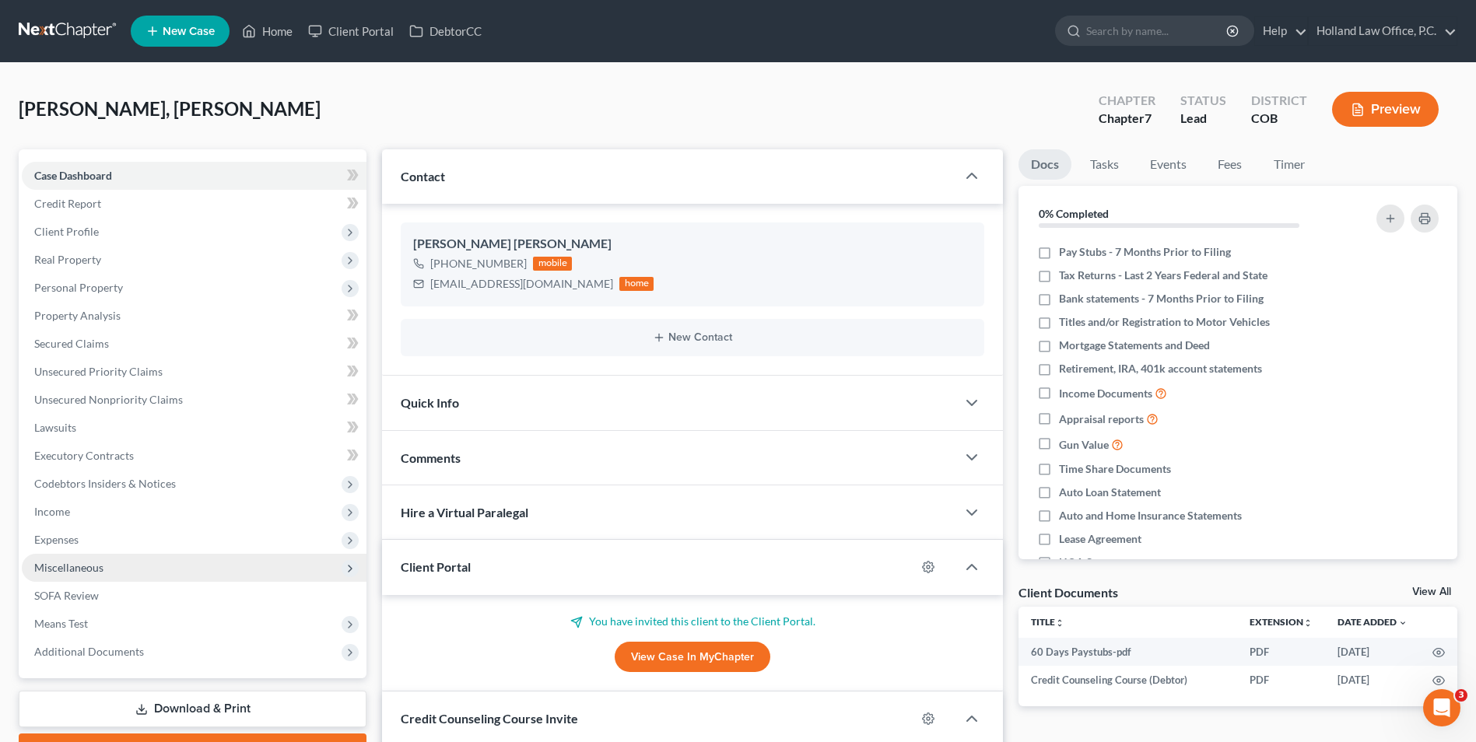
click at [70, 573] on span "Miscellaneous" at bounding box center [68, 567] width 69 height 13
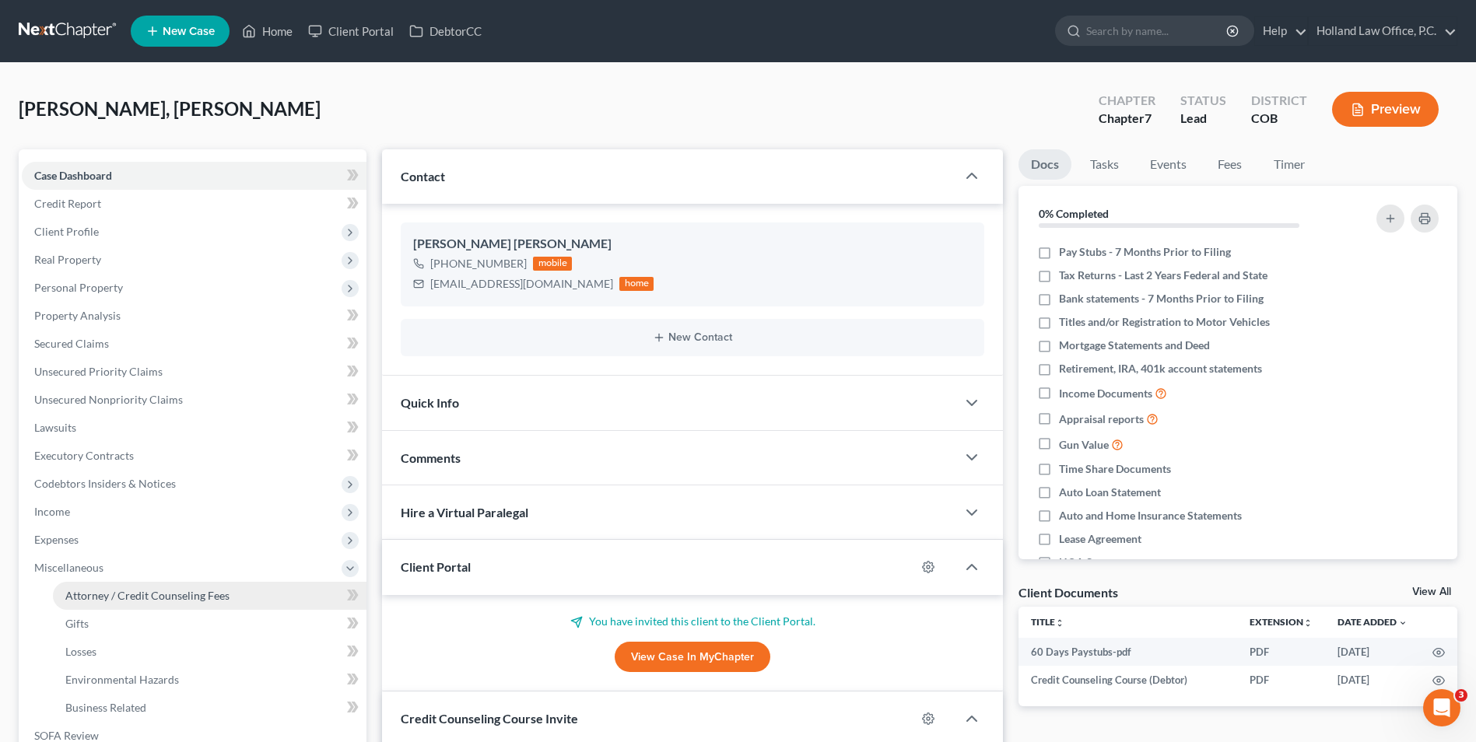
click at [121, 604] on link "Attorney / Credit Counseling Fees" at bounding box center [210, 596] width 314 height 28
select select "0"
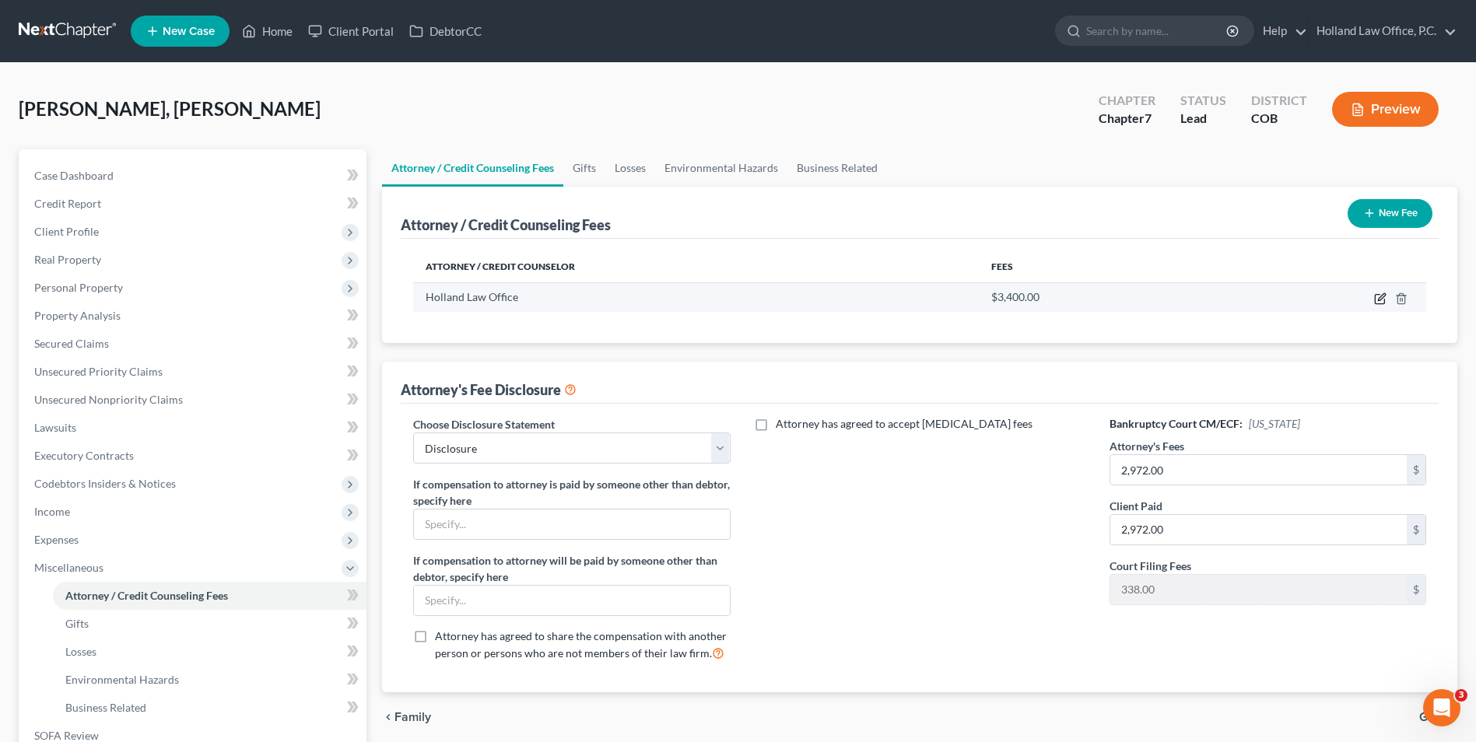
click at [1380, 301] on icon "button" at bounding box center [1380, 299] width 12 height 12
select select "5"
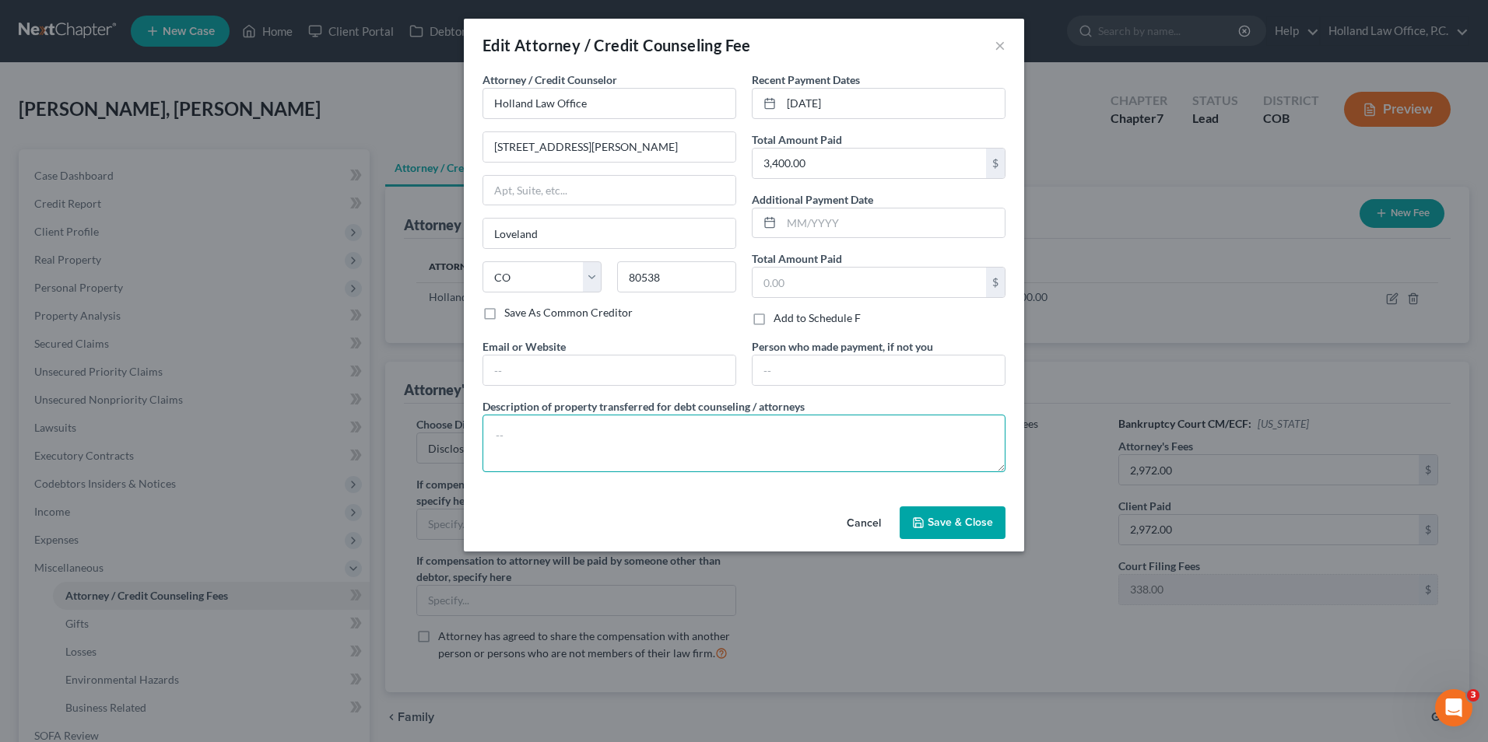
click at [574, 441] on textarea at bounding box center [743, 444] width 523 height 58
paste textarea "Filing Fee $338, Credit Report $40, Credit Counseling $20, Financial Education …"
type textarea "Filing Fee $338, Credit Report $40, Credit Counseling $20, Financial Education …"
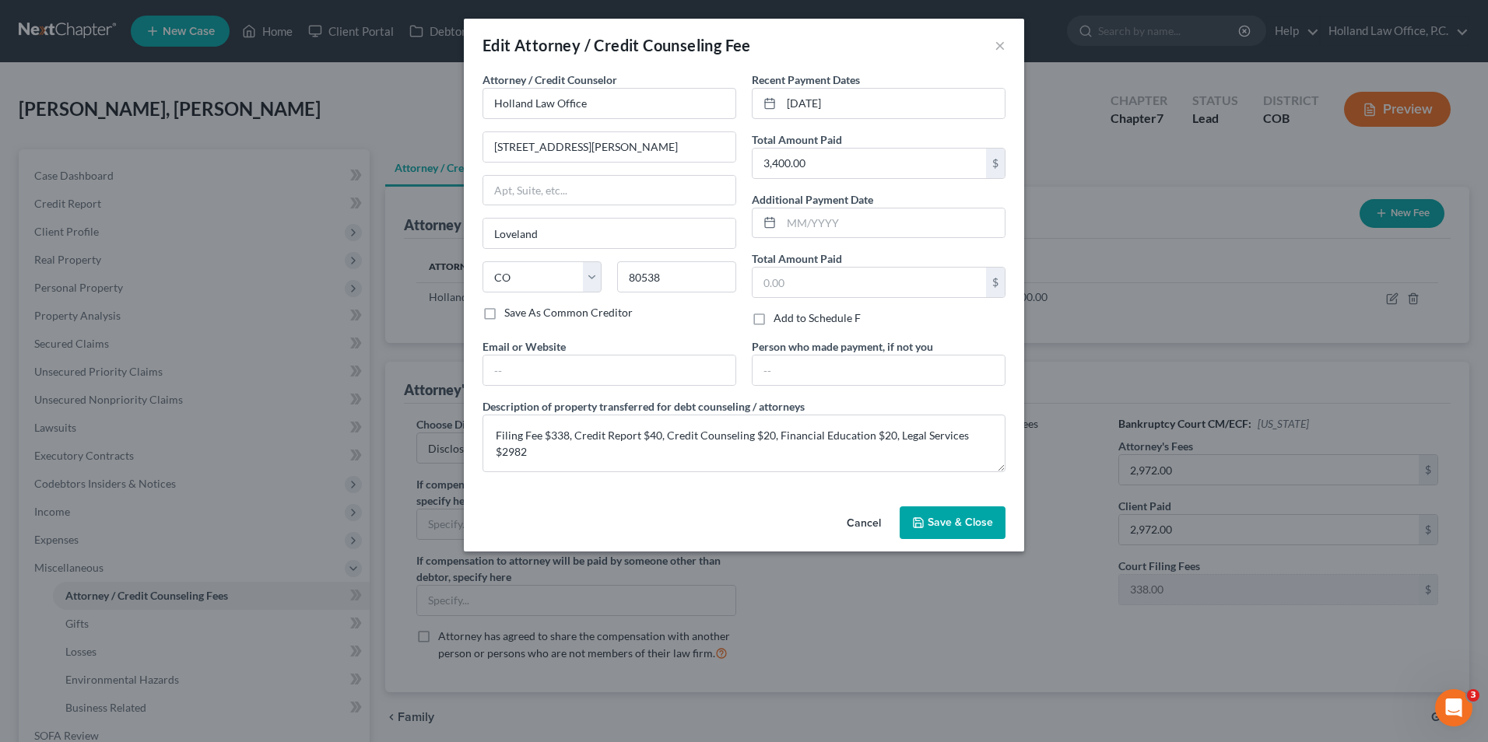
click at [963, 521] on span "Save & Close" at bounding box center [960, 522] width 65 height 13
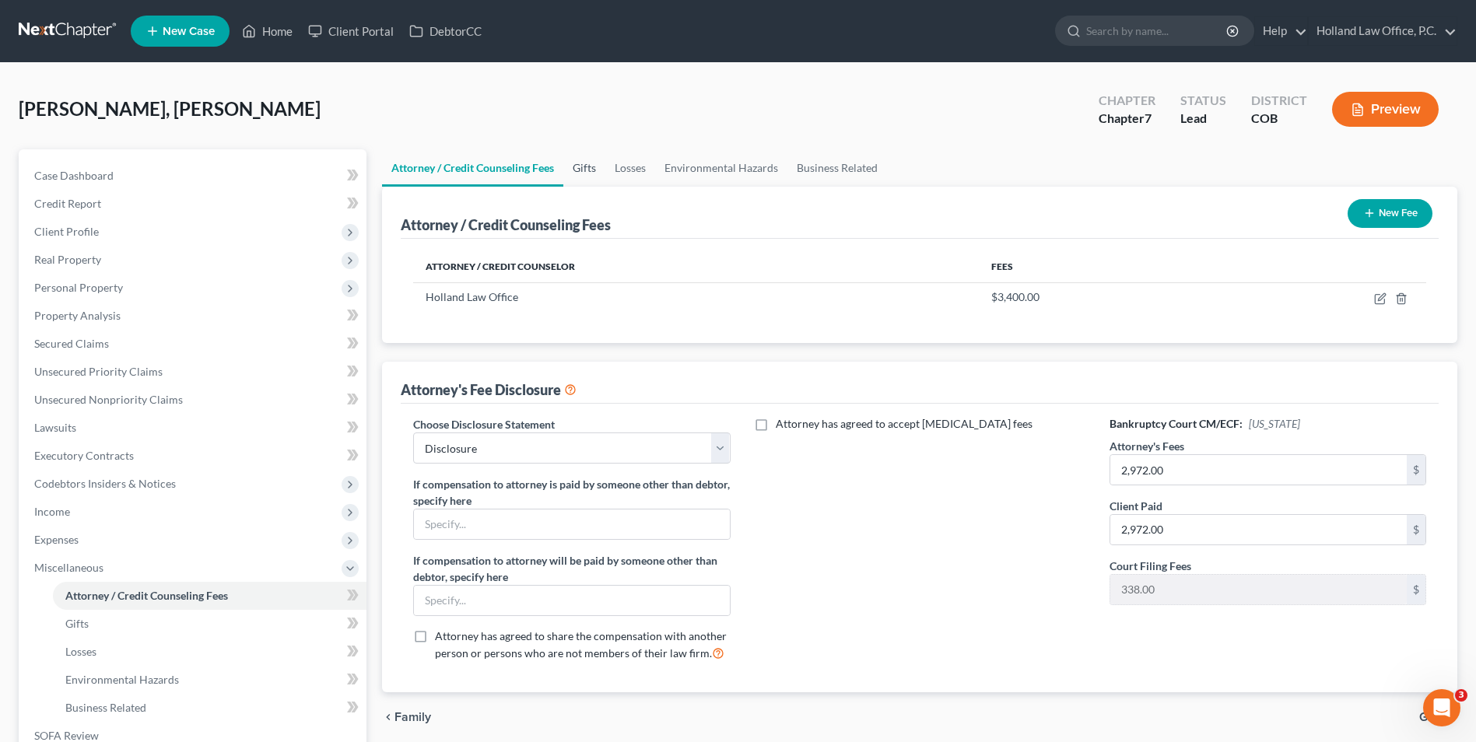
click at [585, 169] on link "Gifts" at bounding box center [584, 167] width 42 height 37
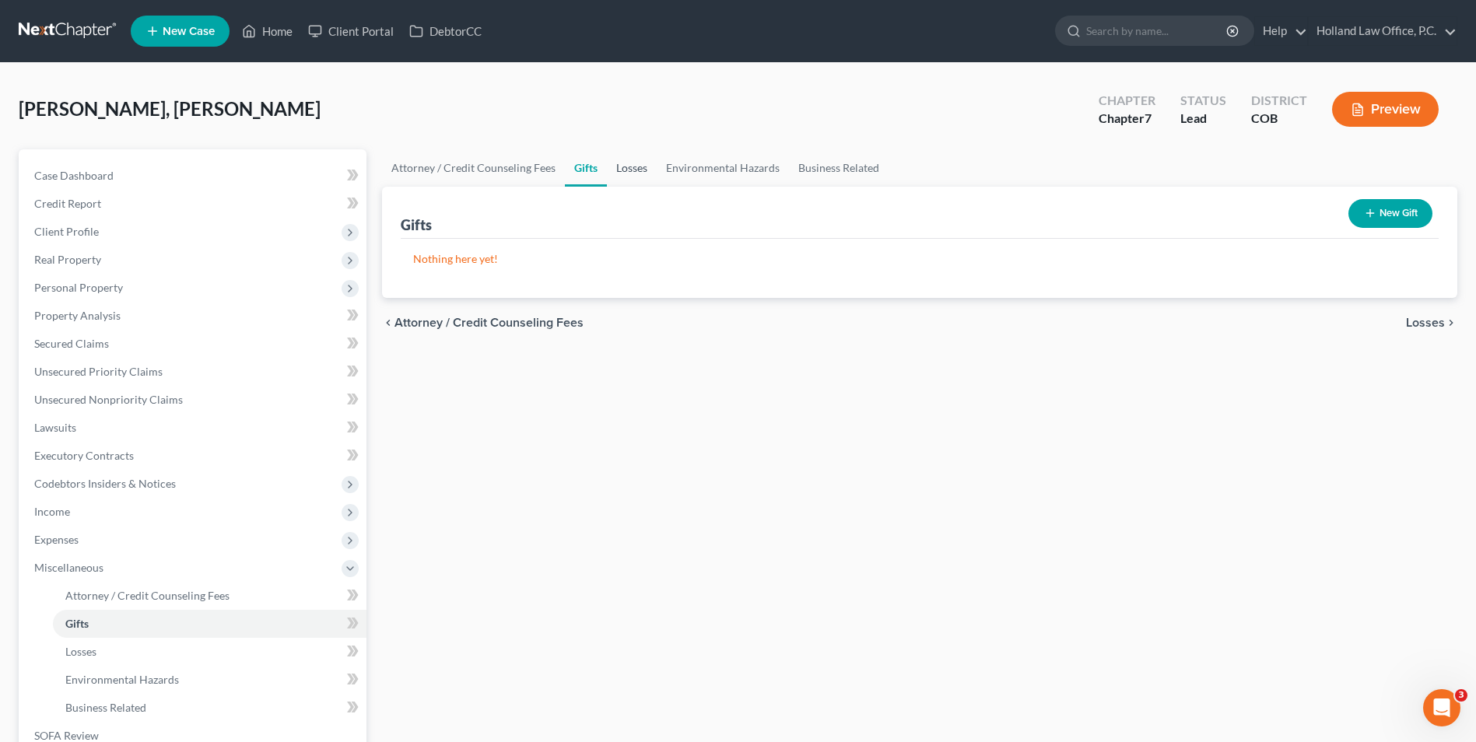
click at [632, 170] on link "Losses" at bounding box center [632, 167] width 50 height 37
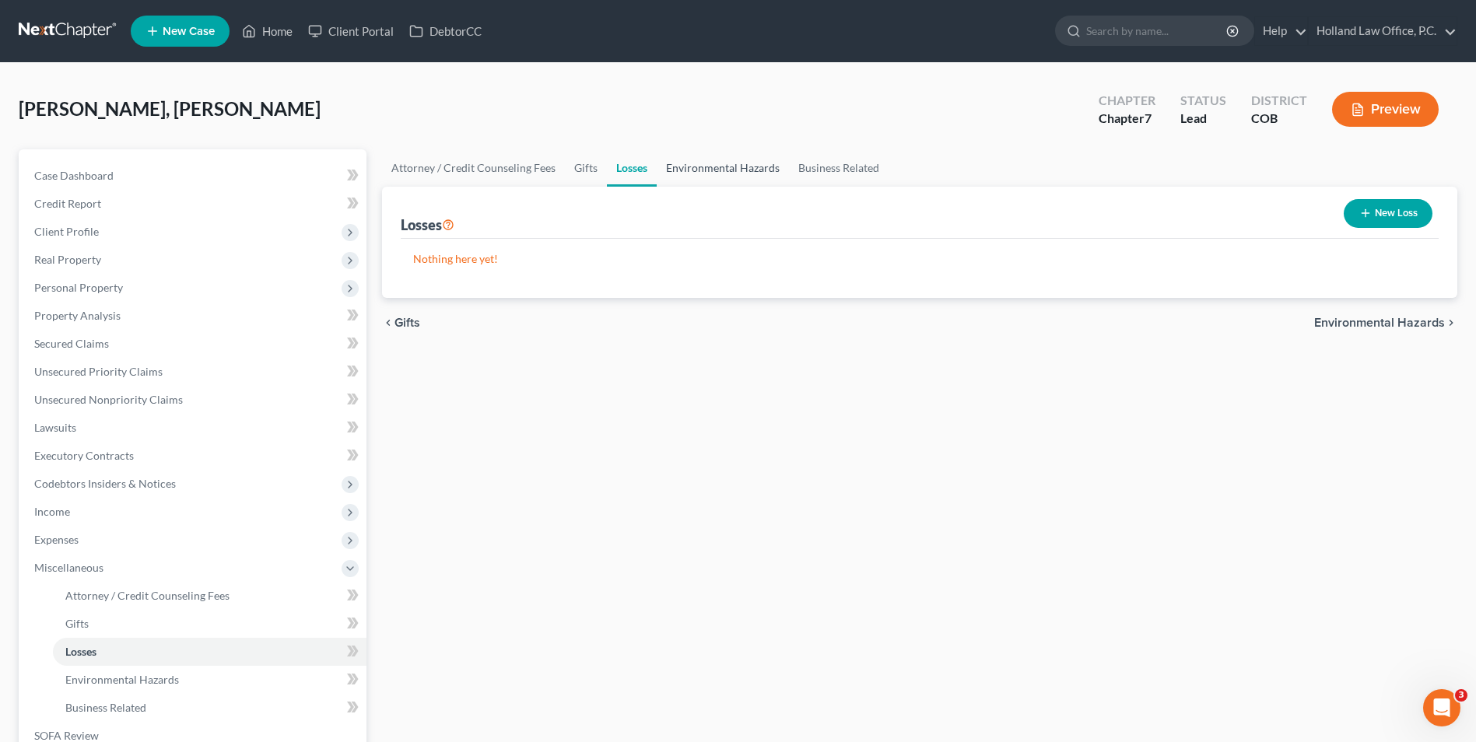
click at [734, 170] on link "Environmental Hazards" at bounding box center [723, 167] width 132 height 37
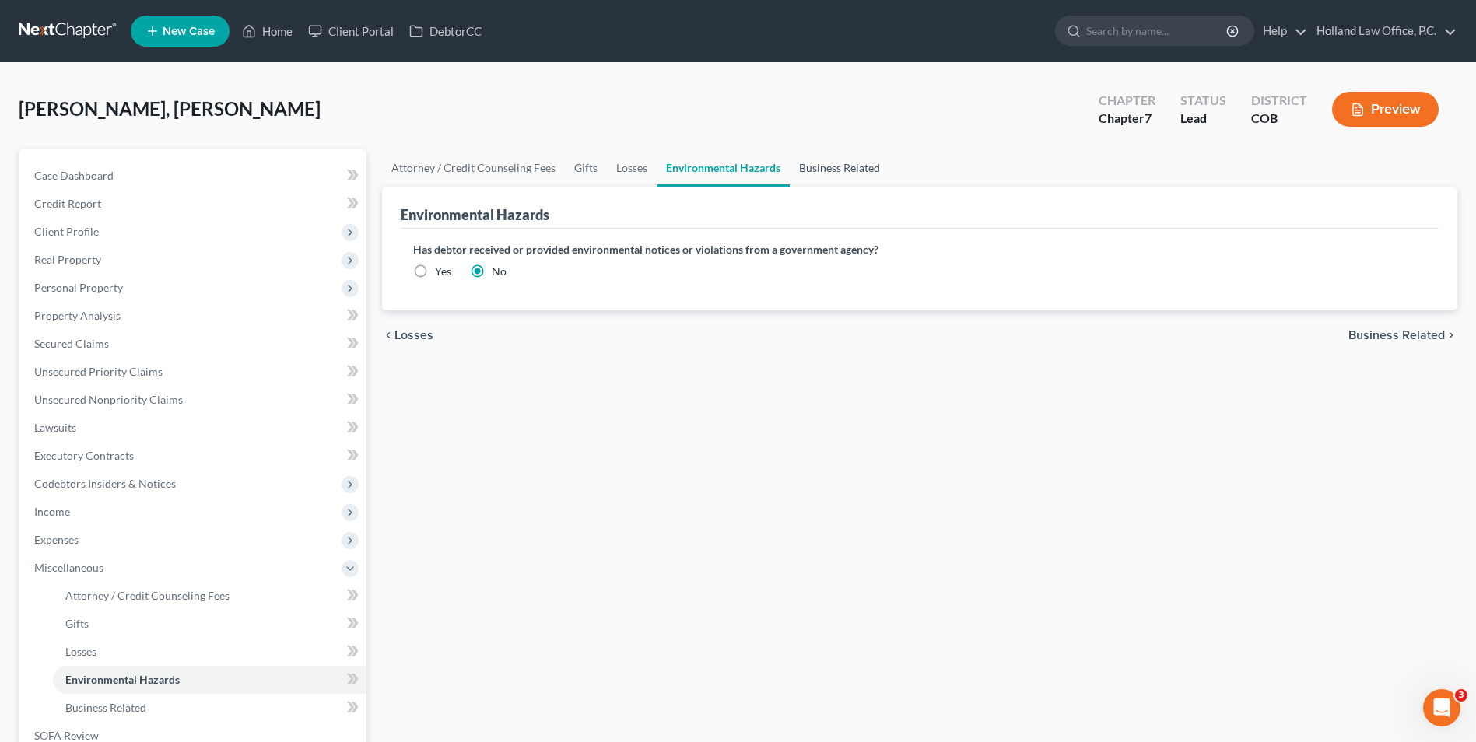
click at [825, 178] on link "Business Related" at bounding box center [840, 167] width 100 height 37
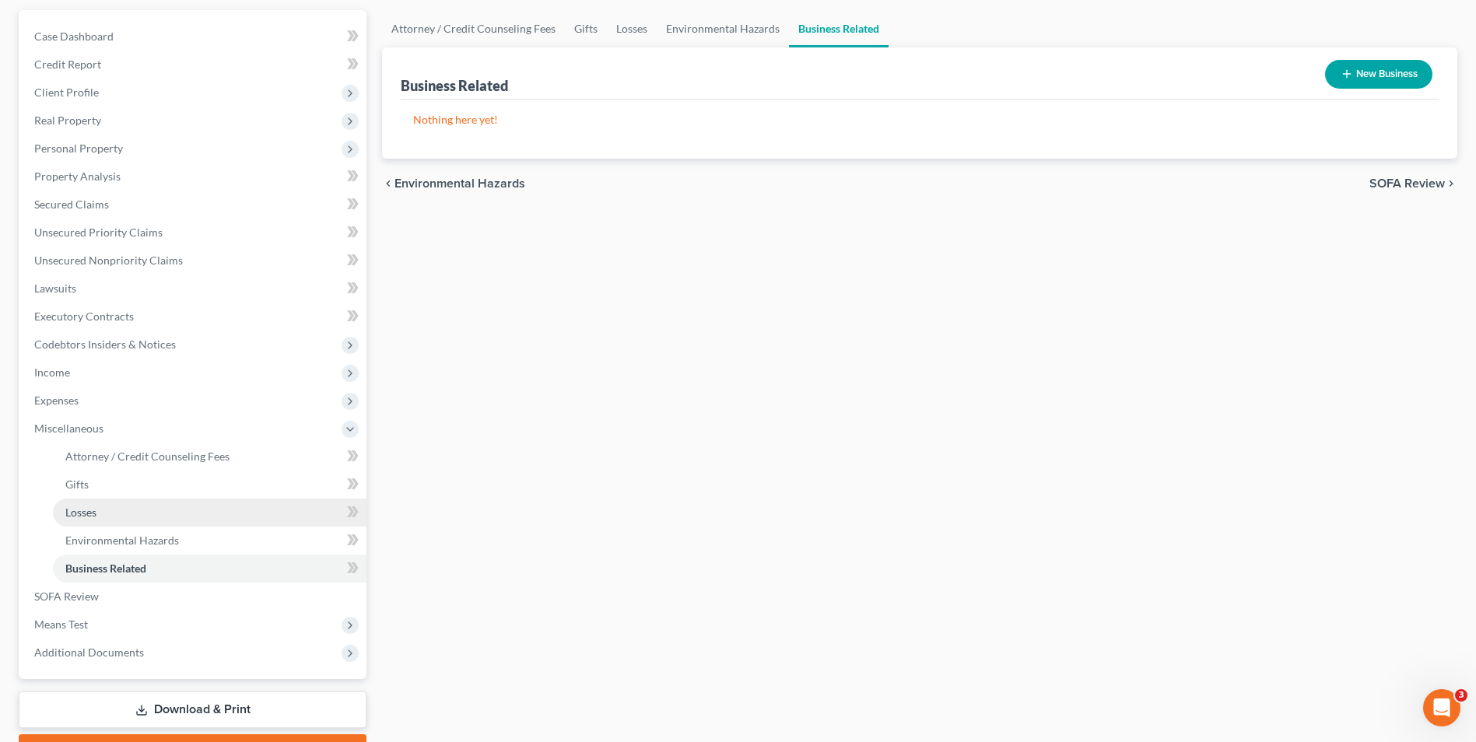
scroll to position [156, 0]
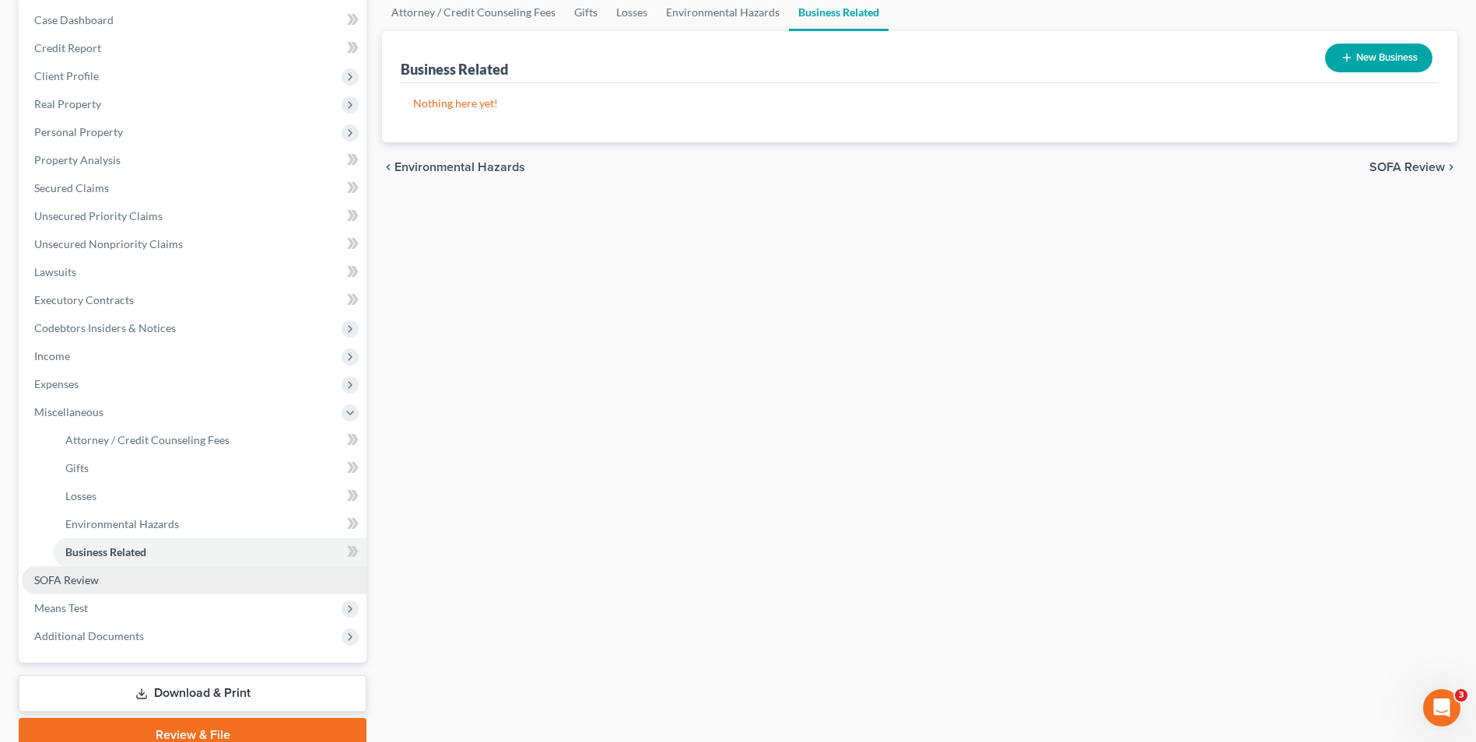
click at [126, 579] on link "SOFA Review" at bounding box center [194, 580] width 345 height 28
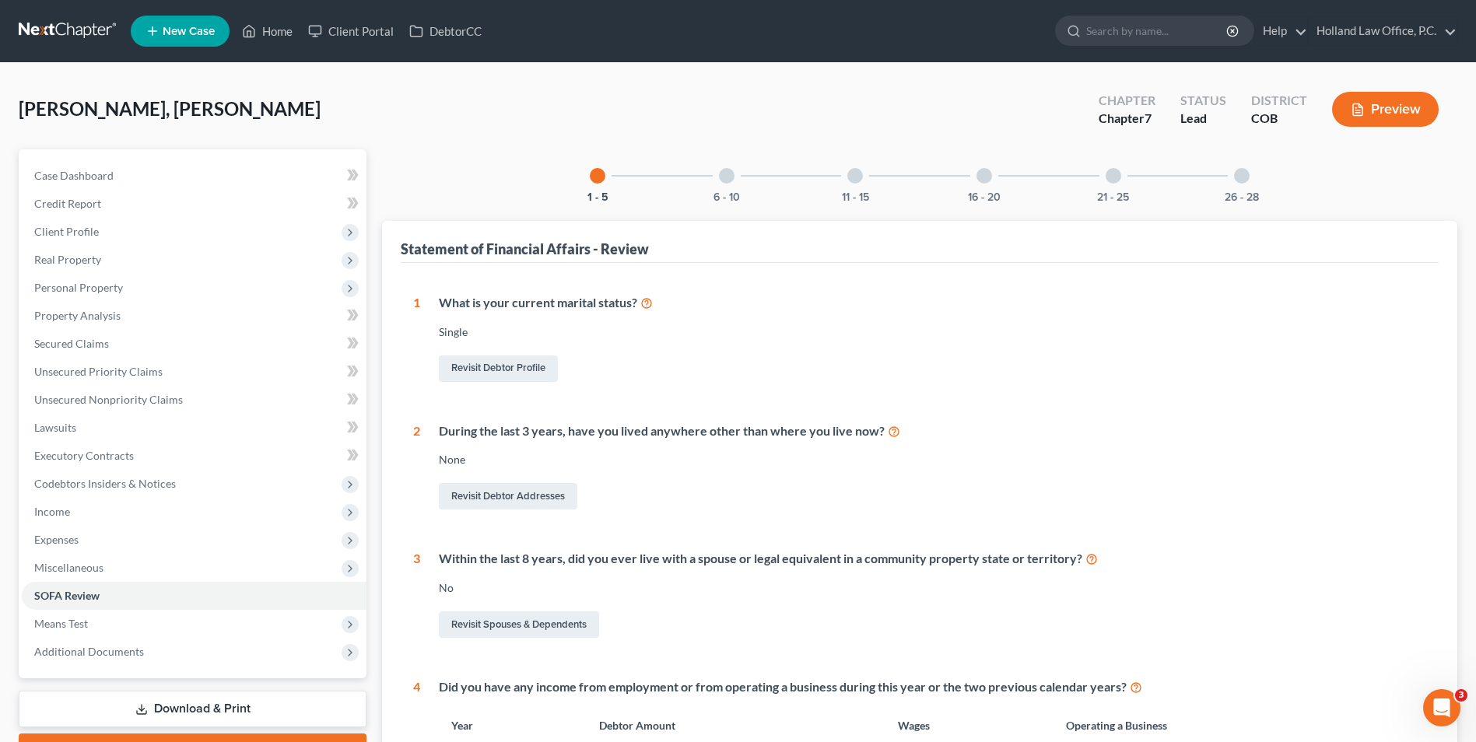
click at [731, 170] on div at bounding box center [727, 176] width 16 height 16
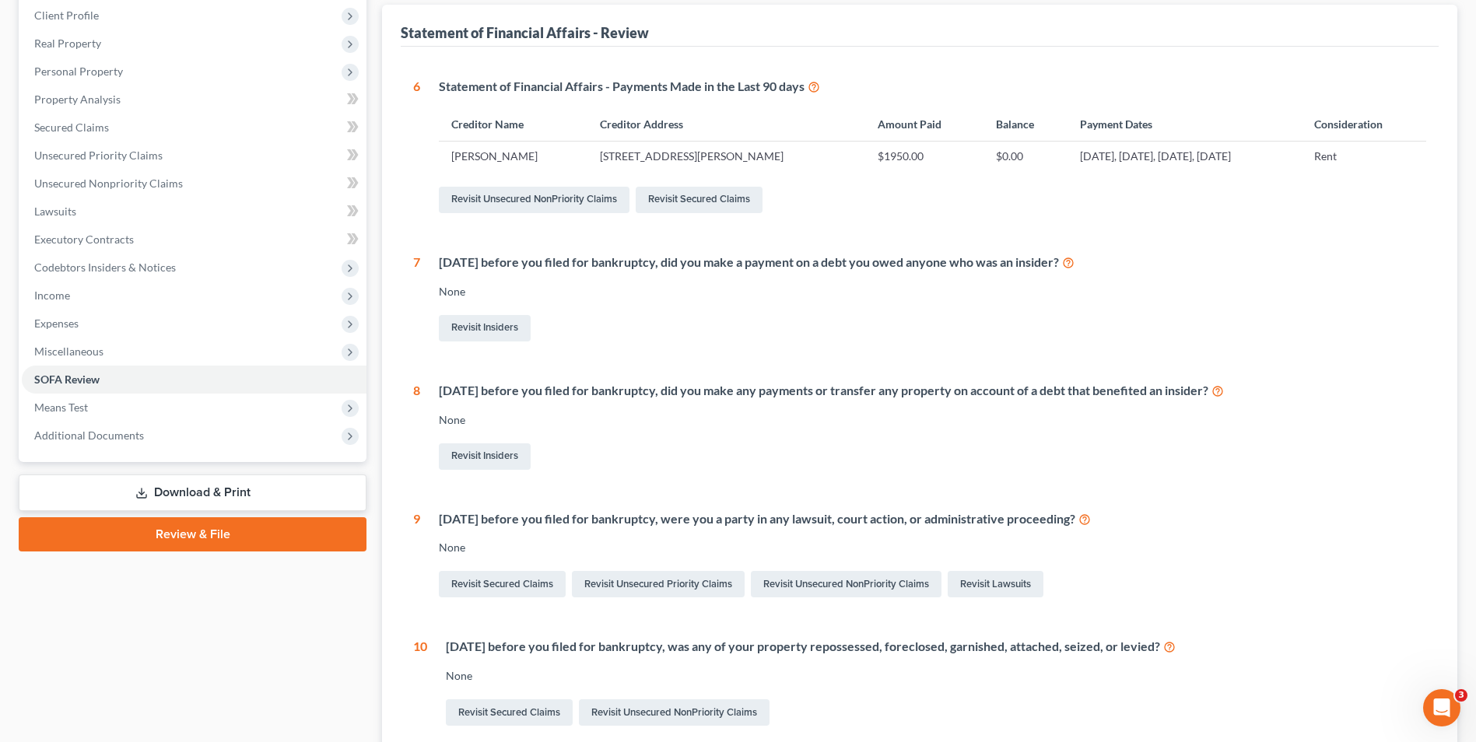
scroll to position [135, 0]
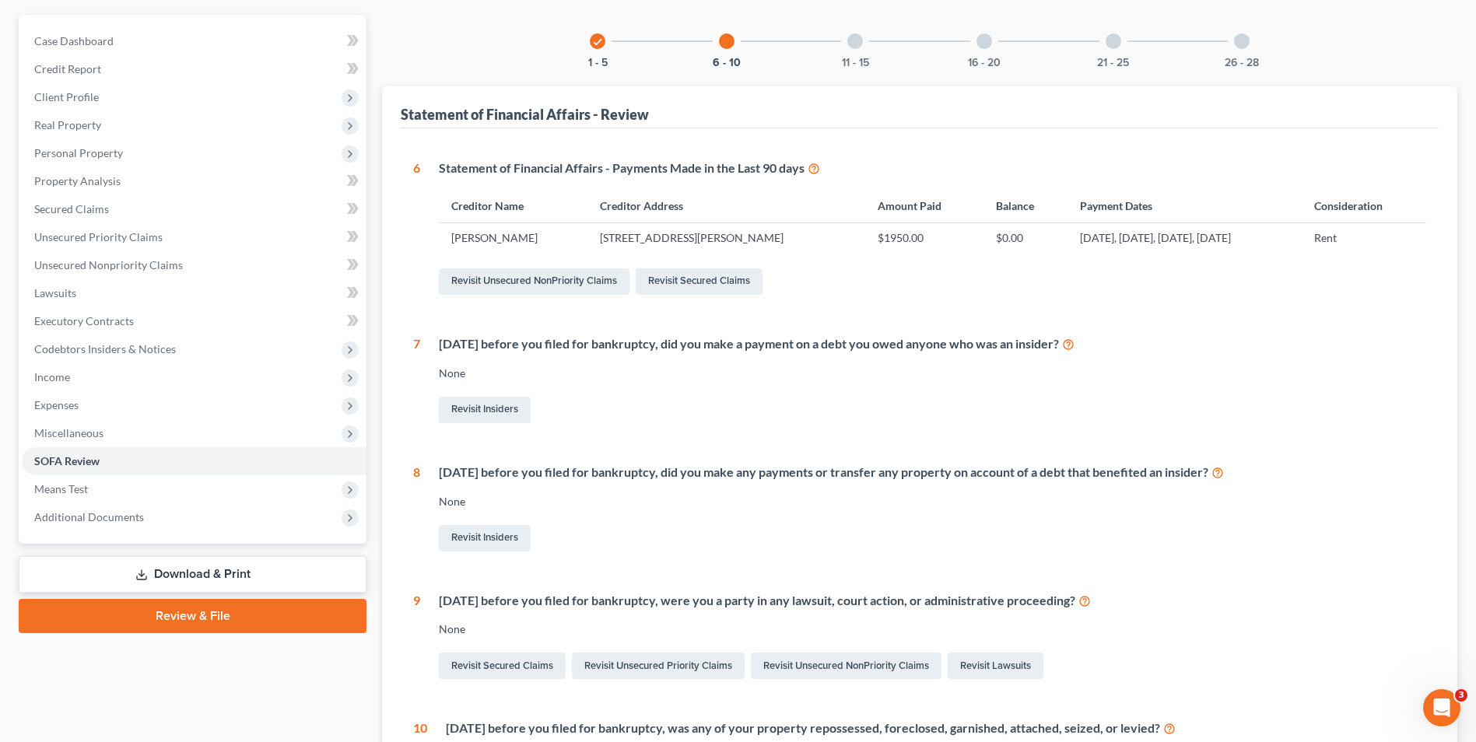
click at [859, 51] on div "11 - 15" at bounding box center [855, 41] width 53 height 53
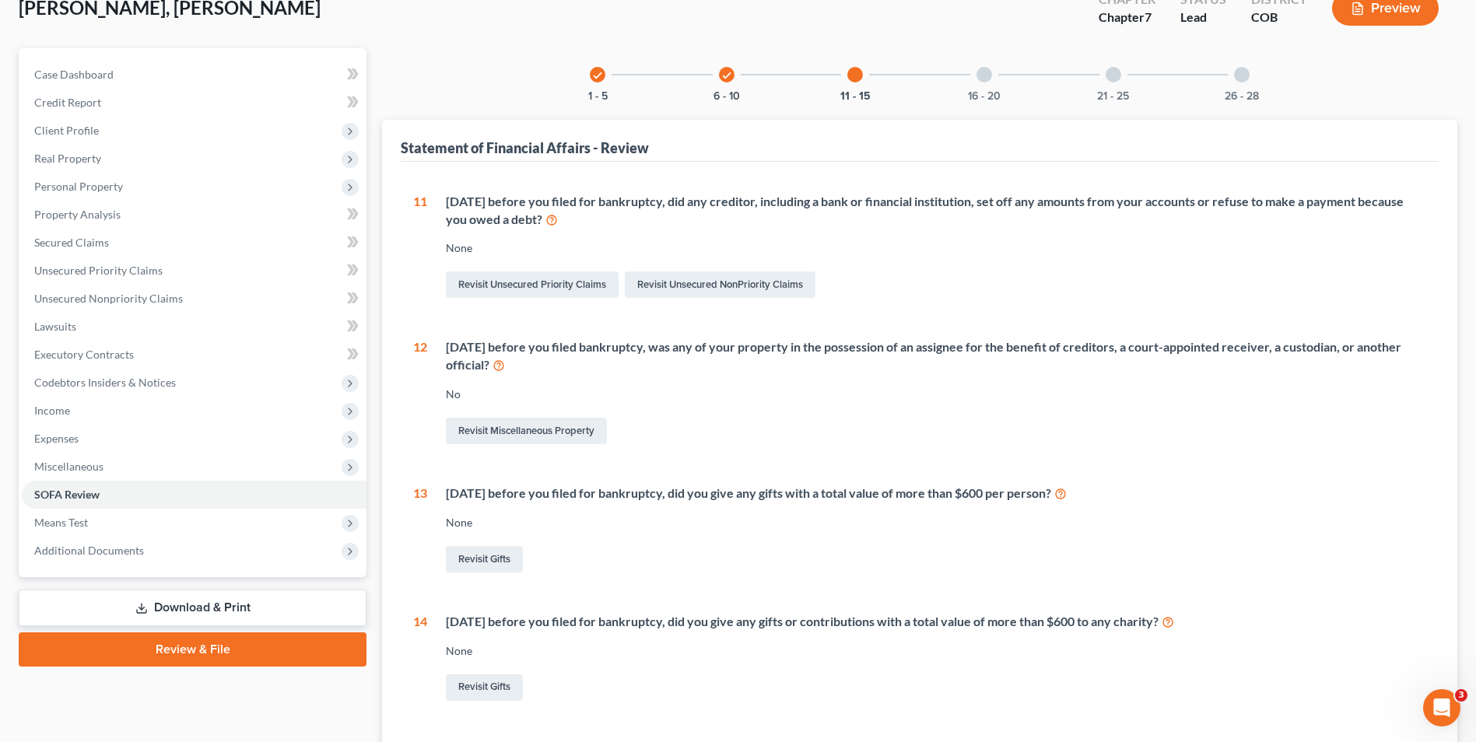
scroll to position [57, 0]
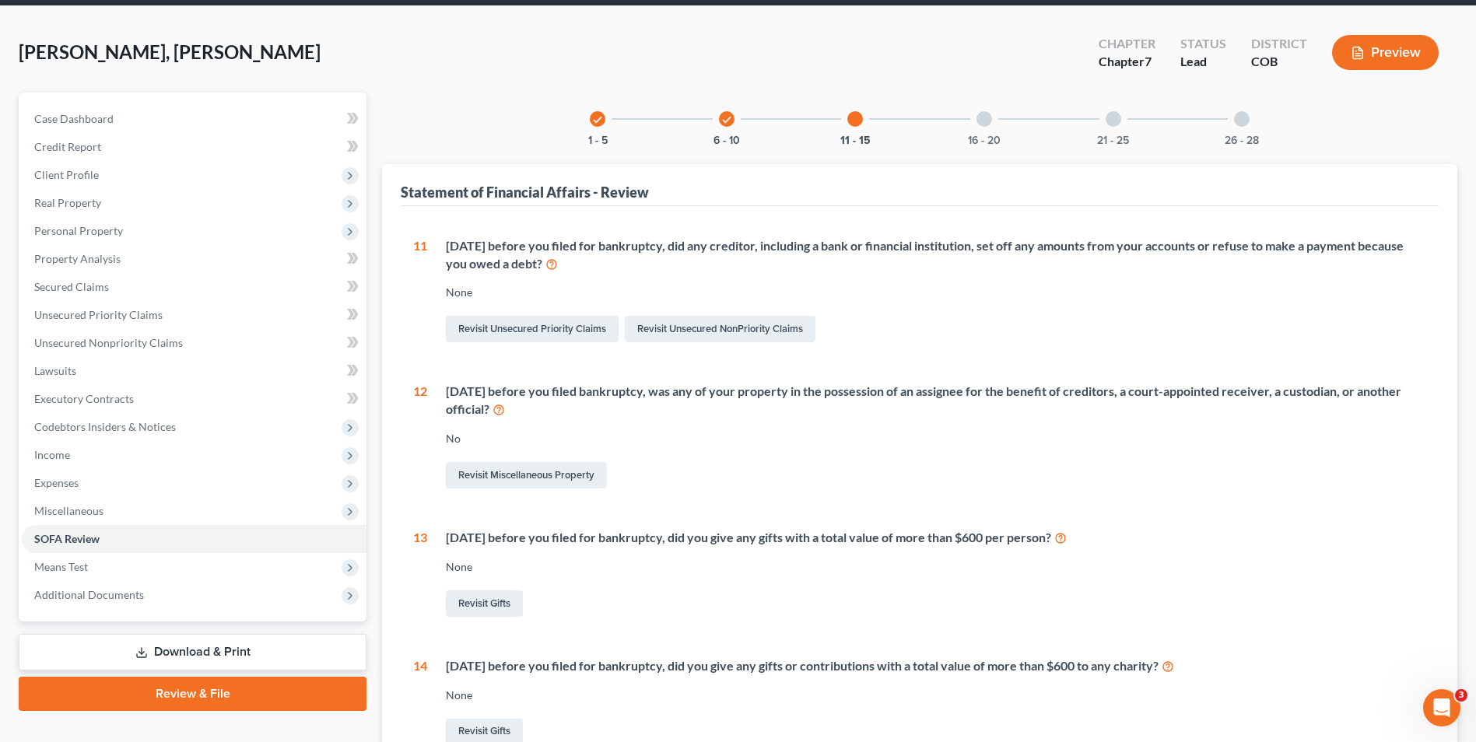
click at [969, 113] on div "16 - 20" at bounding box center [984, 119] width 53 height 53
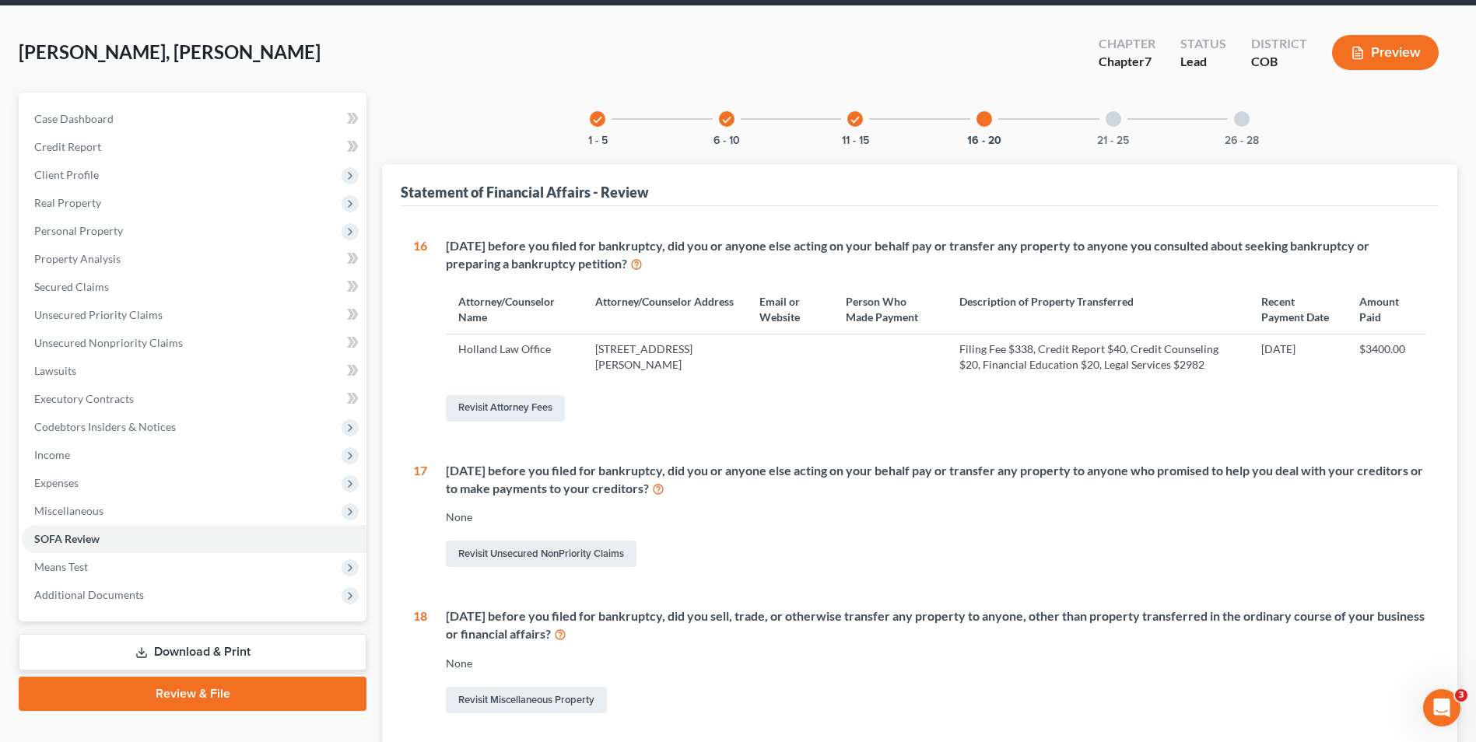
click at [1115, 121] on div at bounding box center [1114, 119] width 16 height 16
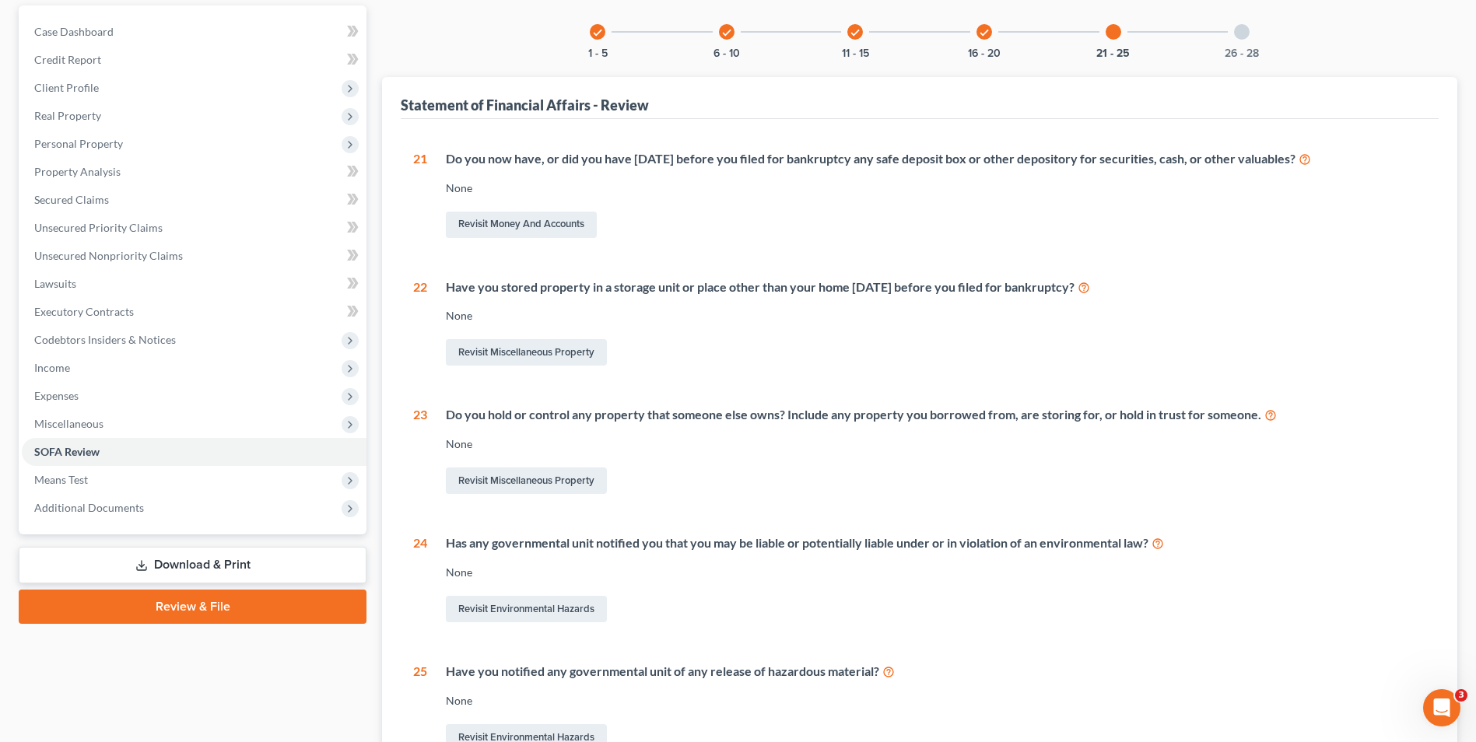
scroll to position [0, 0]
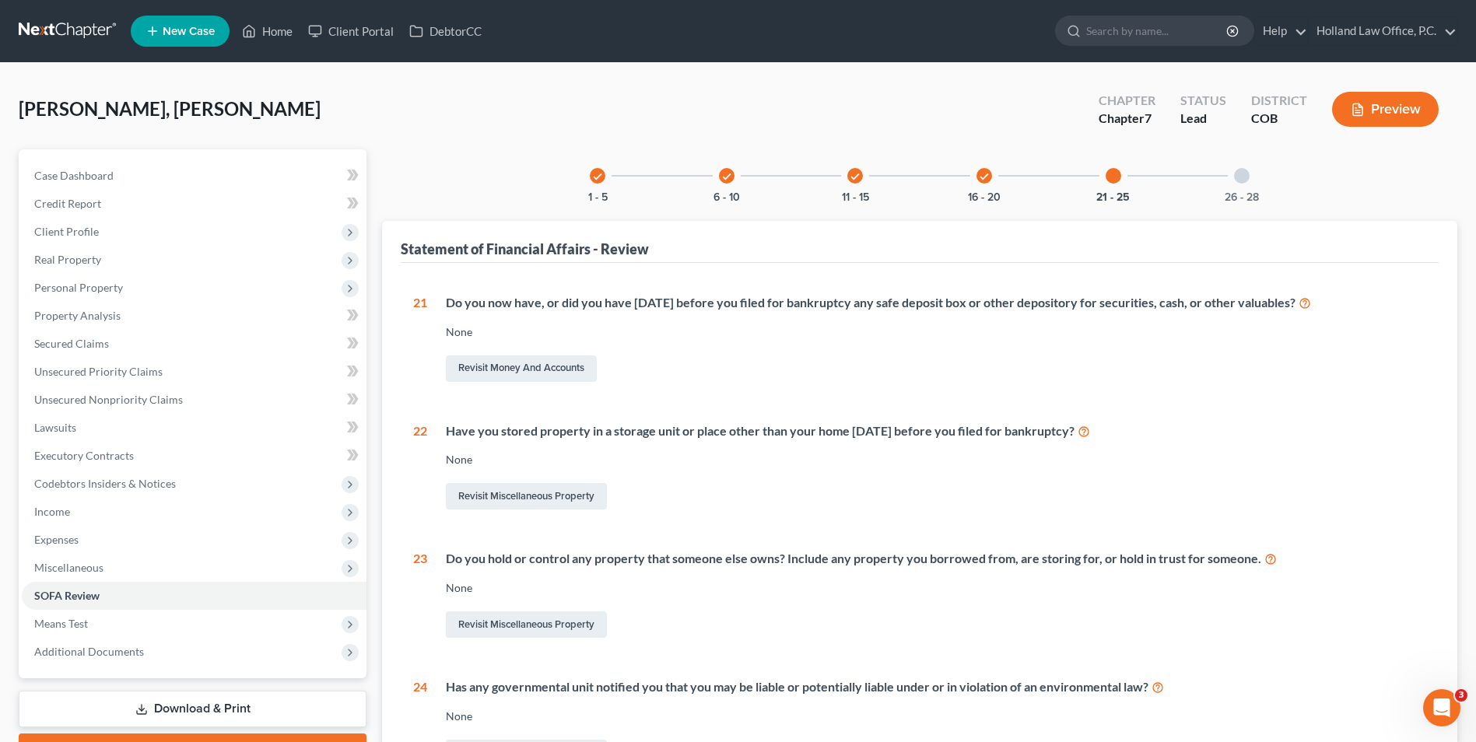
click at [1235, 177] on div at bounding box center [1242, 176] width 16 height 16
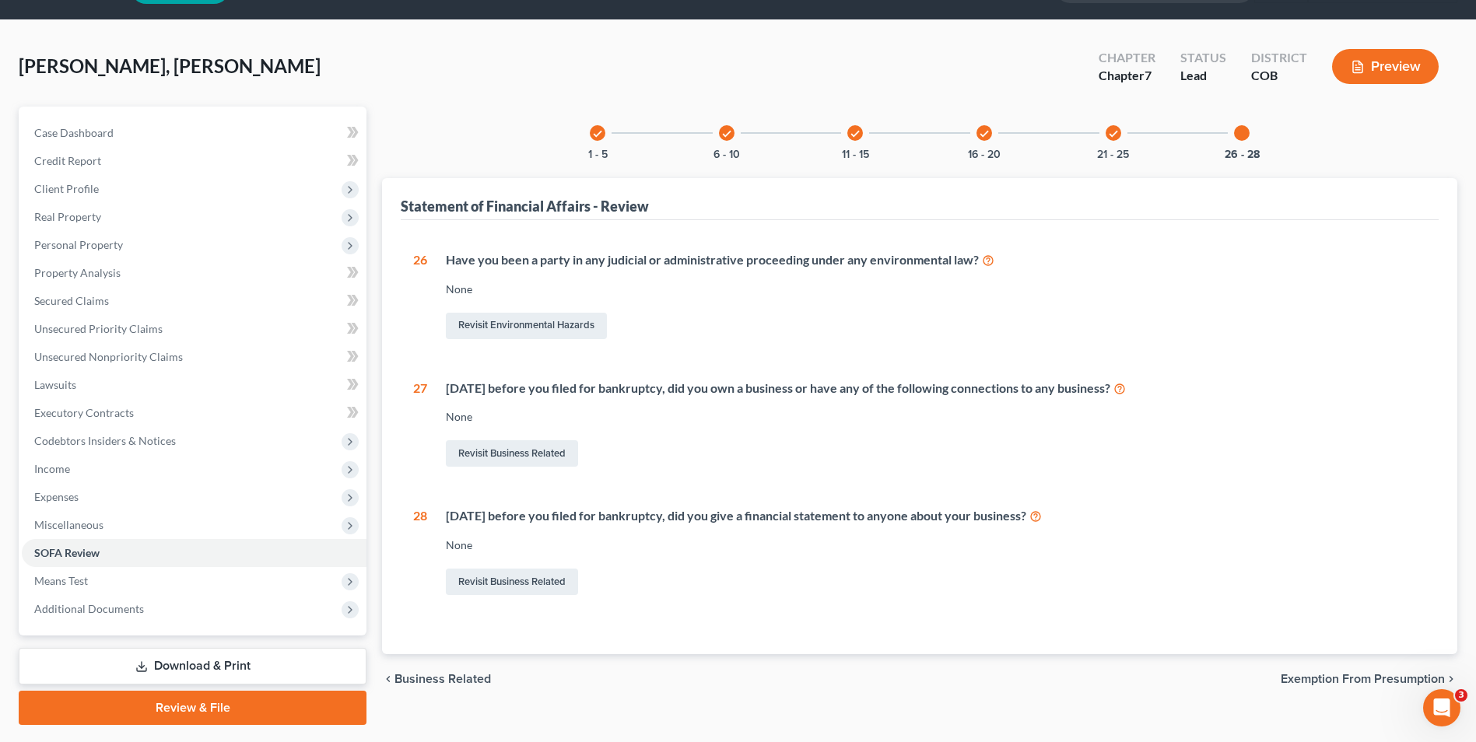
scroll to position [85, 0]
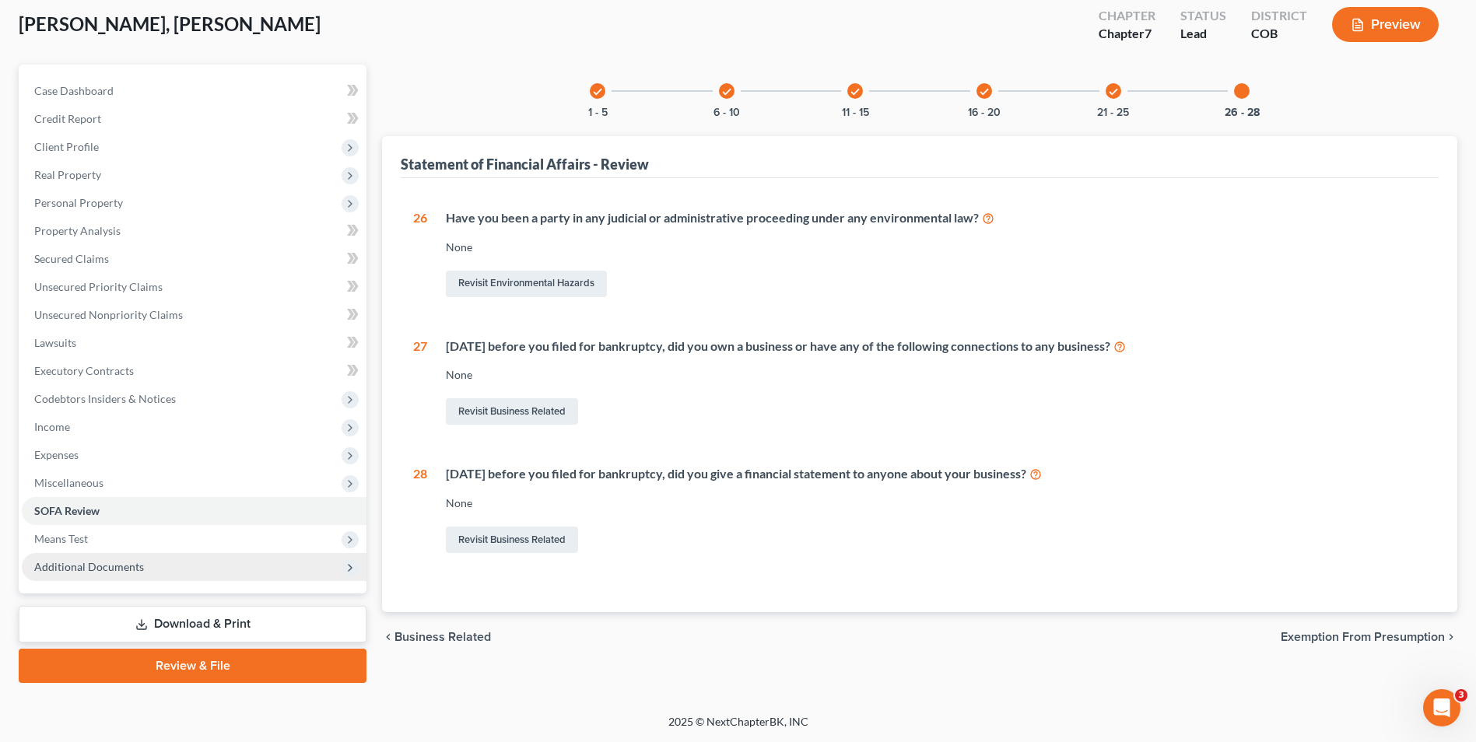
click at [184, 572] on span "Additional Documents" at bounding box center [194, 567] width 345 height 28
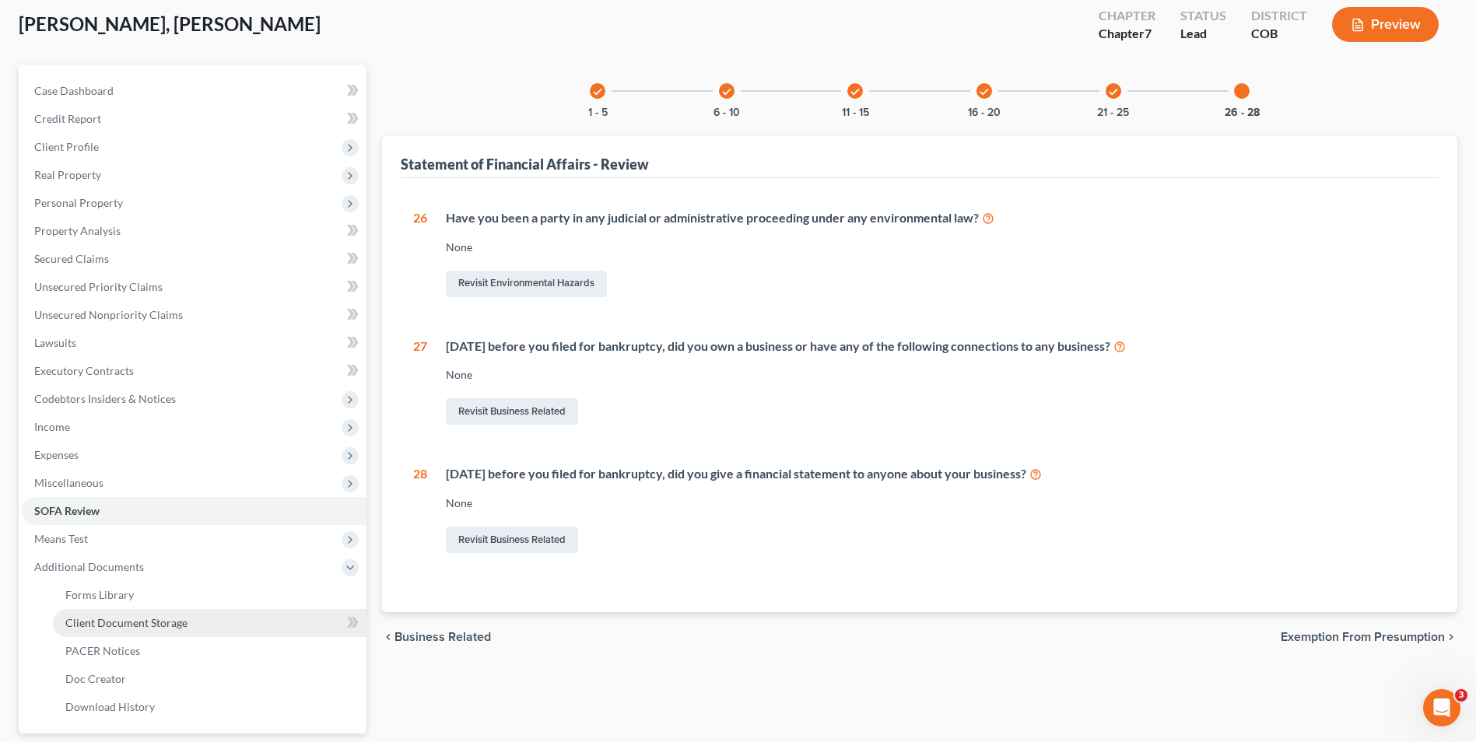
scroll to position [163, 0]
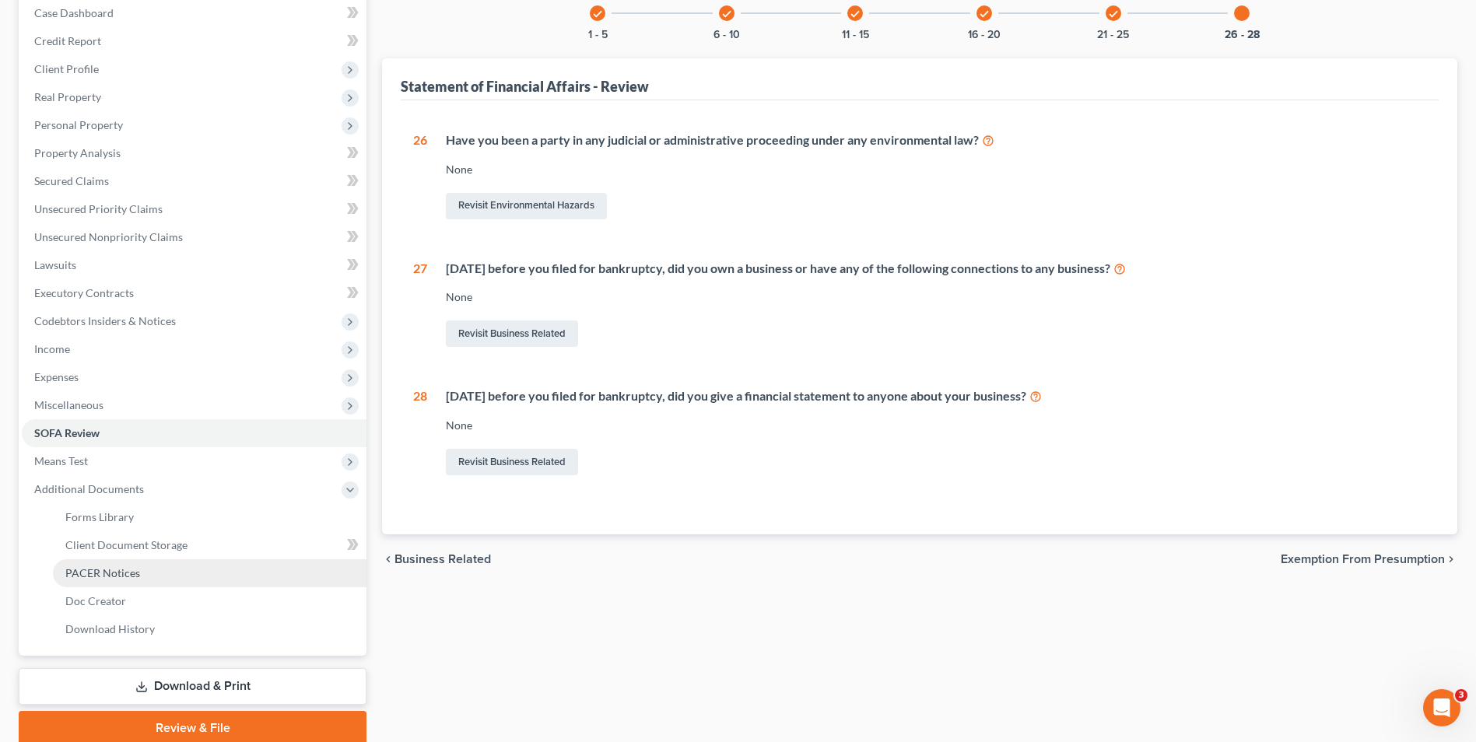
click at [137, 573] on span "PACER Notices" at bounding box center [102, 572] width 75 height 13
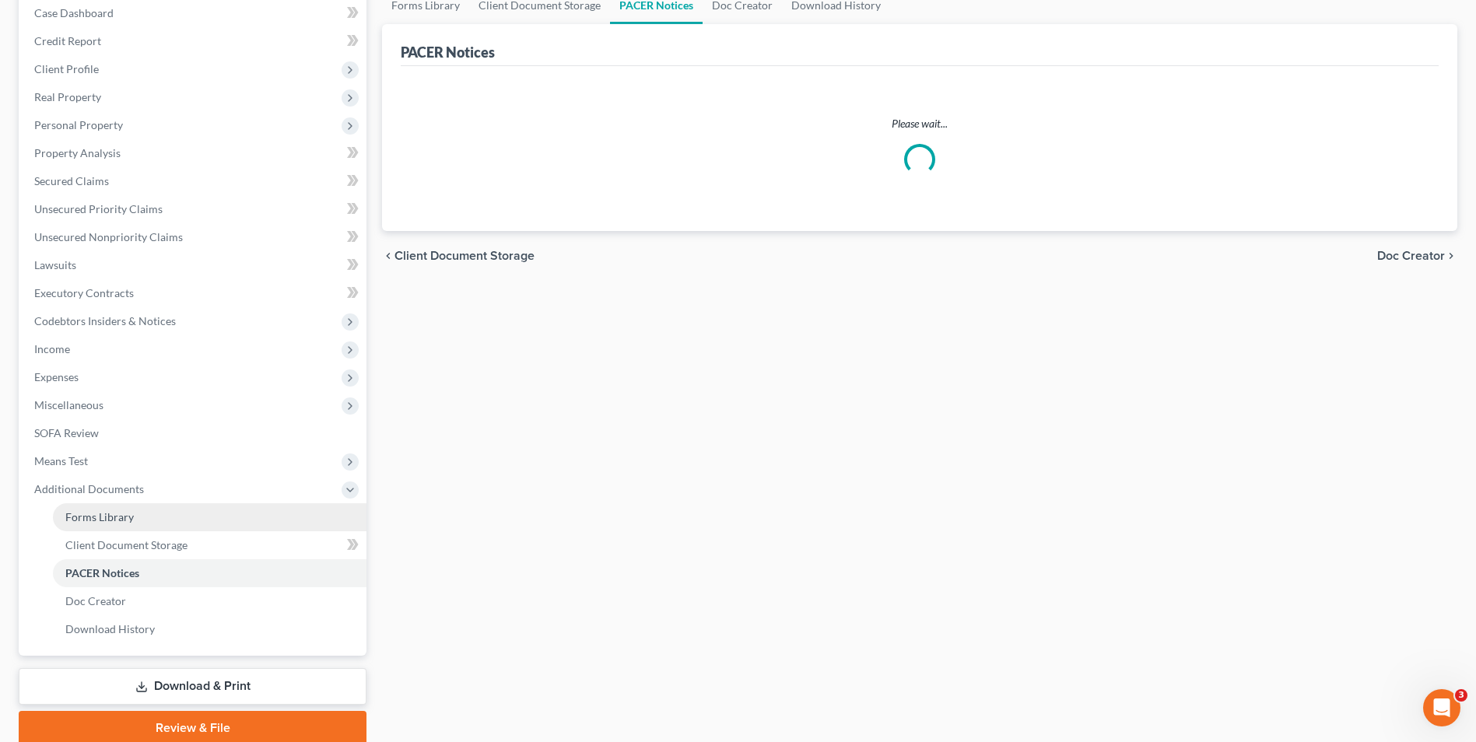
scroll to position [86, 0]
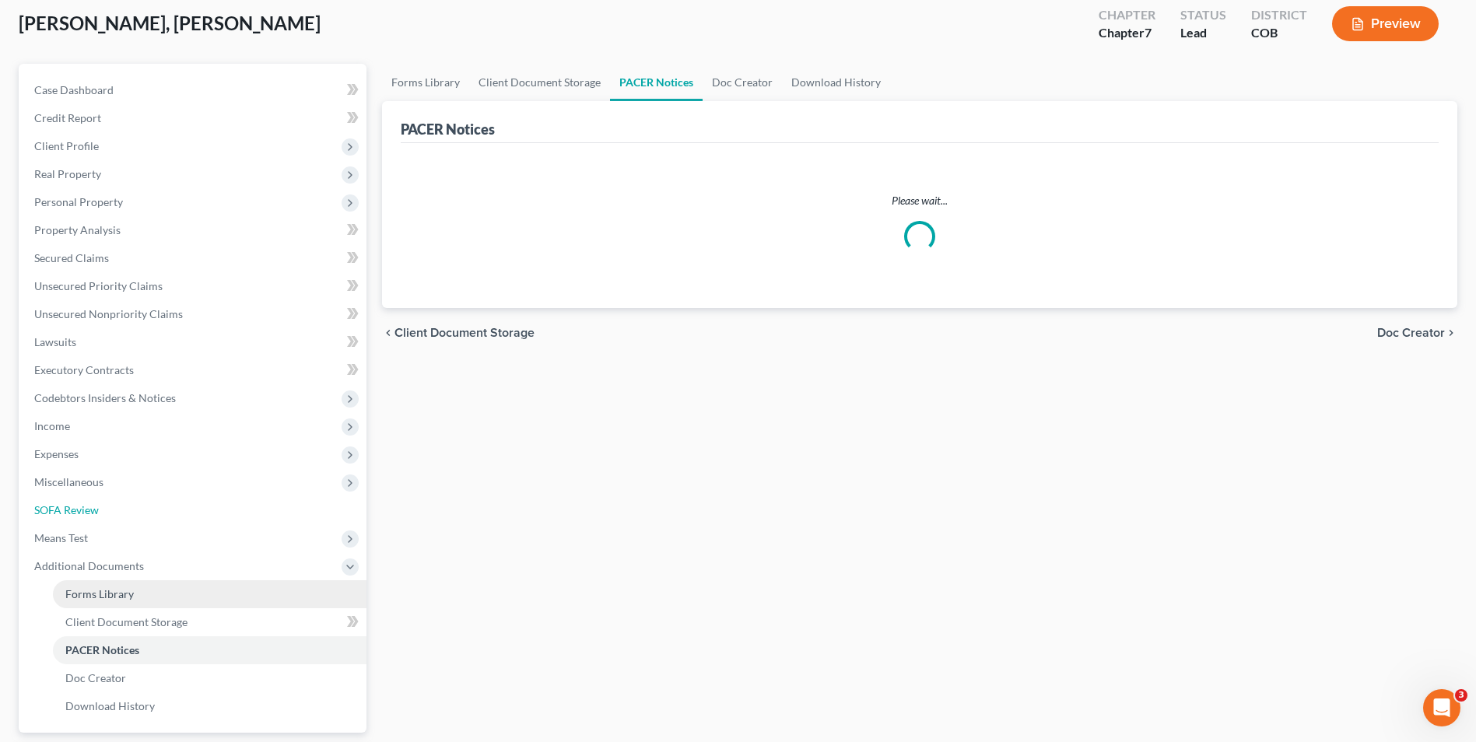
click at [142, 543] on ul "Case Dashboard Payments Invoices Payments Payments Credit Report Client Profile" at bounding box center [194, 398] width 345 height 644
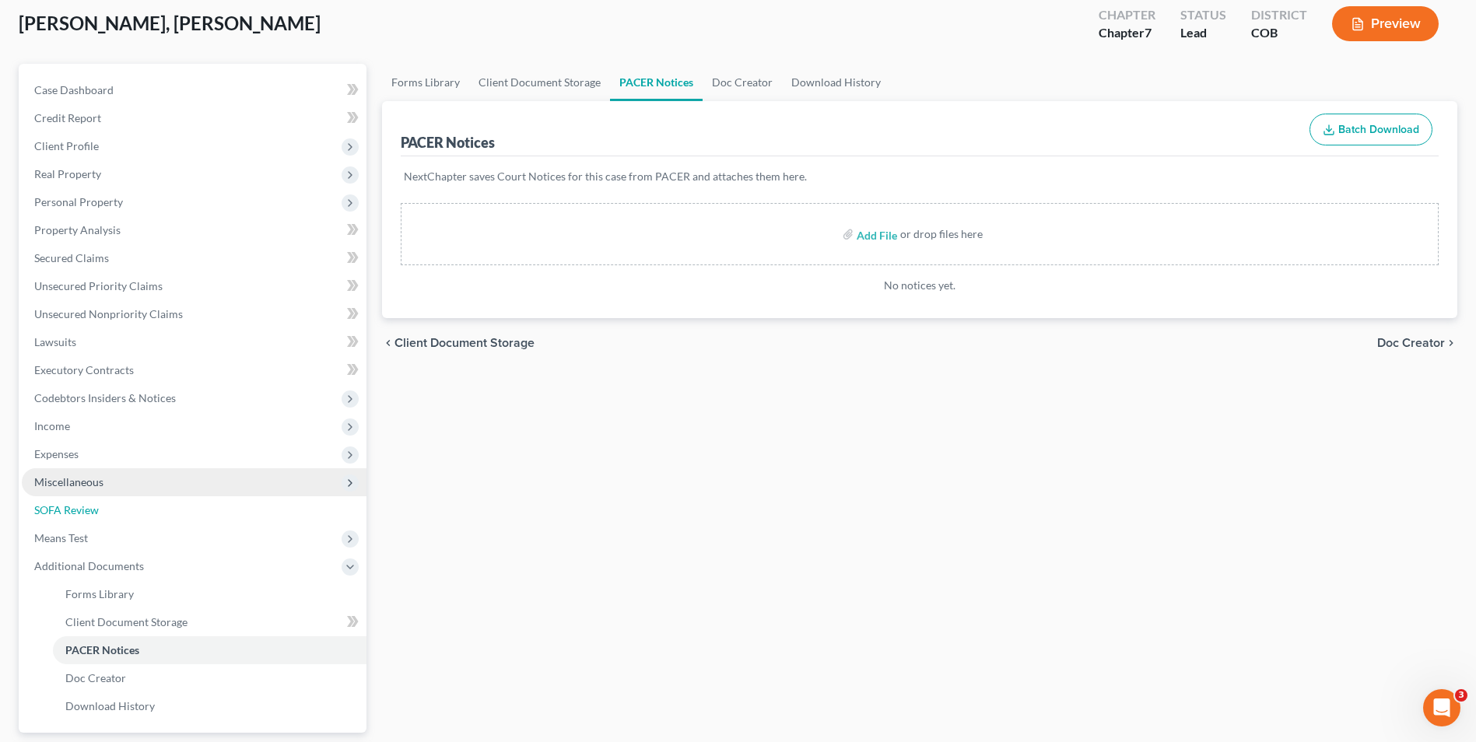
scroll to position [0, 0]
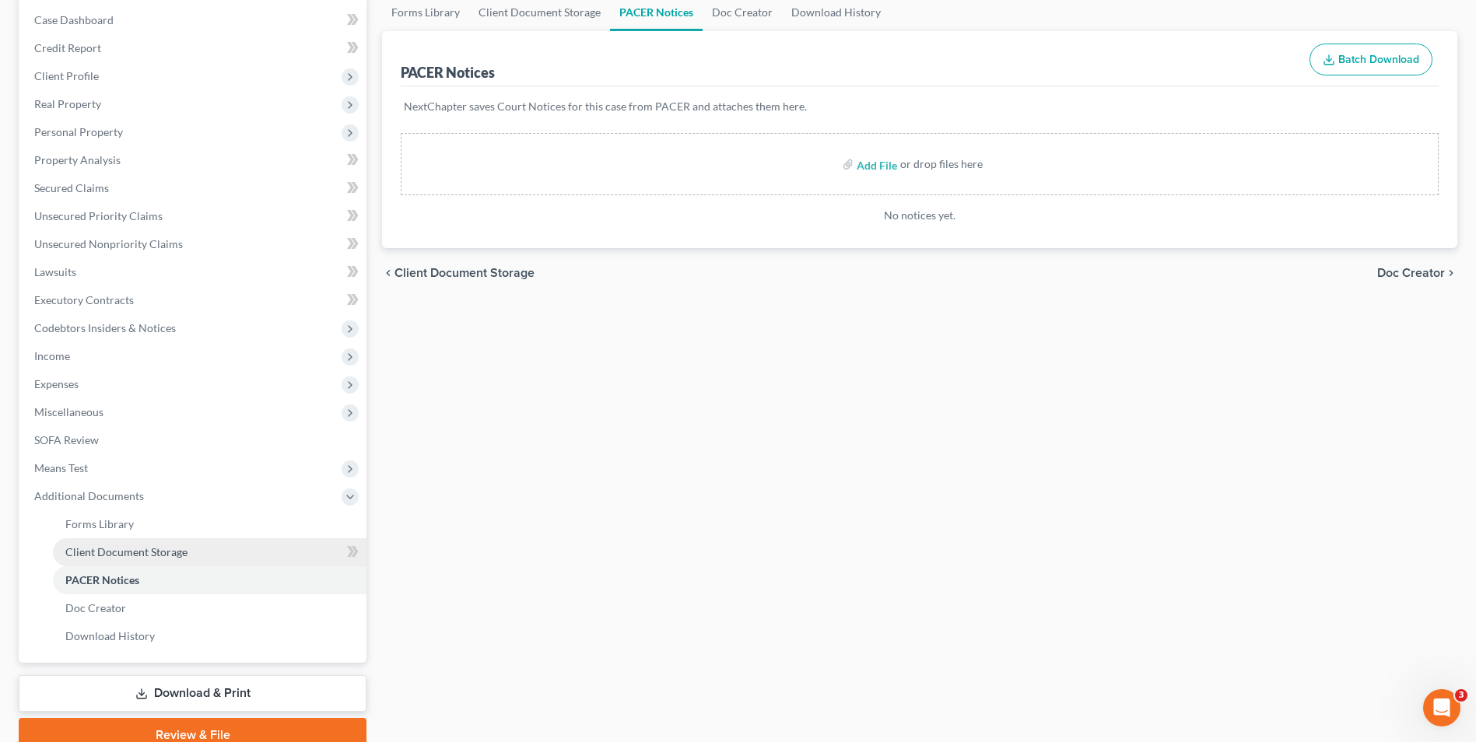
click at [139, 548] on span "Client Document Storage" at bounding box center [126, 551] width 122 height 13
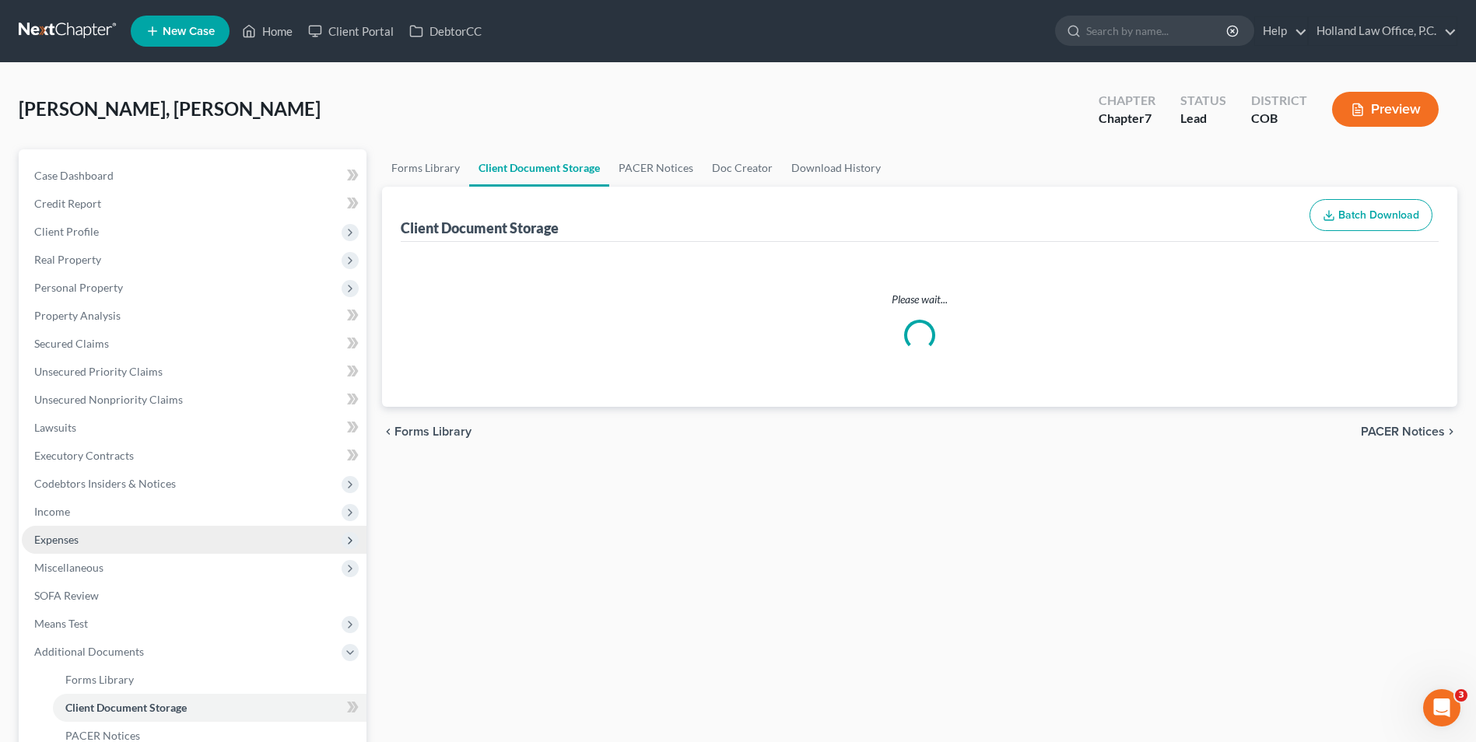
select select "5"
select select "28"
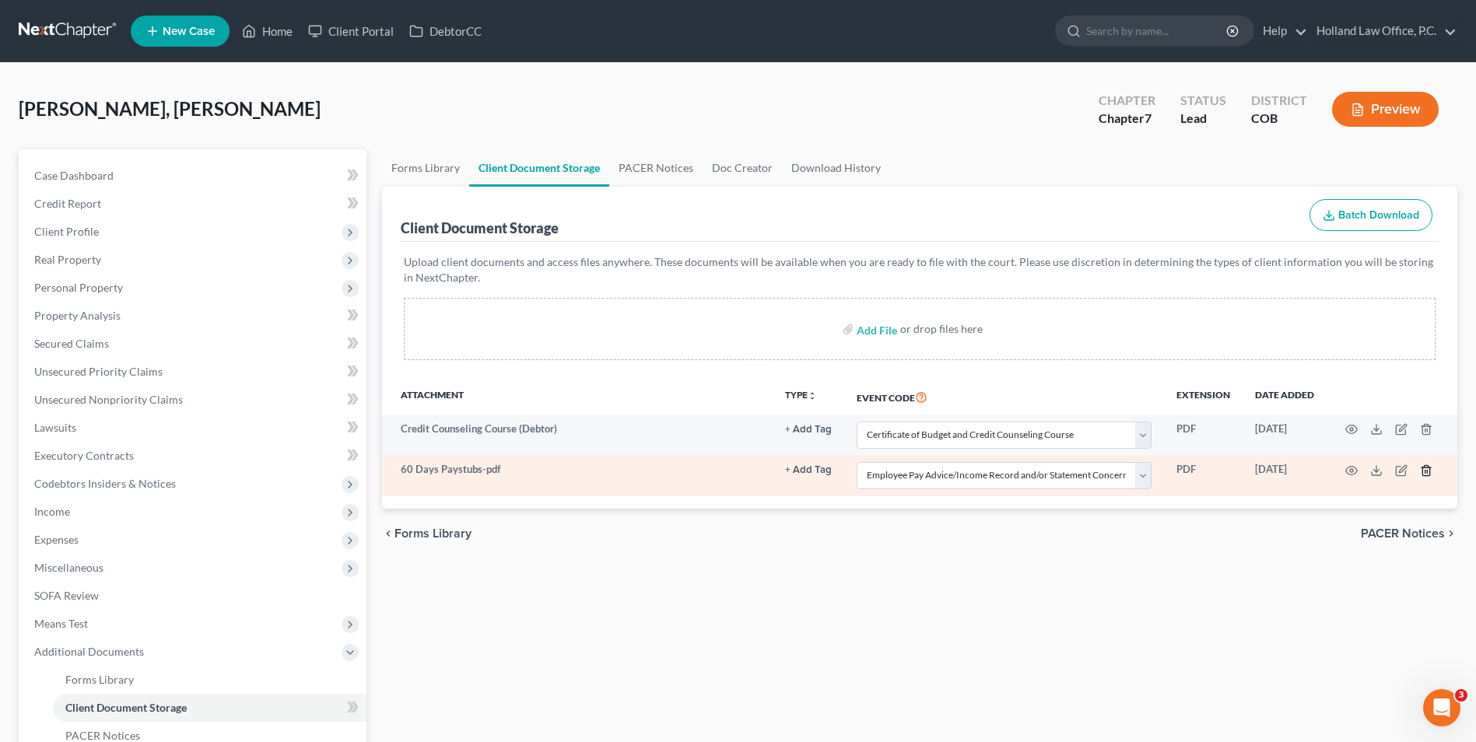
click at [1427, 473] on line "button" at bounding box center [1427, 471] width 0 height 3
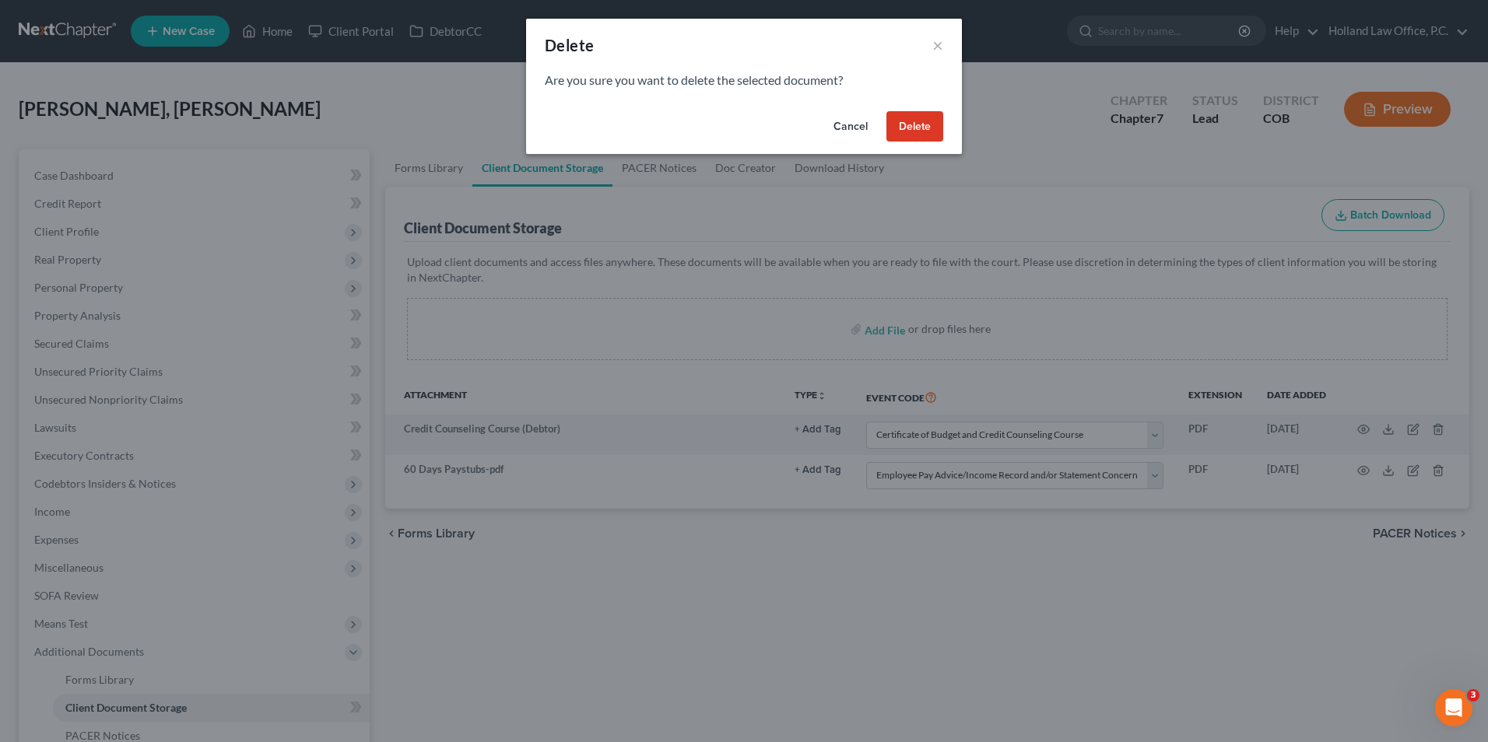
click at [924, 112] on button "Delete" at bounding box center [914, 126] width 57 height 31
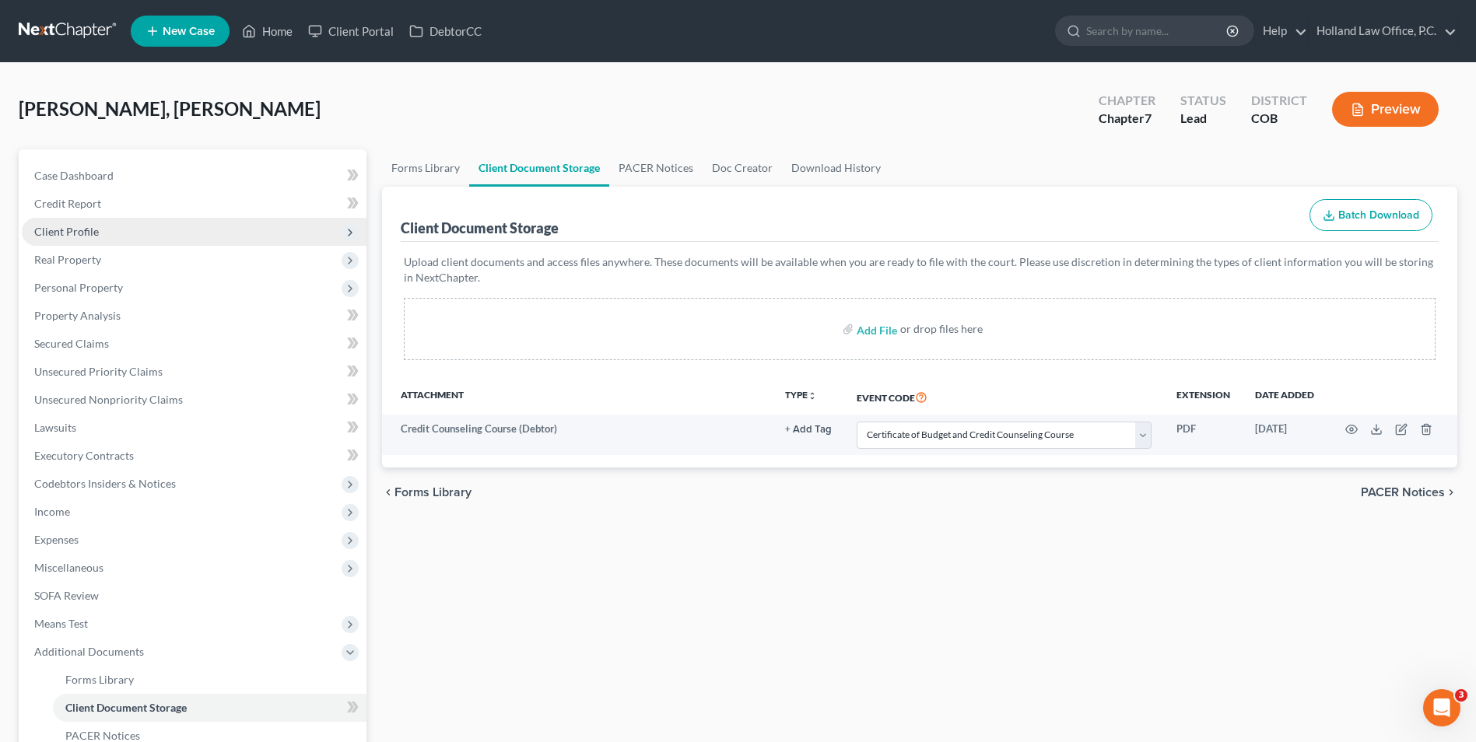
click at [93, 226] on span "Client Profile" at bounding box center [66, 231] width 65 height 13
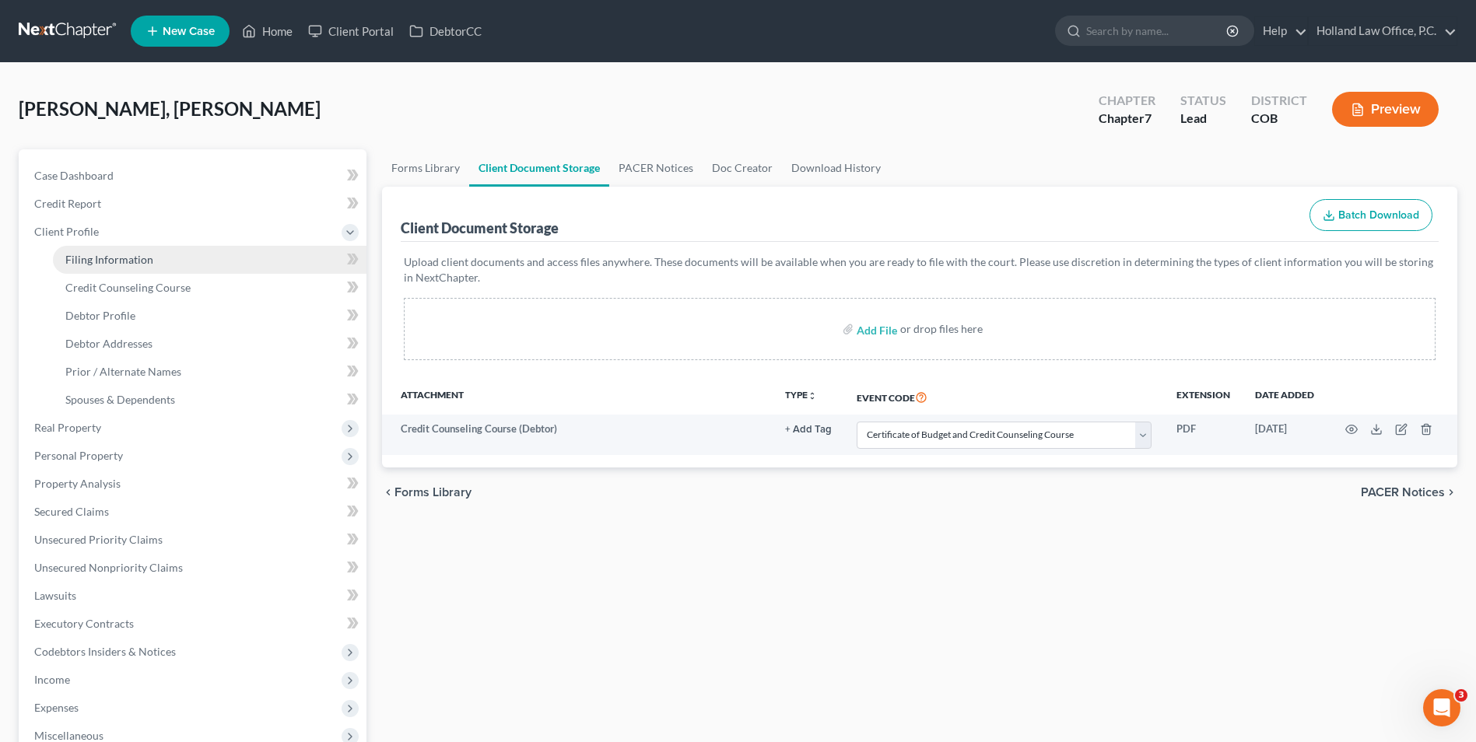
click at [99, 261] on span "Filing Information" at bounding box center [109, 259] width 88 height 13
select select "1"
select select "0"
select select "11"
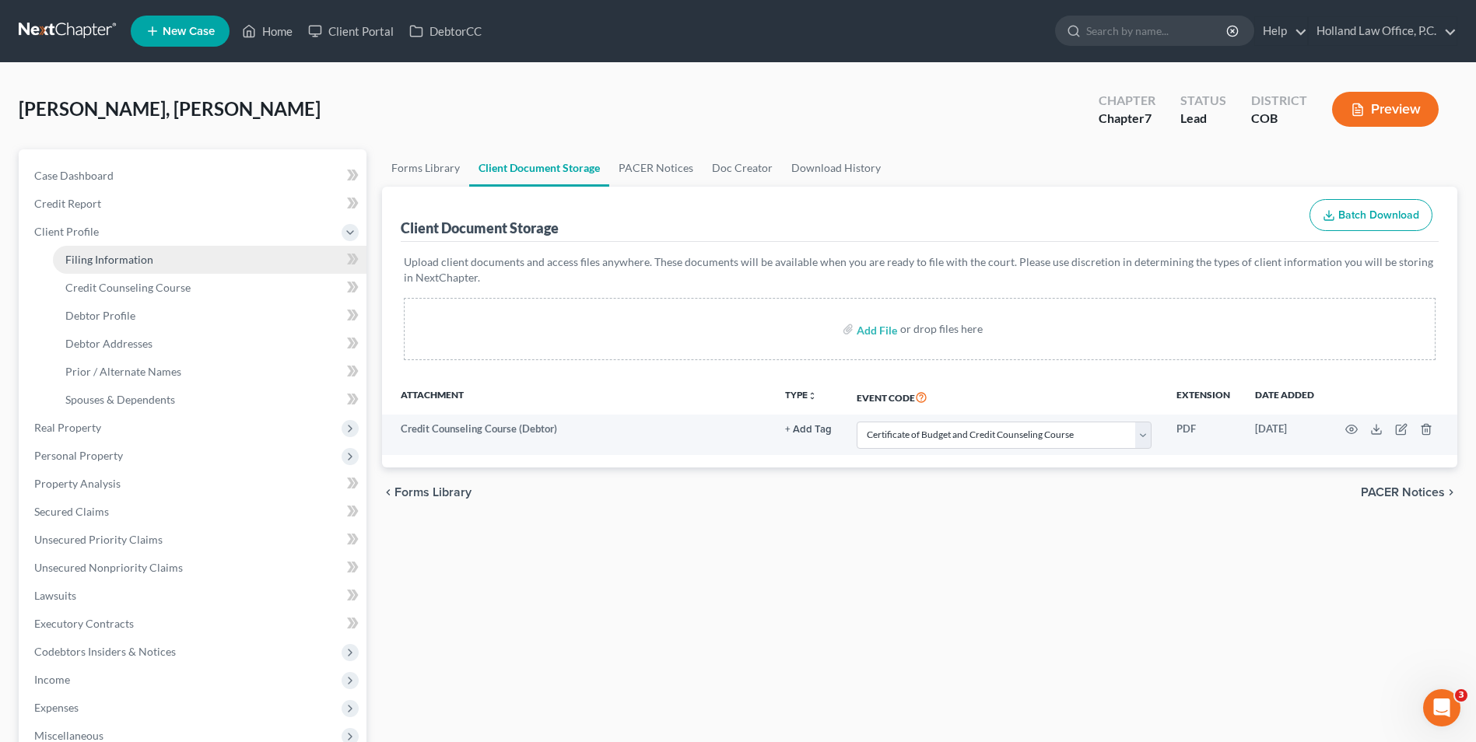
select select "0"
select select "5"
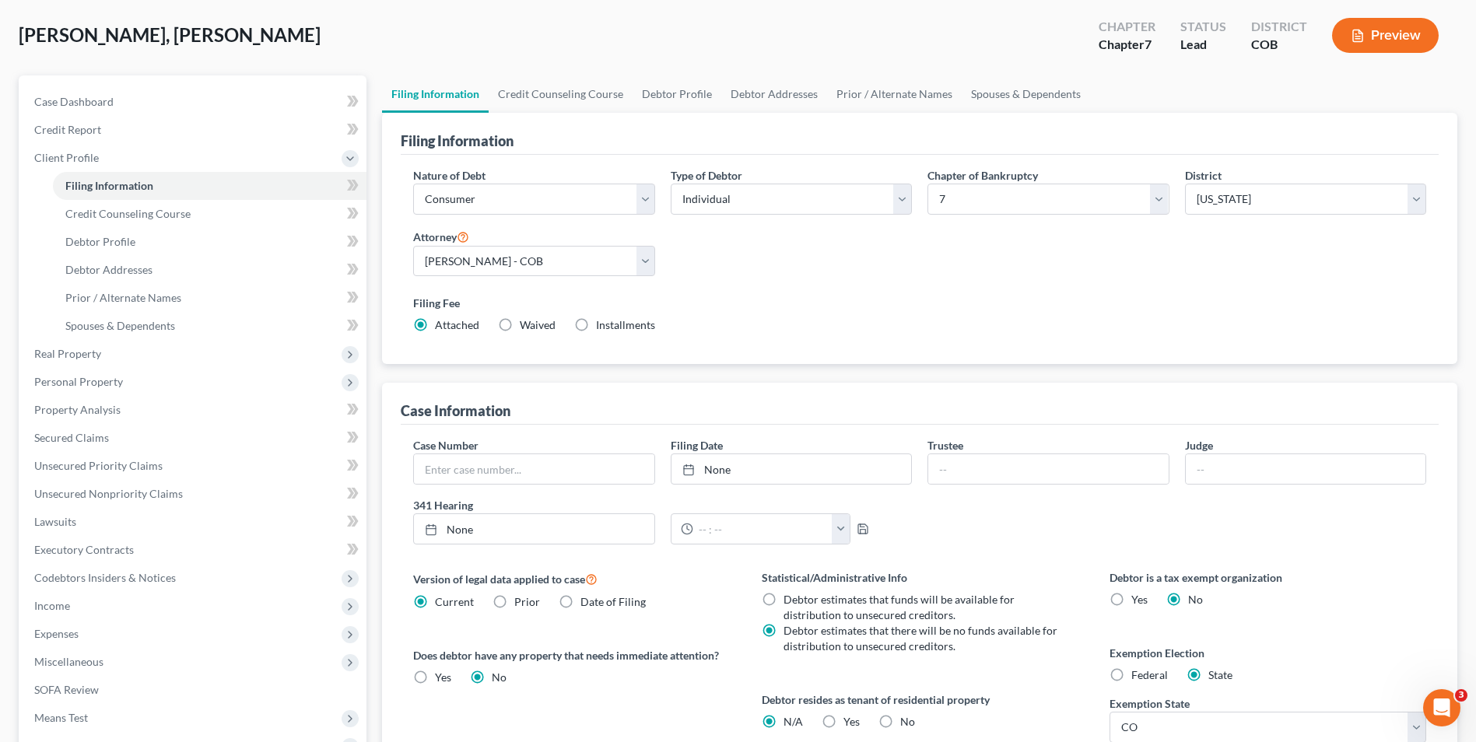
scroll to position [78, 0]
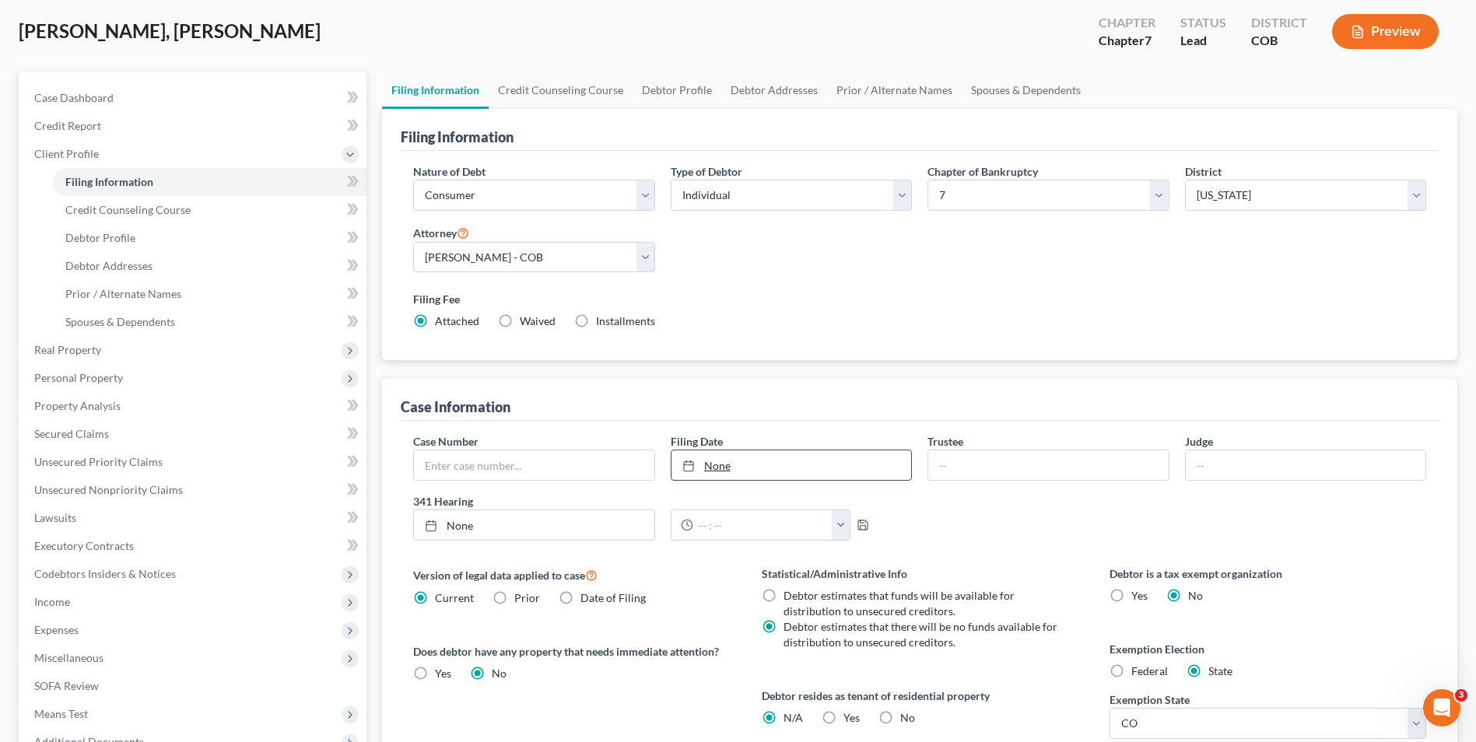
type input "[DATE]"
click at [728, 470] on link "None" at bounding box center [792, 466] width 240 height 30
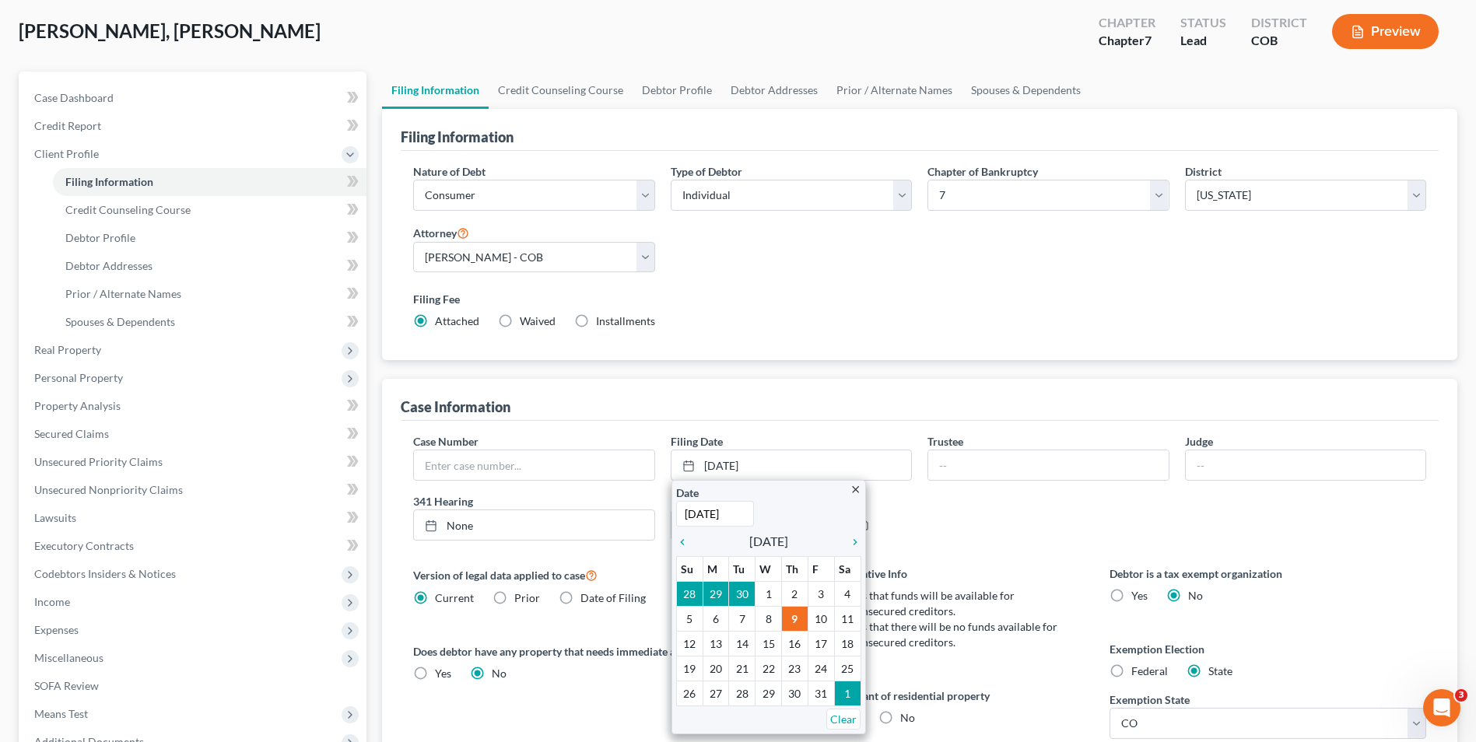
click at [763, 377] on div "Filing Information Nature of Debt Select Business Consumer Other Nature of Busi…" at bounding box center [919, 474] width 1075 height 730
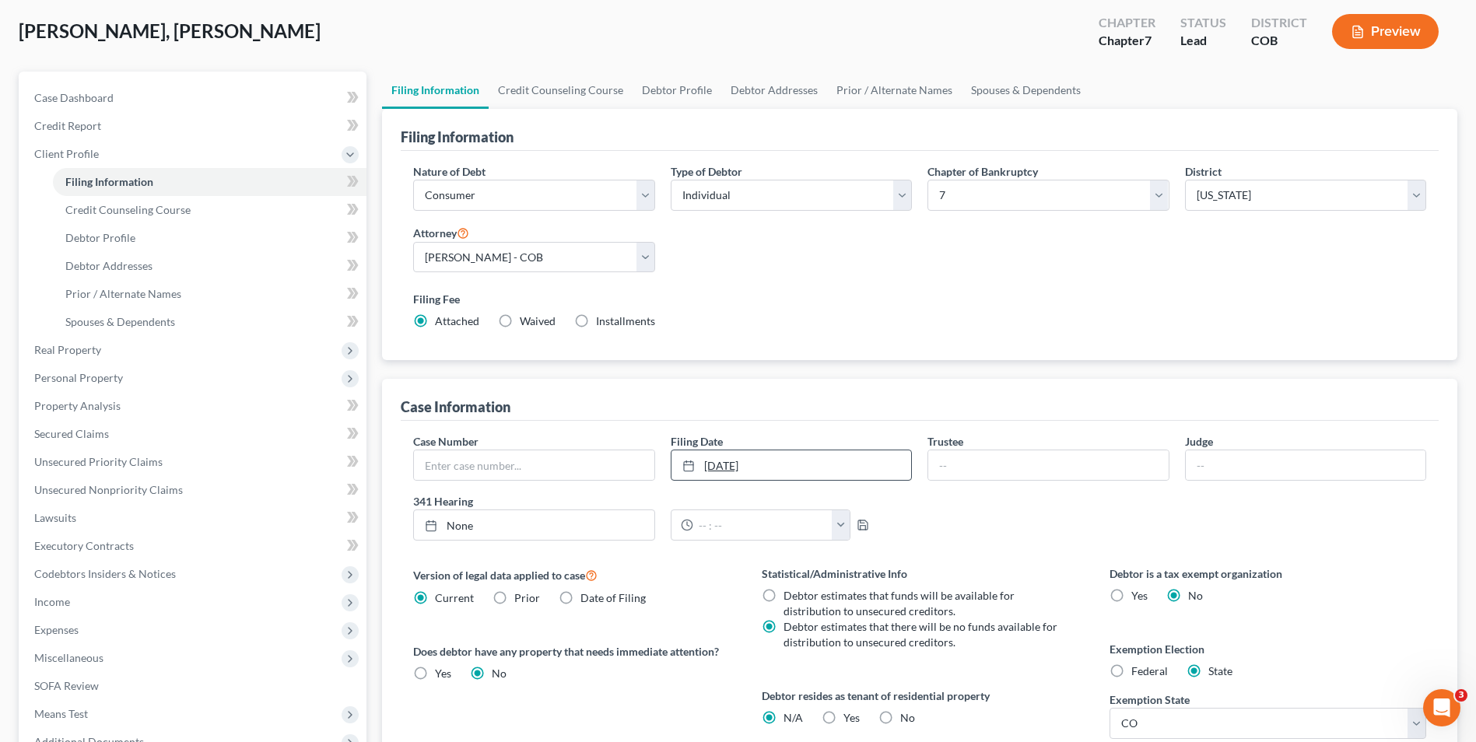
click at [757, 463] on link "[DATE]" at bounding box center [792, 466] width 240 height 30
drag, startPoint x: 726, startPoint y: 644, endPoint x: 748, endPoint y: 534, distance: 112.6
click at [727, 644] on label "Does debtor have any property that needs immediate attention?" at bounding box center [571, 651] width 317 height 16
click at [749, 451] on link "[DATE]" at bounding box center [792, 466] width 240 height 30
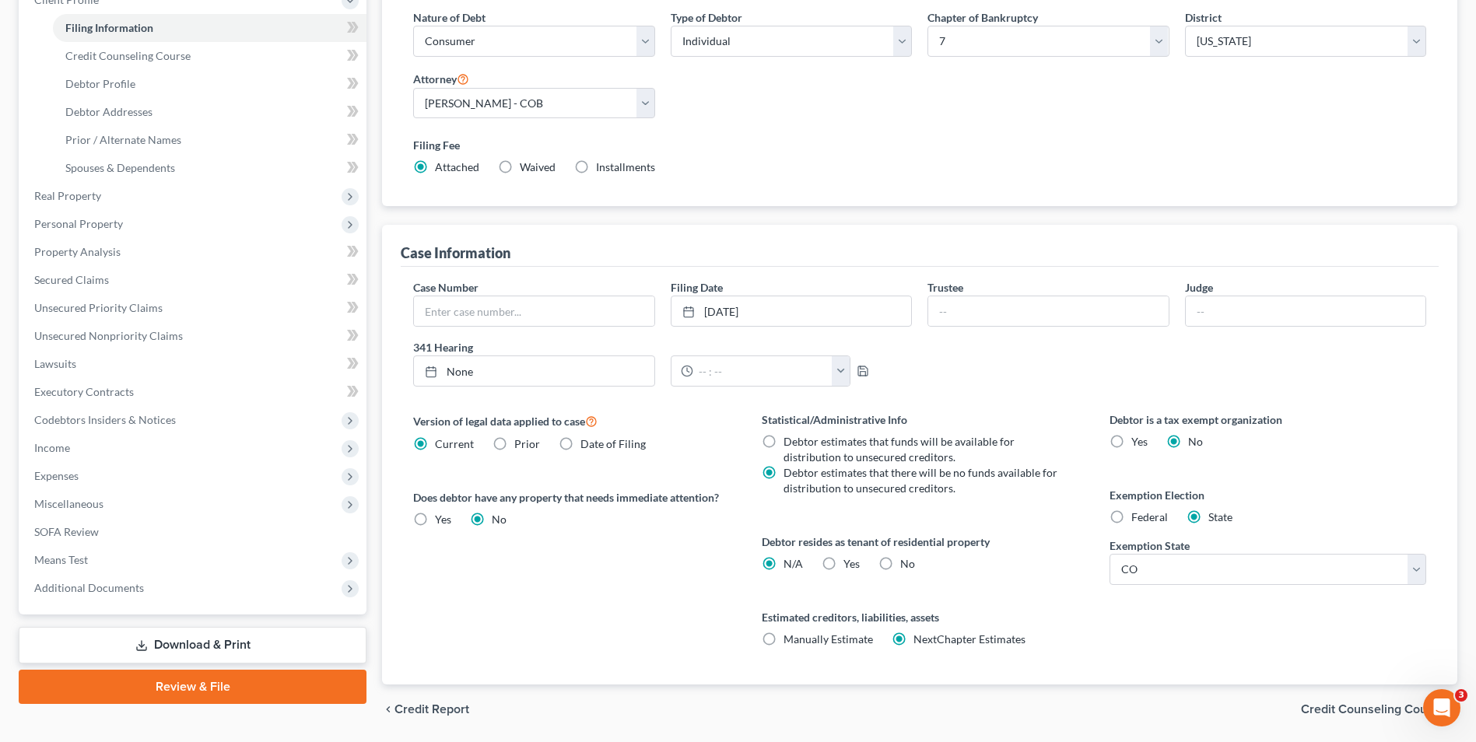
scroll to position [233, 0]
click at [843, 563] on label "Yes Yes" at bounding box center [851, 563] width 16 height 16
click at [850, 563] on input "Yes Yes" at bounding box center [855, 560] width 10 height 10
radio input "true"
radio input "false"
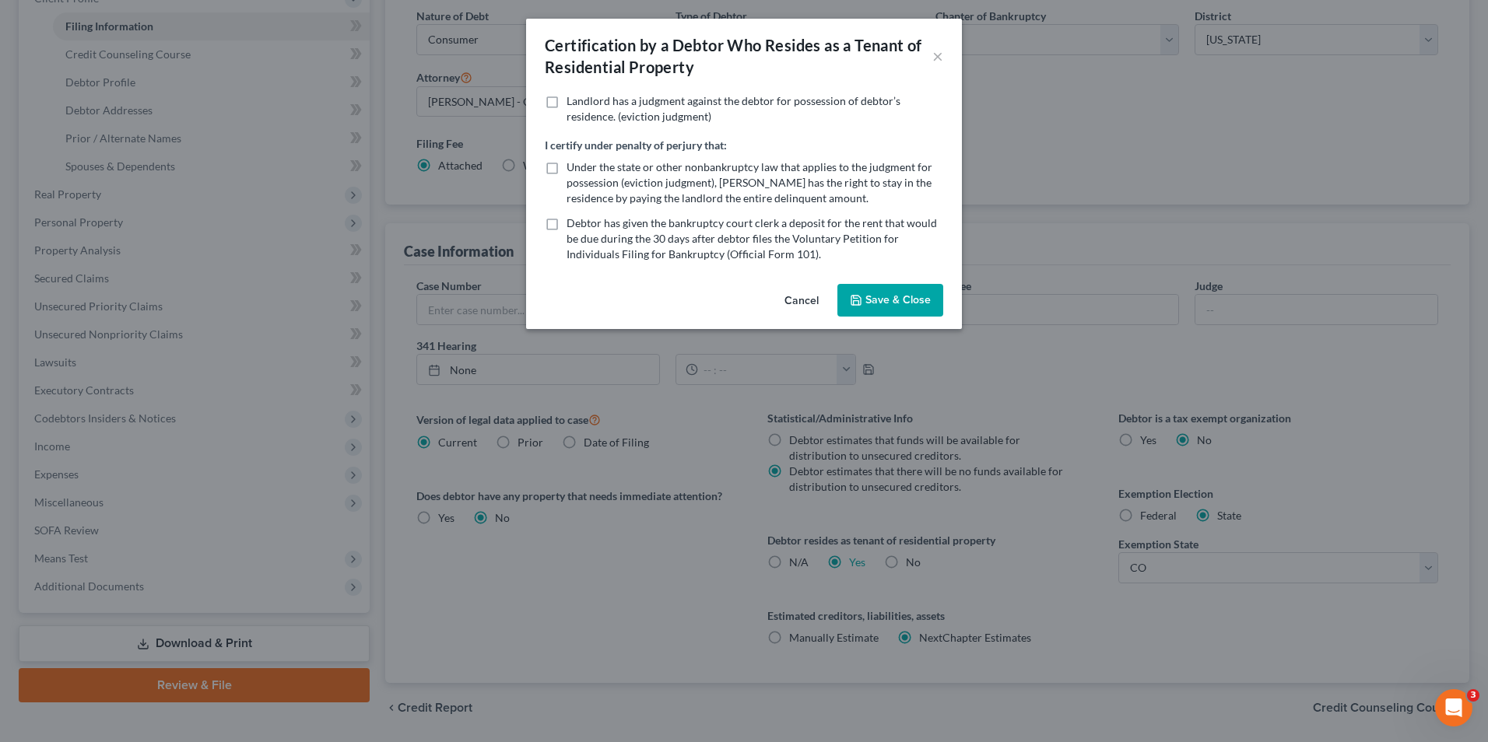
drag, startPoint x: 867, startPoint y: 306, endPoint x: 861, endPoint y: 319, distance: 14.3
click at [868, 306] on button "Save & Close" at bounding box center [890, 300] width 106 height 33
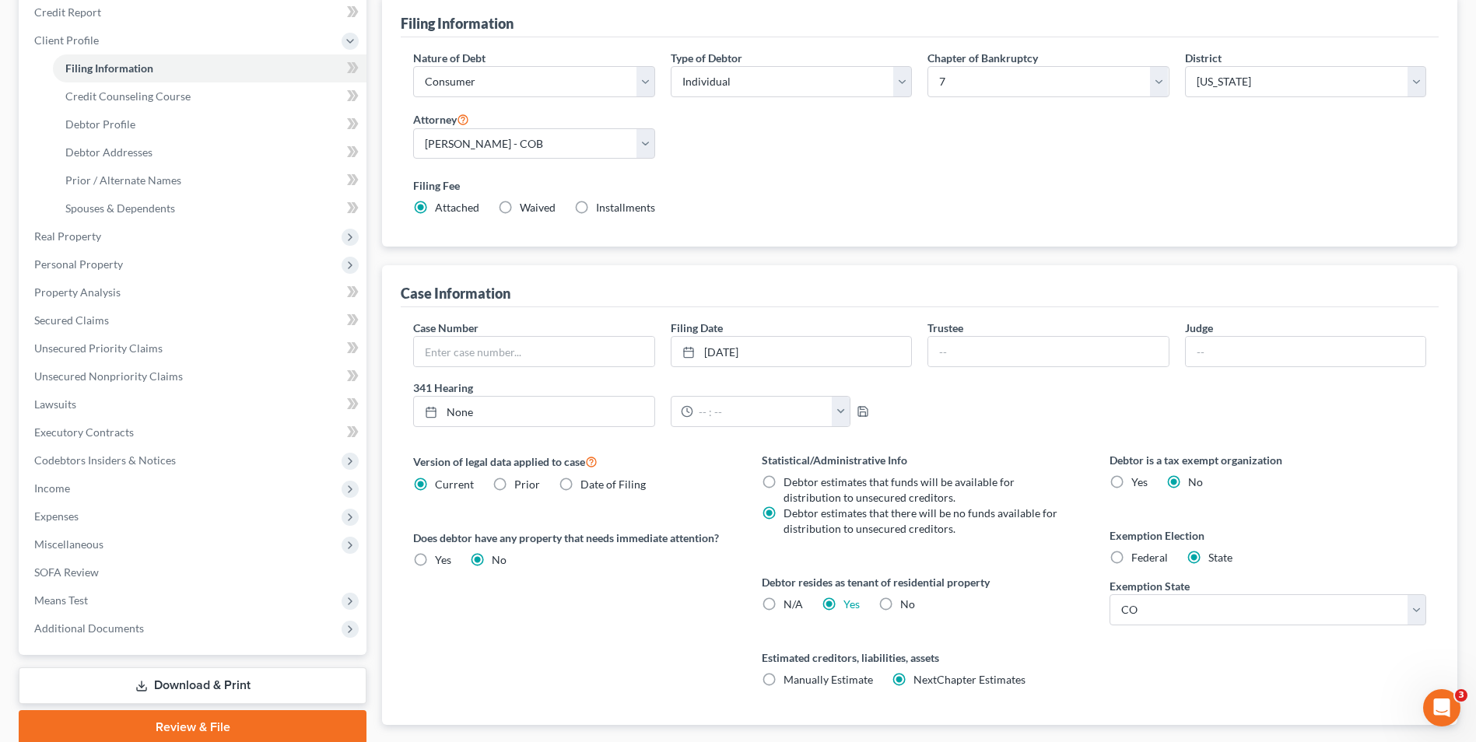
scroll to position [156, 0]
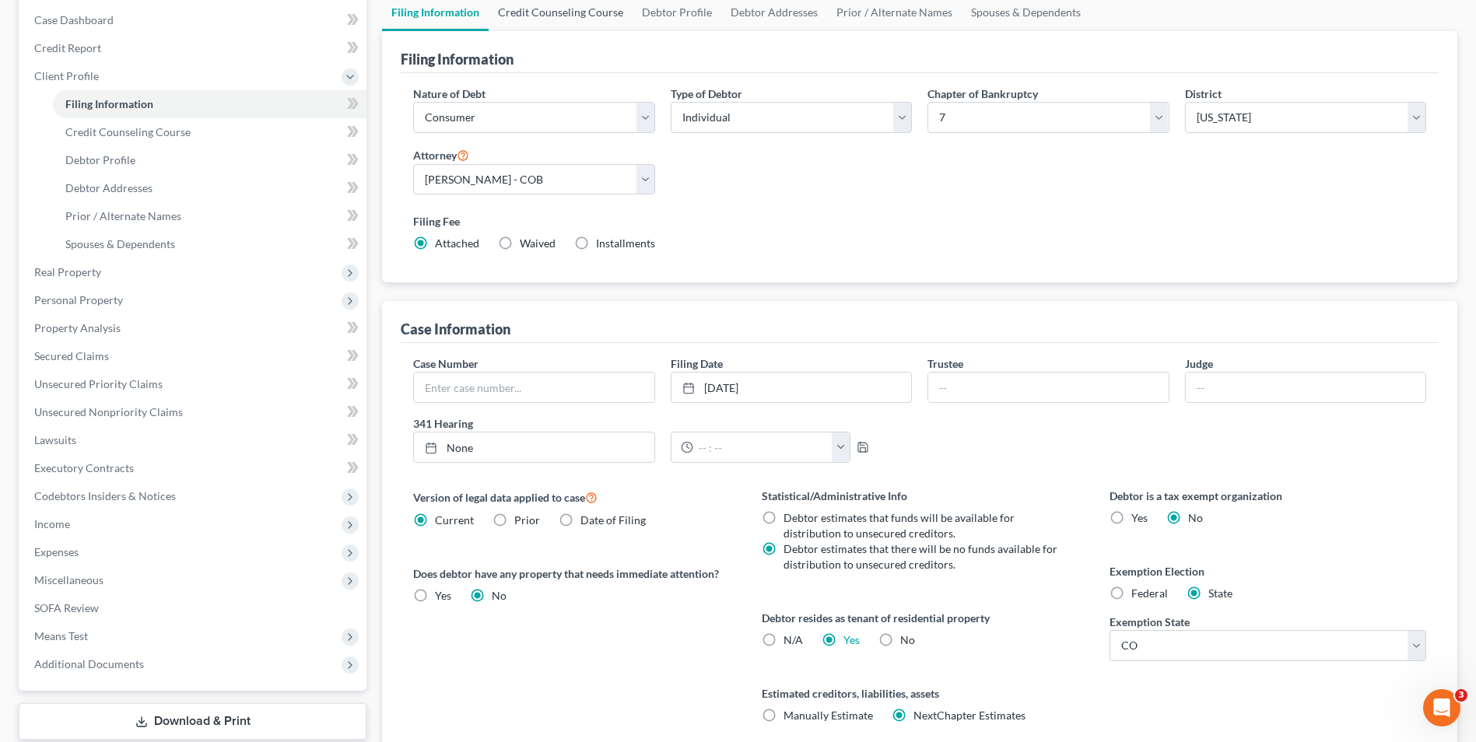
click at [603, 14] on link "Credit Counseling Course" at bounding box center [561, 12] width 144 height 37
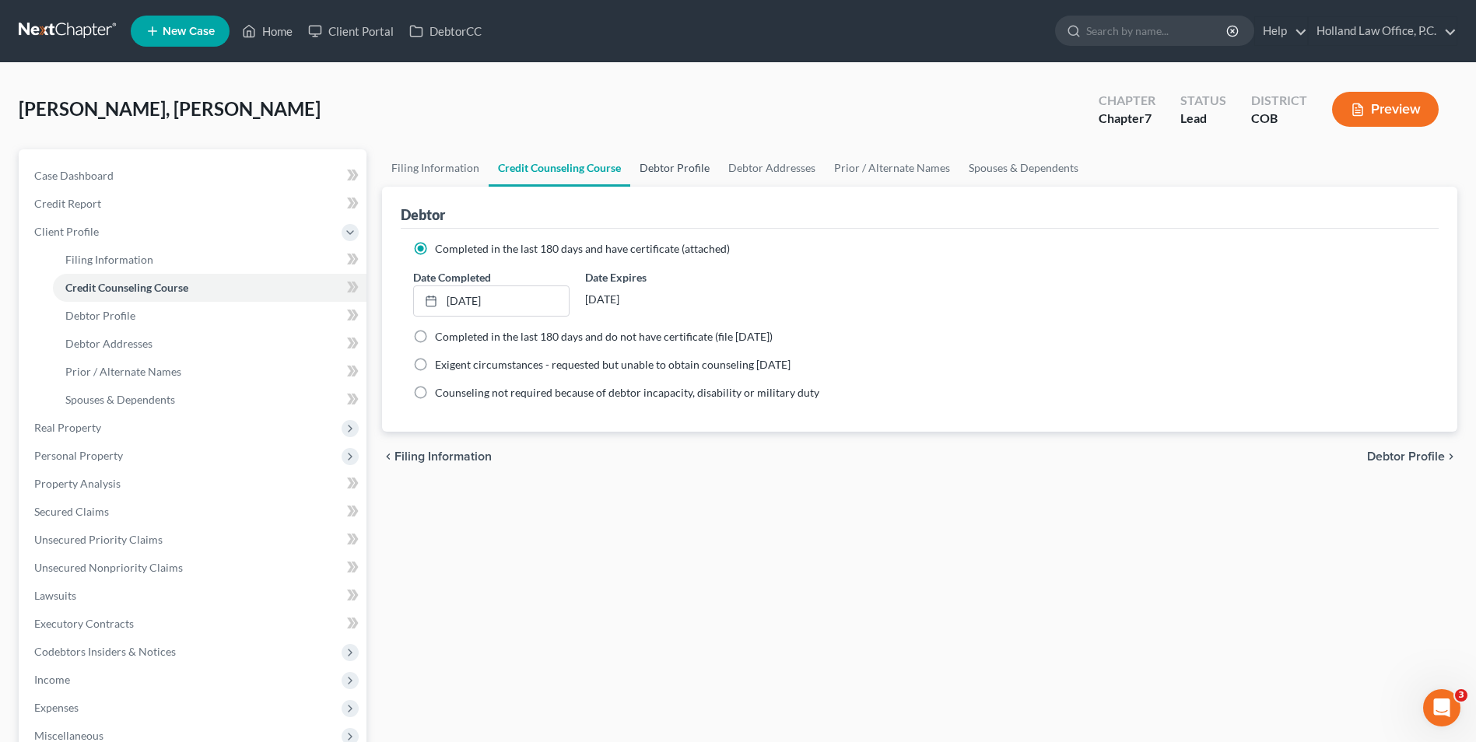
click at [682, 167] on link "Debtor Profile" at bounding box center [674, 167] width 89 height 37
select select "0"
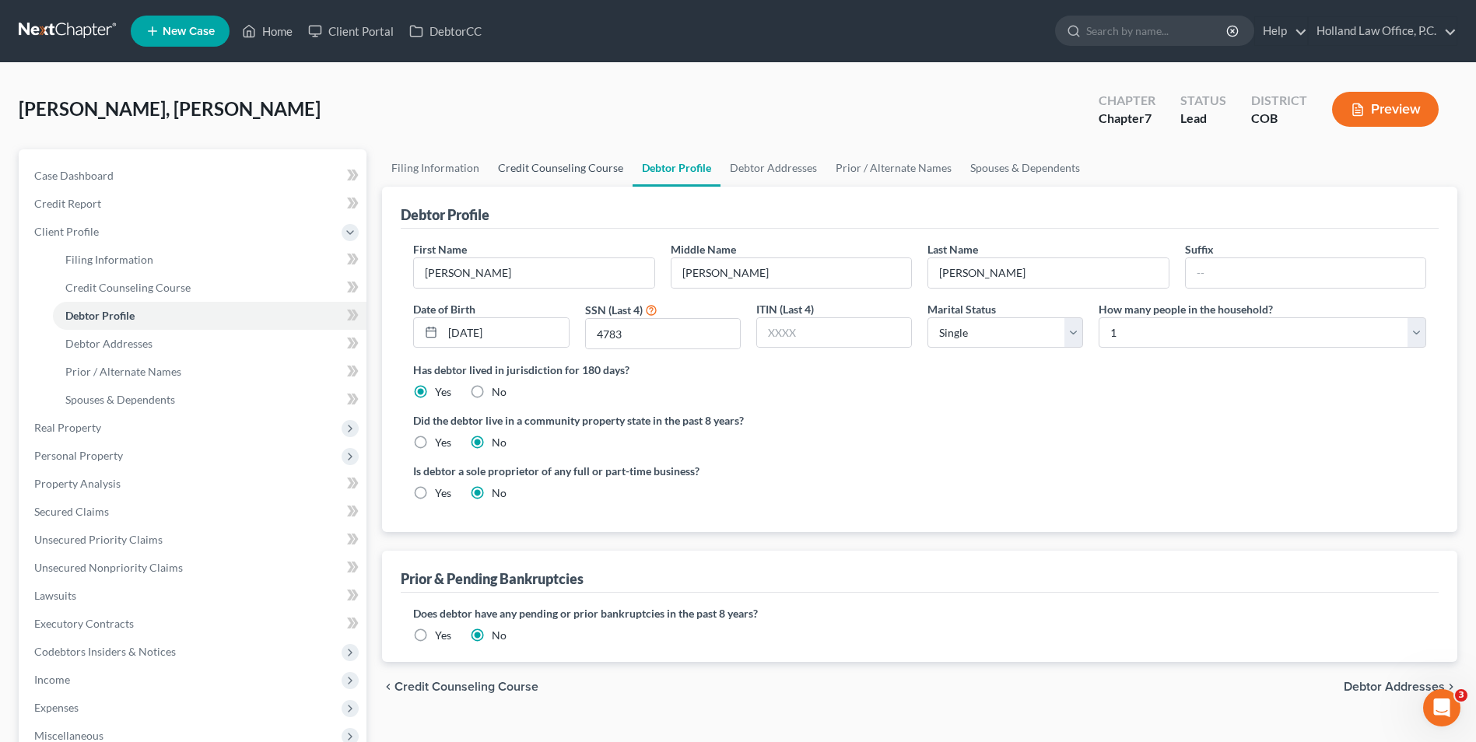
click at [599, 163] on link "Credit Counseling Course" at bounding box center [561, 167] width 144 height 37
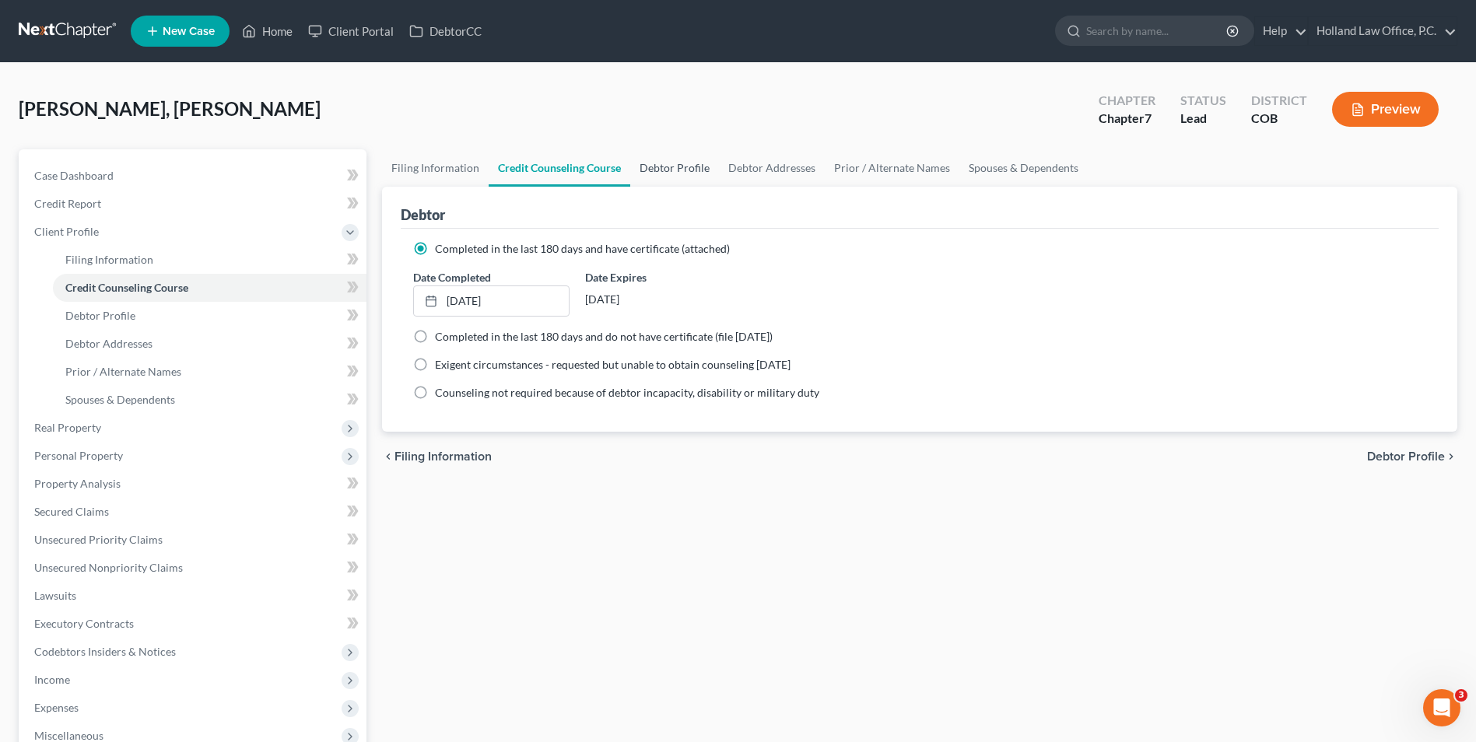
click at [676, 167] on link "Debtor Profile" at bounding box center [674, 167] width 89 height 37
select select "0"
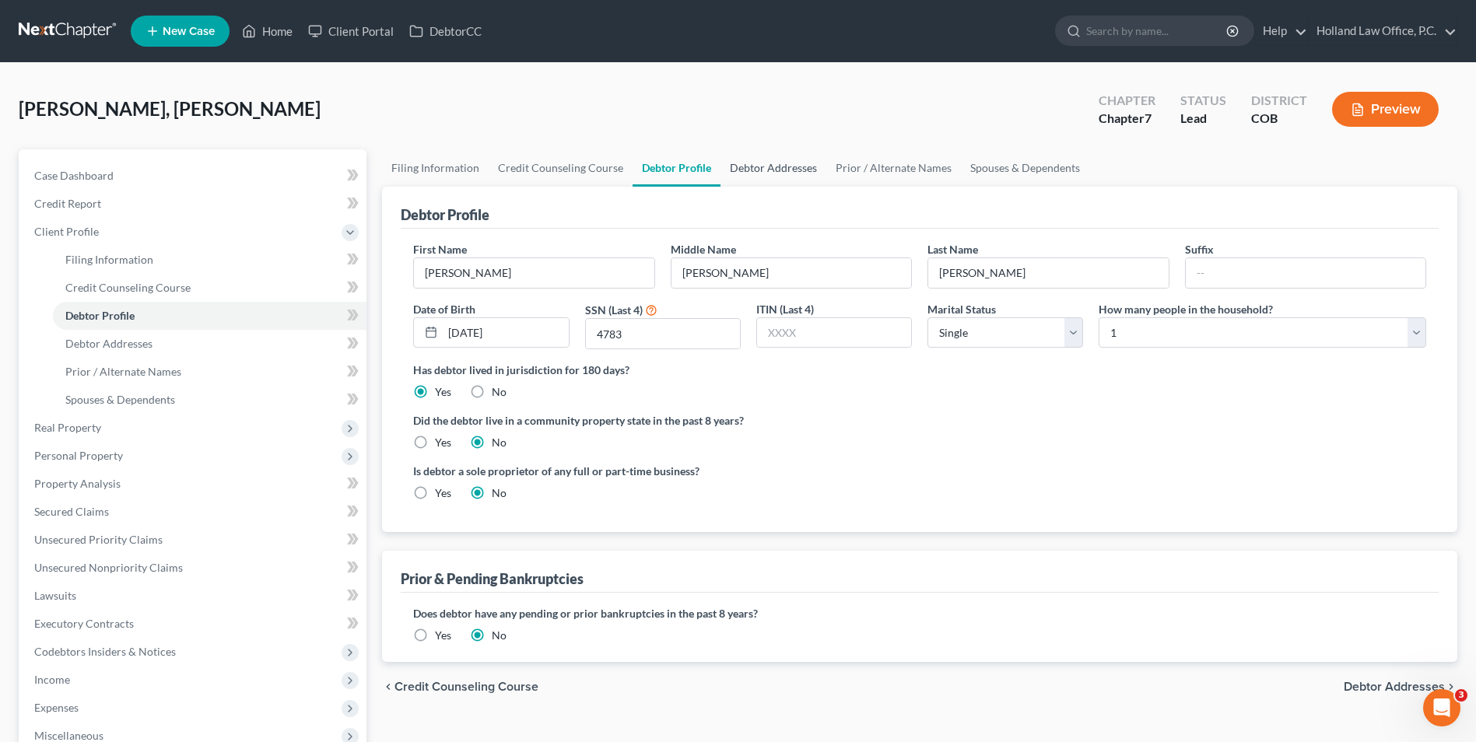
click at [785, 173] on link "Debtor Addresses" at bounding box center [774, 167] width 106 height 37
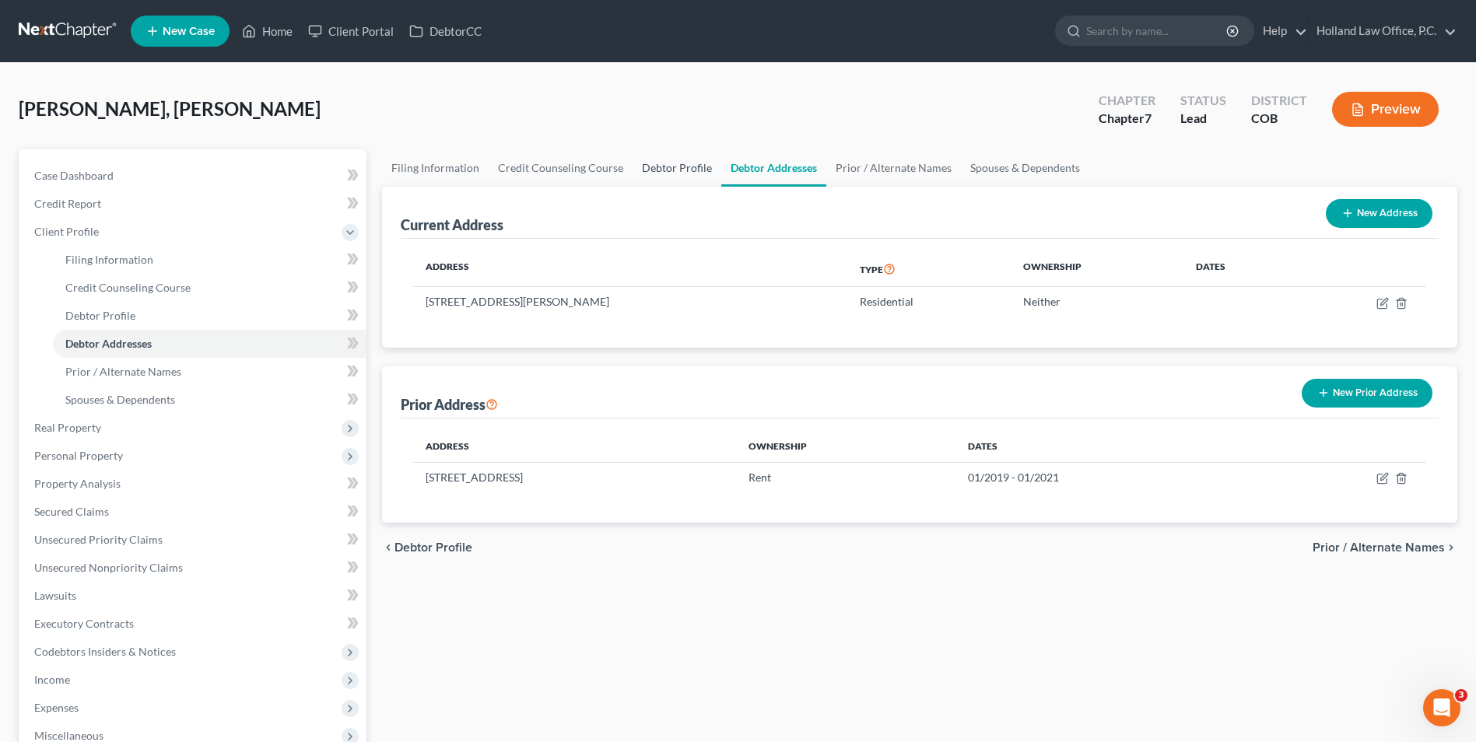
click at [667, 163] on link "Debtor Profile" at bounding box center [677, 167] width 89 height 37
select select "0"
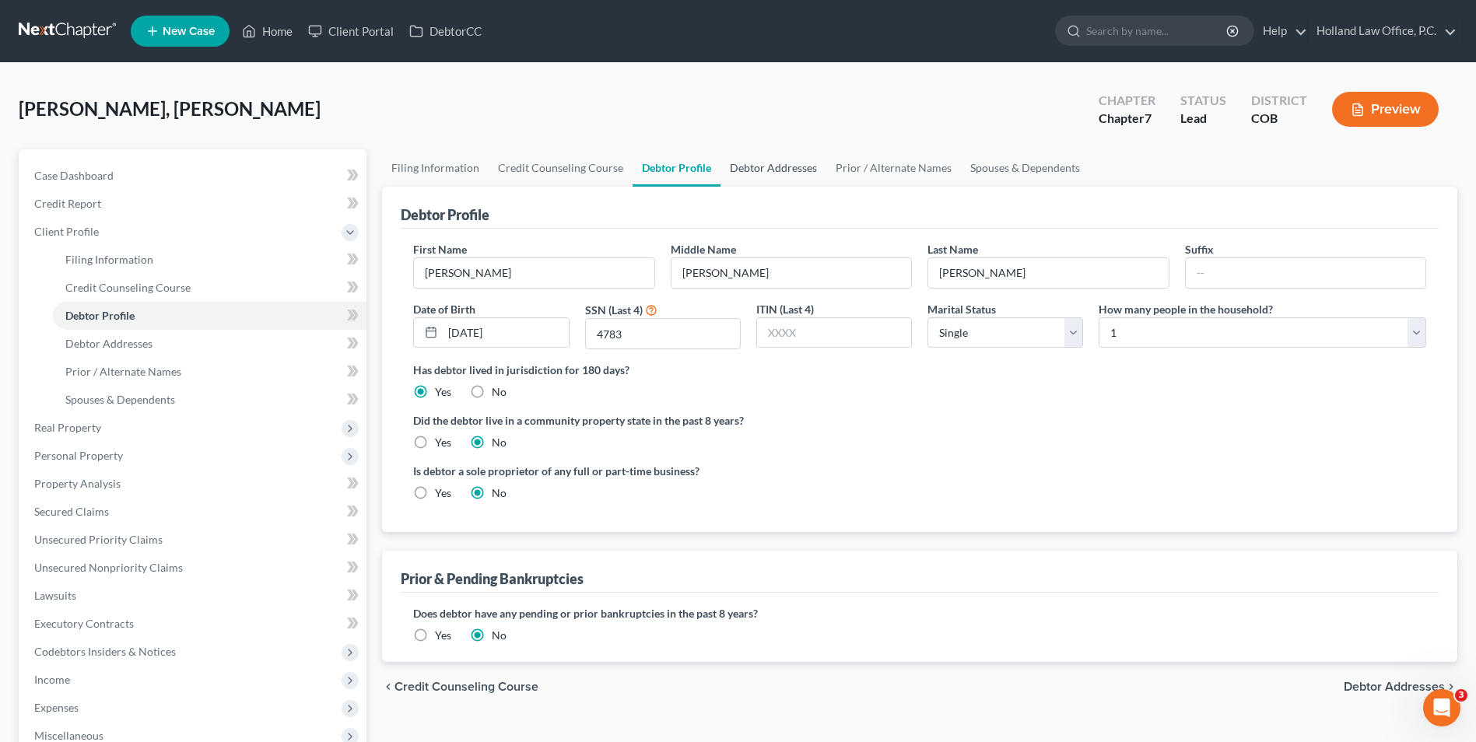
click at [776, 163] on link "Debtor Addresses" at bounding box center [774, 167] width 106 height 37
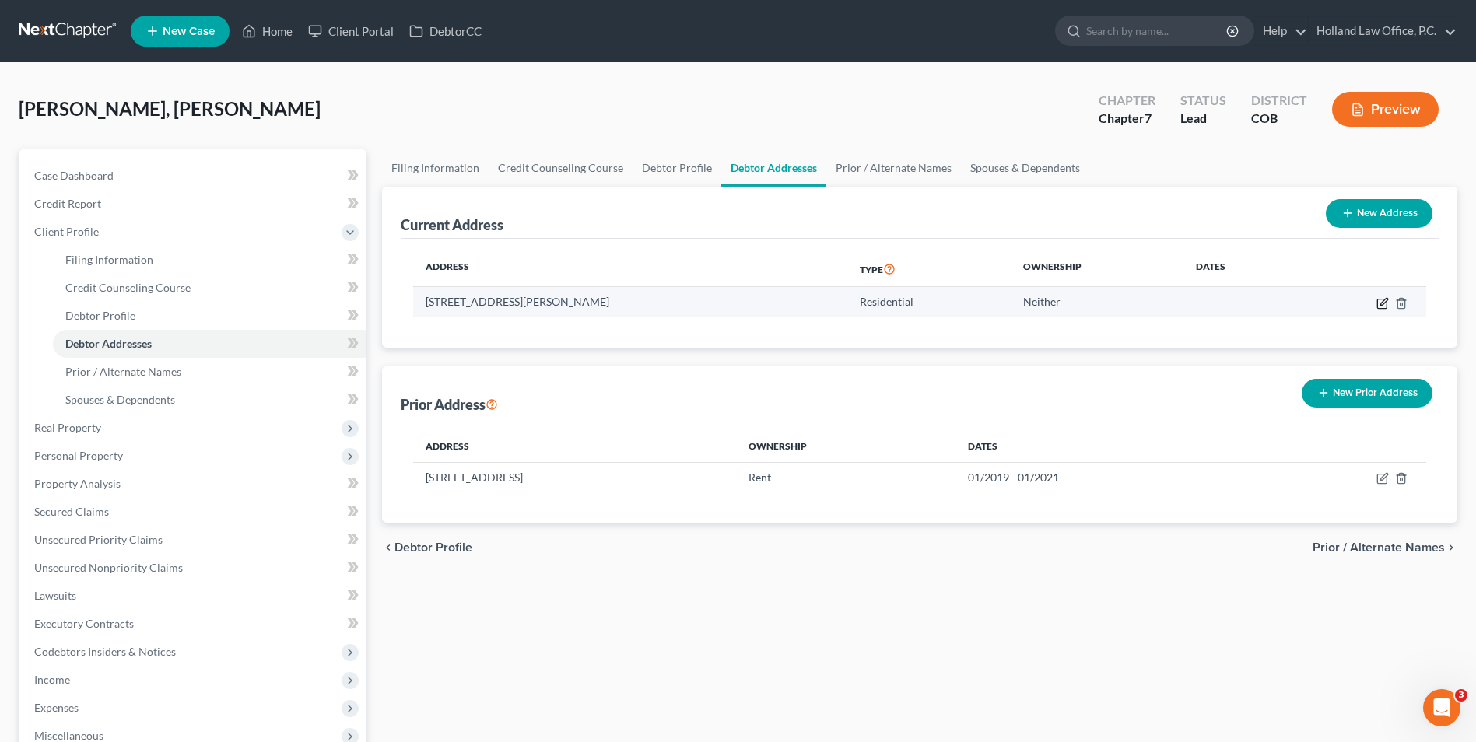
click at [1383, 307] on icon "button" at bounding box center [1382, 303] width 12 height 12
select select "5"
select select "0"
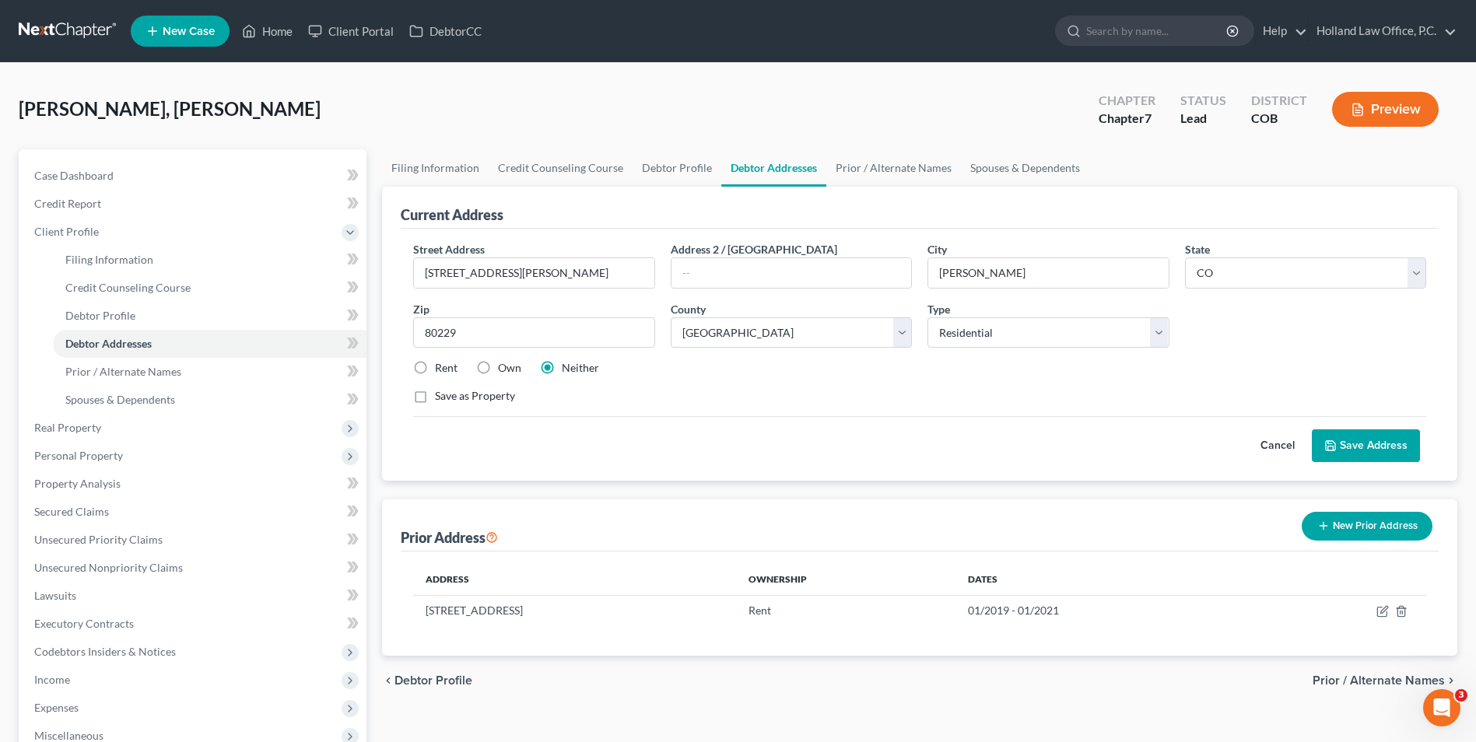
drag, startPoint x: 439, startPoint y: 360, endPoint x: 554, endPoint y: 368, distance: 115.4
click at [439, 362] on label "Rent" at bounding box center [446, 368] width 23 height 16
click at [441, 362] on input "Rent" at bounding box center [446, 365] width 10 height 10
radio input "true"
click at [1375, 442] on button "Save Address" at bounding box center [1366, 446] width 108 height 33
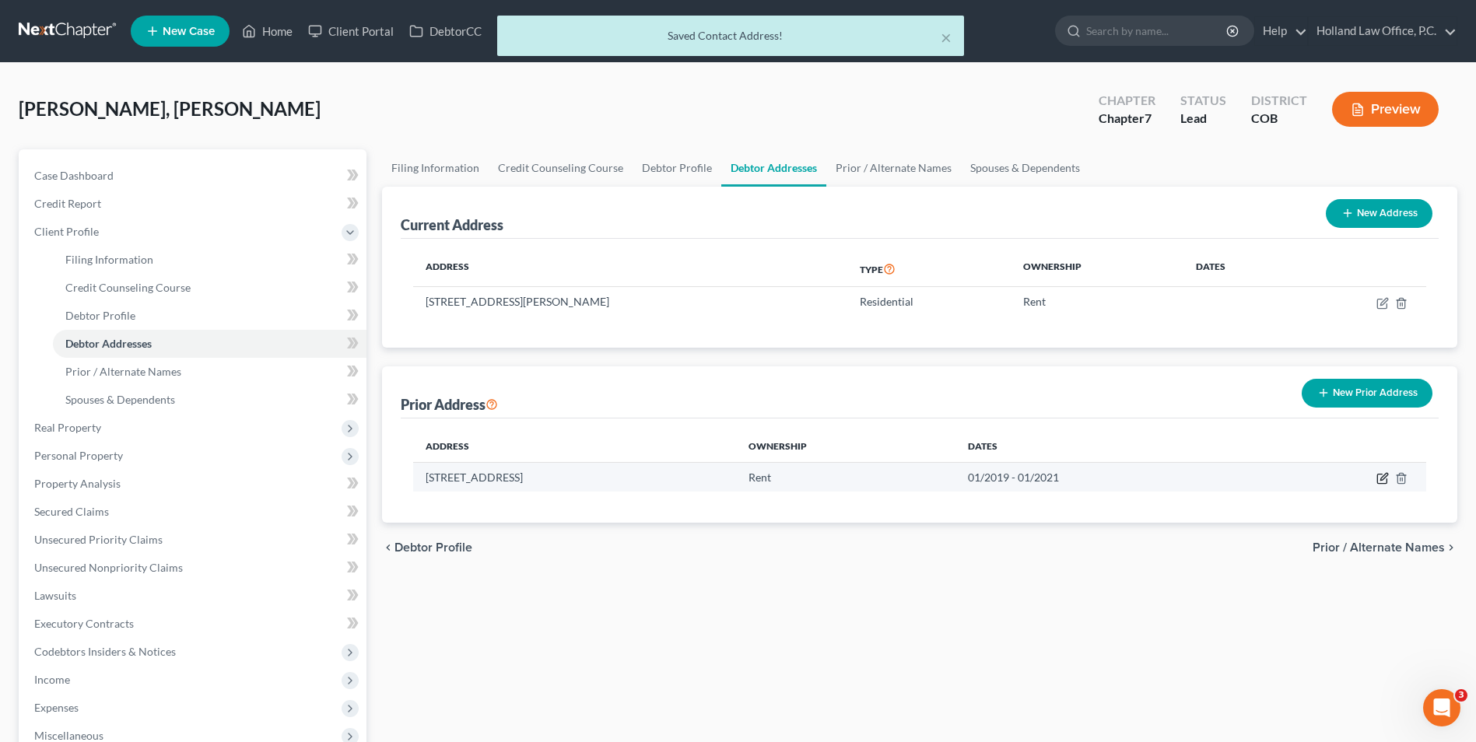
click at [1383, 479] on icon "button" at bounding box center [1382, 478] width 12 height 12
select select "5"
select select "30"
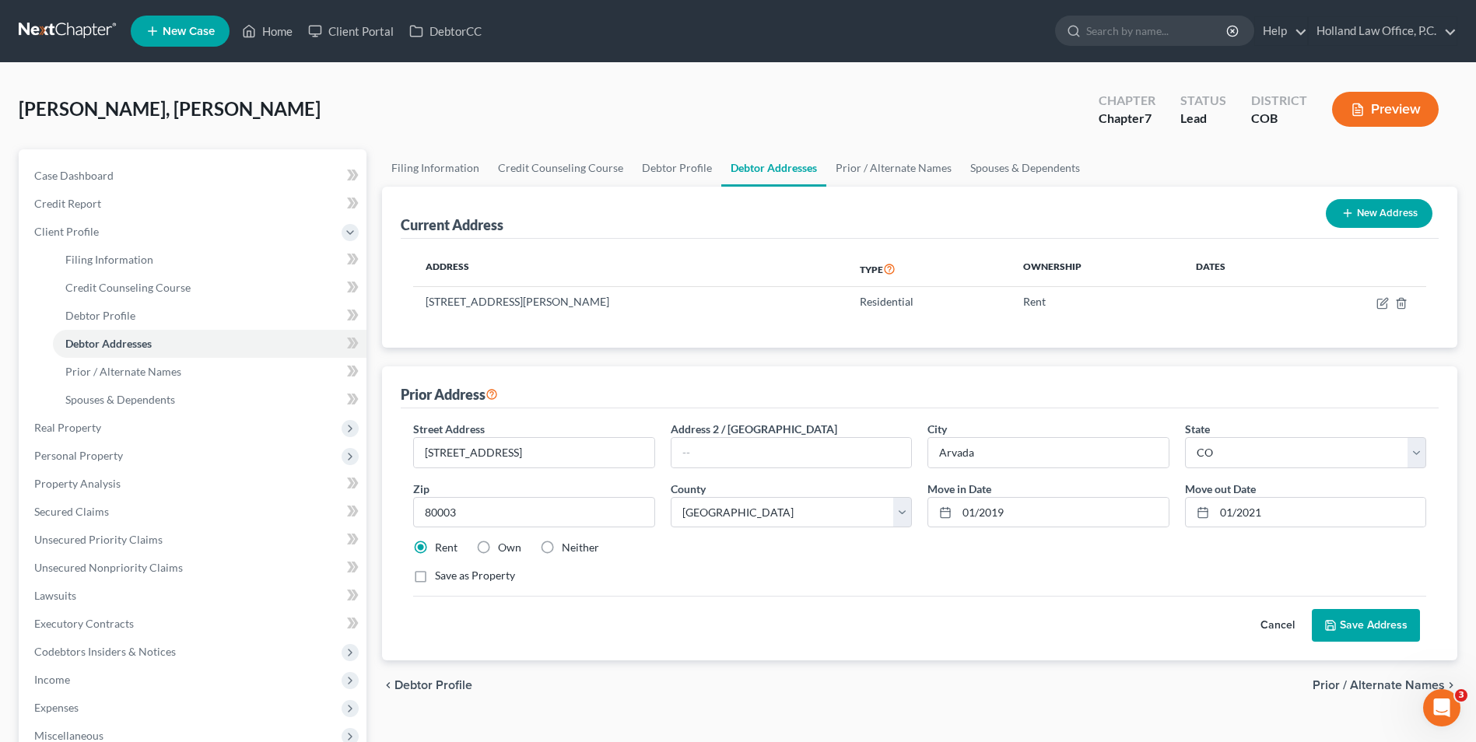
click at [1363, 622] on button "Save Address" at bounding box center [1366, 625] width 108 height 33
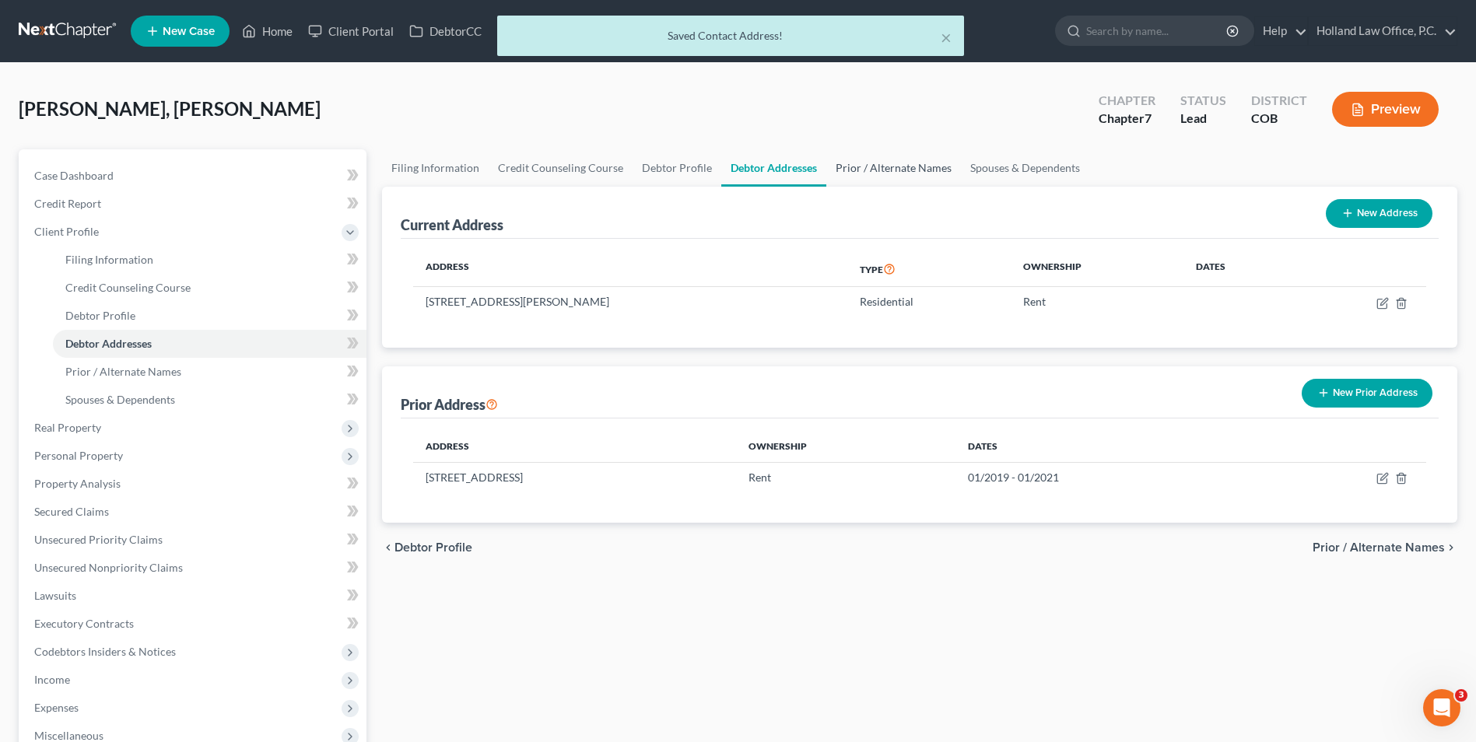
click at [870, 172] on link "Prior / Alternate Names" at bounding box center [893, 167] width 135 height 37
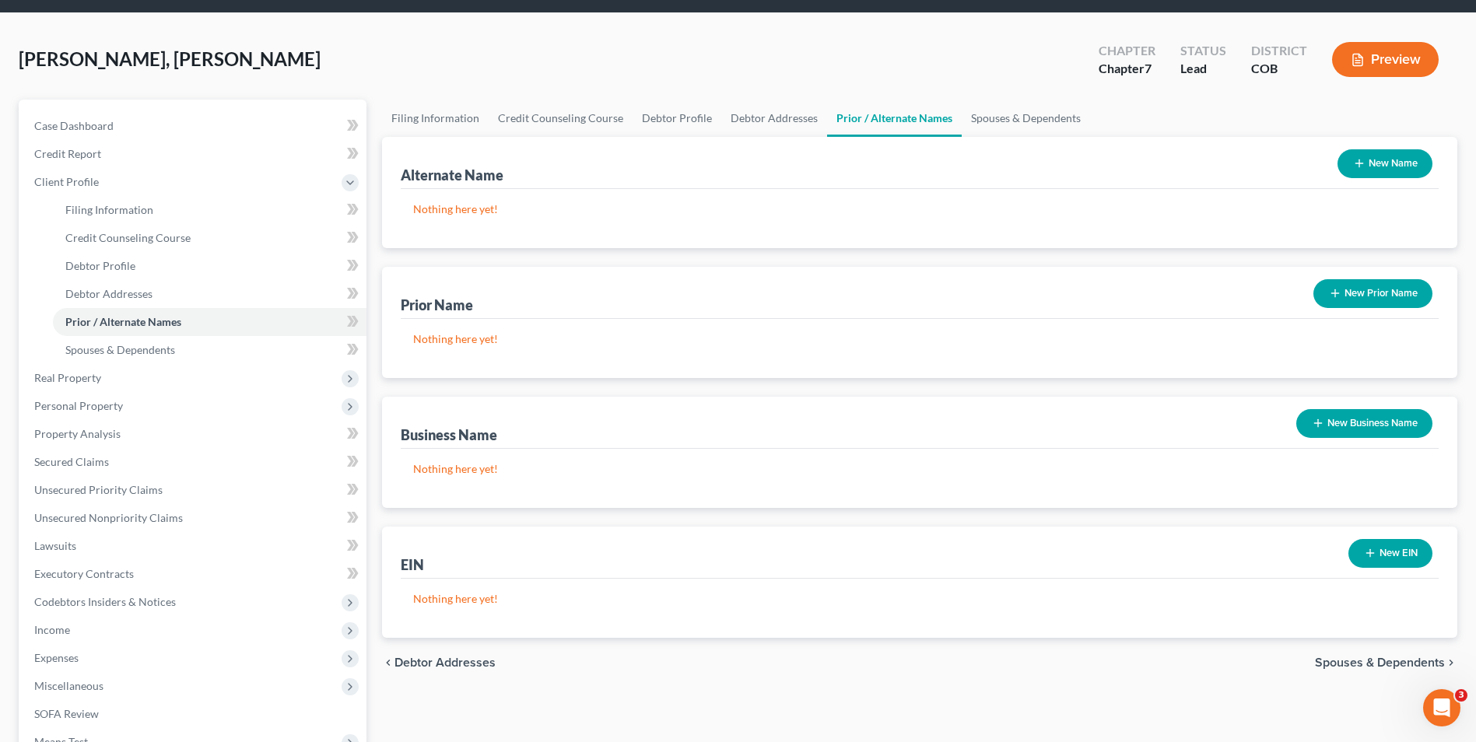
scroll to position [78, 0]
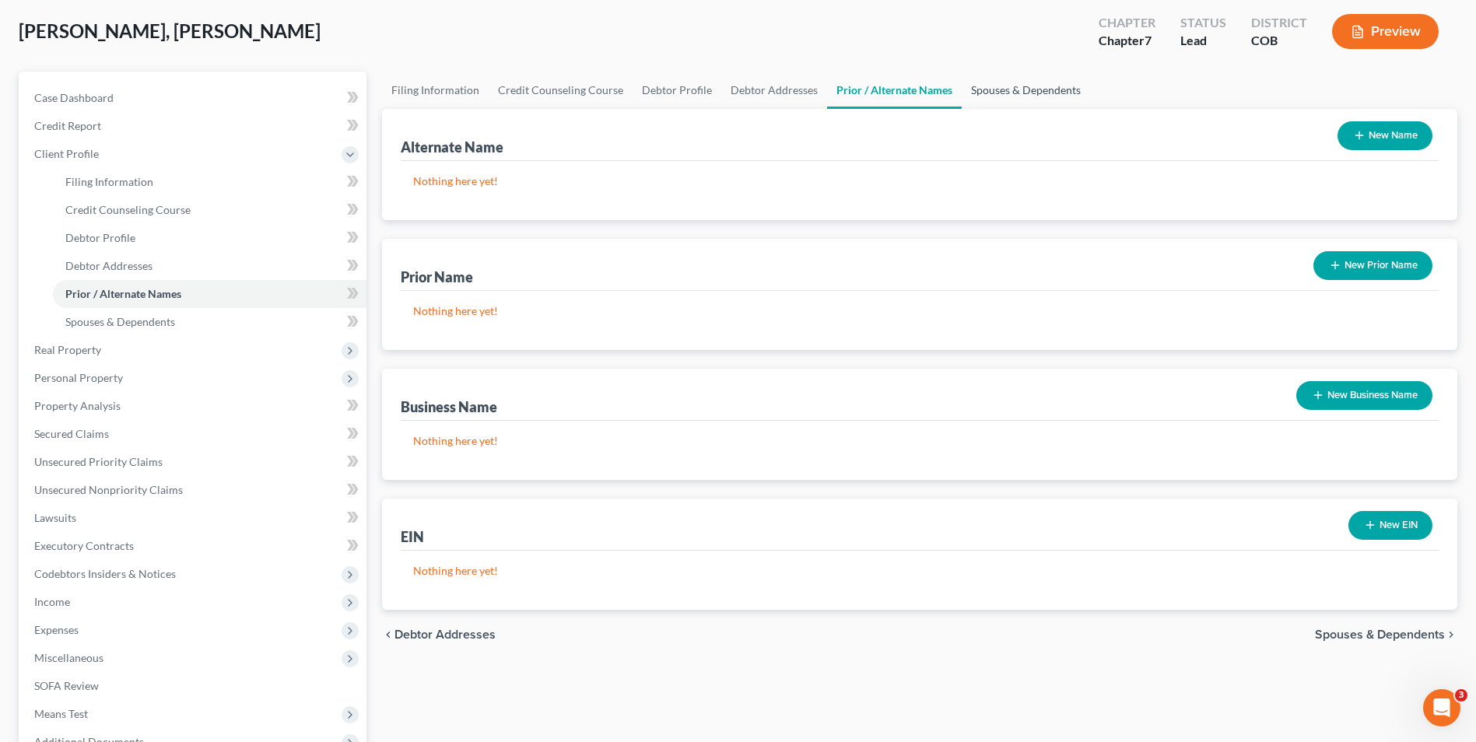
click at [1014, 88] on link "Spouses & Dependents" at bounding box center [1026, 90] width 128 height 37
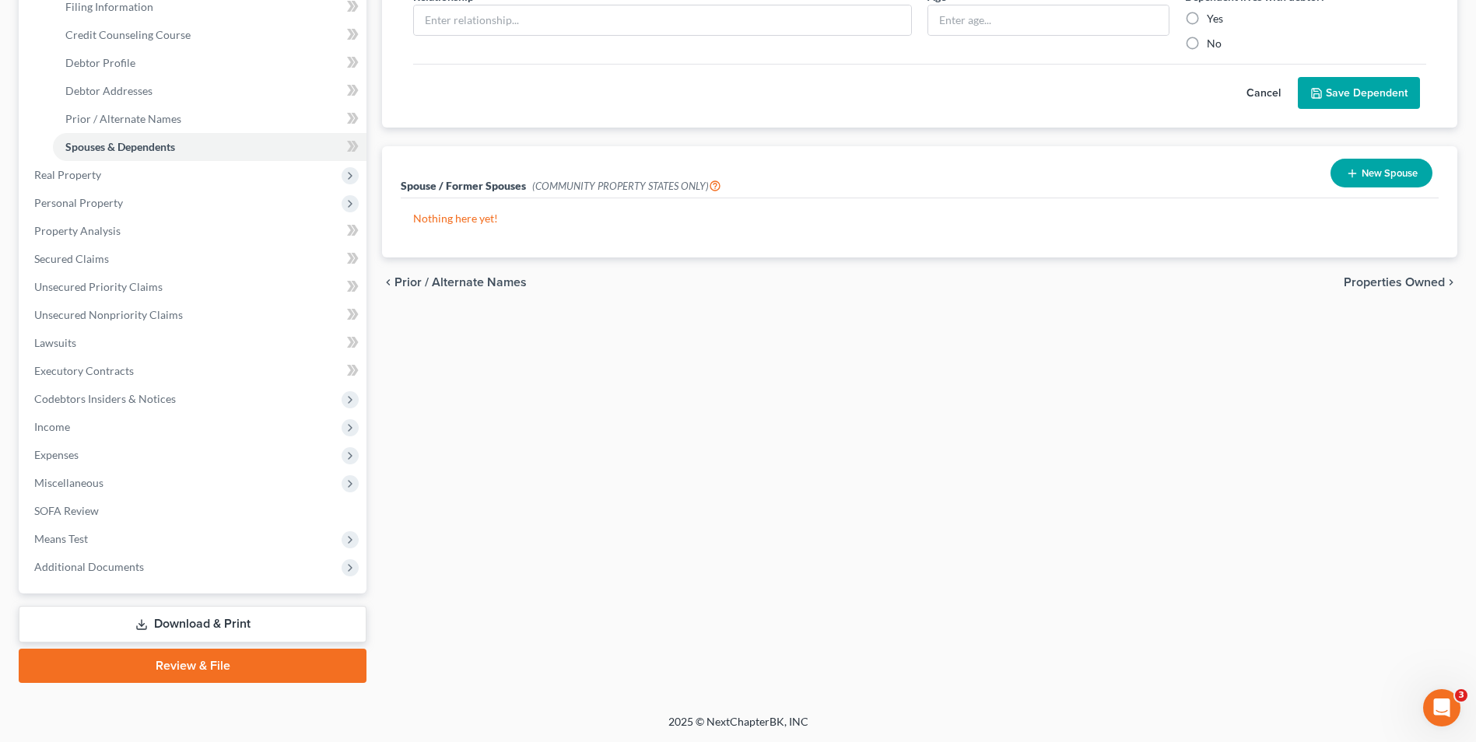
click at [249, 634] on link "Download & Print" at bounding box center [193, 624] width 348 height 37
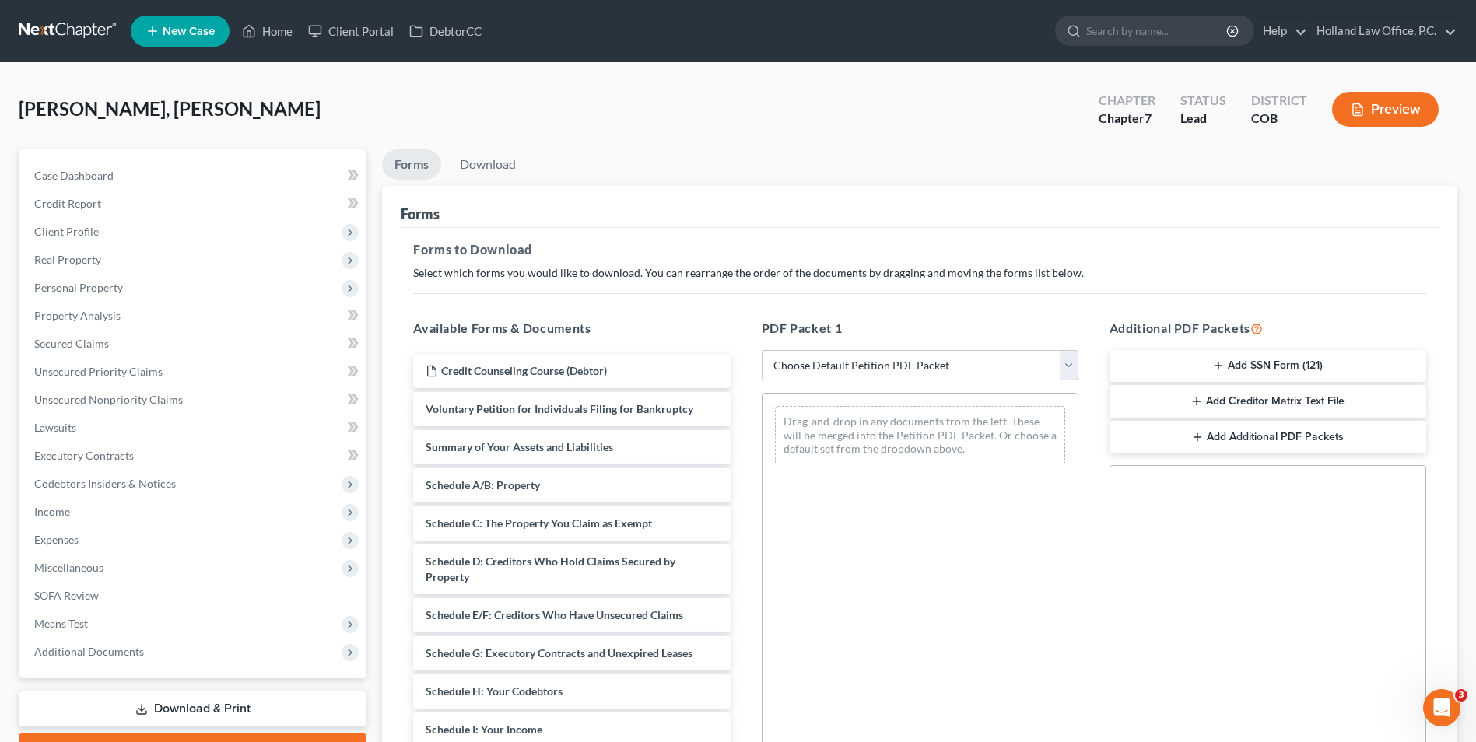
drag, startPoint x: 950, startPoint y: 343, endPoint x: 950, endPoint y: 358, distance: 14.8
click at [950, 345] on div "PDF Packet 1 Choose Default Petition PDF Packet Complete Bankruptcy Petition (a…" at bounding box center [920, 571] width 348 height 528
drag, startPoint x: 946, startPoint y: 362, endPoint x: 942, endPoint y: 373, distance: 11.9
click at [946, 362] on select "Choose Default Petition PDF Packet Complete Bankruptcy Petition (all forms and …" at bounding box center [920, 365] width 317 height 31
select select "6"
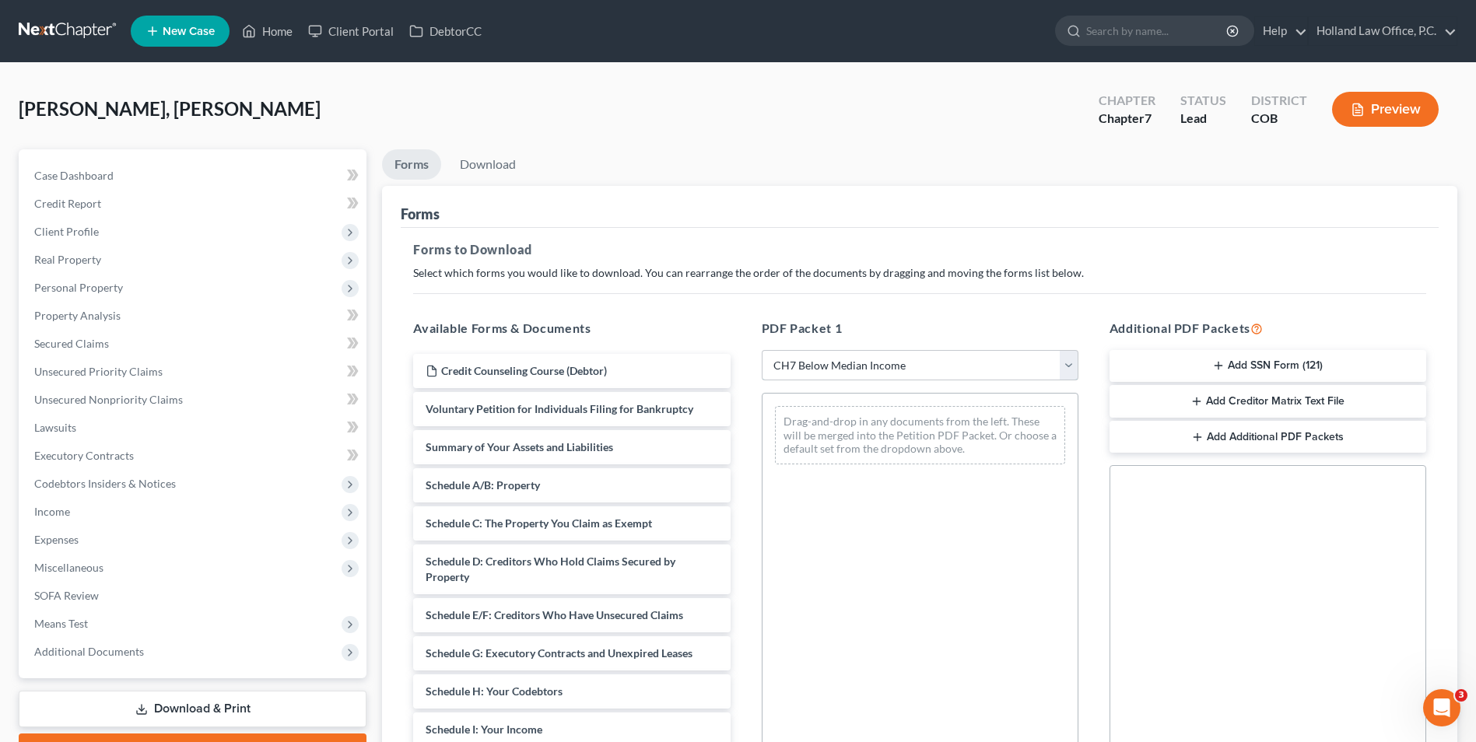
click at [762, 350] on select "Choose Default Petition PDF Packet Complete Bankruptcy Petition (all forms and …" at bounding box center [920, 365] width 317 height 31
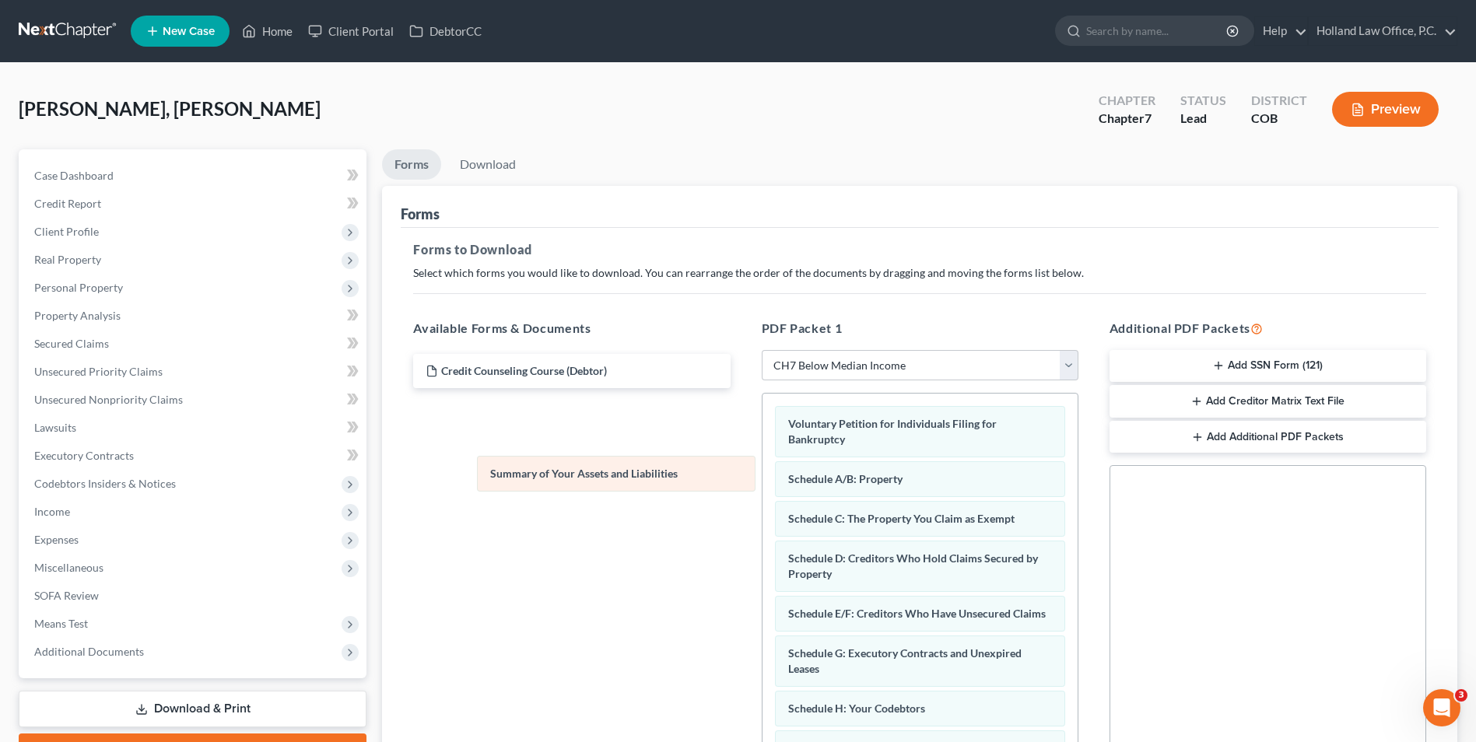
drag, startPoint x: 875, startPoint y: 482, endPoint x: 559, endPoint y: 475, distance: 315.2
click at [1265, 365] on button "Add SSN Form (121)" at bounding box center [1268, 366] width 317 height 33
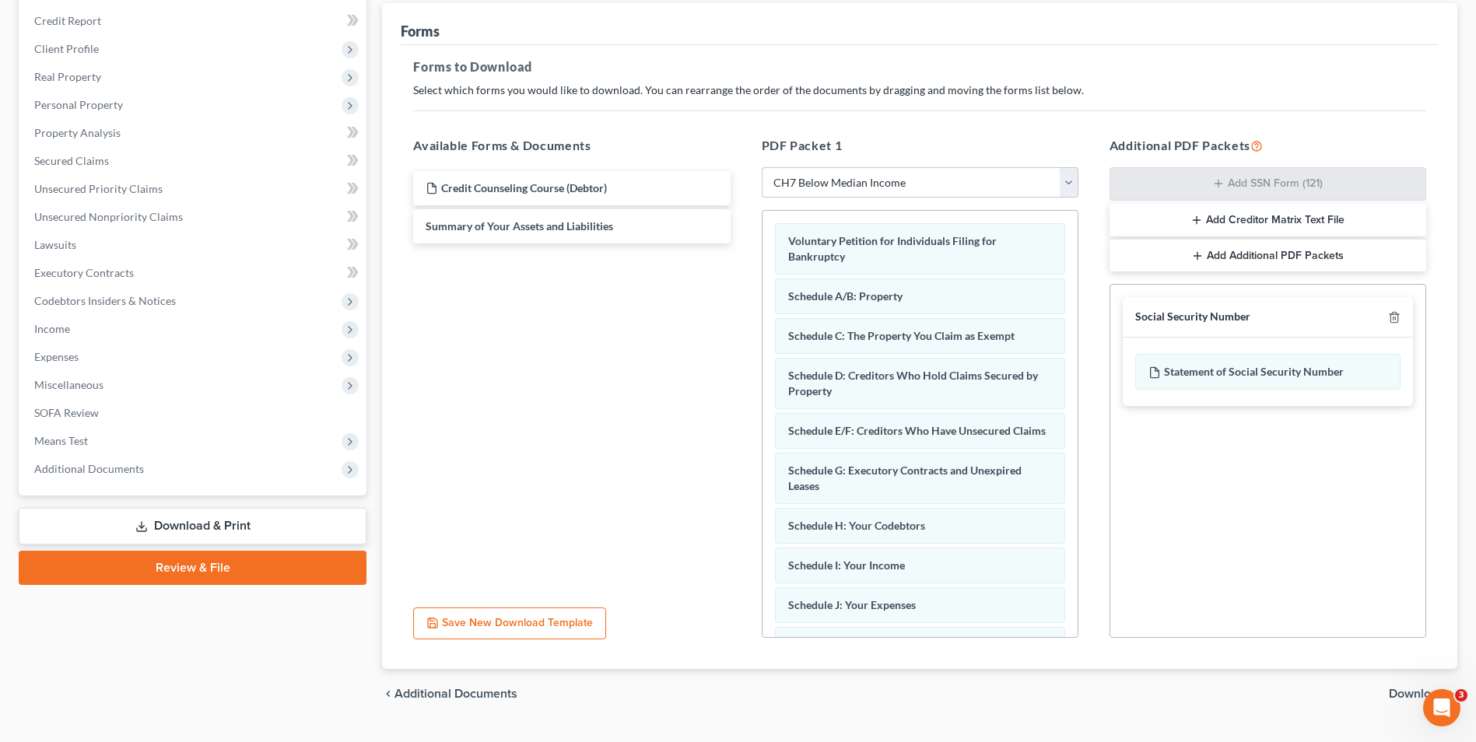
scroll to position [219, 0]
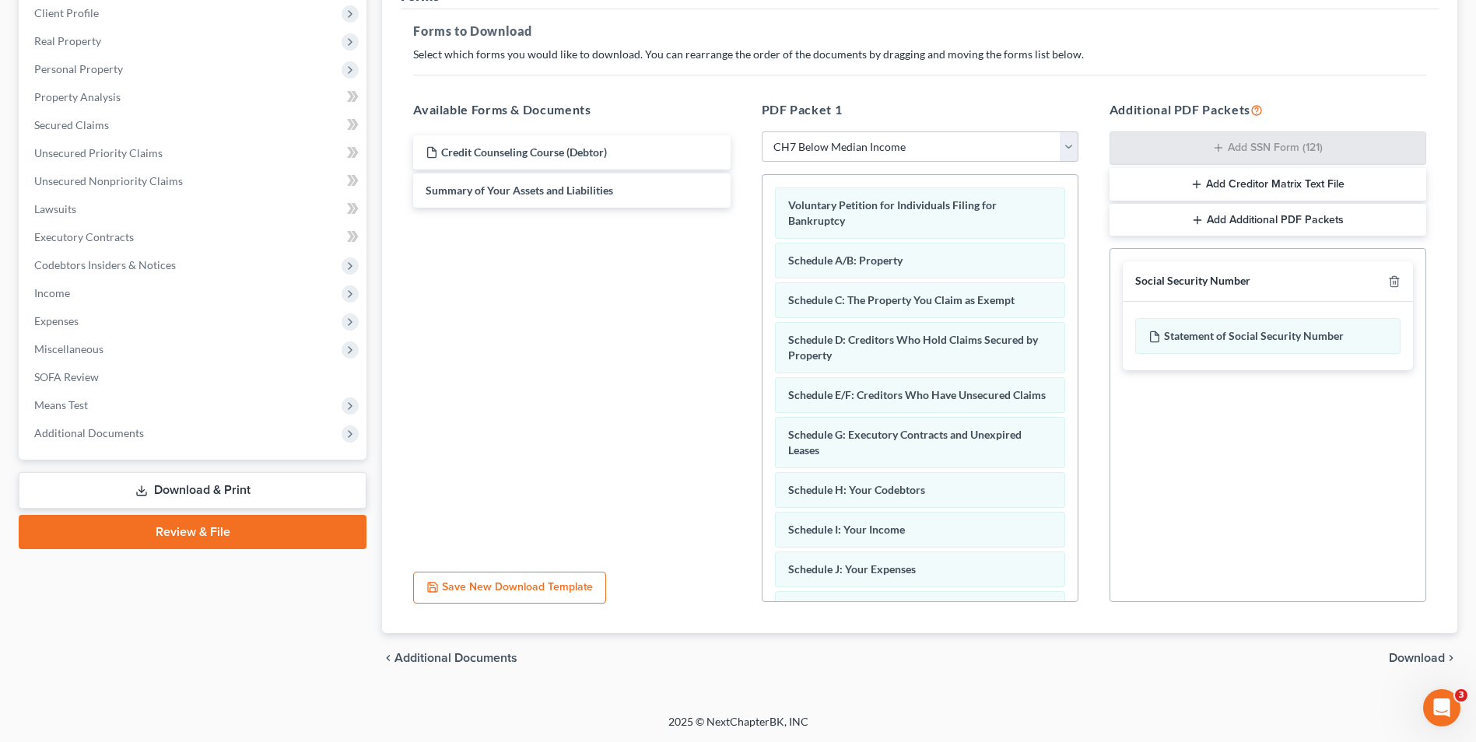
click at [1425, 657] on span "Download" at bounding box center [1417, 658] width 56 height 12
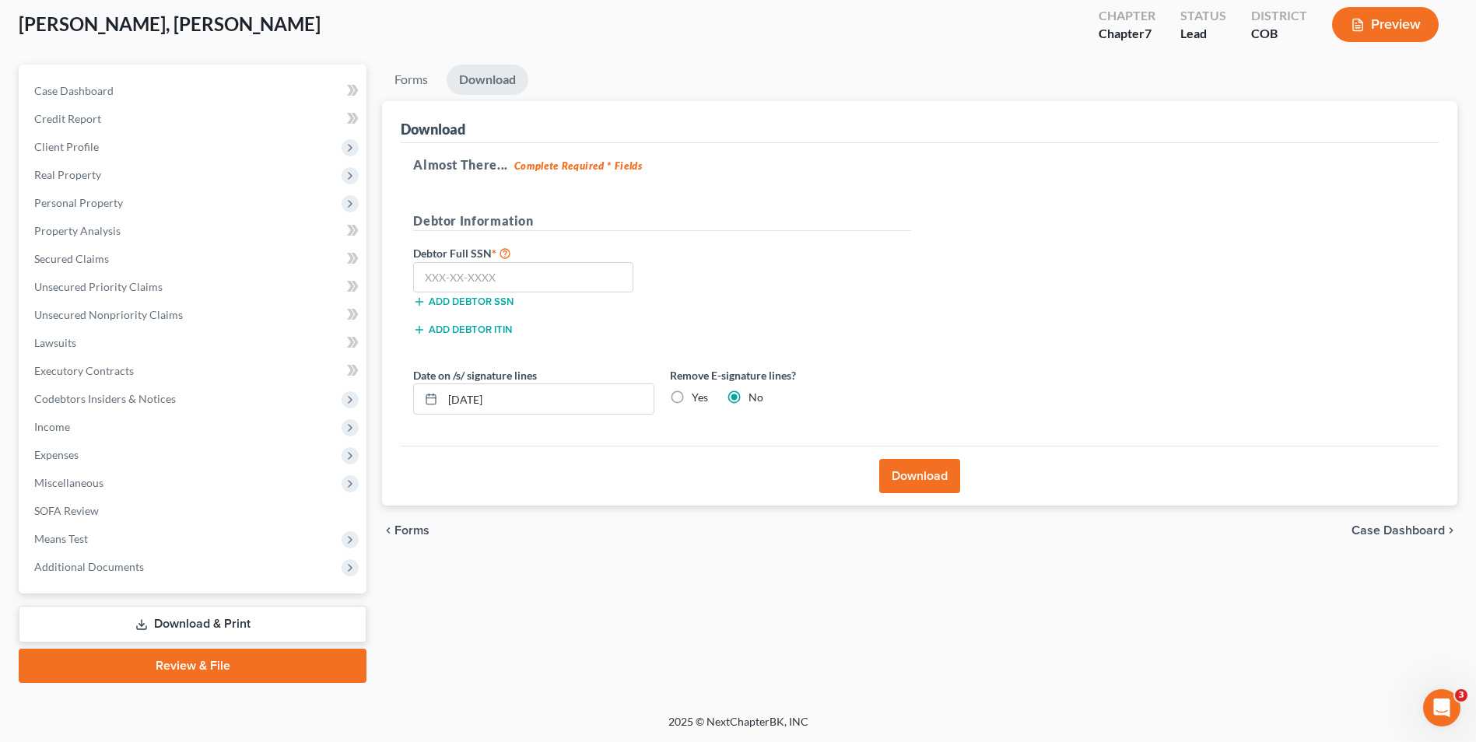
click at [692, 396] on label "Yes" at bounding box center [700, 398] width 16 height 16
click at [698, 396] on input "Yes" at bounding box center [703, 395] width 10 height 10
radio input "true"
radio input "false"
click at [552, 274] on input "text" at bounding box center [523, 277] width 220 height 31
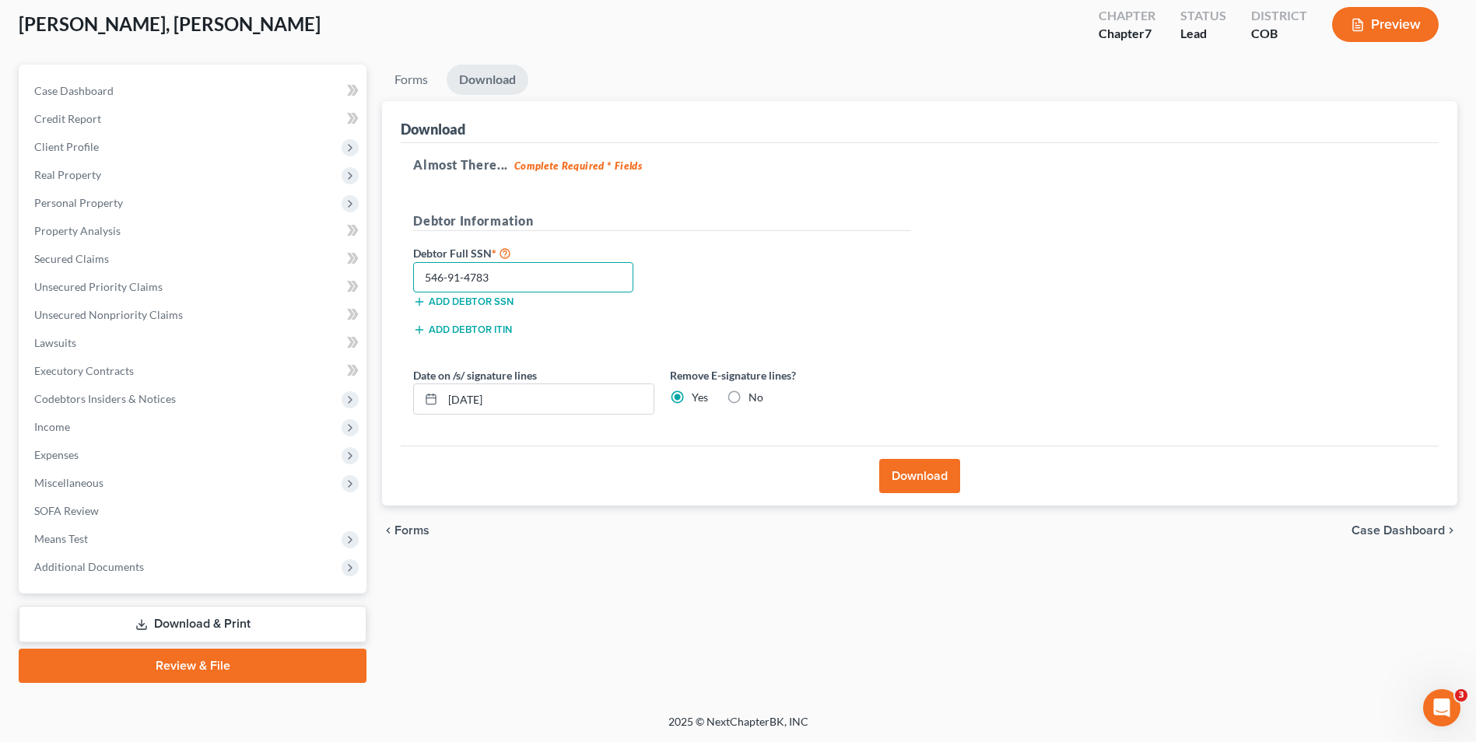
type input "546-91-4783"
click at [917, 472] on button "Download" at bounding box center [919, 476] width 81 height 34
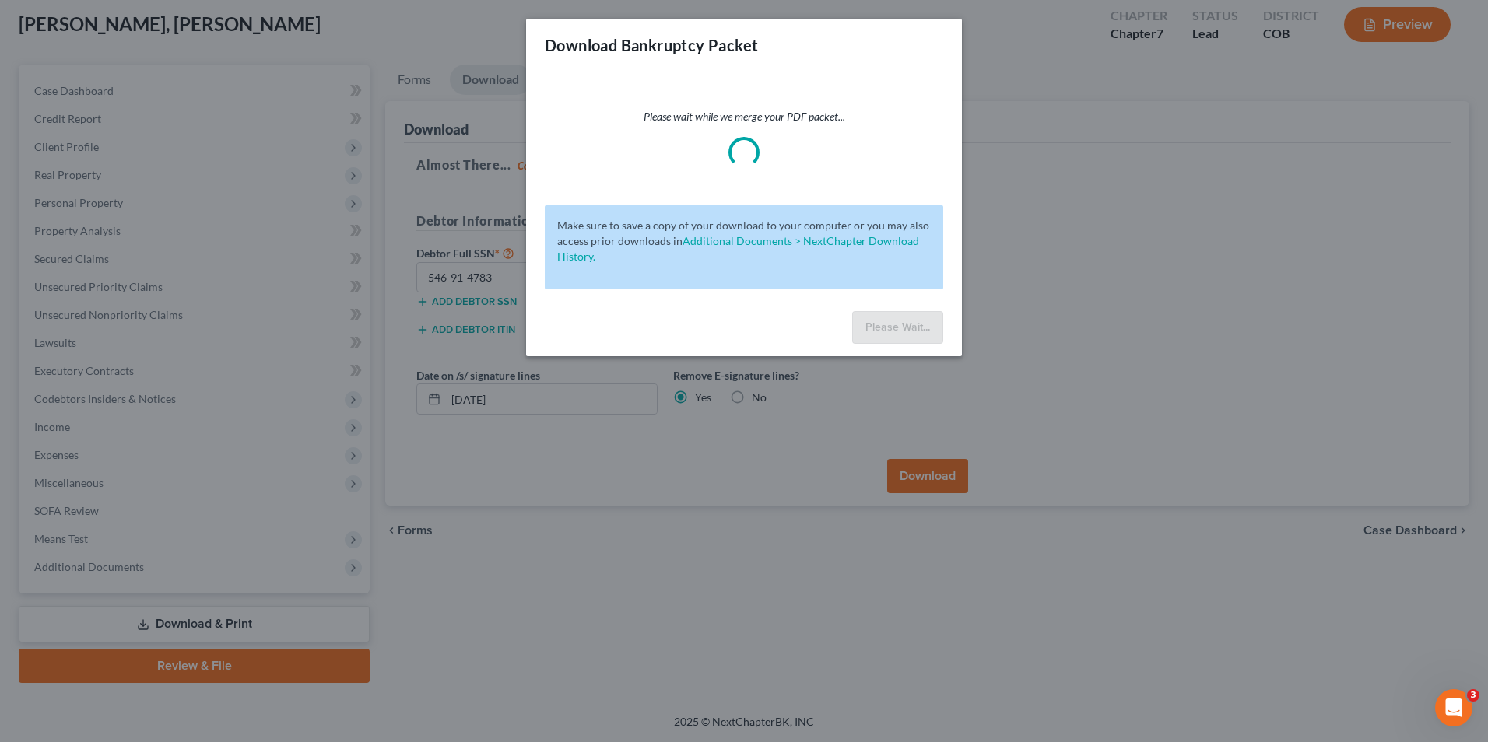
drag, startPoint x: 705, startPoint y: 92, endPoint x: 587, endPoint y: 129, distance: 124.0
click at [587, 129] on div "Please wait while we merge your PDF packet..." at bounding box center [744, 138] width 398 height 59
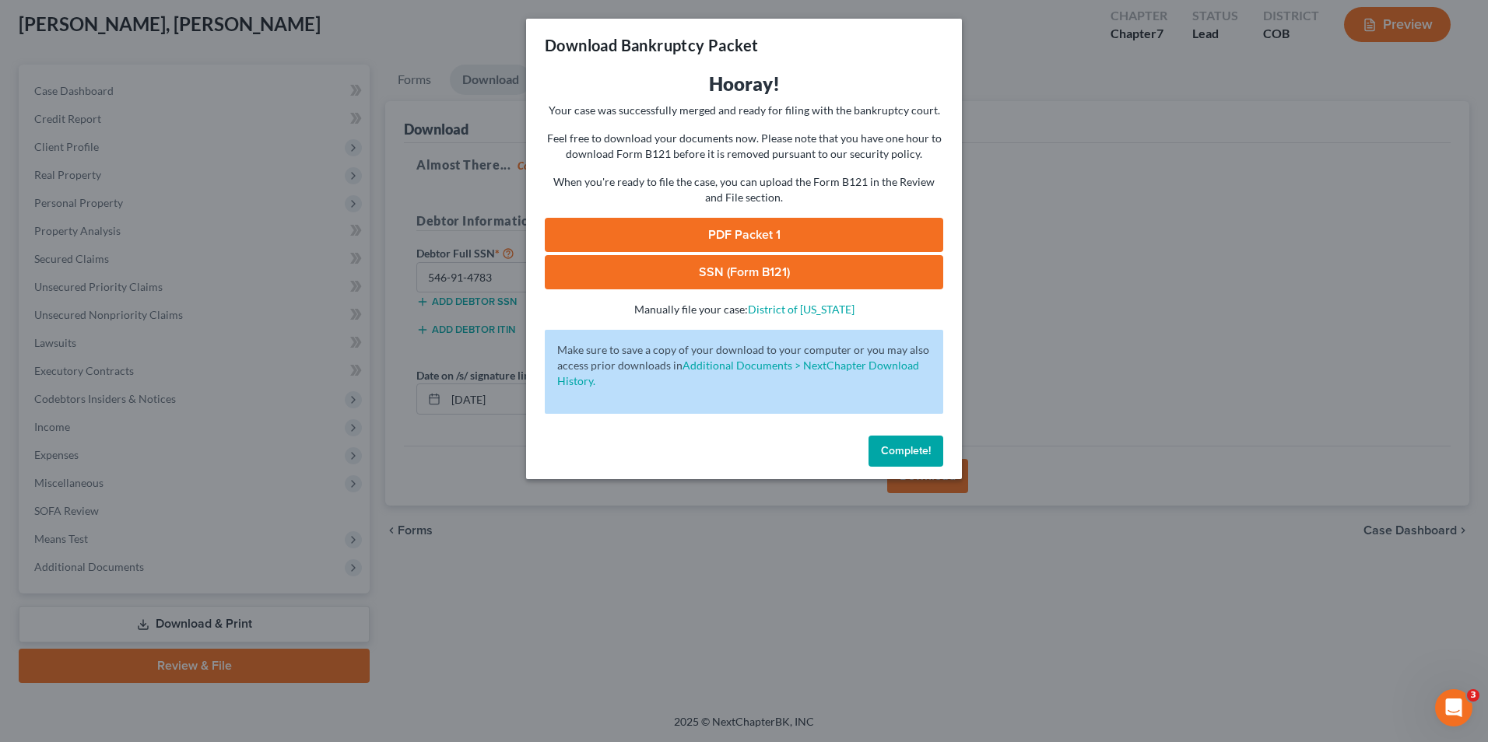
click at [729, 273] on link "SSN (Form B121)" at bounding box center [744, 272] width 398 height 34
click at [777, 242] on link "PDF Packet 1" at bounding box center [744, 235] width 398 height 34
click at [1233, 135] on div "Download Bankruptcy Packet Hooray! Your case was successfully merged and ready …" at bounding box center [744, 371] width 1488 height 742
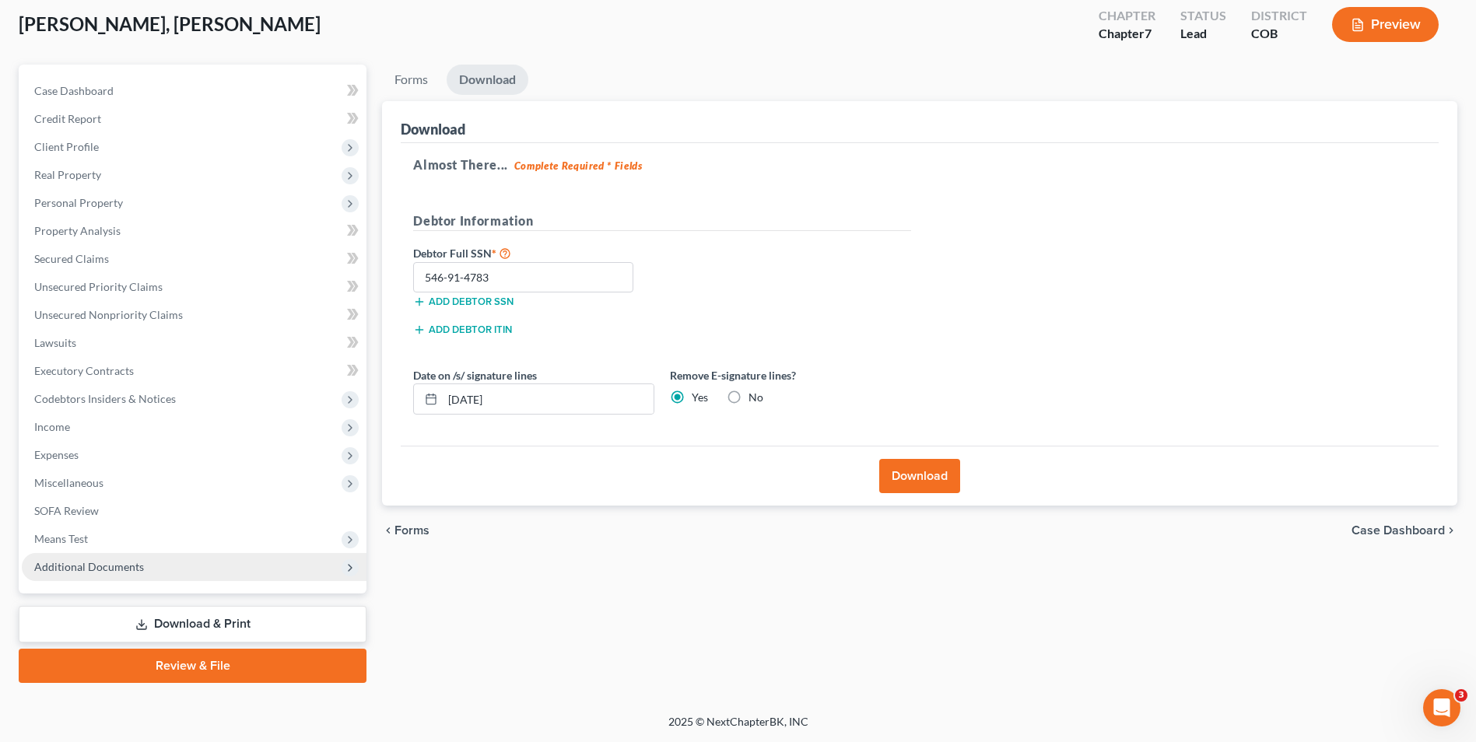
click at [129, 573] on span "Additional Documents" at bounding box center [89, 566] width 110 height 13
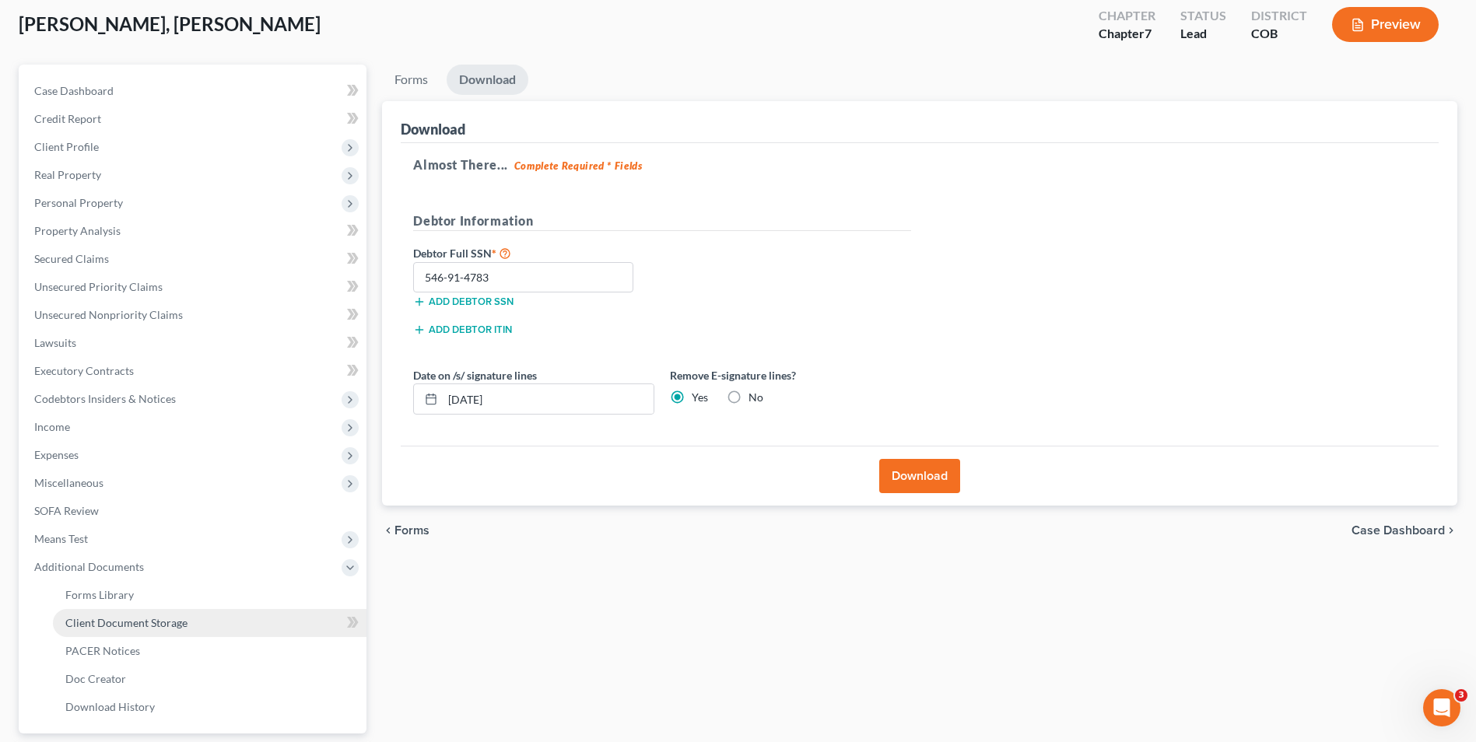
click at [168, 624] on span "Client Document Storage" at bounding box center [126, 622] width 122 height 13
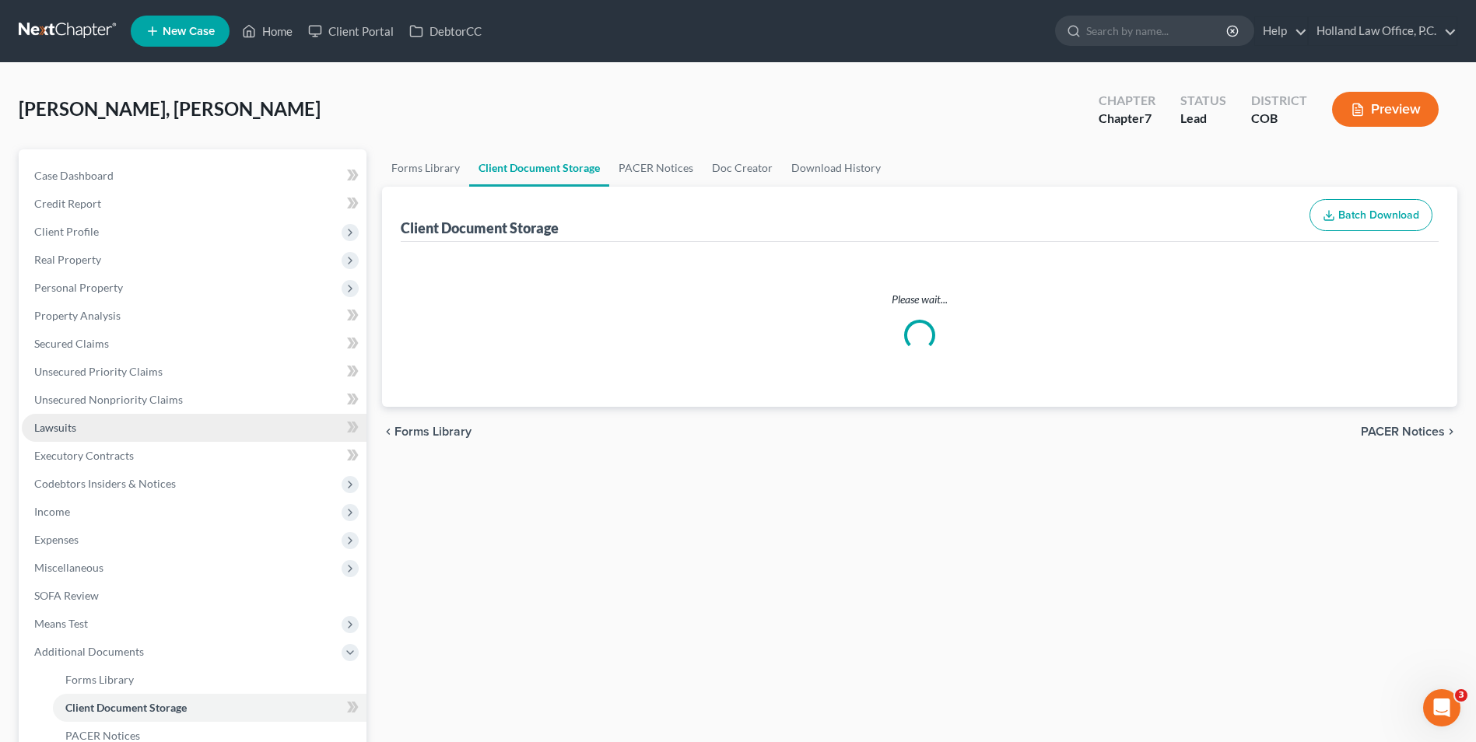
select select "5"
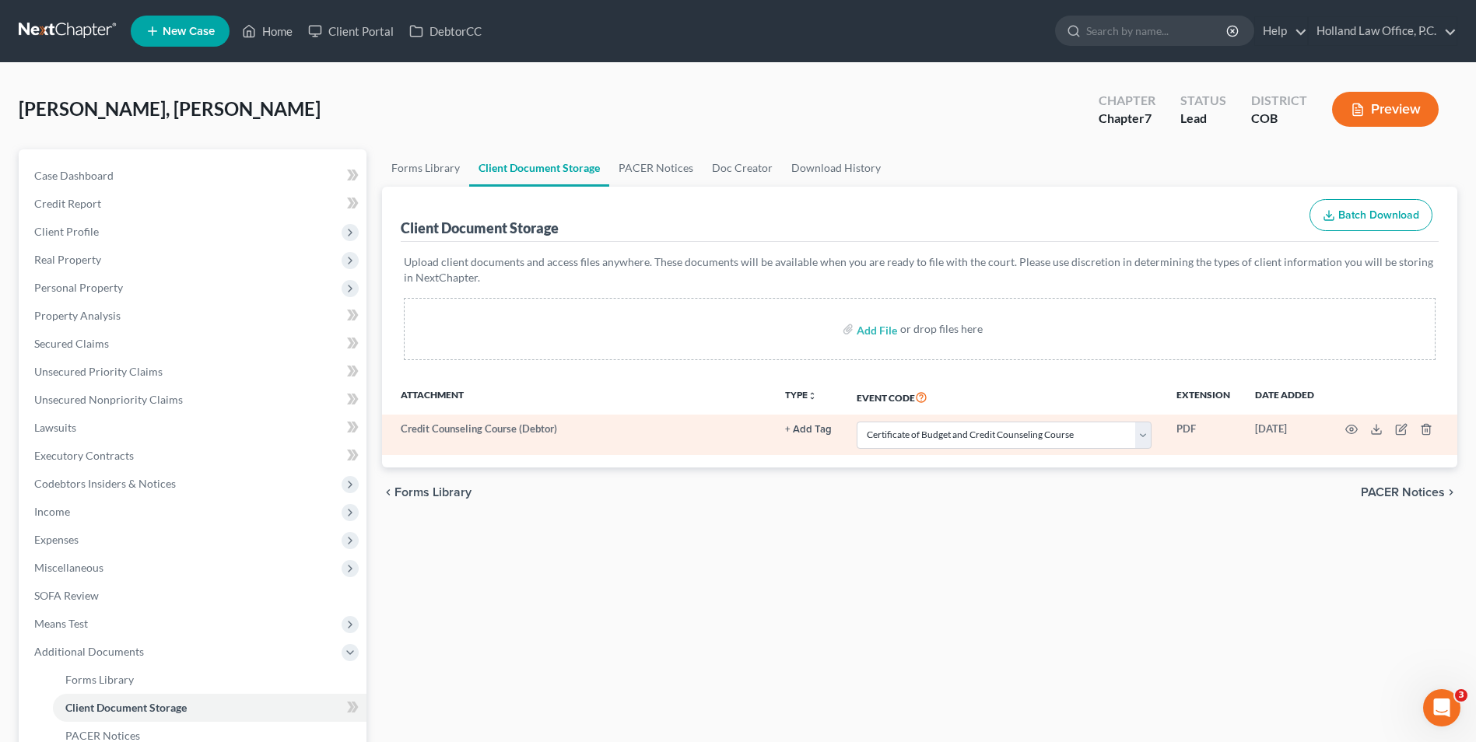
select select "5"
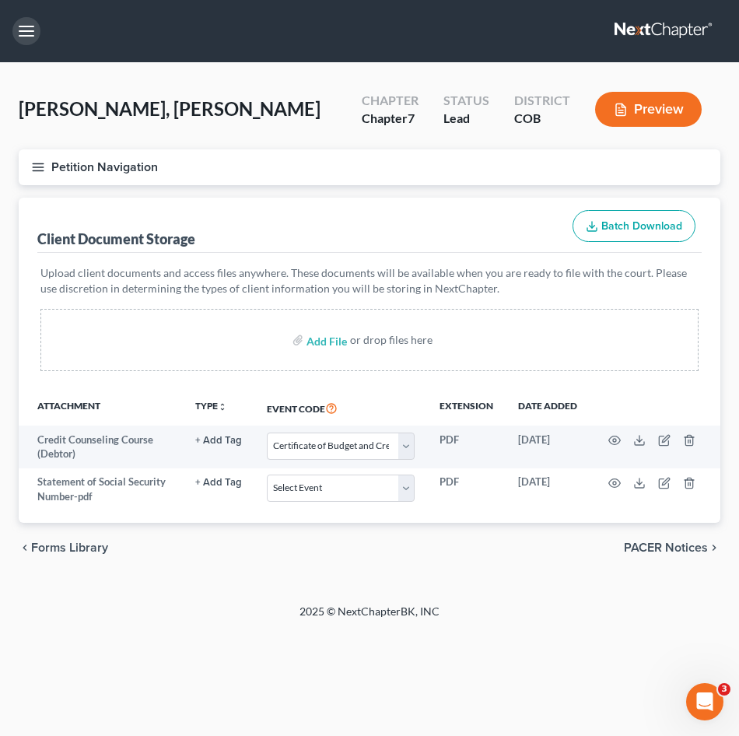
click at [35, 28] on button "button" at bounding box center [26, 31] width 28 height 28
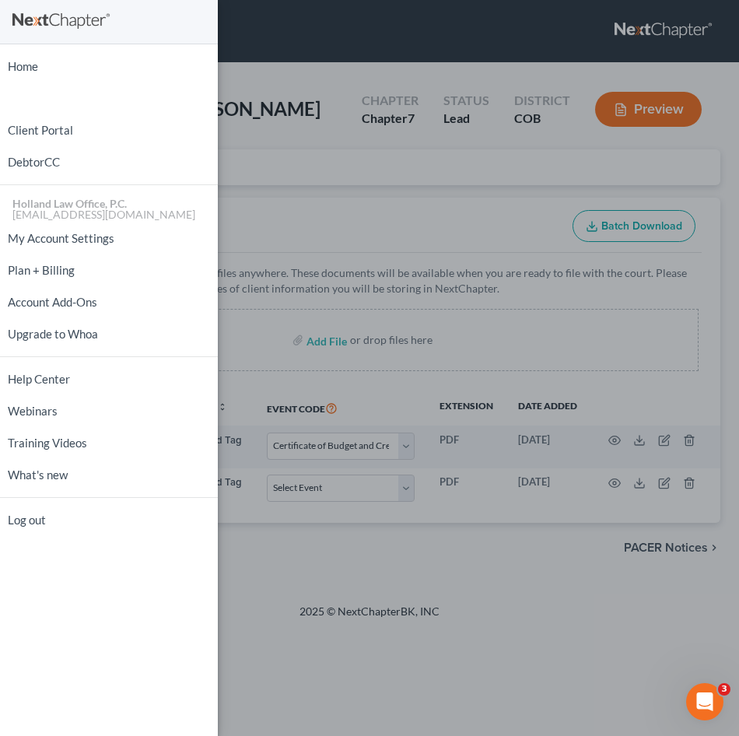
click at [347, 252] on div "Home New Case Client Portal DebtorCC Holland Law Office, P.C. [EMAIL_ADDRESS][D…" at bounding box center [369, 368] width 739 height 736
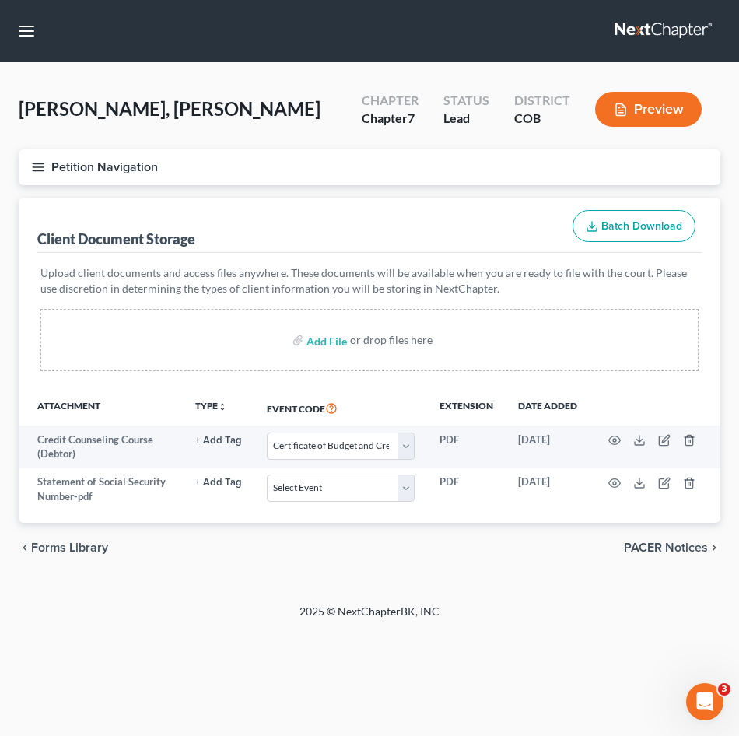
click at [40, 162] on icon "button" at bounding box center [38, 167] width 14 height 14
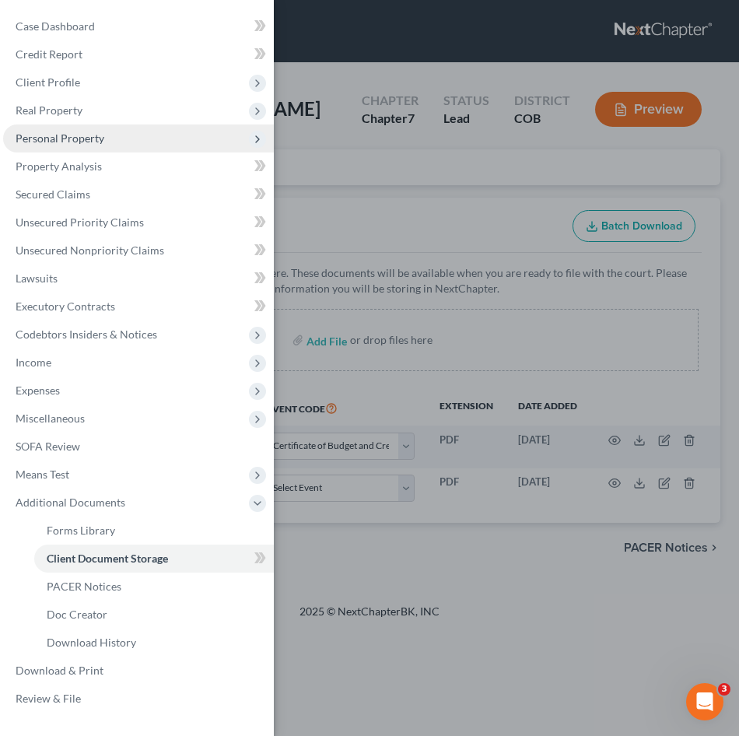
click at [93, 134] on span "Personal Property" at bounding box center [60, 138] width 89 height 13
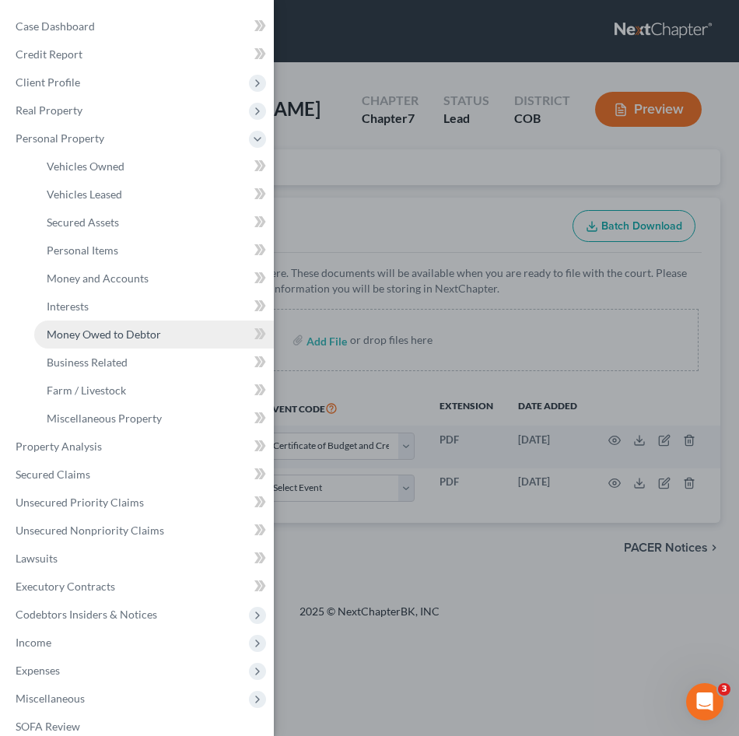
click at [110, 324] on link "Money Owed to Debtor" at bounding box center [154, 335] width 240 height 28
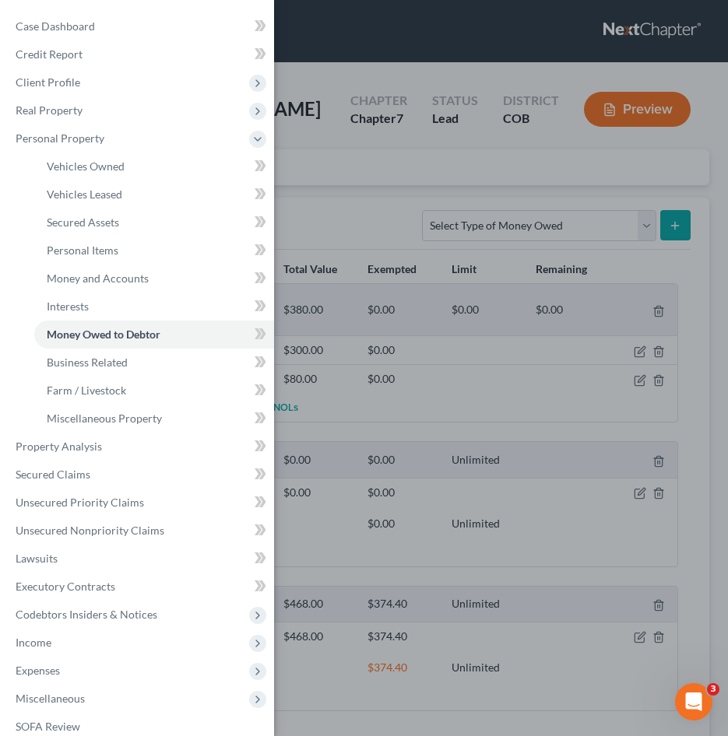
click at [354, 377] on div "Case Dashboard Payments Invoices Payments Payments Credit Report Client Profile" at bounding box center [364, 368] width 728 height 736
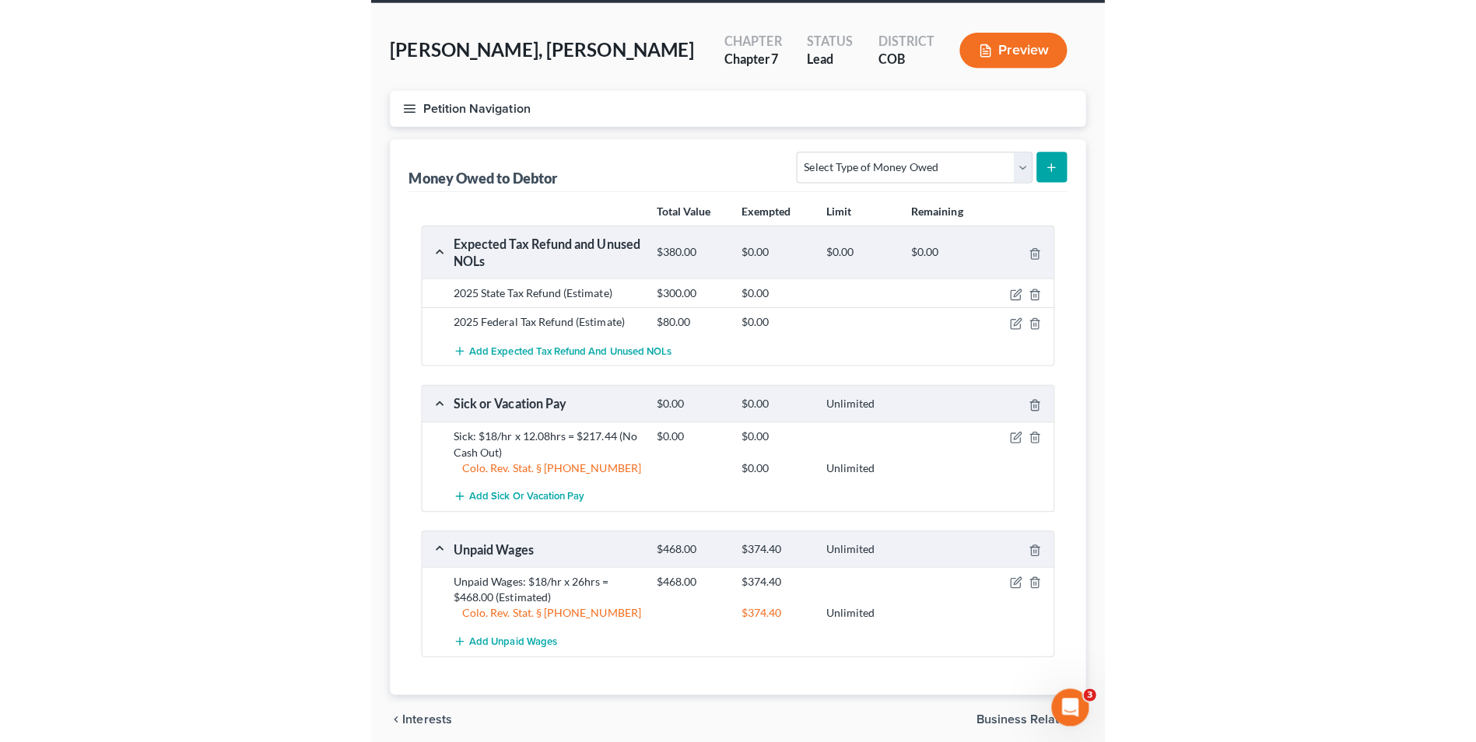
scroll to position [121, 0]
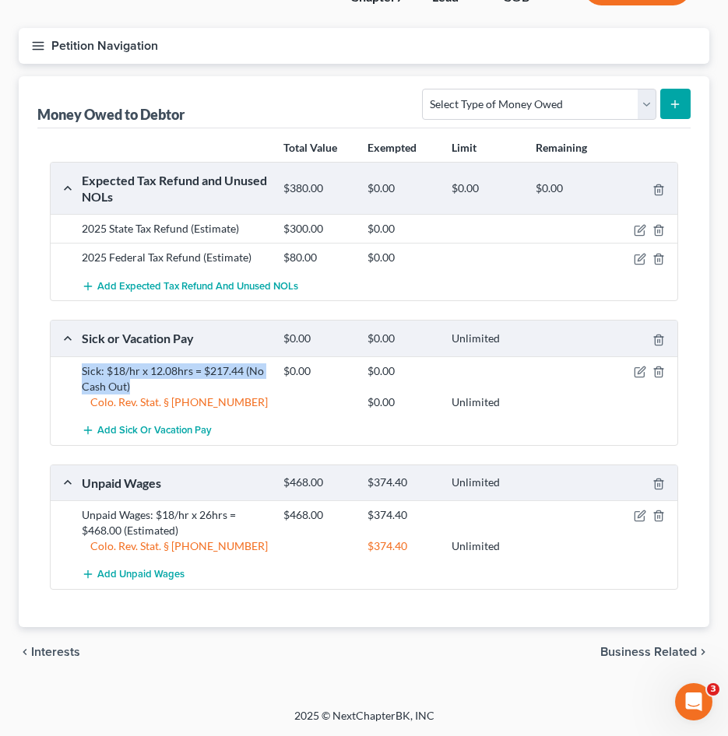
drag, startPoint x: 152, startPoint y: 391, endPoint x: 65, endPoint y: 367, distance: 89.5
click at [65, 367] on div "Sick: $18/hr x 12.08hrs = $217.44 (No Cash Out) $0.00 $0.00 Colo. Rev. Stat. § …" at bounding box center [364, 386] width 626 height 60
copy div "Sick: $18/hr x 12.08hrs = $217.44 (No Cash Out)"
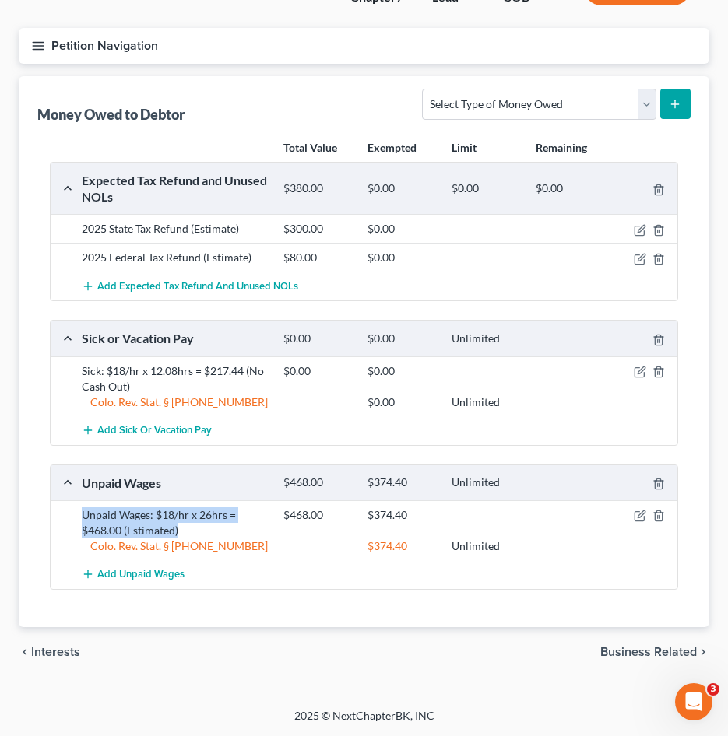
drag, startPoint x: 204, startPoint y: 531, endPoint x: 39, endPoint y: 510, distance: 166.3
click at [39, 510] on div "Total Value Exempted Limit Remaining Expected Tax Refund and Unused NOLs $380.0…" at bounding box center [363, 377] width 653 height 499
drag, startPoint x: 97, startPoint y: 522, endPoint x: 115, endPoint y: 525, distance: 18.2
copy div "Unpaid Wages: $18/hr x 26hrs = $468.00 (Estimated)"
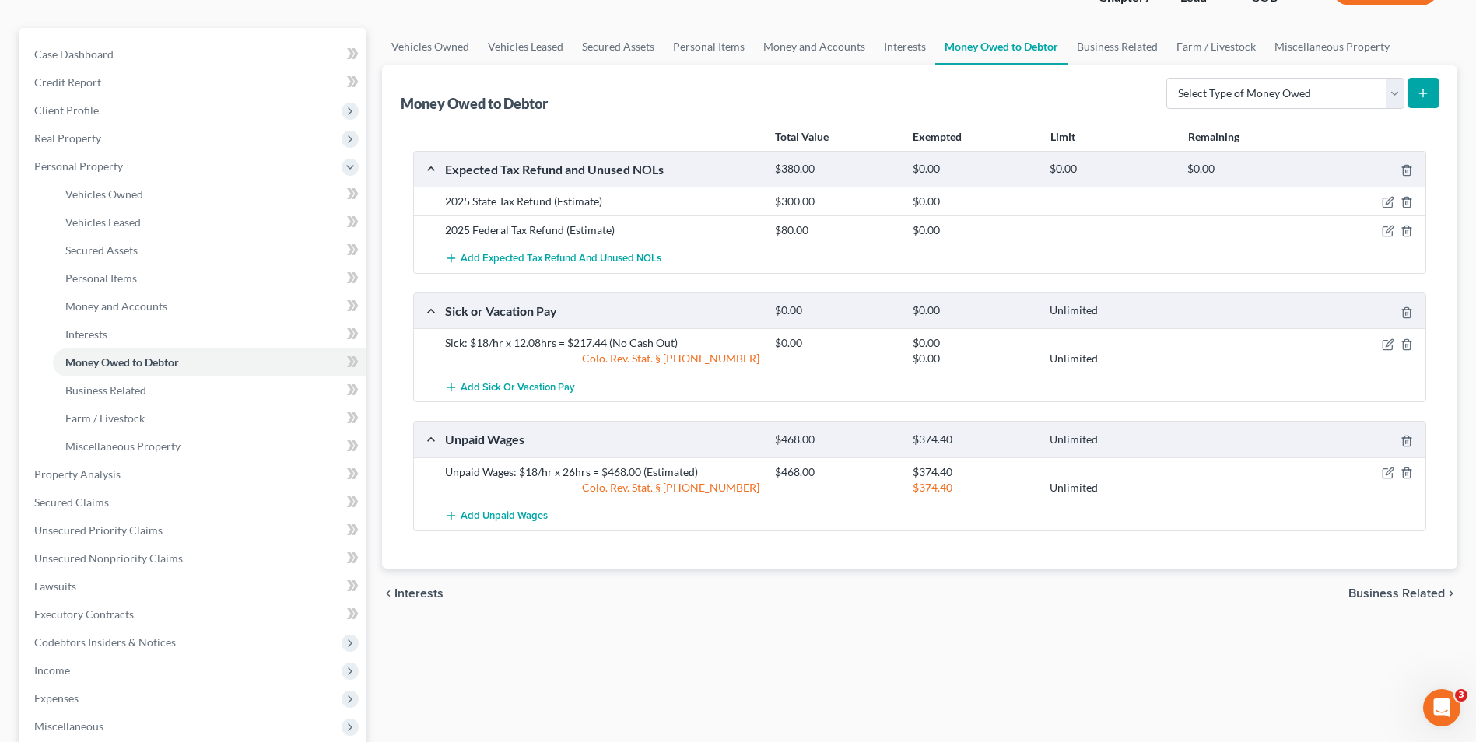
click at [575, 547] on div "Total Value Exempted Limit Remaining Expected Tax Refund and Unused NOLs $380.0…" at bounding box center [920, 342] width 1038 height 451
click at [525, 580] on div "chevron_left Interests Business Related chevron_right" at bounding box center [919, 594] width 1075 height 50
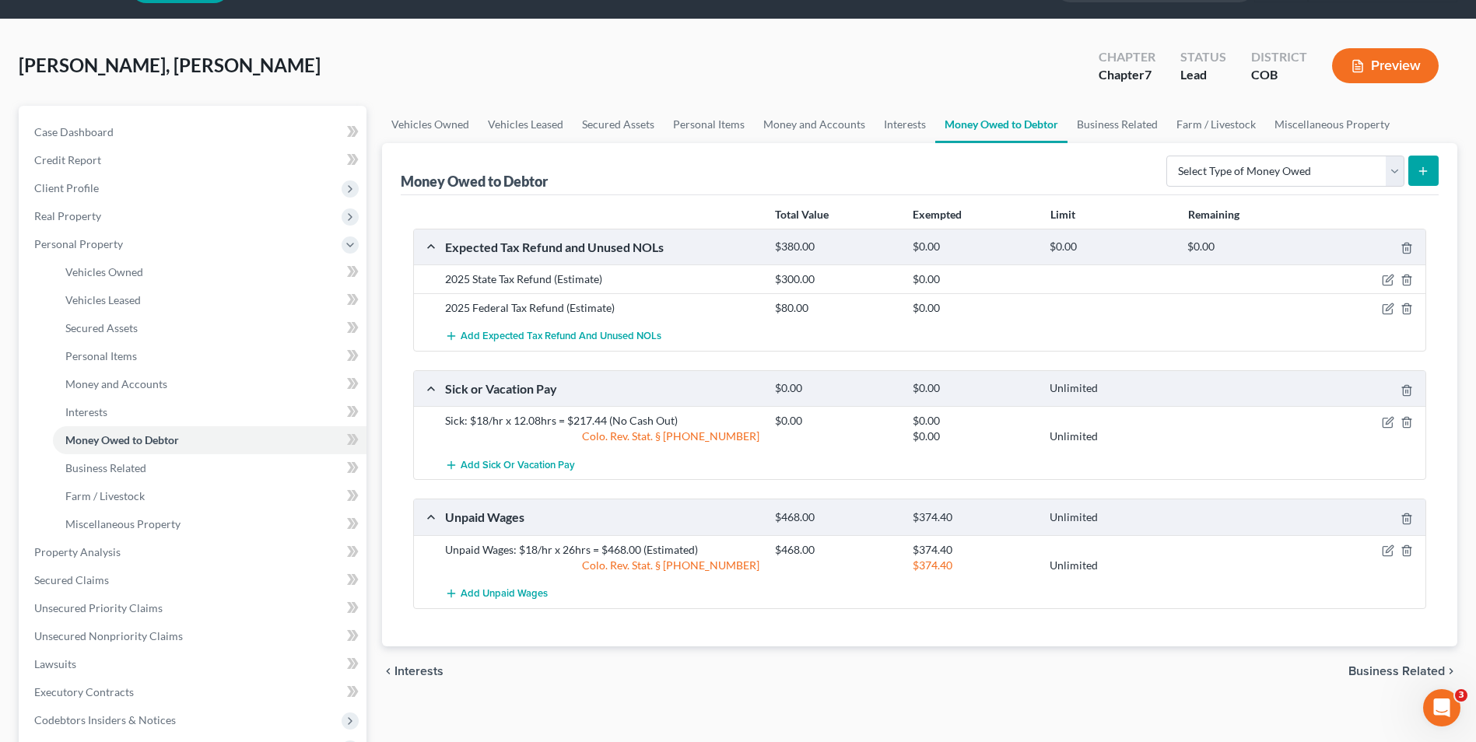
scroll to position [0, 0]
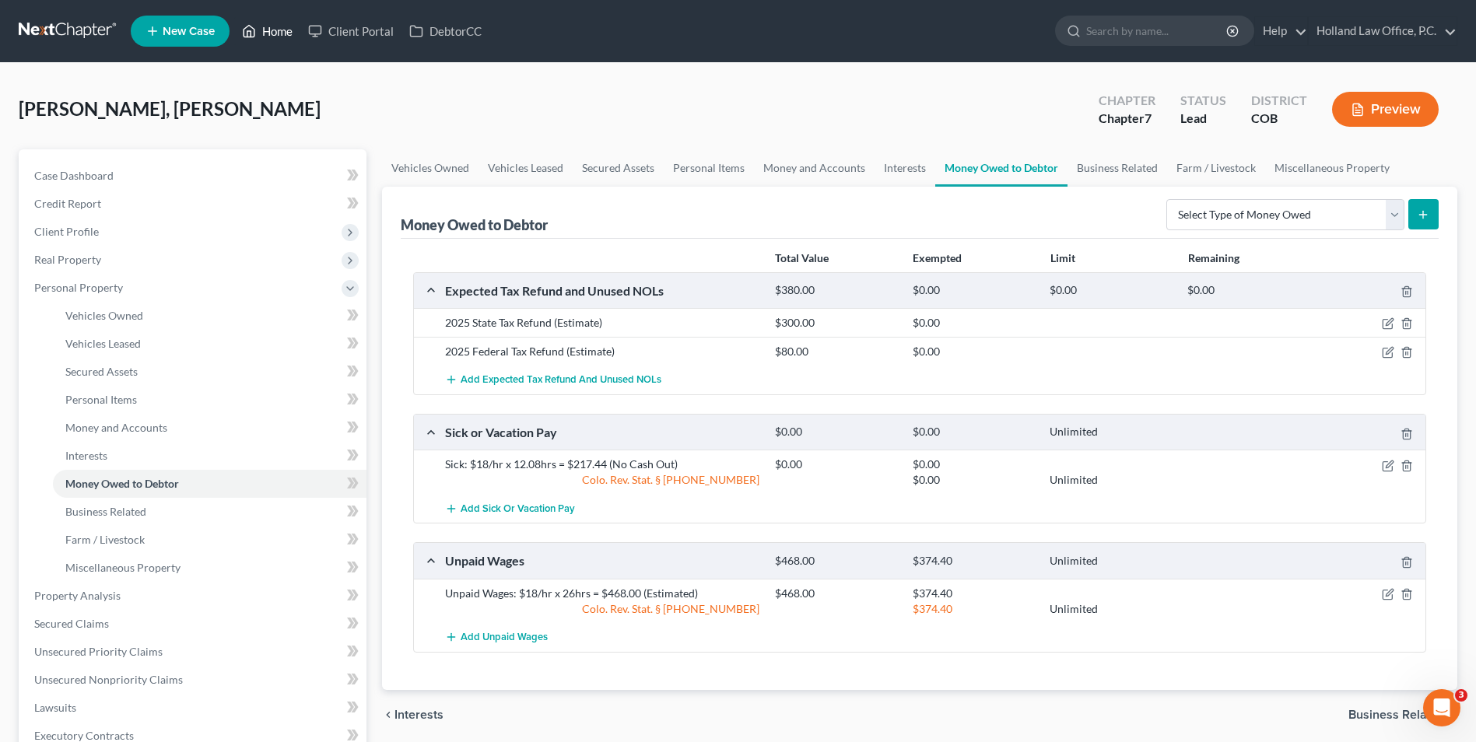
click at [256, 31] on icon at bounding box center [249, 31] width 14 height 19
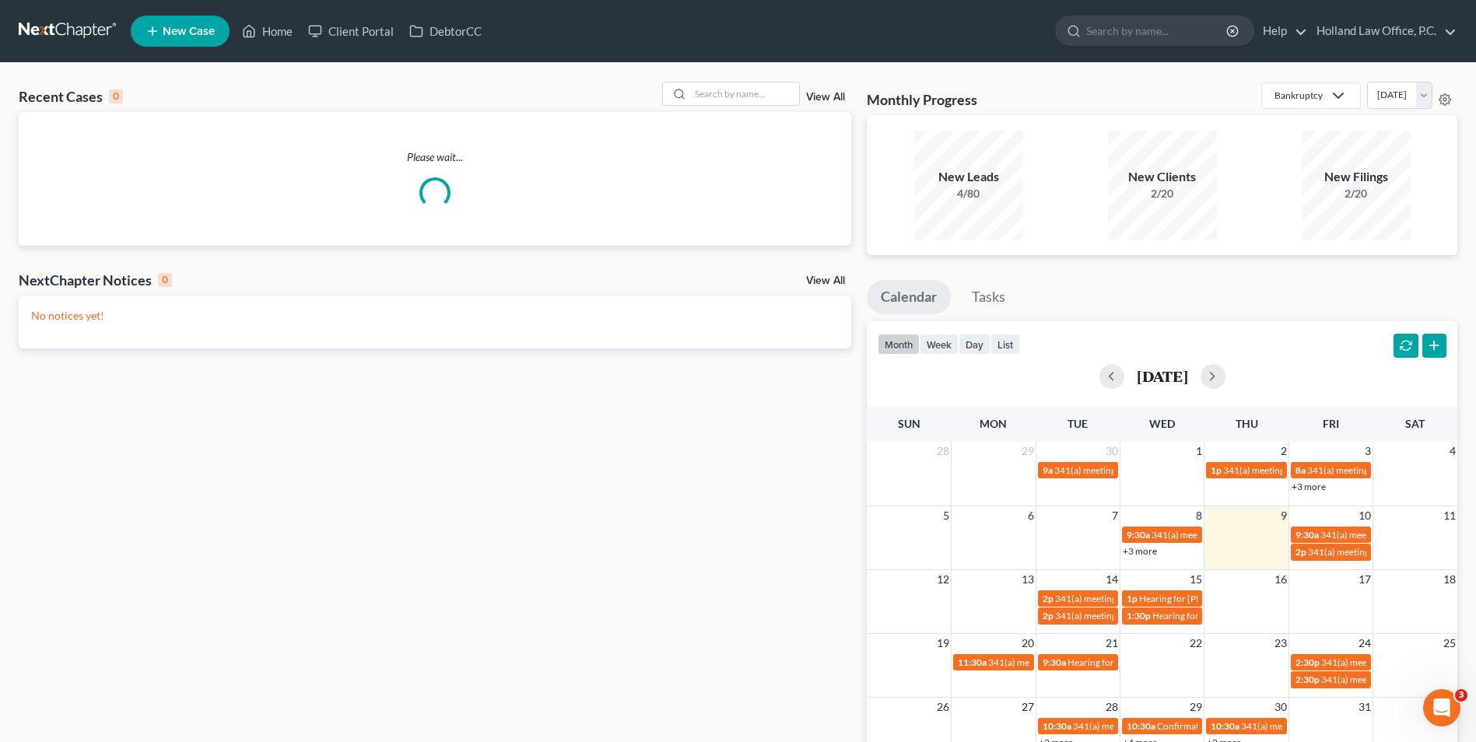
click at [768, 79] on div "Recent Cases 0 View All Please wait... NextChapter Notices 0 View All No notice…" at bounding box center [738, 467] width 1476 height 808
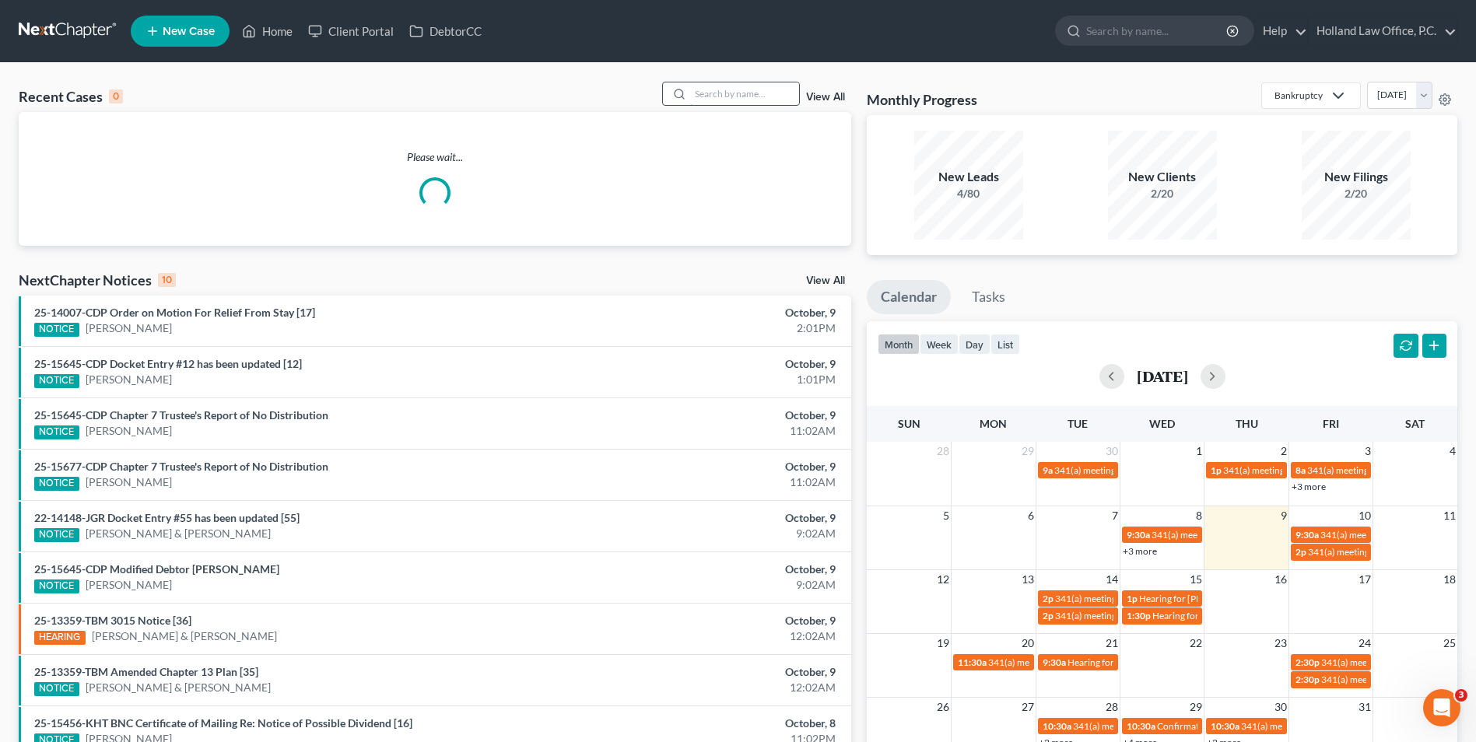
click at [757, 89] on input "search" at bounding box center [744, 93] width 109 height 23
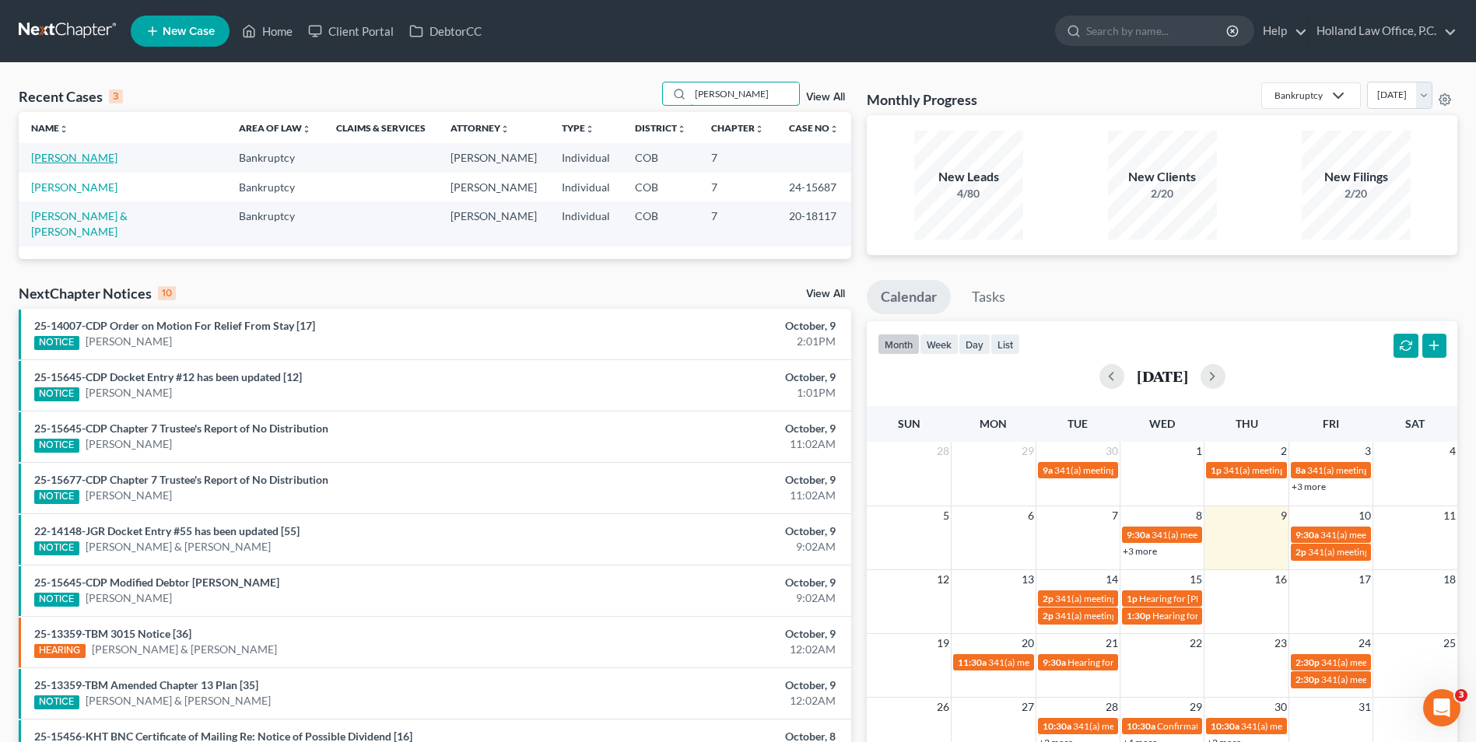
type input "[PERSON_NAME]"
click at [75, 156] on link "[PERSON_NAME]" at bounding box center [74, 157] width 86 height 13
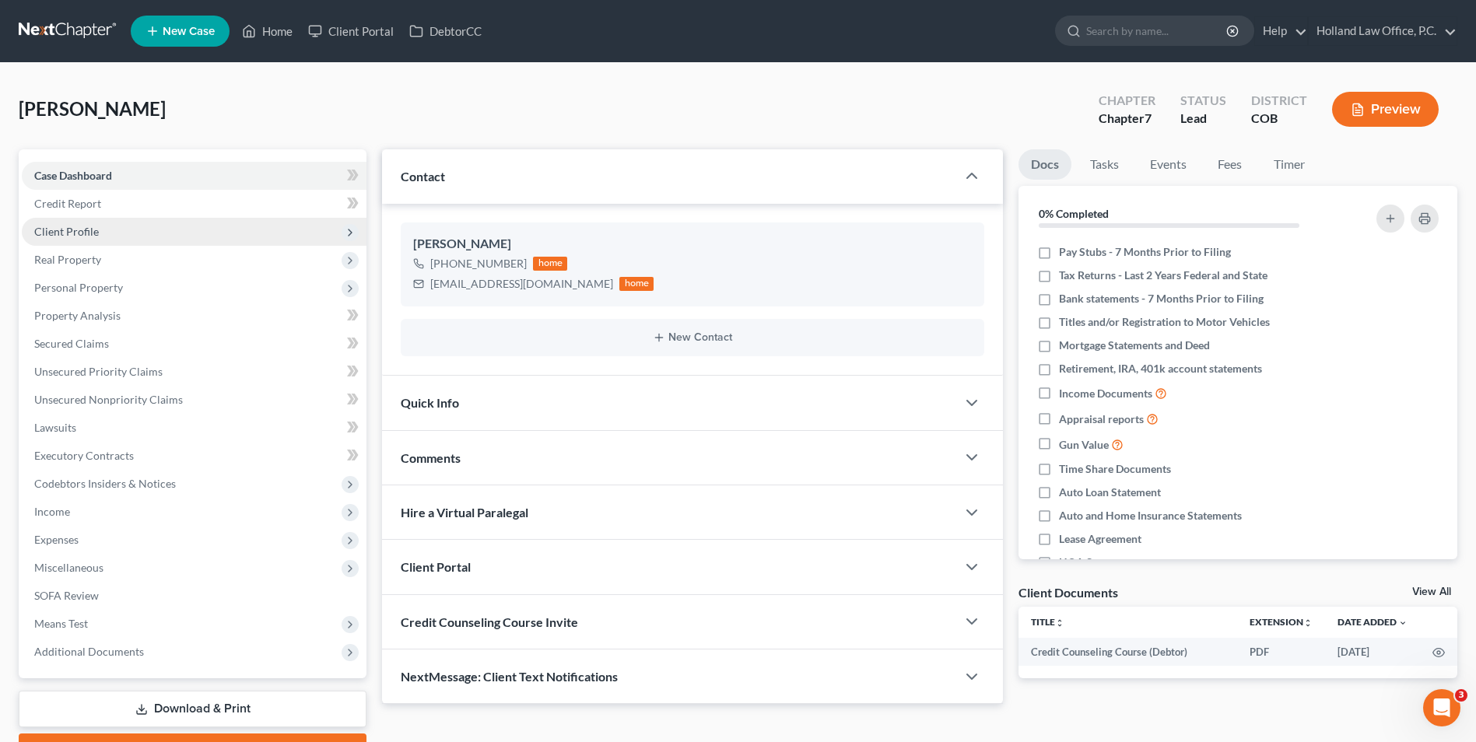
click at [89, 229] on span "Client Profile" at bounding box center [66, 231] width 65 height 13
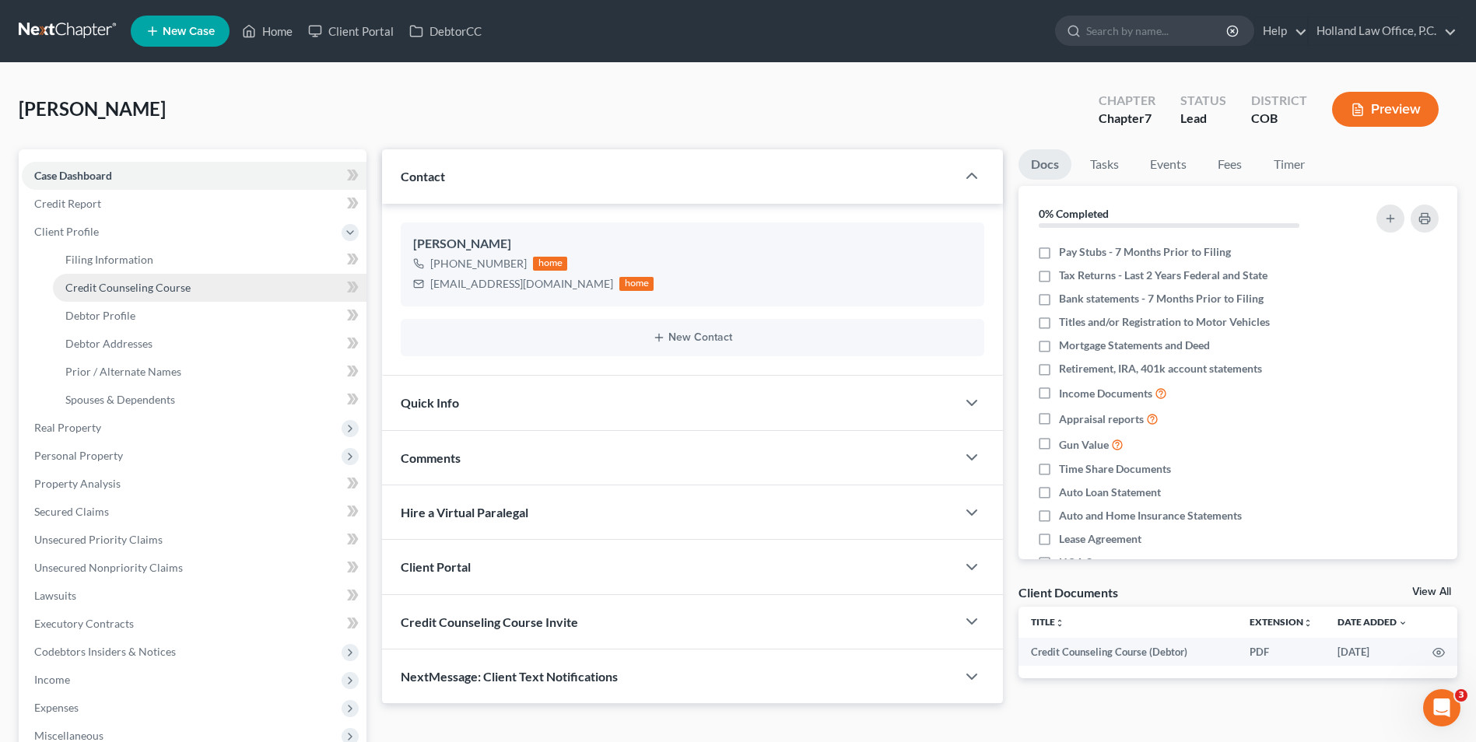
click at [111, 286] on span "Credit Counseling Course" at bounding box center [127, 287] width 125 height 13
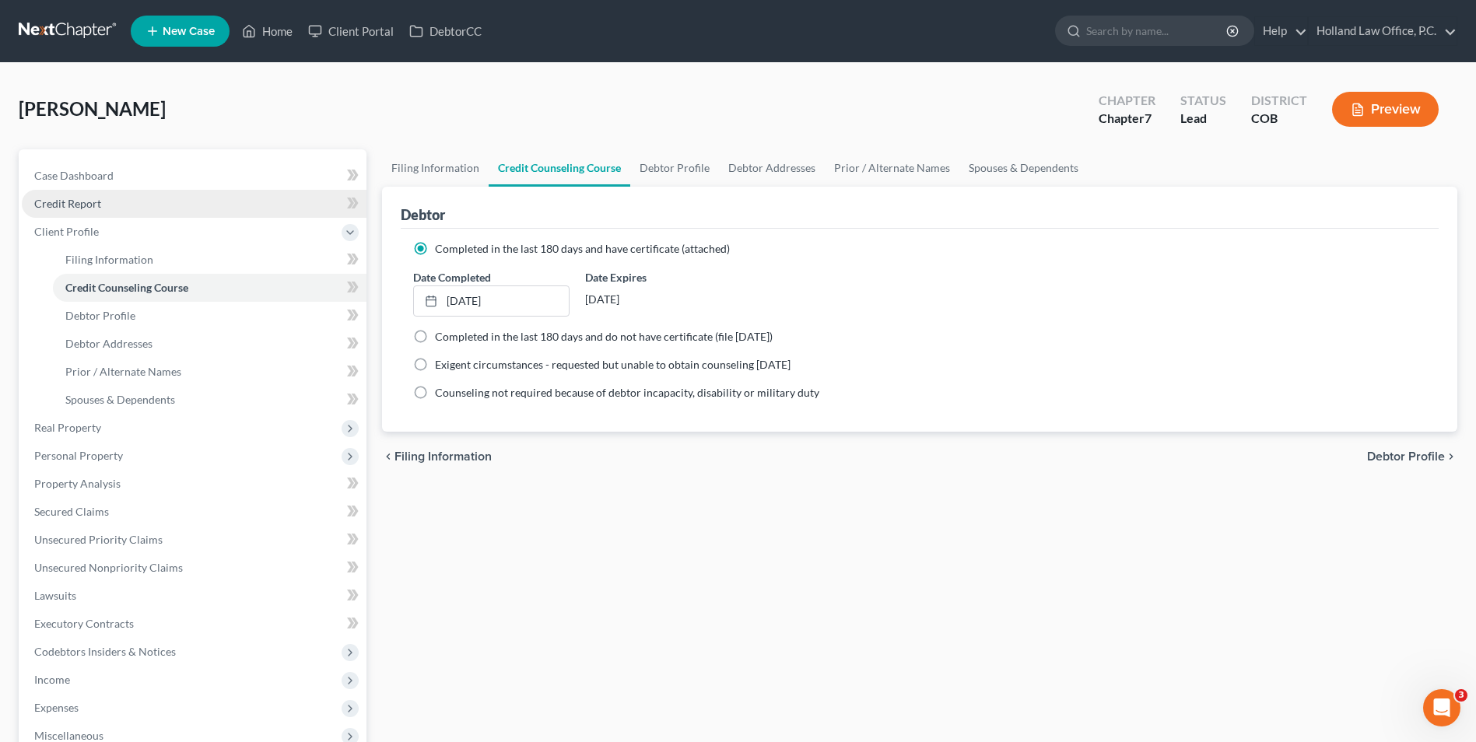
click at [114, 216] on link "Credit Report" at bounding box center [194, 204] width 345 height 28
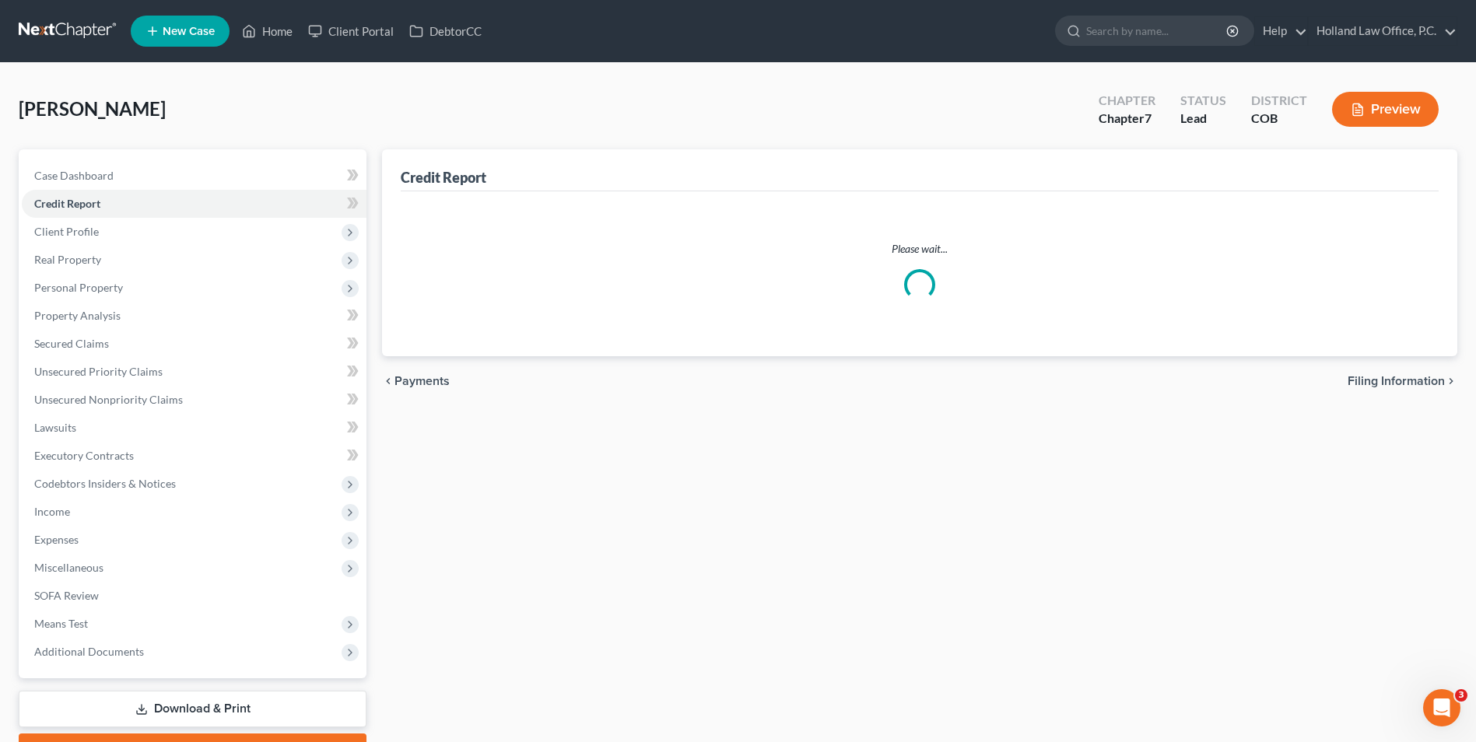
click at [126, 259] on span "Real Property" at bounding box center [194, 260] width 345 height 28
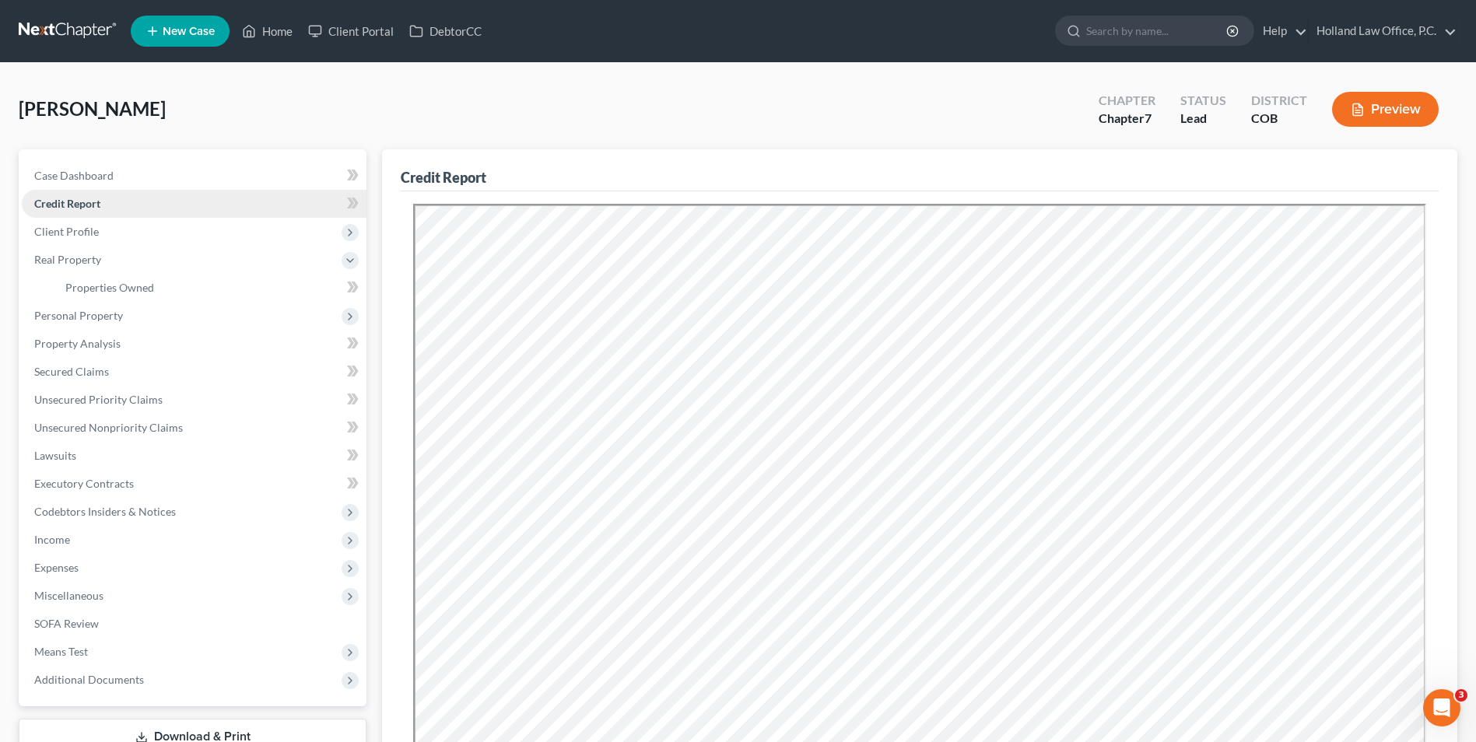
click at [89, 211] on link "Credit Report" at bounding box center [194, 204] width 345 height 28
drag, startPoint x: 494, startPoint y: 177, endPoint x: 396, endPoint y: 184, distance: 98.3
click at [396, 184] on div "Credit Report Resubmit Download Re-Import Creditors" at bounding box center [919, 531] width 1075 height 764
click at [604, 133] on div "[PERSON_NAME] Upgraded Chapter Chapter 7 Status Lead District COB Preview" at bounding box center [738, 116] width 1439 height 68
click at [98, 362] on link "Secured Claims" at bounding box center [194, 372] width 345 height 28
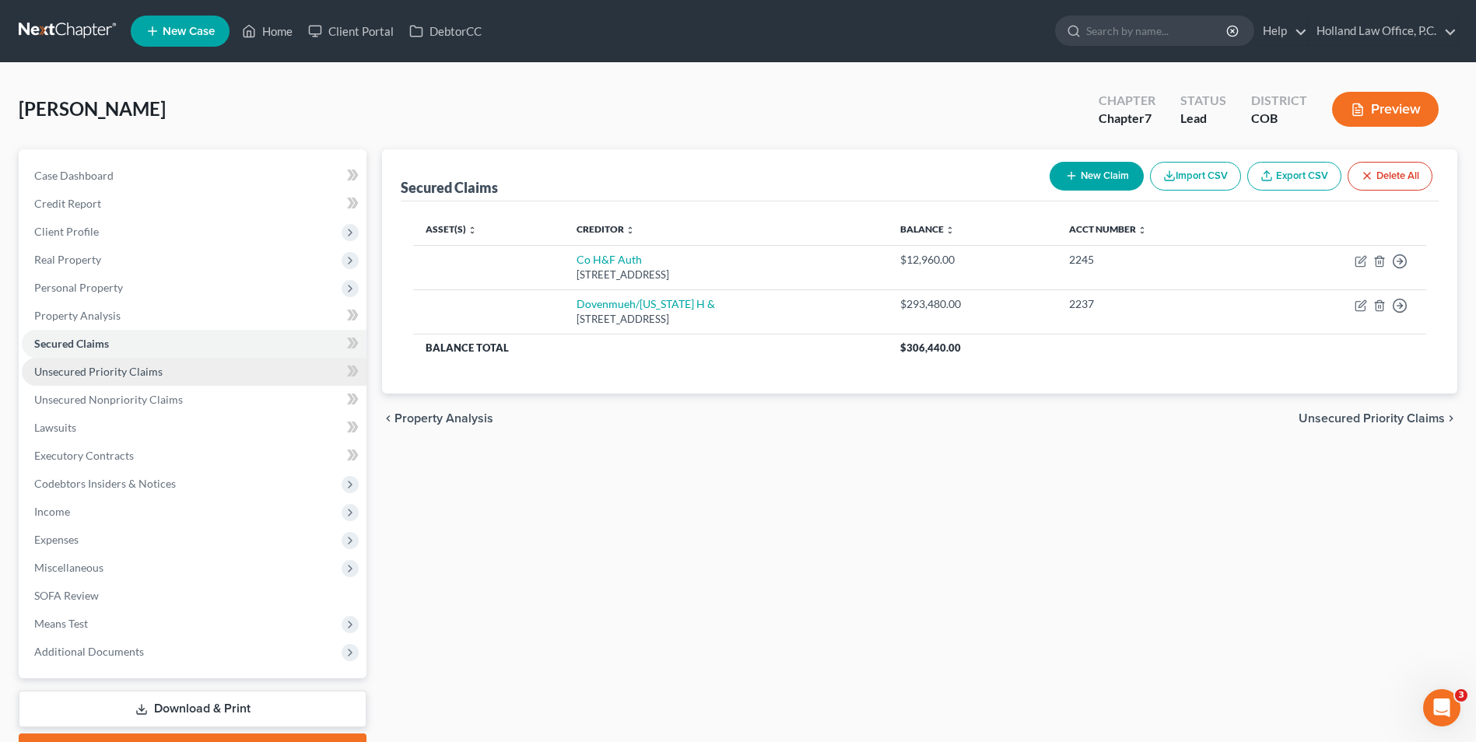
click at [121, 381] on link "Unsecured Priority Claims" at bounding box center [194, 372] width 345 height 28
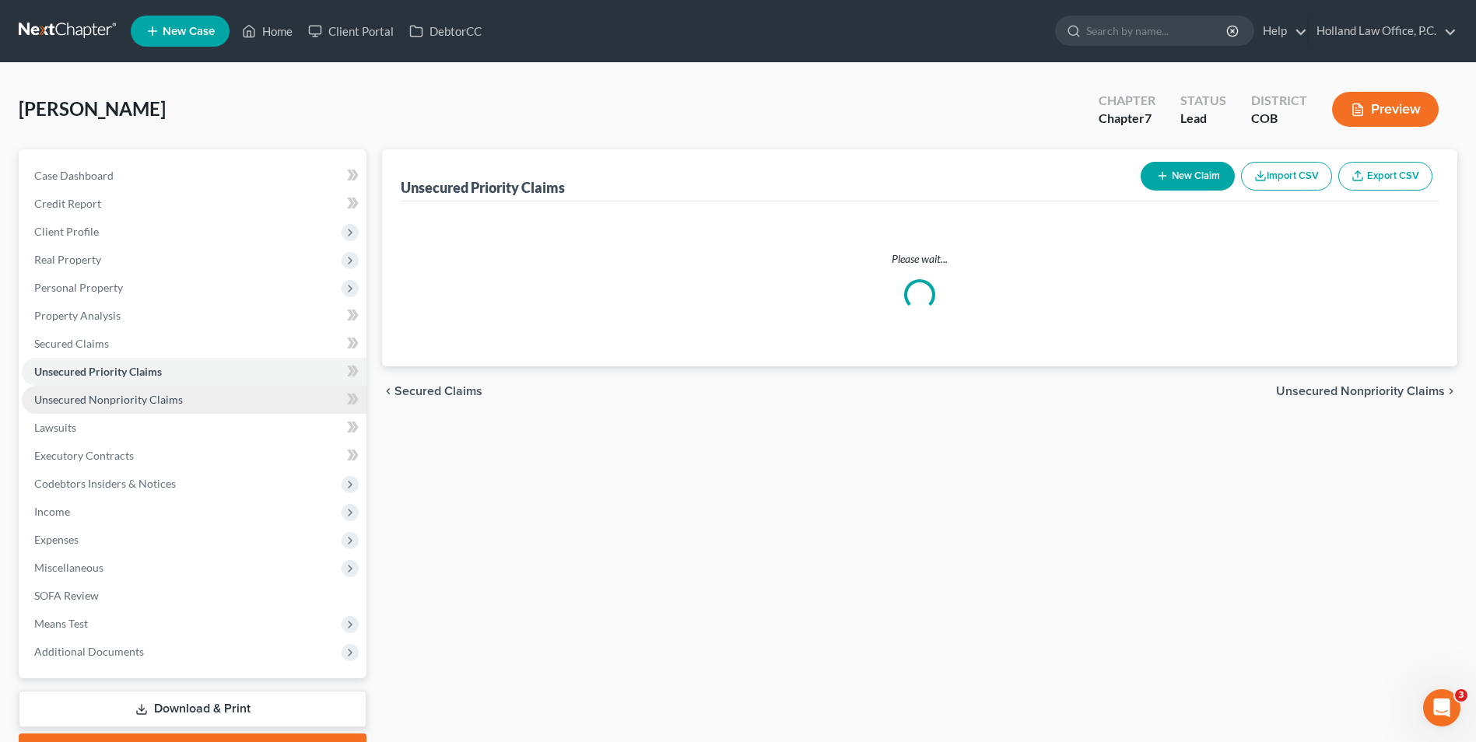
click at [121, 393] on span "Unsecured Nonpriority Claims" at bounding box center [108, 399] width 149 height 13
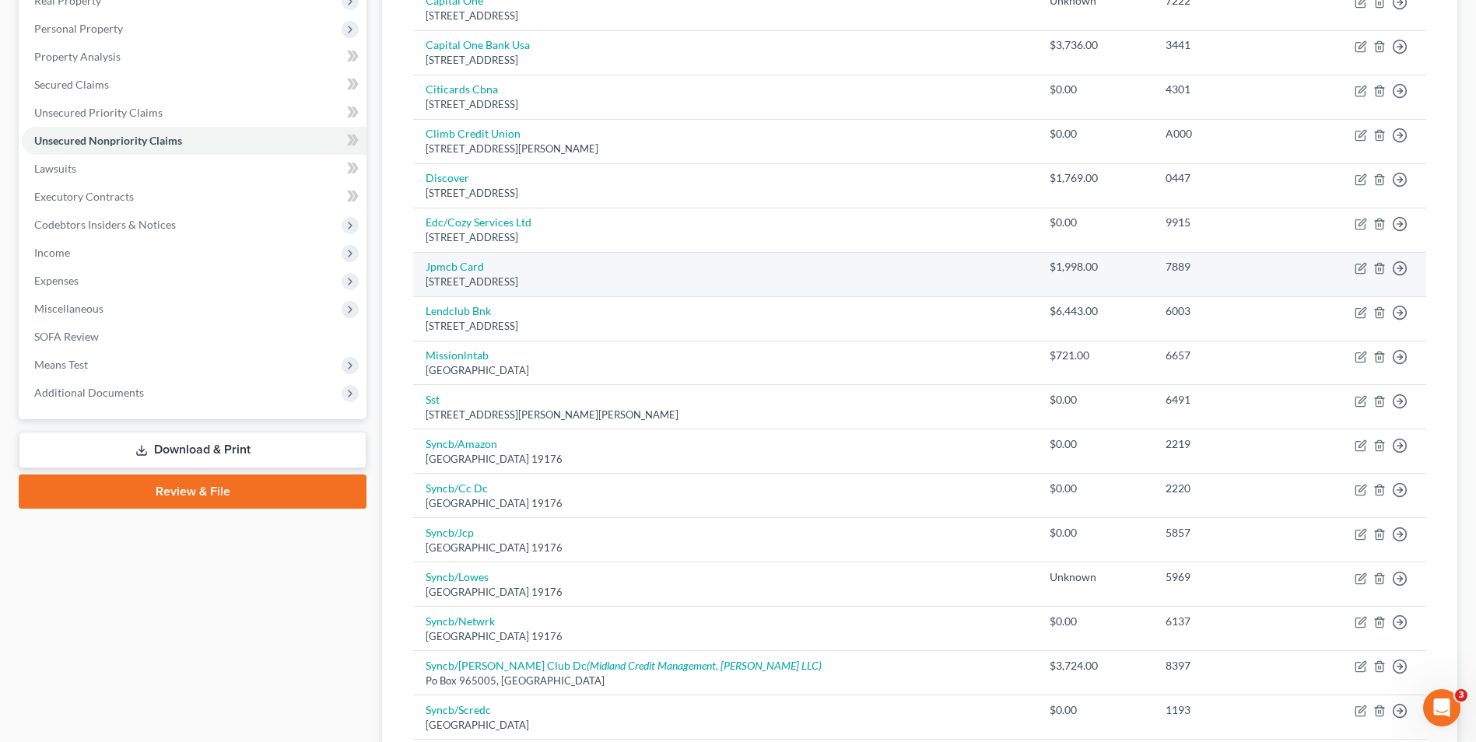
scroll to position [233, 0]
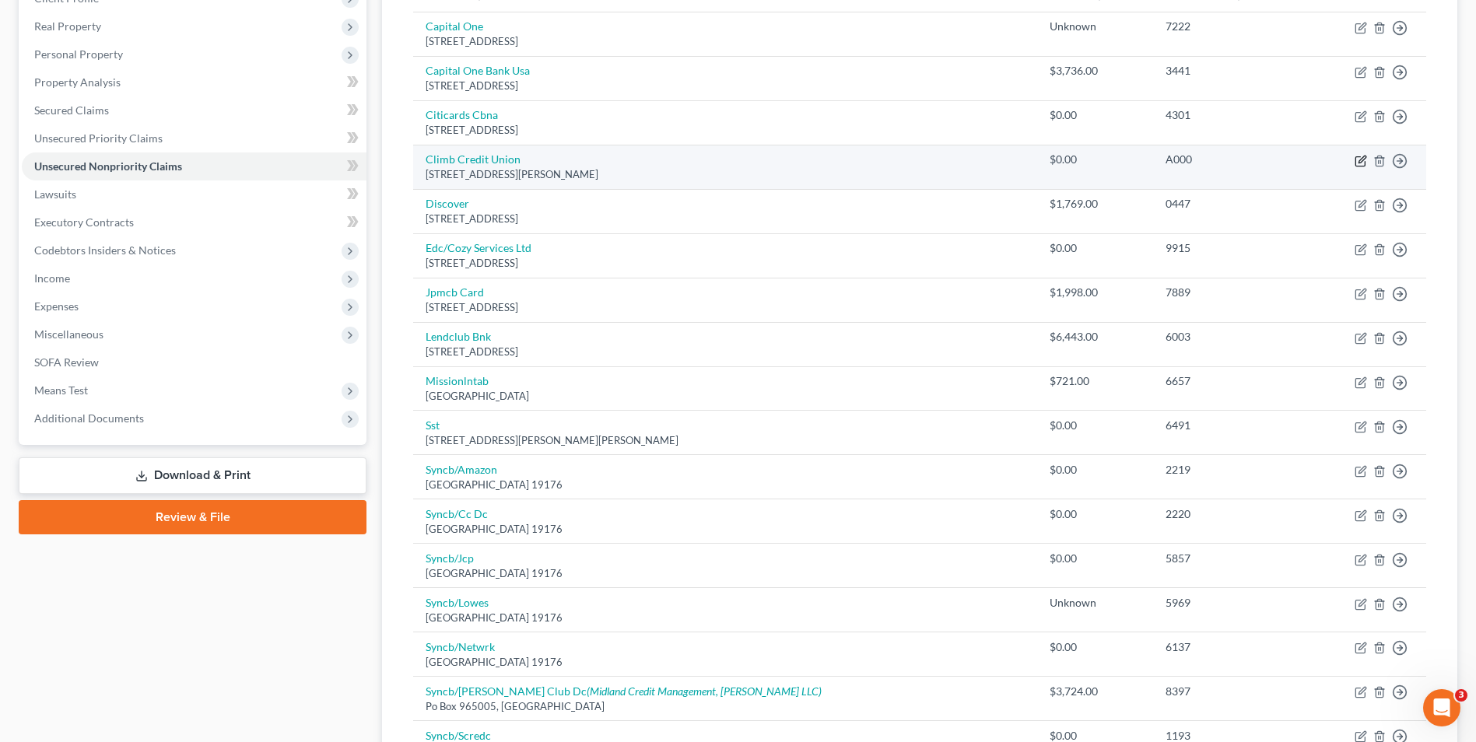
click at [1362, 164] on icon "button" at bounding box center [1361, 161] width 12 height 12
select select "5"
select select "0"
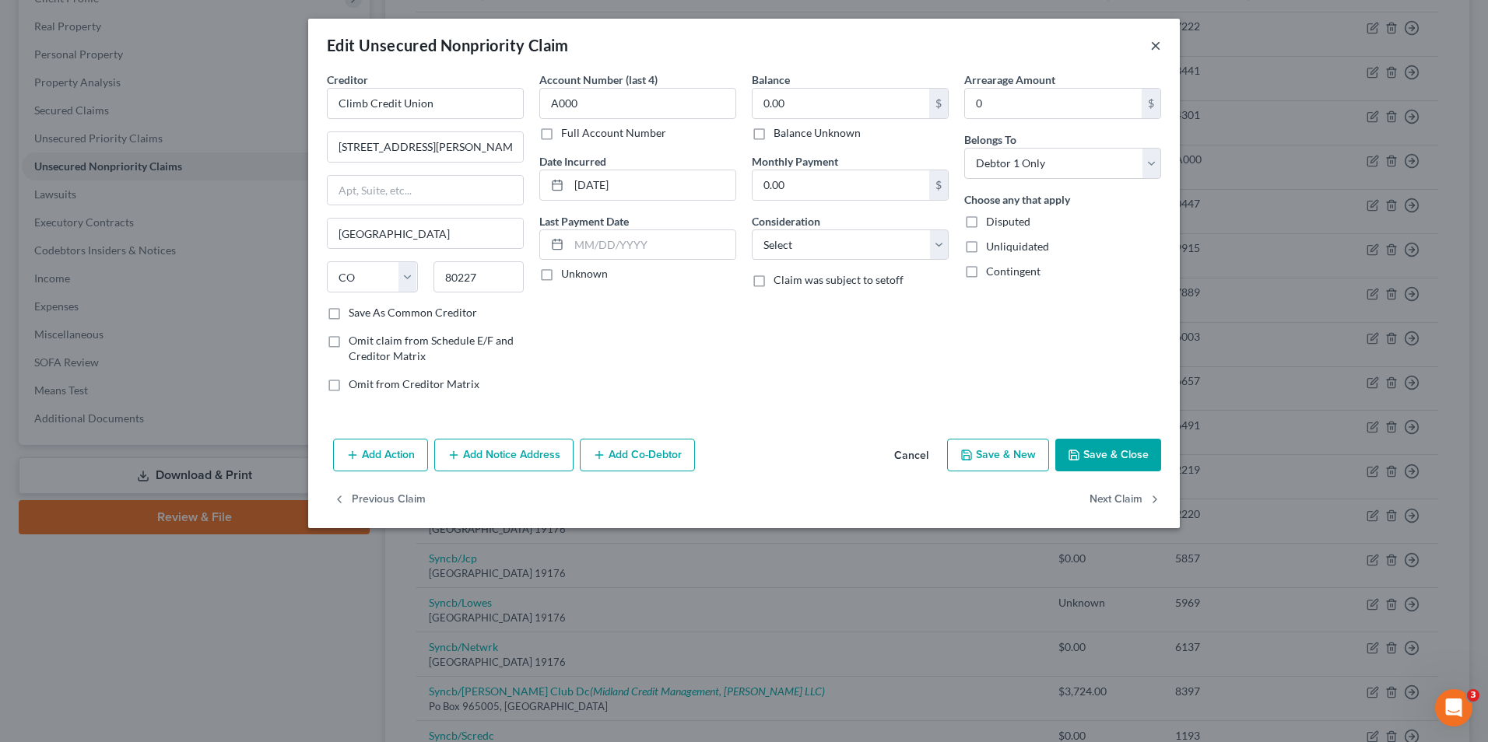
click at [1154, 40] on button "×" at bounding box center [1155, 45] width 11 height 19
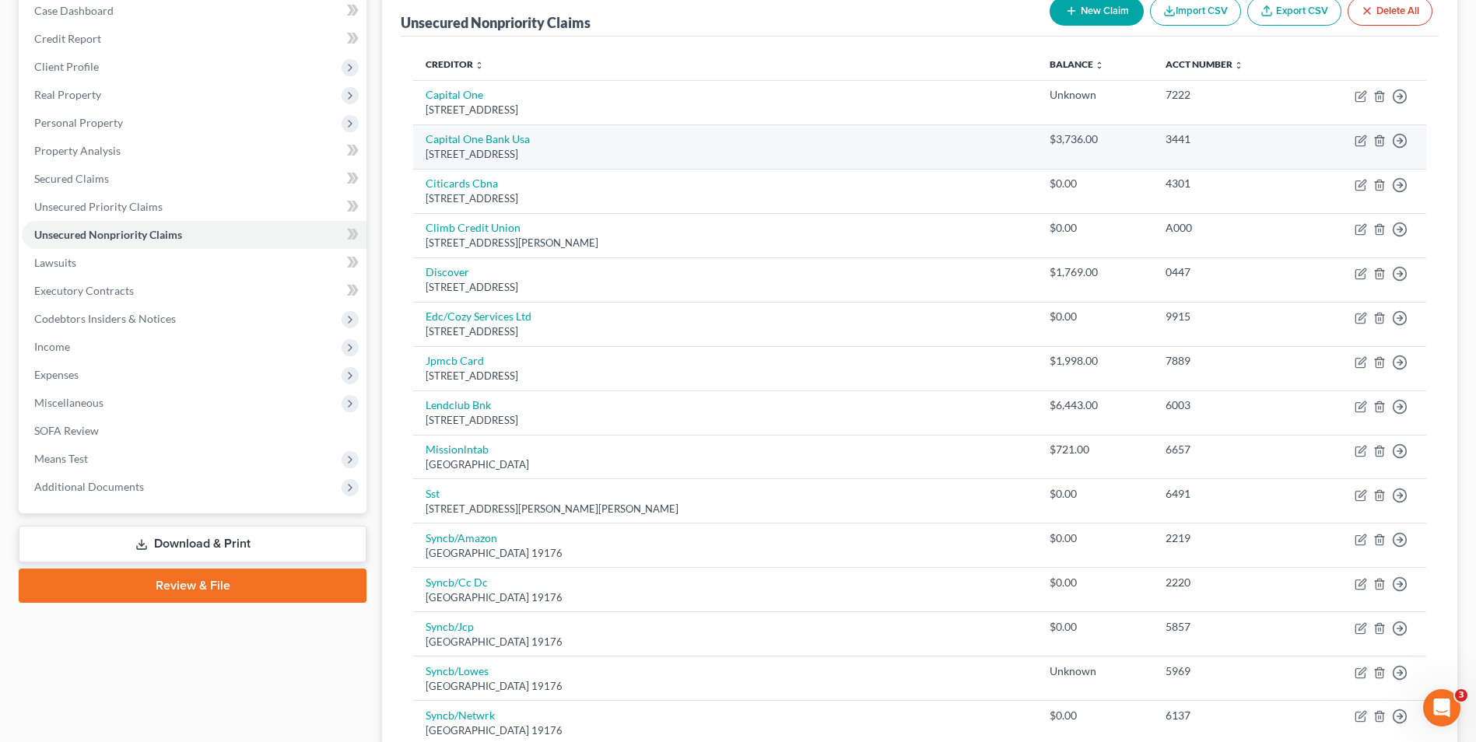
scroll to position [156, 0]
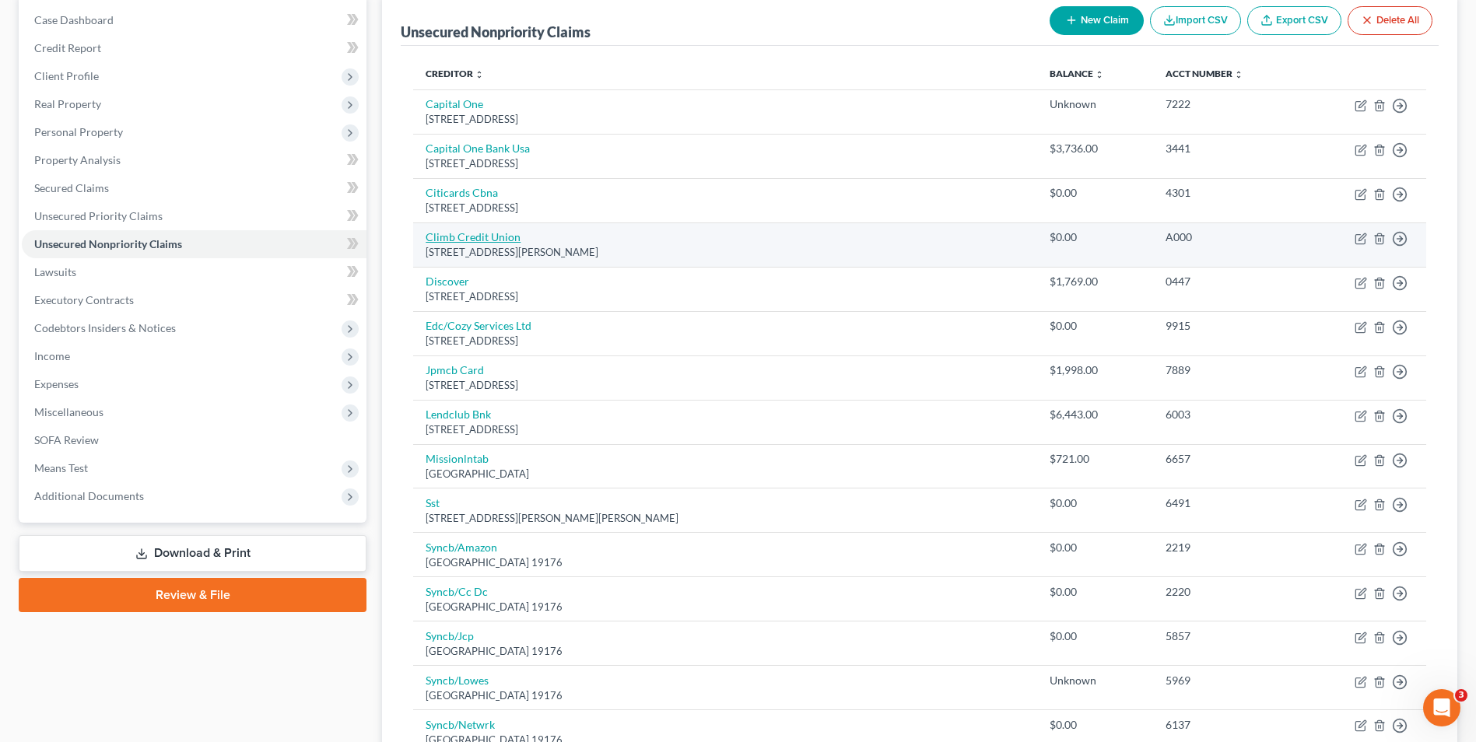
click at [453, 242] on link "Climb Credit Union" at bounding box center [473, 236] width 95 height 13
select select "5"
select select "0"
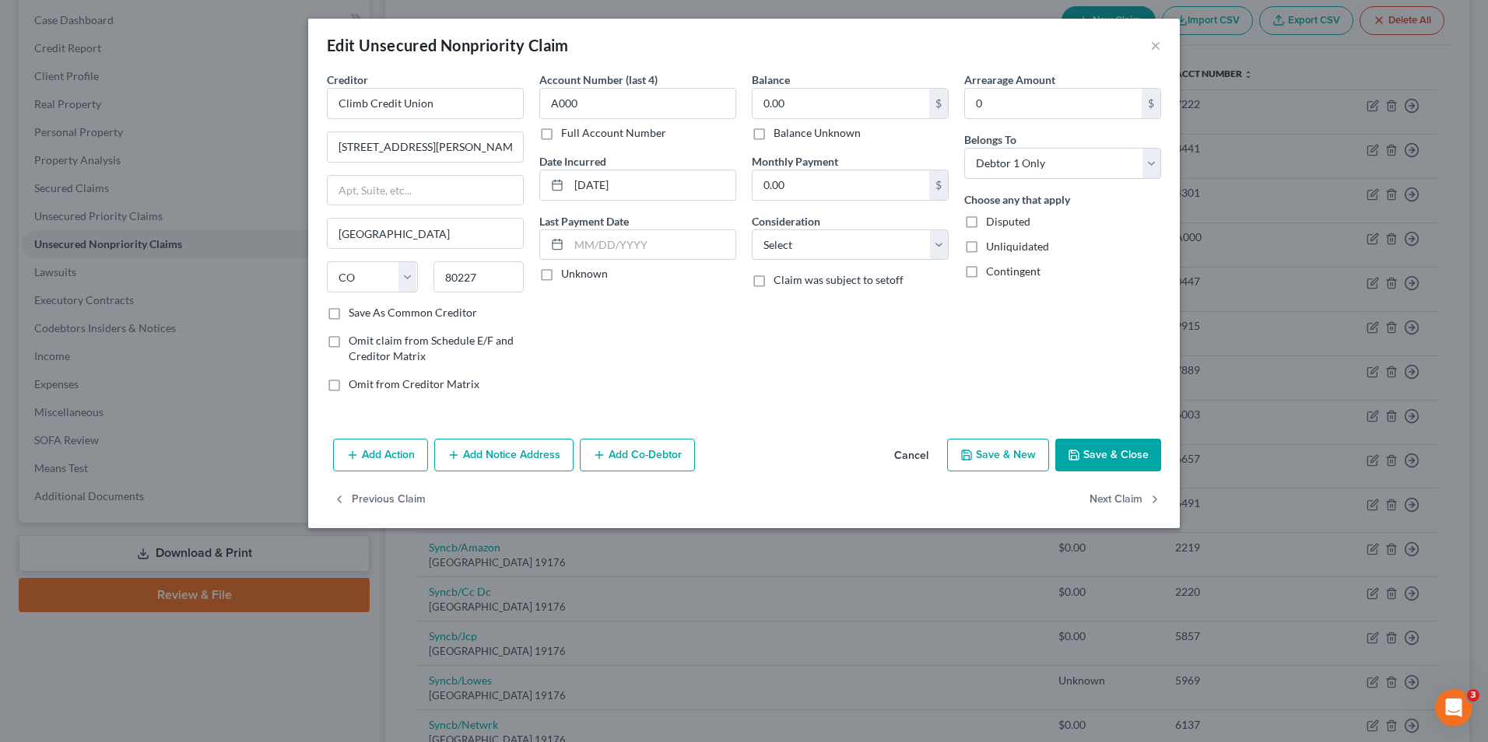
click at [1089, 442] on button "Save & Close" at bounding box center [1108, 455] width 106 height 33
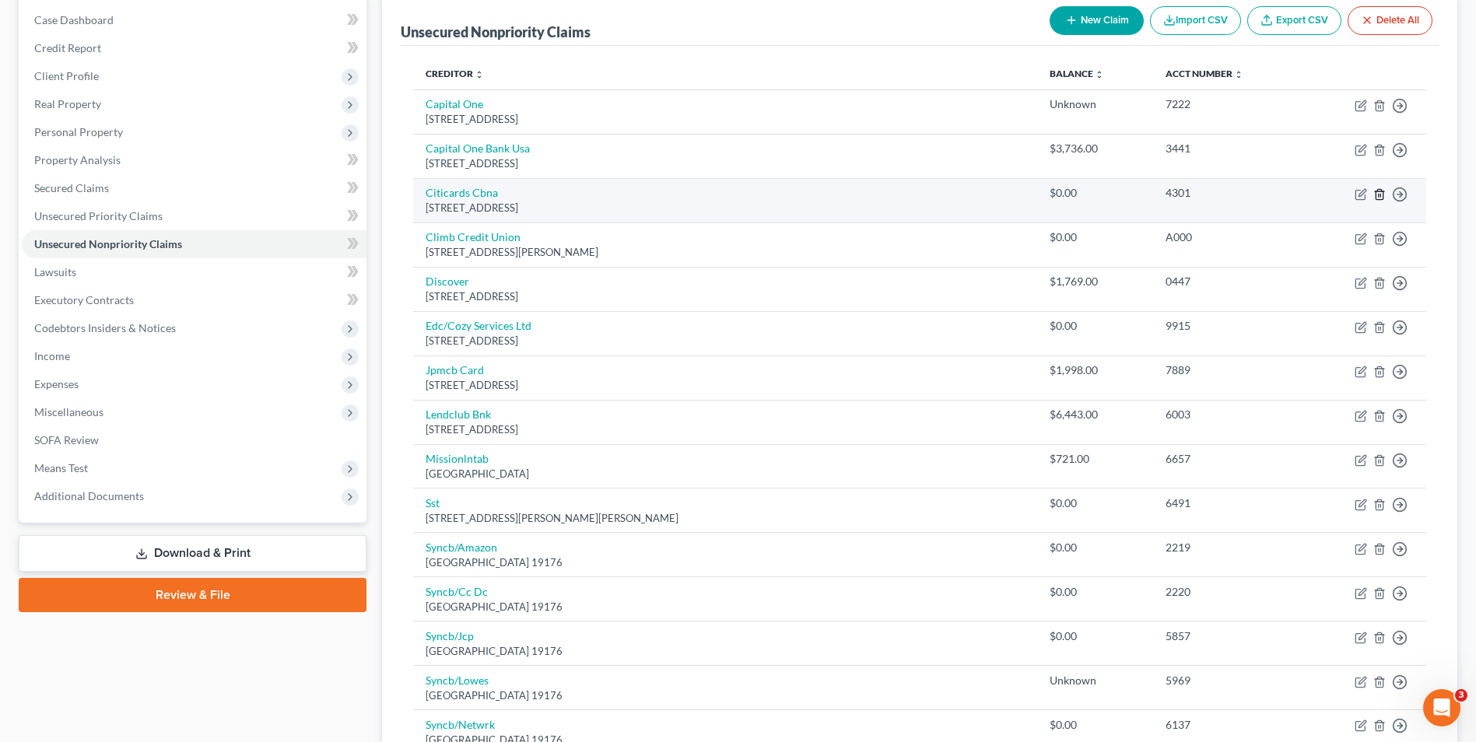
click at [1379, 195] on line "button" at bounding box center [1379, 195] width 0 height 3
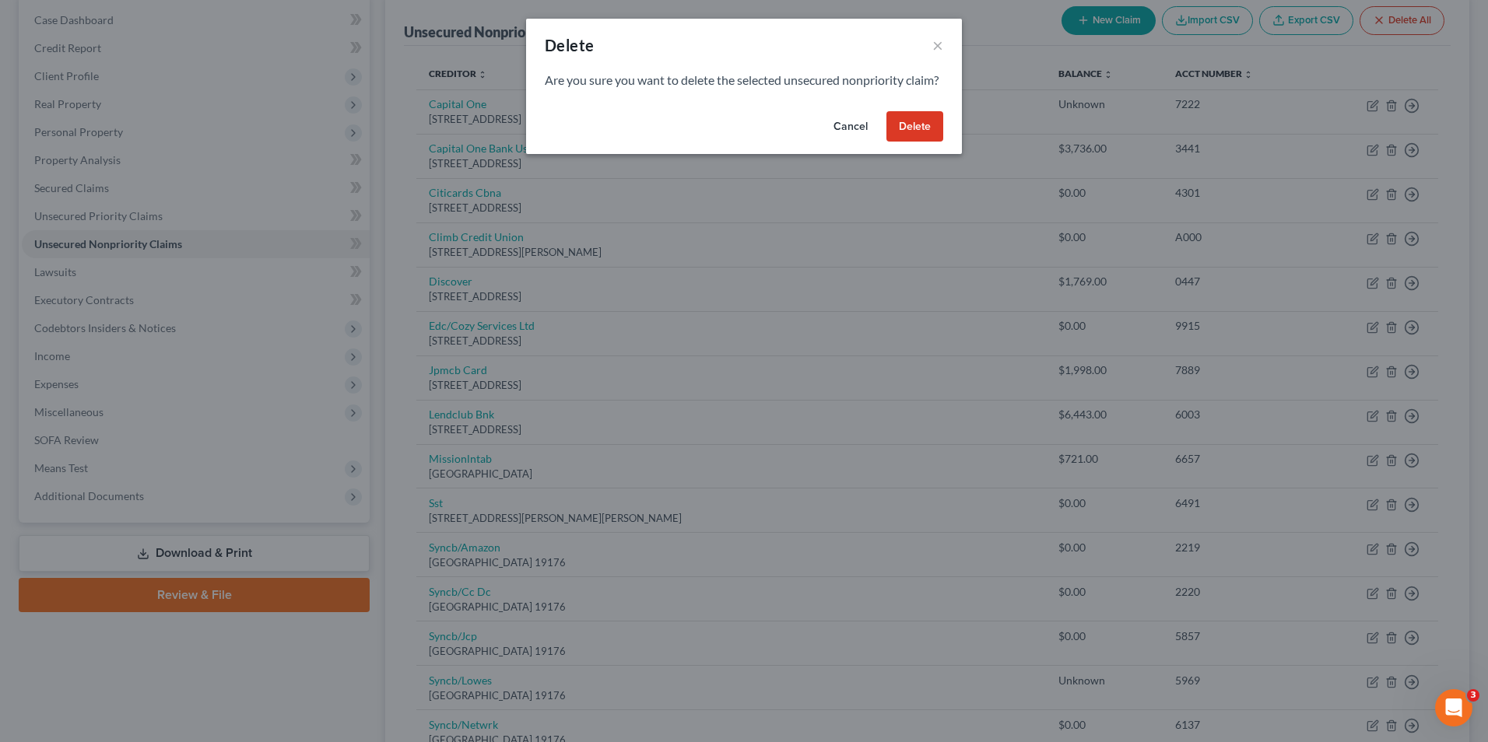
drag, startPoint x: 903, startPoint y: 142, endPoint x: 899, endPoint y: 170, distance: 28.2
click at [902, 142] on button "Delete" at bounding box center [914, 126] width 57 height 31
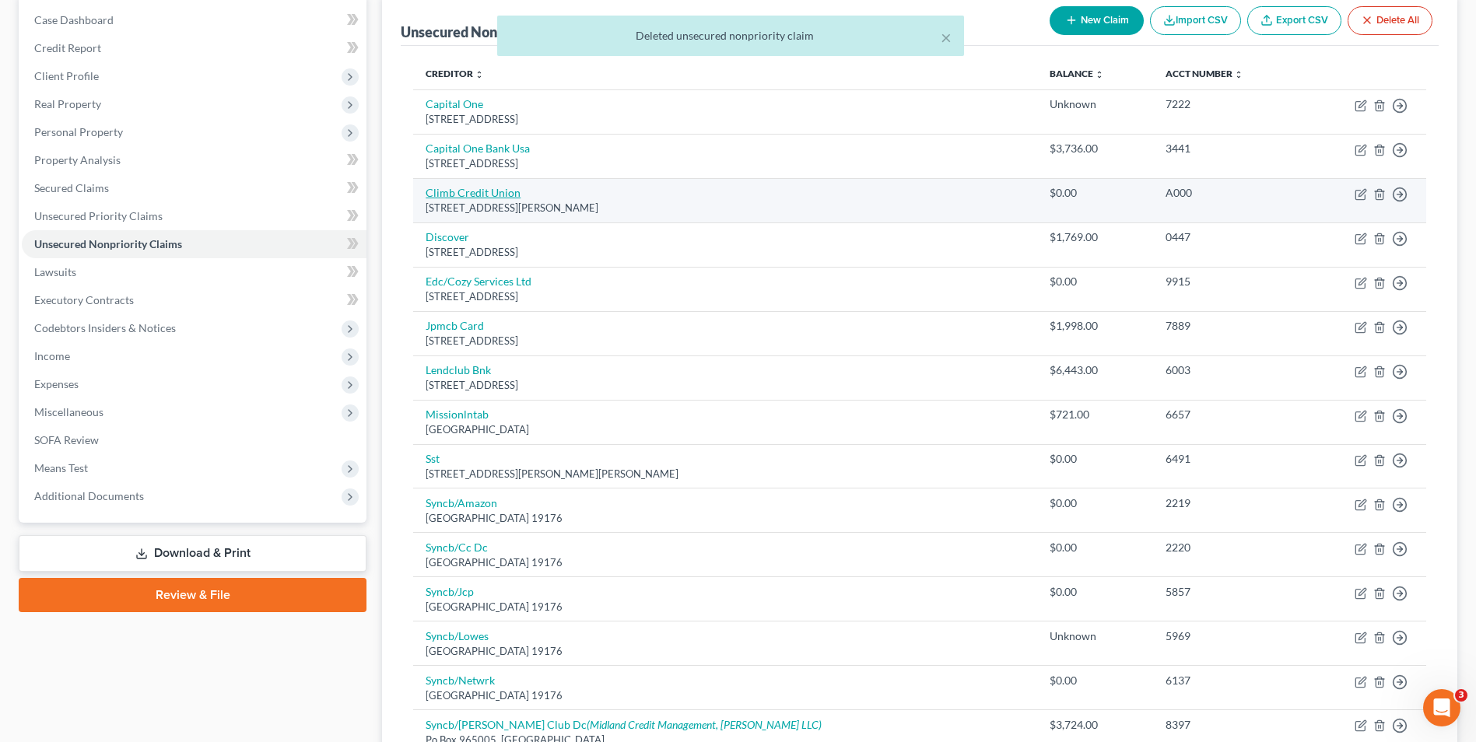
click at [475, 195] on link "Climb Credit Union" at bounding box center [473, 192] width 95 height 13
select select "5"
select select "0"
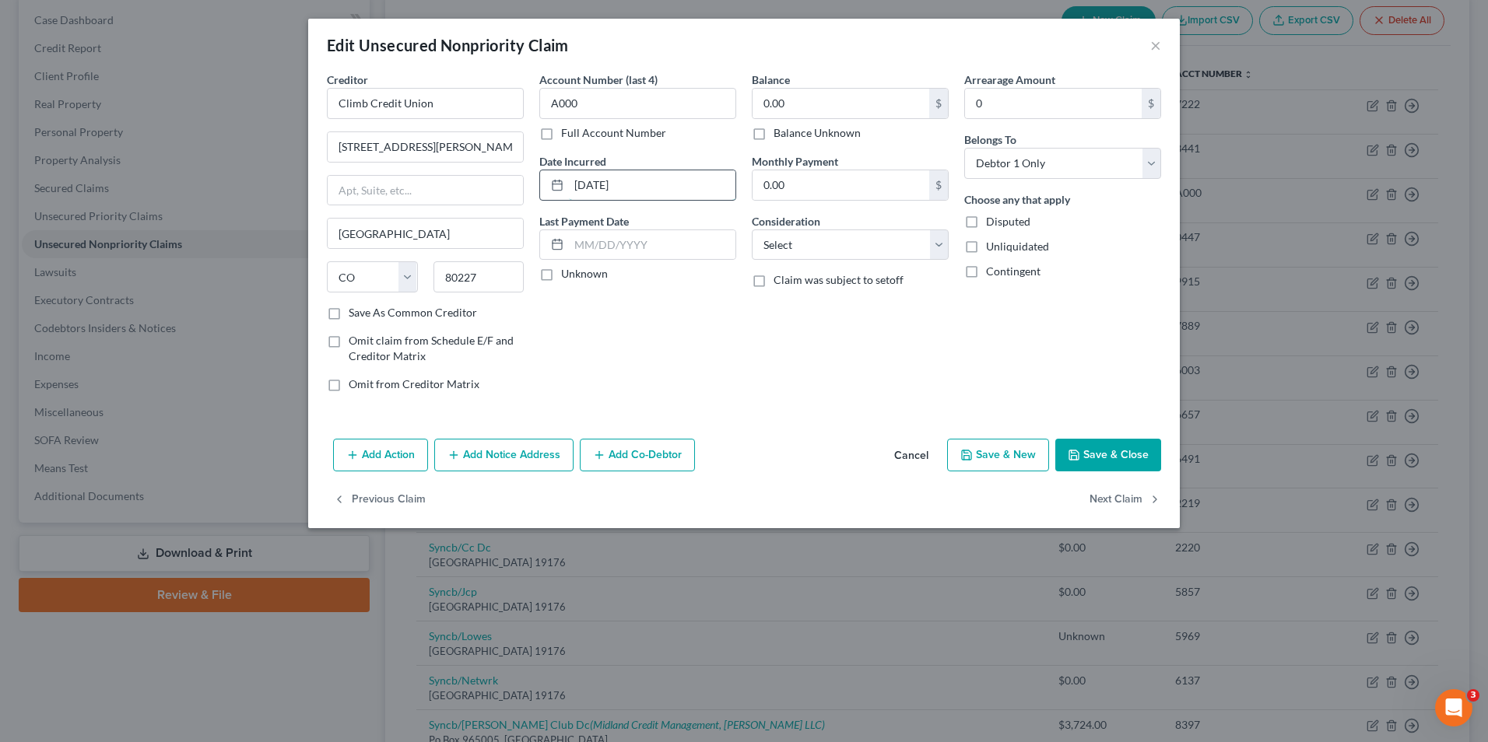
drag, startPoint x: 637, startPoint y: 195, endPoint x: 591, endPoint y: 197, distance: 45.9
click at [558, 200] on div "[DATE]" at bounding box center [637, 185] width 197 height 31
click at [657, 195] on input "[DATE]" at bounding box center [652, 185] width 167 height 30
click at [1095, 452] on button "Save & Close" at bounding box center [1108, 455] width 106 height 33
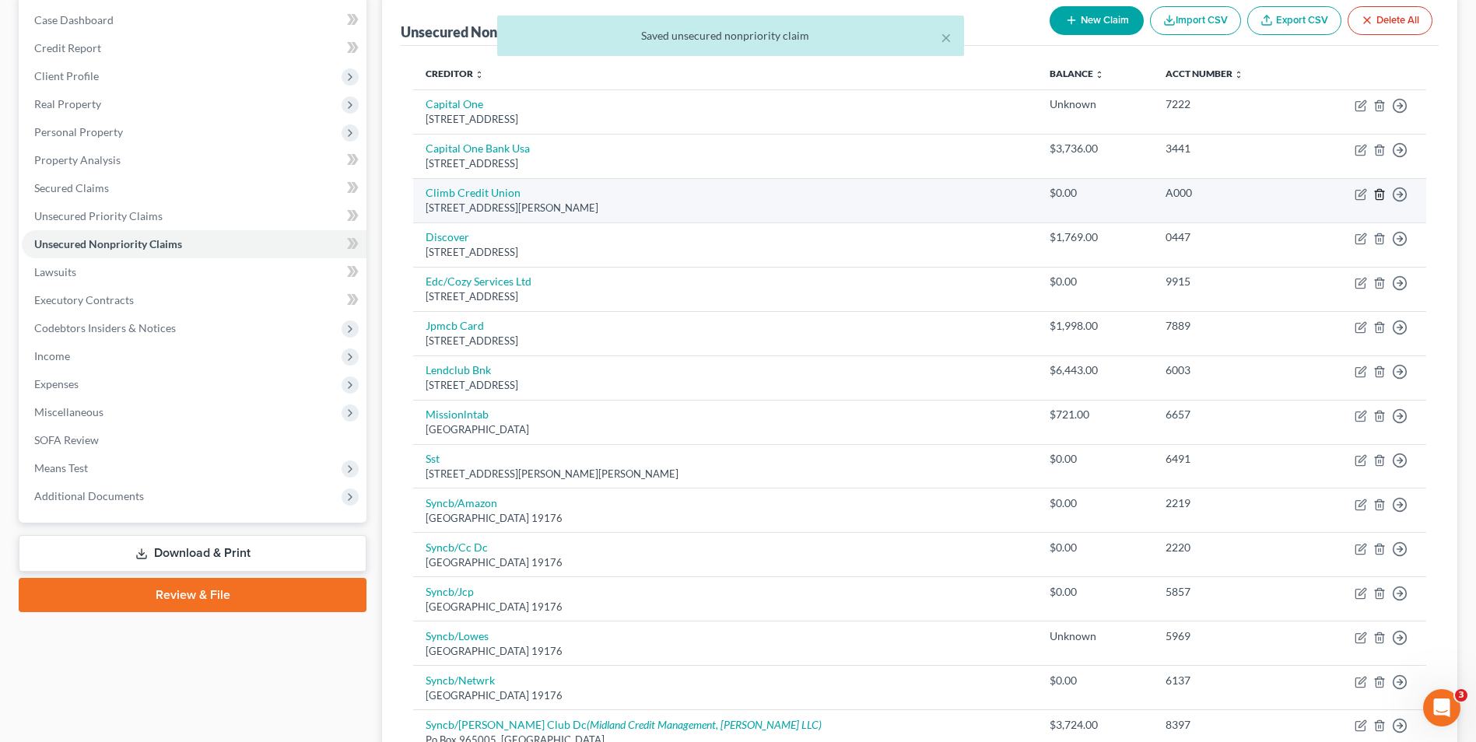
click at [1383, 199] on icon "button" at bounding box center [1379, 194] width 7 height 10
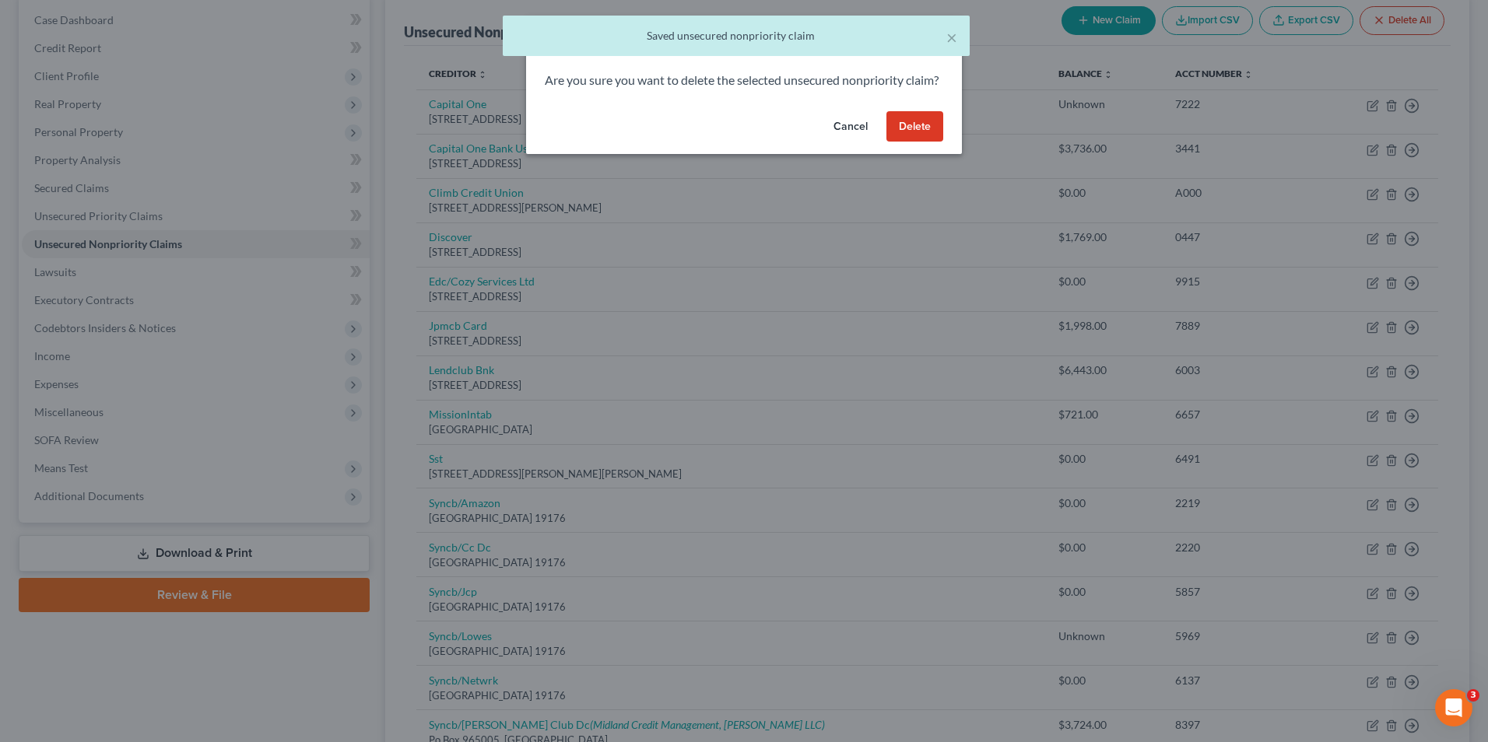
click at [934, 142] on button "Delete" at bounding box center [914, 126] width 57 height 31
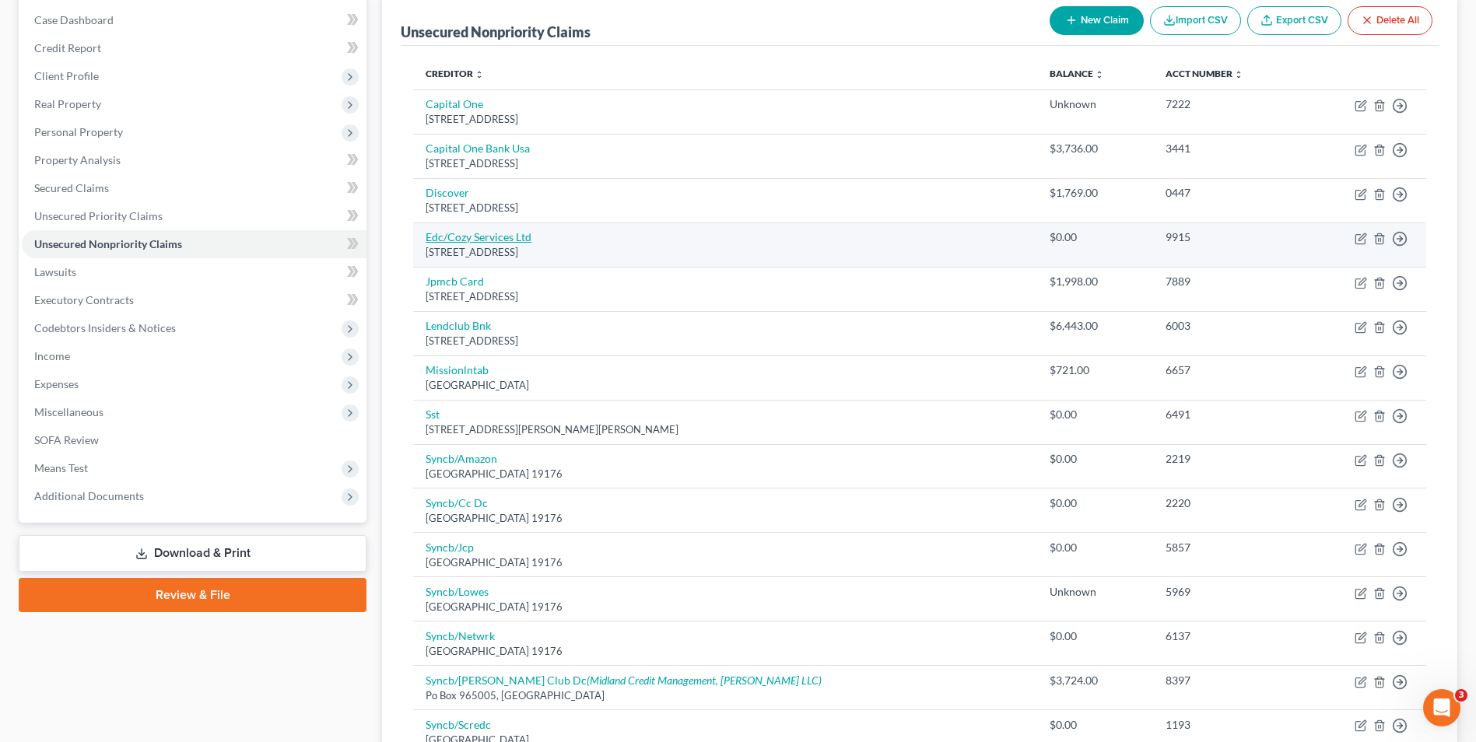
click at [528, 239] on link "Edc/Cozy Services Ltd" at bounding box center [479, 236] width 106 height 13
select select "38"
select select "0"
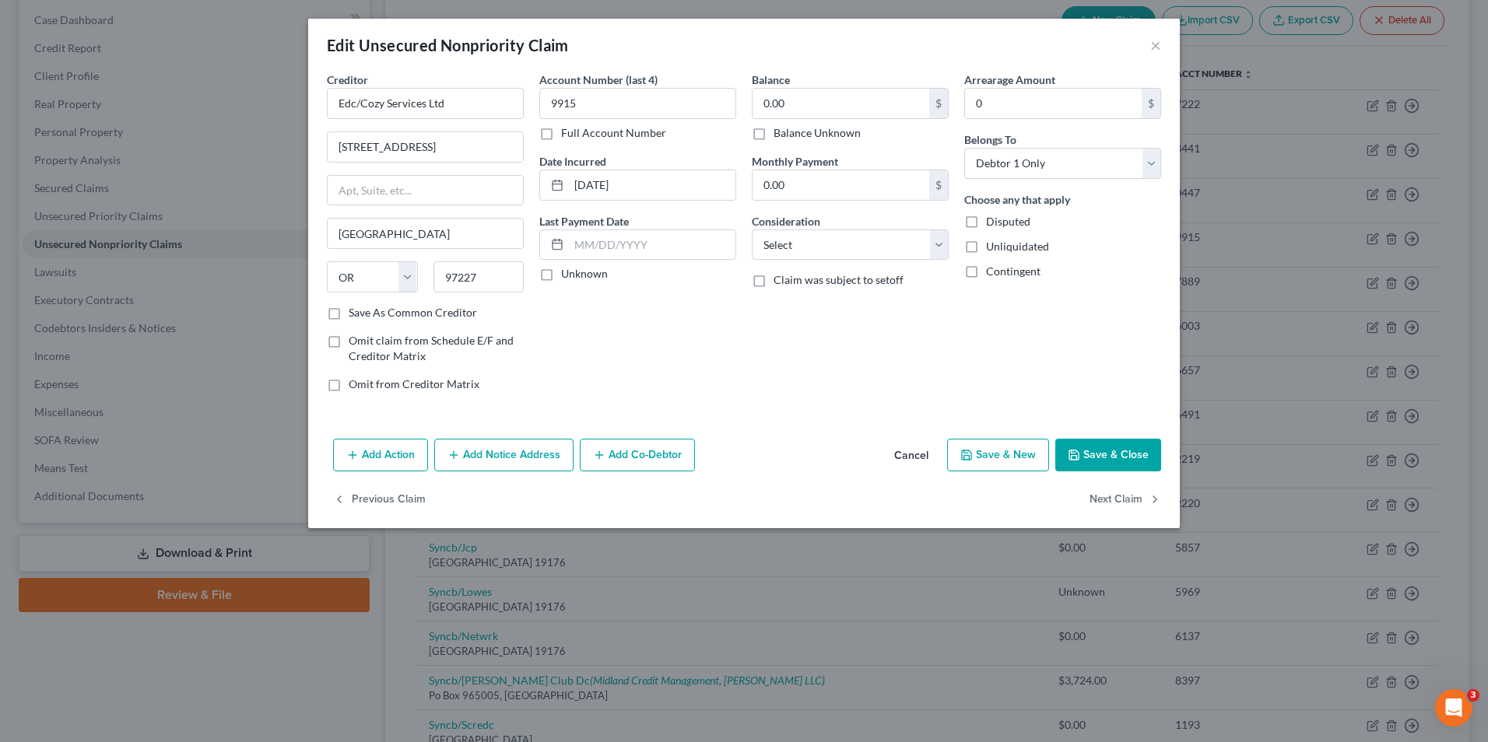
click at [1117, 444] on button "Save & Close" at bounding box center [1108, 455] width 106 height 33
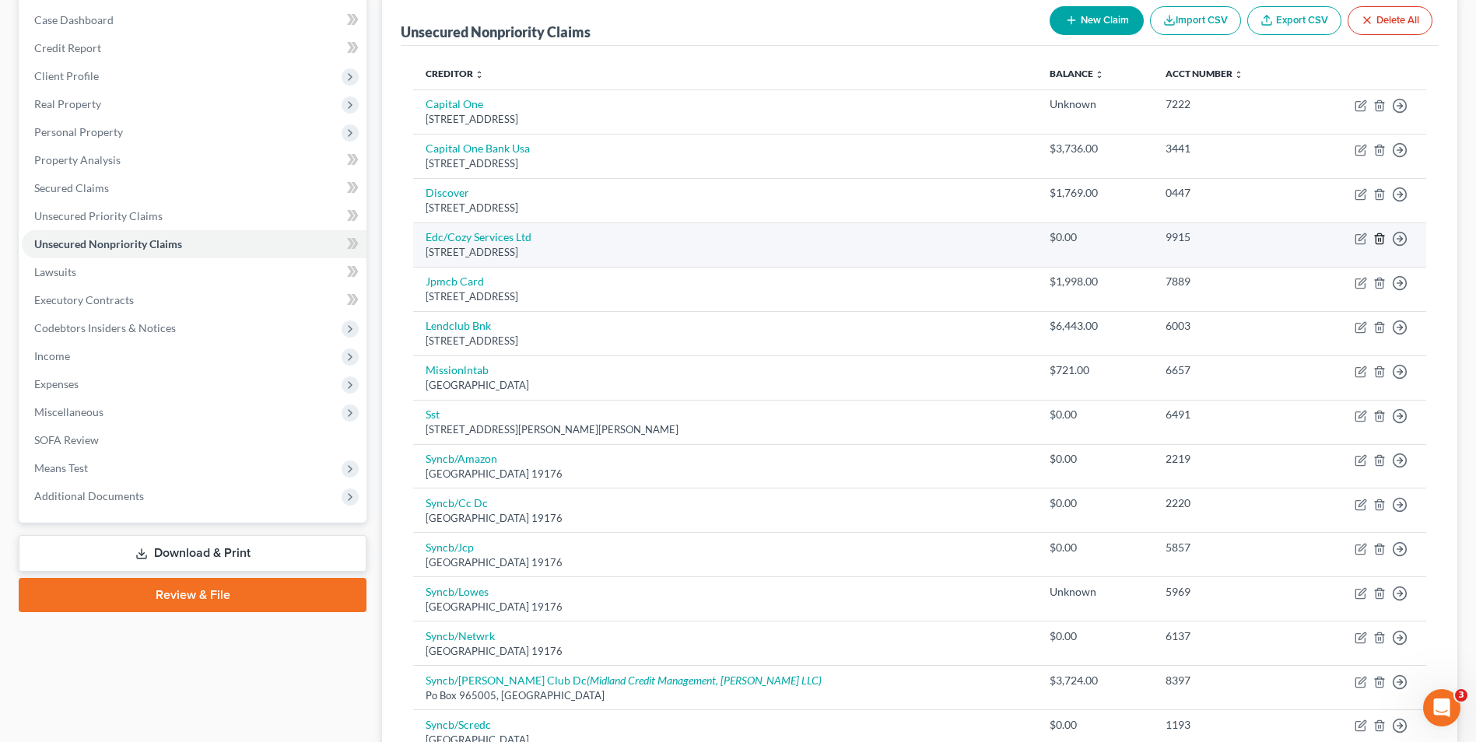
click at [1379, 240] on line "button" at bounding box center [1379, 239] width 0 height 3
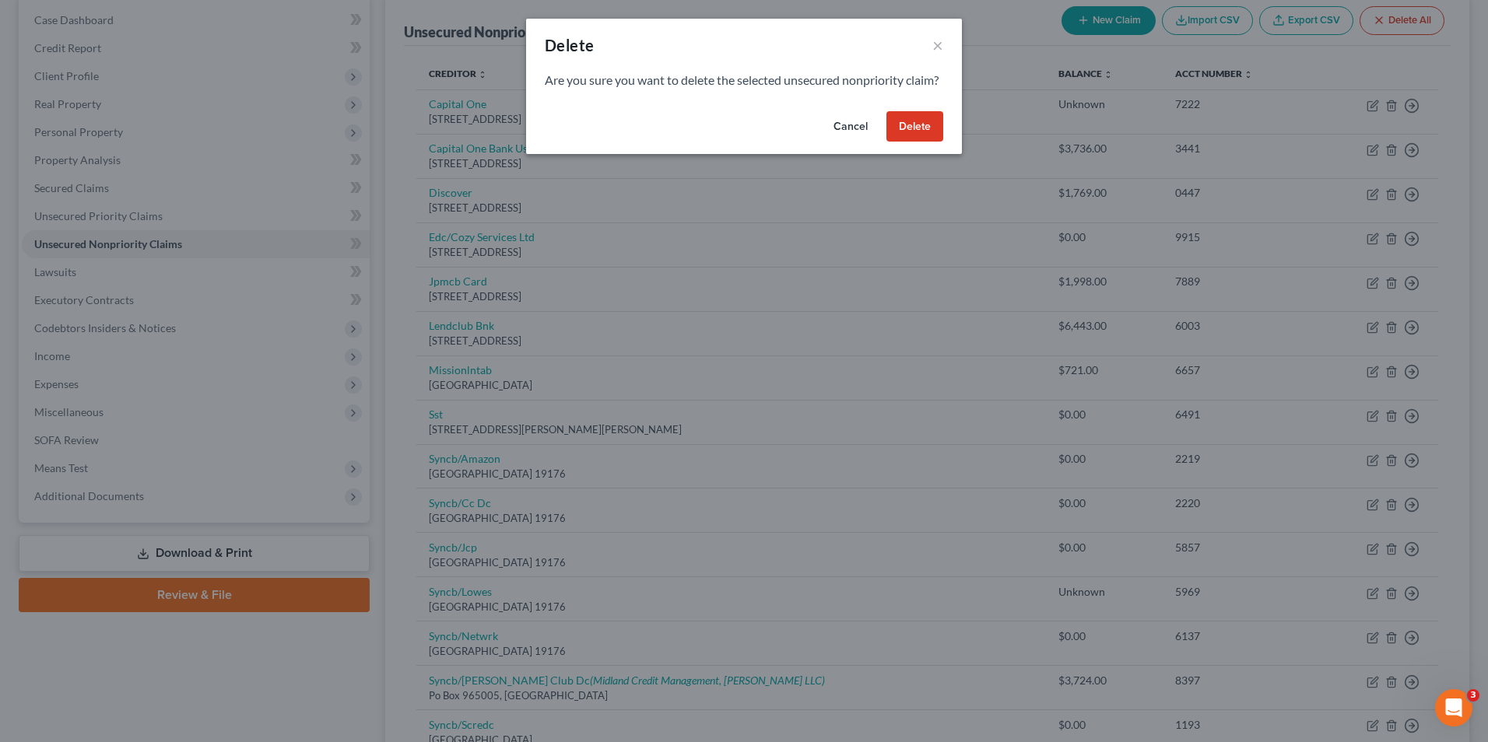
click at [925, 142] on button "Delete" at bounding box center [914, 126] width 57 height 31
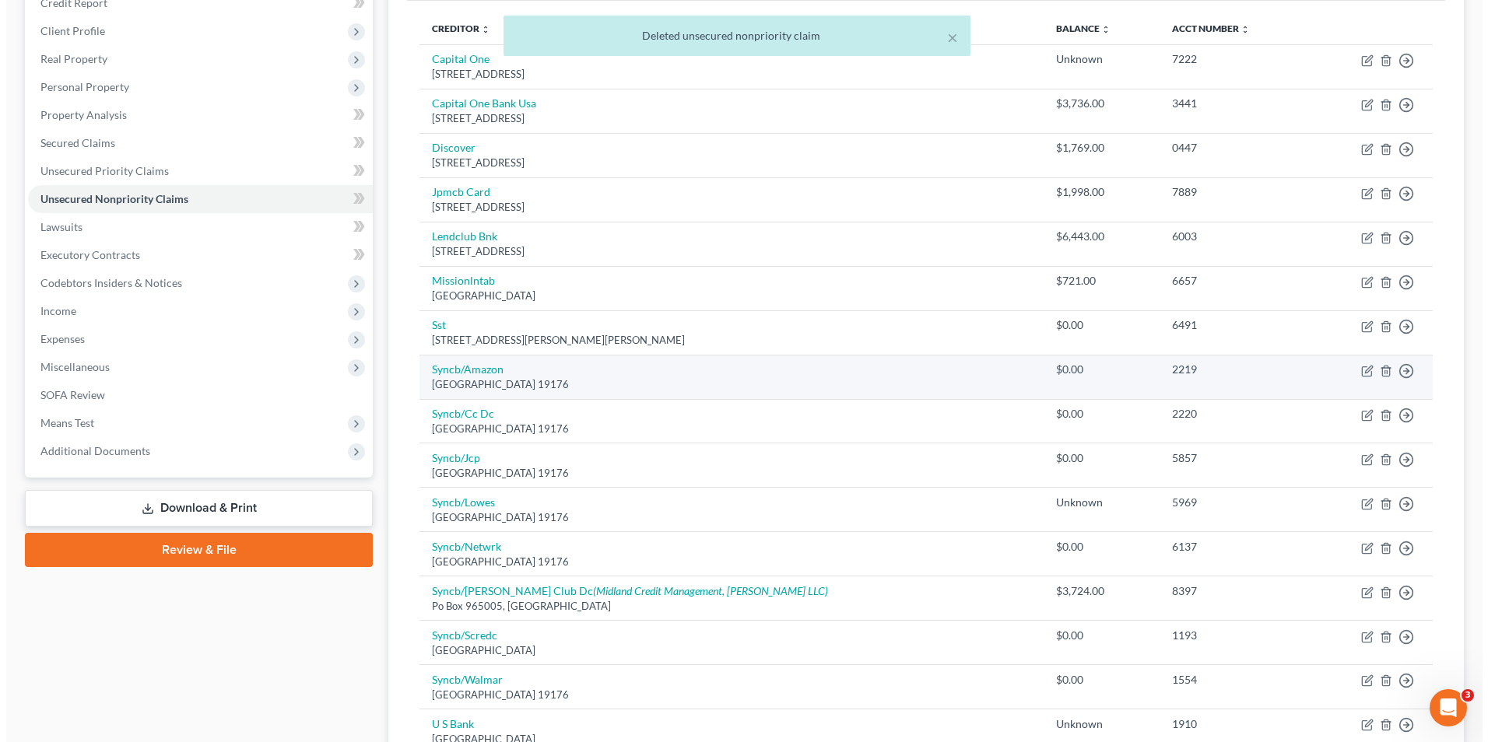
scroll to position [233, 0]
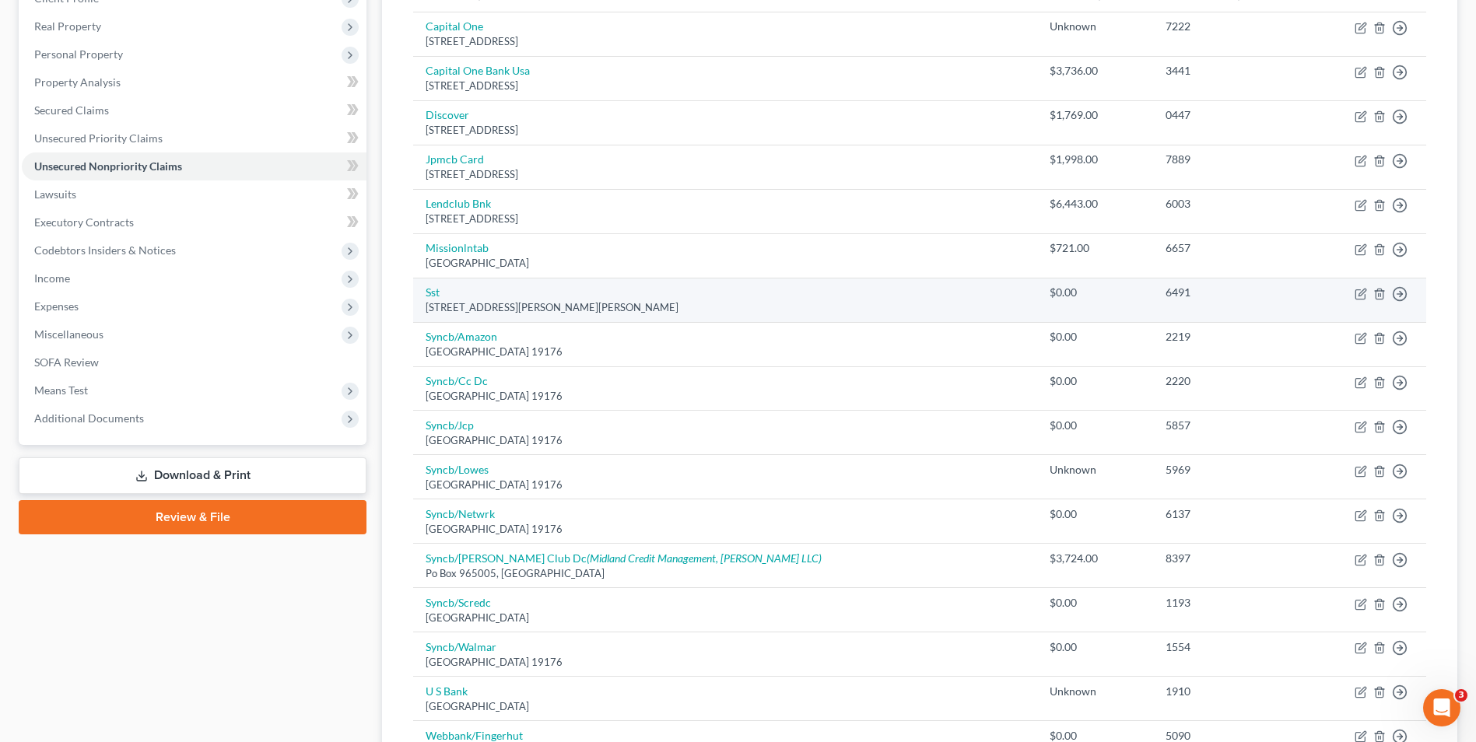
click at [416, 300] on td "Sst [STREET_ADDRESS][PERSON_NAME][PERSON_NAME]" at bounding box center [725, 300] width 624 height 44
click at [424, 292] on td "Sst [STREET_ADDRESS][PERSON_NAME][PERSON_NAME]" at bounding box center [725, 300] width 624 height 44
click at [430, 291] on link "Sst" at bounding box center [433, 292] width 14 height 13
select select "26"
select select "0"
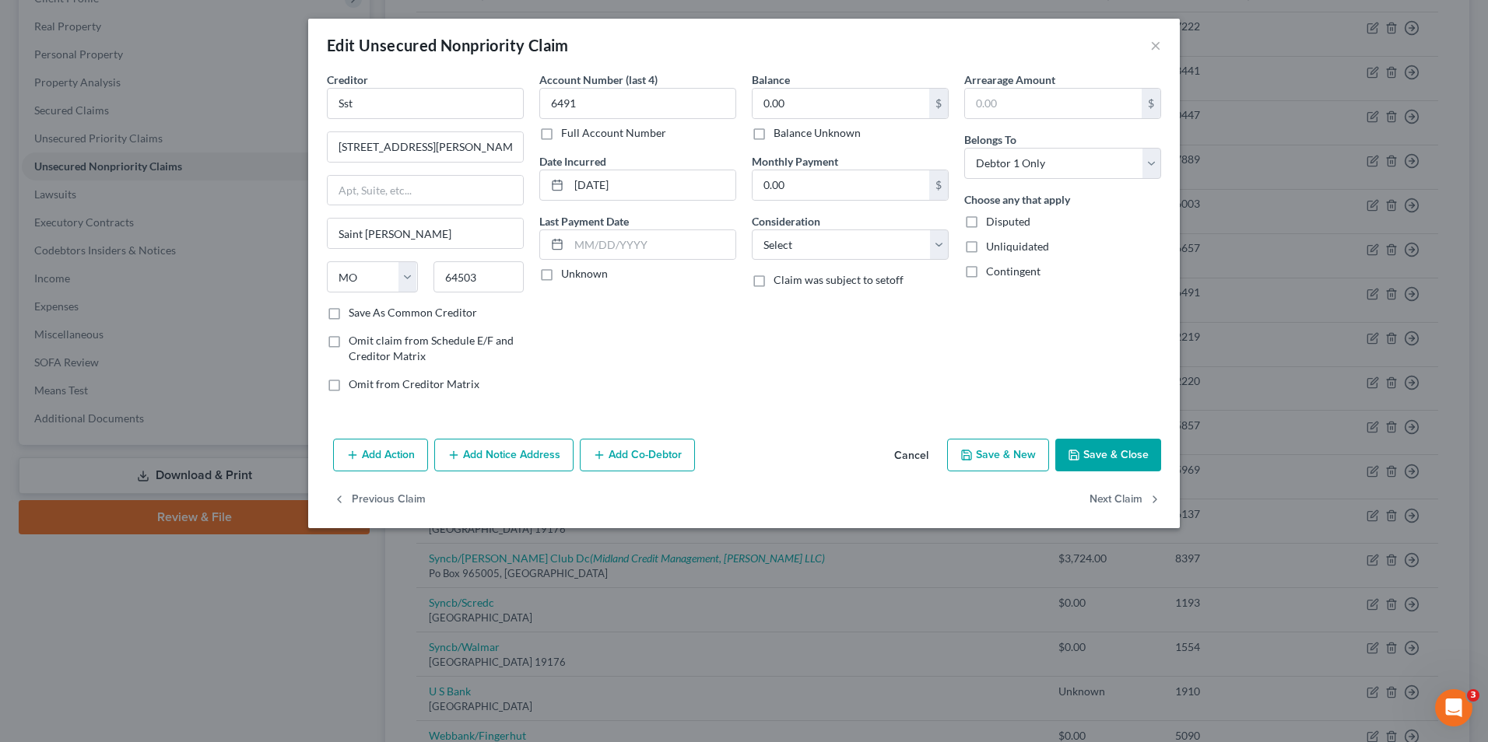
click at [1076, 454] on icon "button" at bounding box center [1074, 455] width 12 height 12
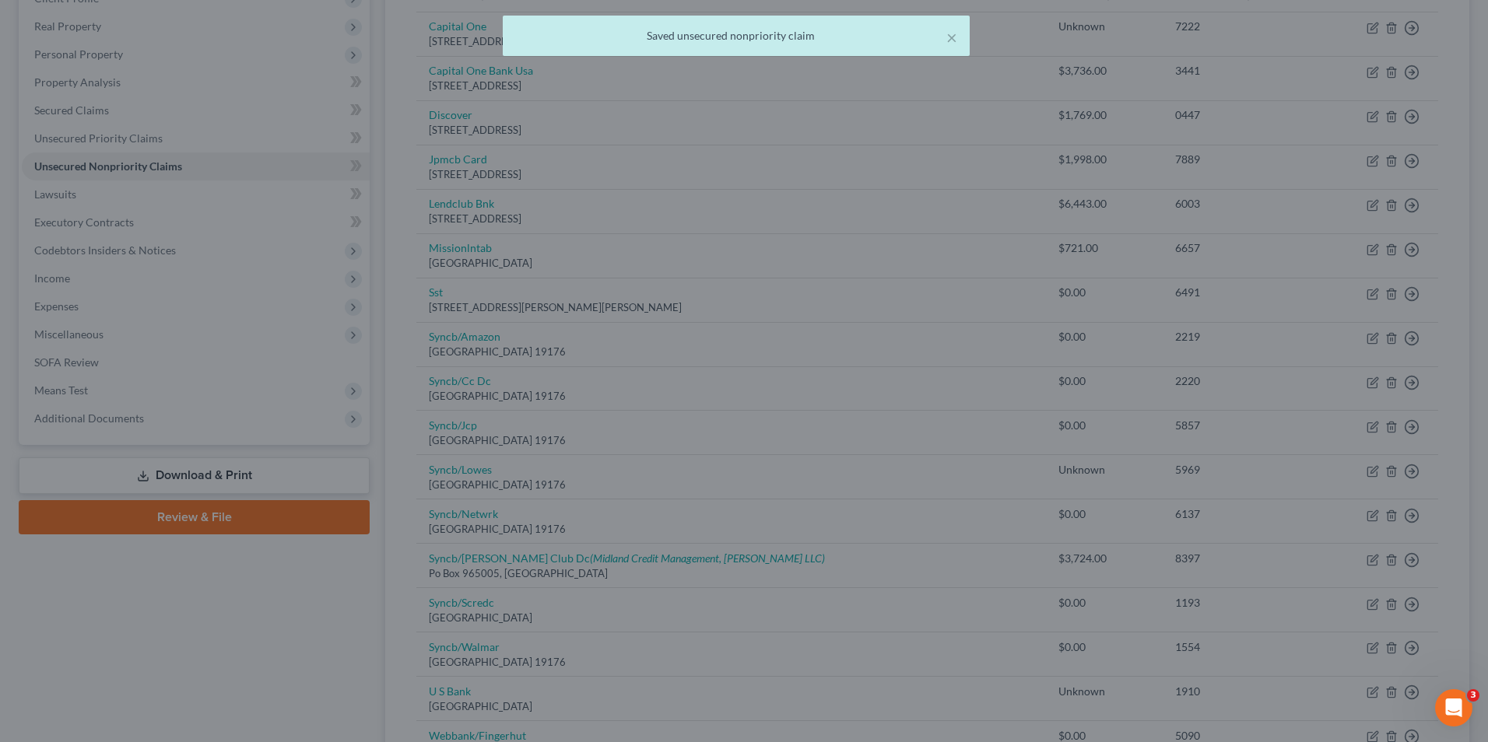
type input "0"
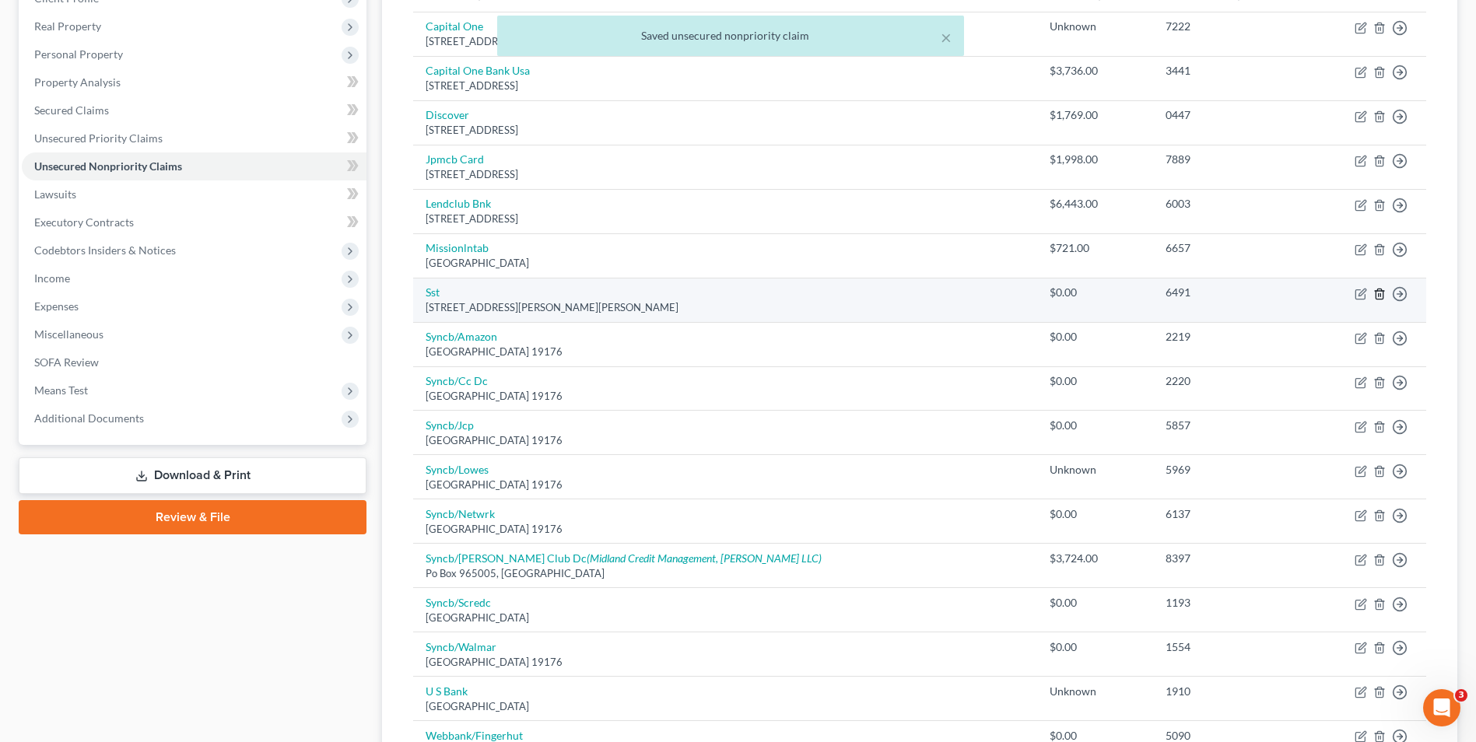
click at [1378, 293] on icon "button" at bounding box center [1379, 294] width 12 height 12
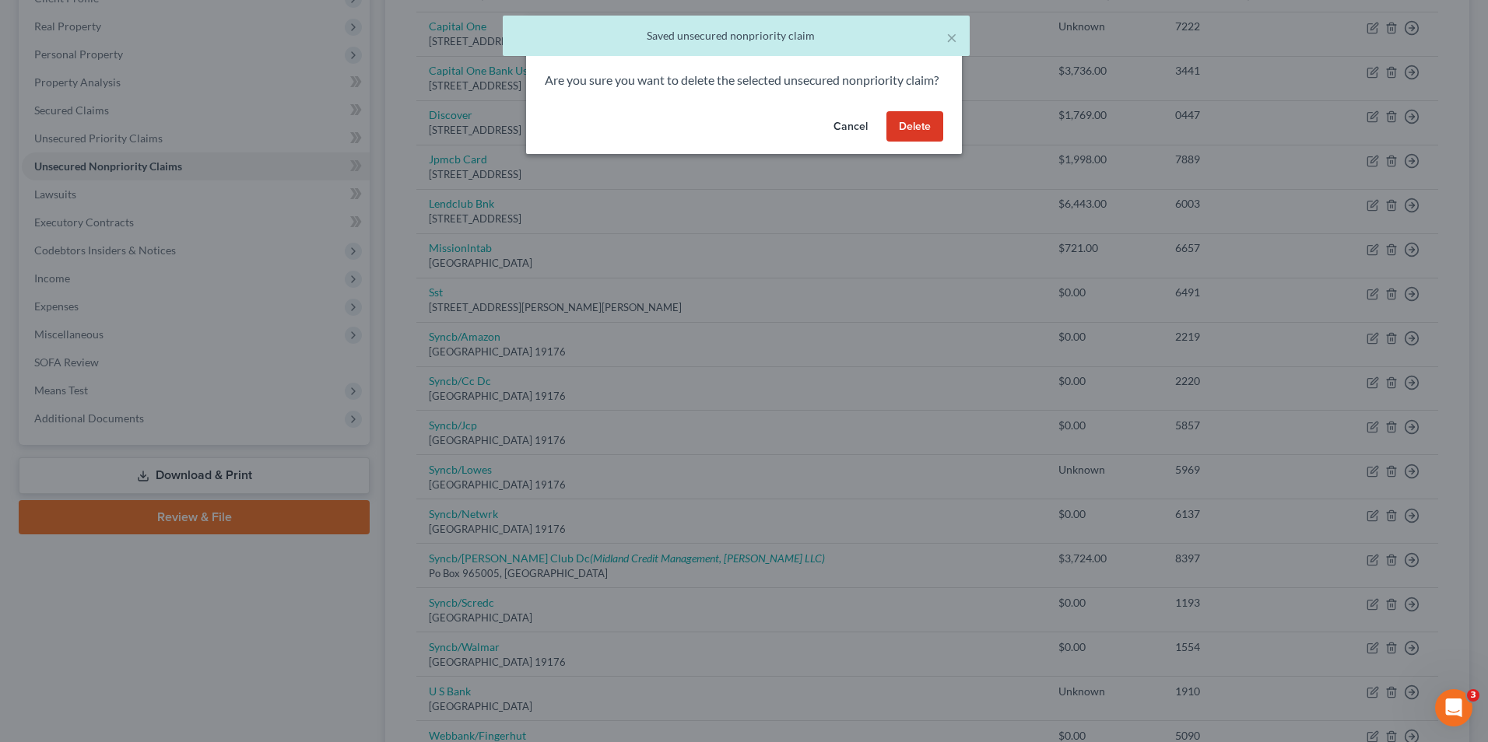
drag, startPoint x: 930, startPoint y: 148, endPoint x: 910, endPoint y: 168, distance: 28.1
click at [930, 142] on button "Delete" at bounding box center [914, 126] width 57 height 31
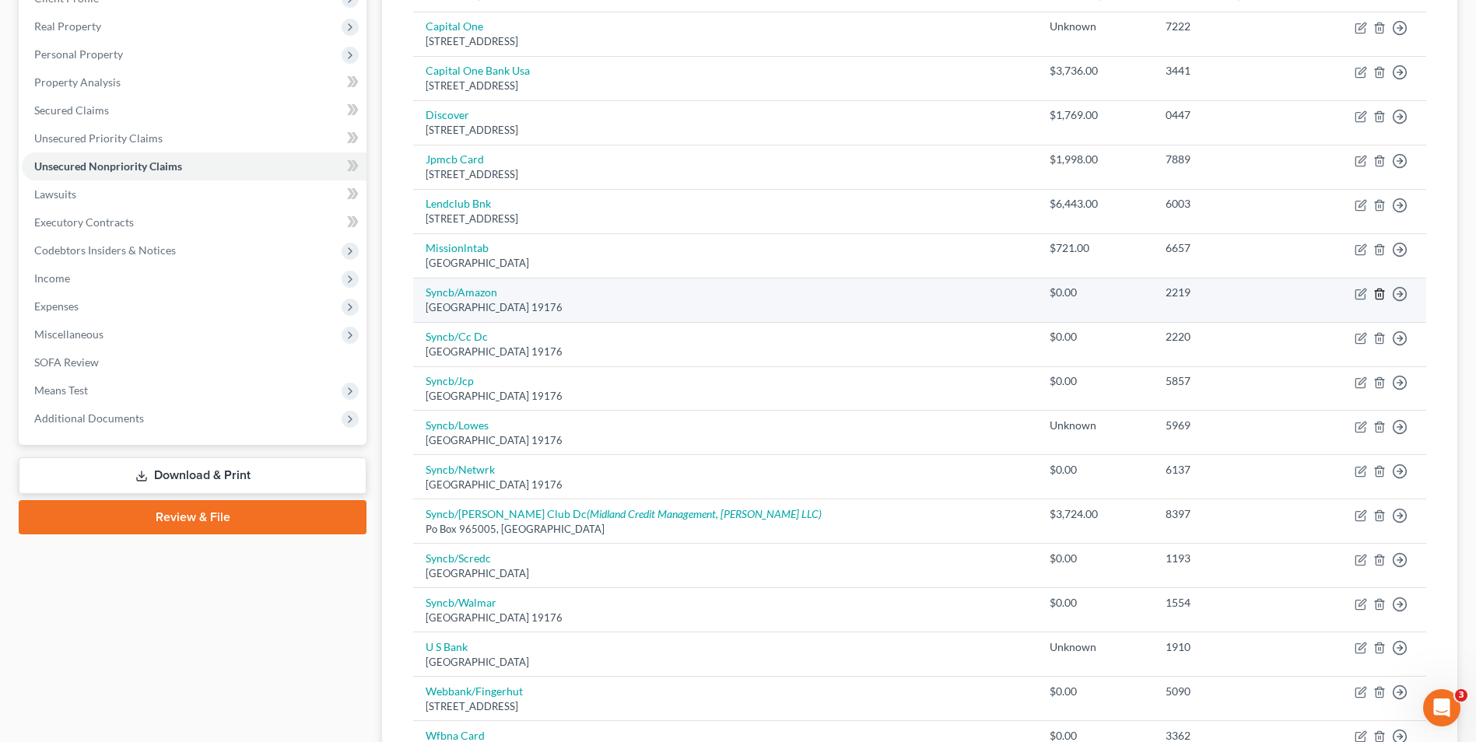
click at [1376, 293] on icon "button" at bounding box center [1379, 294] width 7 height 10
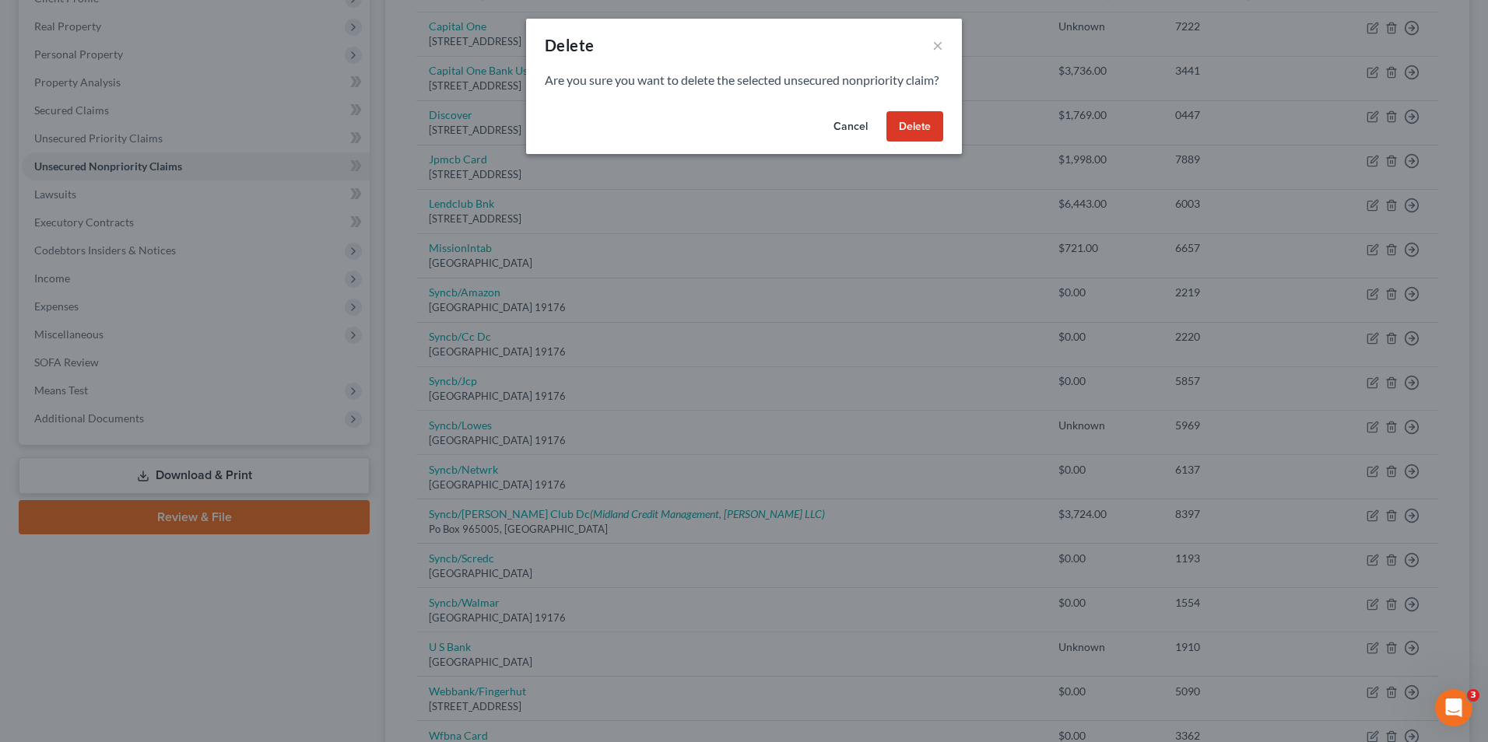
drag, startPoint x: 892, startPoint y: 142, endPoint x: 917, endPoint y: 153, distance: 27.2
click at [892, 142] on button "Delete" at bounding box center [914, 126] width 57 height 31
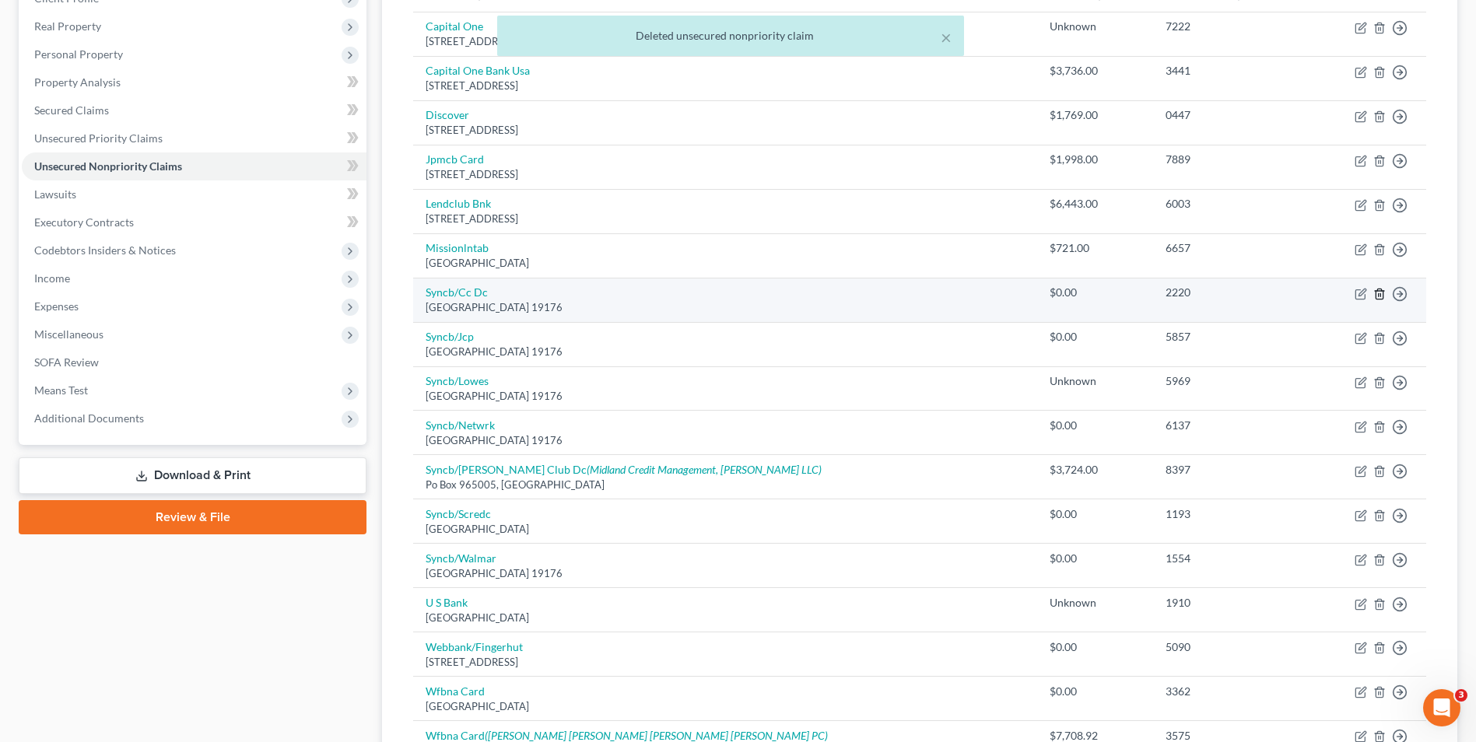
click at [1382, 294] on icon "button" at bounding box center [1379, 294] width 12 height 12
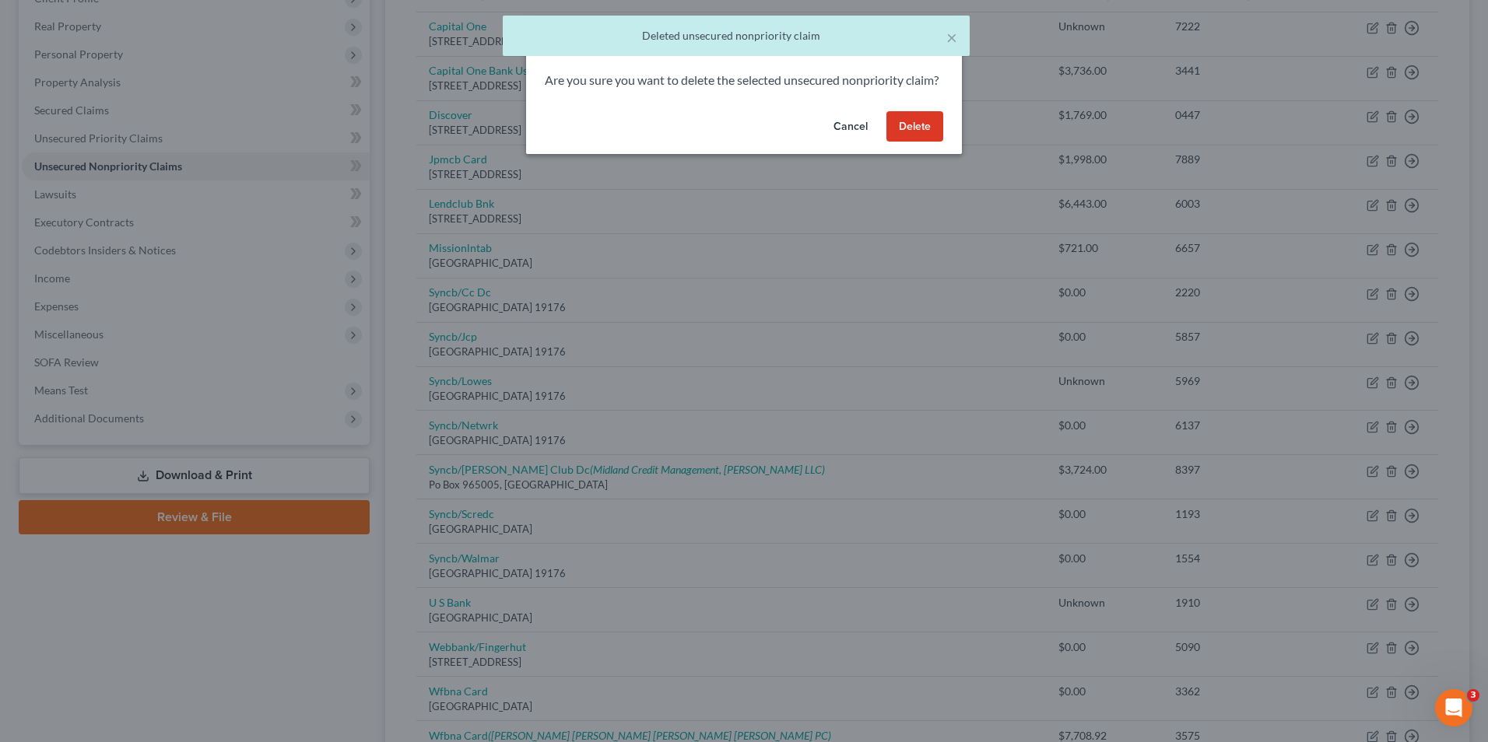
click at [910, 136] on button "Delete" at bounding box center [914, 126] width 57 height 31
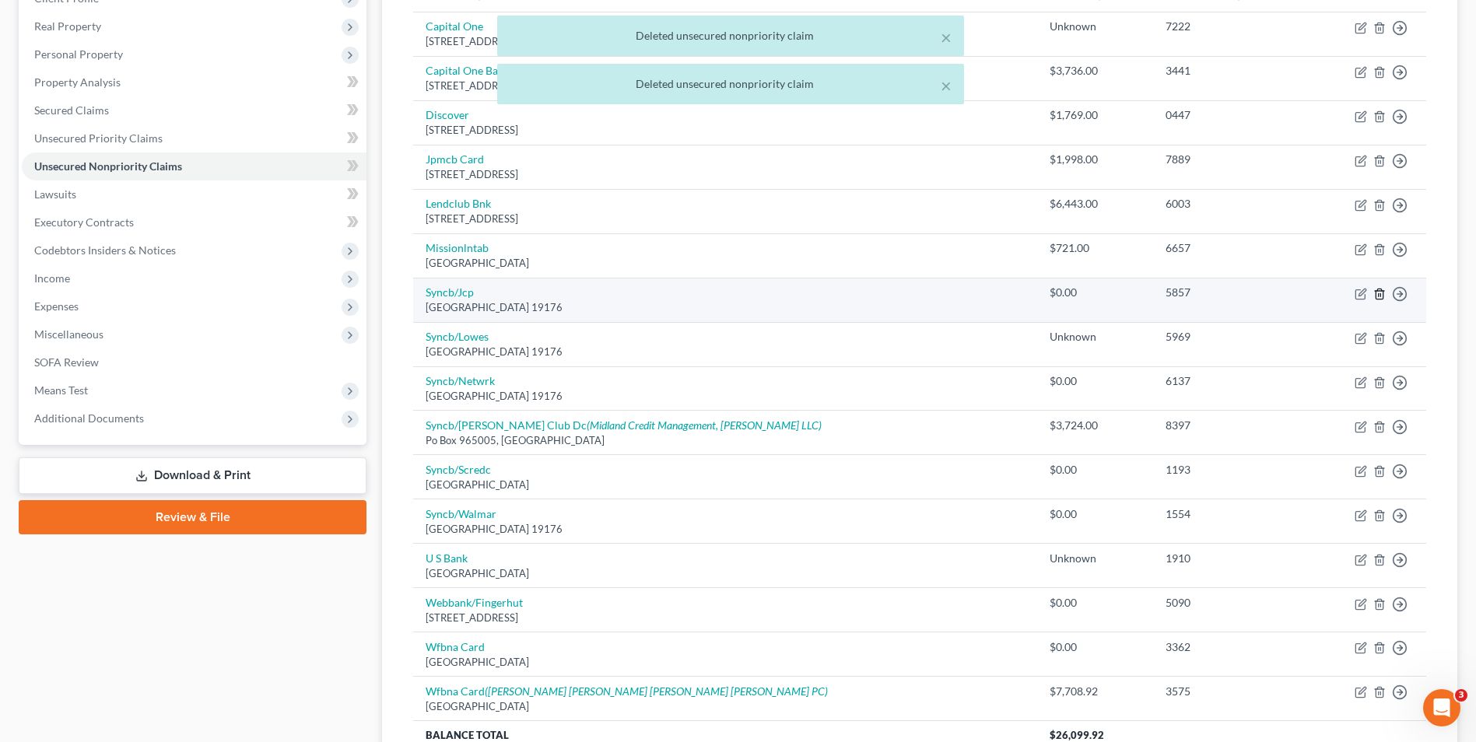
click at [1379, 297] on icon "button" at bounding box center [1379, 294] width 12 height 12
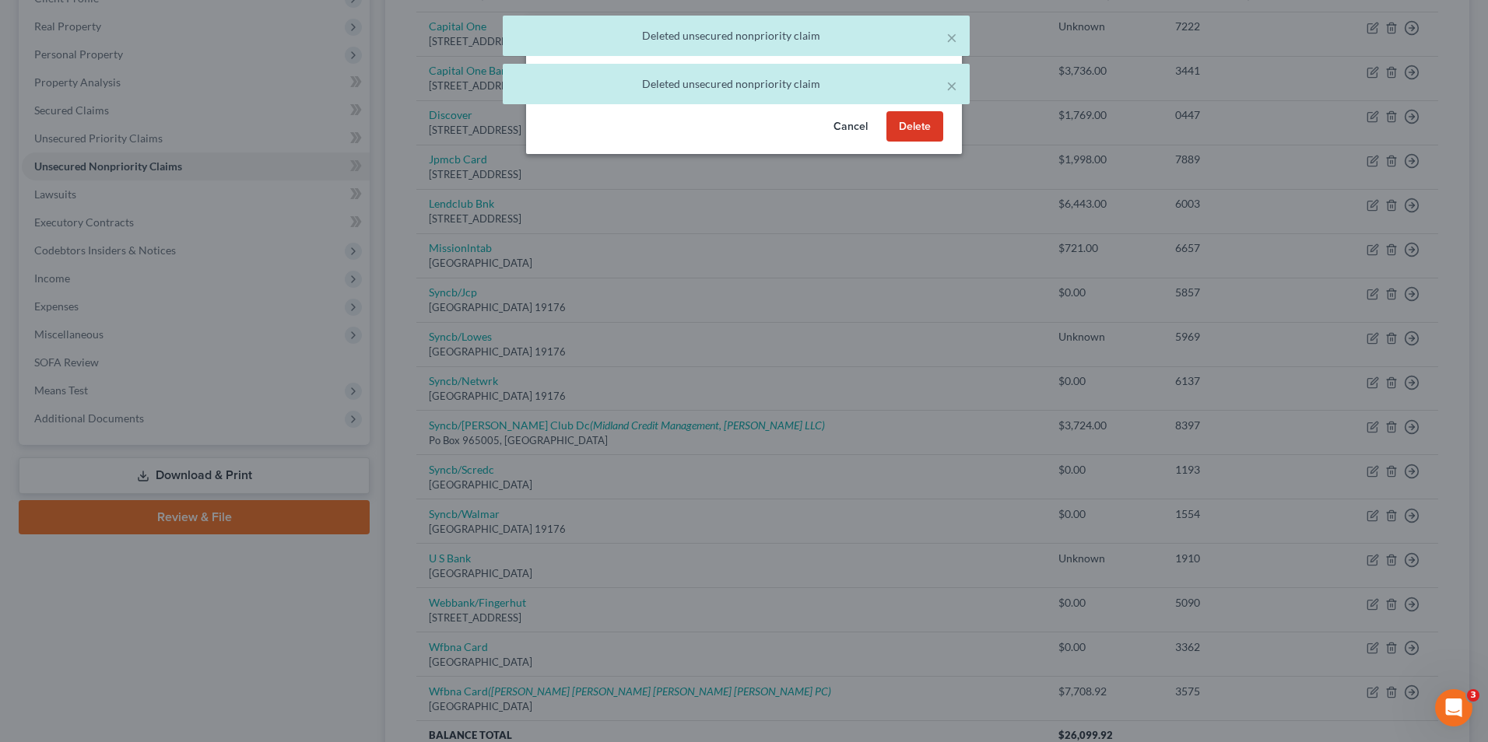
click at [924, 142] on button "Delete" at bounding box center [914, 126] width 57 height 31
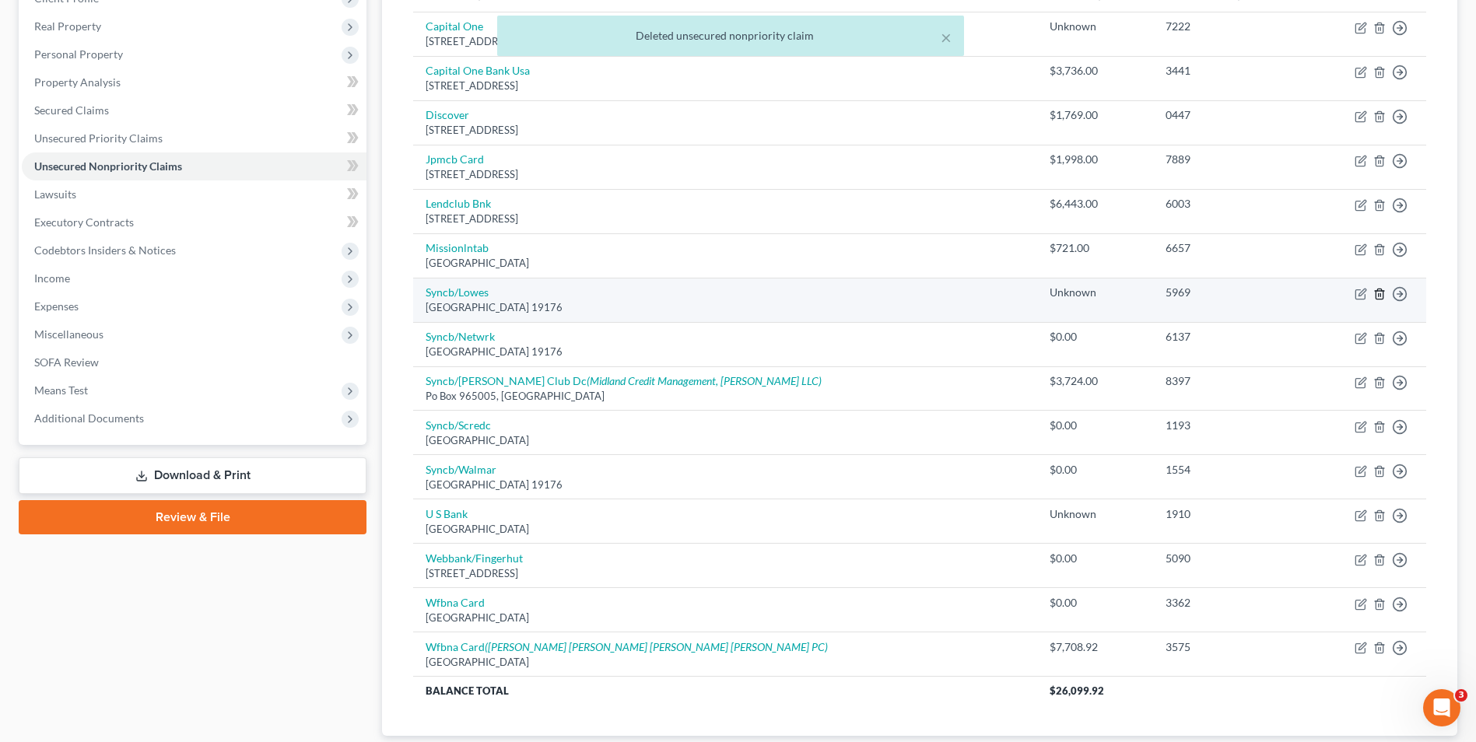
click at [1379, 296] on line "button" at bounding box center [1379, 294] width 0 height 3
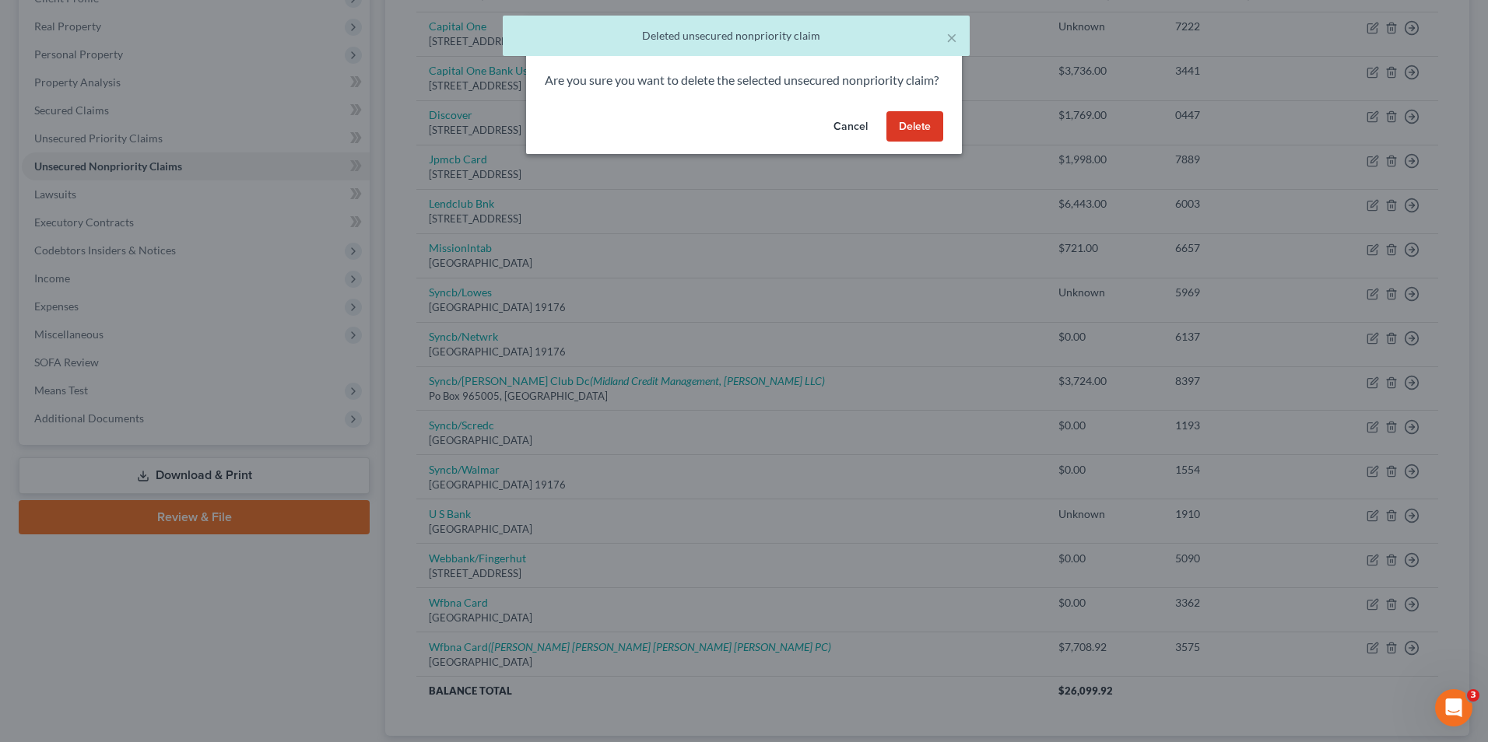
drag, startPoint x: 911, startPoint y: 146, endPoint x: 994, endPoint y: 237, distance: 123.4
click at [911, 142] on button "Delete" at bounding box center [914, 126] width 57 height 31
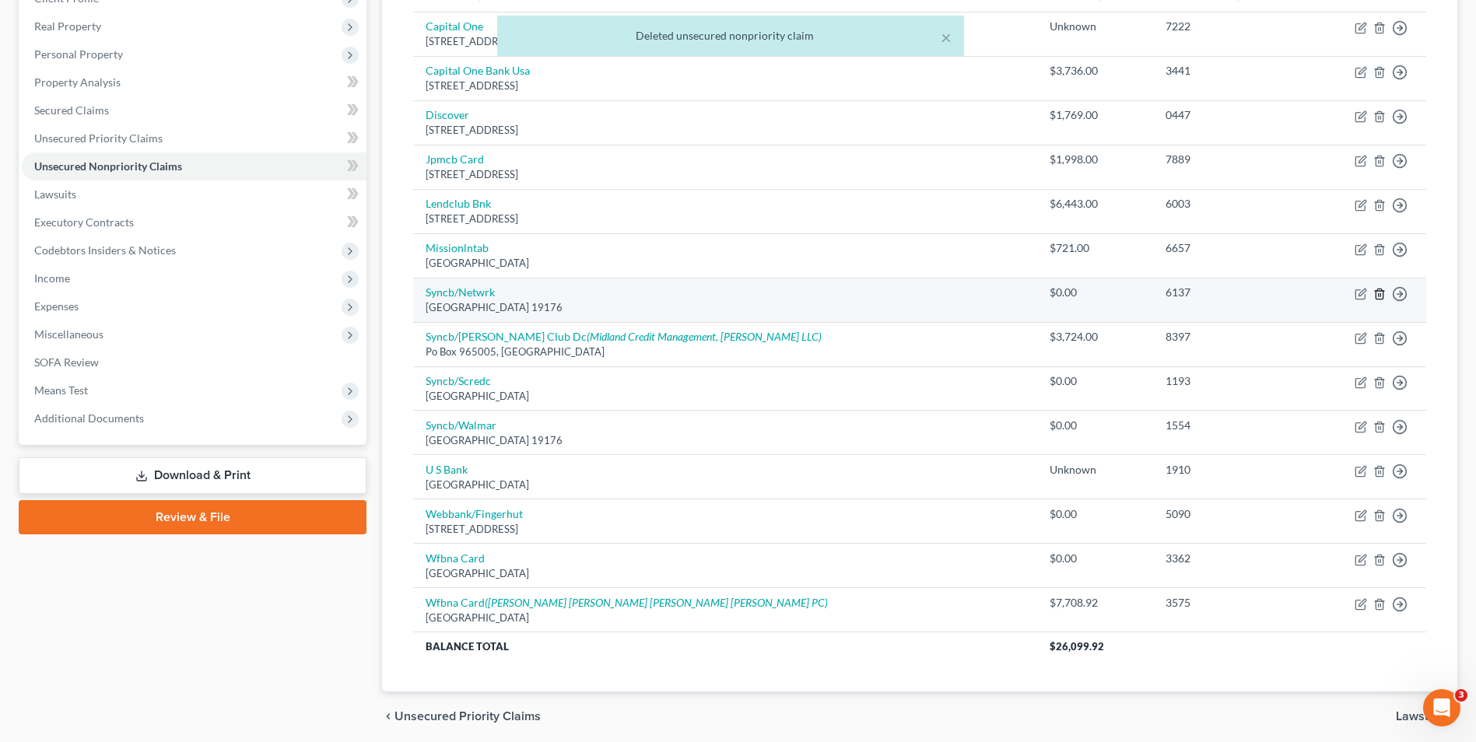
click at [1379, 296] on line "button" at bounding box center [1379, 294] width 0 height 3
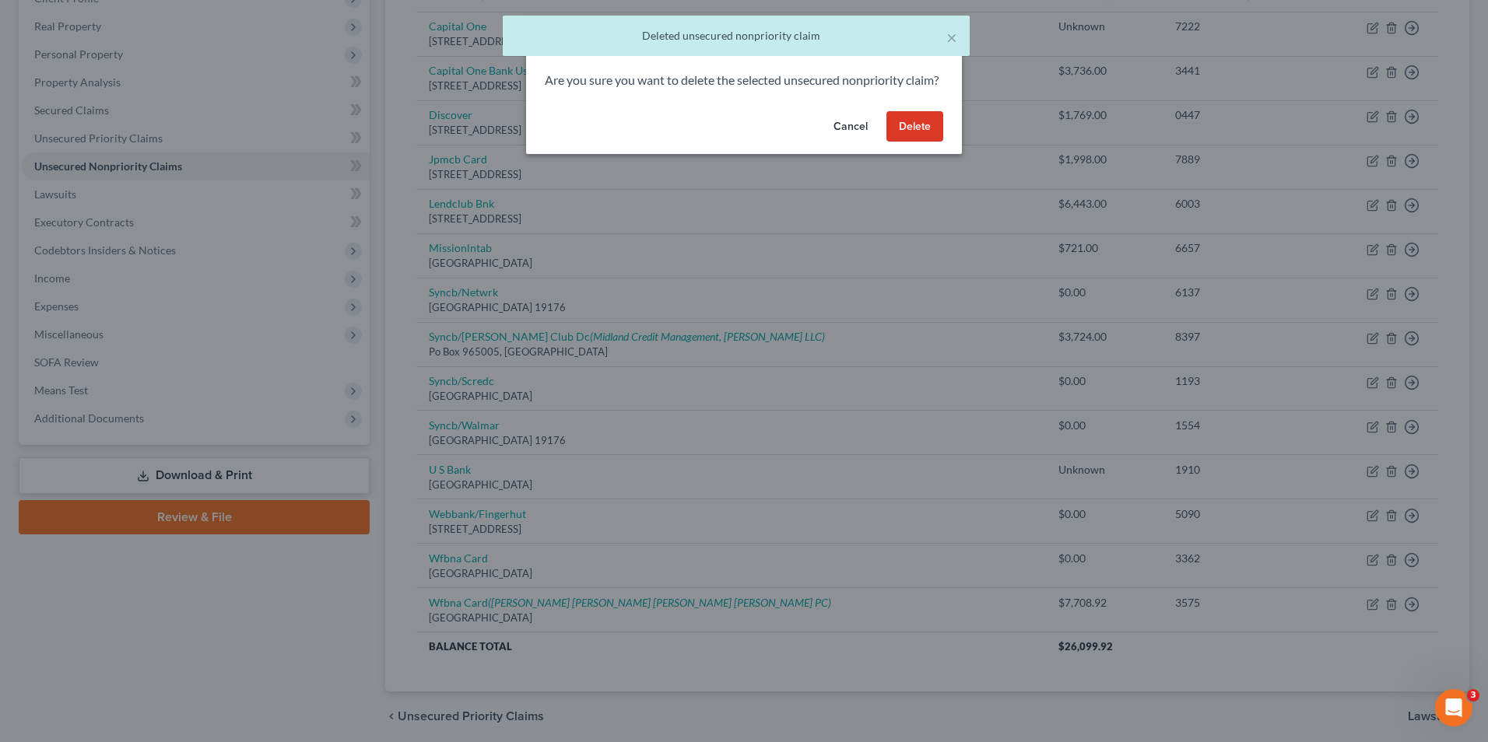
drag, startPoint x: 917, startPoint y: 146, endPoint x: 714, endPoint y: 297, distance: 252.9
click at [917, 142] on button "Delete" at bounding box center [914, 126] width 57 height 31
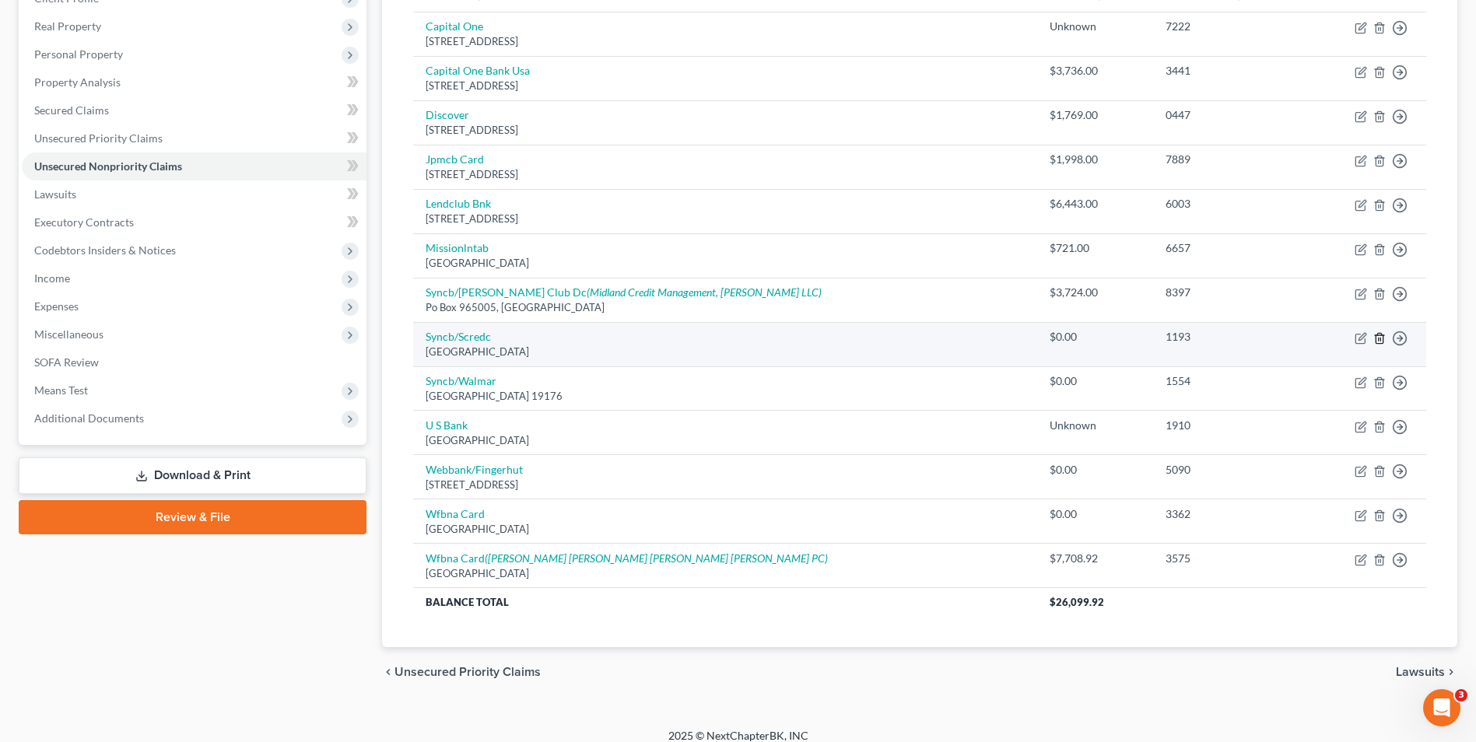
click at [1380, 338] on line "button" at bounding box center [1380, 339] width 0 height 3
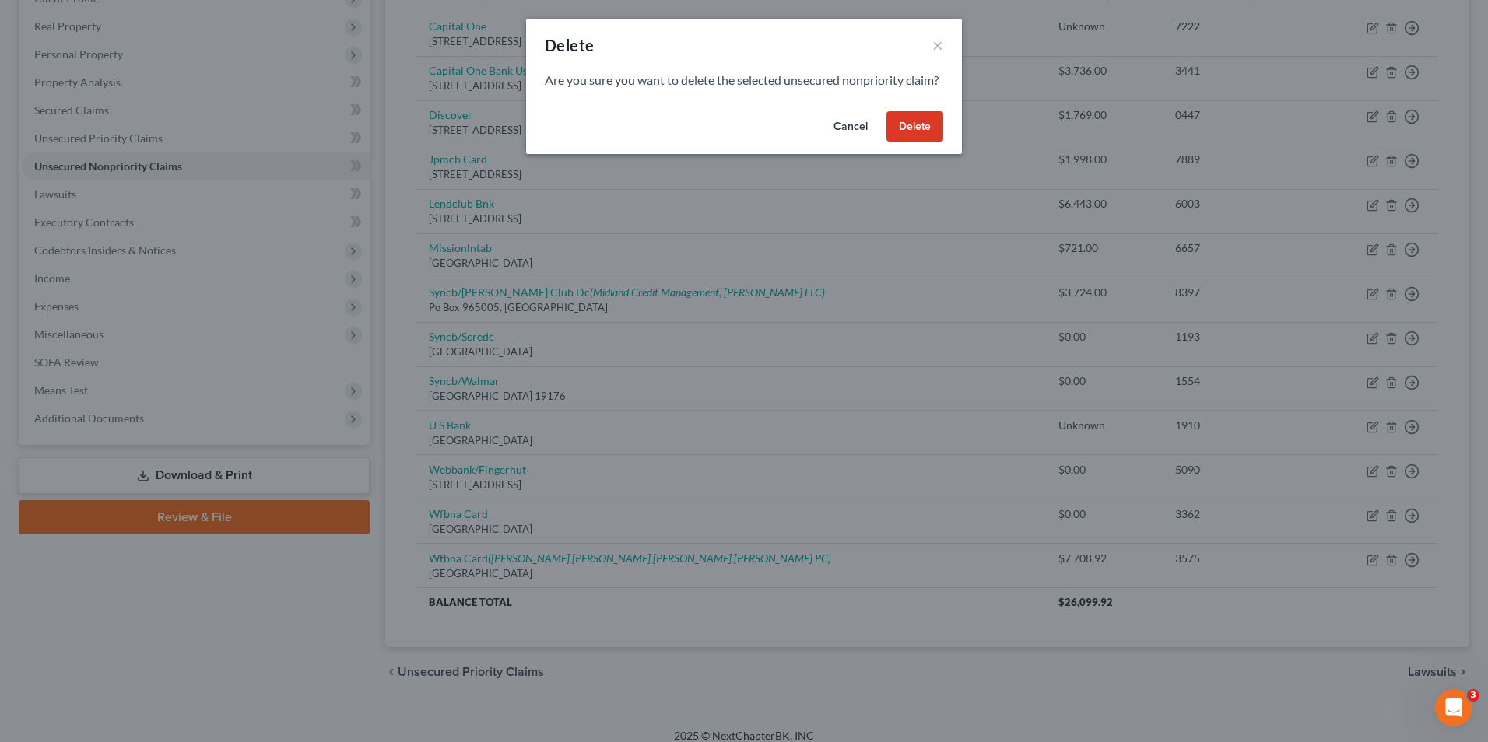
drag, startPoint x: 914, startPoint y: 139, endPoint x: 952, endPoint y: 218, distance: 88.4
click at [916, 140] on button "Delete" at bounding box center [914, 126] width 57 height 31
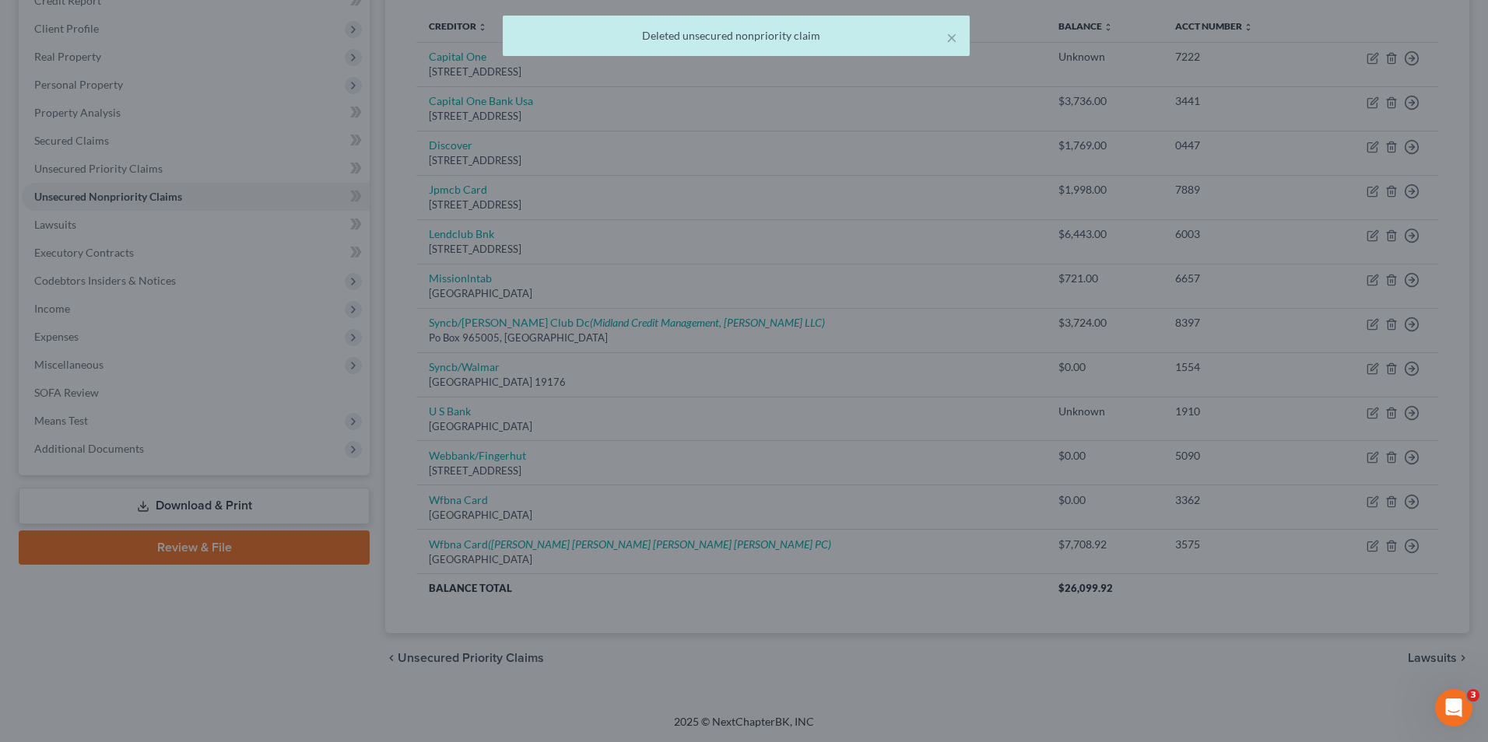
scroll to position [203, 0]
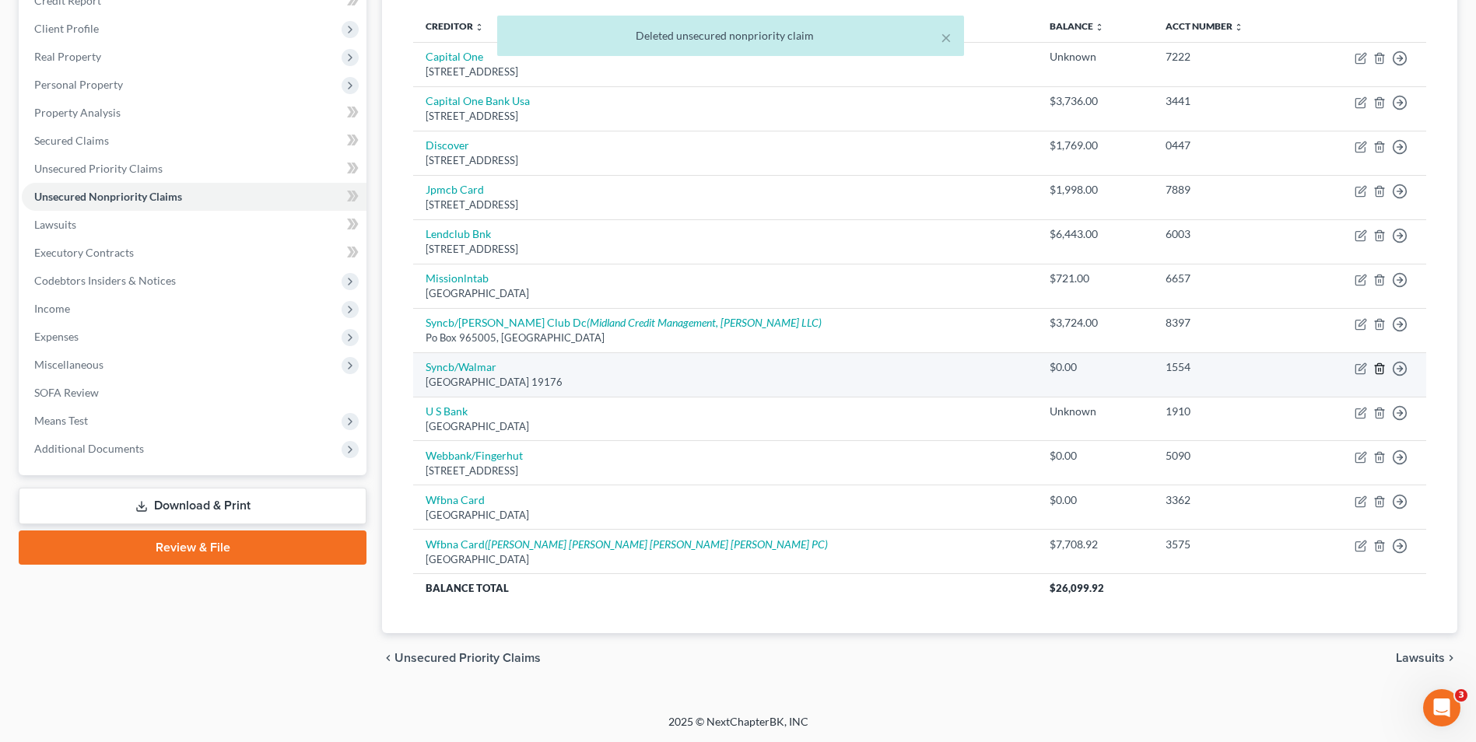
click at [1381, 367] on icon "button" at bounding box center [1379, 369] width 12 height 12
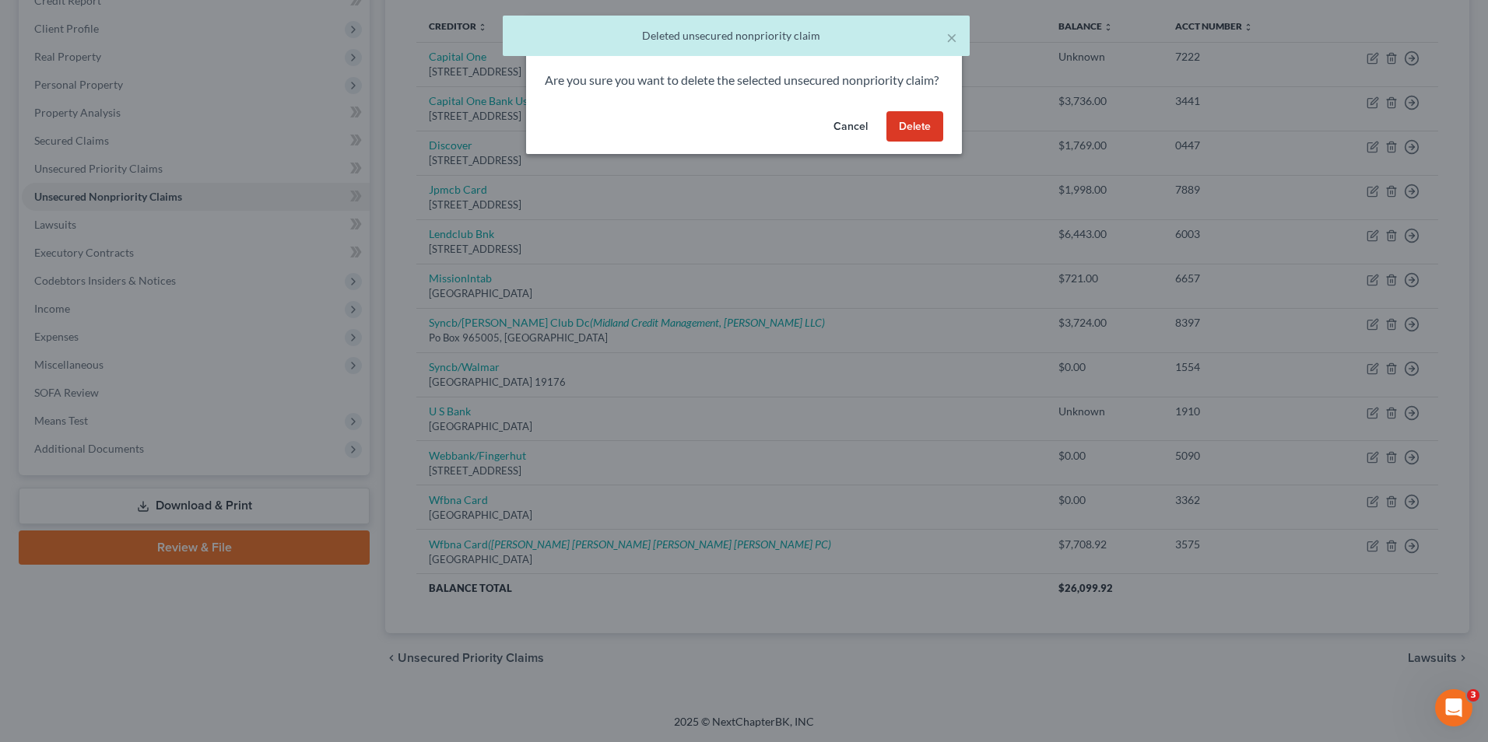
click at [914, 142] on button "Delete" at bounding box center [914, 126] width 57 height 31
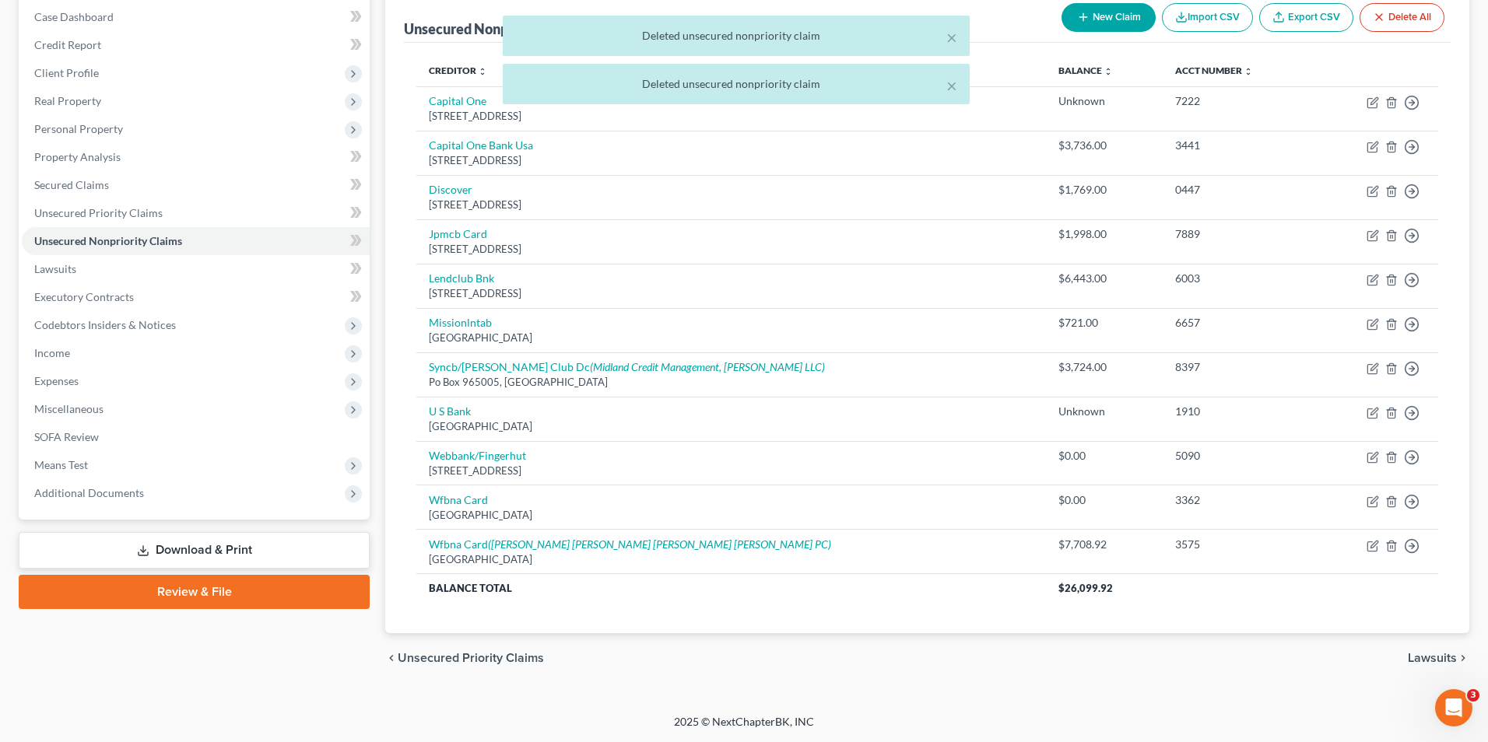
scroll to position [159, 0]
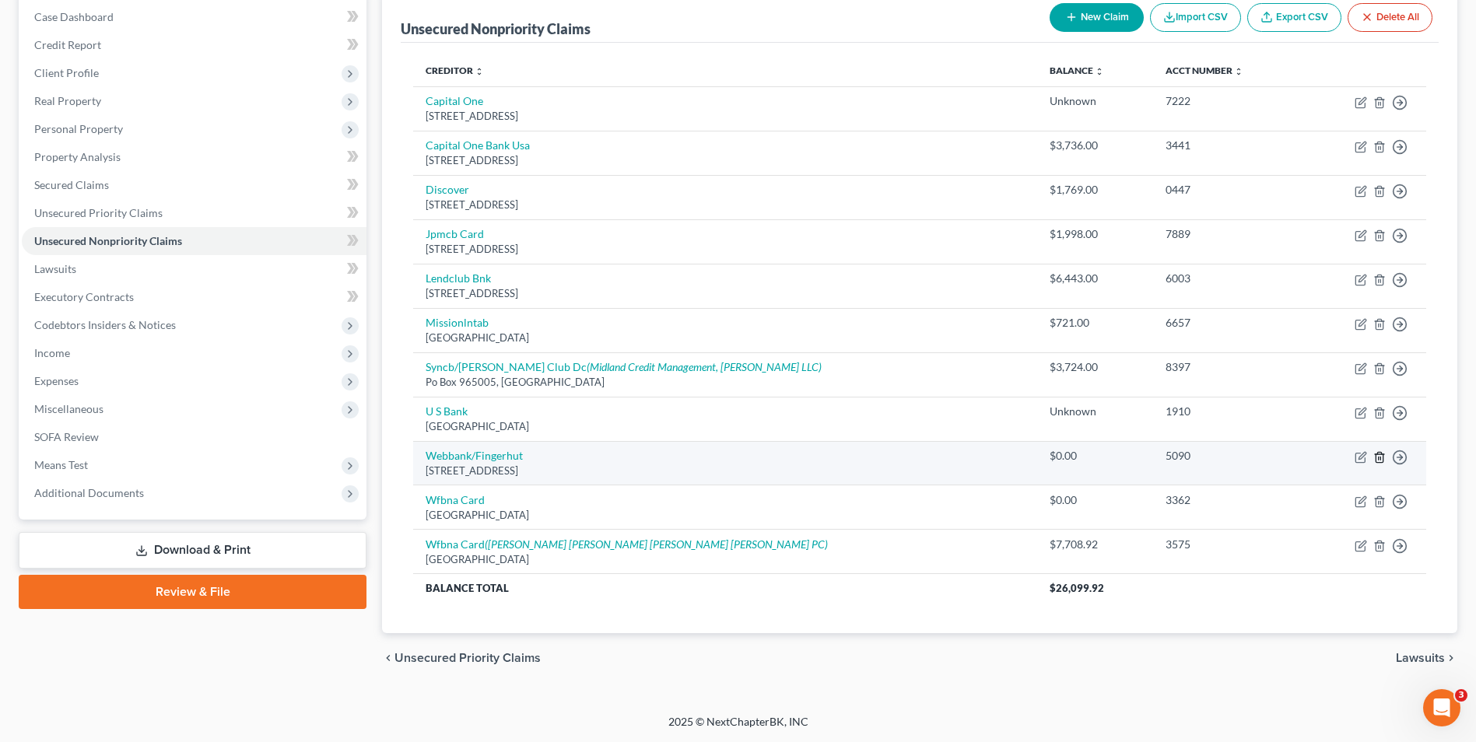
click at [1380, 458] on icon "button" at bounding box center [1379, 457] width 12 height 12
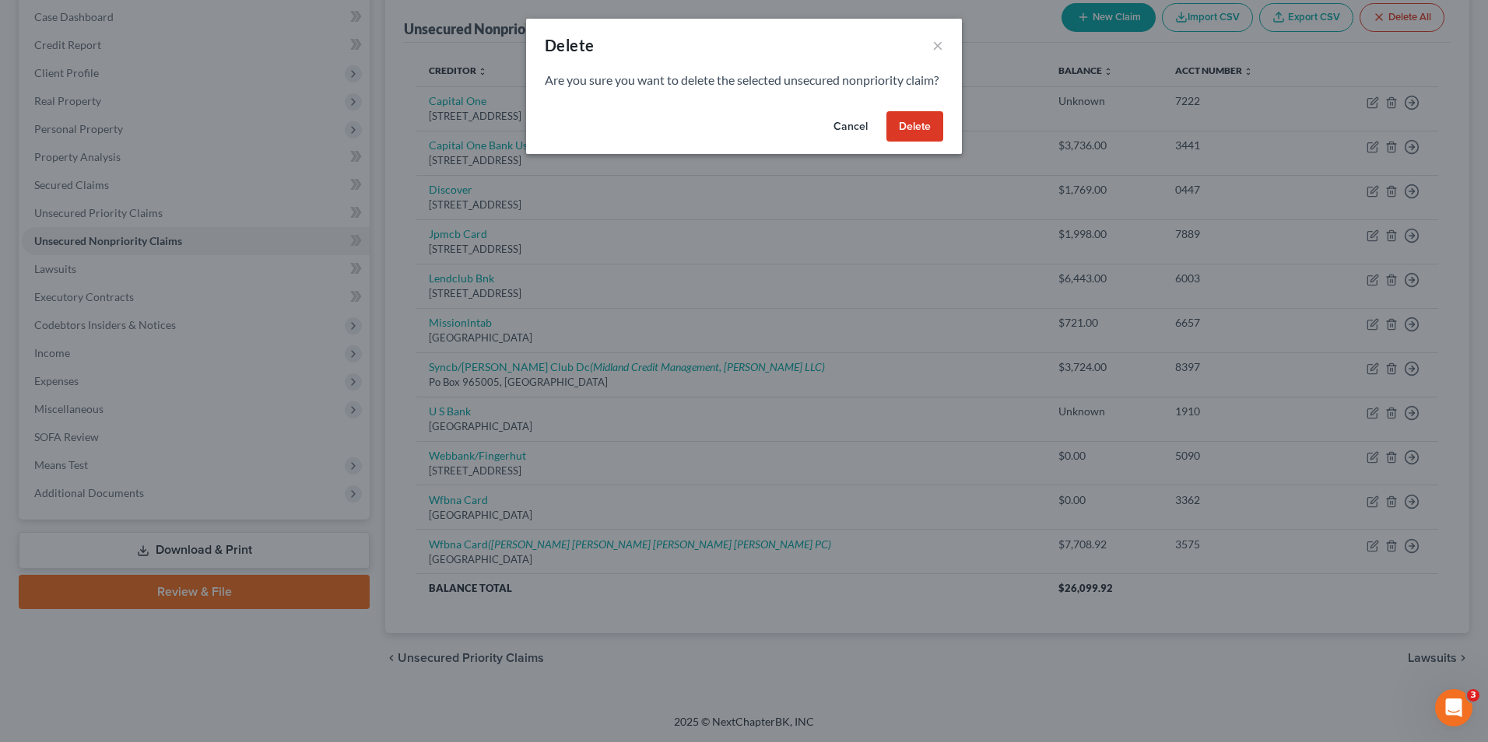
click at [911, 135] on button "Delete" at bounding box center [914, 126] width 57 height 31
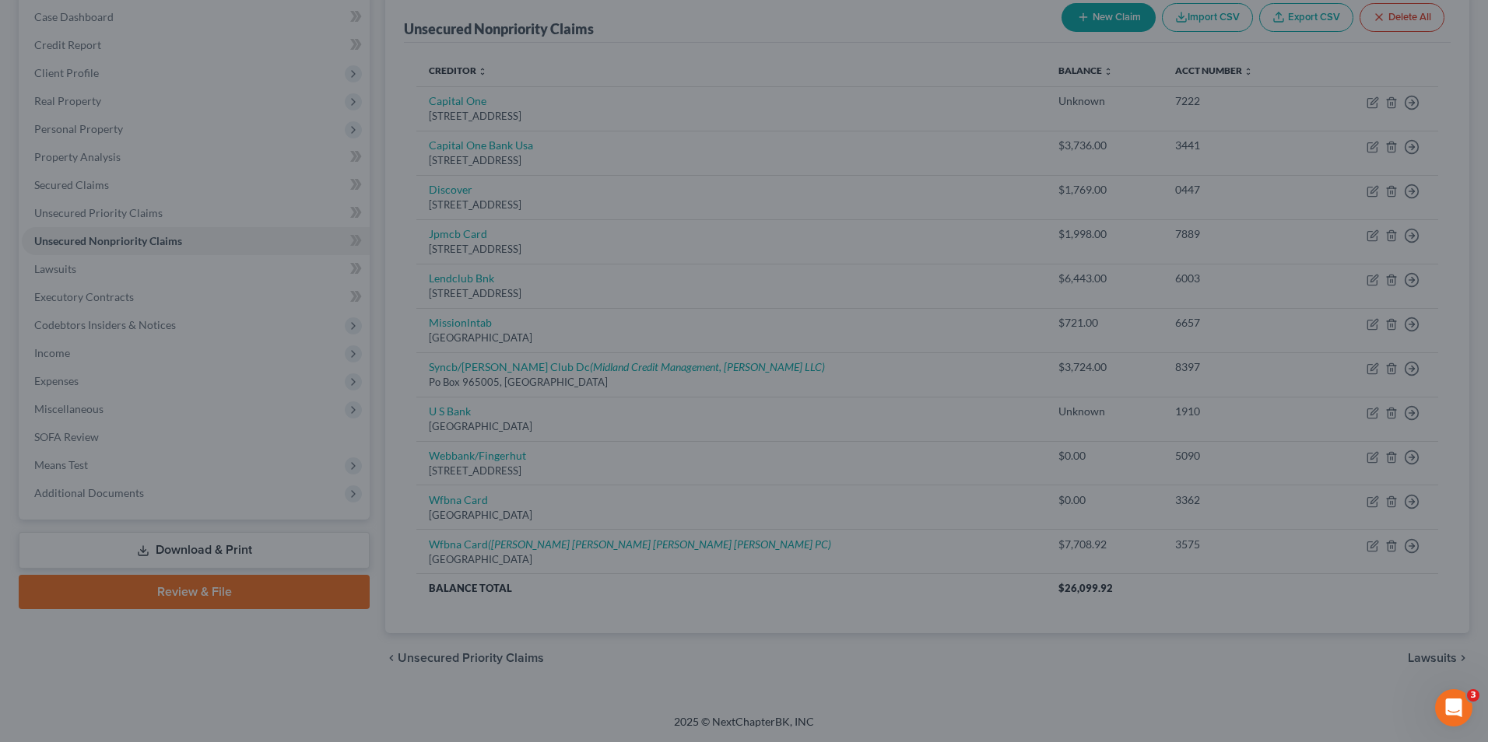
scroll to position [114, 0]
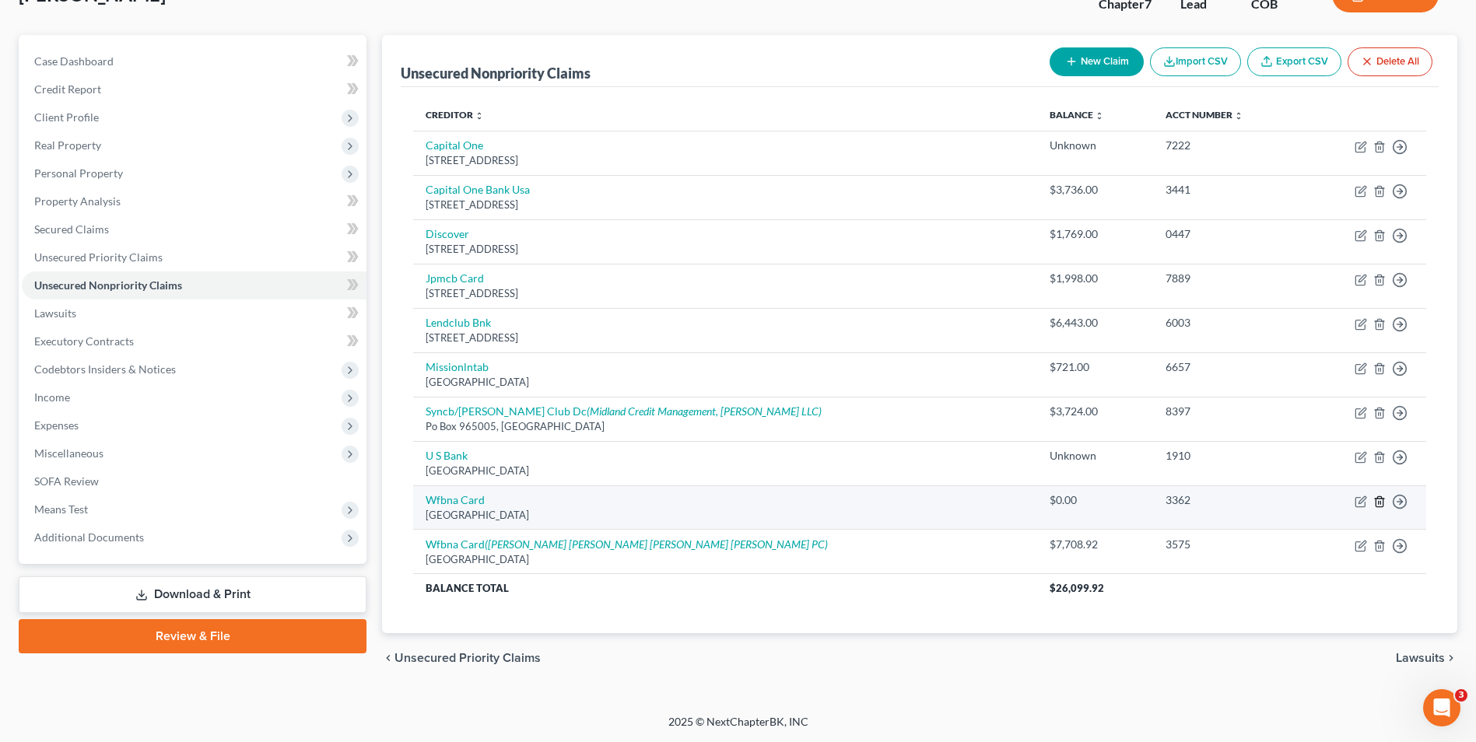
click at [1382, 504] on icon "button" at bounding box center [1379, 502] width 12 height 12
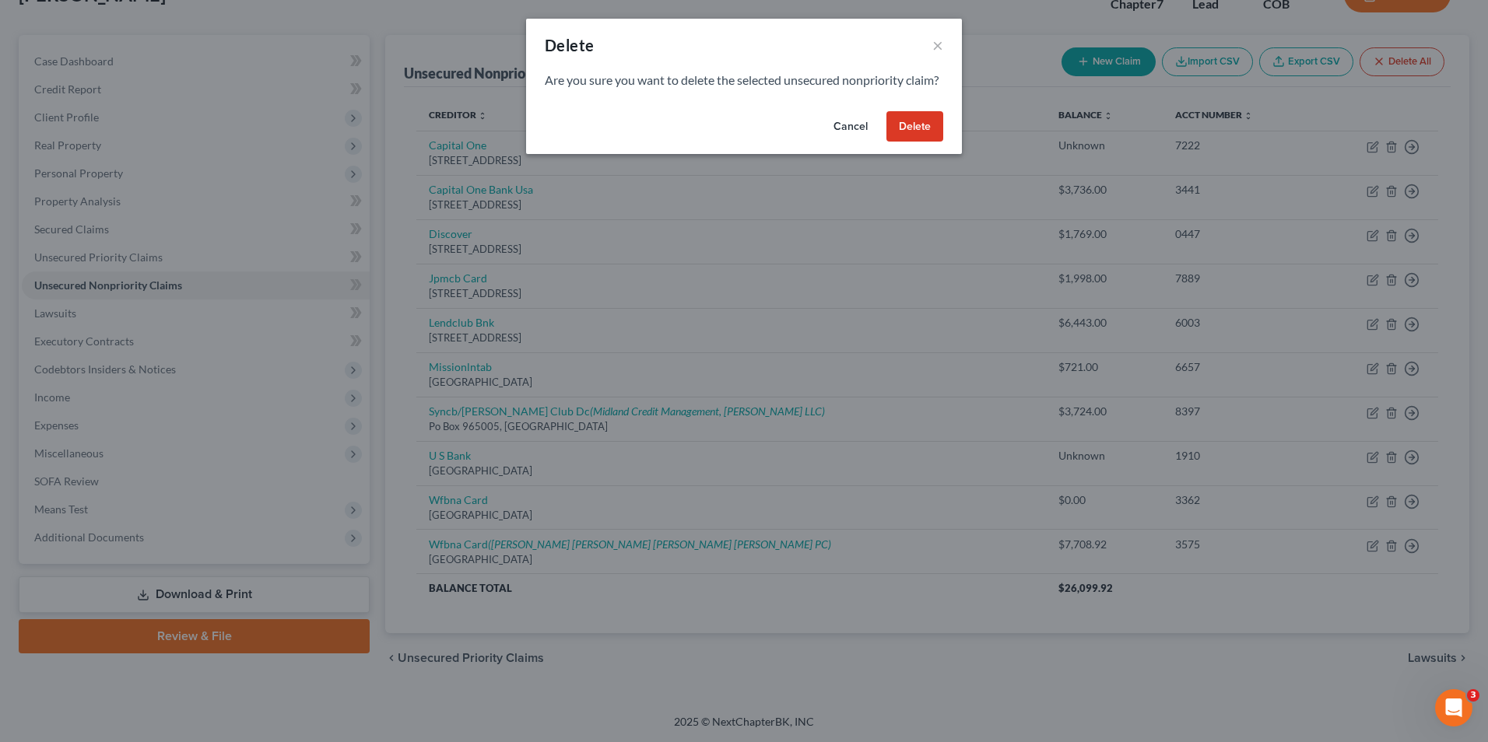
click at [911, 142] on button "Delete" at bounding box center [914, 126] width 57 height 31
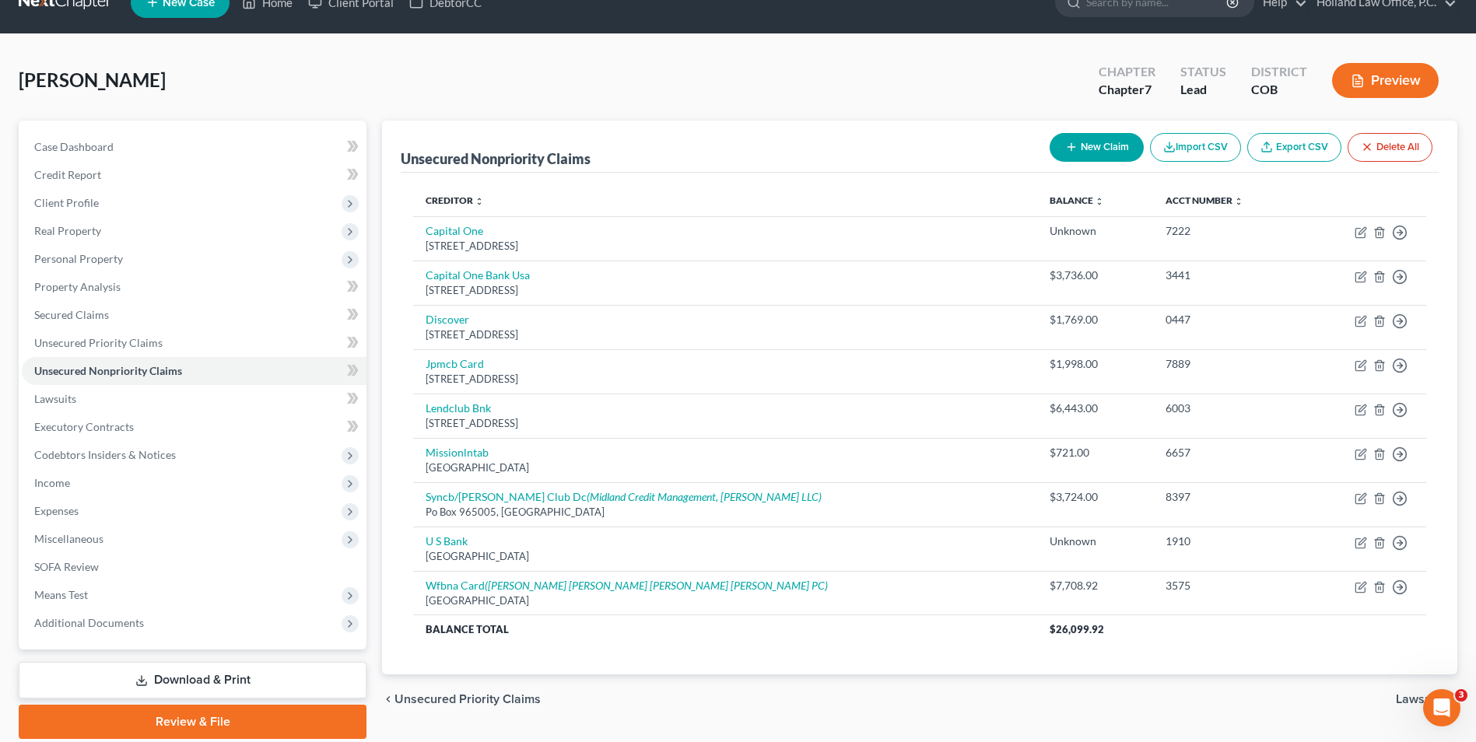
scroll to position [0, 0]
